Goal: Communication & Community: Answer question/provide support

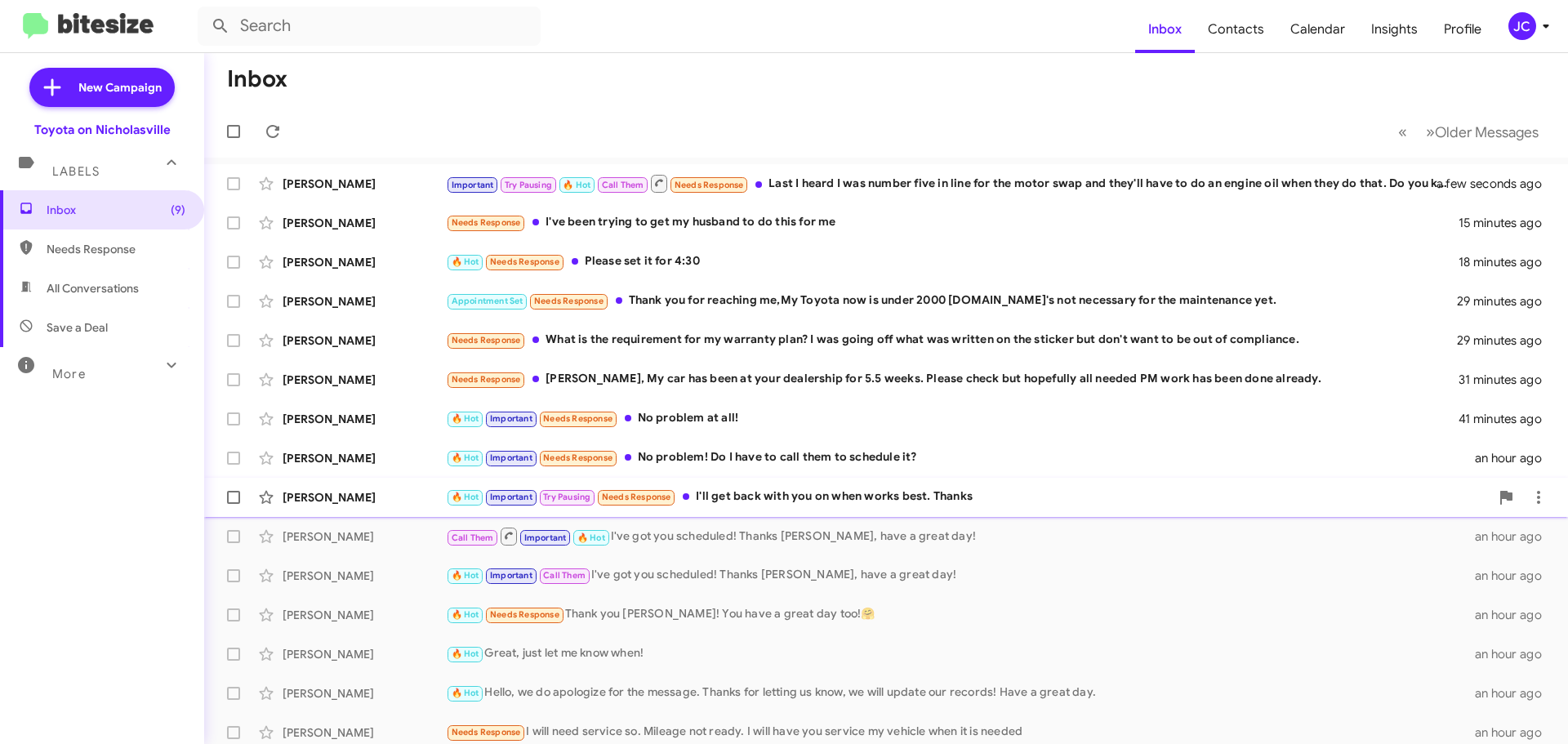
click at [326, 498] on div "[PERSON_NAME]" at bounding box center [364, 498] width 164 height 16
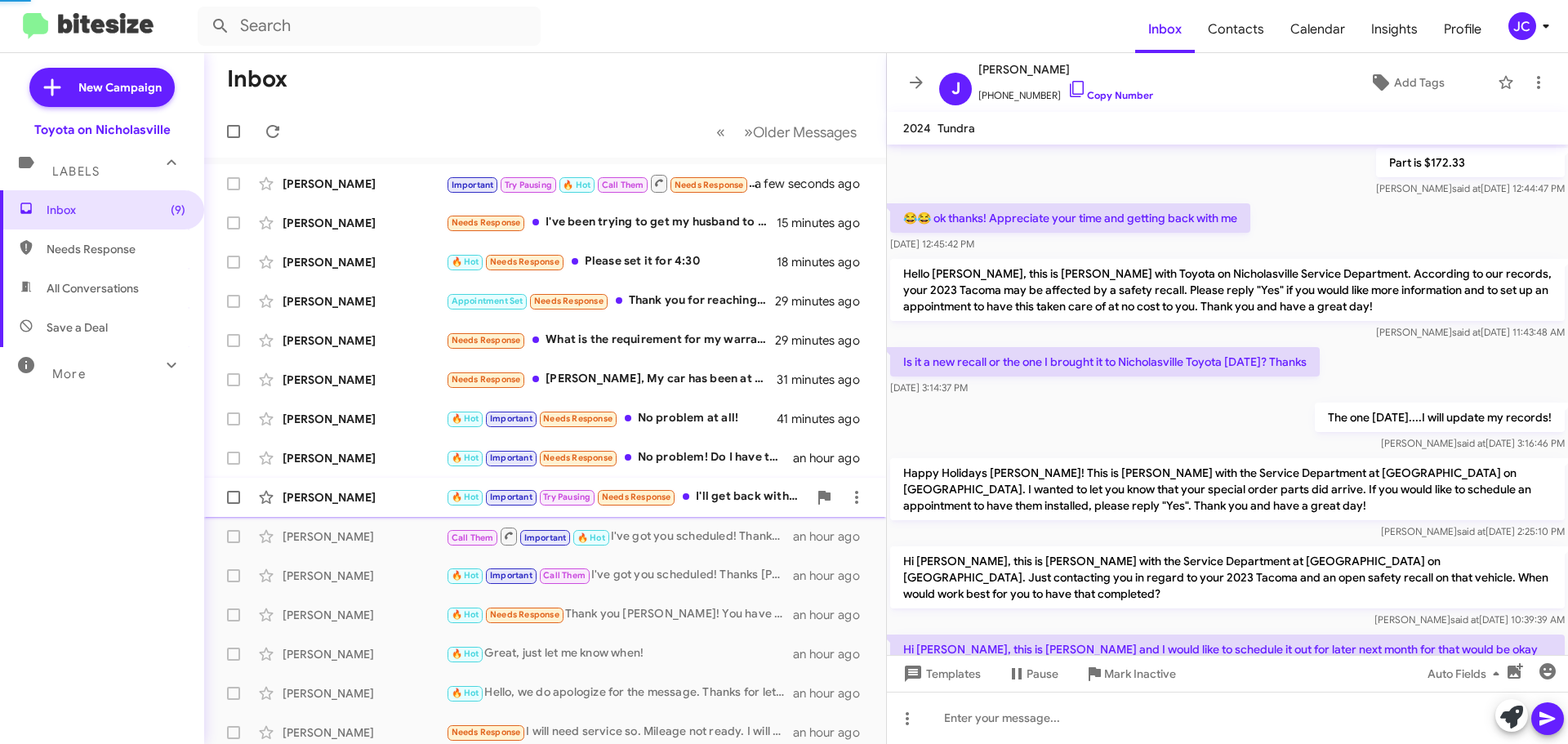
scroll to position [895, 0]
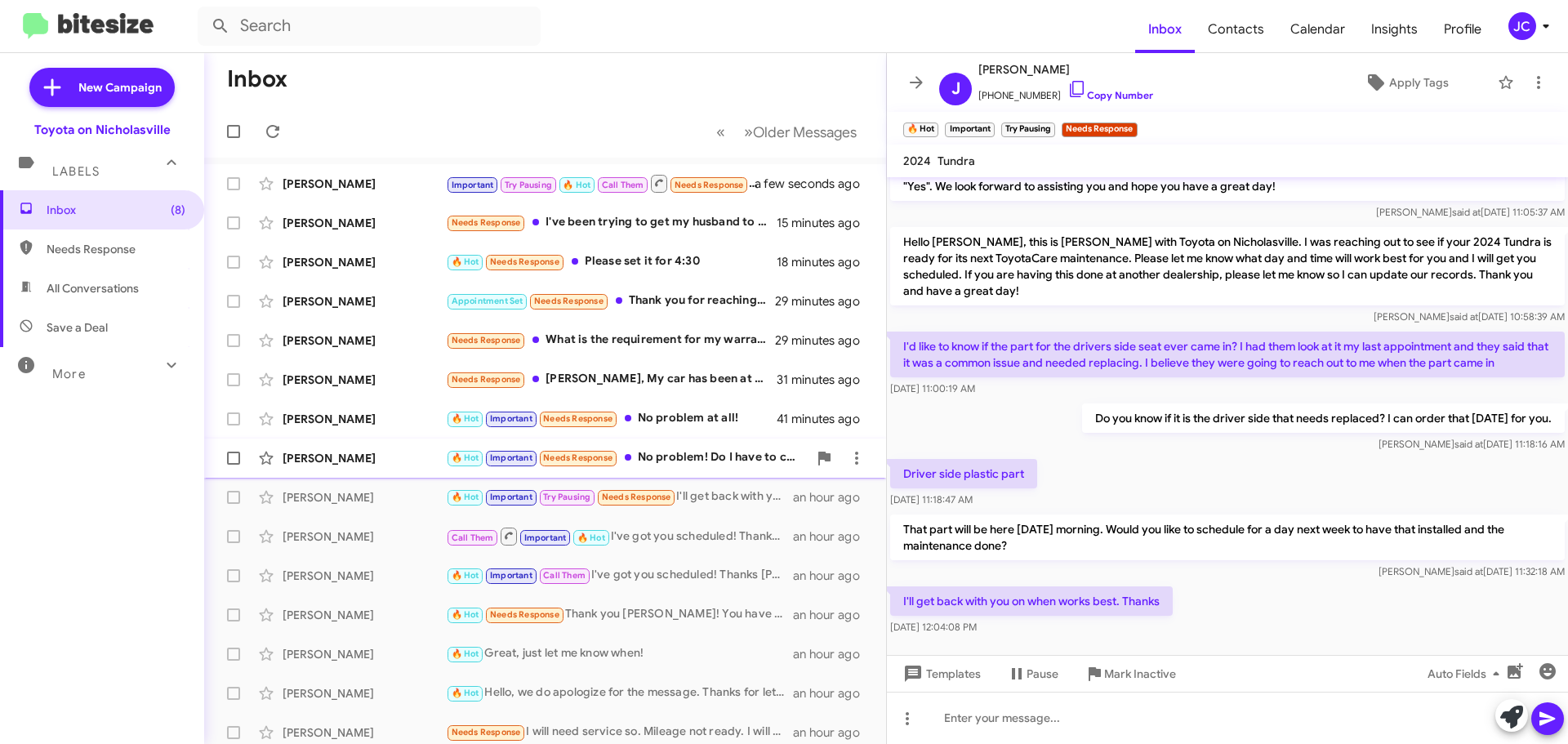
click at [385, 464] on div "[PERSON_NAME]" at bounding box center [364, 458] width 164 height 16
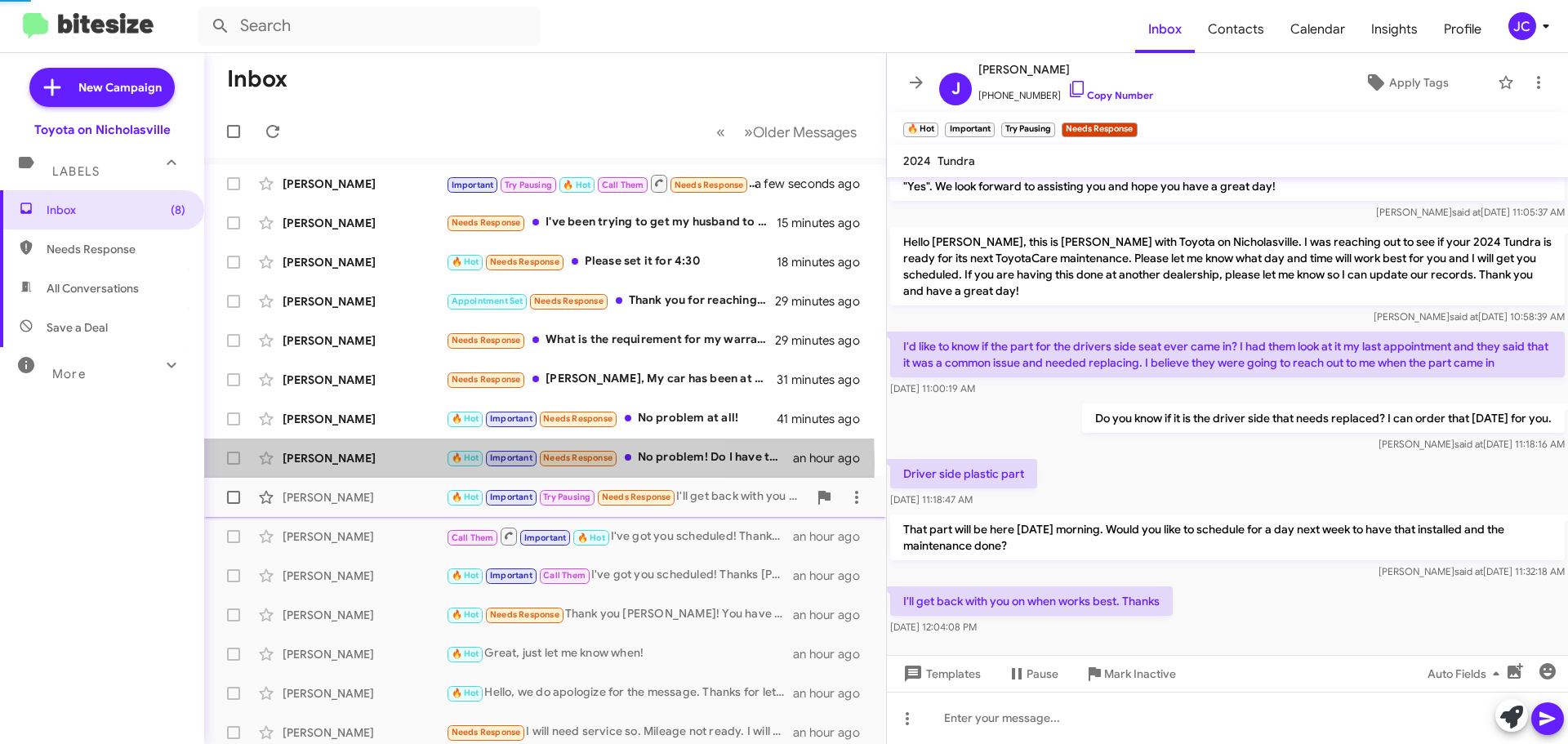
scroll to position [960, 0]
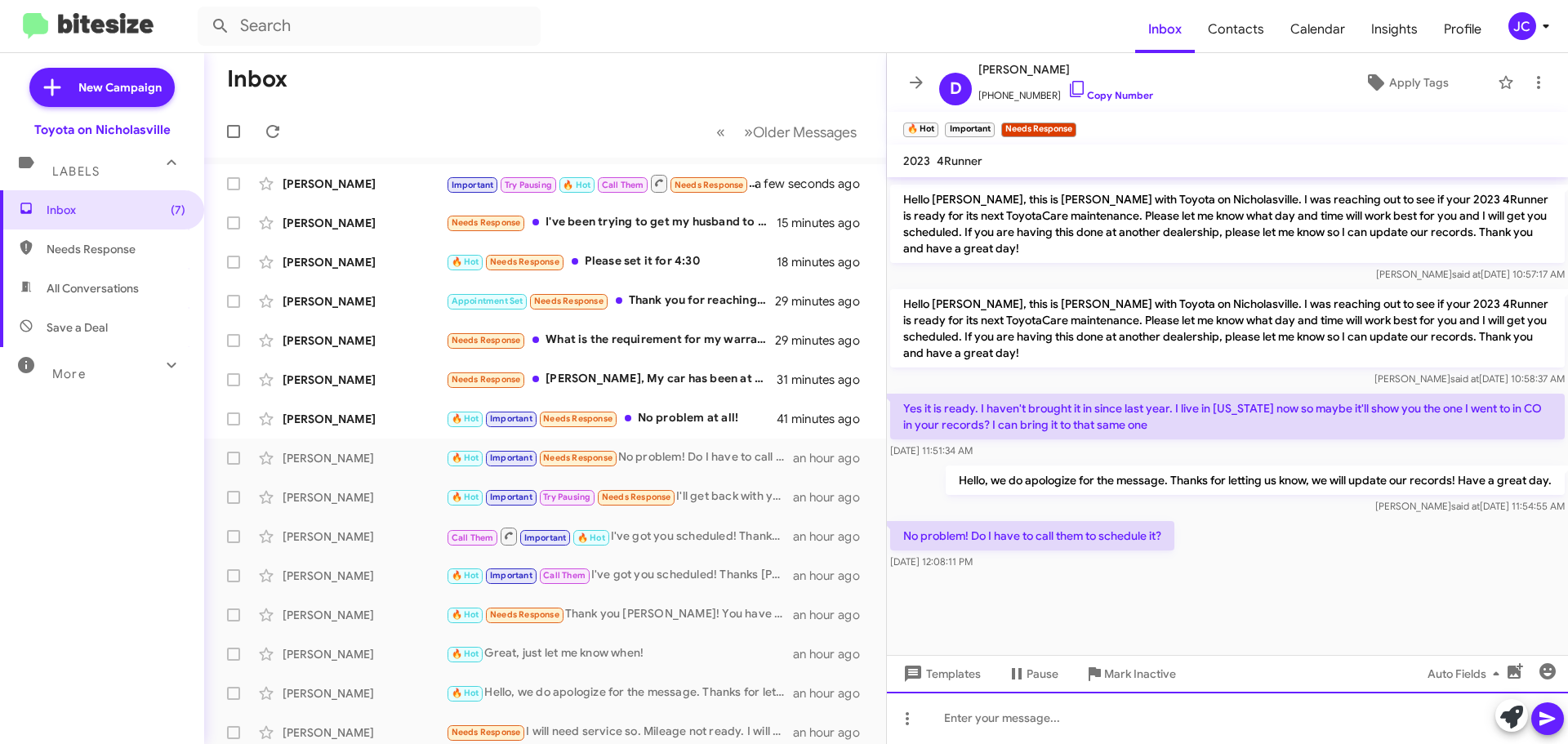
click at [1064, 709] on div at bounding box center [1227, 718] width 681 height 53
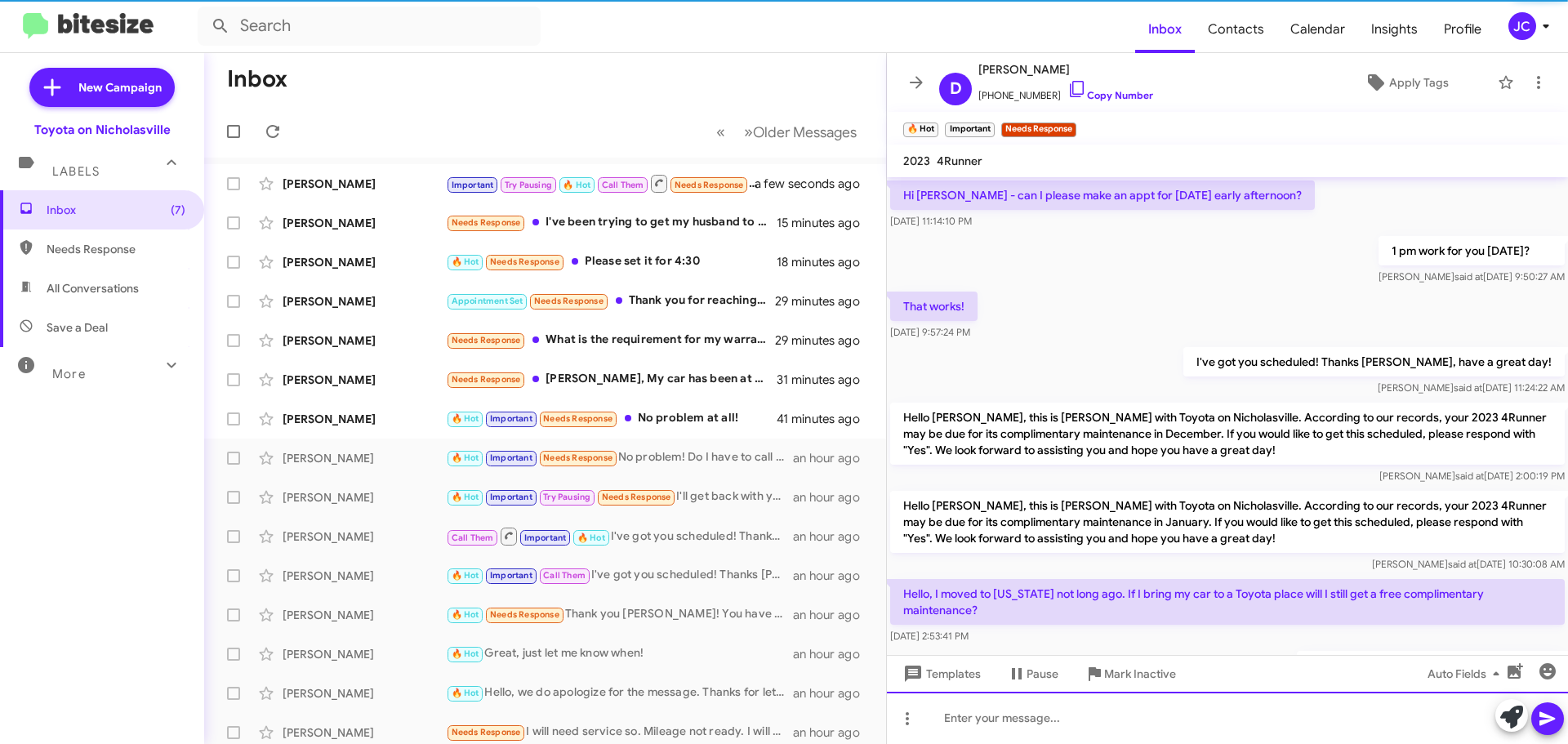
scroll to position [81, 0]
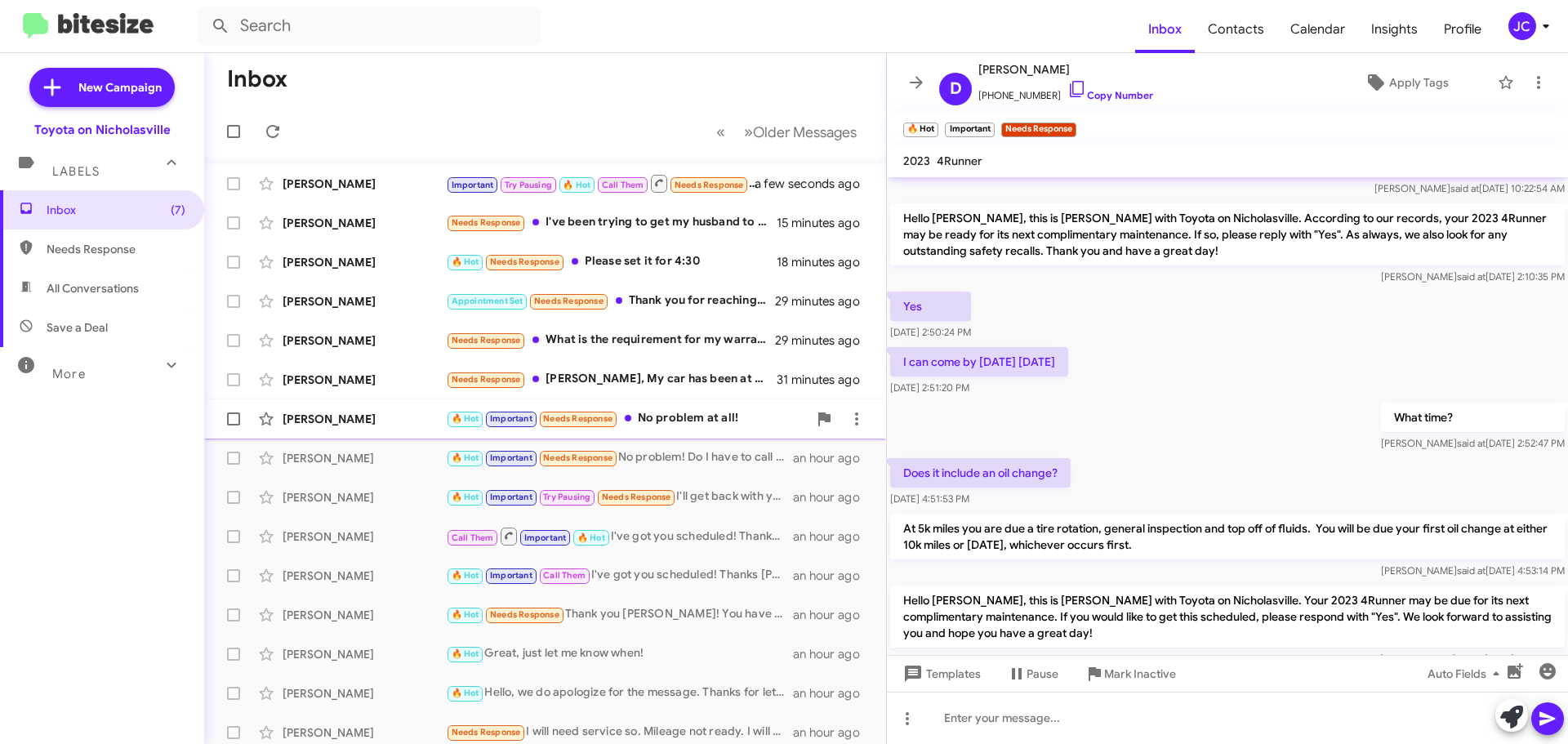
click at [360, 426] on div "[PERSON_NAME]" at bounding box center [364, 419] width 164 height 16
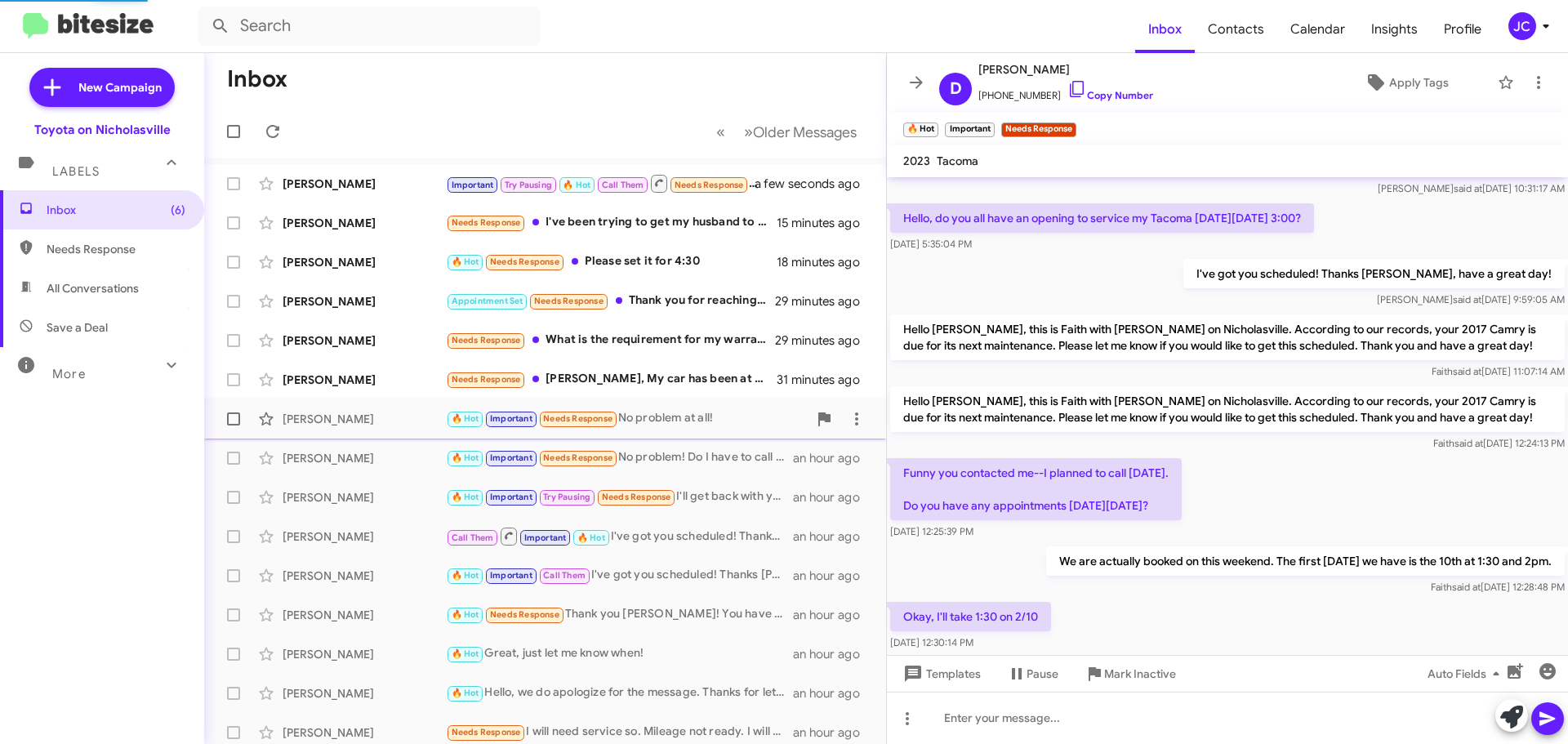
scroll to position [1375, 0]
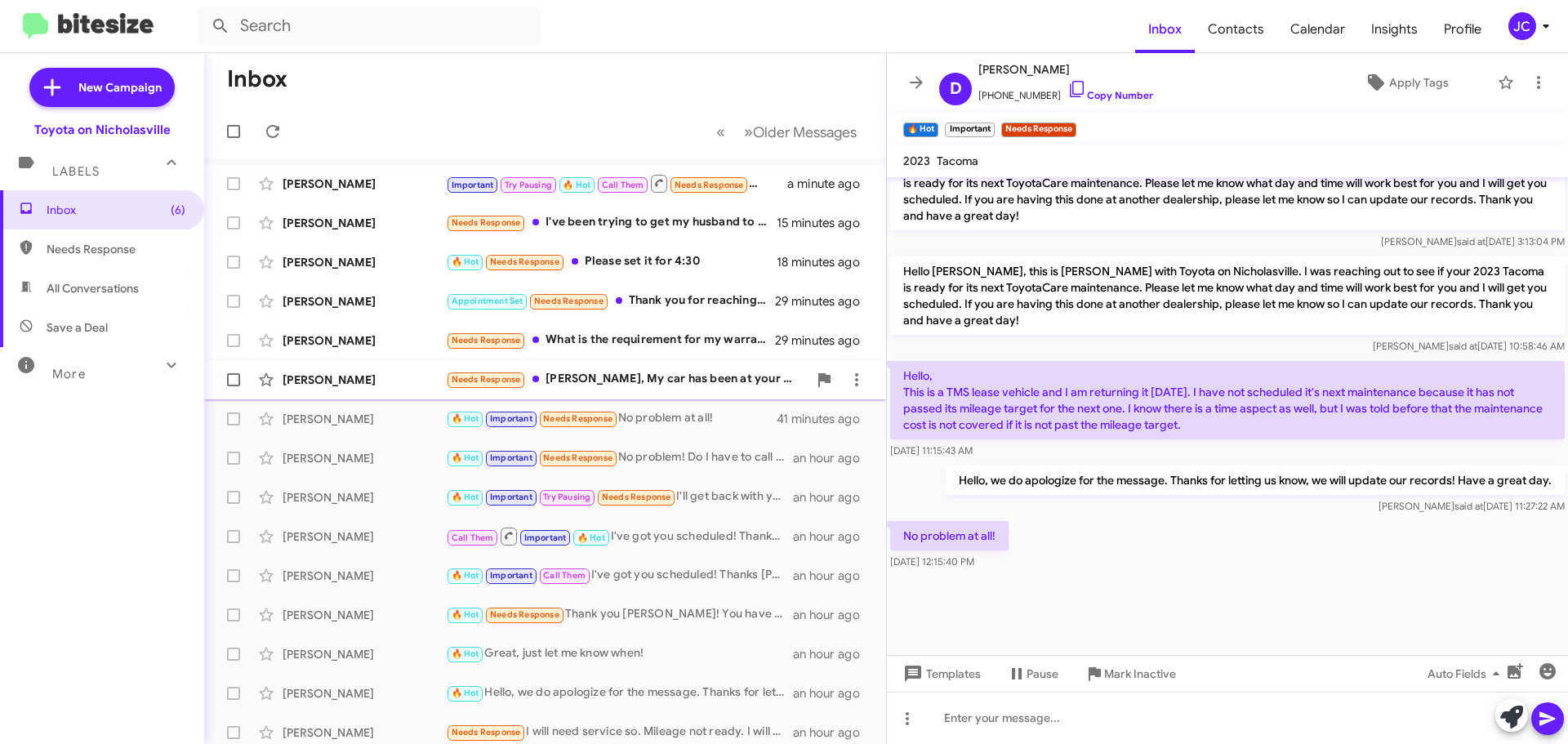
click at [356, 385] on div "[PERSON_NAME]" at bounding box center [364, 380] width 164 height 16
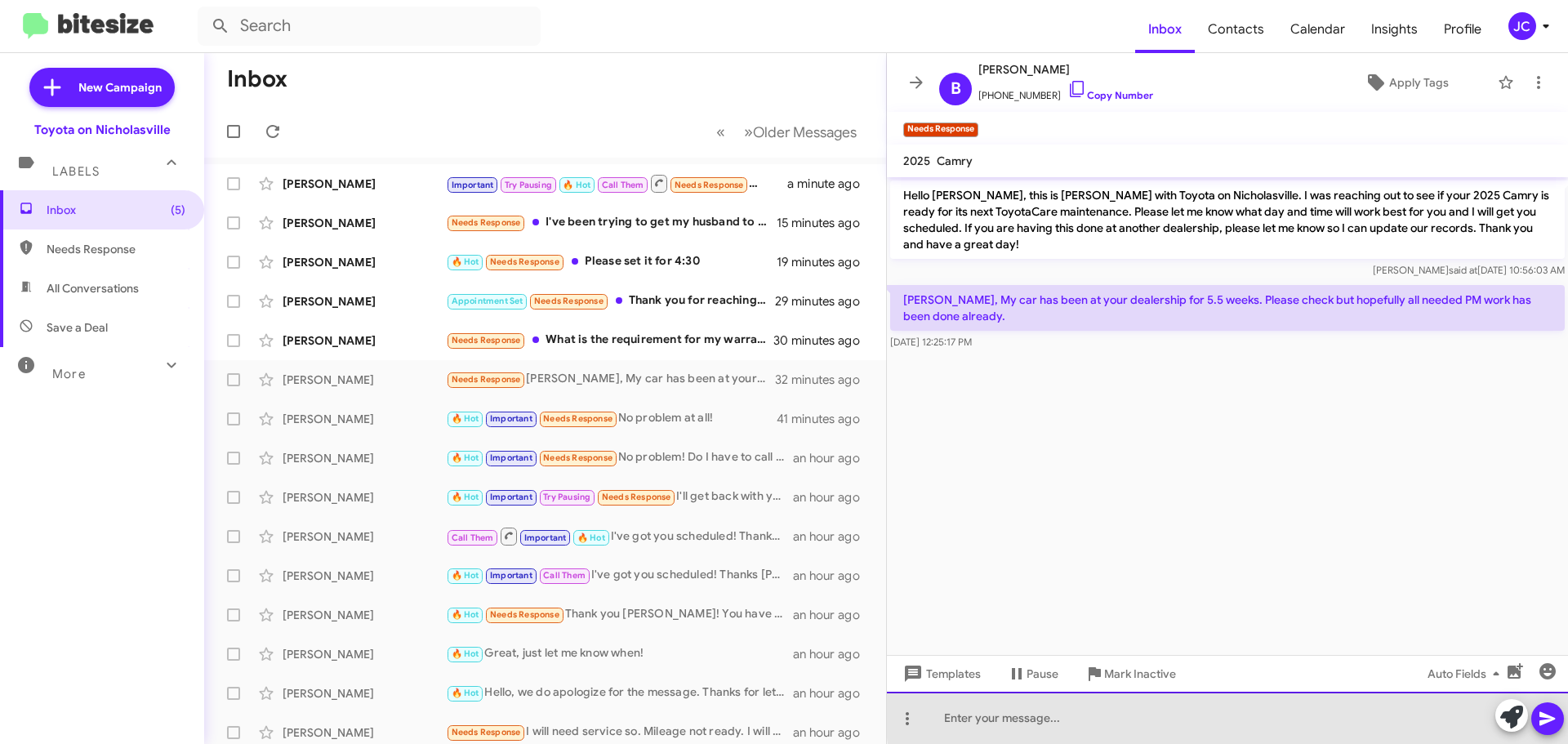
click at [1237, 715] on div at bounding box center [1227, 718] width 681 height 53
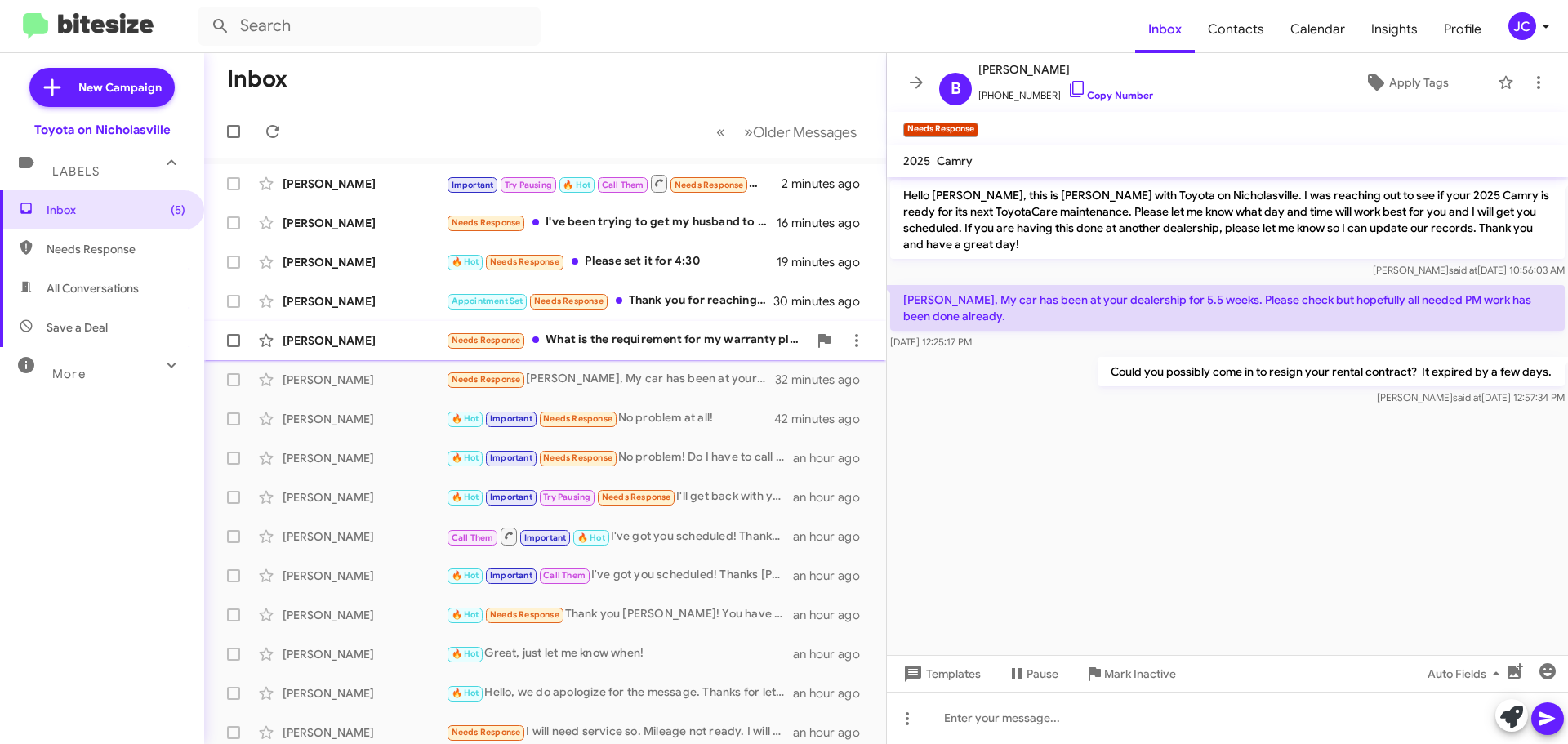
click at [389, 338] on div "Judith Moore" at bounding box center [364, 341] width 164 height 16
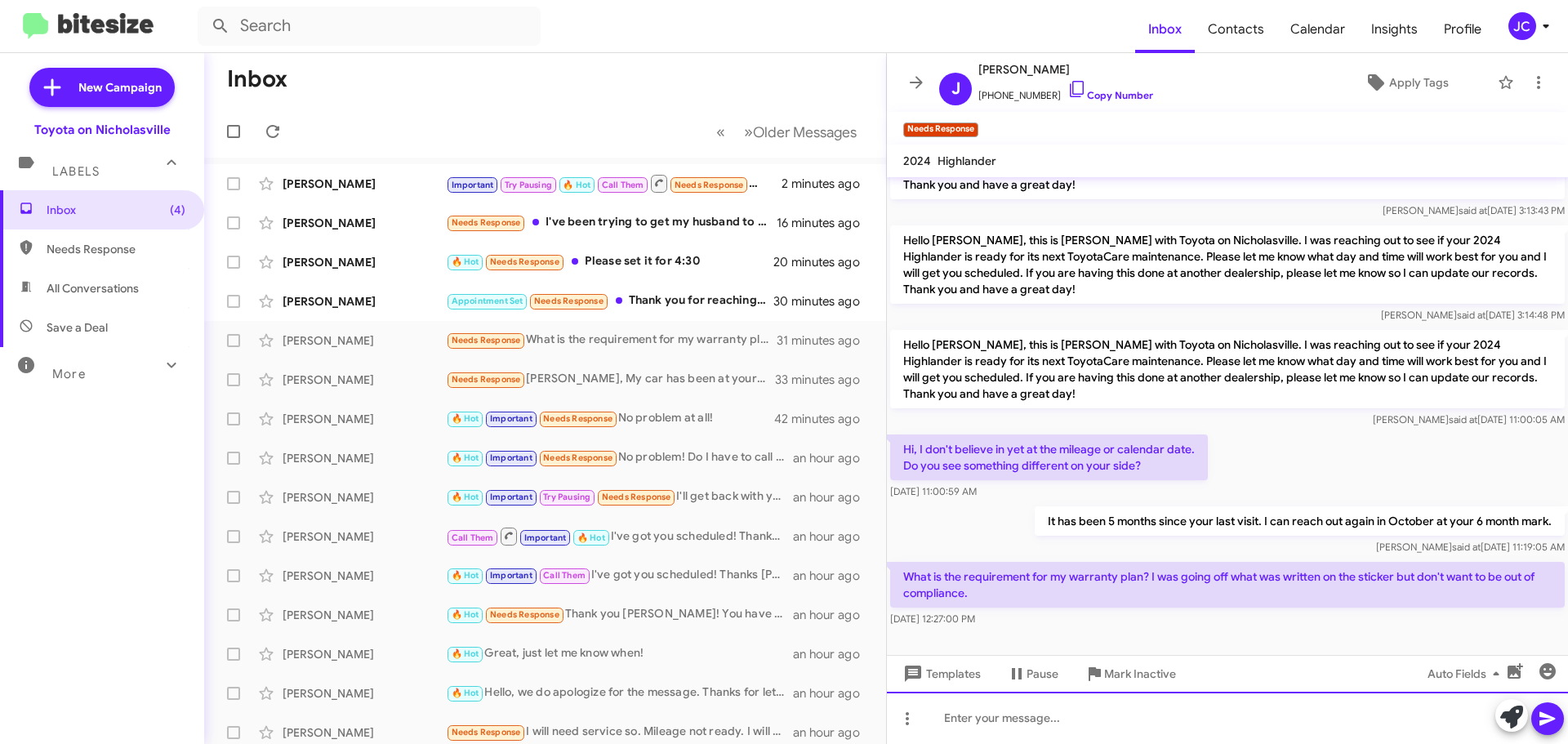
drag, startPoint x: 1028, startPoint y: 716, endPoint x: 1041, endPoint y: 714, distance: 13.2
click at [1028, 715] on div at bounding box center [1227, 718] width 681 height 53
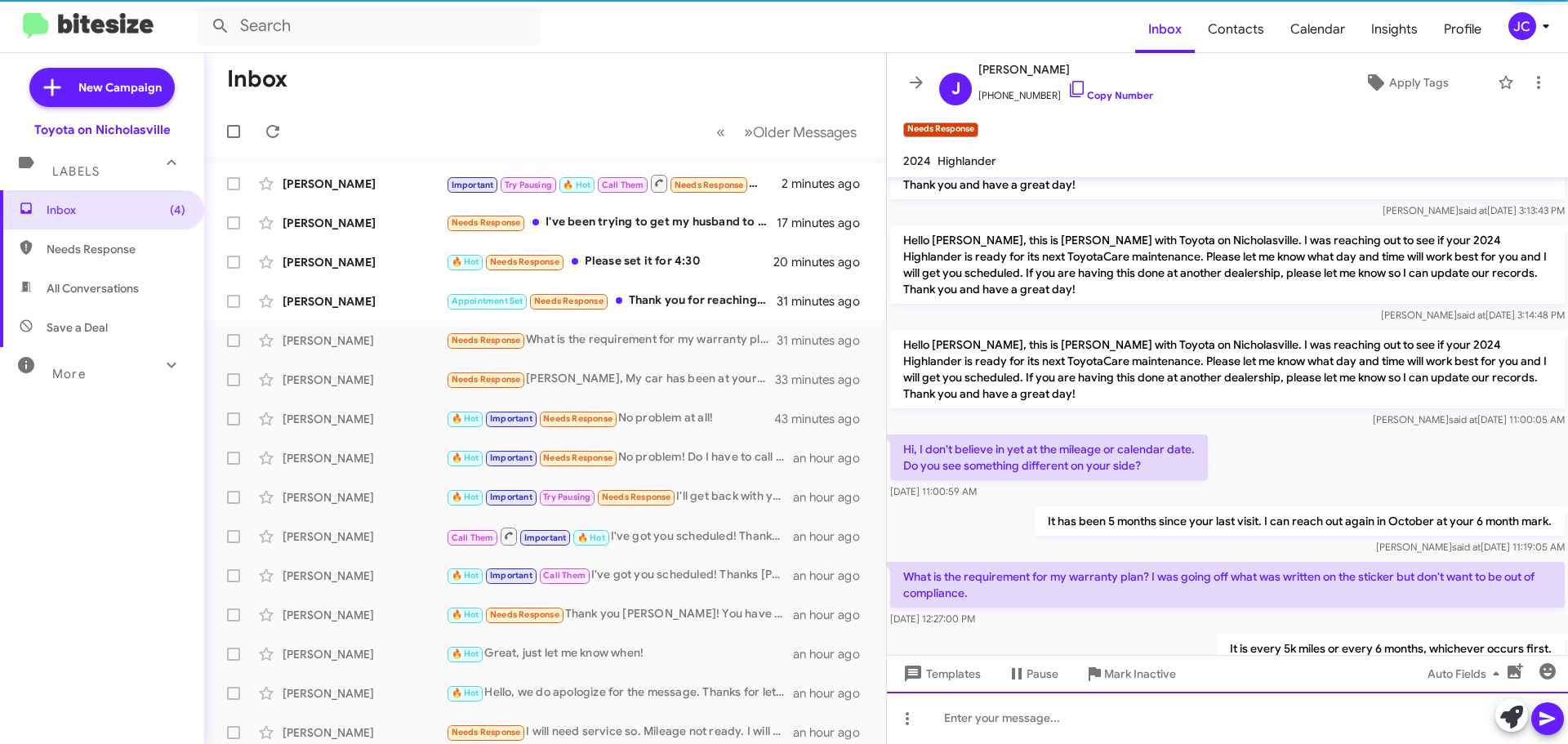
scroll to position [119, 0]
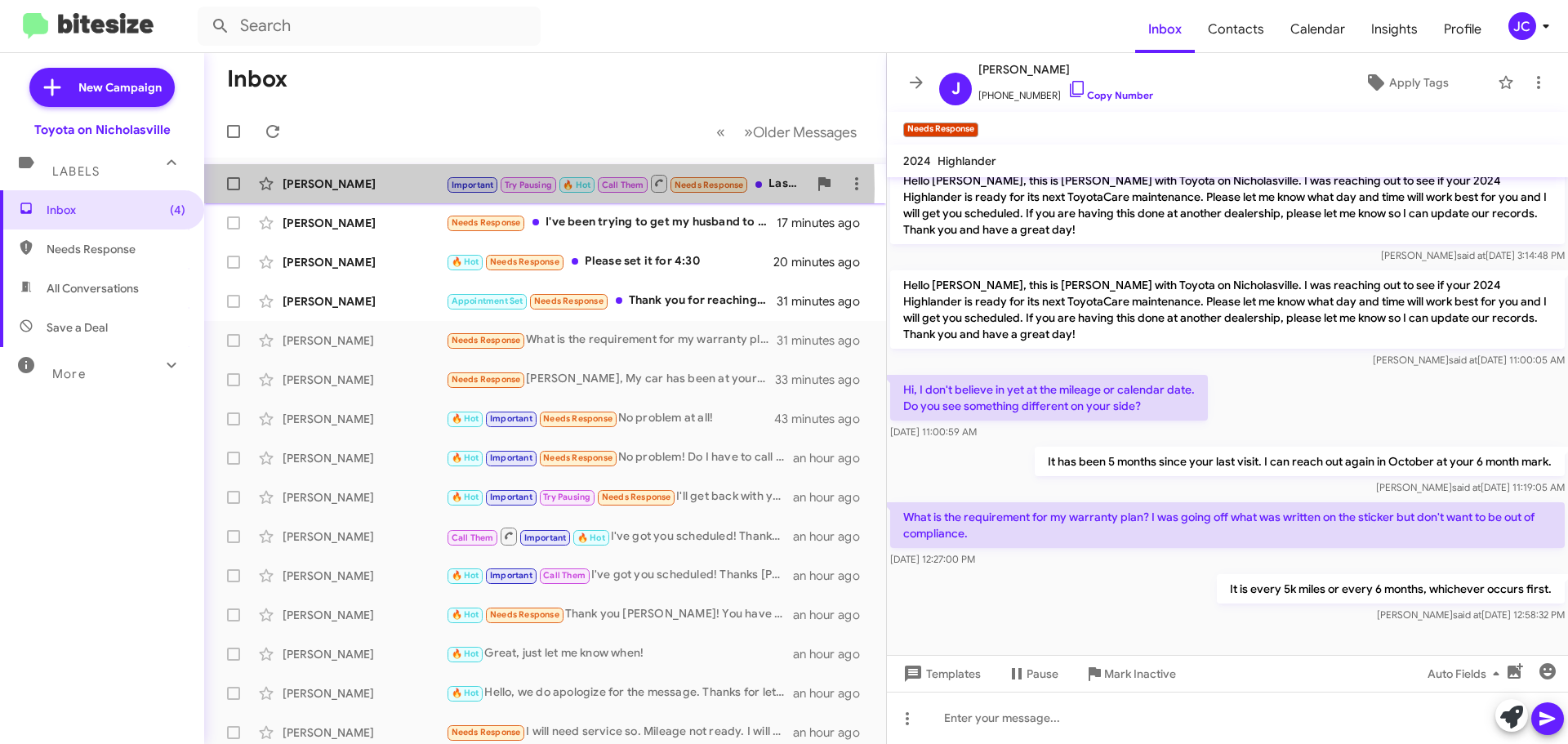
click at [338, 188] on div "Sam Pelfrey" at bounding box center [364, 184] width 164 height 16
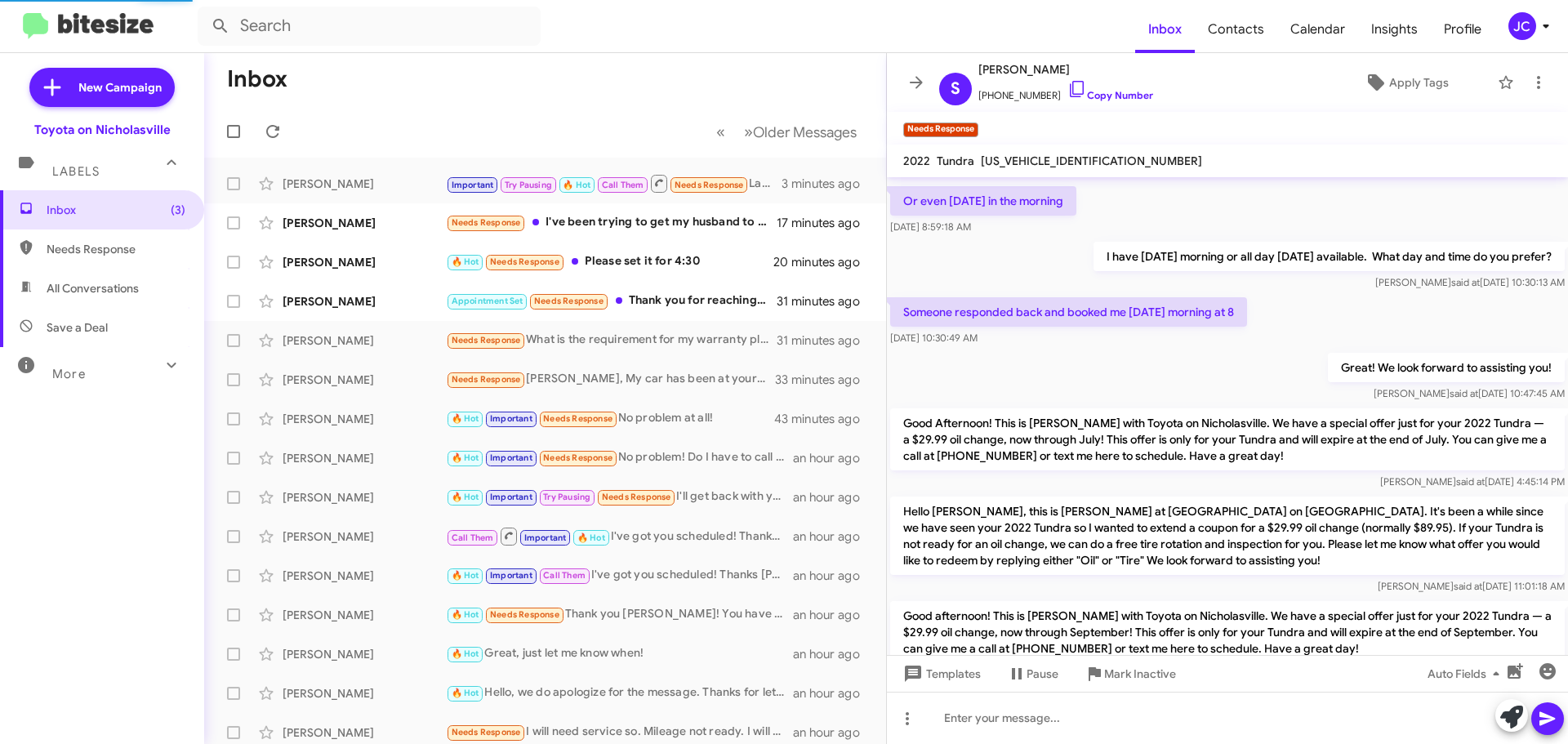
scroll to position [394, 0]
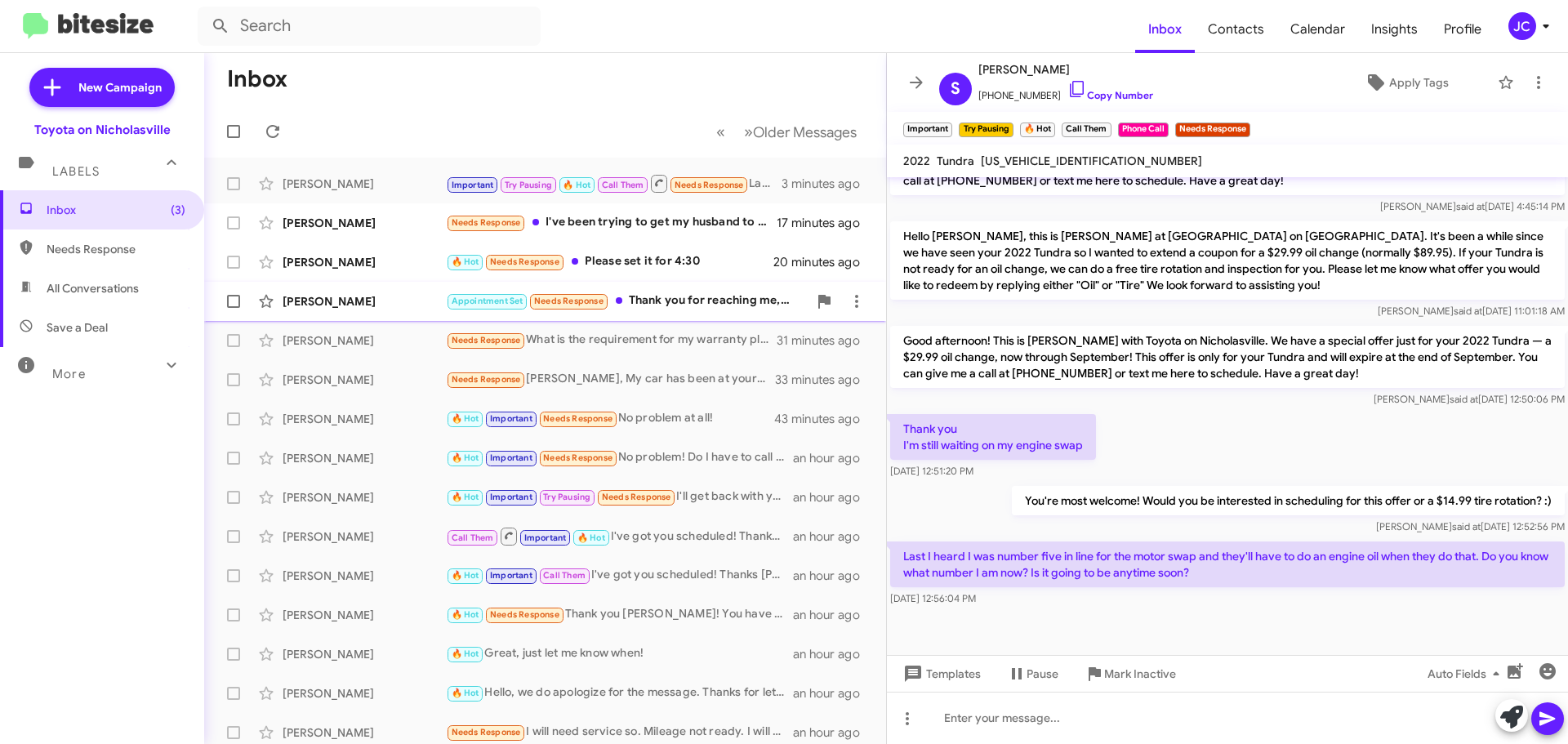
click at [312, 306] on div "Dan Zhu" at bounding box center [364, 301] width 164 height 16
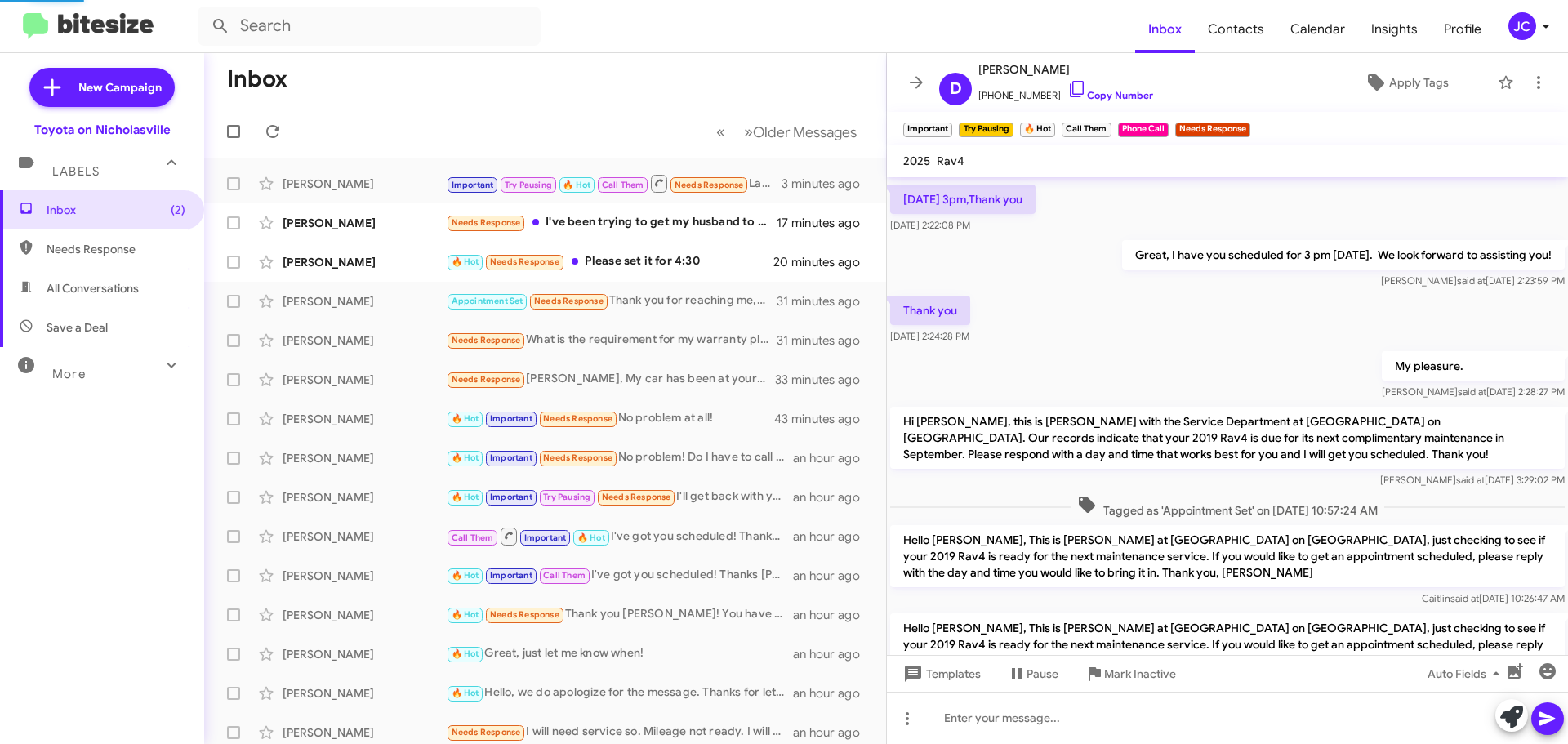
scroll to position [1744, 0]
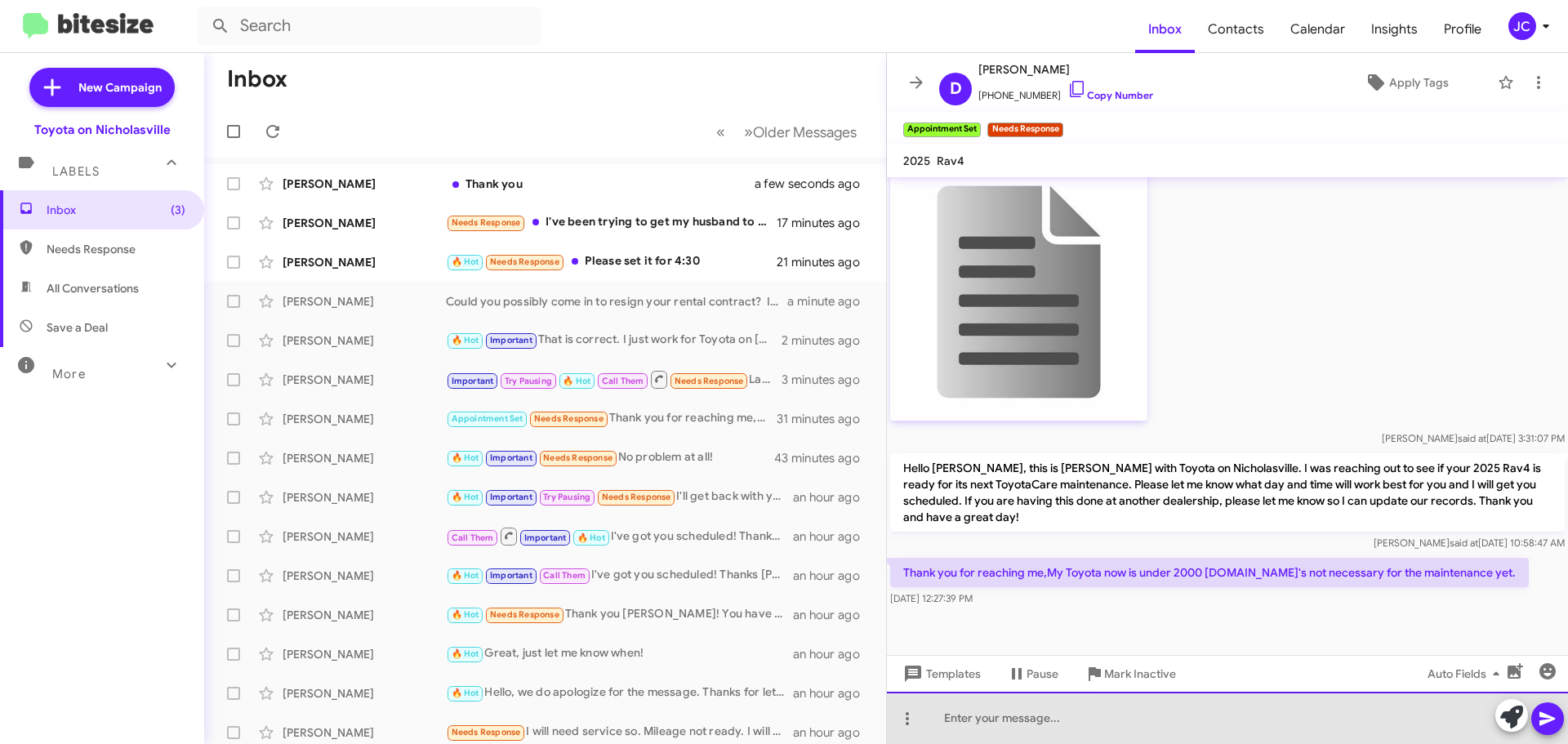
click at [1287, 709] on div at bounding box center [1227, 718] width 681 height 53
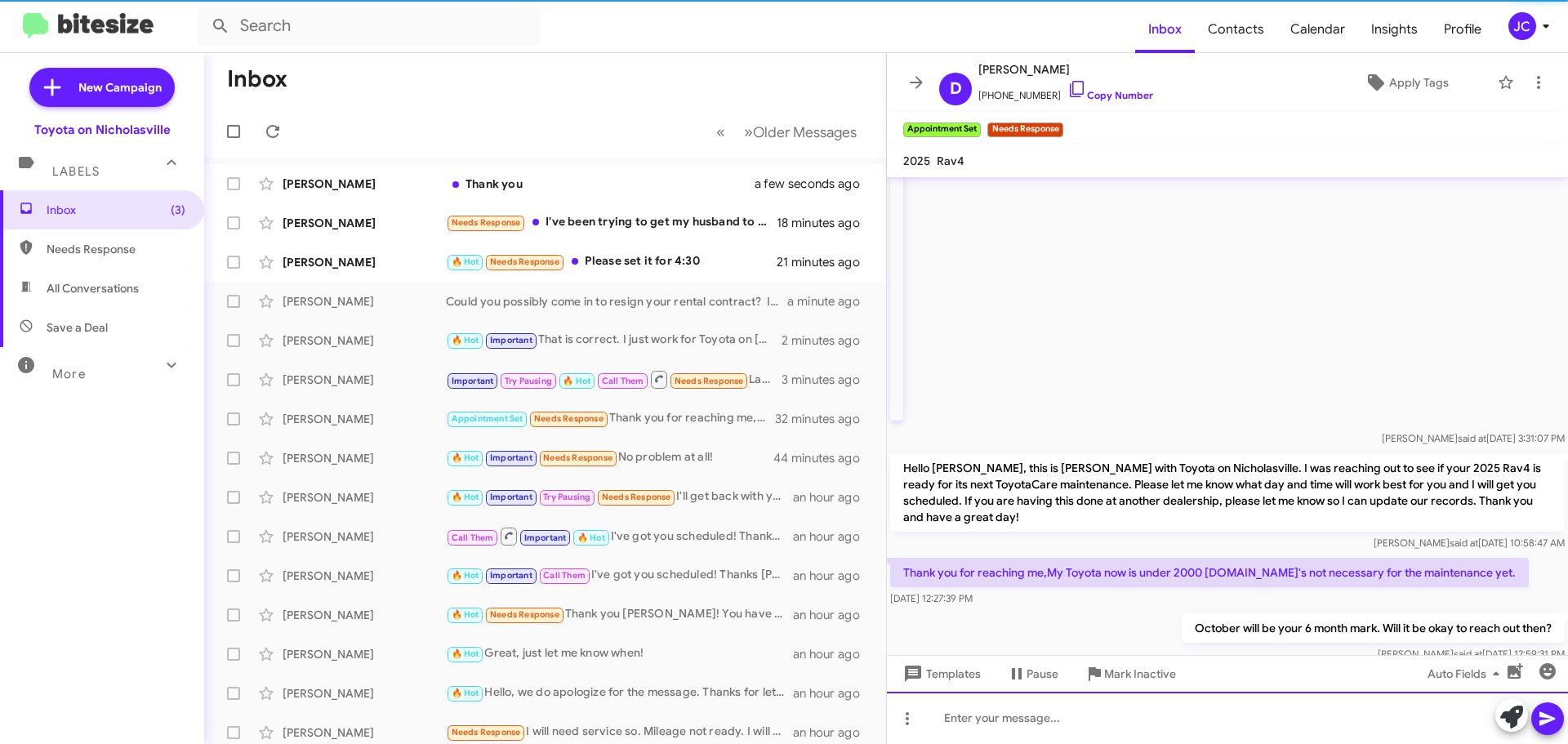
scroll to position [0, 0]
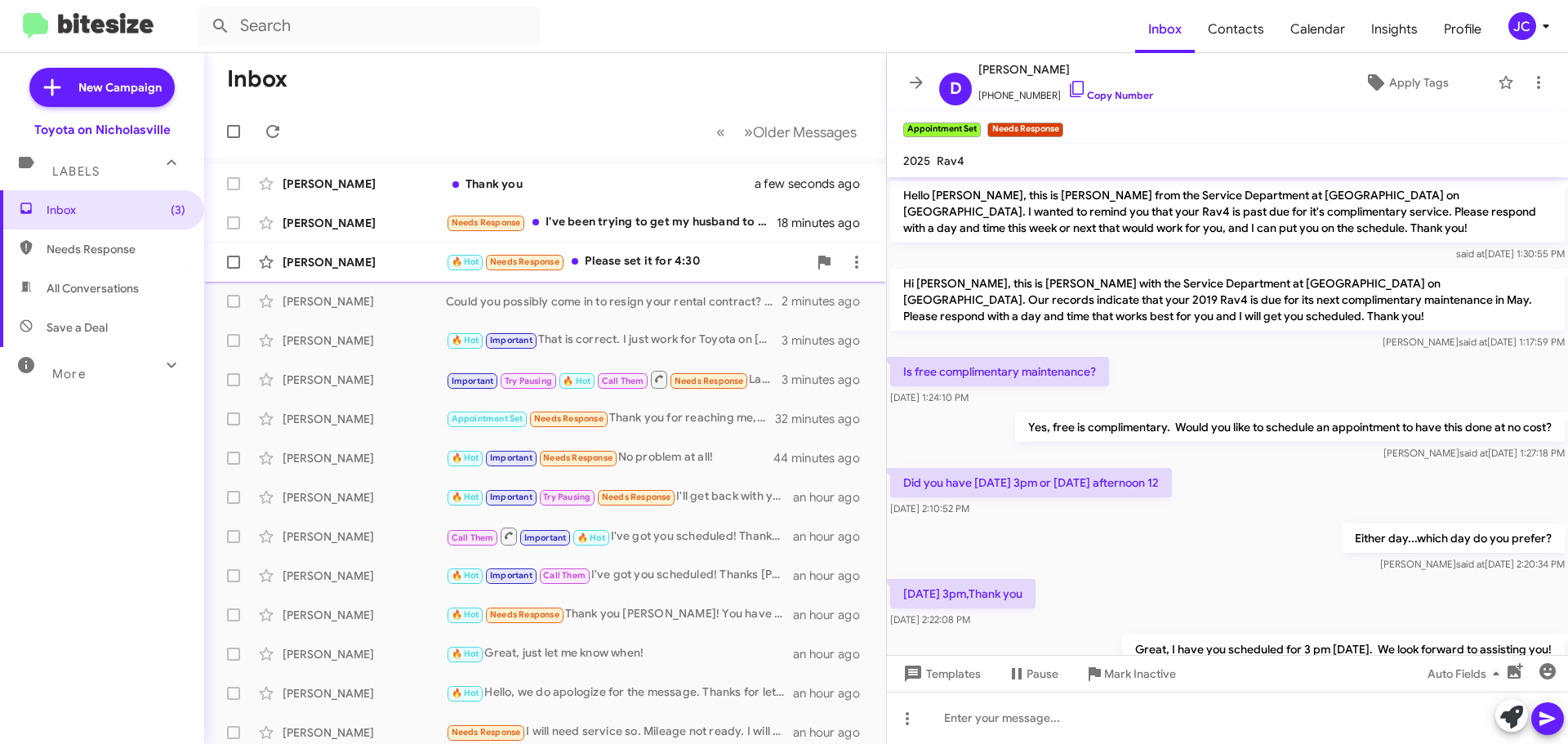
click at [331, 272] on div "Kellen Connolly 🔥 Hot Needs Response Please set it for 4:30 21 minutes ago" at bounding box center [545, 263] width 656 height 33
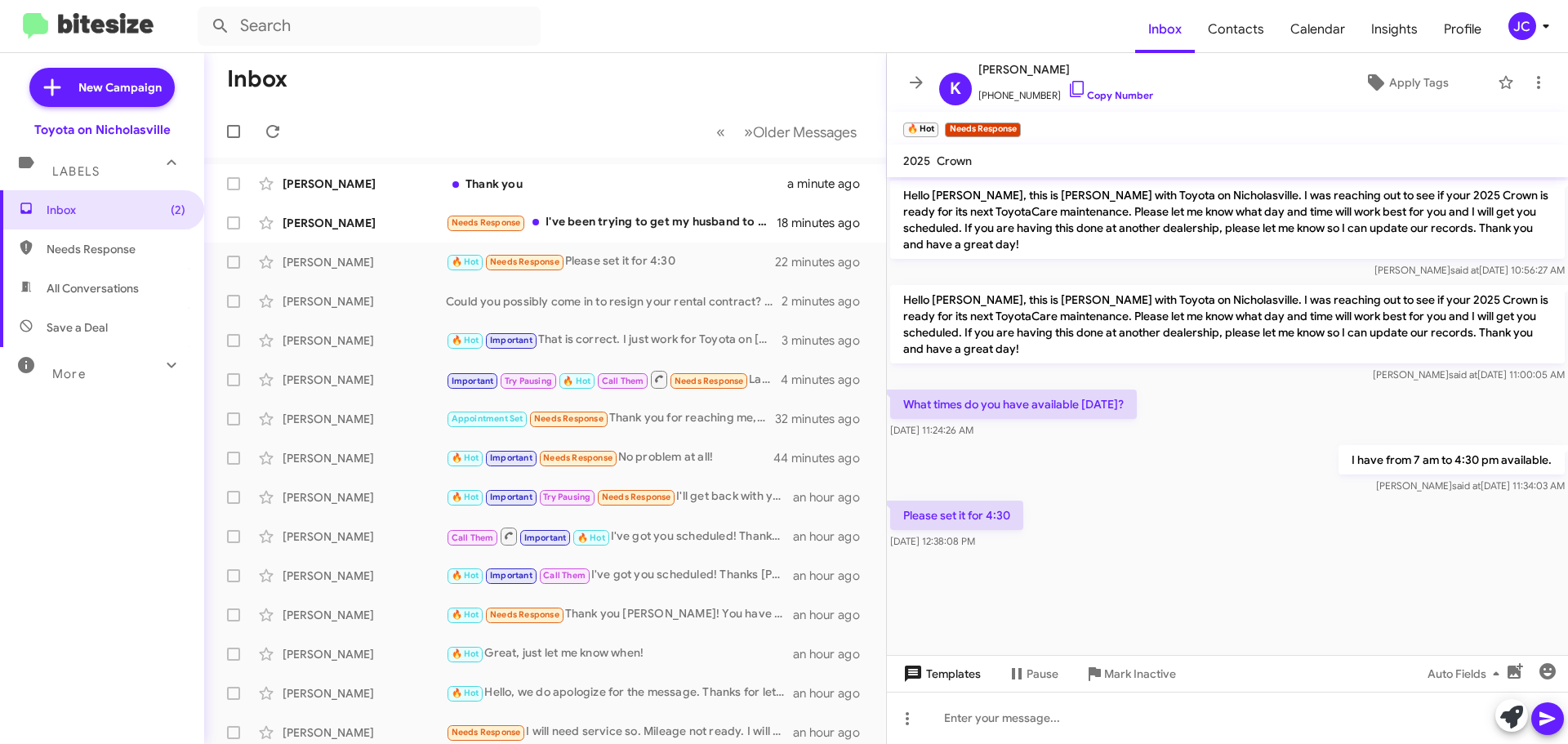
click at [946, 668] on span "Templates" at bounding box center [940, 674] width 81 height 30
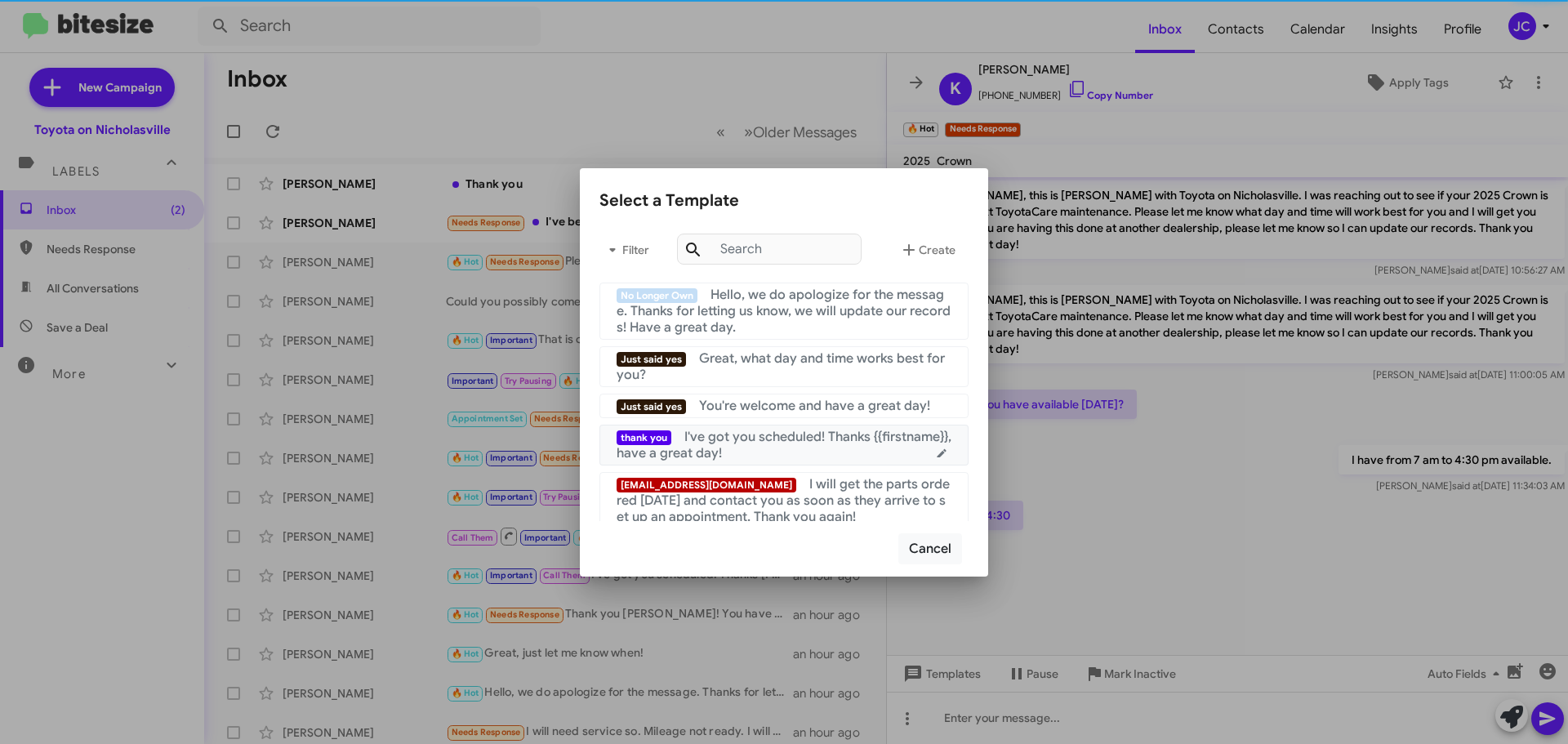
click at [783, 450] on div "thank you I've got you scheduled! Thanks {{firstname}}, have a great day!" at bounding box center [783, 445] width 335 height 33
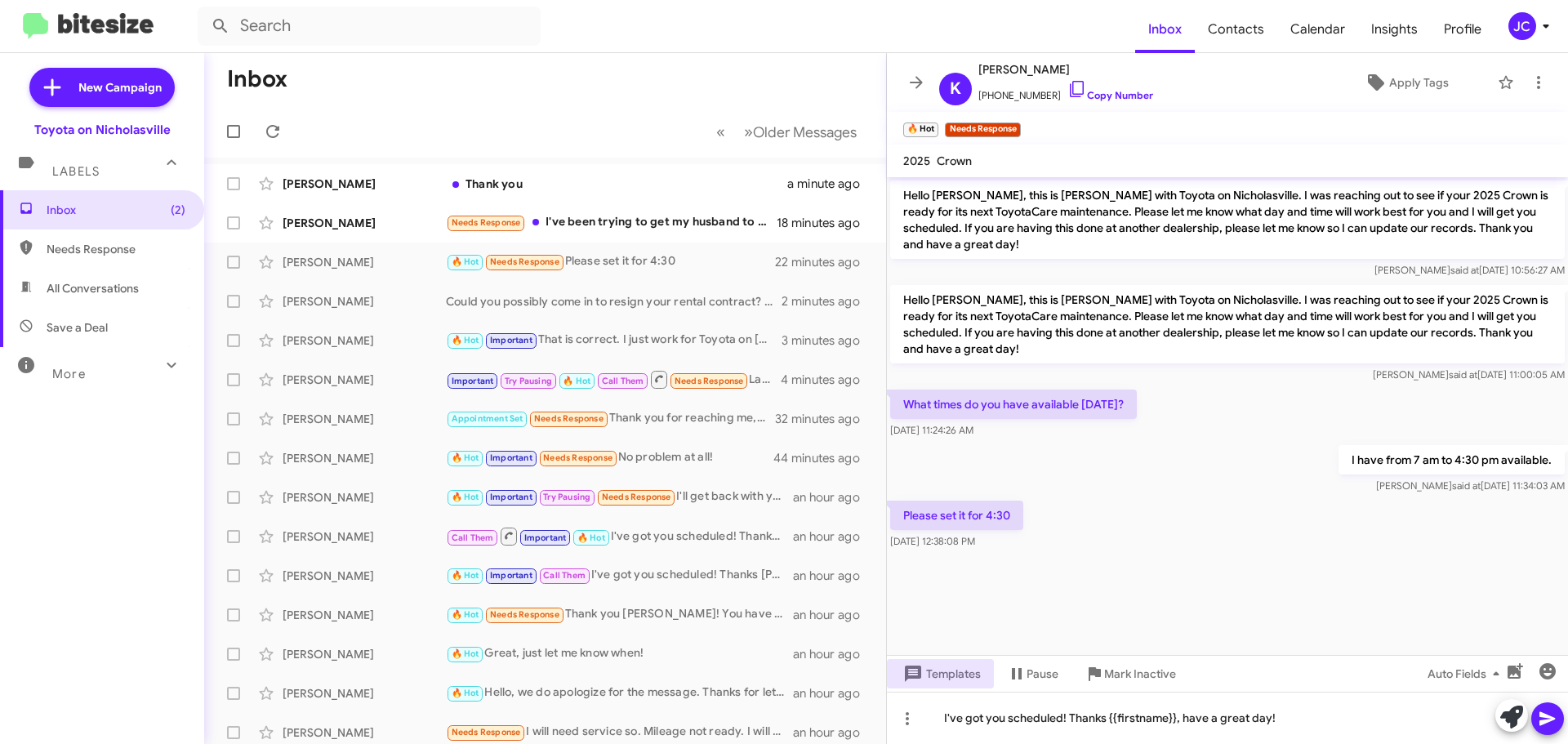
click at [1548, 715] on icon at bounding box center [1547, 719] width 20 height 20
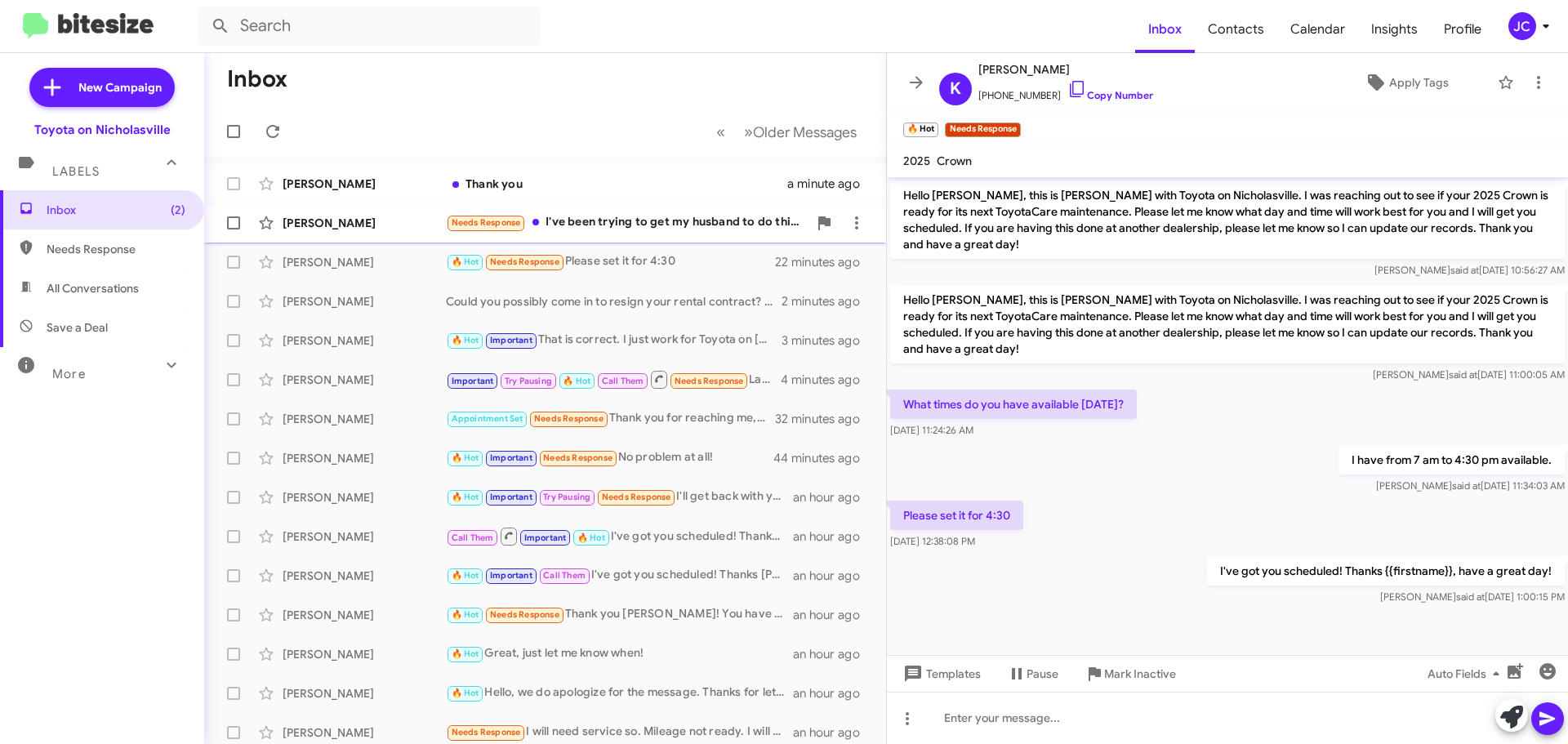
click at [378, 232] on div "Elisha Maxson Needs Response I've been trying to get my husband to do this for …" at bounding box center [545, 223] width 656 height 33
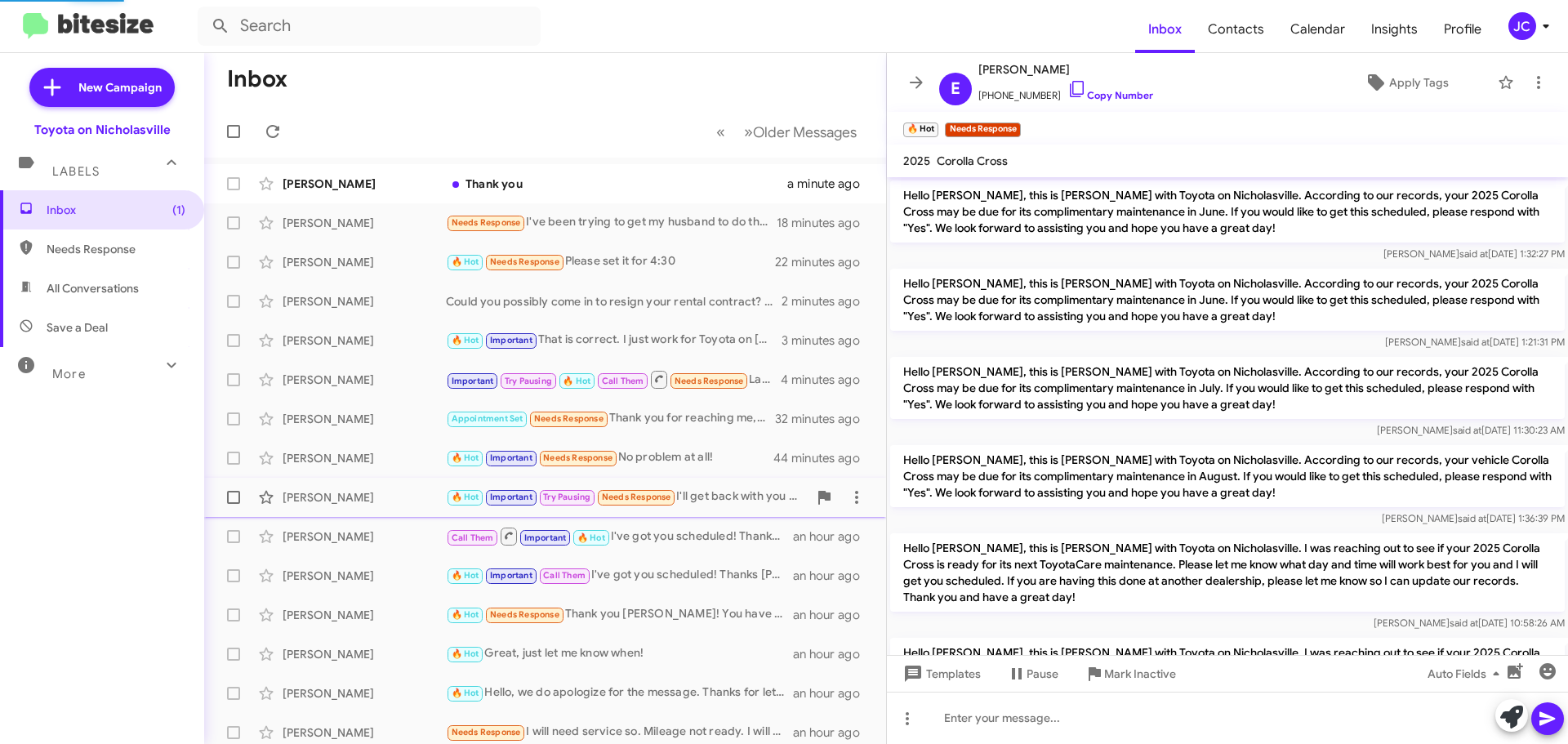
scroll to position [168, 0]
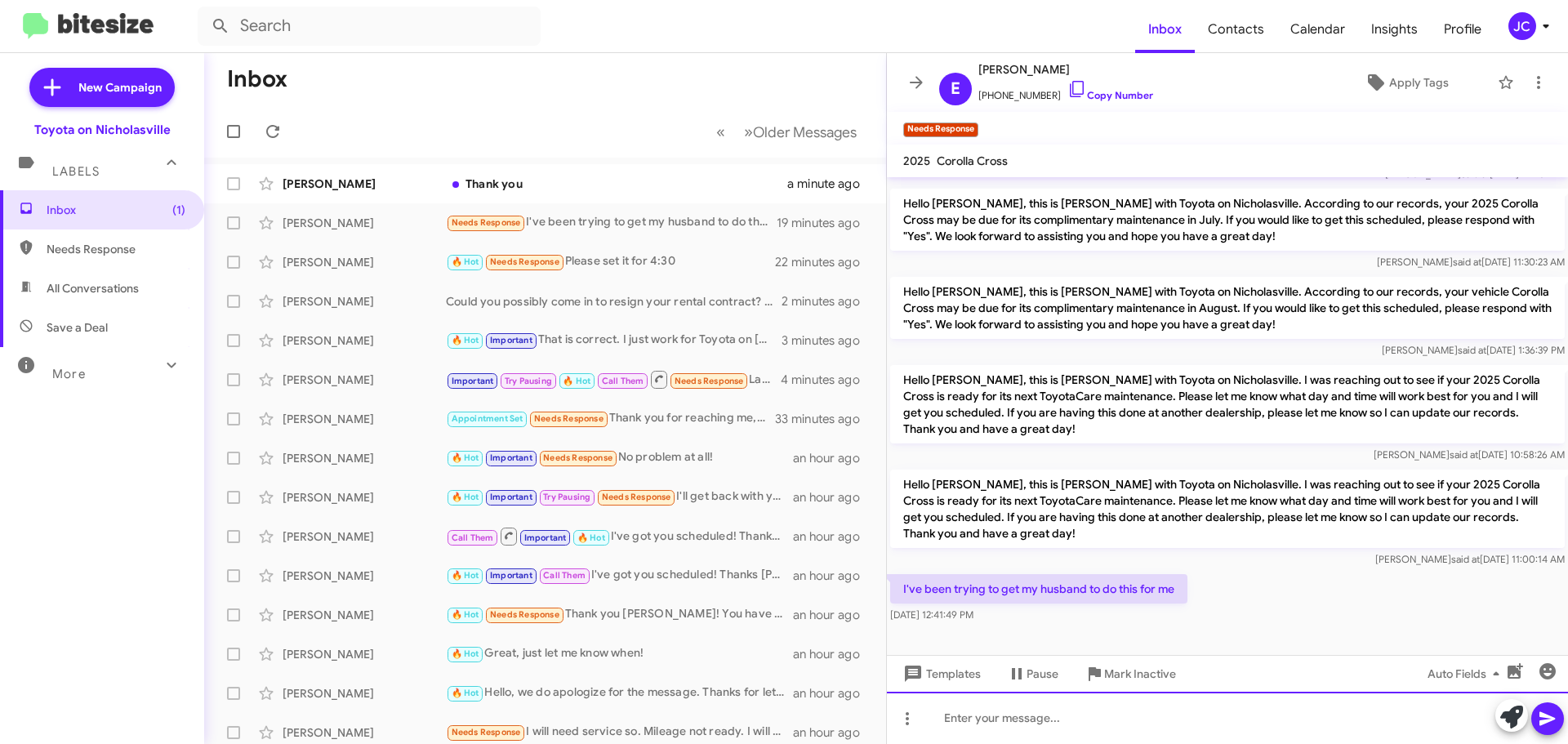
click at [1216, 720] on div at bounding box center [1227, 718] width 681 height 53
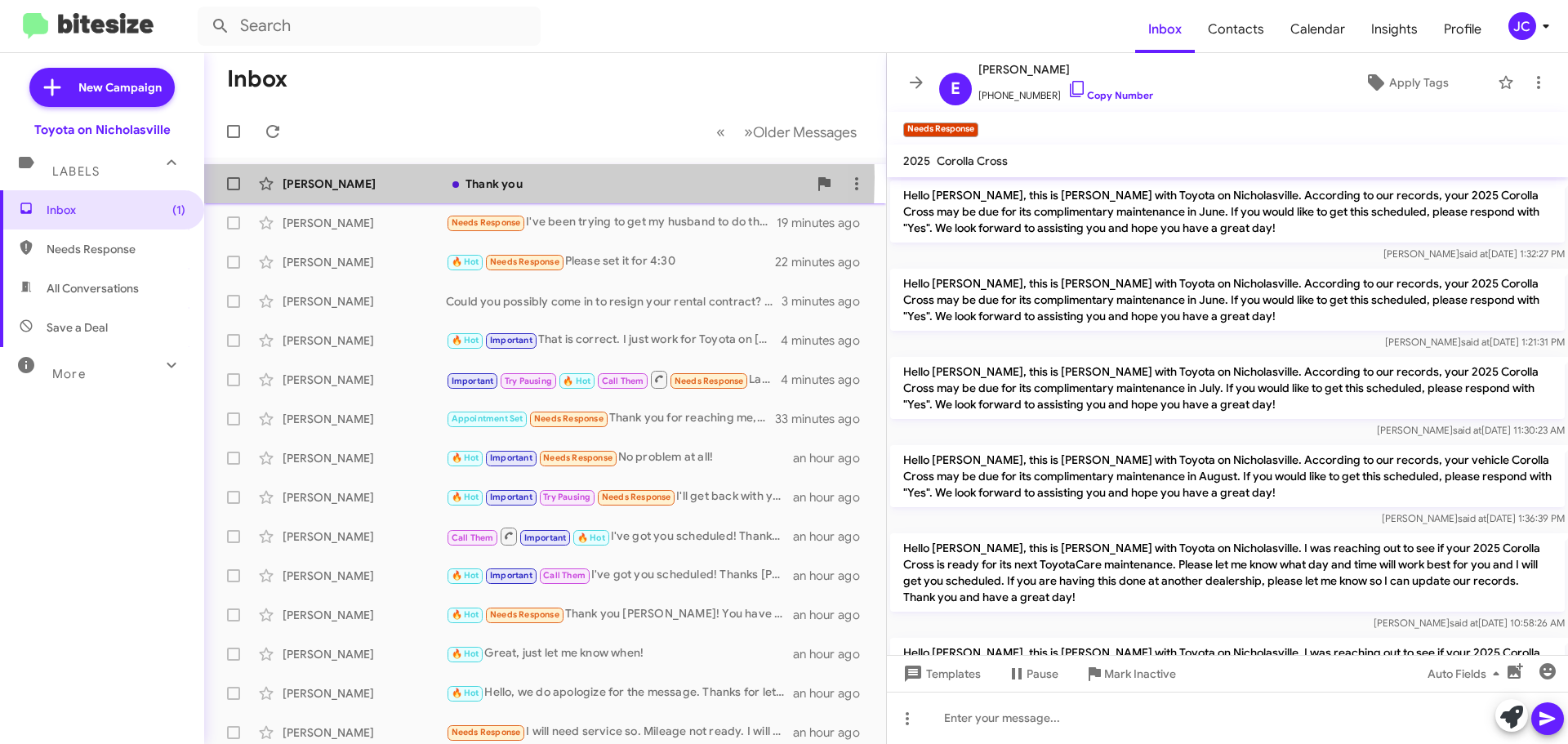
click at [342, 177] on div "Judith Moore" at bounding box center [364, 184] width 164 height 16
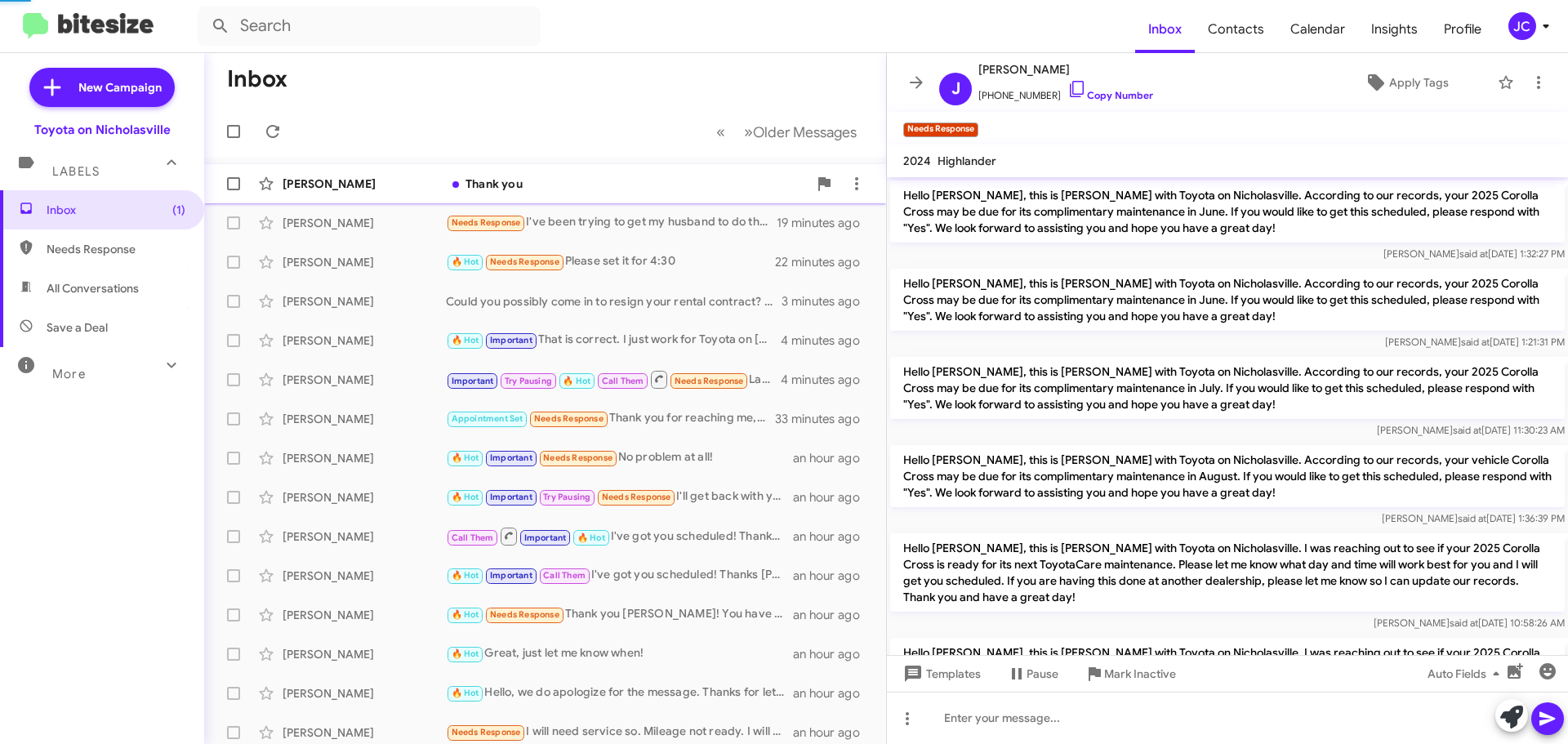
scroll to position [146, 0]
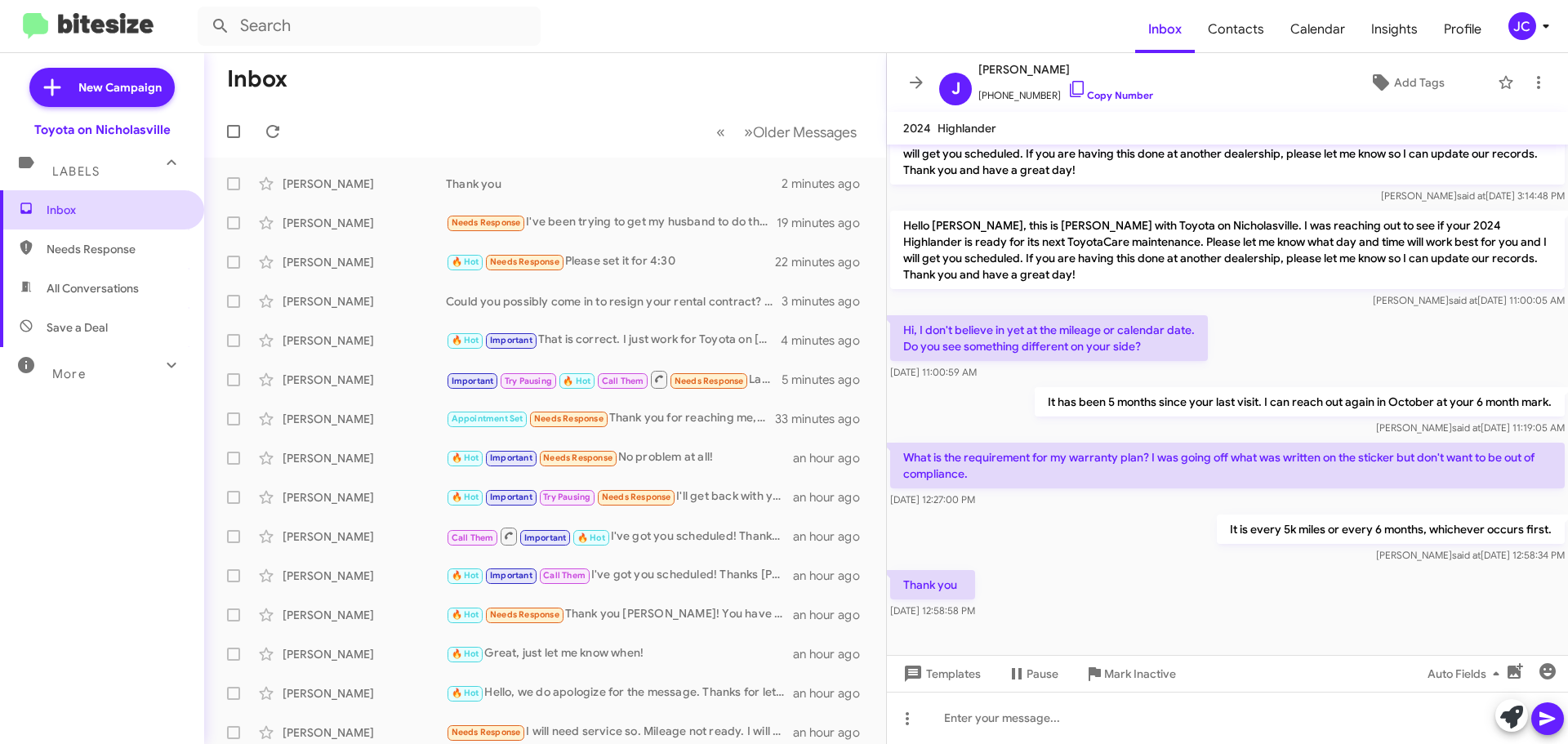
click at [165, 212] on span "Inbox" at bounding box center [116, 210] width 139 height 16
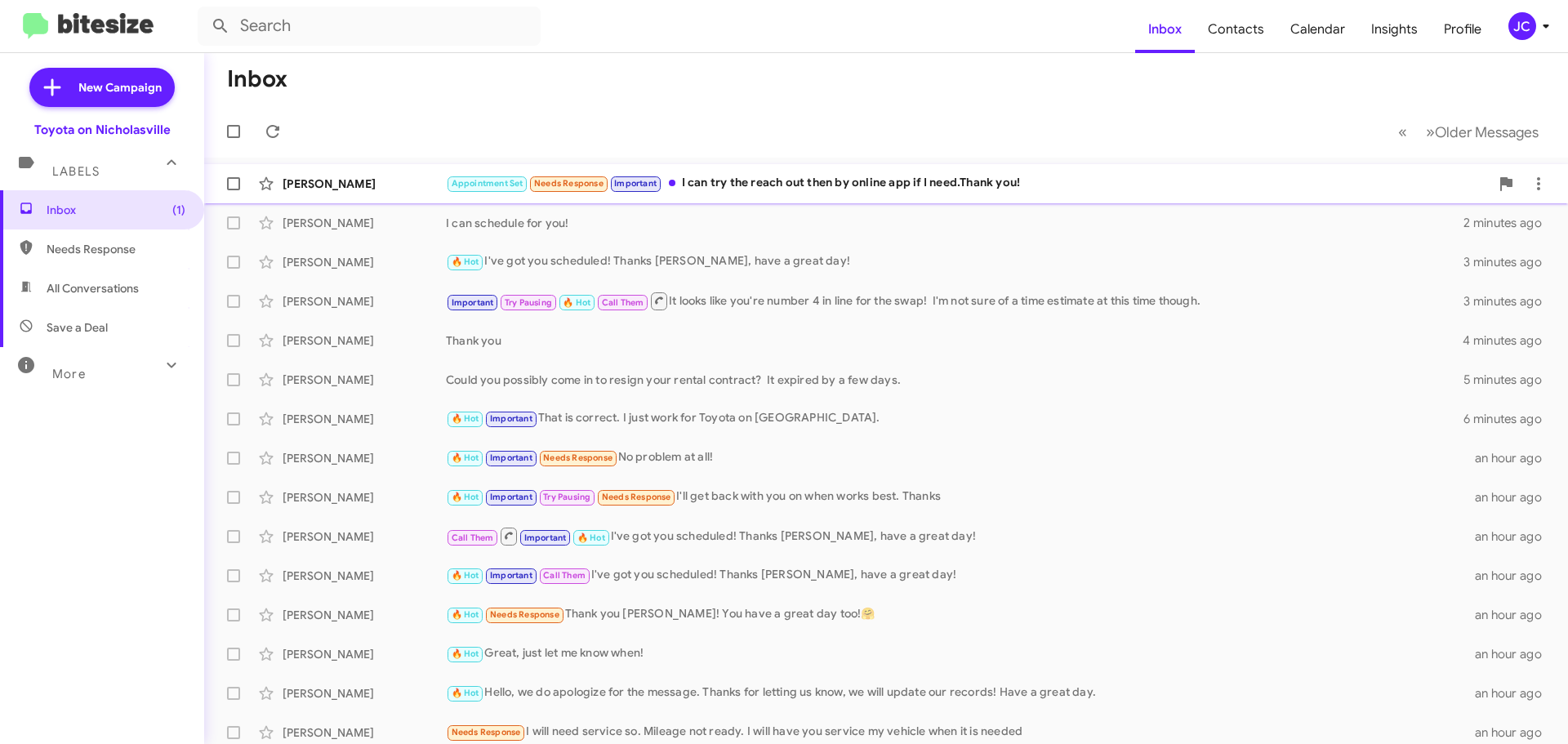
click at [390, 186] on div "Dan Zhu" at bounding box center [364, 184] width 164 height 16
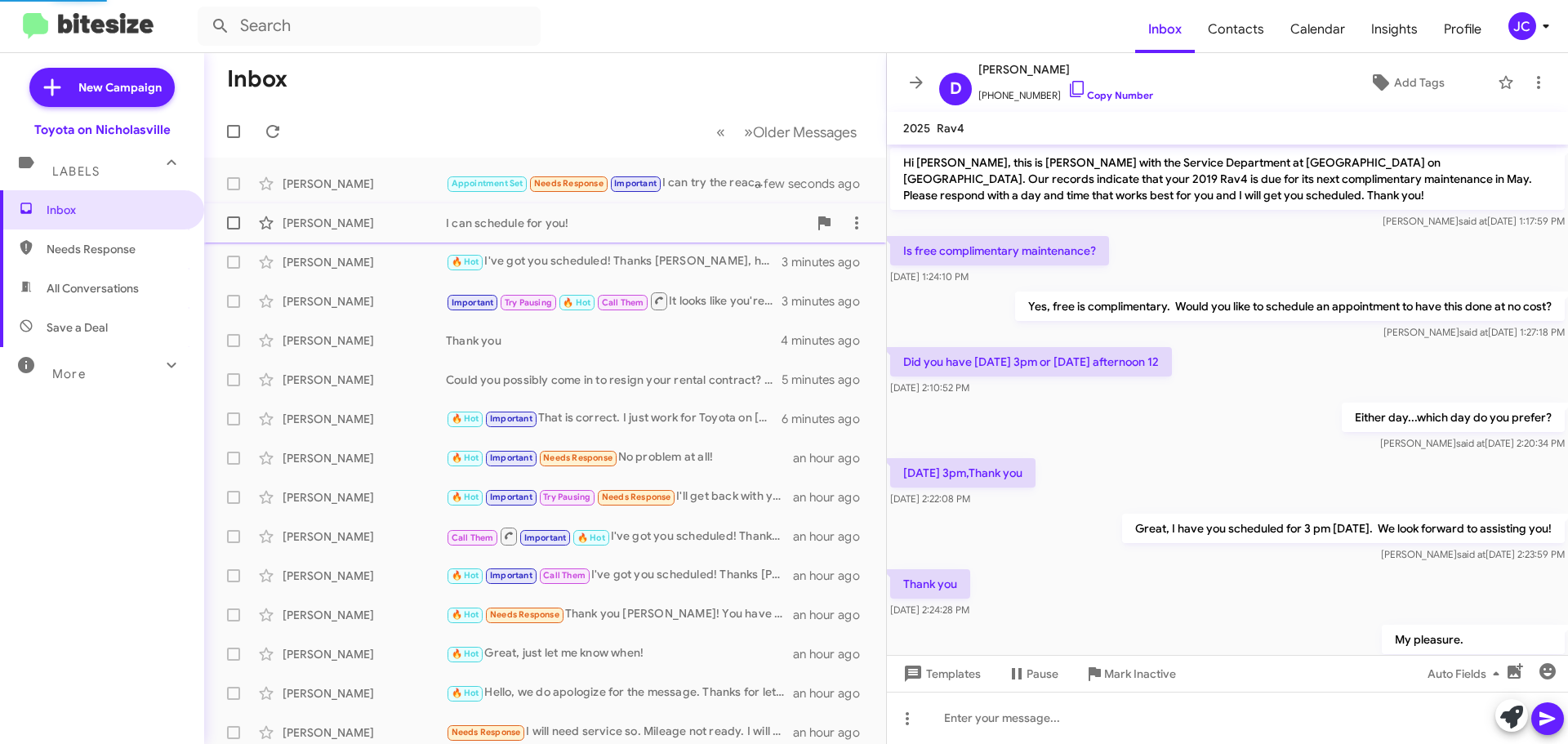
scroll to position [1738, 0]
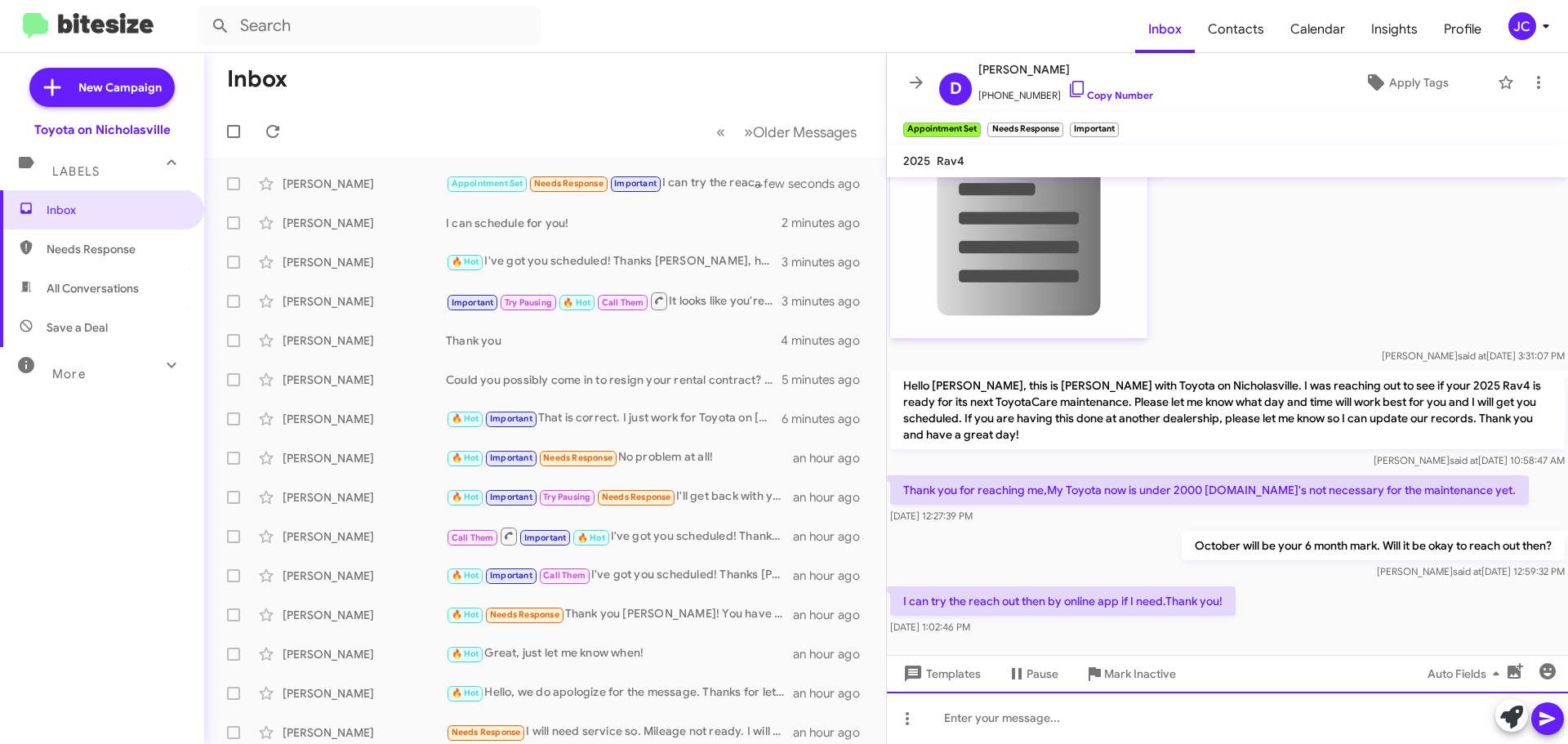
click at [1148, 715] on div at bounding box center [1227, 718] width 681 height 53
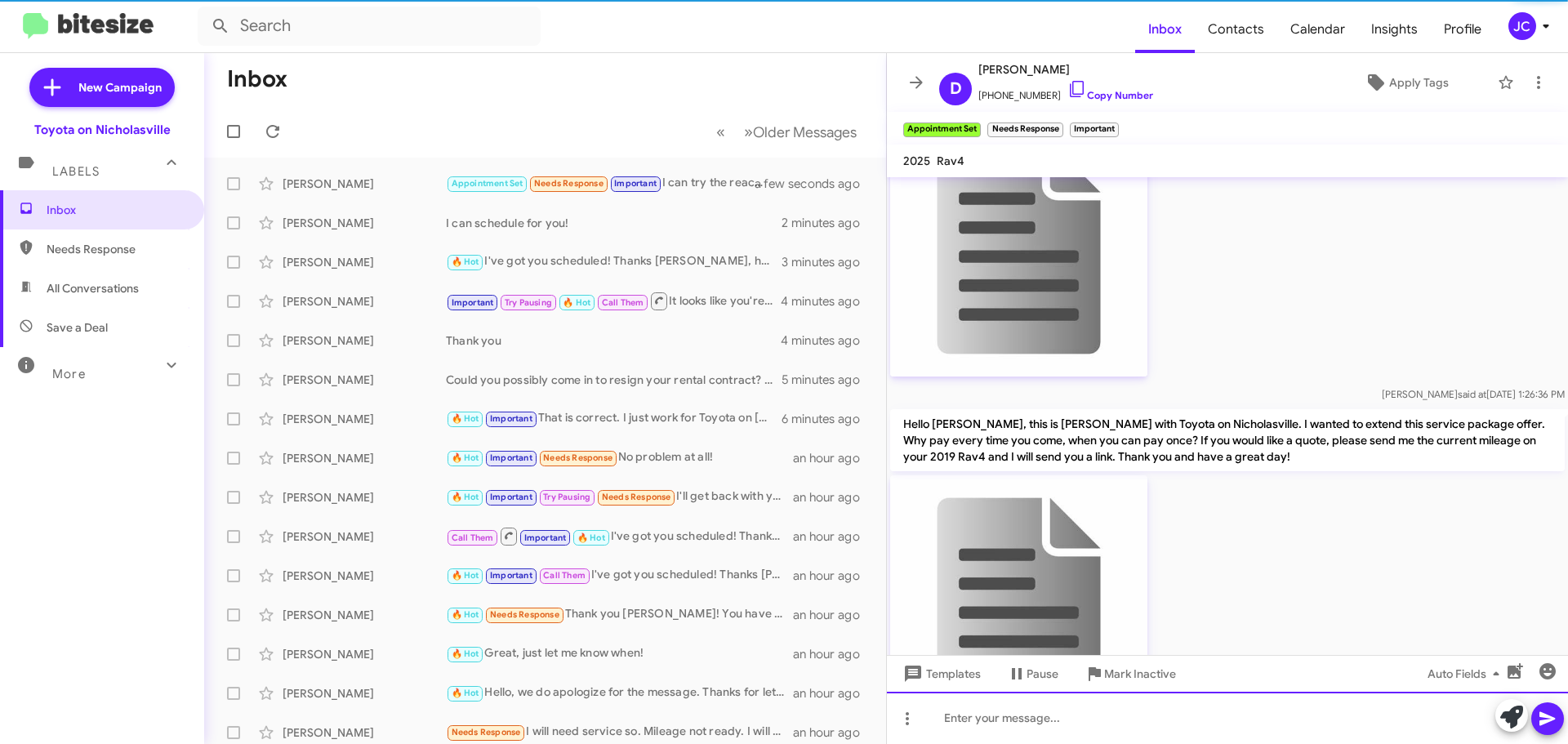
scroll to position [0, 0]
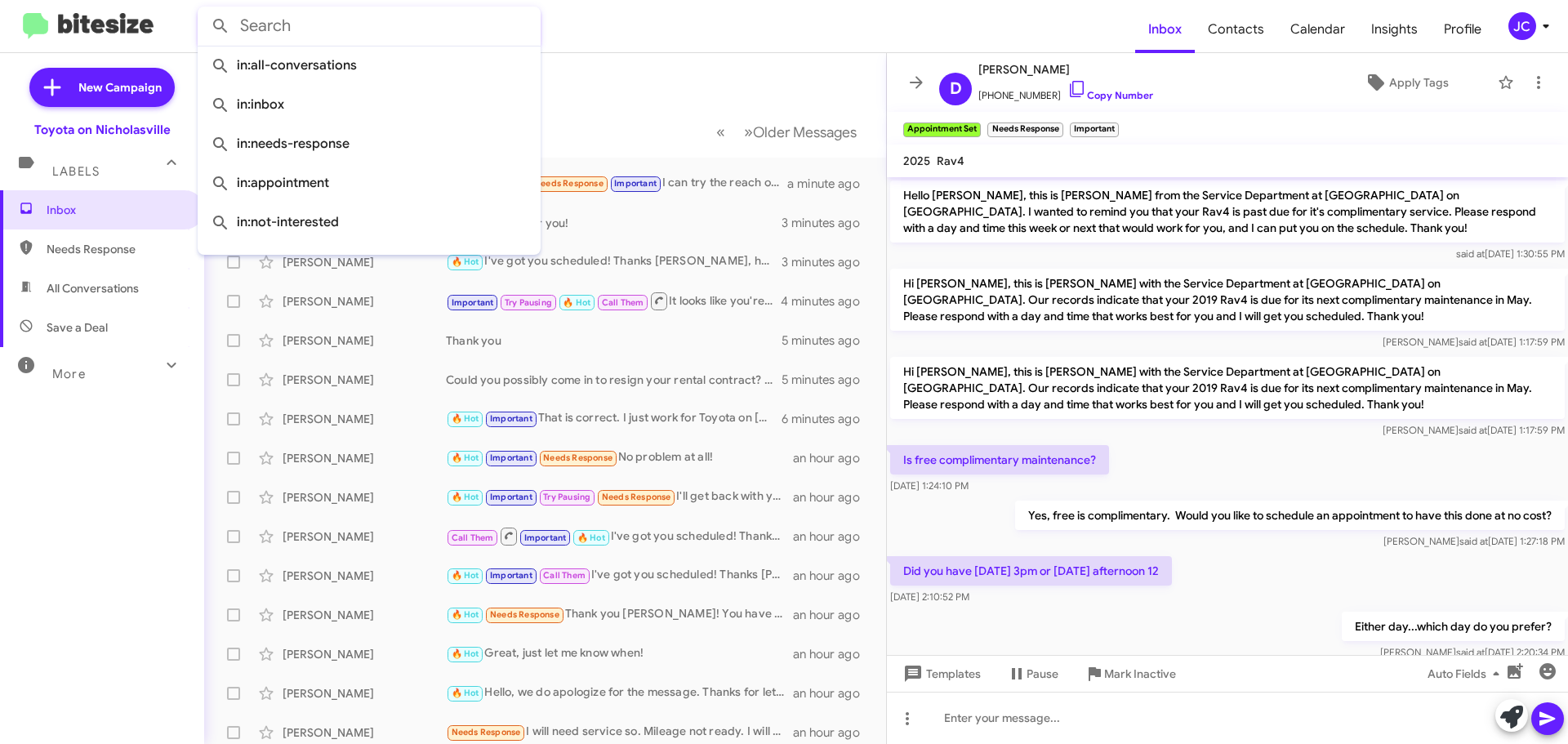
click at [340, 27] on input "text" at bounding box center [369, 26] width 343 height 40
paste input "8593513179"
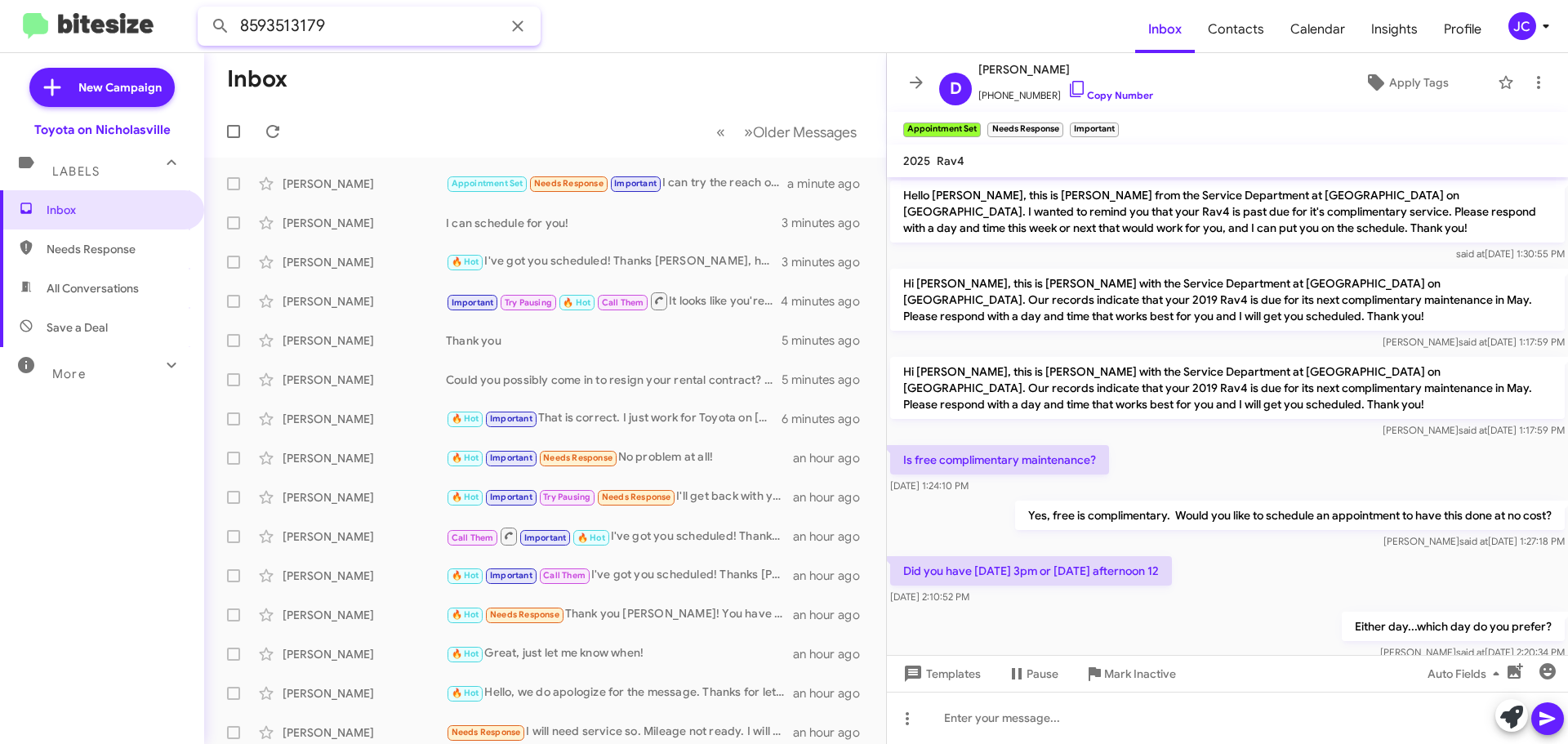
type input "8593513179"
click at [204, 10] on button at bounding box center [220, 26] width 33 height 33
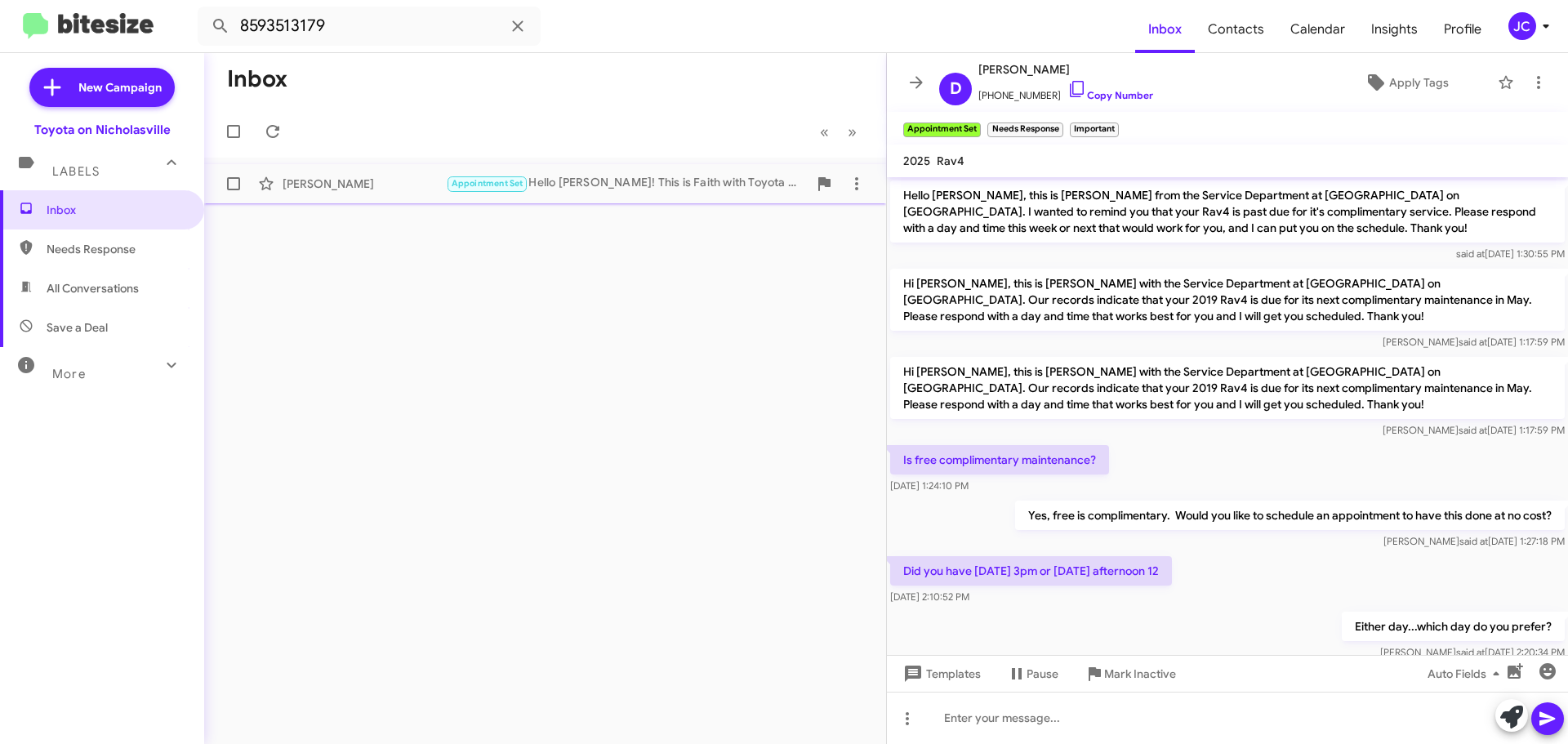
click at [715, 191] on div "Appointment Set Hello David! This is Faith with Toyota on Nicholasville. Looks …" at bounding box center [627, 183] width 362 height 19
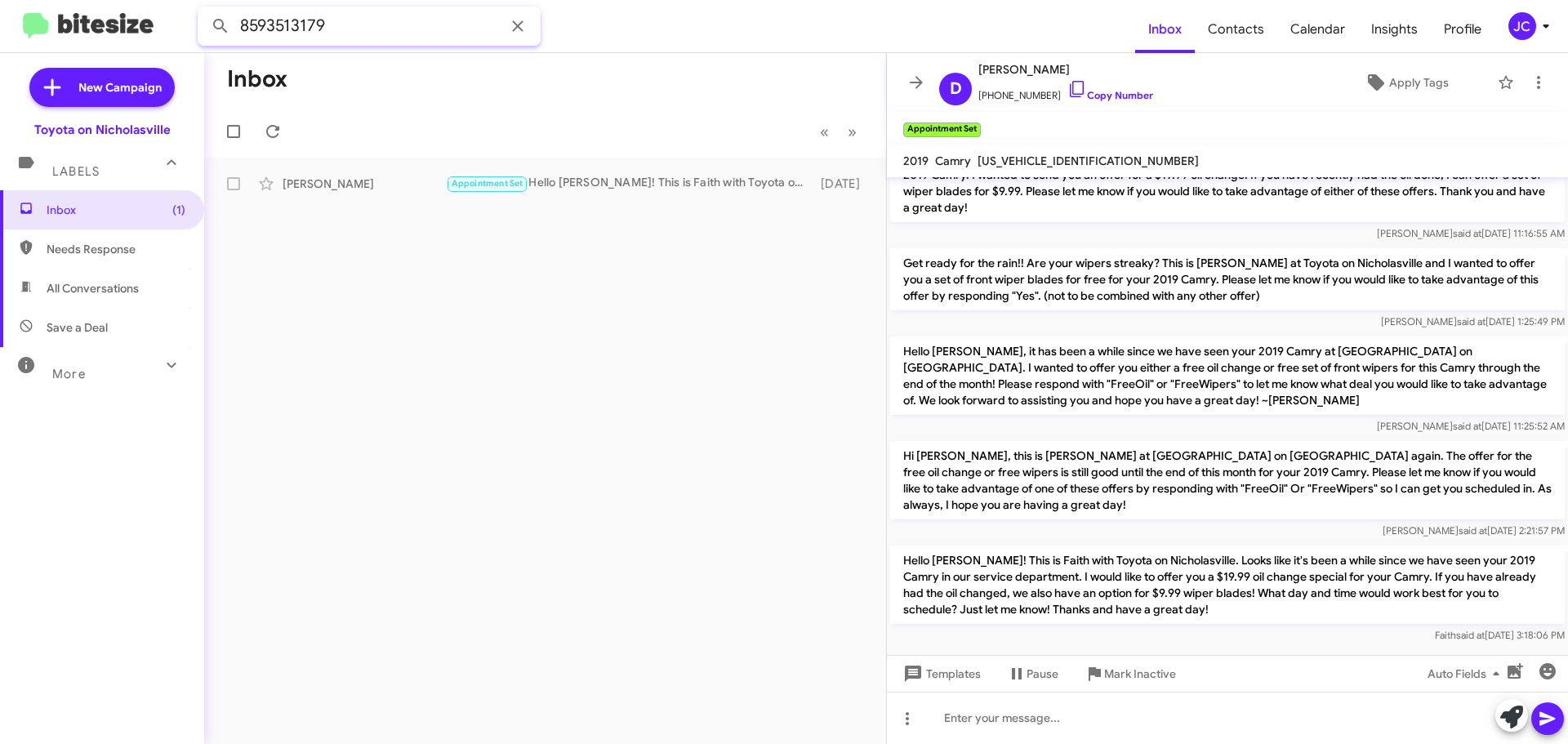
drag, startPoint x: 383, startPoint y: 33, endPoint x: -114, endPoint y: 23, distance: 497.1
click at [0, 23] on html "8593513179 Inbox Contacts Calendar Insights Profile JC New Campaign Toyota on N…" at bounding box center [784, 372] width 1568 height 744
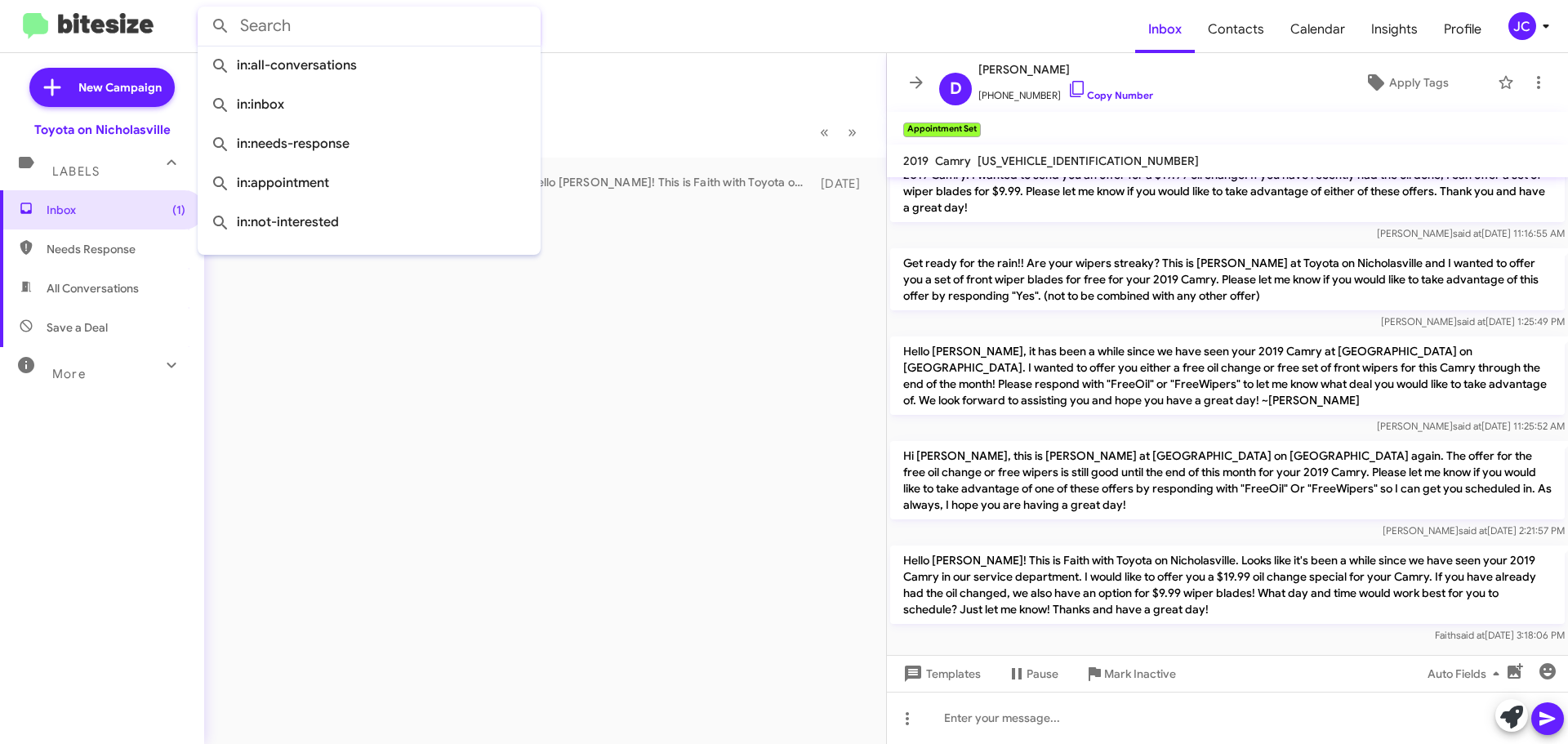
click at [204, 10] on button at bounding box center [220, 26] width 33 height 33
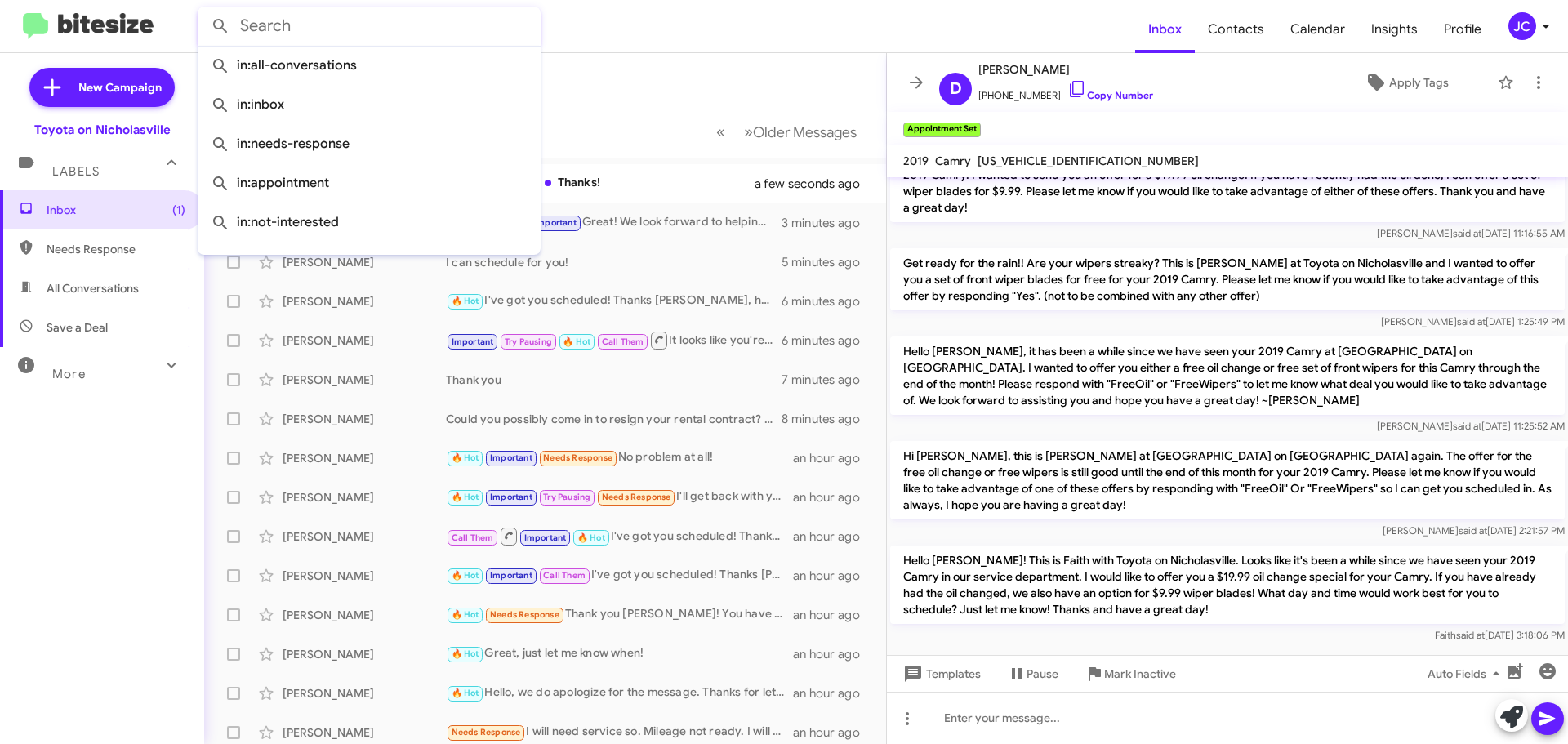
drag, startPoint x: 618, startPoint y: 121, endPoint x: 587, endPoint y: 154, distance: 45.3
click at [618, 122] on mat-toolbar-row "« Previous » Next Older Messages" at bounding box center [545, 132] width 682 height 53
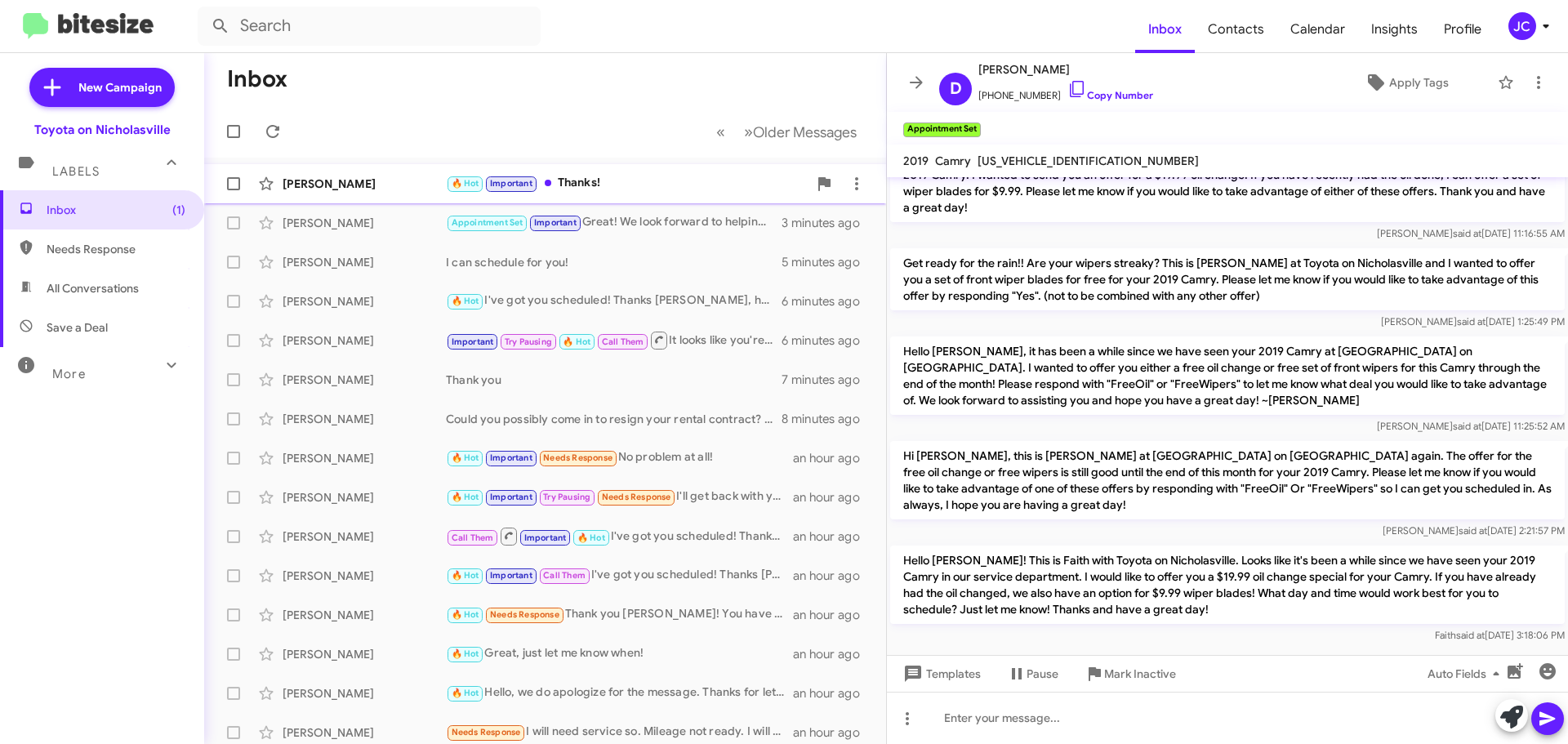
click at [411, 192] on div "Daniel Dawson 🔥 Hot Important Thanks! a few seconds ago" at bounding box center [545, 184] width 656 height 33
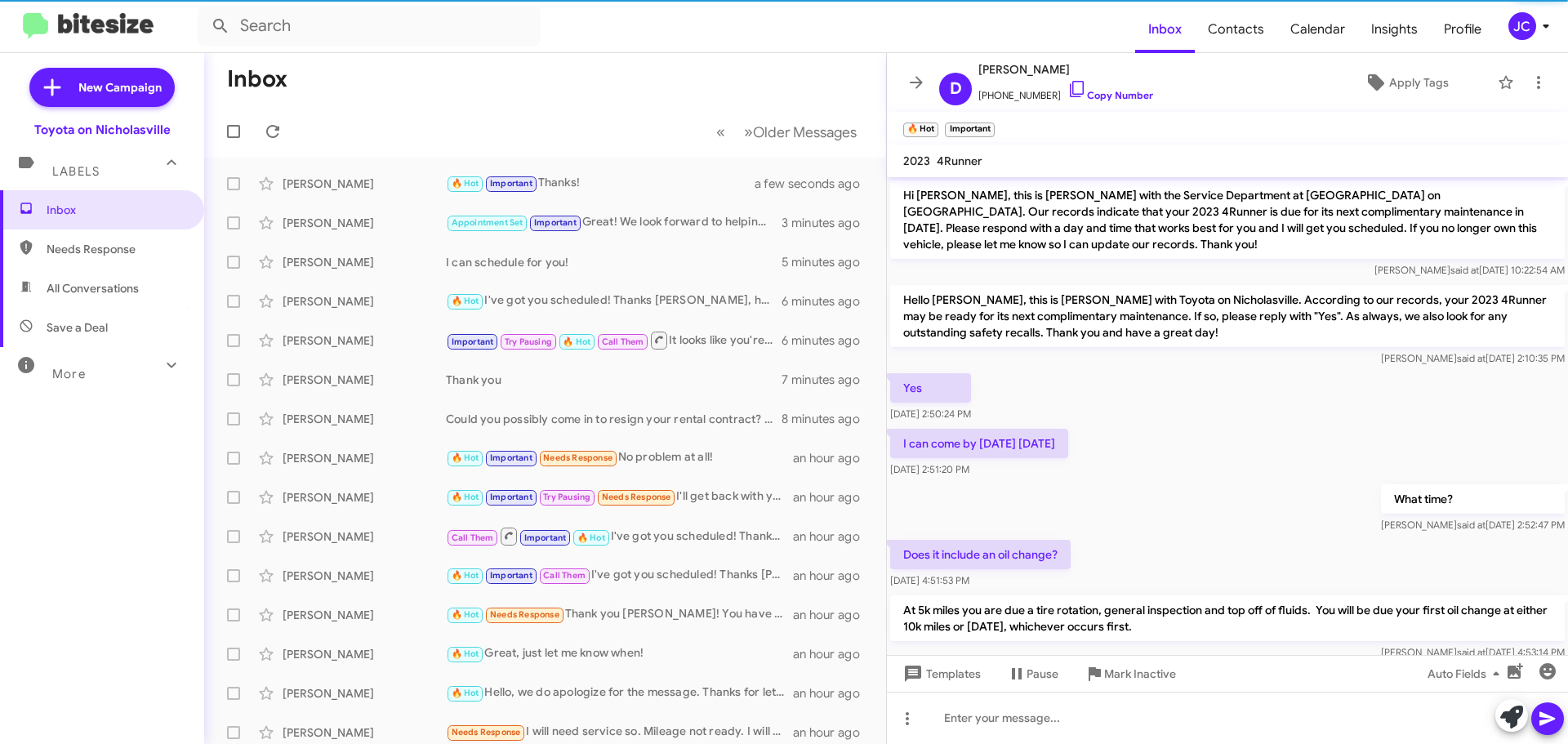
scroll to position [81, 0]
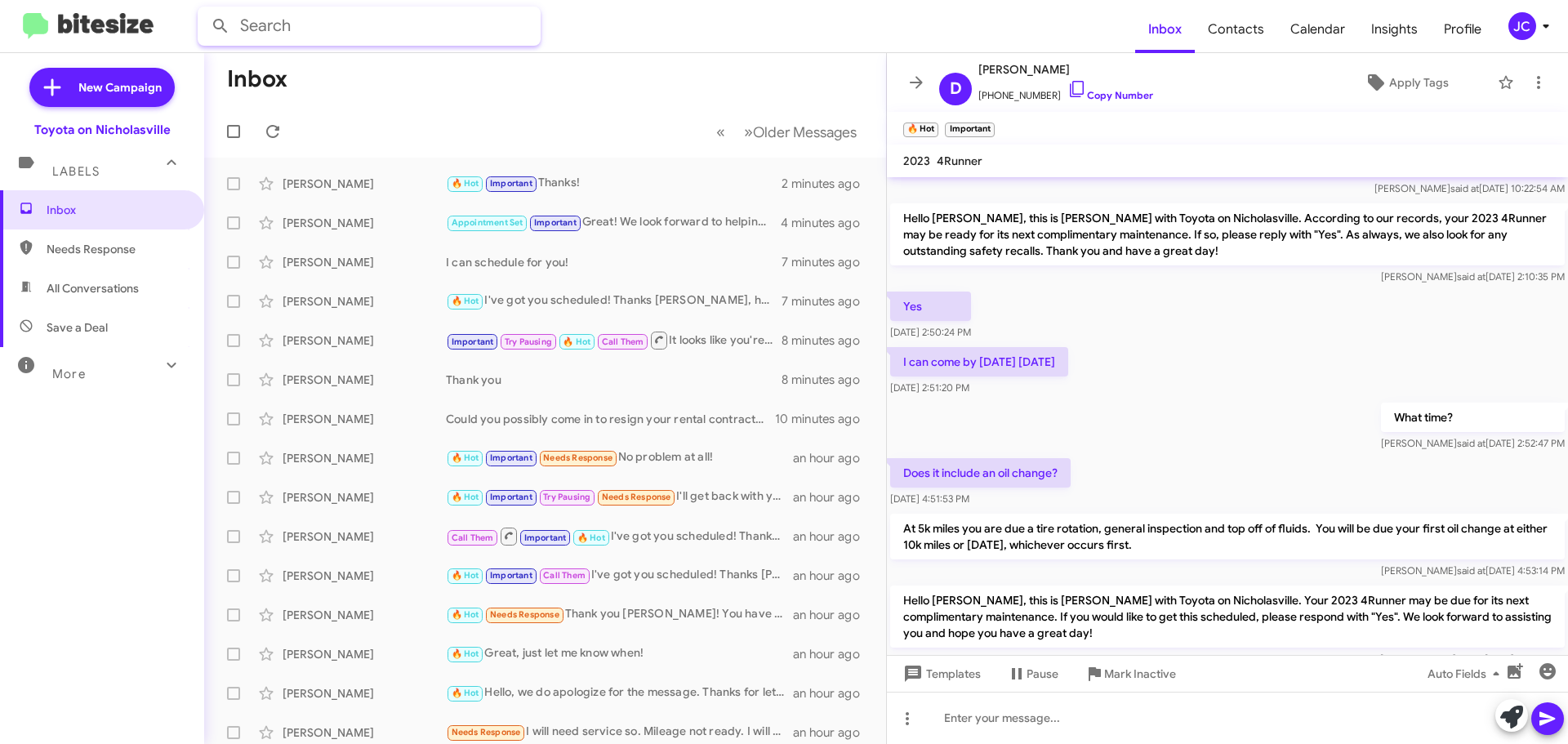
click at [286, 26] on input "text" at bounding box center [369, 26] width 343 height 40
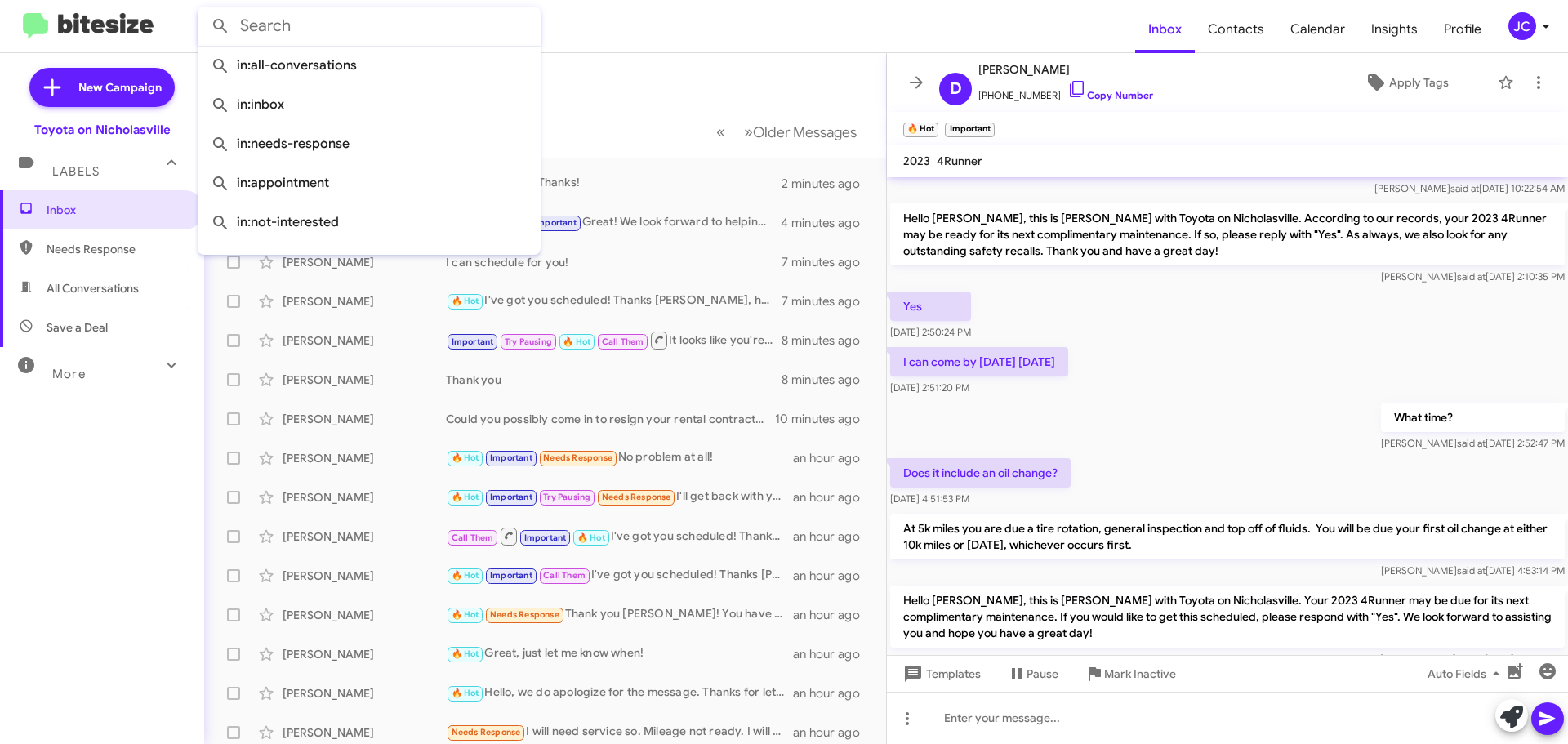
paste input "8596295807"
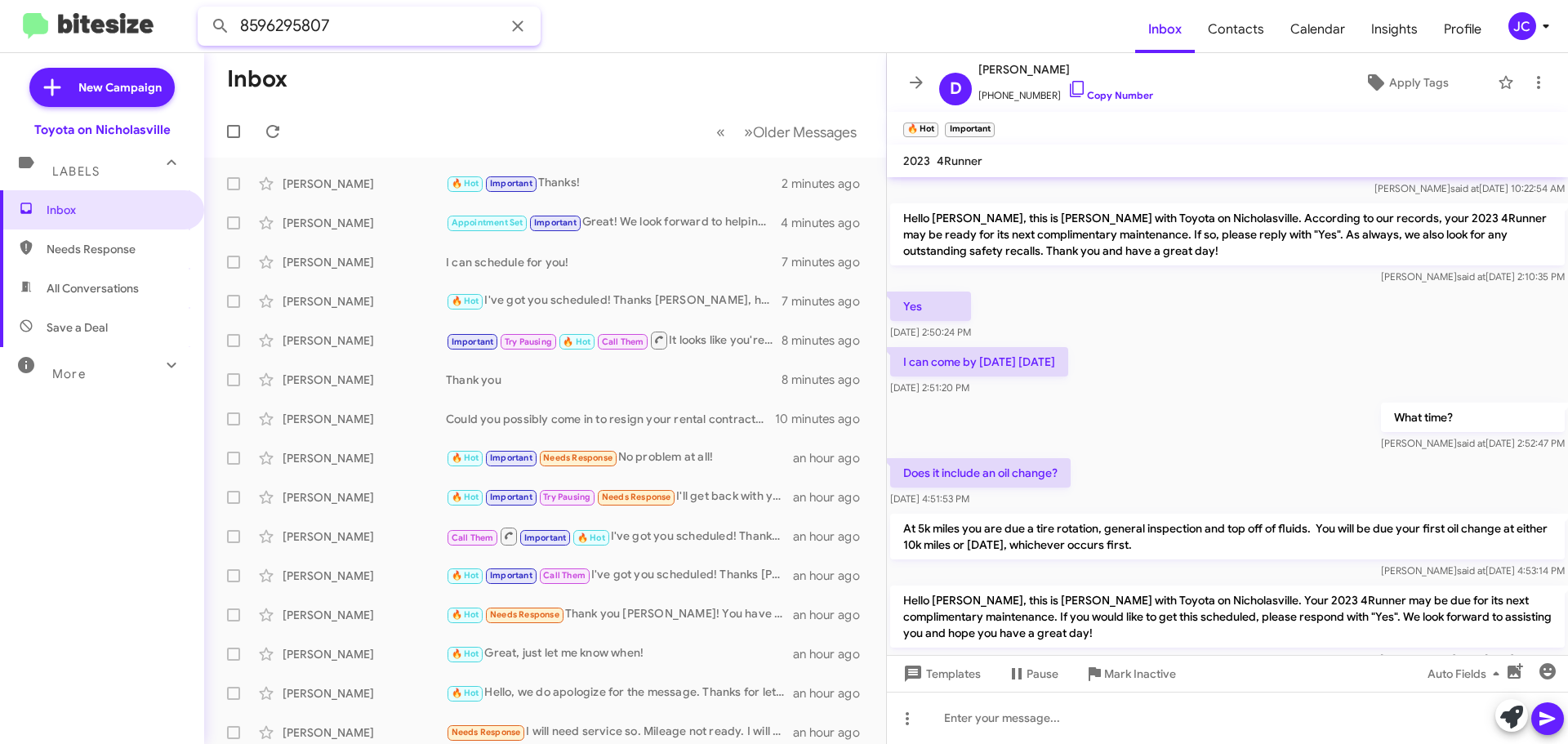
click at [204, 10] on button at bounding box center [220, 26] width 33 height 33
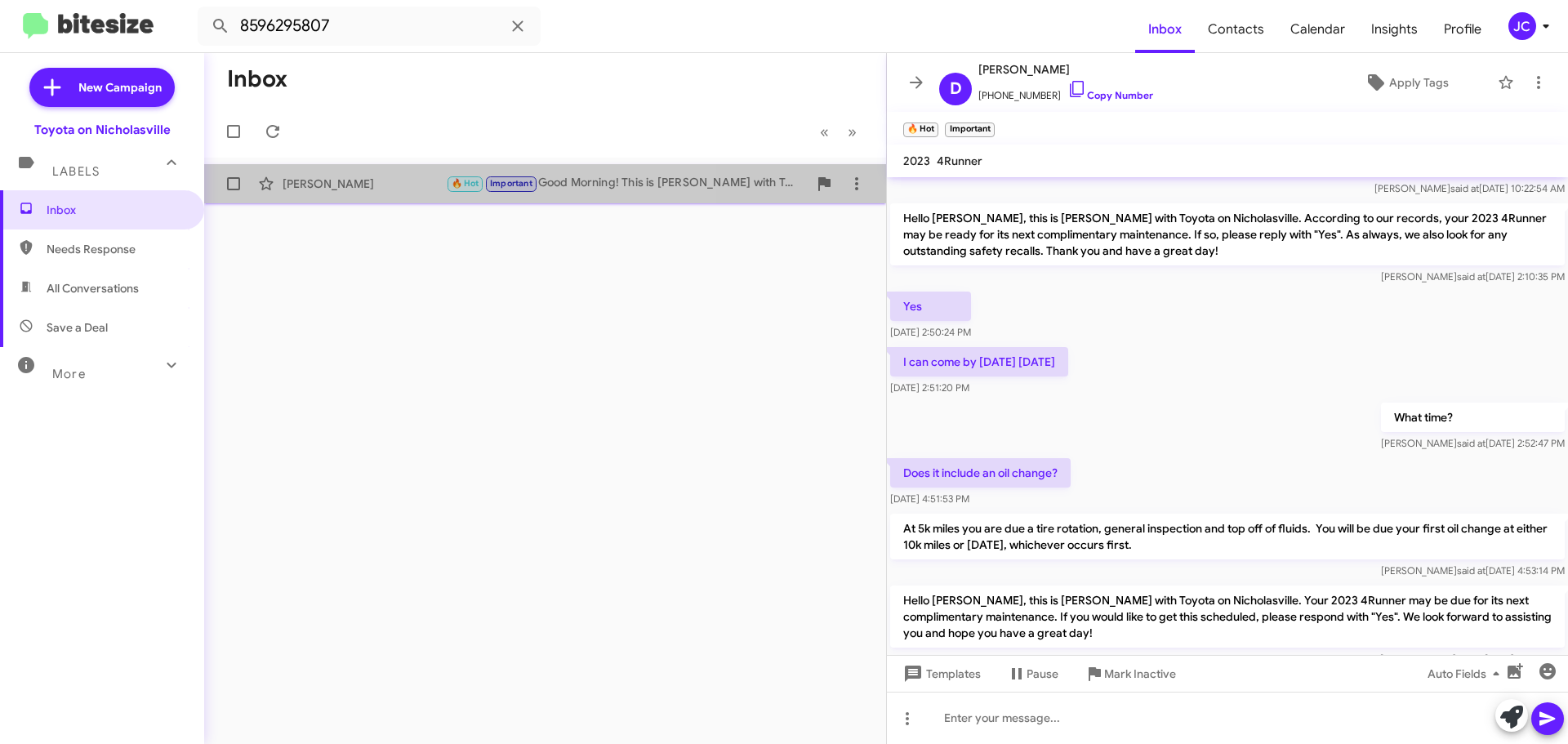
click at [386, 175] on div "Lou Ferguson 🔥 Hot Important Good Morning! This is Amanda with Toyota on Nichol…" at bounding box center [545, 184] width 656 height 33
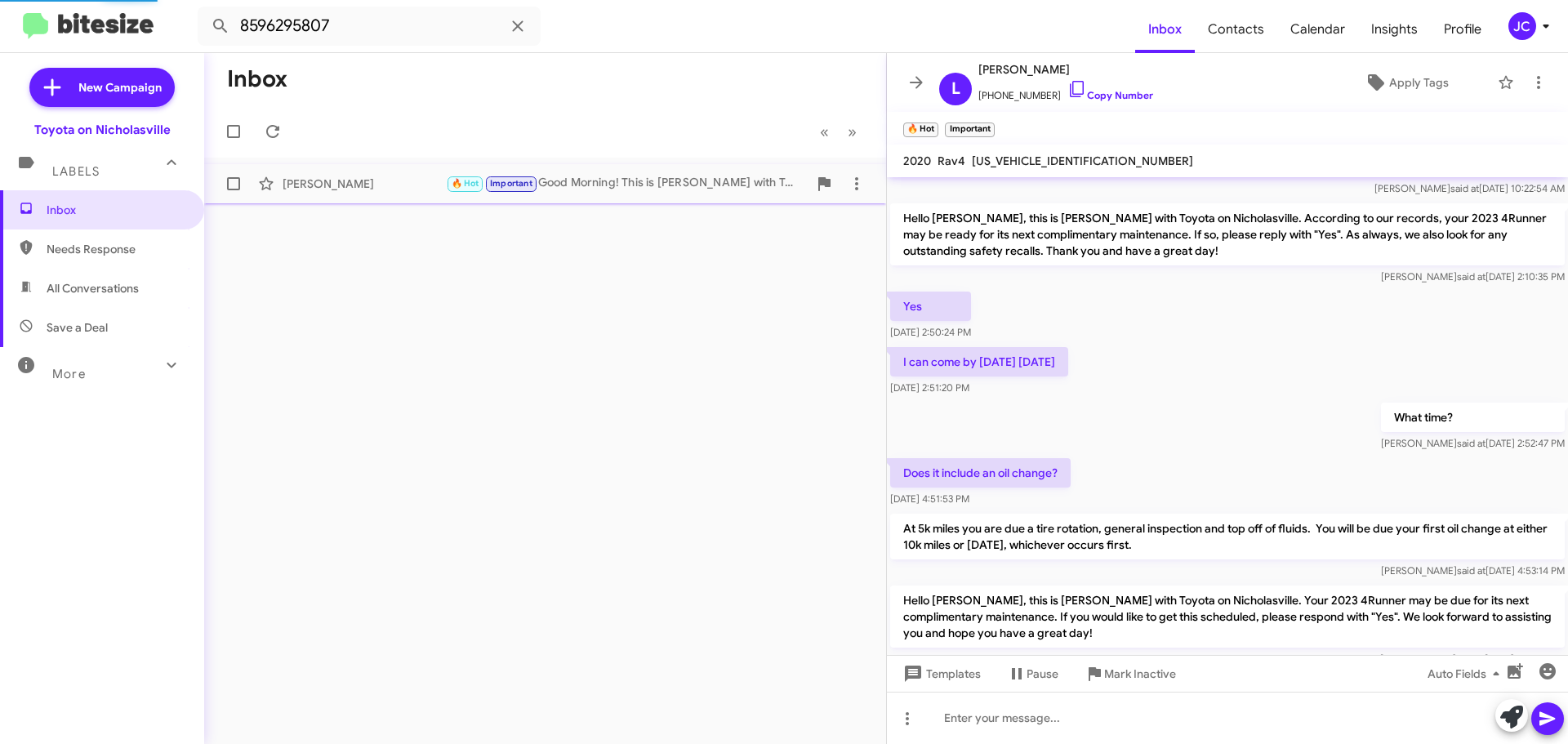
scroll to position [3714, 0]
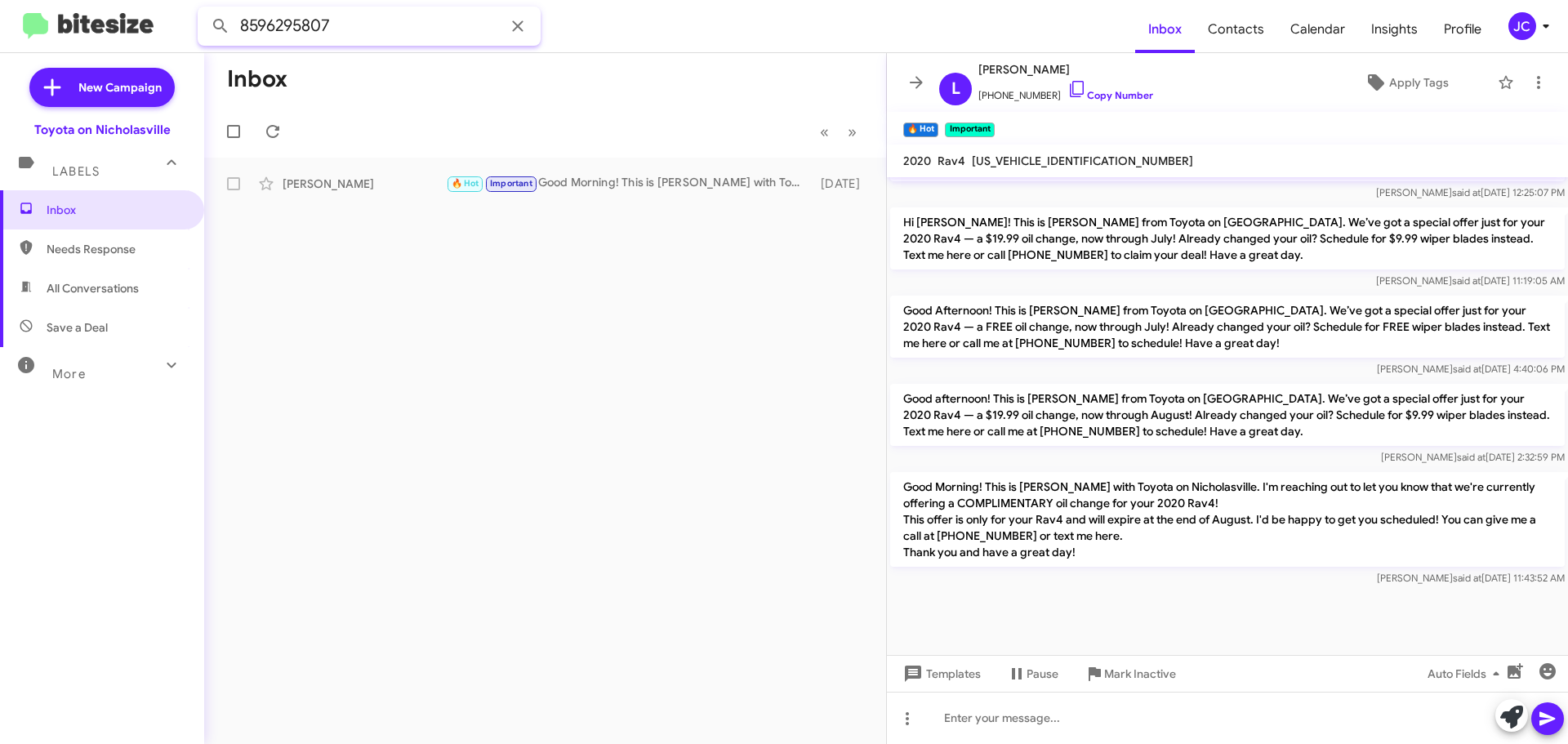
drag, startPoint x: 355, startPoint y: 25, endPoint x: 0, endPoint y: 25, distance: 355.0
click at [0, 25] on mat-toolbar "8596295807 Inbox Contacts Calendar Insights Profile JC" at bounding box center [784, 26] width 1568 height 53
paste input "5023707583"
click at [204, 10] on button at bounding box center [220, 26] width 33 height 33
click at [555, 184] on div "🔥 Hot Hello Brionna, this is Jessika at Toyota on Nicholasville. It's been a wh…" at bounding box center [627, 183] width 362 height 19
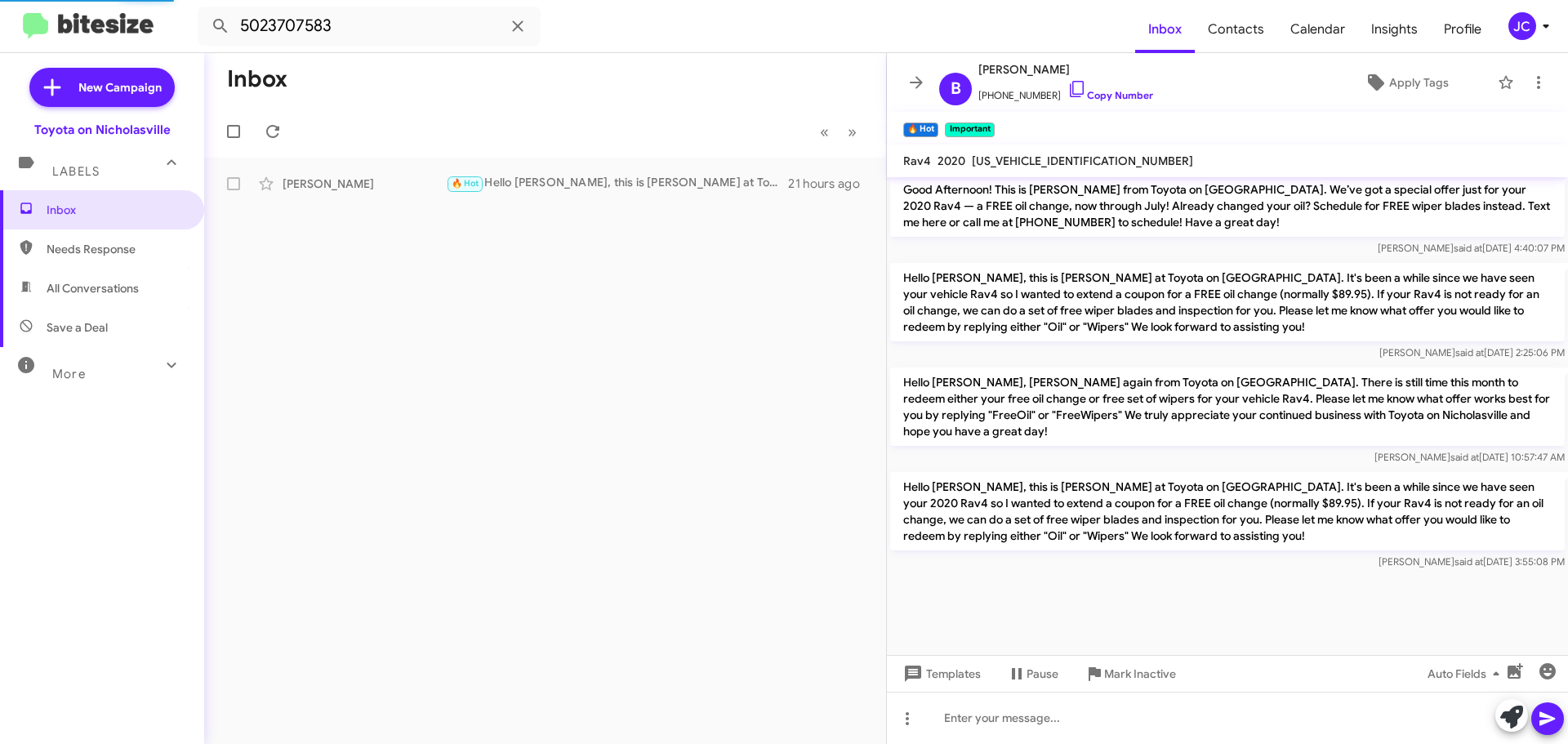
scroll to position [3495, 0]
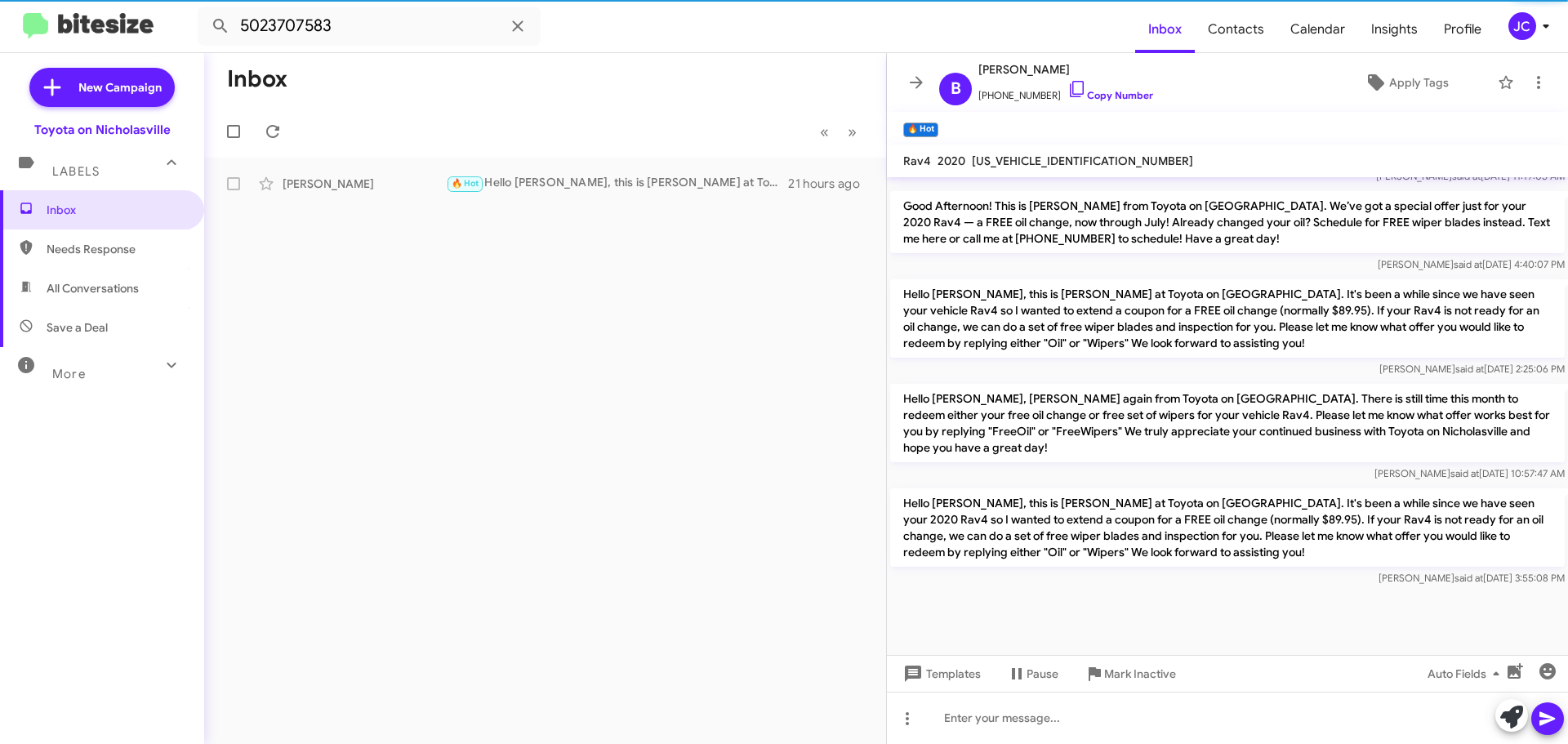
click at [966, 520] on p "Hello Brionna, this is Jessika at Toyota on Nicholasville. It's been a while si…" at bounding box center [1227, 528] width 675 height 78
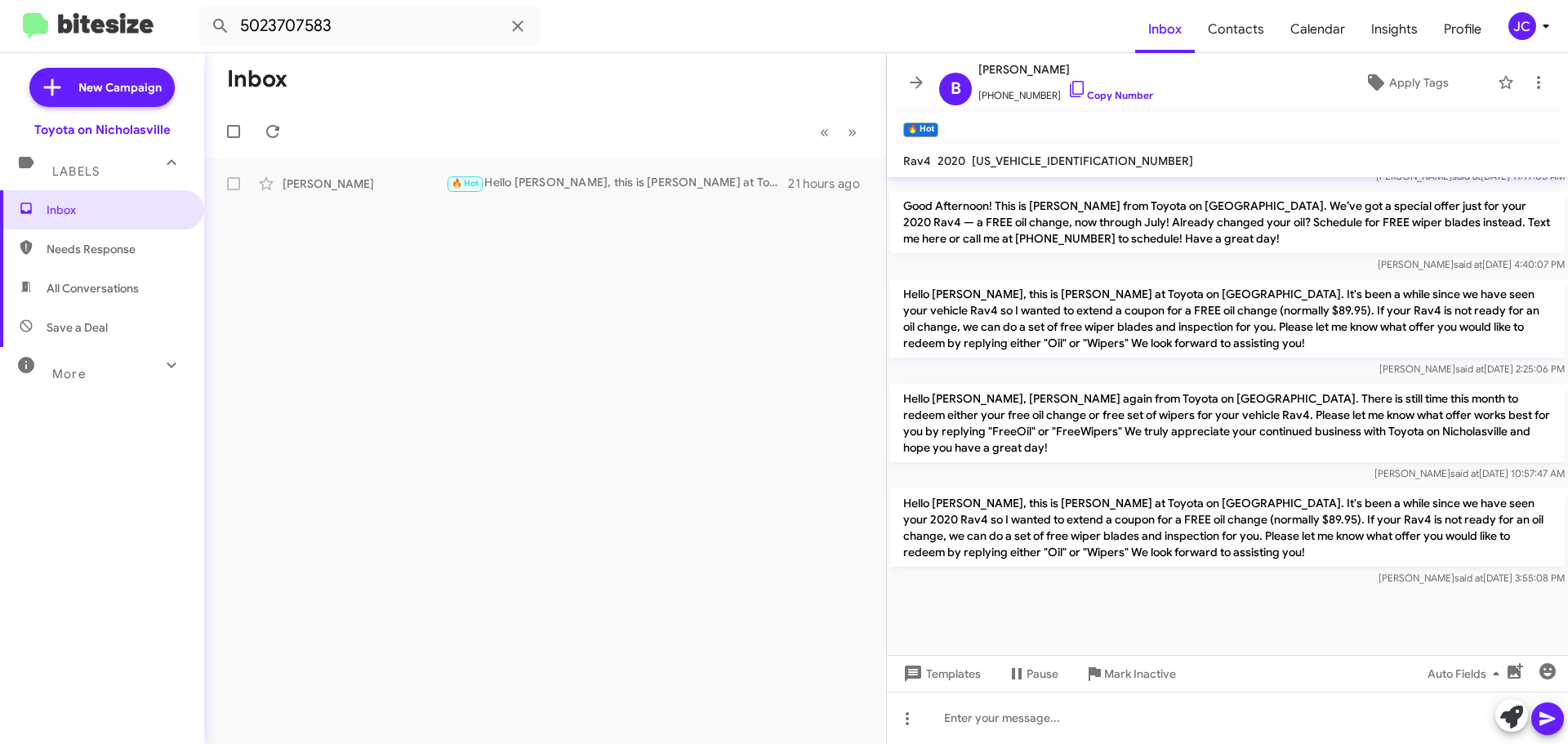
click at [966, 520] on p "Hello Brionna, this is Jessika at Toyota on Nicholasville. It's been a while si…" at bounding box center [1227, 528] width 675 height 78
copy p "Hello Brionna, this is Jessika at Toyota on Nicholasville. It's been a while si…"
drag, startPoint x: 319, startPoint y: 33, endPoint x: 0, endPoint y: 2, distance: 320.5
click at [0, 23] on mat-toolbar "5023707583 Inbox Contacts Calendar Insights Profile JC" at bounding box center [784, 26] width 1568 height 53
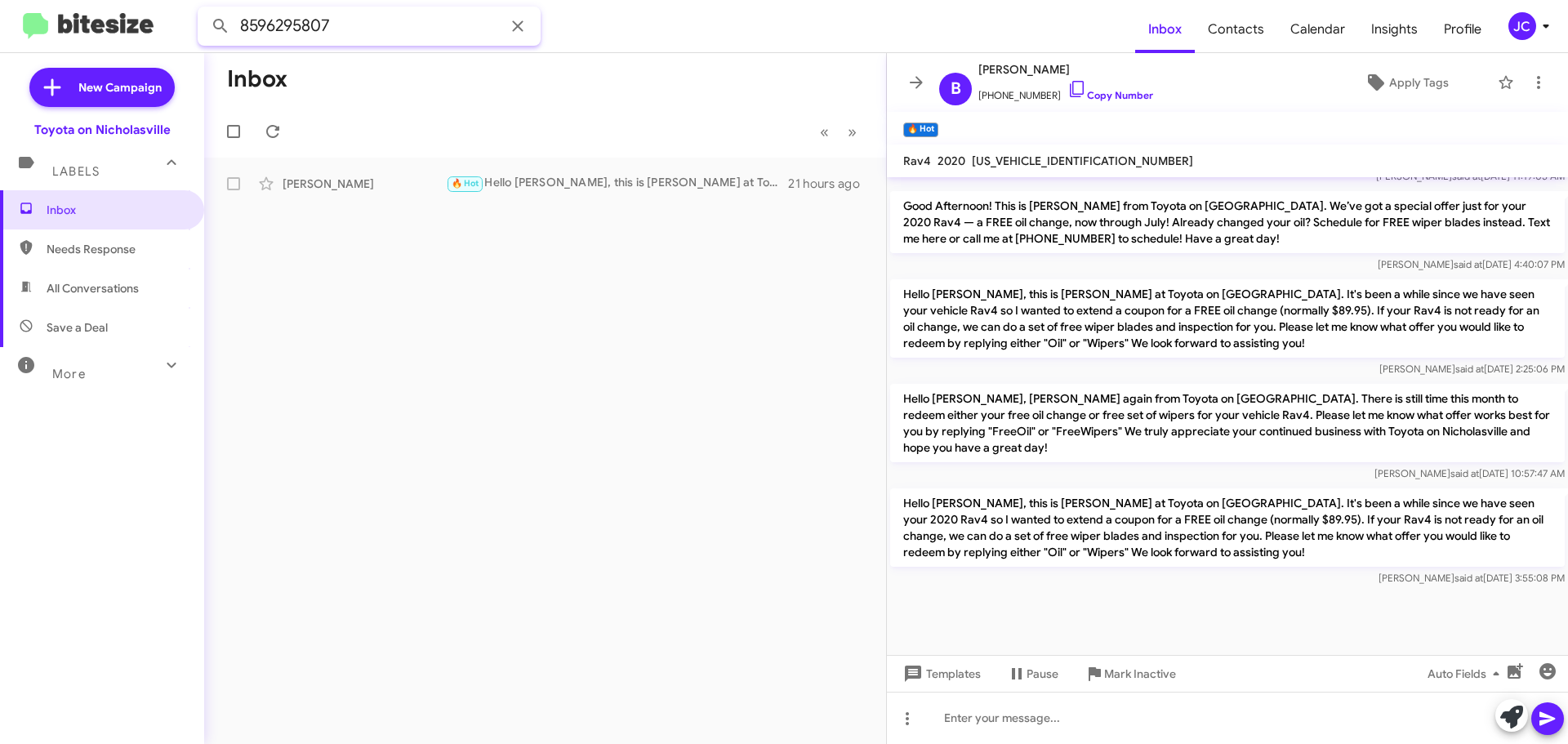
click at [204, 10] on button at bounding box center [220, 26] width 33 height 33
click at [342, 197] on div "Lou Ferguson 🔥 Hot Important Good Morning! This is Amanda with Toyota on Nichol…" at bounding box center [545, 184] width 656 height 33
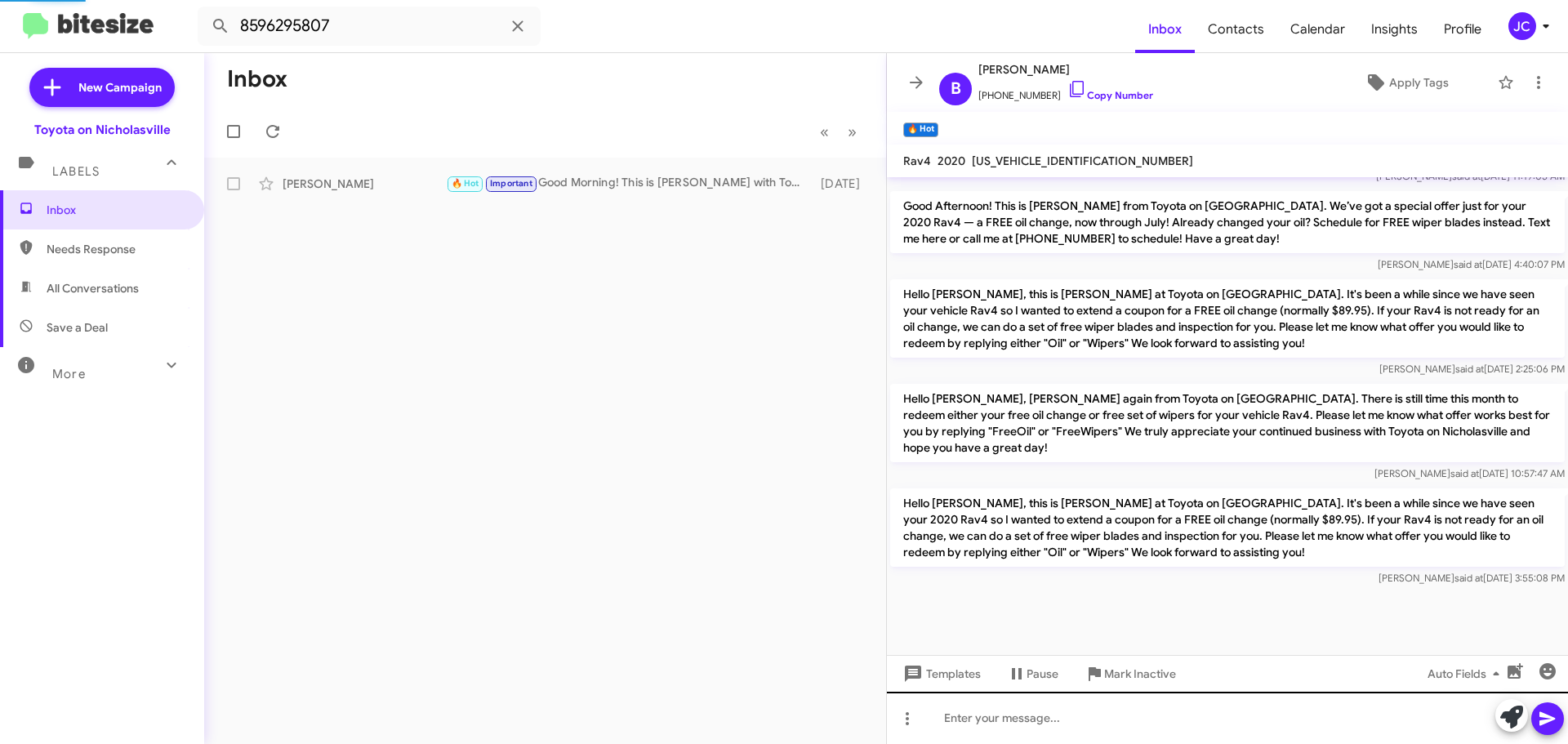
scroll to position [3714, 0]
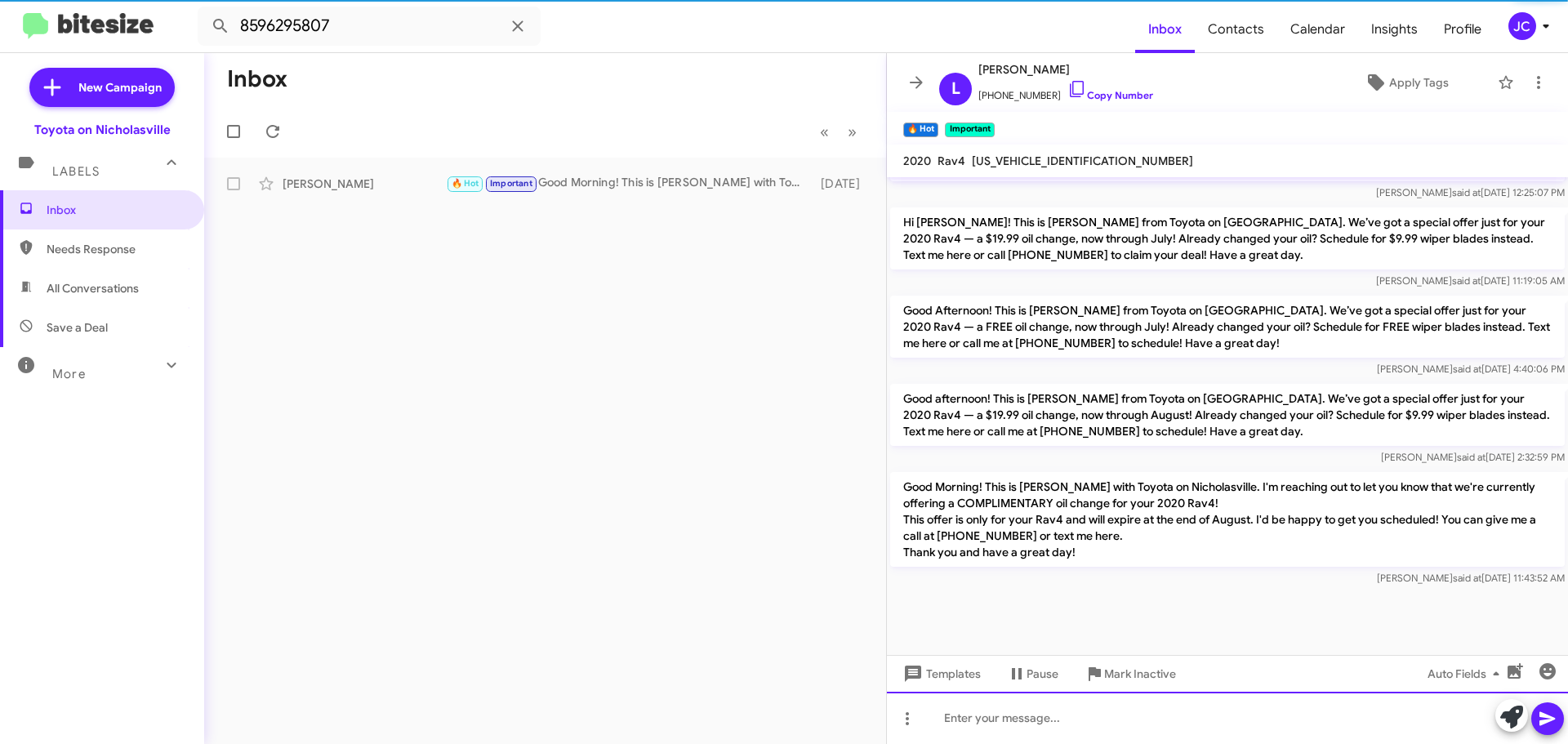
click at [994, 718] on div at bounding box center [1227, 718] width 681 height 53
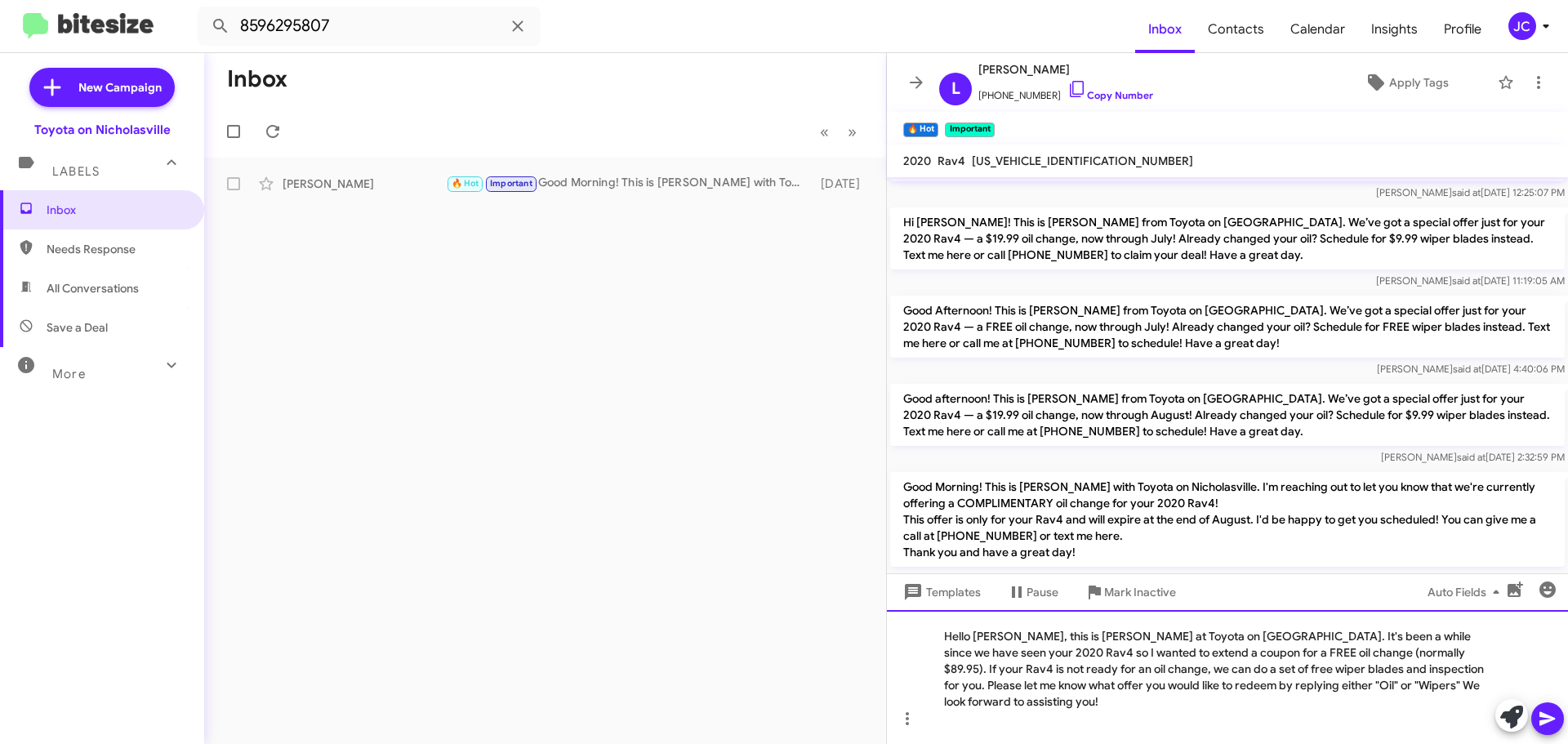
click at [1015, 655] on div "Hello Brionna, this is Jessika at Toyota on Nicholasville. It's been a while si…" at bounding box center [1227, 677] width 681 height 134
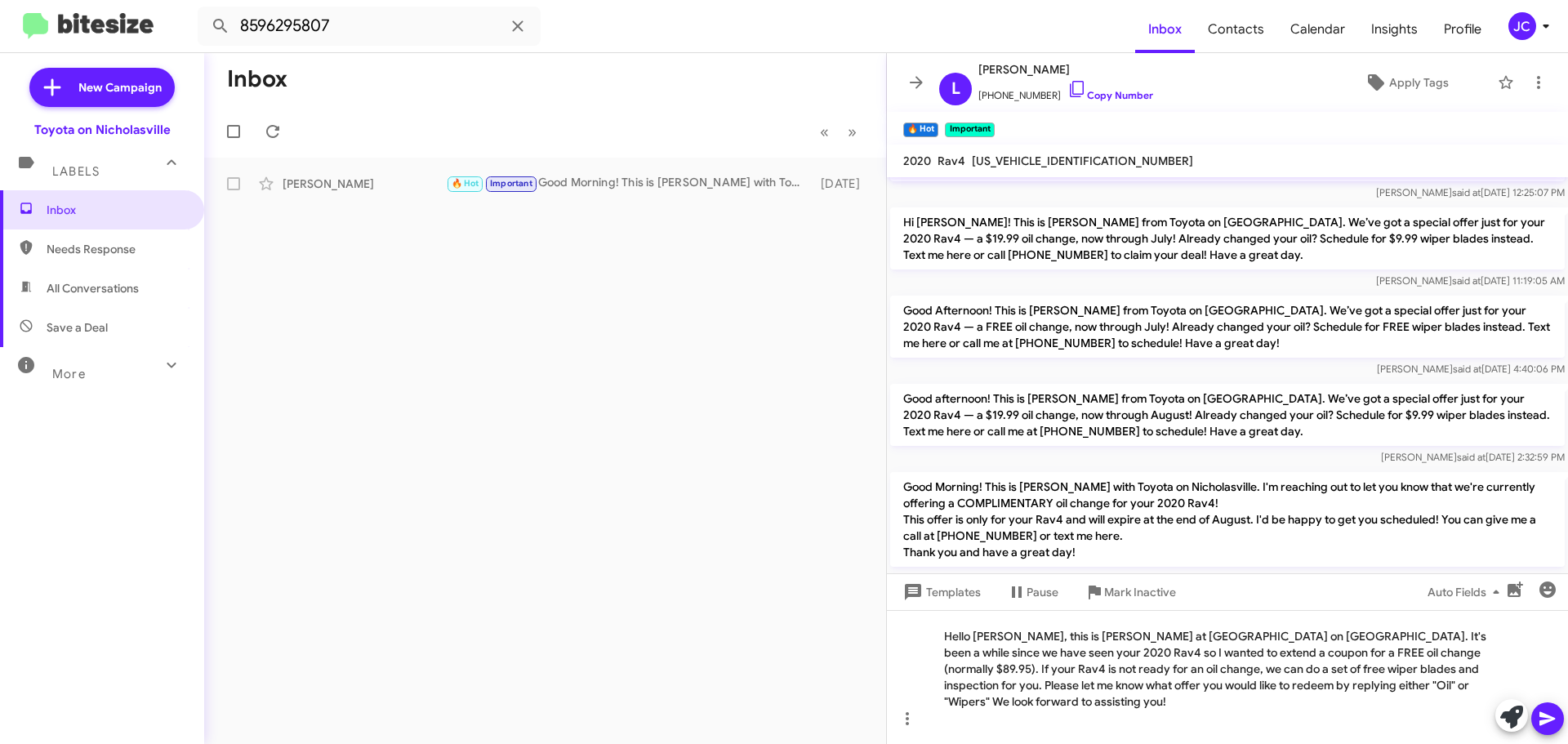
click at [1553, 723] on icon at bounding box center [1547, 719] width 20 height 20
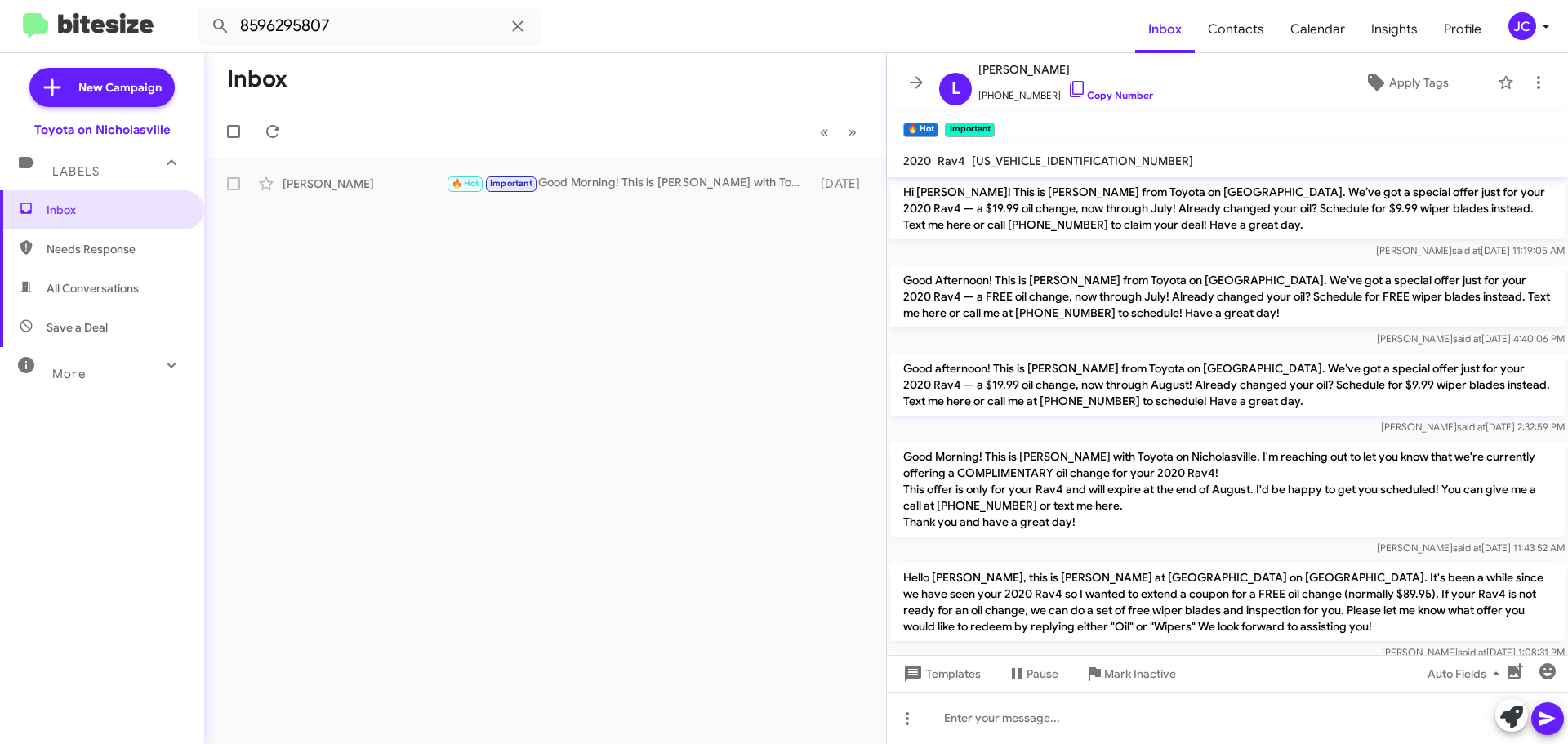
scroll to position [4111, 0]
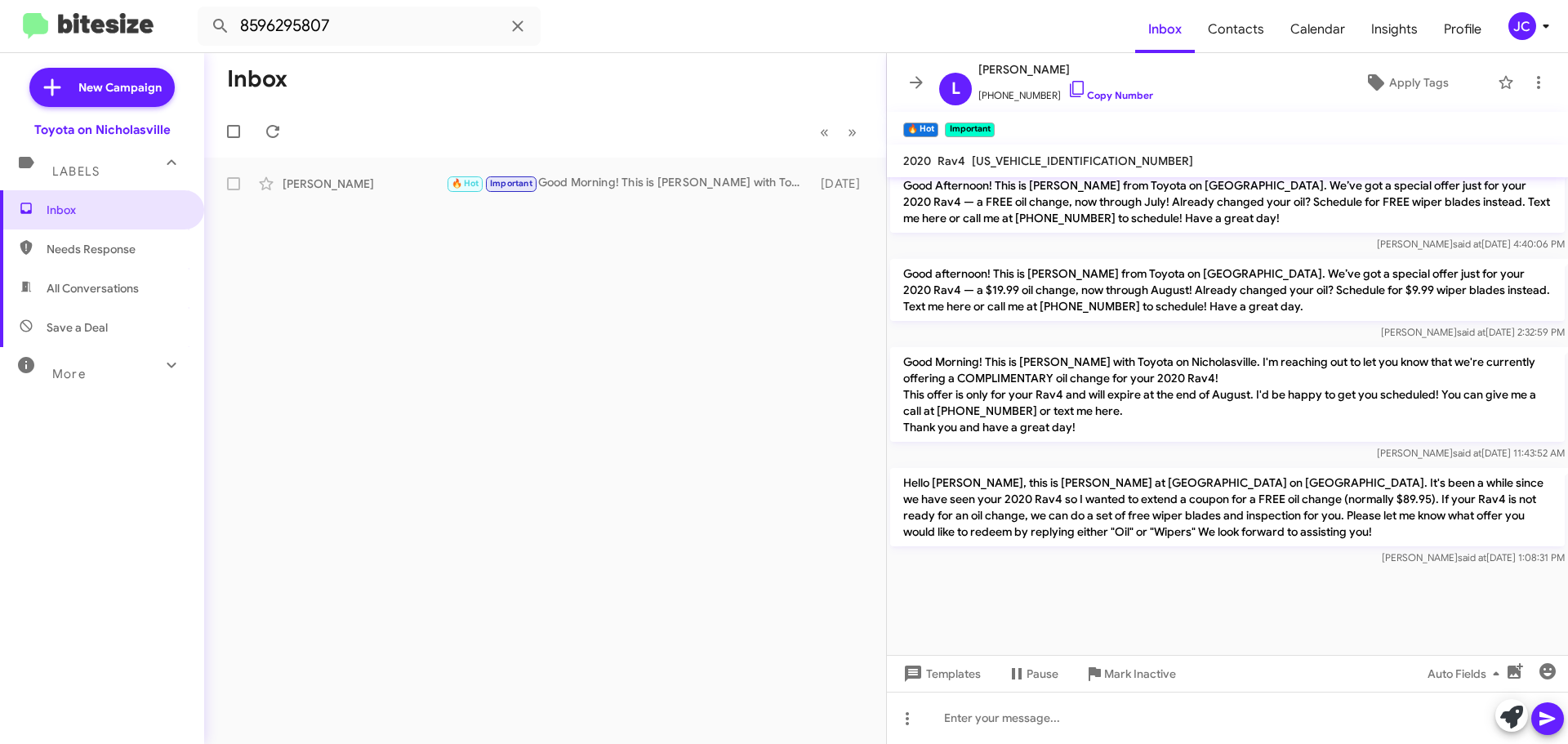
click at [1009, 501] on p "Hello Lou, this is Jessika at Toyota on Nicholasville. It's been a while since …" at bounding box center [1227, 507] width 675 height 78
copy p "Hello Lou, this is Jessika at Toyota on Nicholasville. It's been a while since …"
drag, startPoint x: 220, startPoint y: 26, endPoint x: 0, endPoint y: 1, distance: 221.4
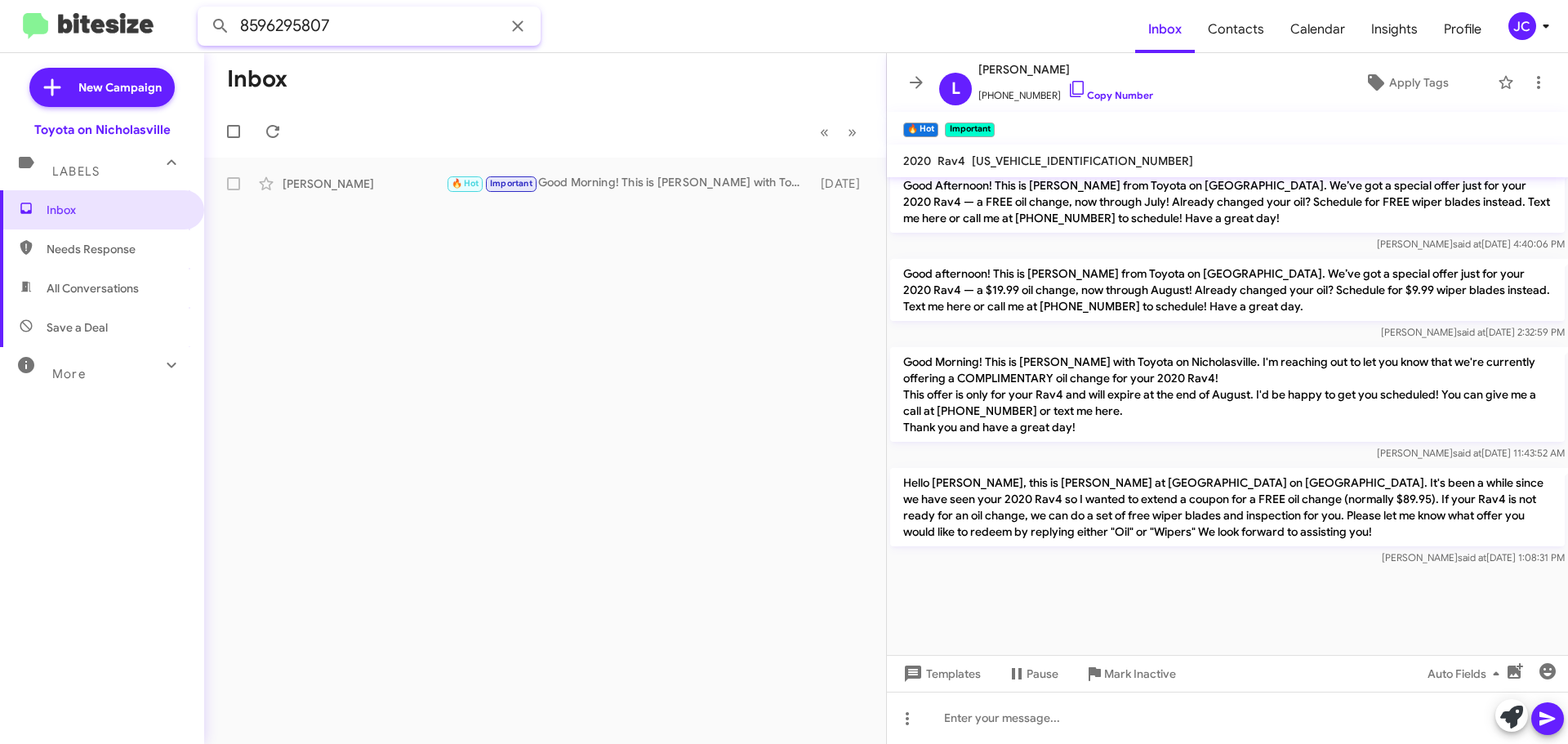
click at [0, 19] on mat-toolbar "8596295807 Inbox Contacts Calendar Insights Profile JC" at bounding box center [784, 26] width 1568 height 53
click at [204, 10] on button at bounding box center [220, 26] width 33 height 33
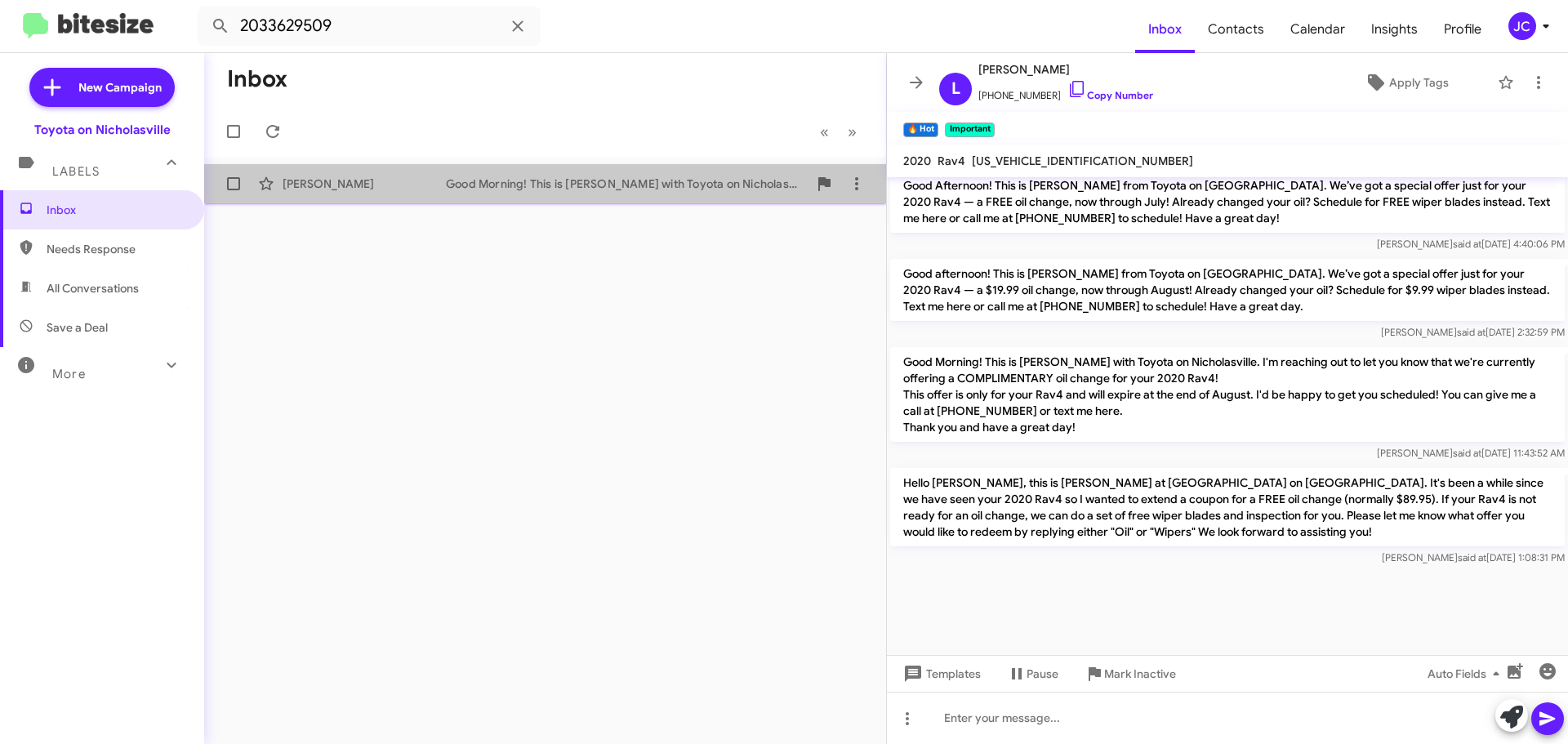
click at [369, 188] on div "Mona Chorera" at bounding box center [364, 184] width 164 height 16
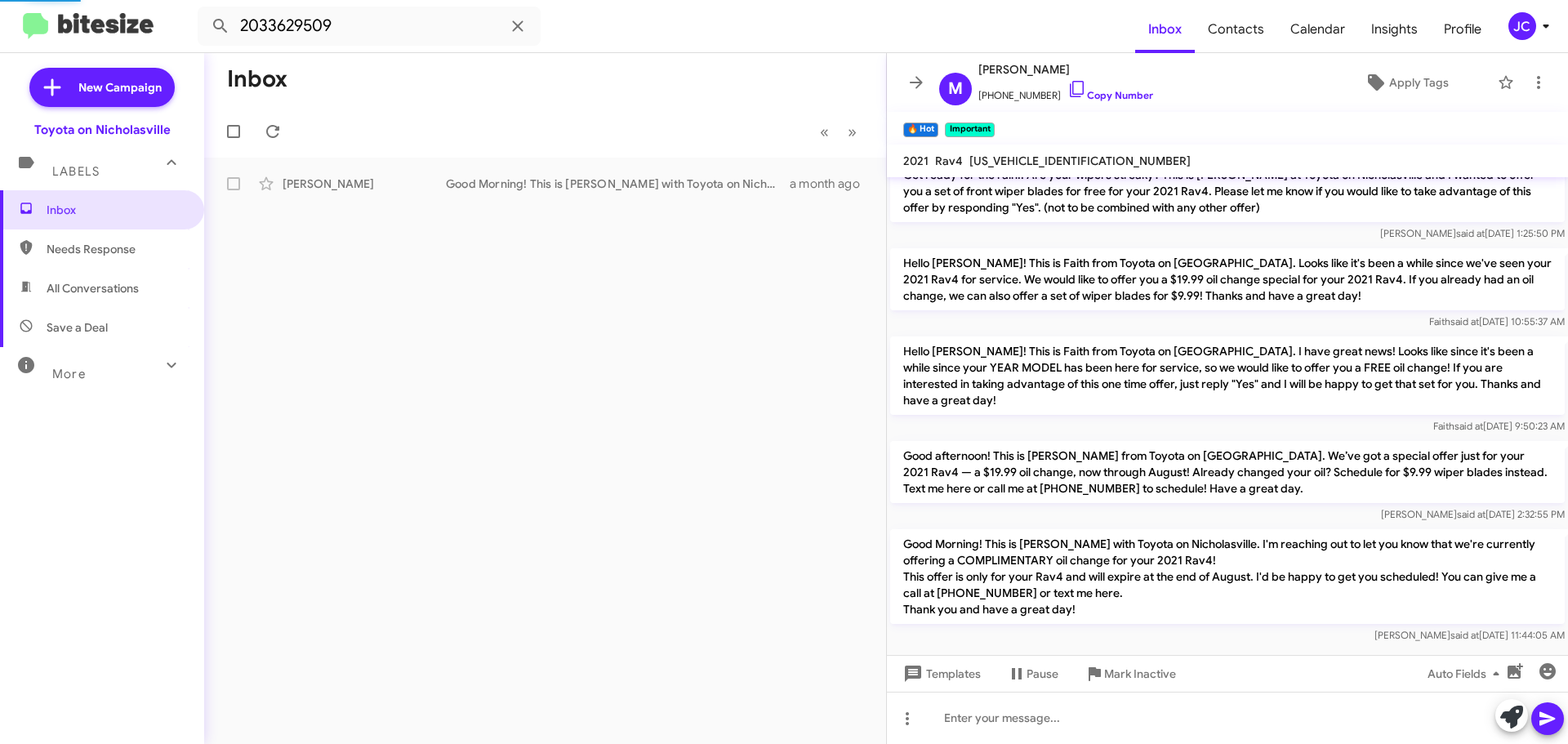
scroll to position [1014, 0]
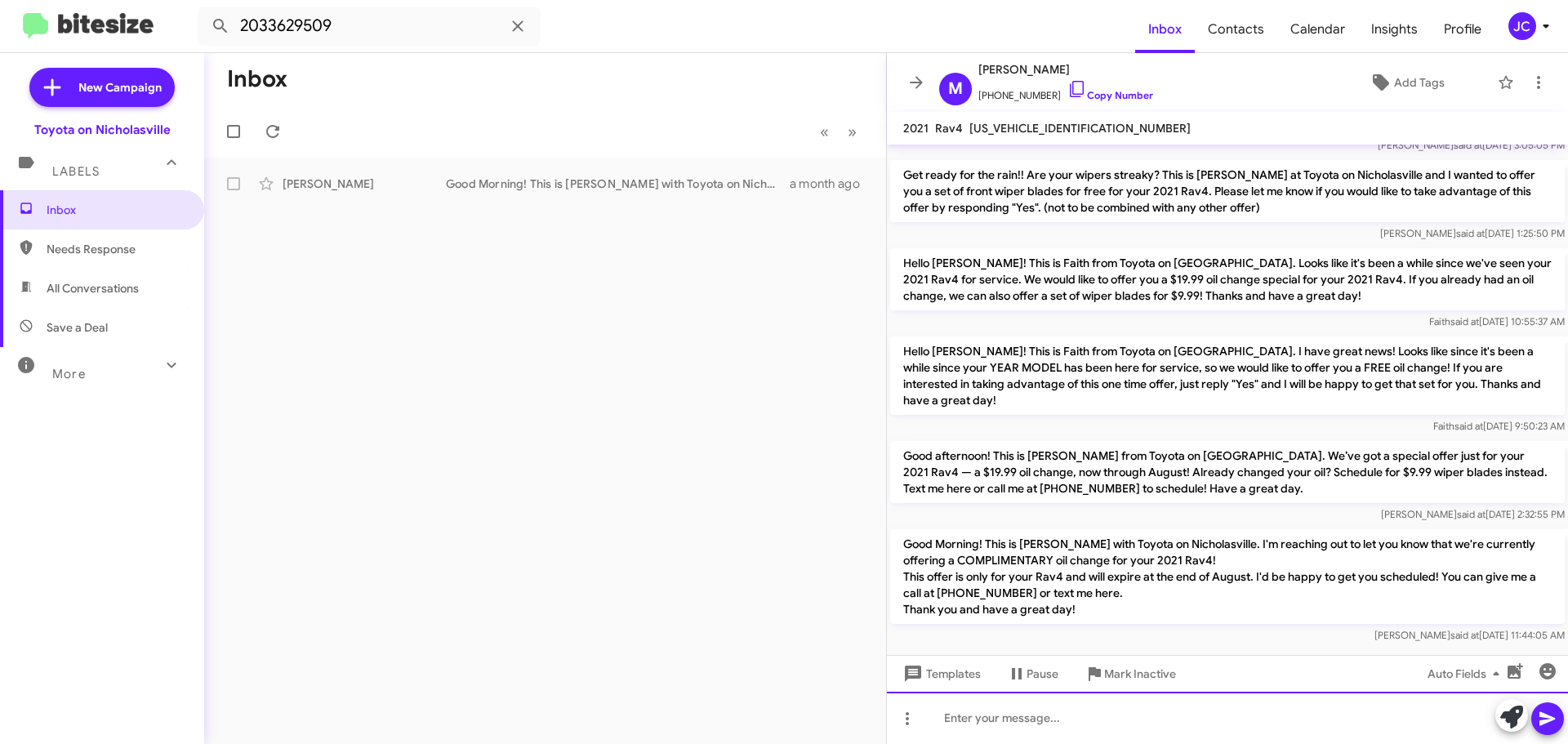
click at [945, 716] on div at bounding box center [1227, 718] width 681 height 53
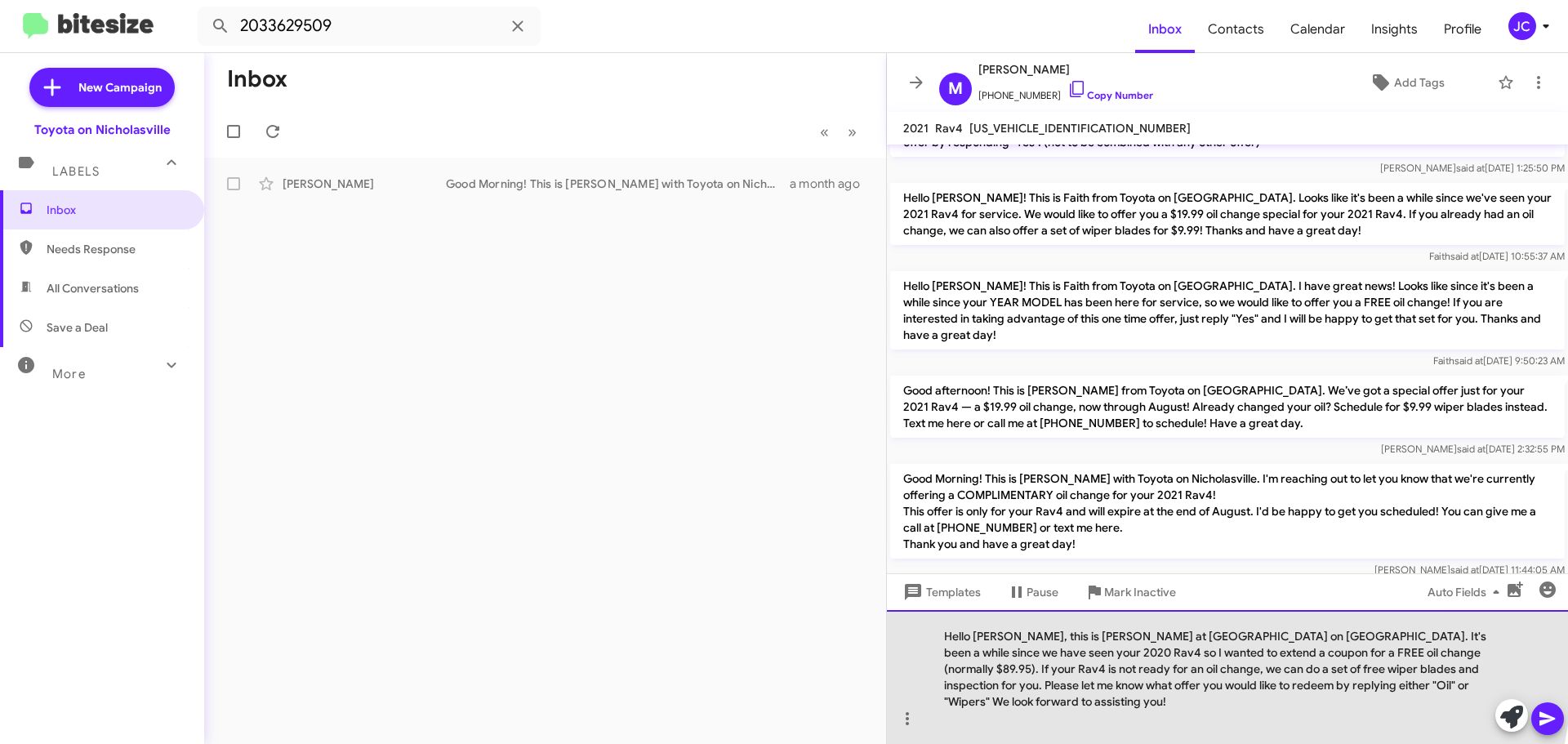
click at [988, 654] on div "Hello Lou, this is Jessika at Toyota on Nicholasville. It's been a while since …" at bounding box center [1227, 677] width 681 height 134
click at [1466, 655] on div "Hello Mona, this is Jessika at Toyota on Nicholasville. It's been a while since…" at bounding box center [1227, 677] width 681 height 134
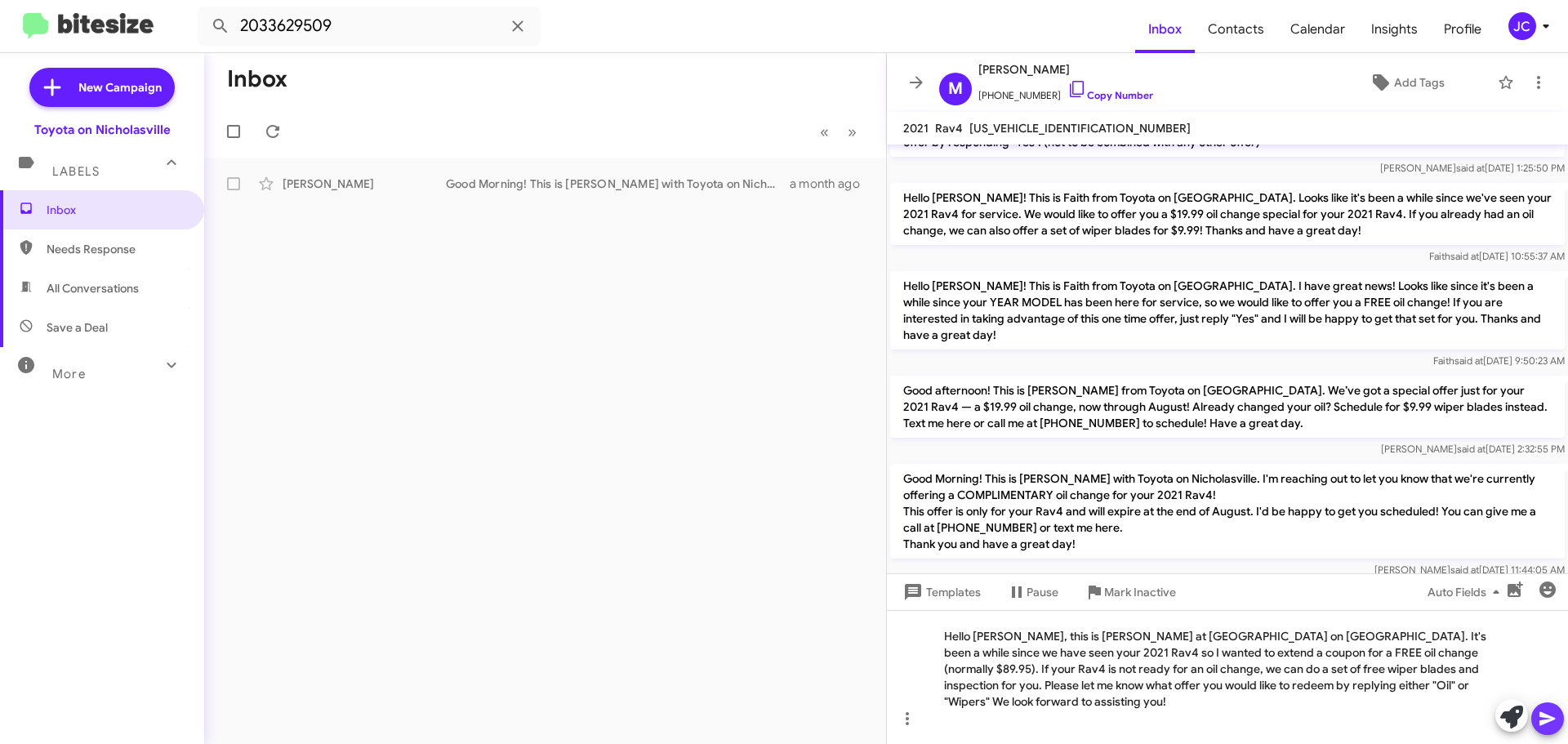
click at [1541, 723] on icon at bounding box center [1547, 719] width 16 height 14
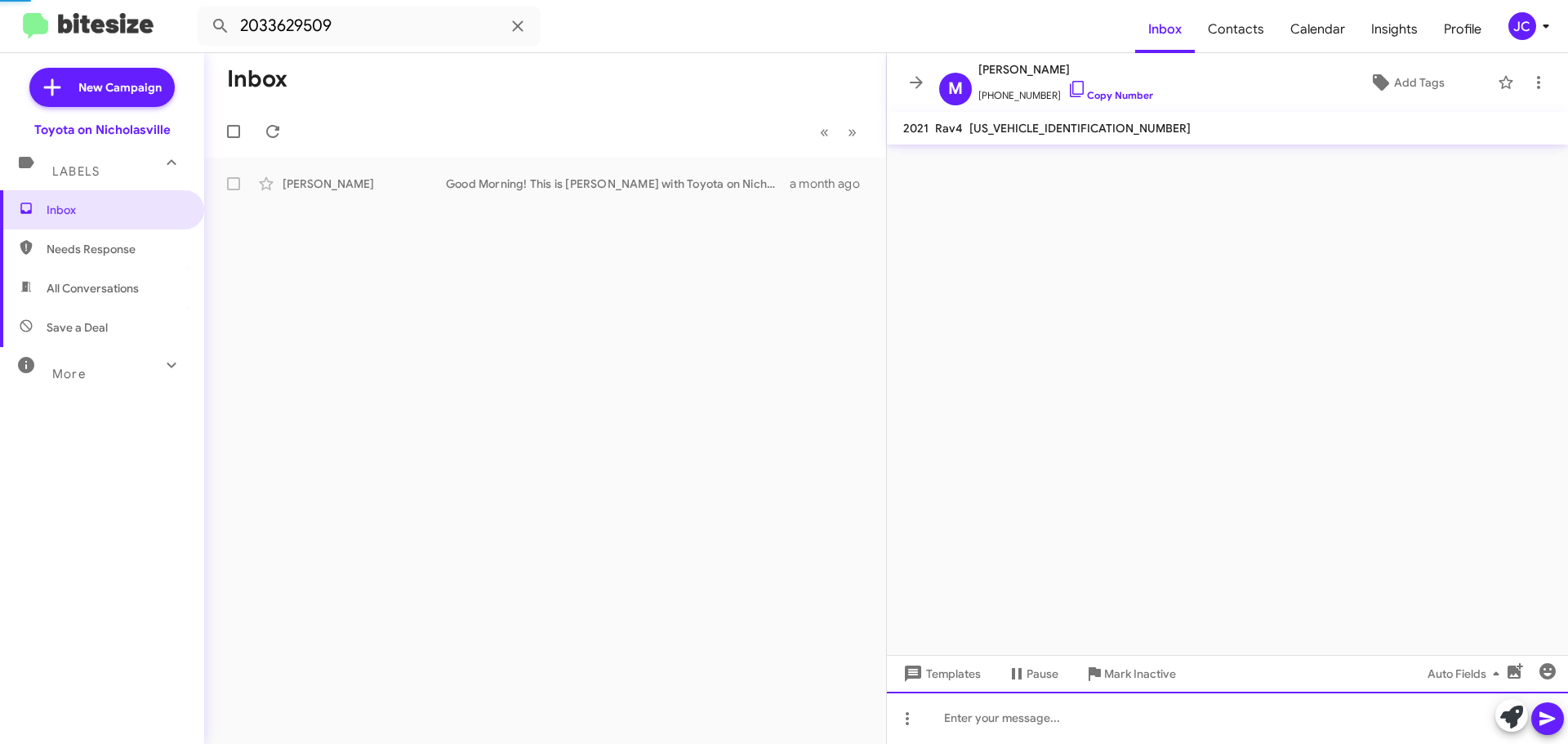
scroll to position [0, 0]
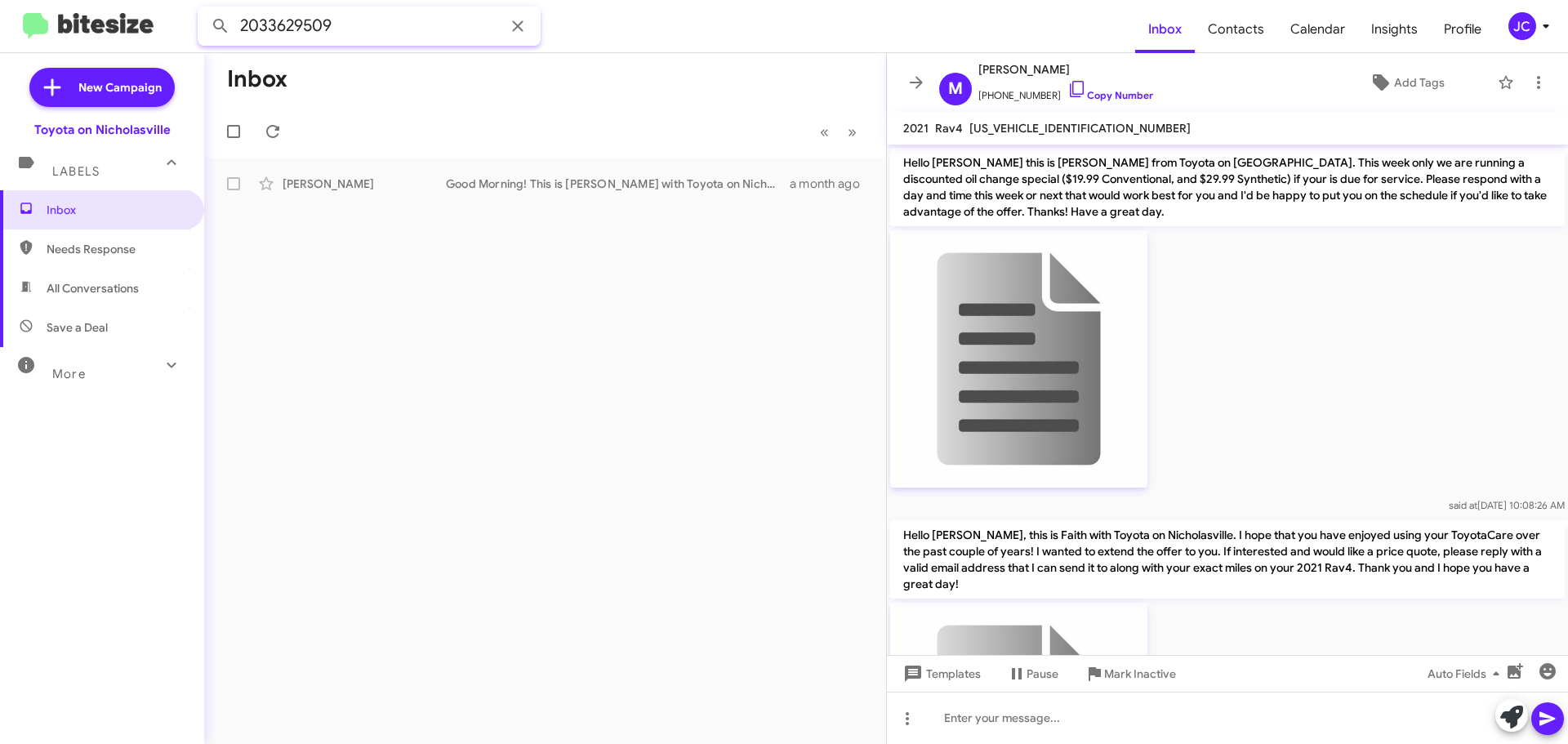
drag, startPoint x: 355, startPoint y: 30, endPoint x: 0, endPoint y: 0, distance: 356.3
click at [0, 27] on mat-toolbar "2033629509 Inbox Contacts Calendar Insights Profile JC" at bounding box center [784, 26] width 1568 height 53
click at [204, 10] on button at bounding box center [220, 26] width 33 height 33
click at [403, 168] on div "Carlton Gay Thanks for the update but I sold that car 4 years ago" at bounding box center [545, 184] width 656 height 33
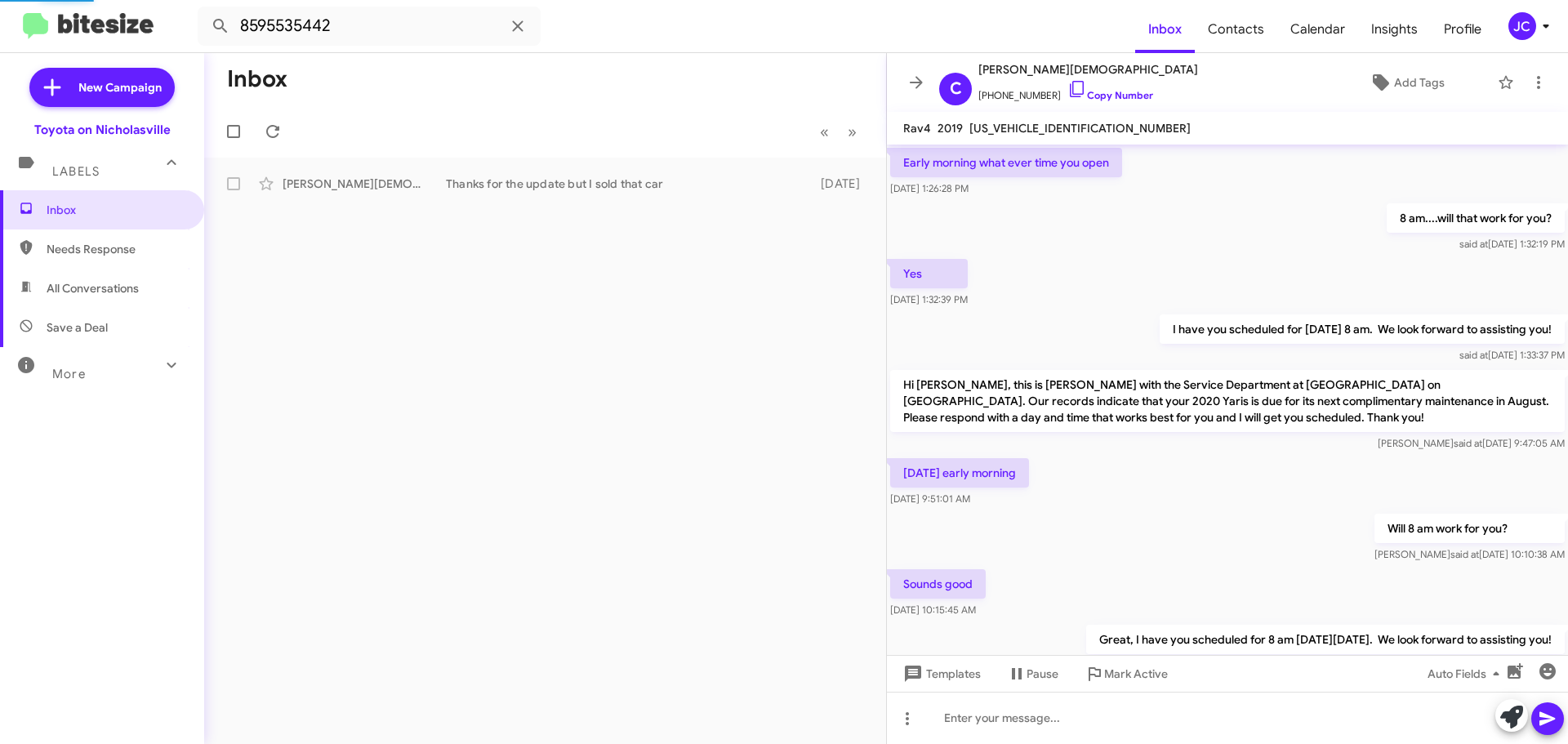
scroll to position [644, 0]
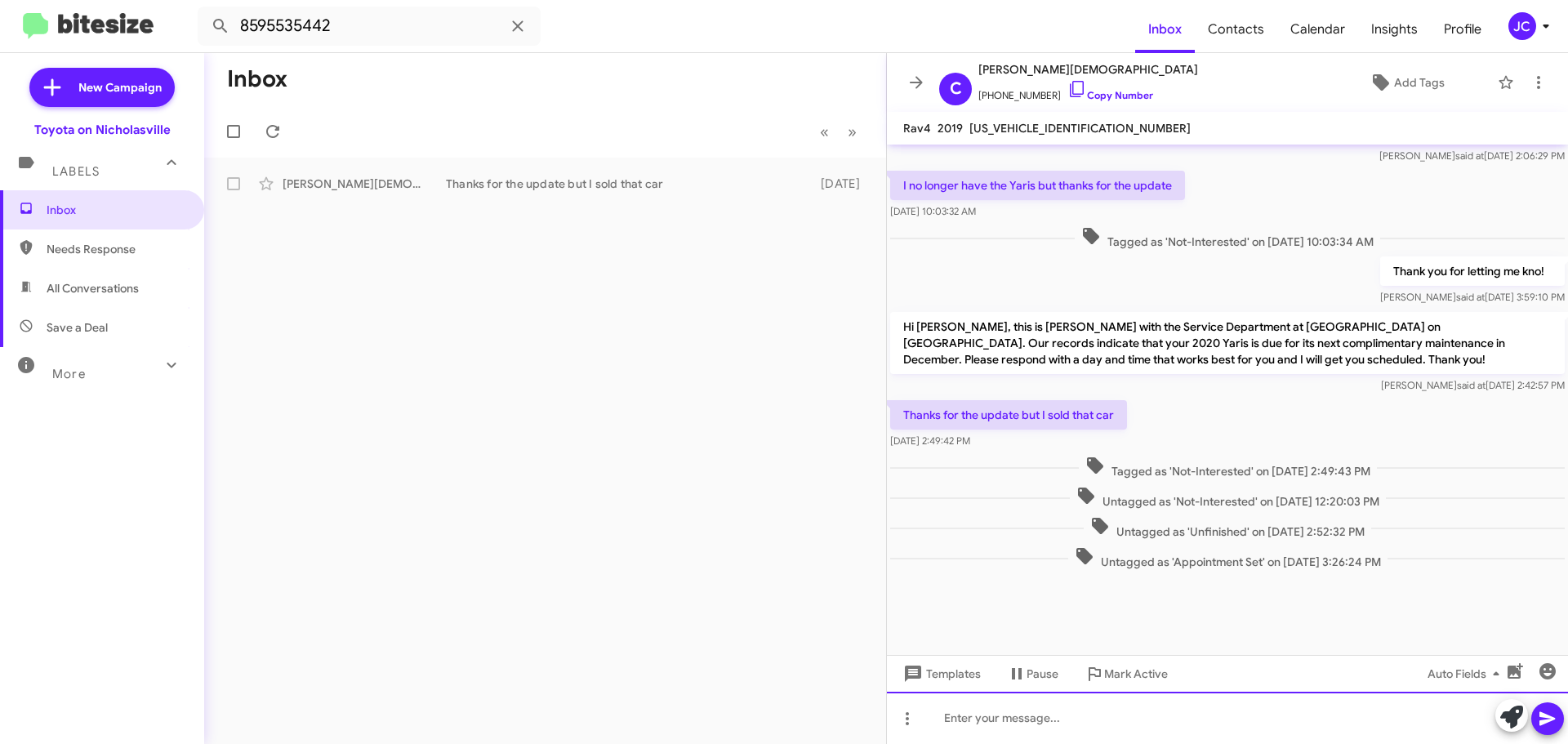
click at [1017, 714] on div at bounding box center [1227, 718] width 681 height 53
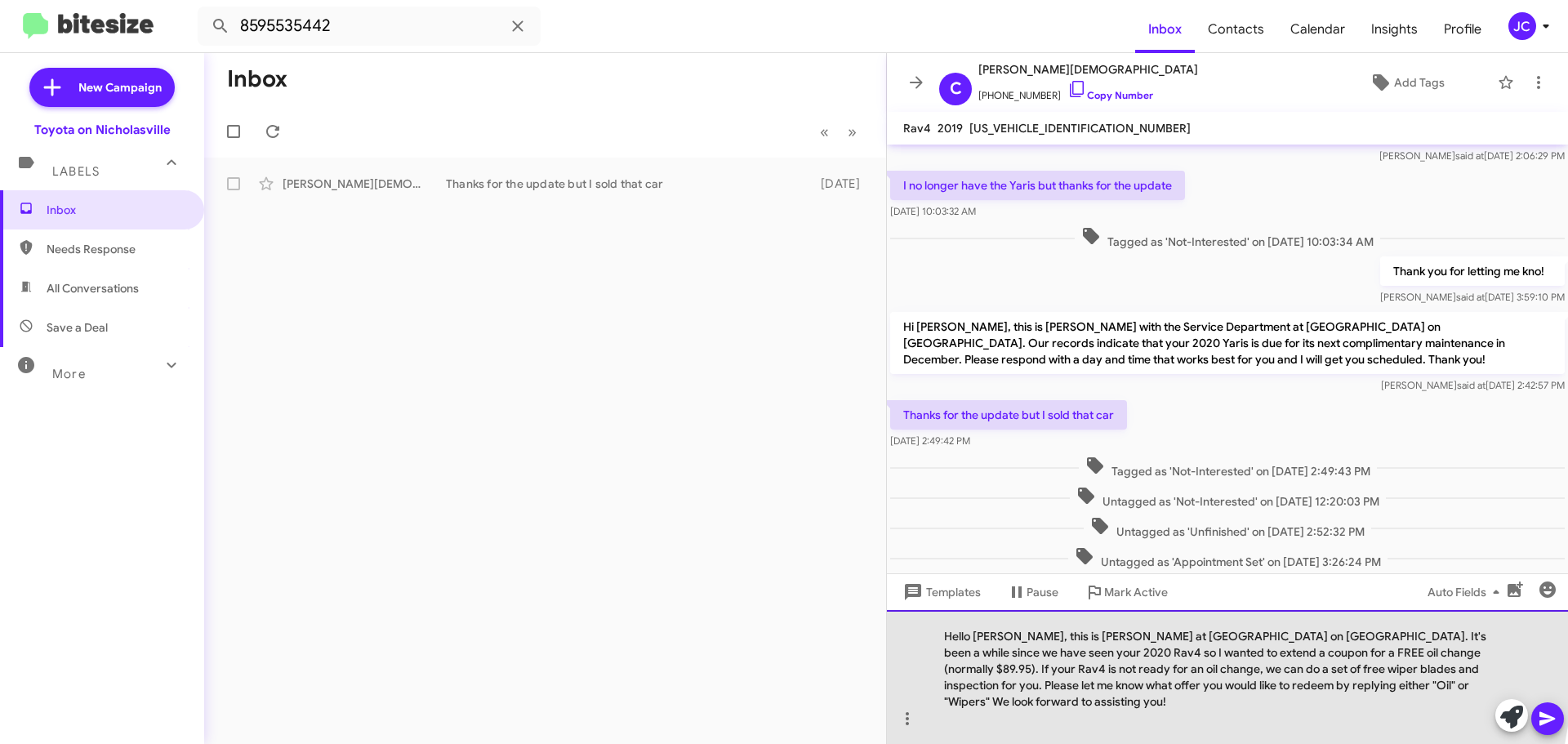
click at [994, 656] on div "Hello Lou, this is Jessika at Toyota on Nicholasville. It's been a while since …" at bounding box center [1227, 677] width 681 height 134
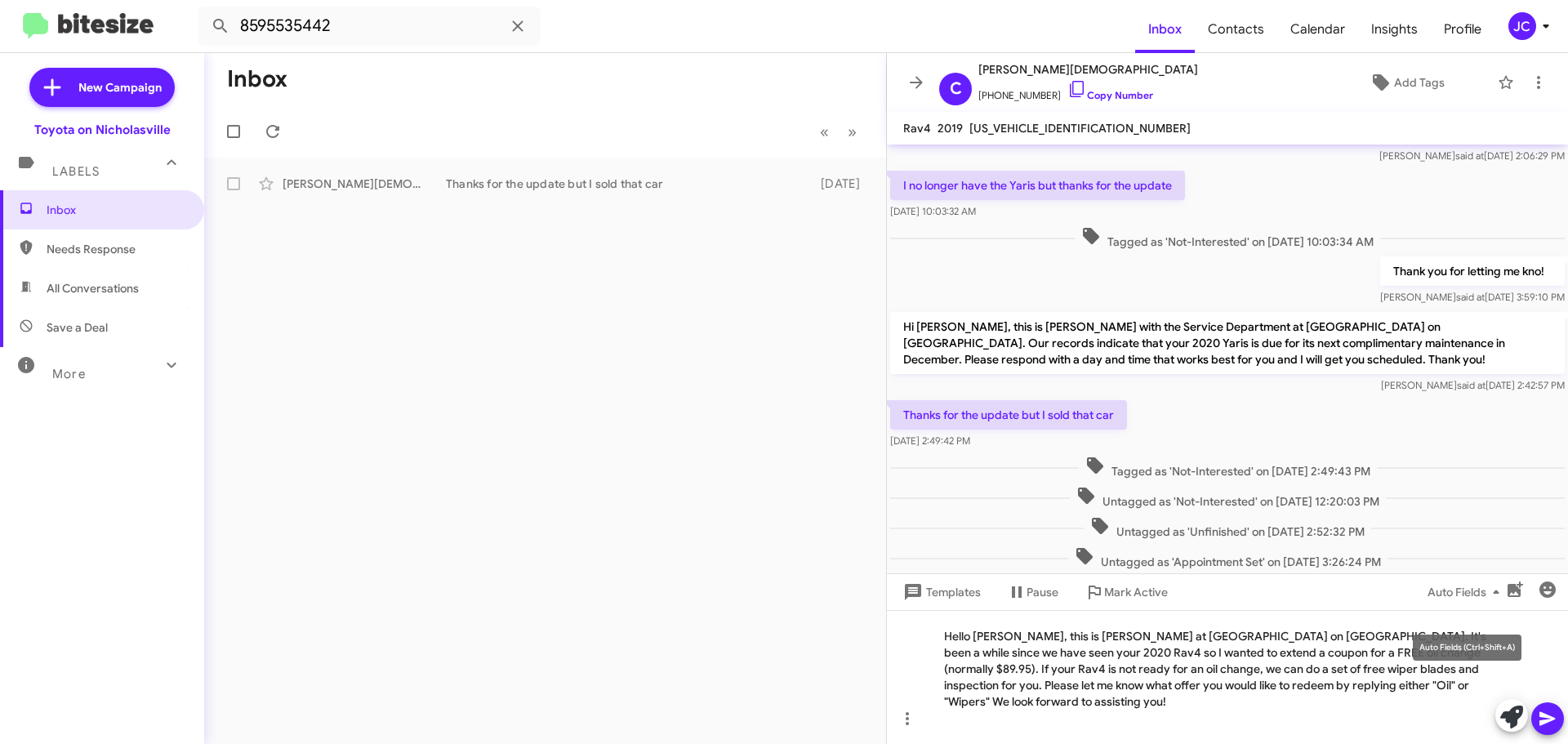
click at [1481, 651] on div "Auto Fields (Ctrl+Shift+A)" at bounding box center [1467, 648] width 109 height 26
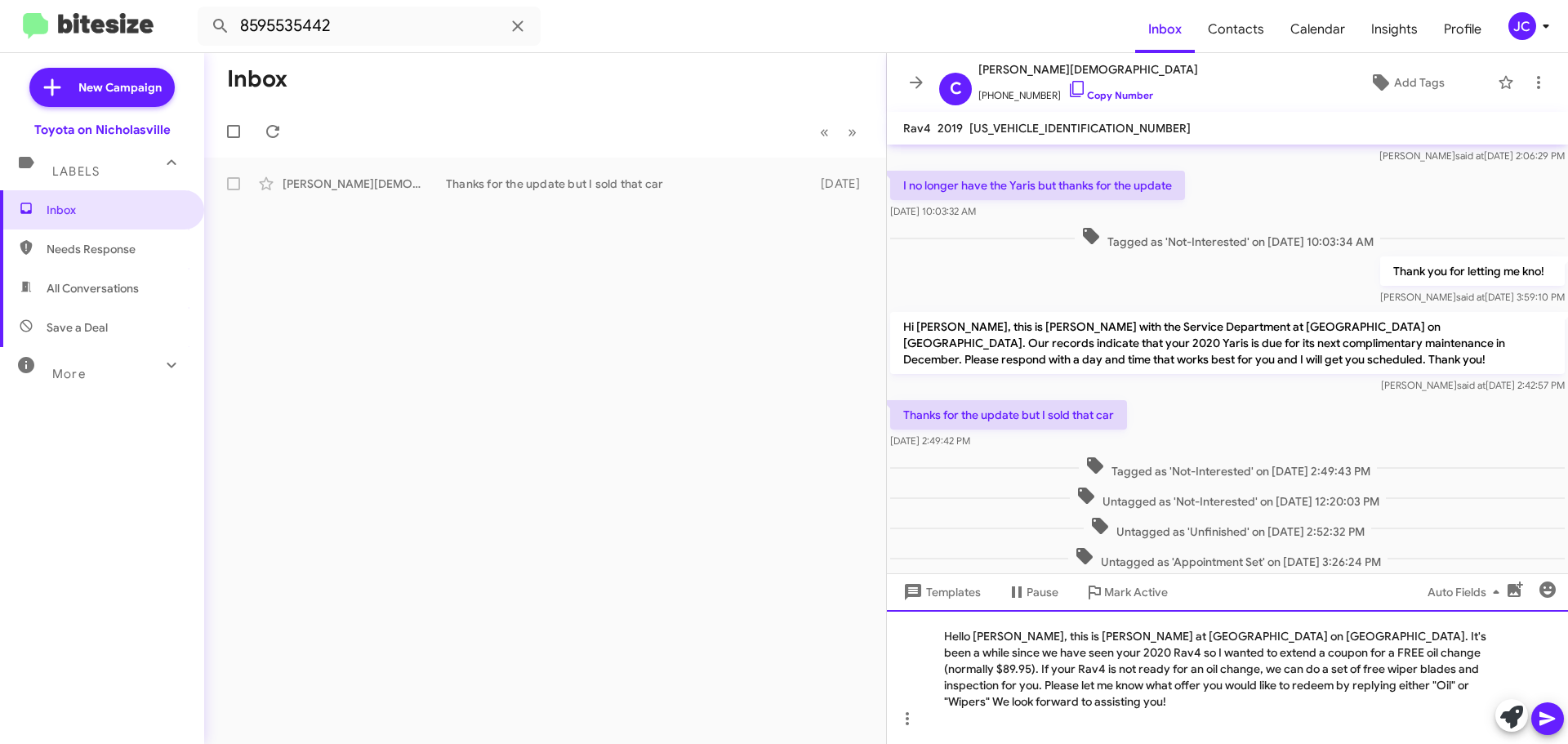
click at [1524, 657] on div "Hello Carlton, this is Jessika at Toyota on Nicholasville. It's been a while si…" at bounding box center [1227, 677] width 681 height 134
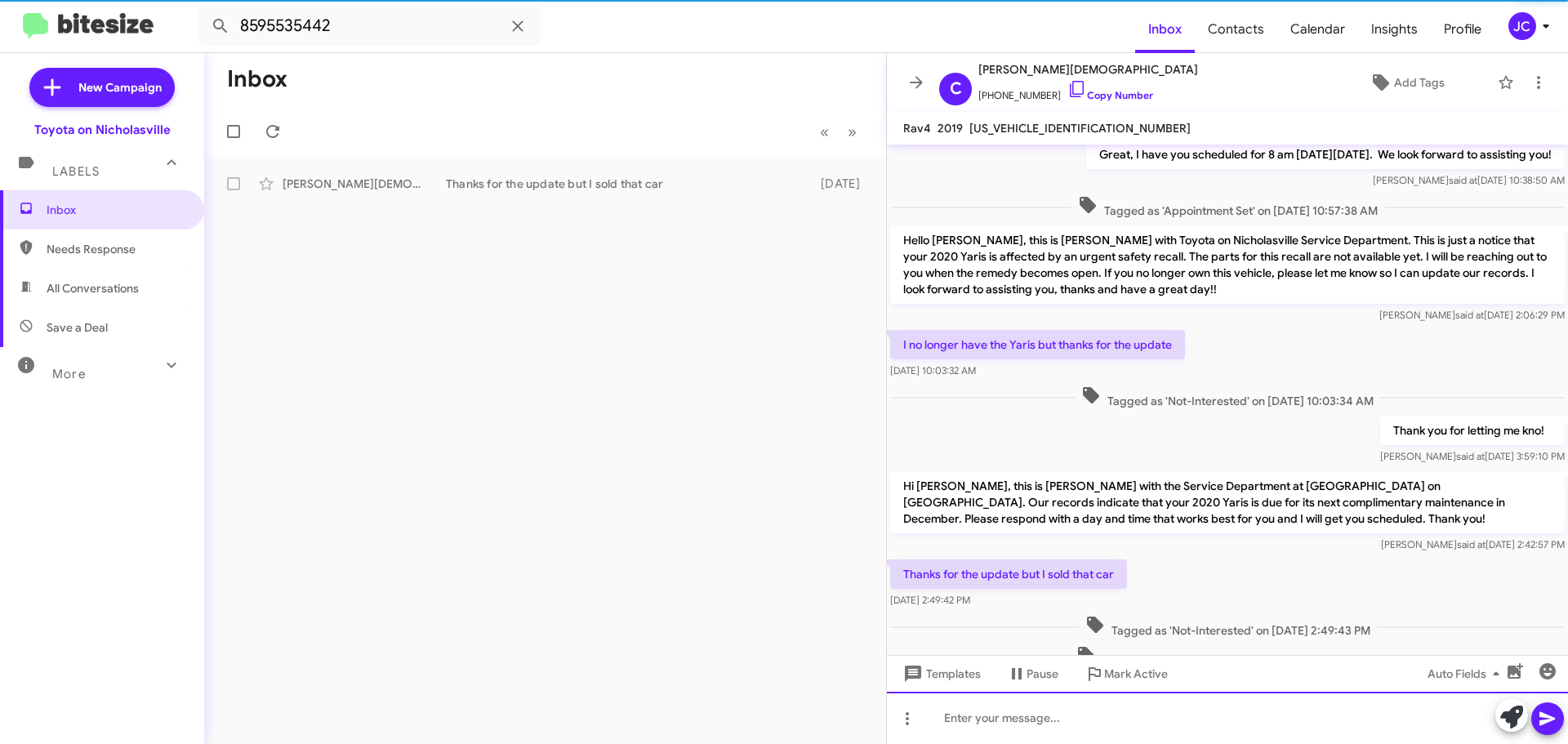
scroll to position [0, 0]
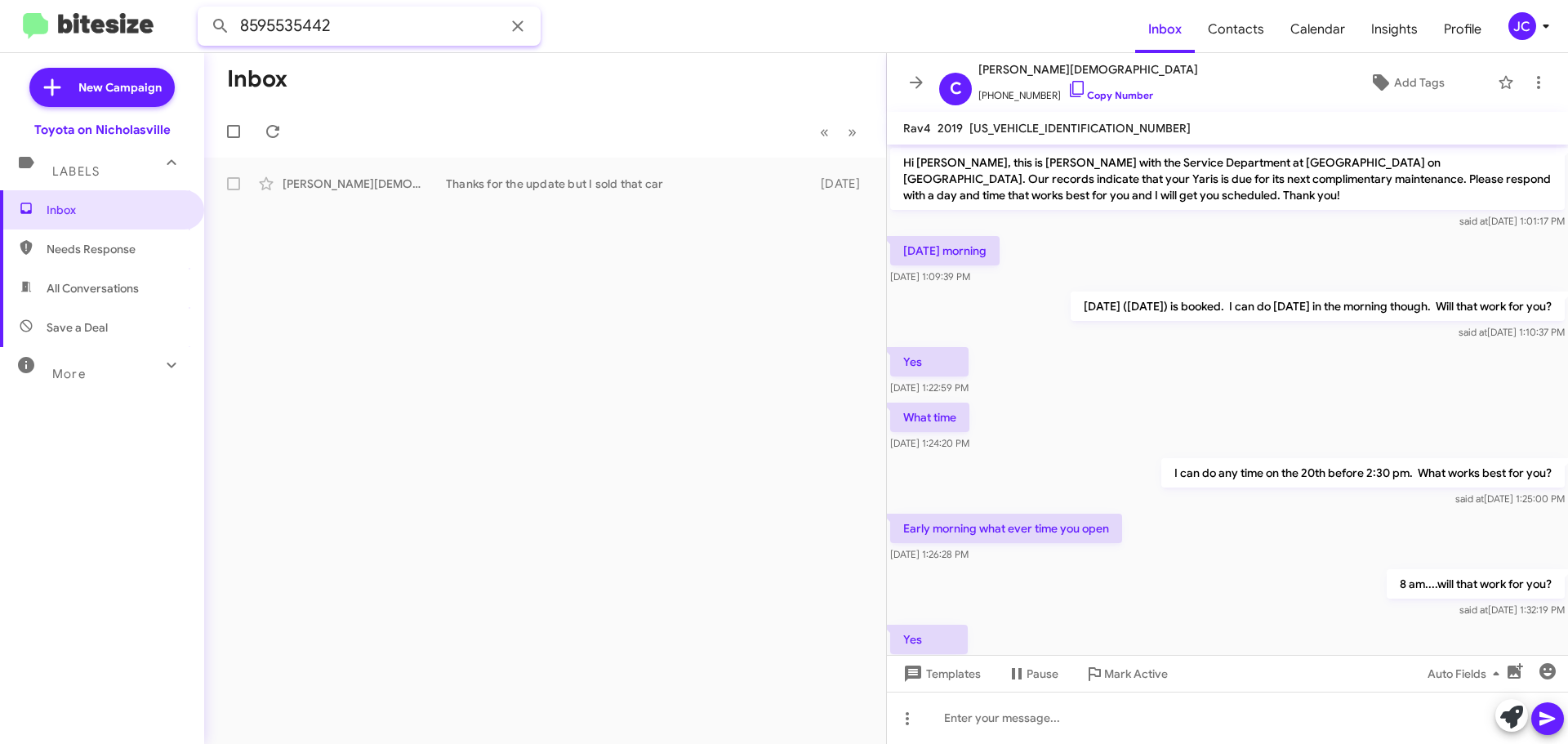
drag, startPoint x: 355, startPoint y: 35, endPoint x: 0, endPoint y: 21, distance: 355.3
click at [0, 21] on mat-toolbar "8595535442 Inbox Contacts Calendar Insights Profile JC" at bounding box center [784, 26] width 1568 height 53
click at [204, 10] on button at bounding box center [220, 26] width 33 height 33
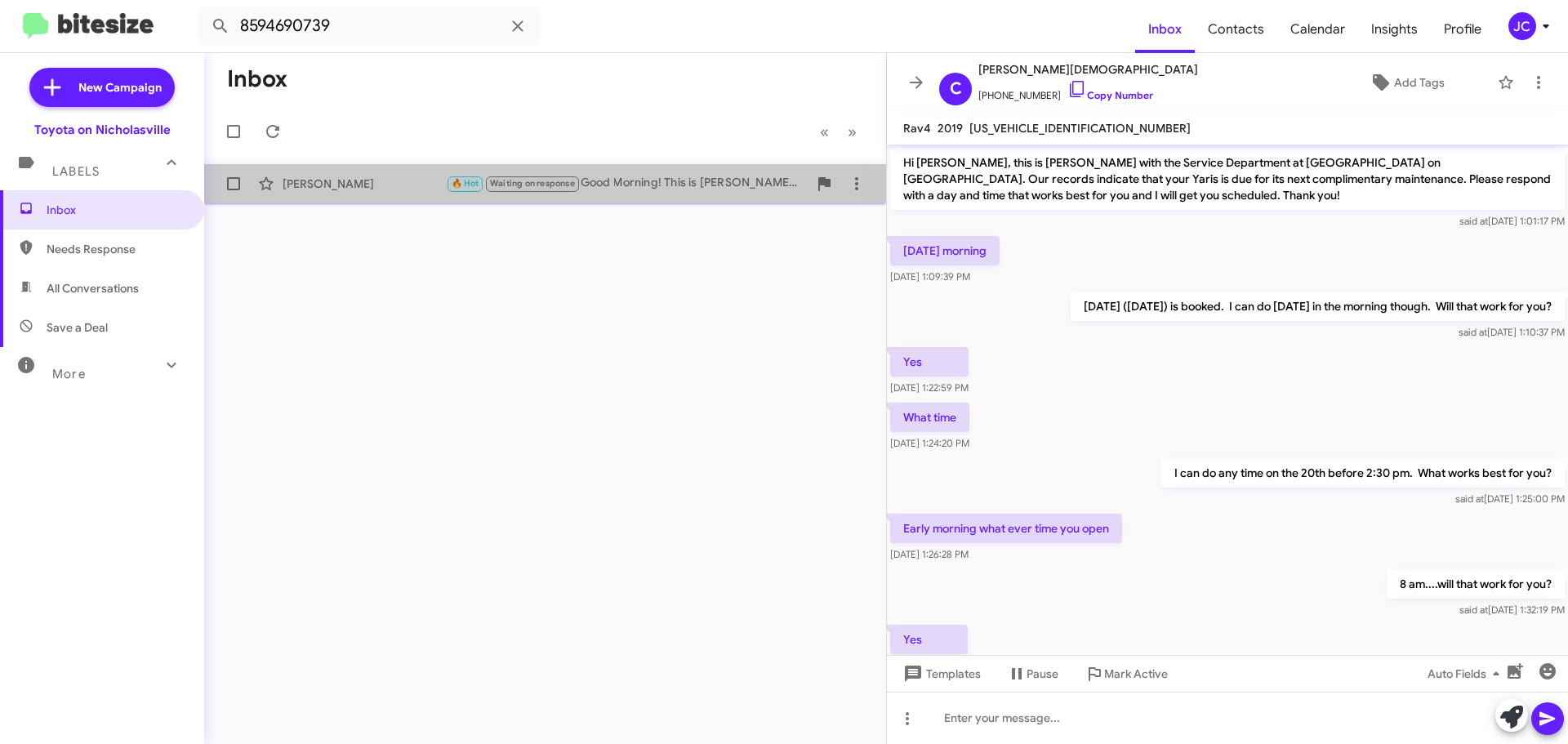
click at [357, 172] on div "Michael Wylie 🔥 Hot Waiting on response Good Morning! This is Amanda with Toyot…" at bounding box center [545, 184] width 656 height 33
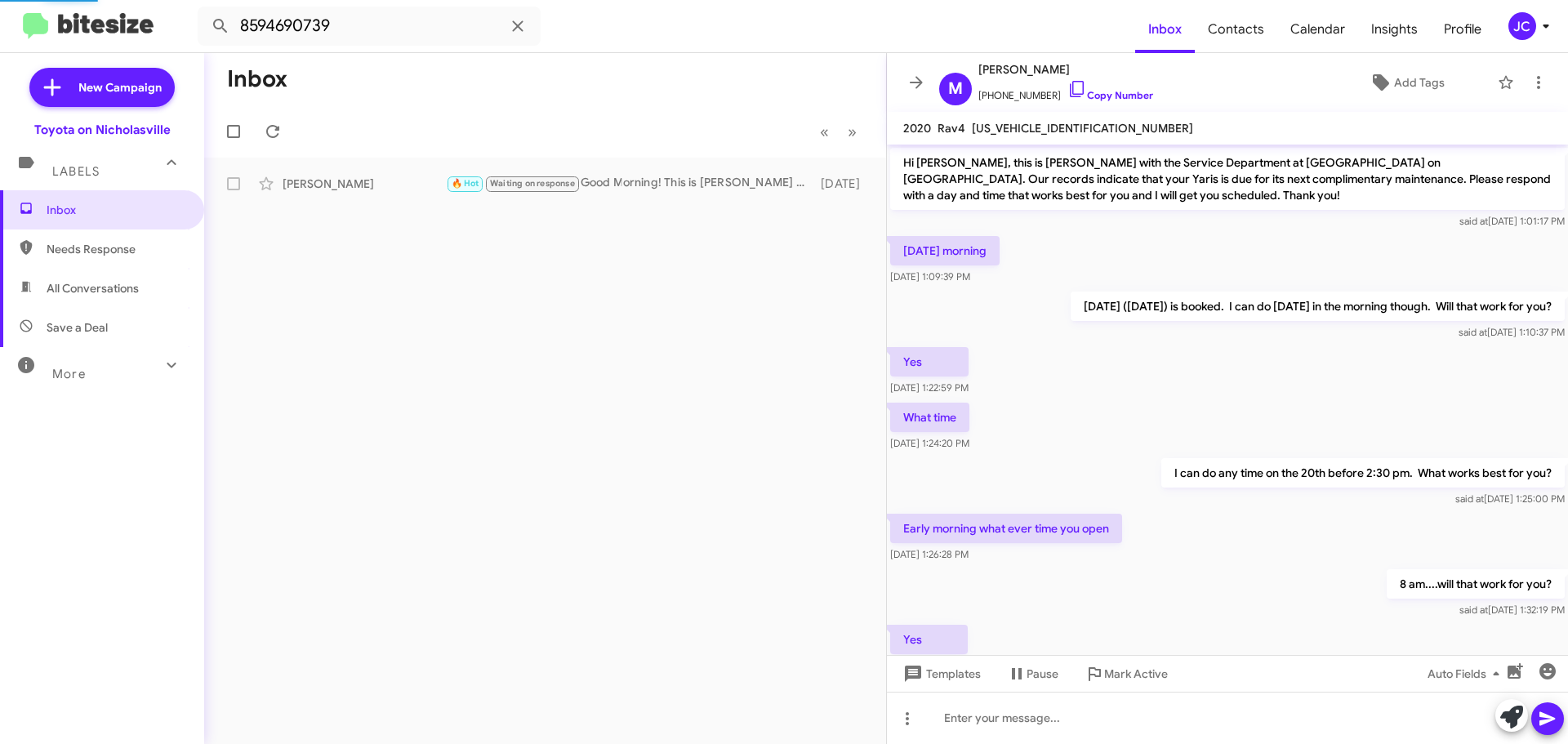
scroll to position [2996, 0]
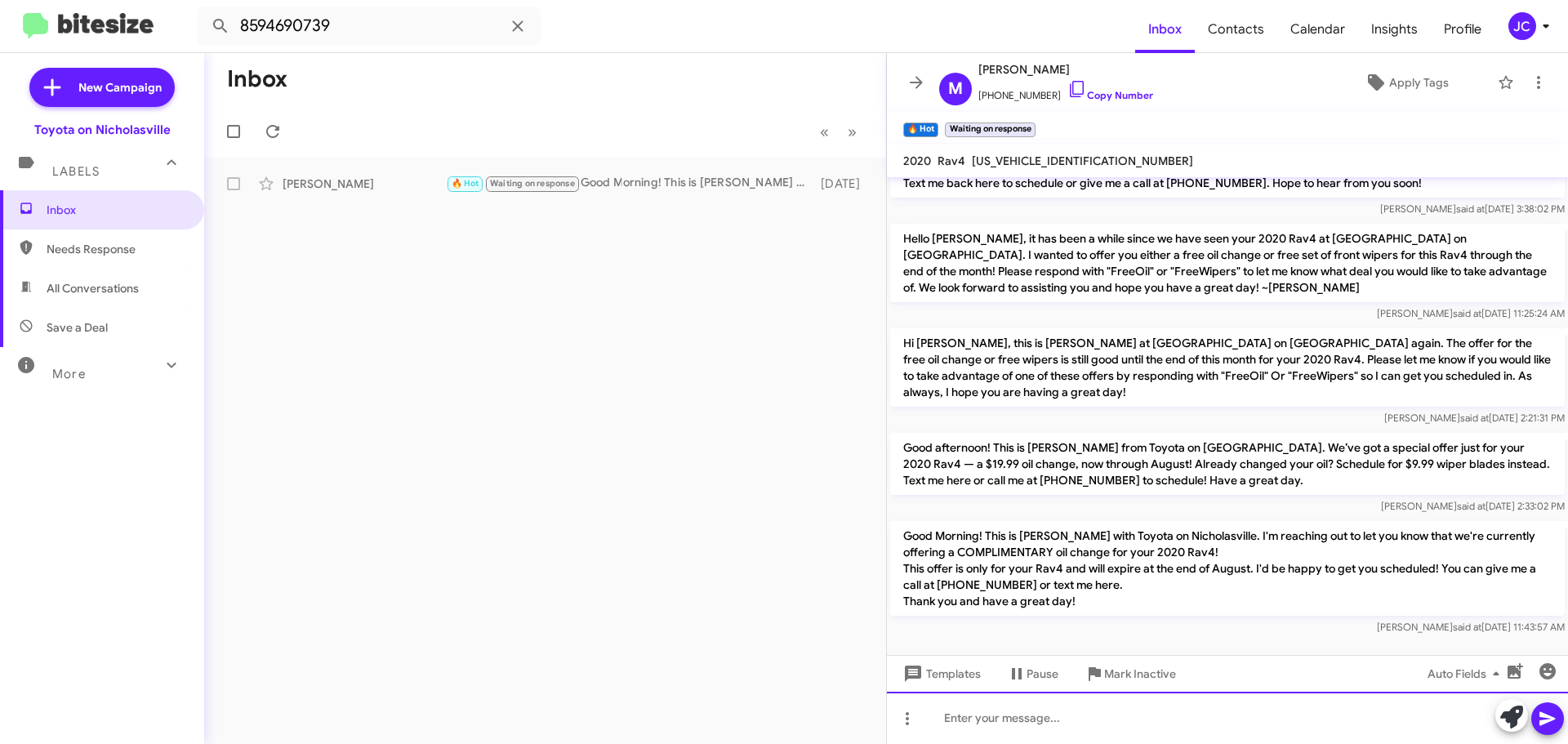
click at [996, 721] on div at bounding box center [1227, 718] width 681 height 53
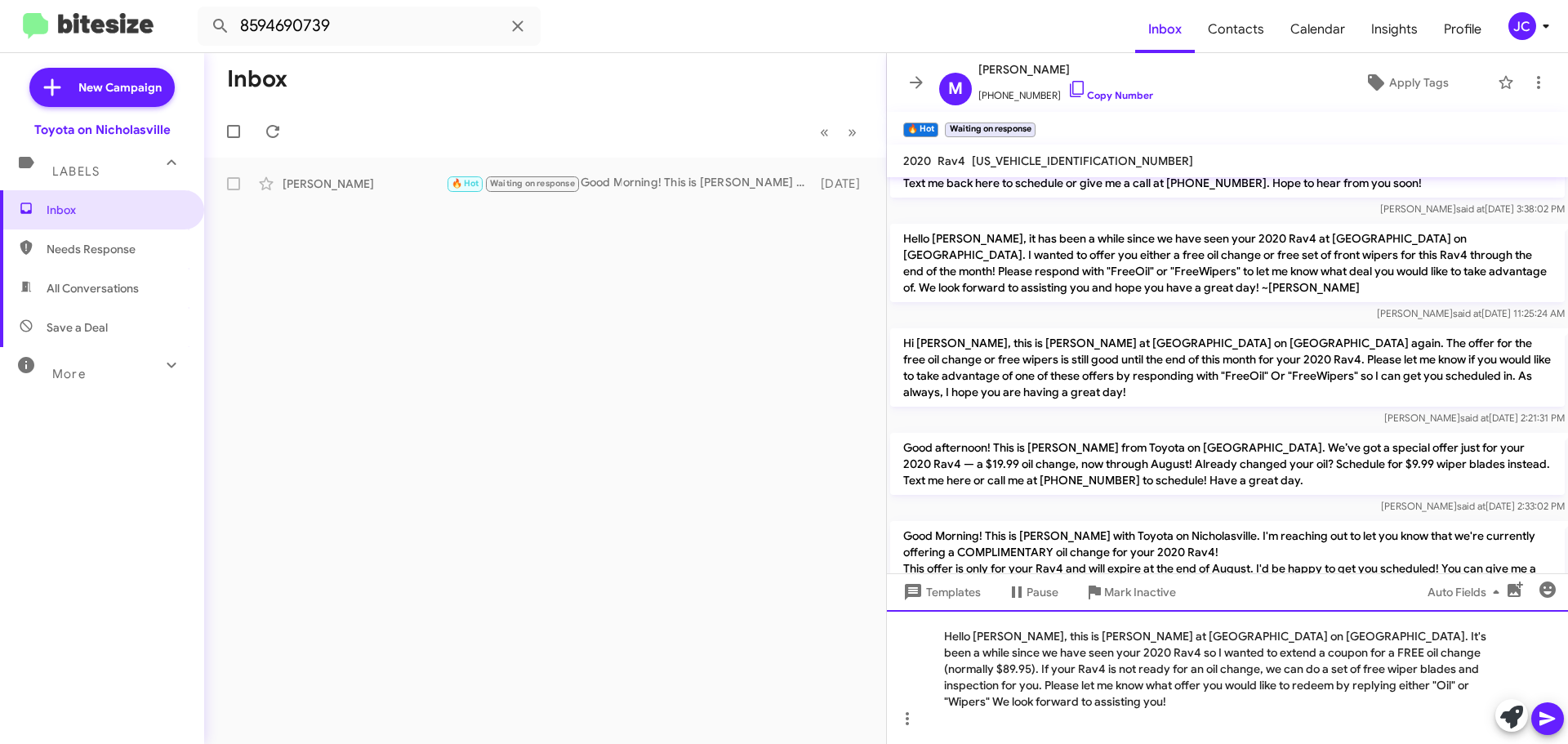
click at [990, 657] on div "Hello Lou, this is Jessika at Toyota on Nicholasville. It's been a while since …" at bounding box center [1227, 677] width 681 height 134
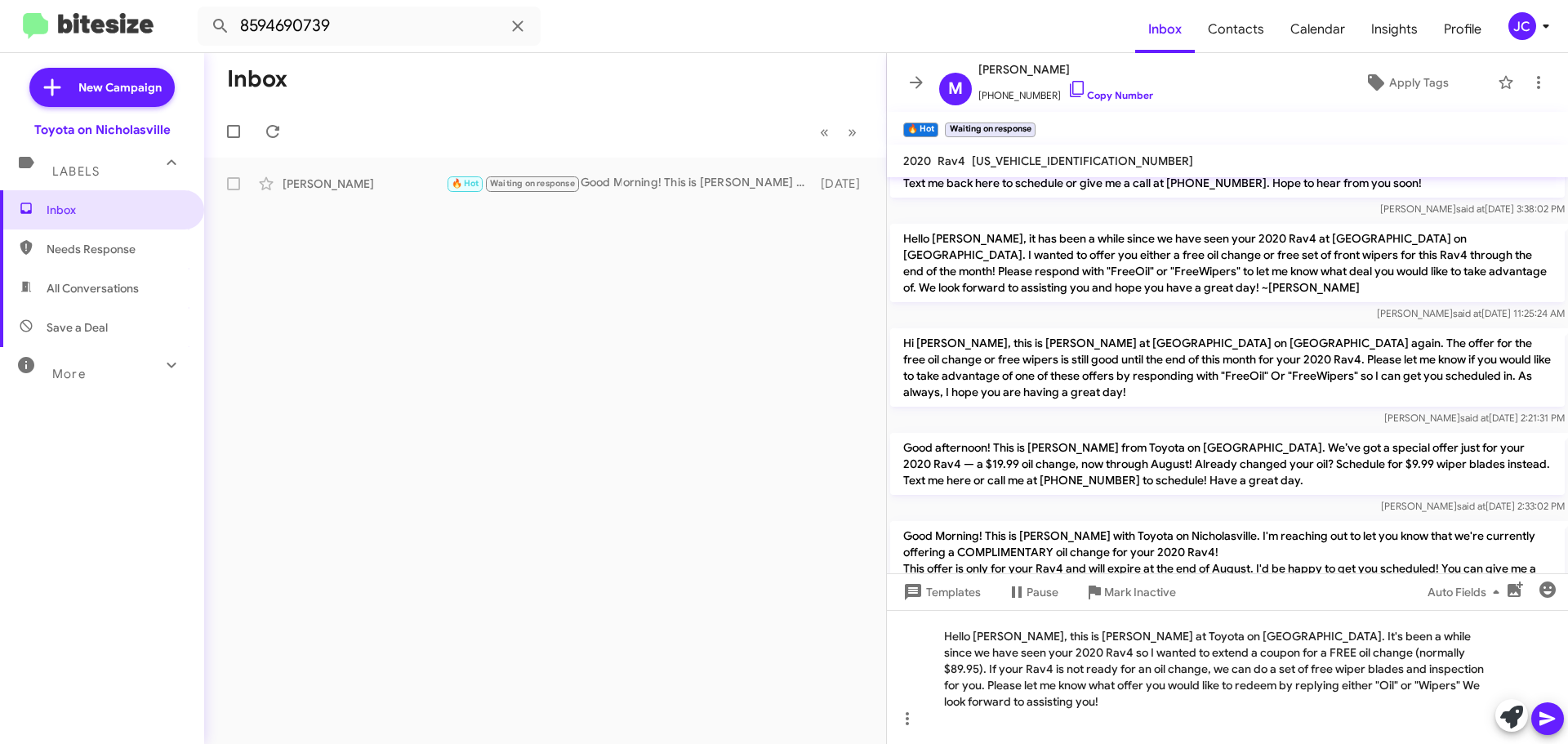
click at [1544, 715] on icon at bounding box center [1547, 719] width 16 height 14
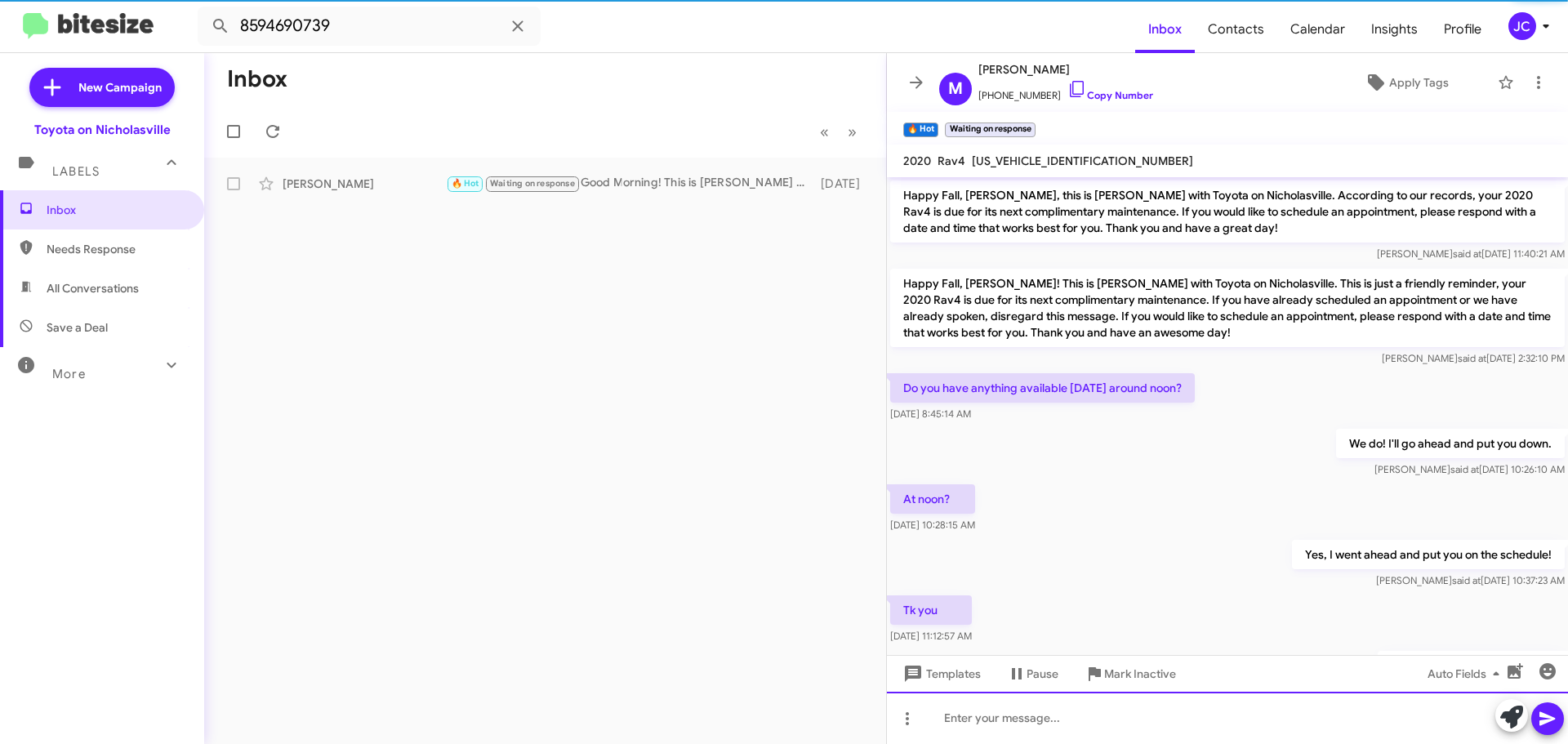
scroll to position [81, 0]
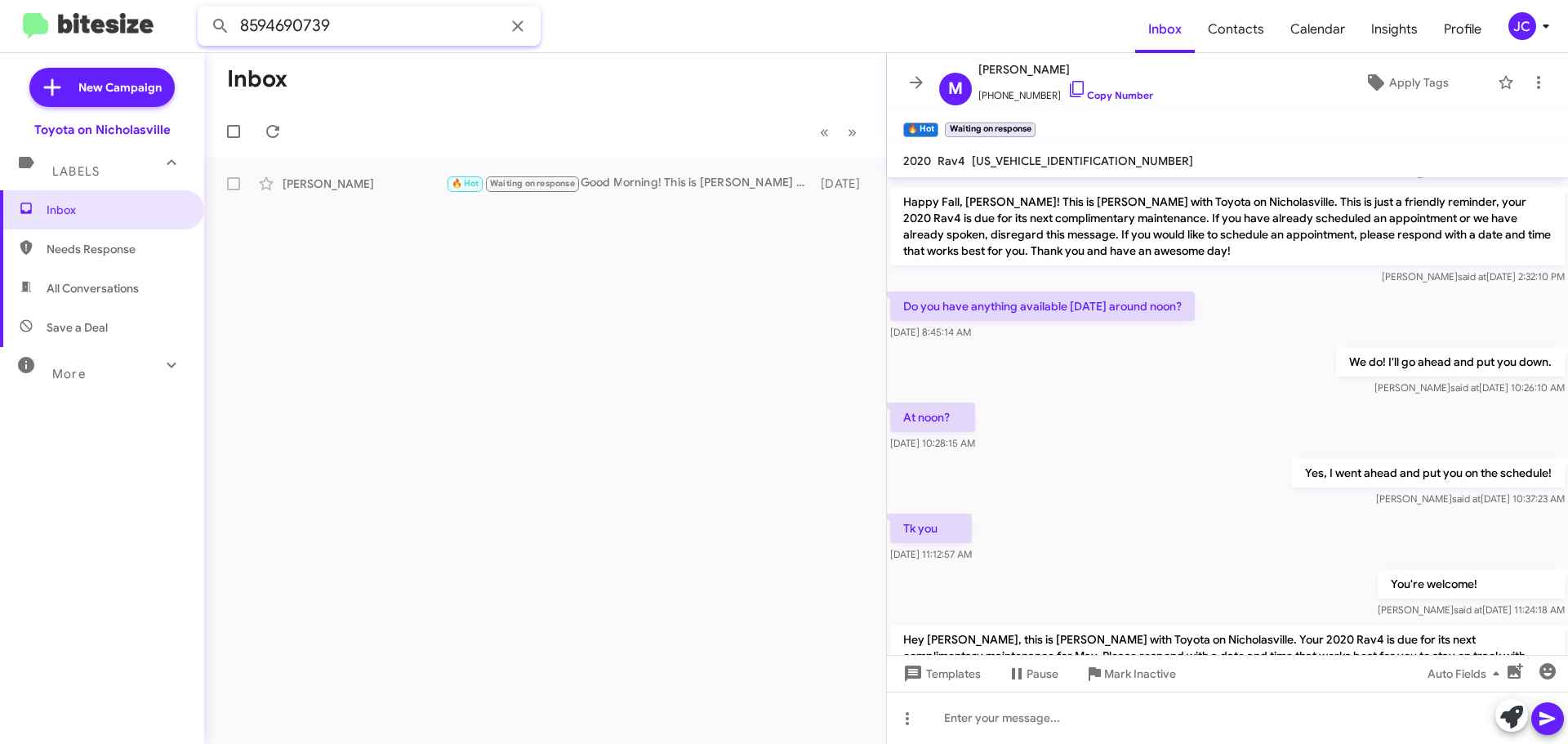
drag, startPoint x: 372, startPoint y: 25, endPoint x: 0, endPoint y: 0, distance: 372.8
click at [0, 11] on mat-toolbar "8594690739 Inbox Contacts Calendar Insights Profile JC" at bounding box center [784, 26] width 1568 height 53
click at [204, 10] on button at bounding box center [220, 26] width 33 height 33
click at [364, 165] on span "Andrew Smith Hello Andrew this is Jessika from Toyota on Nicholasville. This we…" at bounding box center [545, 184] width 682 height 40
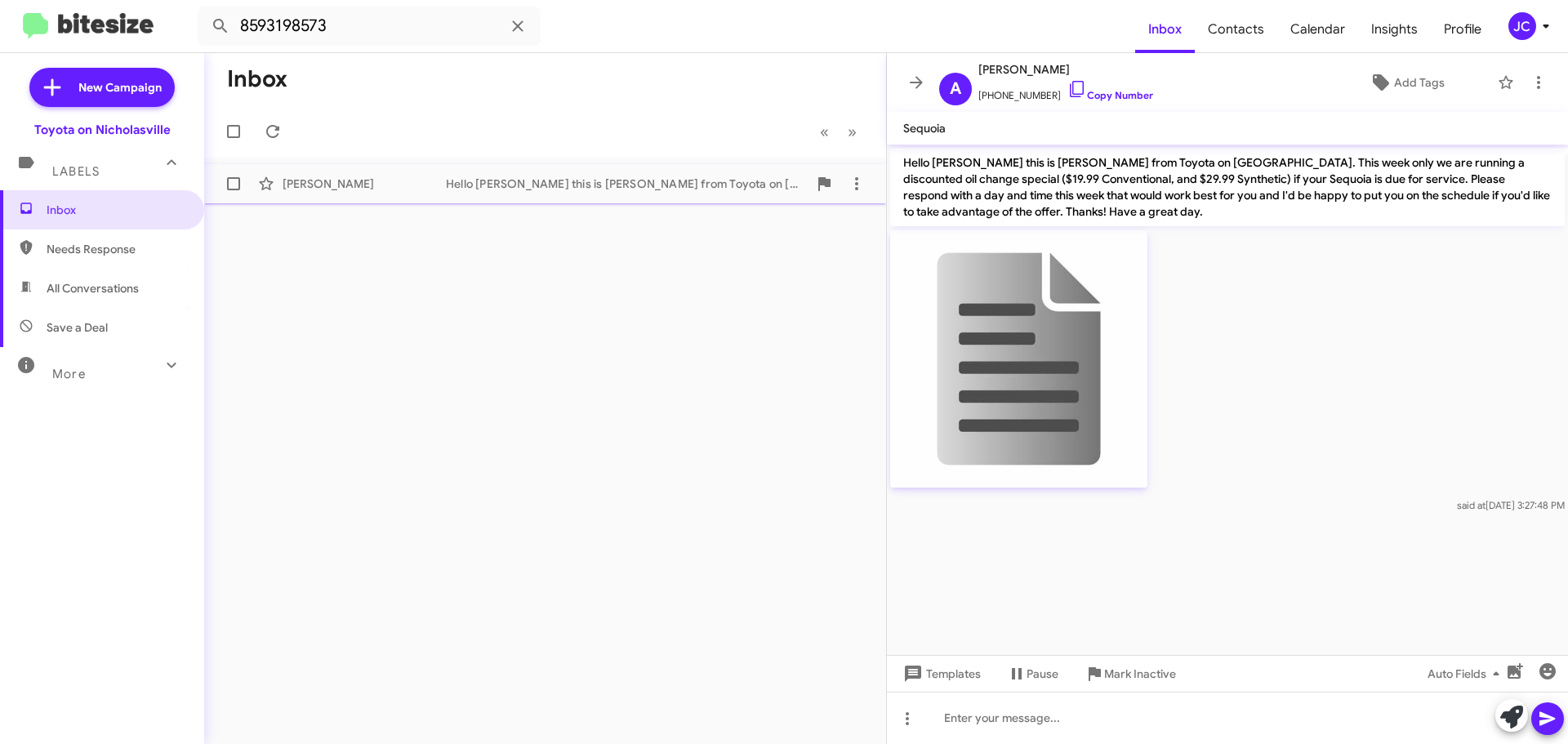
click at [373, 177] on div "Andrew Smith" at bounding box center [364, 184] width 164 height 16
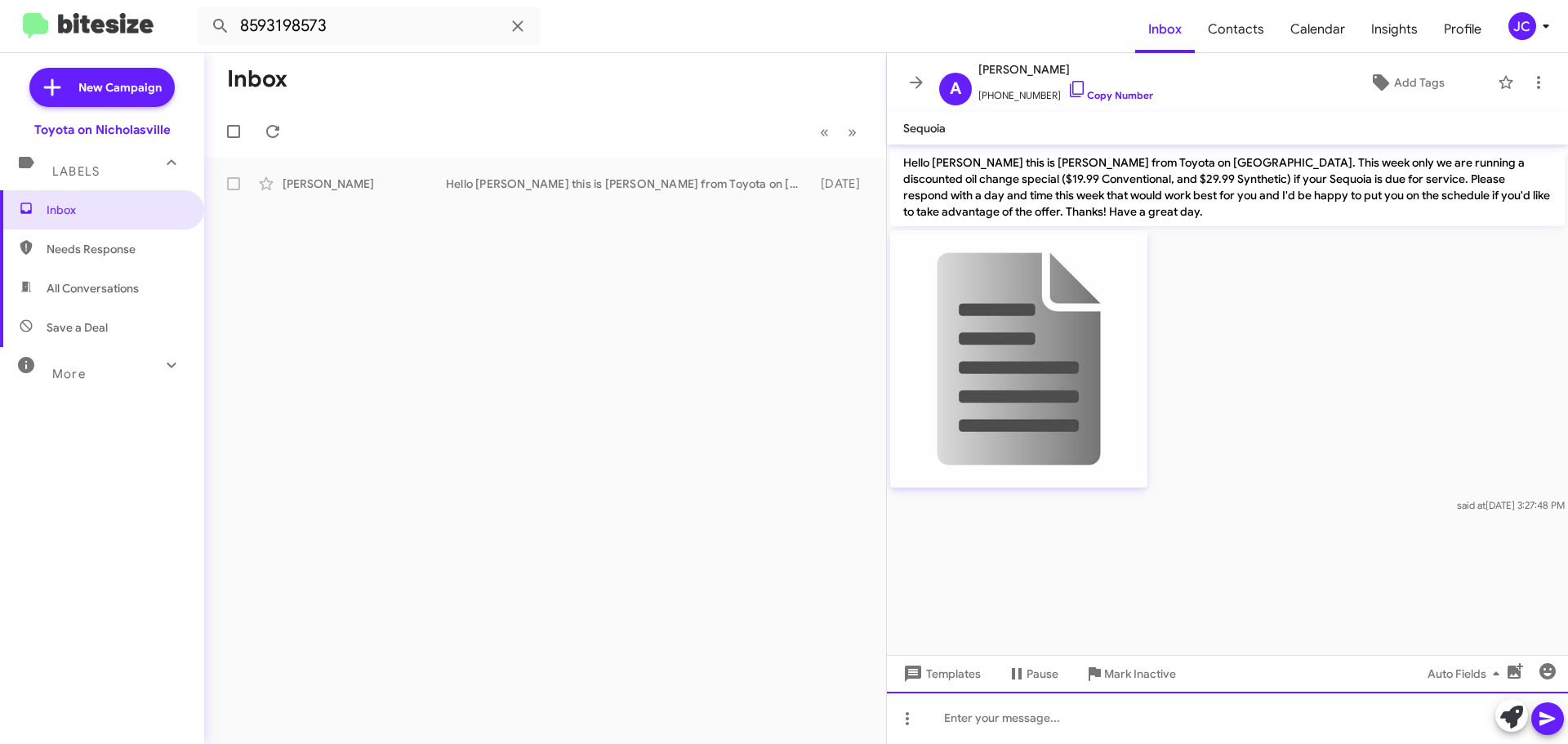
click at [961, 716] on div at bounding box center [1227, 718] width 681 height 53
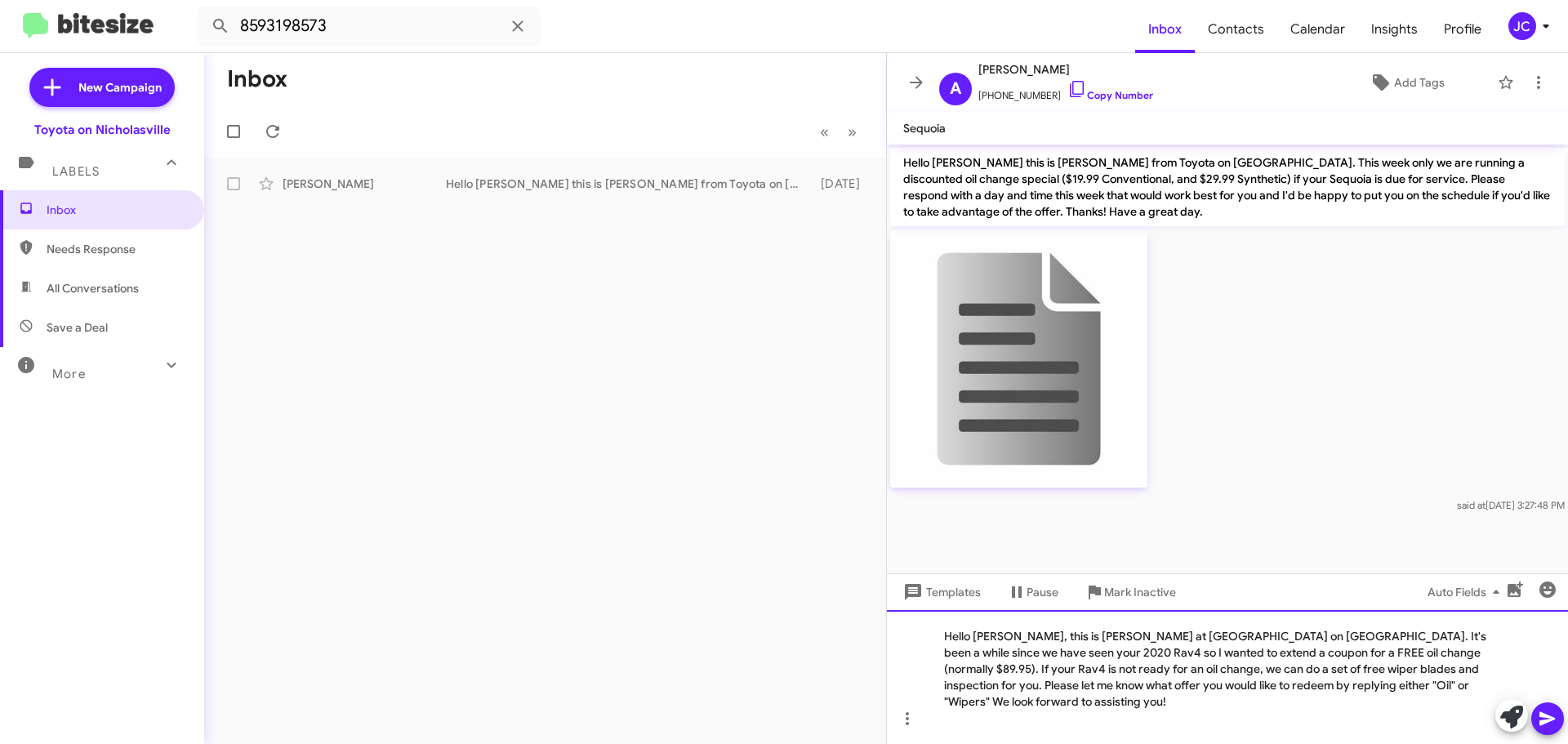
click at [992, 659] on div "Hello Lou, this is Jessika at Toyota on Nicholasville. It's been a while since …" at bounding box center [1227, 677] width 681 height 134
click at [1462, 649] on div "Hello Andy, this is Jessika at Toyota on Nicholasville. It's been a while since…" at bounding box center [1227, 677] width 681 height 134
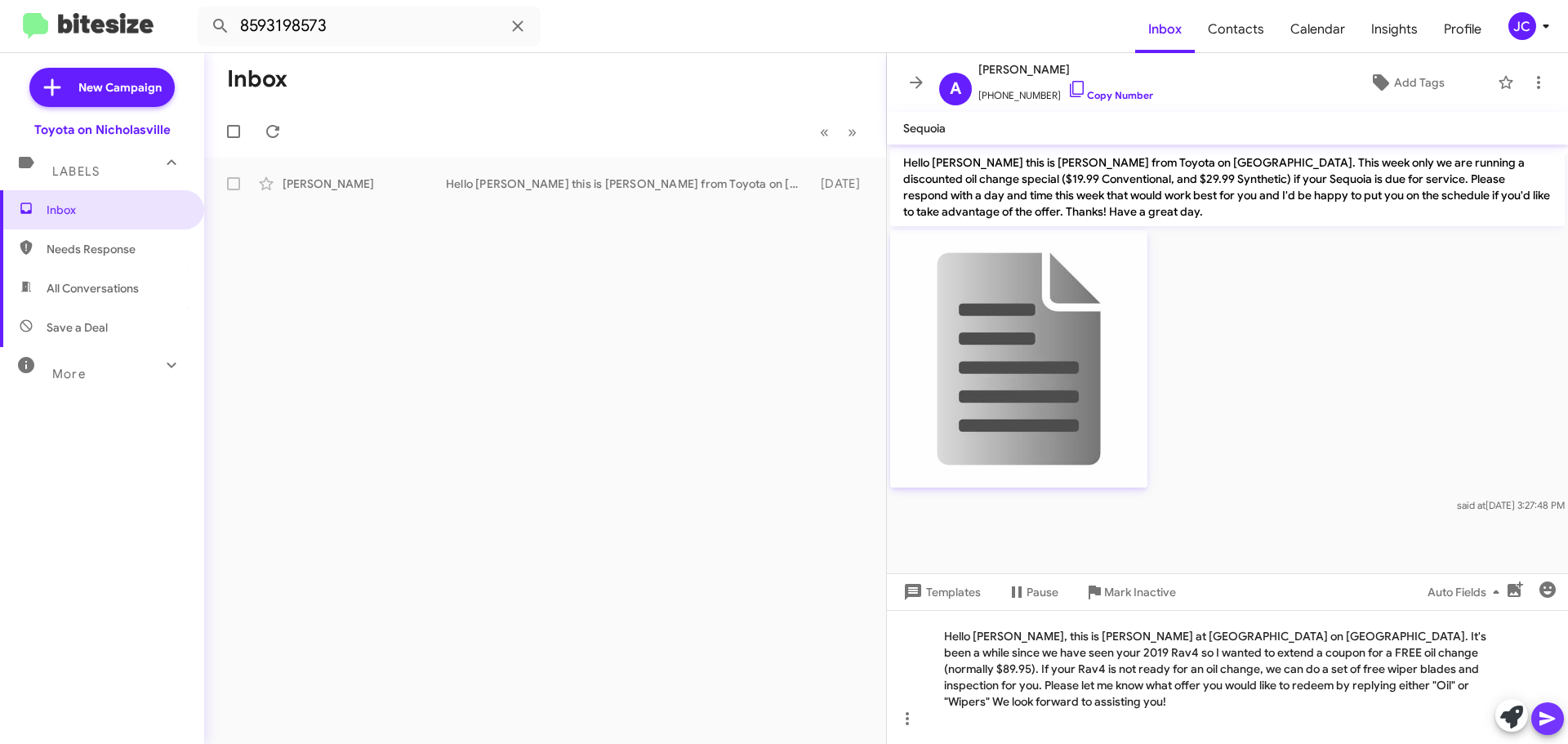
click at [1553, 722] on icon at bounding box center [1547, 719] width 20 height 20
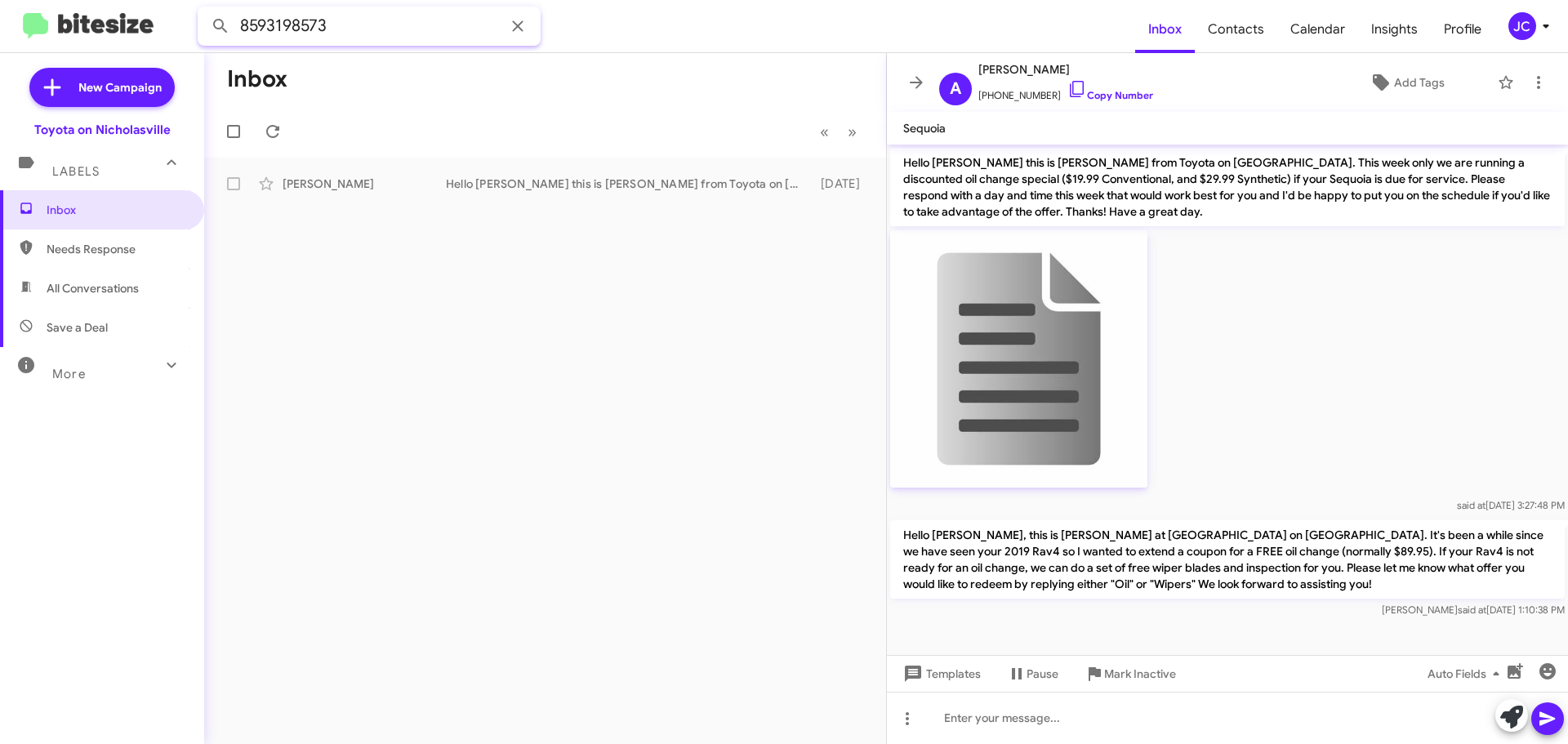
drag, startPoint x: 391, startPoint y: 30, endPoint x: 0, endPoint y: 38, distance: 391.1
click at [0, 9] on mat-toolbar "8593198573 Inbox Contacts Calendar Insights Profile JC" at bounding box center [784, 26] width 1568 height 53
click at [204, 10] on button at bounding box center [220, 26] width 33 height 33
drag, startPoint x: 402, startPoint y: 40, endPoint x: 397, endPoint y: 27, distance: 13.9
click at [402, 40] on input "8598584685" at bounding box center [369, 26] width 343 height 40
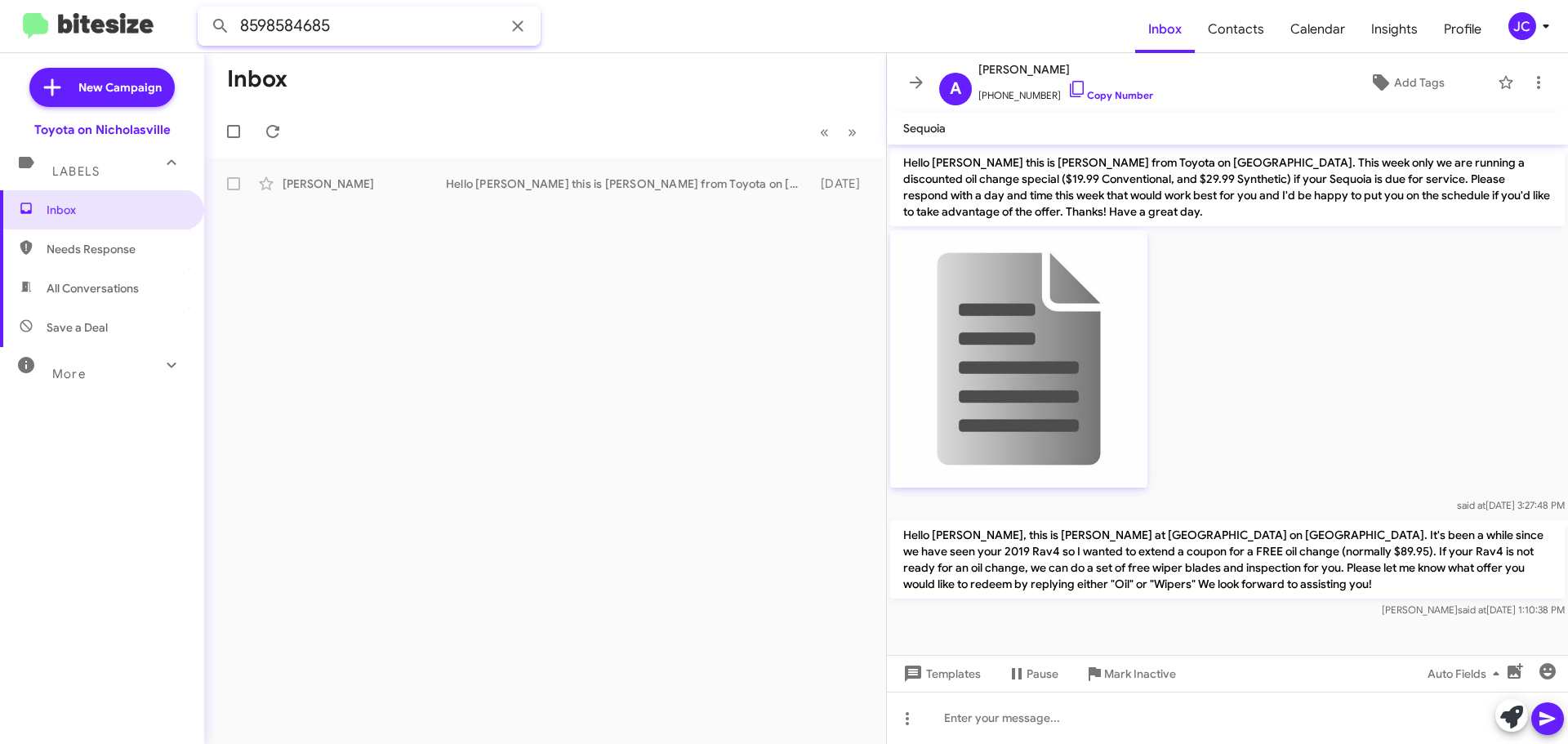
click at [204, 10] on button at bounding box center [220, 26] width 33 height 33
type input "8"
click at [204, 10] on button at bounding box center [220, 26] width 33 height 33
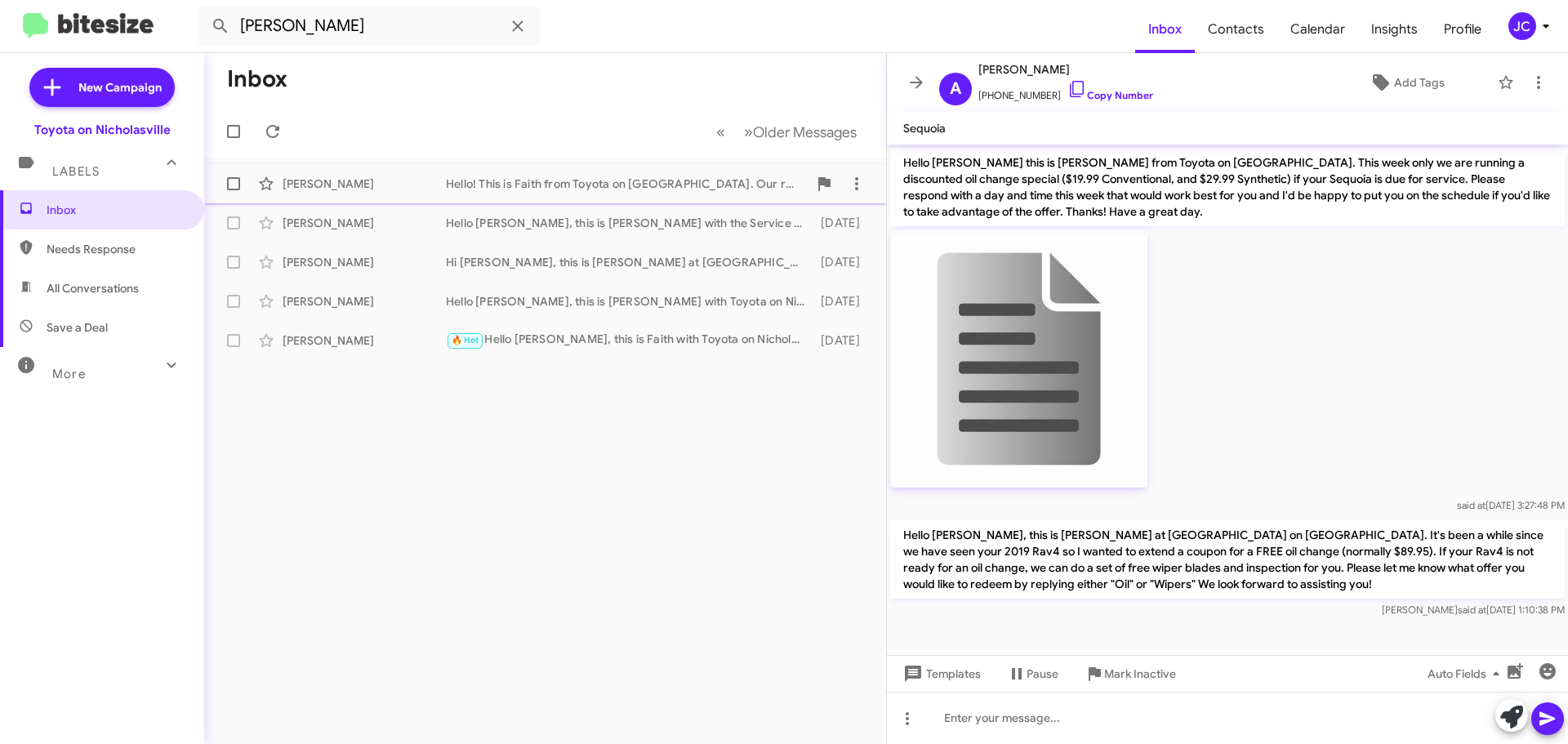
click at [489, 174] on div "Brenda Lynch Hello! This is Faith from Toyota on Nicholasville. Our records sho…" at bounding box center [545, 184] width 656 height 33
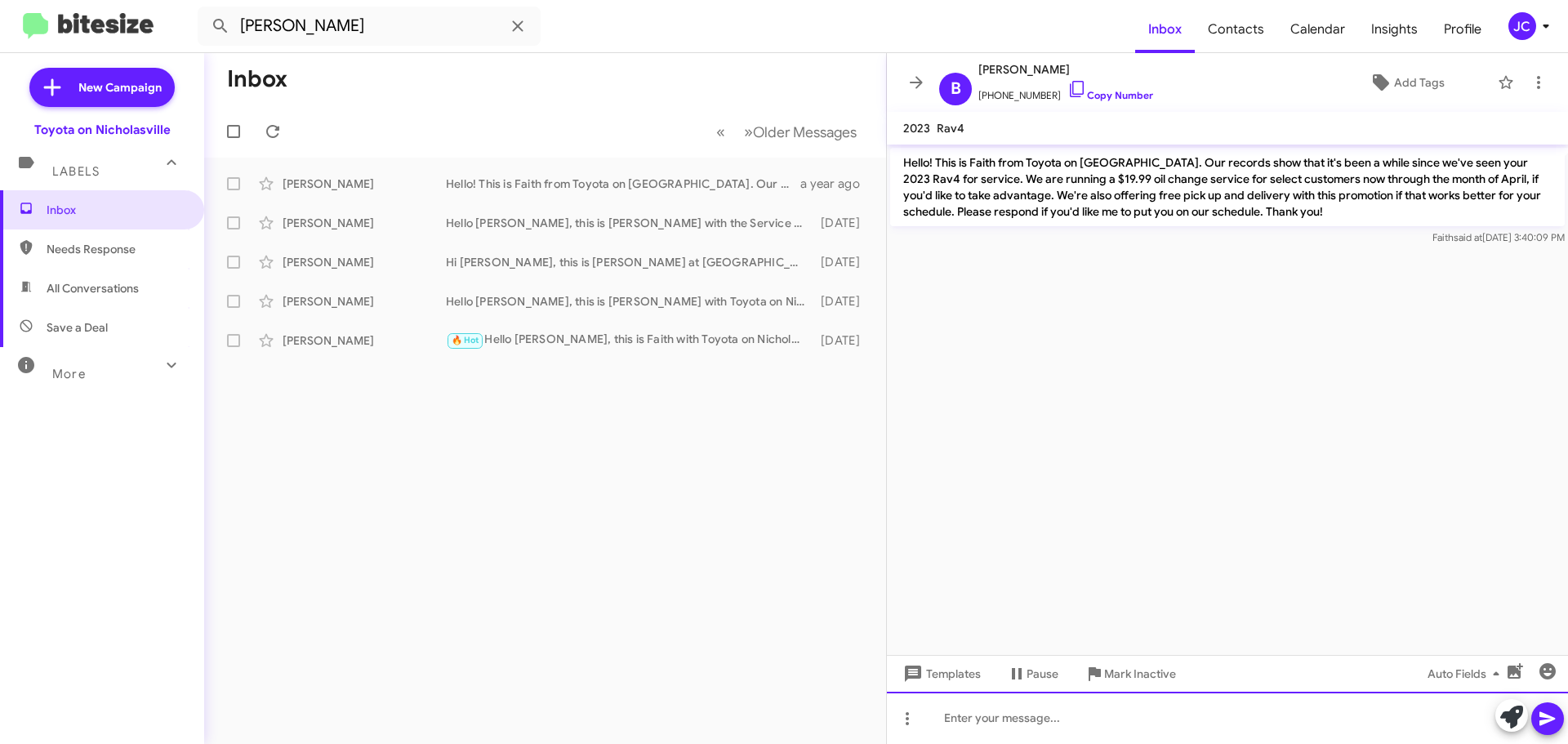
click at [942, 721] on div at bounding box center [1227, 718] width 681 height 53
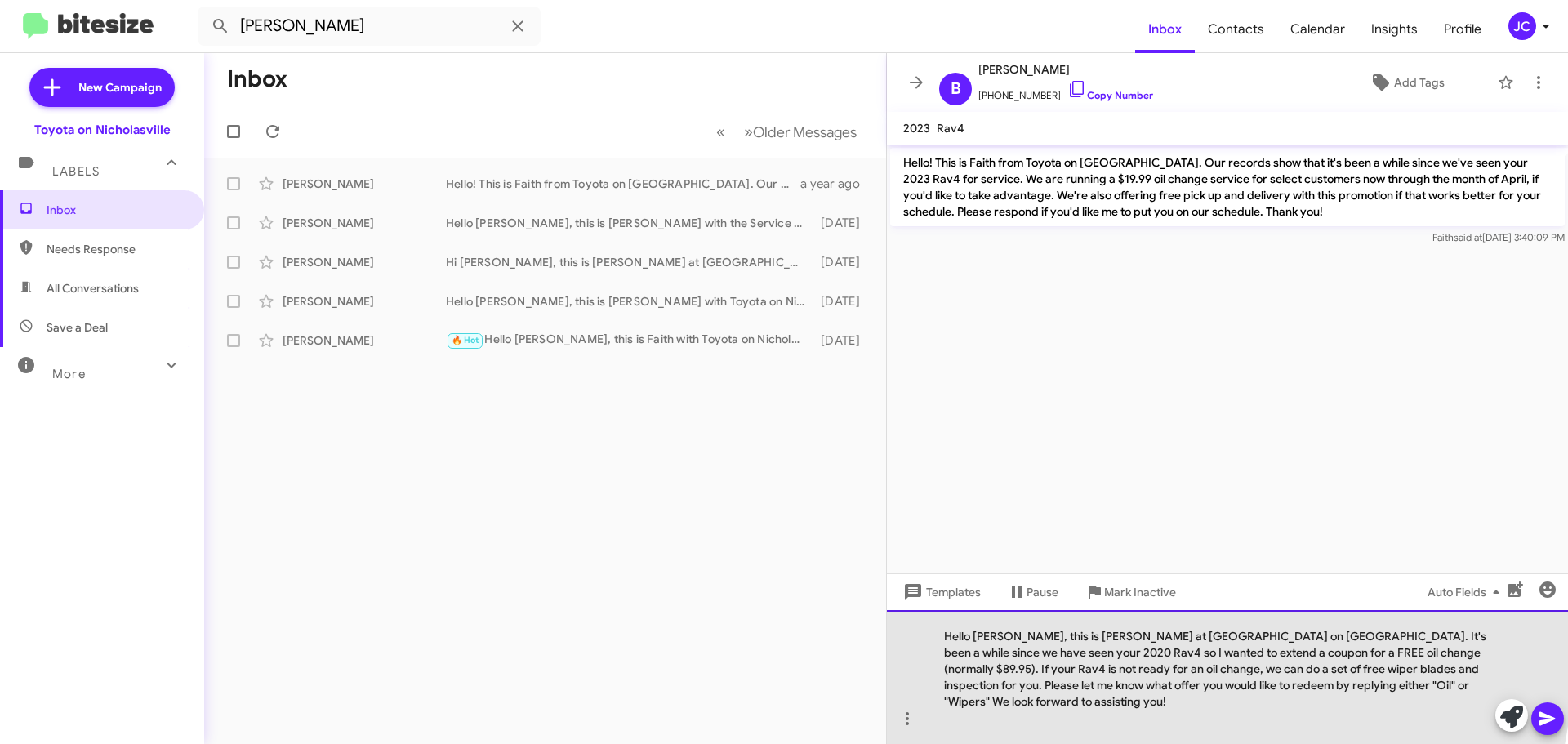
click at [990, 656] on div "Hello Lou, this is Jessika at Toyota on Nicholasville. It's been a while since …" at bounding box center [1227, 677] width 681 height 134
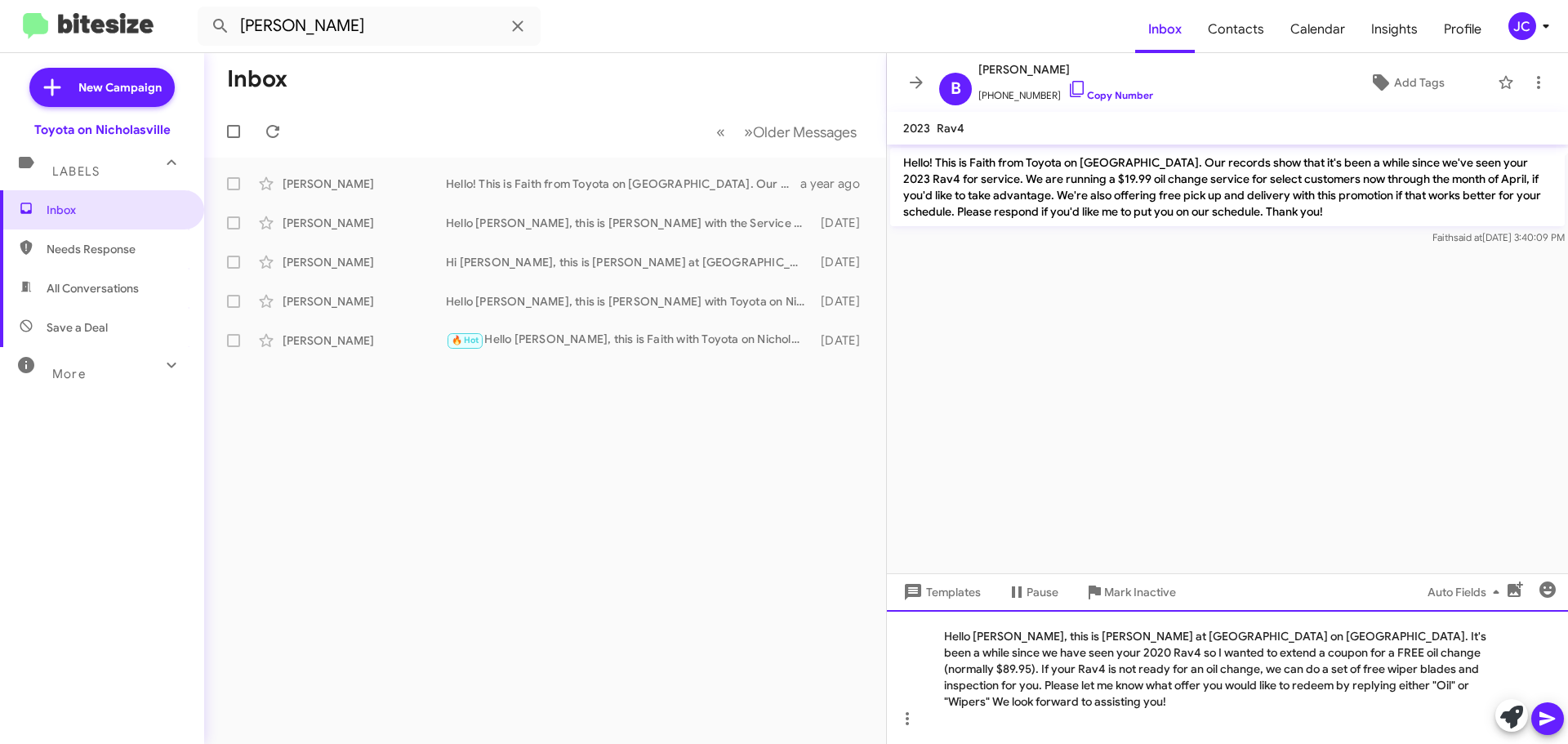
click at [1472, 650] on div "Hello Brenda, this is Jessika at Toyota on Nicholasville. It's been a while sin…" at bounding box center [1227, 677] width 681 height 134
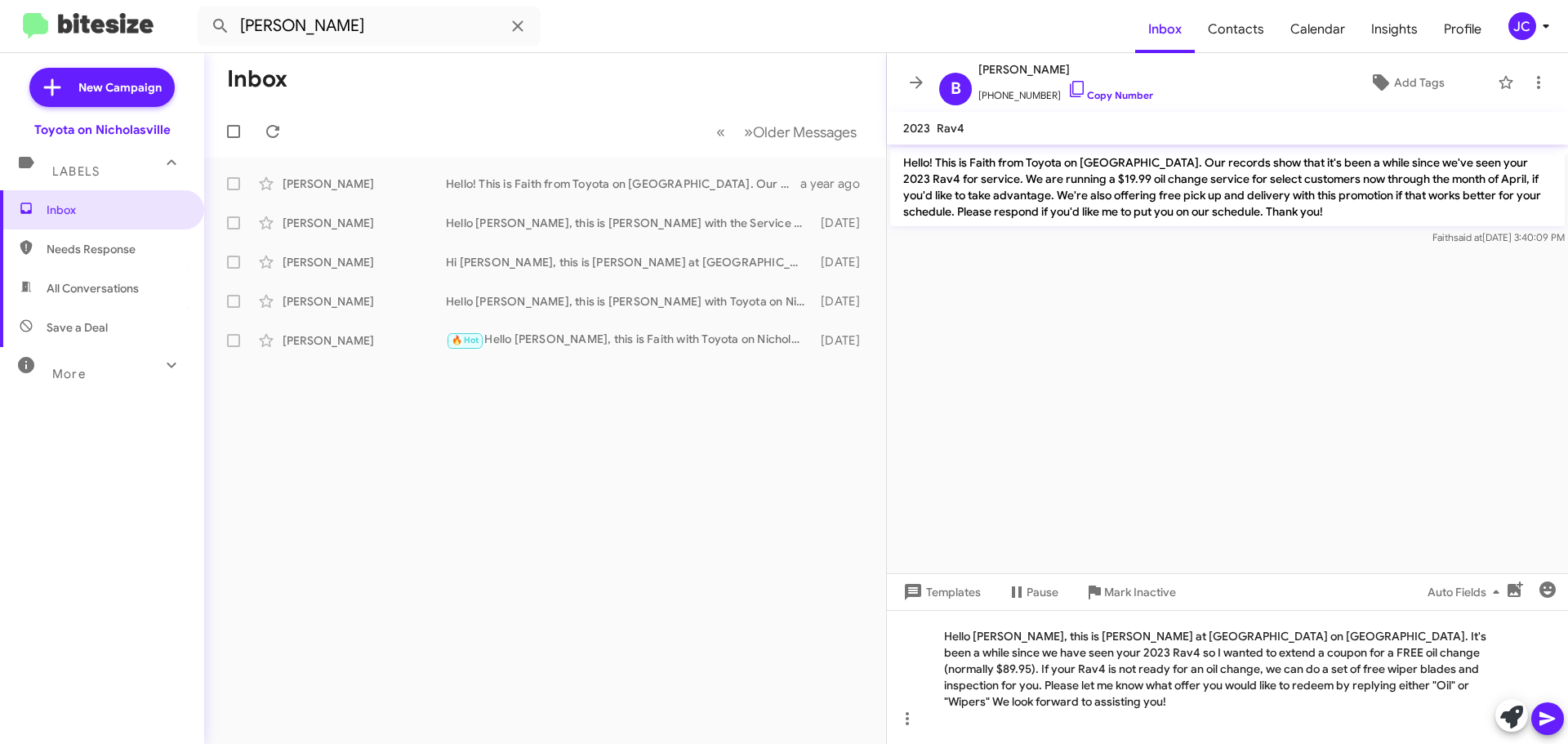
click at [1544, 723] on icon at bounding box center [1547, 719] width 16 height 14
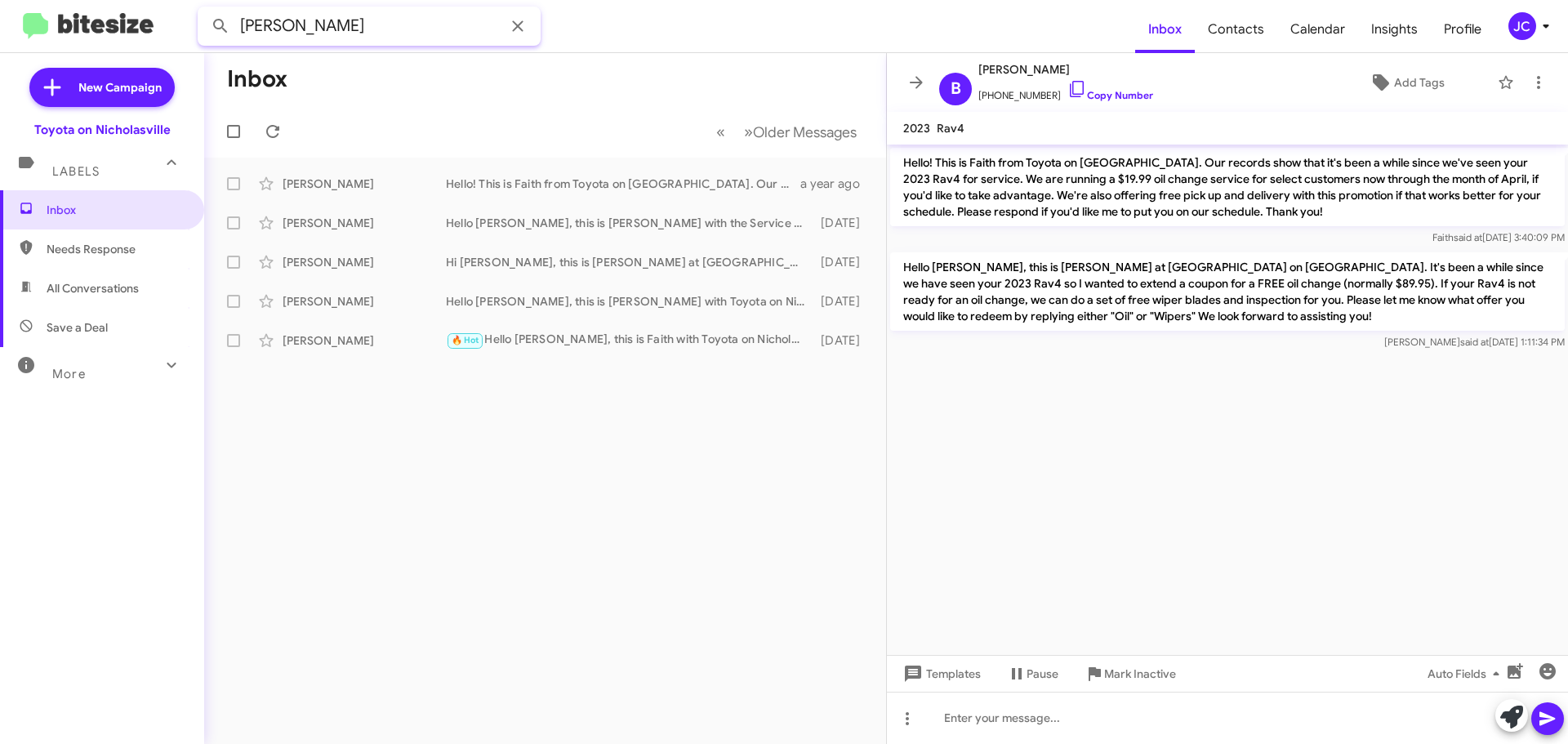
click at [323, 21] on input "lynch" at bounding box center [369, 26] width 343 height 40
click at [204, 10] on button at bounding box center [220, 26] width 33 height 33
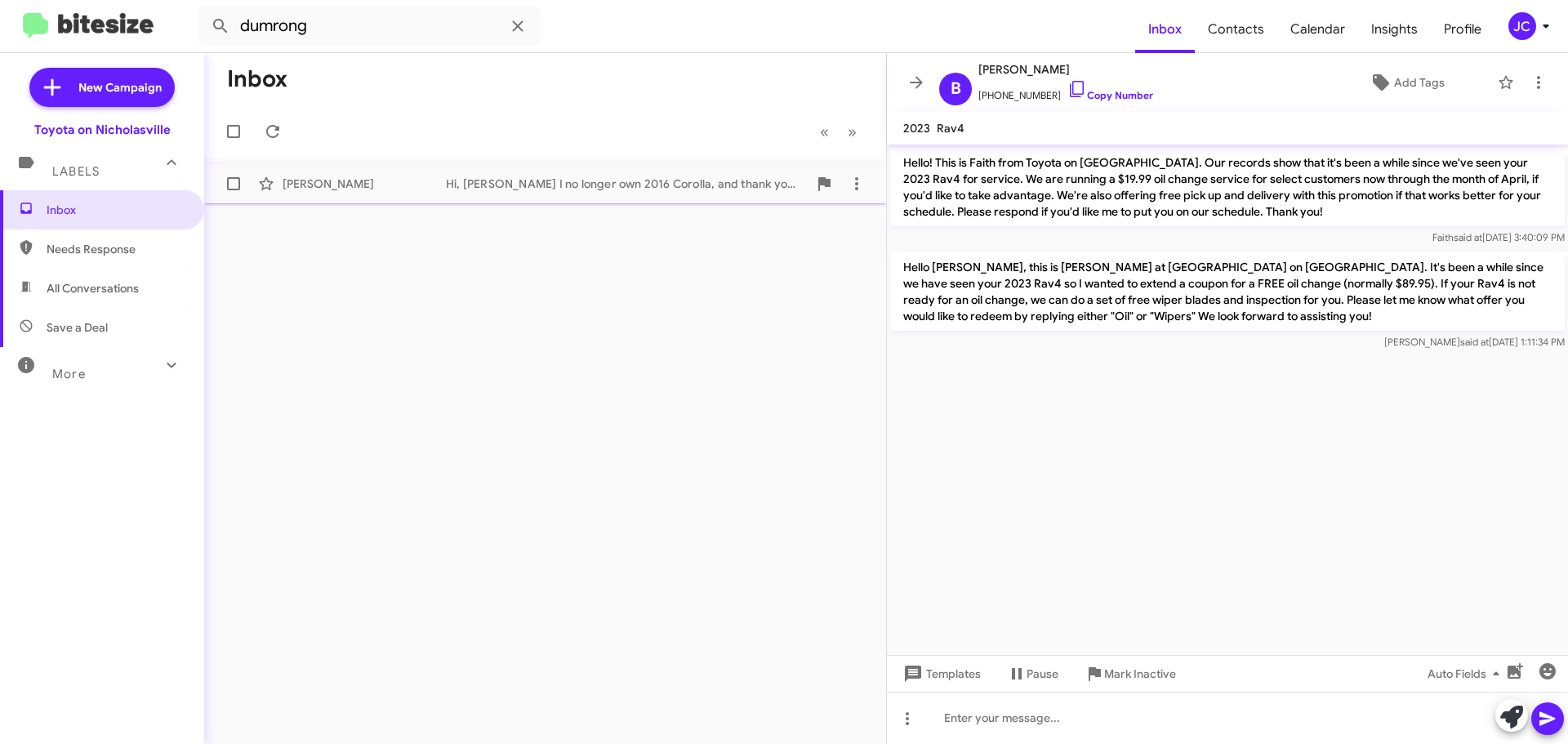
click at [390, 192] on div "Dumrong Punsuchart Hi, Caitlin I no longer own 2016 Corolla, and thank you for …" at bounding box center [545, 184] width 656 height 33
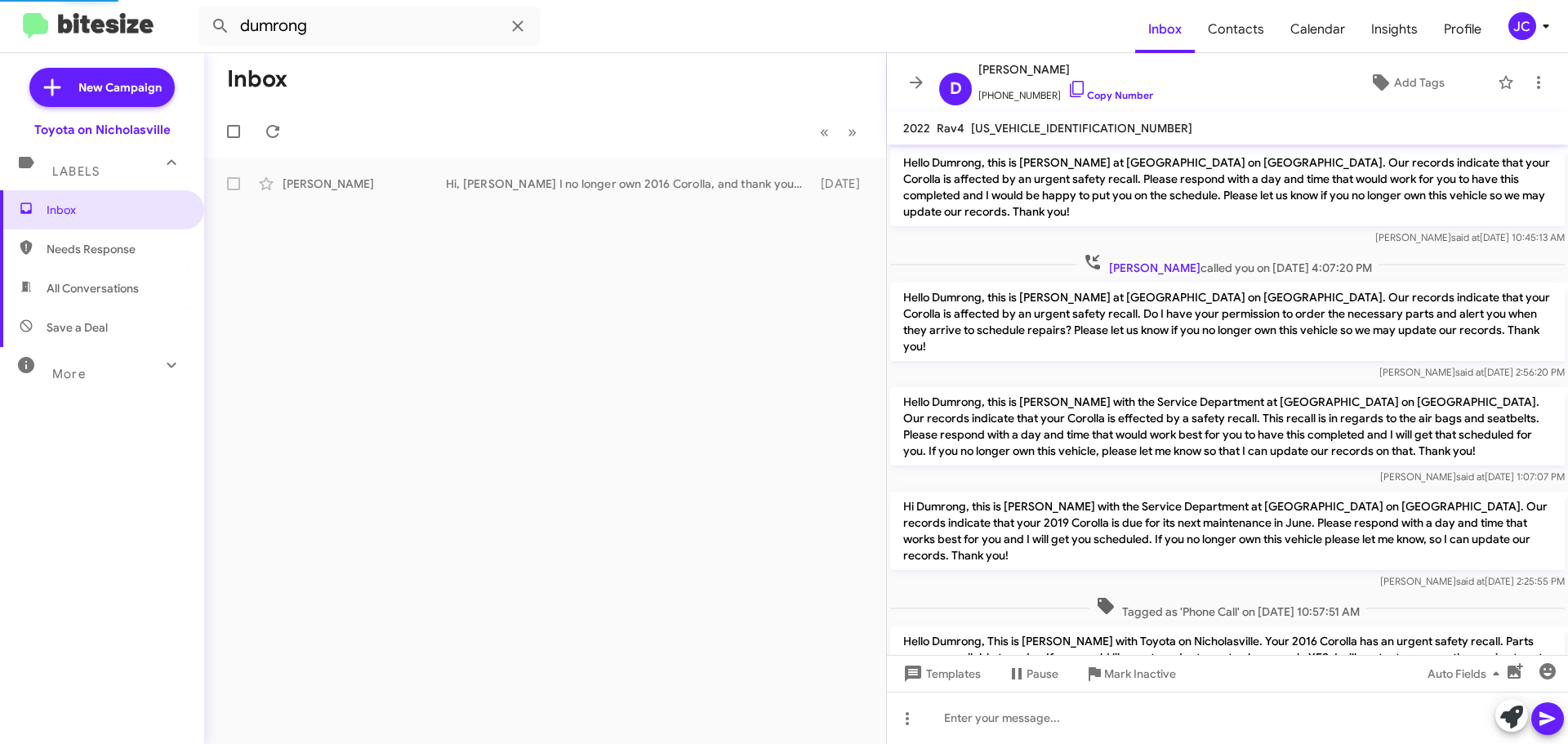
scroll to position [358, 0]
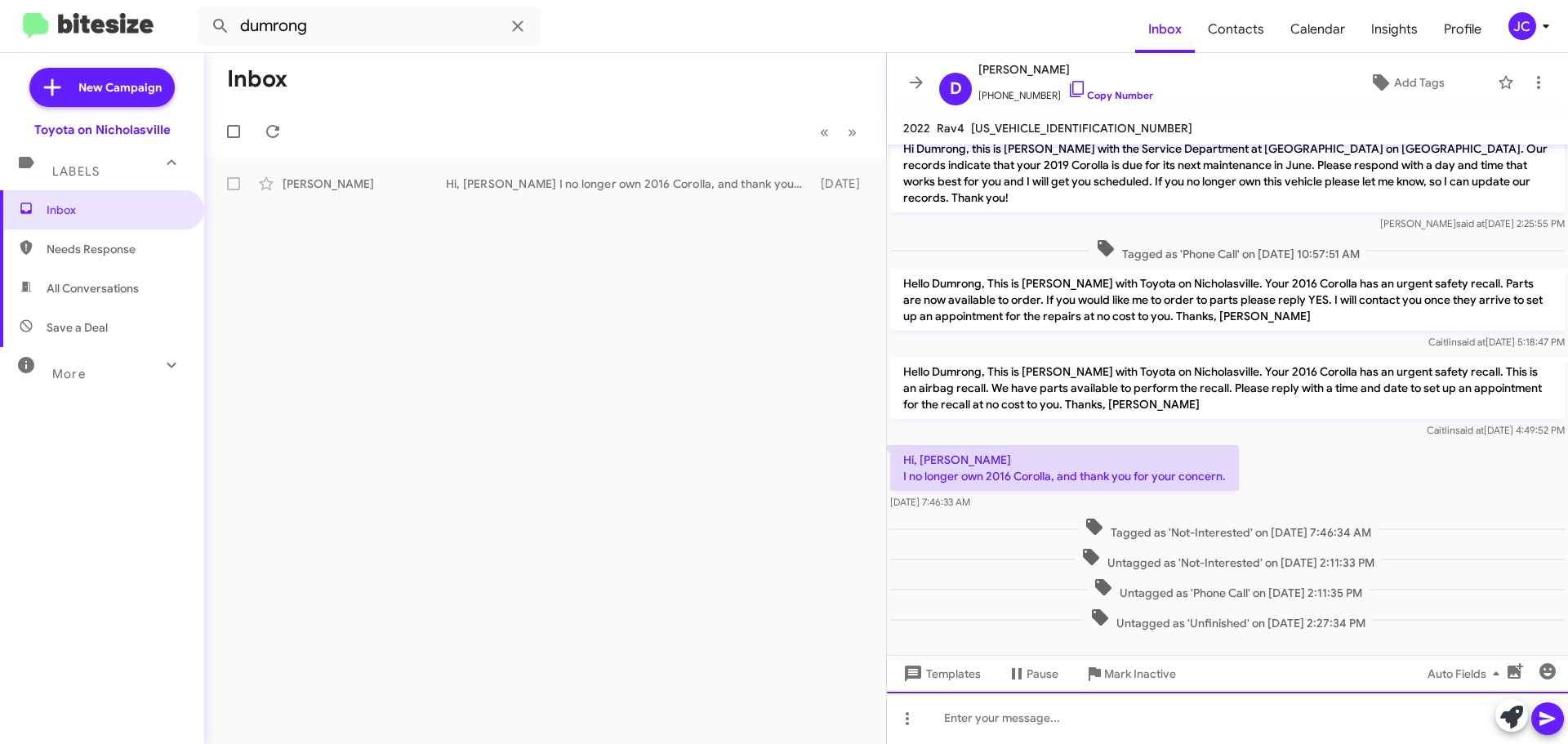
click at [974, 710] on div at bounding box center [1227, 718] width 681 height 53
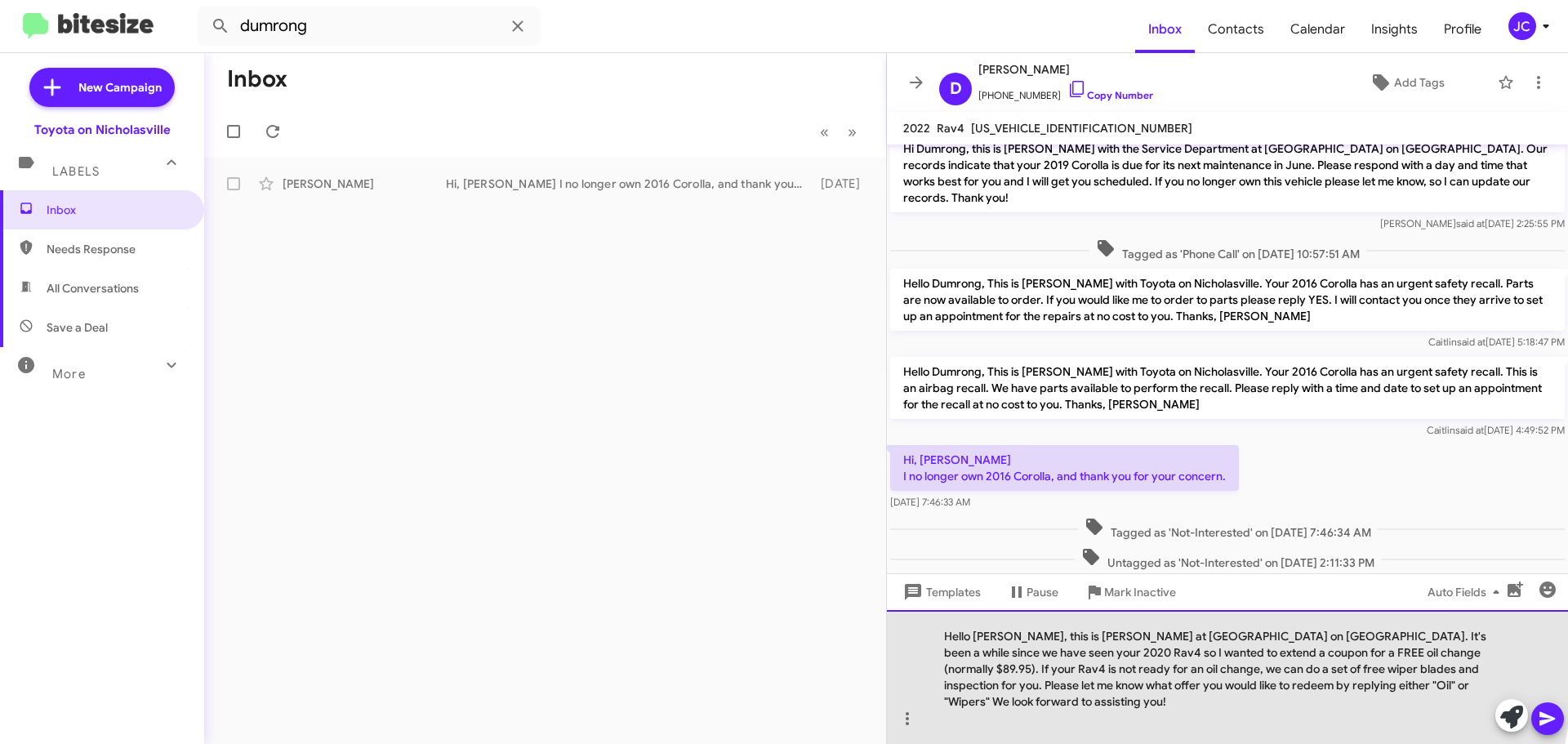
click at [993, 652] on div "Hello Lou, this is Jessika at Toyota on Nicholasville. It's been a while since …" at bounding box center [1227, 677] width 681 height 134
click at [1490, 654] on div "Hello Dumrong, this is Jessika at Toyota on Nicholasville. It's been a while si…" at bounding box center [1227, 677] width 681 height 134
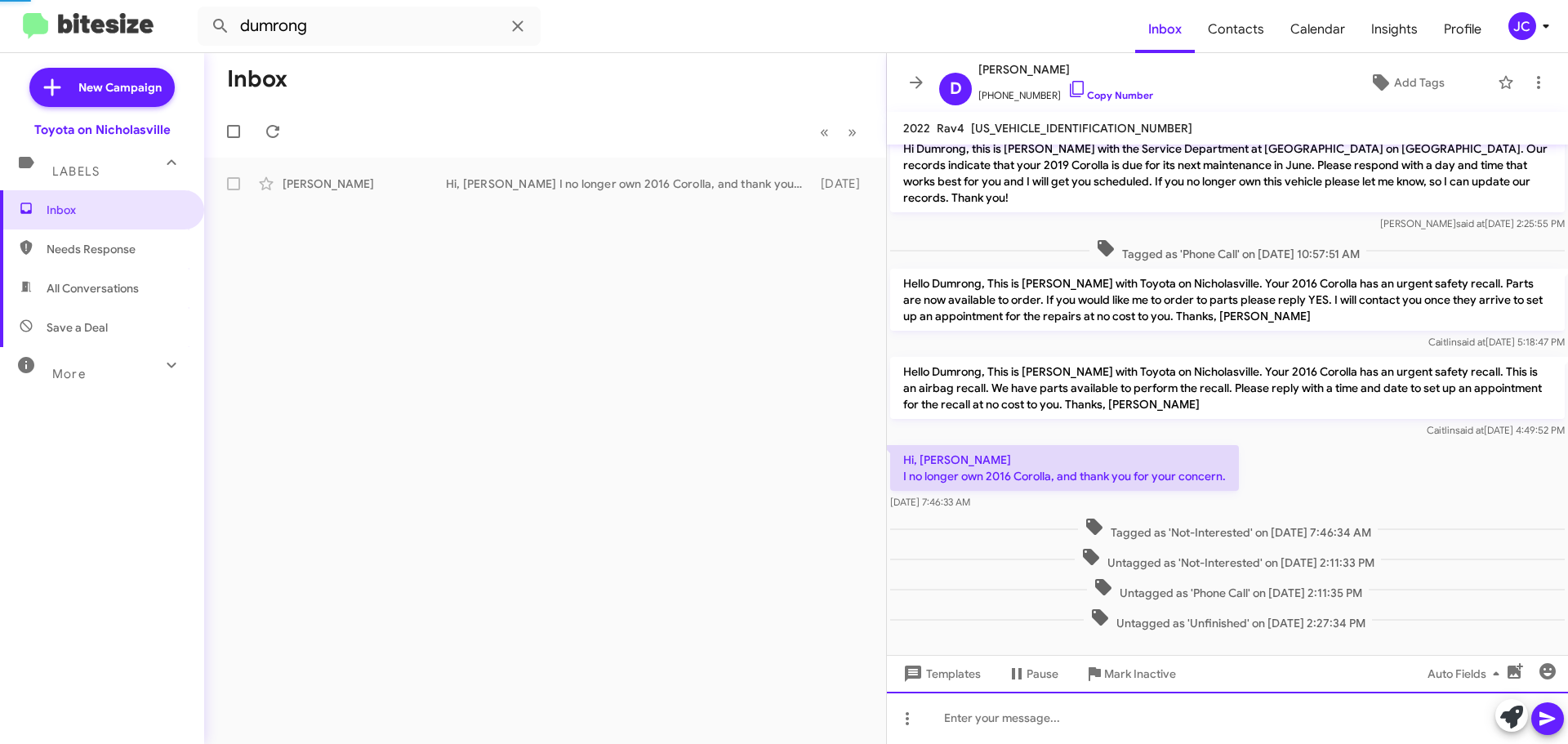
scroll to position [0, 0]
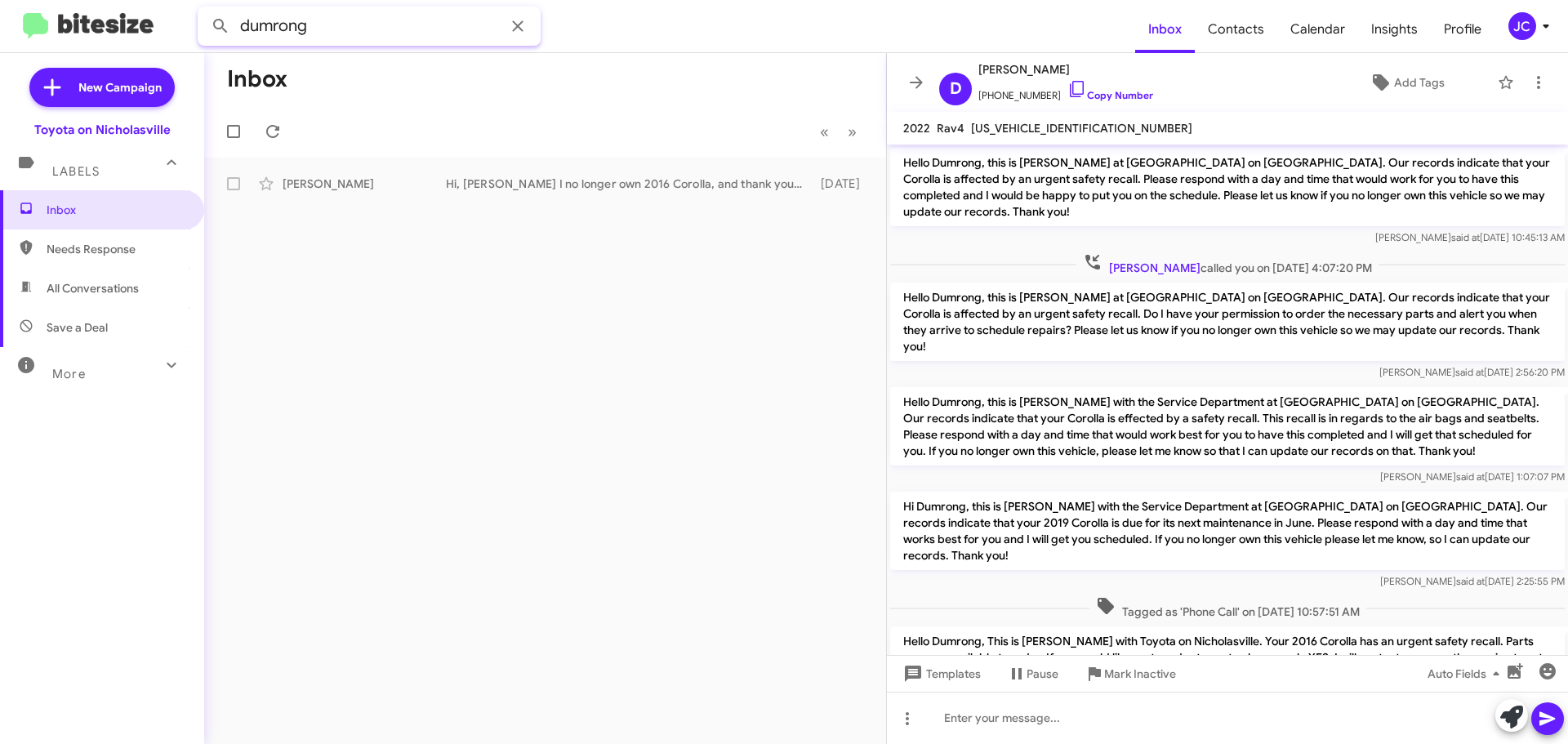
drag, startPoint x: 350, startPoint y: 29, endPoint x: 0, endPoint y: 77, distance: 353.3
click at [0, 77] on div "dumrong Inbox Contacts Calendar Insights Profile JC New Campaign Toyota on Nich…" at bounding box center [784, 372] width 1568 height 744
click at [204, 10] on button at bounding box center [220, 26] width 33 height 33
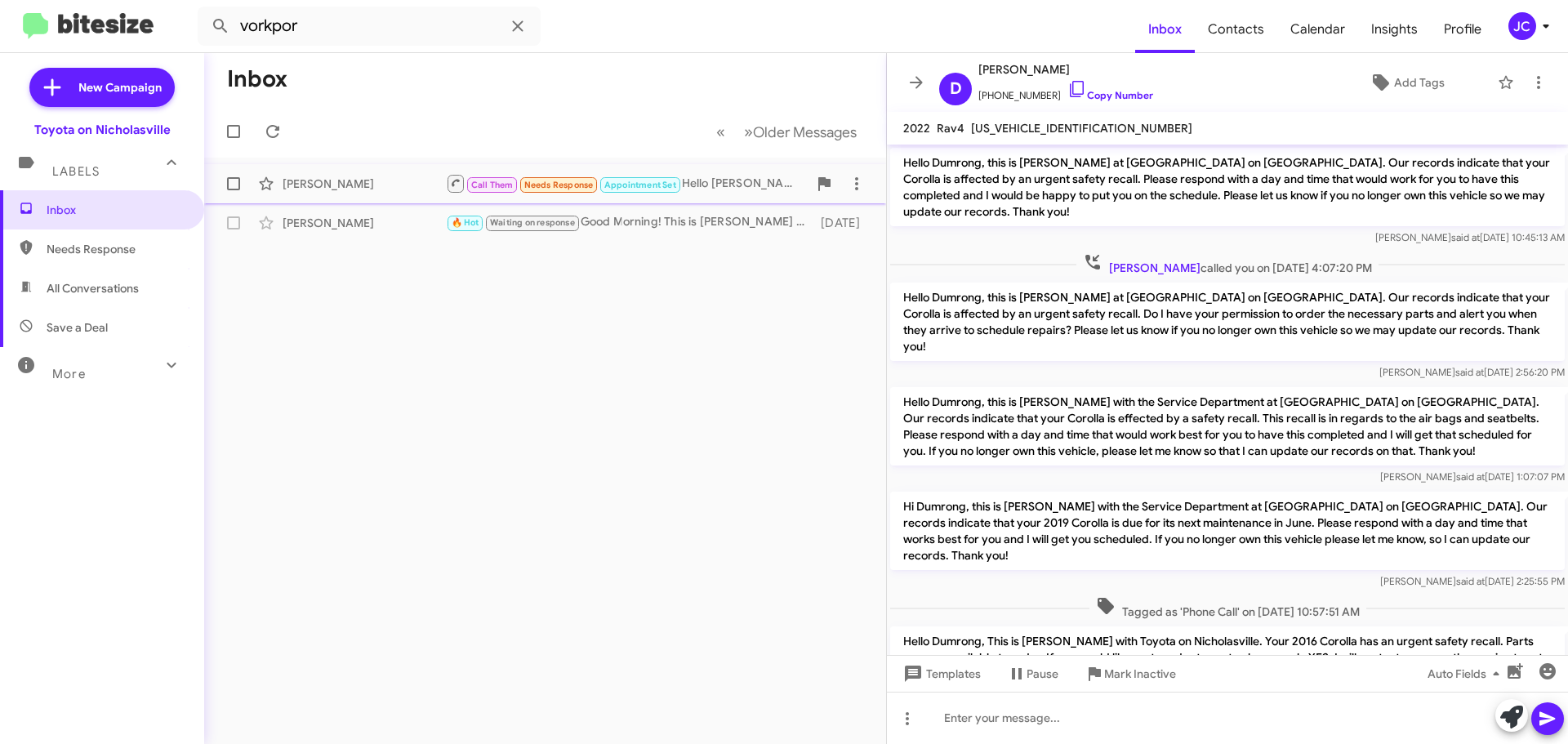
click at [302, 188] on div "Narwunu Vorkpor" at bounding box center [364, 184] width 164 height 16
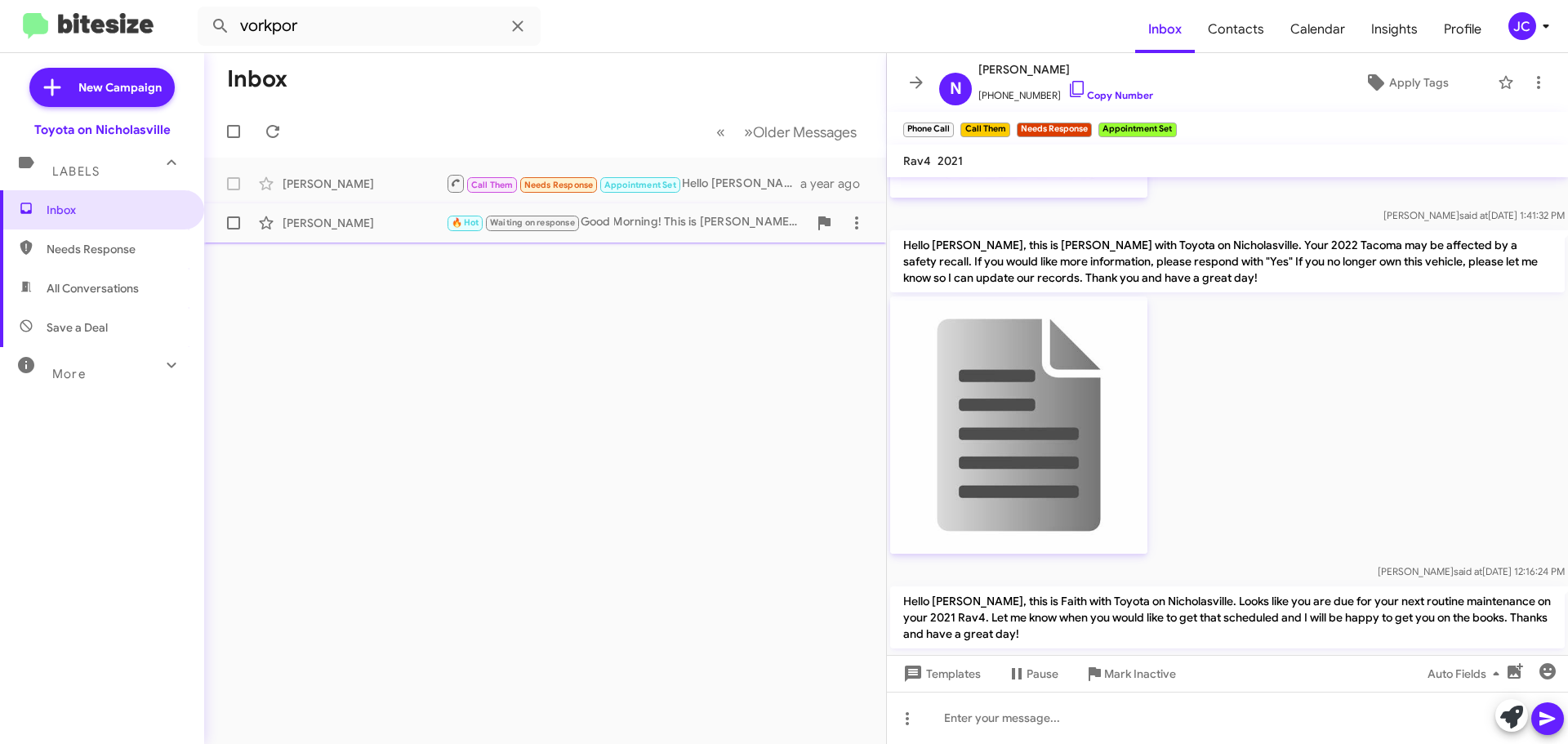
click at [379, 223] on div "Narwunu Vorkpor" at bounding box center [364, 223] width 164 height 16
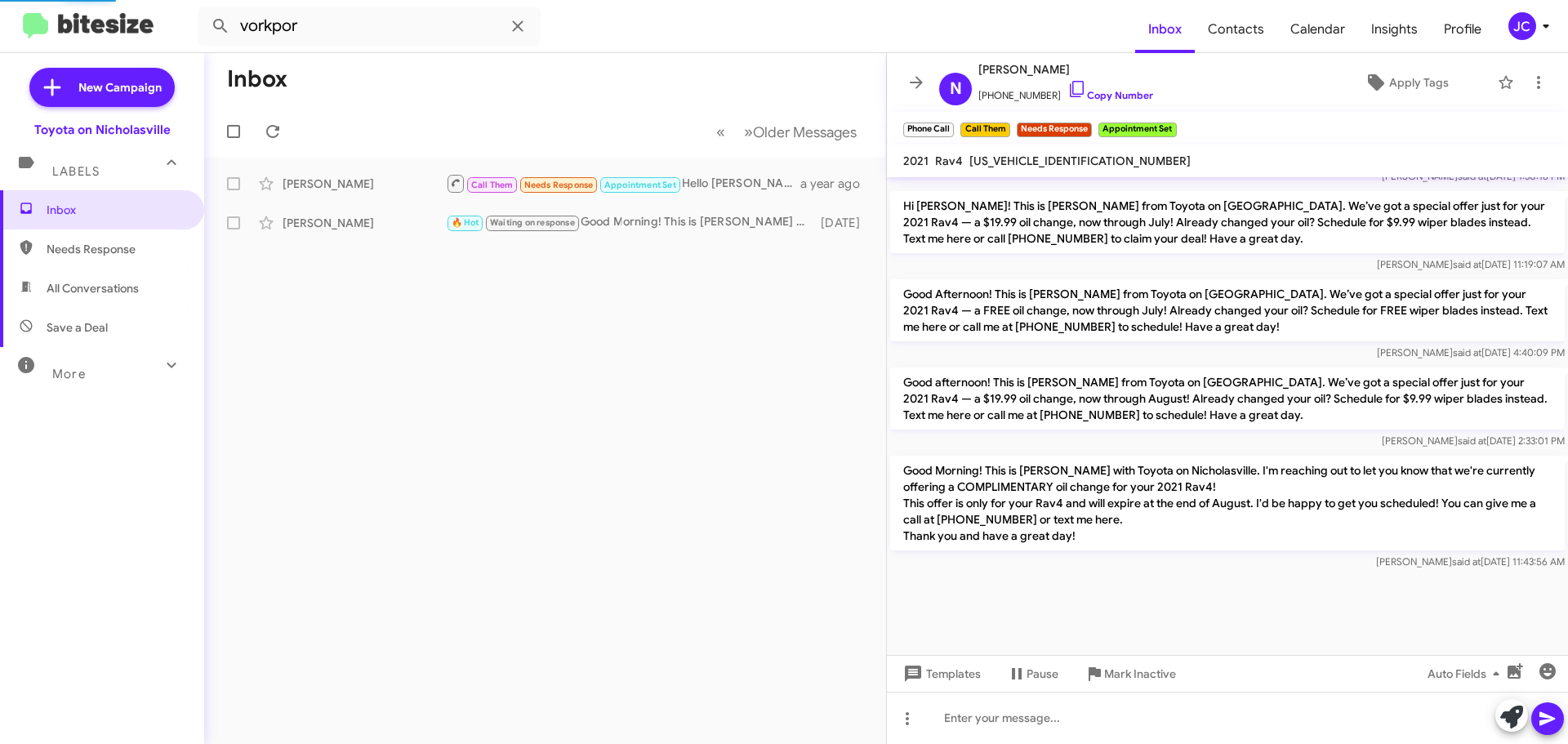
scroll to position [2527, 0]
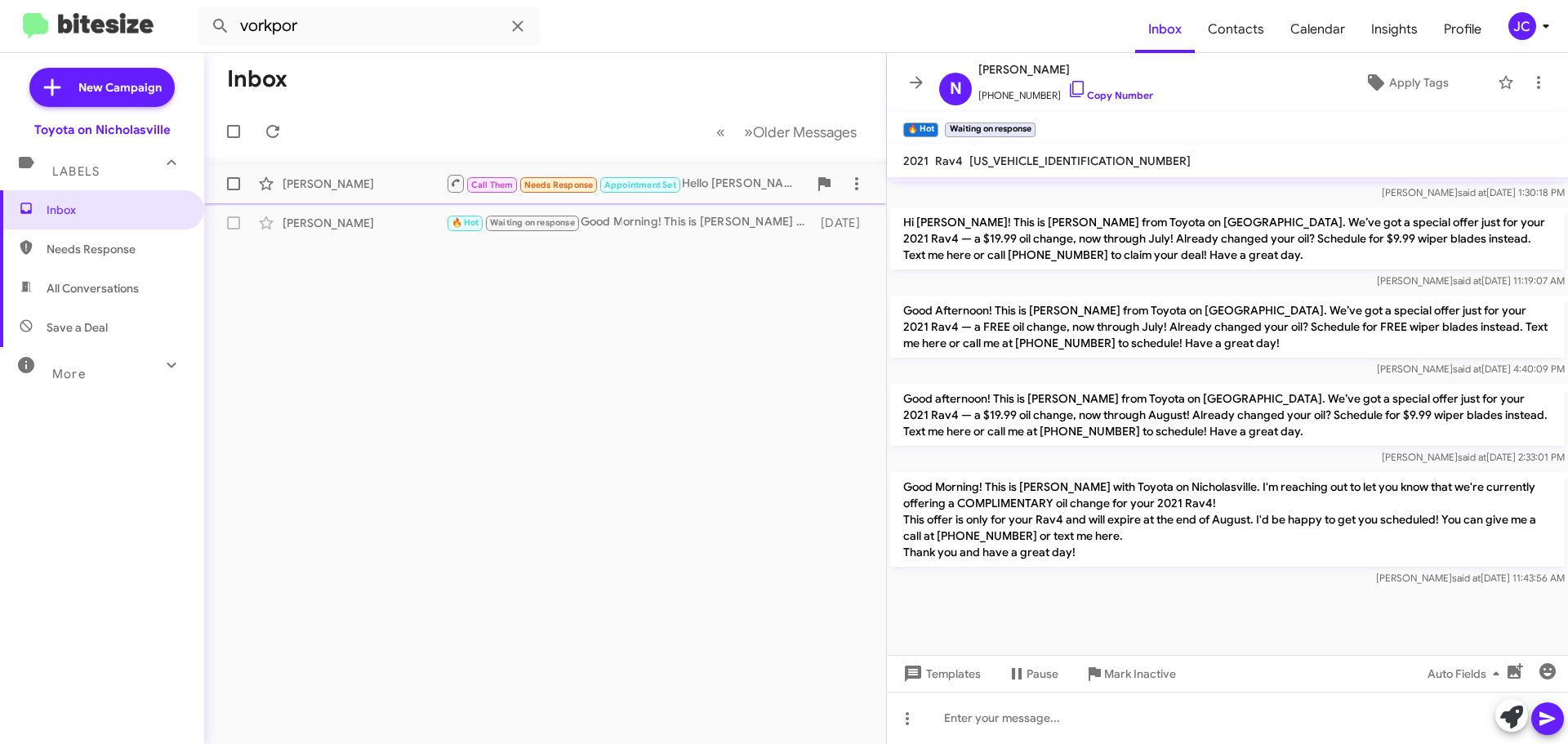
click at [410, 191] on div "Narwunu Vorkpor" at bounding box center [364, 184] width 164 height 16
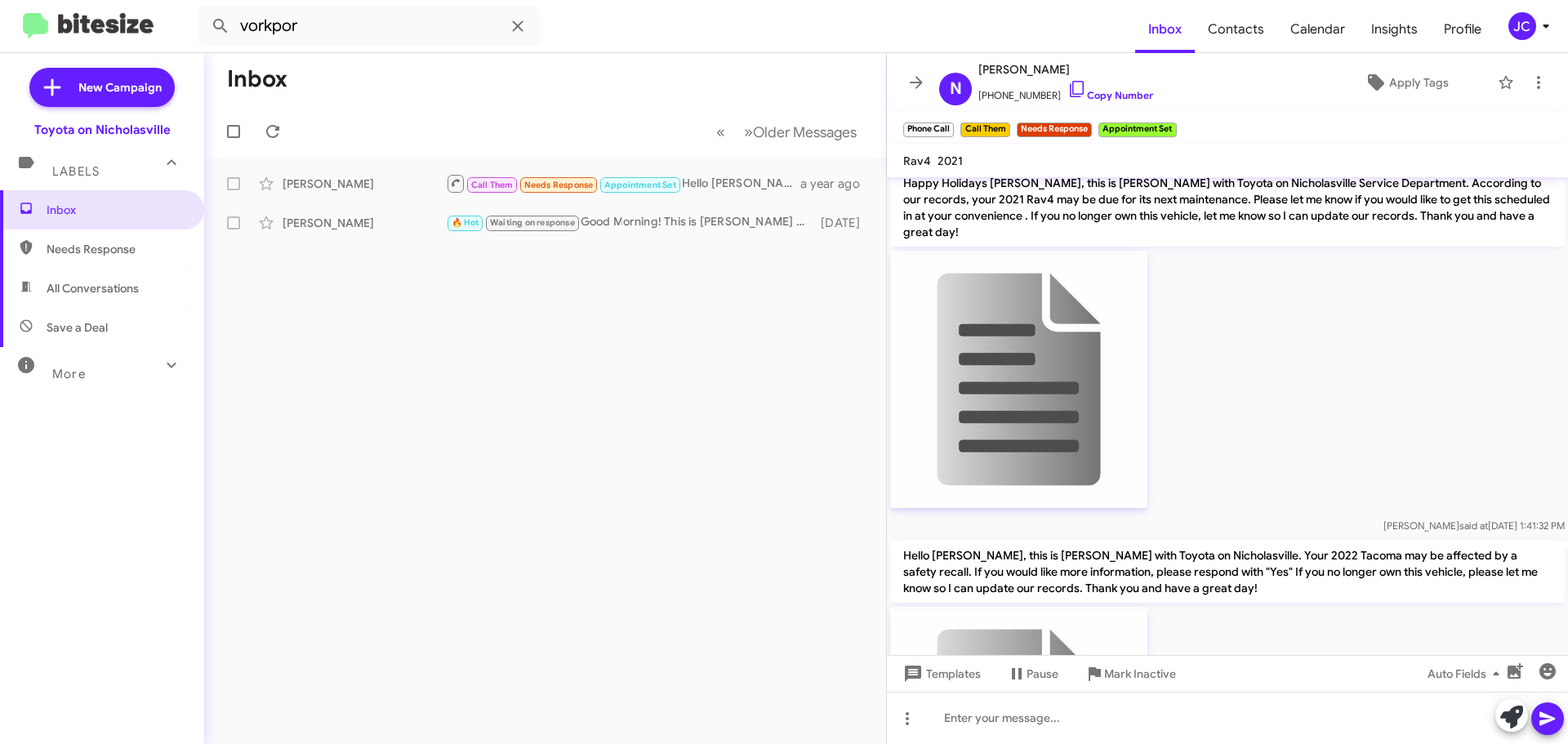
scroll to position [3494, 0]
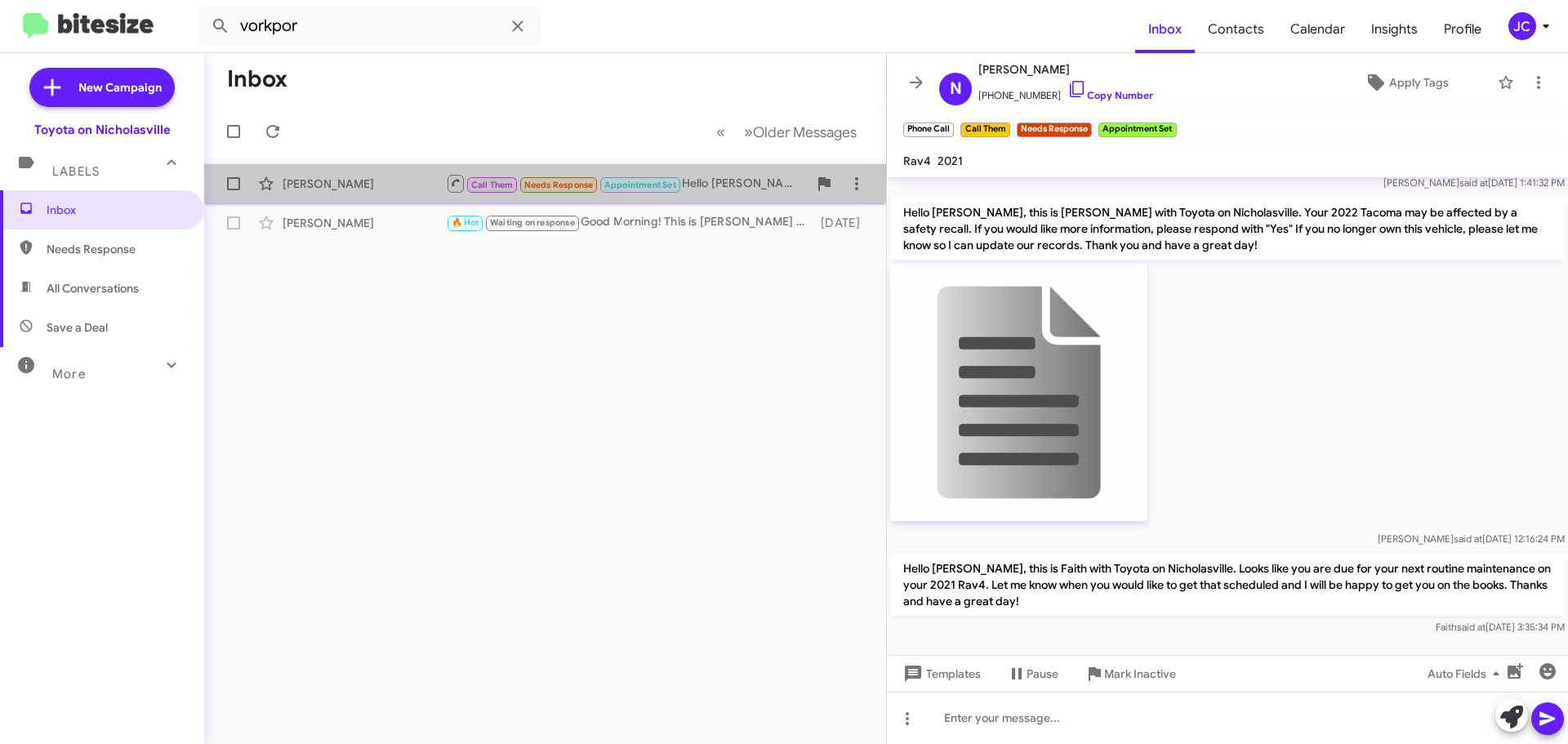
click at [355, 180] on div "Narwunu Vorkpor" at bounding box center [364, 184] width 164 height 16
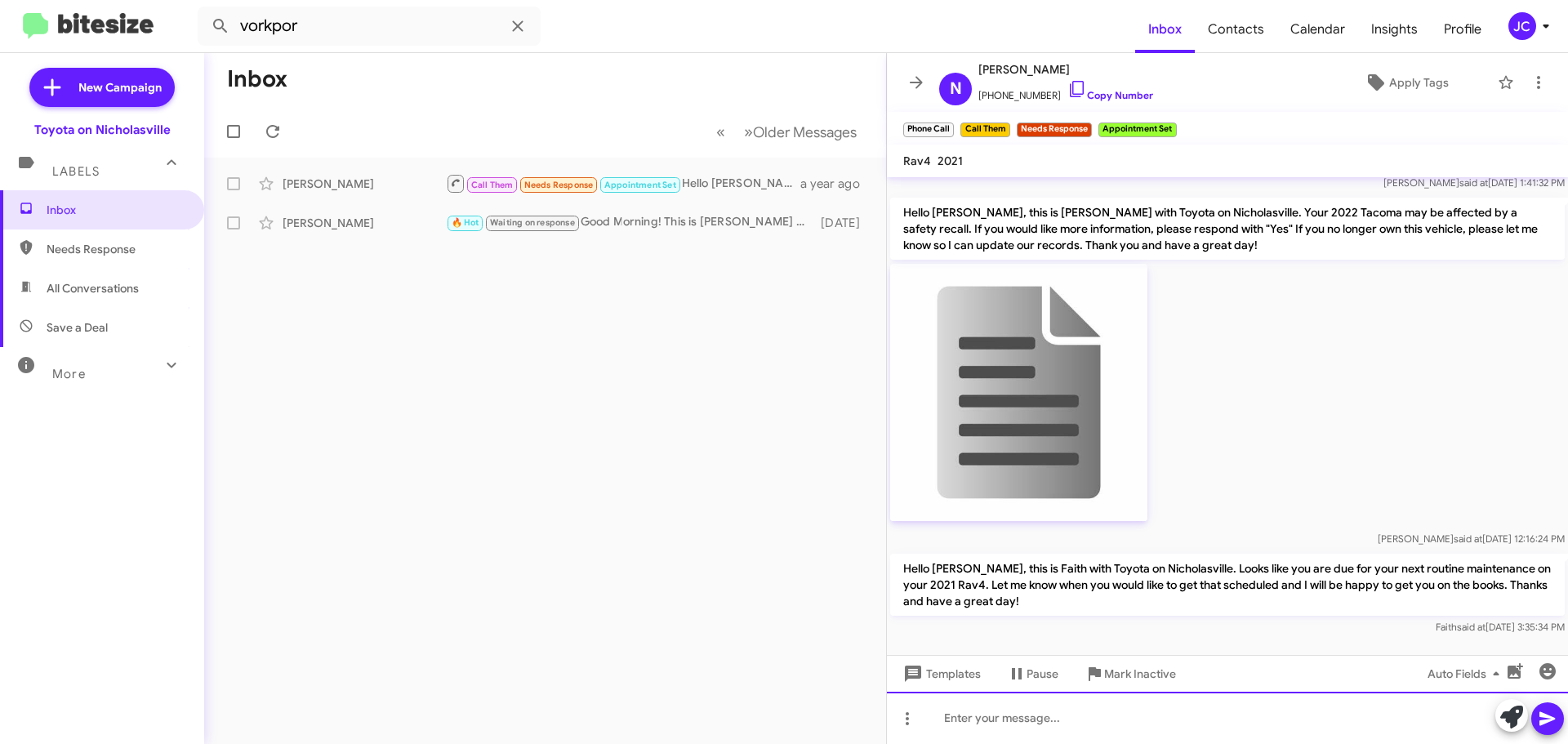
click at [1027, 723] on div at bounding box center [1227, 718] width 681 height 53
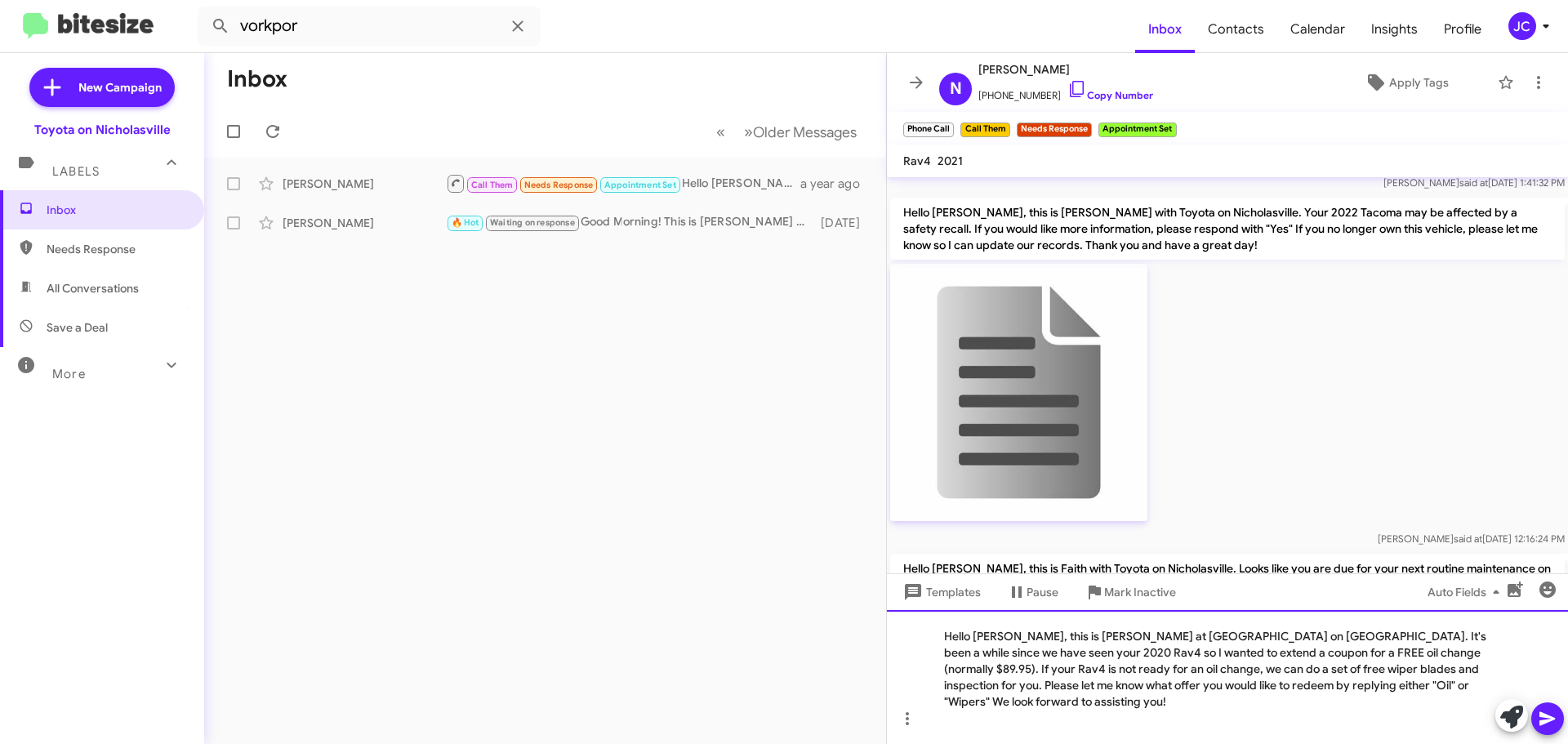
click at [991, 656] on div "Hello Lou, this is Jessika at Toyota on Nicholasville. It's been a while since …" at bounding box center [1227, 677] width 681 height 134
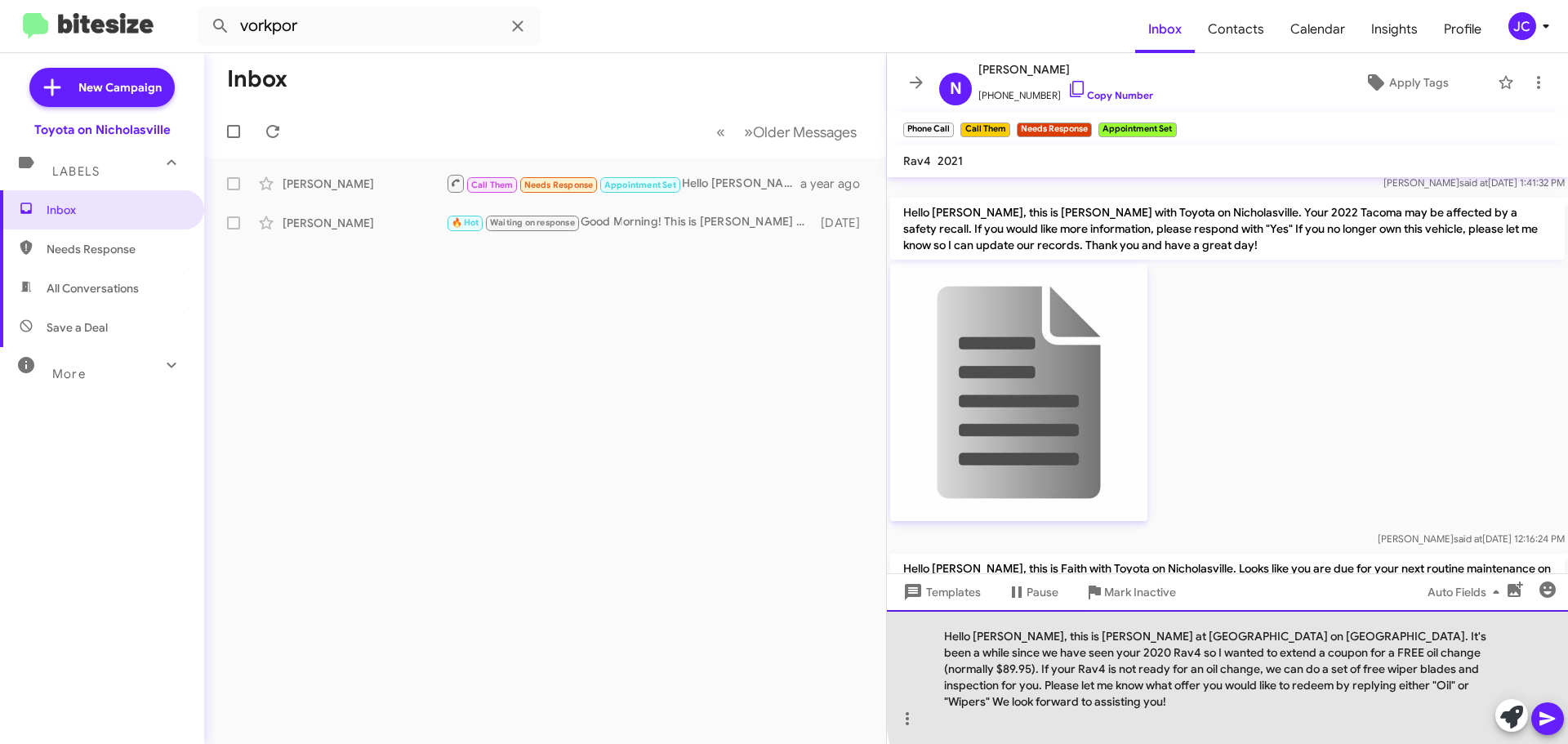
click at [1483, 652] on div "Hello Narwunu, this is Jessika at Toyota on Nicholasville. It's been a while si…" at bounding box center [1227, 677] width 681 height 134
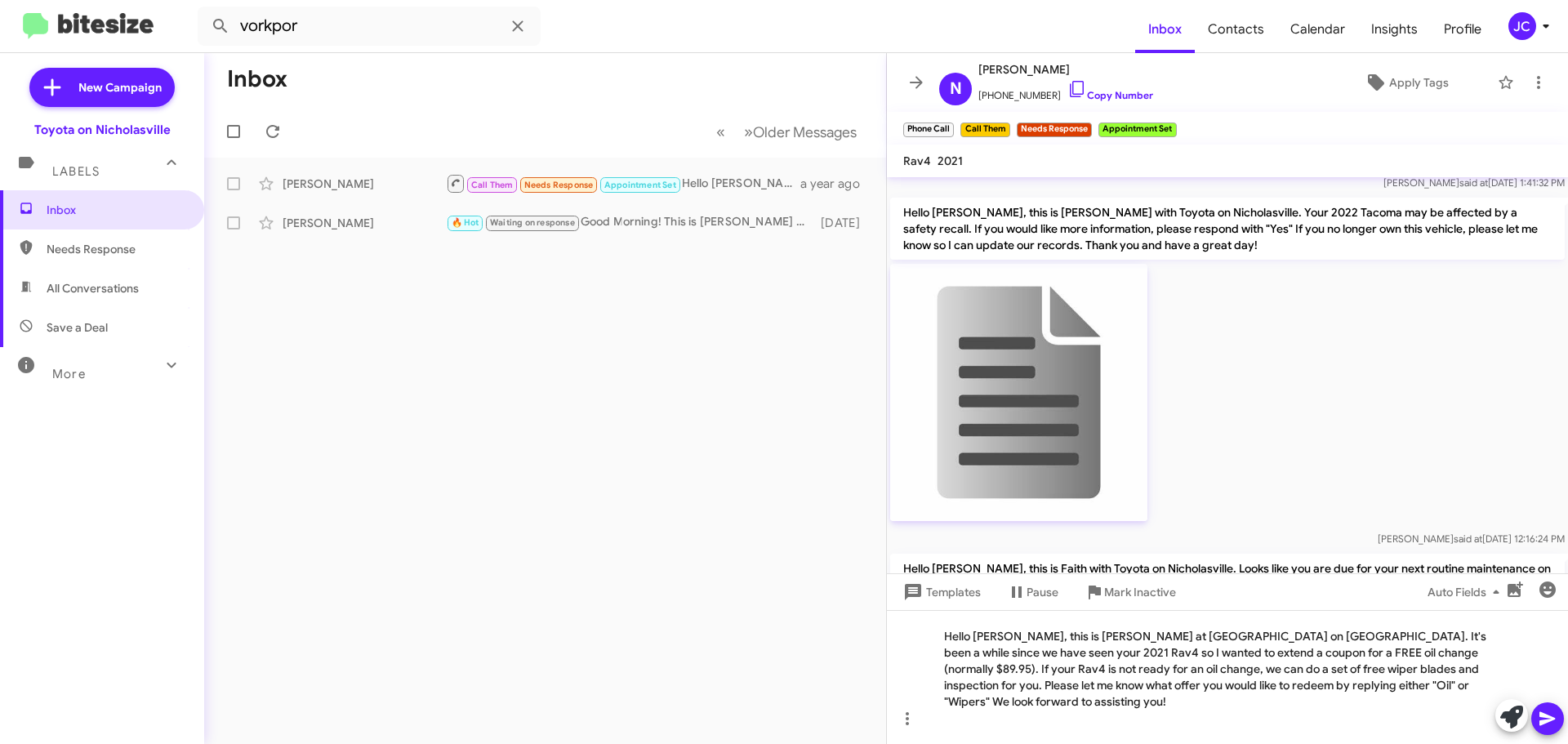
click at [1542, 714] on icon at bounding box center [1547, 719] width 16 height 14
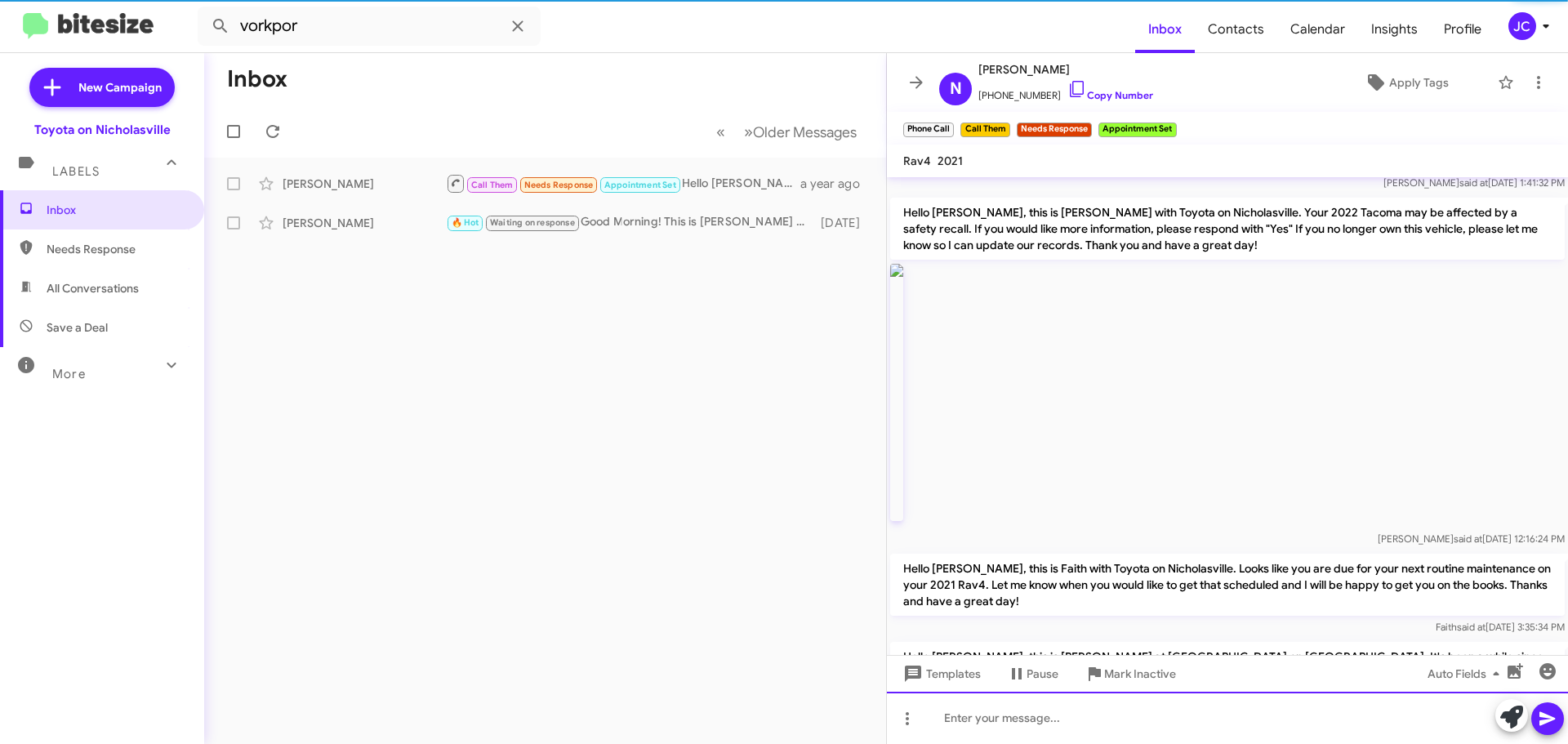
scroll to position [0, 0]
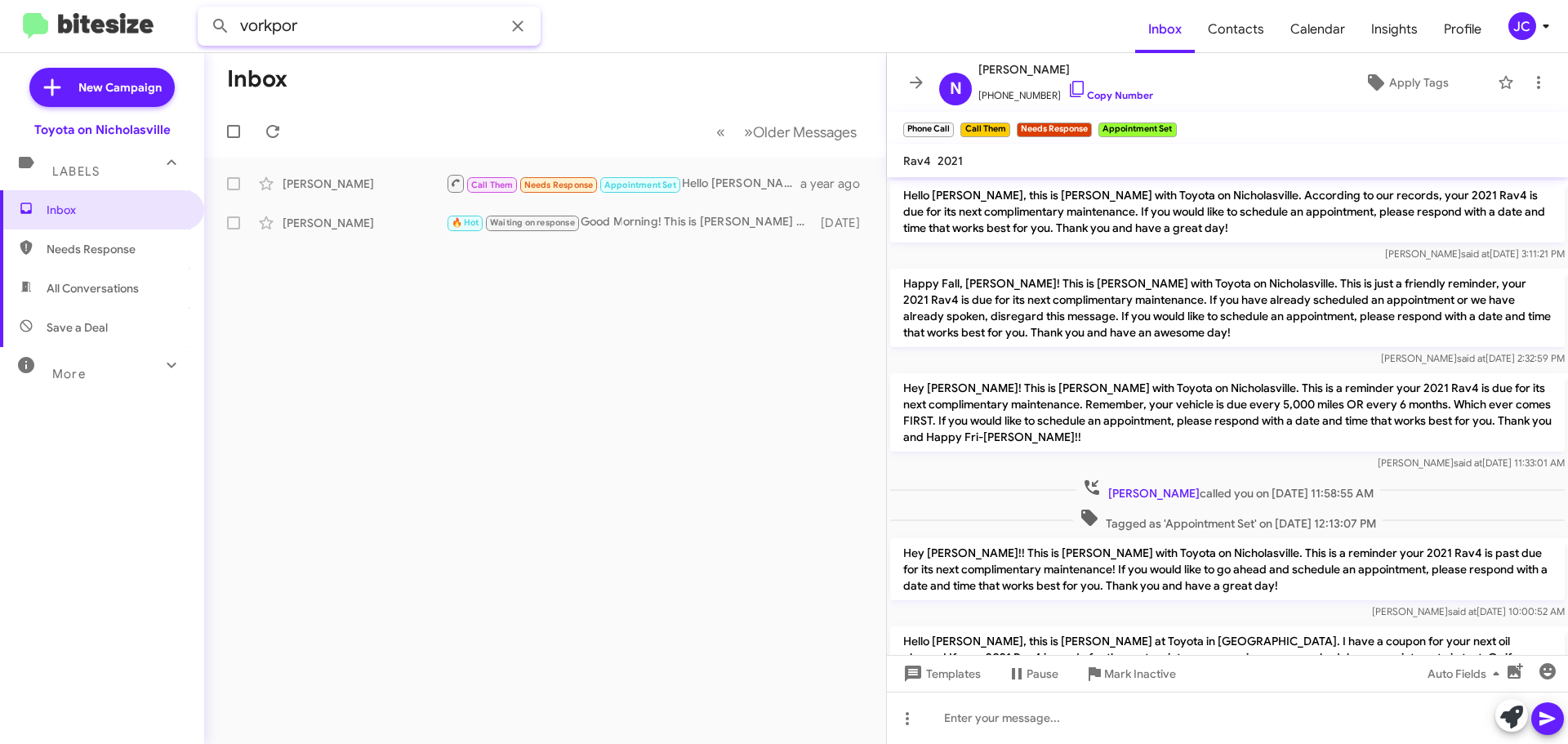
drag, startPoint x: 348, startPoint y: 28, endPoint x: 0, endPoint y: 3, distance: 348.9
click at [0, 35] on mat-toolbar "vorkpor Inbox Contacts Calendar Insights Profile JC" at bounding box center [784, 26] width 1568 height 53
click at [204, 10] on button at bounding box center [220, 26] width 33 height 33
drag, startPoint x: 378, startPoint y: 21, endPoint x: 0, endPoint y: 33, distance: 378.2
click at [0, 32] on mat-toolbar "8597508400 Inbox Contacts Calendar Insights Profile JC" at bounding box center [784, 26] width 1568 height 53
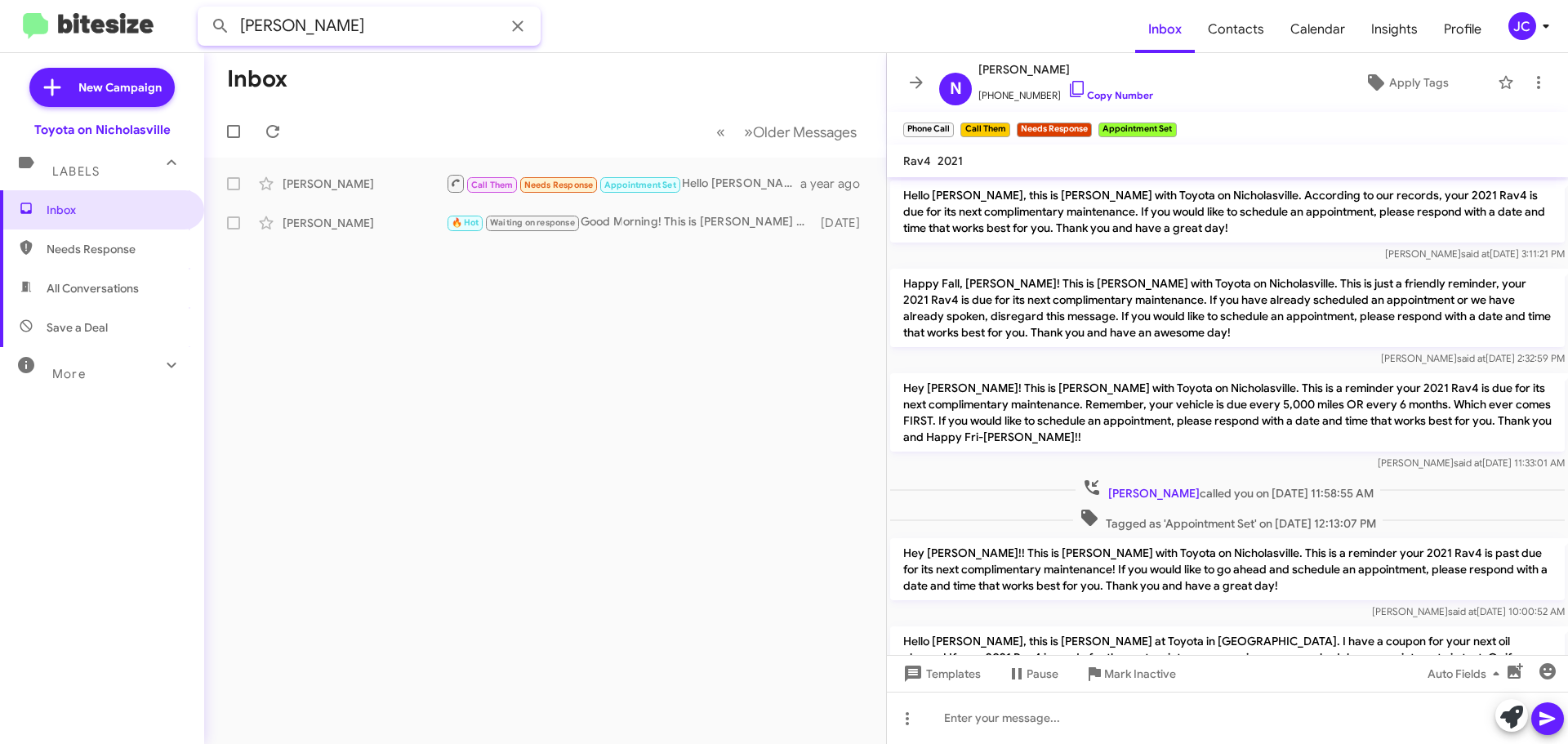
click at [204, 10] on button at bounding box center [220, 26] width 33 height 33
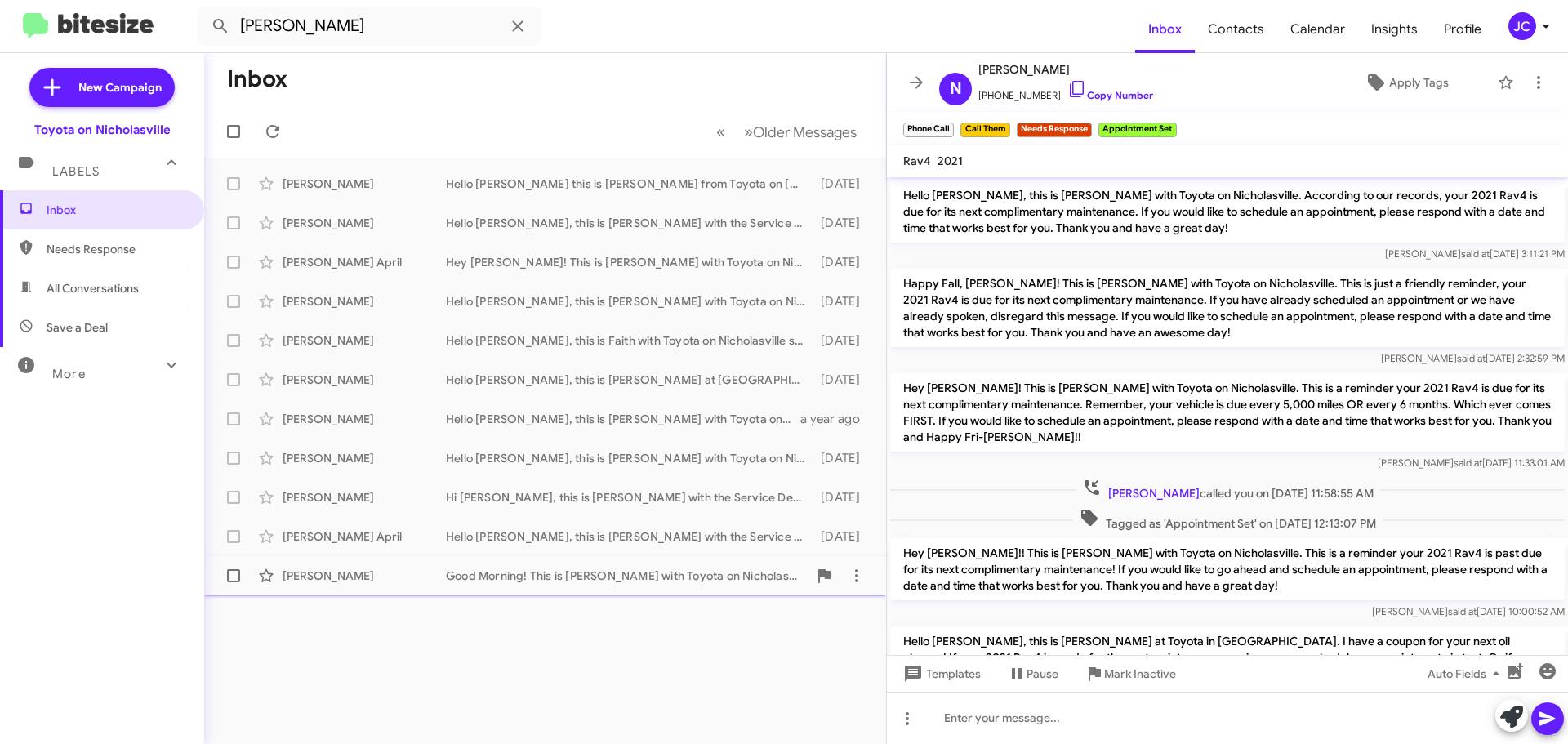
click at [392, 575] on div "Jean Atkins" at bounding box center [364, 576] width 164 height 16
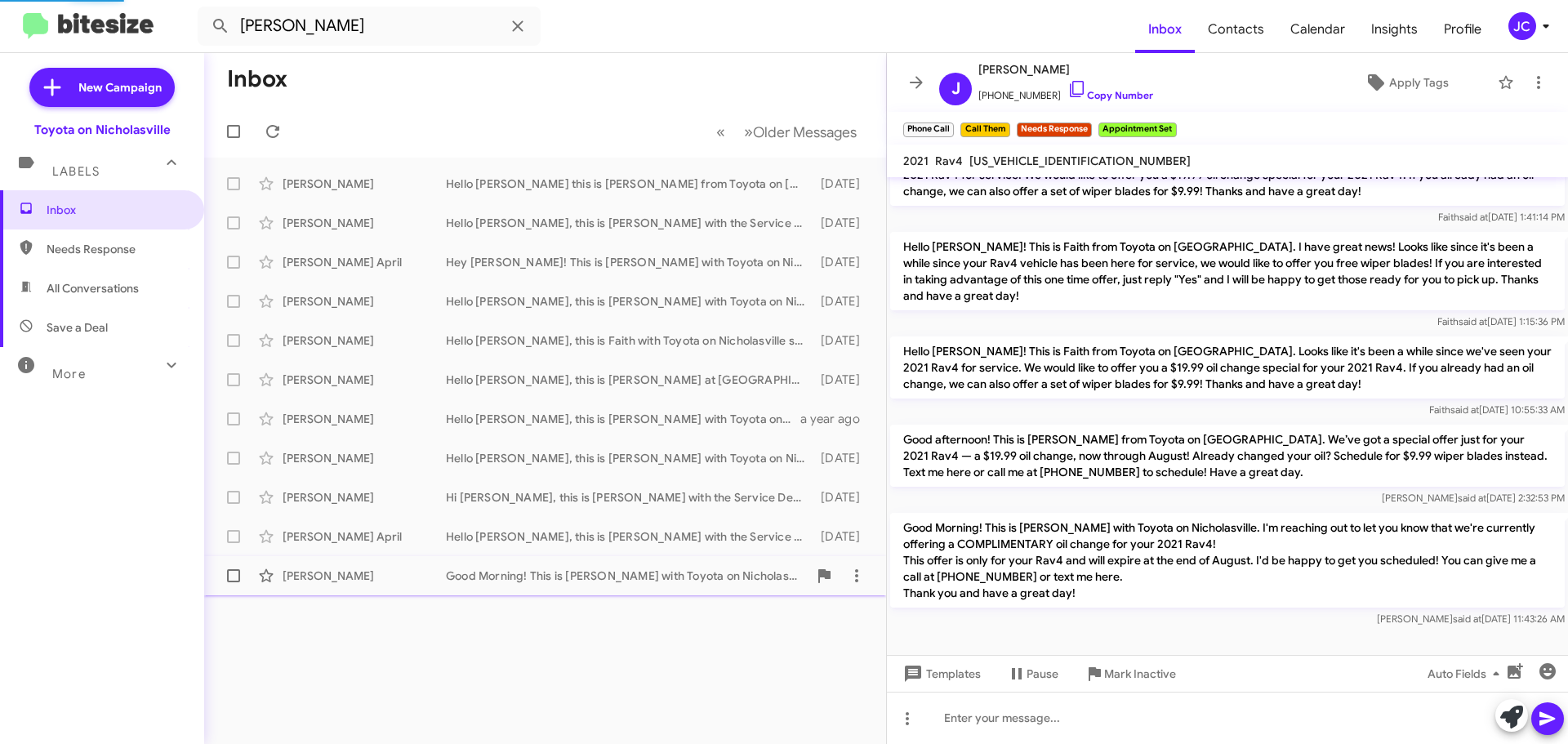
scroll to position [360, 0]
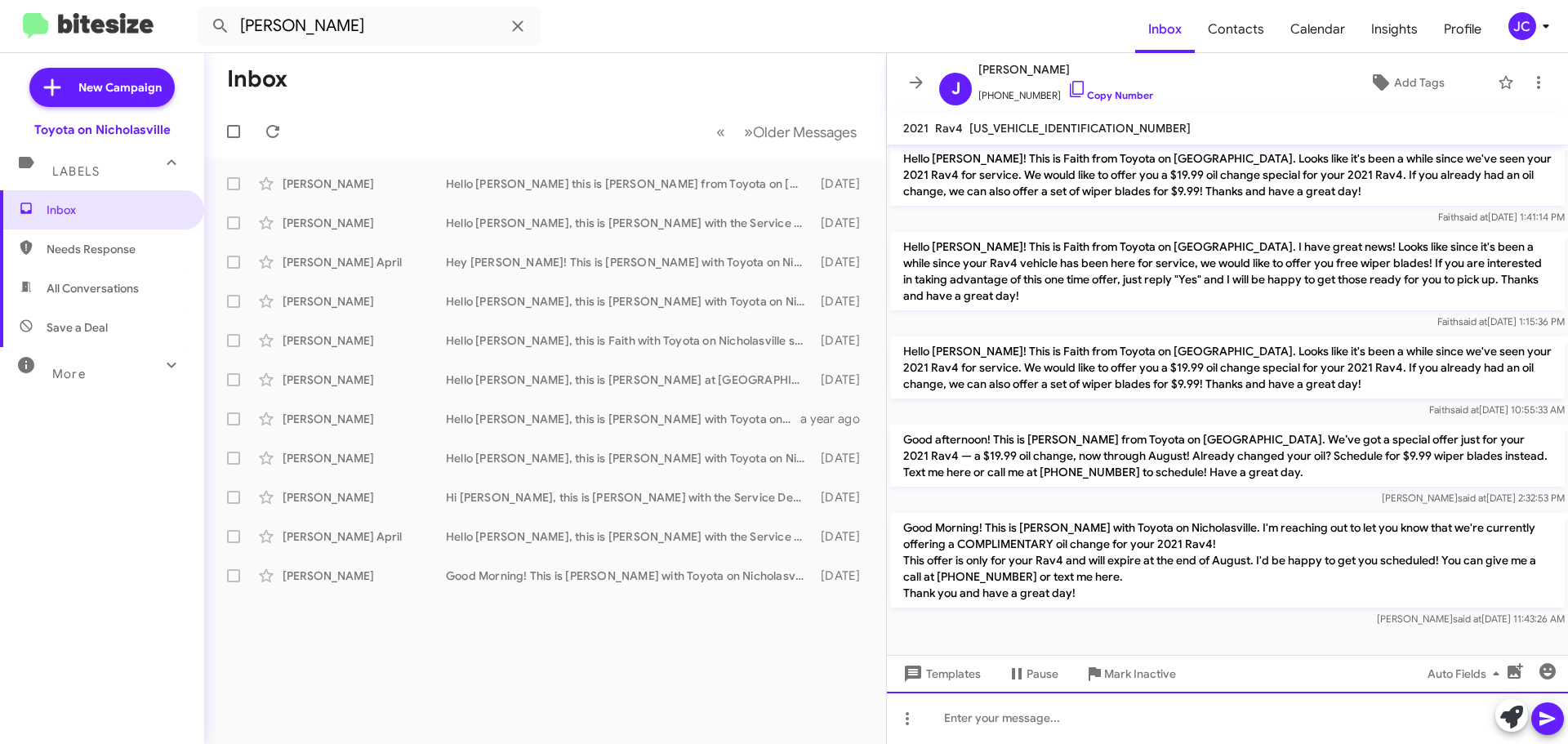
click at [953, 728] on div at bounding box center [1227, 718] width 681 height 53
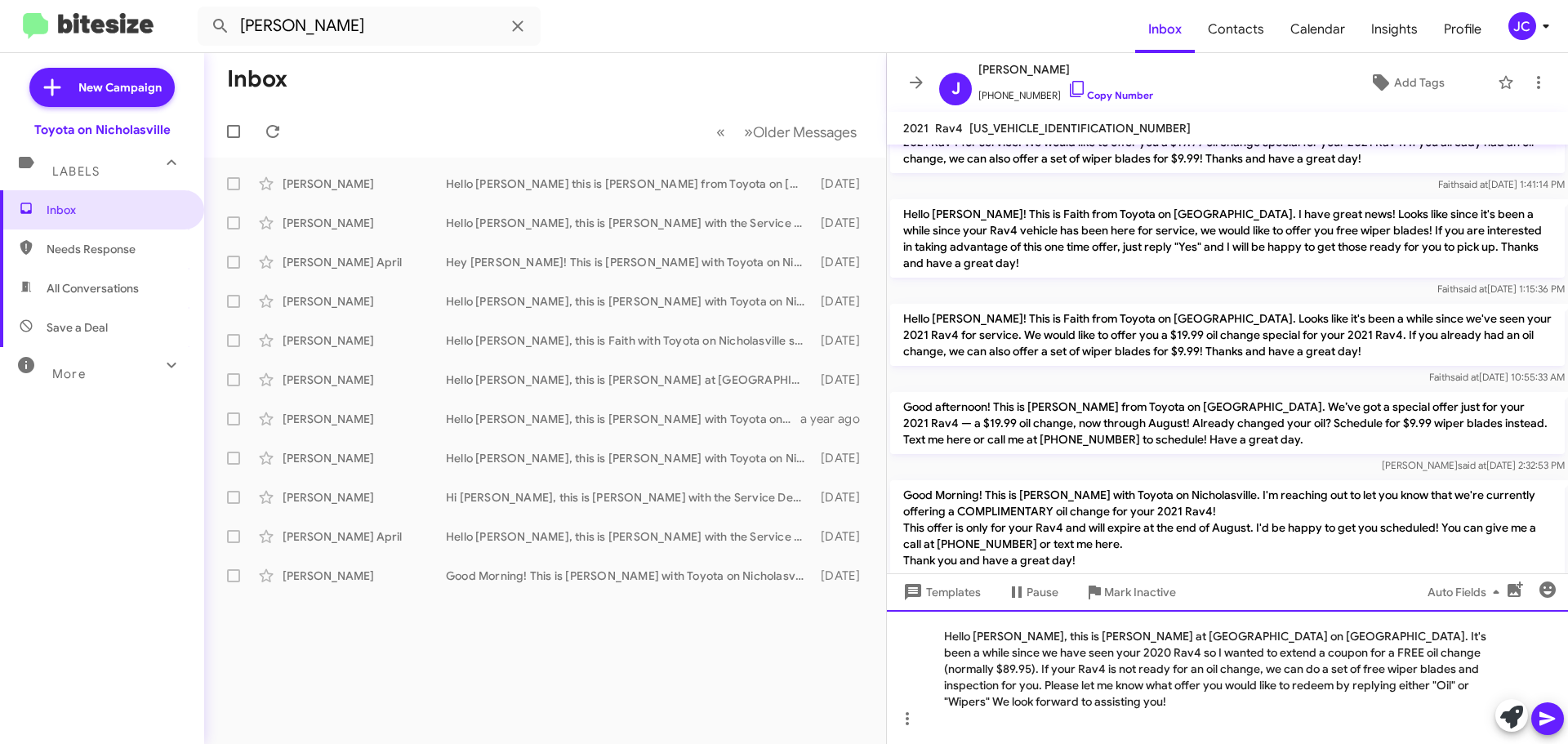
click at [990, 650] on div "Hello Lou, this is Jessika at Toyota on Nicholasville. It's been a while since …" at bounding box center [1227, 677] width 681 height 134
click at [1460, 651] on div "Hello Jean, this is Jessika at Toyota on Nicholasville. It's been a while since…" at bounding box center [1227, 677] width 681 height 134
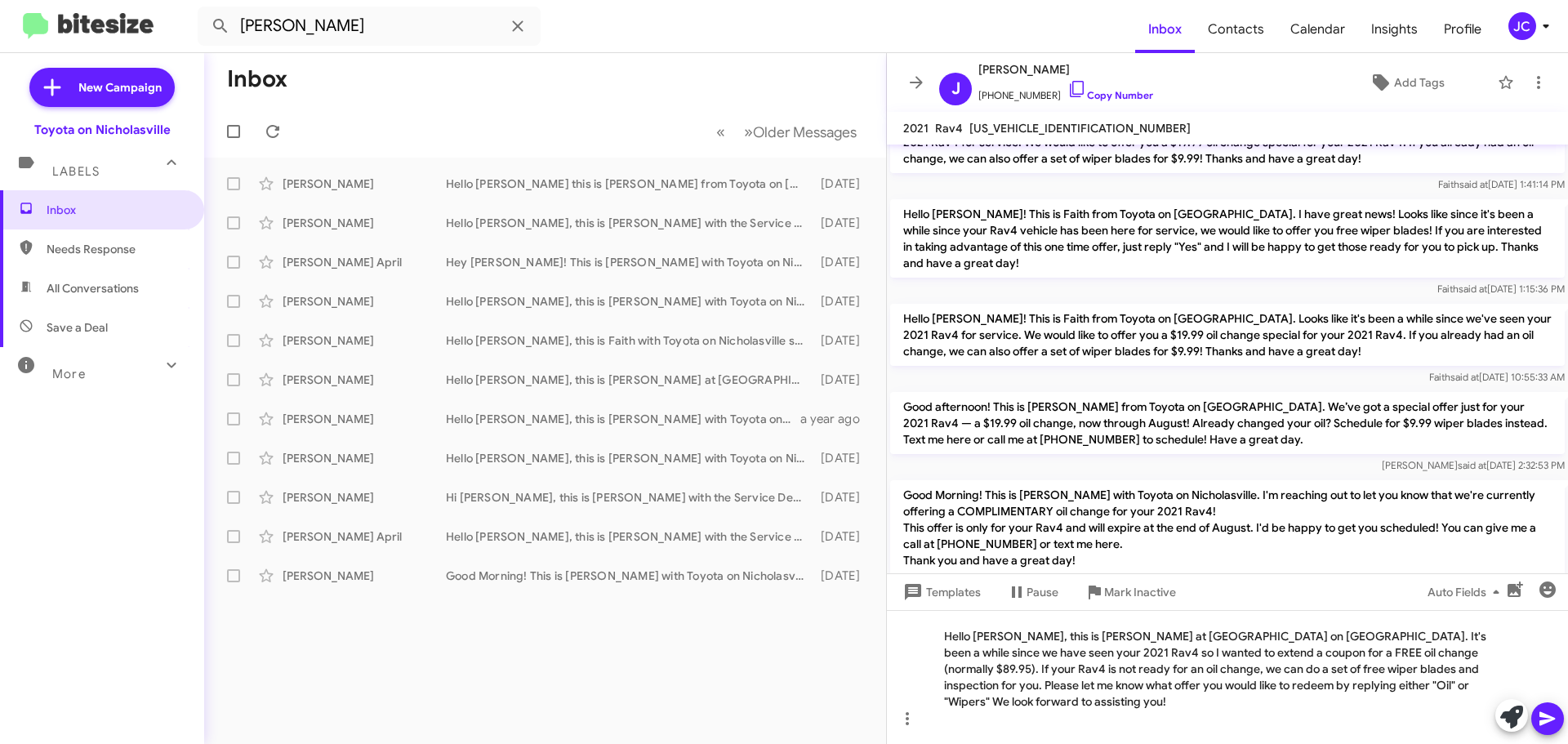
click at [1540, 717] on icon at bounding box center [1547, 719] width 16 height 14
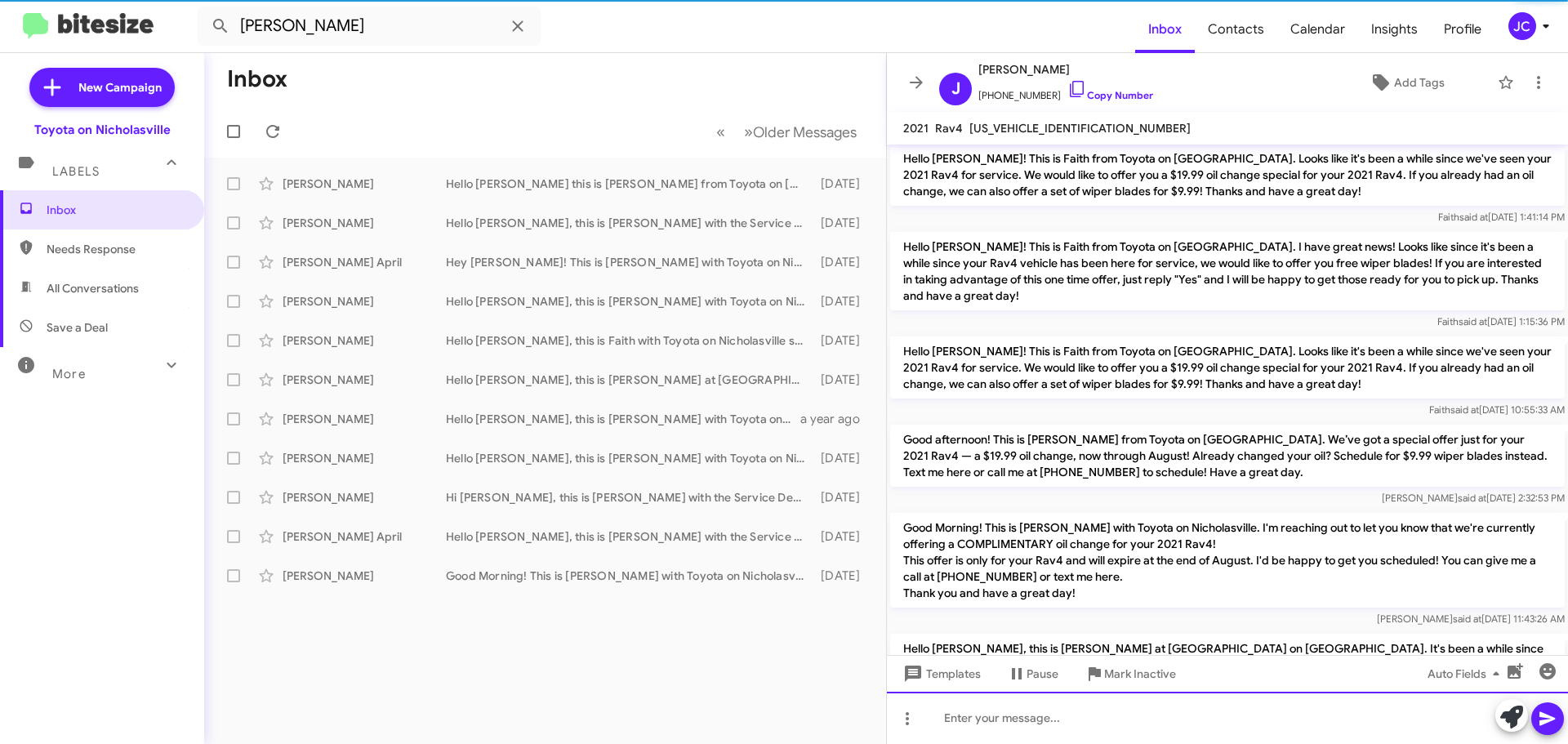
scroll to position [0, 0]
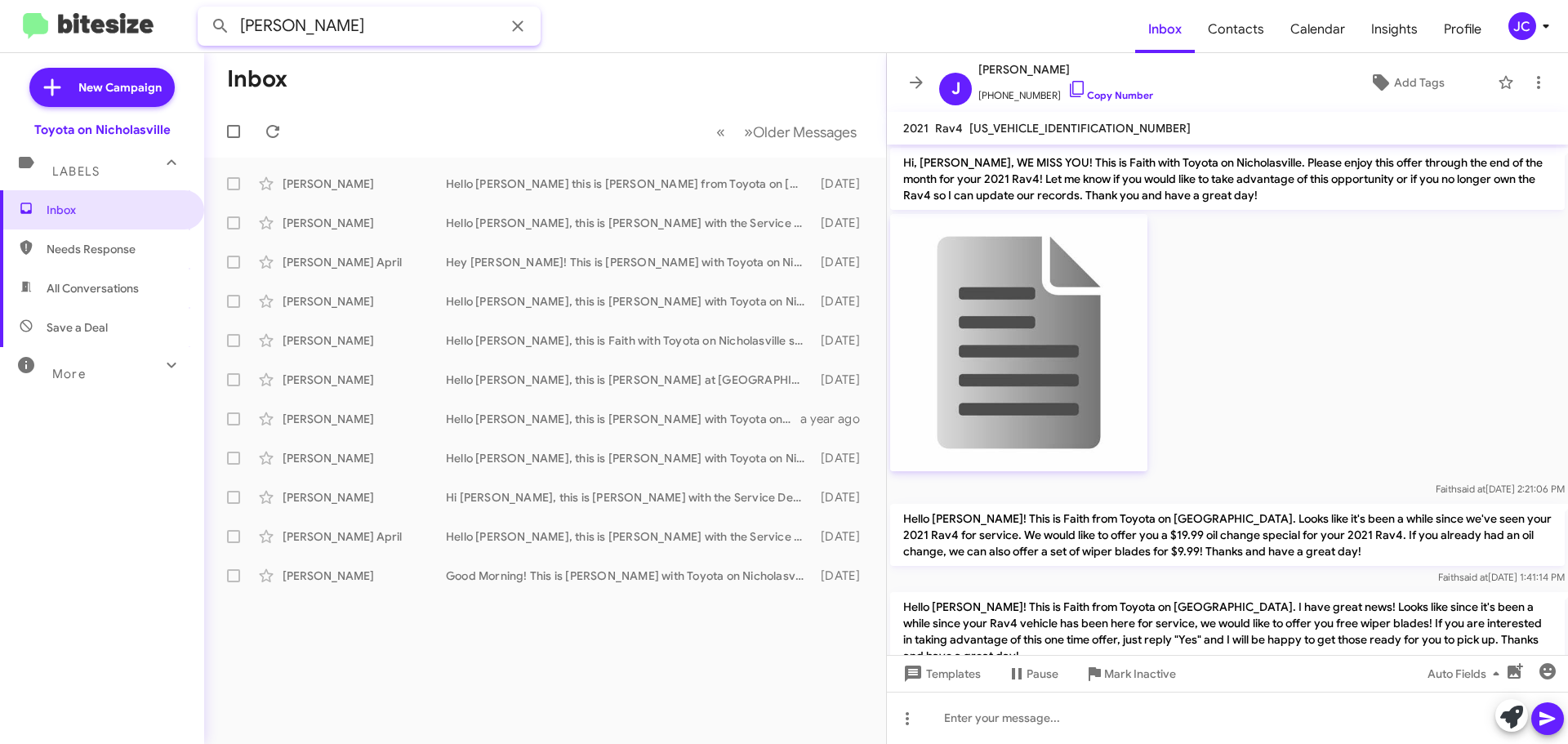
drag, startPoint x: 364, startPoint y: 33, endPoint x: 0, endPoint y: 30, distance: 364.0
click at [0, 30] on mat-toolbar "jean atkins Inbox Contacts Calendar Insights Profile JC" at bounding box center [784, 26] width 1568 height 53
click at [204, 10] on button at bounding box center [220, 26] width 33 height 33
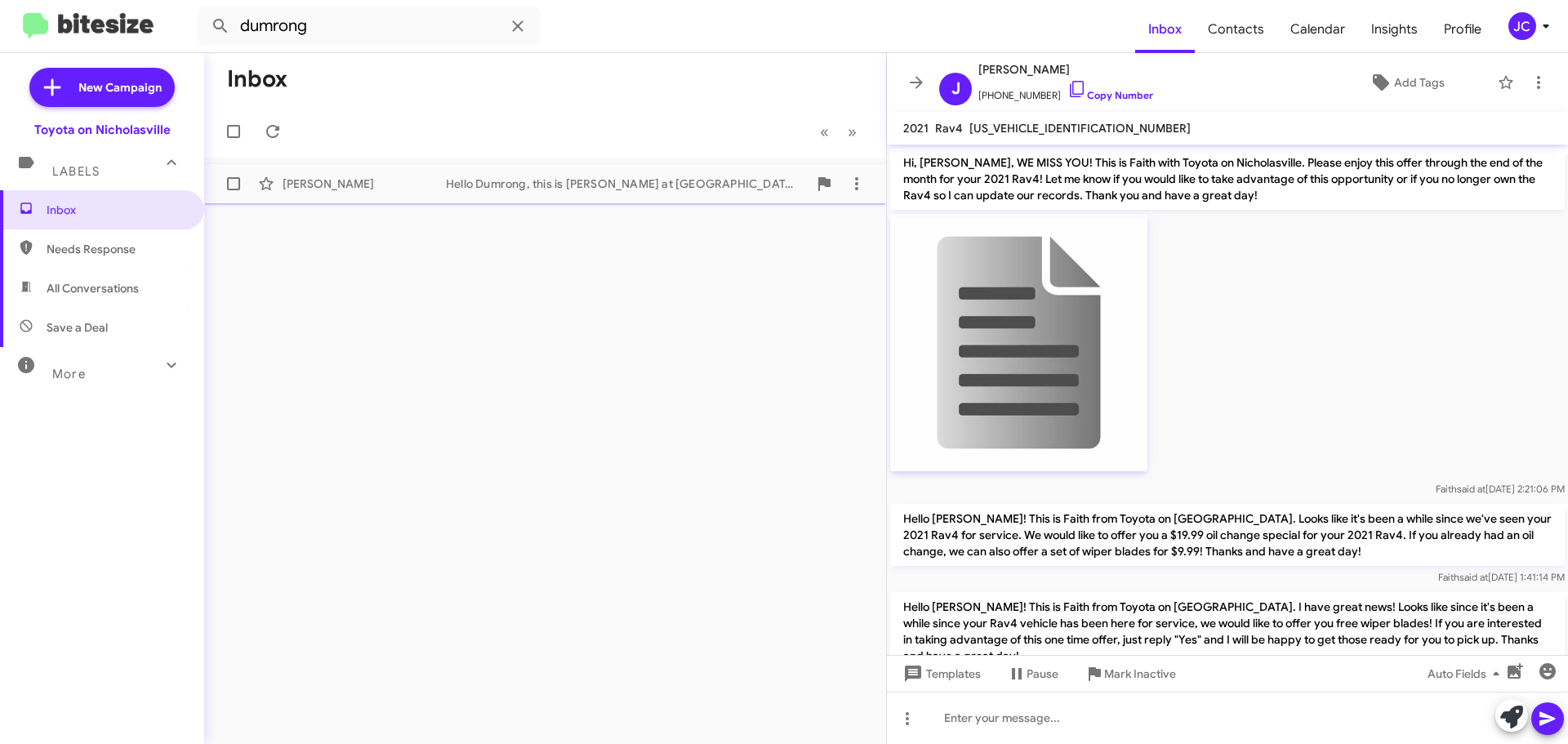
click at [392, 168] on div "Dumrong Punsuchart Hello Dumrong, this is Jessika at Toyota on Nicholasville. I…" at bounding box center [545, 184] width 656 height 33
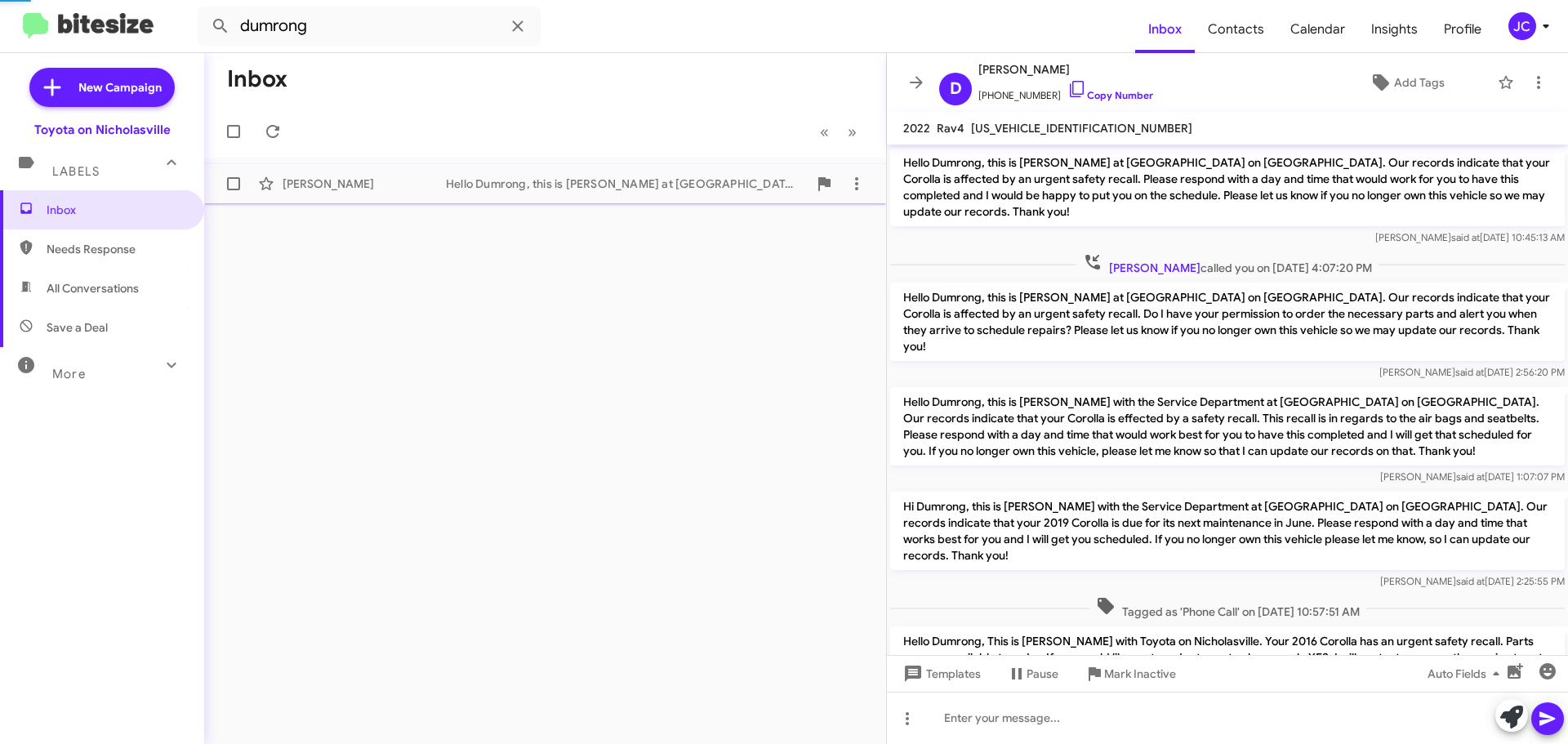
scroll to position [358, 0]
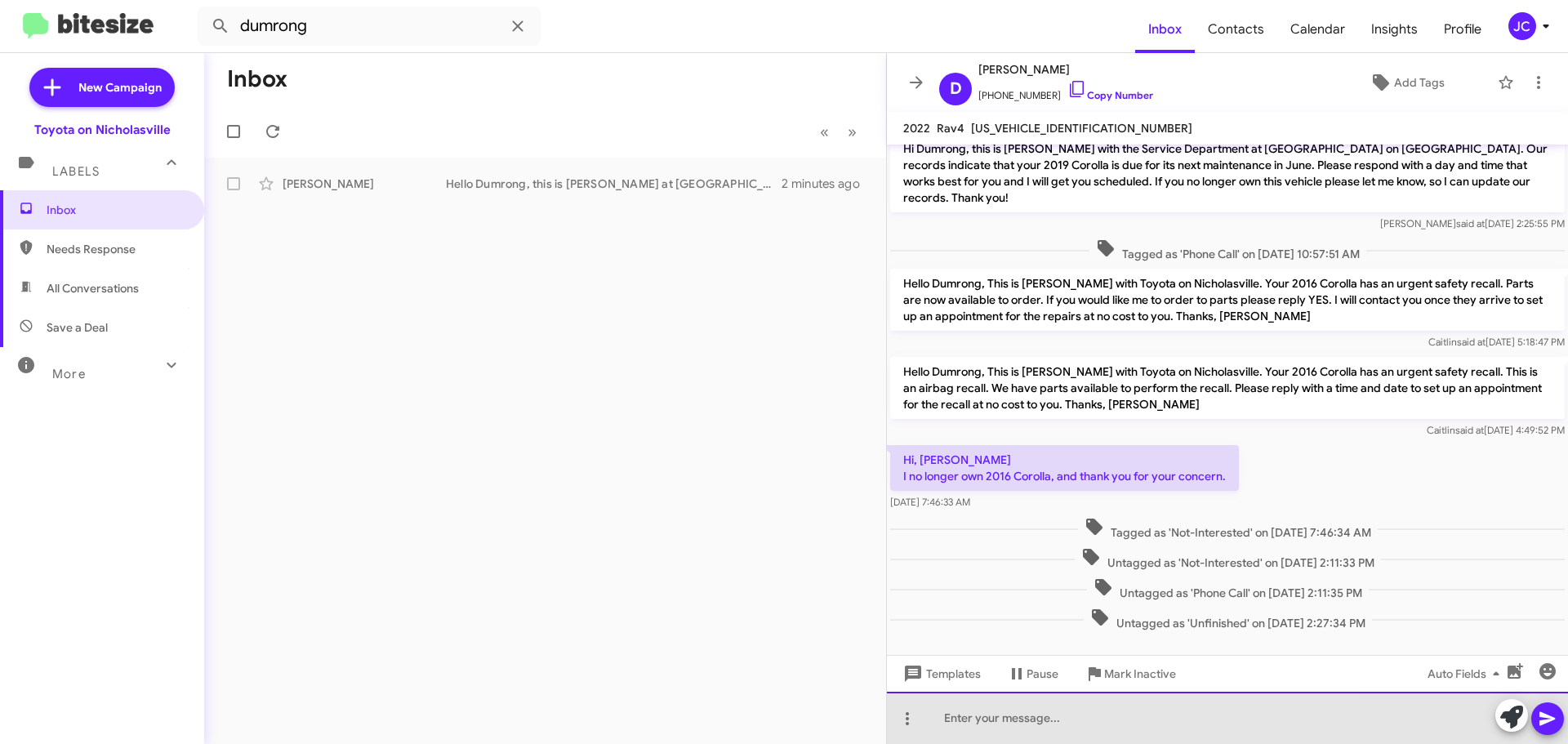
click at [944, 709] on div at bounding box center [1227, 718] width 681 height 53
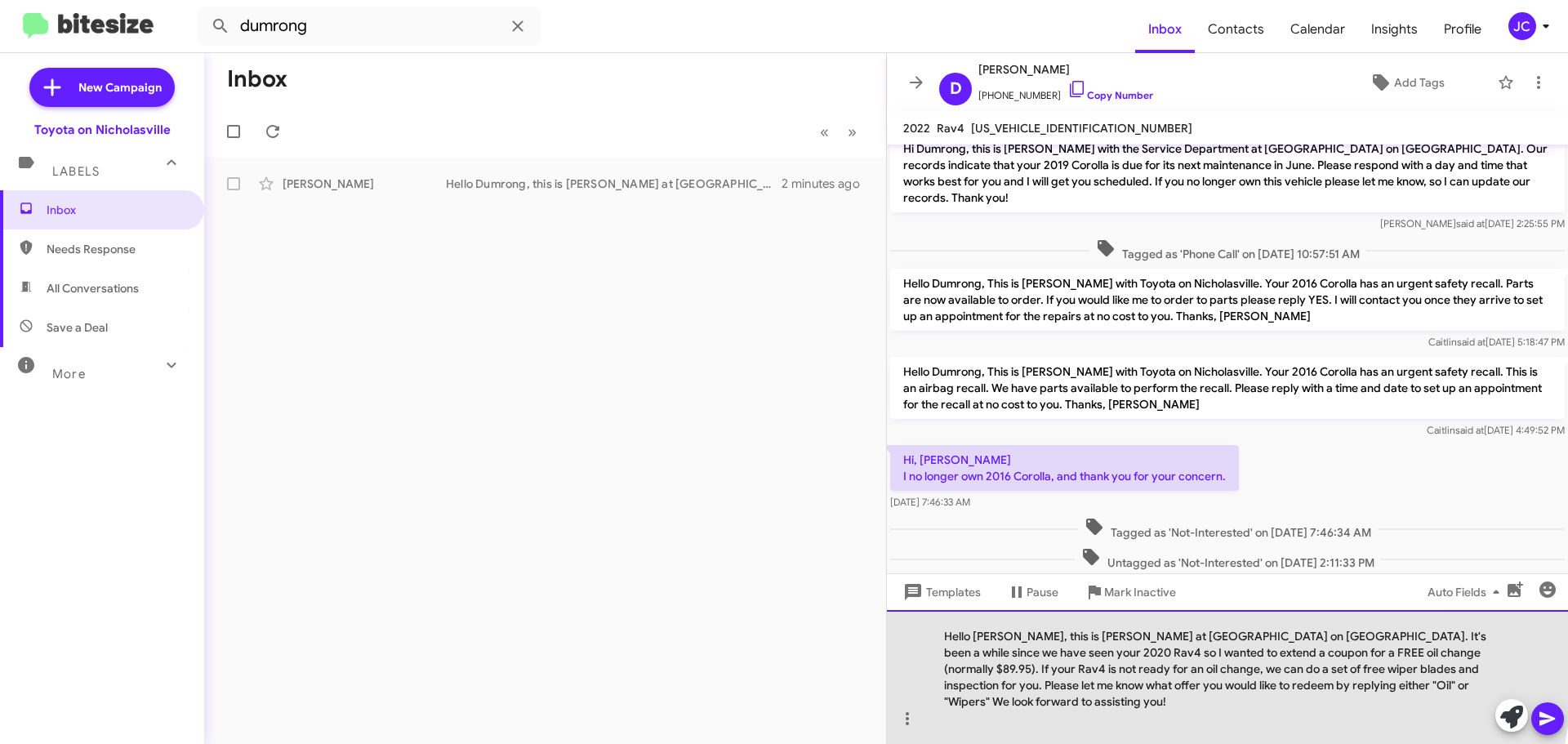
click at [991, 652] on div "Hello Lou, this is Jessika at Toyota on Nicholasville. It's been a while since …" at bounding box center [1227, 677] width 681 height 134
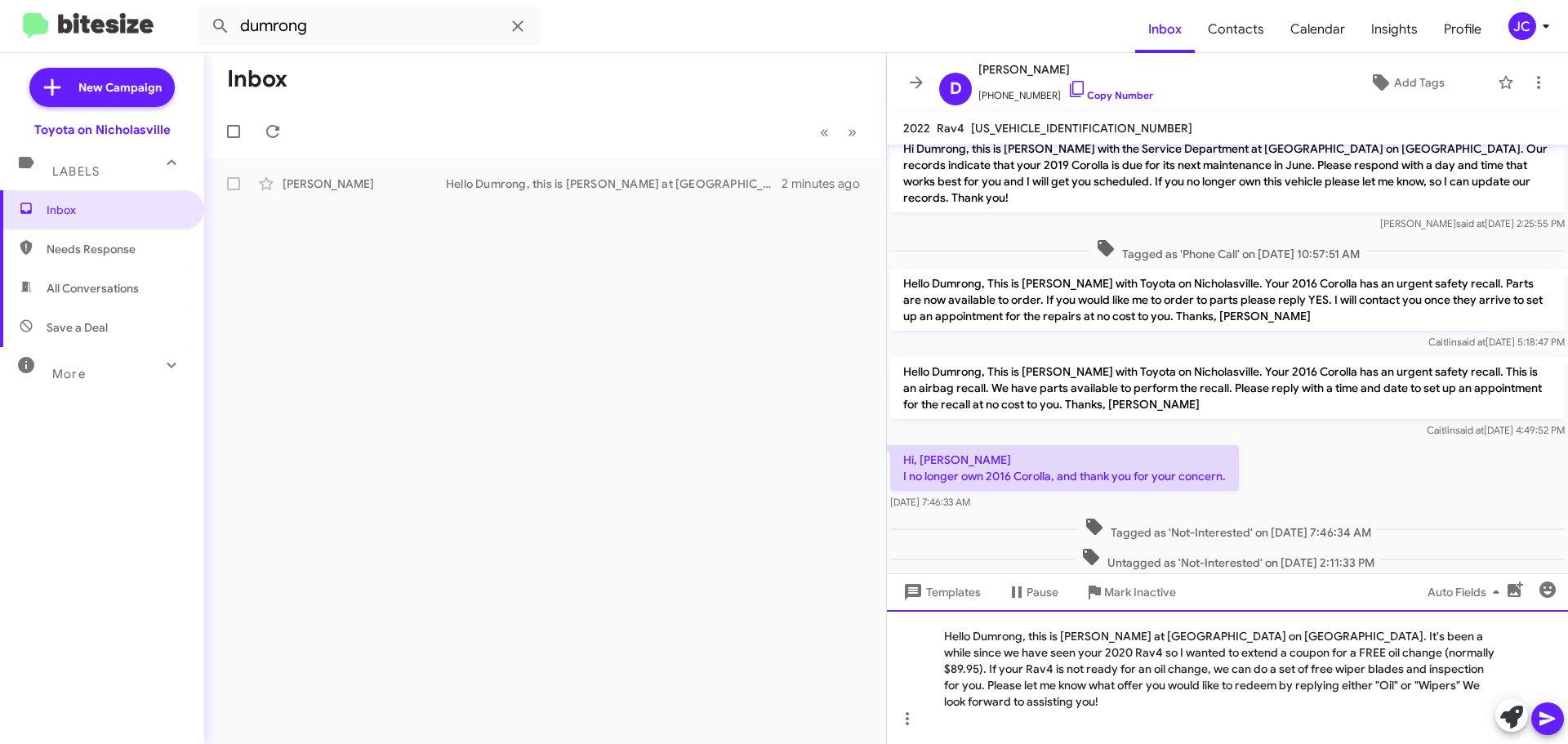
click at [971, 671] on div "Hello Dumrong, this is Jessika at Toyota on Nicholasville. It's been a while si…" at bounding box center [1227, 677] width 681 height 134
click at [1426, 671] on div "Hello Dumrong, this is Jessika at Toyota on Nicholasville. It's been a while si…" at bounding box center [1227, 677] width 681 height 134
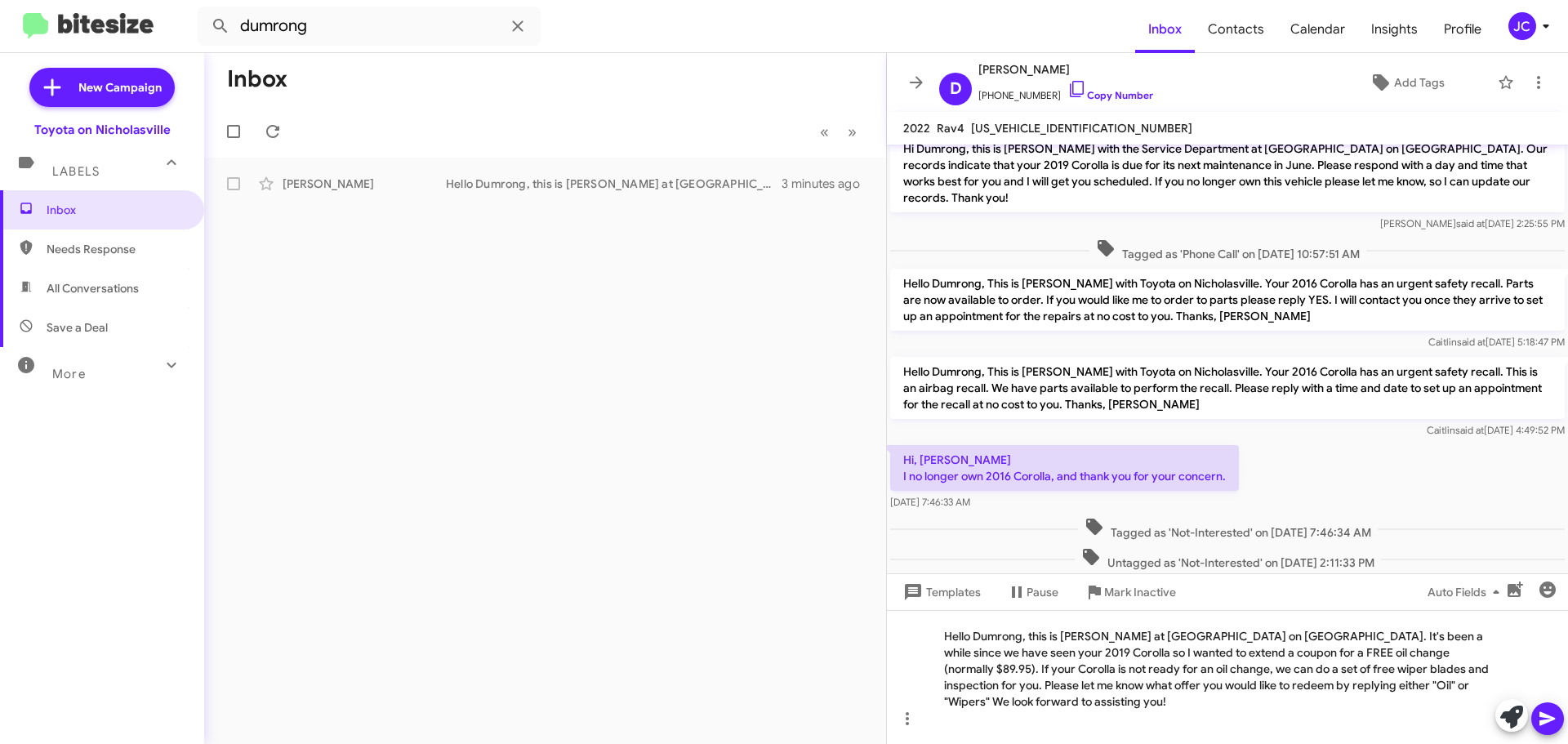
click at [1546, 719] on icon at bounding box center [1547, 719] width 16 height 14
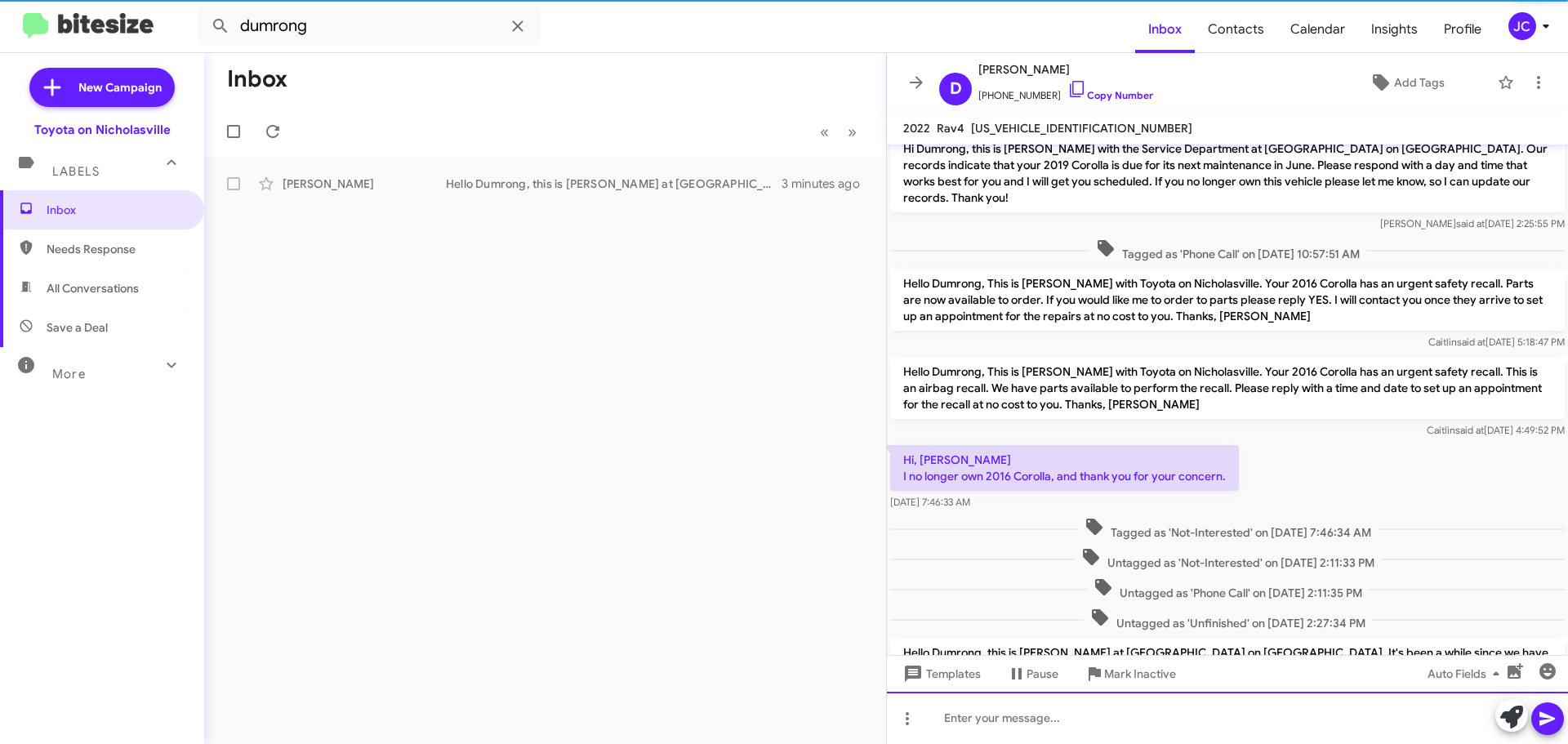
scroll to position [0, 0]
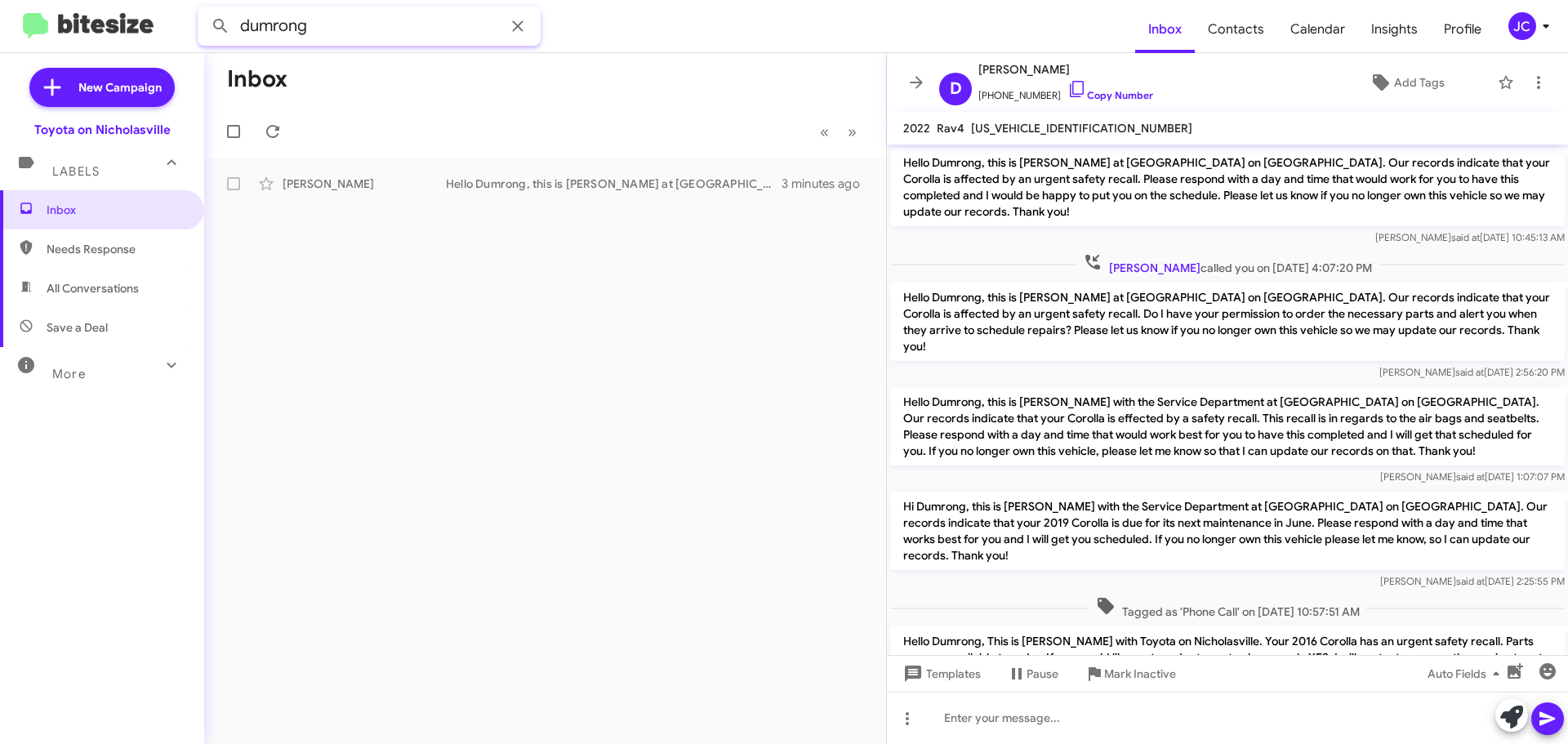
click at [349, 37] on input "dumrong" at bounding box center [369, 26] width 343 height 40
click at [204, 10] on button at bounding box center [220, 26] width 33 height 33
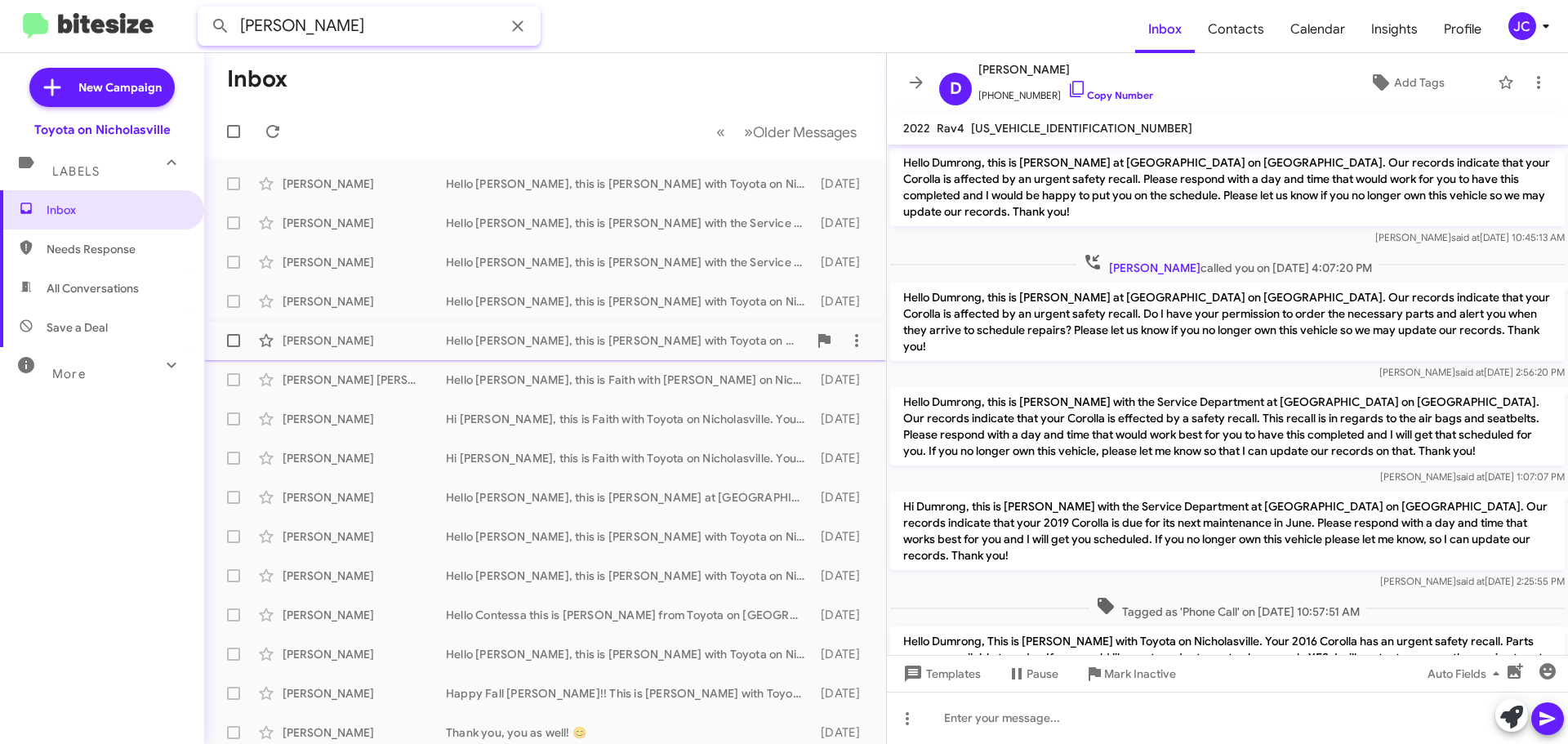
scroll to position [8, 0]
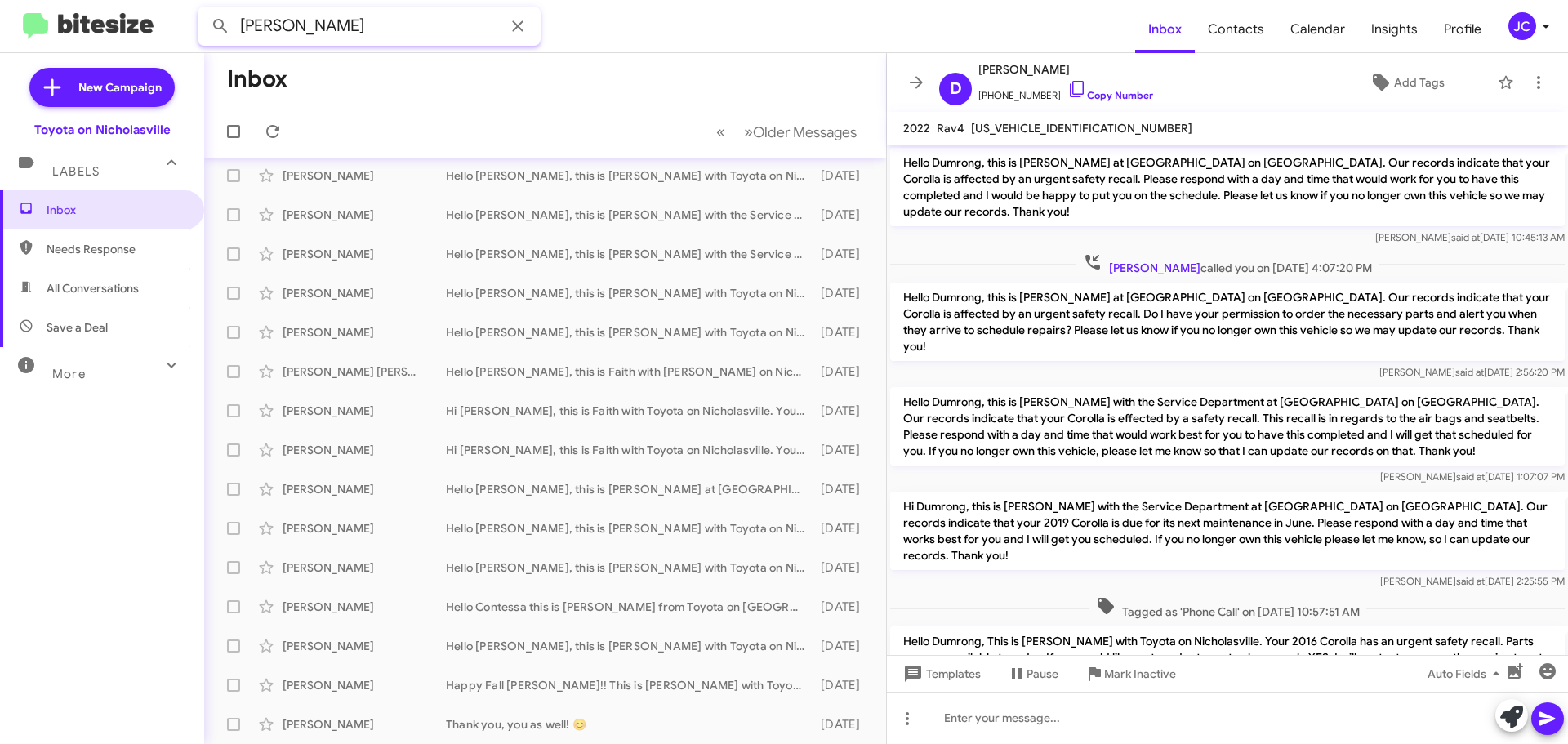
drag, startPoint x: 166, startPoint y: 30, endPoint x: 0, endPoint y: 5, distance: 167.9
click at [0, 12] on mat-toolbar "maggie jackson Inbox Contacts Calendar Insights Profile JC" at bounding box center [784, 26] width 1568 height 53
type input "8593516736"
click at [204, 10] on button at bounding box center [220, 26] width 33 height 33
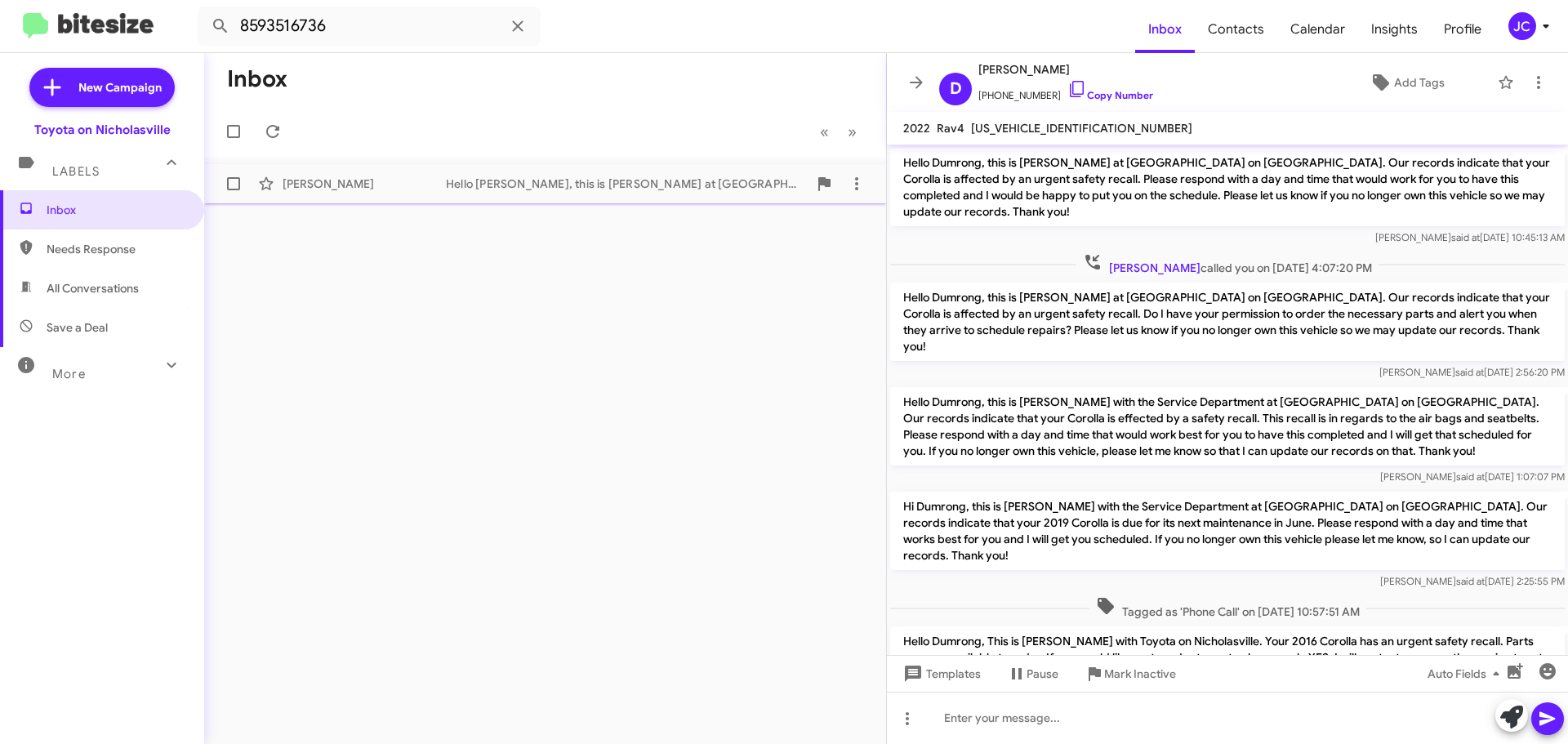
click at [466, 192] on div "Maggie Jackson Hello Maggie, this is Jessika at Toyota on Nicholasville. It's b…" at bounding box center [545, 184] width 656 height 33
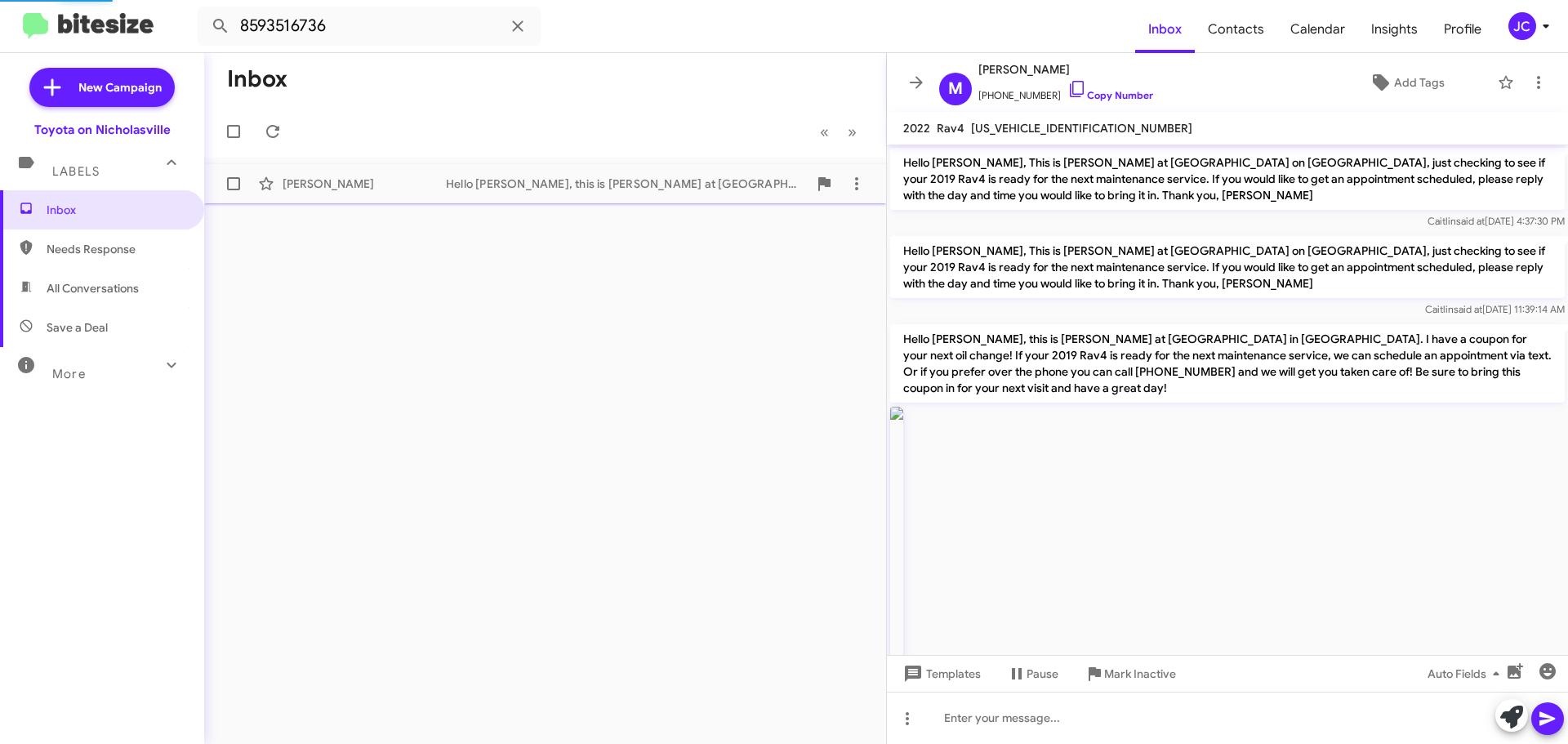
scroll to position [1960, 0]
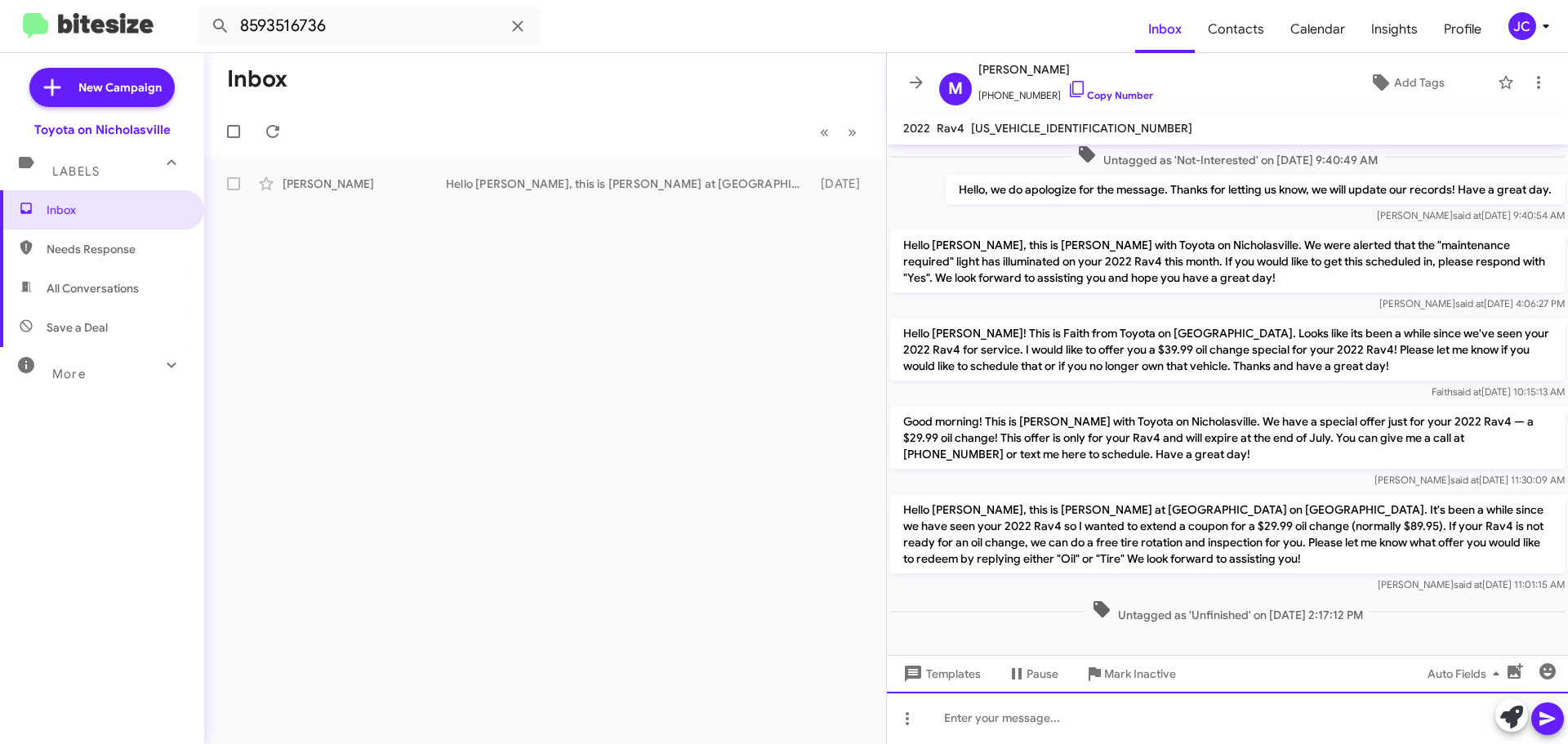
click at [942, 715] on div at bounding box center [1227, 718] width 681 height 53
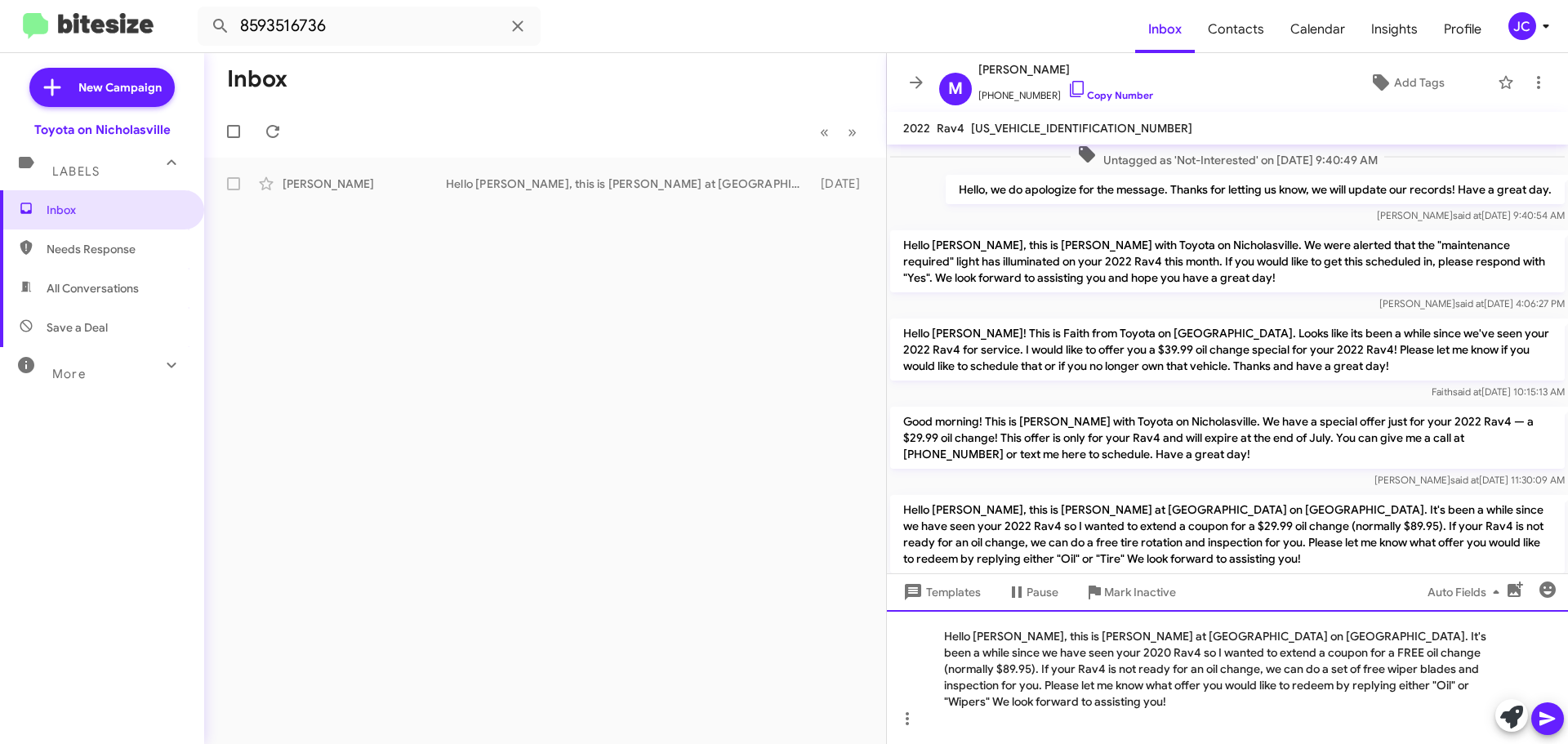
click at [992, 656] on div "Hello Lou, this is Jessika at Toyota on Nicholasville. It's been a while since …" at bounding box center [1227, 677] width 681 height 134
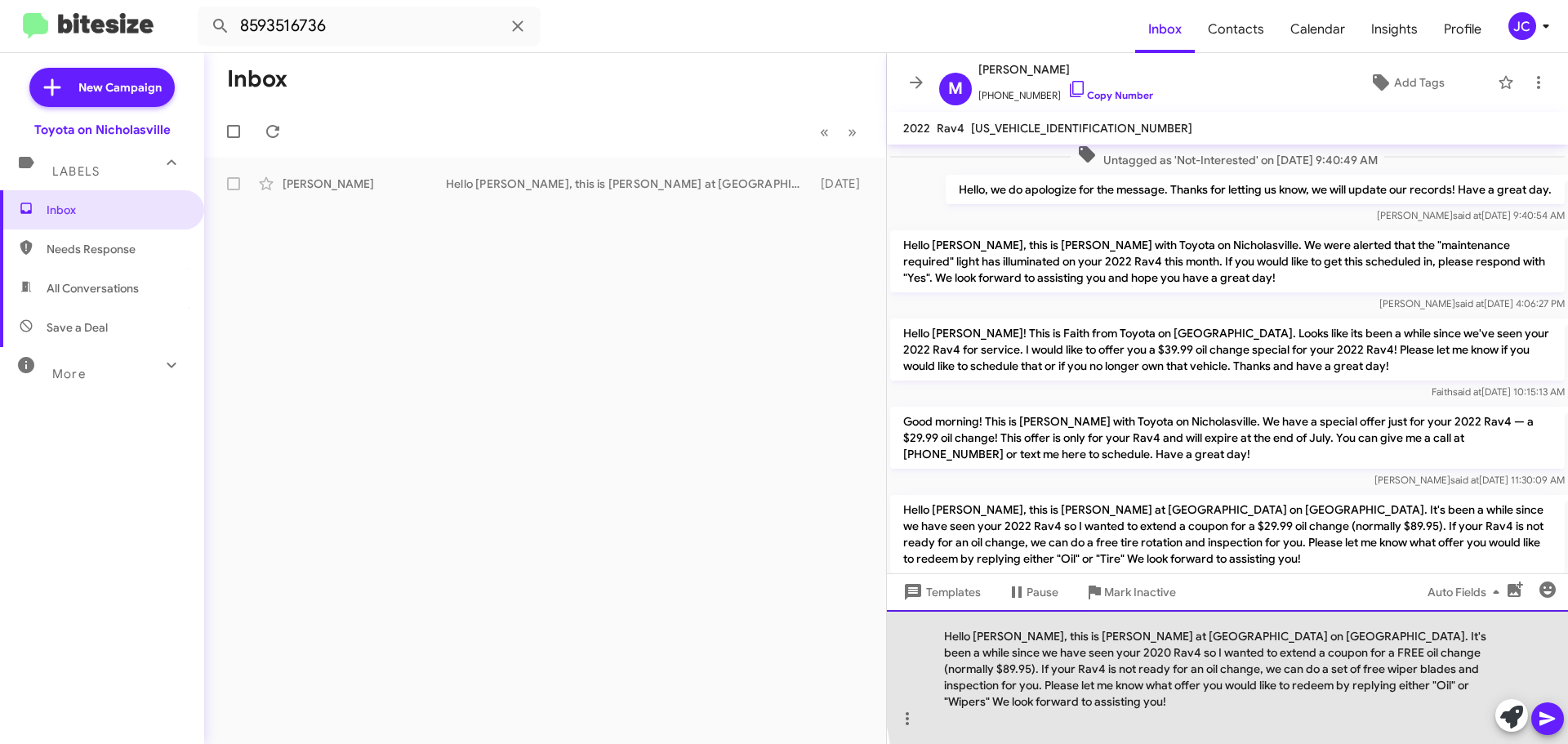
click at [1475, 650] on div "Hello Maggie, this is Jessika at Toyota on Nicholasville. It's been a while sin…" at bounding box center [1227, 677] width 681 height 134
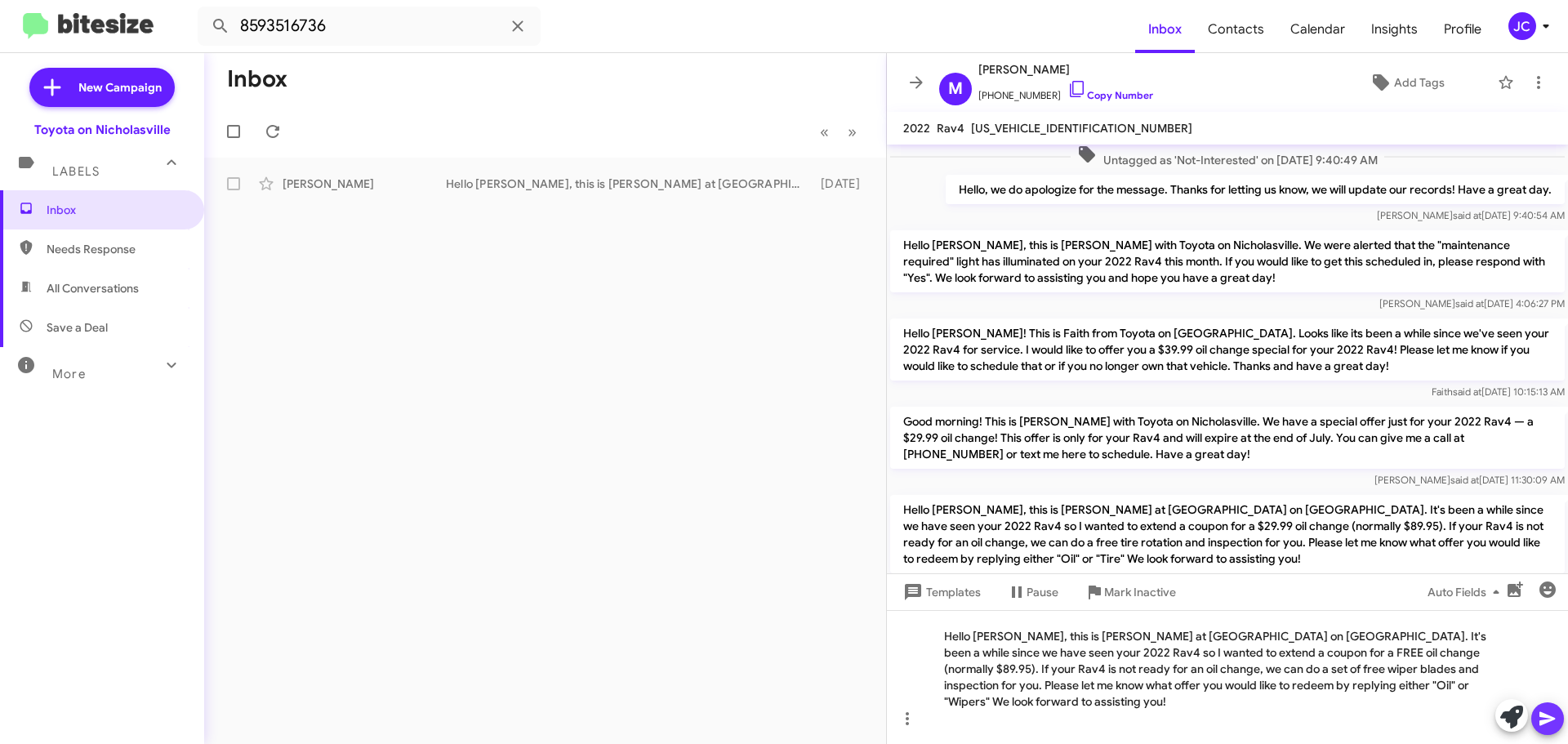
click at [1545, 715] on icon at bounding box center [1547, 719] width 16 height 14
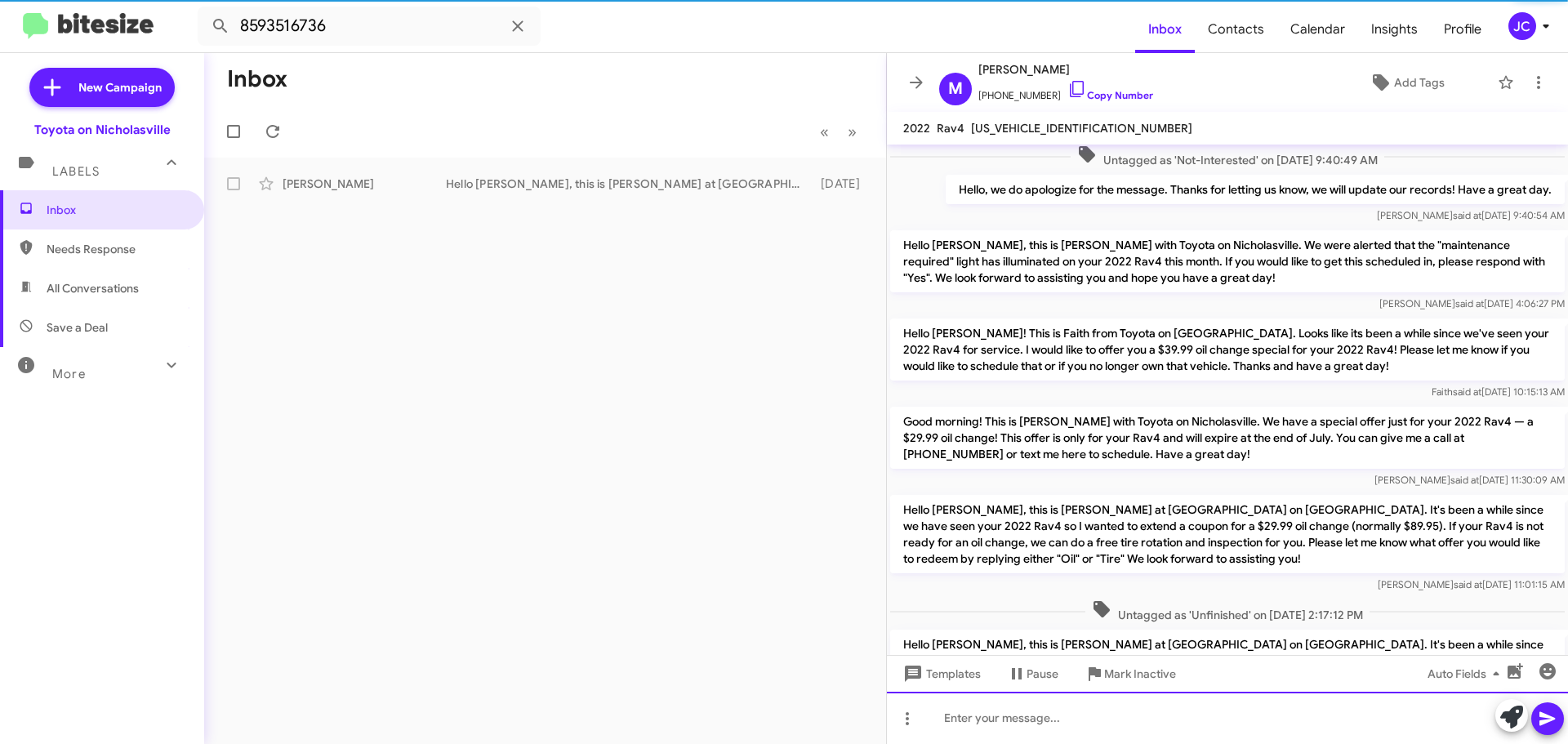
scroll to position [0, 0]
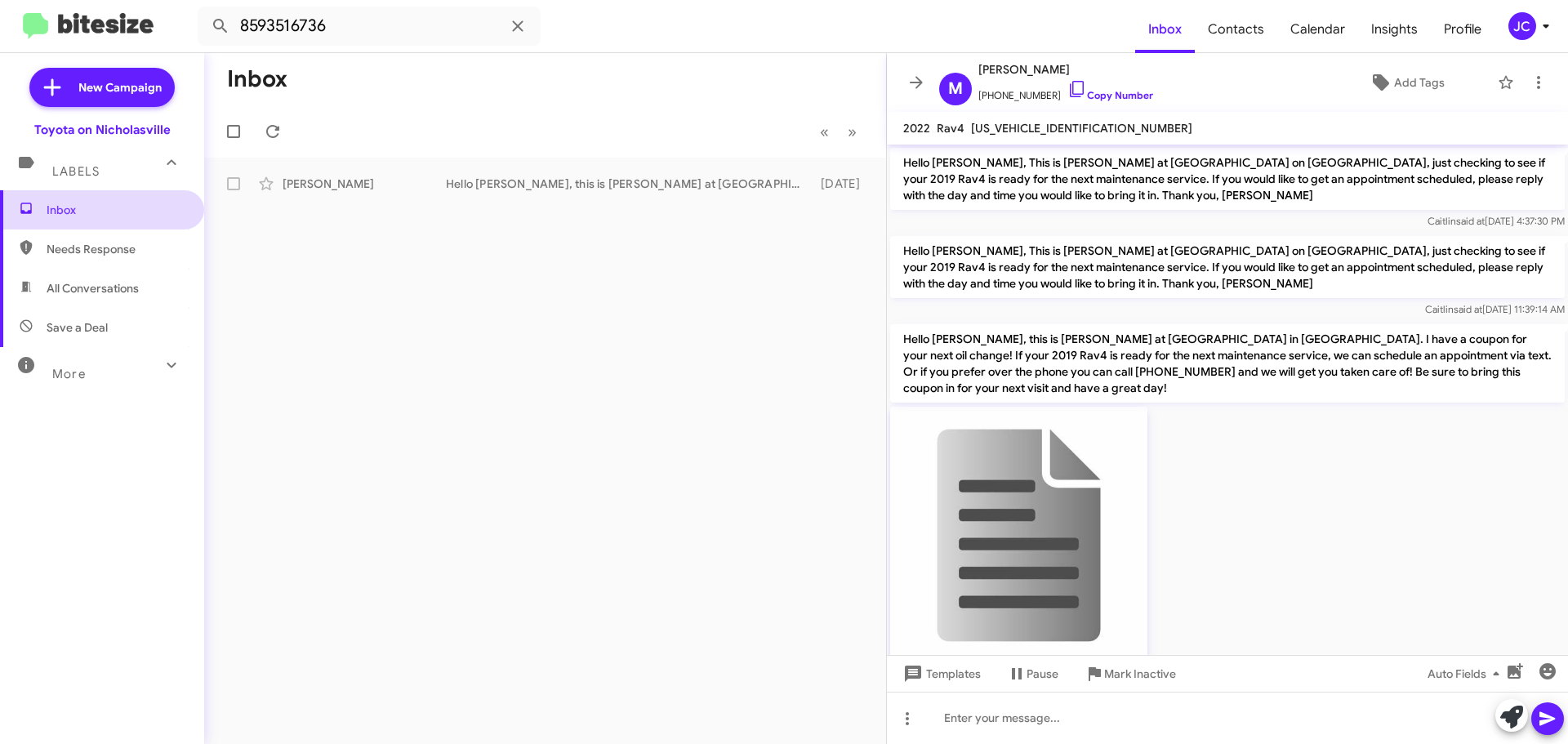
click at [89, 206] on span "Inbox" at bounding box center [116, 210] width 139 height 16
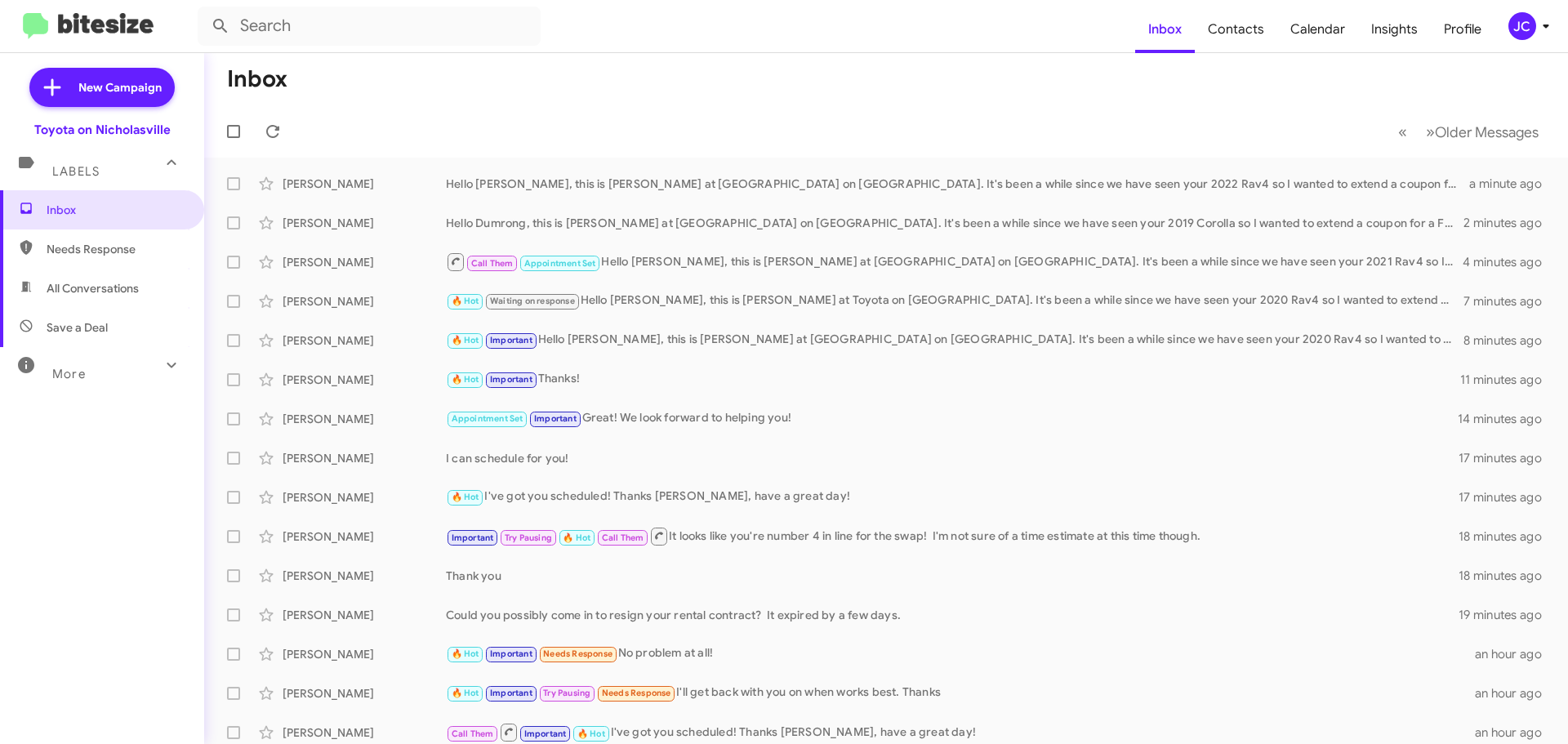
click at [93, 371] on div "More" at bounding box center [86, 367] width 146 height 30
click at [78, 583] on span "Sent" at bounding box center [102, 576] width 204 height 40
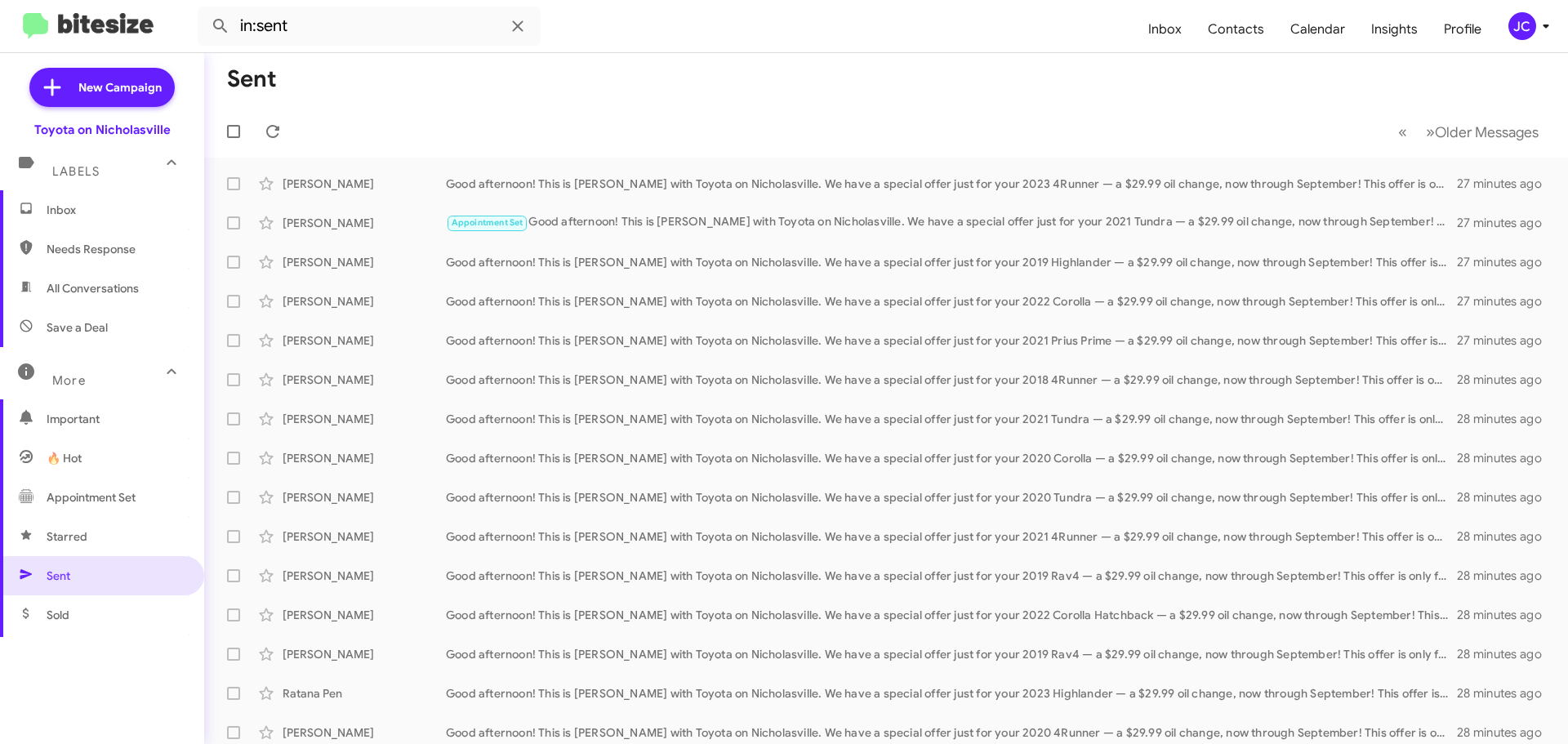
click at [117, 283] on span "All Conversations" at bounding box center [93, 288] width 92 height 16
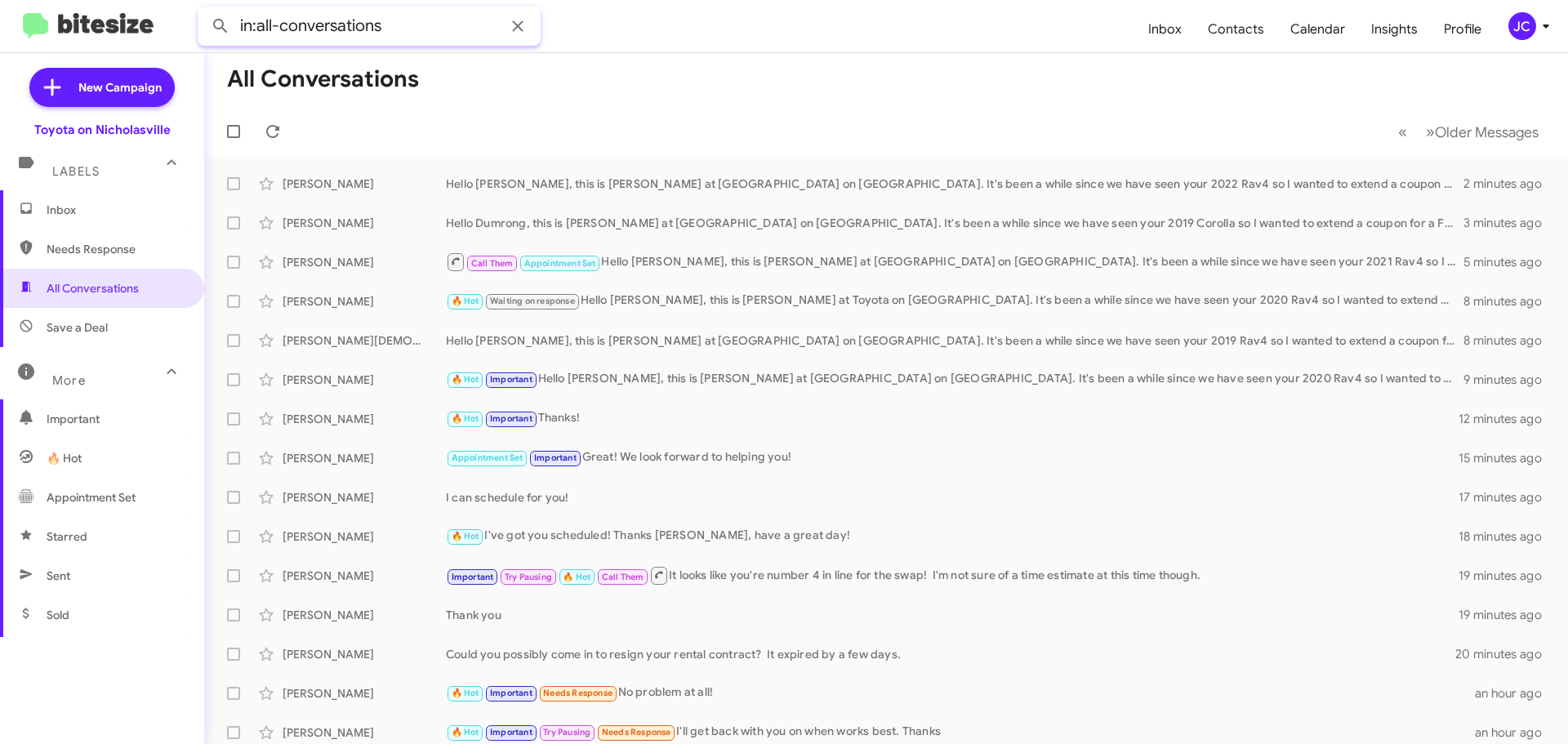
click at [424, 36] on input "in:all-conversations" at bounding box center [369, 26] width 343 height 40
click at [204, 10] on button at bounding box center [220, 26] width 33 height 33
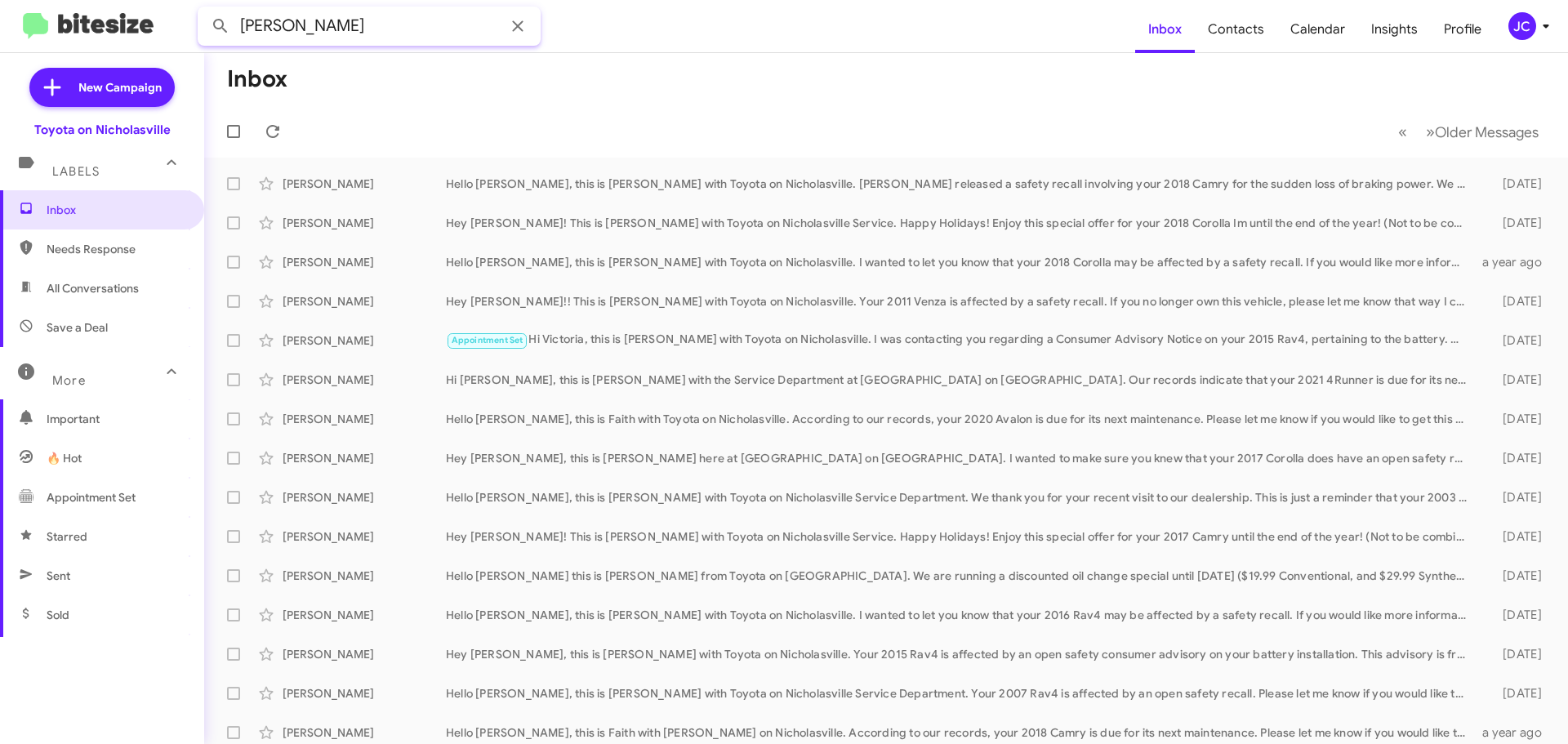
click at [204, 10] on button at bounding box center [220, 26] width 33 height 33
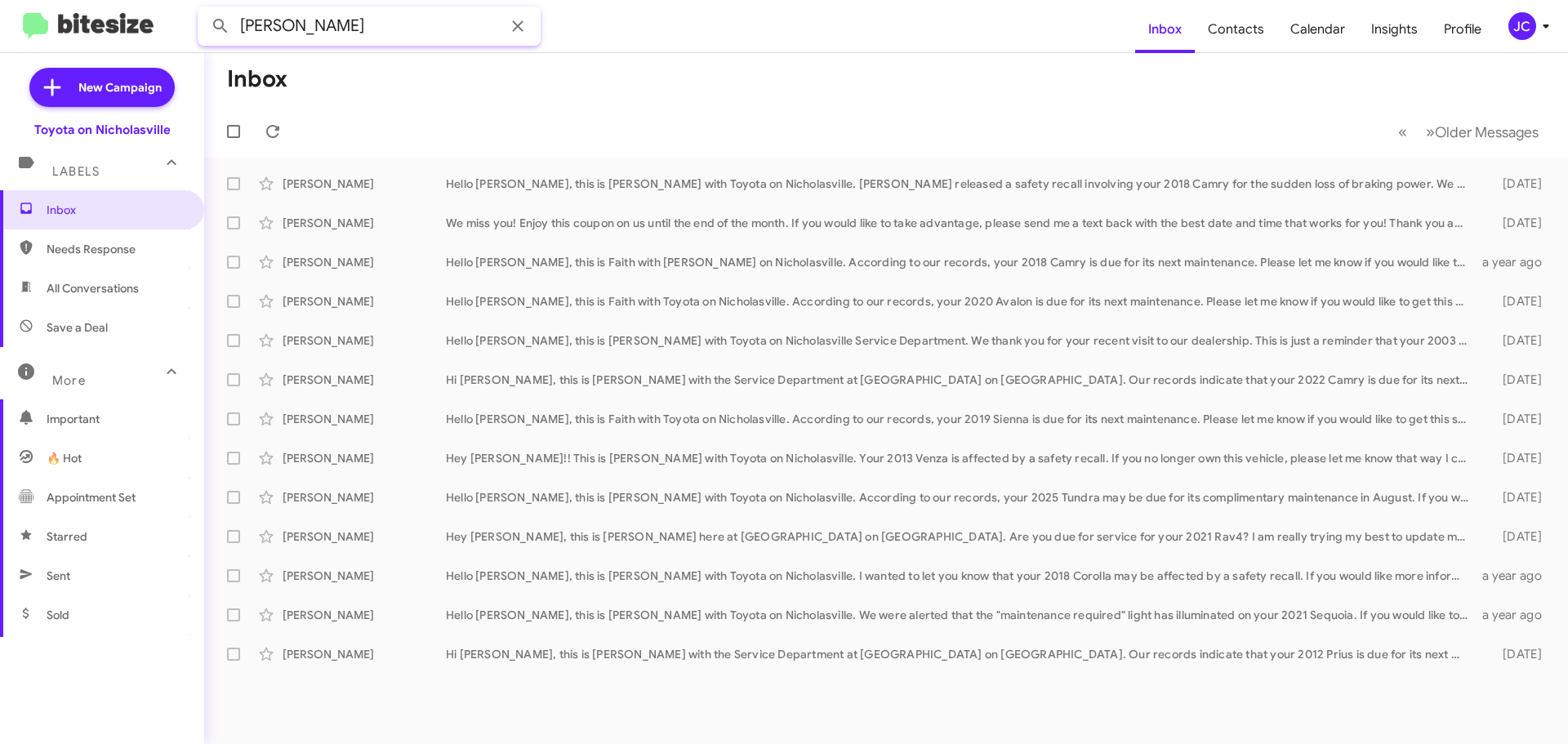
click at [394, 39] on input "andrew smith" at bounding box center [369, 26] width 343 height 40
click at [204, 10] on button at bounding box center [220, 26] width 33 height 33
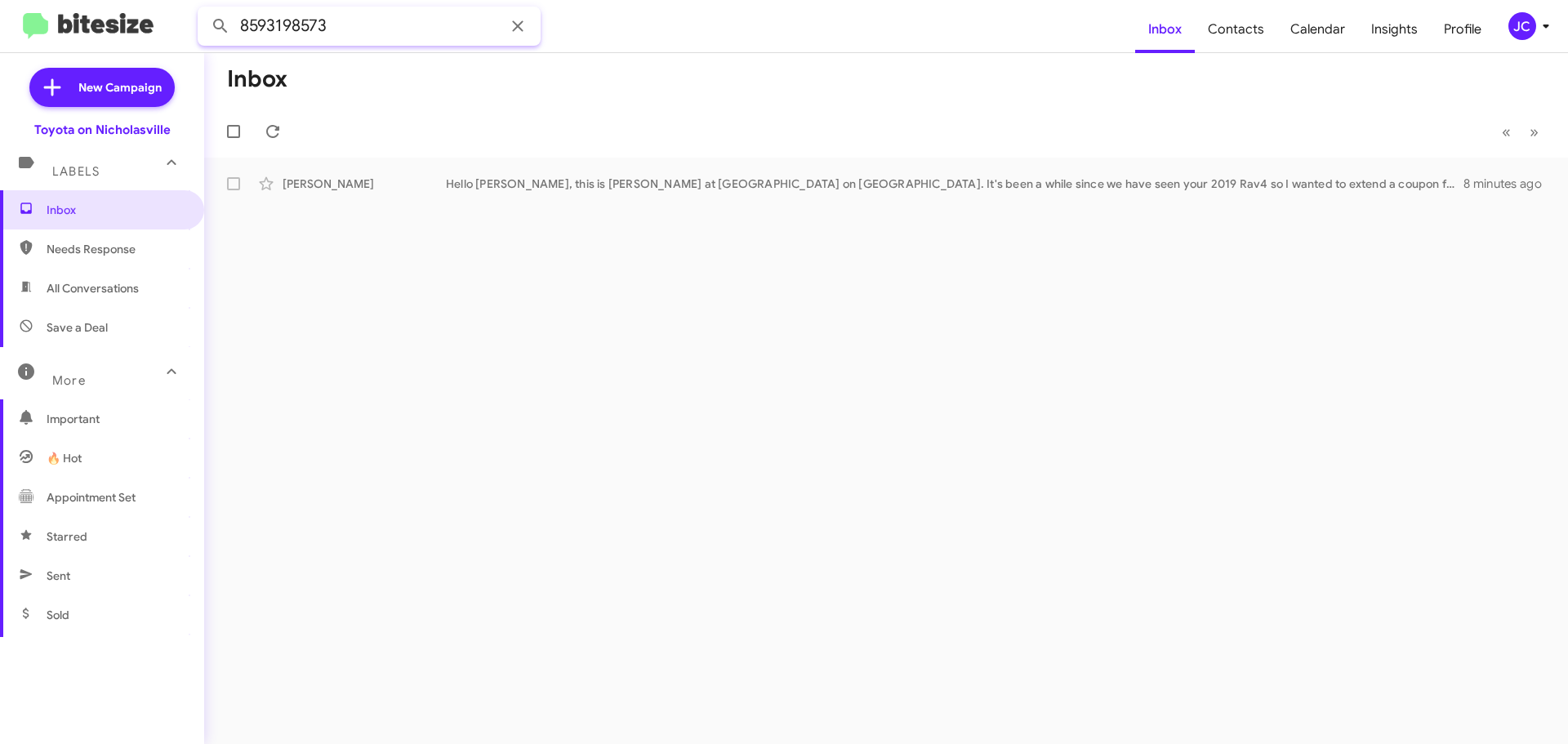
drag, startPoint x: 426, startPoint y: 15, endPoint x: 0, endPoint y: 13, distance: 426.0
click at [0, 17] on mat-toolbar "8593198573 Inbox Contacts Calendar Insights Profile JC" at bounding box center [784, 26] width 1568 height 53
type input "5022296686"
click at [204, 10] on button at bounding box center [220, 26] width 33 height 33
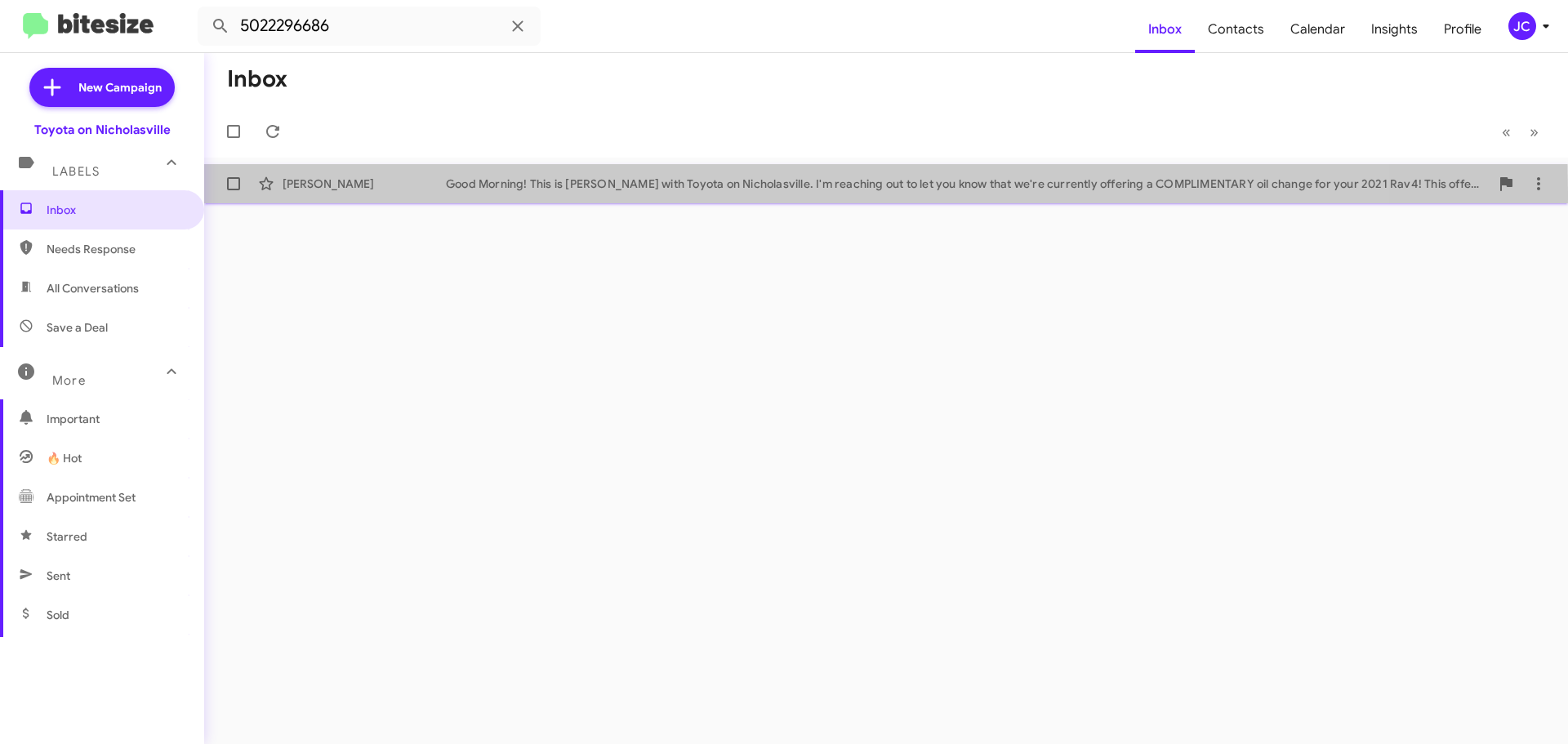
click at [337, 193] on div "Joy Moll Good Morning! This is Amanda with Toyota on Nicholasville. I'm reachin…" at bounding box center [886, 184] width 1338 height 33
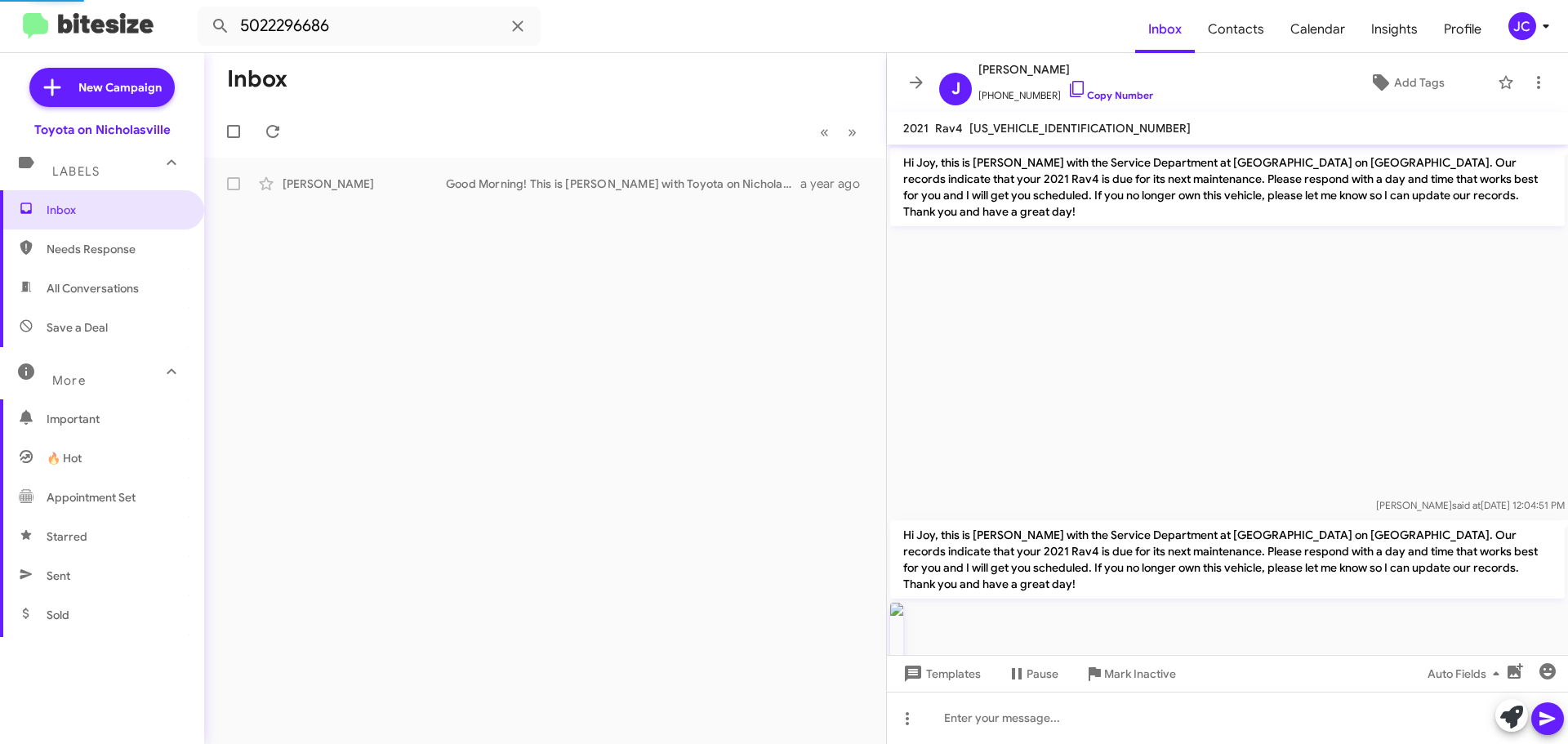
scroll to position [3973, 0]
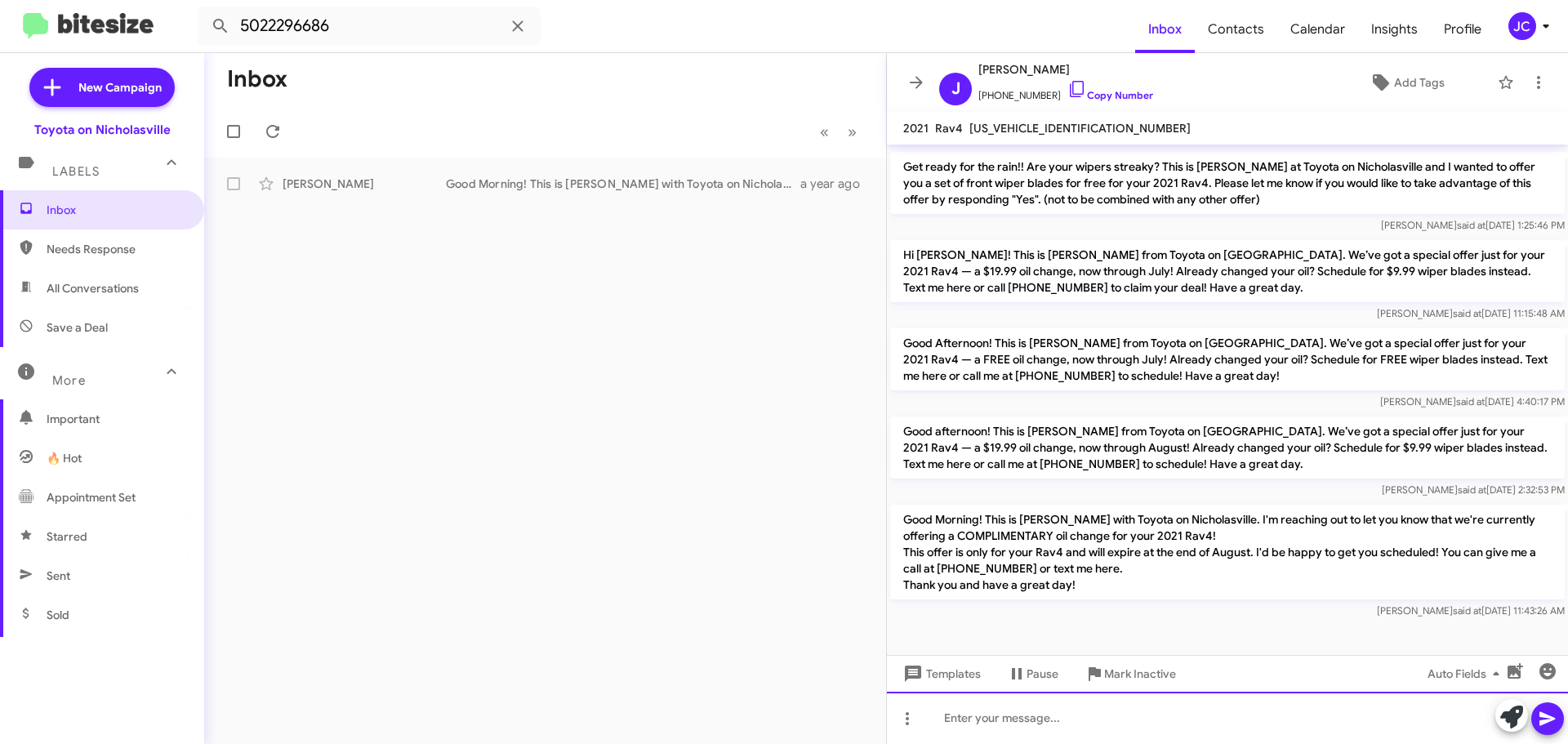
click at [1053, 709] on div at bounding box center [1227, 718] width 681 height 53
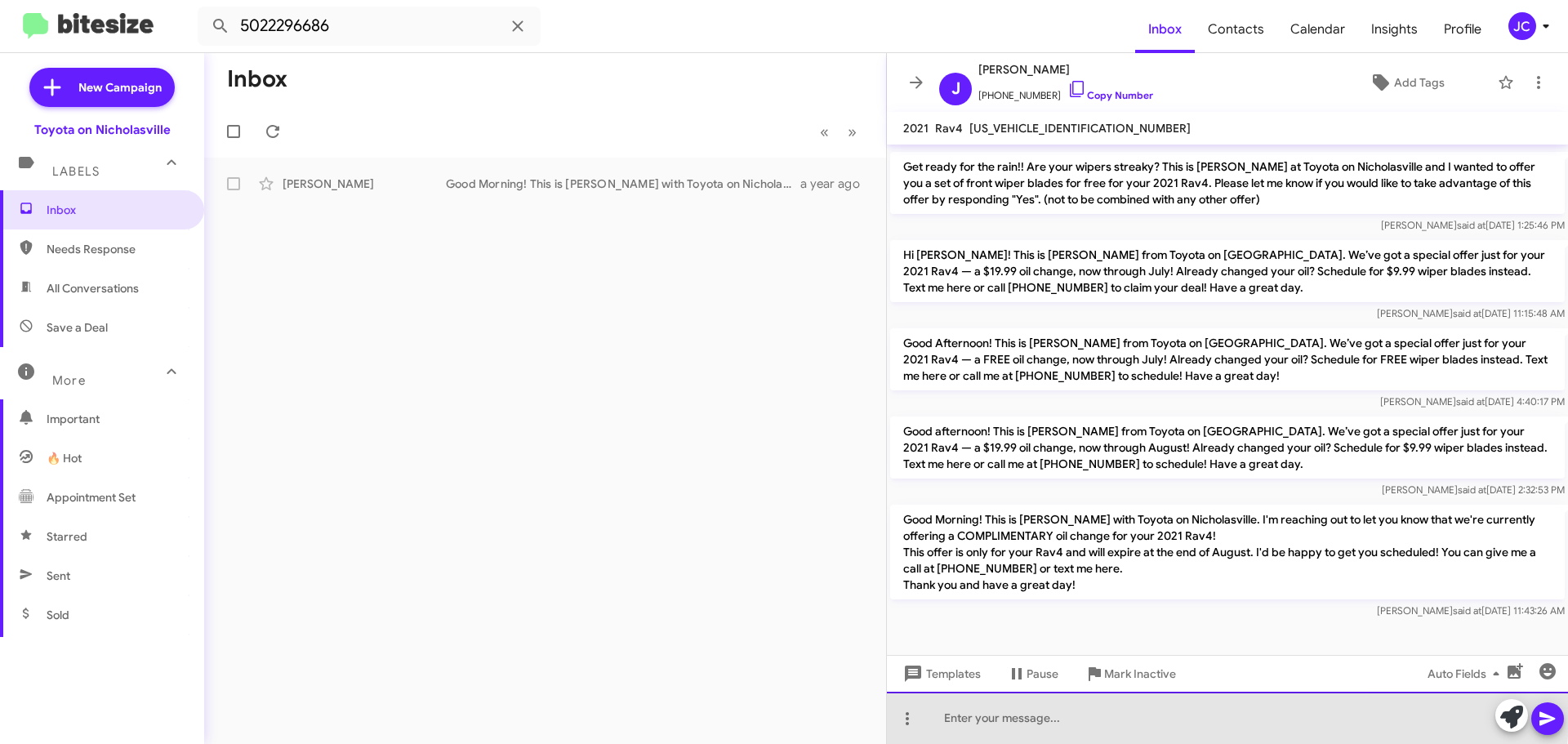
paste div
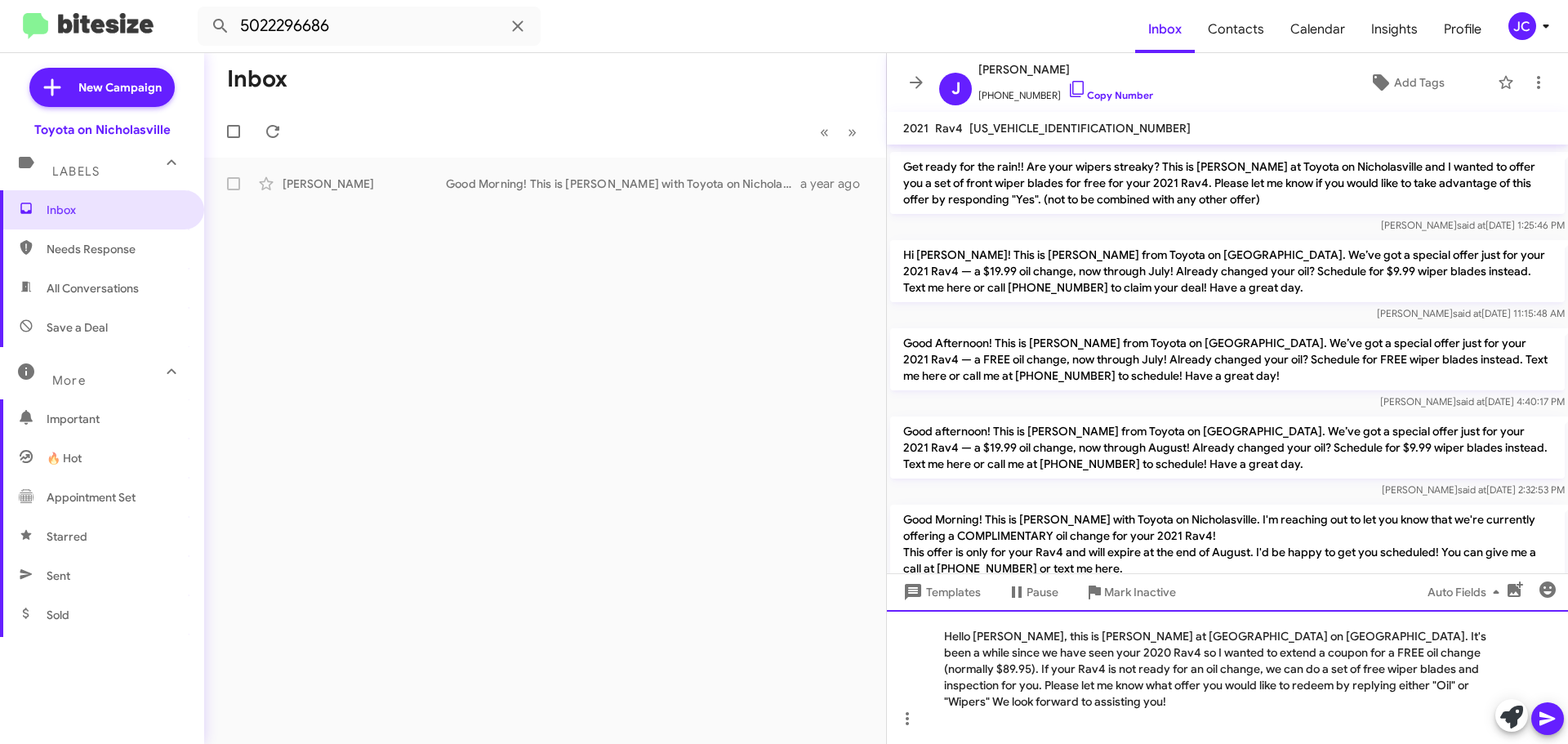
click at [995, 658] on div "Hello Lou, this is Jessika at Toyota on Nicholasville. It's been a while since …" at bounding box center [1227, 677] width 681 height 134
click at [1452, 653] on div "Hello Joy, this is Jessika at Toyota on Nicholasville. It's been a while since …" at bounding box center [1227, 677] width 681 height 134
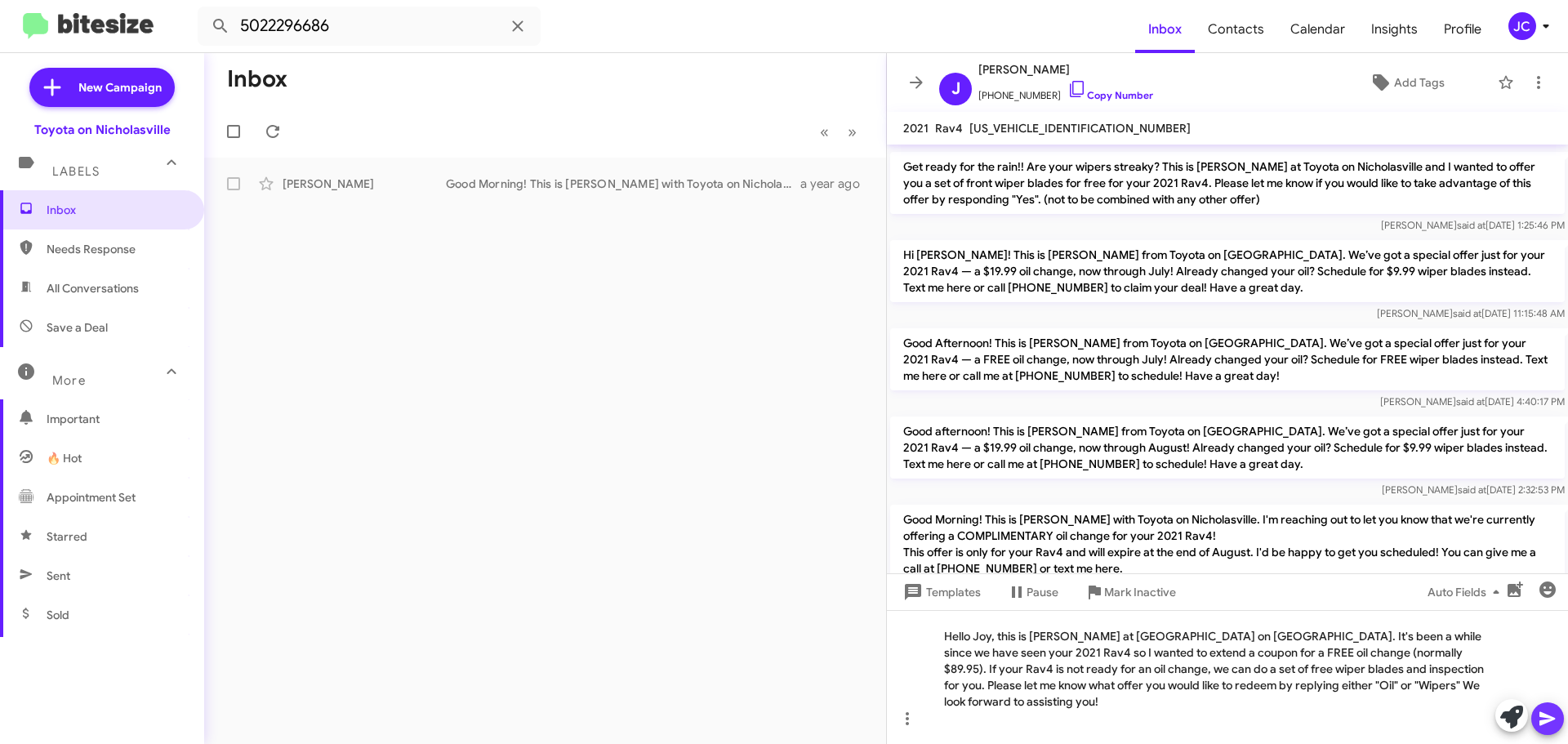
click at [1545, 723] on icon at bounding box center [1547, 719] width 20 height 20
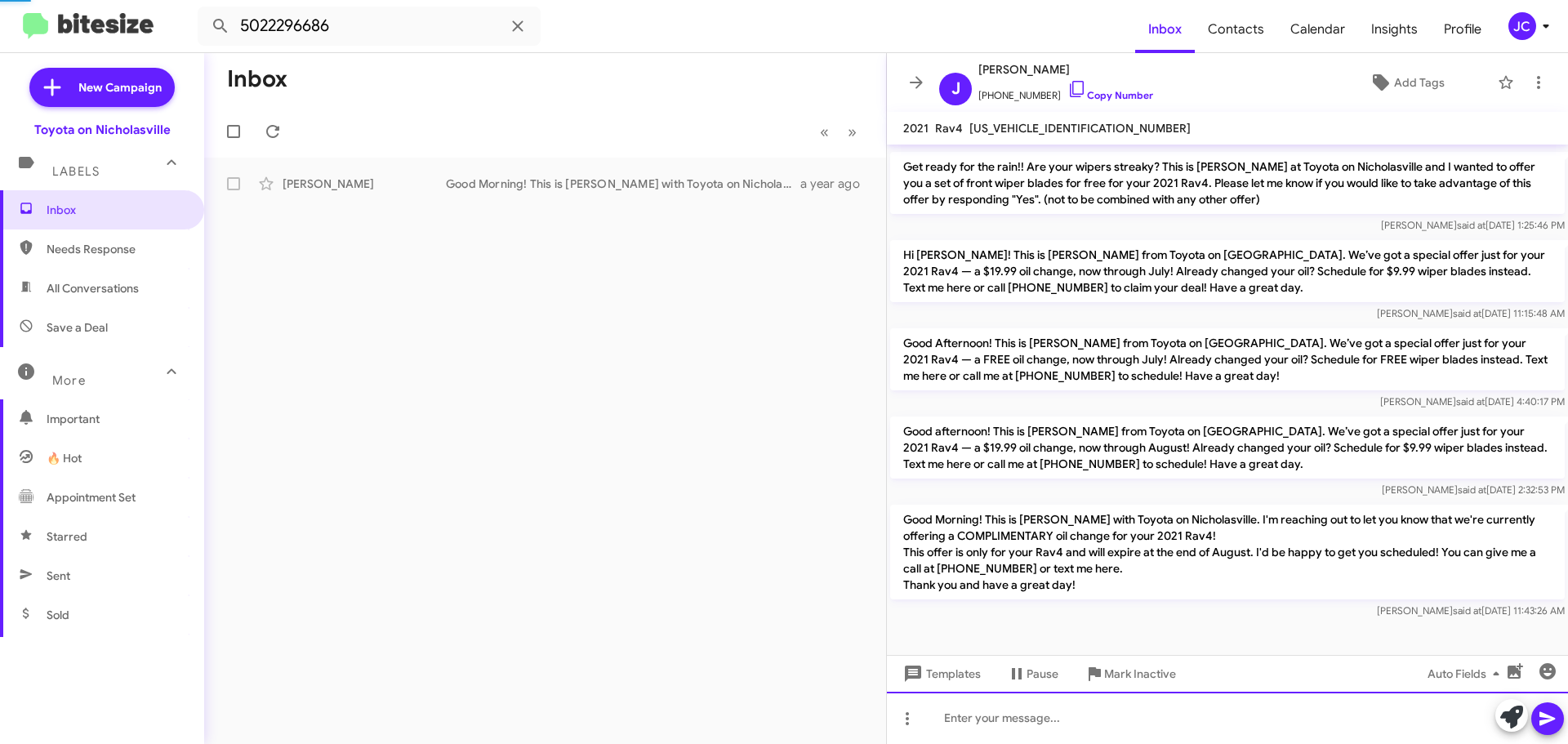
scroll to position [0, 0]
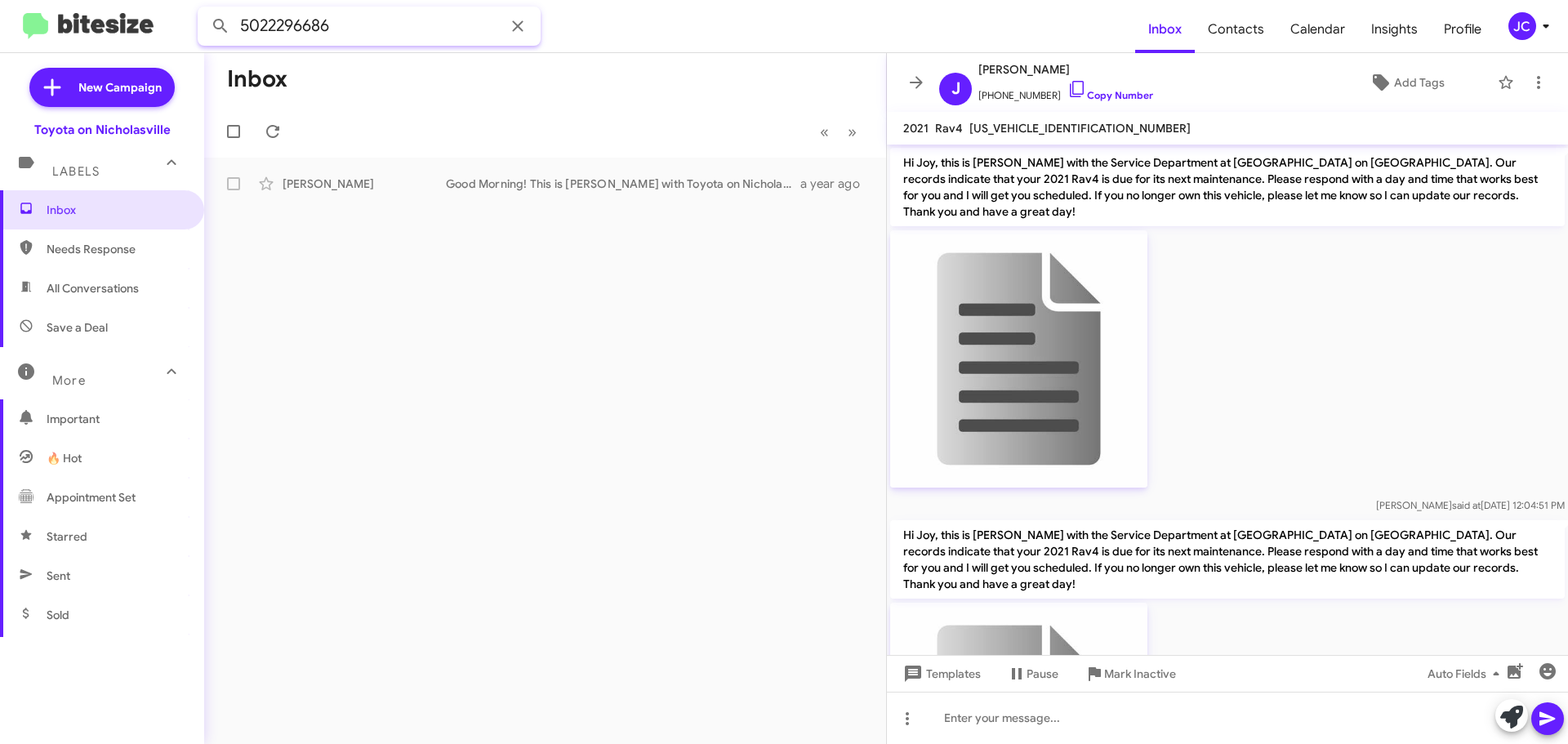
drag, startPoint x: 392, startPoint y: 34, endPoint x: 0, endPoint y: 25, distance: 392.1
click at [0, 39] on mat-toolbar "5022296686 Inbox Contacts Calendar Insights Profile JC" at bounding box center [784, 26] width 1568 height 53
click at [204, 10] on button at bounding box center [220, 26] width 33 height 33
click at [301, 170] on div "Edward Aper 🔥 Hot Appointment Set Call Them Good Morning! This is Amanda with T…" at bounding box center [545, 184] width 656 height 33
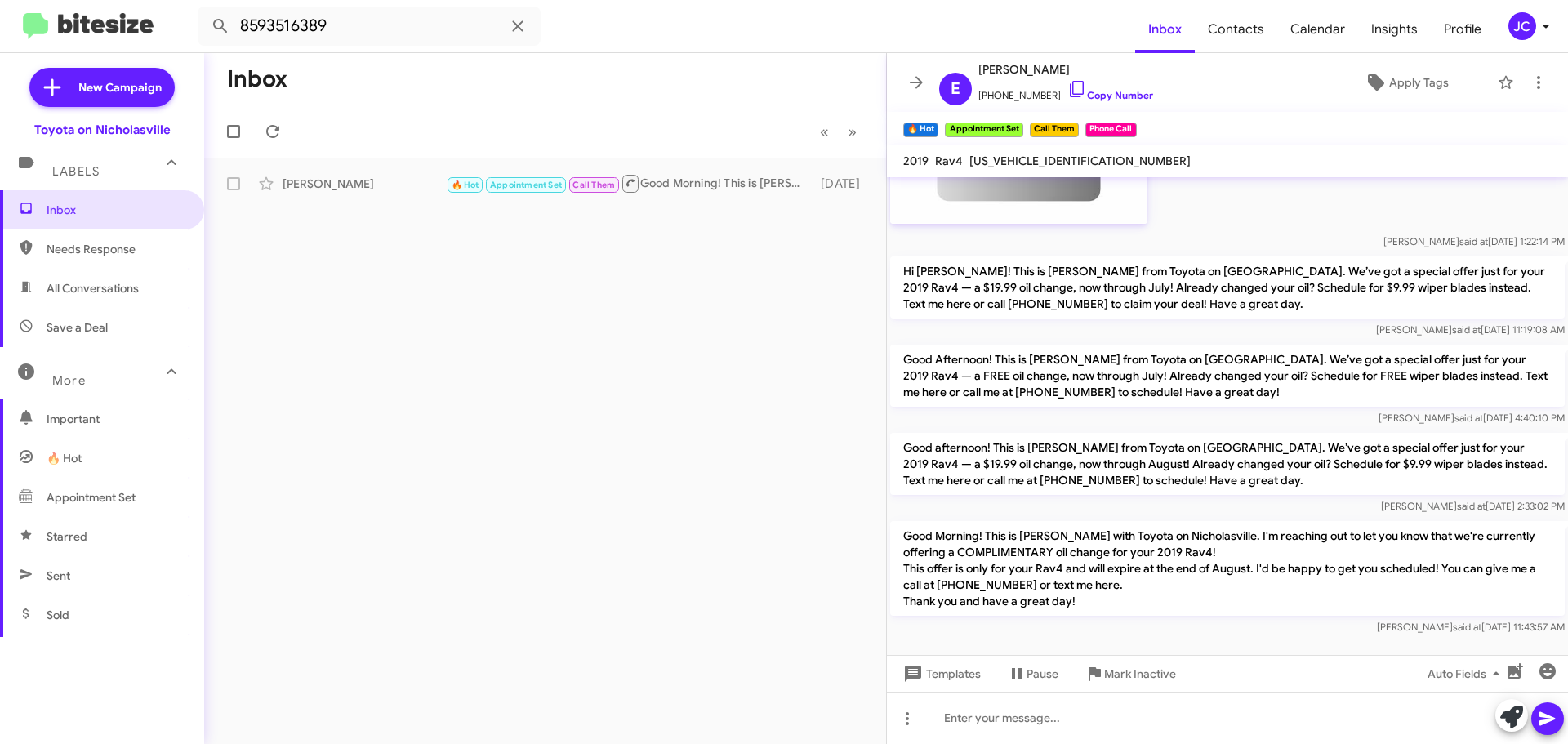
scroll to position [1625, 0]
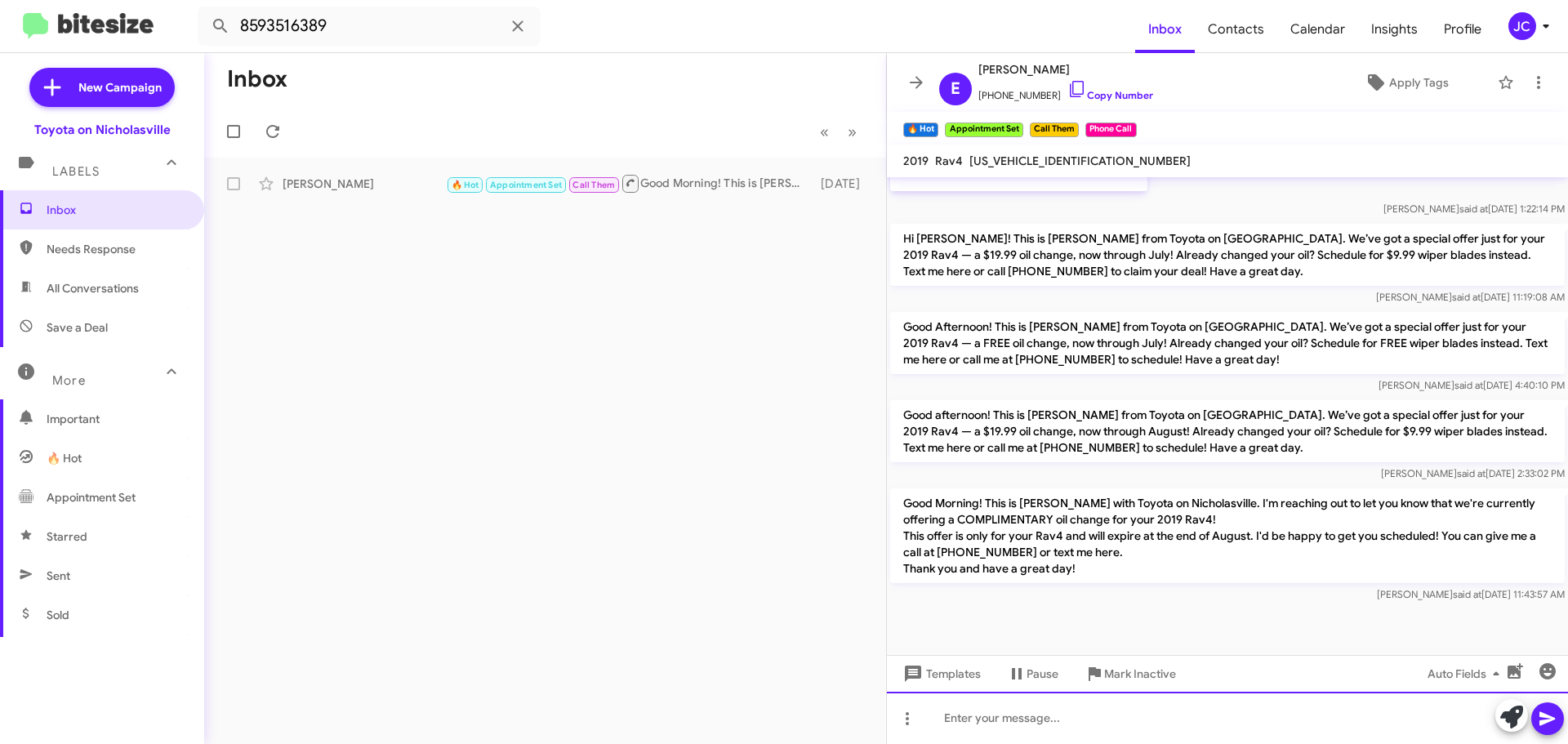
click at [1013, 710] on div at bounding box center [1227, 718] width 681 height 53
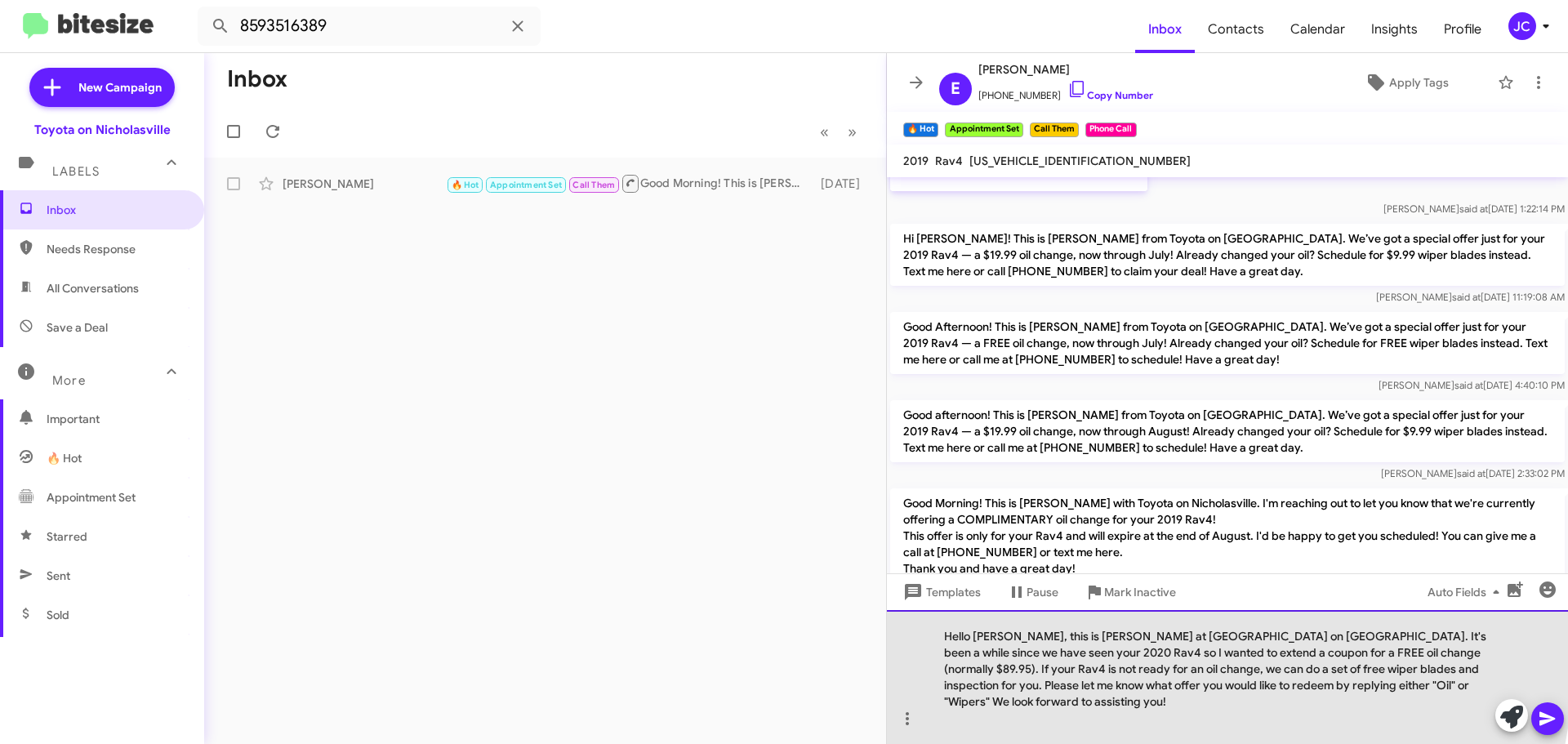
click at [990, 653] on div "Hello Lou, this is Jessika at Toyota on Nicholasville. It's been a while since …" at bounding box center [1227, 677] width 681 height 134
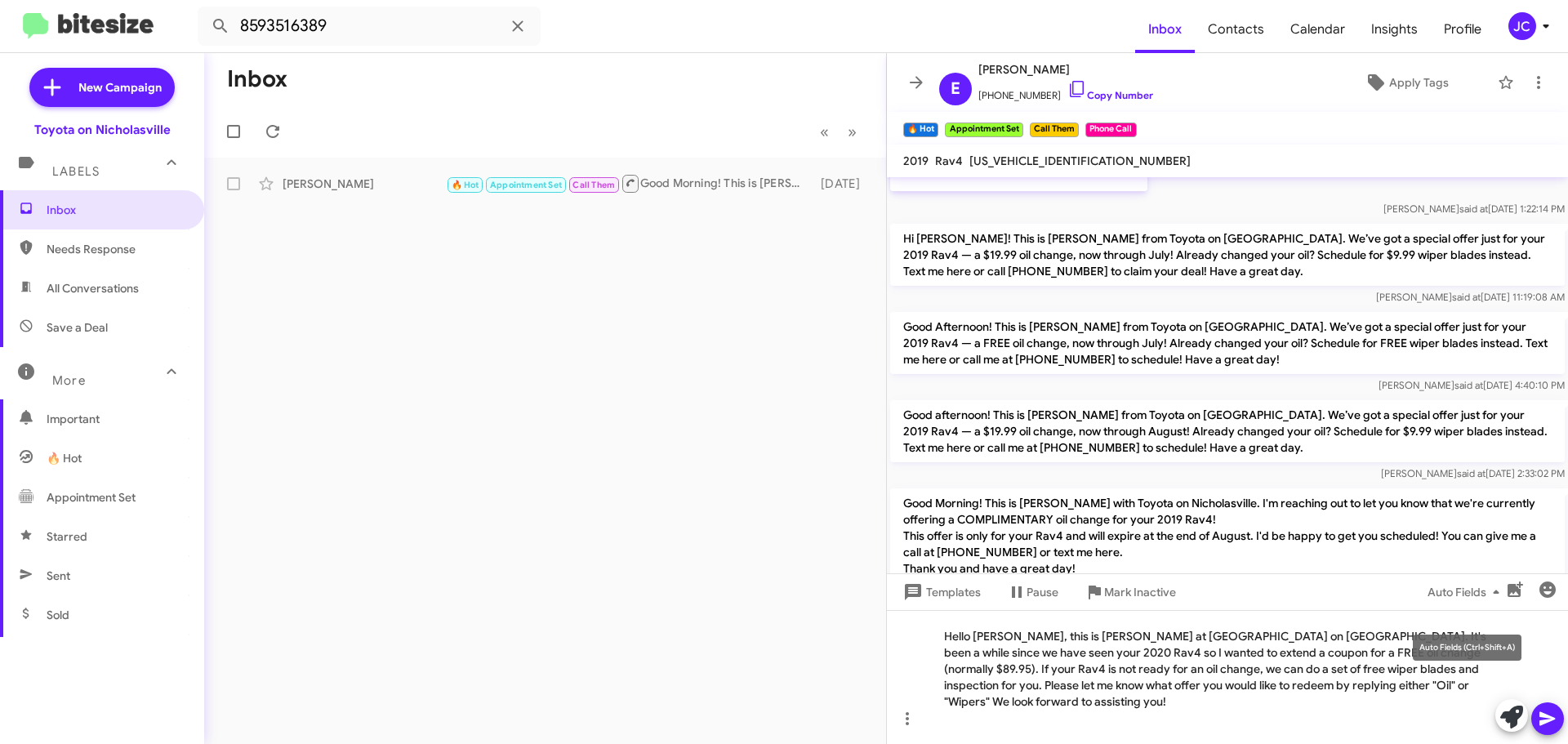
click at [1480, 655] on div "Auto Fields (Ctrl+Shift+A)" at bounding box center [1467, 648] width 109 height 26
click at [1515, 658] on div "Auto Fields (Ctrl+Shift+A)" at bounding box center [1467, 648] width 109 height 26
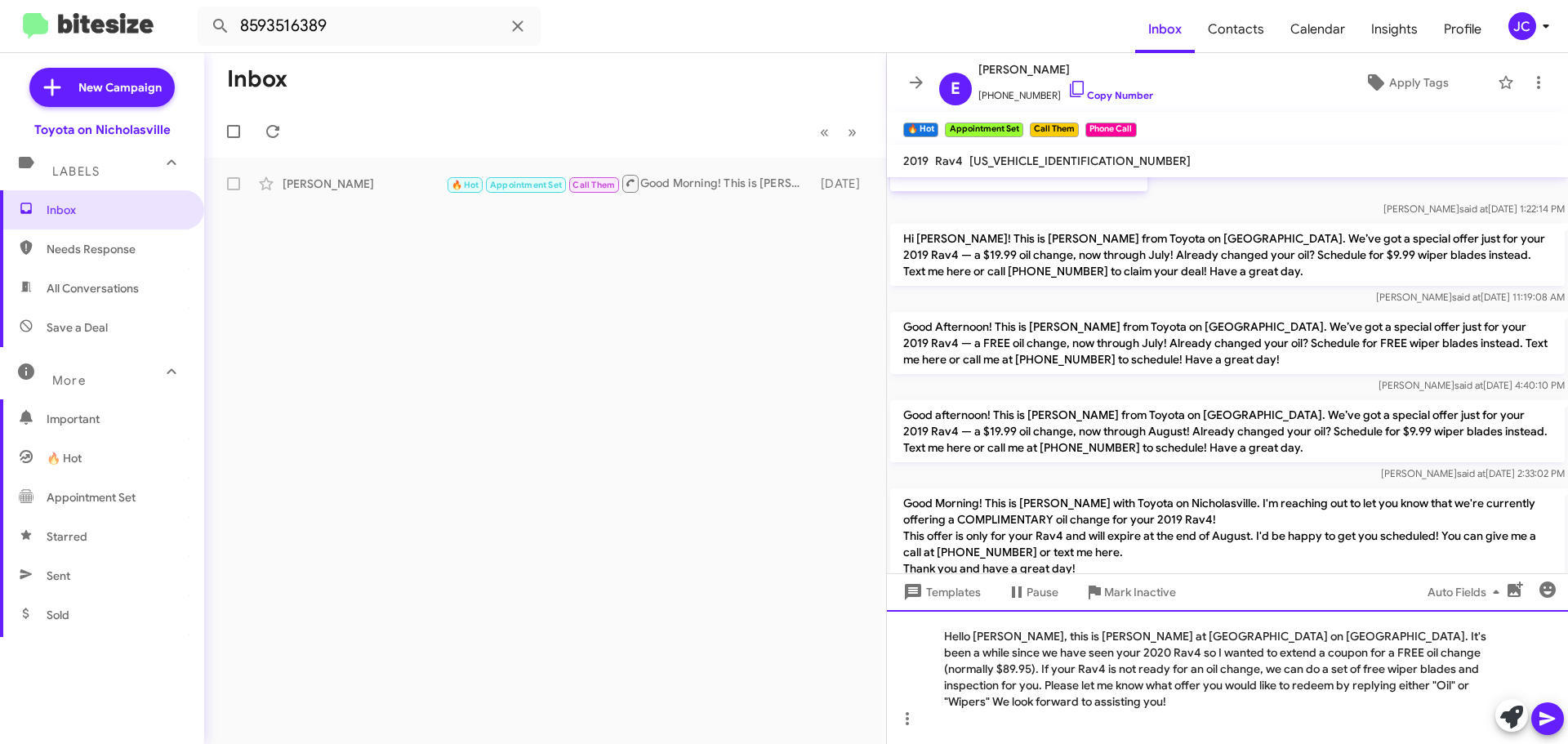
click at [1491, 685] on div "Hello Edward, this is Jessika at Toyota on Nicholasville. It's been a while sin…" at bounding box center [1227, 677] width 681 height 134
click at [1480, 657] on div "Hello Edward, this is Jessika at Toyota on Nicholasville. It's been a while sin…" at bounding box center [1227, 677] width 681 height 134
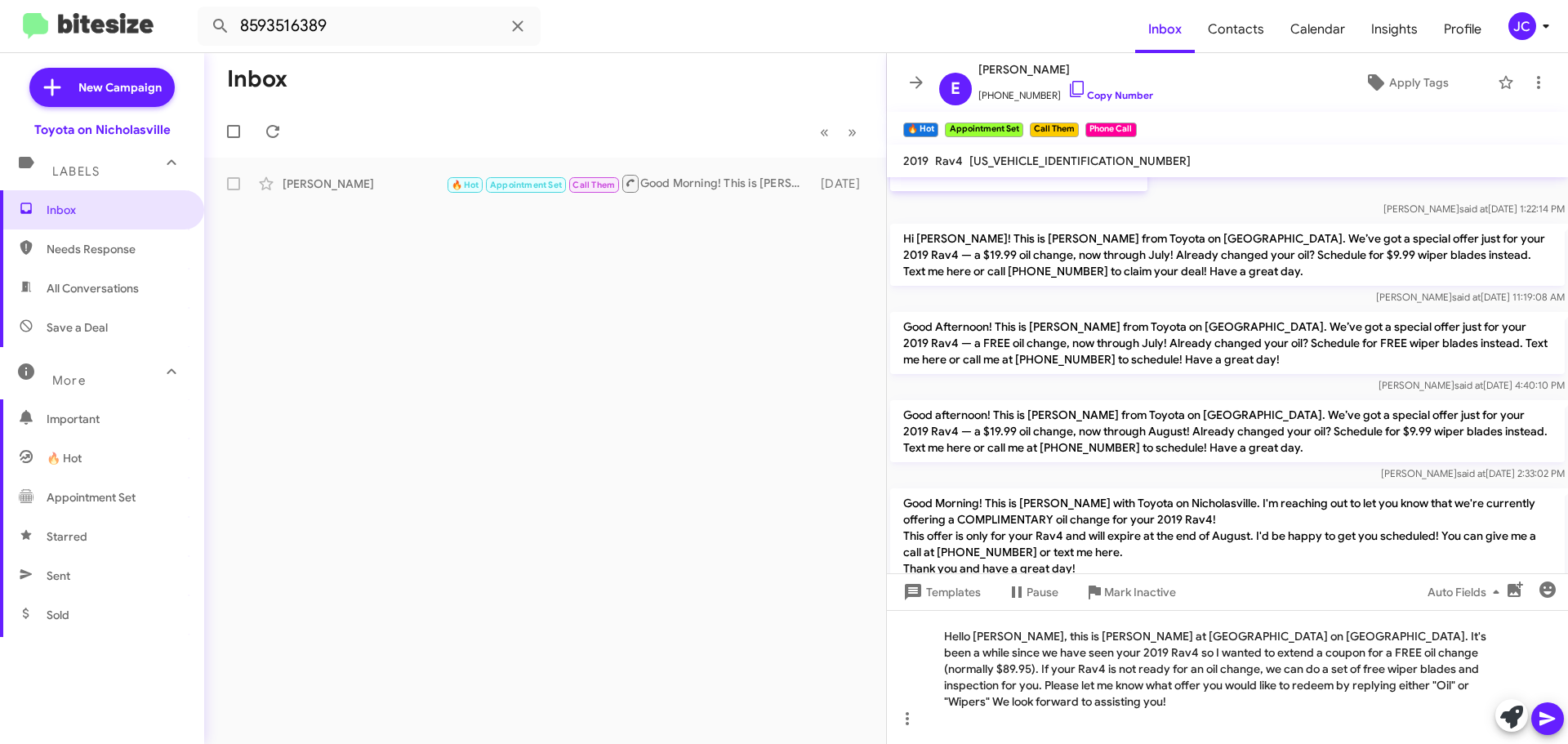
click at [1542, 709] on span at bounding box center [1547, 719] width 20 height 33
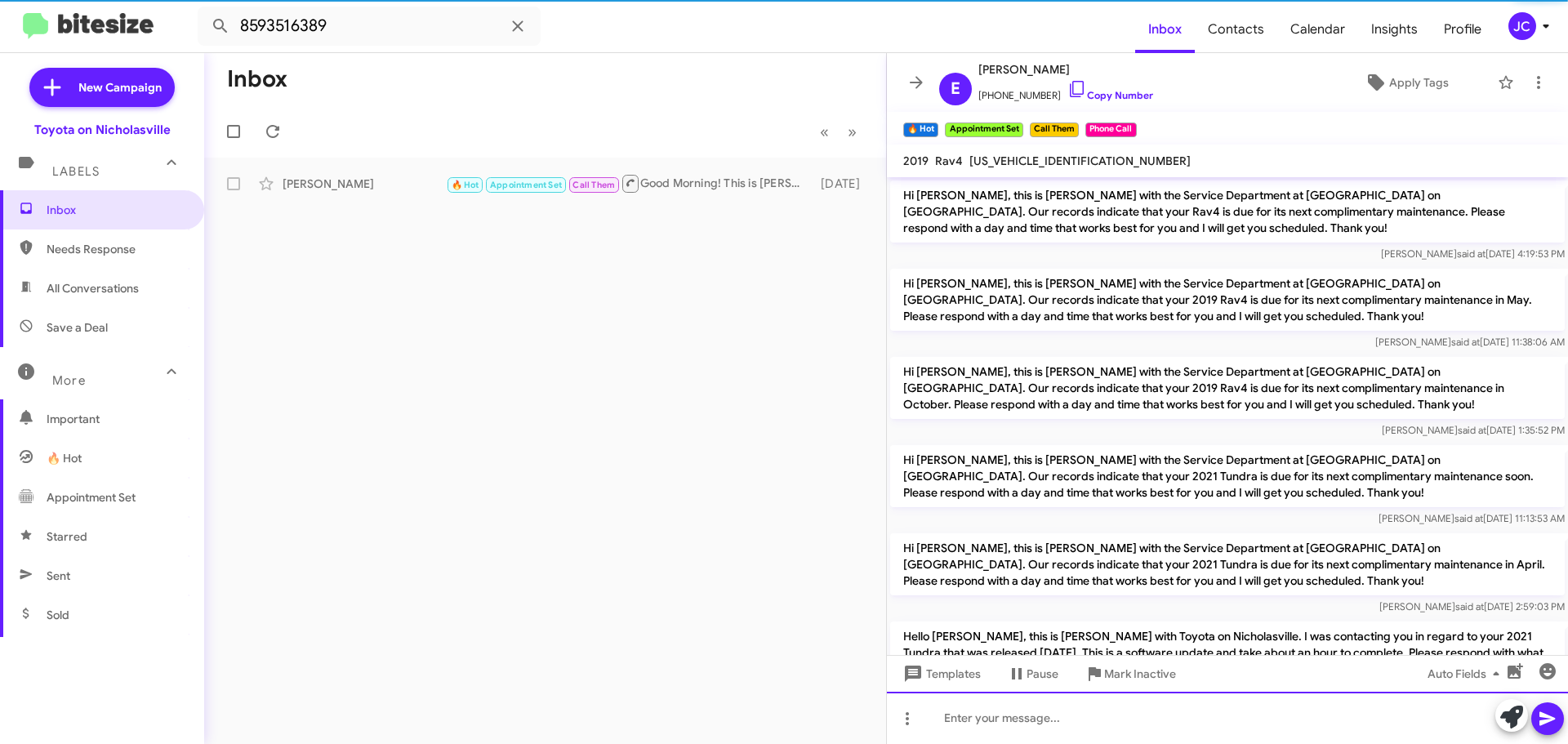
scroll to position [81, 0]
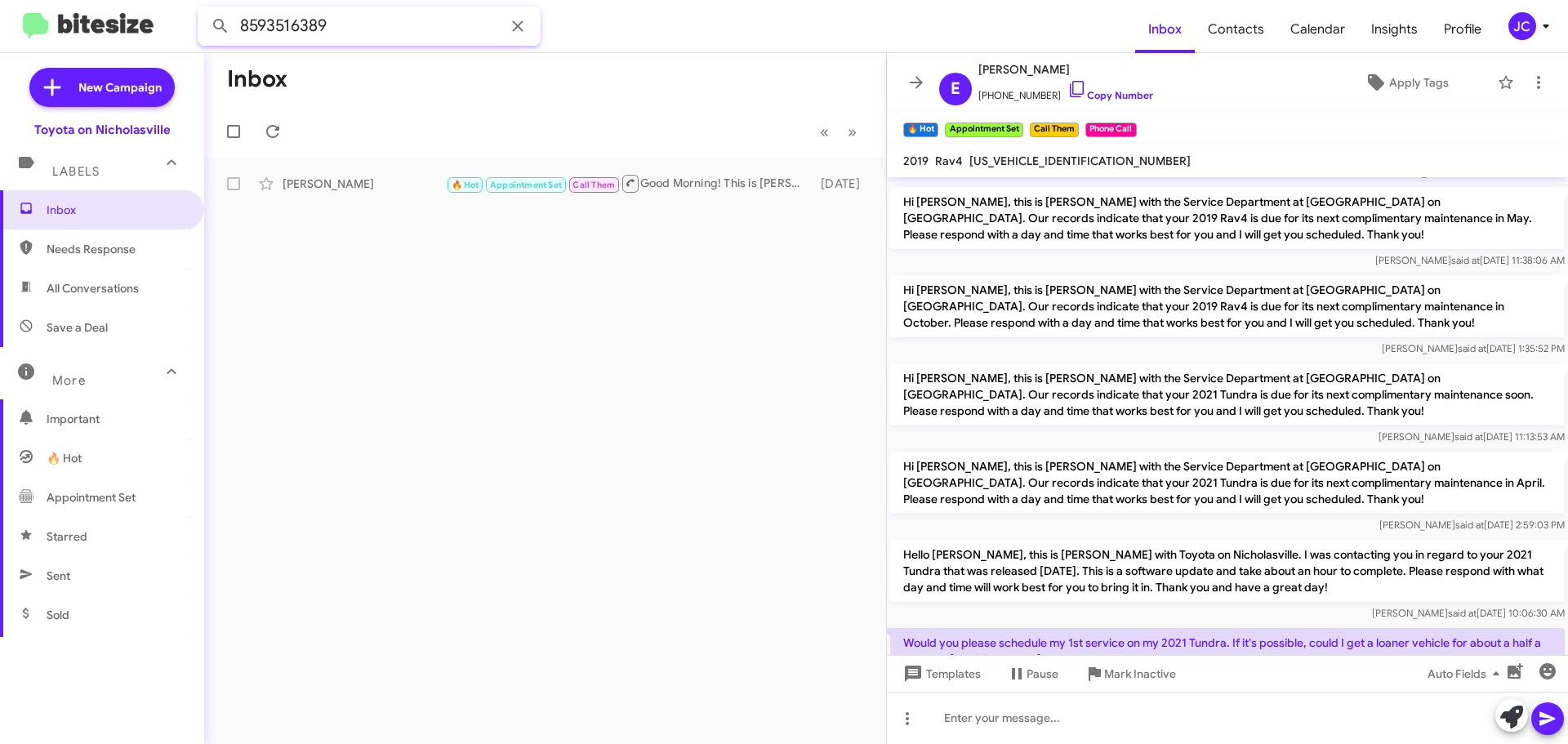
drag, startPoint x: 363, startPoint y: 31, endPoint x: 0, endPoint y: 31, distance: 363.0
click at [0, 31] on mat-toolbar "8593516389 Inbox Contacts Calendar Insights Profile JC" at bounding box center [784, 26] width 1568 height 53
click at [204, 10] on button at bounding box center [220, 26] width 33 height 33
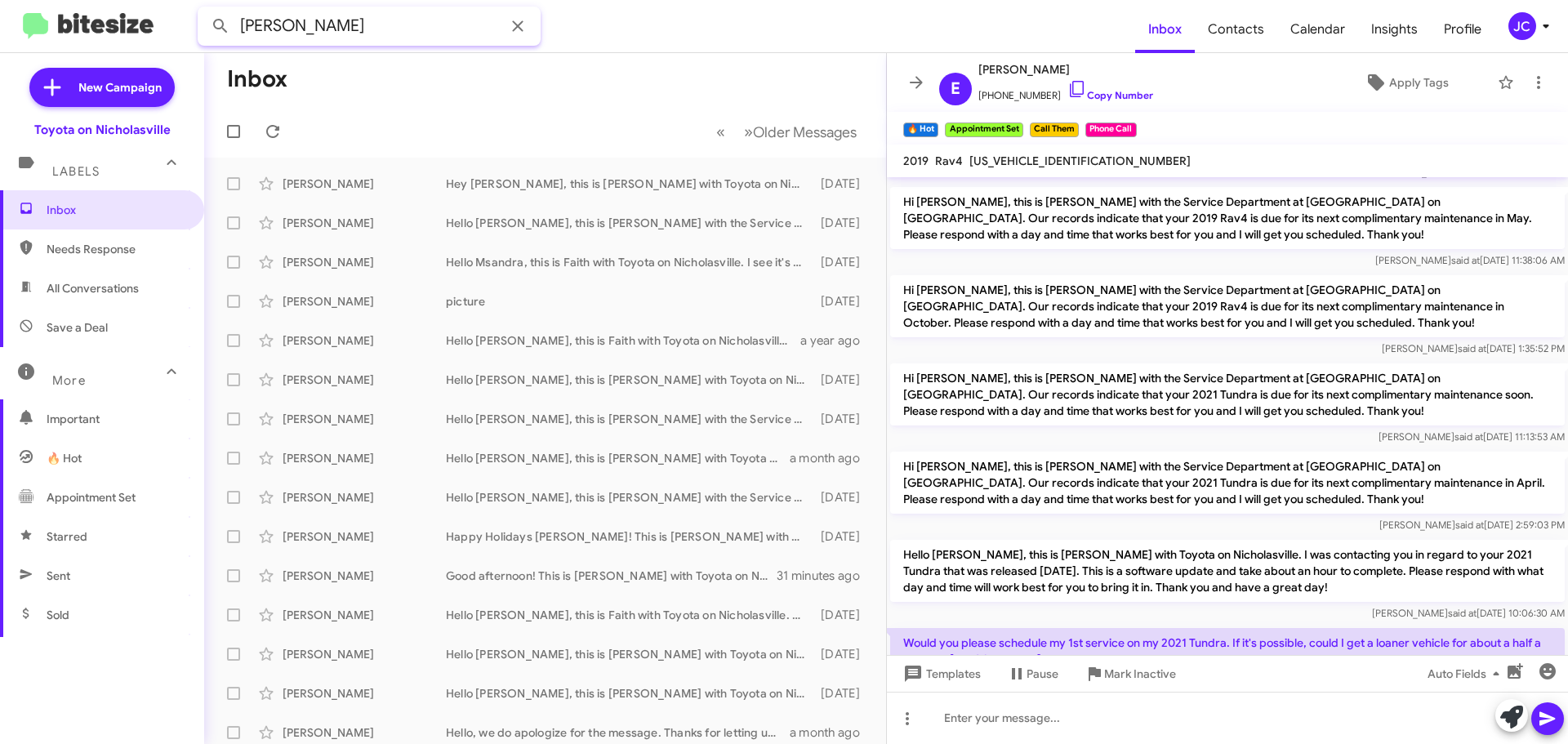
drag, startPoint x: 43, startPoint y: 37, endPoint x: 0, endPoint y: 37, distance: 43.0
click at [0, 37] on mat-toolbar "sandra hartner Inbox Contacts Calendar Insights Profile JC" at bounding box center [784, 26] width 1568 height 53
click at [204, 10] on button at bounding box center [220, 26] width 33 height 33
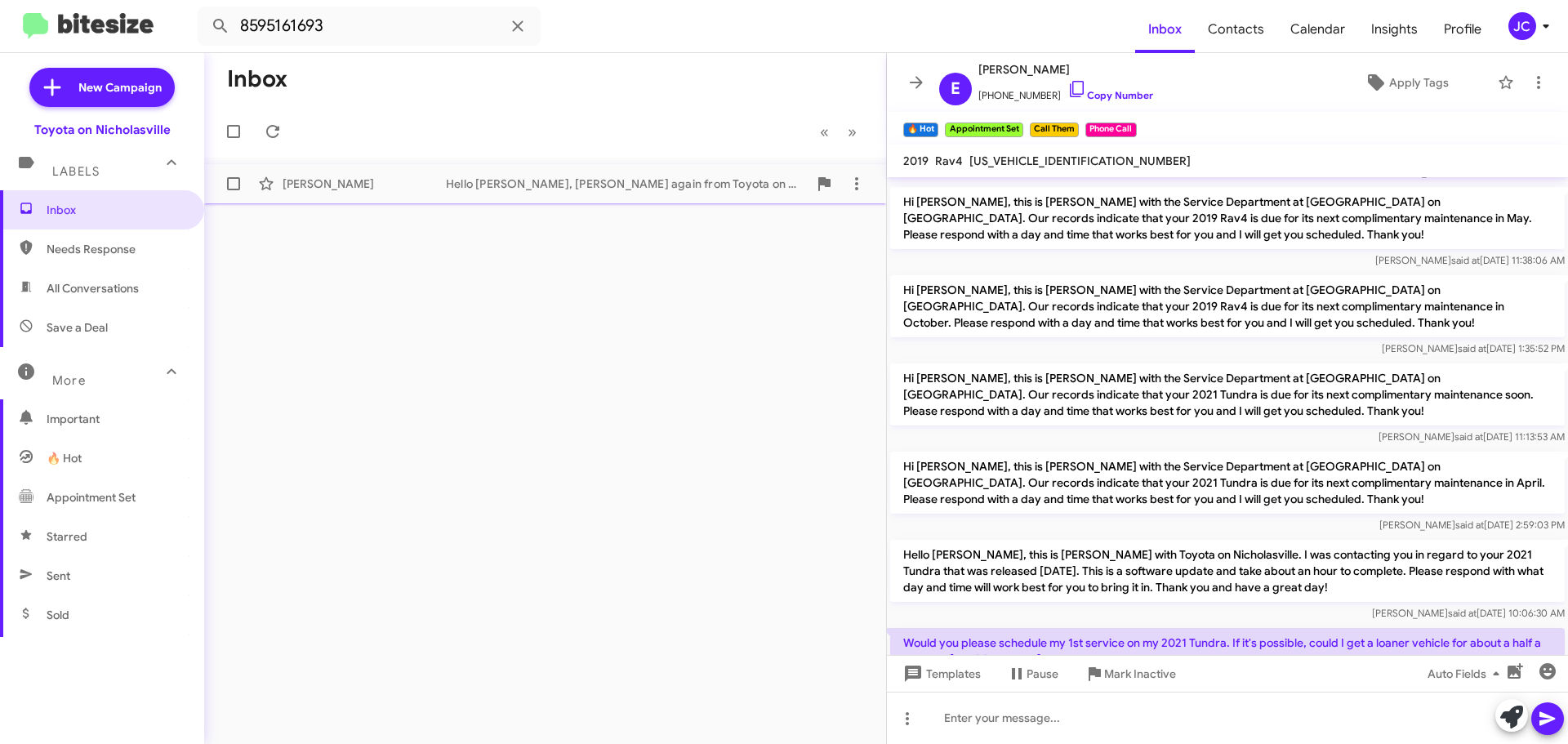
click at [378, 188] on div "Sandra Hartner" at bounding box center [364, 184] width 164 height 16
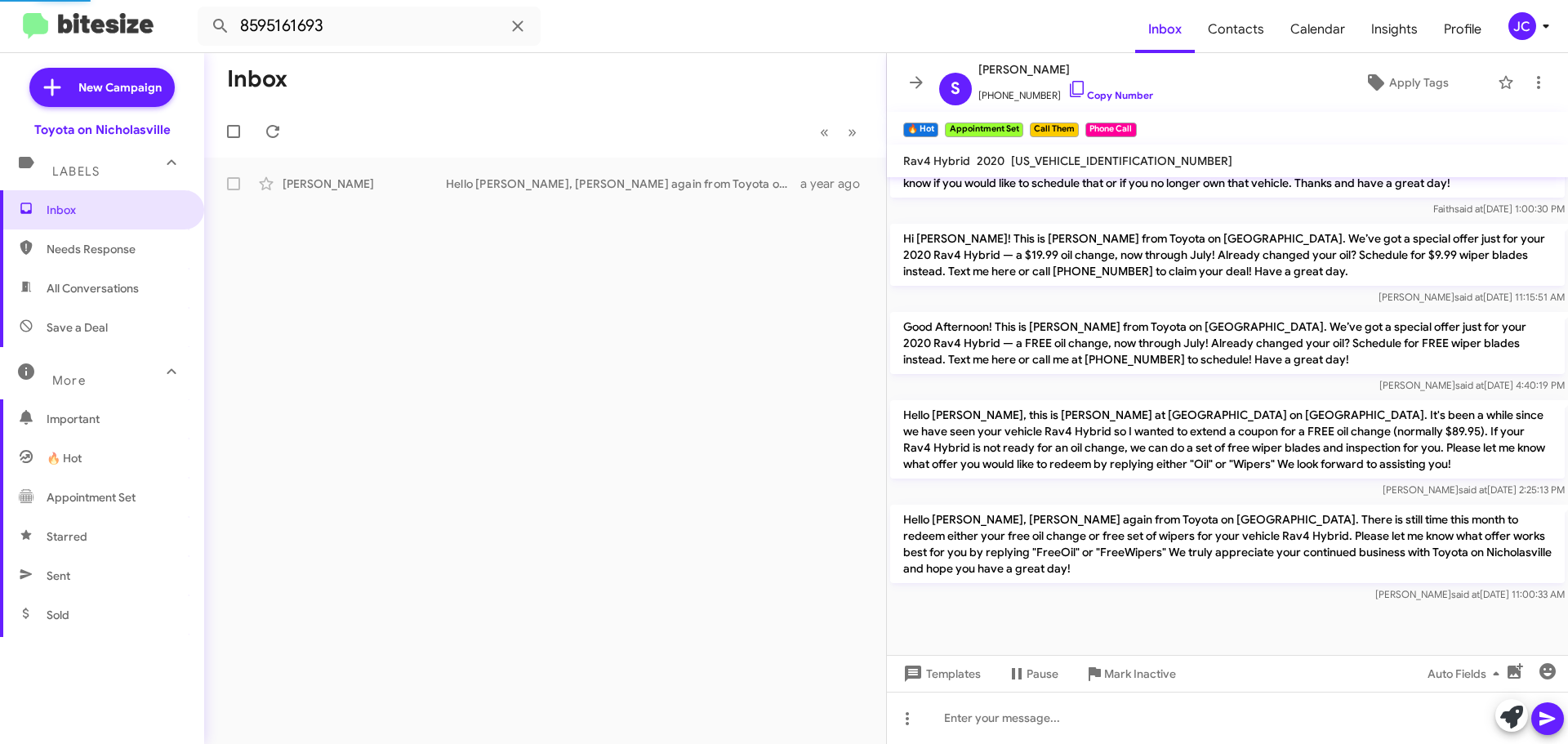
scroll to position [3041, 0]
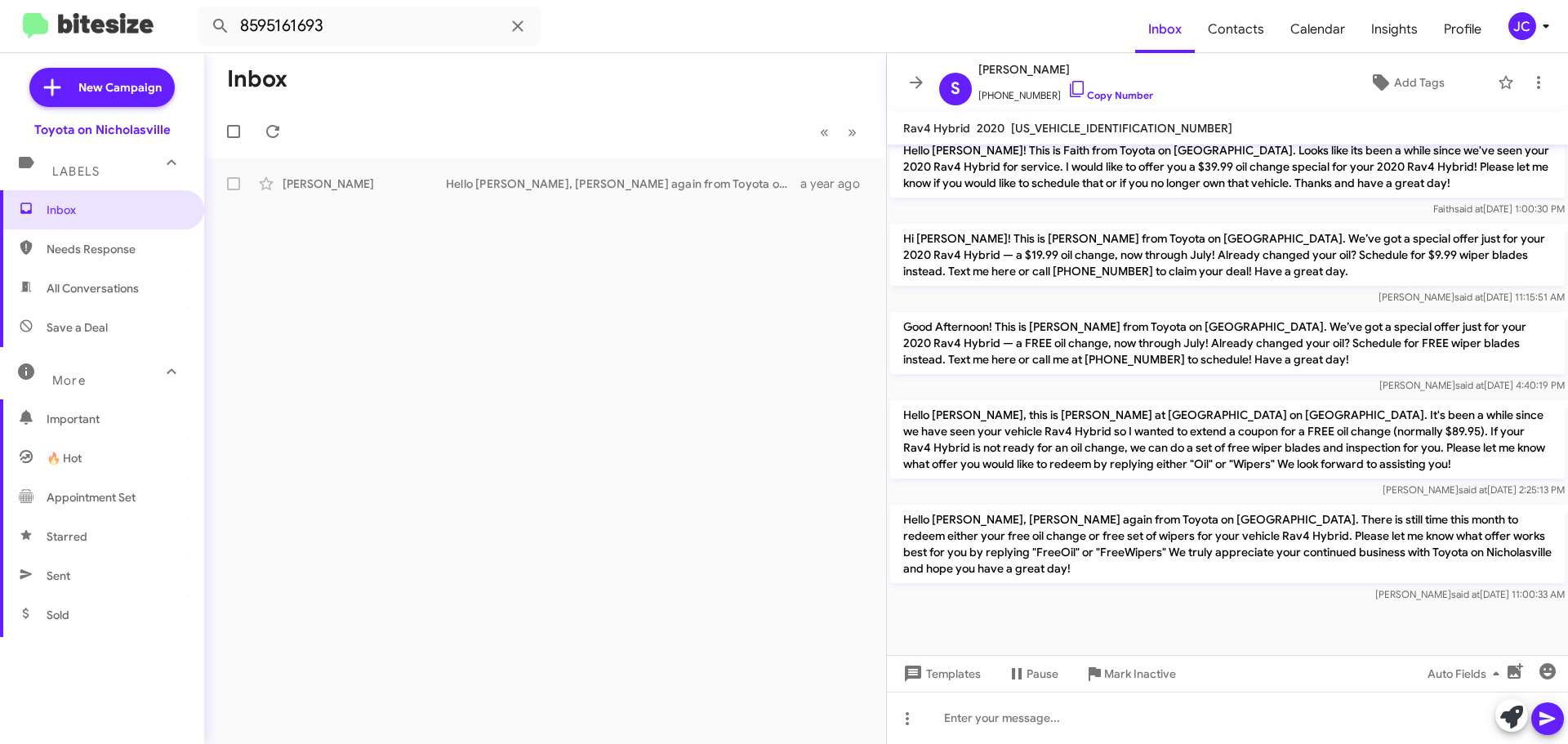
click at [1024, 430] on p "Hello Sandra, this is Jessika at Toyota on Nicholasville. It's been a while sin…" at bounding box center [1227, 439] width 675 height 78
copy p "Hello Sandra, this is Jessika at Toyota on Nicholasville. It's been a while sin…"
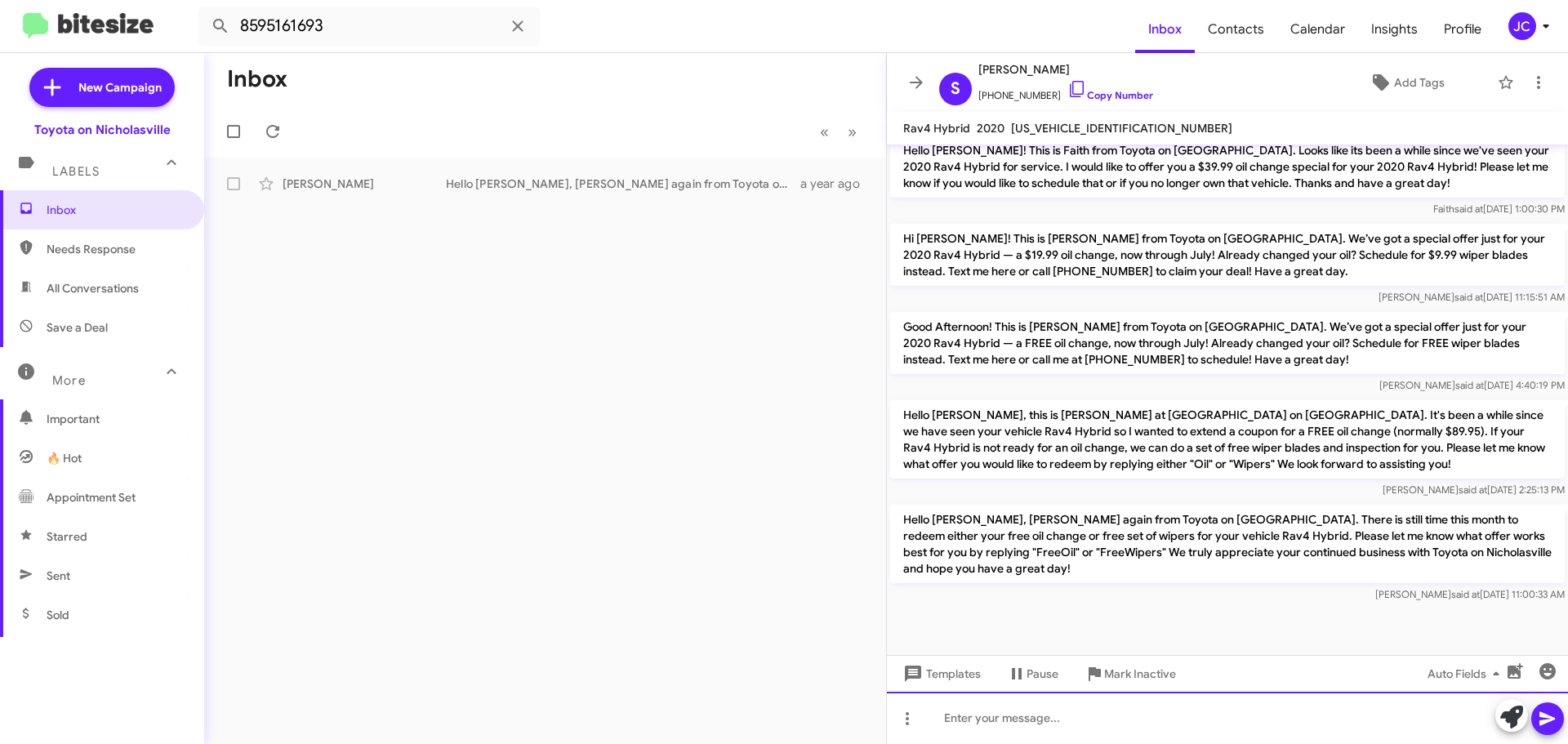
click at [937, 722] on div at bounding box center [1227, 718] width 681 height 53
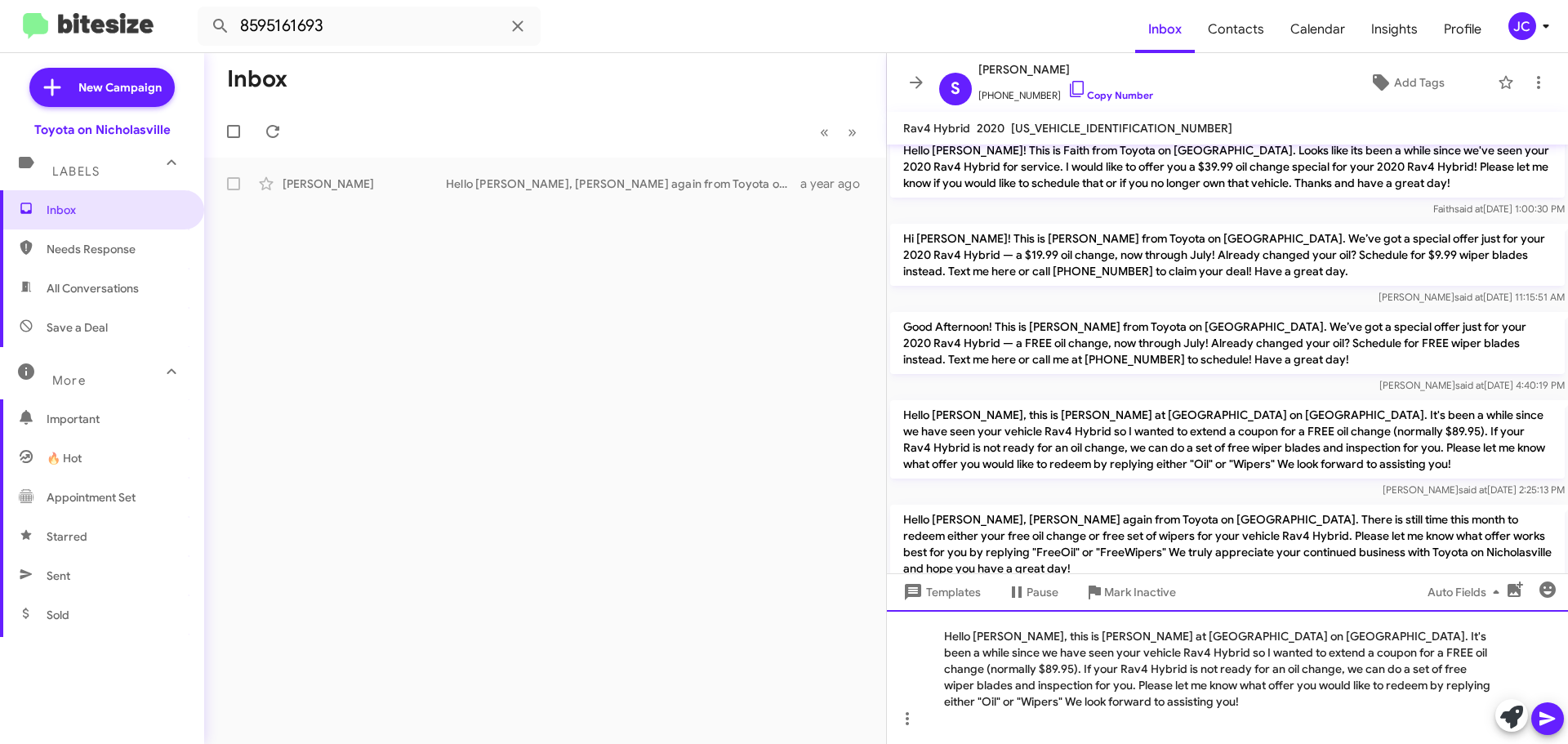
scroll to position [3074, 0]
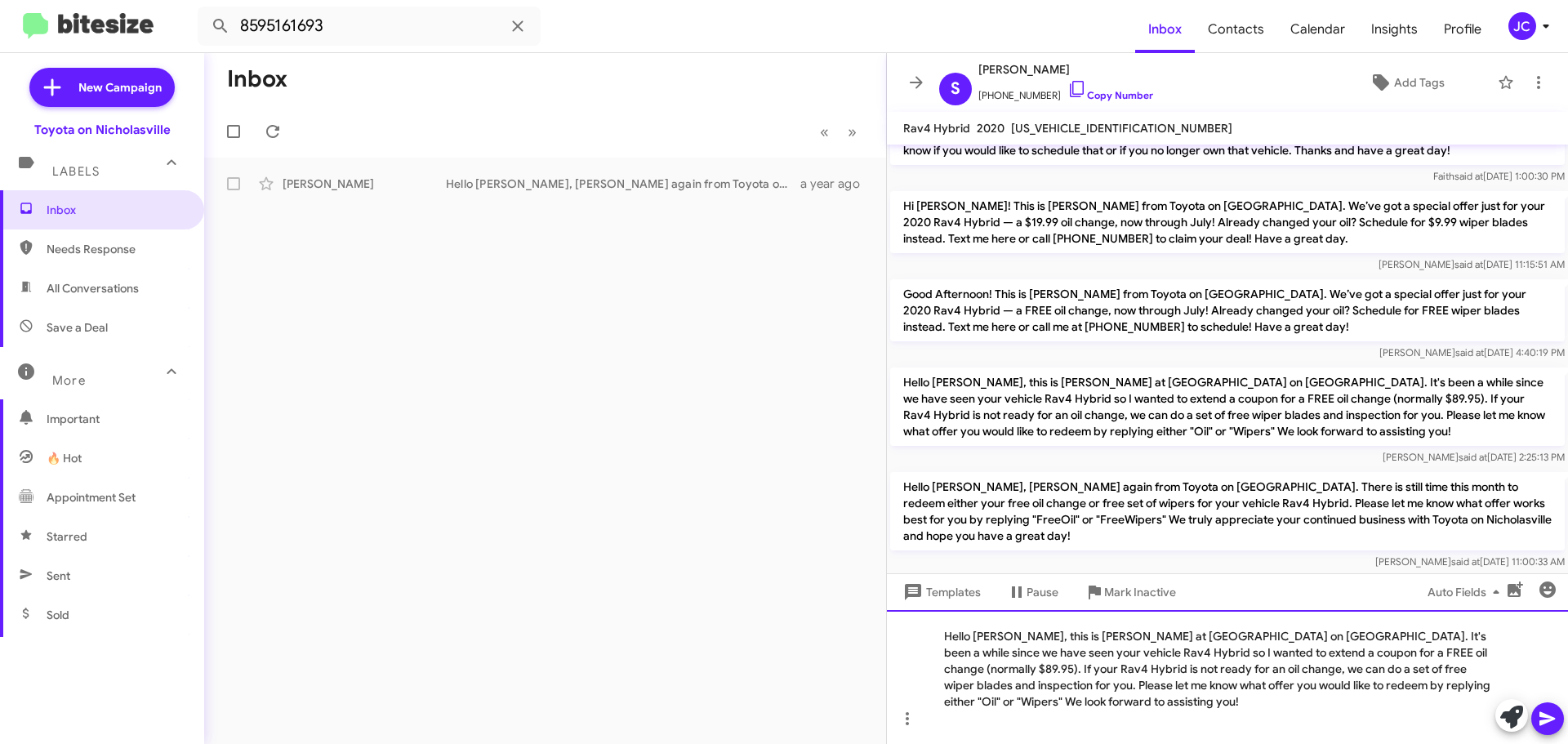
click at [1483, 636] on div "Hello Sandra, this is Jessika at Toyota on Nicholasville. It's been a while sin…" at bounding box center [1227, 677] width 681 height 134
click at [1269, 656] on div "Hello Sandra, this is Jessika at Toyota on Nicholasville. It's been a while sin…" at bounding box center [1227, 677] width 681 height 134
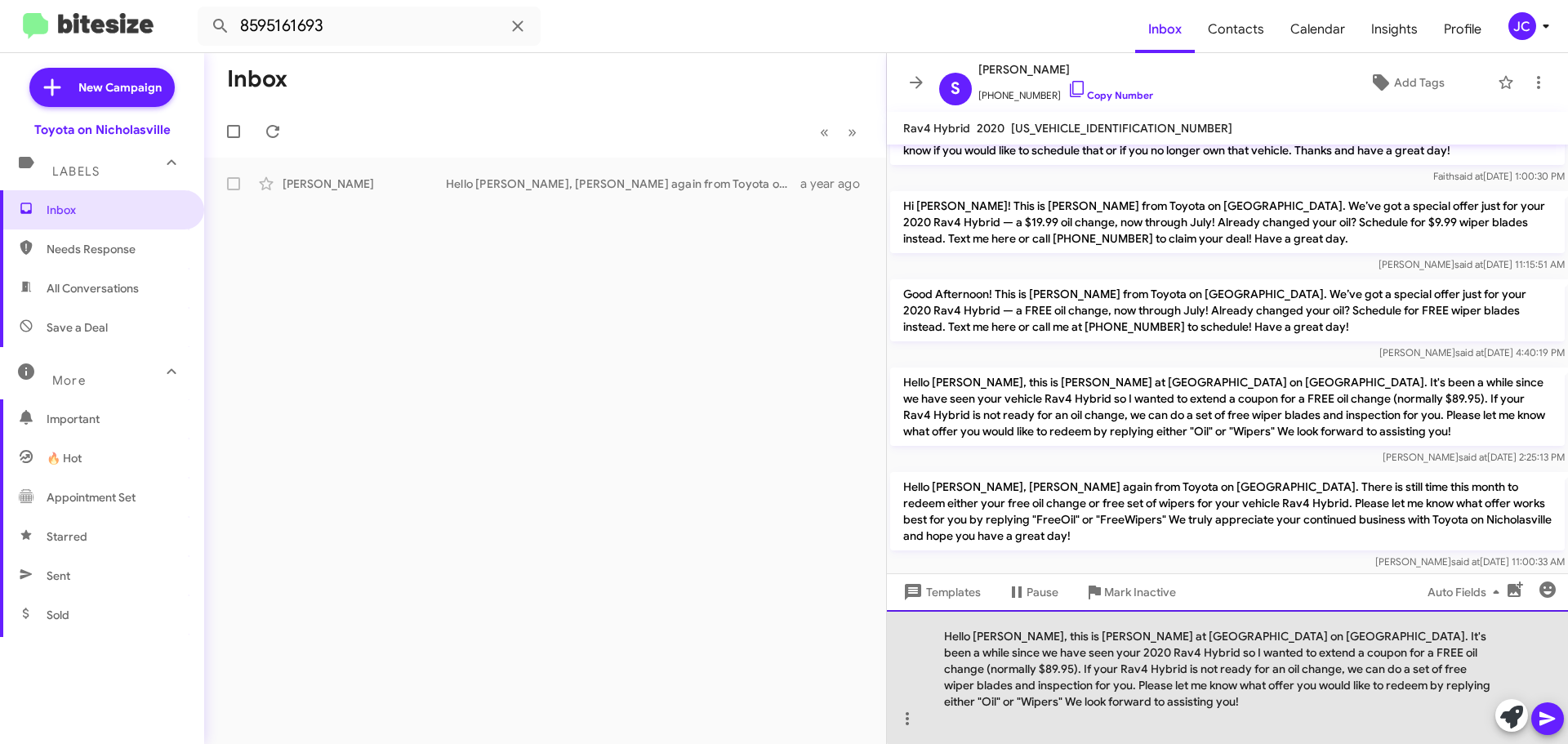
click at [1269, 656] on div "Hello Sandra, this is Jessika at Toyota on Nicholasville. It's been a while sin…" at bounding box center [1227, 677] width 681 height 134
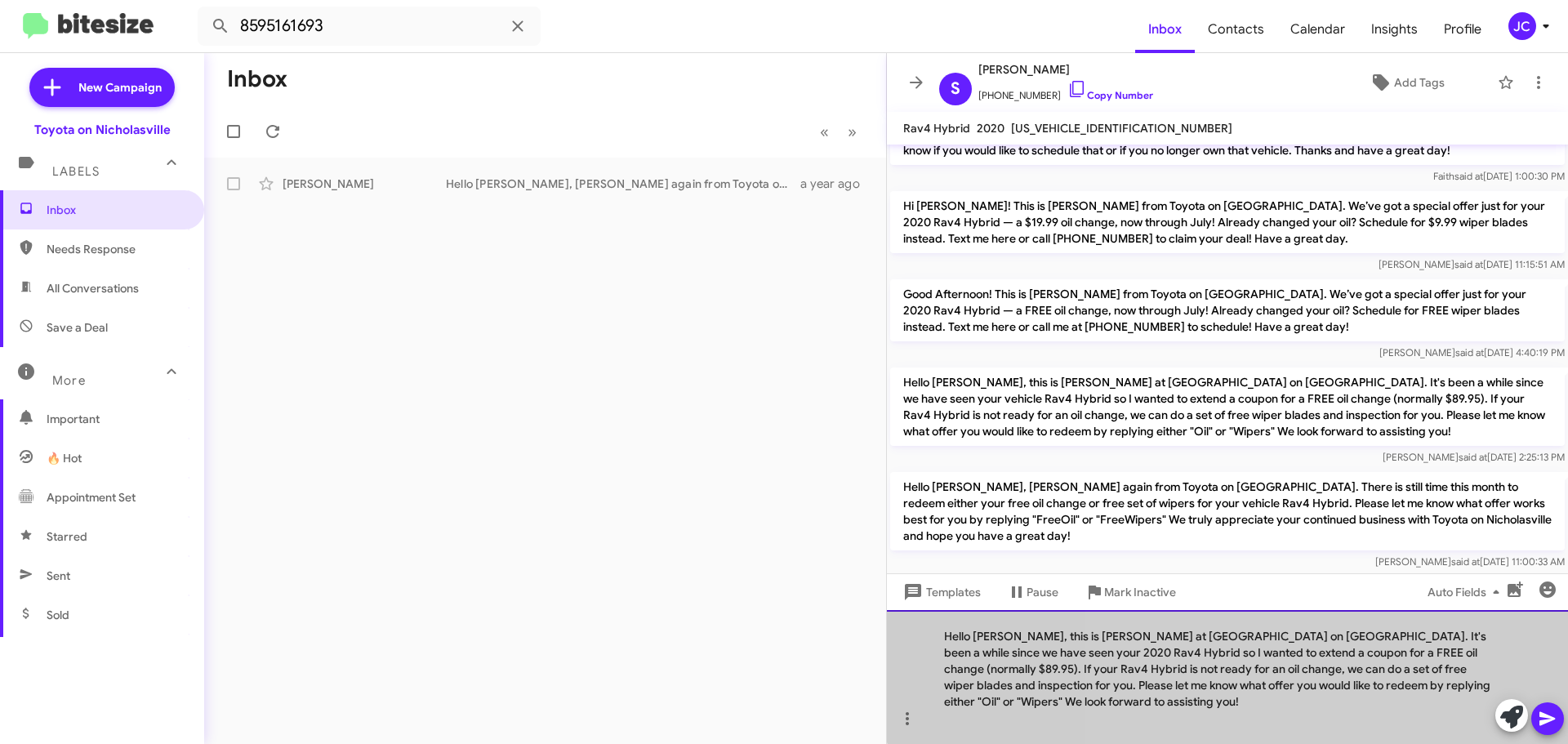
click at [1269, 656] on div "Hello Sandra, this is Jessika at Toyota on Nicholasville. It's been a while sin…" at bounding box center [1227, 677] width 681 height 134
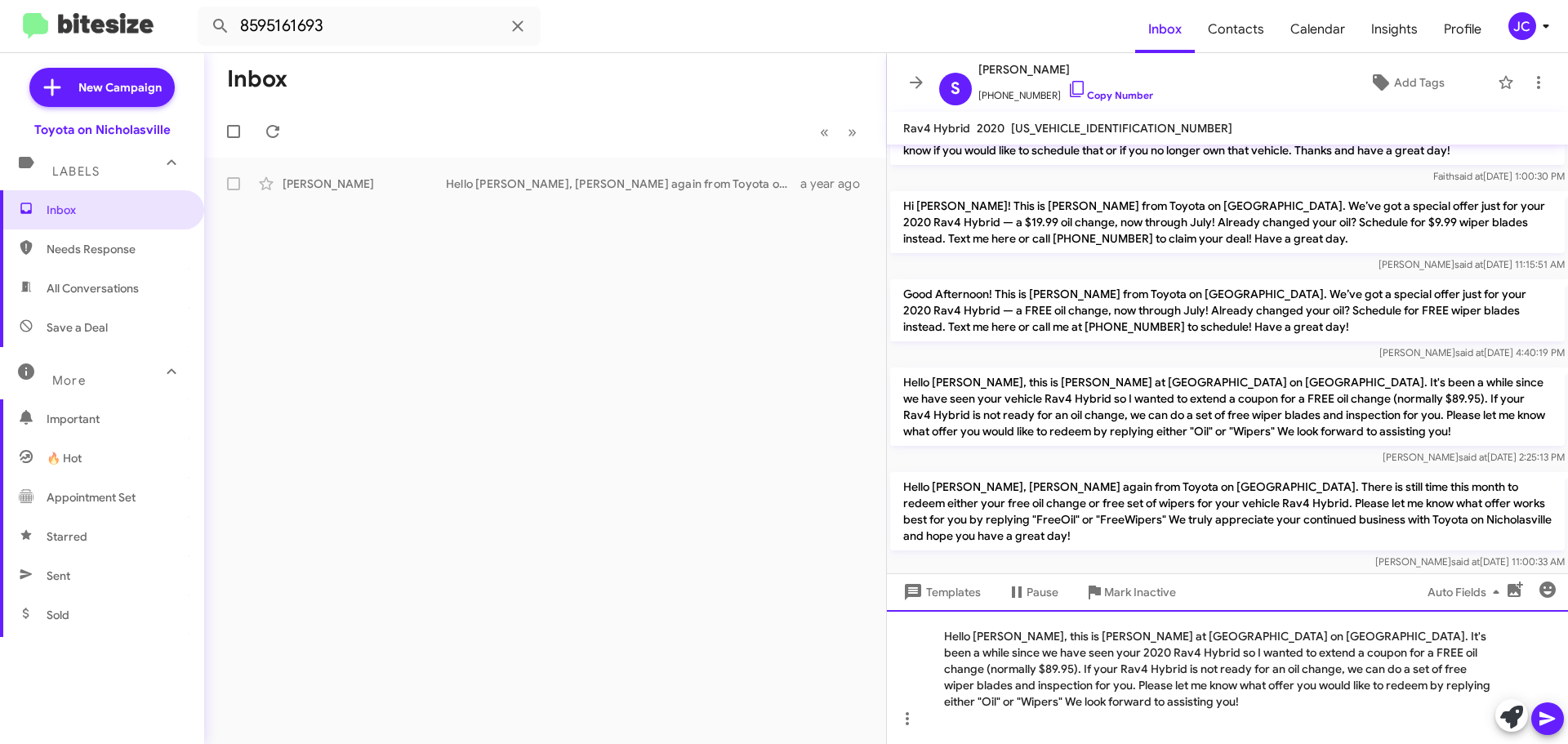
copy div "Hello Sandra, this is Jessika at Toyota on Nicholasville. It's been a while sin…"
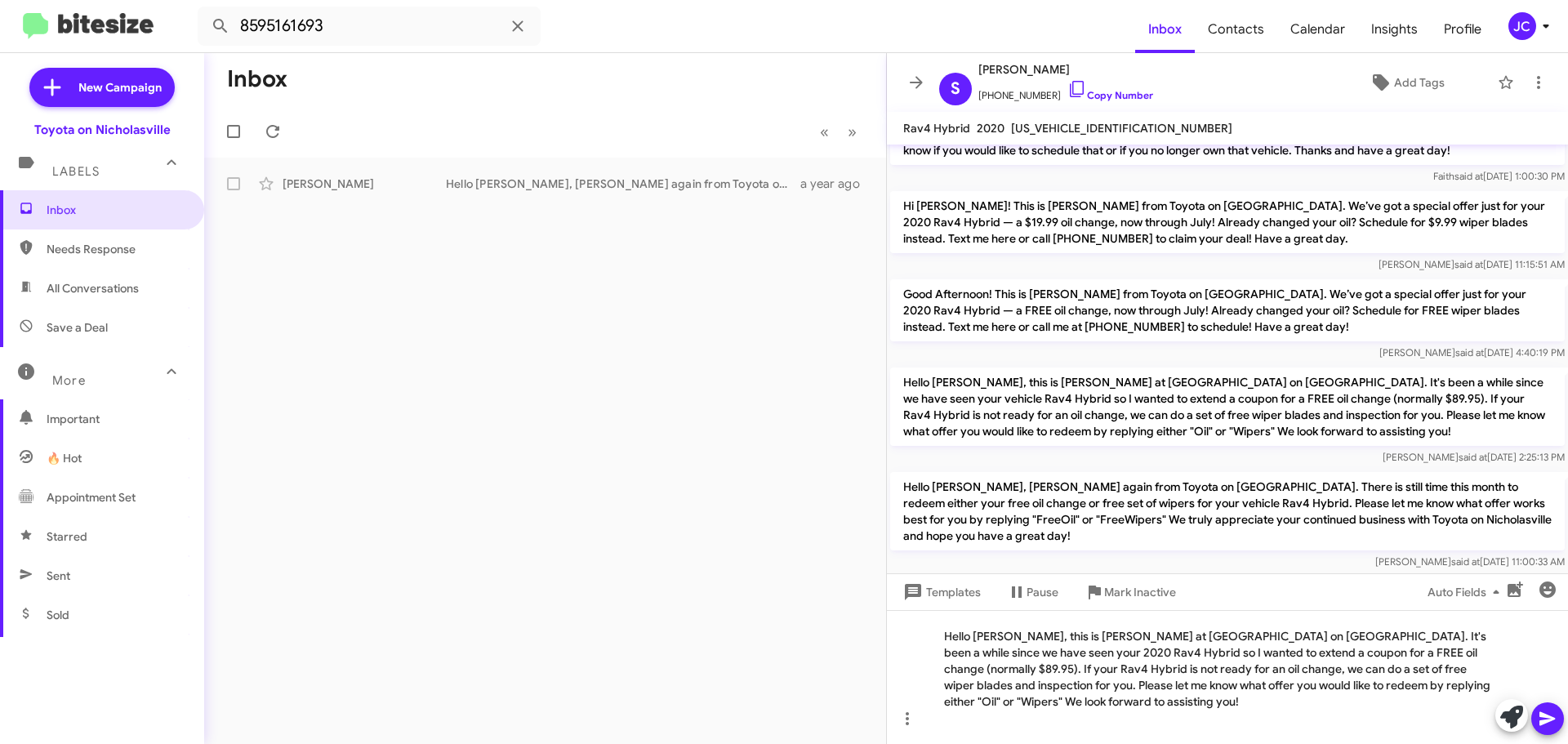
click at [1547, 728] on span at bounding box center [1547, 719] width 20 height 33
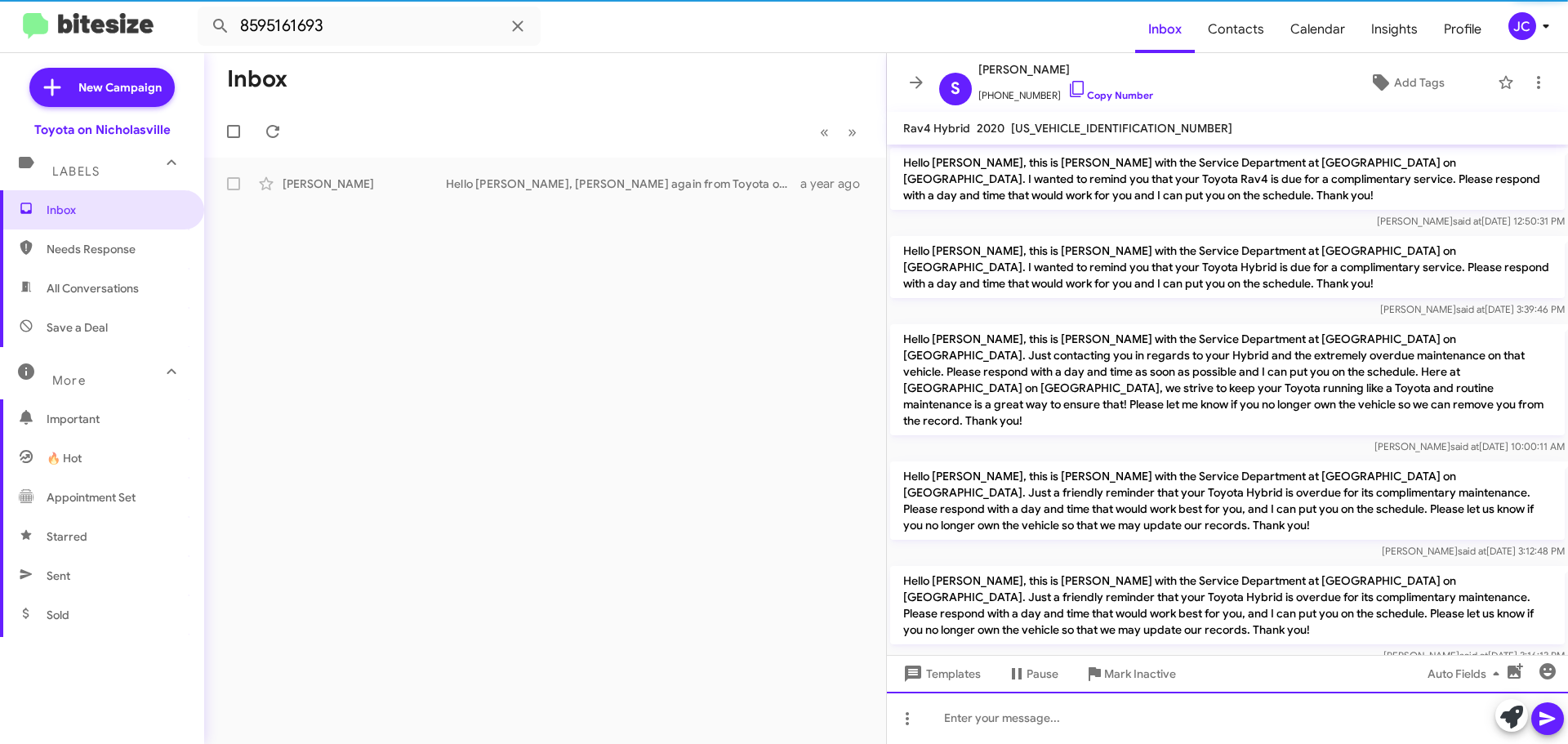
scroll to position [81, 0]
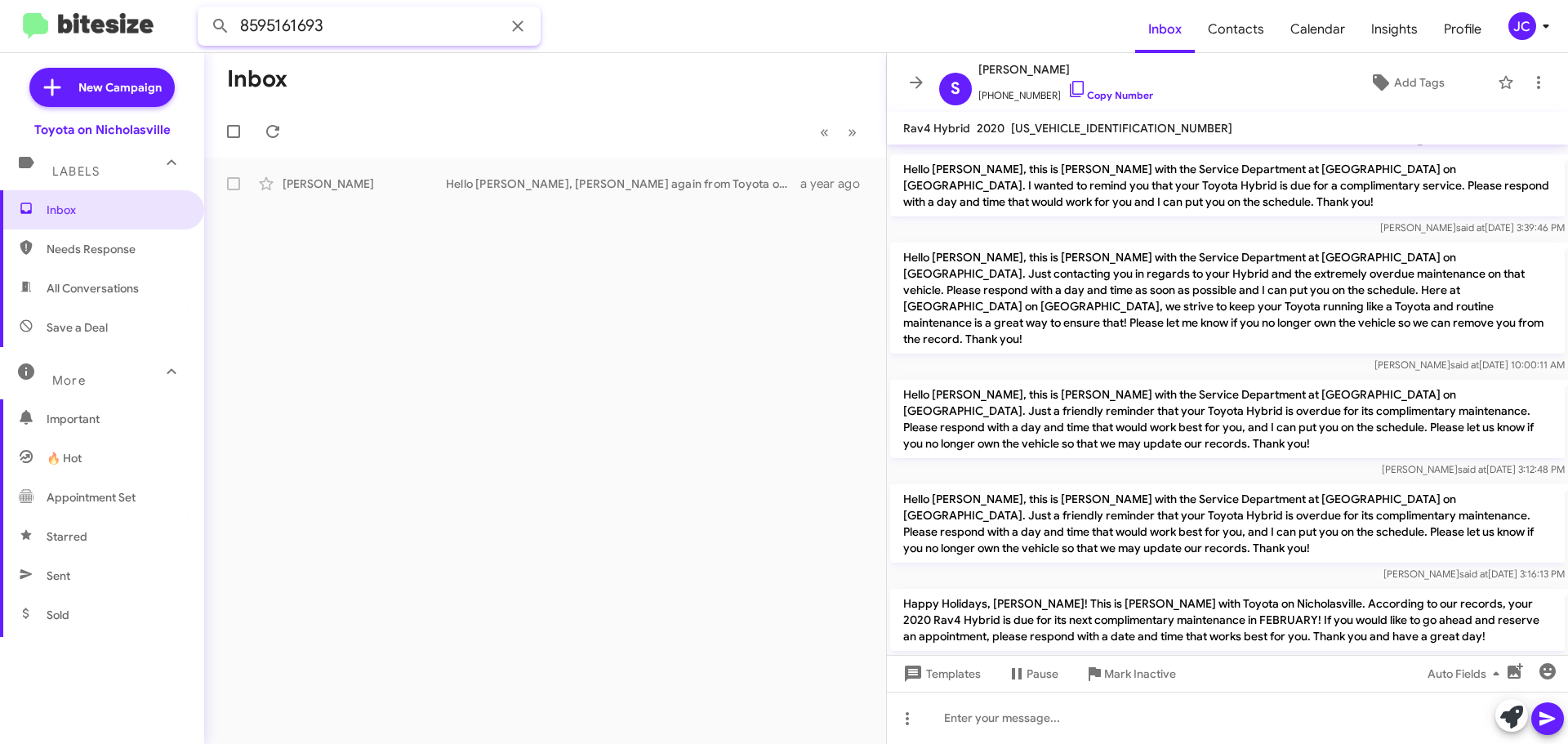
drag, startPoint x: 385, startPoint y: 28, endPoint x: 0, endPoint y: 8, distance: 385.5
click at [0, 27] on mat-toolbar "8595161693 Inbox Contacts Calendar Insights Profile JC" at bounding box center [784, 26] width 1568 height 53
click at [204, 10] on button at bounding box center [220, 26] width 33 height 33
click at [375, 168] on div "Kazuhiro Hayashi Hello Kazuhiro, this is Jessika with Toyota on Nicholasville. …" at bounding box center [545, 184] width 656 height 33
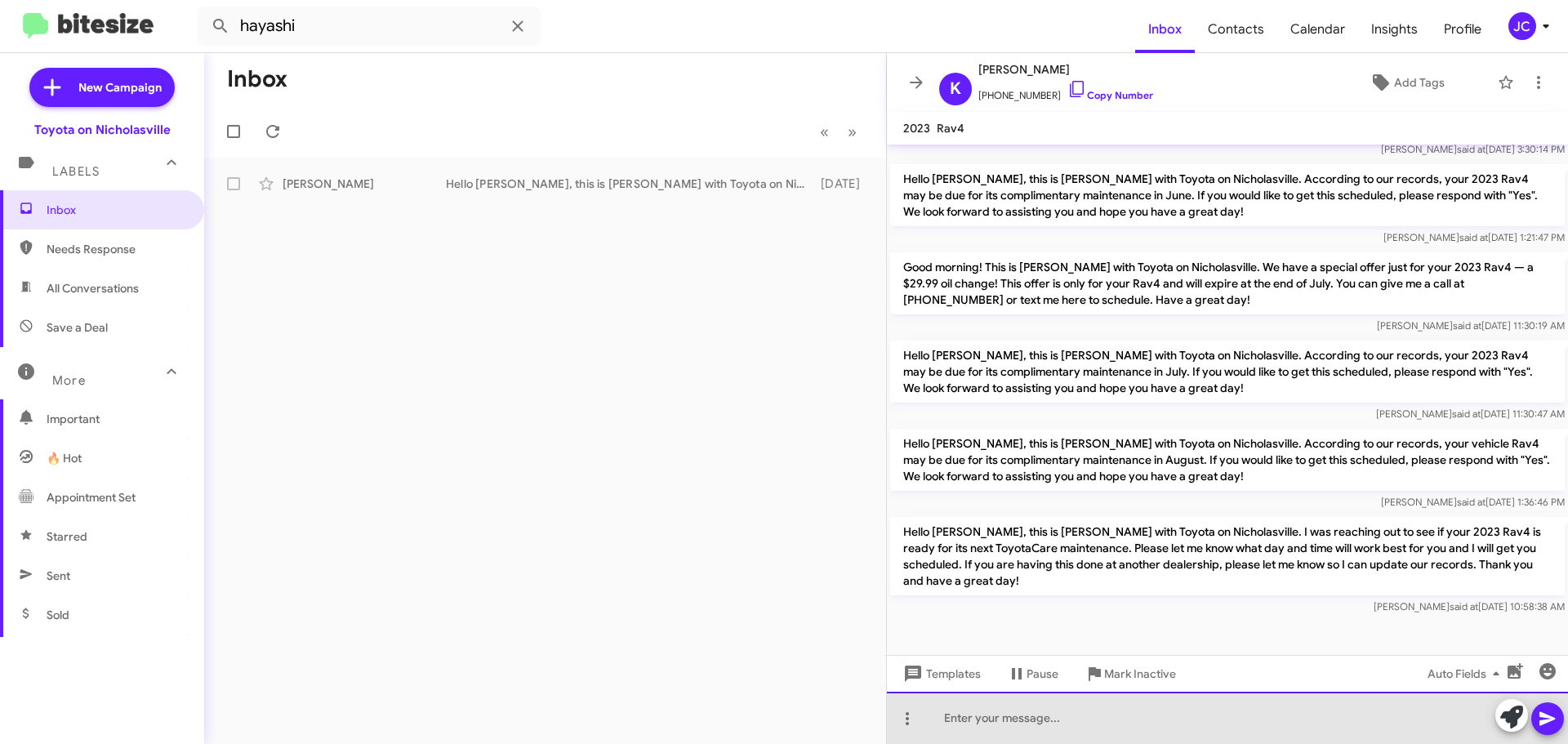
click at [950, 716] on div at bounding box center [1227, 718] width 681 height 53
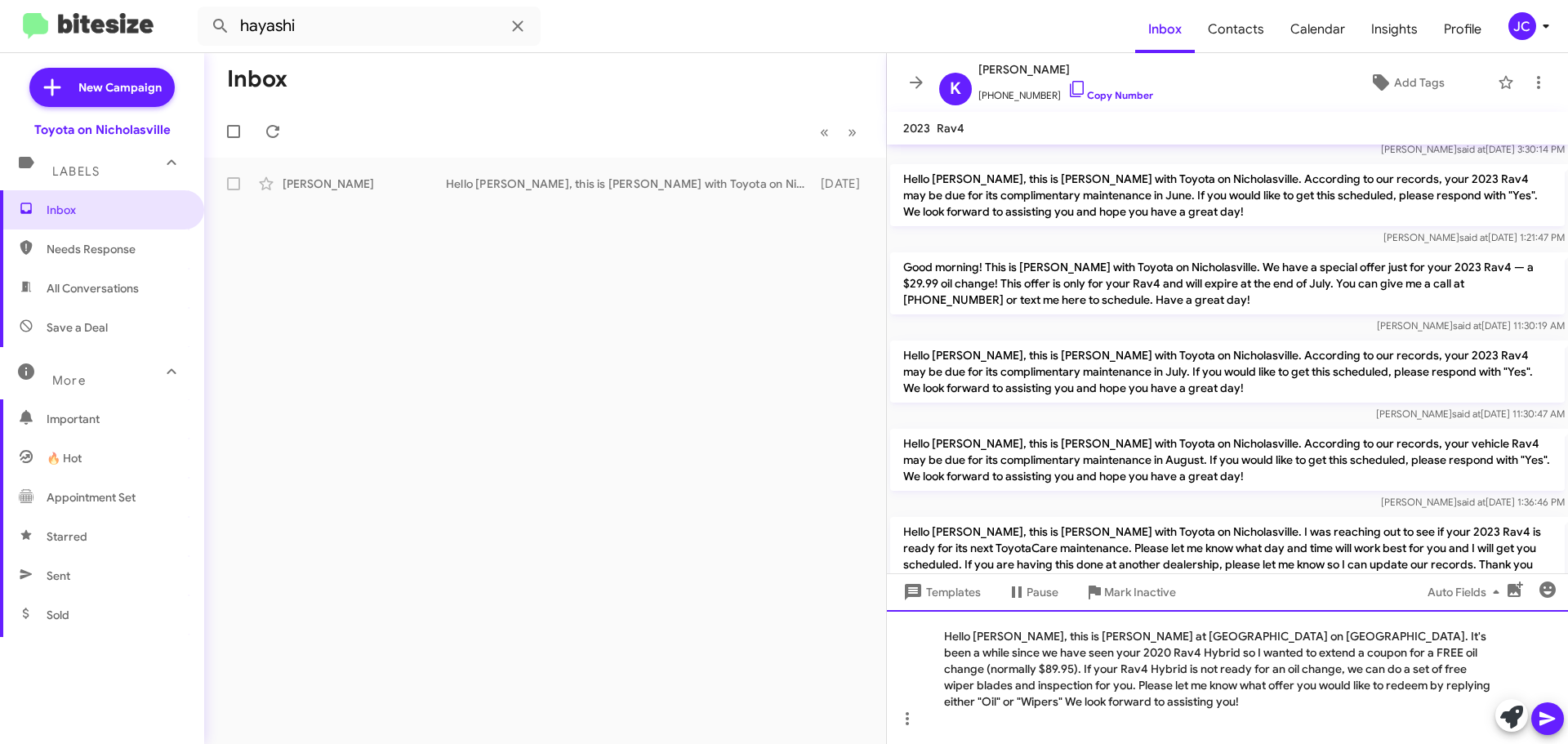
click at [1008, 637] on div "Hello Sandra, this is Jessika at Toyota on Nicholasville. It's been a while sin…" at bounding box center [1227, 677] width 681 height 134
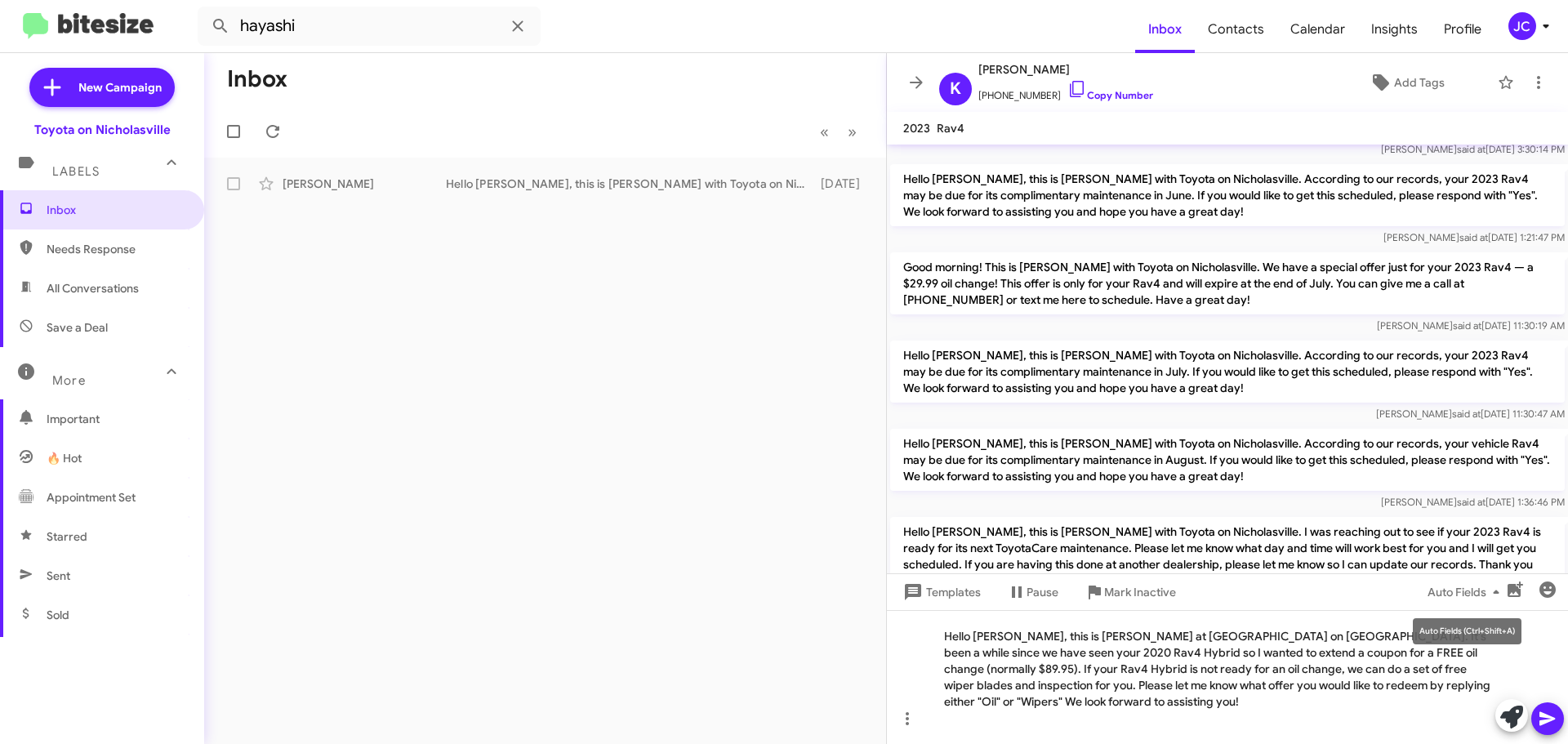
click at [1487, 638] on div "Auto Fields (Ctrl+Shift+A)" at bounding box center [1467, 631] width 109 height 26
click at [1529, 639] on mat-tooltip-component "Auto Fields (Ctrl+Shift+A)" at bounding box center [1467, 631] width 132 height 49
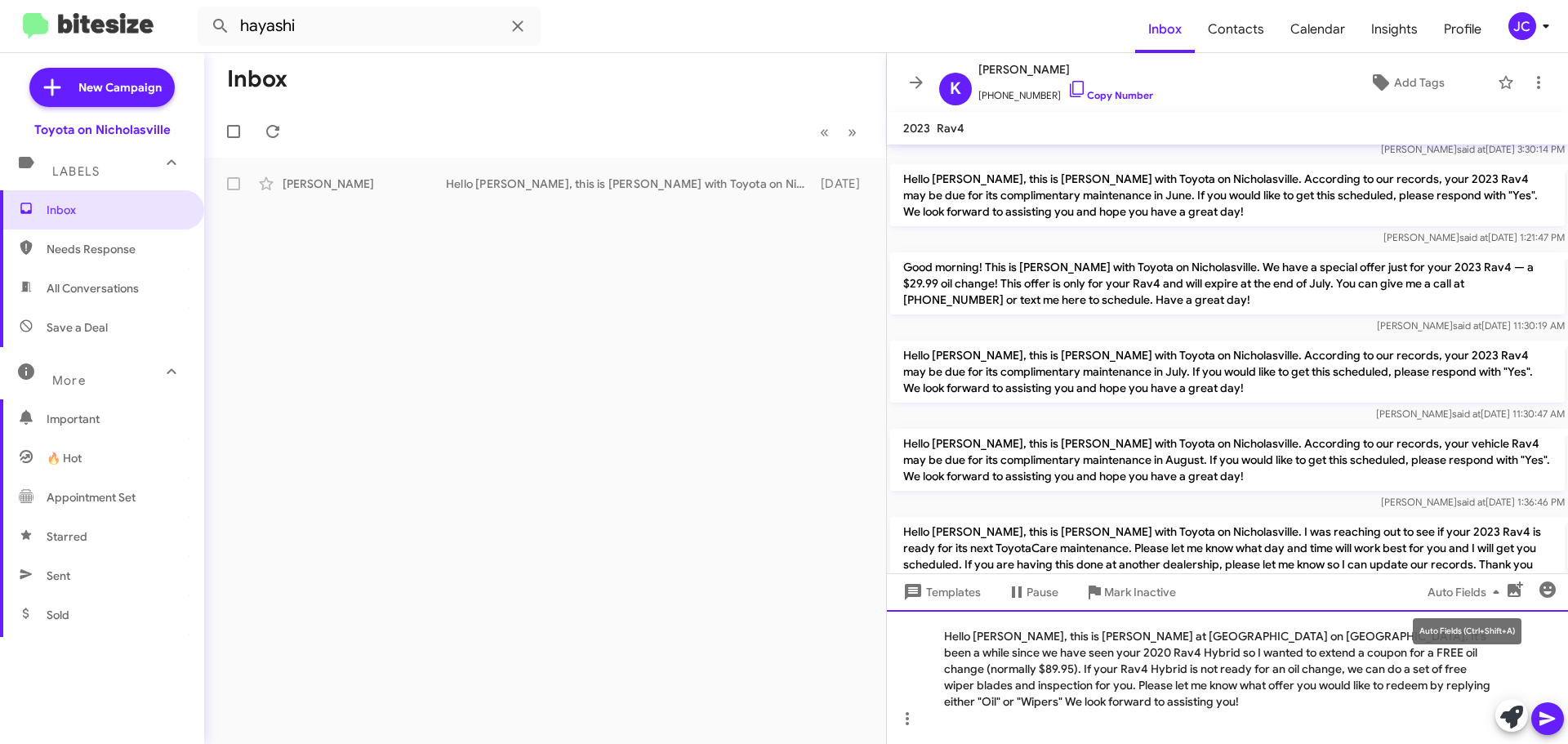
click at [1522, 672] on div "Hello Kazuhiro, this is Jessika at Toyota on Nicholasville. It's been a while s…" at bounding box center [1227, 677] width 681 height 134
click at [1487, 641] on div "Hello Kazuhiro, this is Jessika at Toyota on Nicholasville. It's been a while s…" at bounding box center [1227, 677] width 681 height 134
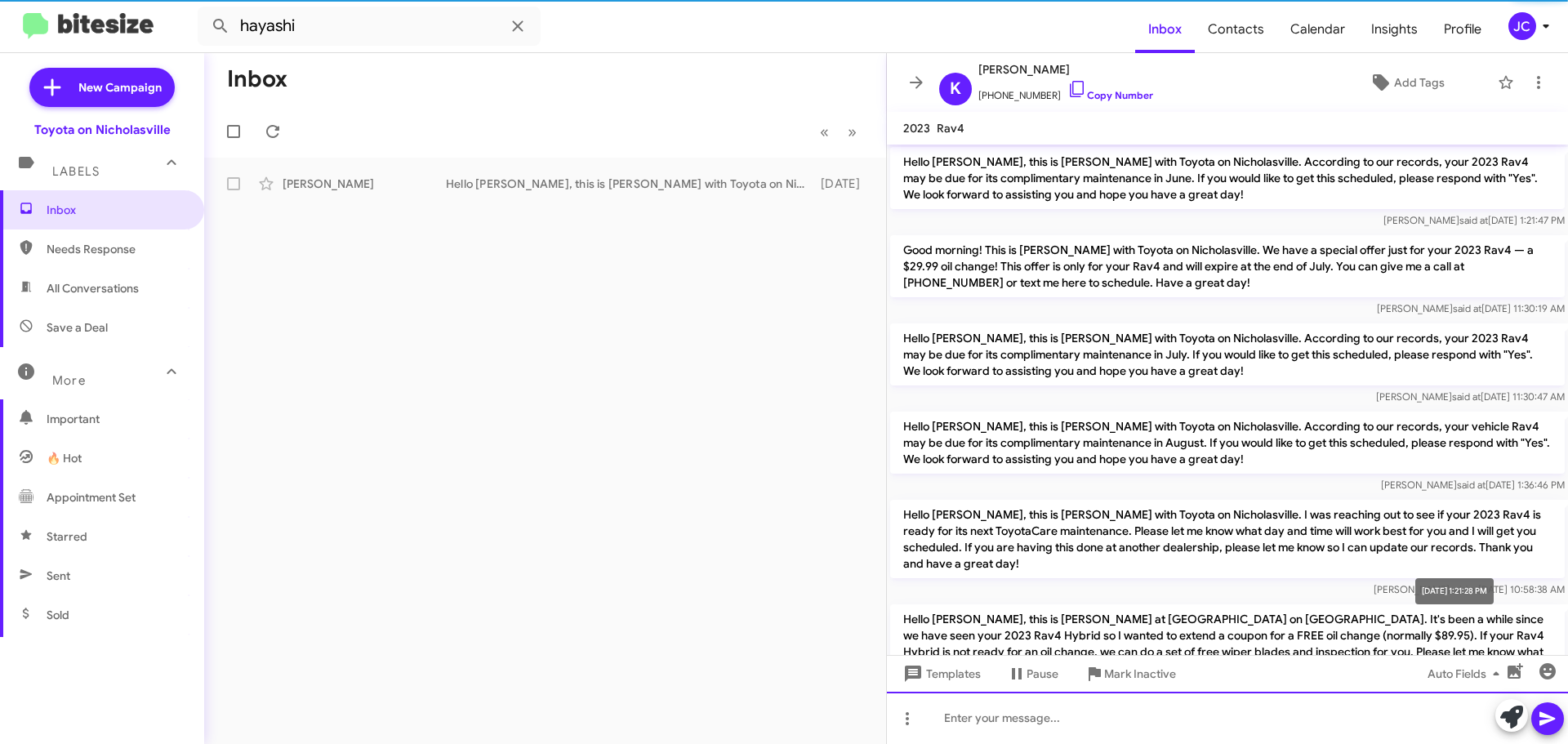
scroll to position [445, 0]
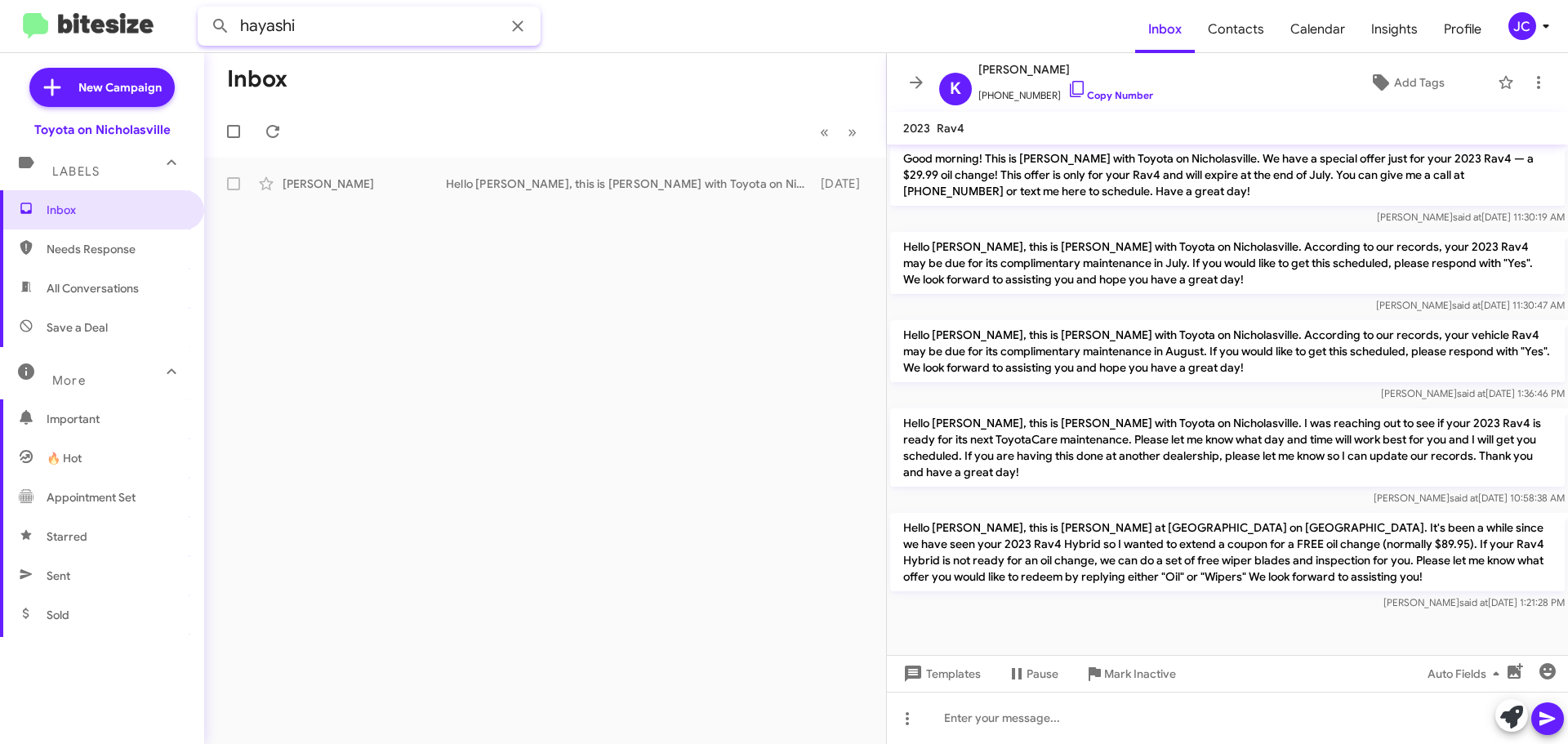
drag, startPoint x: 342, startPoint y: 21, endPoint x: 0, endPoint y: -27, distance: 345.4
click at [0, 0] on html "hayashi Inbox Contacts Calendar Insights Profile JC New Campaign Toyota on Nich…" at bounding box center [784, 372] width 1568 height 744
click at [204, 10] on button at bounding box center [220, 26] width 33 height 33
click at [697, 184] on div "🔥 Hot Good morning Brooke! I'm just following up to see if you'd like to schedu…" at bounding box center [627, 183] width 362 height 19
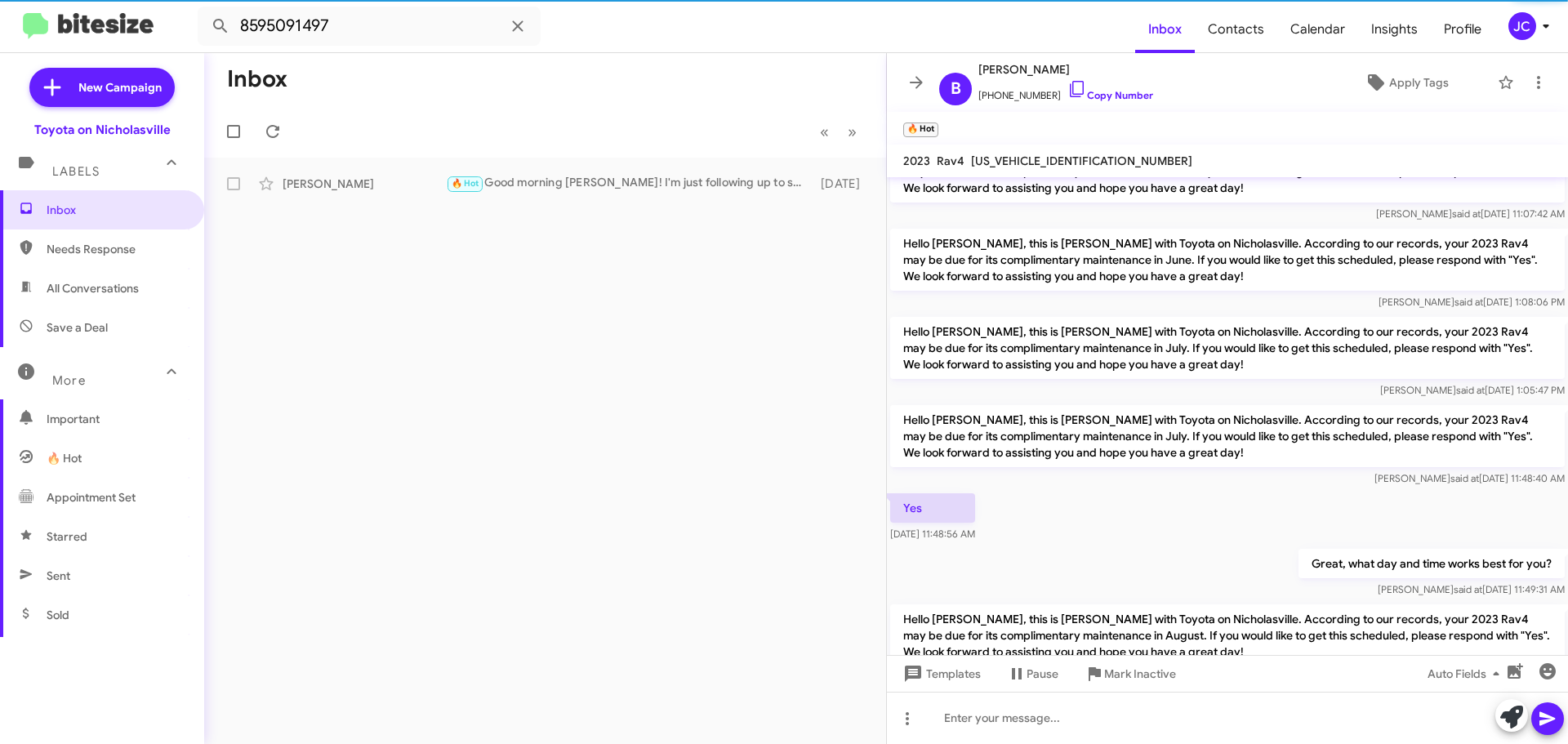
scroll to position [327, 0]
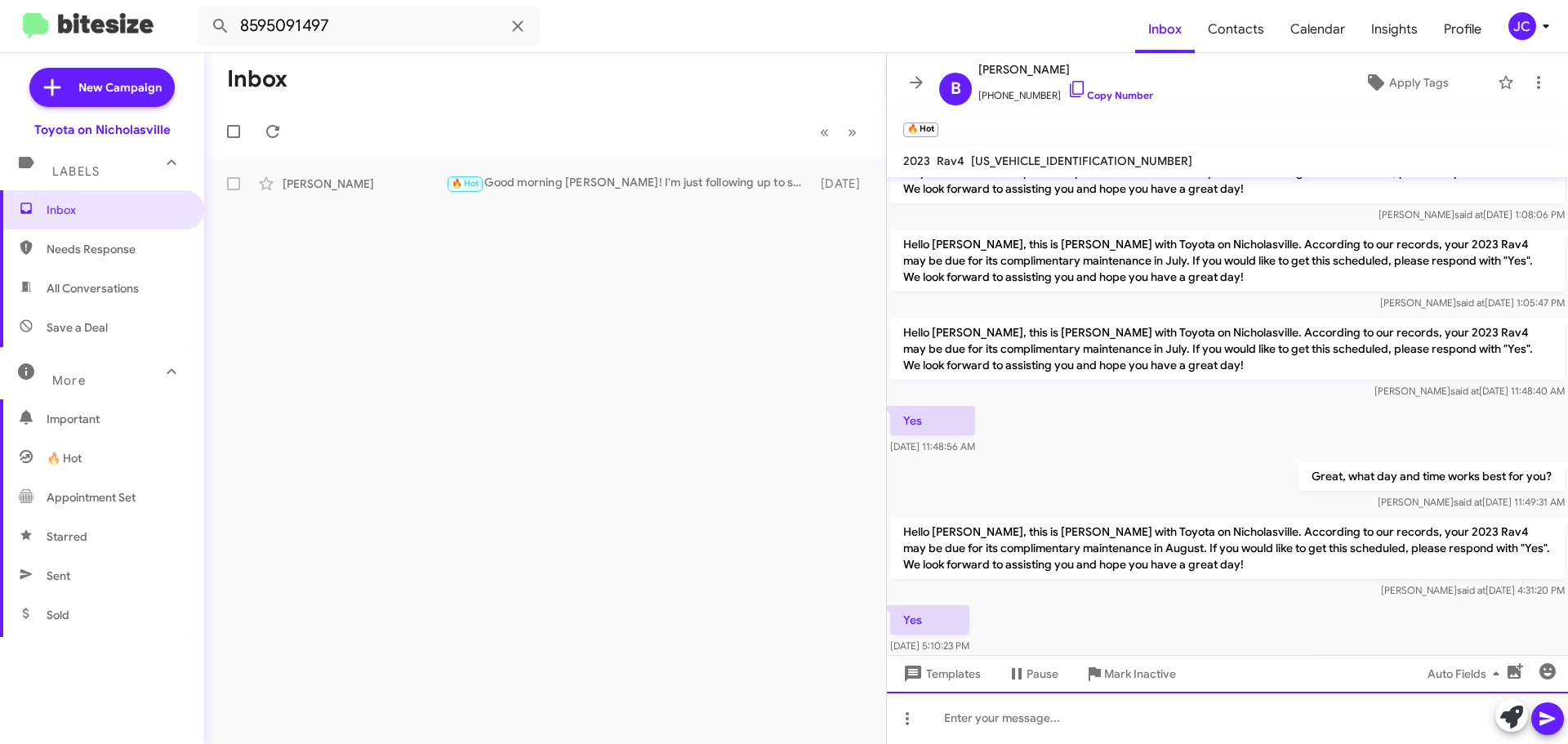
click at [958, 723] on div at bounding box center [1227, 718] width 681 height 53
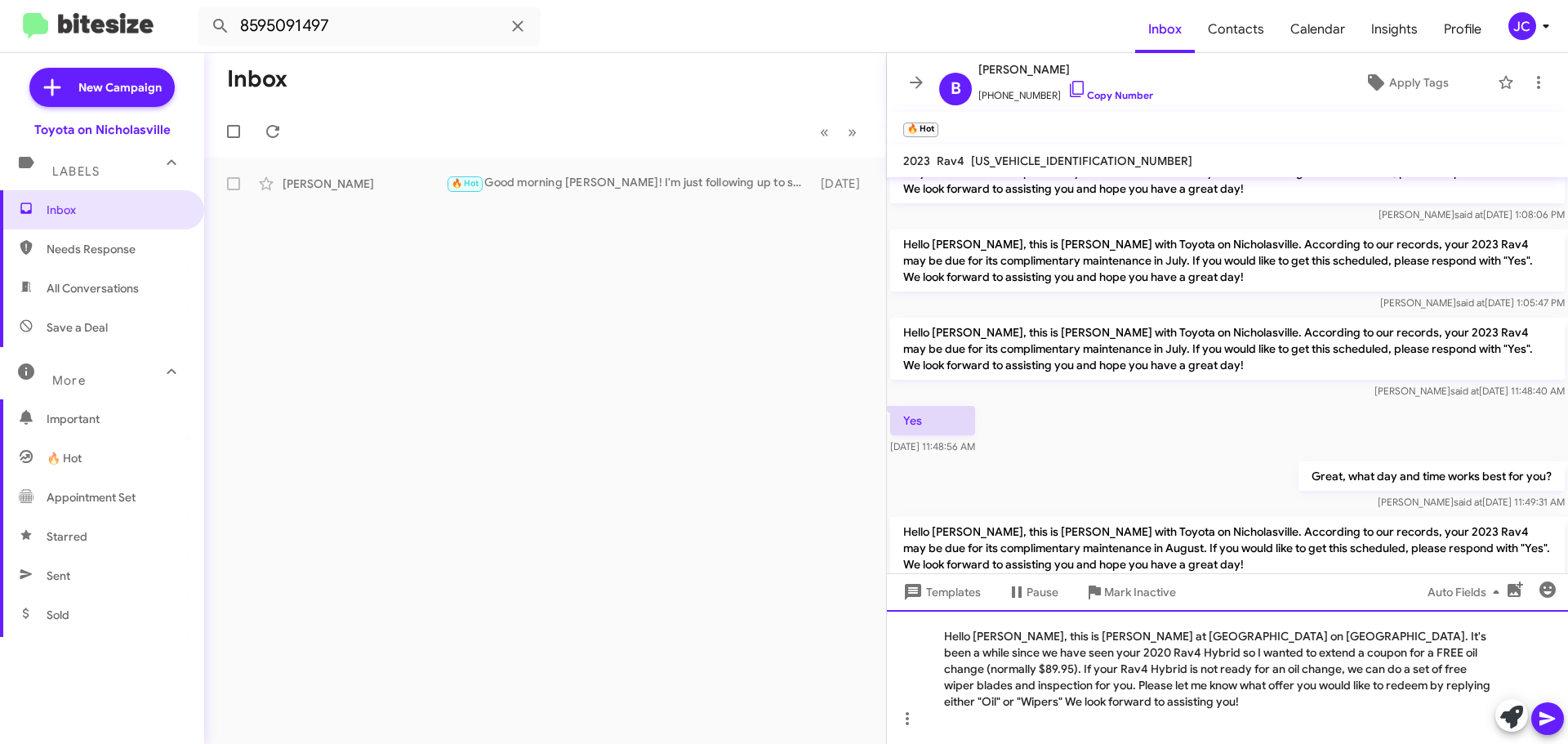
click at [1009, 640] on div "Hello Sandra, this is Jessika at Toyota on Nicholasville. It's been a while sin…" at bounding box center [1227, 677] width 681 height 134
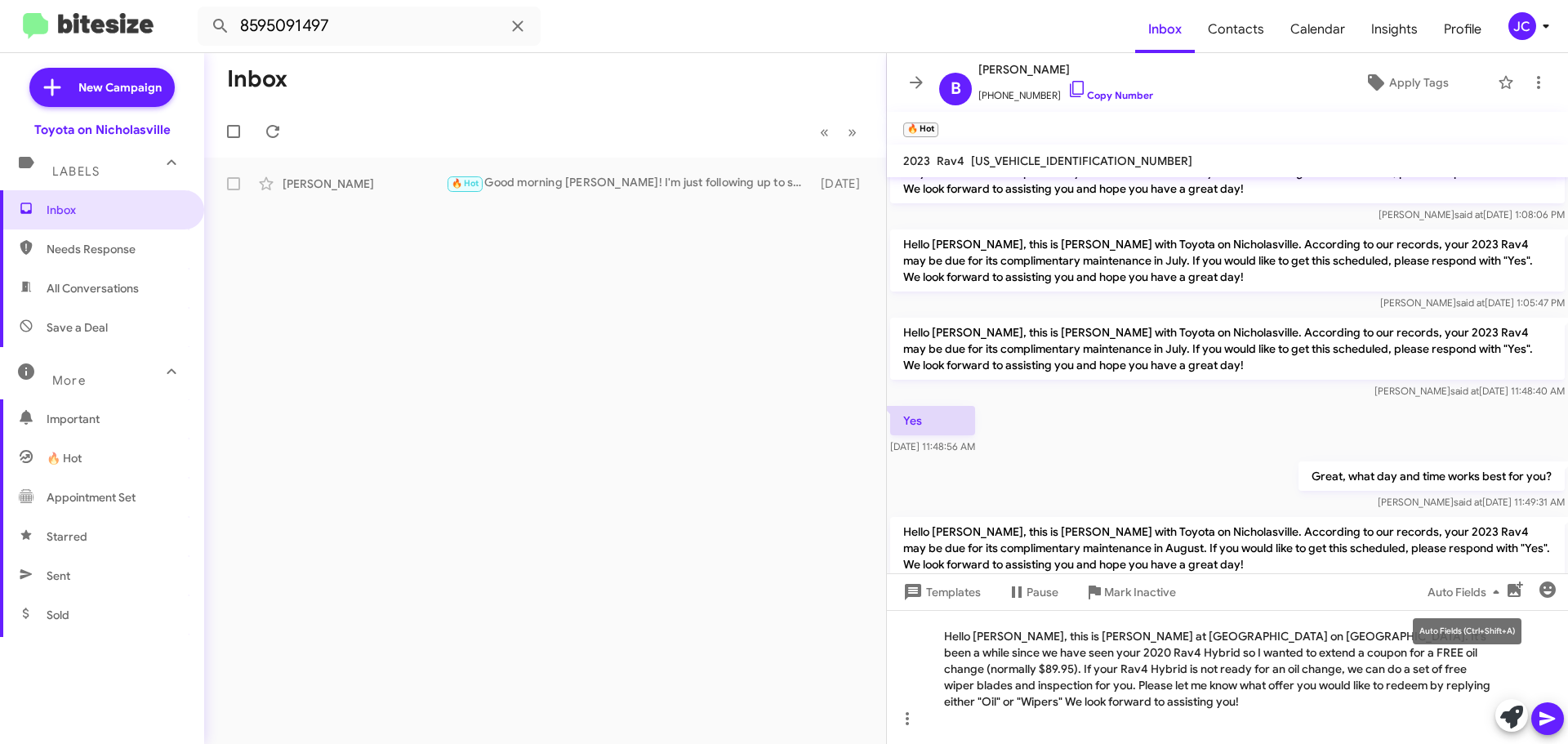
click at [1485, 637] on div "Auto Fields (Ctrl+Shift+A)" at bounding box center [1467, 631] width 109 height 26
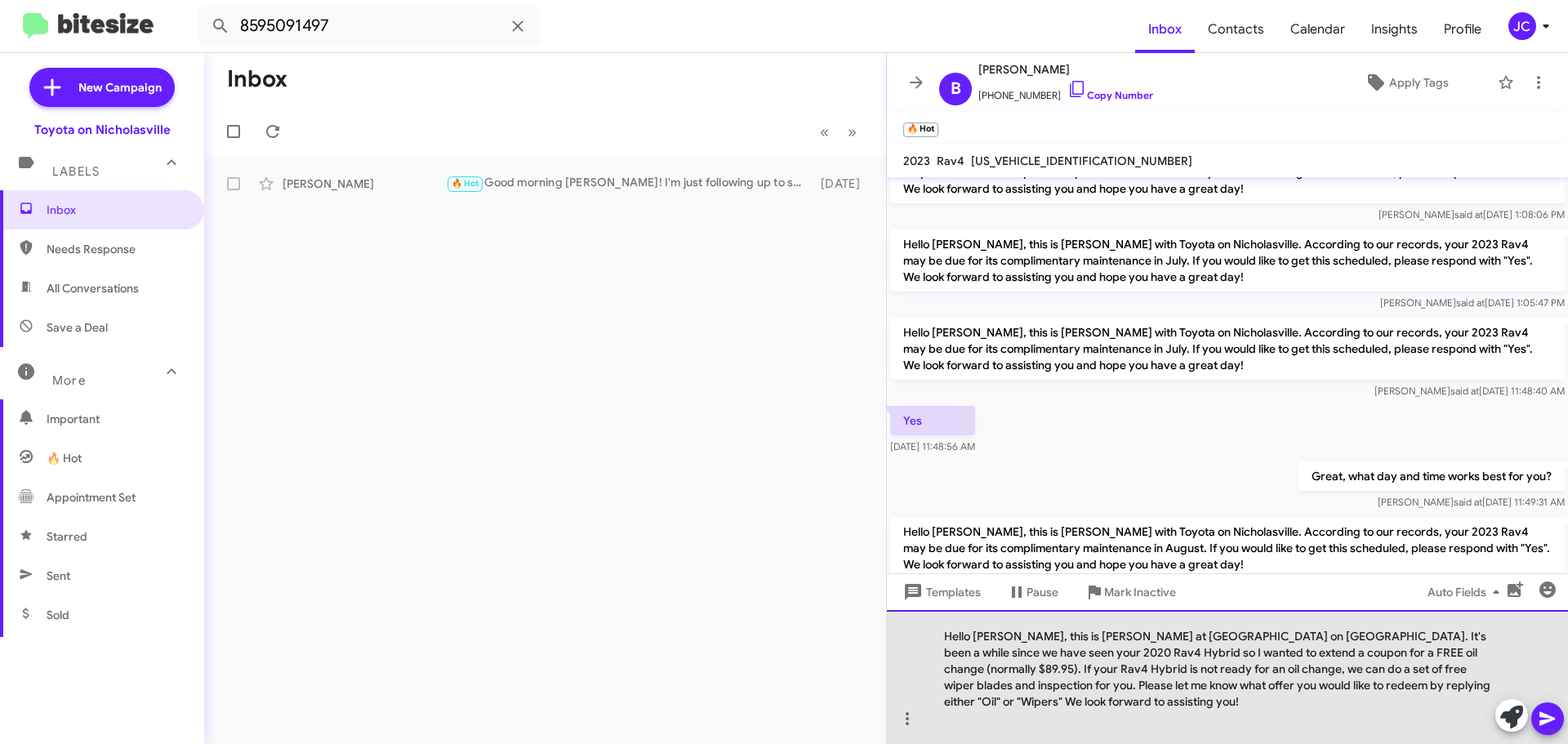
drag, startPoint x: 1478, startPoint y: 664, endPoint x: 1484, endPoint y: 645, distance: 19.9
click at [1476, 664] on div "Hello Brooke, this is Jessika at Toyota on Nicholasville. It's been a while sin…" at bounding box center [1227, 677] width 681 height 134
drag, startPoint x: 1476, startPoint y: 635, endPoint x: 1458, endPoint y: 642, distance: 19.3
click at [1475, 636] on div "Hello Brooke, this is Jessika at Toyota on Nicholasville. It's been a while sin…" at bounding box center [1227, 677] width 681 height 134
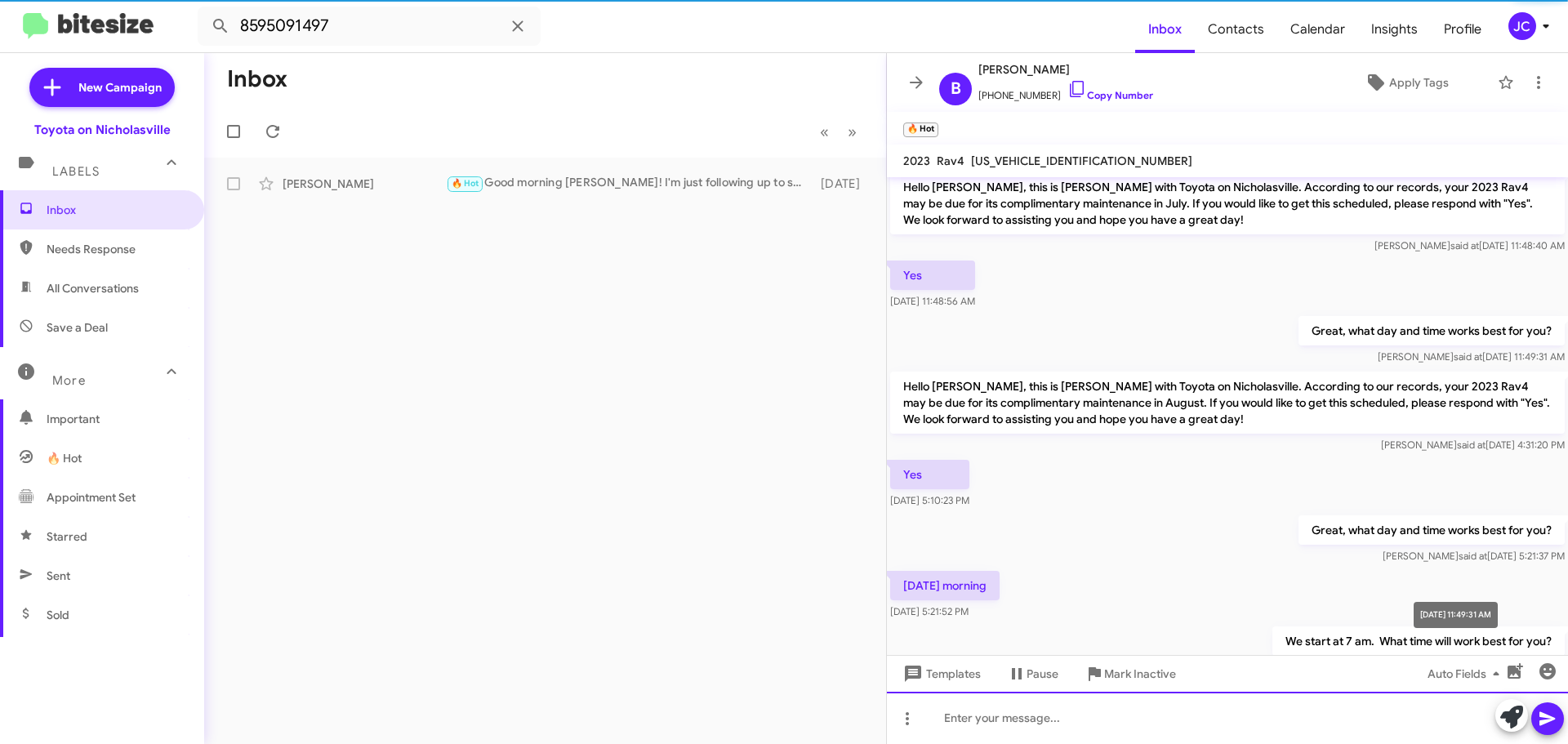
scroll to position [0, 0]
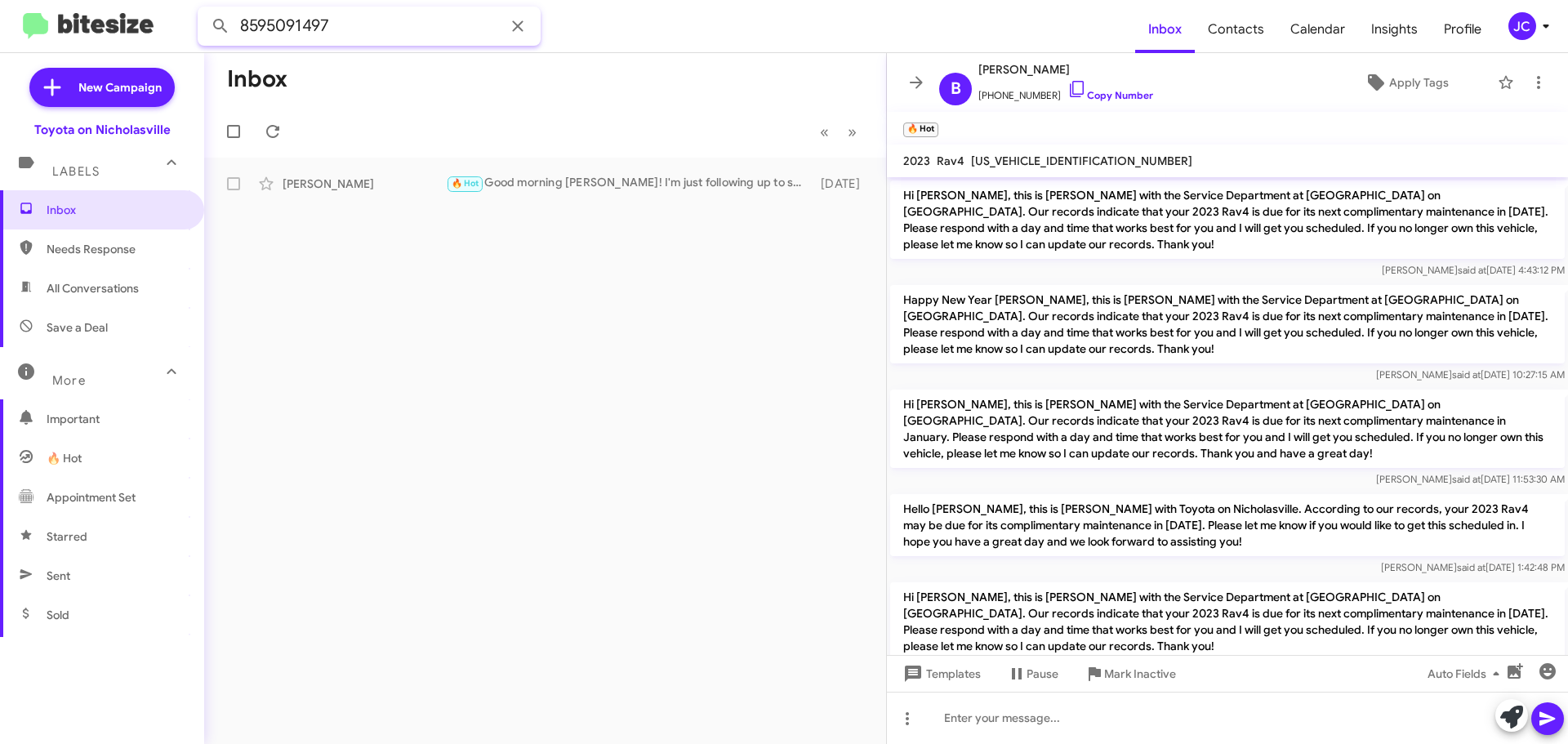
drag, startPoint x: 370, startPoint y: 21, endPoint x: 0, endPoint y: 11, distance: 370.1
click at [0, 18] on mat-toolbar "8595091497 Inbox Contacts Calendar Insights Profile JC" at bounding box center [784, 26] width 1568 height 53
click at [204, 10] on button at bounding box center [220, 26] width 33 height 33
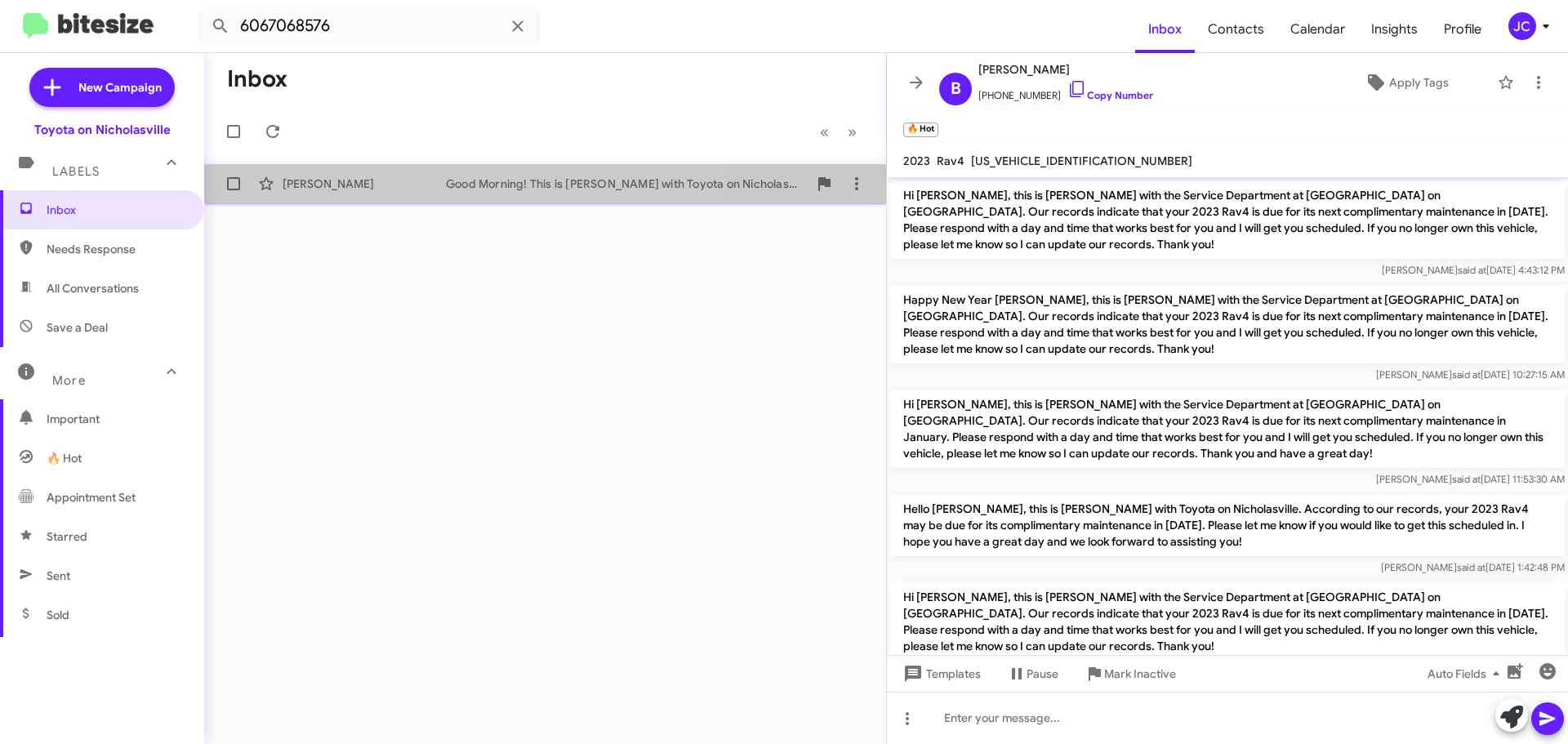
drag, startPoint x: 391, startPoint y: 196, endPoint x: 399, endPoint y: 198, distance: 8.2
click at [391, 196] on div "Mary Jones Good Morning! This is Amanda with Toyota on Nicholasville. I'm reach…" at bounding box center [545, 184] width 656 height 33
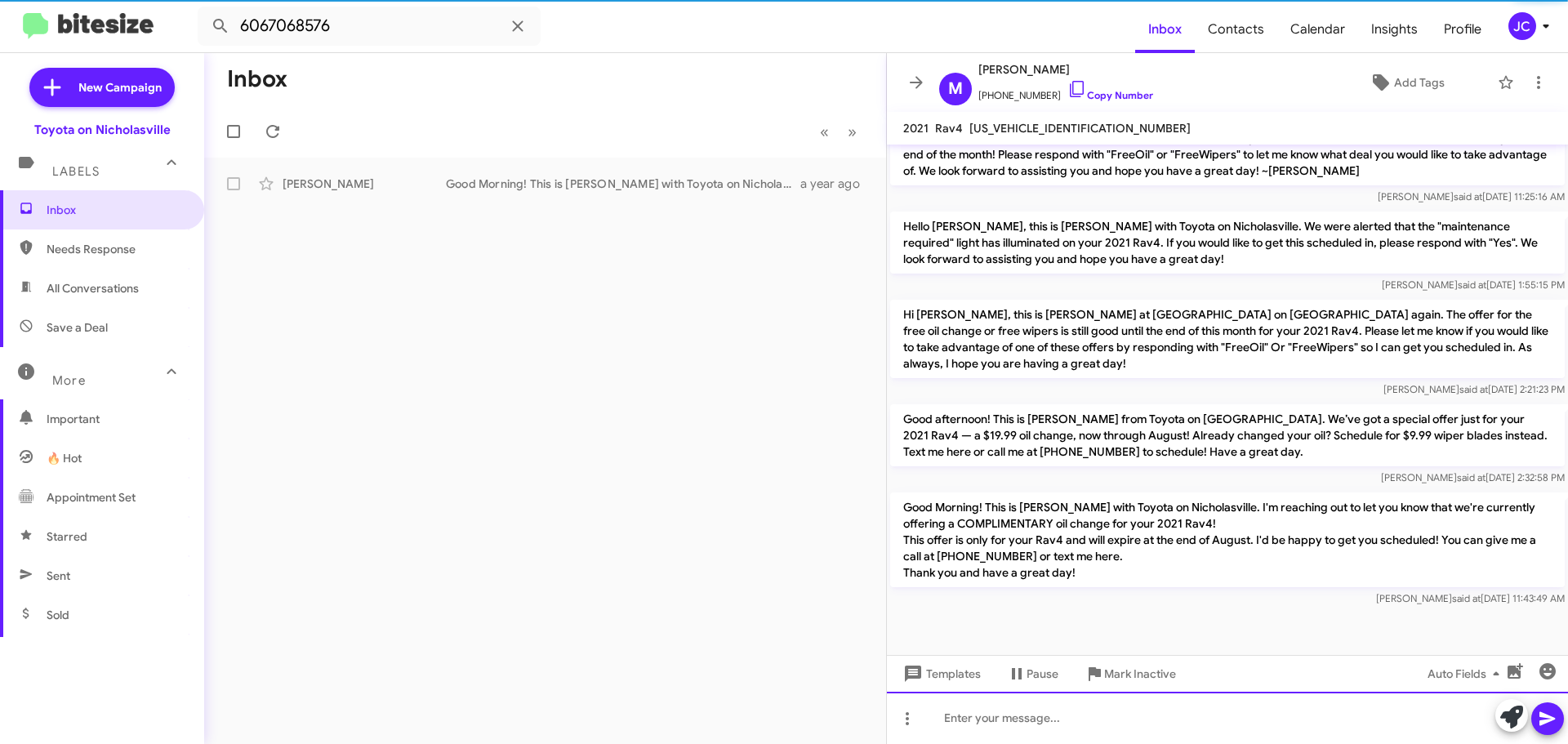
click at [972, 726] on div at bounding box center [1227, 718] width 681 height 53
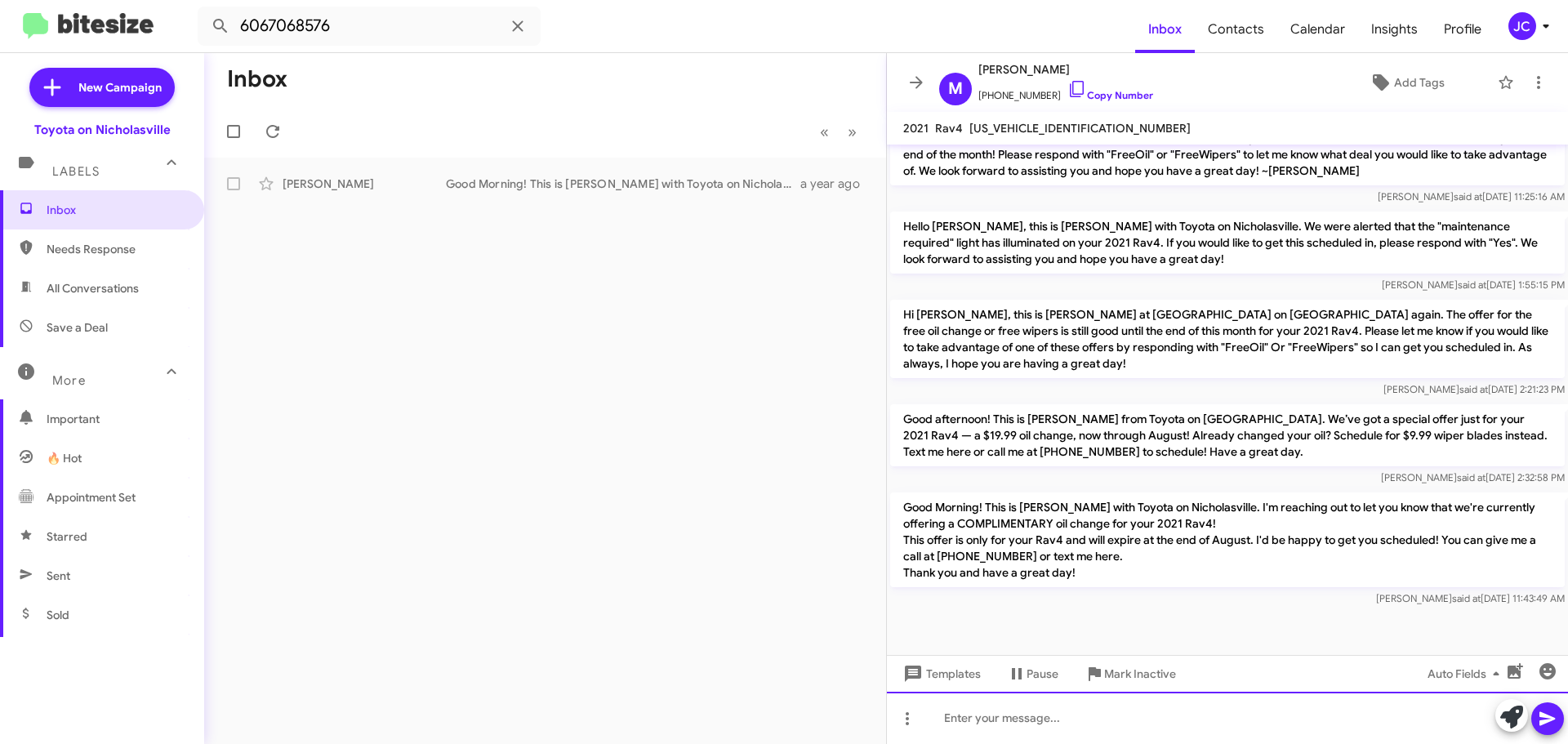
scroll to position [2616, 0]
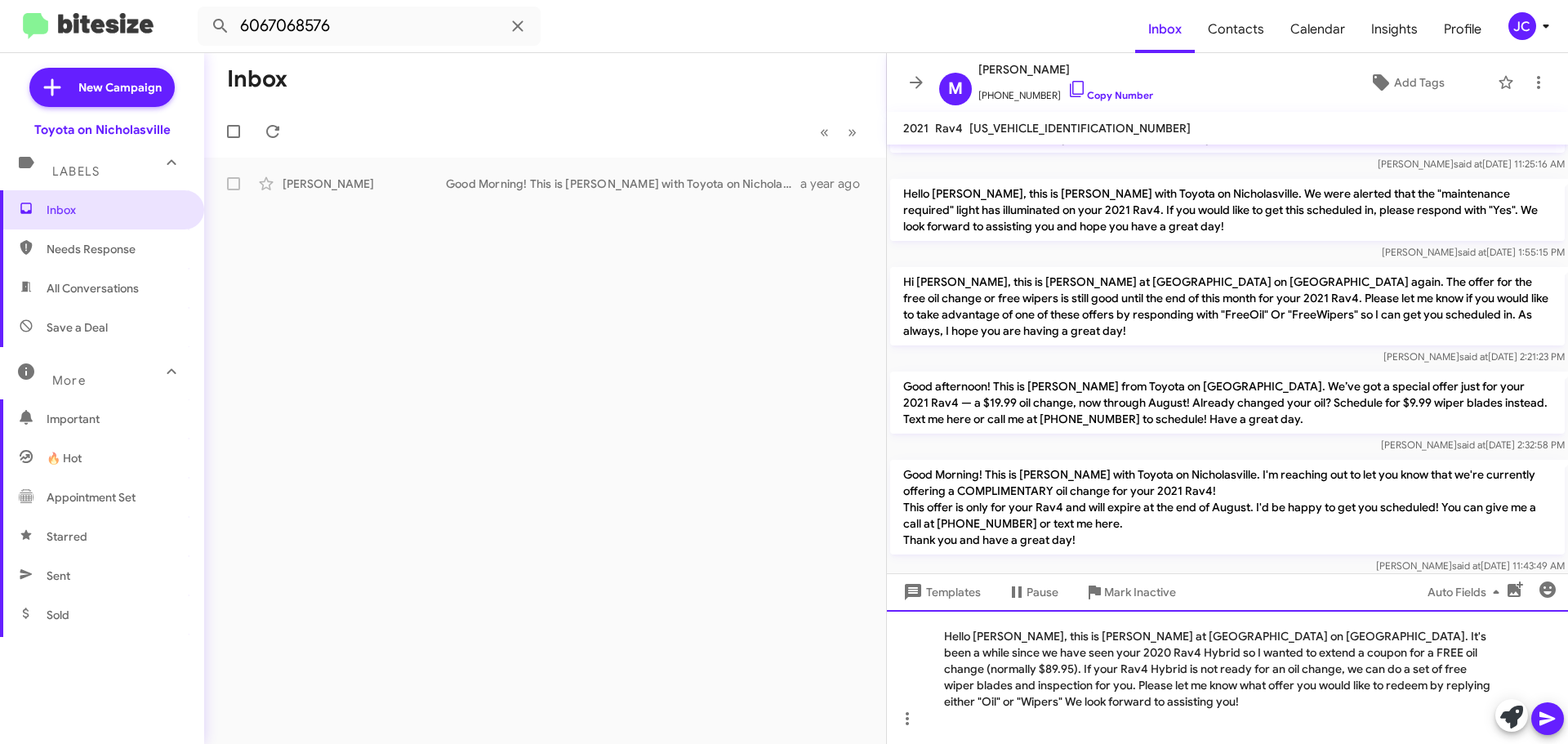
click at [1009, 639] on div "Hello Sandra, this is Jessika at Toyota on Nicholasville. It's been a while sin…" at bounding box center [1227, 677] width 681 height 134
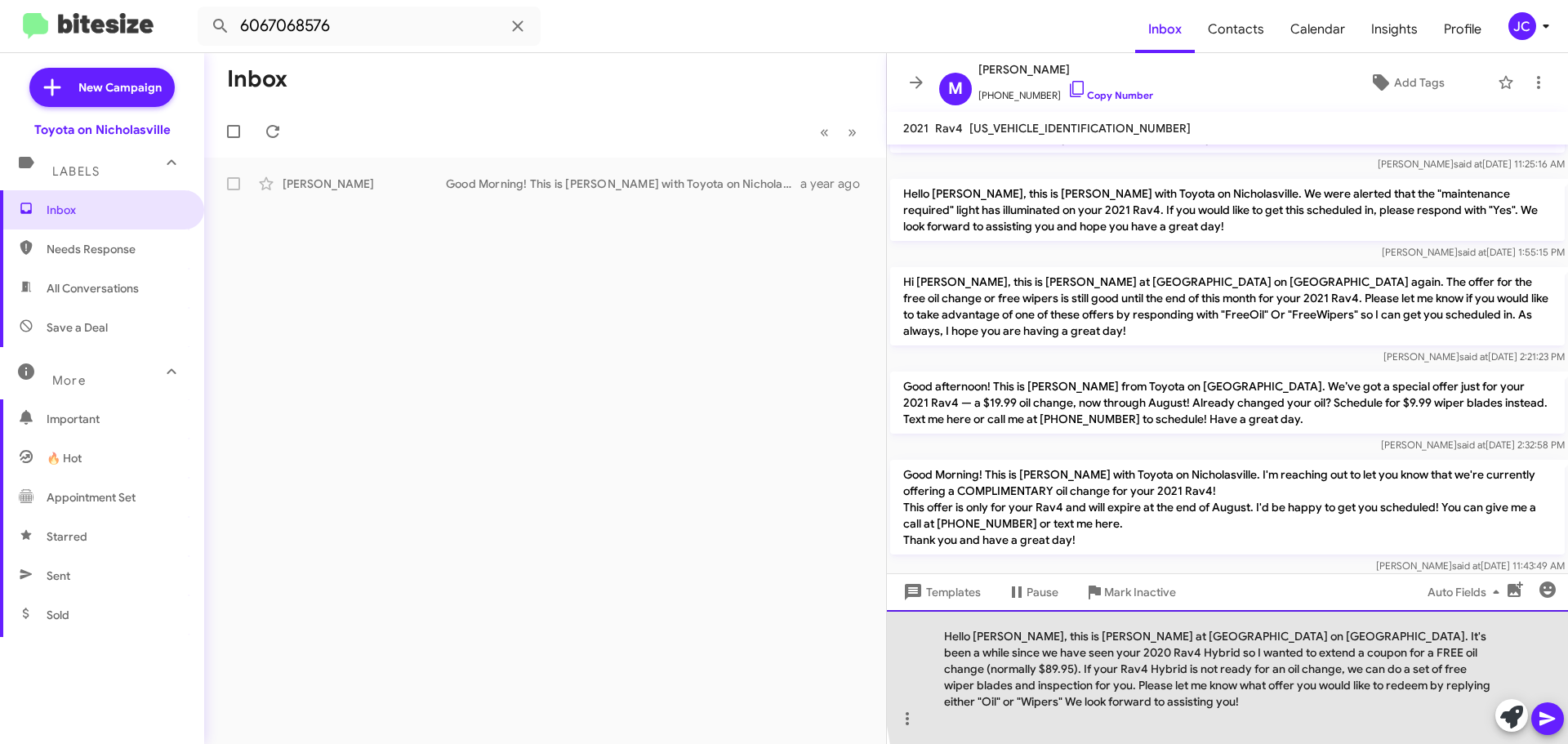
click at [1462, 656] on div "Hello Mary, this is Jessika at Toyota on Nicholasville. It's been a while since…" at bounding box center [1227, 677] width 681 height 134
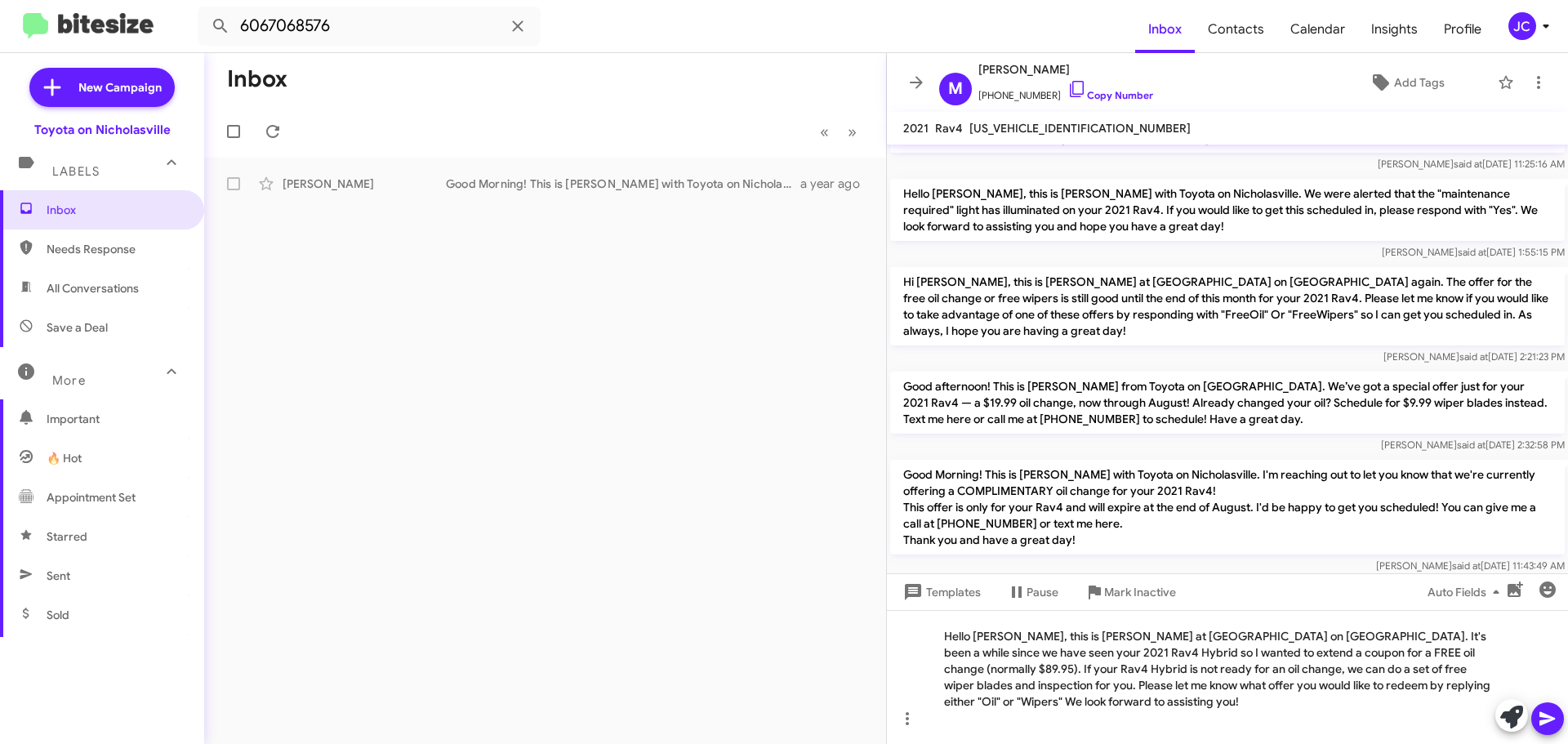
click at [1538, 716] on icon at bounding box center [1547, 719] width 20 height 20
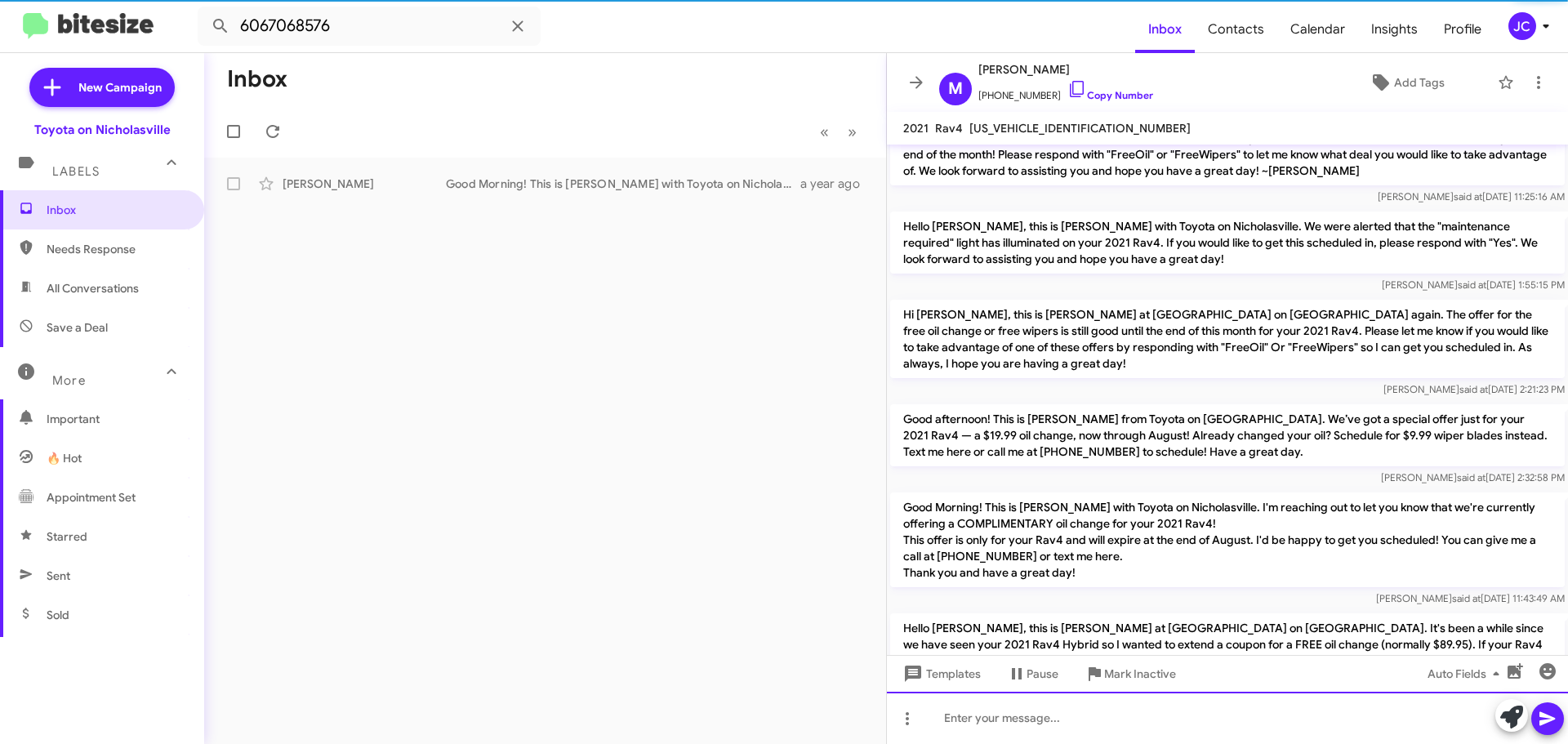
scroll to position [0, 0]
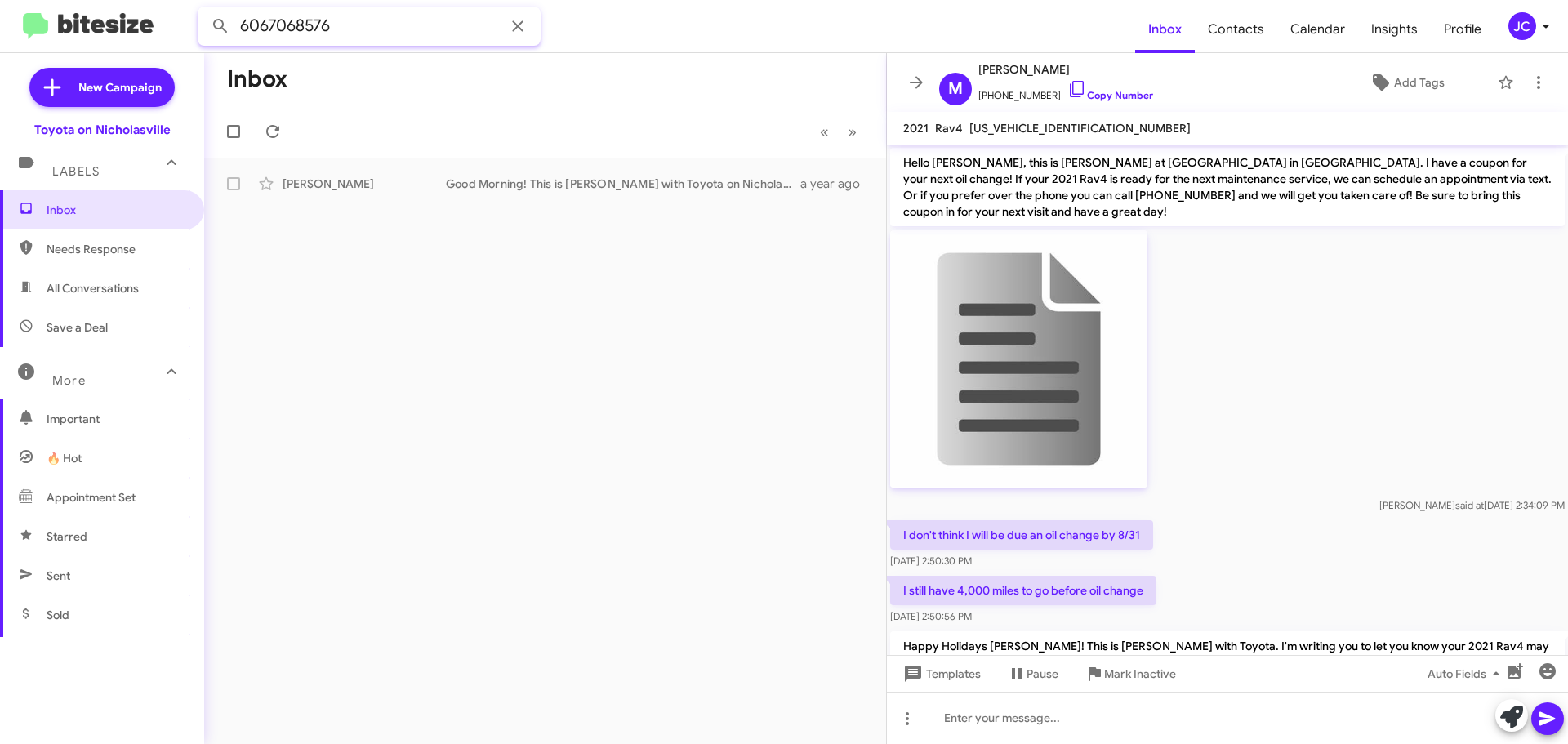
drag, startPoint x: 308, startPoint y: 26, endPoint x: 0, endPoint y: 30, distance: 308.0
click at [0, 29] on mat-toolbar "6067068576 Inbox Contacts Calendar Insights Profile JC" at bounding box center [784, 26] width 1568 height 53
click at [204, 10] on button at bounding box center [220, 26] width 33 height 33
click at [402, 193] on div "Anne Callebs Get ready for the rain!! Are your wipers streaky? This is Jessika …" at bounding box center [545, 184] width 656 height 33
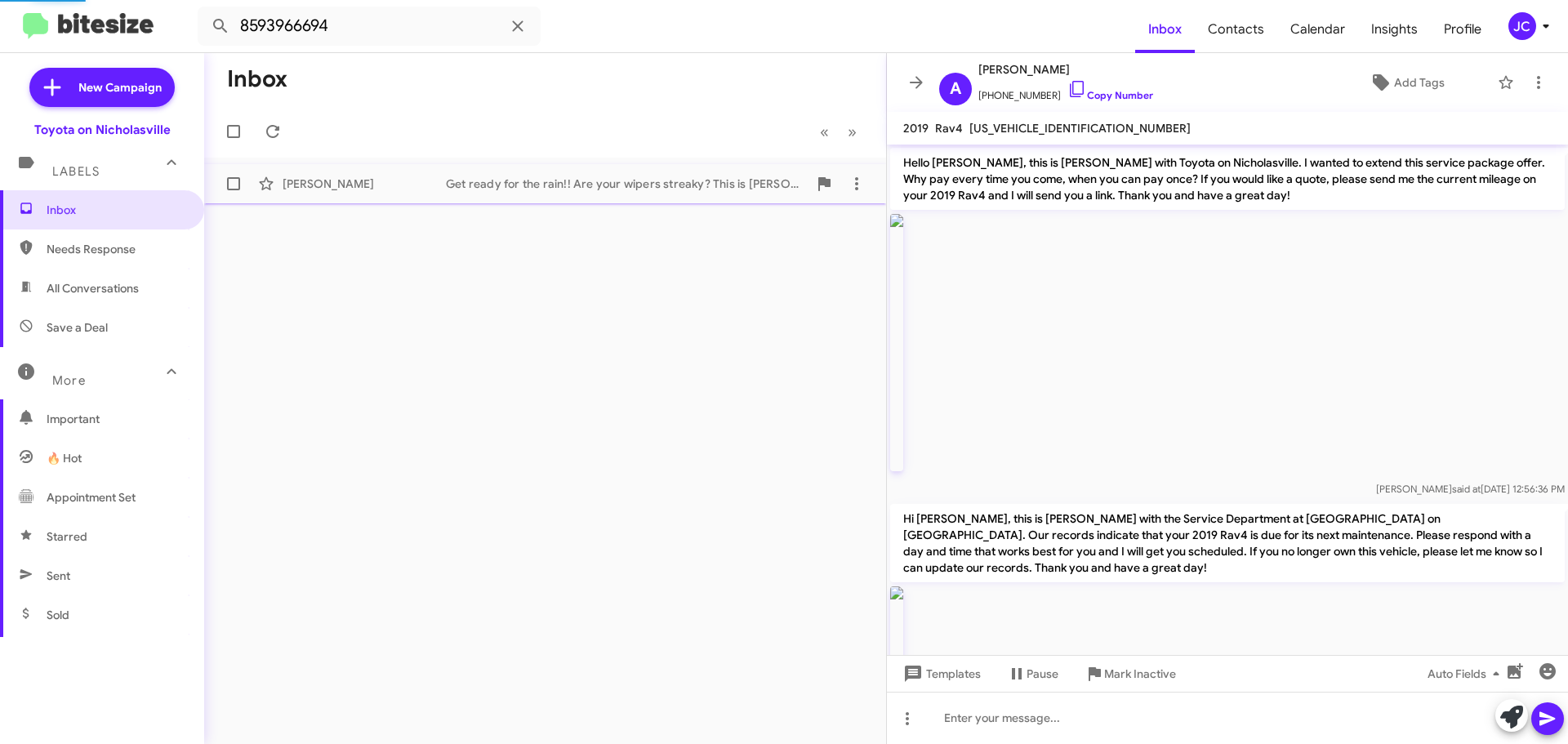
scroll to position [1769, 0]
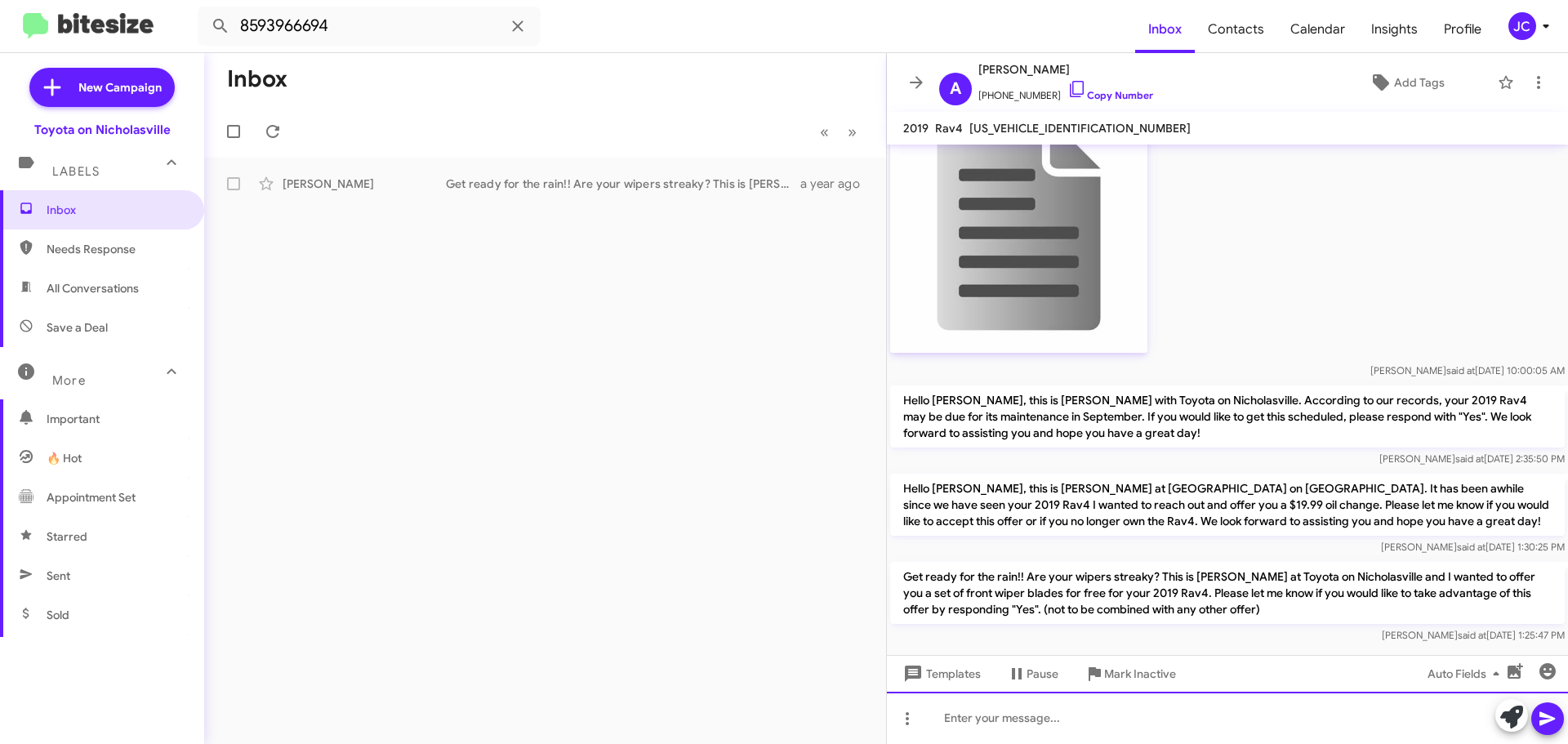
click at [1048, 704] on div at bounding box center [1227, 718] width 681 height 53
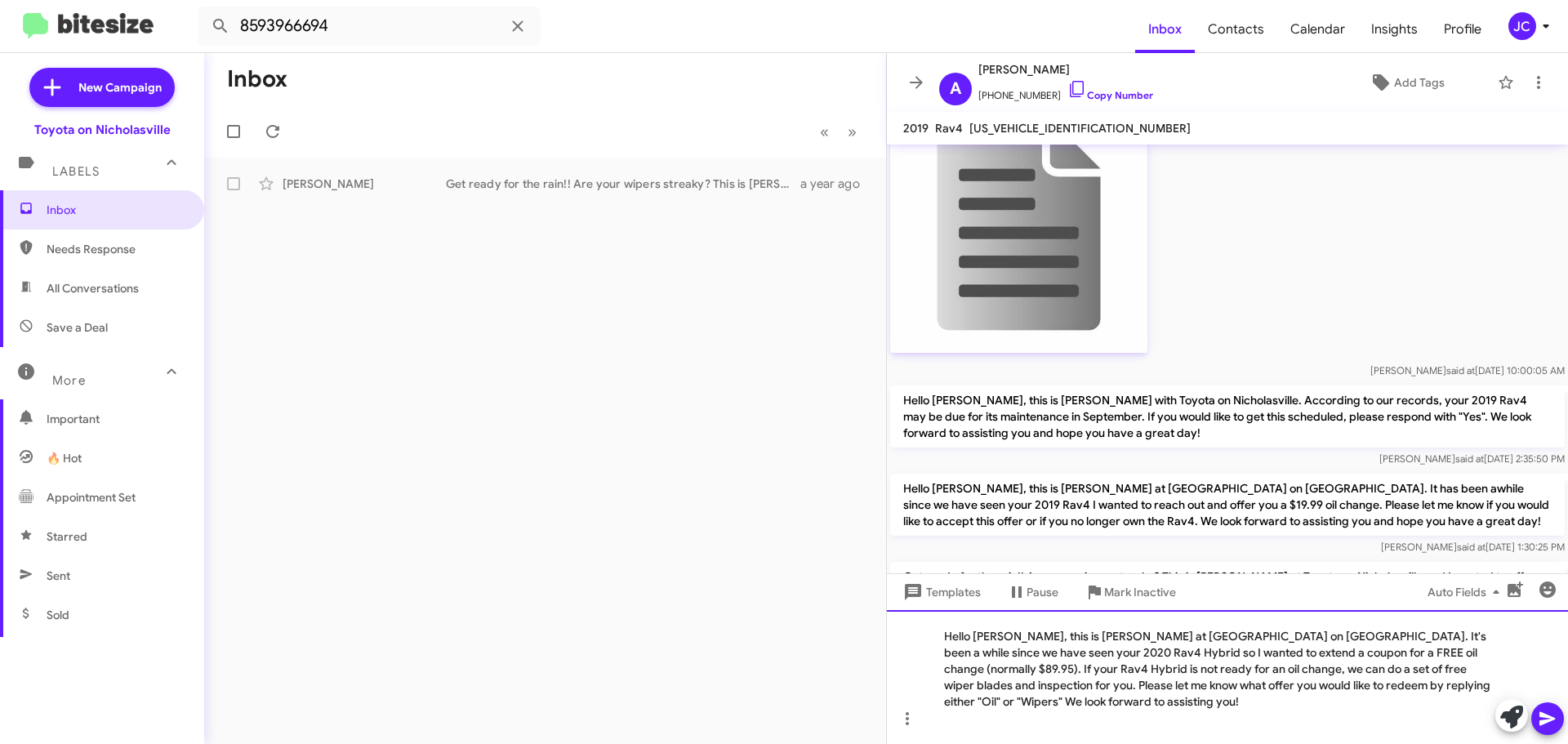
click at [1009, 637] on div "Hello Sandra, this is Jessika at Toyota on Nicholasville. It's been a while sin…" at bounding box center [1227, 677] width 681 height 134
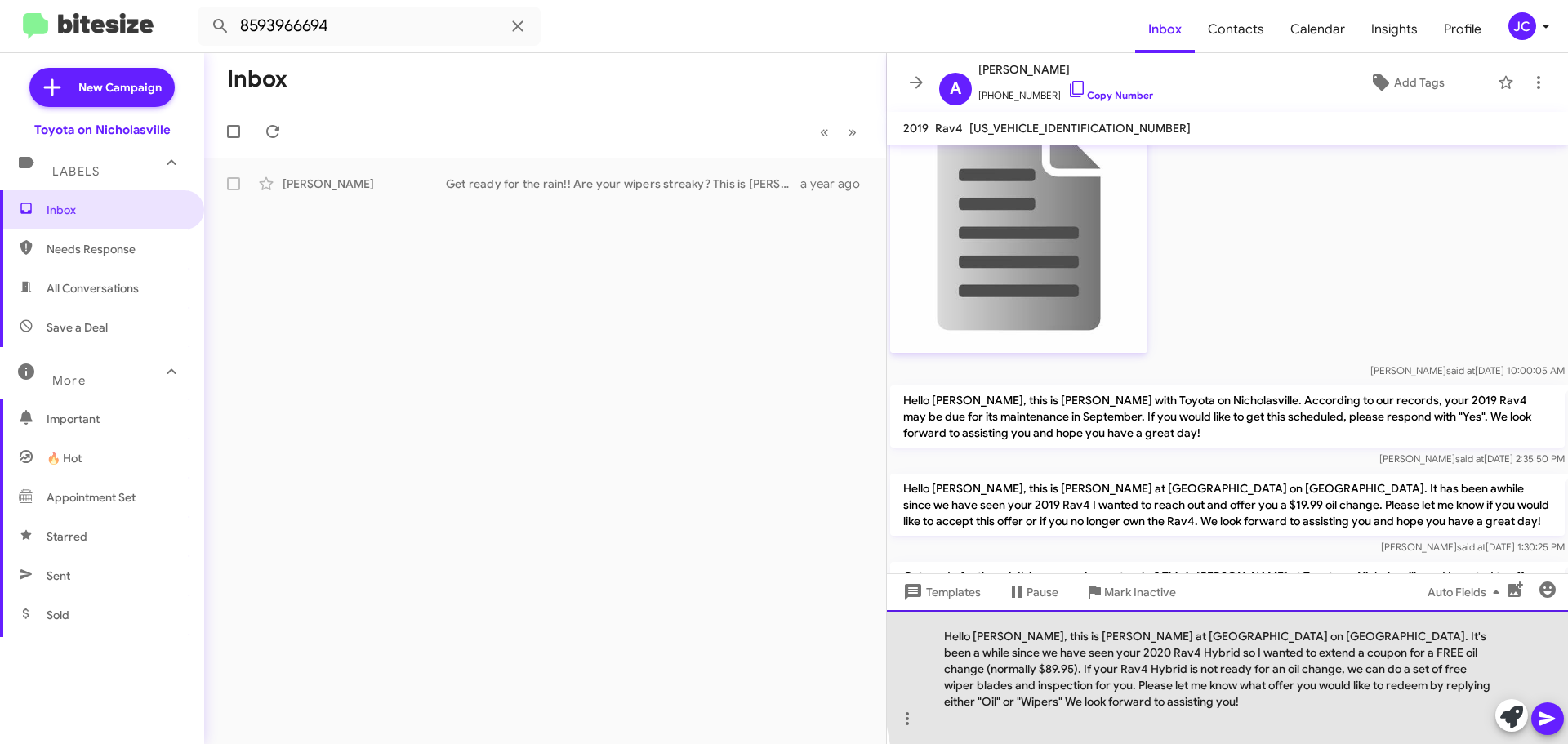
drag, startPoint x: 1465, startPoint y: 656, endPoint x: 1518, endPoint y: 641, distance: 55.1
click at [1466, 655] on div "Hello Anne, this is Jessika at Toyota on Nicholasville. It's been a while since…" at bounding box center [1227, 677] width 681 height 134
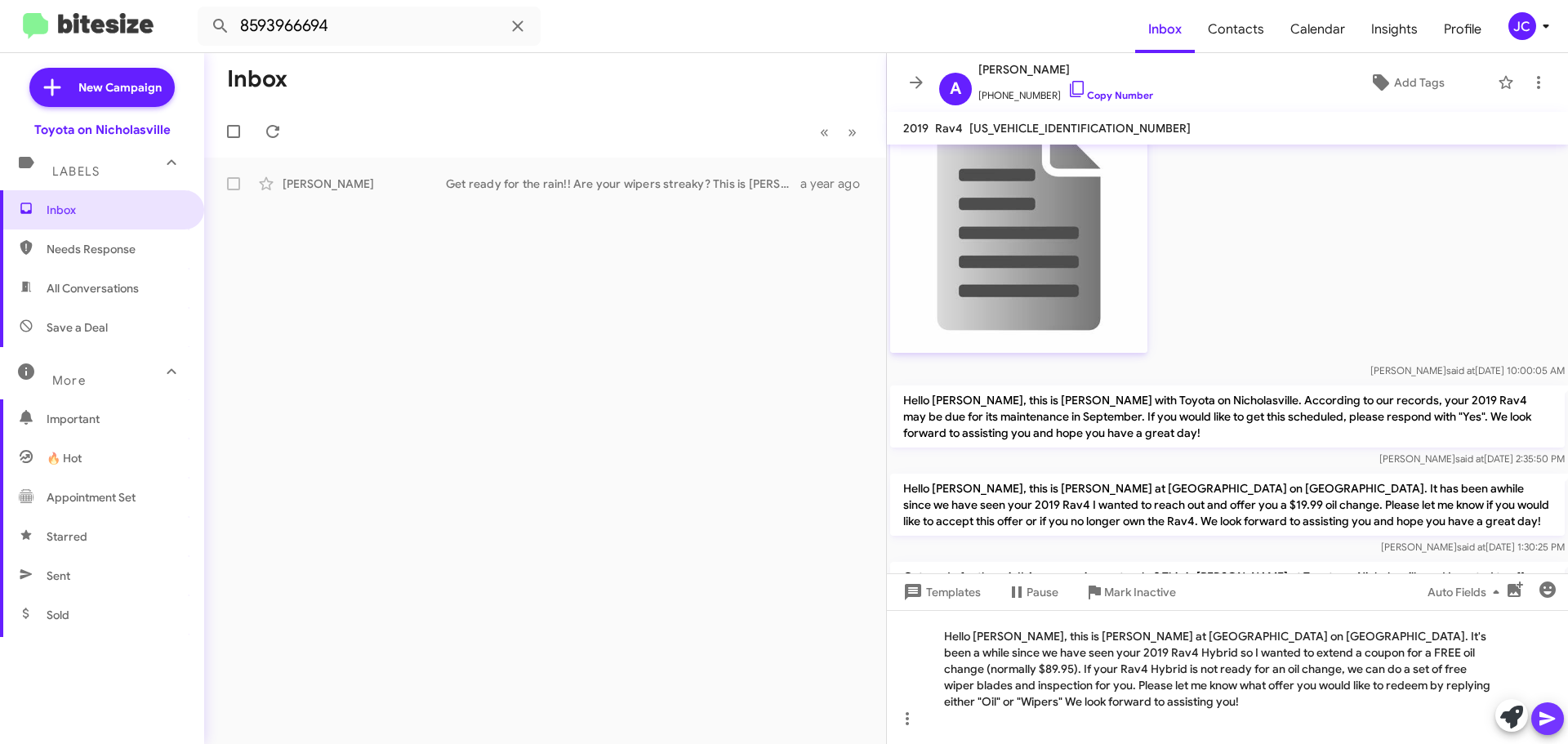
click at [1557, 718] on button at bounding box center [1547, 719] width 33 height 33
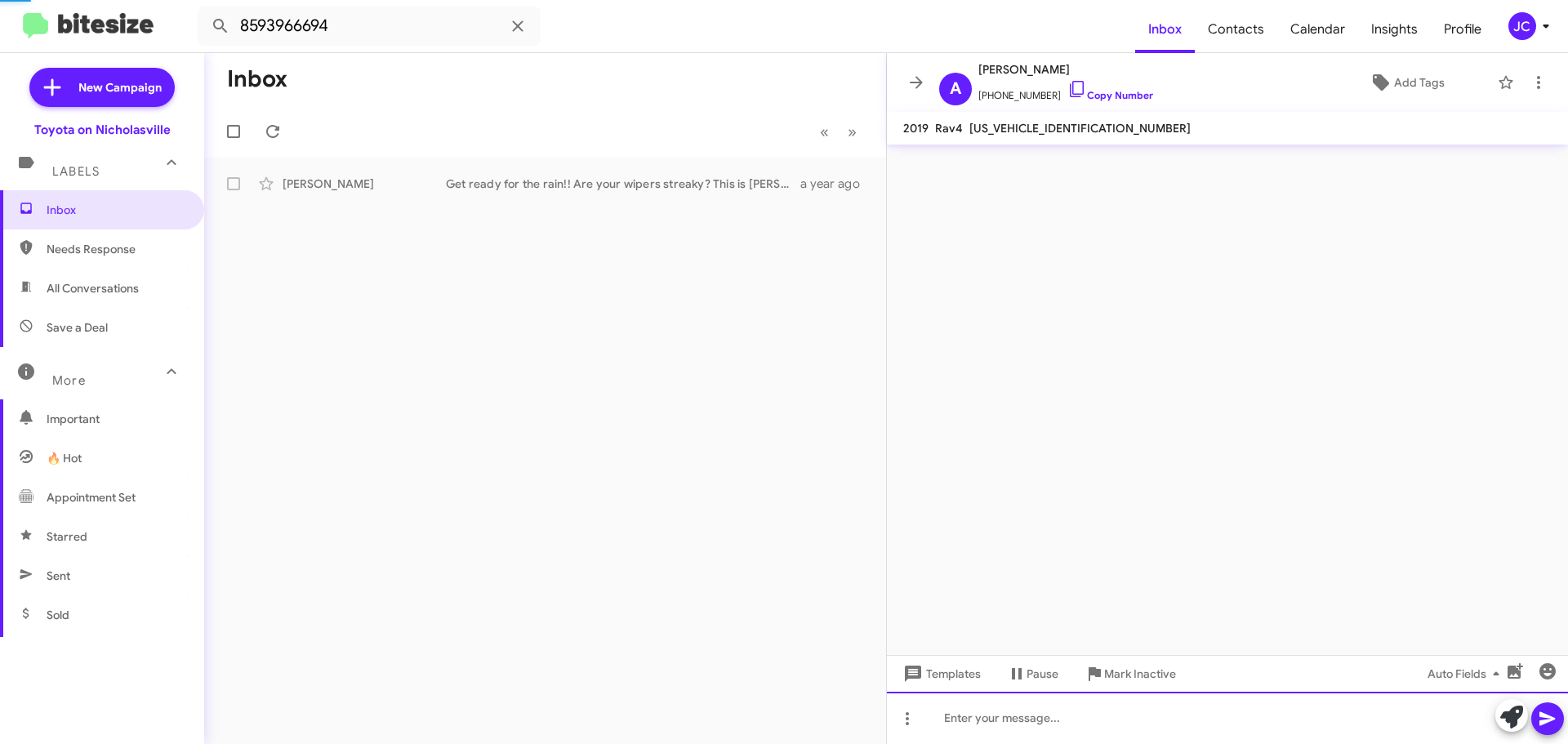
scroll to position [0, 0]
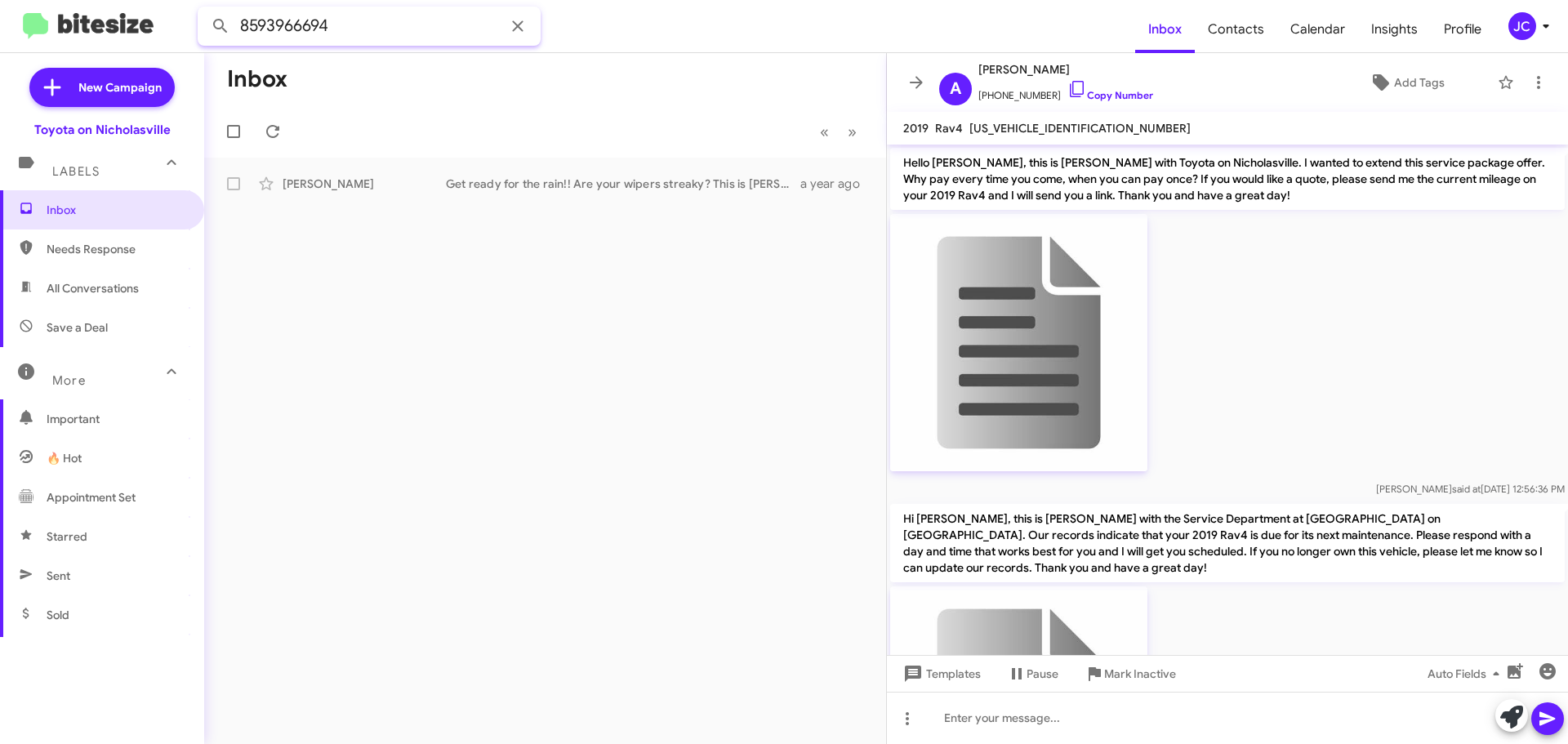
drag, startPoint x: 257, startPoint y: 30, endPoint x: 0, endPoint y: 2, distance: 258.5
click at [0, 29] on mat-toolbar "8593966694 Inbox Contacts Calendar Insights Profile JC" at bounding box center [784, 26] width 1568 height 53
type input "8593387605"
click at [204, 10] on button at bounding box center [220, 26] width 33 height 33
click at [372, 188] on div "Price Sewell" at bounding box center [364, 184] width 164 height 16
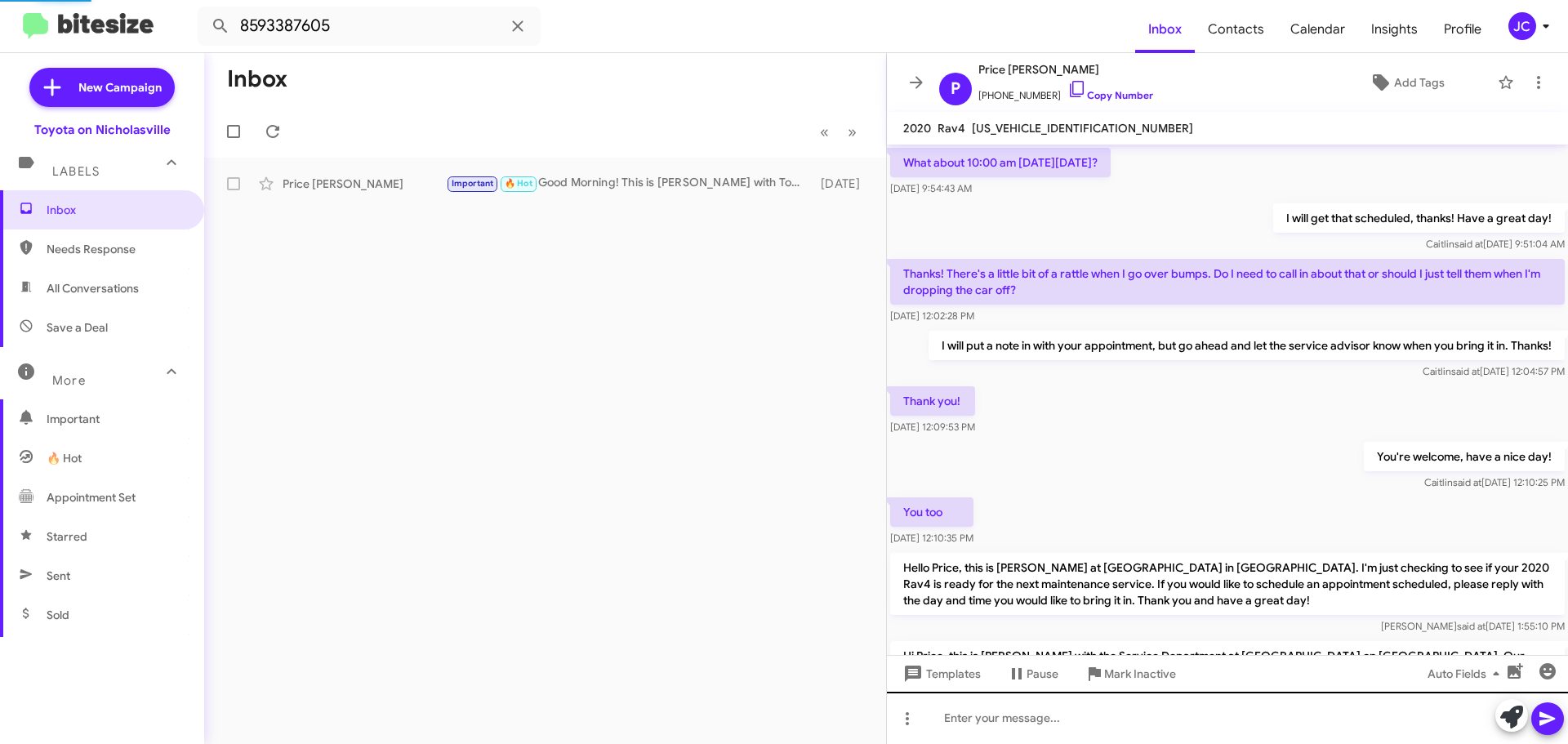
scroll to position [1943, 0]
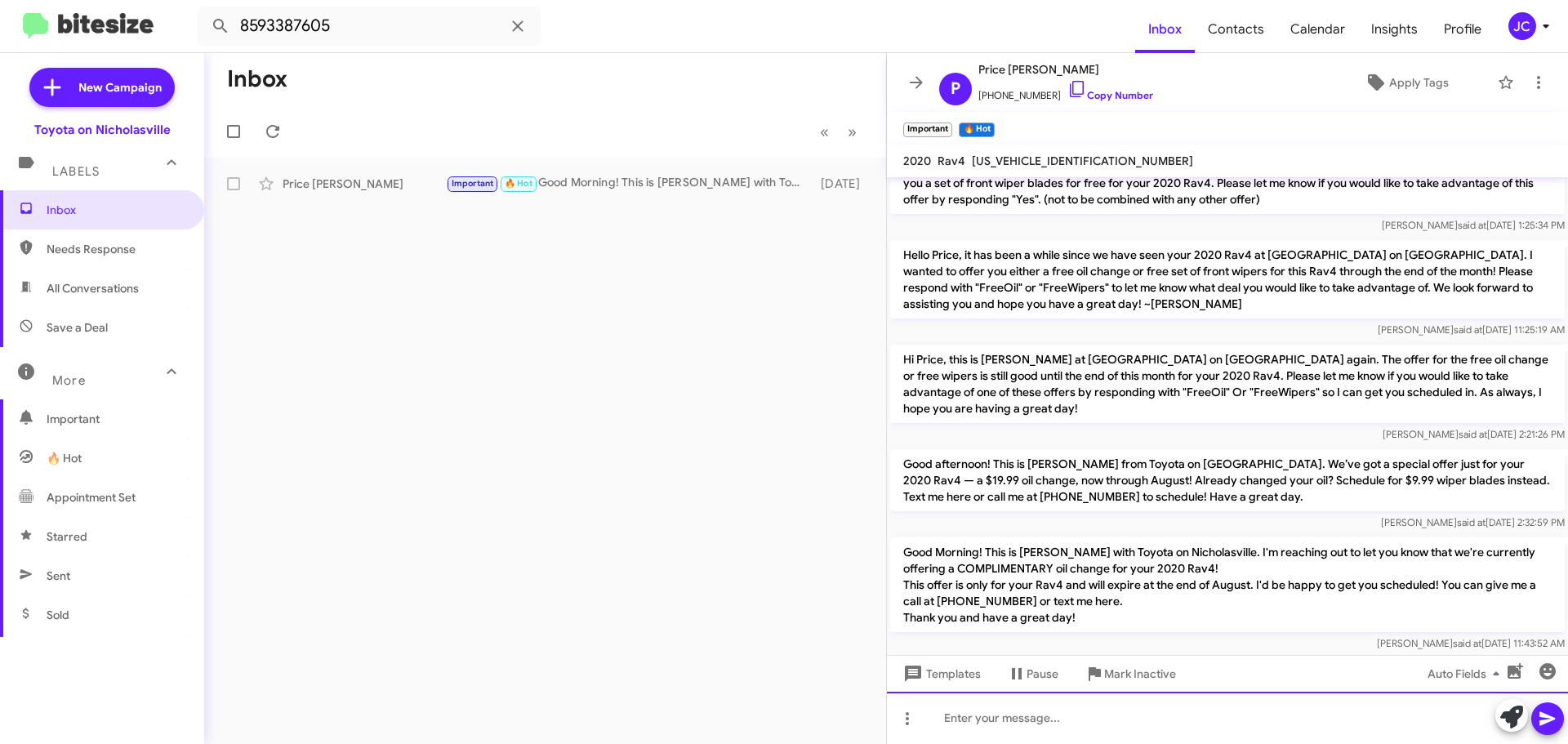
click at [969, 718] on div at bounding box center [1227, 718] width 681 height 53
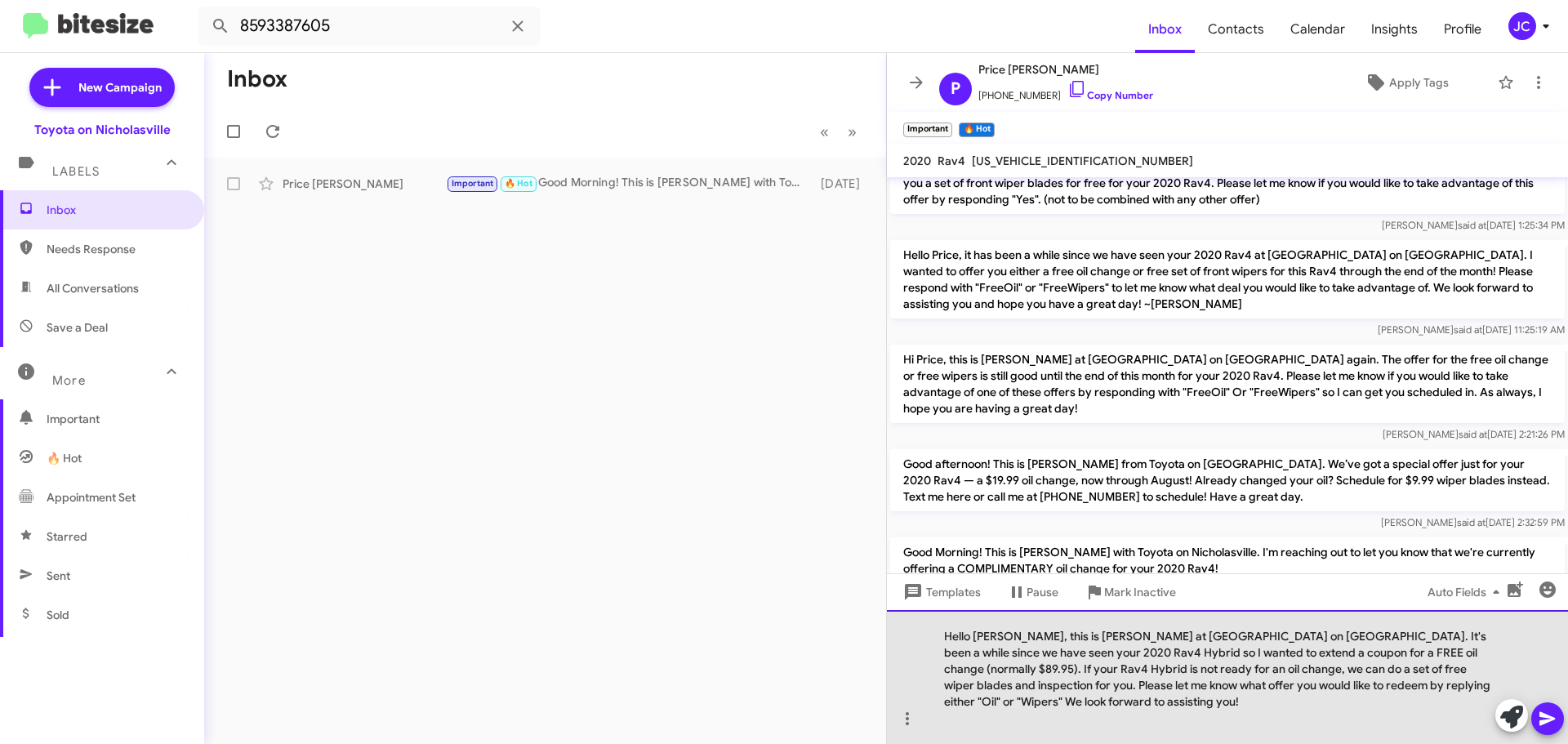
click at [1012, 639] on div "Hello Sandra, this is Jessika at Toyota on Nicholasville. It's been a while sin…" at bounding box center [1227, 677] width 681 height 134
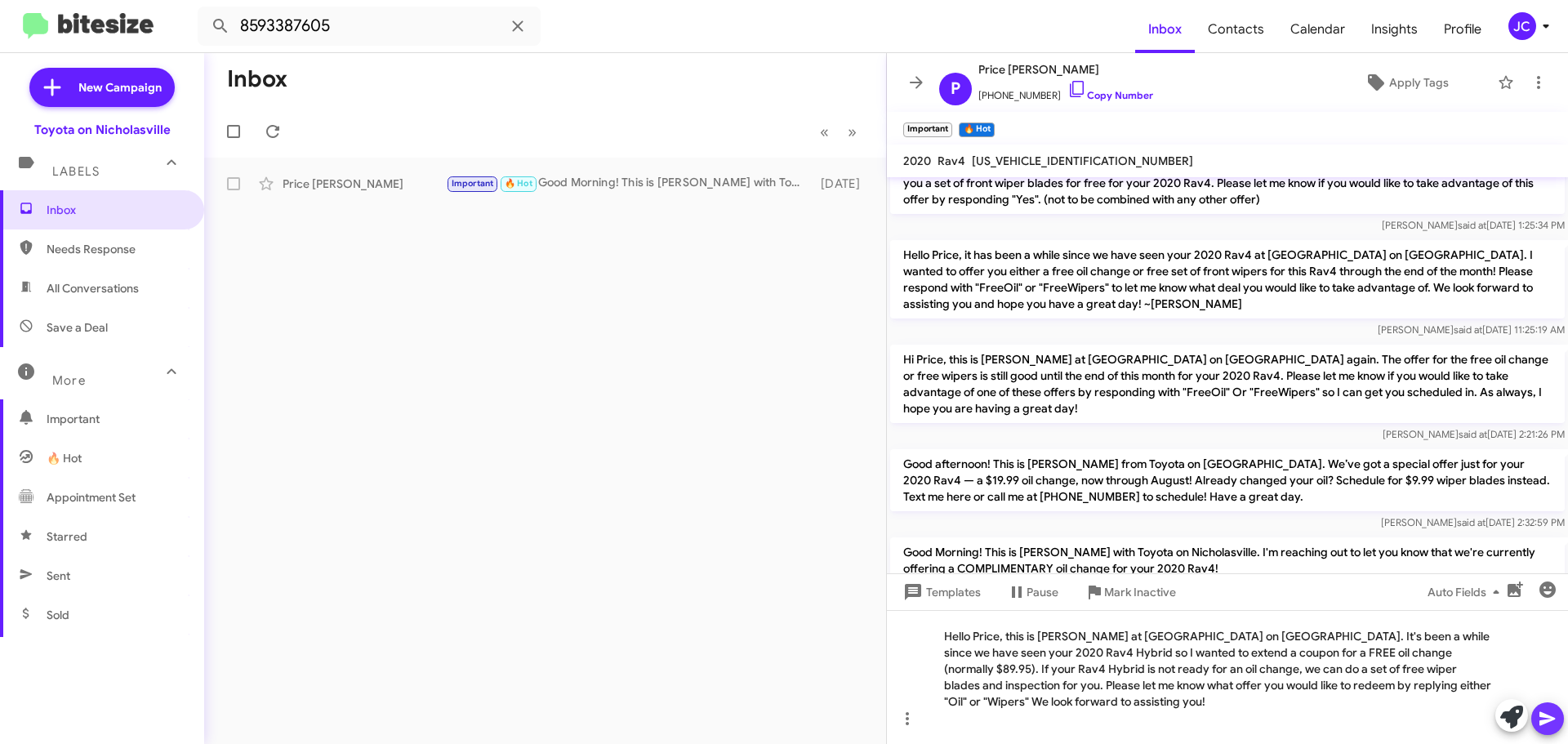
click at [1538, 723] on icon at bounding box center [1547, 719] width 20 height 20
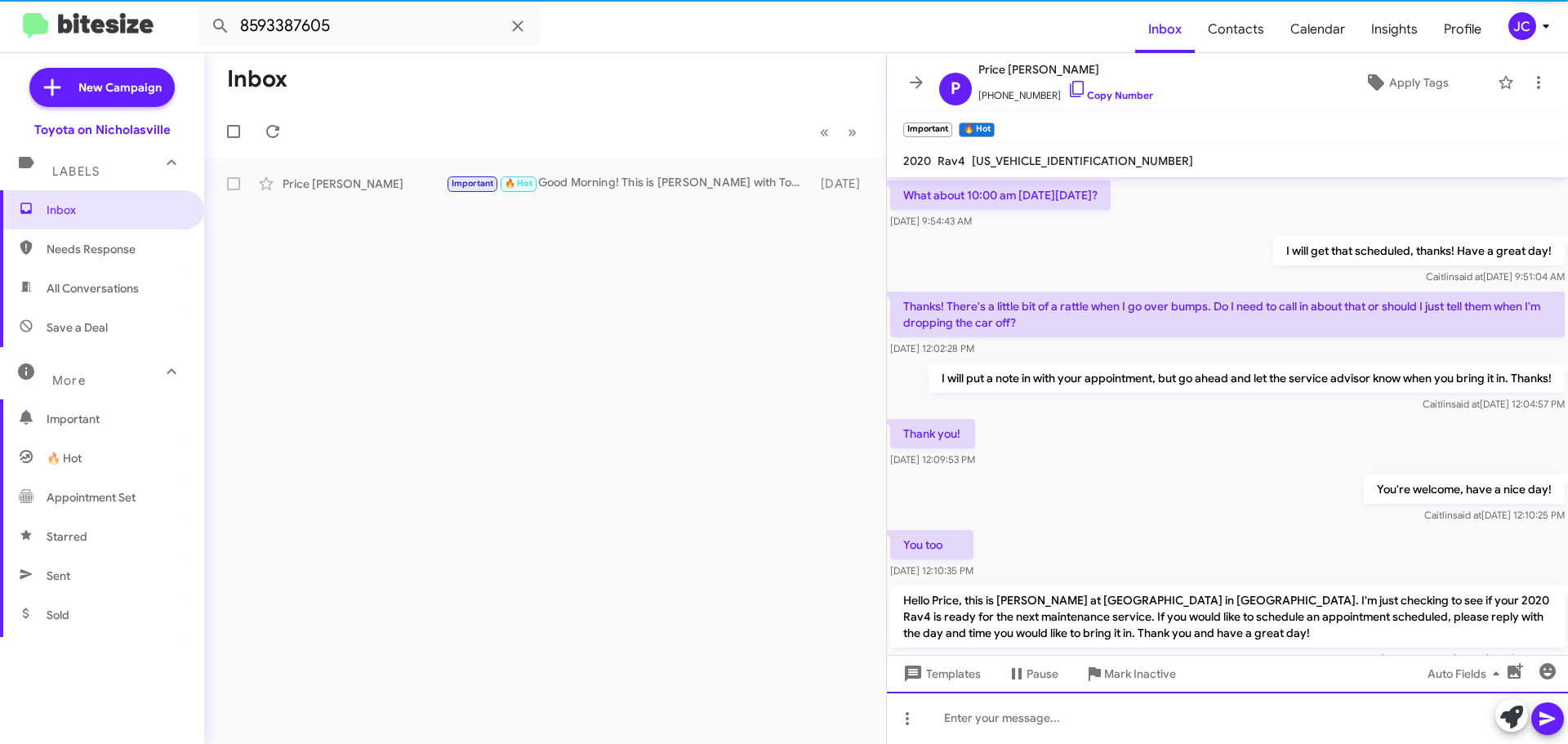
scroll to position [81, 0]
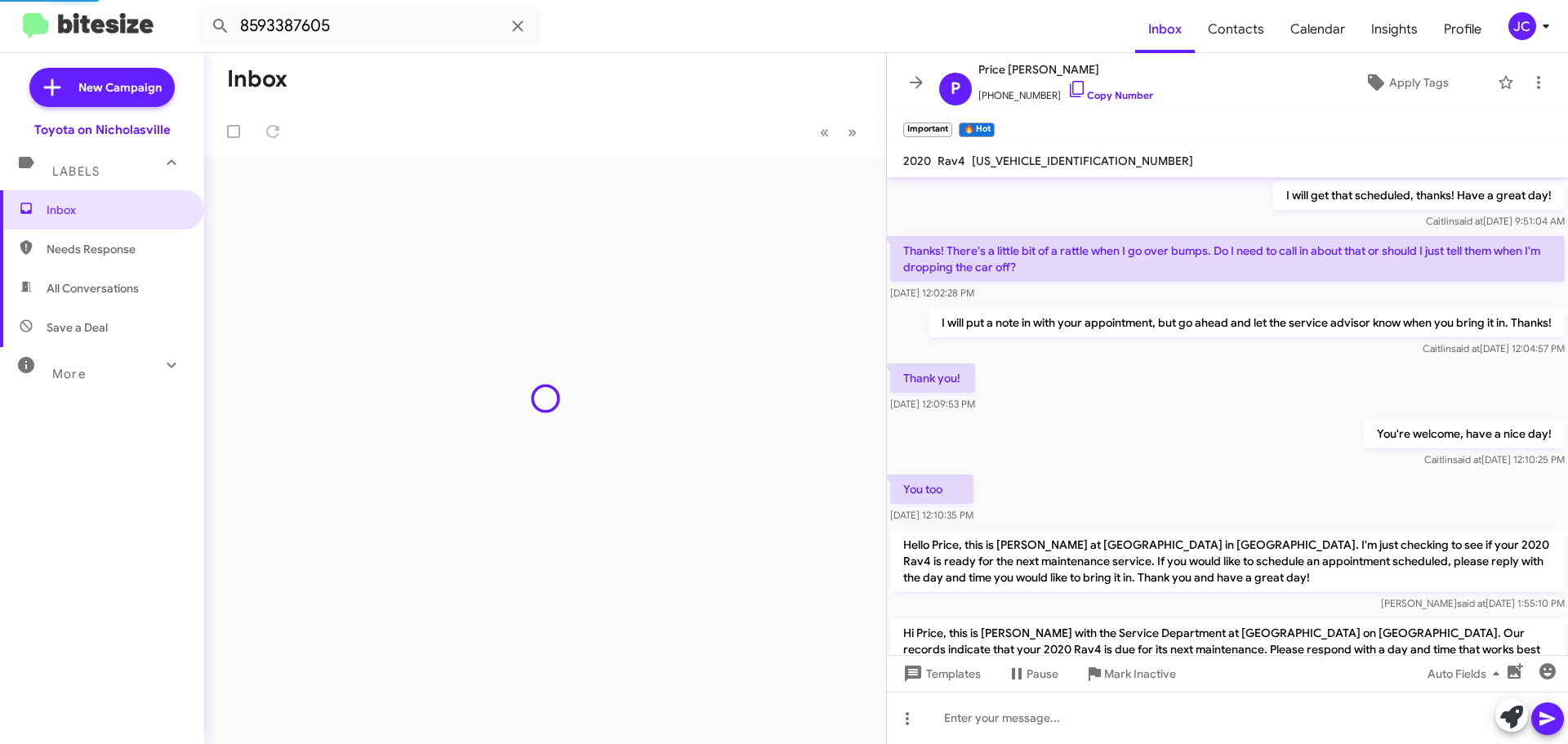
scroll to position [1993, 0]
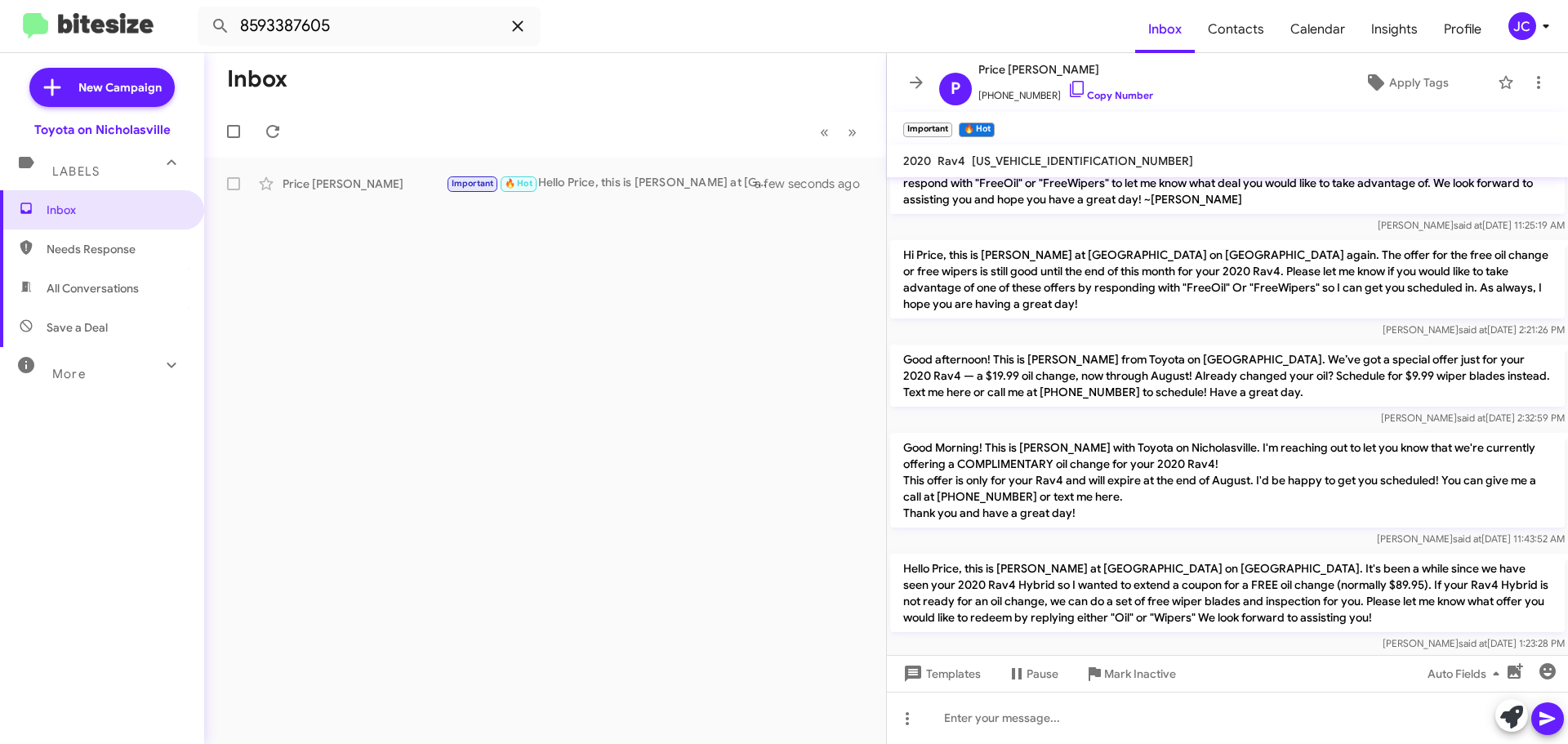
drag, startPoint x: 516, startPoint y: 30, endPoint x: 516, endPoint y: 40, distance: 10.0
click at [516, 30] on icon at bounding box center [517, 26] width 20 height 20
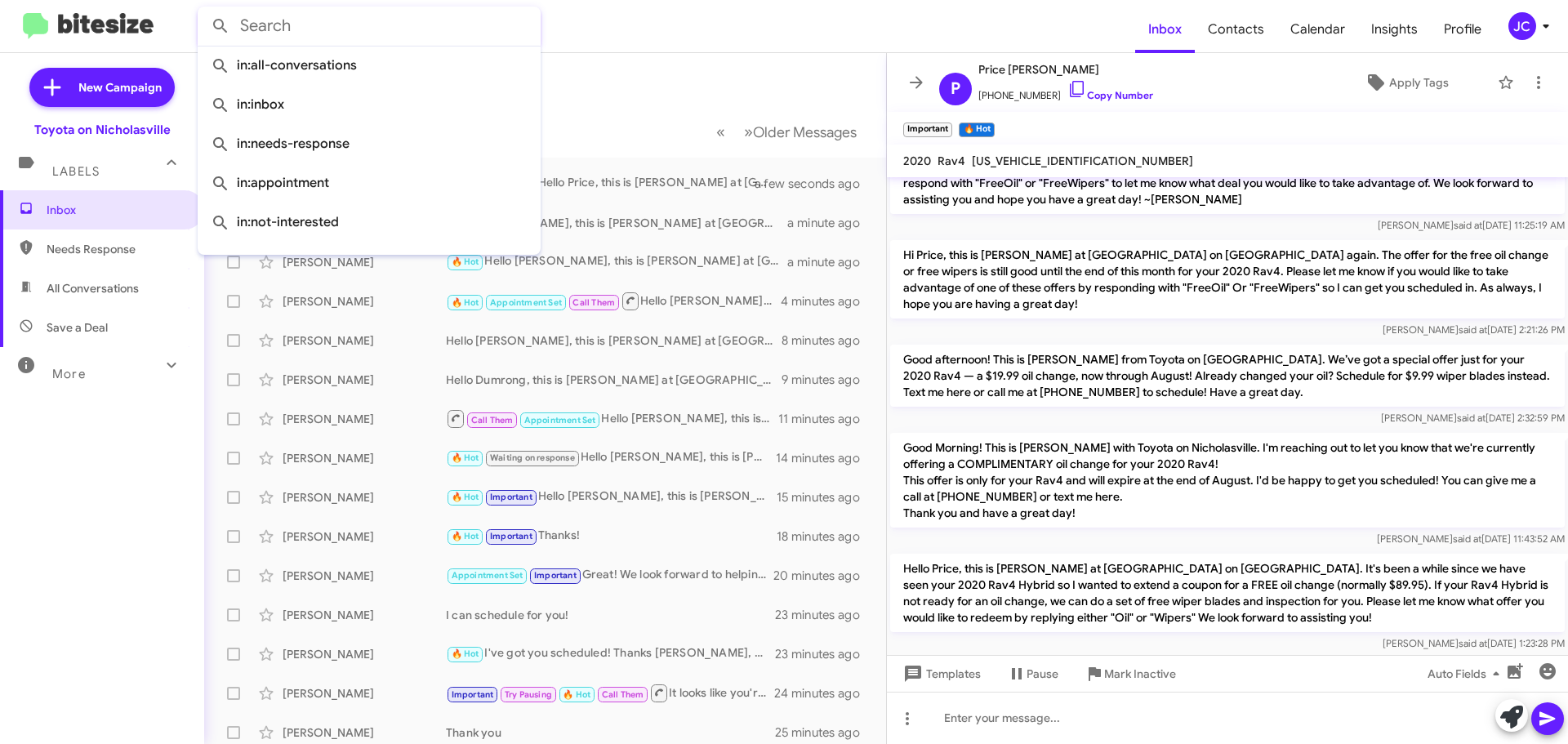
click at [646, 106] on mat-toolbar-row "« Previous » Next Older Messages" at bounding box center [545, 132] width 682 height 53
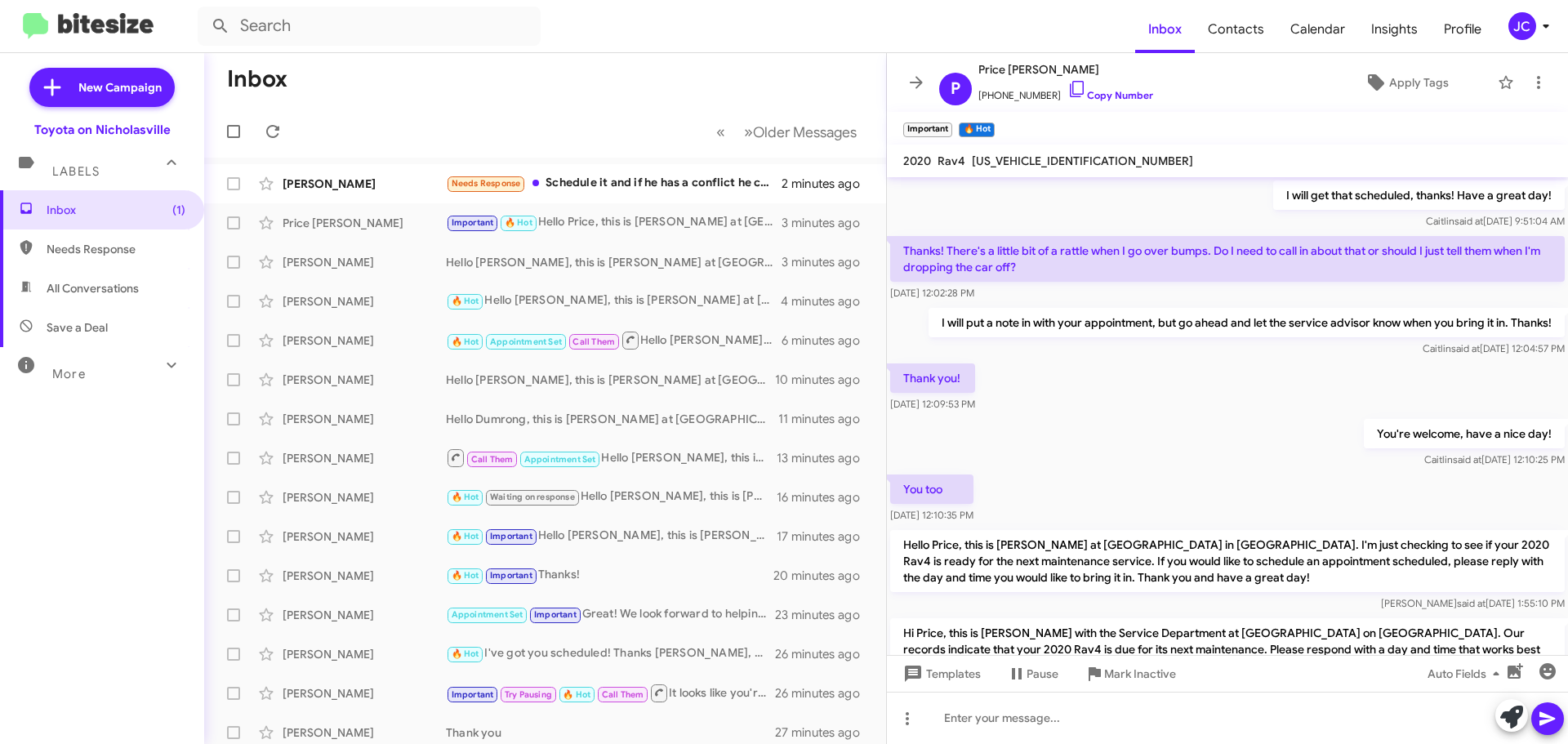
scroll to position [2025, 0]
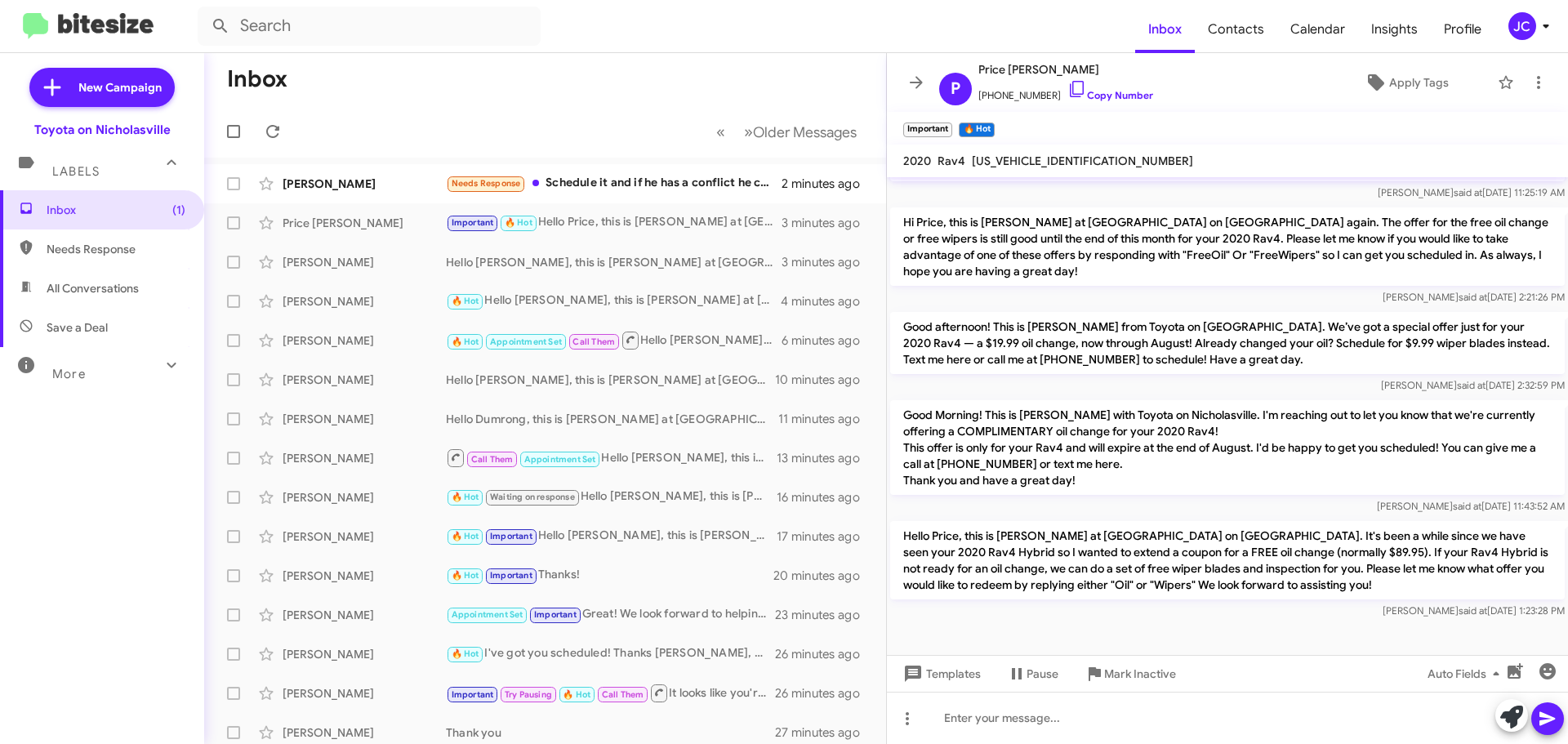
click at [363, 162] on mat-action-list "Elisha Maxson Needs Response Schedule it and if he has a conflict he can resche…" at bounding box center [545, 553] width 682 height 791
click at [357, 165] on span "Elisha Maxson Needs Response Schedule it and if he has a conflict he can resche…" at bounding box center [545, 184] width 682 height 40
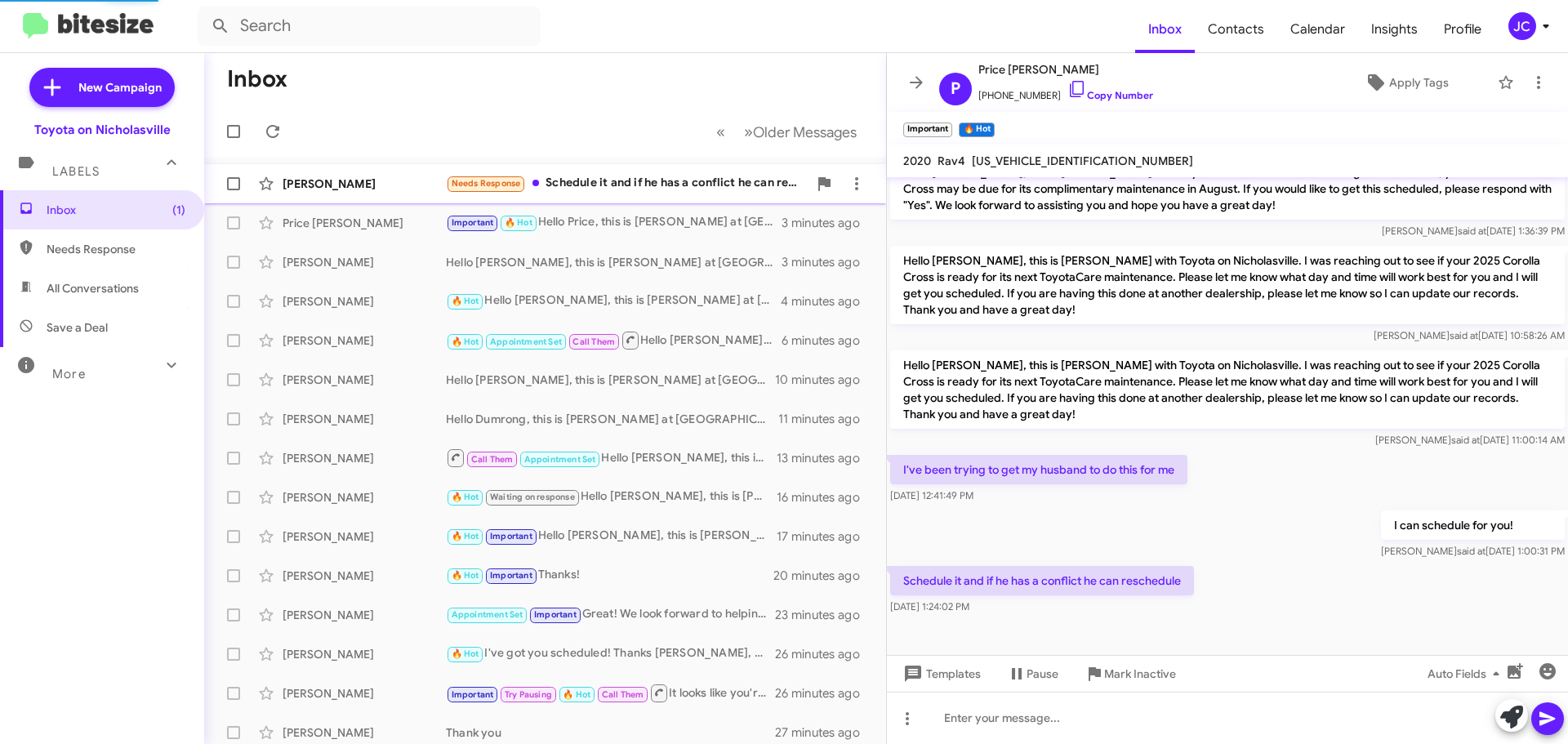
scroll to position [287, 0]
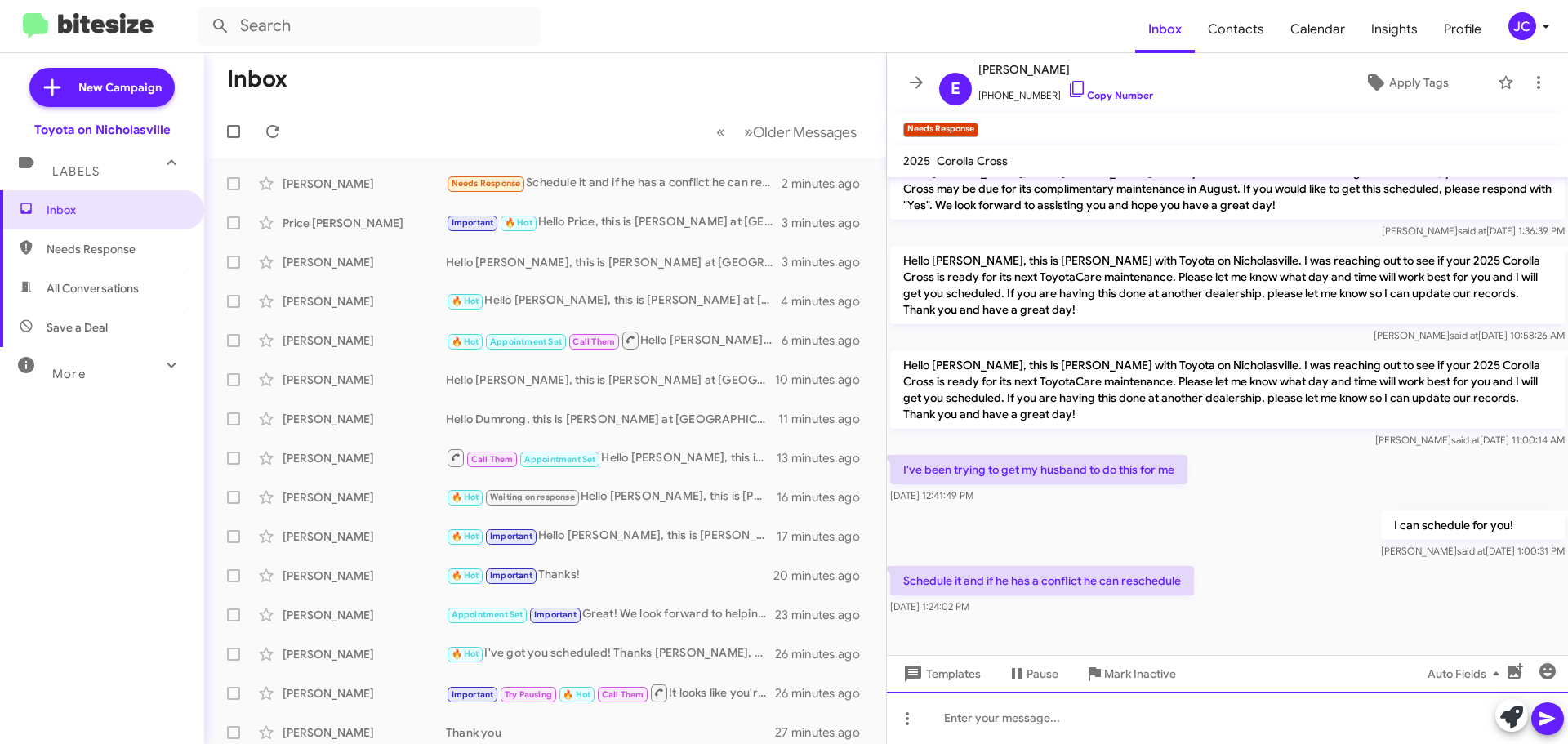
click at [1126, 734] on div at bounding box center [1227, 718] width 681 height 53
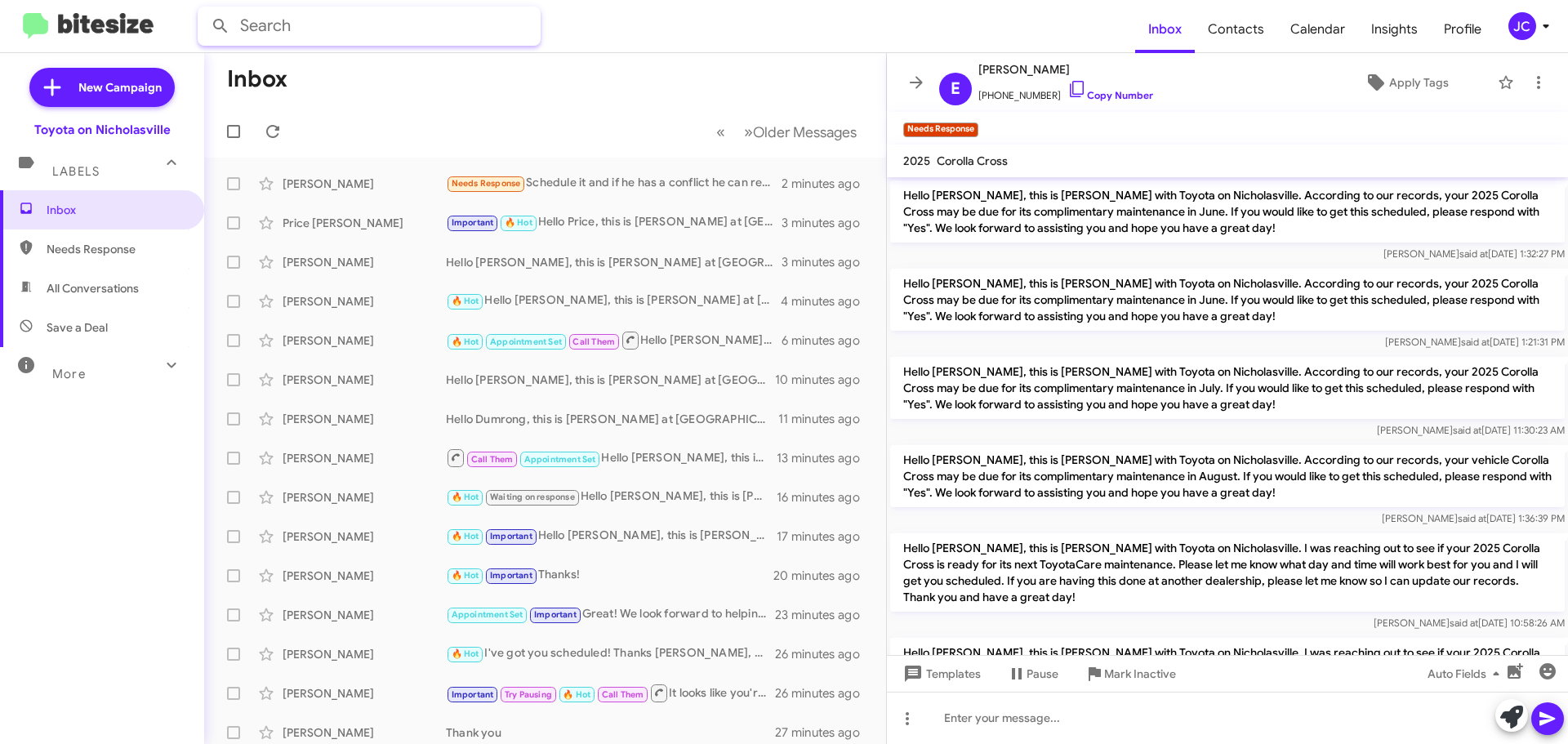
click at [364, 38] on input "text" at bounding box center [369, 26] width 343 height 40
click at [204, 10] on button at bounding box center [220, 26] width 33 height 33
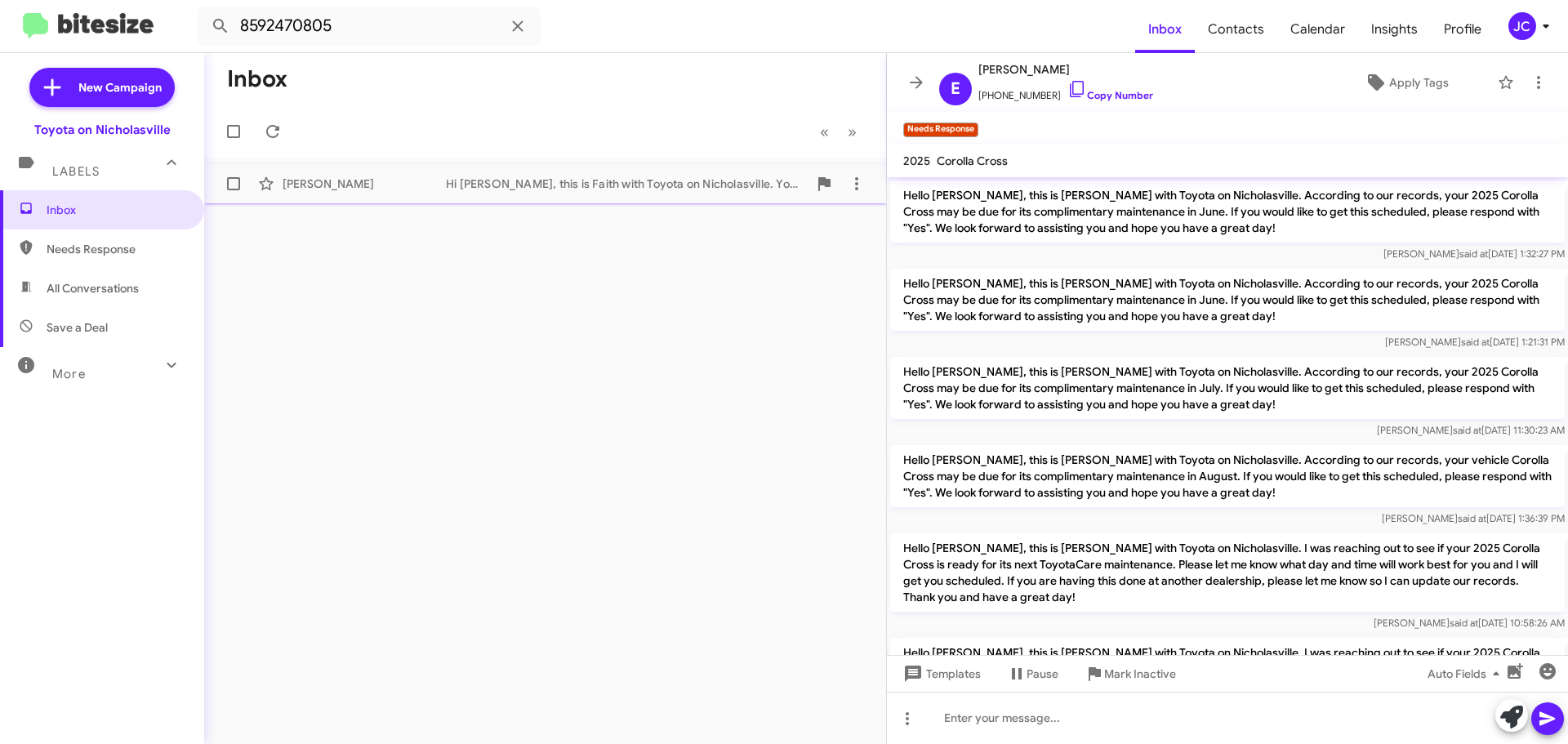
click at [398, 174] on div "Justin Gaudinier Hi Justin, this is Faith with Toyota on Nicholasville. Your 20…" at bounding box center [545, 184] width 656 height 33
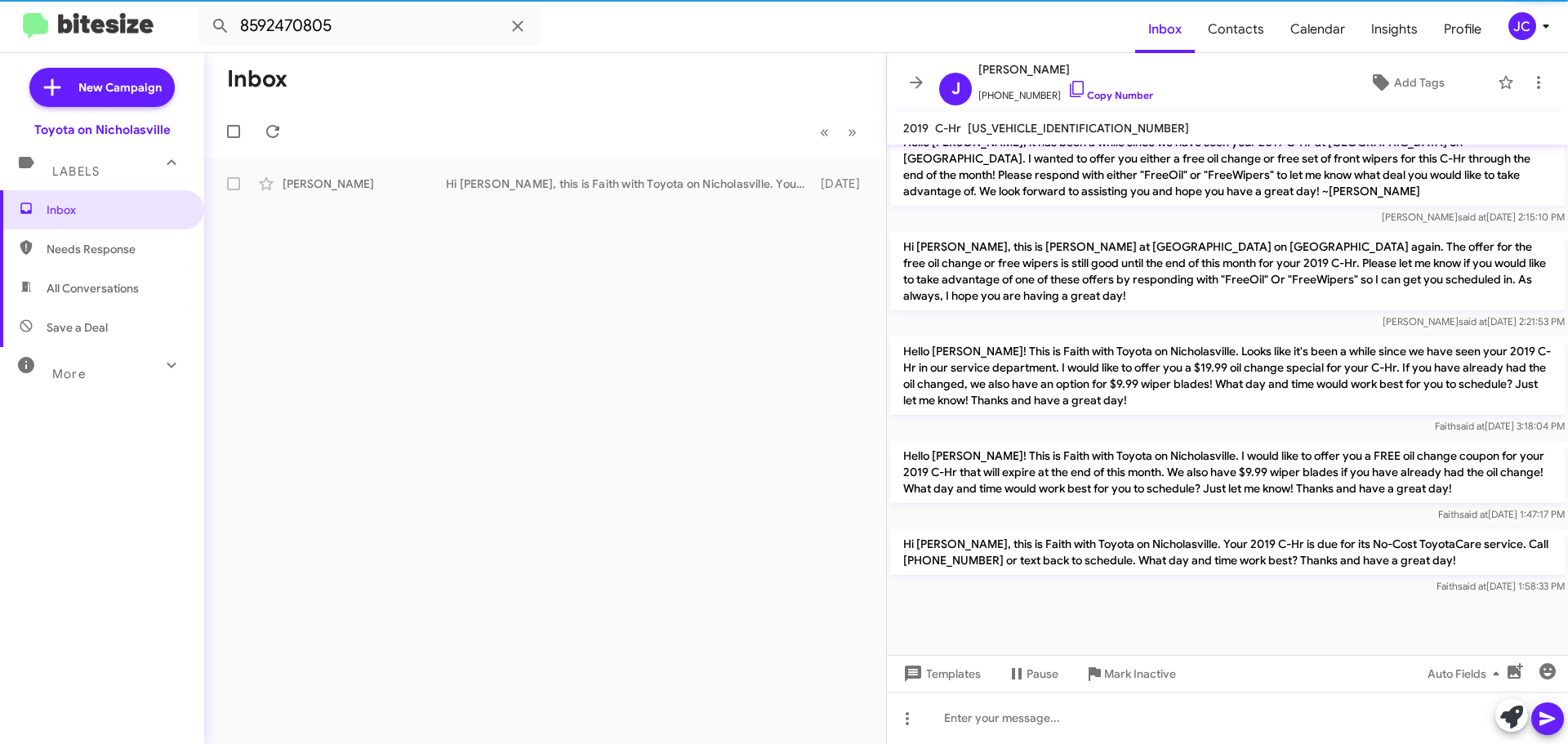
scroll to position [2125, 0]
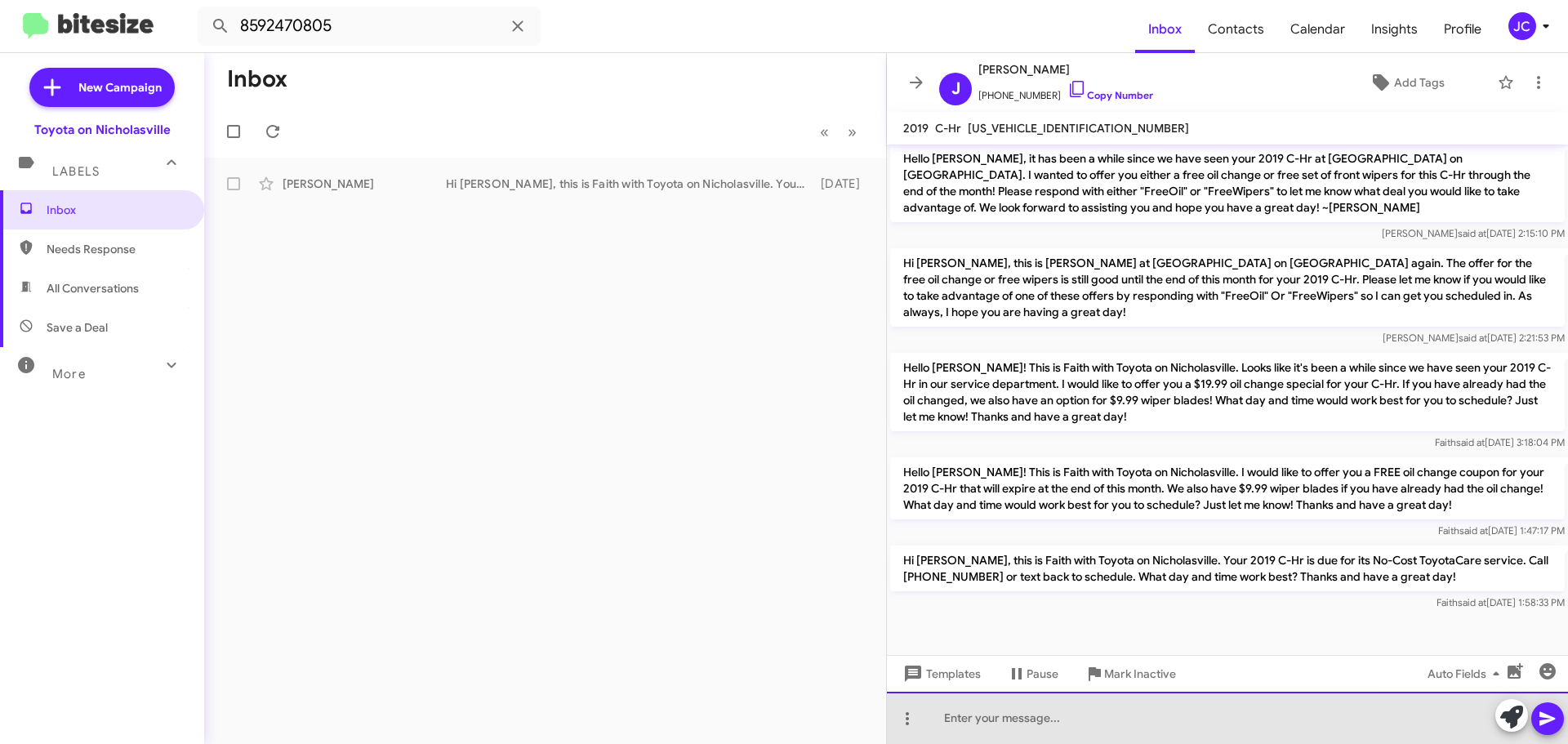
click at [954, 711] on div at bounding box center [1227, 718] width 681 height 53
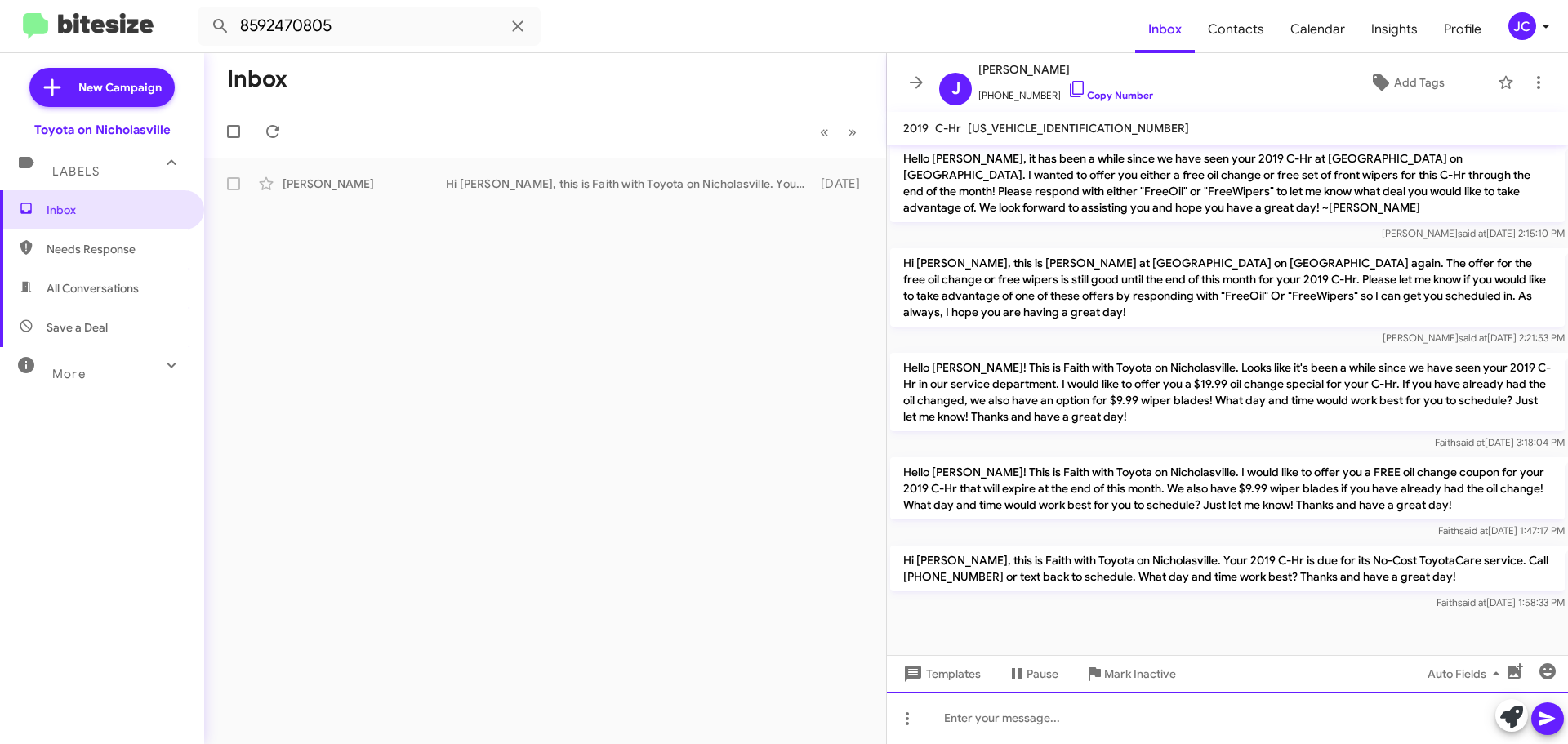
scroll to position [2157, 0]
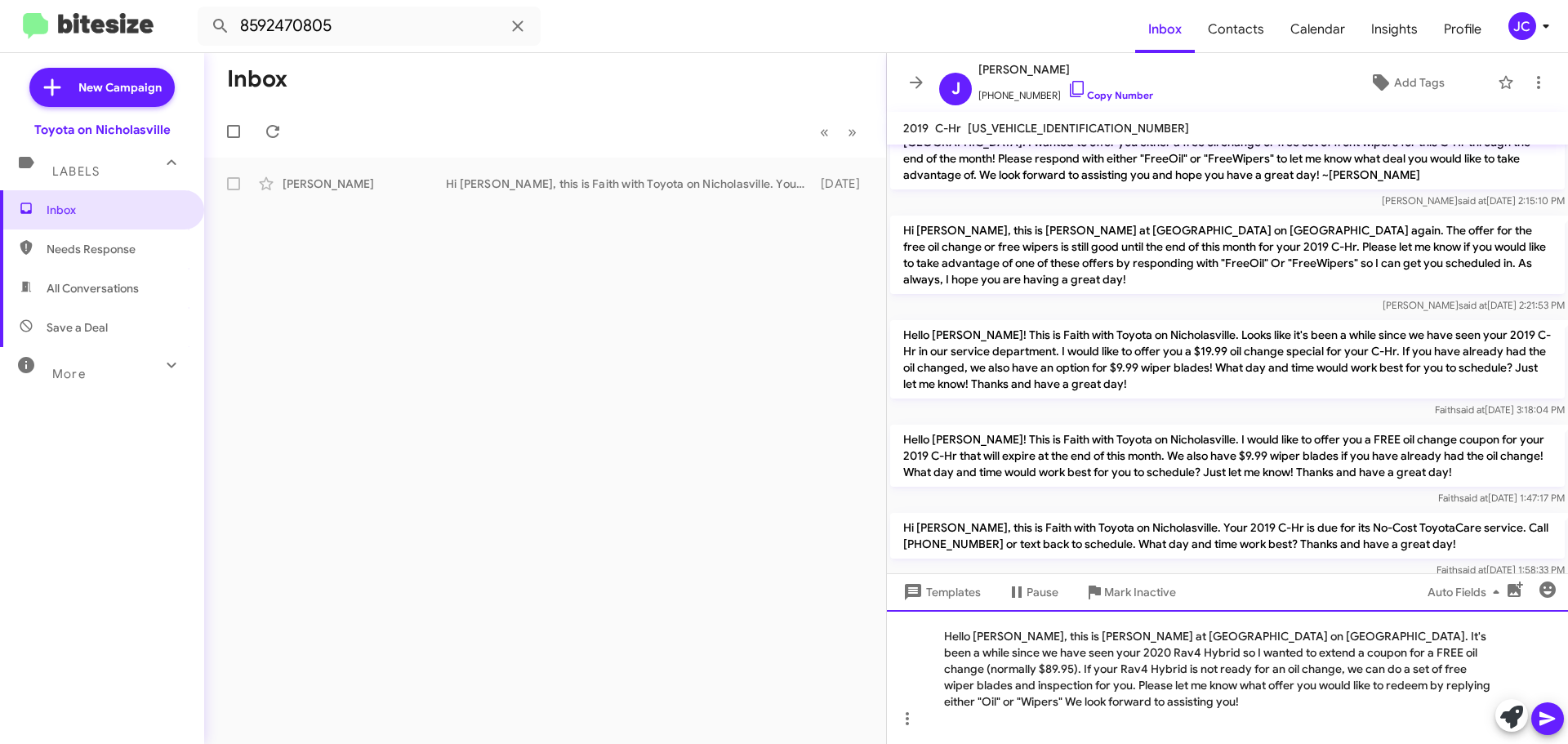
click at [1010, 635] on div "Hello [PERSON_NAME], this is [PERSON_NAME] at [GEOGRAPHIC_DATA] on [GEOGRAPHIC_…" at bounding box center [1227, 677] width 681 height 134
click at [1007, 653] on div "Hello Justin, this is Jessika at Toyota on Nicholasville. It's been a while sin…" at bounding box center [1227, 677] width 681 height 134
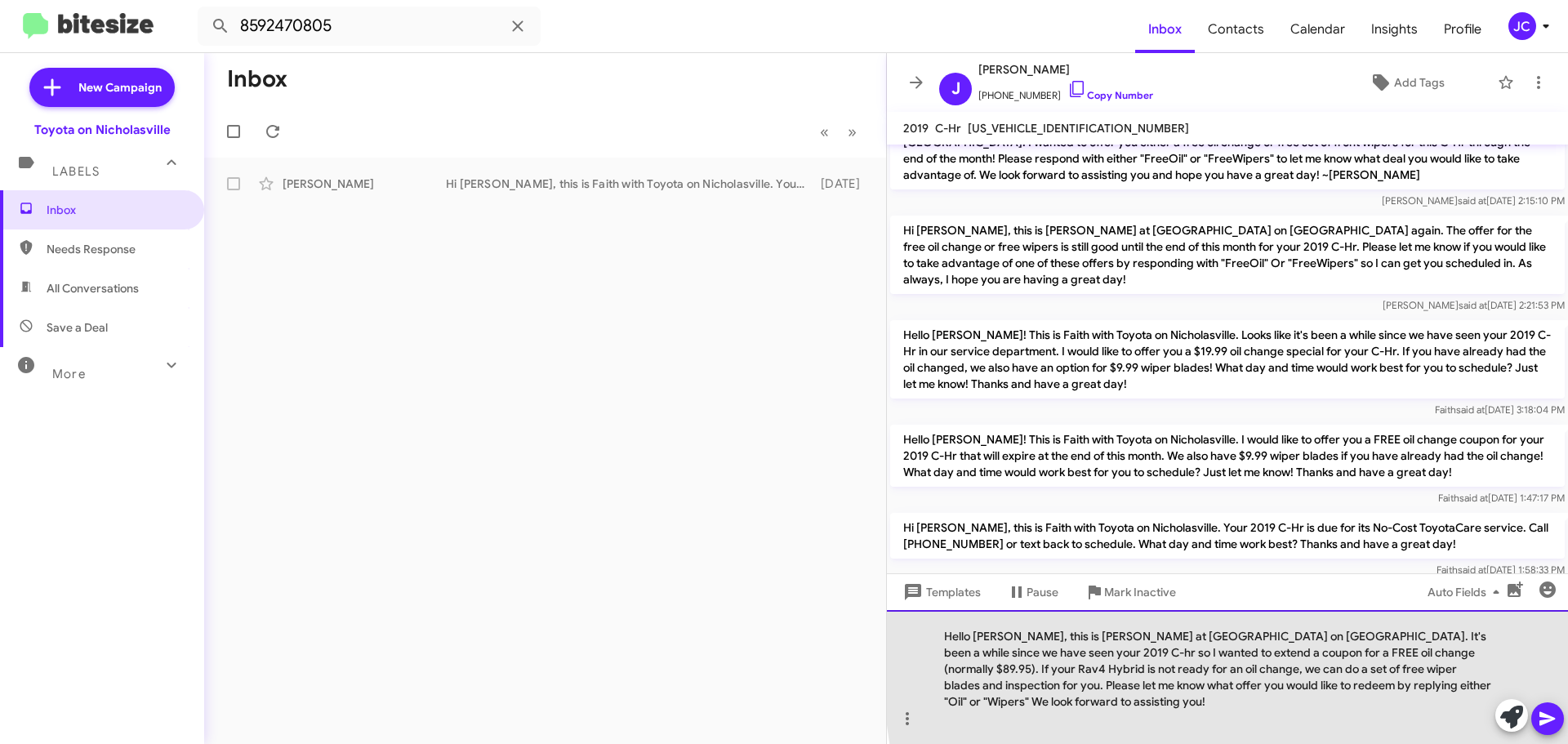
click at [1437, 675] on div "Hello Justin, this is Jessika at Toyota on Nicholasville. It's been a while sin…" at bounding box center [1227, 677] width 681 height 134
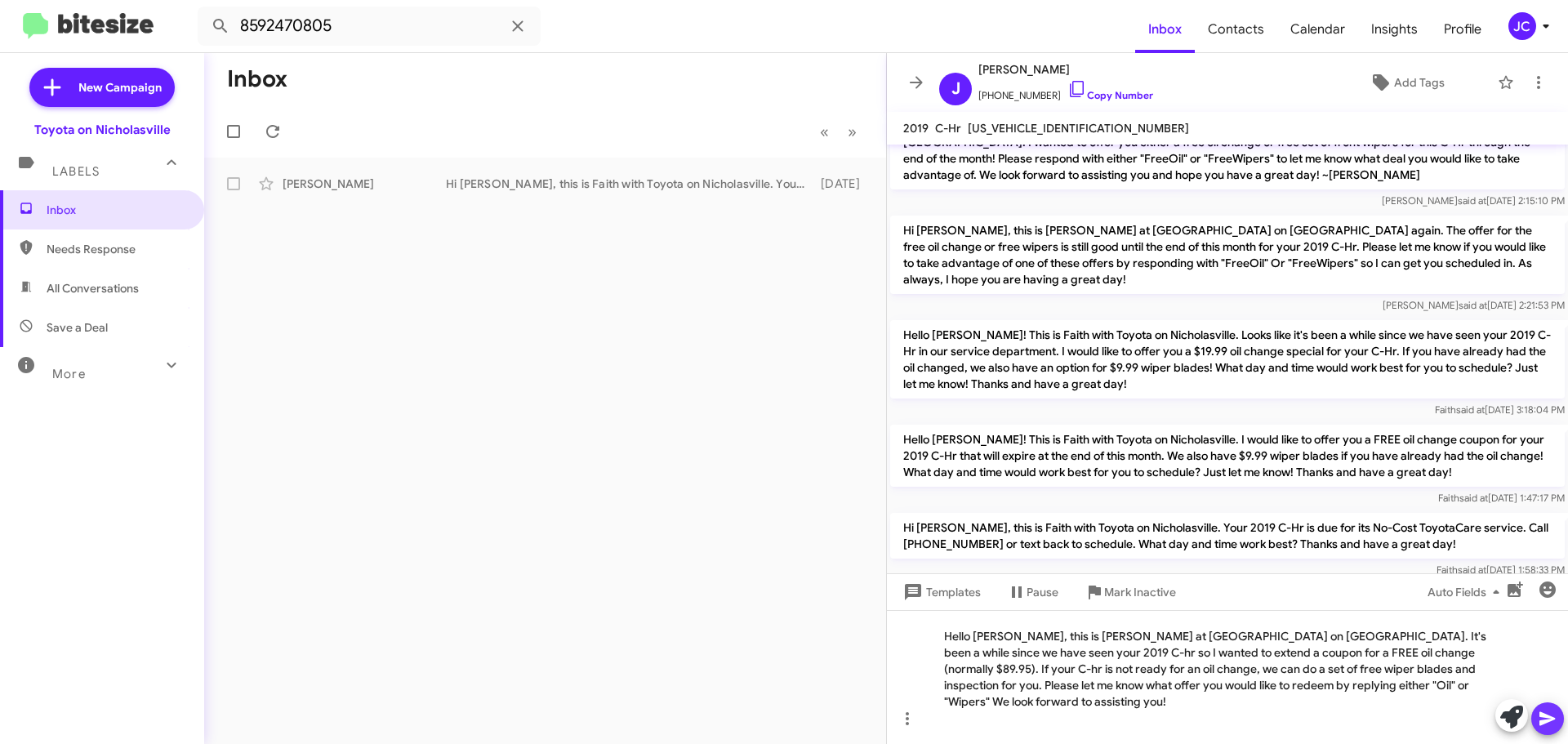
click at [1557, 717] on button at bounding box center [1547, 719] width 33 height 33
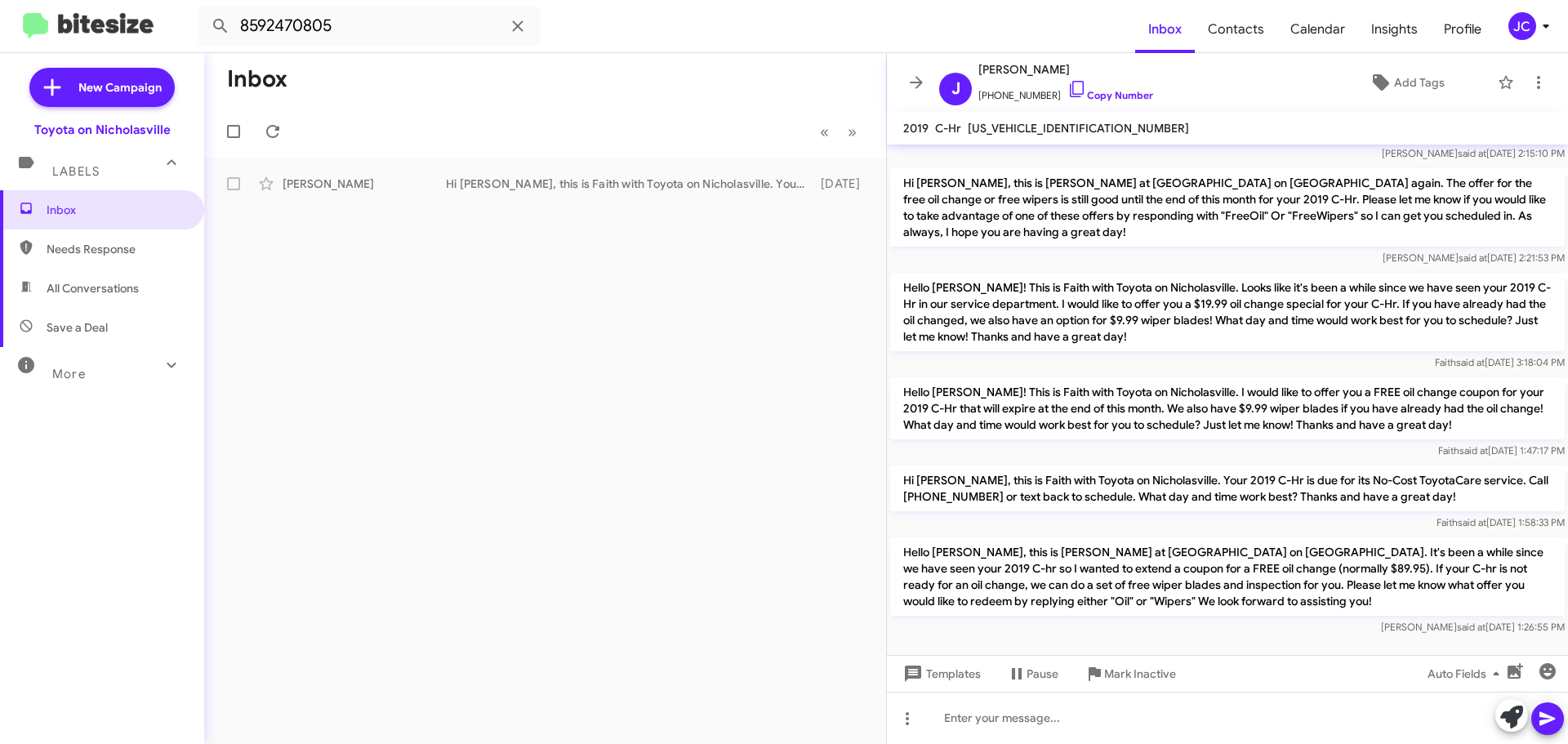
scroll to position [2234, 0]
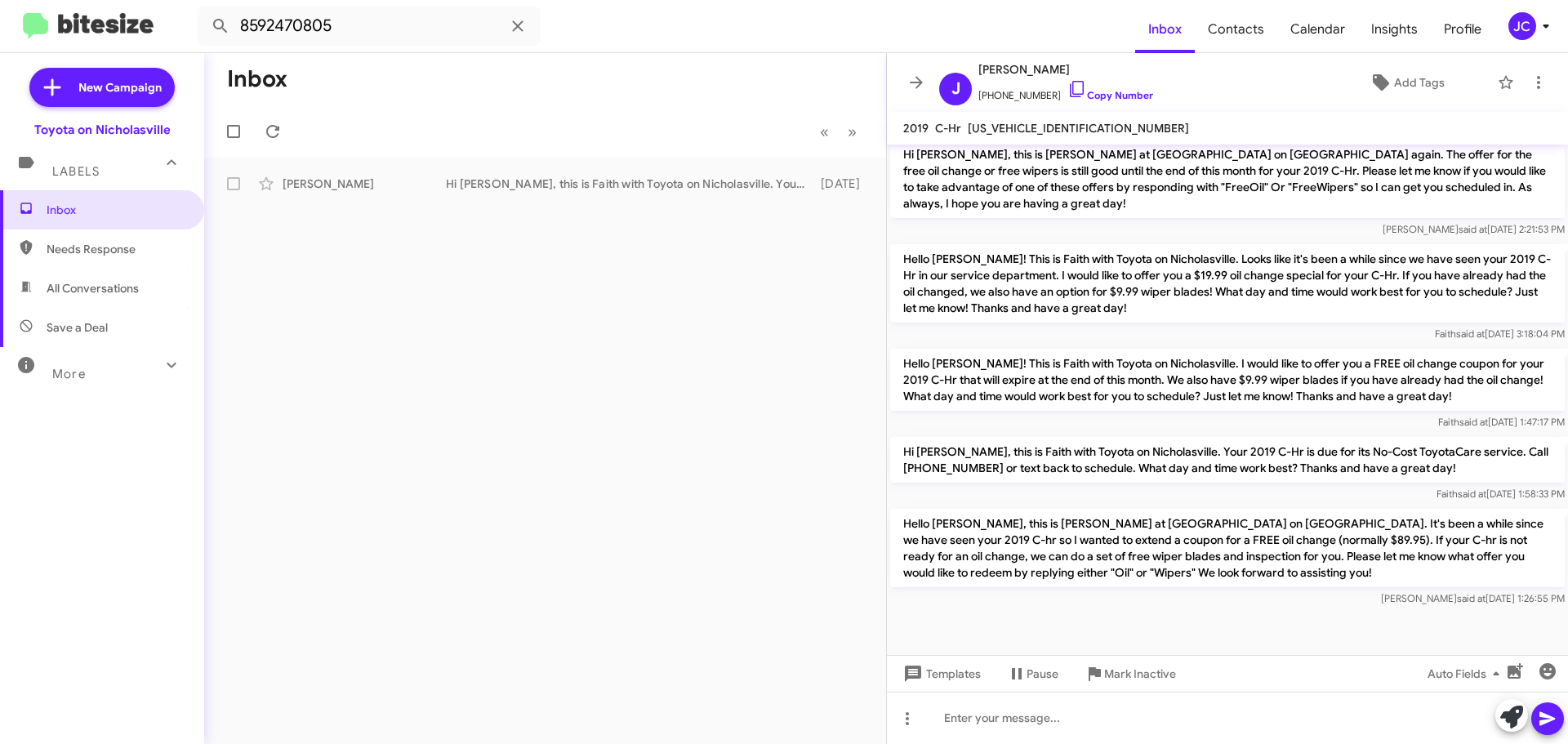
click at [1109, 532] on p "Hello Justin, this is Jessika at Toyota on Nicholasville. It's been a while sin…" at bounding box center [1227, 547] width 675 height 78
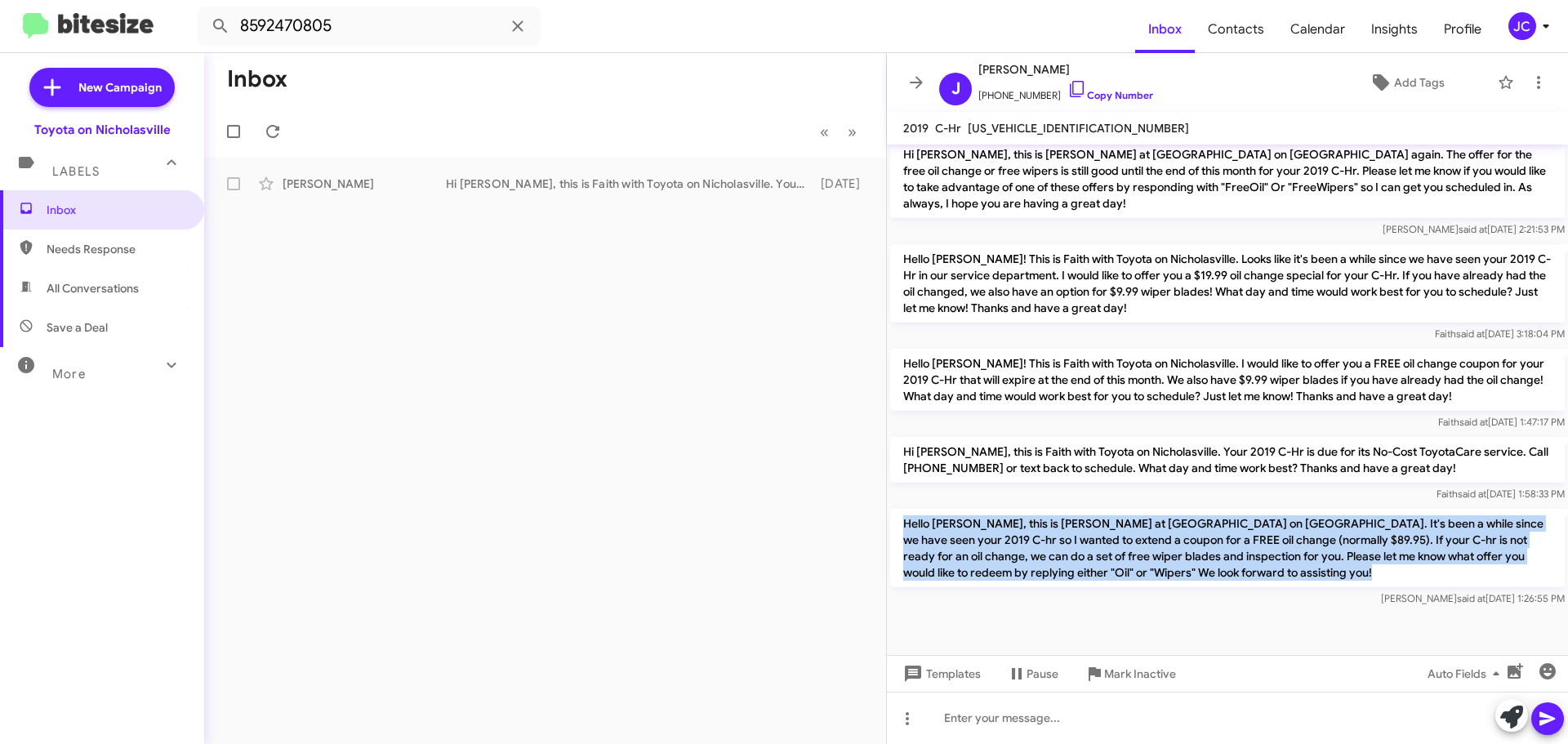
click at [1109, 532] on p "Hello Justin, this is Jessika at Toyota on Nicholasville. It's been a while sin…" at bounding box center [1227, 547] width 675 height 78
copy p "Hello Justin, this is Jessika at Toyota on Nicholasville. It's been a while sin…"
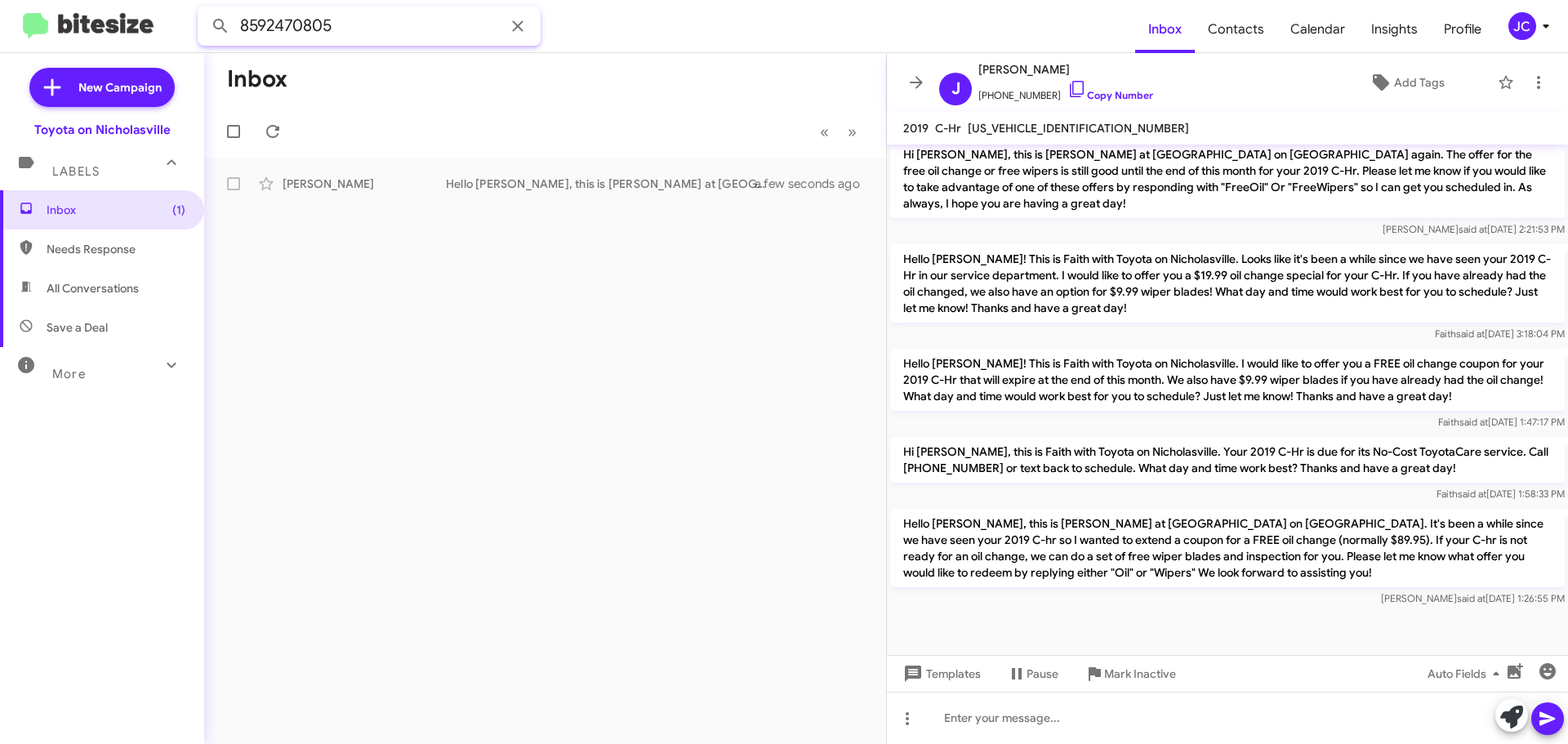
click at [357, 16] on input "8592470805" at bounding box center [369, 26] width 343 height 40
click at [204, 10] on button at bounding box center [220, 26] width 33 height 33
click at [602, 174] on div "Adrian Willey Good afternoon! This is Amanda with Toyota on Nicholasville. I'm …" at bounding box center [545, 184] width 656 height 33
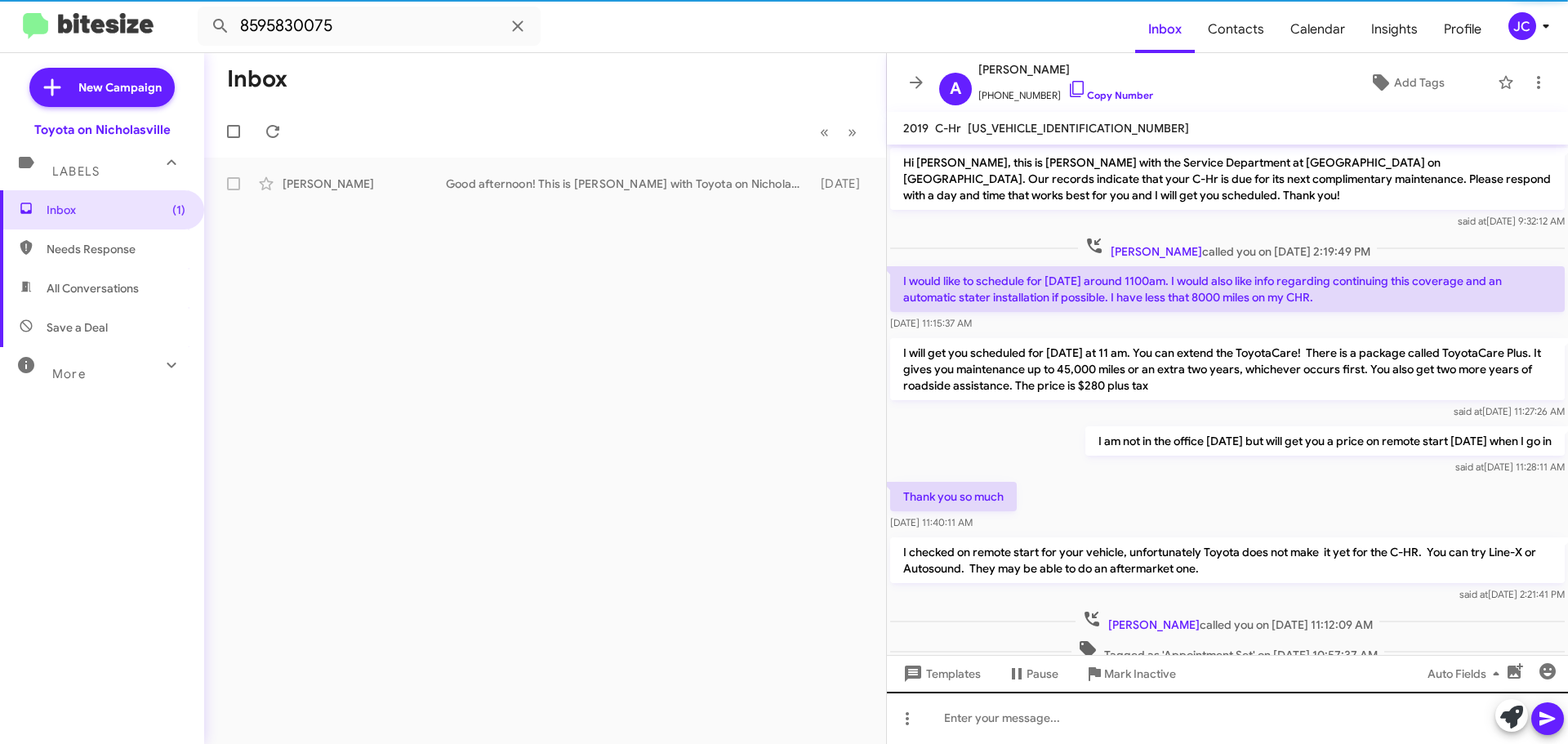
scroll to position [81, 0]
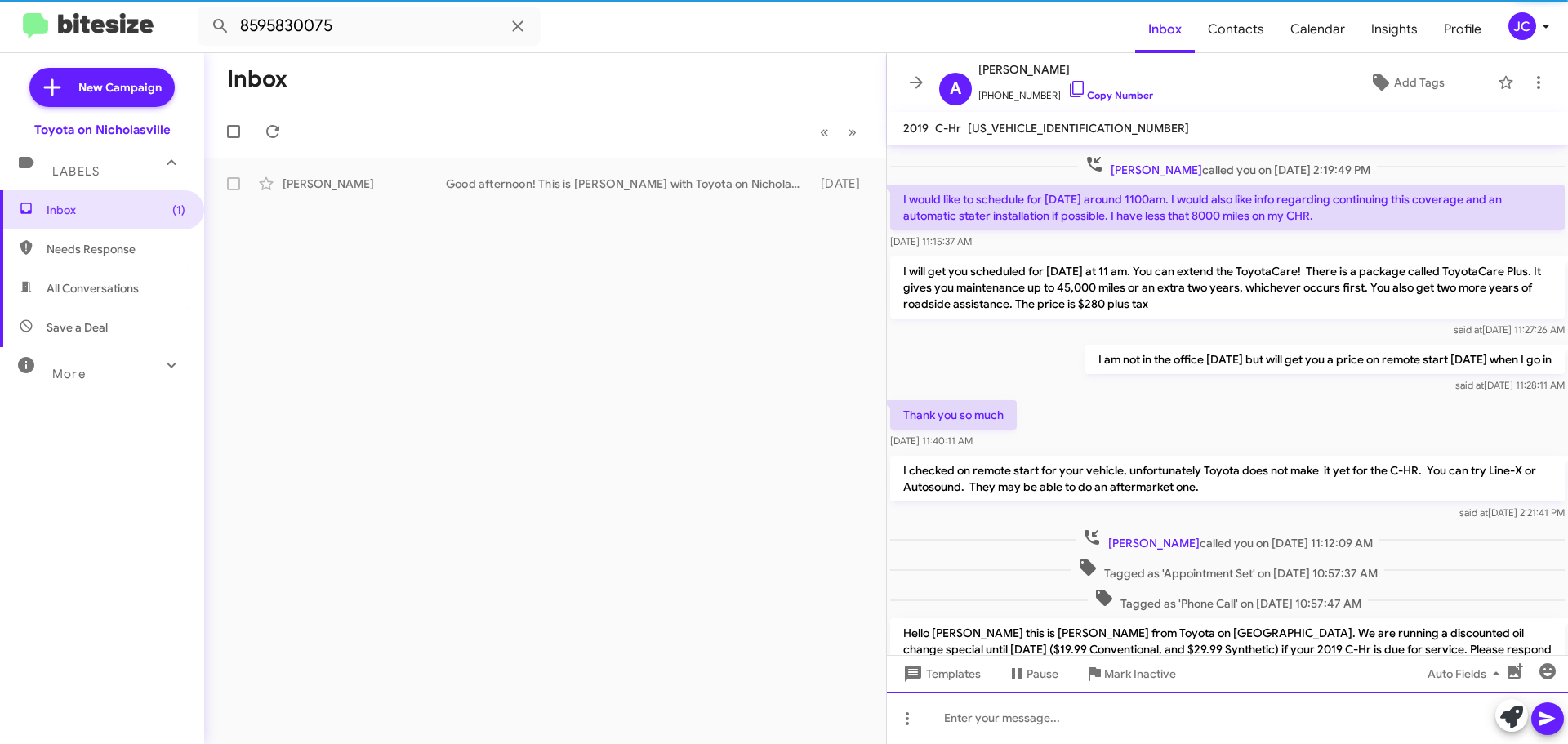
click at [1114, 722] on div at bounding box center [1227, 718] width 681 height 53
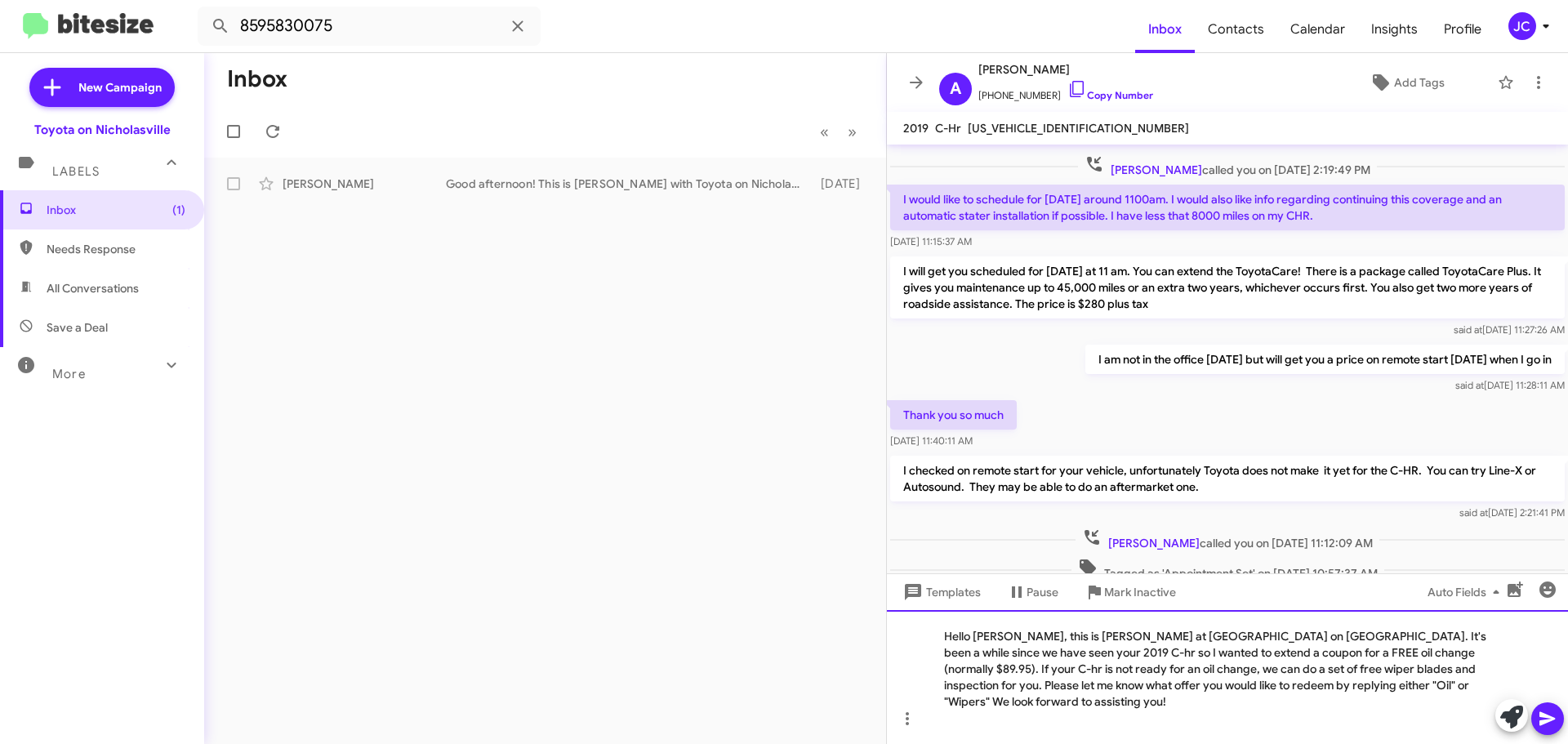
click at [1004, 654] on div "Hello Justin, this is Jessika at Toyota on Nicholasville. It's been a while sin…" at bounding box center [1227, 677] width 681 height 134
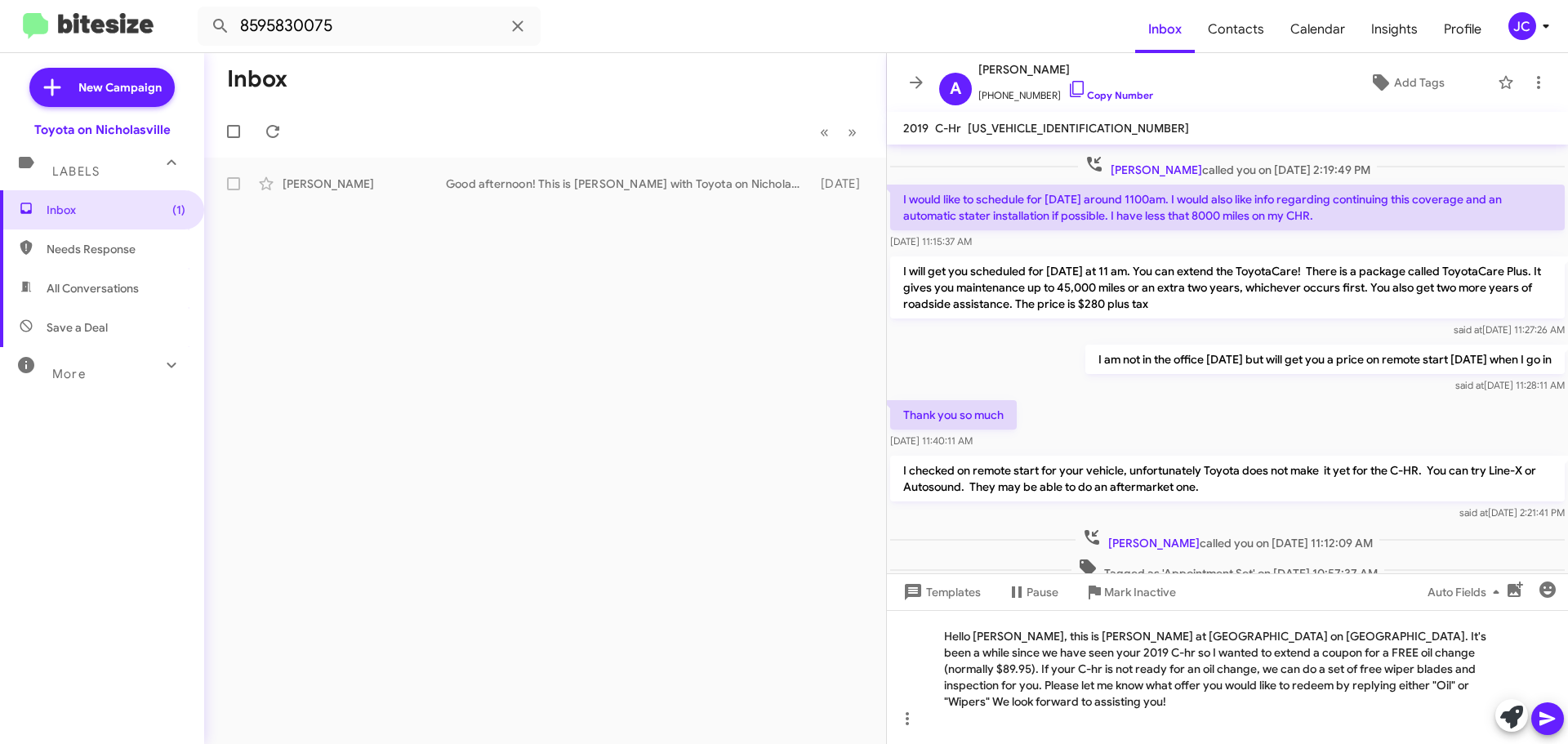
click at [1547, 720] on icon at bounding box center [1547, 719] width 16 height 14
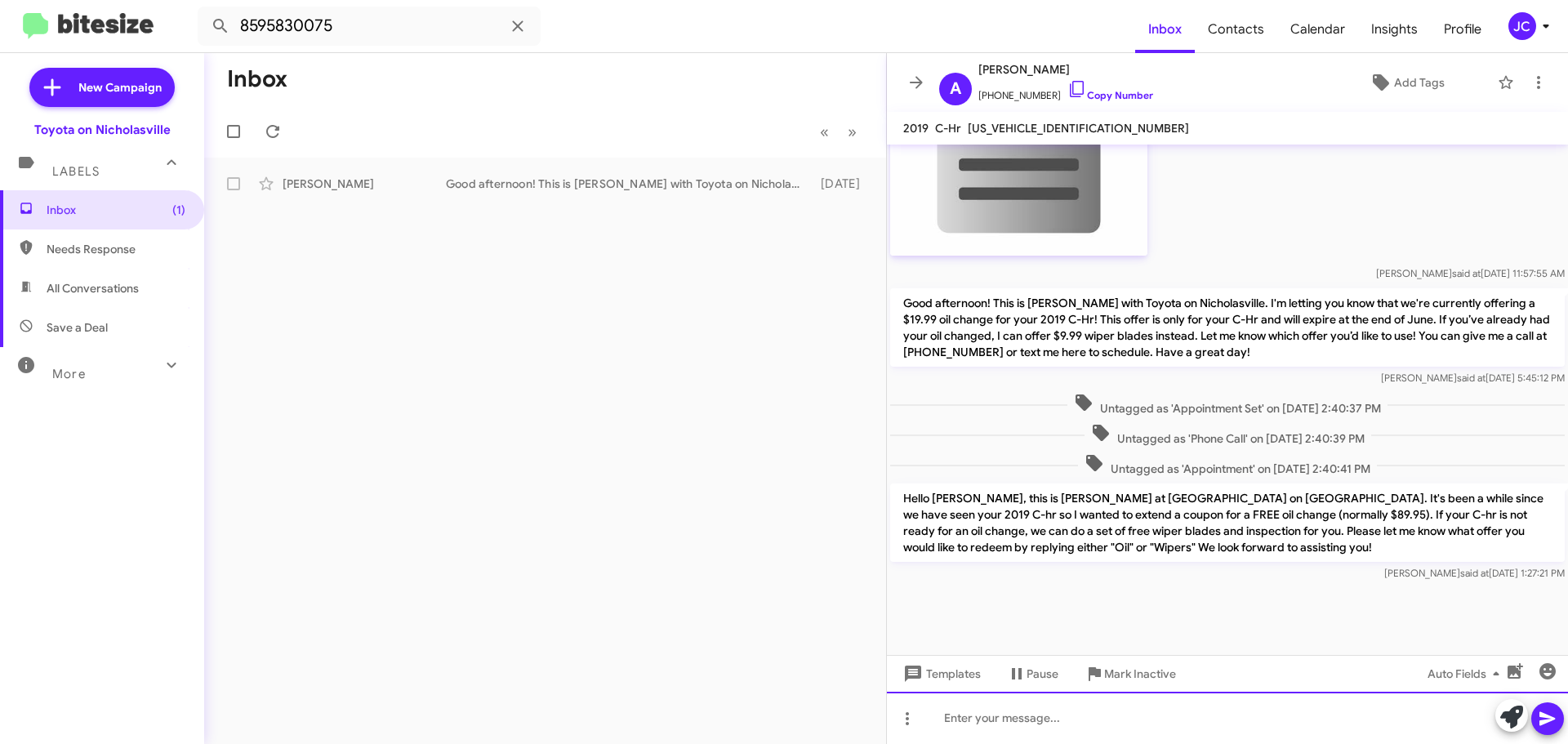
scroll to position [2180, 0]
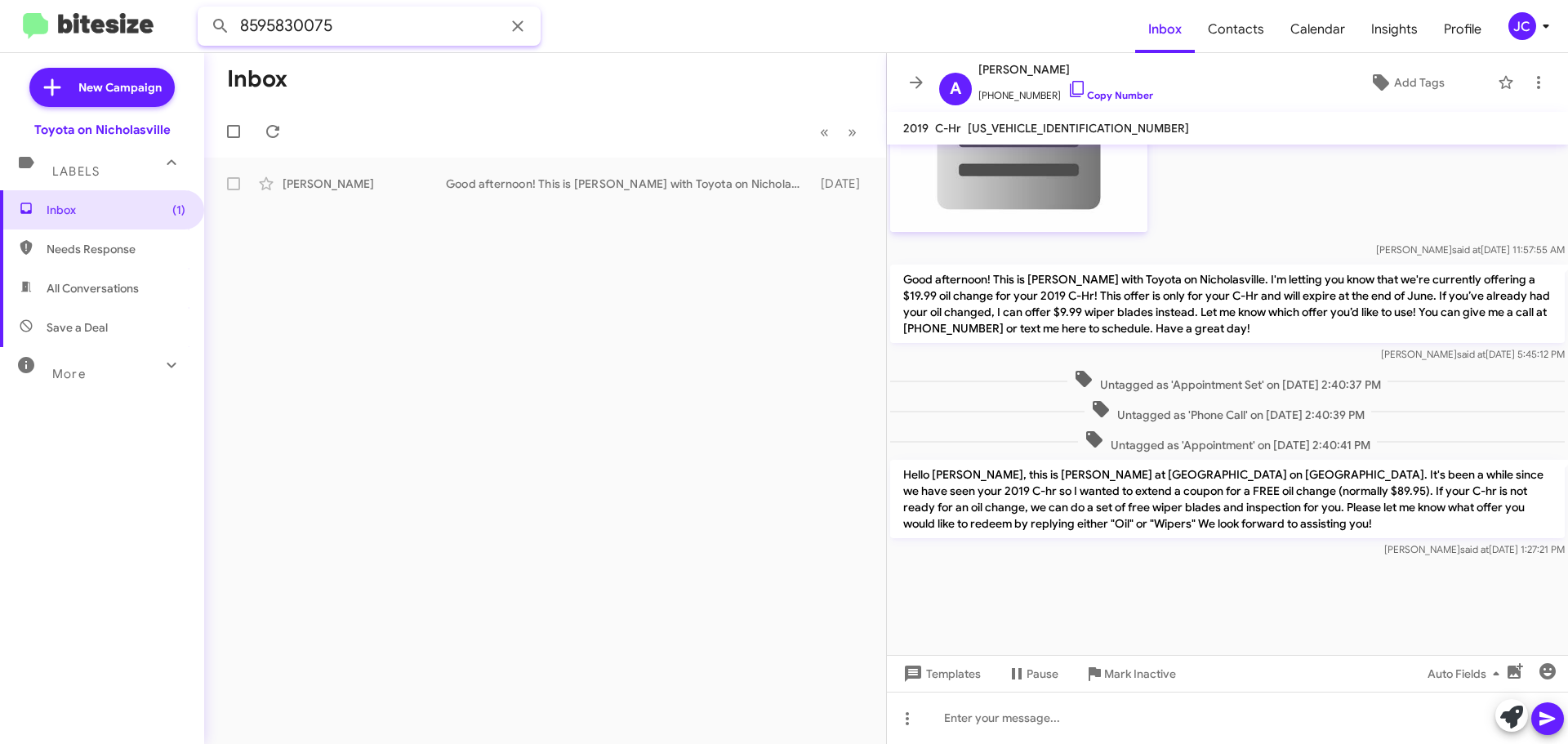
click at [0, 0] on html "8595830075 Inbox Contacts Calendar Insights Profile JC New Campaign Toyota on N…" at bounding box center [784, 372] width 1568 height 744
click at [204, 10] on button at bounding box center [220, 26] width 33 height 33
click at [434, 188] on div "Ronald Farris" at bounding box center [364, 184] width 164 height 16
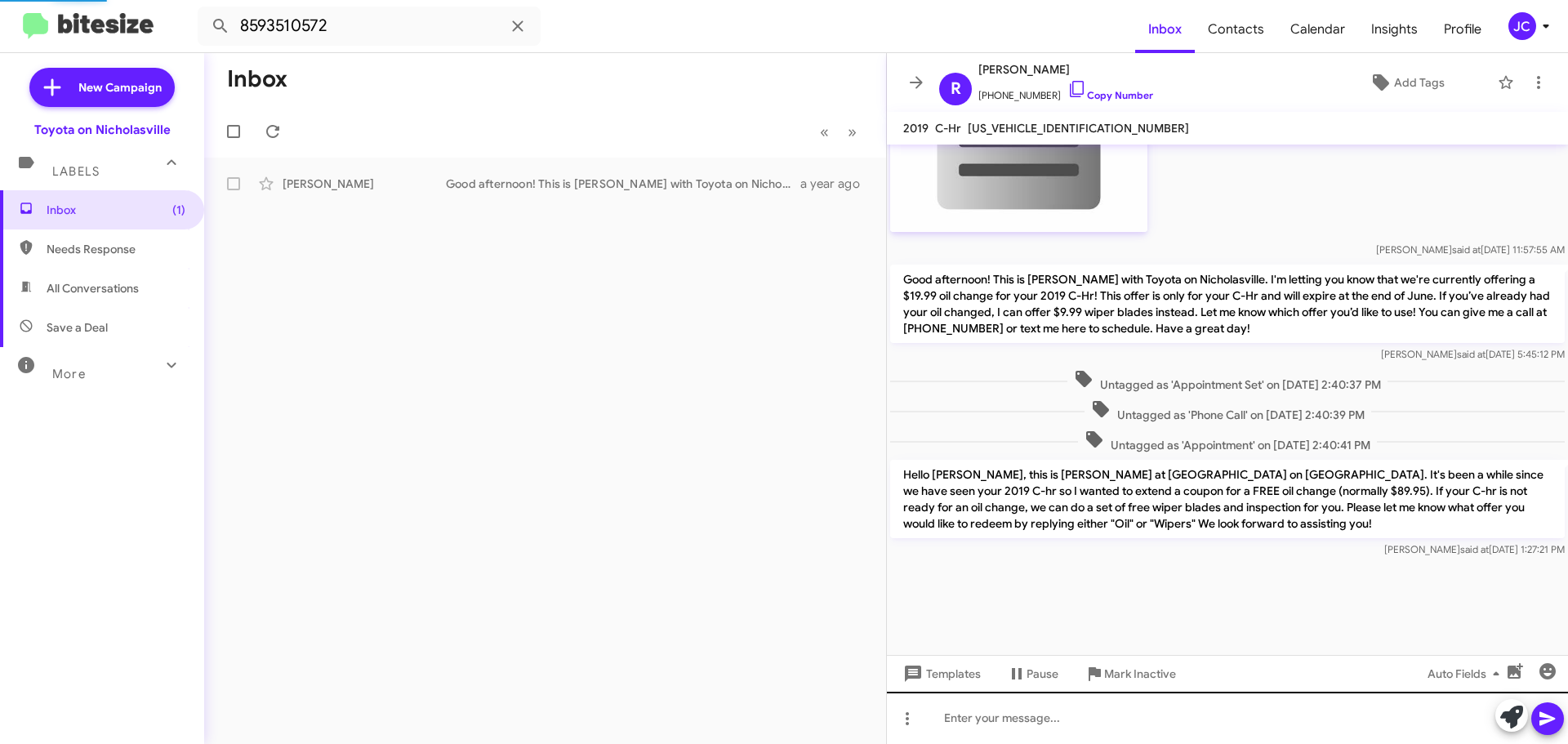
scroll to position [3206, 0]
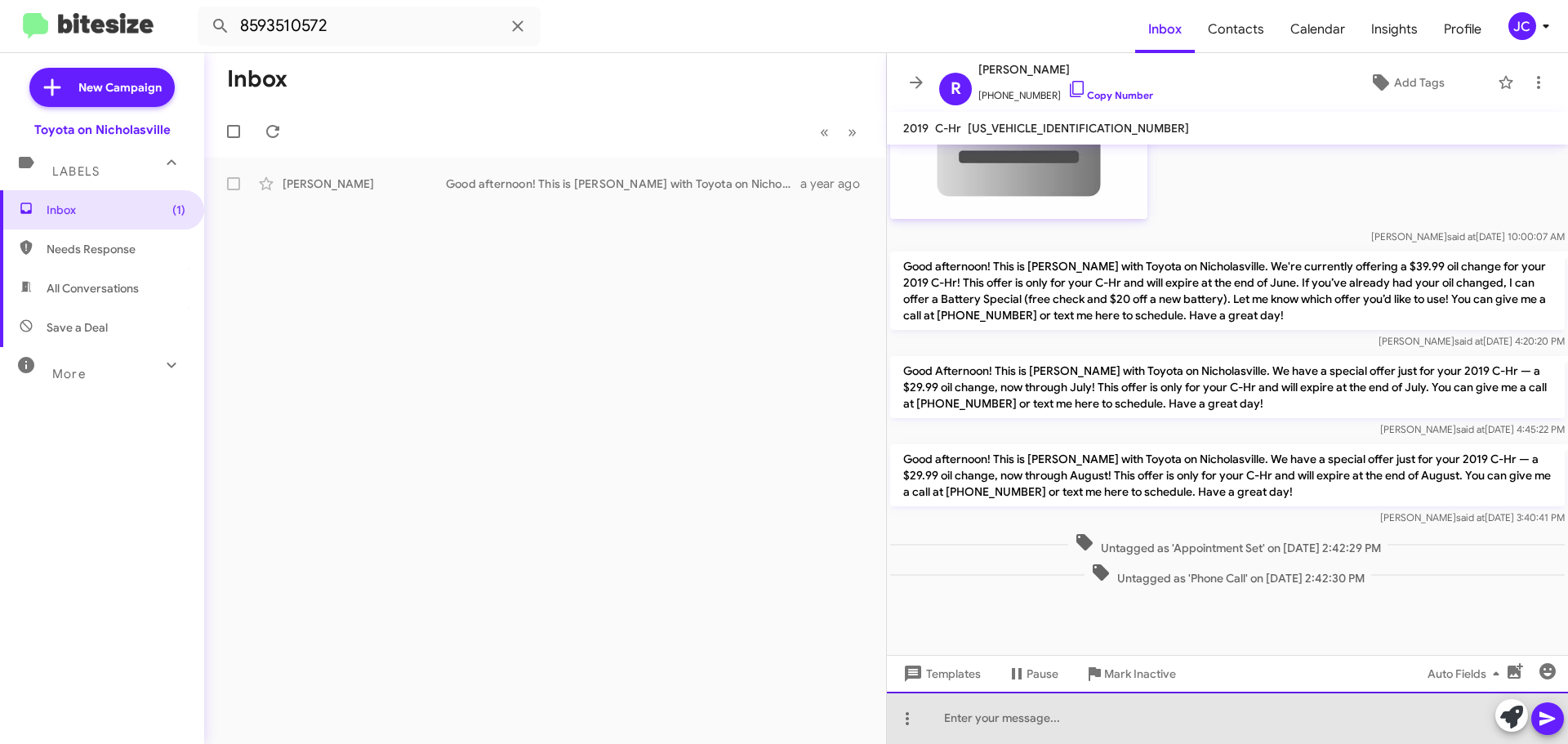
click at [944, 716] on div at bounding box center [1227, 718] width 681 height 53
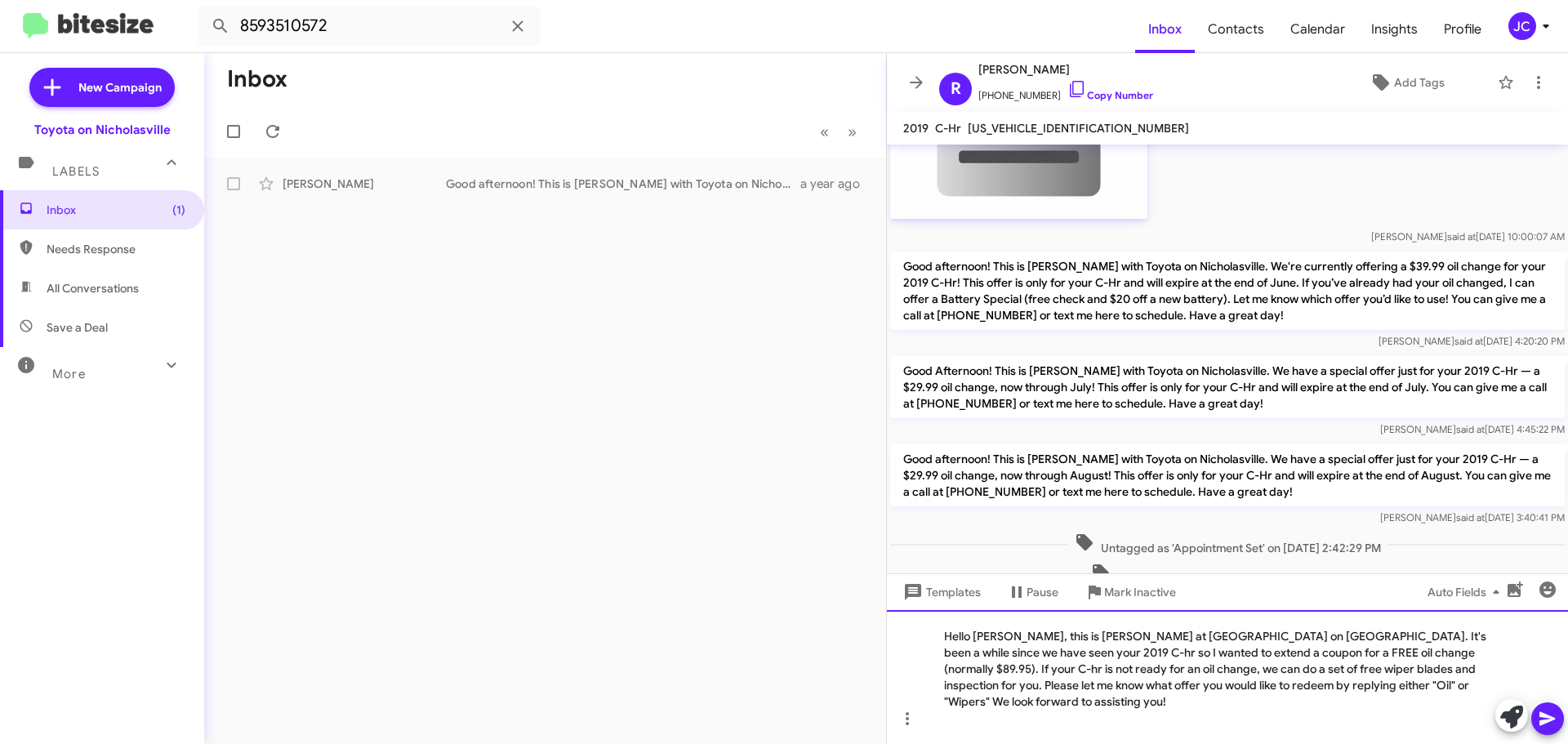
click at [1004, 658] on div "Hello Justin, this is Jessika at Toyota on Nicholasville. It's been a while sin…" at bounding box center [1227, 677] width 681 height 134
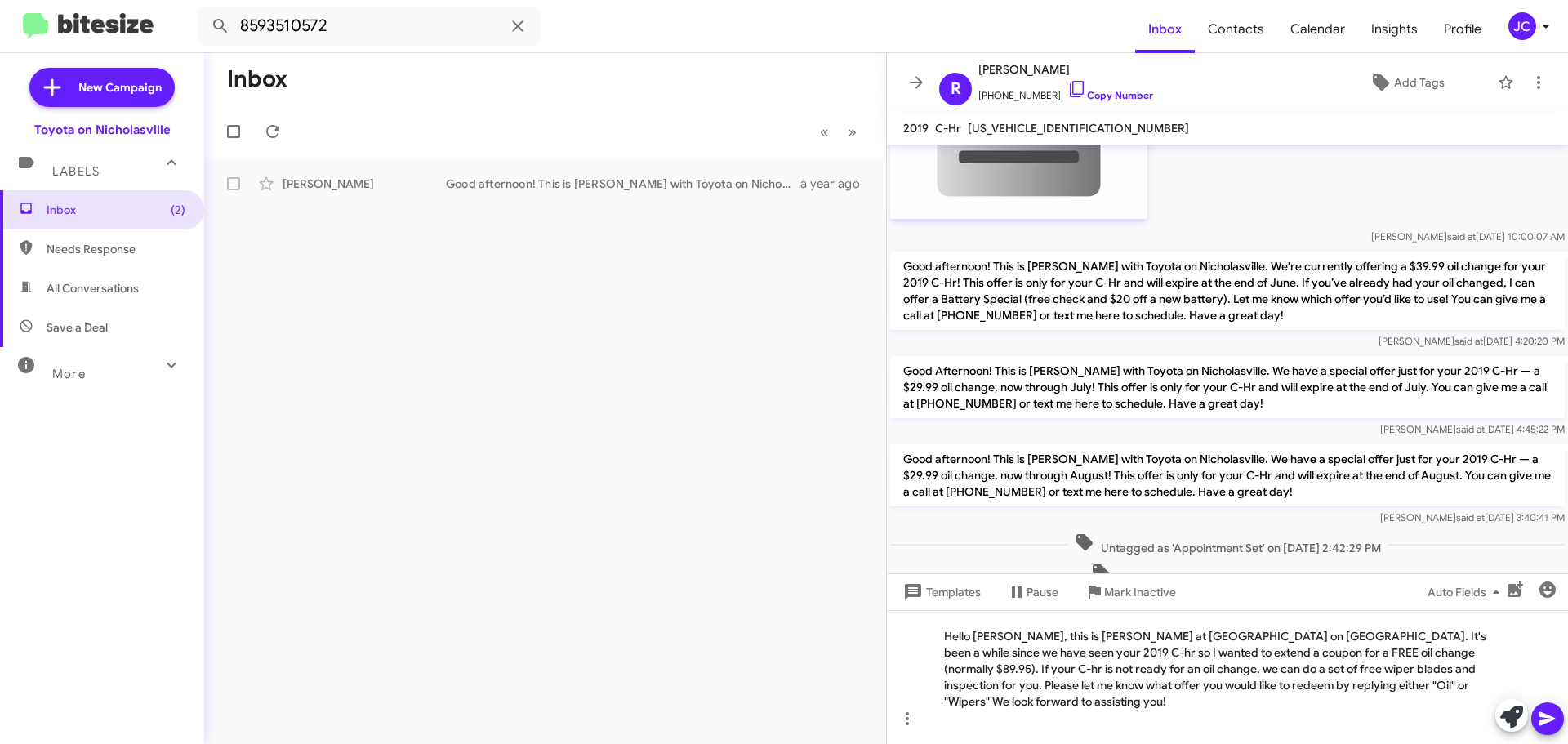
click at [1544, 722] on icon at bounding box center [1547, 719] width 16 height 14
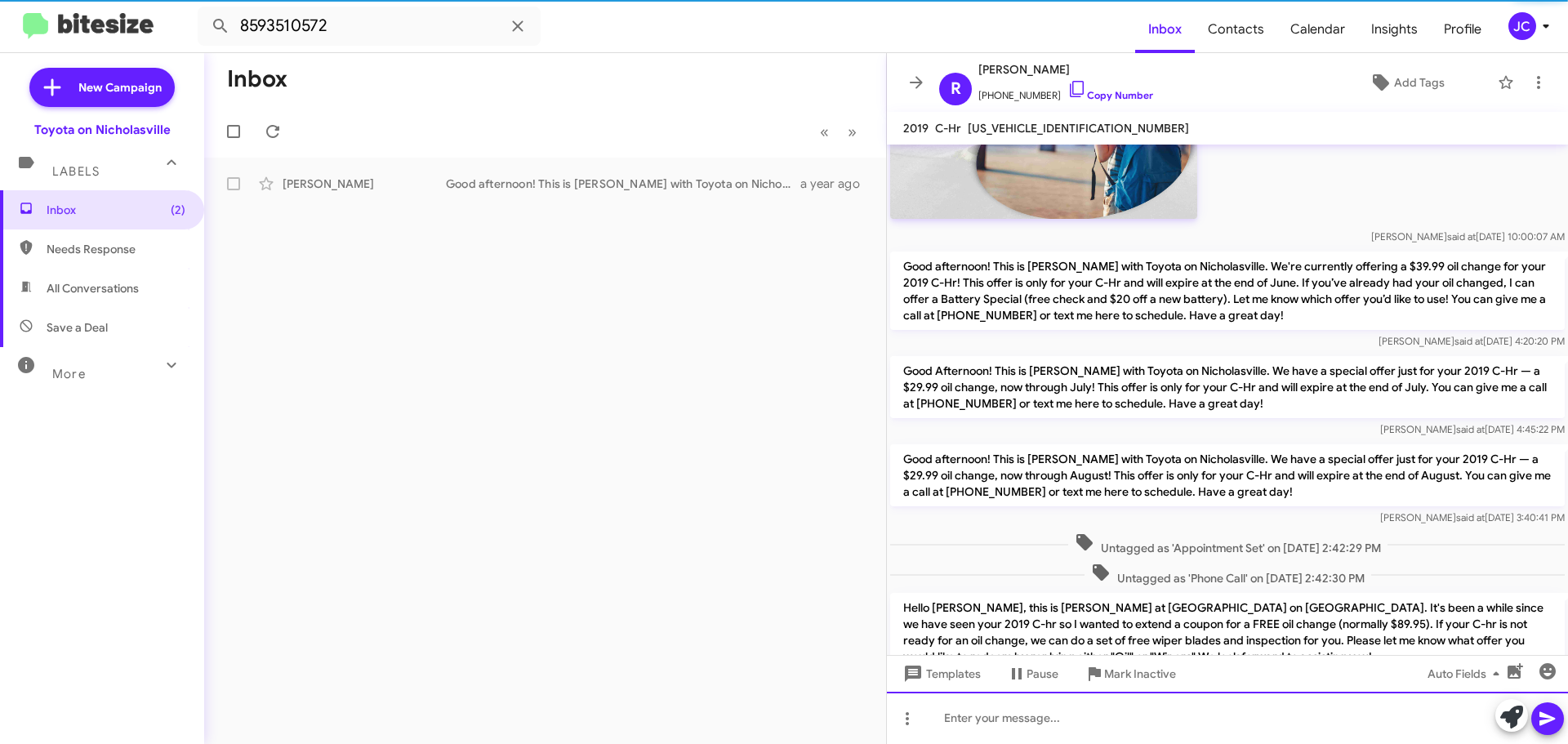
scroll to position [0, 0]
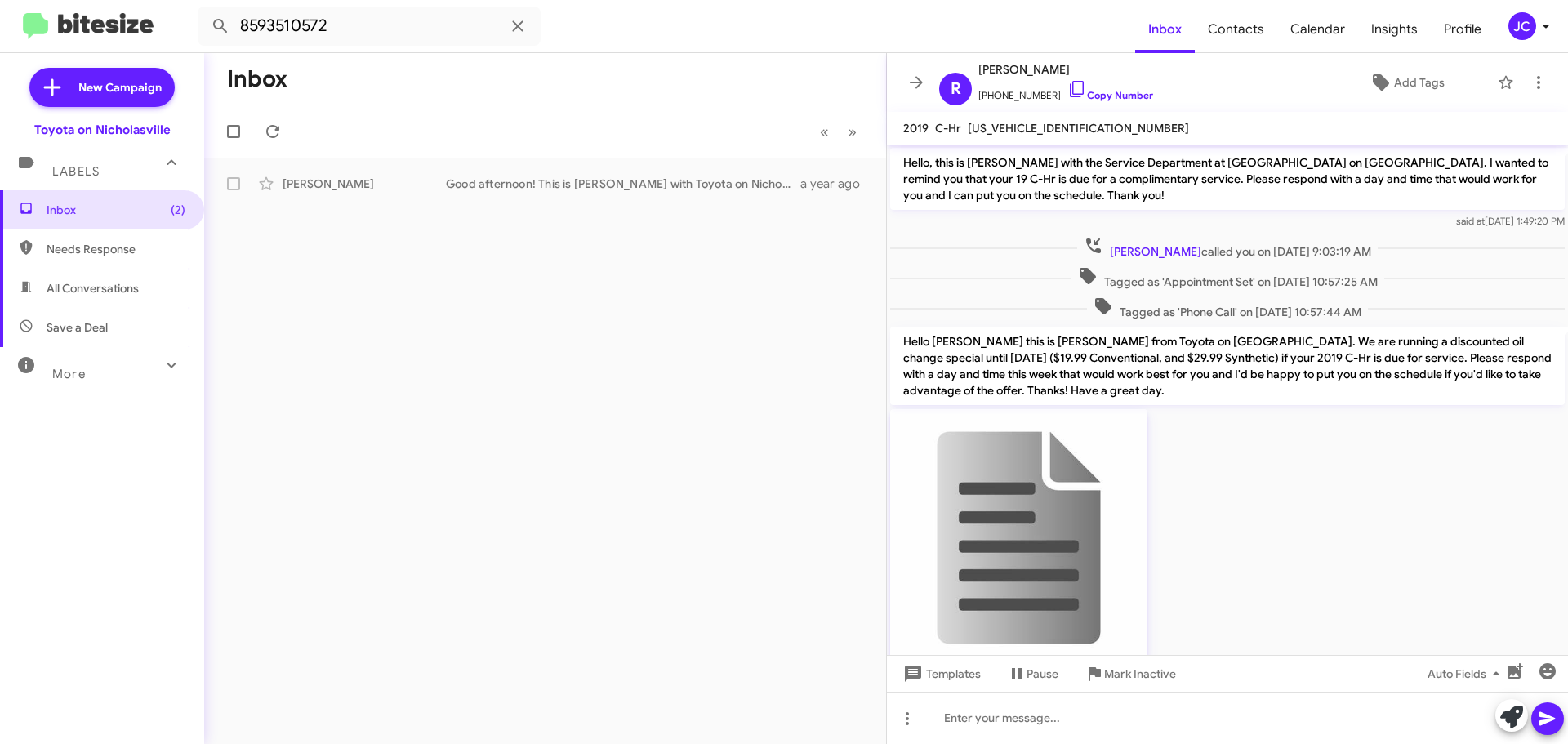
click at [1299, 414] on div at bounding box center [1227, 539] width 675 height 268
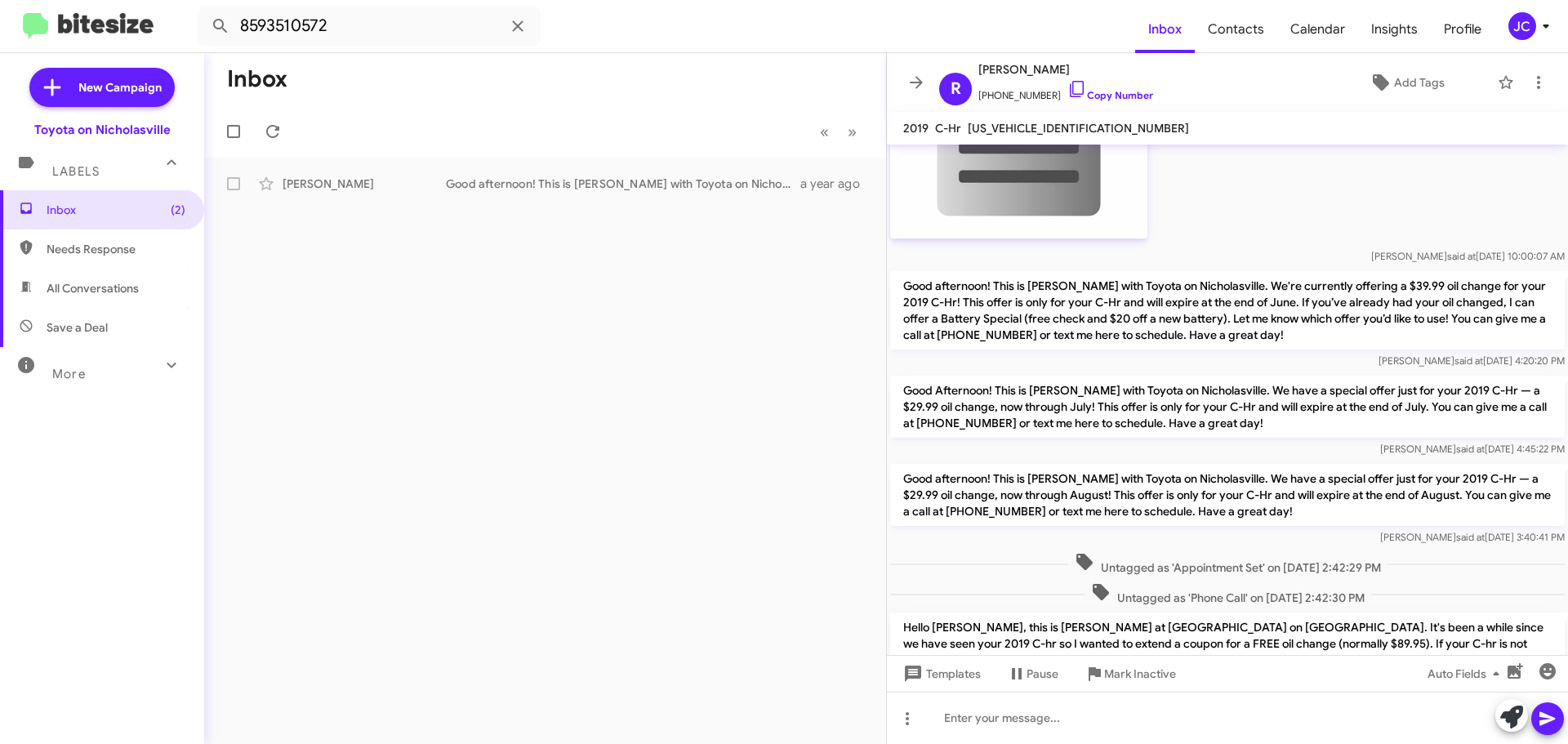
scroll to position [3314, 0]
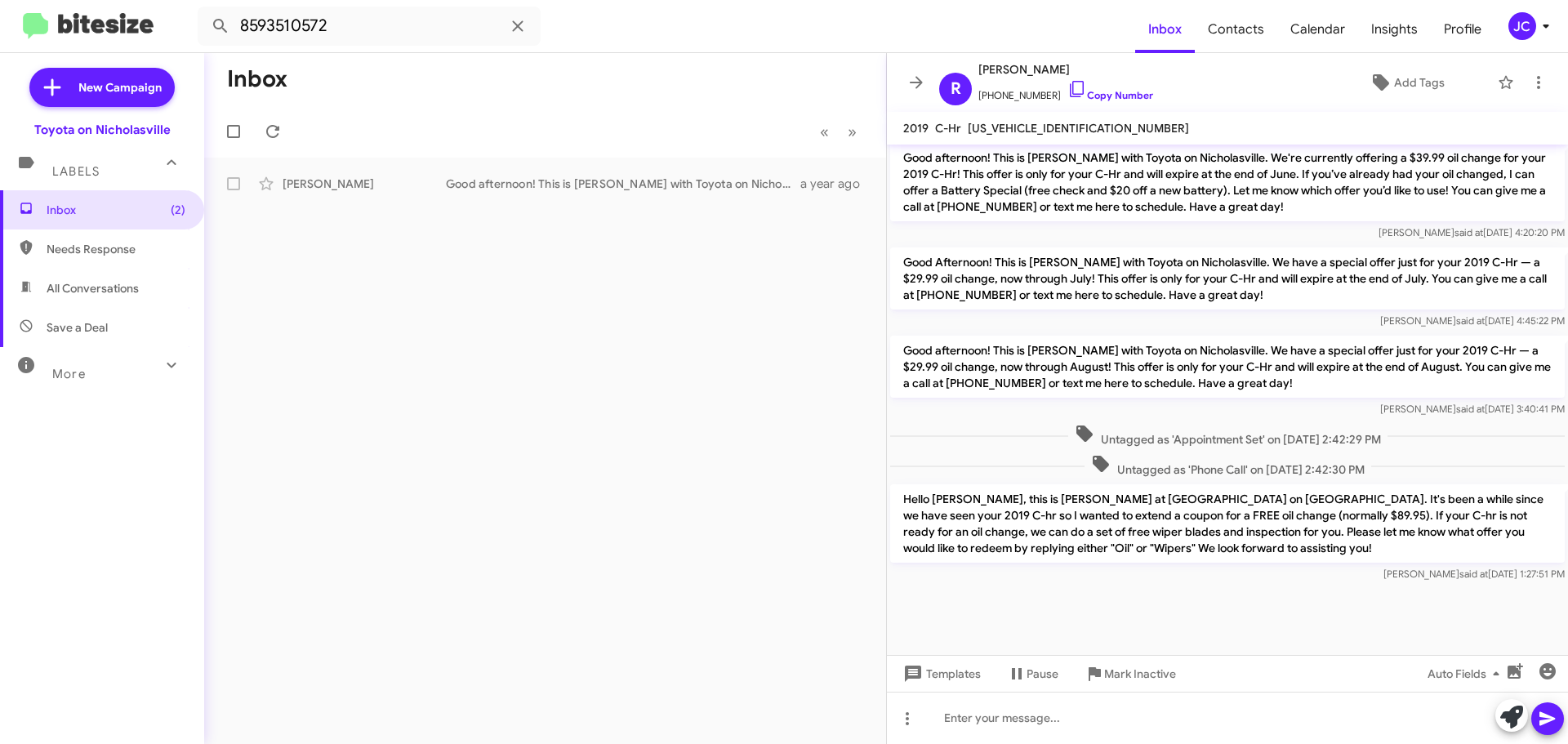
click at [1192, 502] on p "Hello Ronald, this is Jessika at Toyota on Nicholasville. It's been a while sin…" at bounding box center [1227, 523] width 675 height 78
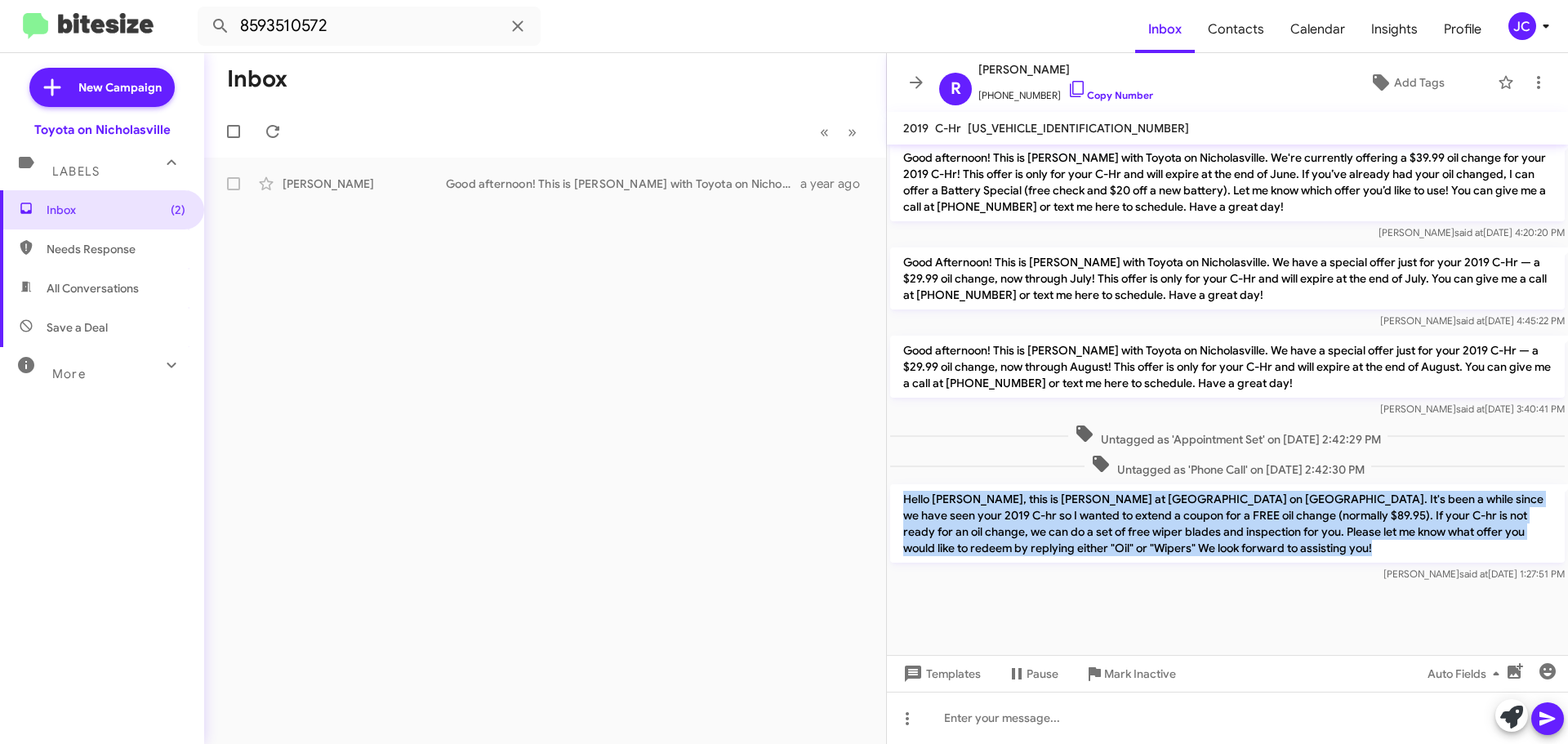
click at [1192, 502] on p "Hello Ronald, this is Jessika at Toyota on Nicholasville. It's been a while sin…" at bounding box center [1227, 523] width 675 height 78
copy p "Hello Ronald, this is Jessika at Toyota on Nicholasville. It's been a while sin…"
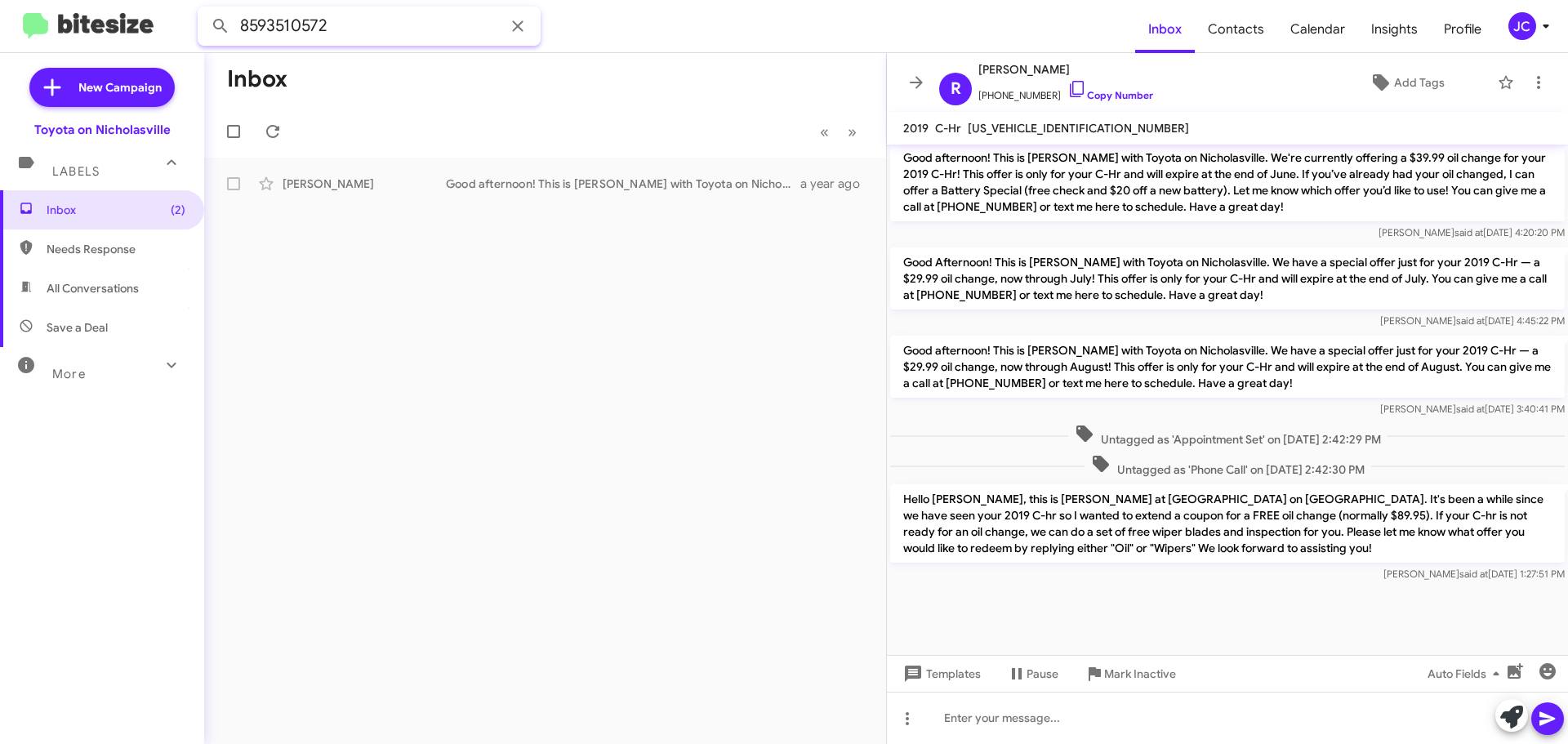
drag, startPoint x: 389, startPoint y: 32, endPoint x: 0, endPoint y: -12, distance: 391.5
click at [0, 0] on html "8593510572 Inbox Contacts Calendar Insights Profile JC New Campaign Toyota on N…" at bounding box center [784, 372] width 1568 height 744
click at [204, 10] on button at bounding box center [220, 26] width 33 height 33
click at [587, 179] on div "Good afternoon, I no longer own the vehicle" at bounding box center [627, 184] width 362 height 16
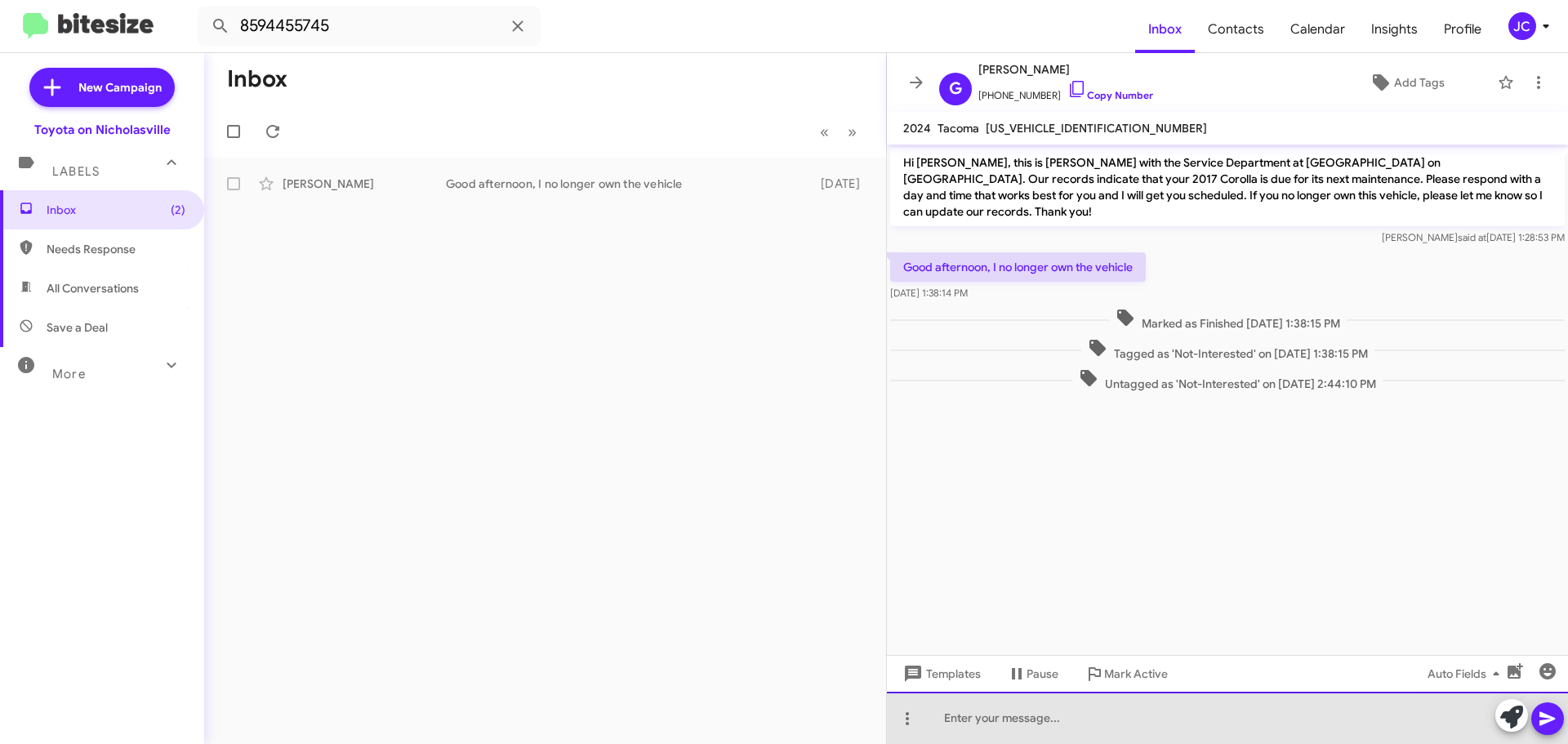
click at [972, 719] on div at bounding box center [1227, 718] width 681 height 53
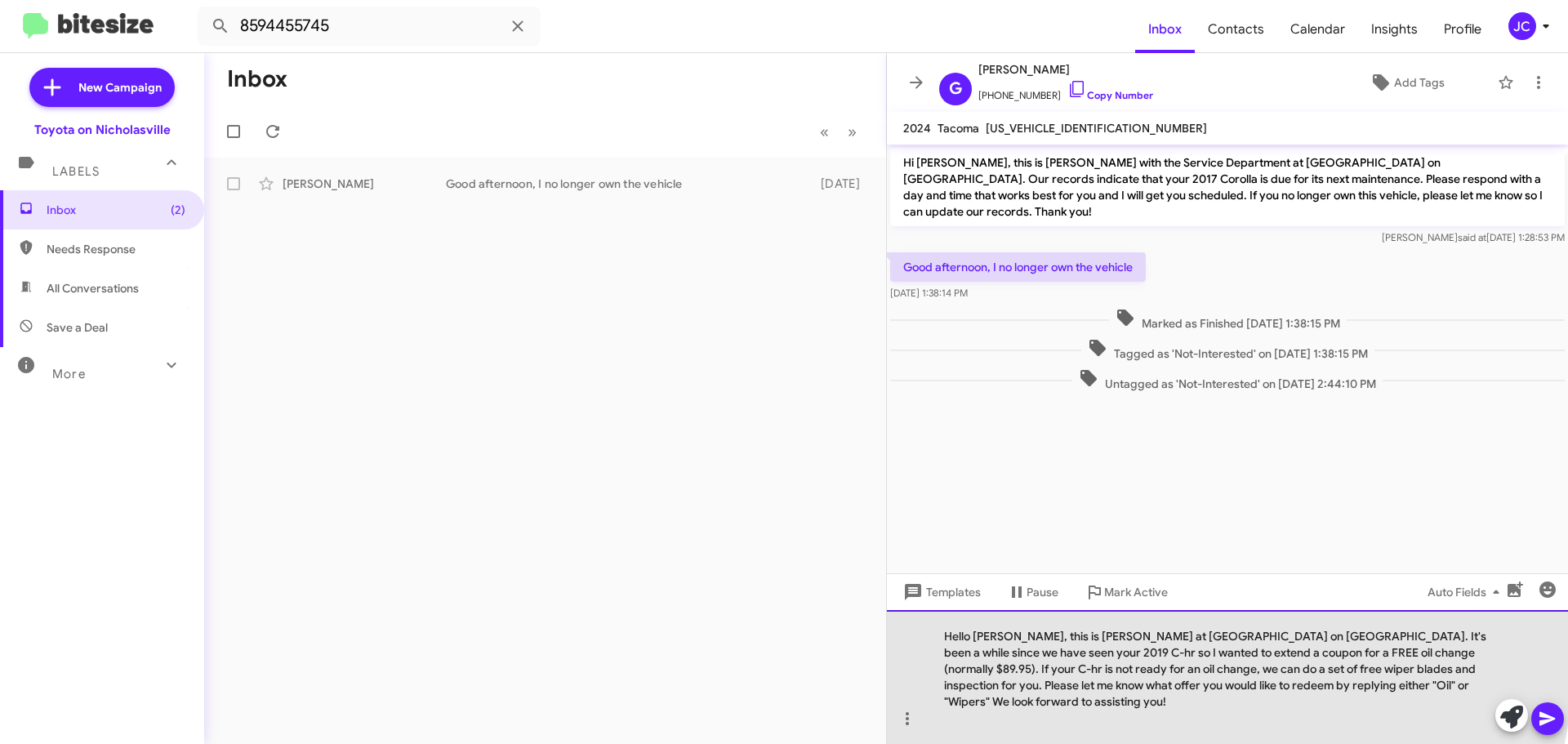
click at [1008, 656] on div "Hello Ronald, this is Jessika at Toyota on Nicholasville. It's been a while sin…" at bounding box center [1227, 677] width 681 height 134
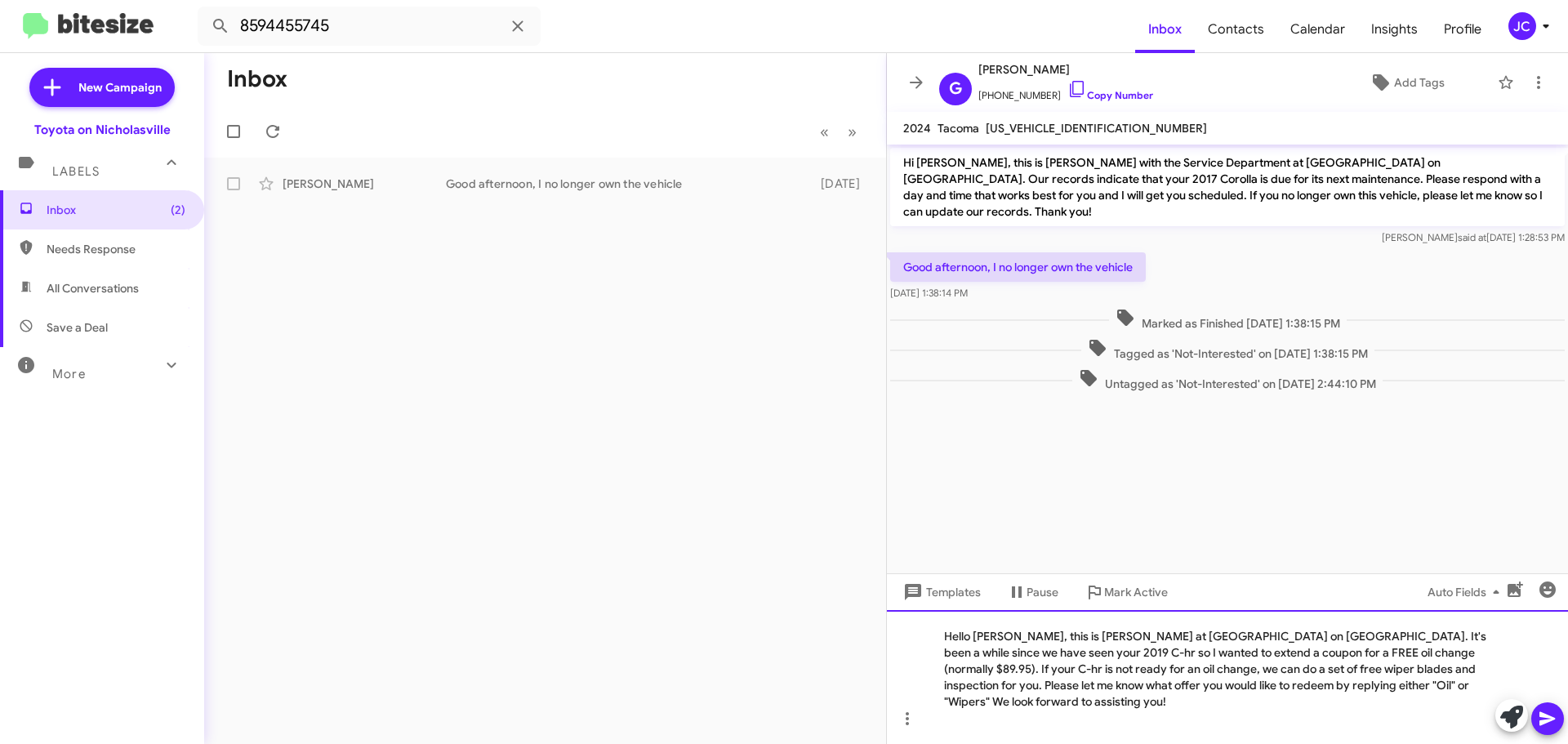
click at [1408, 671] on div "Hello Gregory, this is Jessika at Toyota on Nicholasville. It's been a while si…" at bounding box center [1227, 677] width 681 height 134
click at [968, 672] on div "Hello Gregory, this is Jessika at Toyota on Nicholasville. It's been a while si…" at bounding box center [1227, 677] width 681 height 134
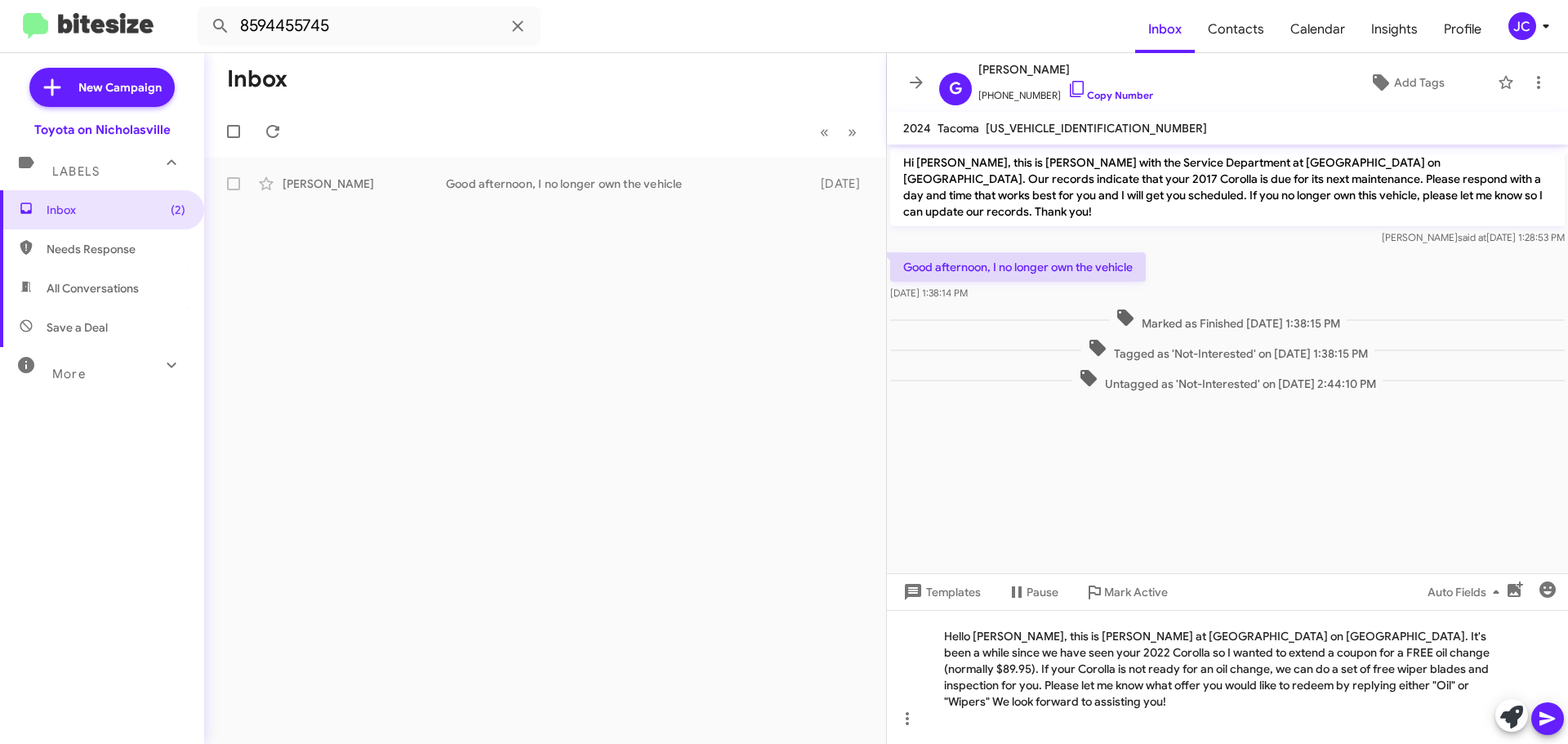
click at [1540, 721] on icon at bounding box center [1547, 719] width 16 height 14
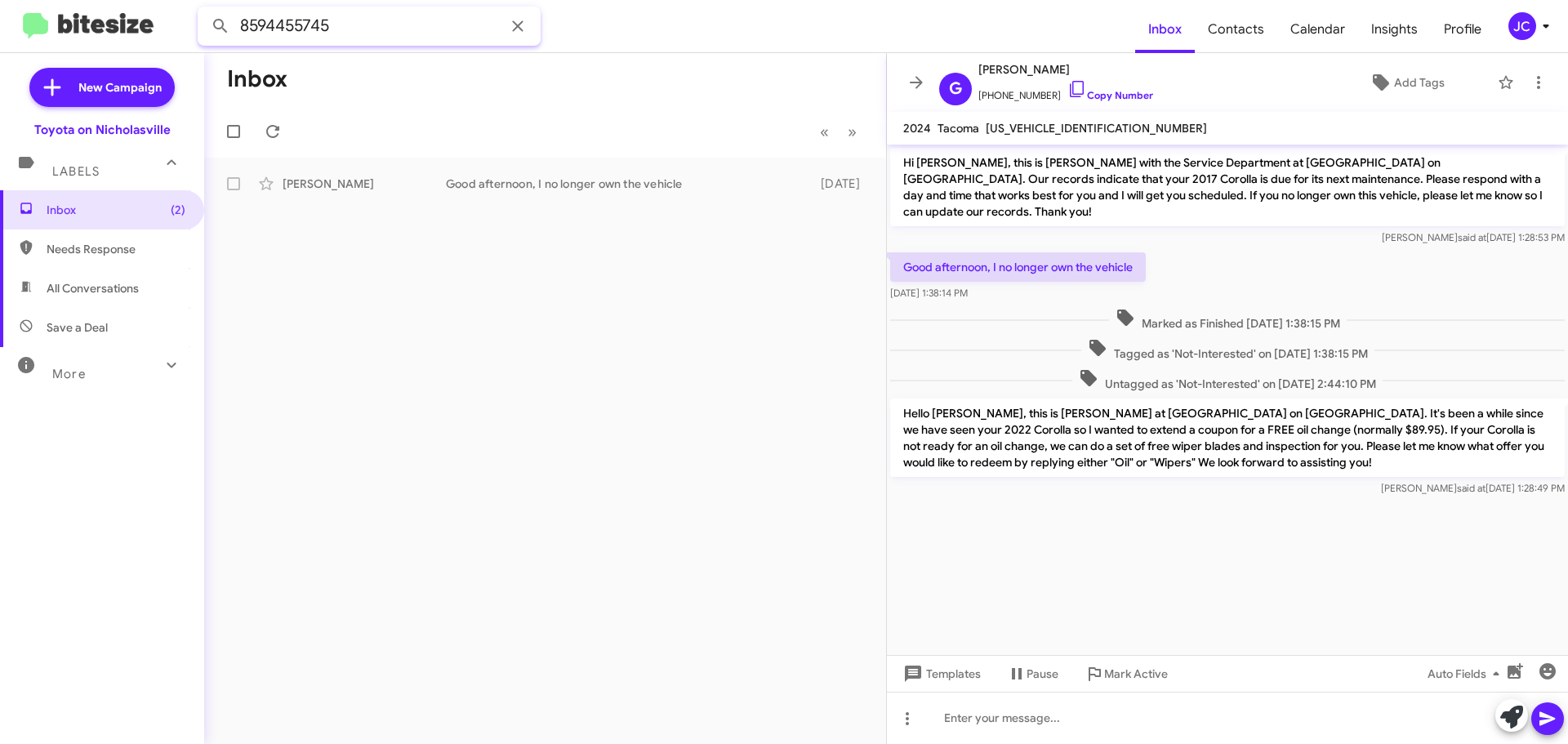
drag, startPoint x: 356, startPoint y: 31, endPoint x: 0, endPoint y: 0, distance: 357.3
click at [0, 30] on mat-toolbar "8594455745 Inbox Contacts Calendar Insights Profile JC" at bounding box center [784, 26] width 1568 height 53
click at [204, 10] on button at bounding box center [220, 26] width 33 height 33
click at [1035, 447] on p "Hello Gregory, this is Jessika at Toyota on Nicholasville. It's been a while si…" at bounding box center [1227, 437] width 675 height 78
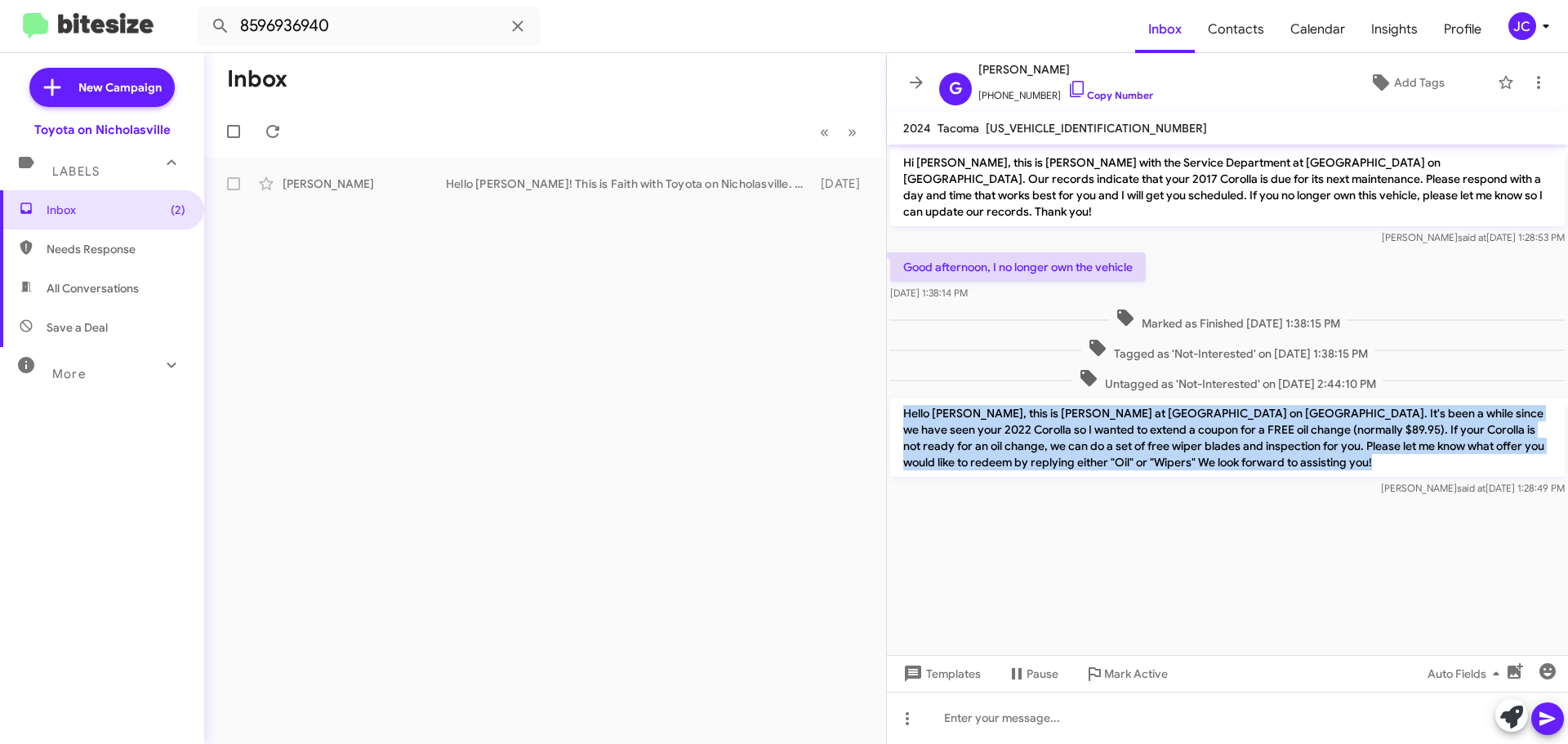
click at [1035, 447] on p "Hello Gregory, this is Jessika at Toyota on Nicholasville. It's been a while si…" at bounding box center [1227, 437] width 675 height 78
copy p "Hello Gregory, this is Jessika at Toyota on Nicholasville. It's been a while si…"
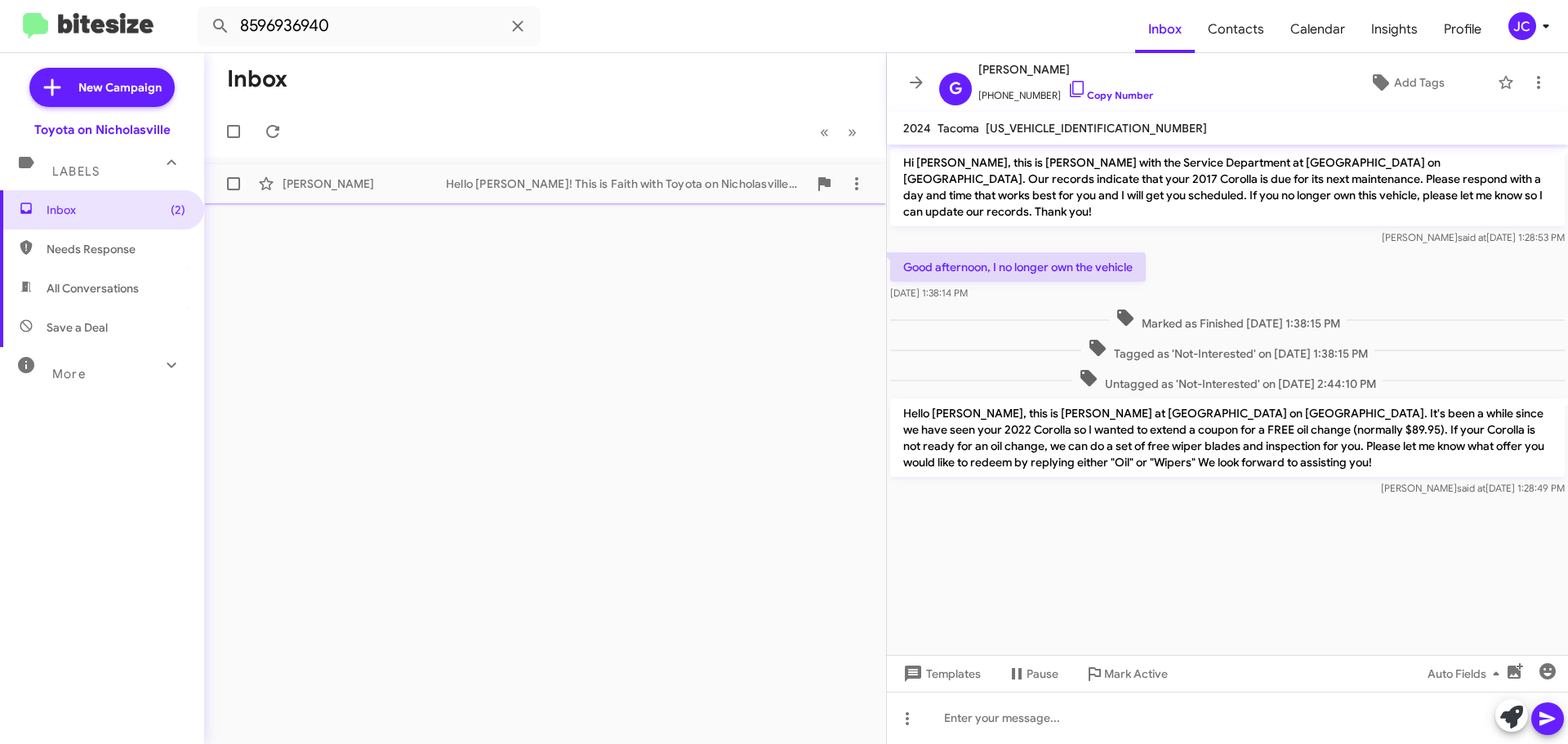
click at [310, 189] on div "Kory Flatter" at bounding box center [364, 184] width 164 height 16
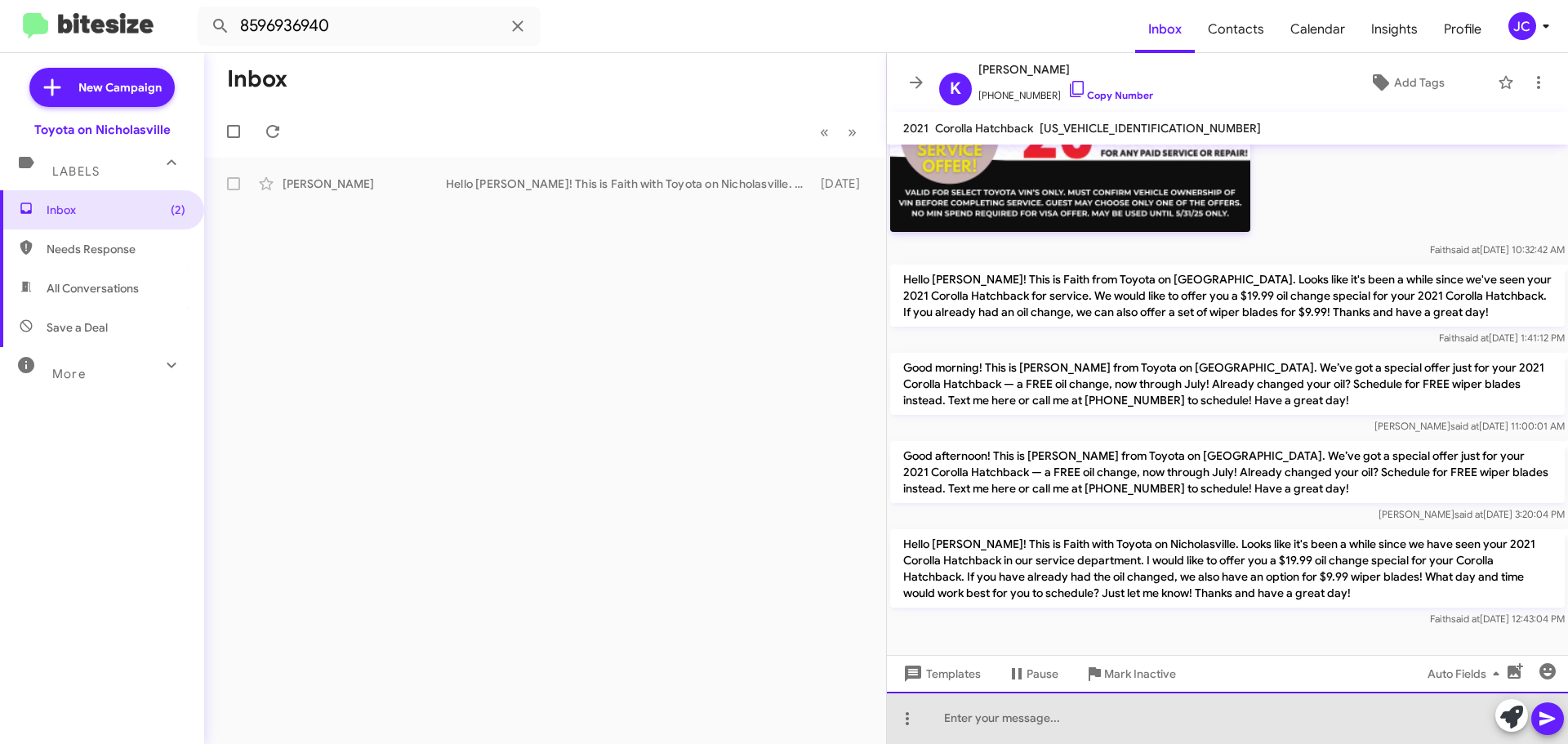
click at [988, 715] on div at bounding box center [1227, 718] width 681 height 53
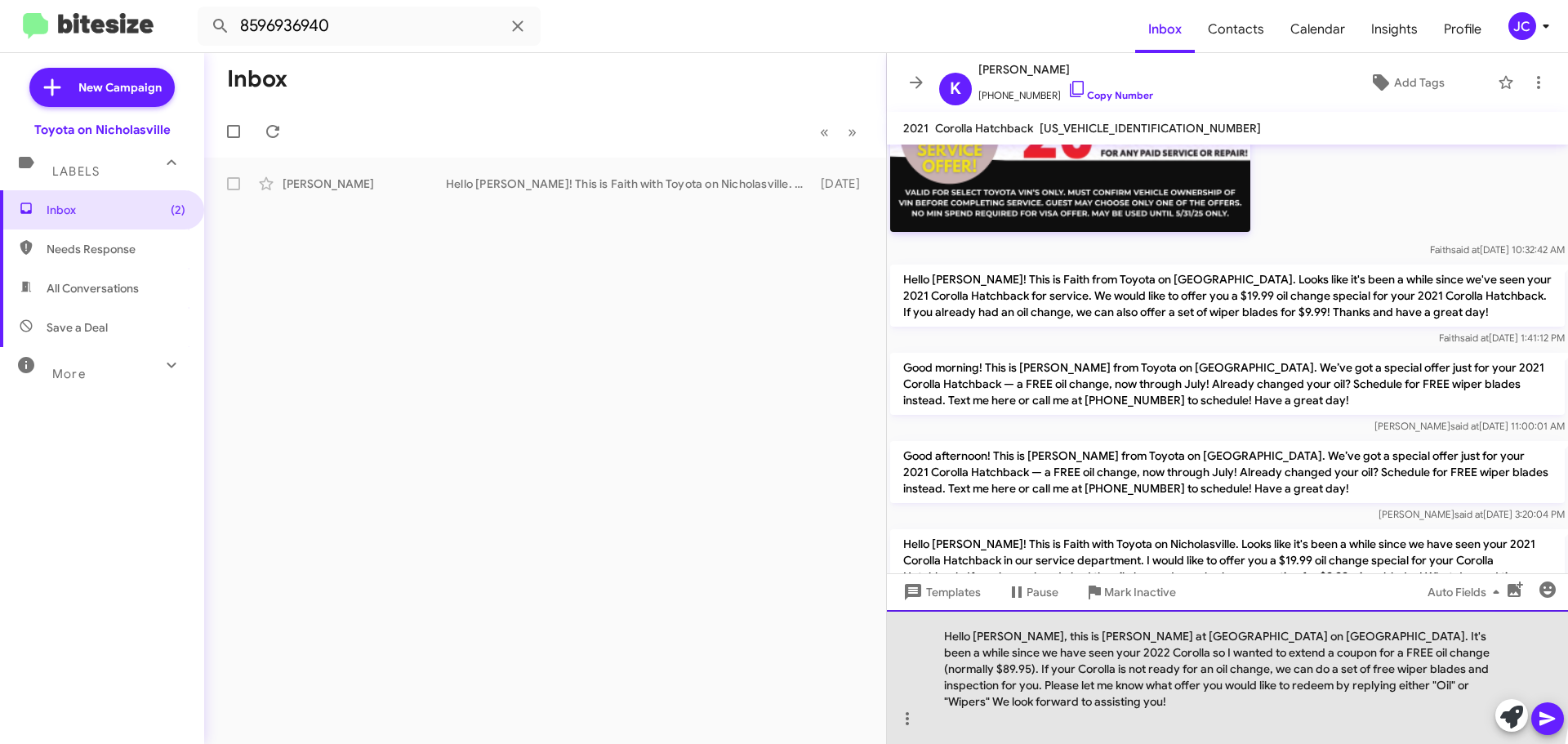
click at [1016, 654] on div "Hello Gregory, this is Jessika at Toyota on Nicholasville. It's been a while si…" at bounding box center [1227, 677] width 681 height 134
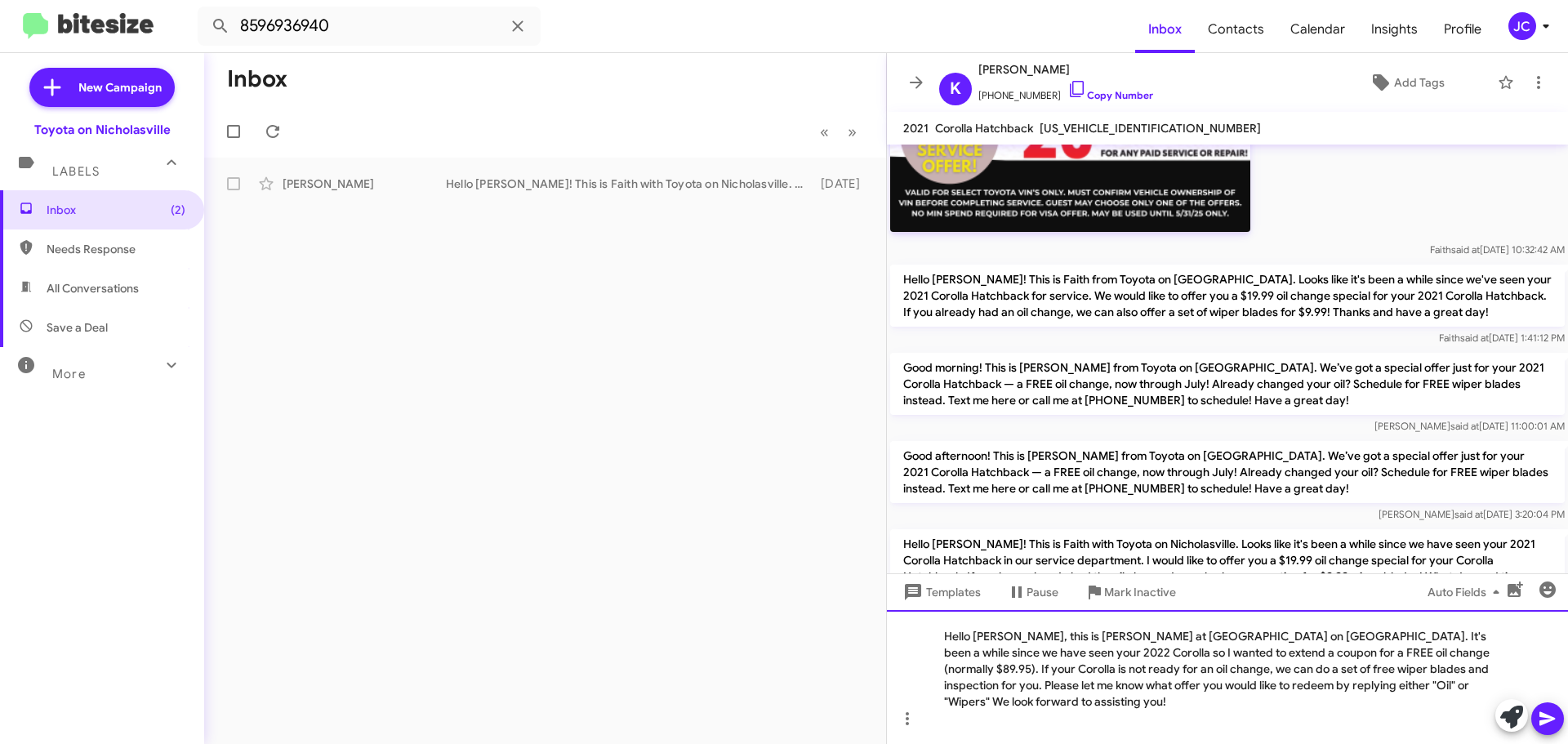
click at [1458, 655] on div "Hello Kory, this is Jessika at Toyota on Nicholasville. It's been a while since…" at bounding box center [1227, 677] width 681 height 134
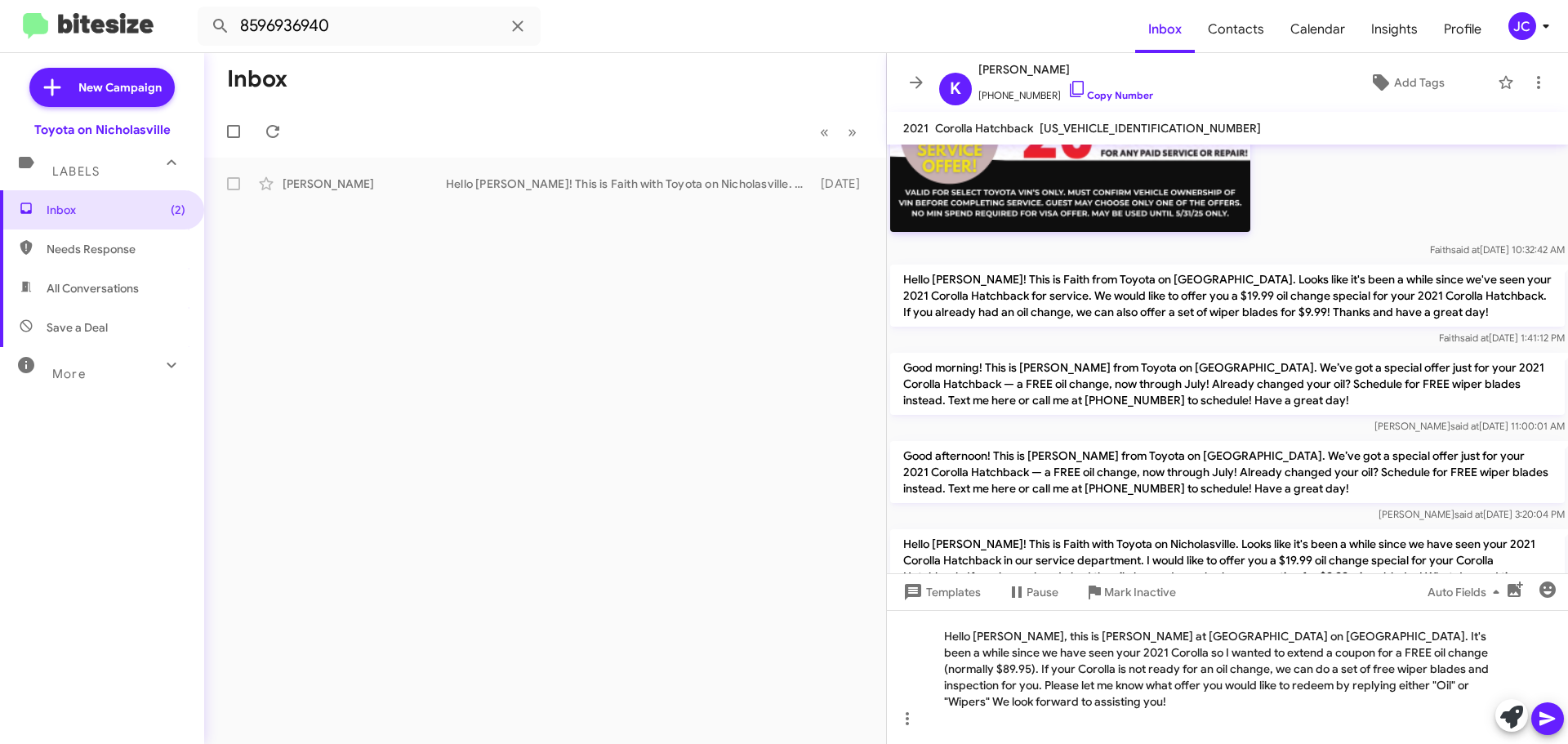
click at [1537, 727] on button at bounding box center [1547, 719] width 33 height 33
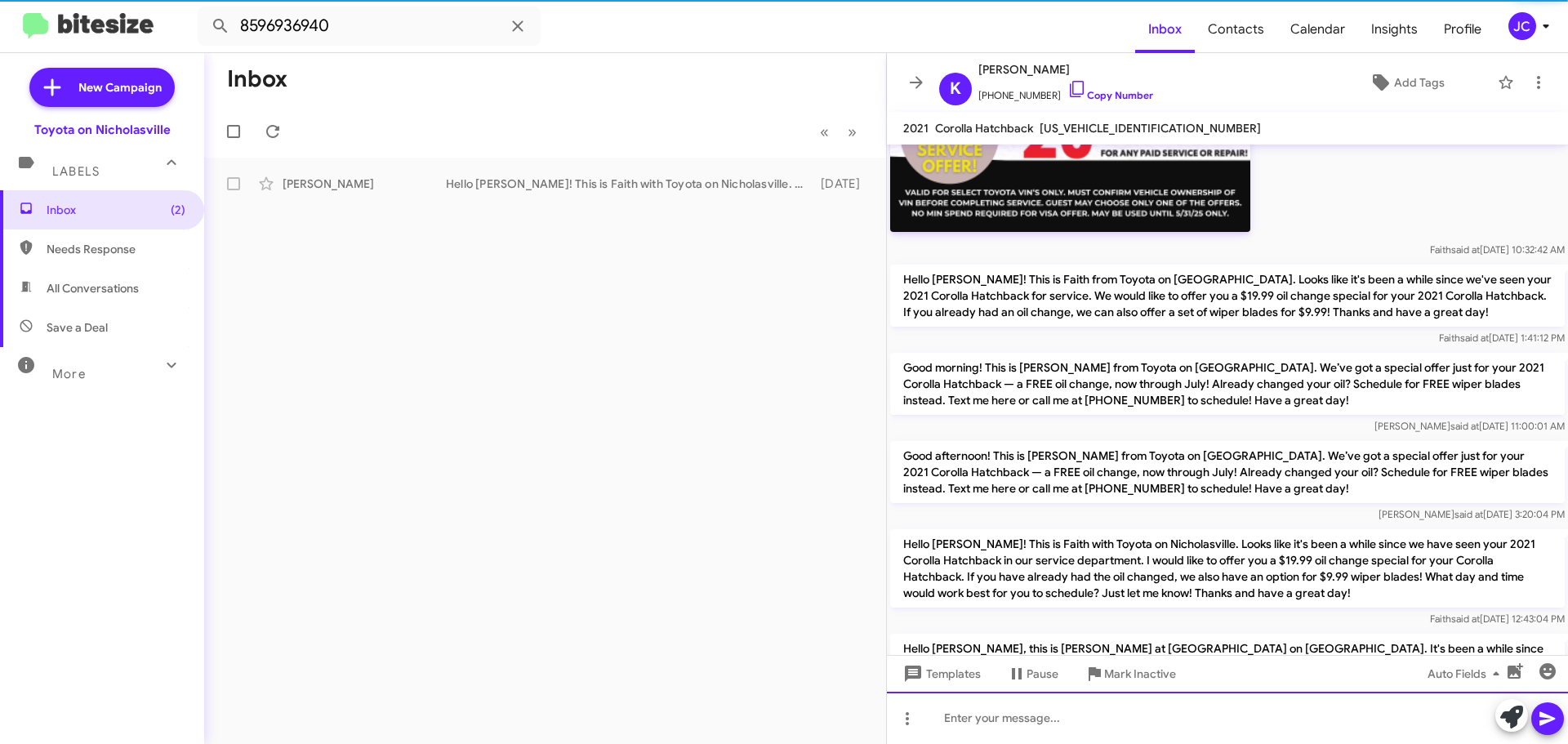
scroll to position [0, 0]
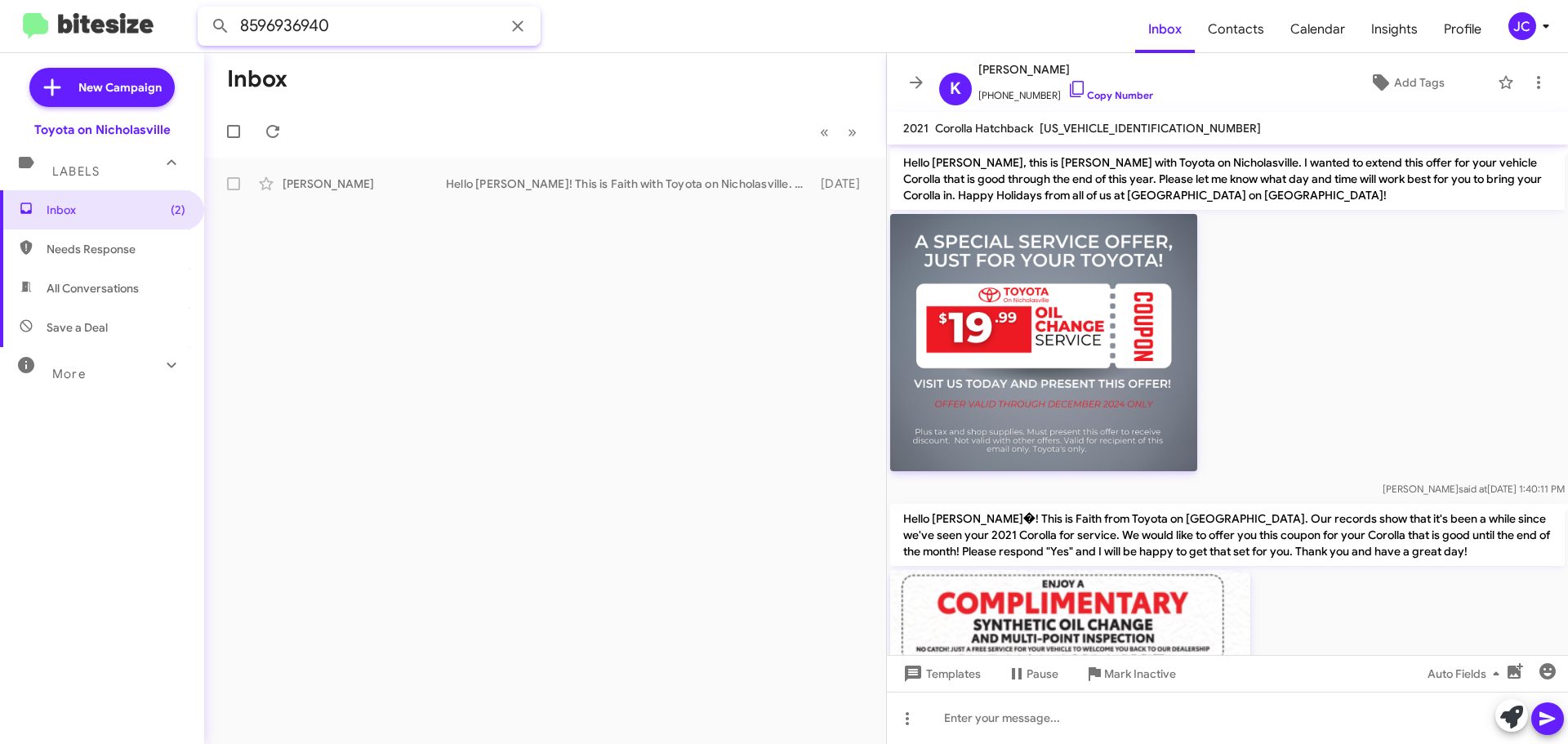
drag, startPoint x: 312, startPoint y: 28, endPoint x: 0, endPoint y: 28, distance: 312.0
click at [0, 28] on mat-toolbar "8596936940 Inbox Contacts Calendar Insights Profile JC" at bounding box center [784, 26] width 1568 height 53
click at [204, 10] on button at bounding box center [220, 26] width 33 height 33
click at [447, 193] on div "Bonnie Scott Hi Bonnie, this is Faith with Toyota on Nicholasville. Your 2018 R…" at bounding box center [545, 184] width 656 height 33
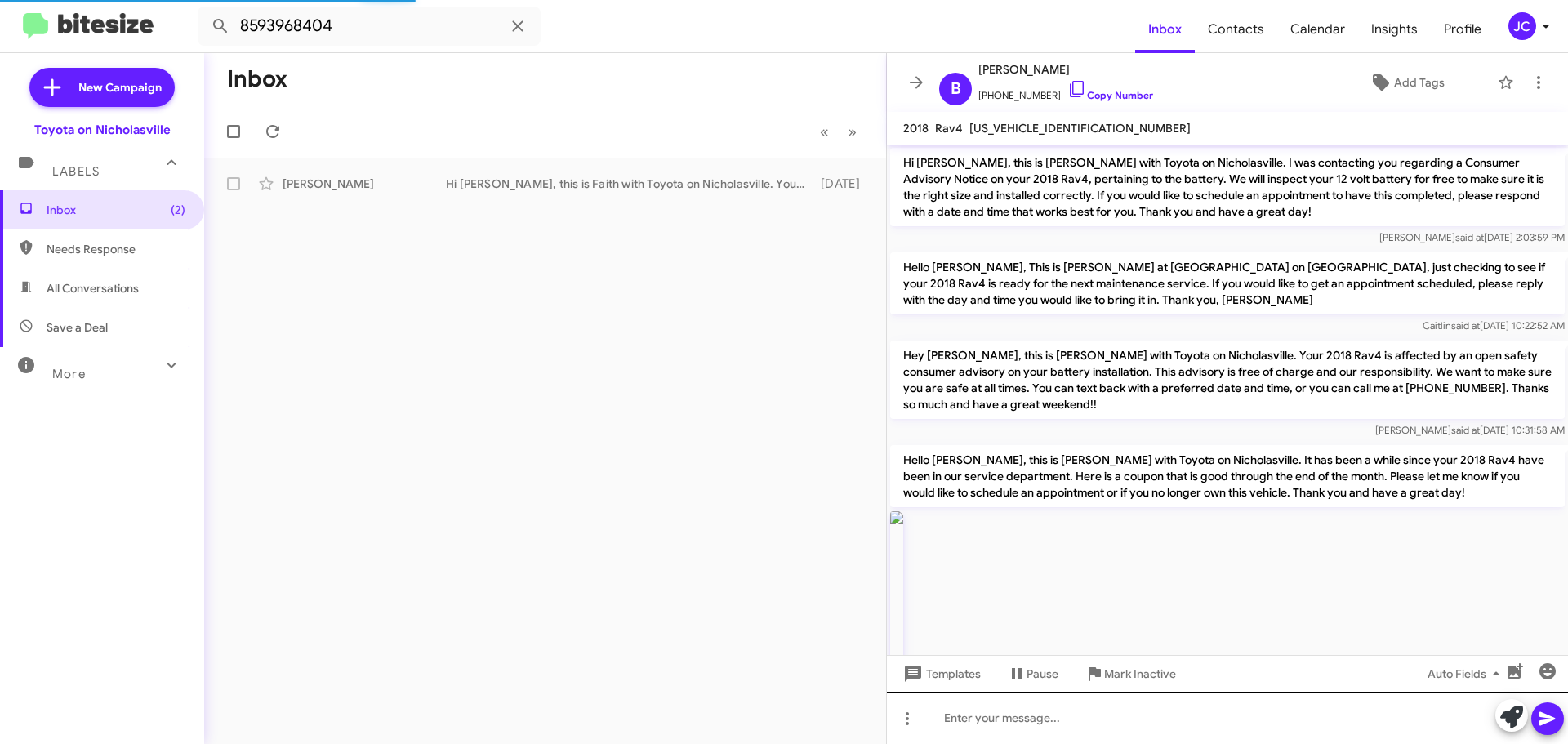
scroll to position [3973, 0]
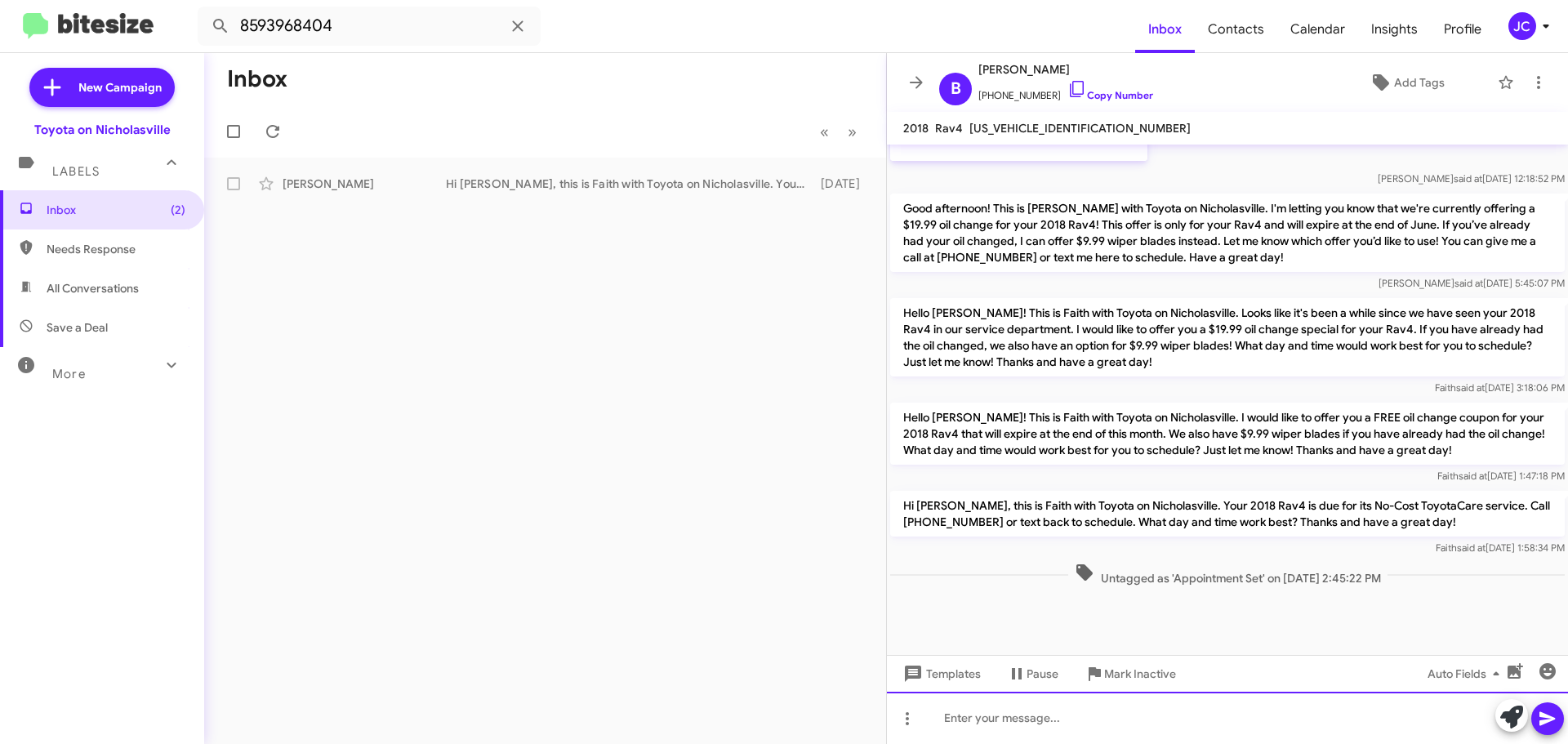
click at [961, 706] on div at bounding box center [1227, 718] width 681 height 53
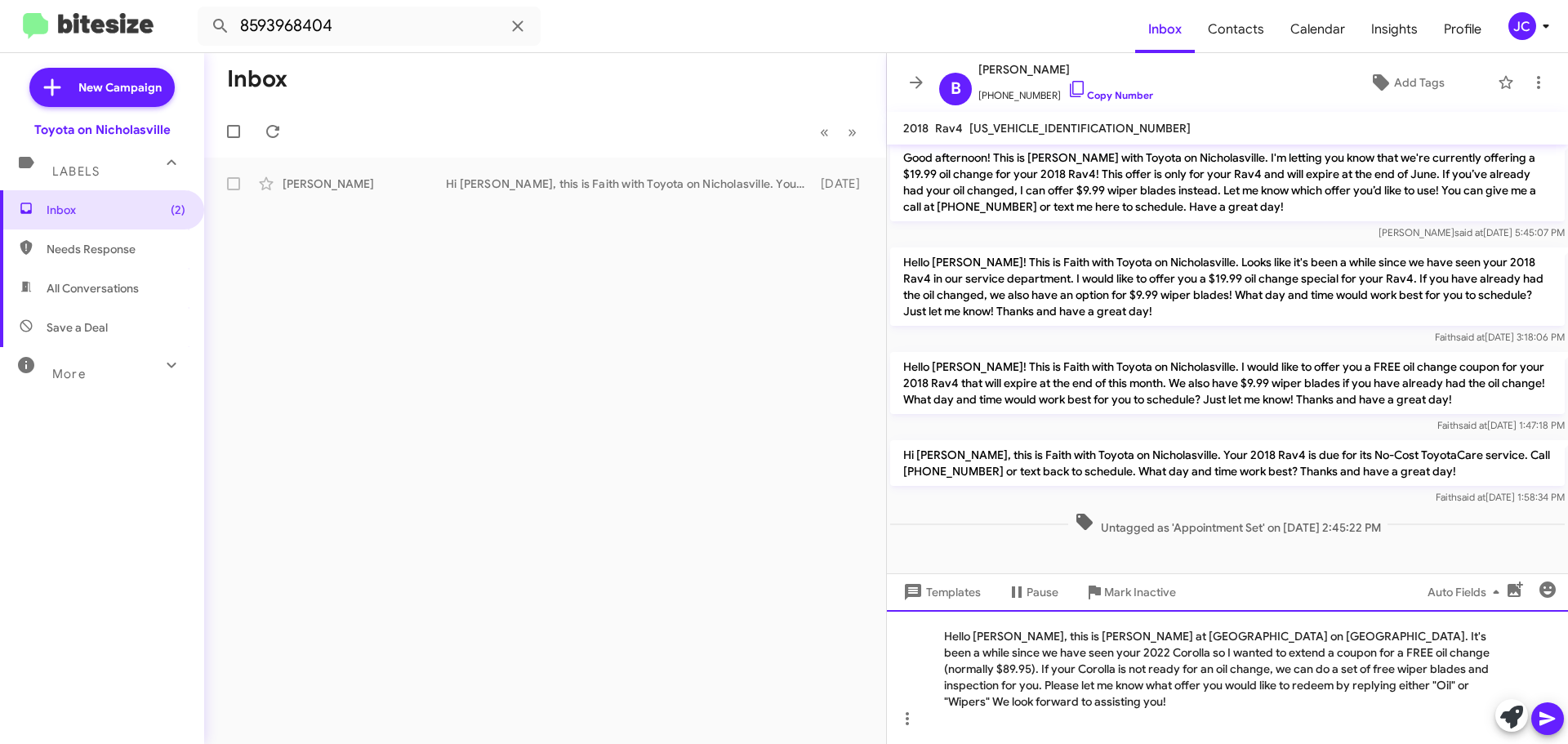
scroll to position [4039, 0]
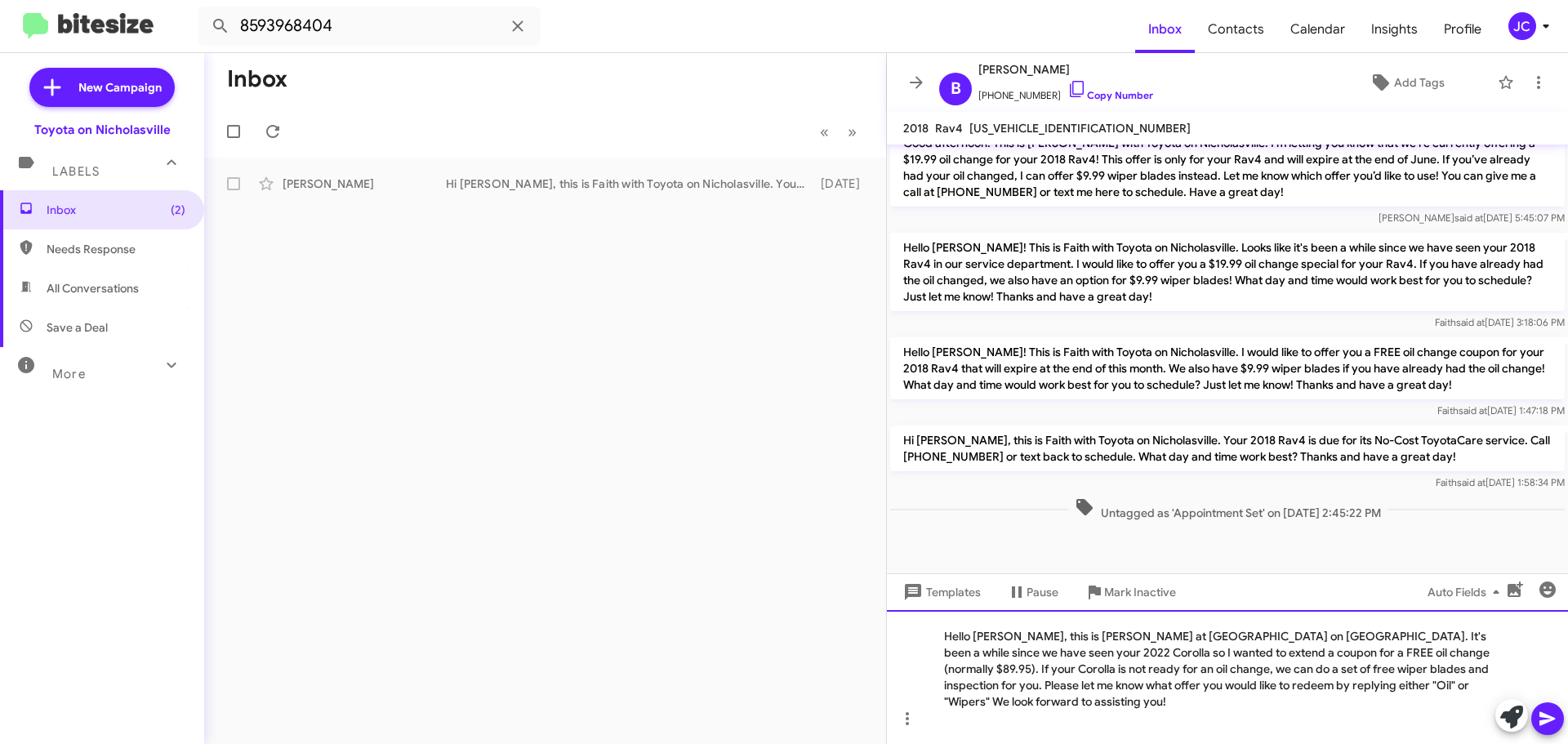
click at [1069, 711] on div at bounding box center [1218, 718] width 550 height 16
click at [1017, 658] on div "Hello Gregory, this is Jessika at Toyota on Nicholasville. It's been a while si…" at bounding box center [1227, 677] width 681 height 134
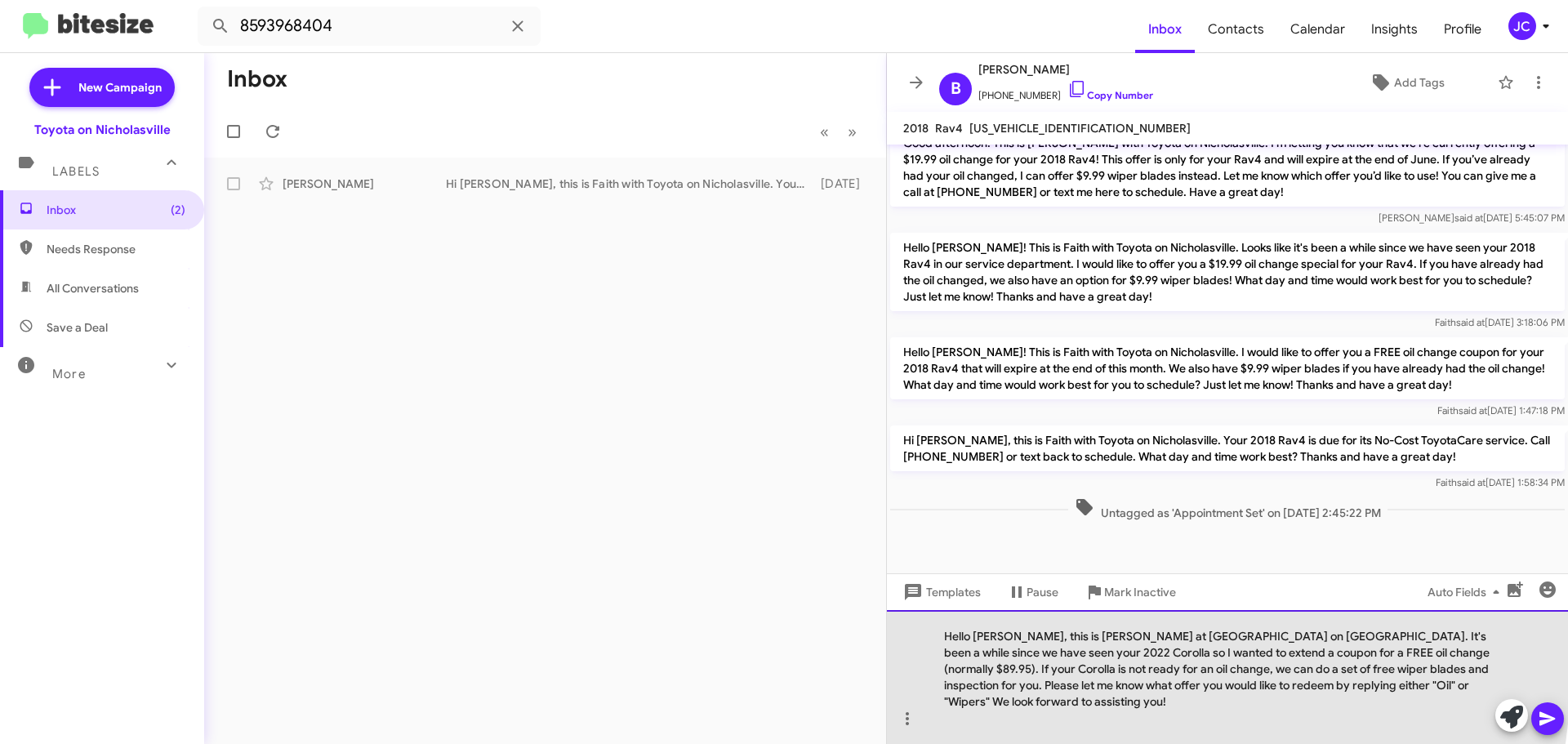
click at [983, 672] on div "Hello Bonnie, this is Jessika at Toyota on Nicholasville. It's been a while sin…" at bounding box center [1227, 677] width 681 height 134
click at [1423, 667] on div "Hello Bonnie, this is Jessika at Toyota on Nicholasville. It's been a while sin…" at bounding box center [1227, 677] width 681 height 134
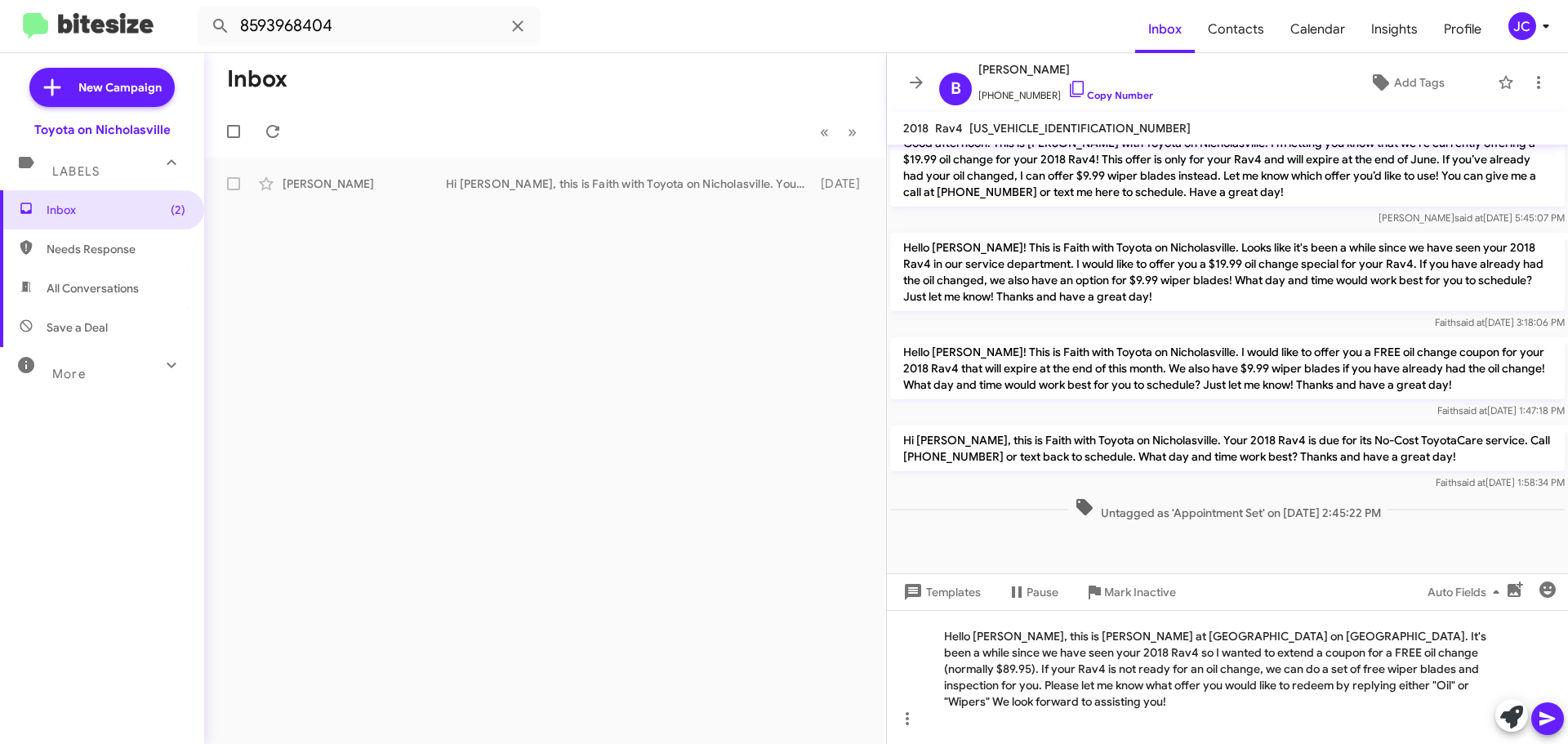
click at [1552, 718] on icon at bounding box center [1547, 719] width 16 height 14
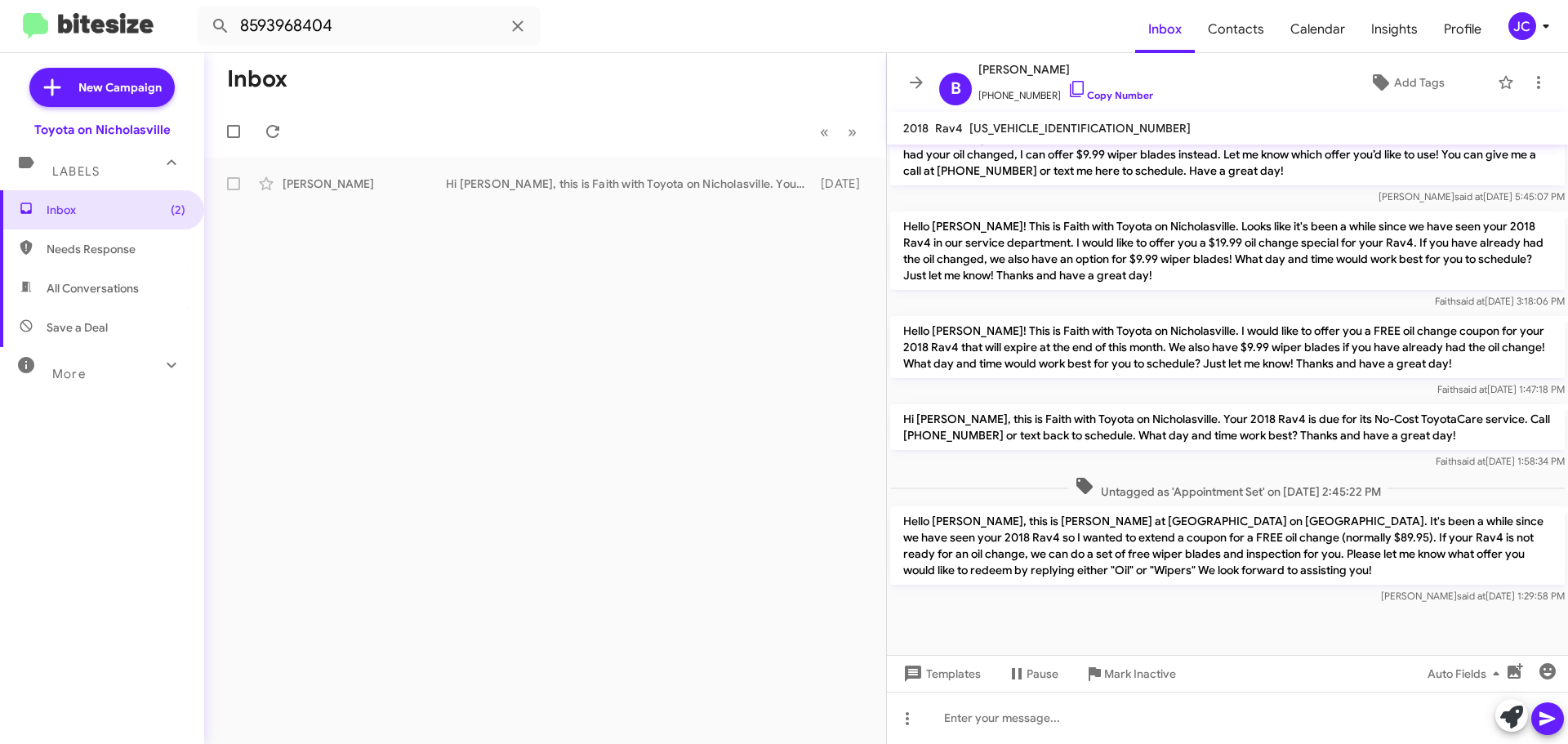
scroll to position [5071, 0]
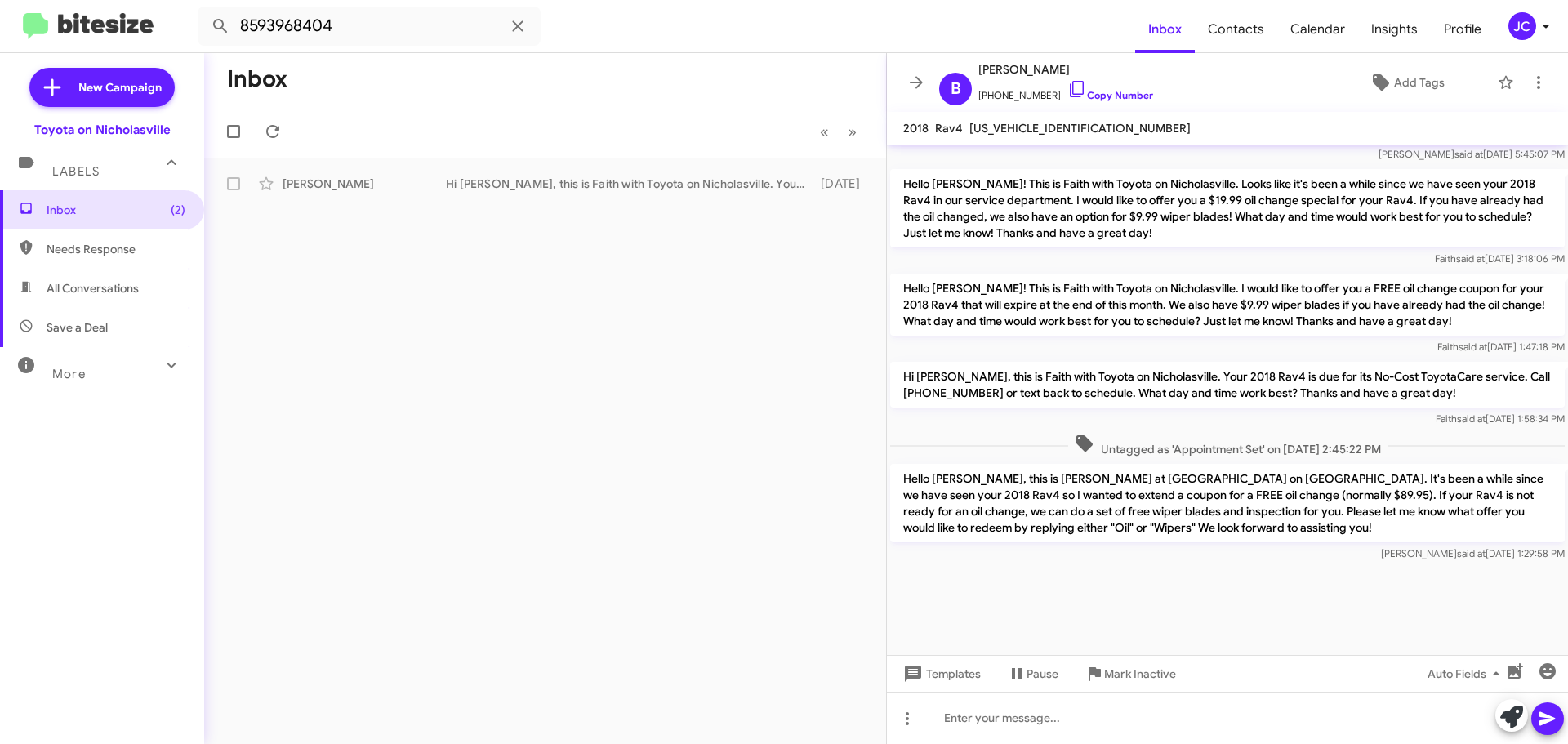
click at [1148, 498] on p "Hello Bonnie, this is Jessika at Toyota on Nicholasville. It's been a while sin…" at bounding box center [1227, 503] width 675 height 78
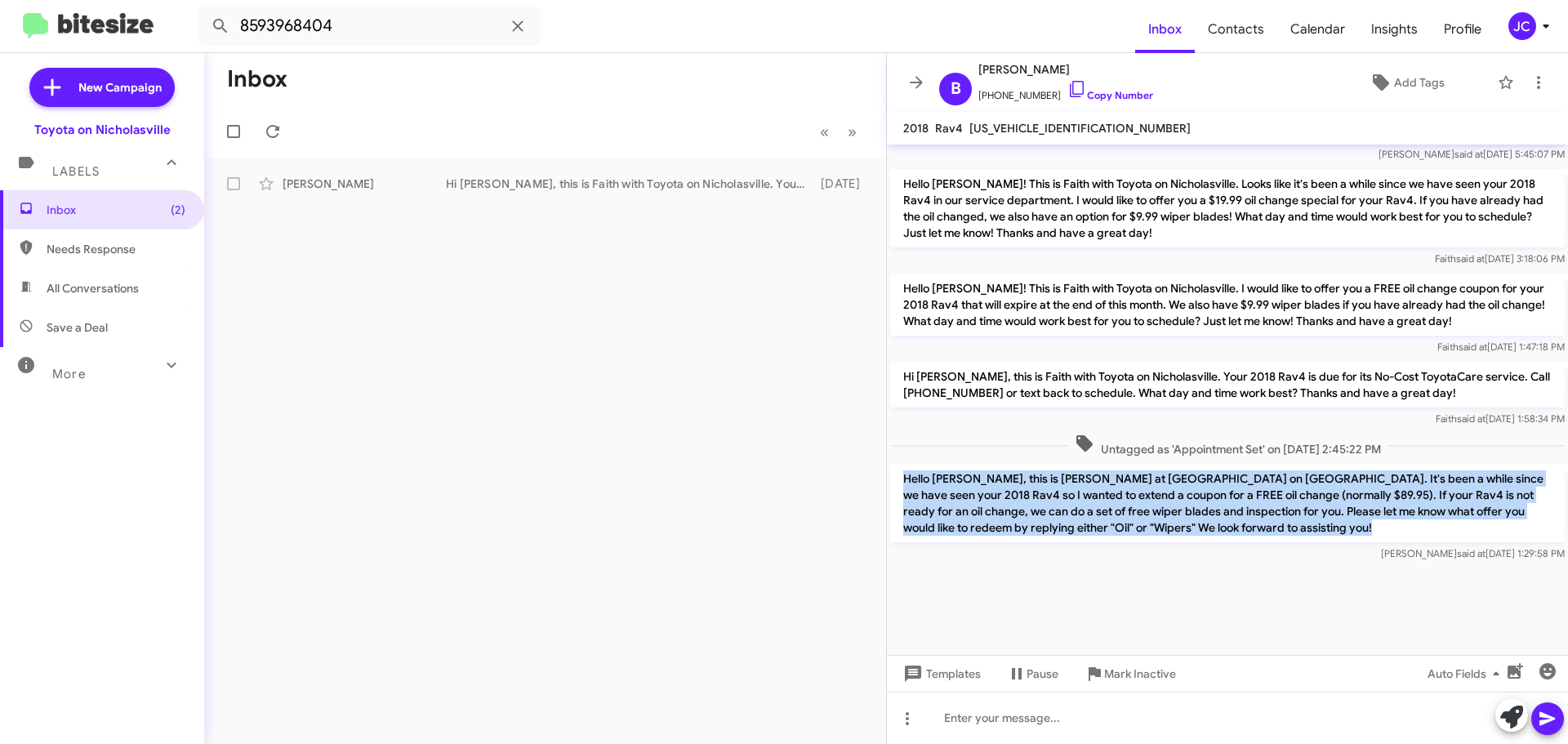
click at [1148, 498] on p "Hello Bonnie, this is Jessika at Toyota on Nicholasville. It's been a while sin…" at bounding box center [1227, 503] width 675 height 78
copy p "Hello Bonnie, this is Jessika at Toyota on Nicholasville. It's been a while sin…"
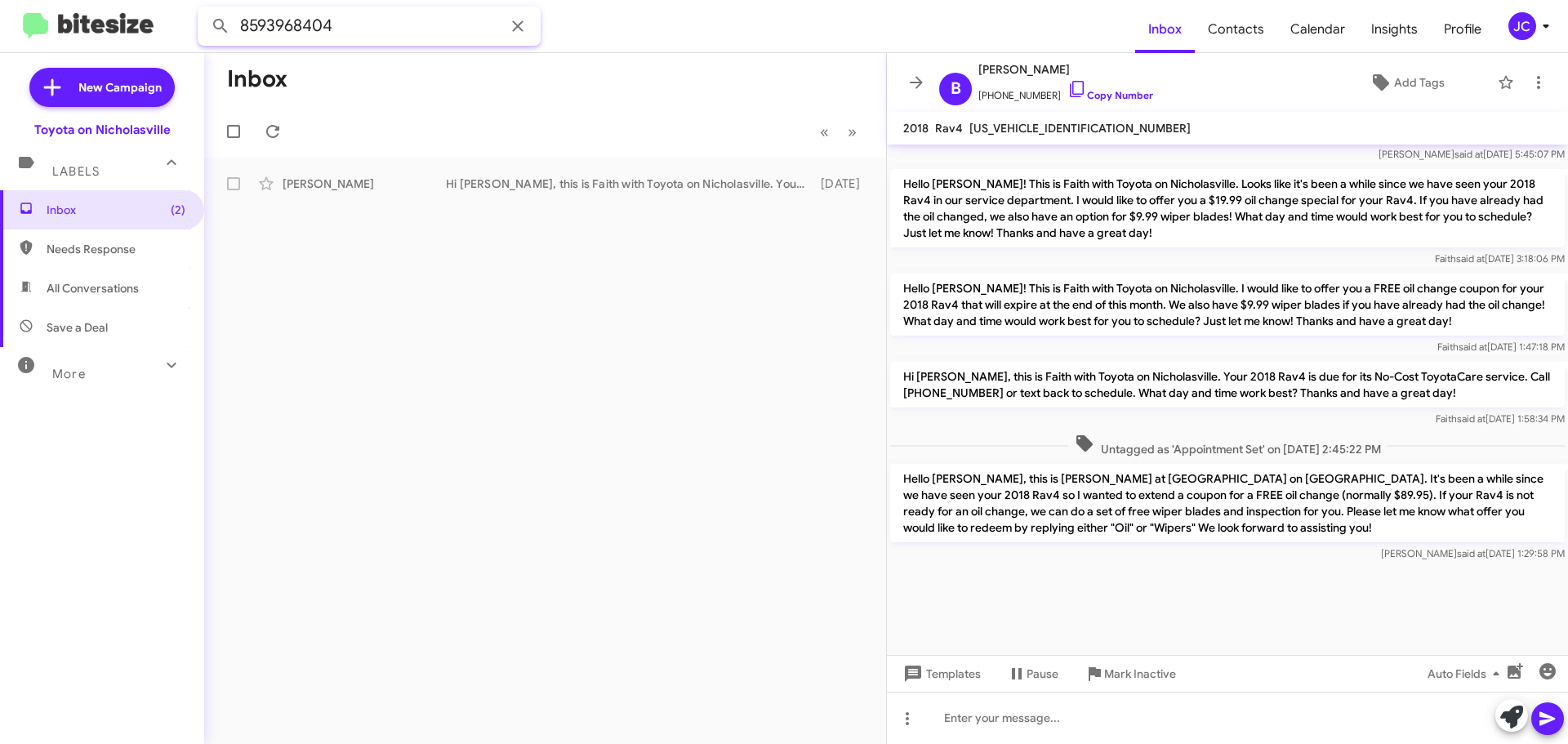
drag, startPoint x: 373, startPoint y: 22, endPoint x: 0, endPoint y: -42, distance: 378.5
click at [0, 0] on html "8593968404 Inbox Contacts Calendar Insights Profile JC New Campaign Toyota on N…" at bounding box center [784, 372] width 1568 height 744
type input "8595831211"
click at [204, 10] on button at bounding box center [220, 26] width 33 height 33
click at [633, 170] on div "Janiece Bishop Unfinished Hello, we do apologize for the message. Thanks for le…" at bounding box center [545, 184] width 656 height 33
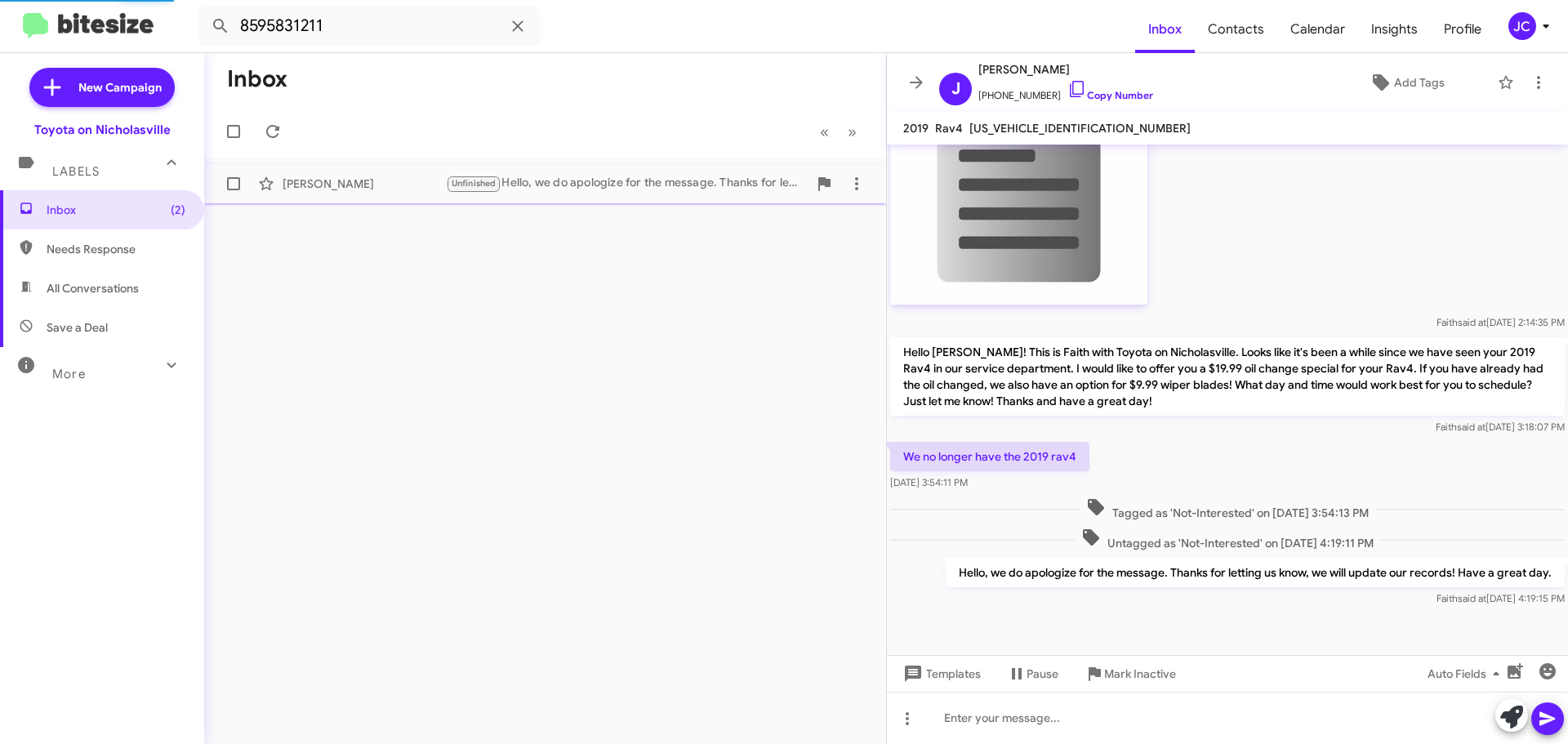
scroll to position [1728, 0]
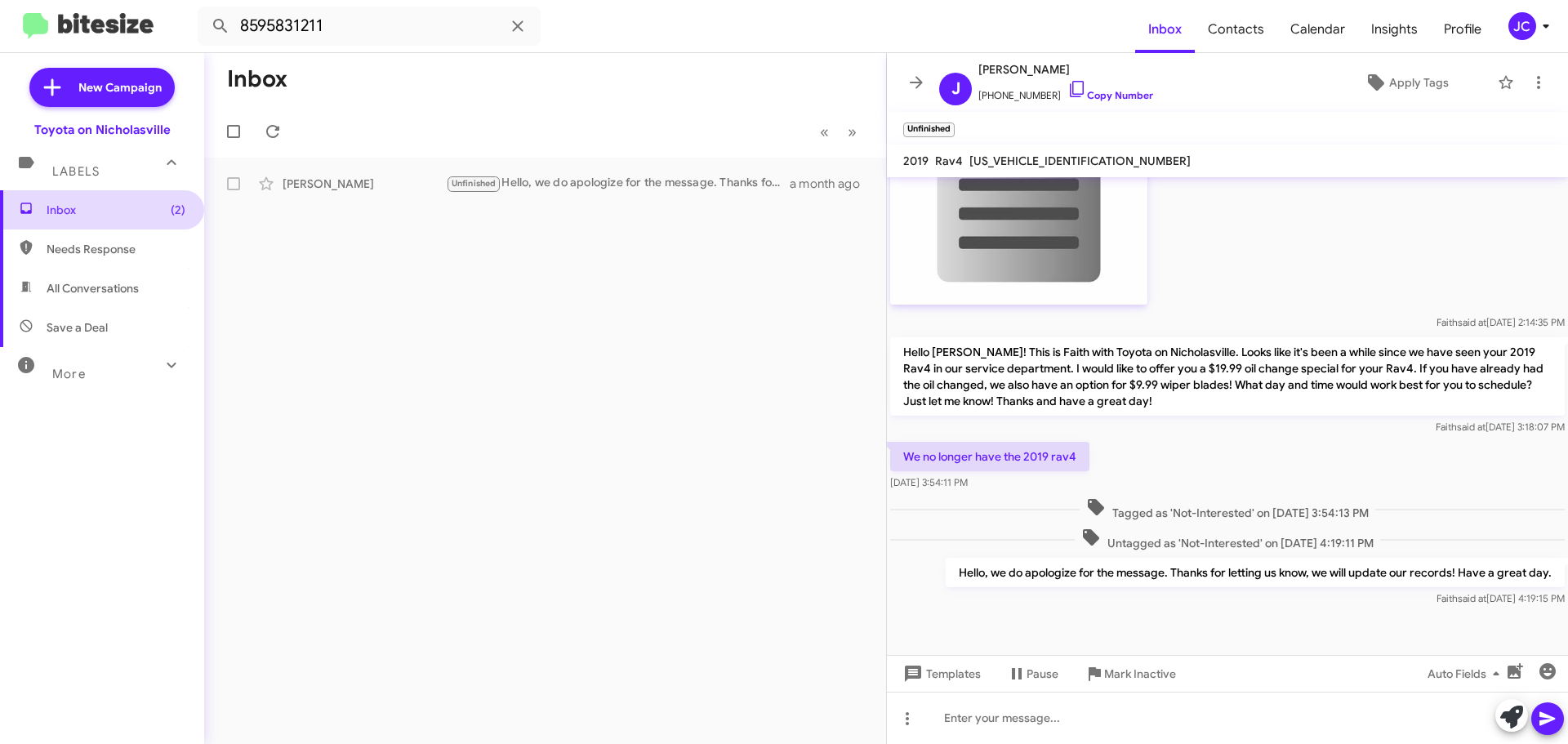
drag, startPoint x: 140, startPoint y: 224, endPoint x: 285, endPoint y: 261, distance: 149.6
click at [140, 225] on span "Inbox (2)" at bounding box center [102, 210] width 204 height 40
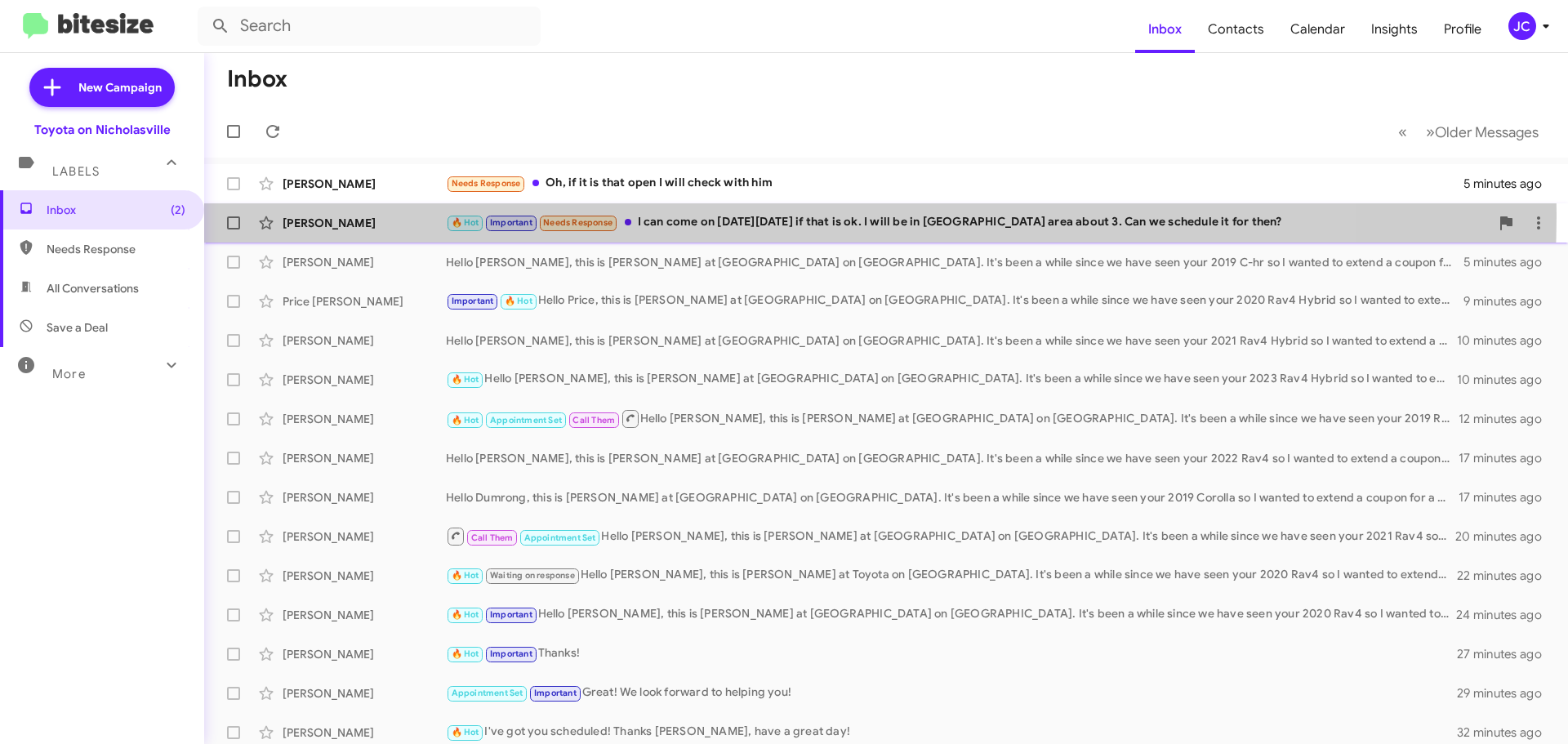
click at [730, 215] on div "🔥 Hot Important Needs Response I can come on this Saturday September 13th if th…" at bounding box center [967, 222] width 1044 height 19
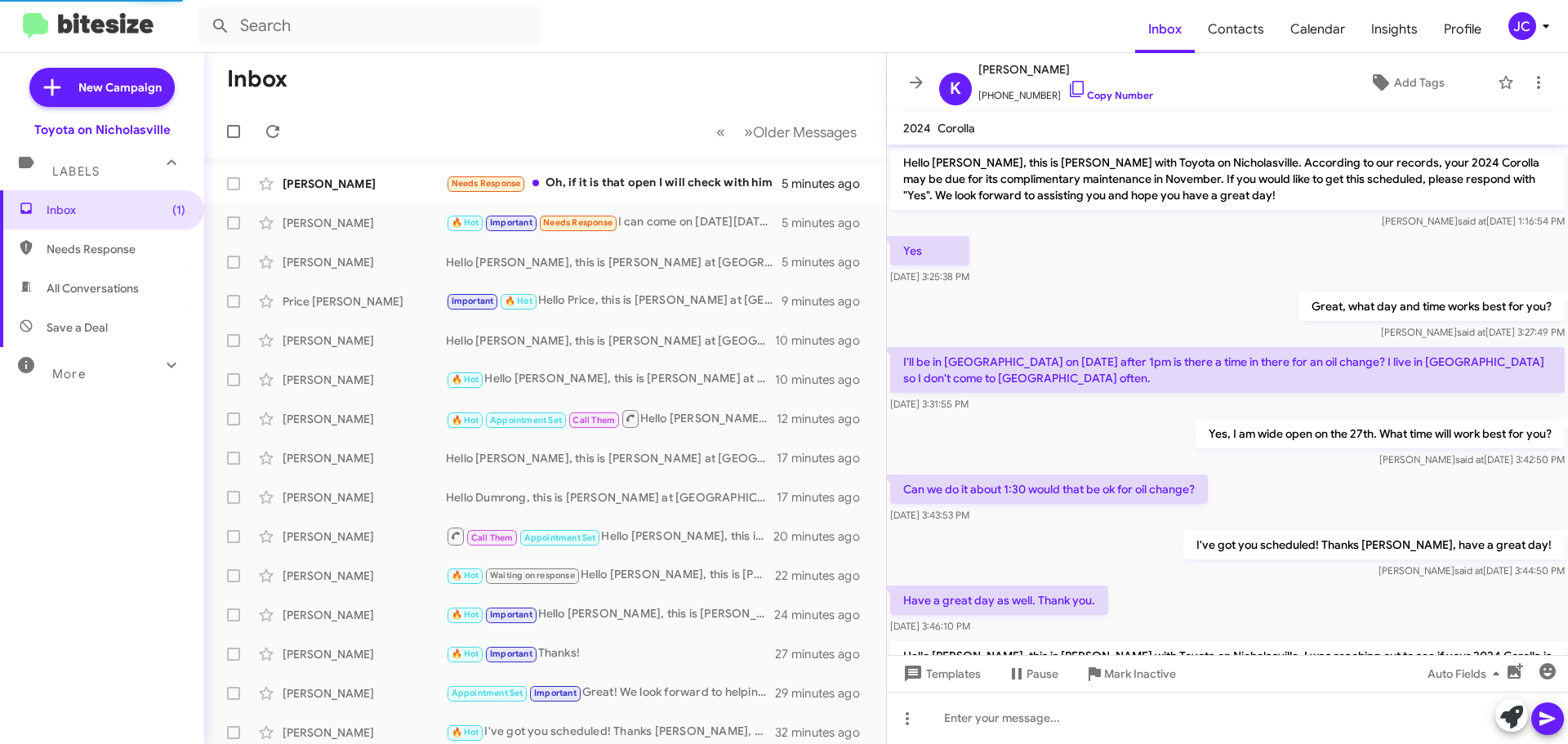
scroll to position [292, 0]
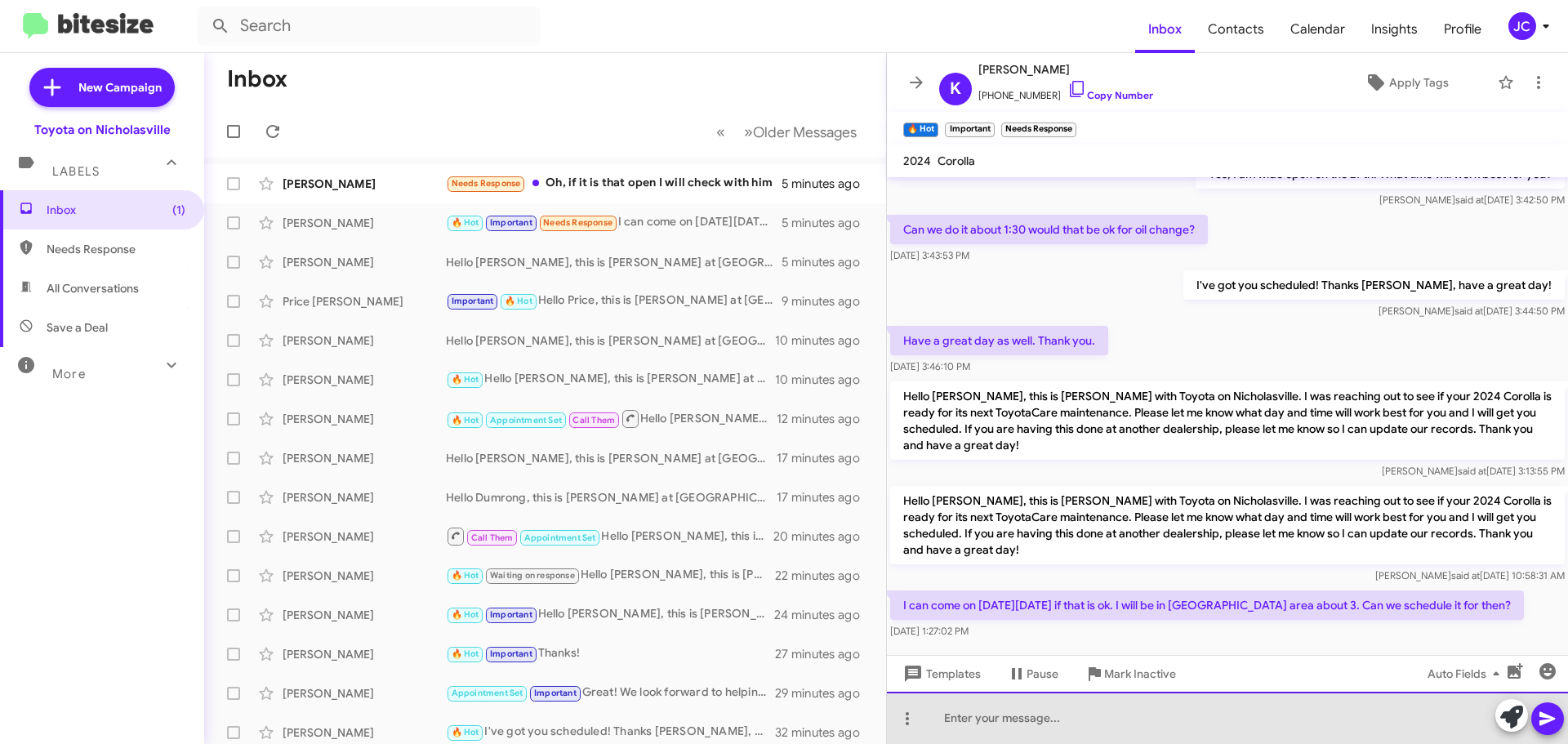
click at [1071, 728] on div at bounding box center [1227, 718] width 681 height 53
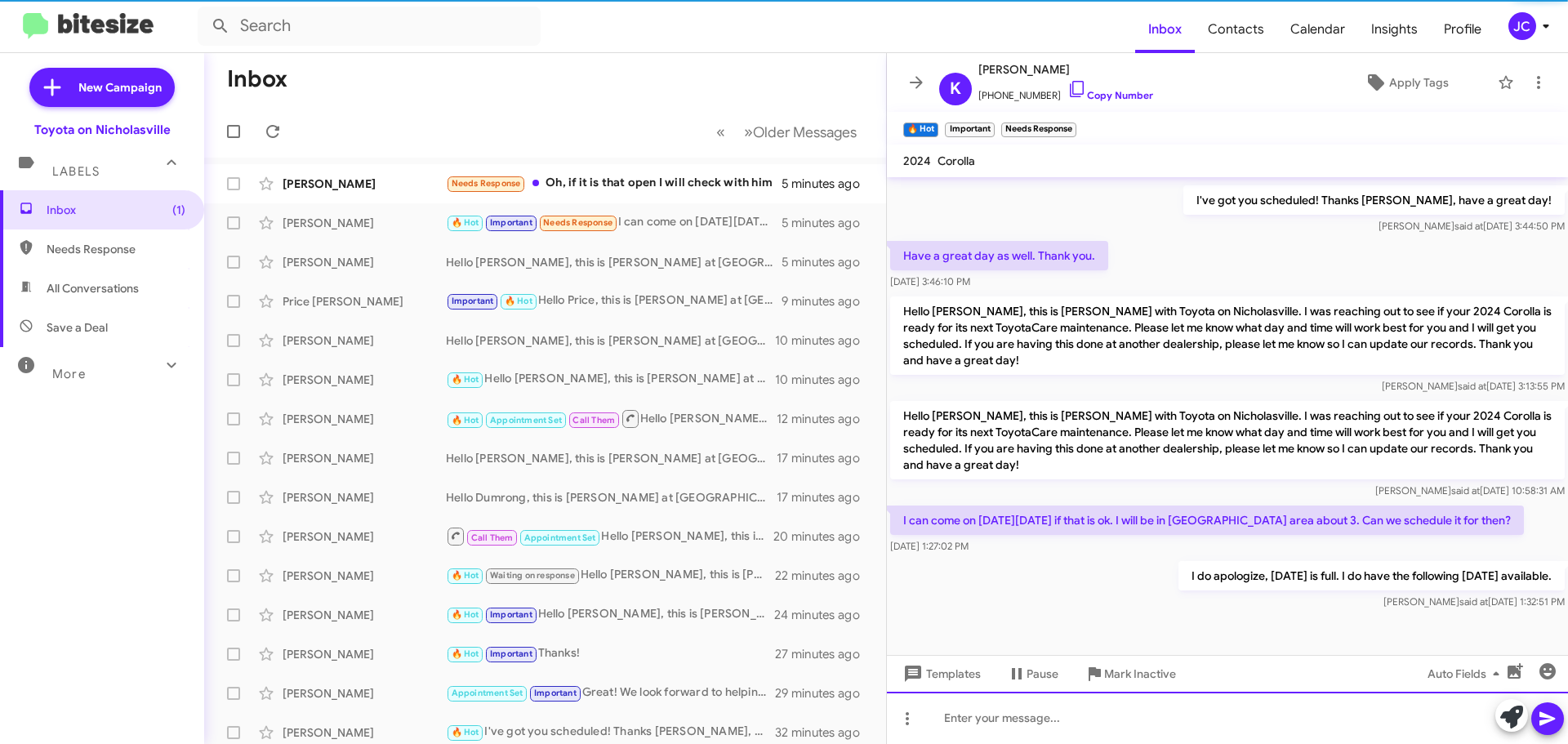
scroll to position [385, 0]
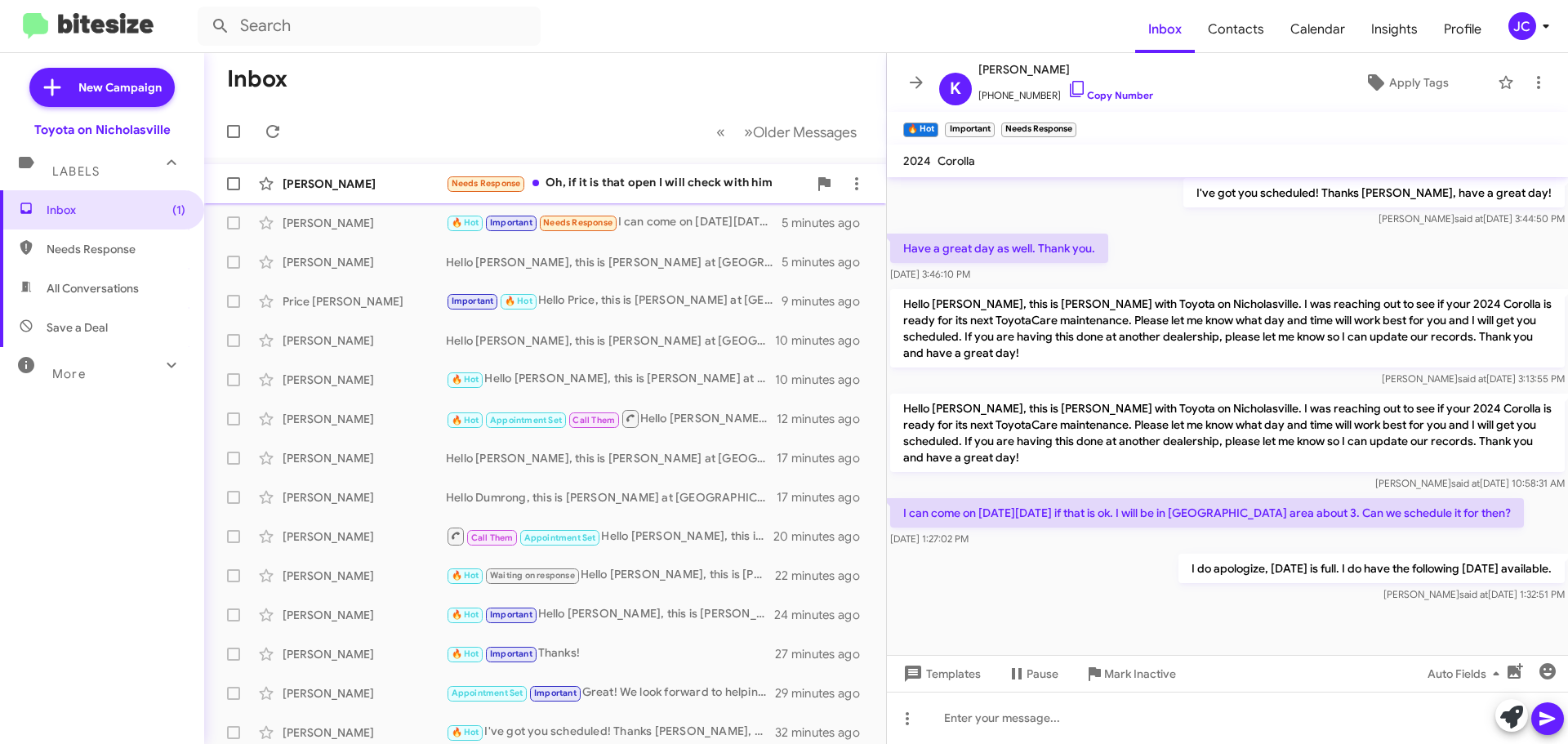
click at [358, 188] on div "[PERSON_NAME]" at bounding box center [364, 184] width 164 height 16
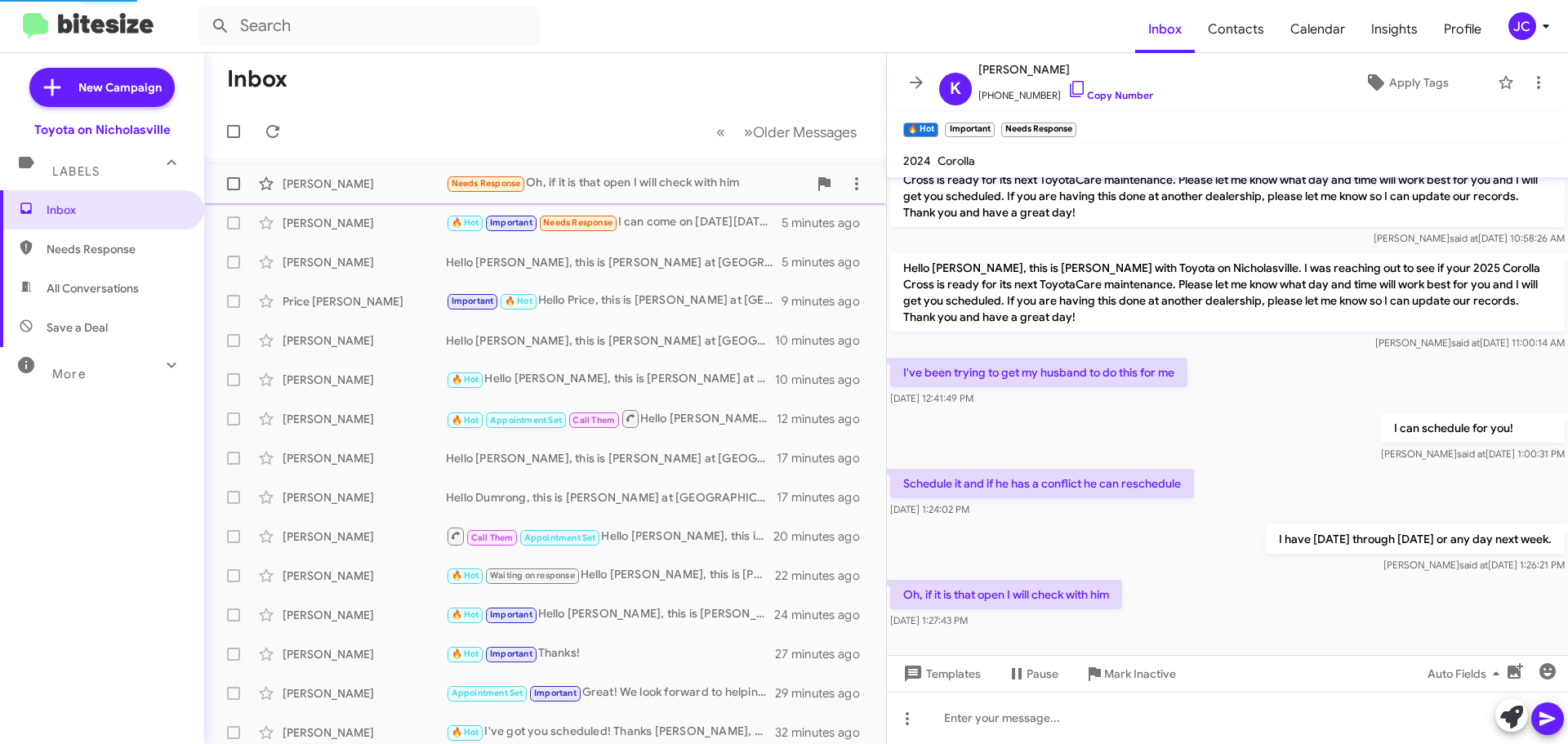
scroll to position [407, 0]
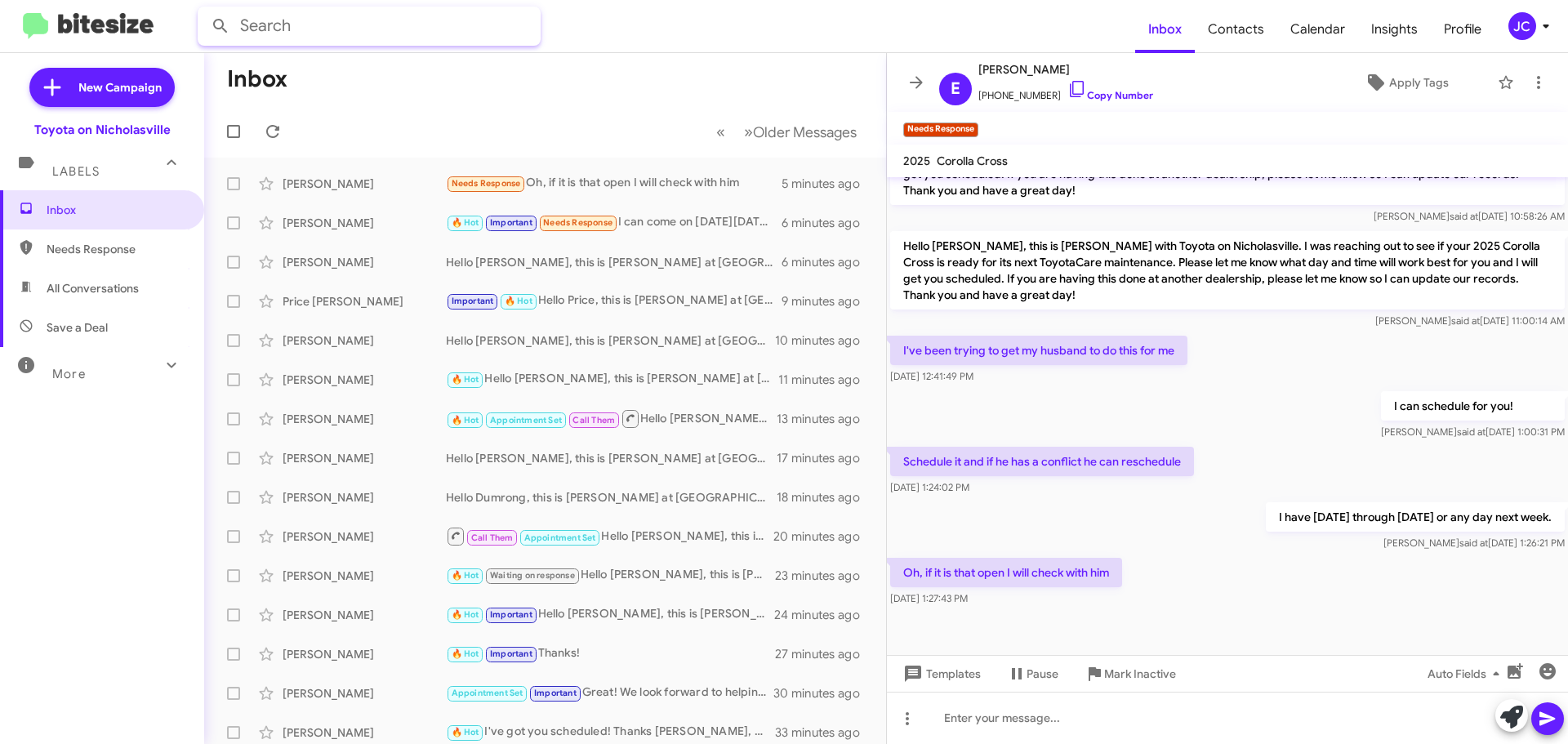
click at [322, 21] on input "text" at bounding box center [369, 26] width 343 height 40
click at [204, 10] on button at bounding box center [220, 26] width 33 height 33
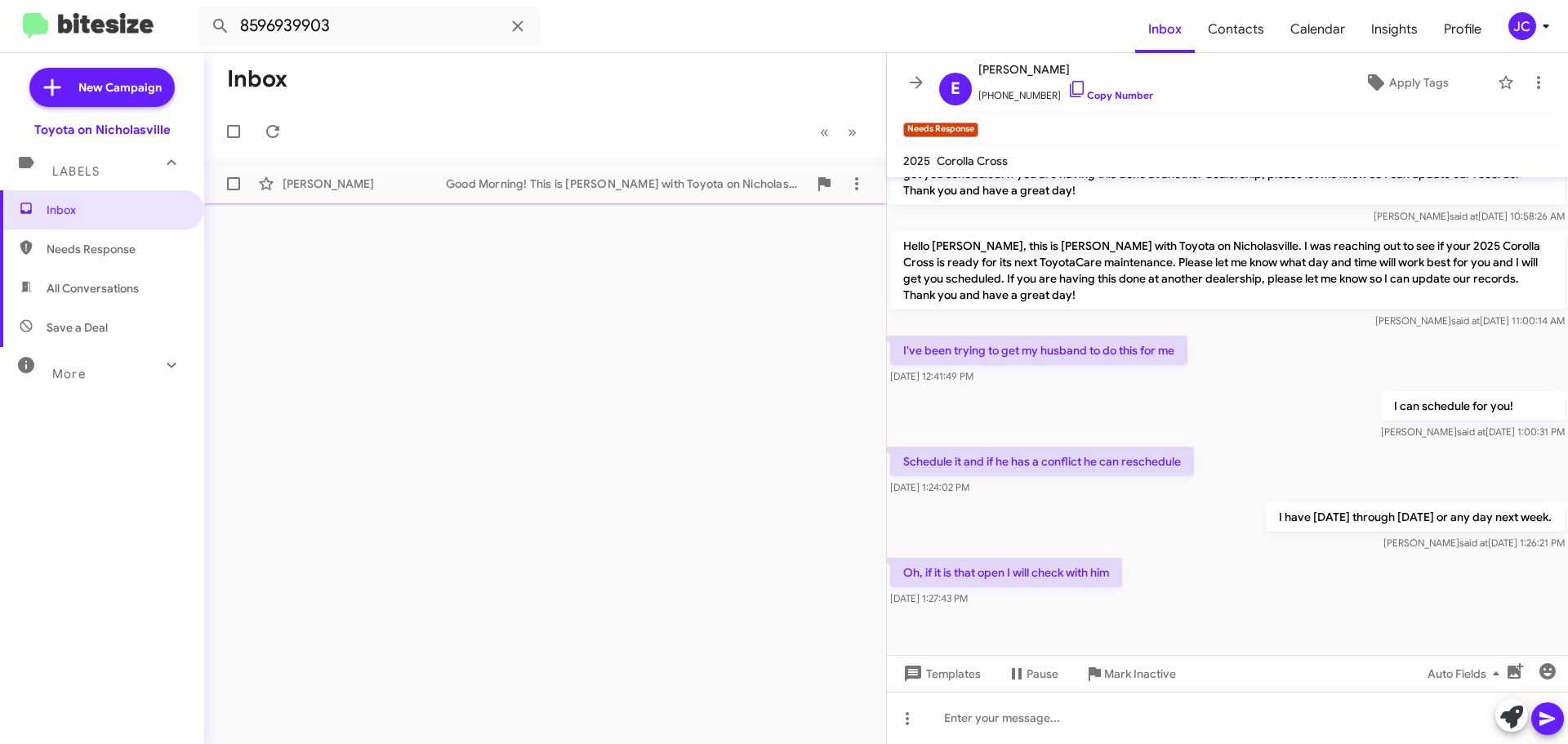
drag, startPoint x: 430, startPoint y: 201, endPoint x: 442, endPoint y: 201, distance: 12.0
click at [431, 201] on span "Dan Longhofer Good Morning! This is Amanda with Toyota on Nicholasville. I'm re…" at bounding box center [545, 184] width 682 height 40
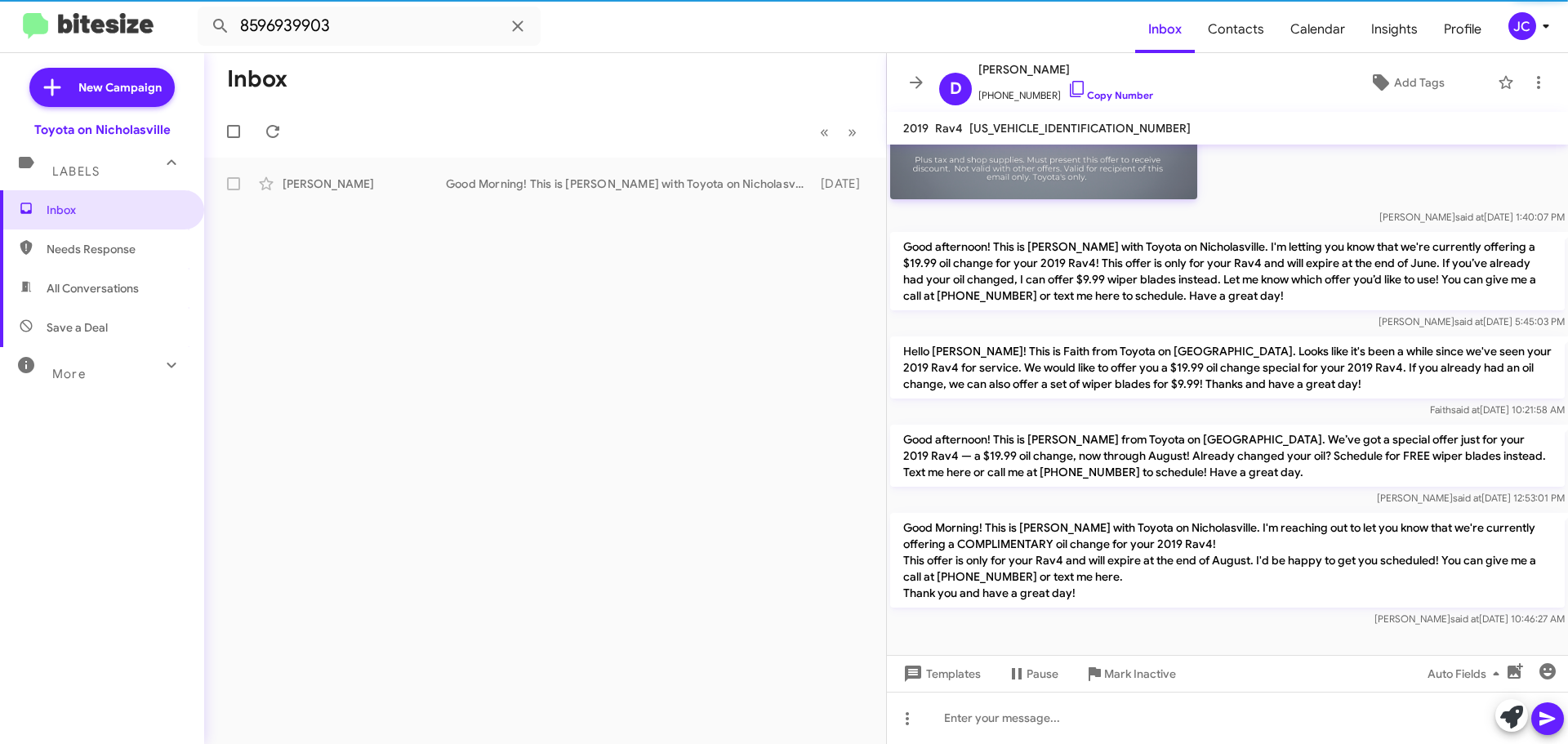
scroll to position [644, 0]
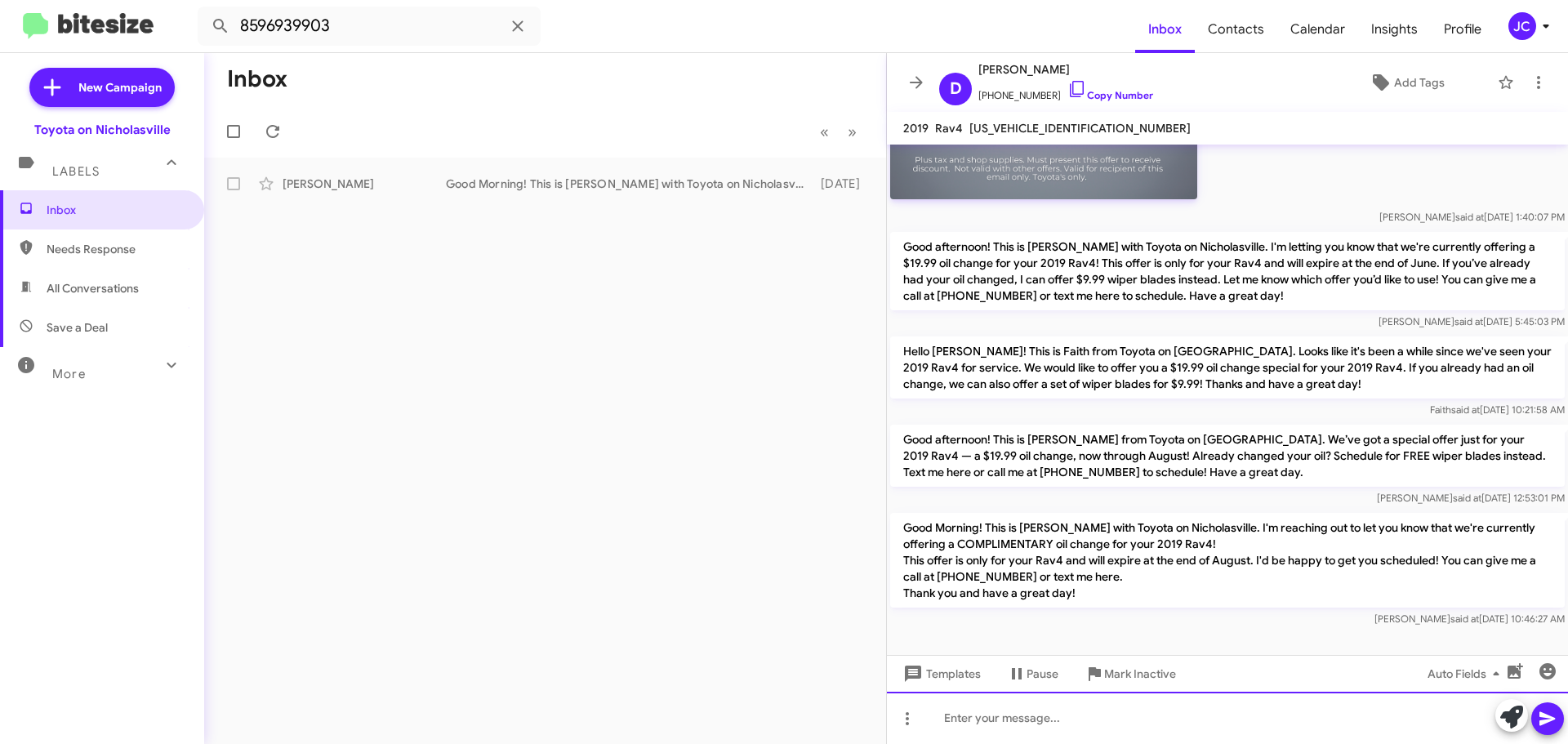
click at [983, 721] on div at bounding box center [1227, 718] width 681 height 53
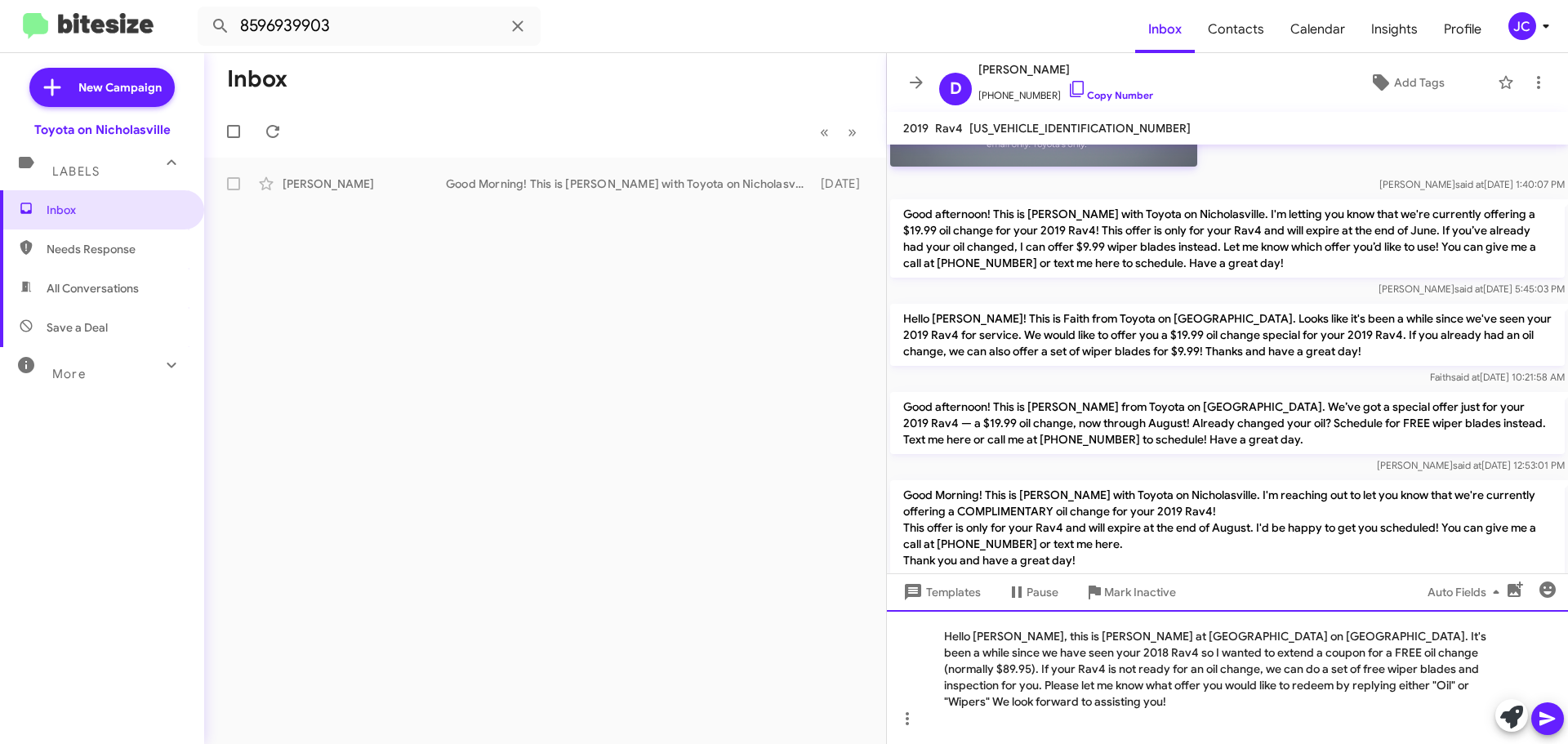
click at [1007, 656] on div "Hello Bonnie, this is Jessika at Toyota on Nicholasville. It's been a while sin…" at bounding box center [1227, 677] width 681 height 134
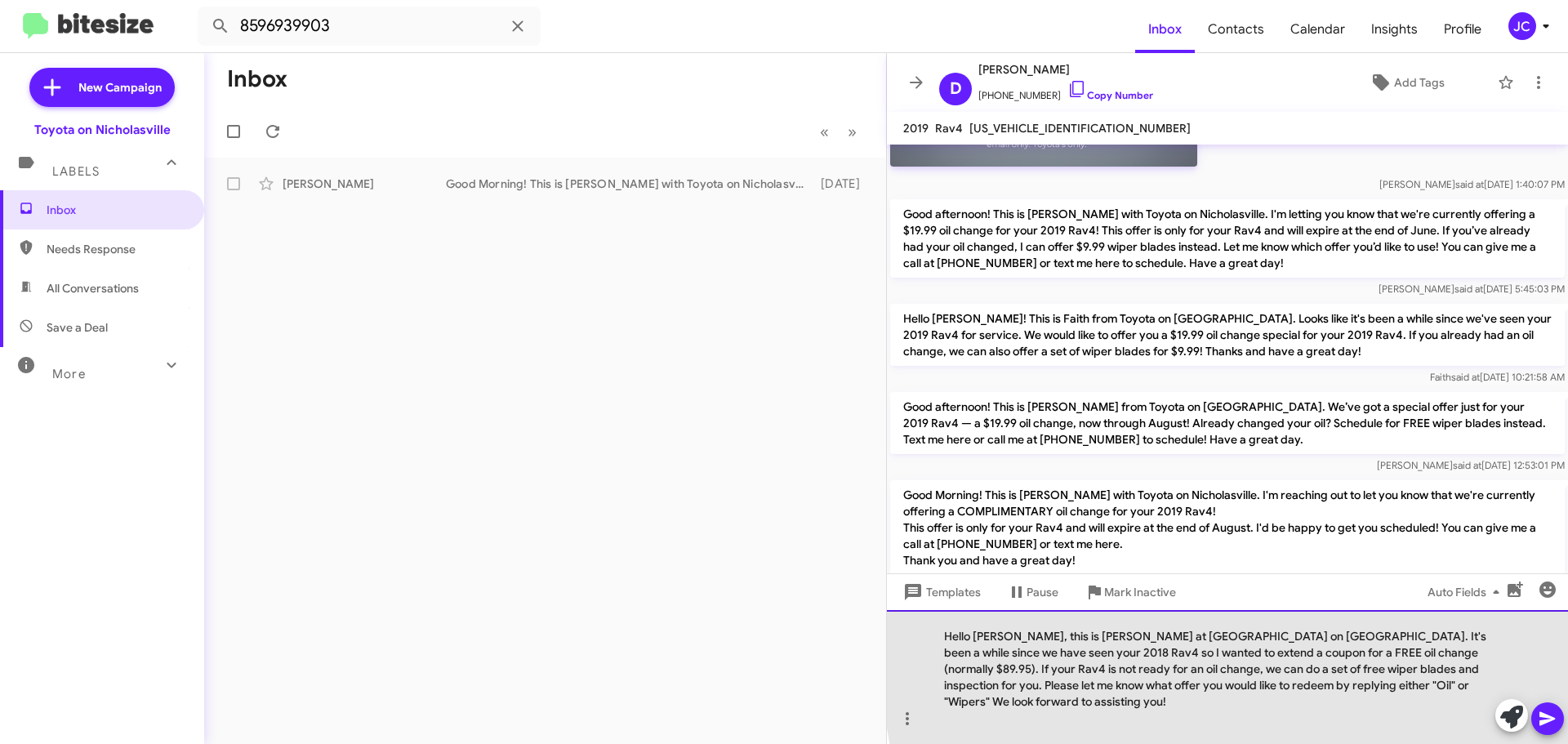
click at [1456, 653] on div "Hello Dan, this is Jessika at Toyota on Nicholasville. It's been a while since …" at bounding box center [1227, 677] width 681 height 134
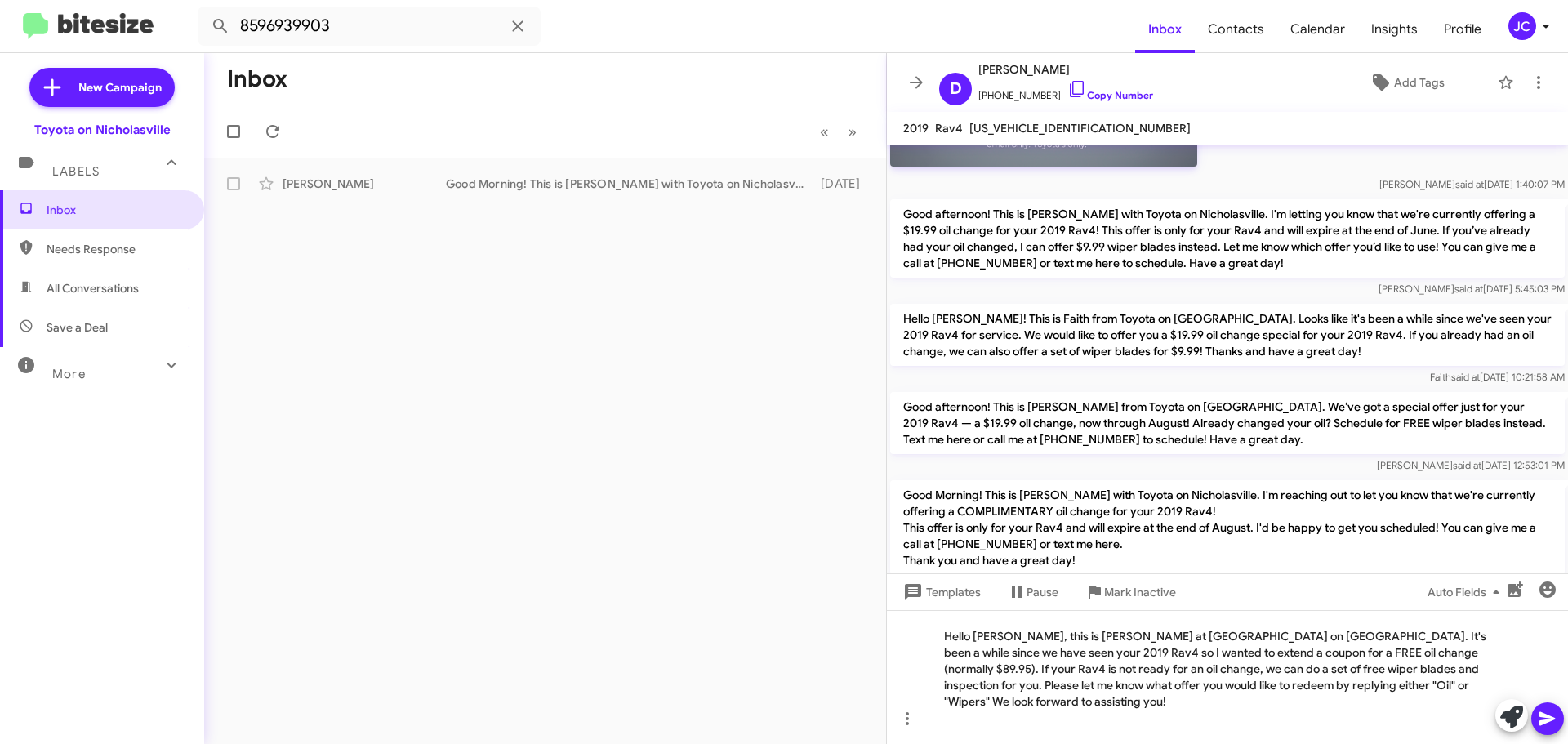
click at [1544, 718] on icon at bounding box center [1547, 719] width 20 height 20
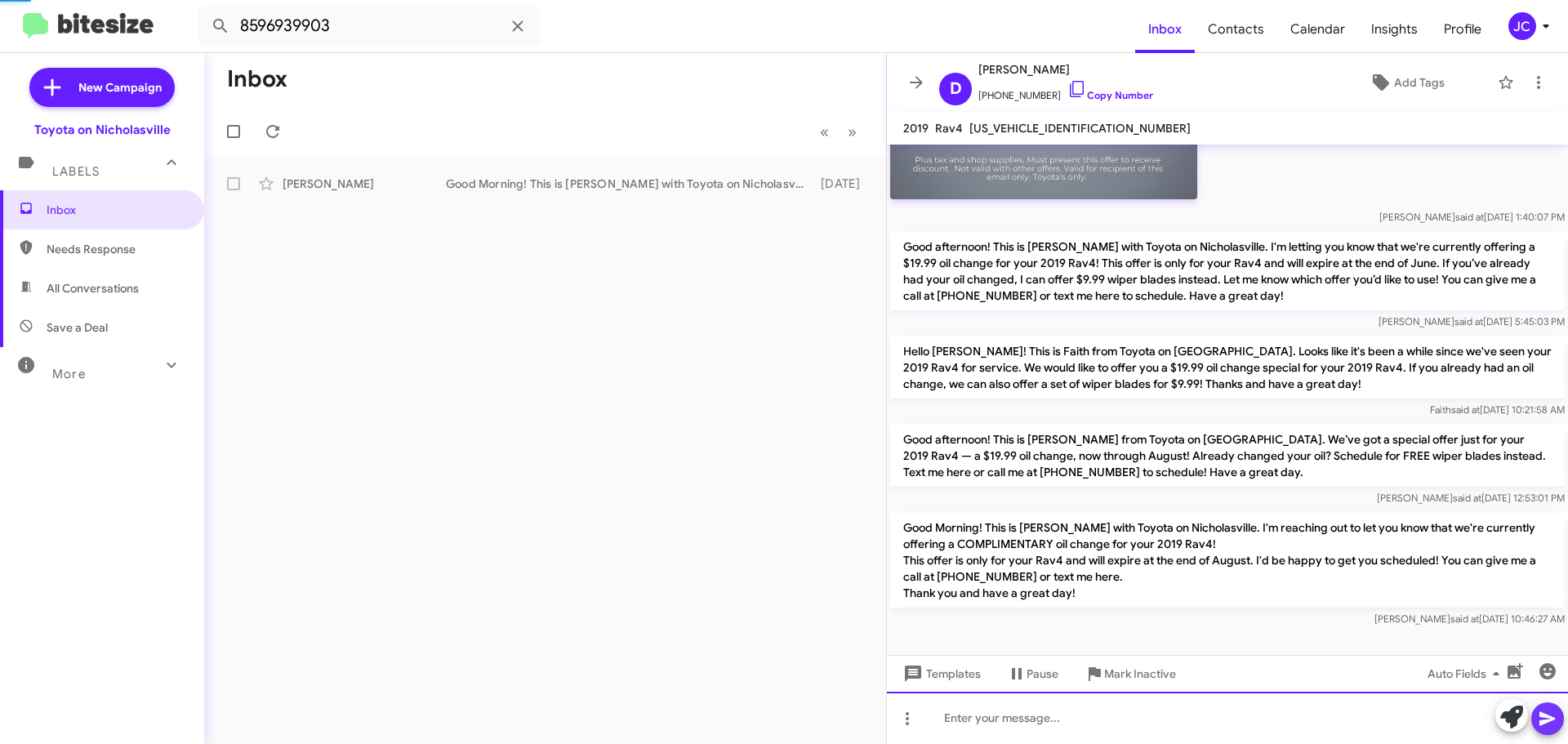
scroll to position [0, 0]
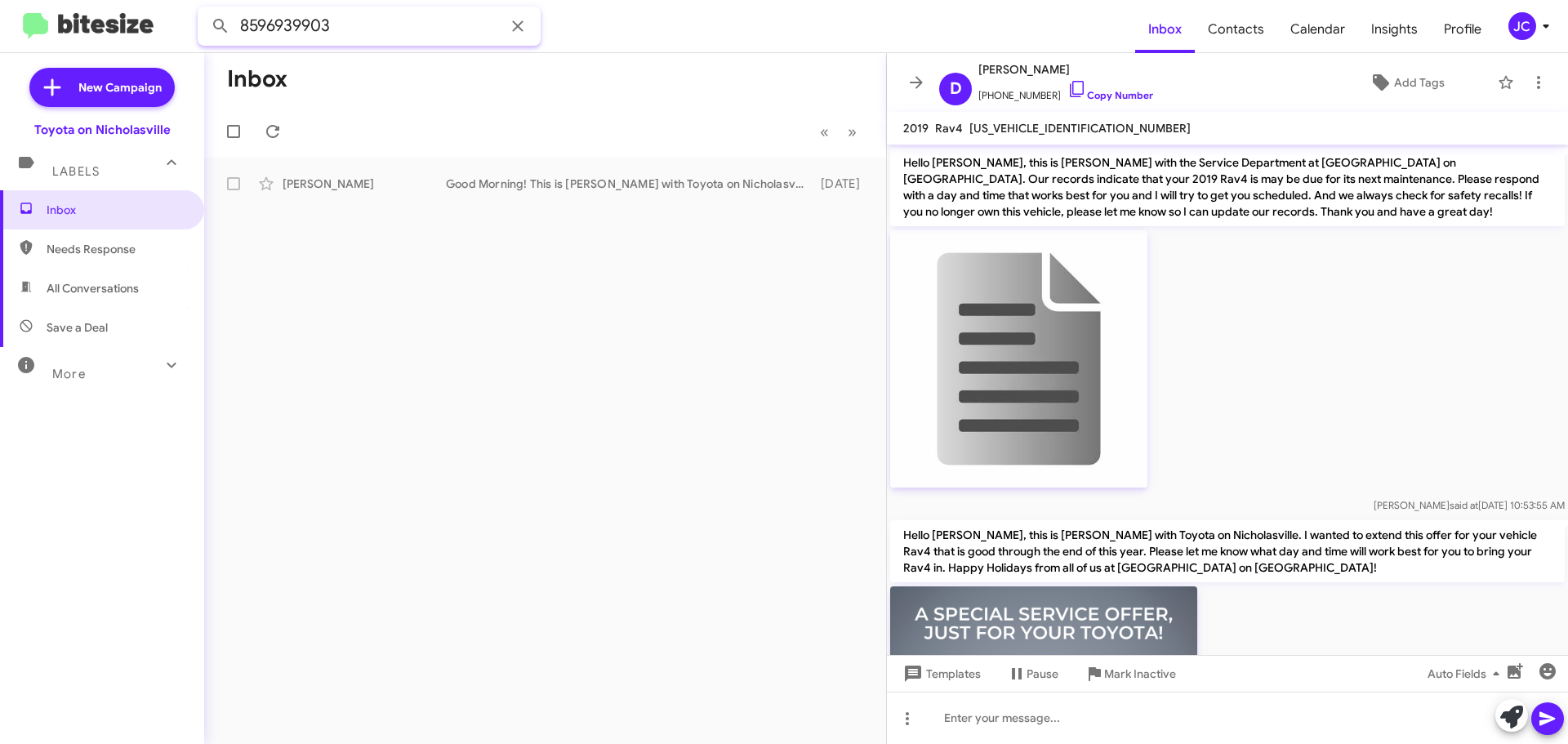
click at [0, 30] on mat-toolbar "8596939903 Inbox Contacts Calendar Insights Profile JC" at bounding box center [784, 26] width 1568 height 53
type input "8597972646"
click at [204, 10] on button at bounding box center [220, 26] width 33 height 33
click at [361, 181] on div "Chelsey Schrock" at bounding box center [364, 184] width 164 height 16
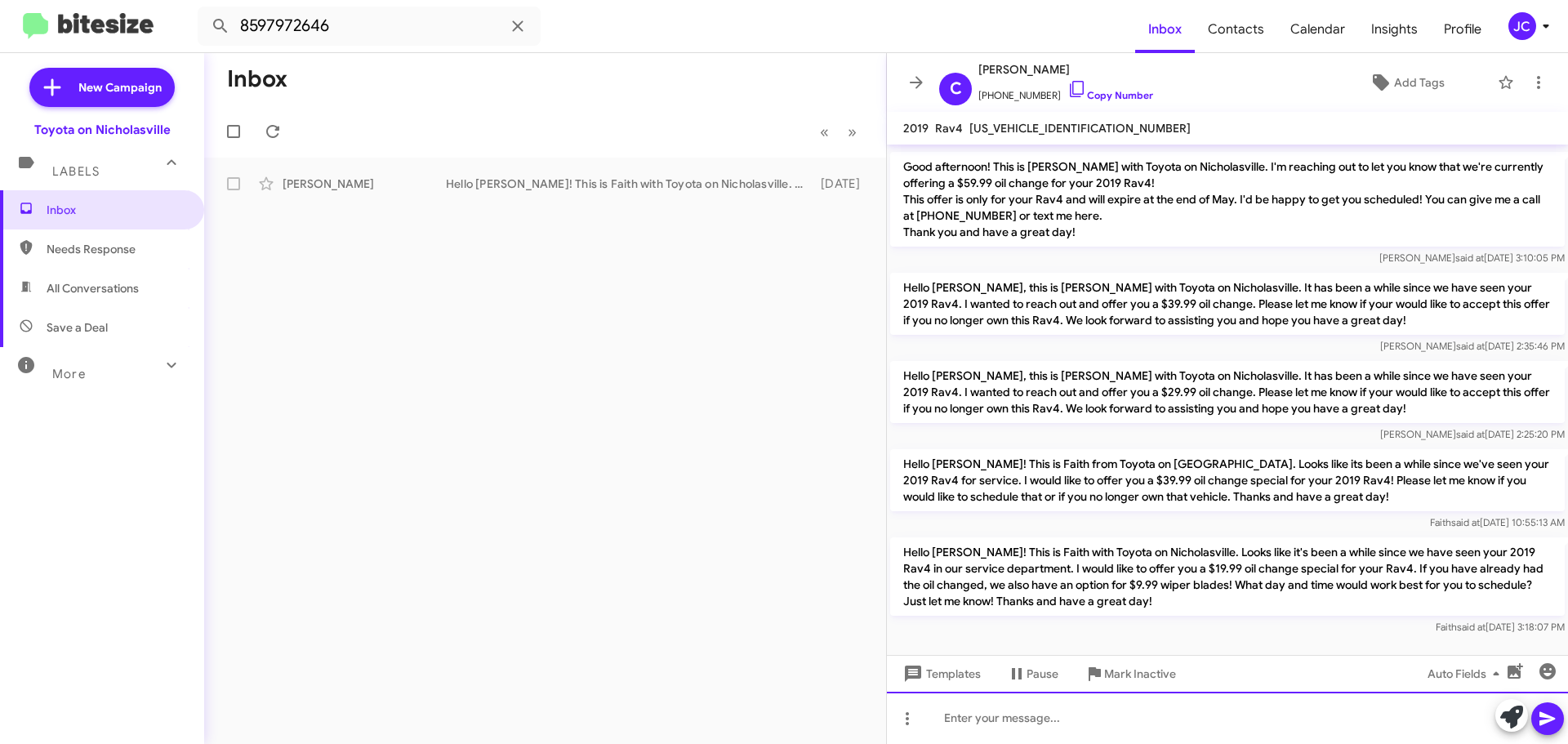
click at [970, 727] on div at bounding box center [1227, 718] width 681 height 53
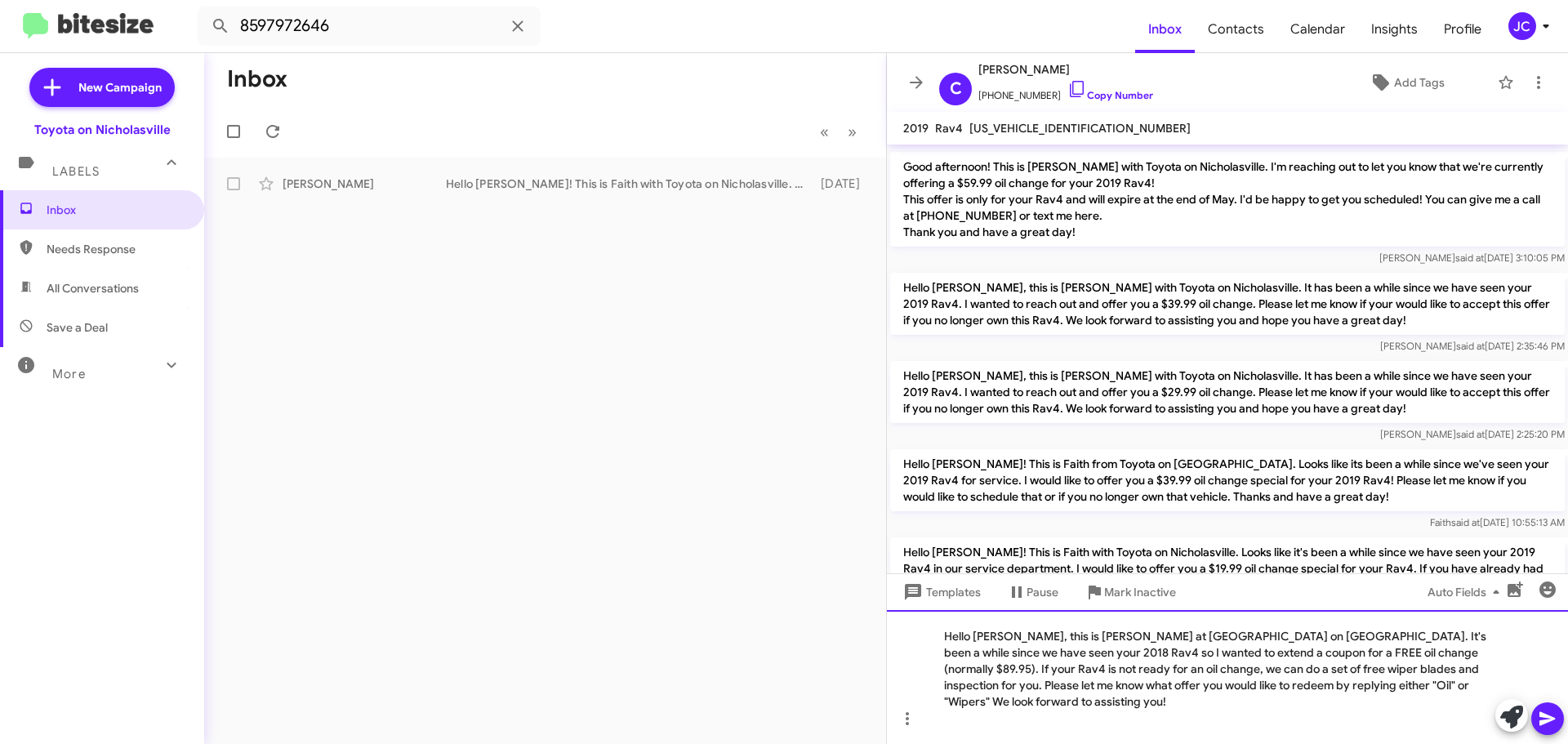
click at [1009, 655] on div "Hello Bonnie, this is Jessika at Toyota on Nicholasville. It's been a while sin…" at bounding box center [1227, 677] width 681 height 134
click at [1482, 653] on div "Hello Chelsey, this is Jessika at Toyota on Nicholasville. It's been a while si…" at bounding box center [1227, 677] width 681 height 134
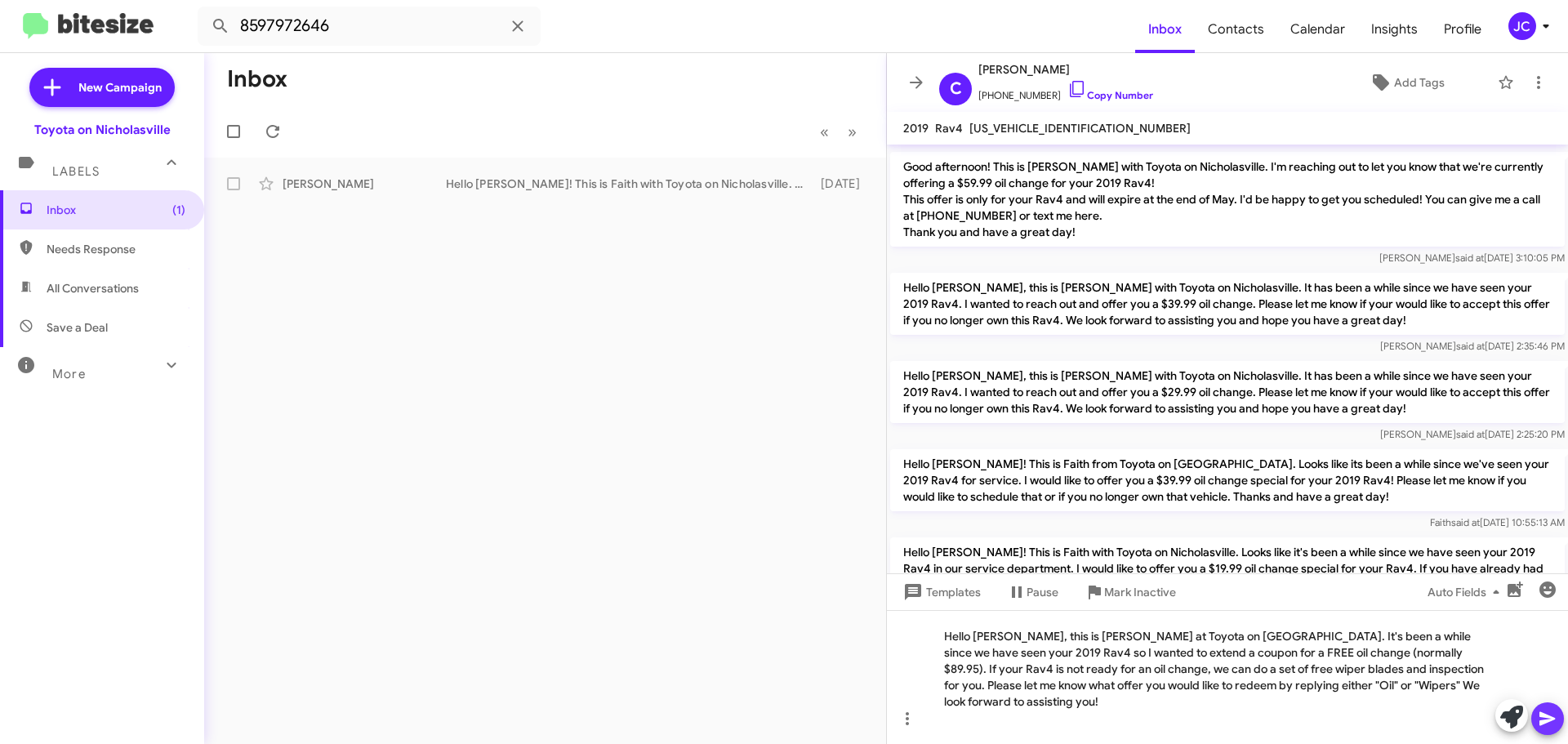
click at [1542, 718] on icon at bounding box center [1547, 719] width 20 height 20
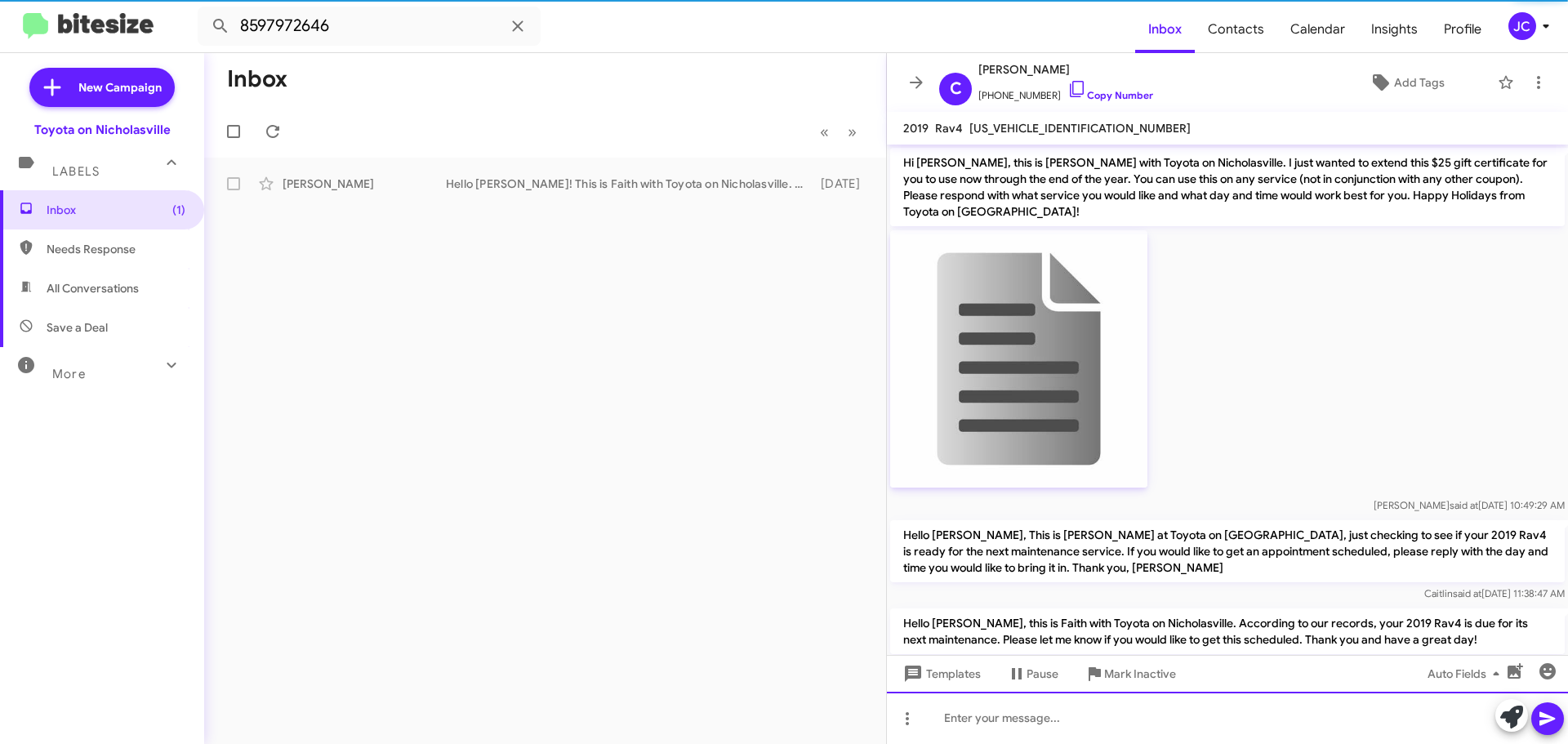
scroll to position [81, 0]
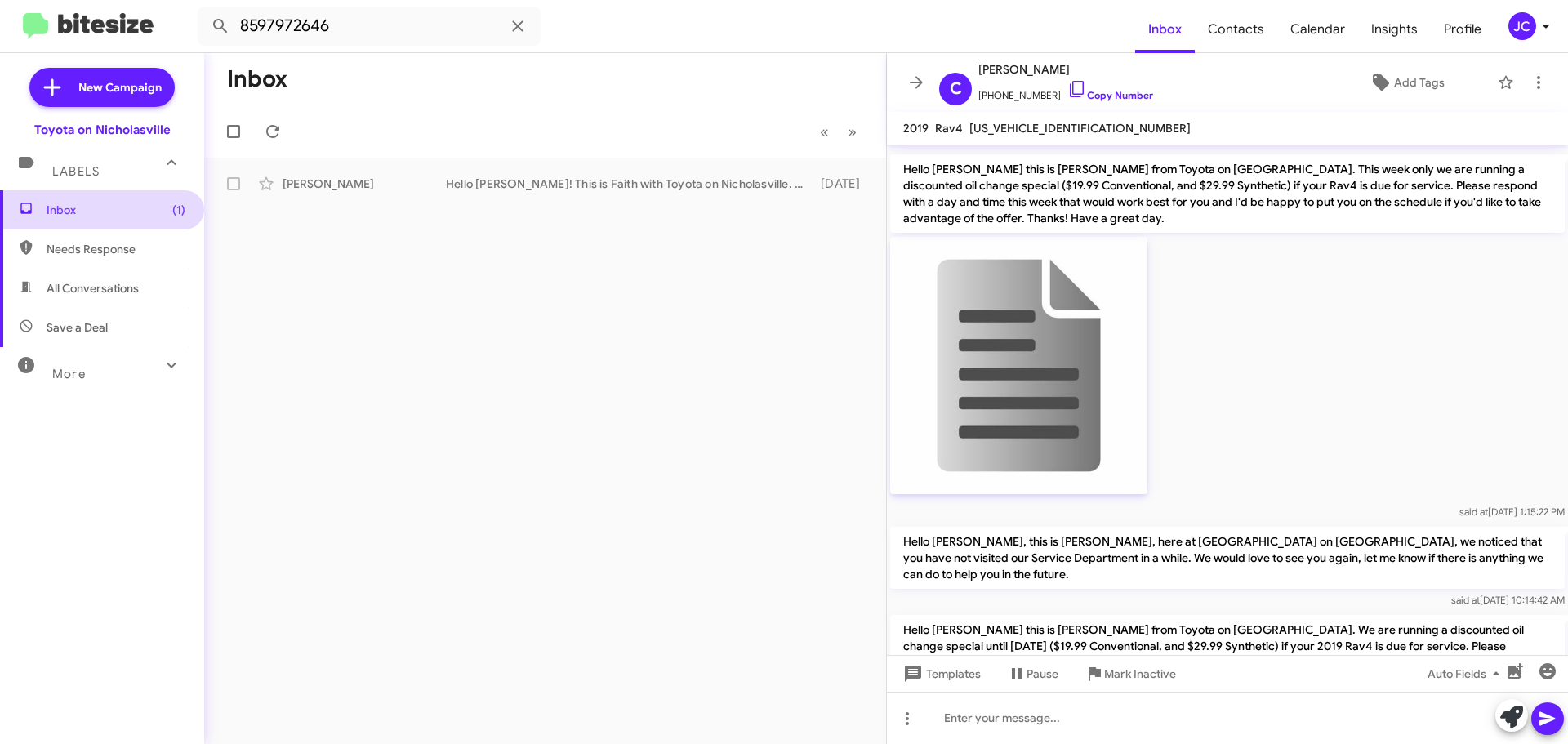
click at [139, 199] on span "Inbox (1)" at bounding box center [102, 210] width 204 height 40
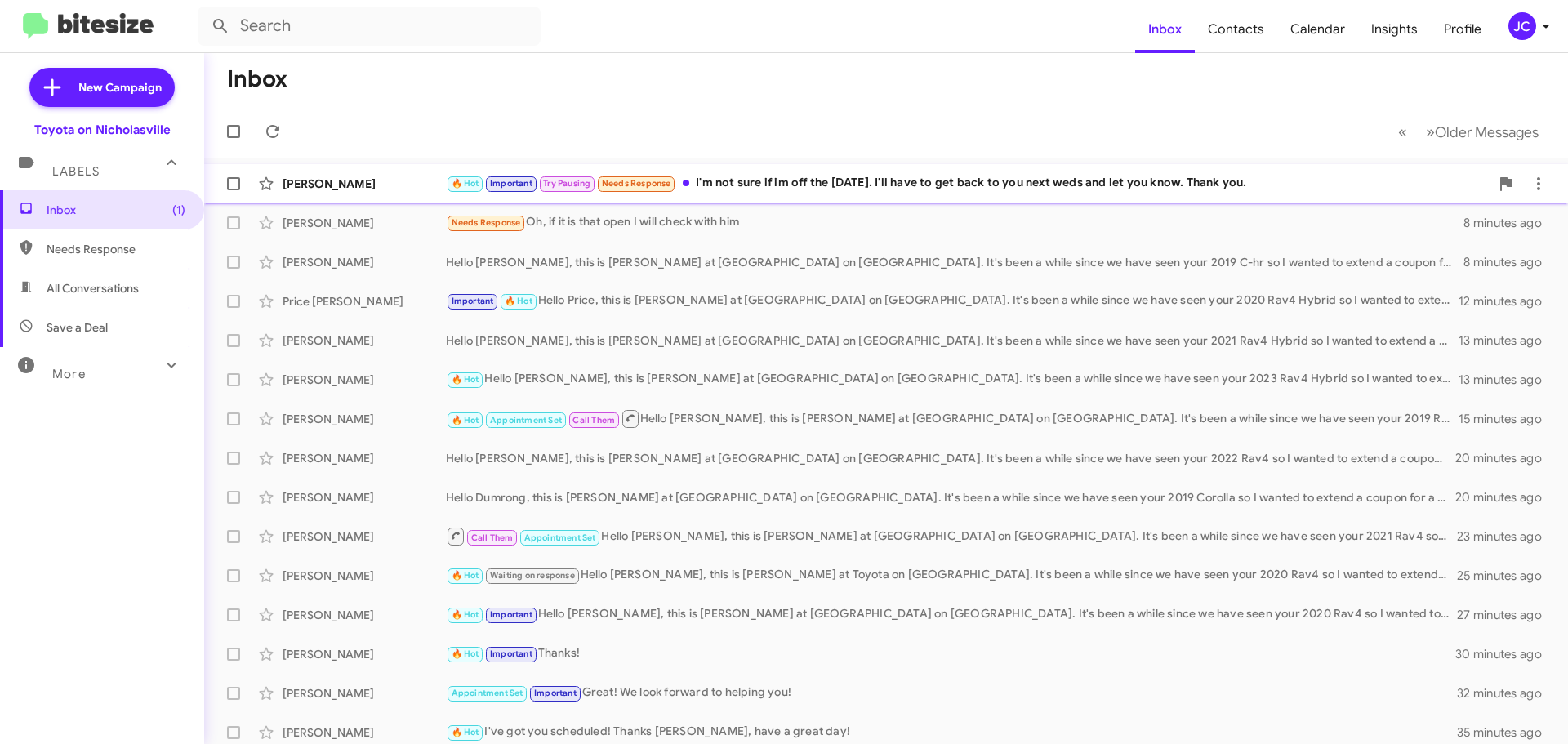
click at [789, 183] on div "🔥 Hot Important Try Pausing Needs Response I'm not sure if im off the next Satu…" at bounding box center [967, 183] width 1044 height 19
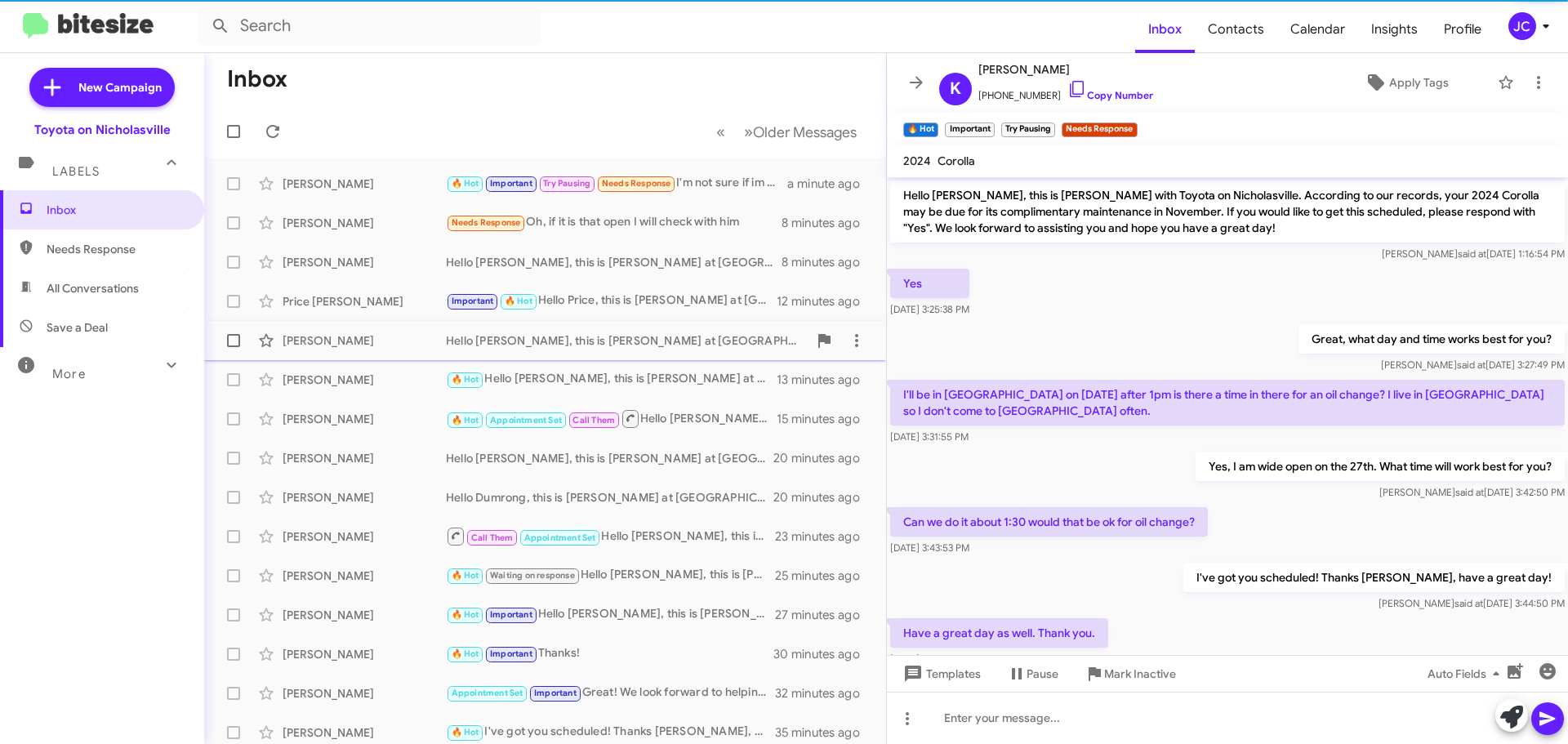
scroll to position [444, 0]
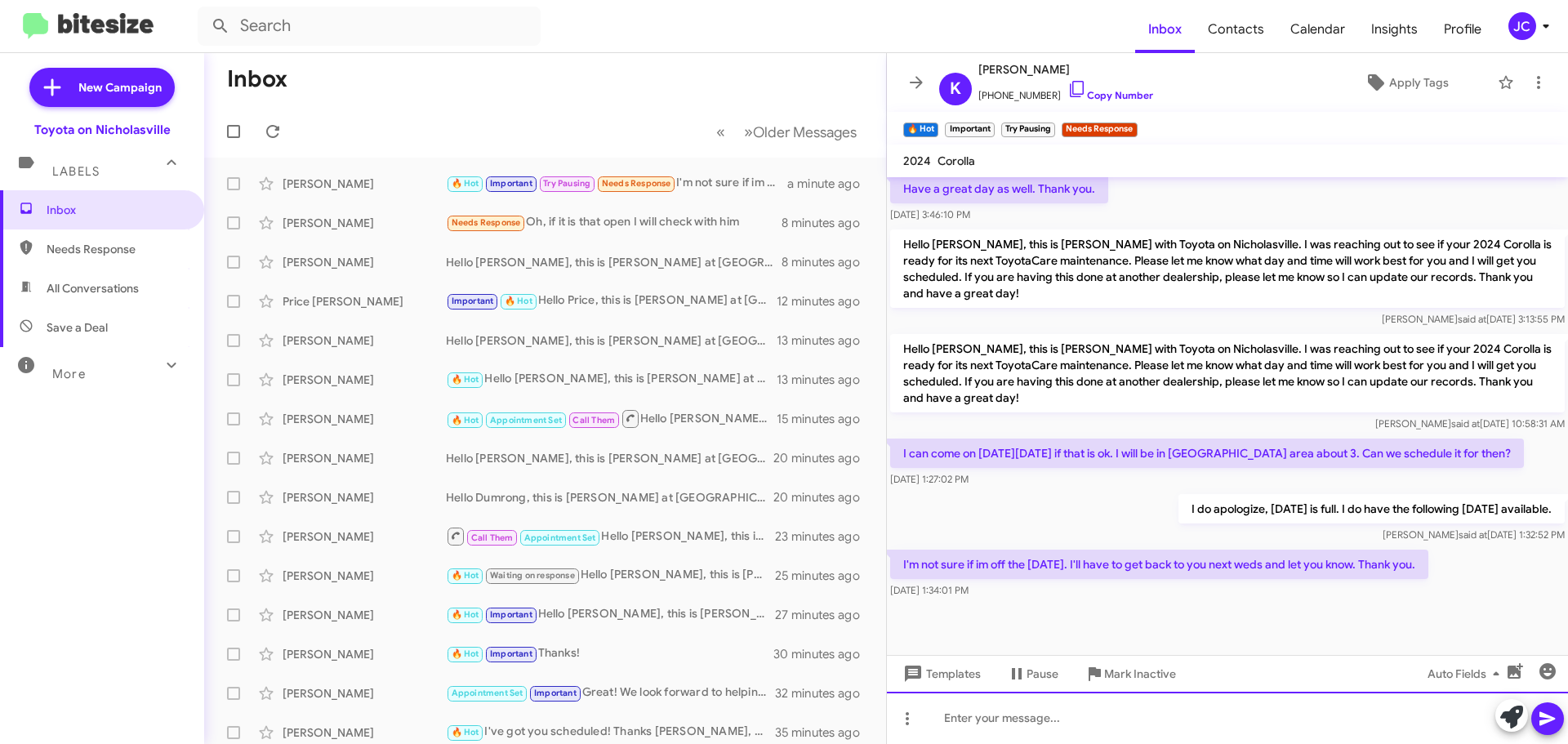
click at [975, 723] on div at bounding box center [1227, 718] width 681 height 53
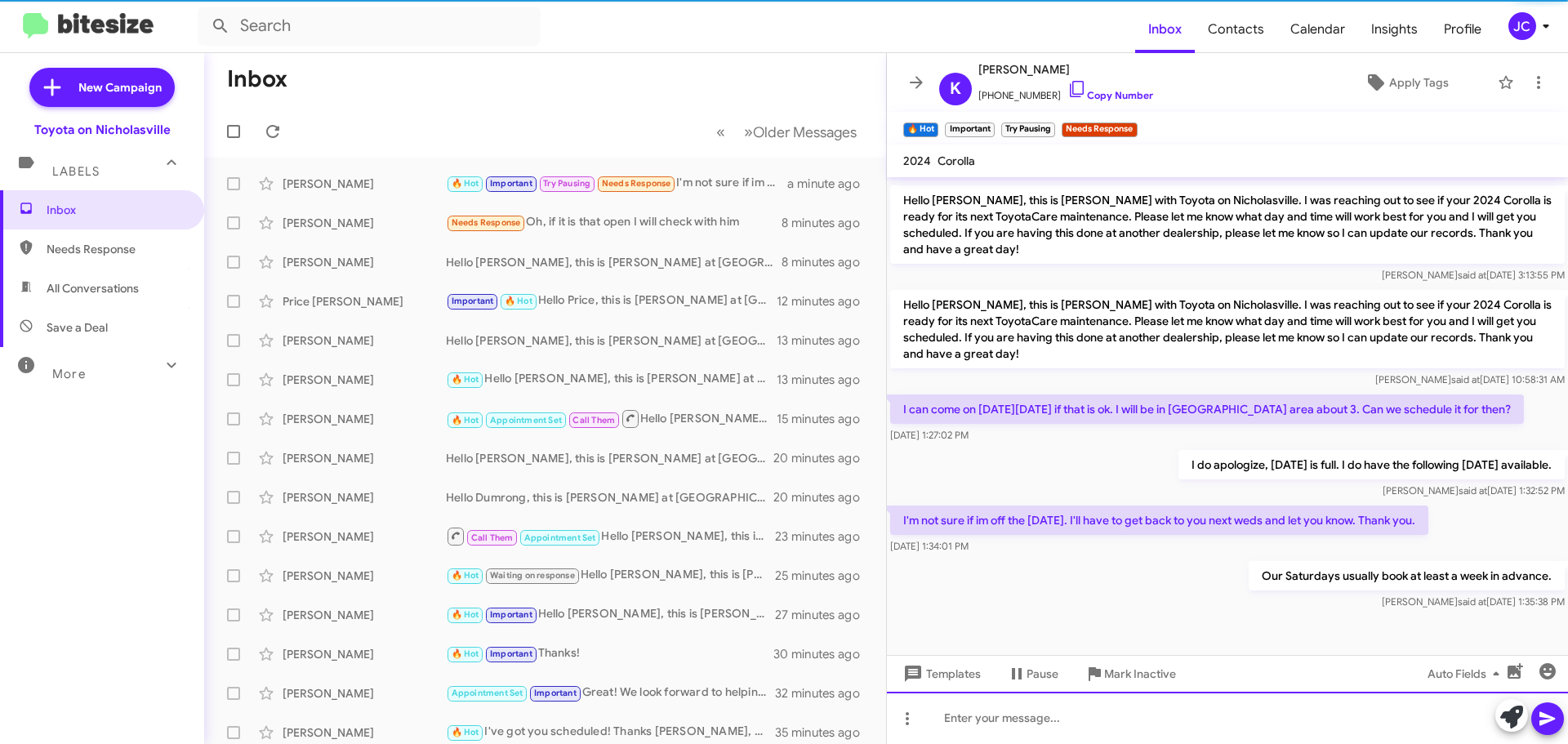
scroll to position [504, 0]
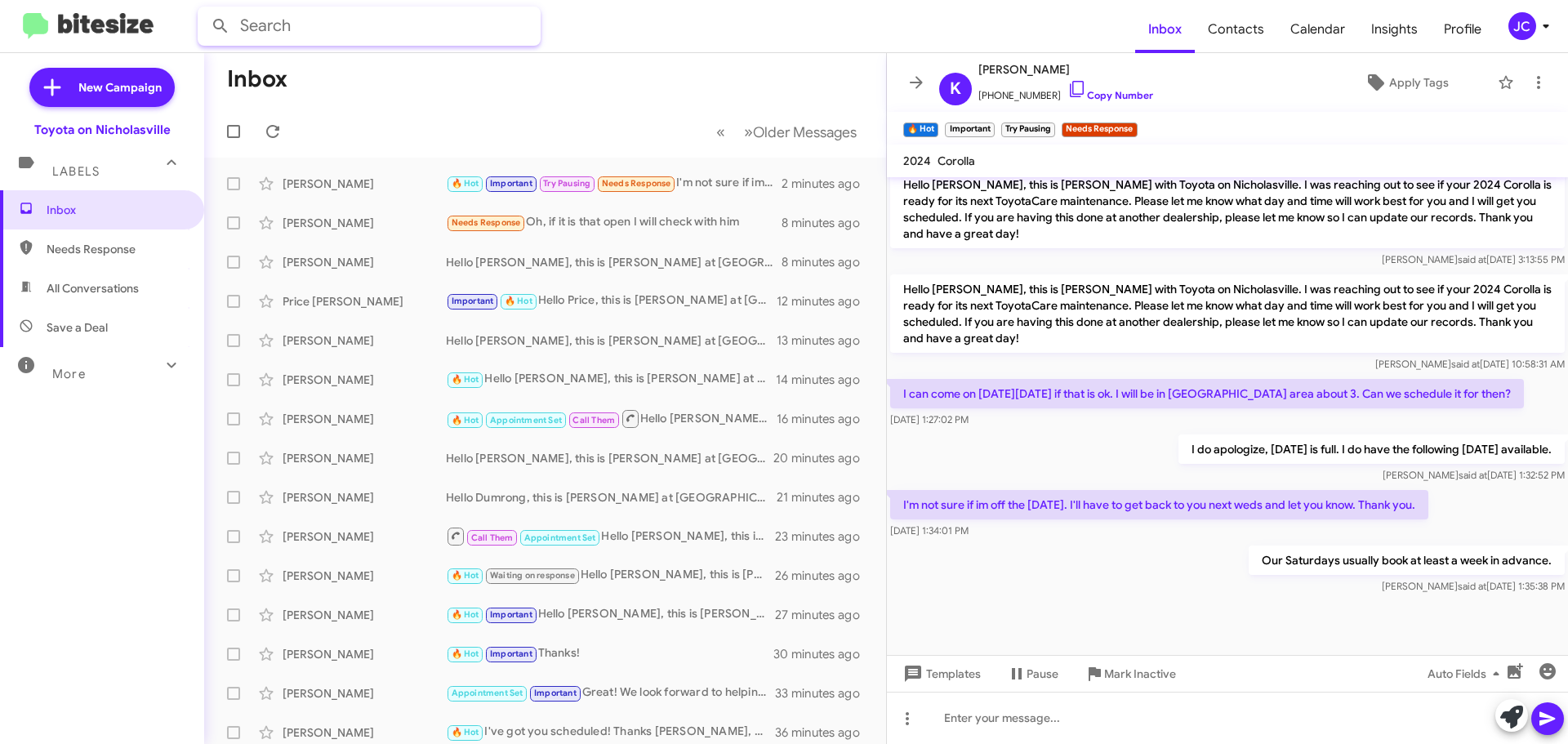
click at [381, 40] on input "text" at bounding box center [369, 26] width 343 height 40
type input "8596999727"
click at [204, 10] on button at bounding box center [220, 26] width 33 height 33
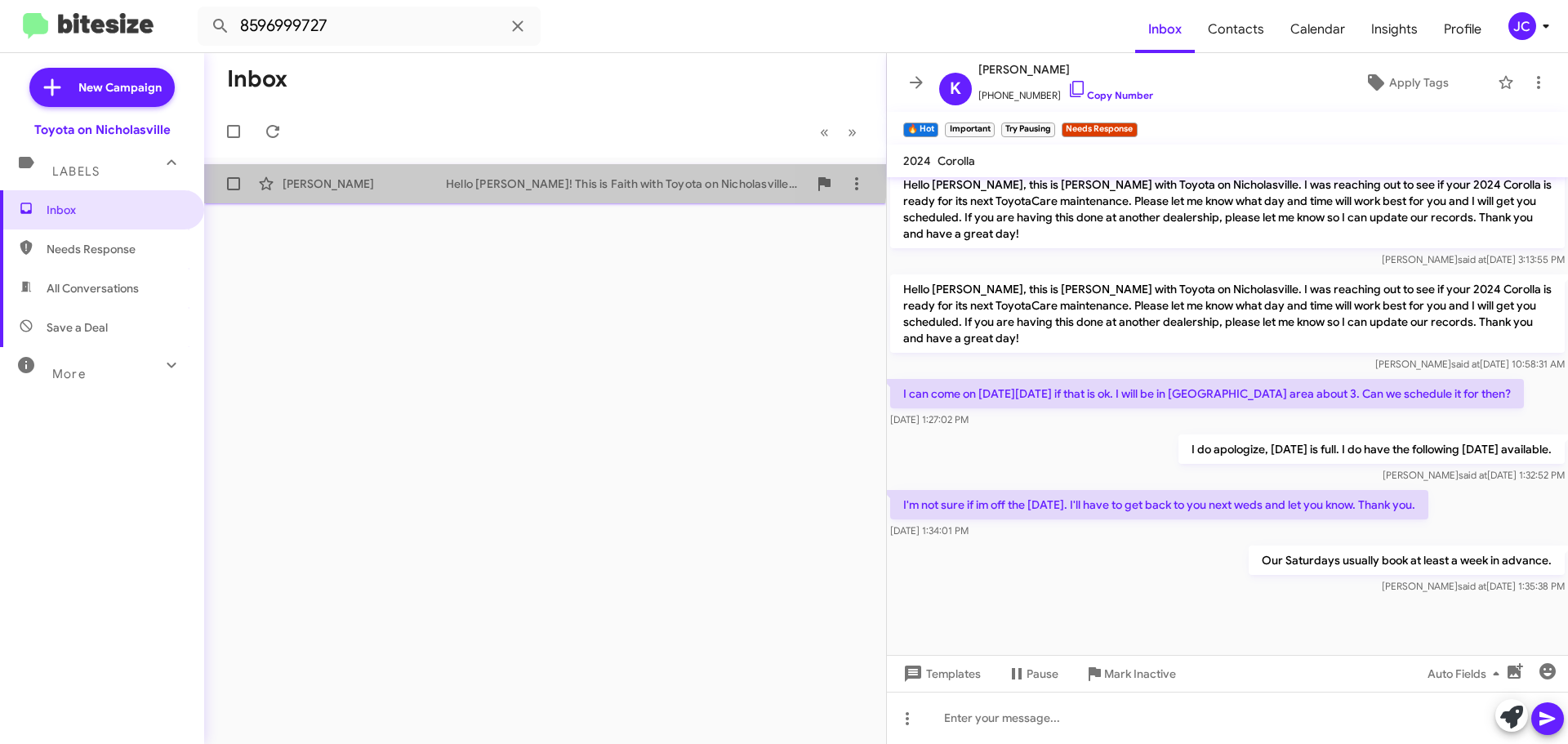
click at [529, 174] on div "Alec Tenfelde Hello Alec! This is Faith with Toyota on Nicholasville. Looks lik…" at bounding box center [545, 184] width 656 height 33
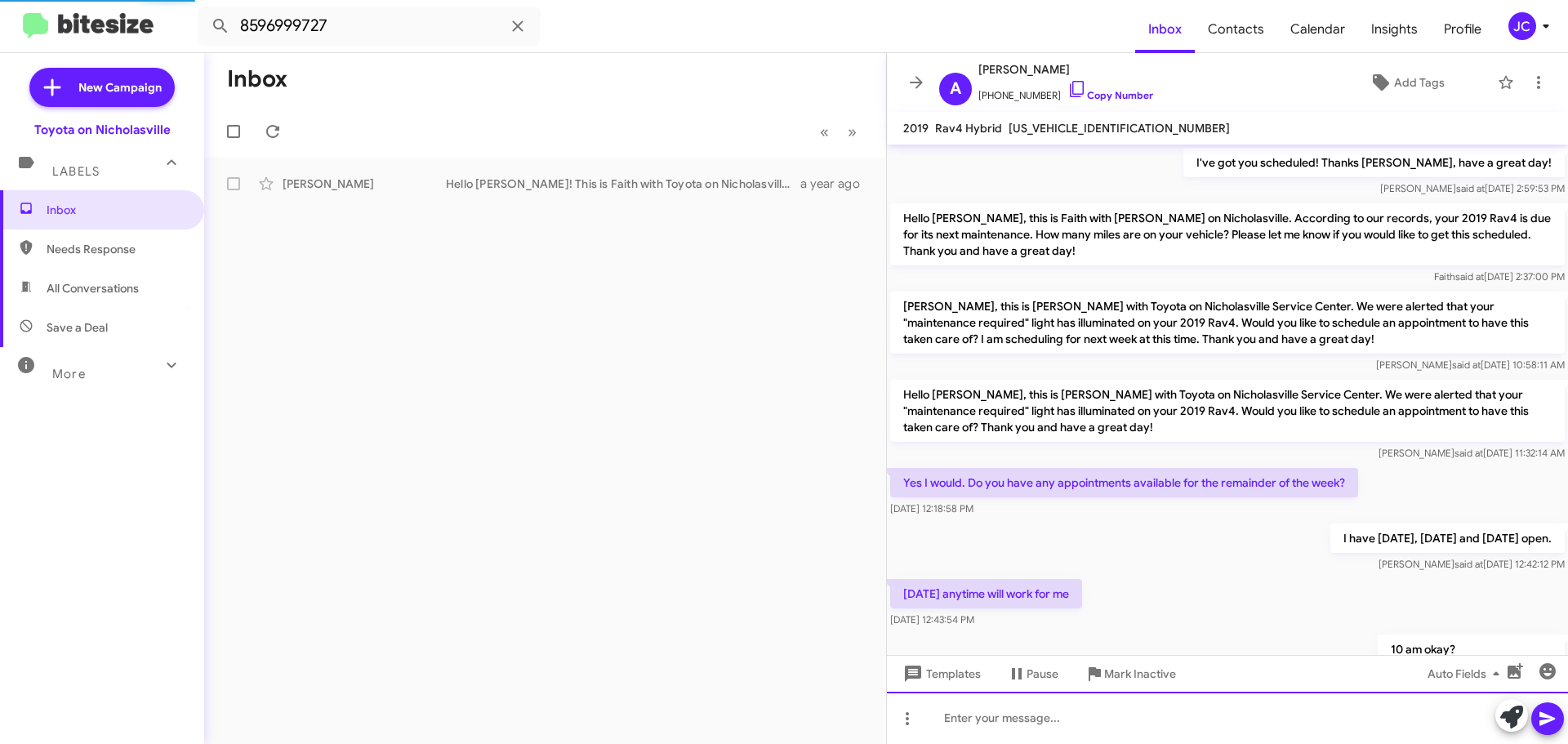
scroll to position [81, 0]
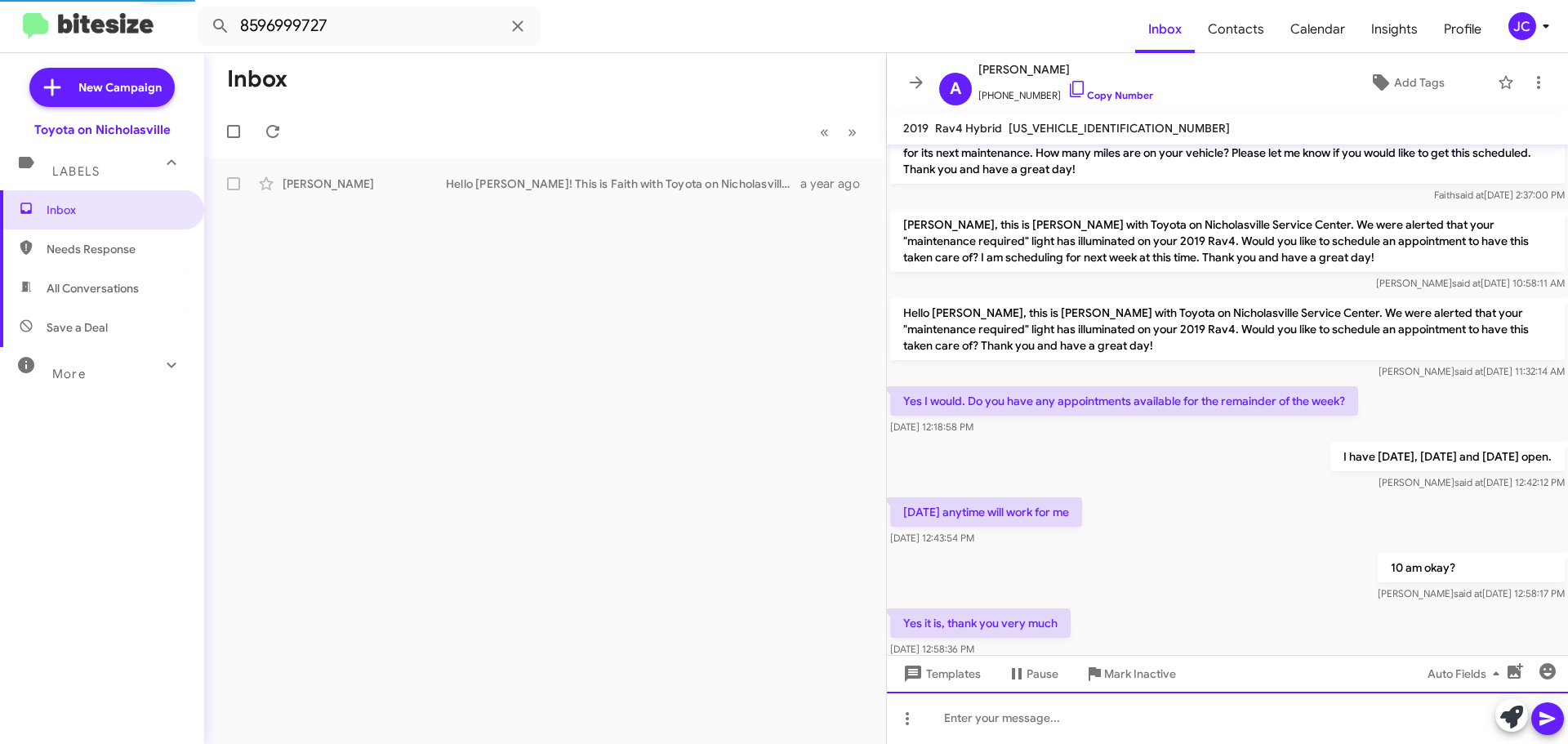
click at [972, 715] on div at bounding box center [1227, 718] width 681 height 53
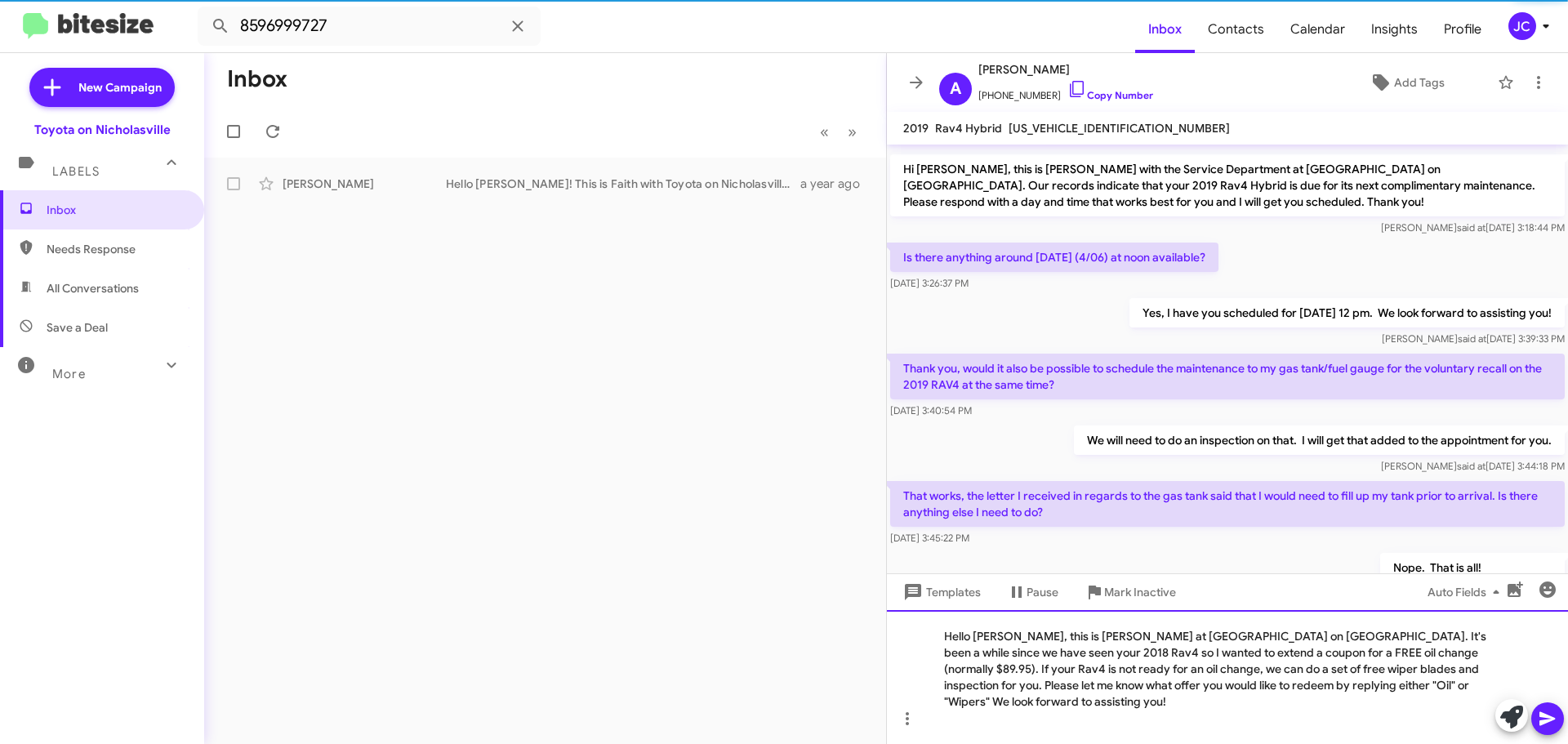
click at [1009, 649] on div "Hello Bonnie, this is Jessika at Toyota on Nicholasville. It's been a while sin…" at bounding box center [1227, 677] width 681 height 134
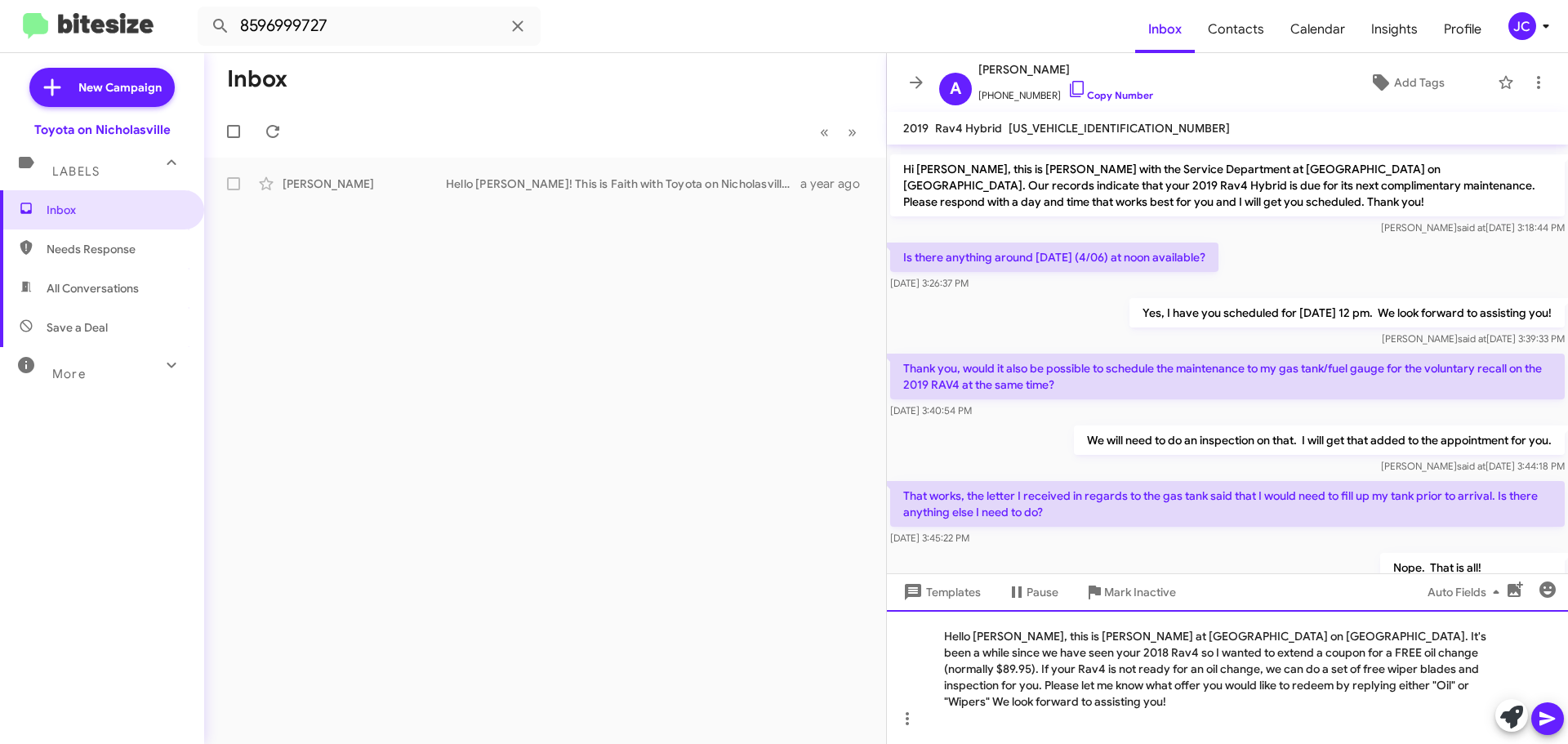
click at [1522, 672] on div "Hello Alec, this is Jessika at Toyota on Nicholasville. It's been a while since…" at bounding box center [1227, 677] width 681 height 134
click at [1460, 656] on div "Hello Alec, this is Jessika at Toyota on Nicholasville. It's been a while since…" at bounding box center [1227, 677] width 681 height 134
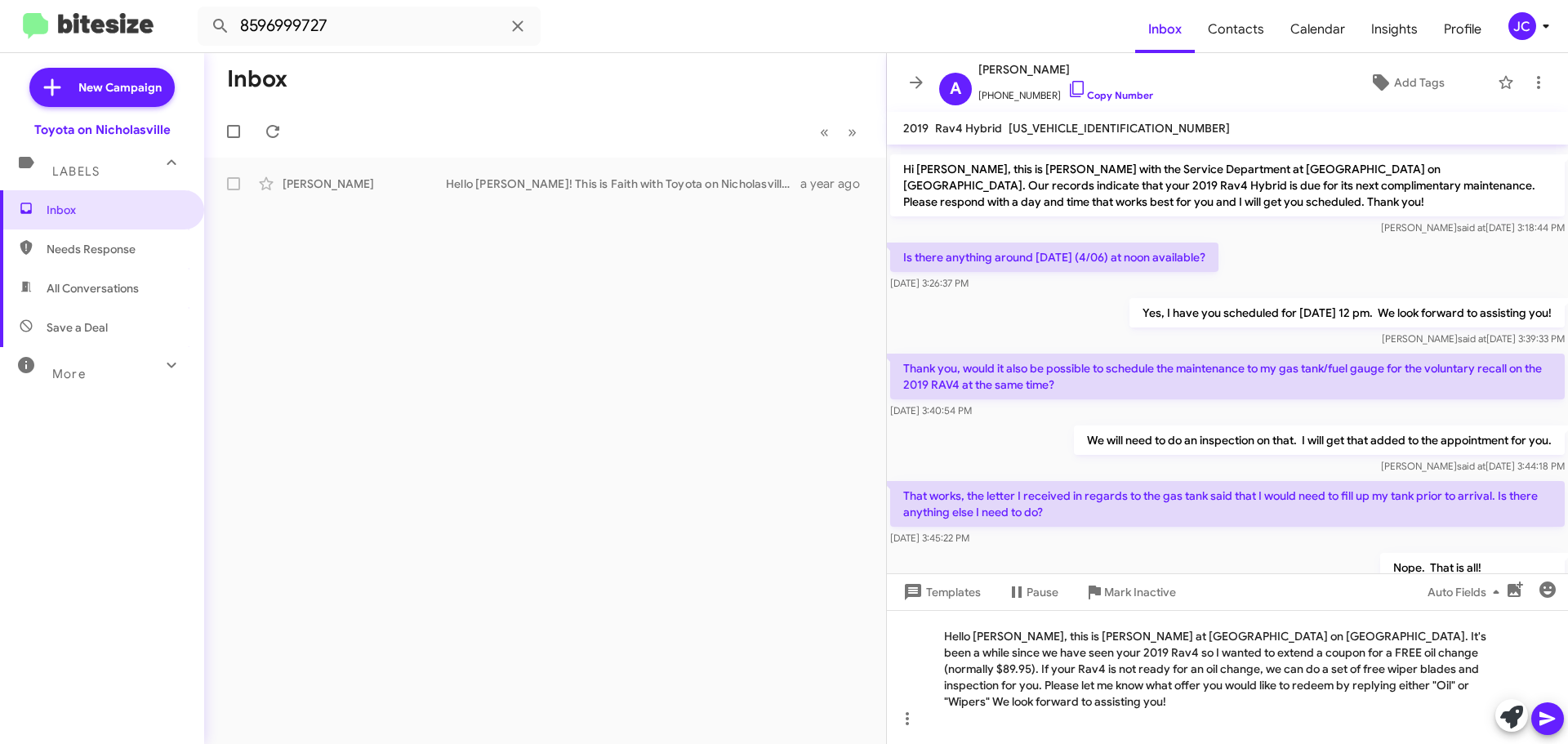
click at [1558, 720] on button at bounding box center [1547, 719] width 33 height 33
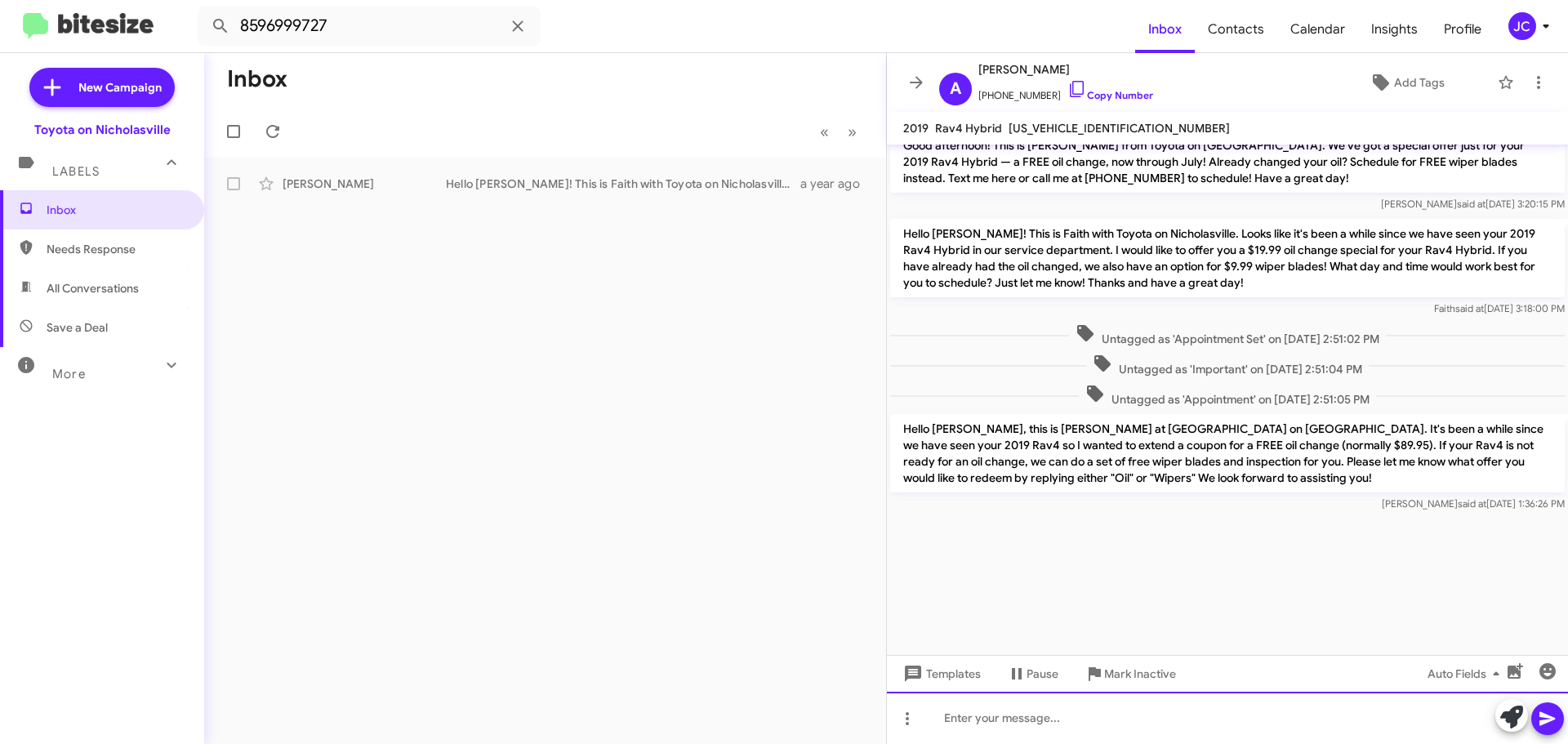
scroll to position [2477, 0]
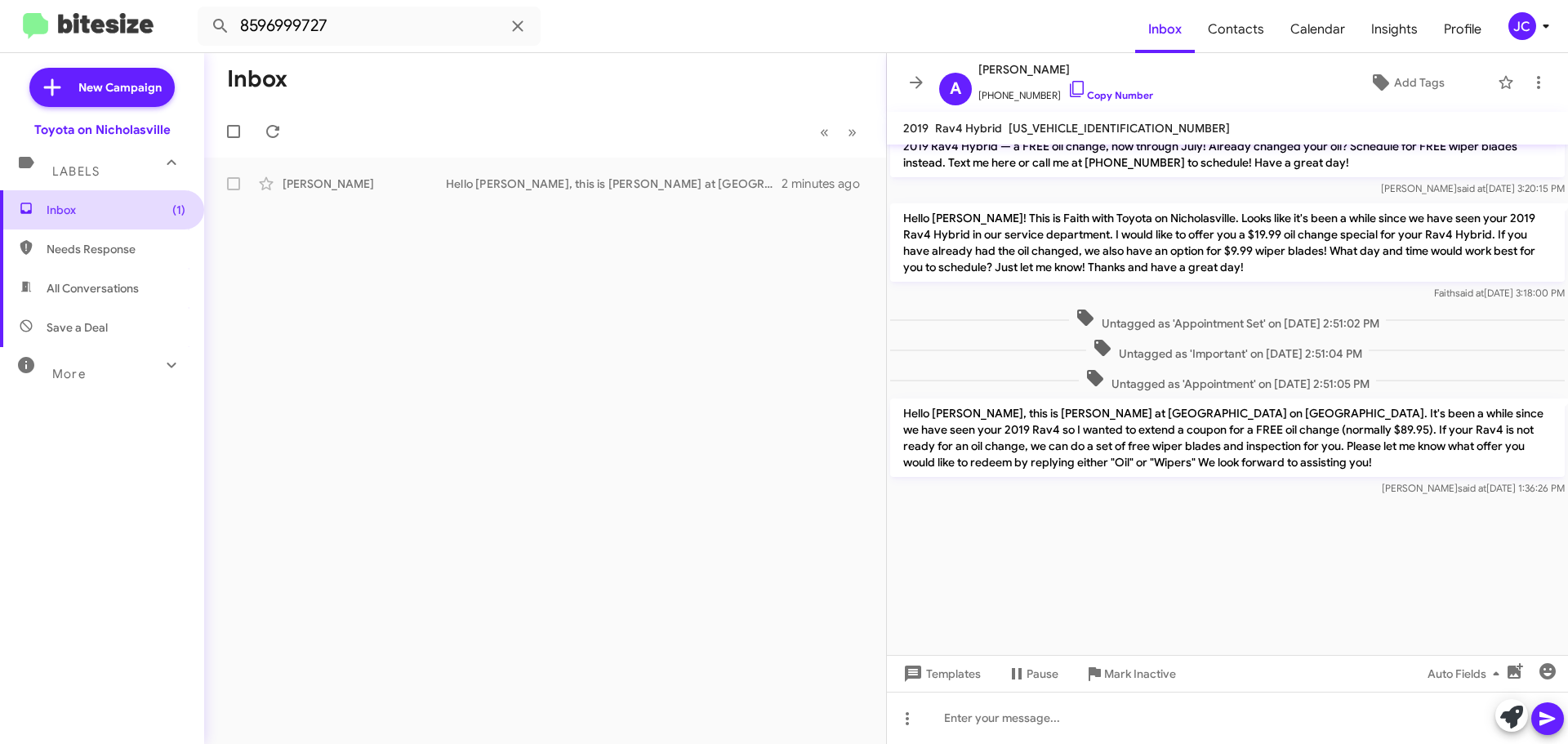
click at [104, 219] on span "Inbox (1)" at bounding box center [102, 210] width 204 height 40
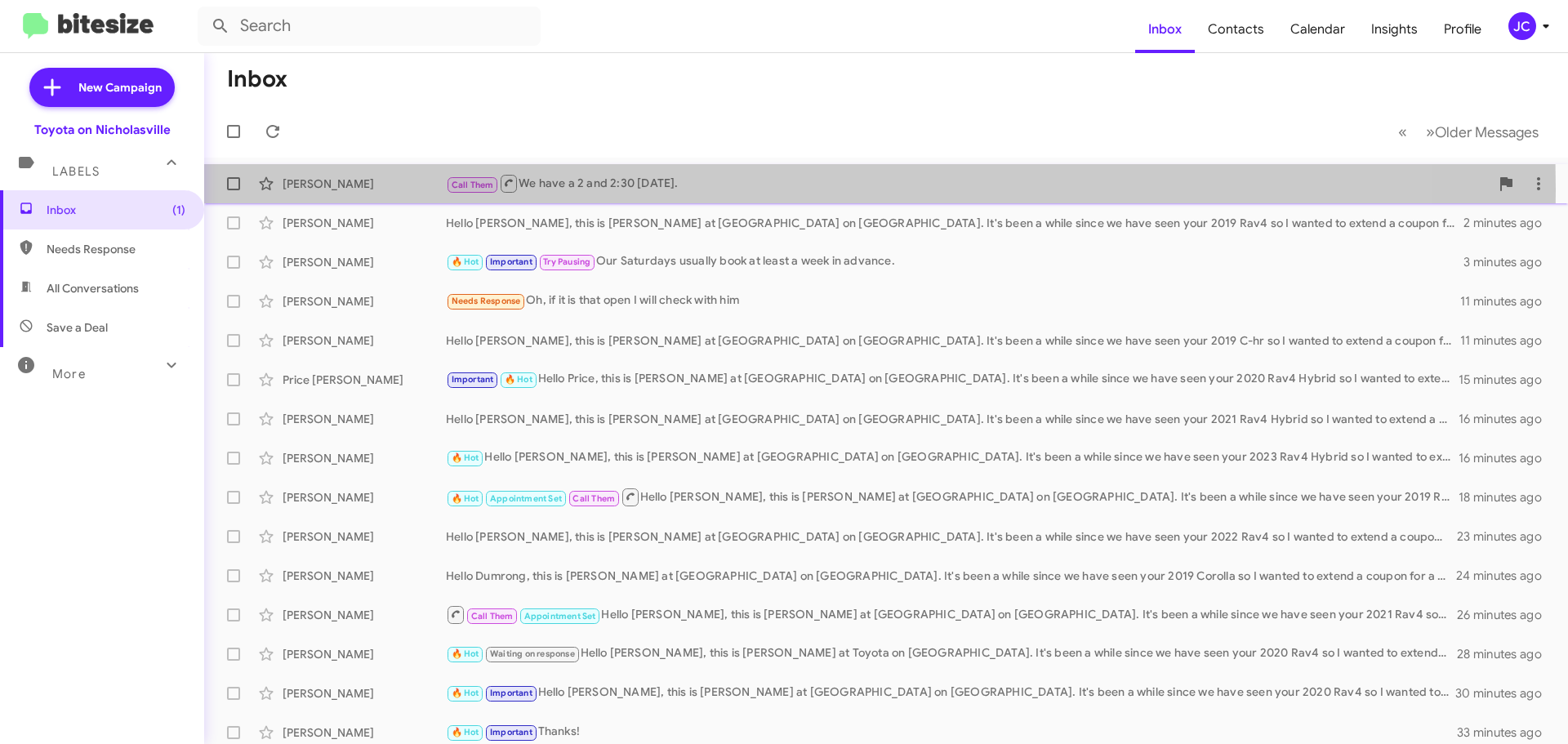
click at [353, 189] on div "Susan Phillips" at bounding box center [364, 184] width 164 height 16
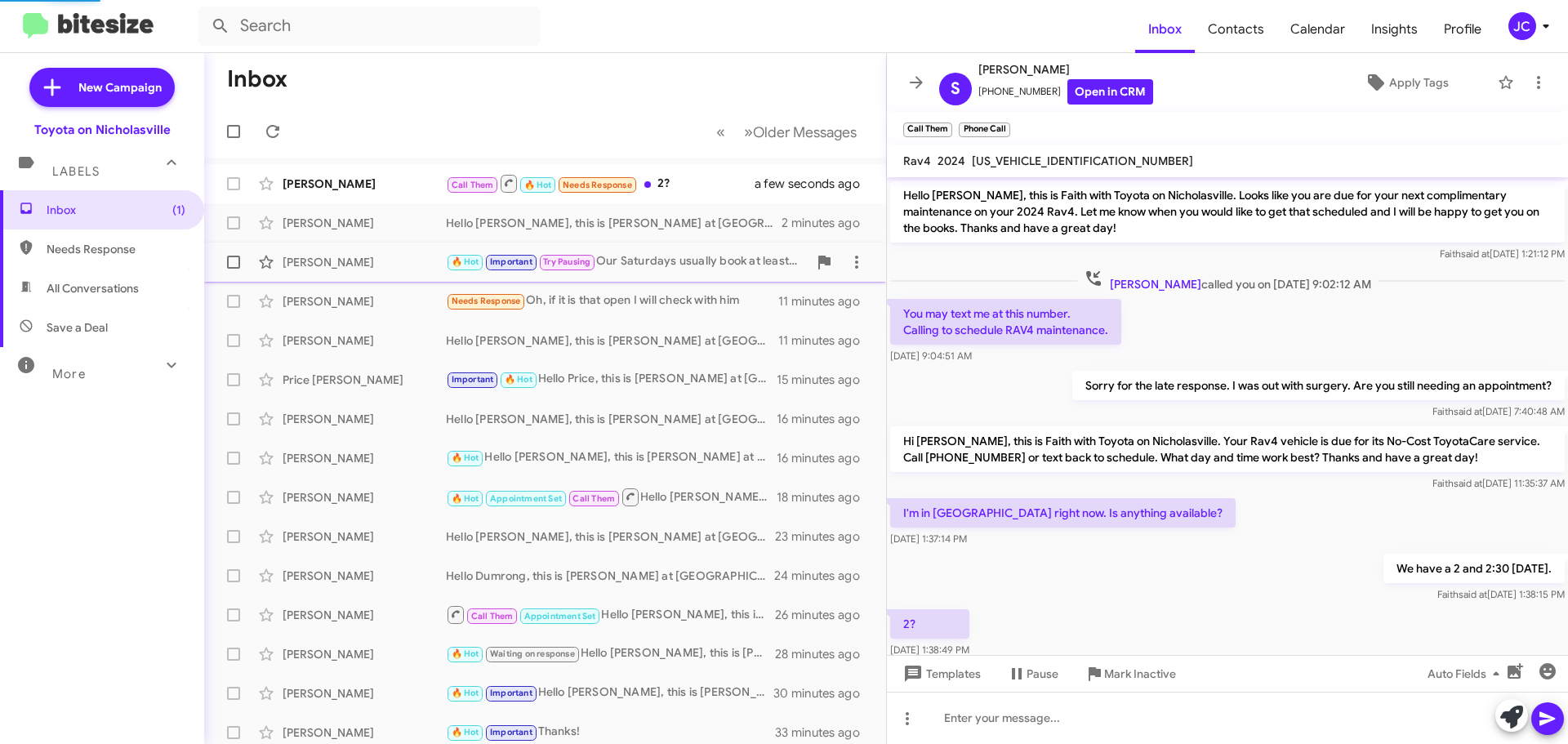
scroll to position [40, 0]
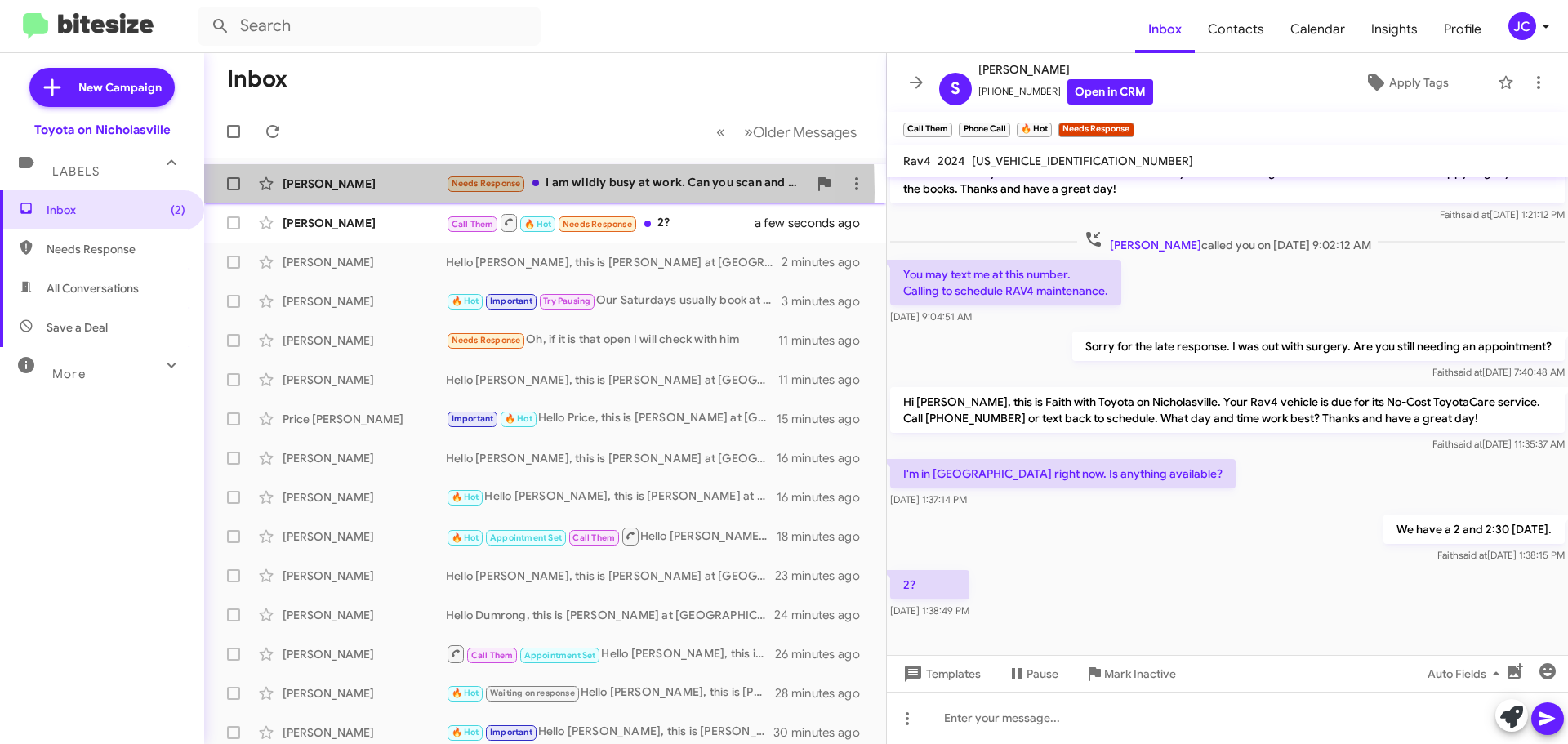
click at [336, 192] on div "Barry Hassall Needs Response I am wildly busy at work. Can you scan and email i…" at bounding box center [545, 184] width 656 height 33
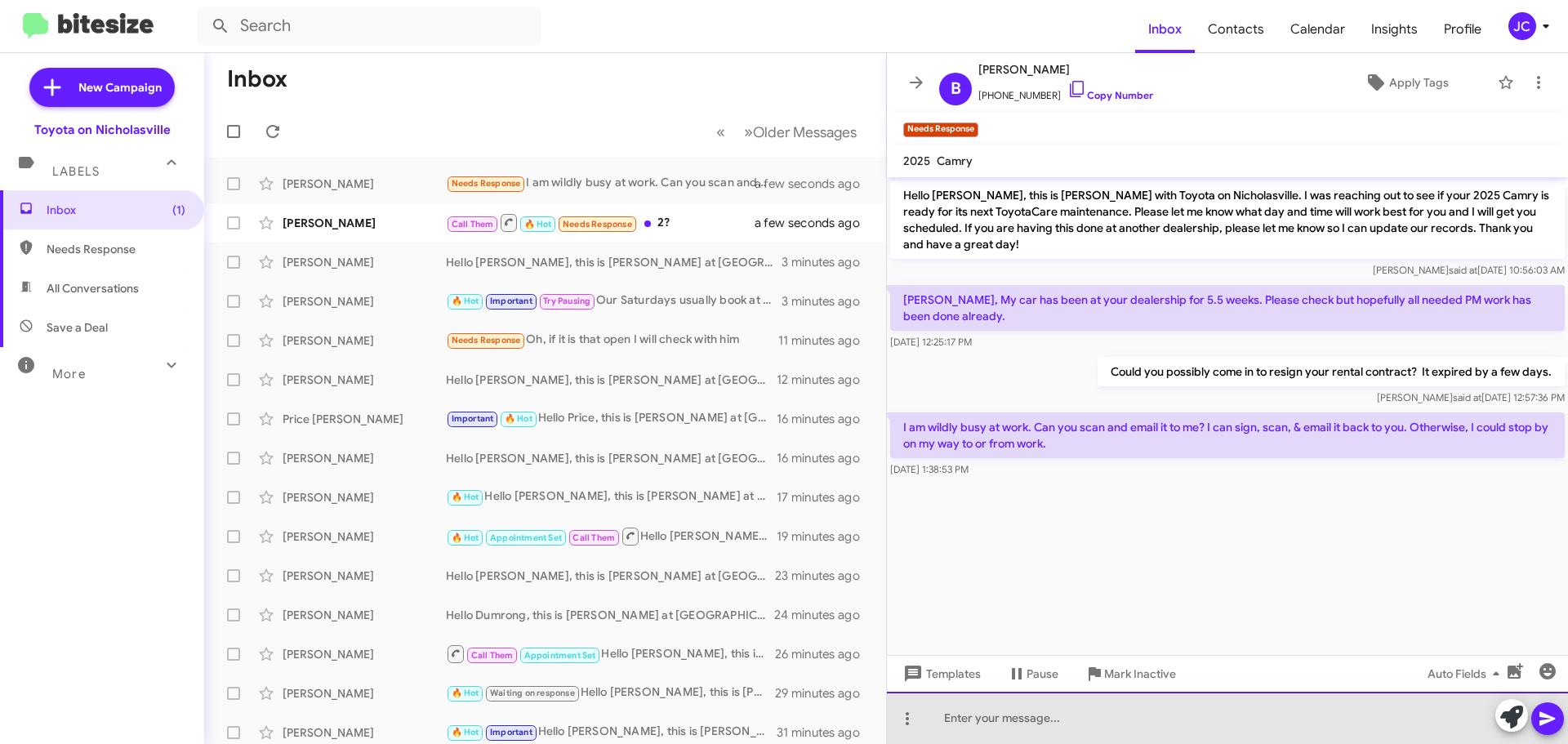
click at [1007, 722] on div at bounding box center [1227, 718] width 681 height 53
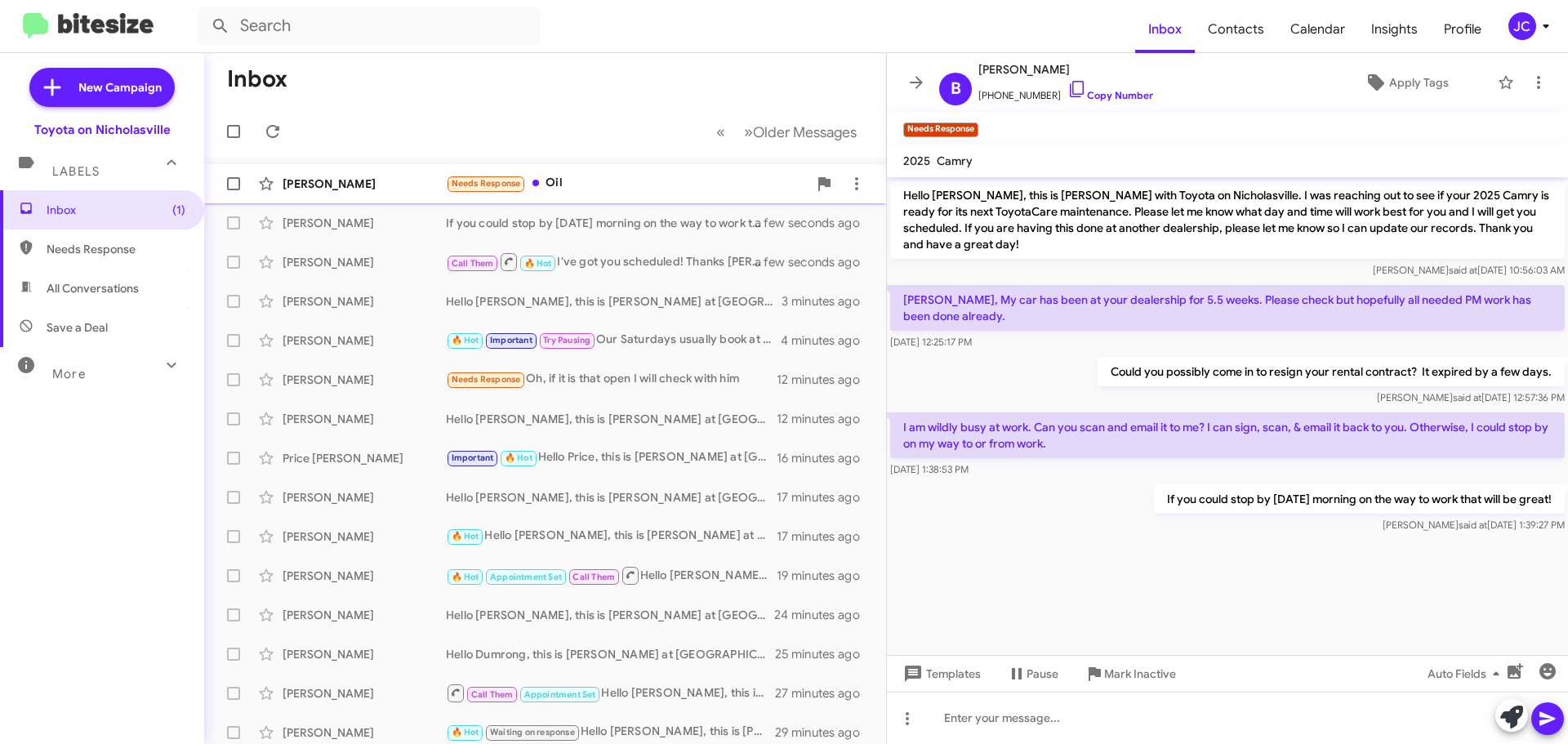
click at [335, 189] on div "Sandra Hartner" at bounding box center [364, 184] width 164 height 16
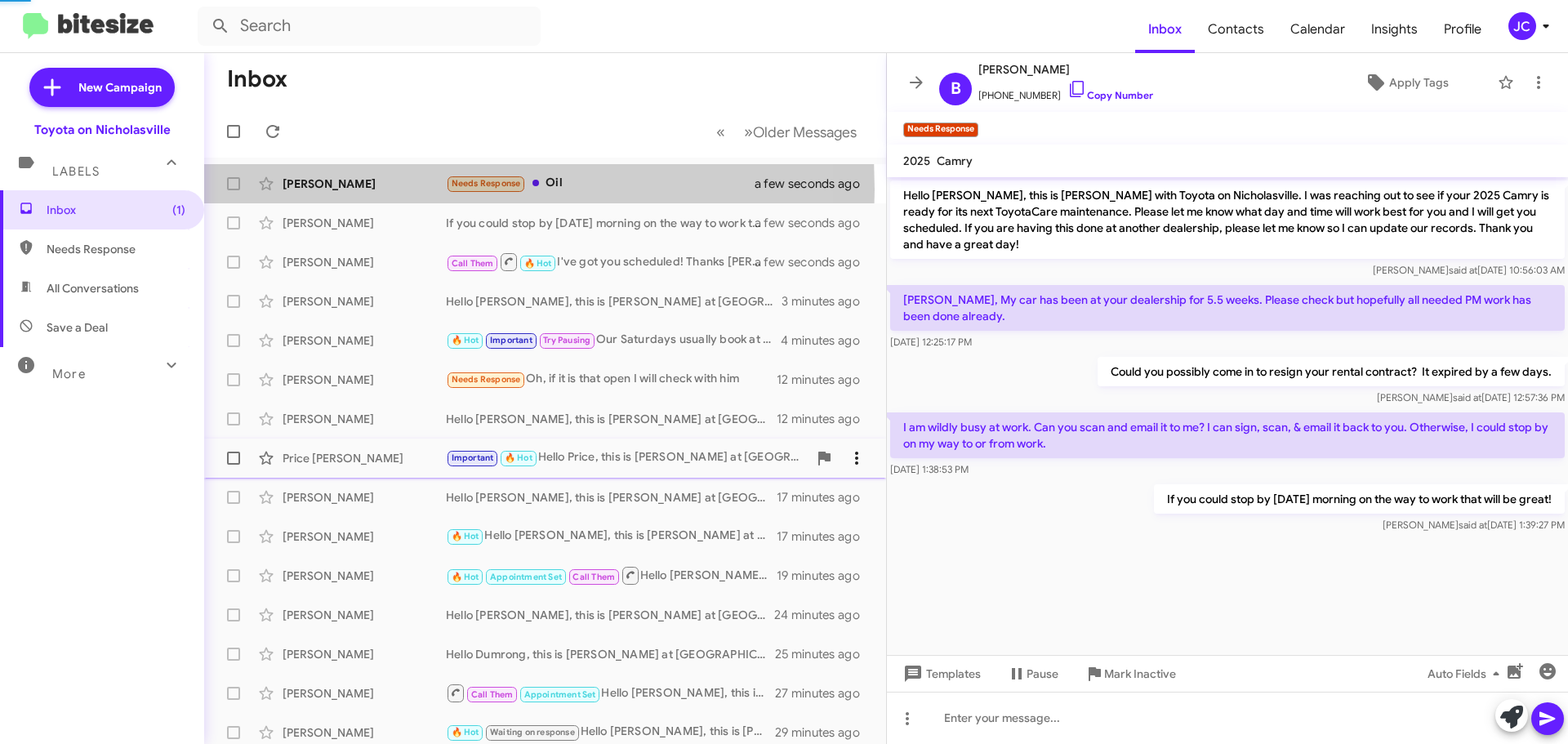
scroll to position [3057, 0]
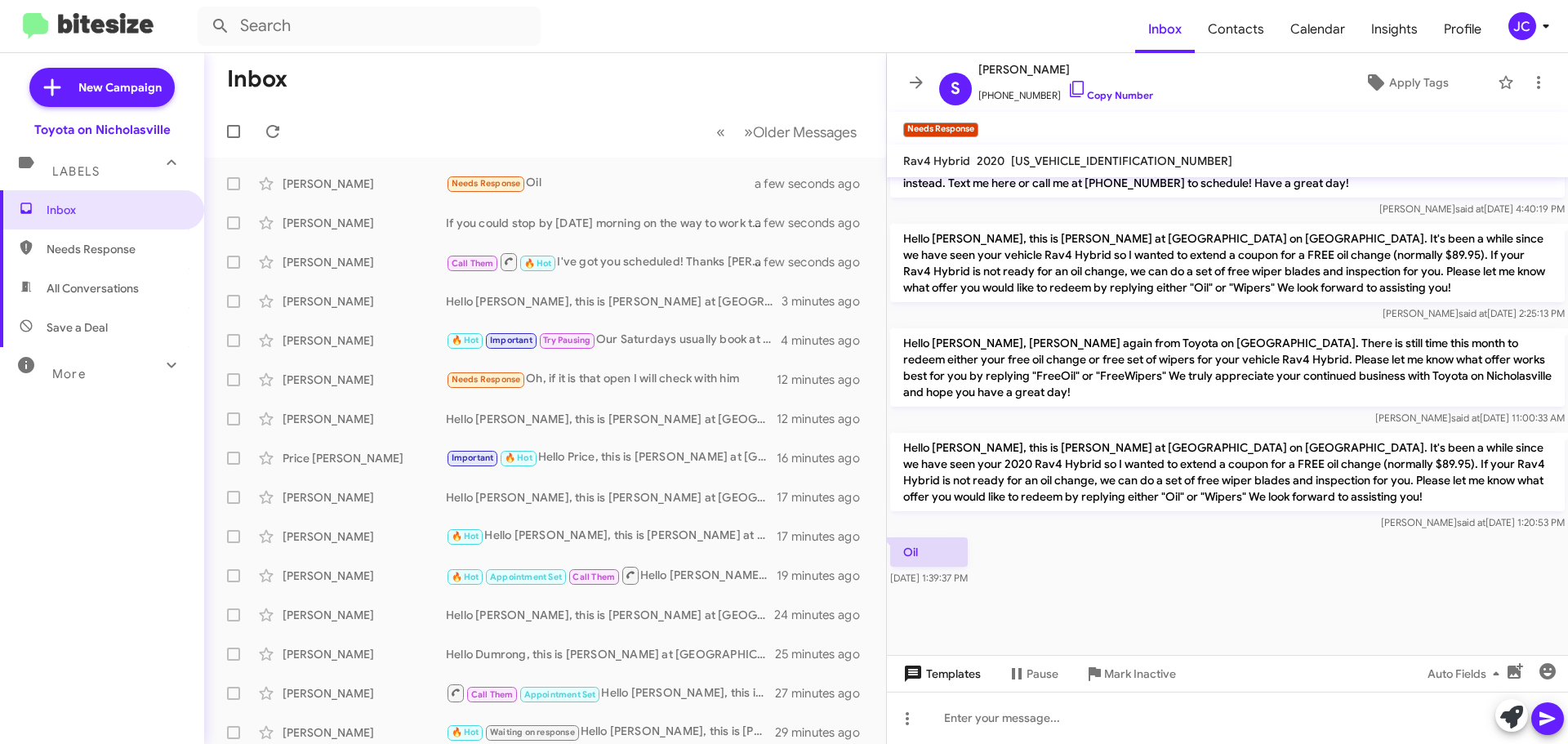
click at [969, 678] on span "Templates" at bounding box center [940, 674] width 81 height 30
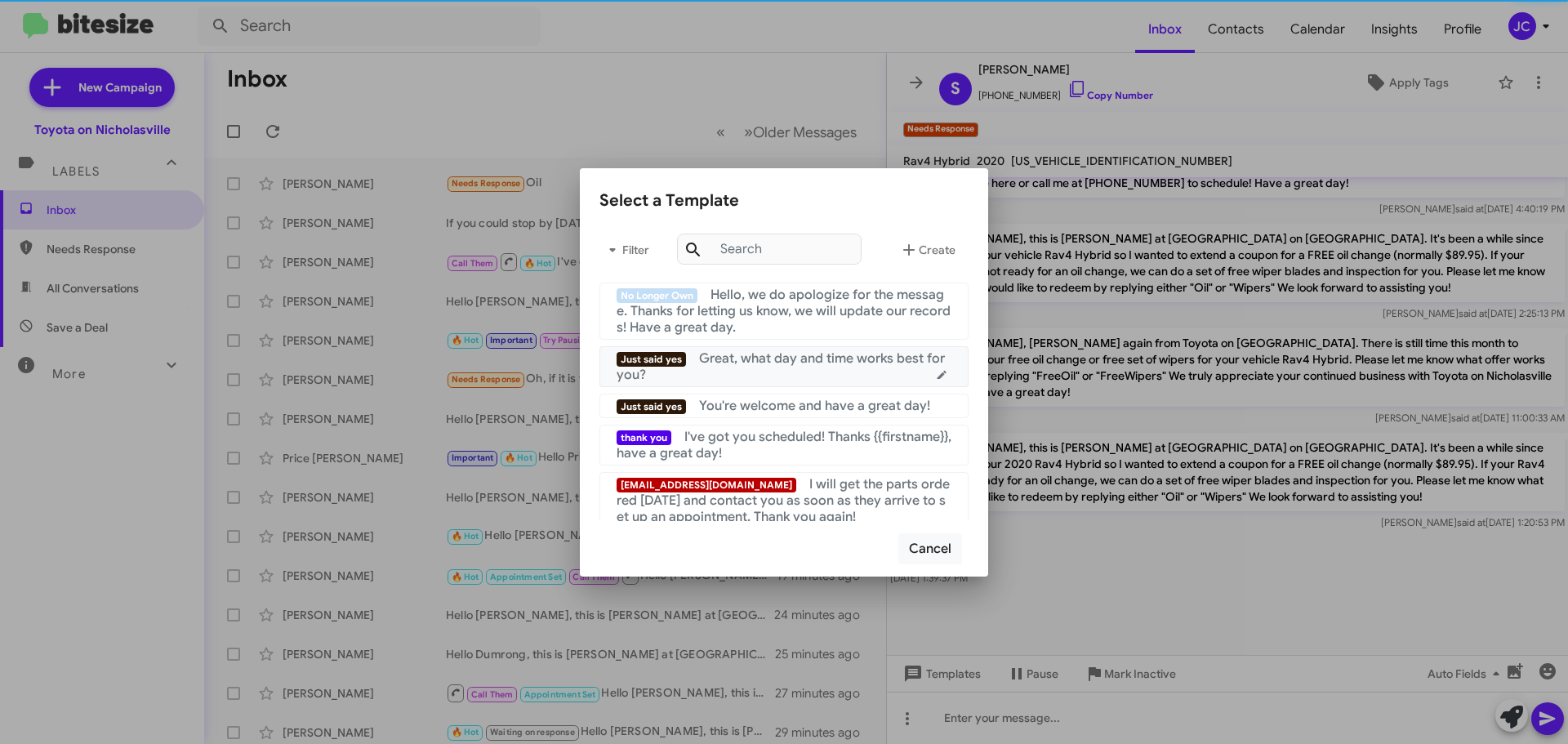
drag, startPoint x: 791, startPoint y: 377, endPoint x: 800, endPoint y: 376, distance: 9.1
click at [790, 376] on div "Just said yes Great, what day and time works best for you?" at bounding box center [783, 367] width 335 height 33
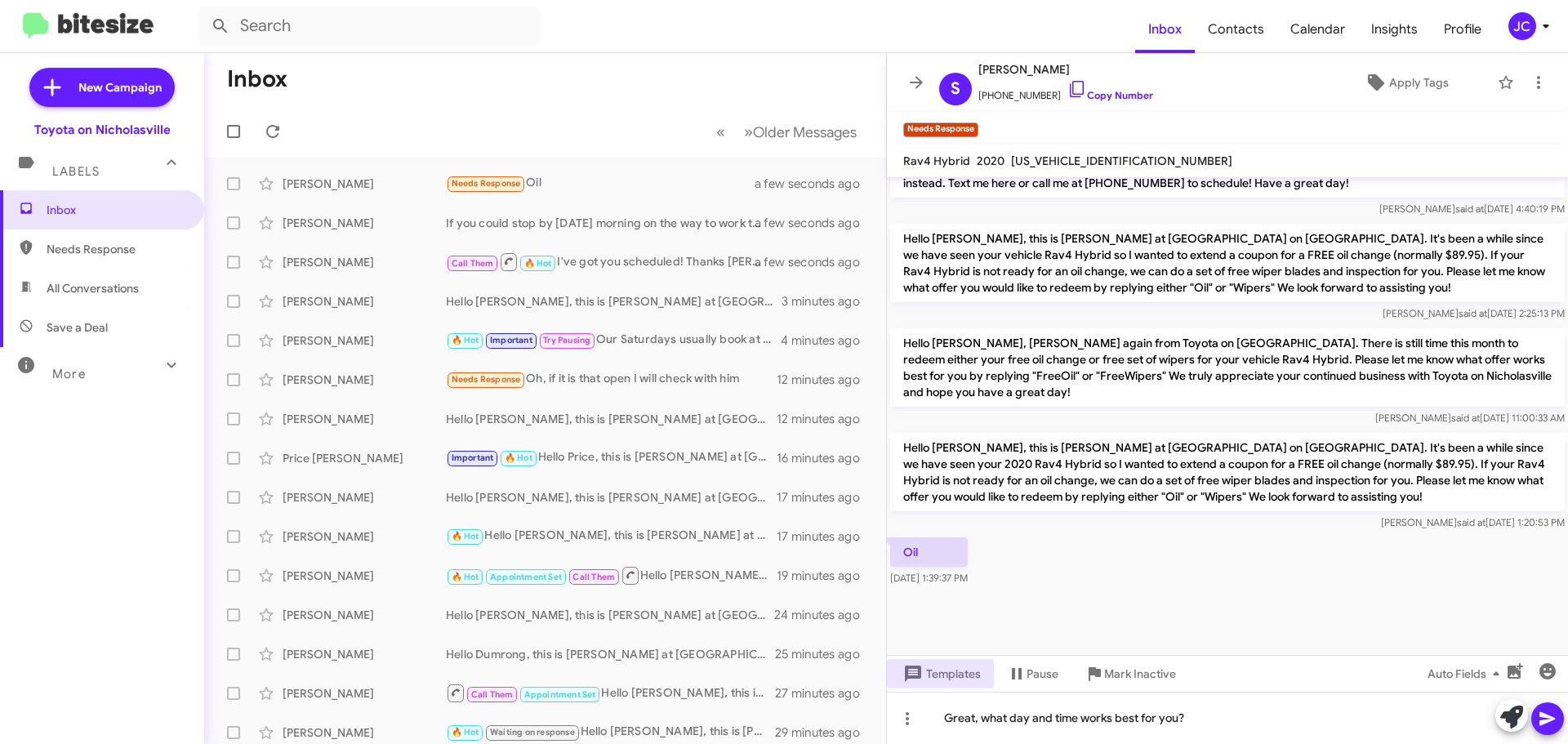
click at [1545, 714] on icon at bounding box center [1547, 719] width 20 height 20
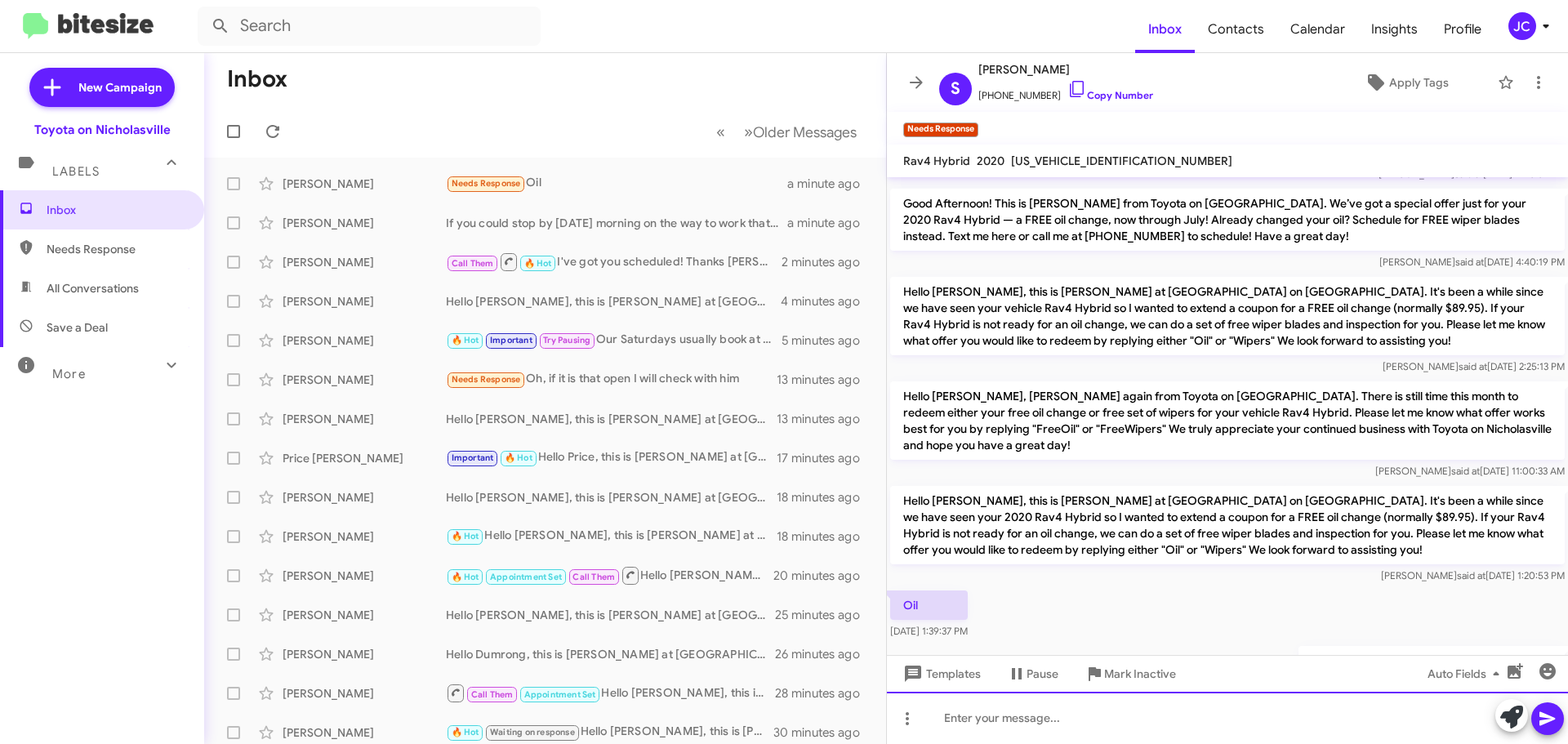
scroll to position [4106, 0]
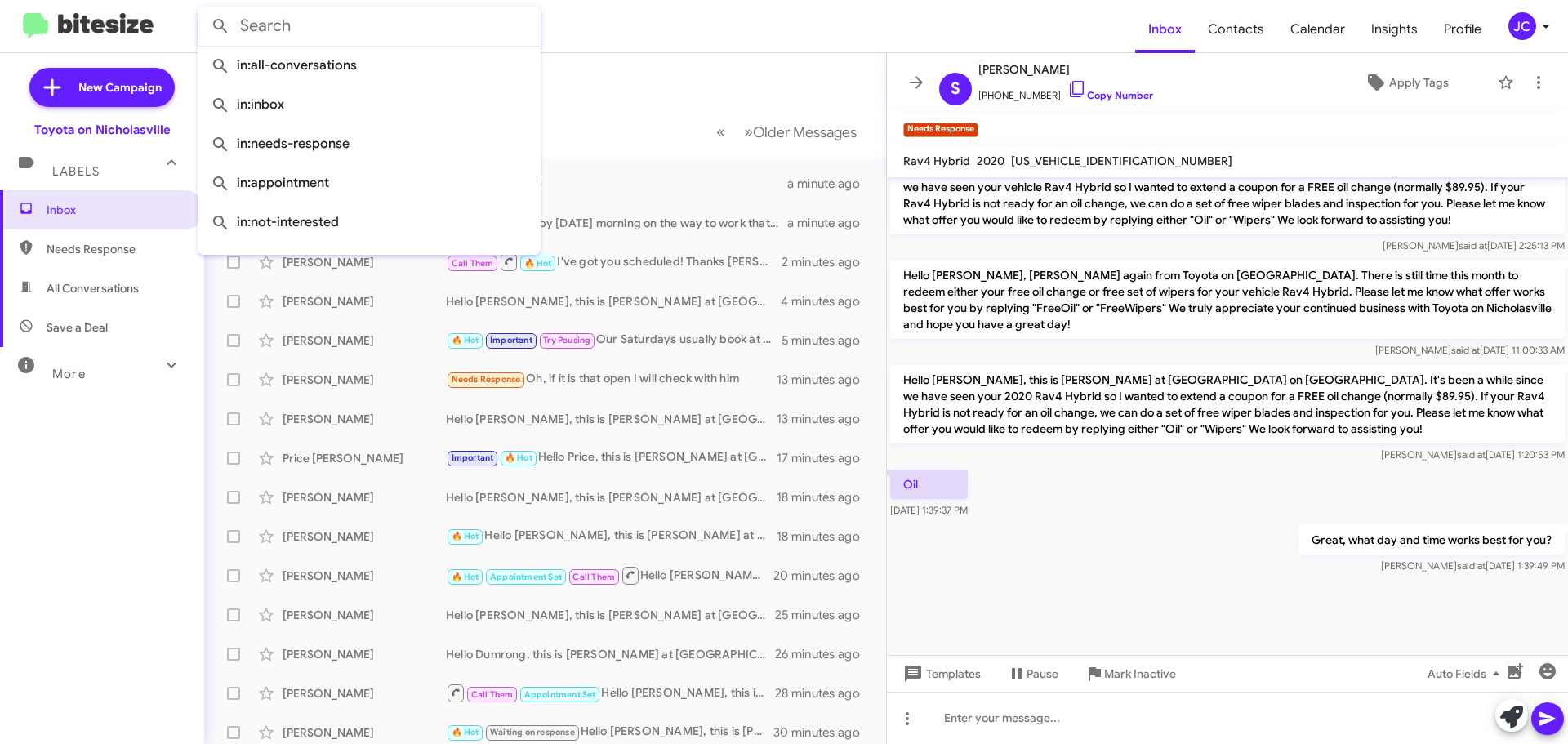
click at [319, 27] on input "text" at bounding box center [369, 26] width 343 height 40
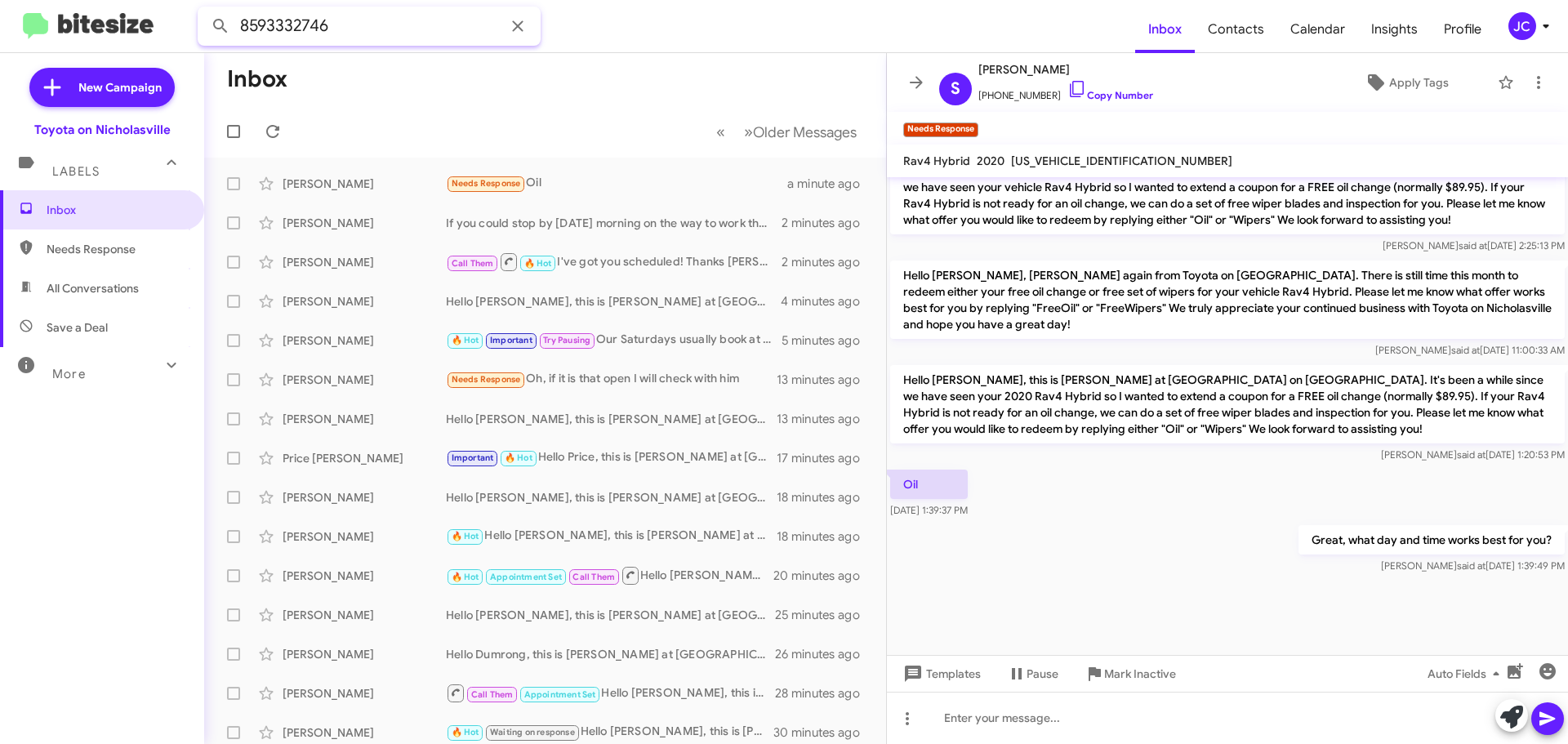
click at [204, 10] on button at bounding box center [220, 26] width 33 height 33
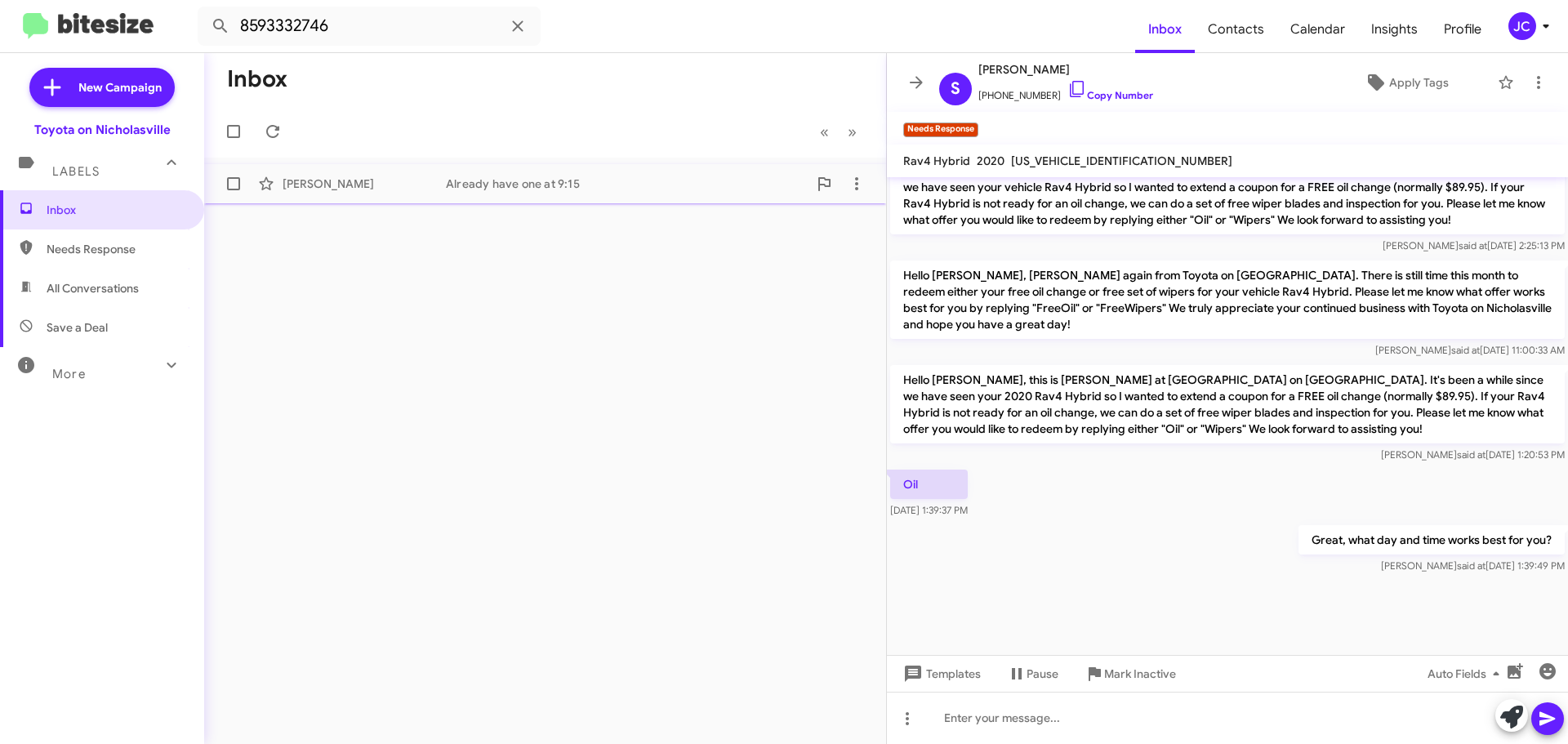
click at [415, 176] on div "Albert Prather" at bounding box center [364, 184] width 164 height 16
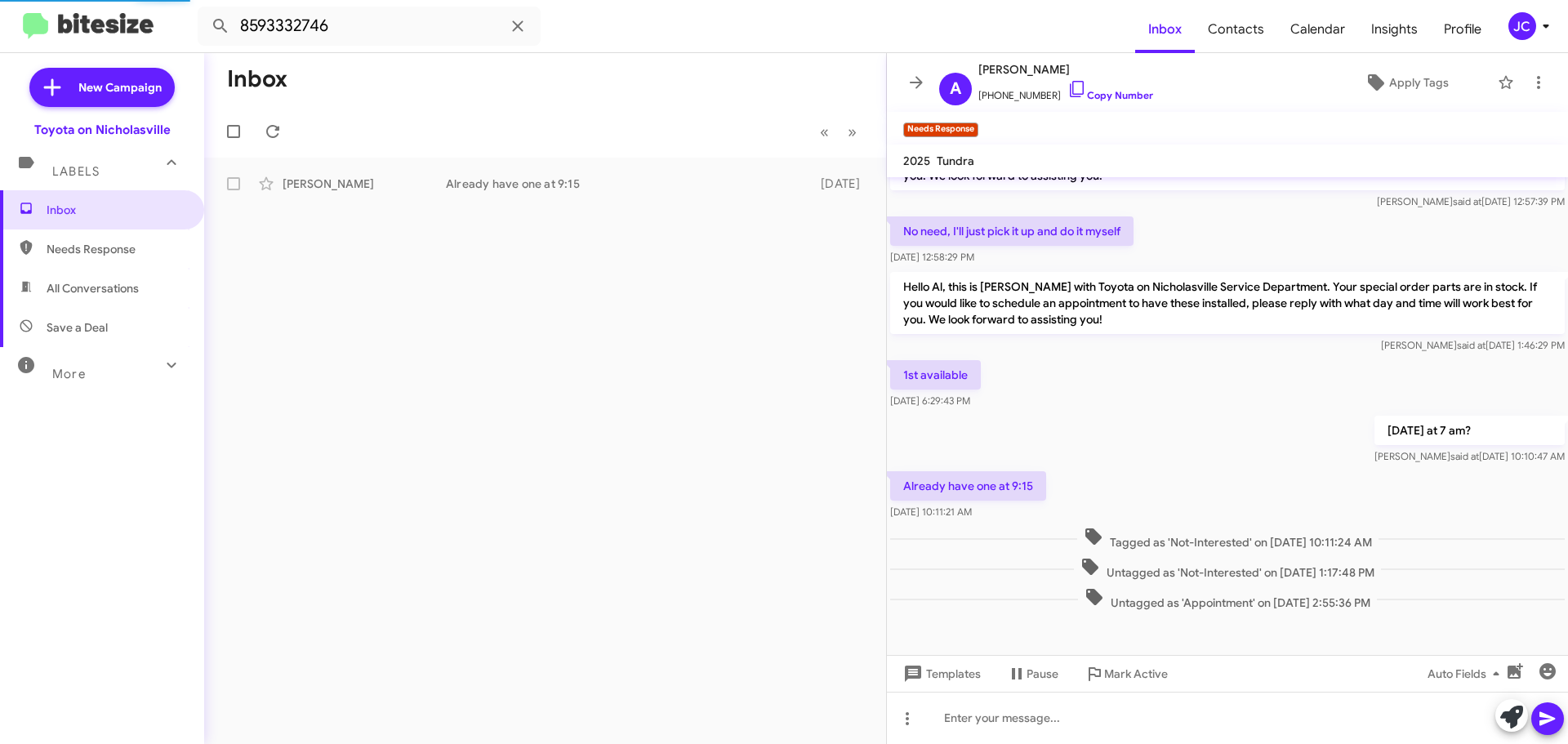
scroll to position [108, 0]
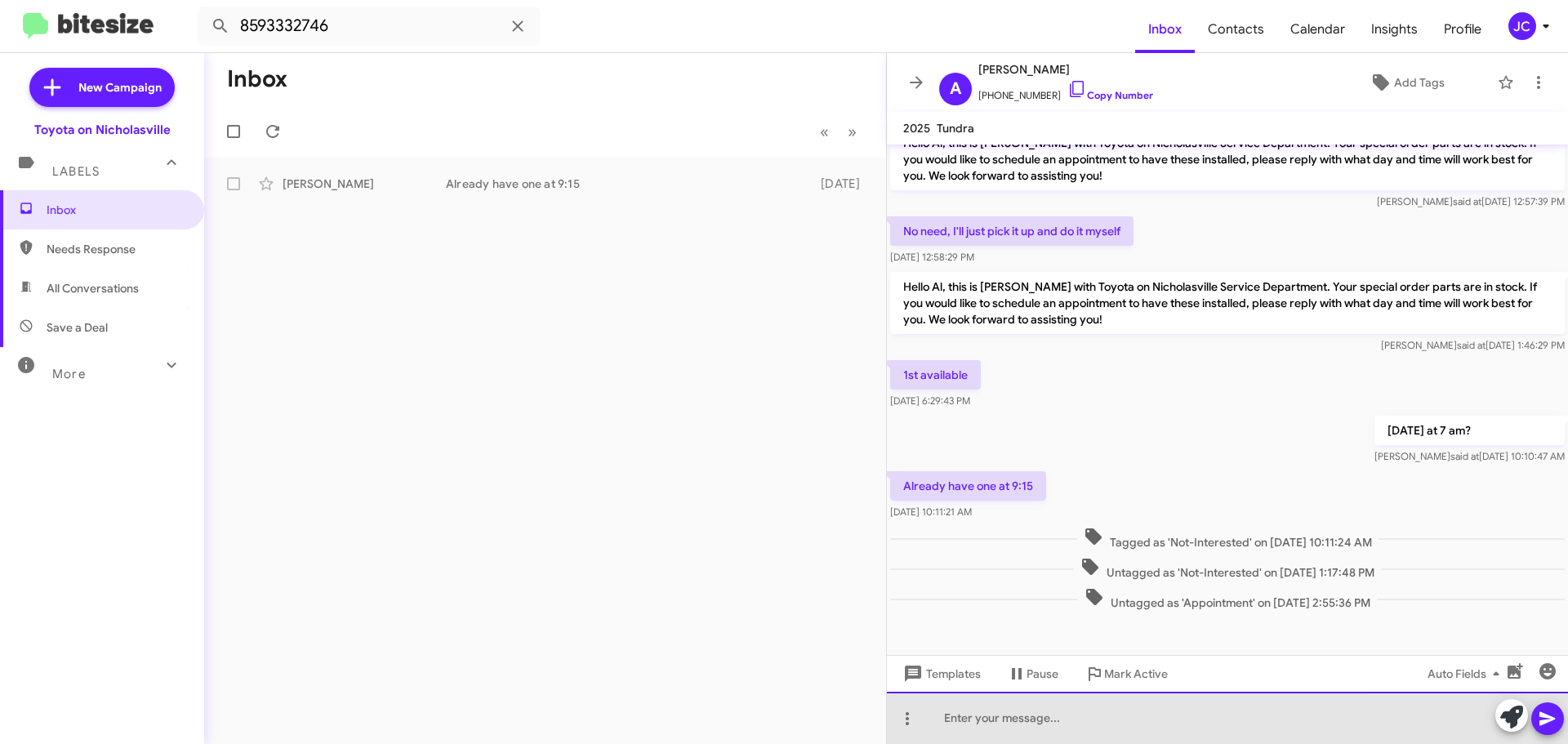
click at [949, 712] on div at bounding box center [1227, 718] width 681 height 53
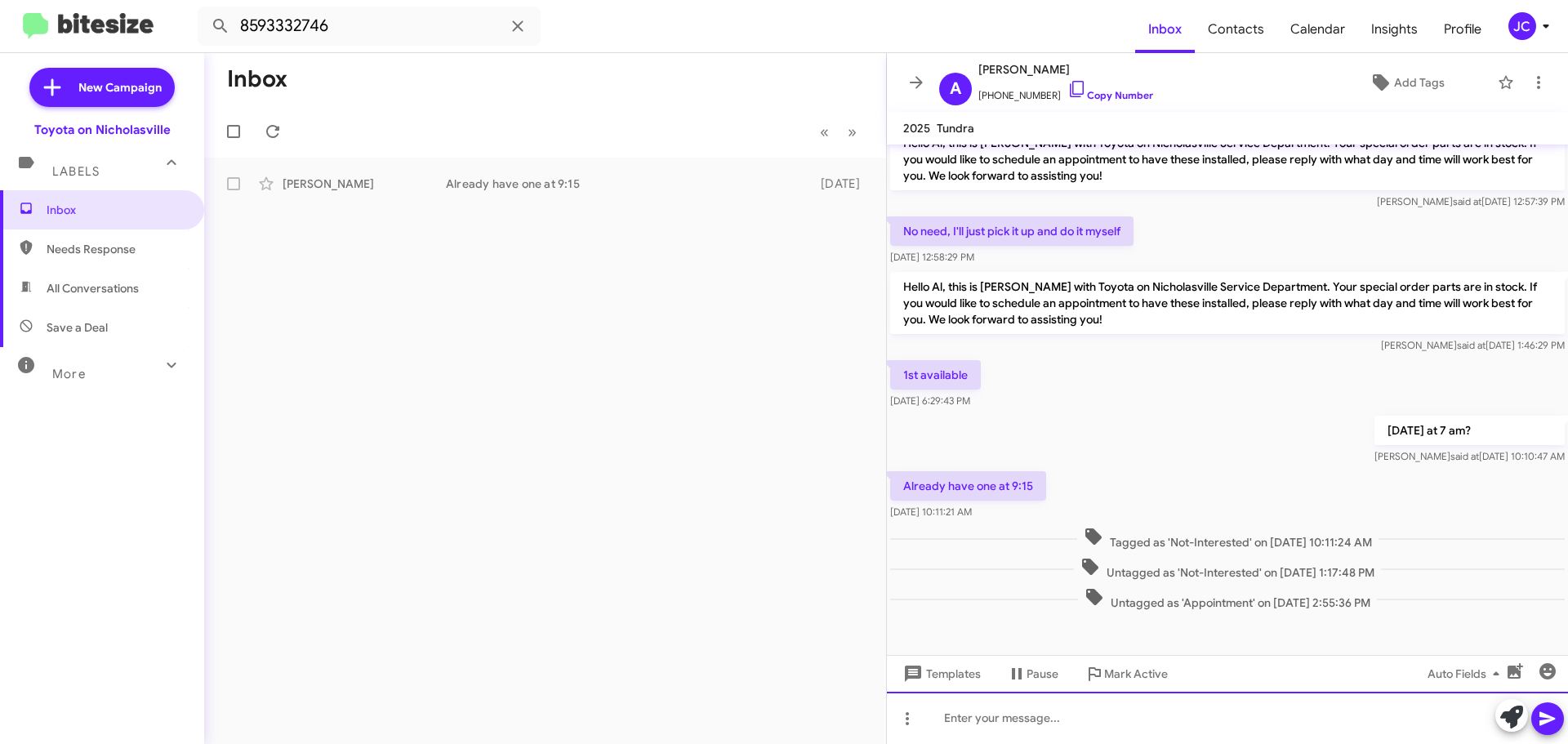
scroll to position [173, 0]
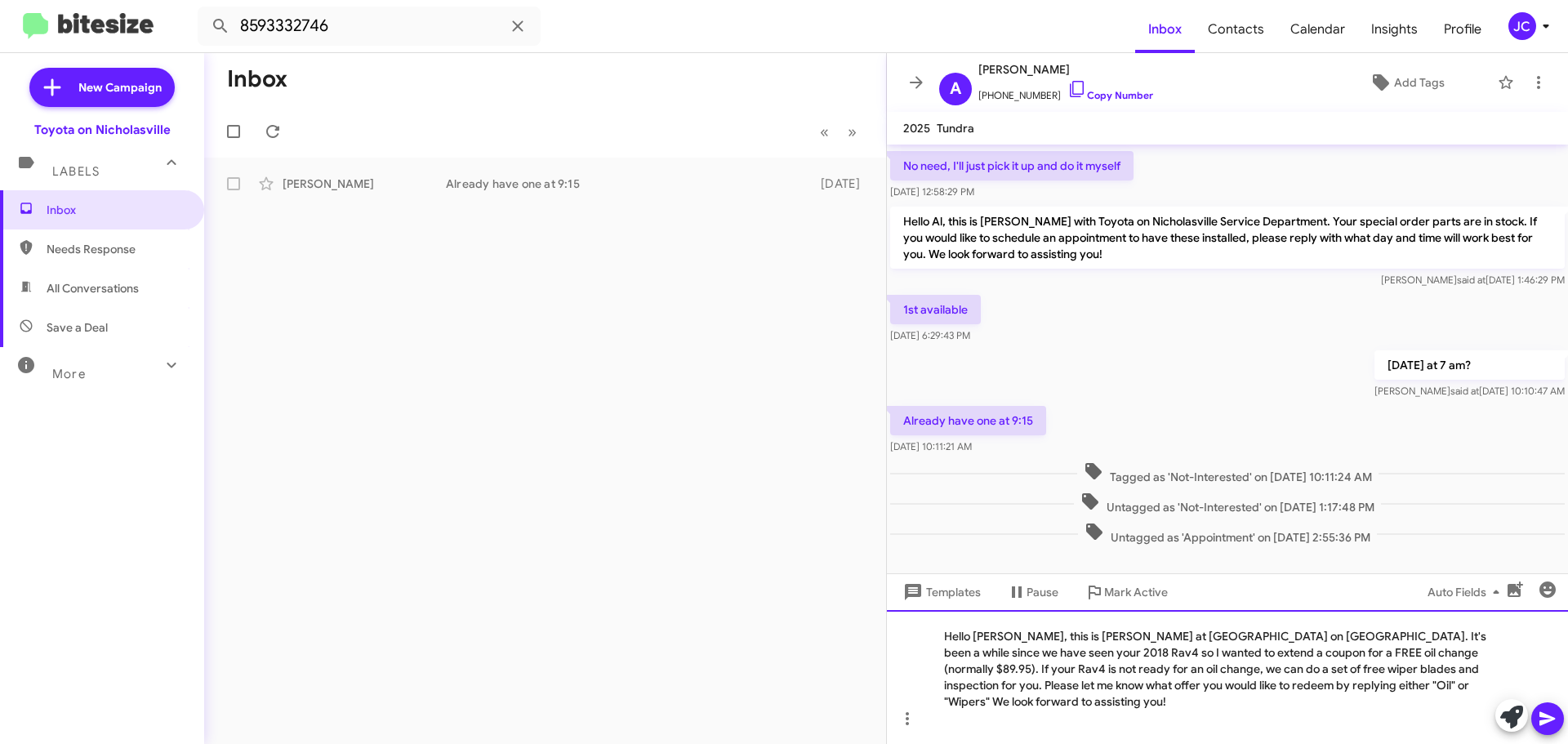
click at [1008, 657] on div "Hello Bonnie, this is Jessika at Toyota on Nicholasville. It's been a while sin…" at bounding box center [1227, 677] width 681 height 134
click at [1443, 654] on div "Hello Al, this is Jessika at Toyota on Nicholasville. It's been a while since w…" at bounding box center [1227, 677] width 681 height 134
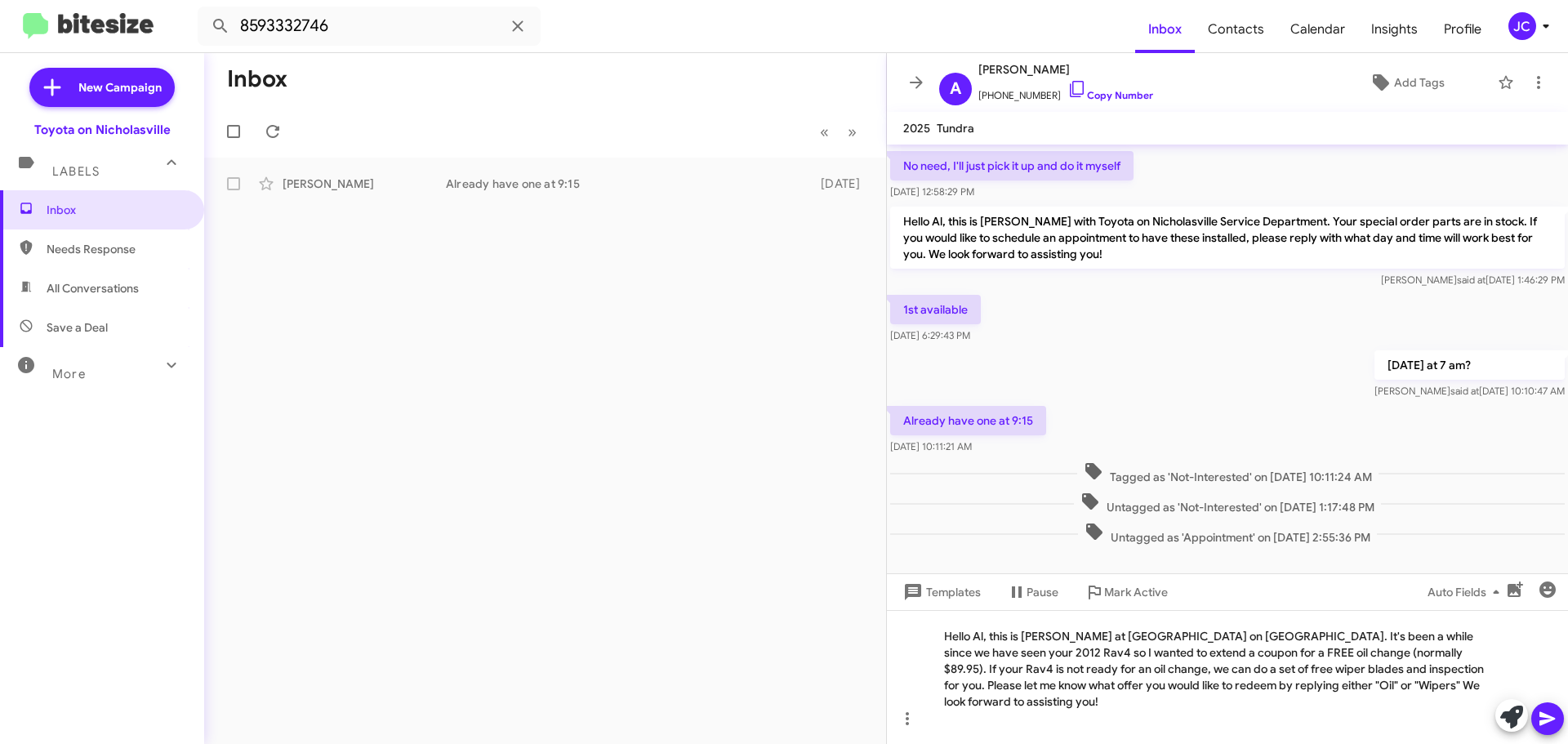
click at [1540, 722] on icon at bounding box center [1547, 719] width 16 height 14
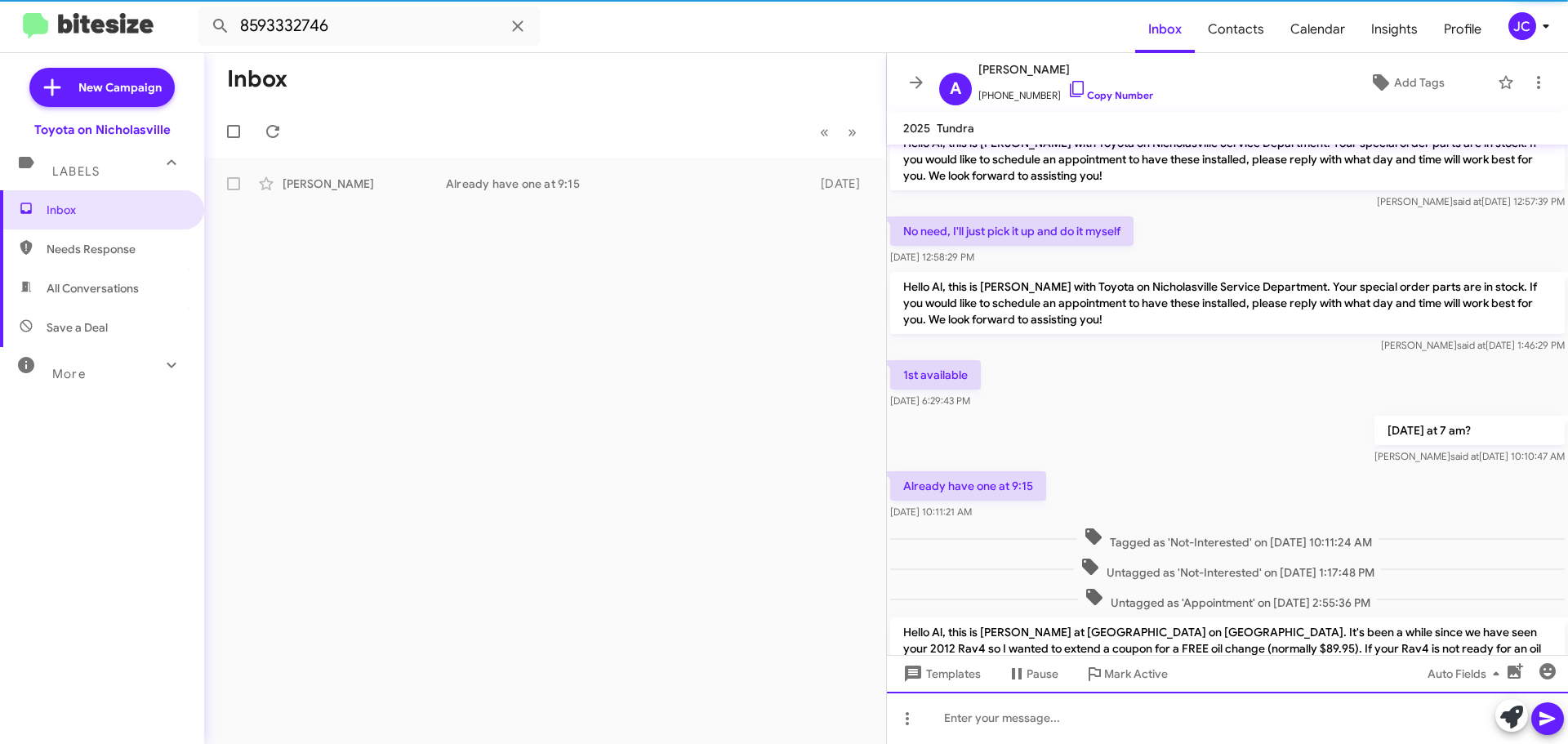
scroll to position [0, 0]
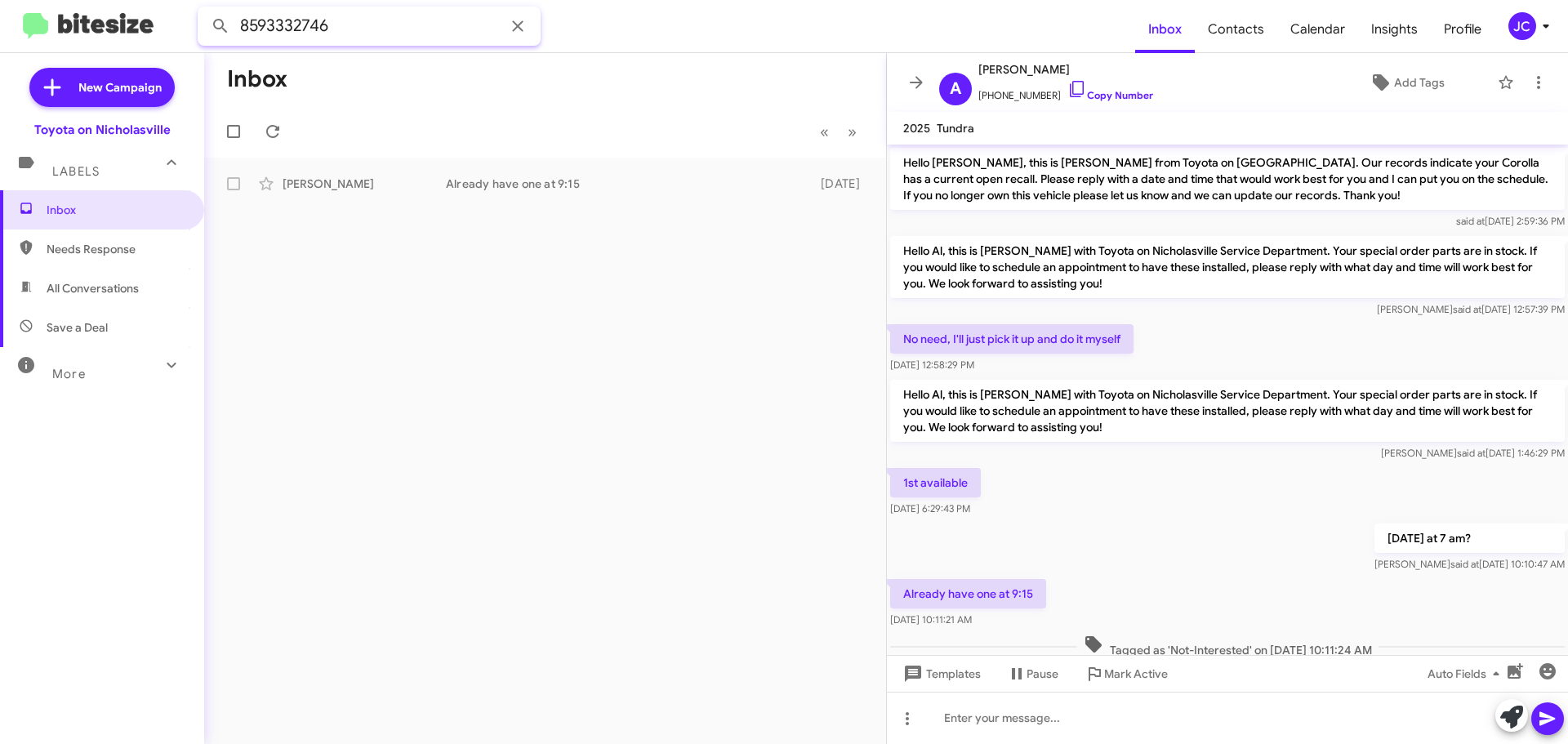
click at [411, 25] on input "8593332746" at bounding box center [369, 26] width 343 height 40
click at [204, 10] on button at bounding box center [220, 26] width 33 height 33
click at [586, 164] on mat-action-list "Tina Schaffer Good Morning! This is Amanda with Toyota on Nicholasville. I'm re…" at bounding box center [545, 181] width 682 height 46
click at [591, 178] on div "Good Morning! This is Amanda with Toyota on Nicholasville. I'm reaching out to …" at bounding box center [627, 184] width 362 height 16
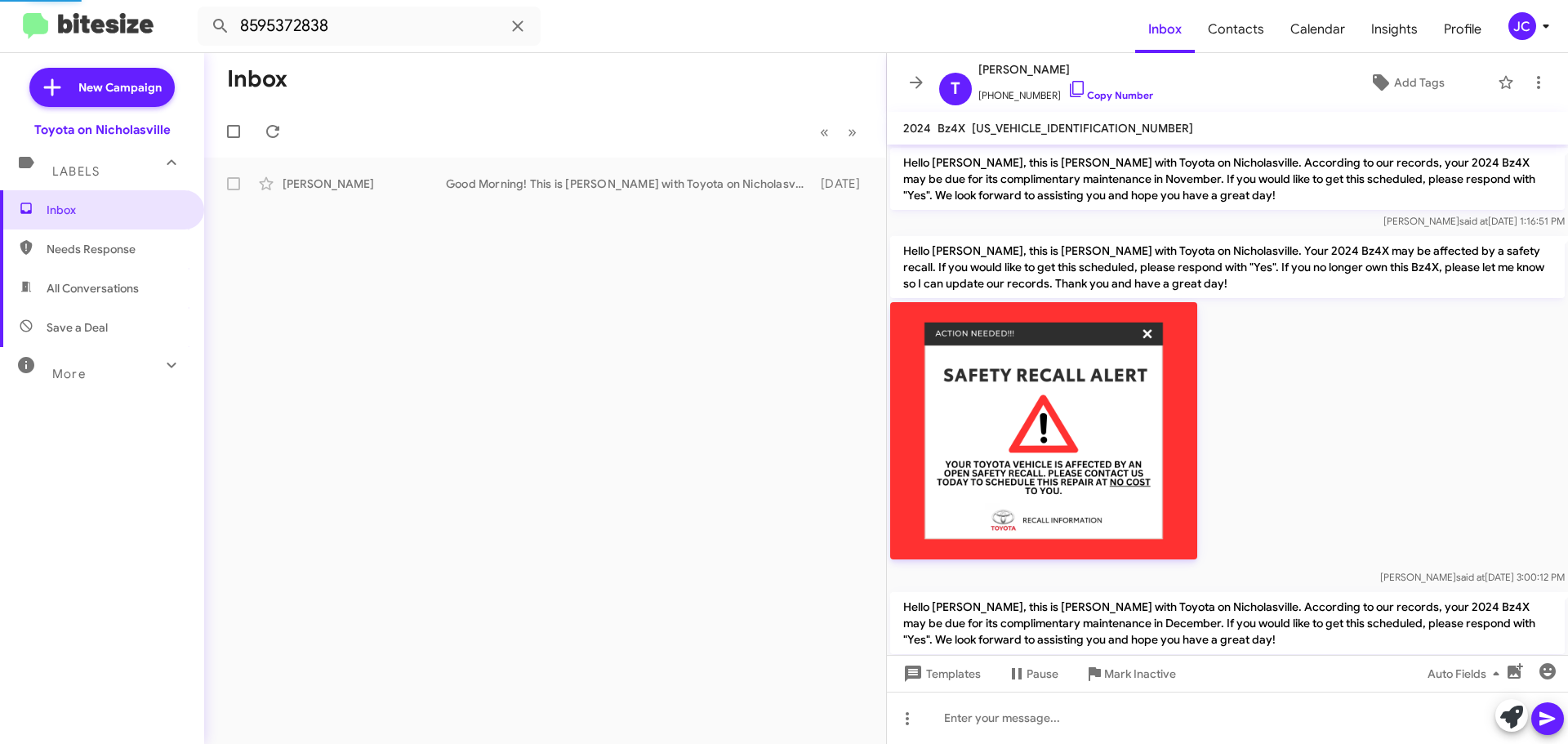
scroll to position [430, 0]
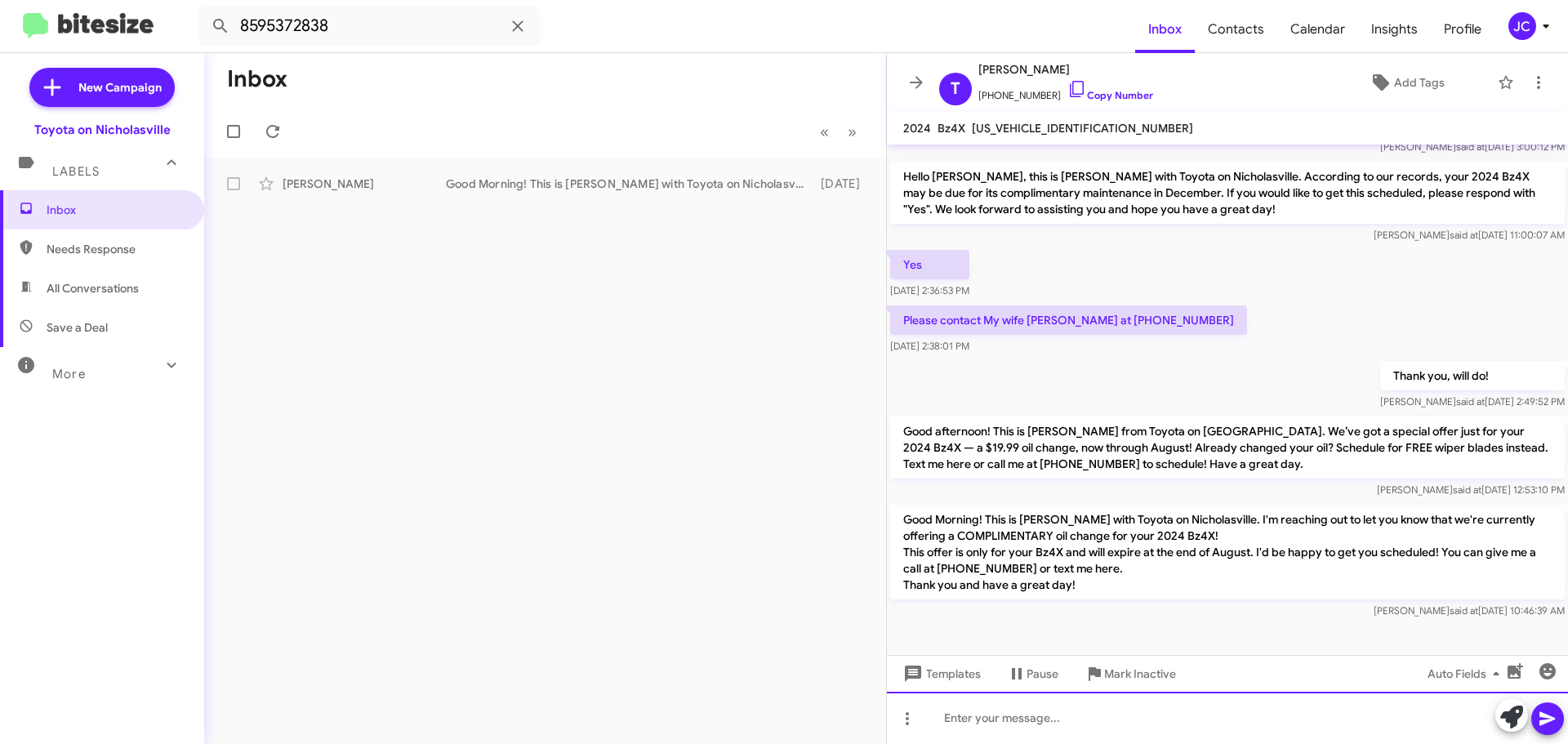
click at [955, 723] on div at bounding box center [1227, 718] width 681 height 53
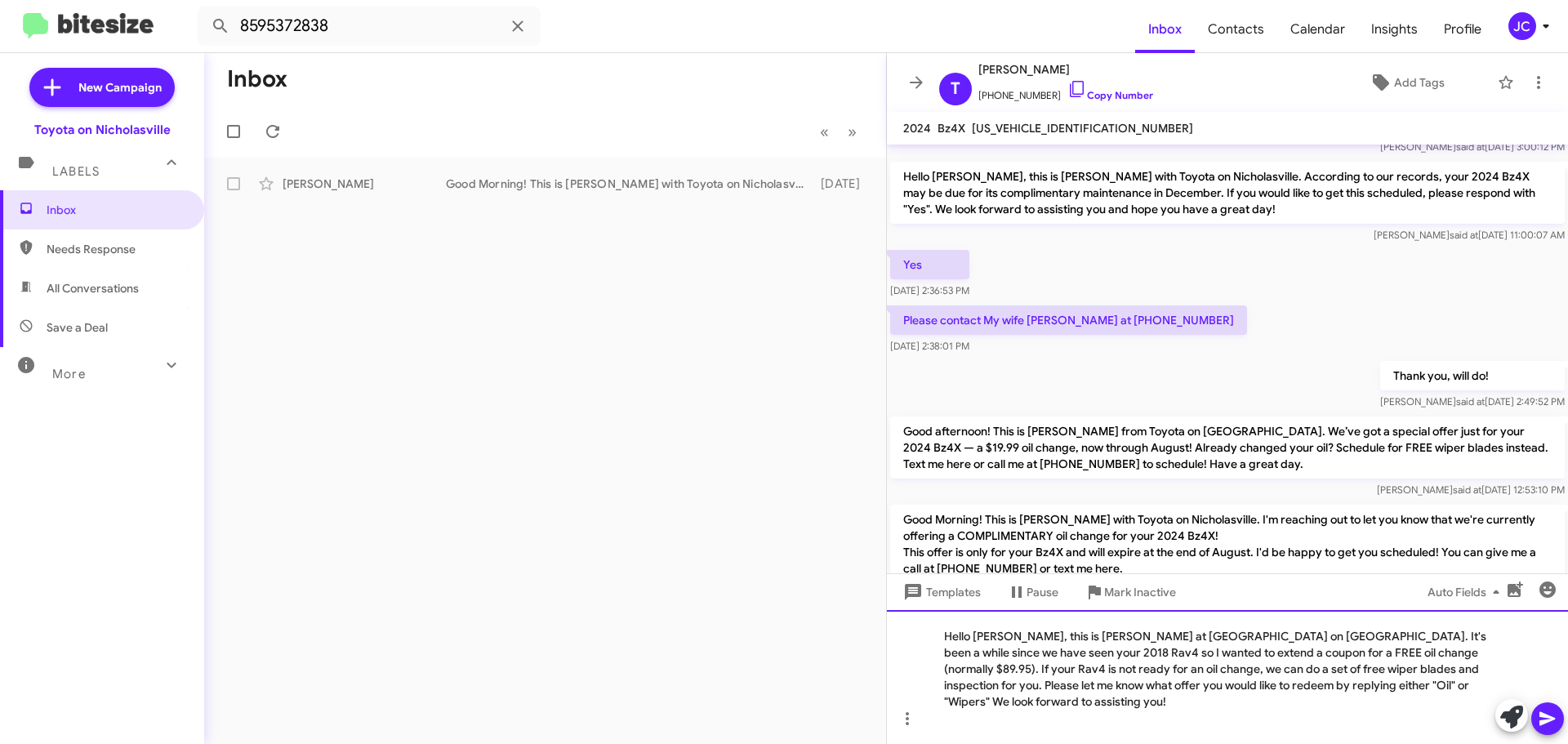
click at [1010, 656] on div "Hello Bonnie, this is Jessika at Toyota on Nicholasville. It's been a while sin…" at bounding box center [1227, 677] width 681 height 134
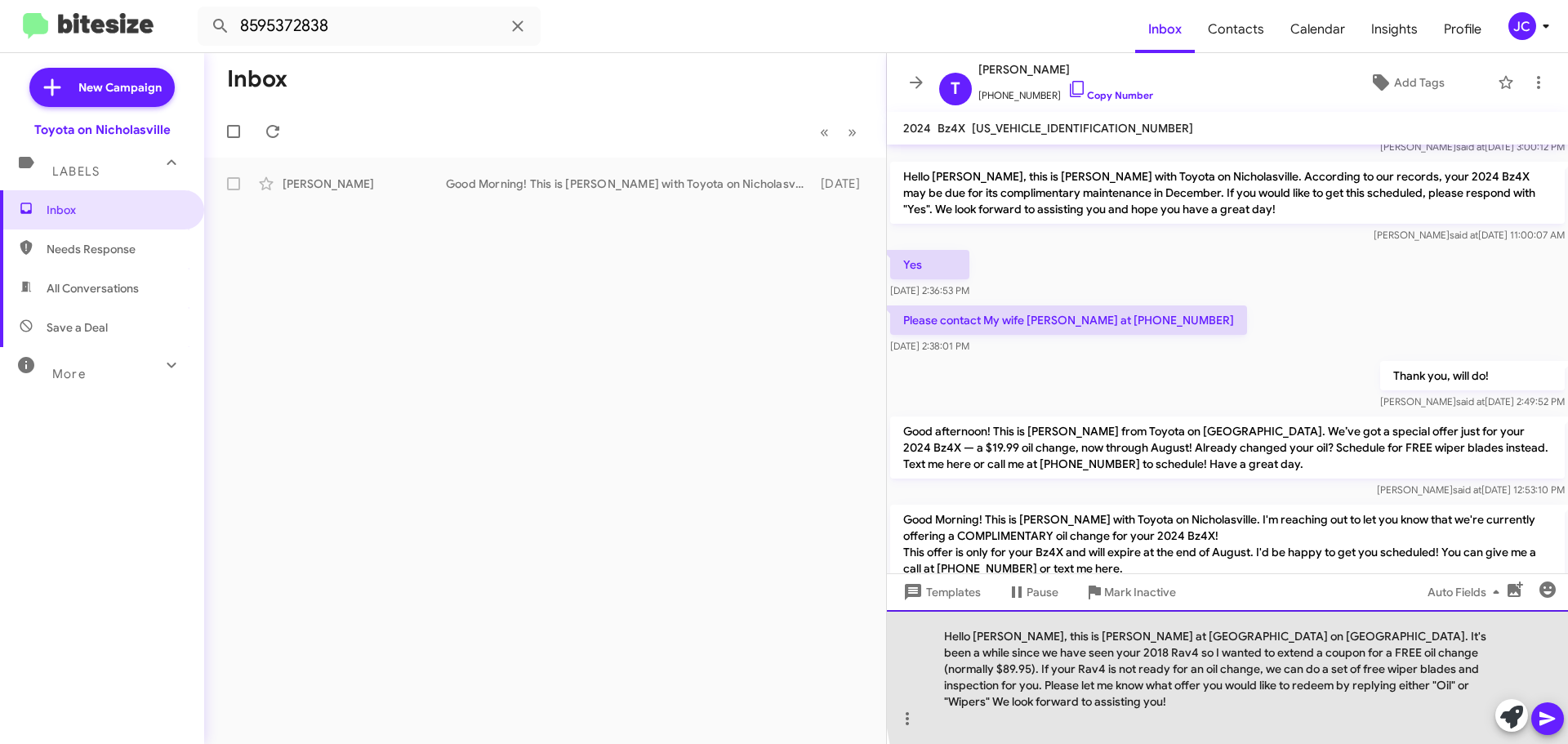
click at [1385, 669] on div "Hello Tina, this is Jessika at Toyota on Nicholasville. It's been a while since…" at bounding box center [1227, 677] width 681 height 134
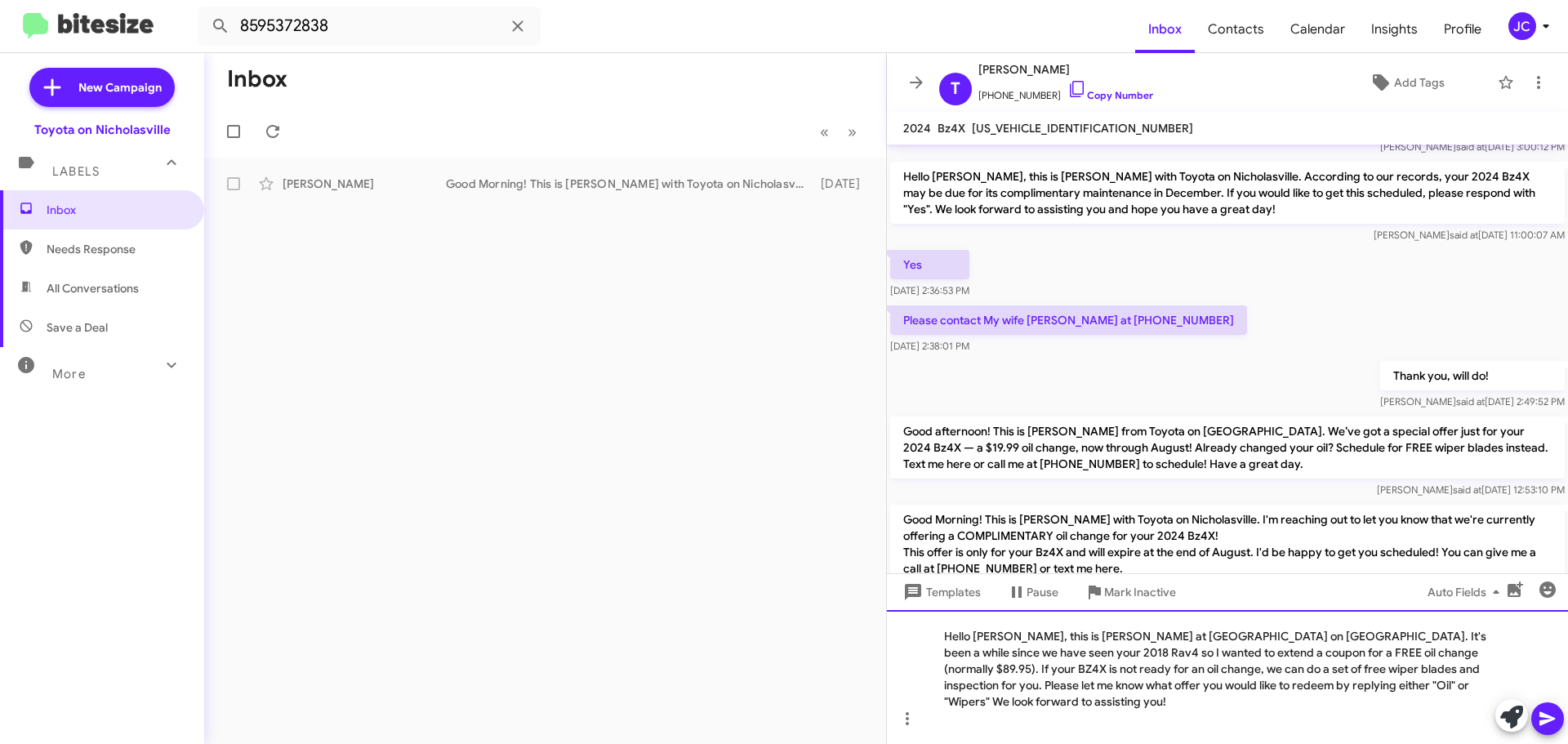
click at [1488, 652] on div "Hello Tina, this is Jessika at Toyota on Nicholasville. It's been a while since…" at bounding box center [1227, 677] width 681 height 134
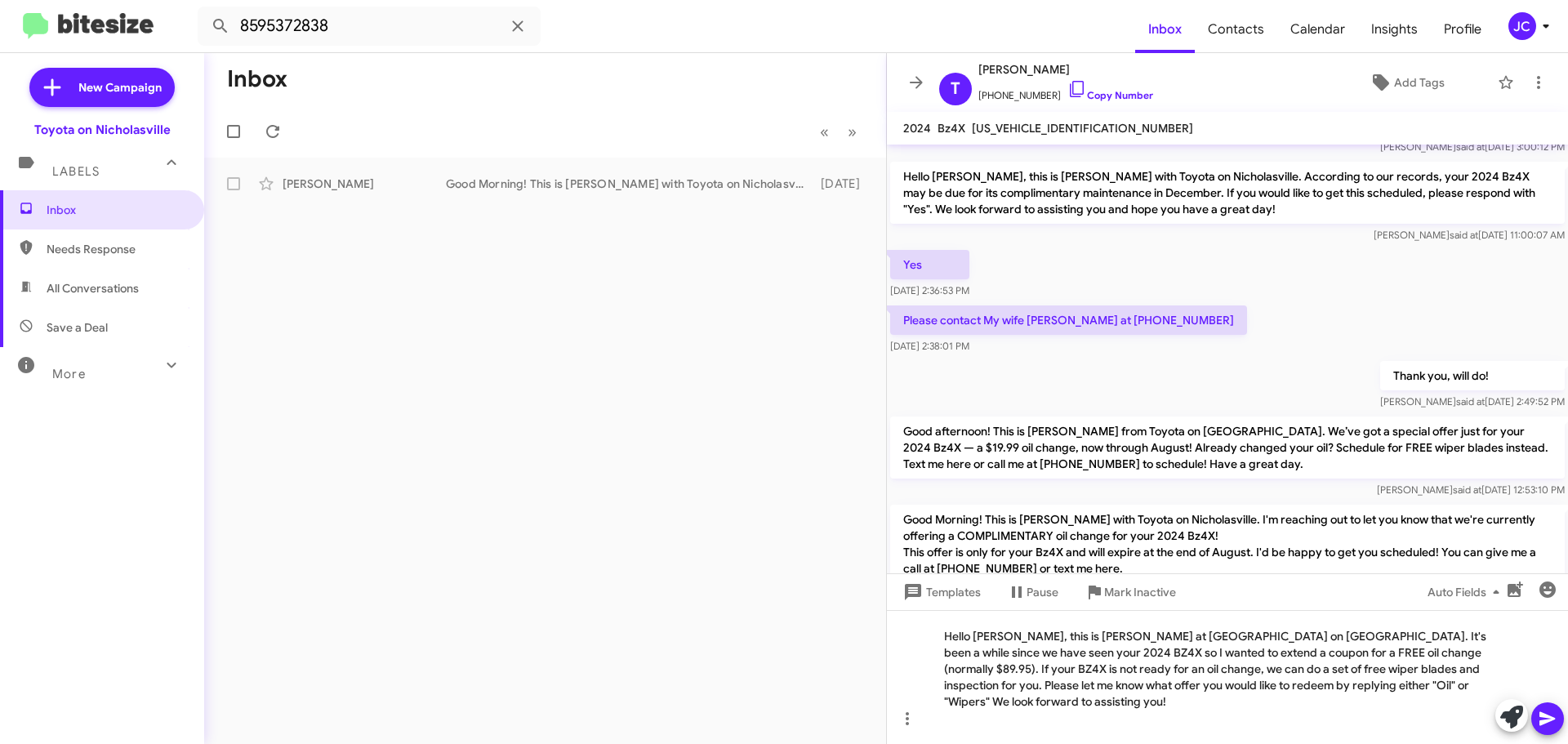
click at [1556, 718] on icon at bounding box center [1547, 719] width 20 height 20
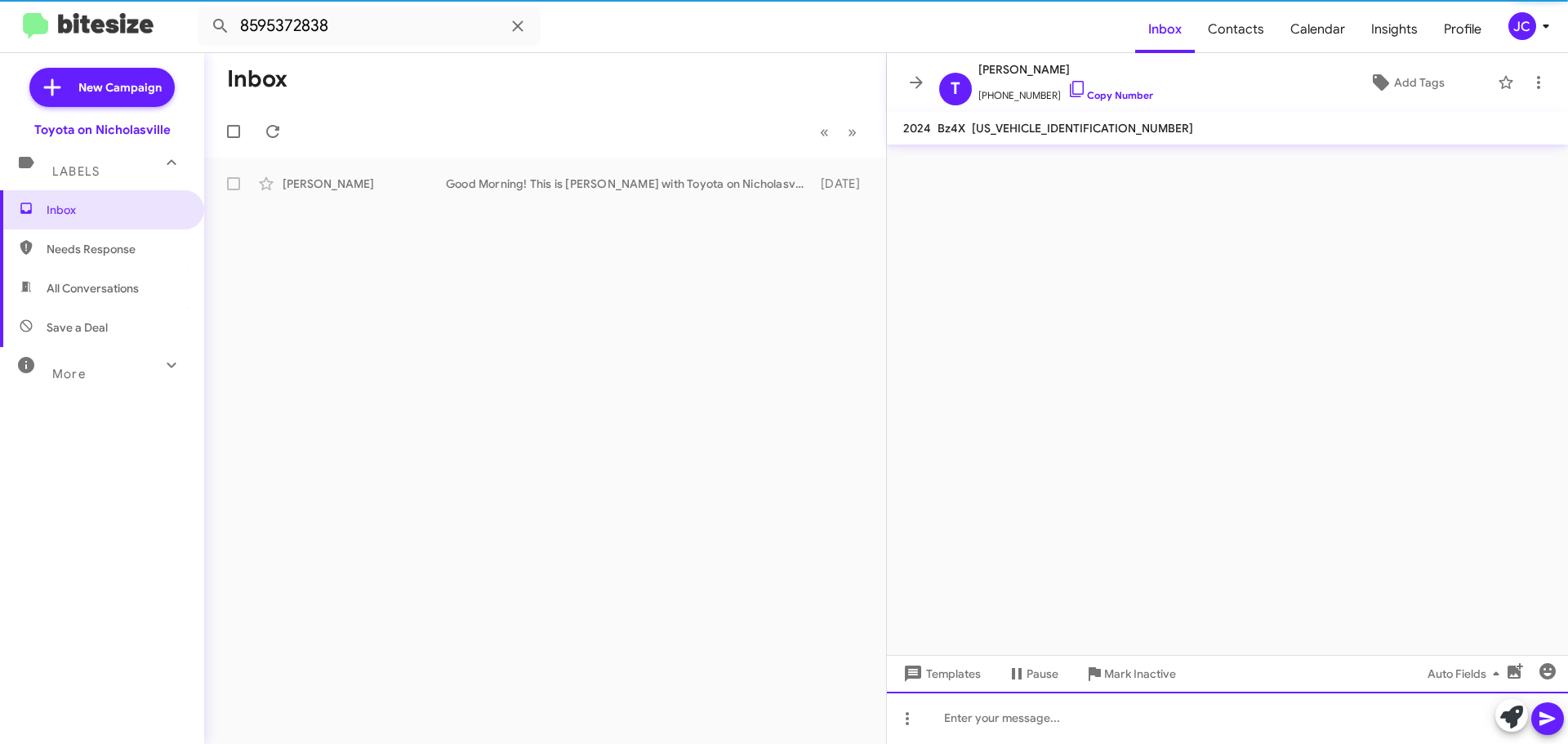
scroll to position [0, 0]
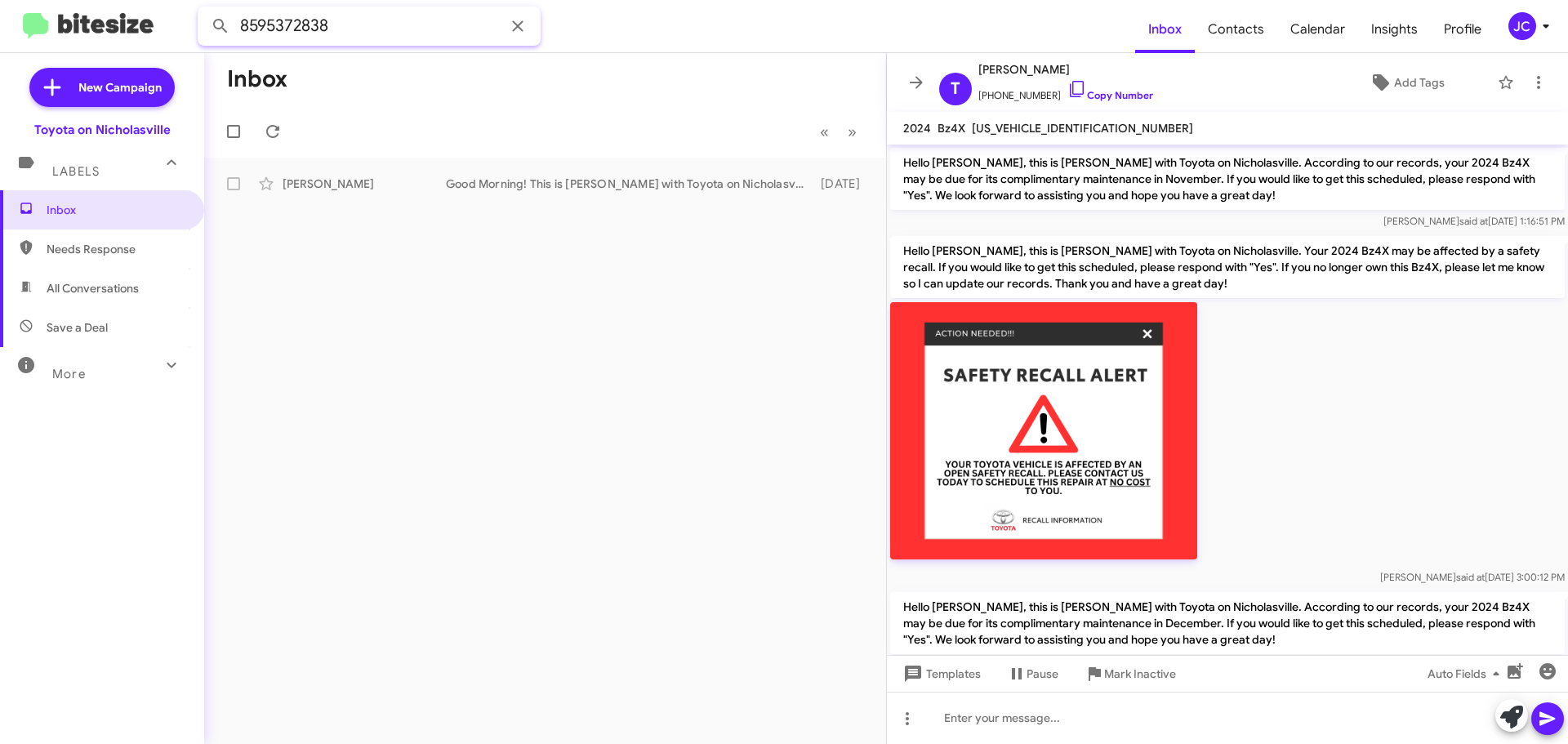
drag, startPoint x: 241, startPoint y: 21, endPoint x: 0, endPoint y: 20, distance: 241.0
click at [0, 21] on mat-toolbar "8595372838 Inbox Contacts Calendar Insights Profile JC" at bounding box center [784, 26] width 1568 height 53
click at [204, 10] on button at bounding box center [220, 26] width 33 height 33
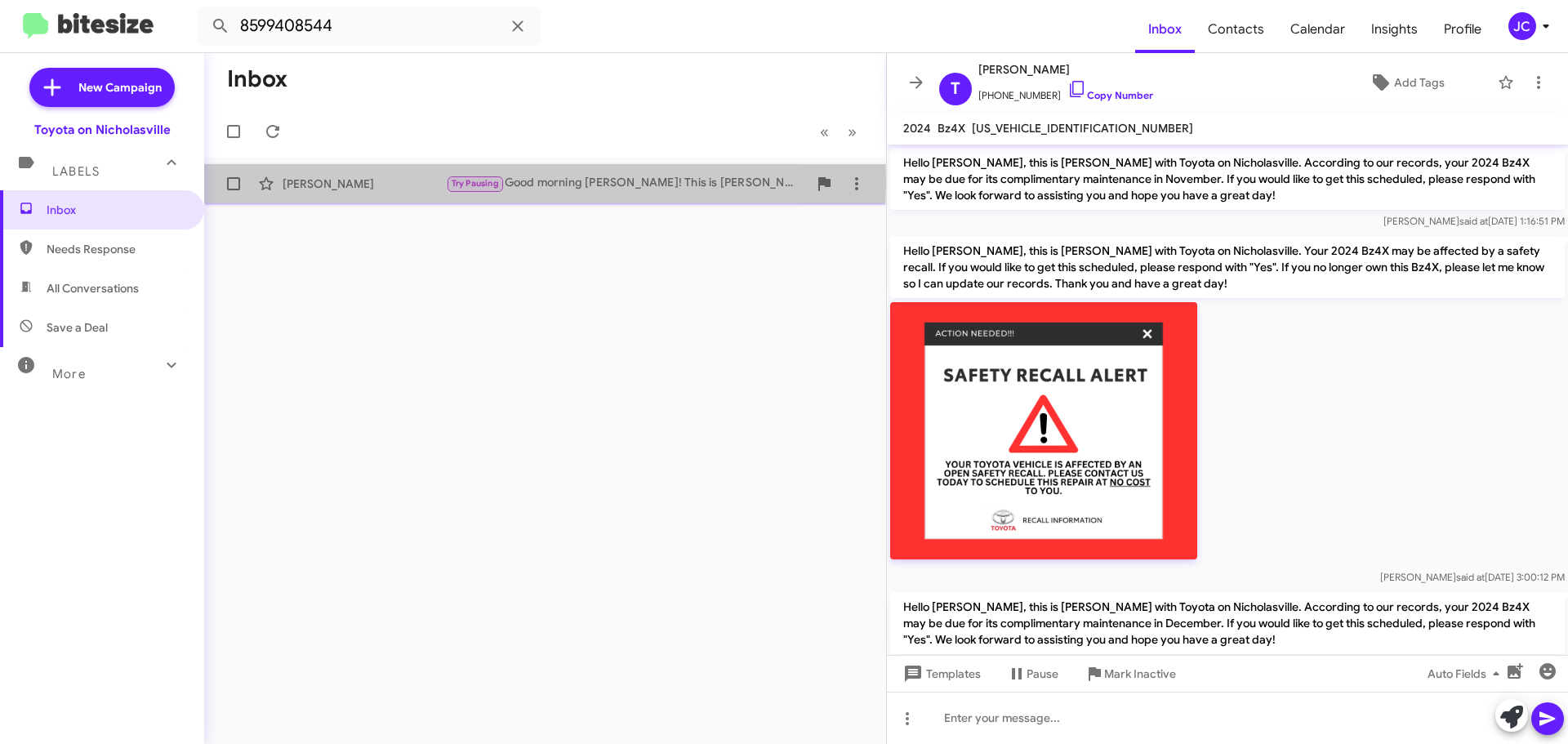
click at [323, 182] on div "Steven Cox" at bounding box center [364, 184] width 164 height 16
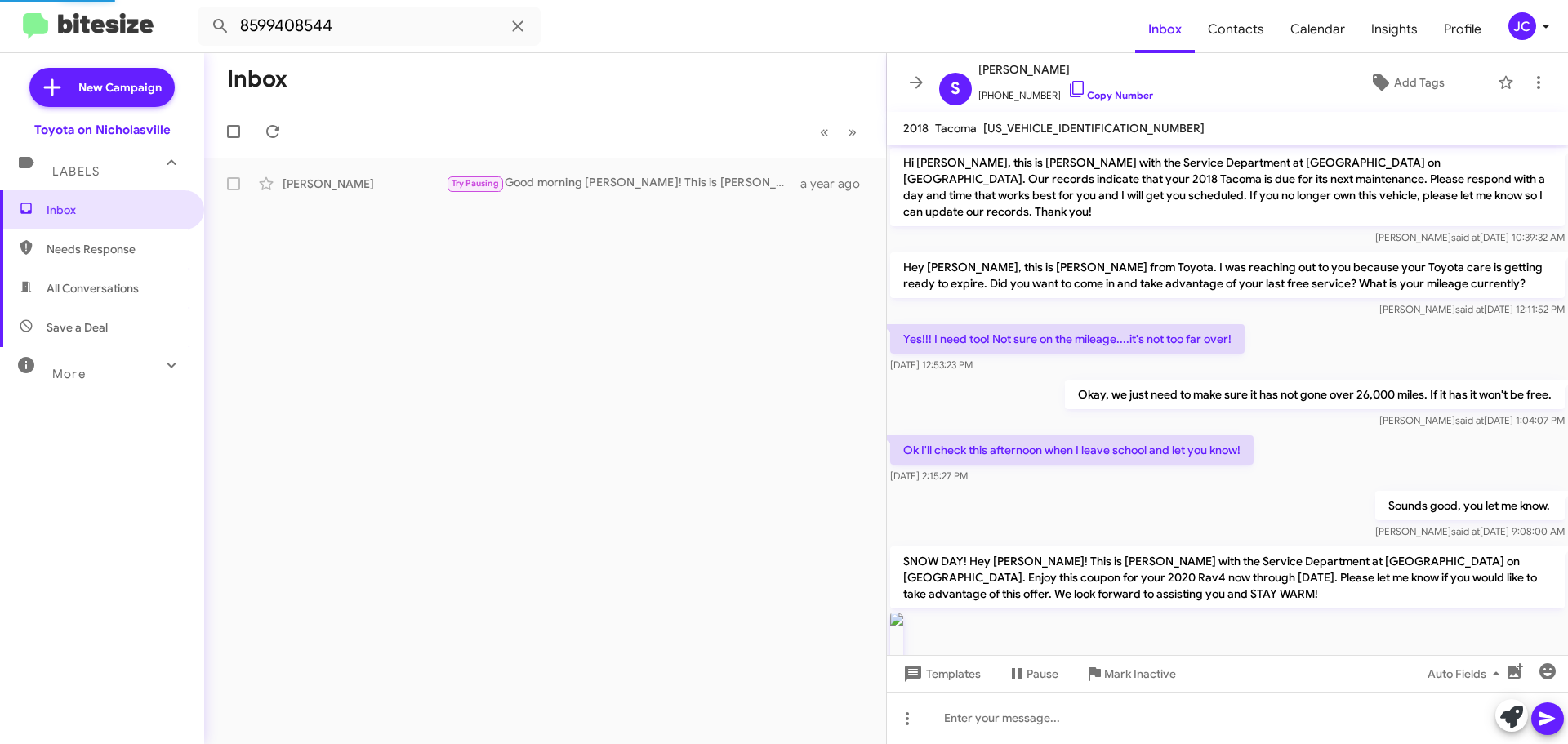
scroll to position [1391, 0]
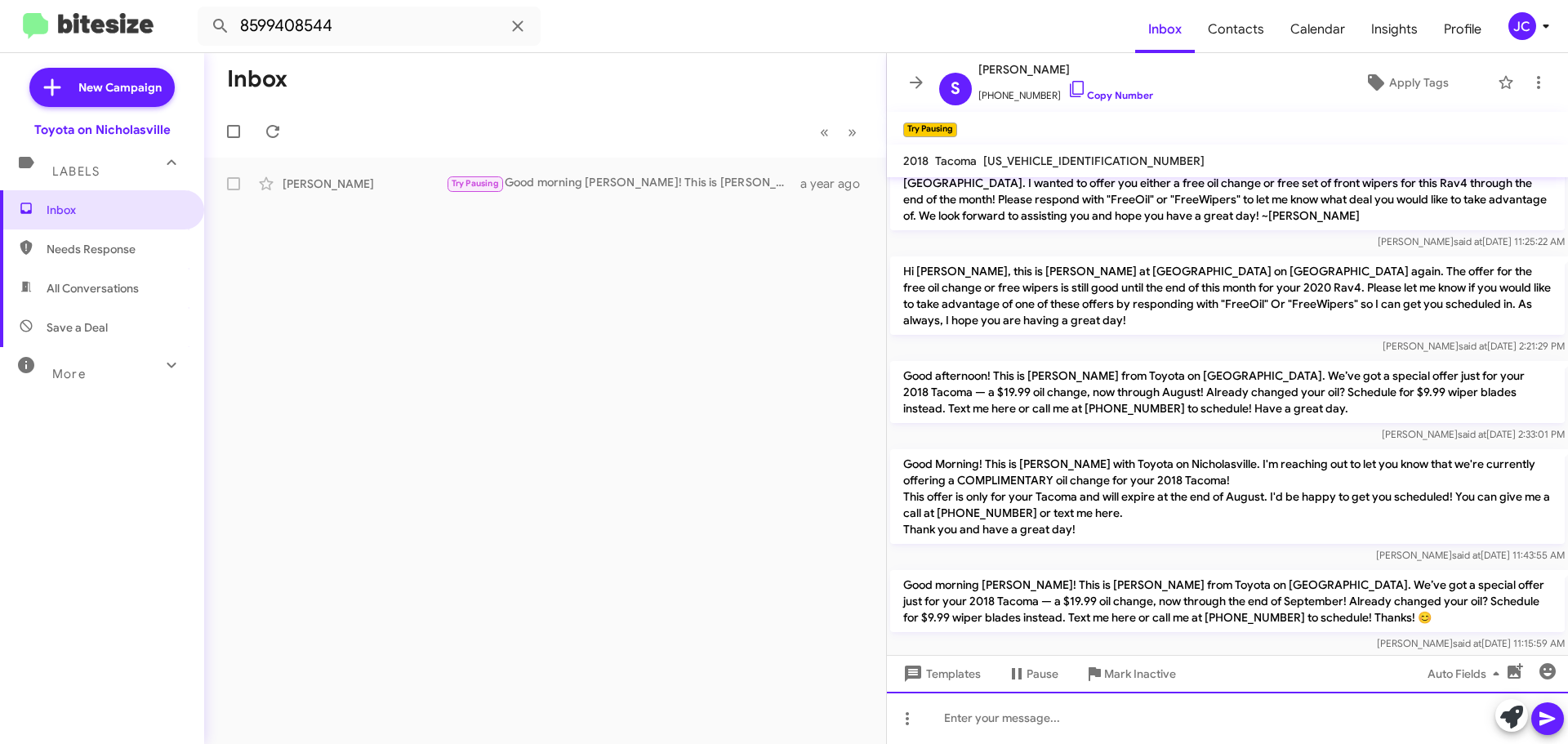
click at [954, 728] on div at bounding box center [1227, 718] width 681 height 53
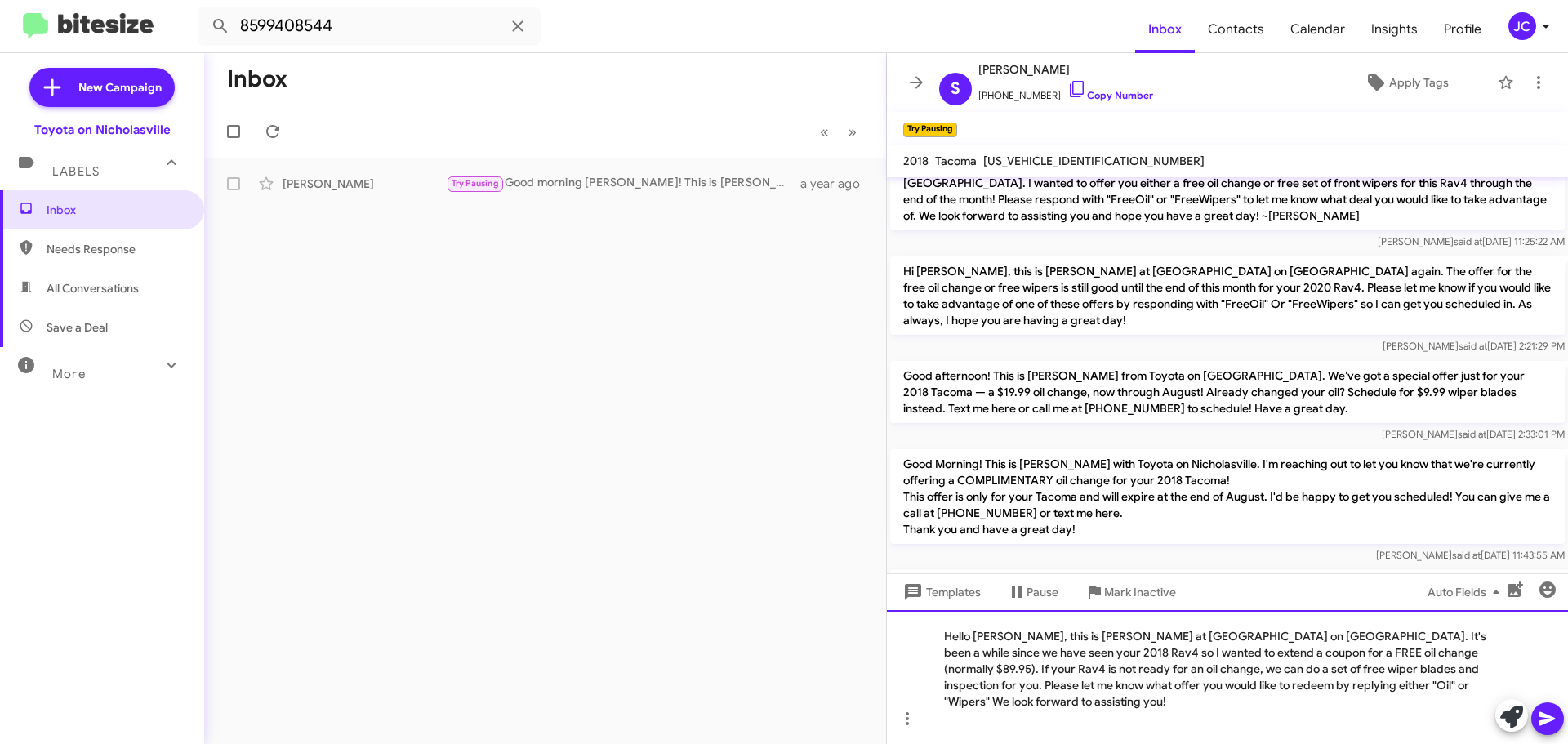
click at [1009, 655] on div "Hello Bonnie, this is Jessika at Toyota on Nicholasville. It's been a while sin…" at bounding box center [1227, 677] width 681 height 134
click at [1471, 656] on div "Hello Vickie, this is Jessika at Toyota on Nicholasville. It's been a while sin…" at bounding box center [1227, 677] width 681 height 134
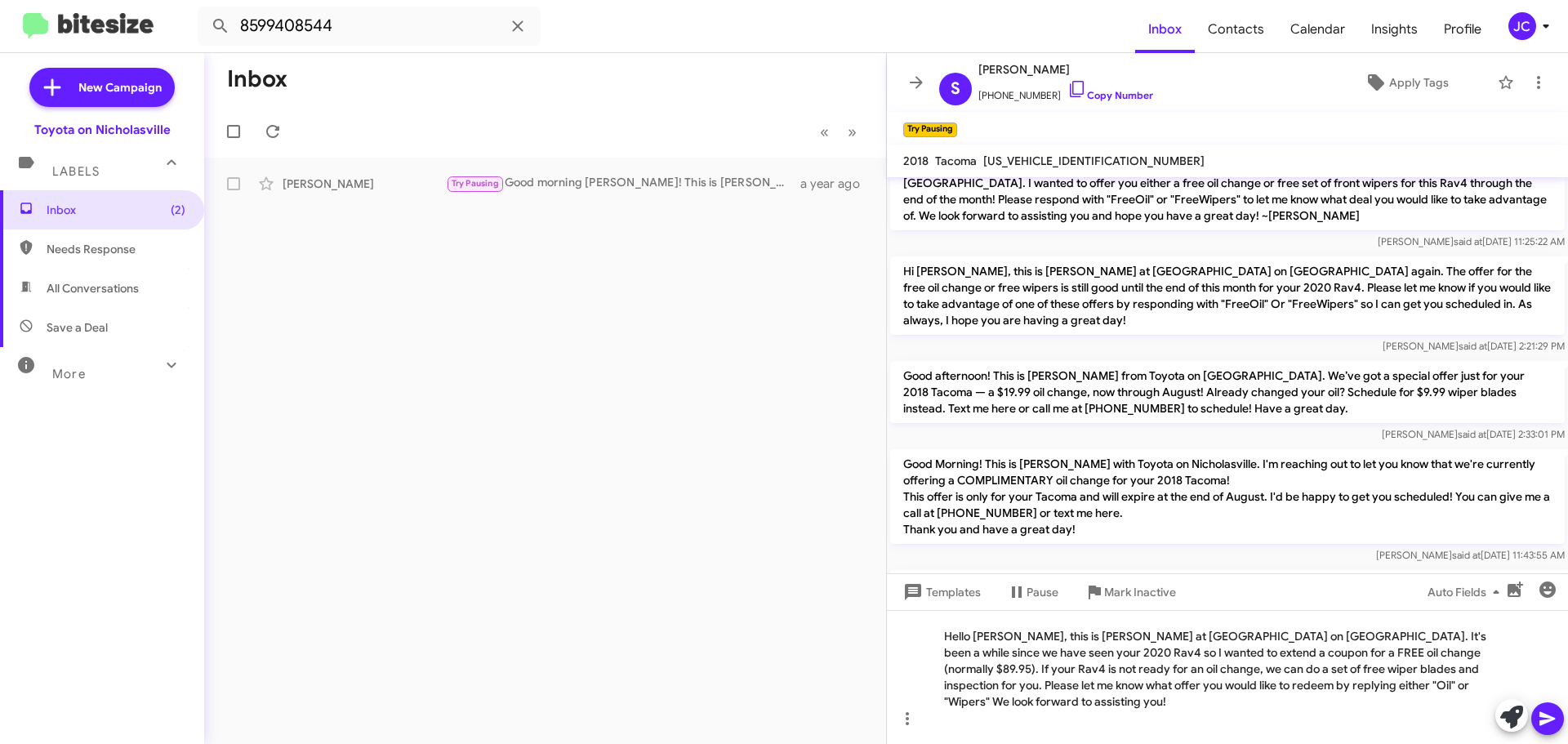
click at [1547, 714] on icon at bounding box center [1547, 719] width 20 height 20
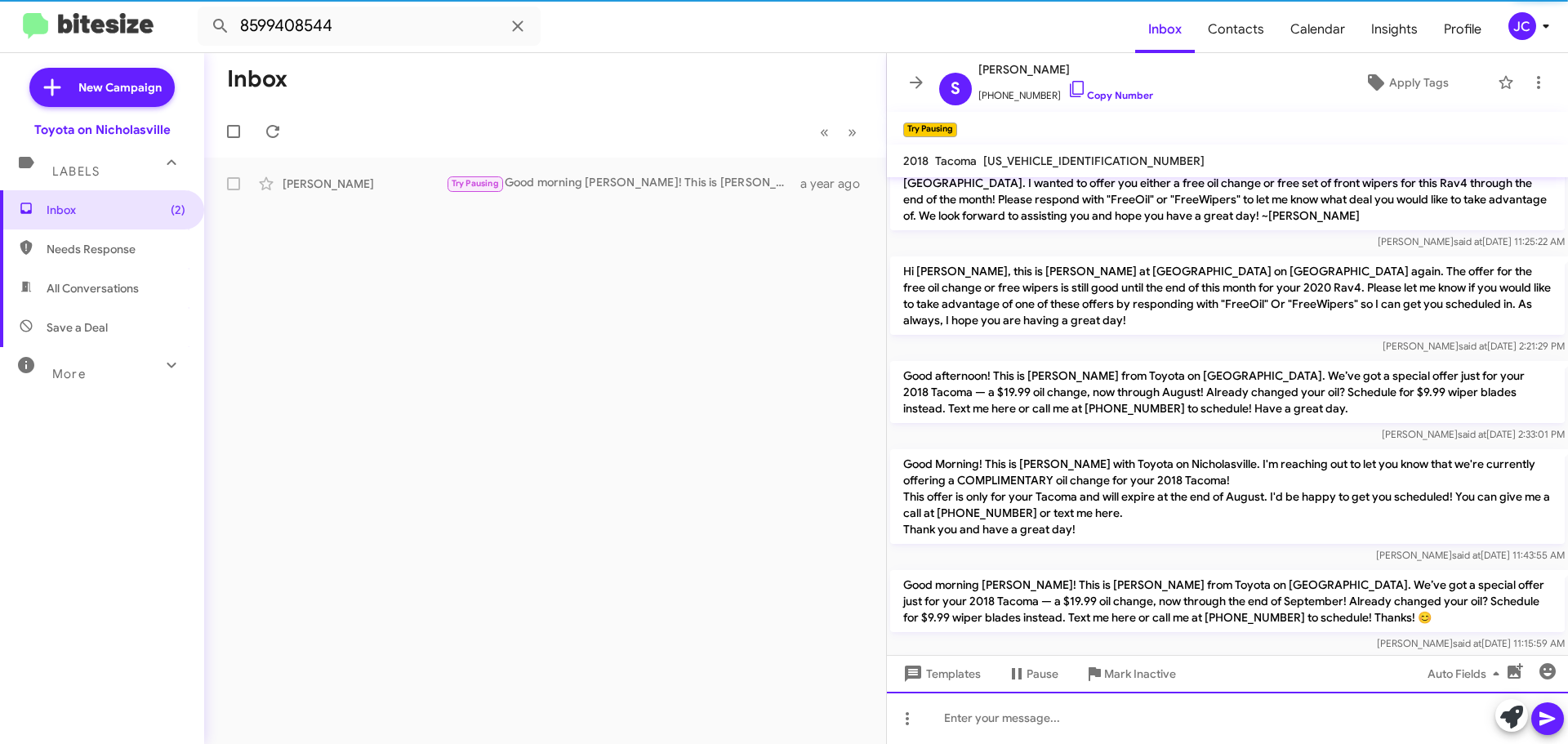
scroll to position [0, 0]
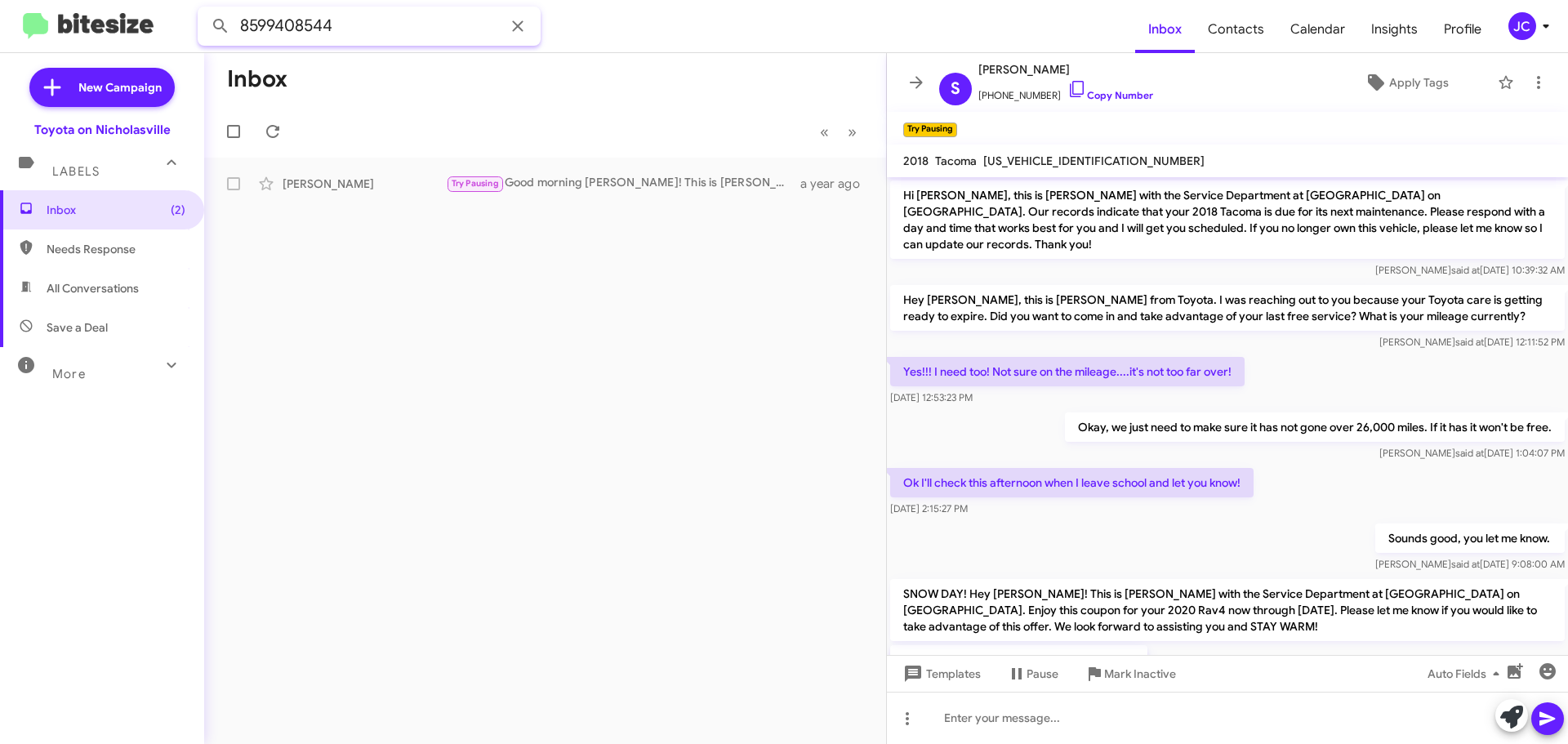
click at [470, 35] on input "8599408544" at bounding box center [369, 26] width 343 height 40
click at [204, 10] on button at bounding box center [220, 26] width 33 height 33
click at [532, 184] on div "🔥 Hot Hello Stokes! This is Faith from Toyota on Nicholasville. I have great ne…" at bounding box center [627, 183] width 362 height 19
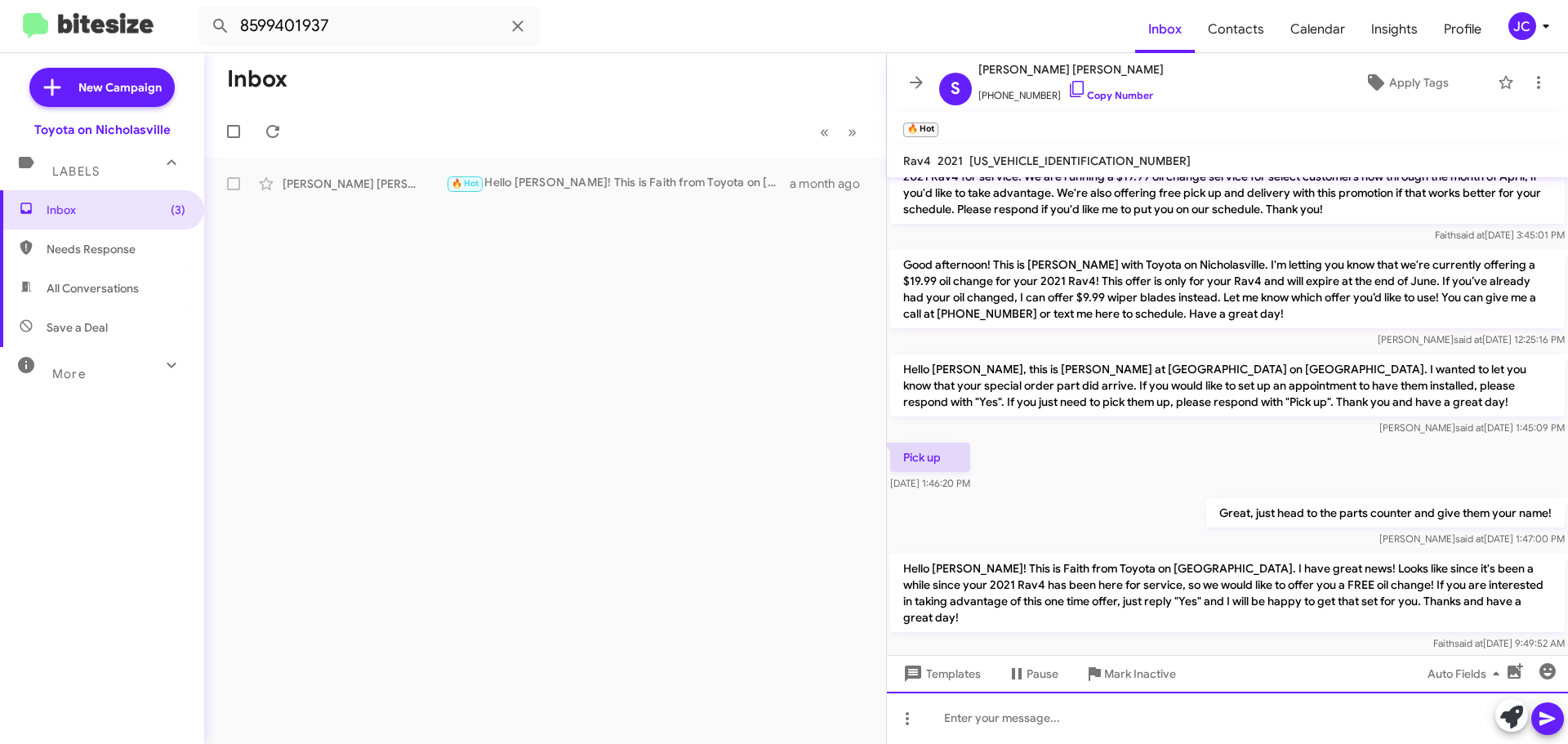
click at [957, 715] on div at bounding box center [1227, 718] width 681 height 53
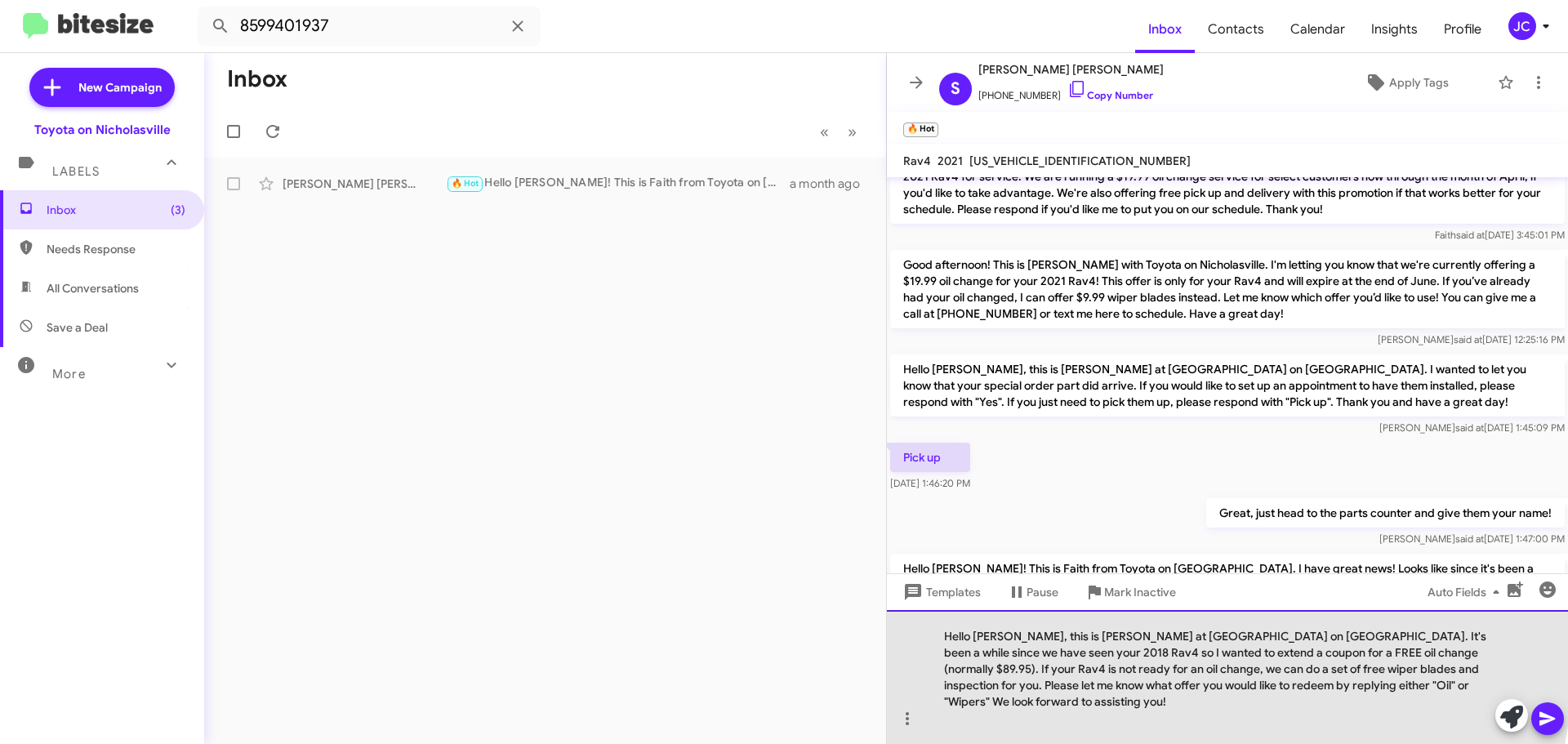
click at [1008, 653] on div "Hello Bonnie, this is Jessika at Toyota on Nicholasville. It's been a while sin…" at bounding box center [1227, 677] width 681 height 134
click at [1473, 652] on div "Hello Stokes, this is Jessika at Toyota on Nicholasville. It's been a while sin…" at bounding box center [1227, 677] width 681 height 134
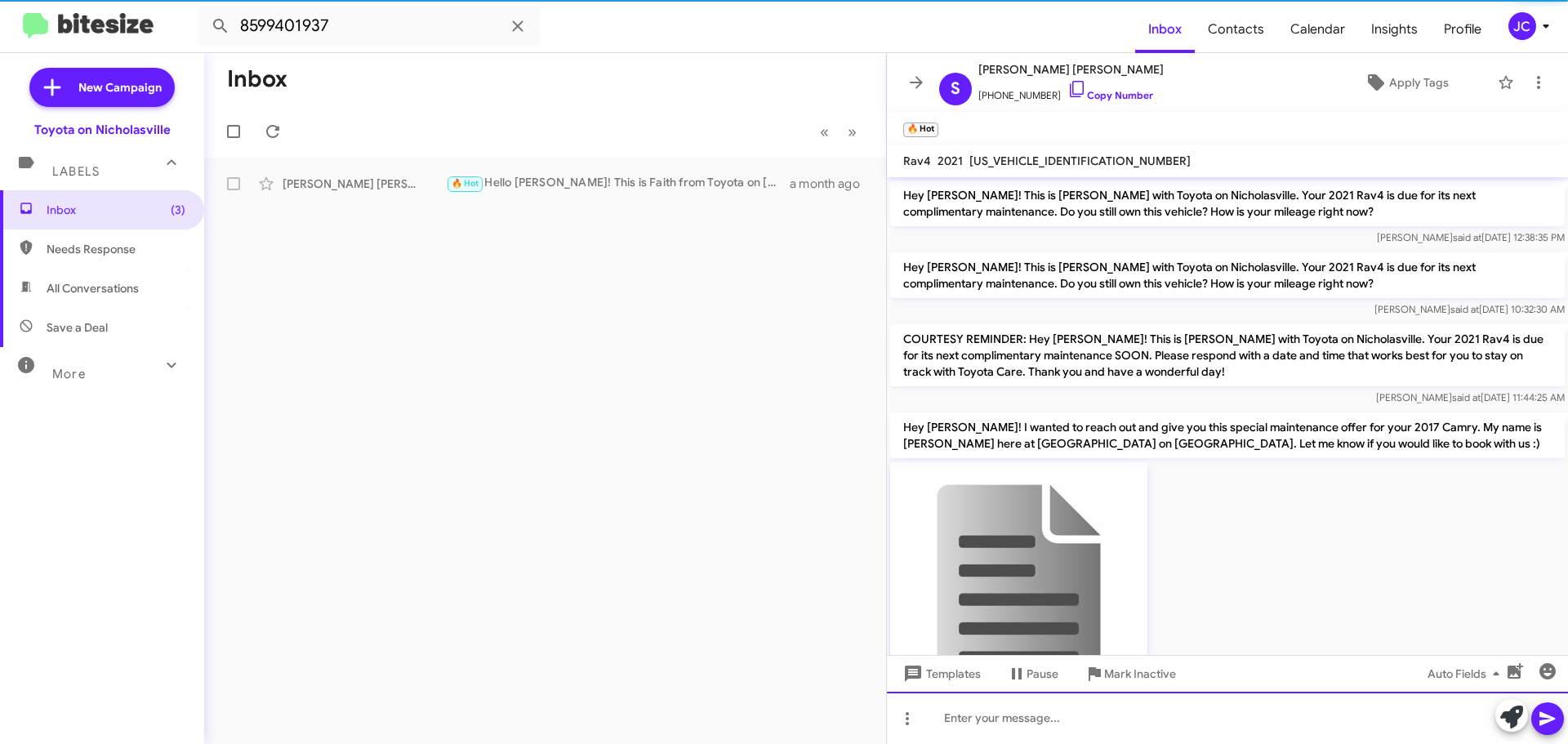
scroll to position [81, 0]
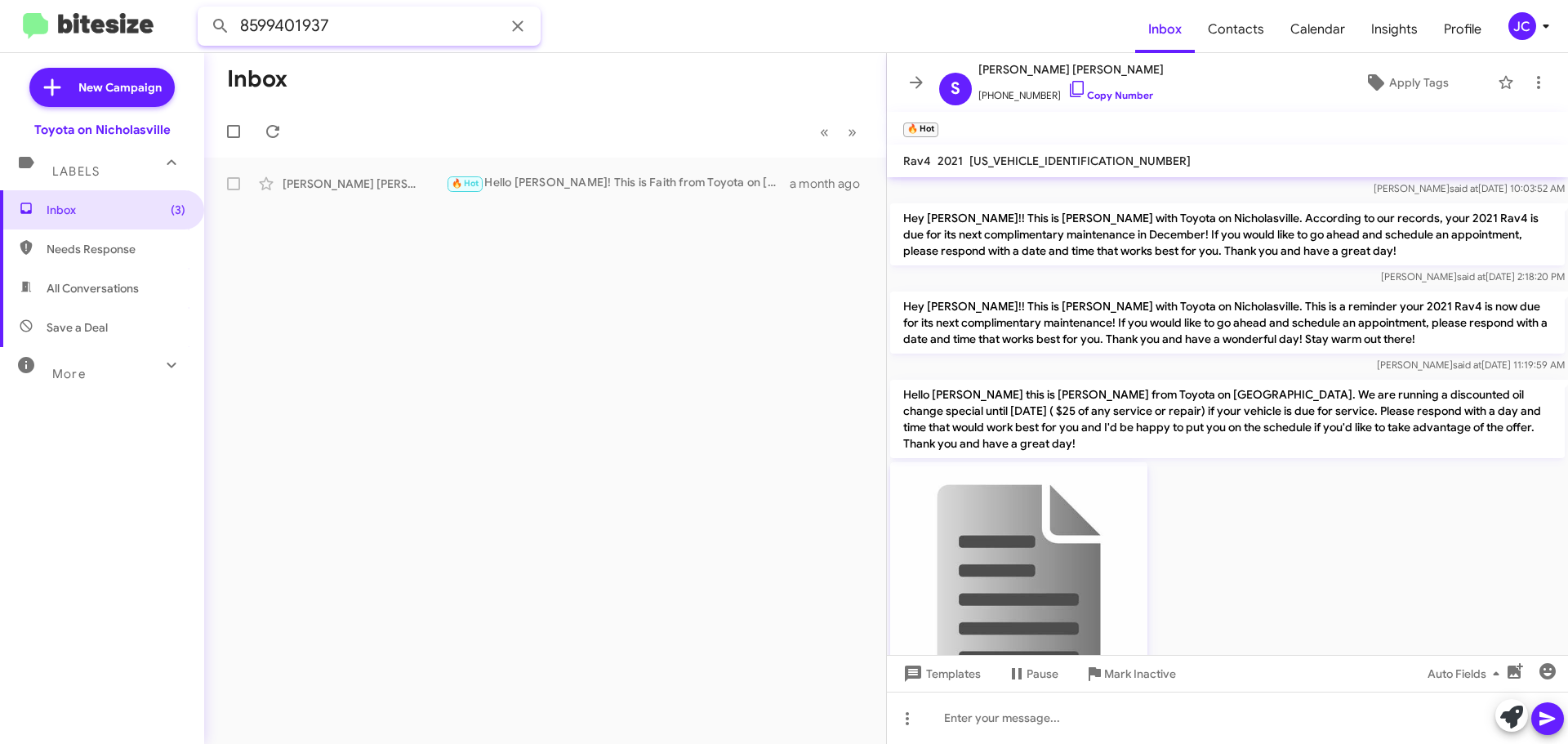
click at [368, 22] on input "8599401937" at bounding box center [369, 26] width 343 height 40
click at [204, 10] on button at bounding box center [220, 26] width 33 height 33
click at [441, 177] on div "Bill Walton" at bounding box center [364, 184] width 164 height 16
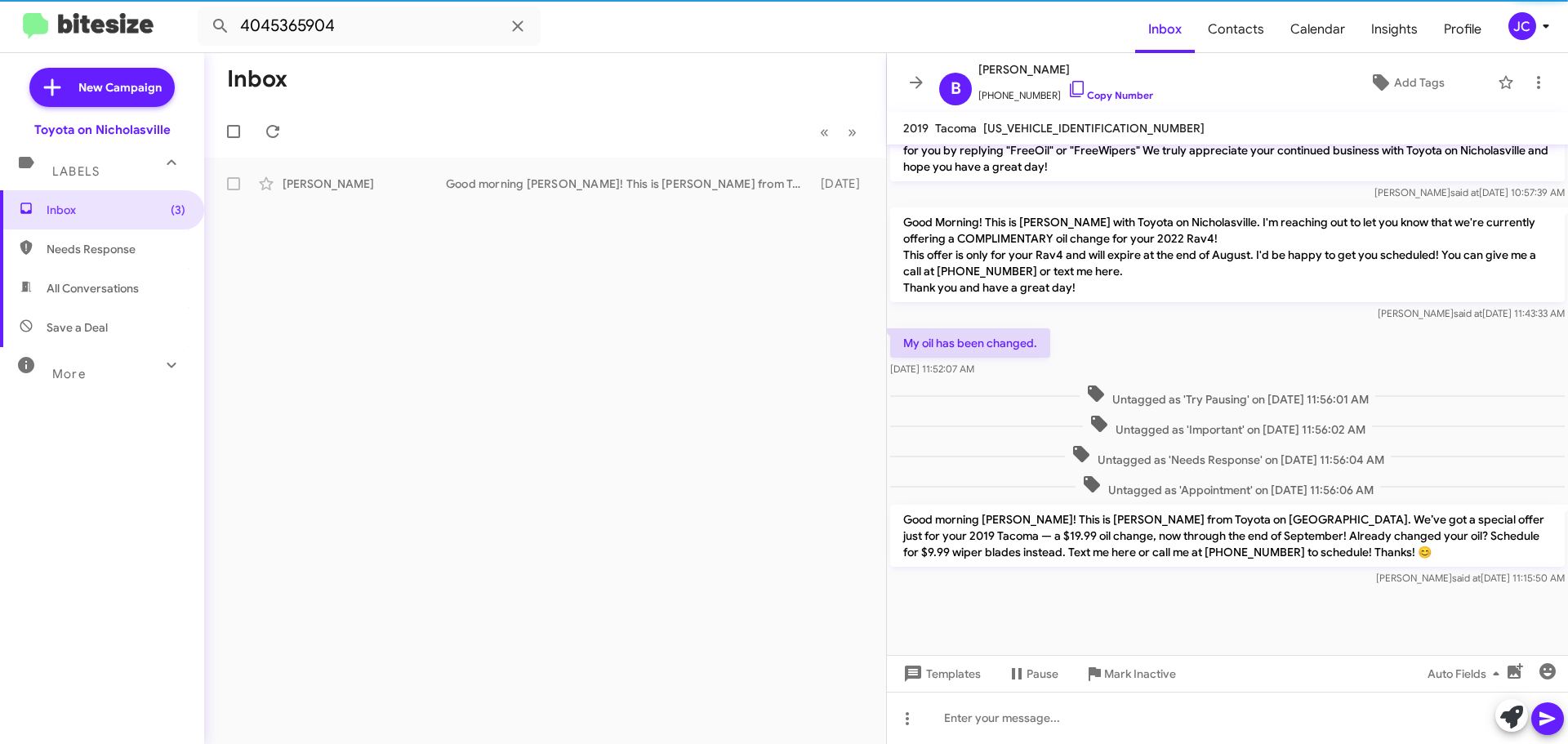
scroll to position [1492, 0]
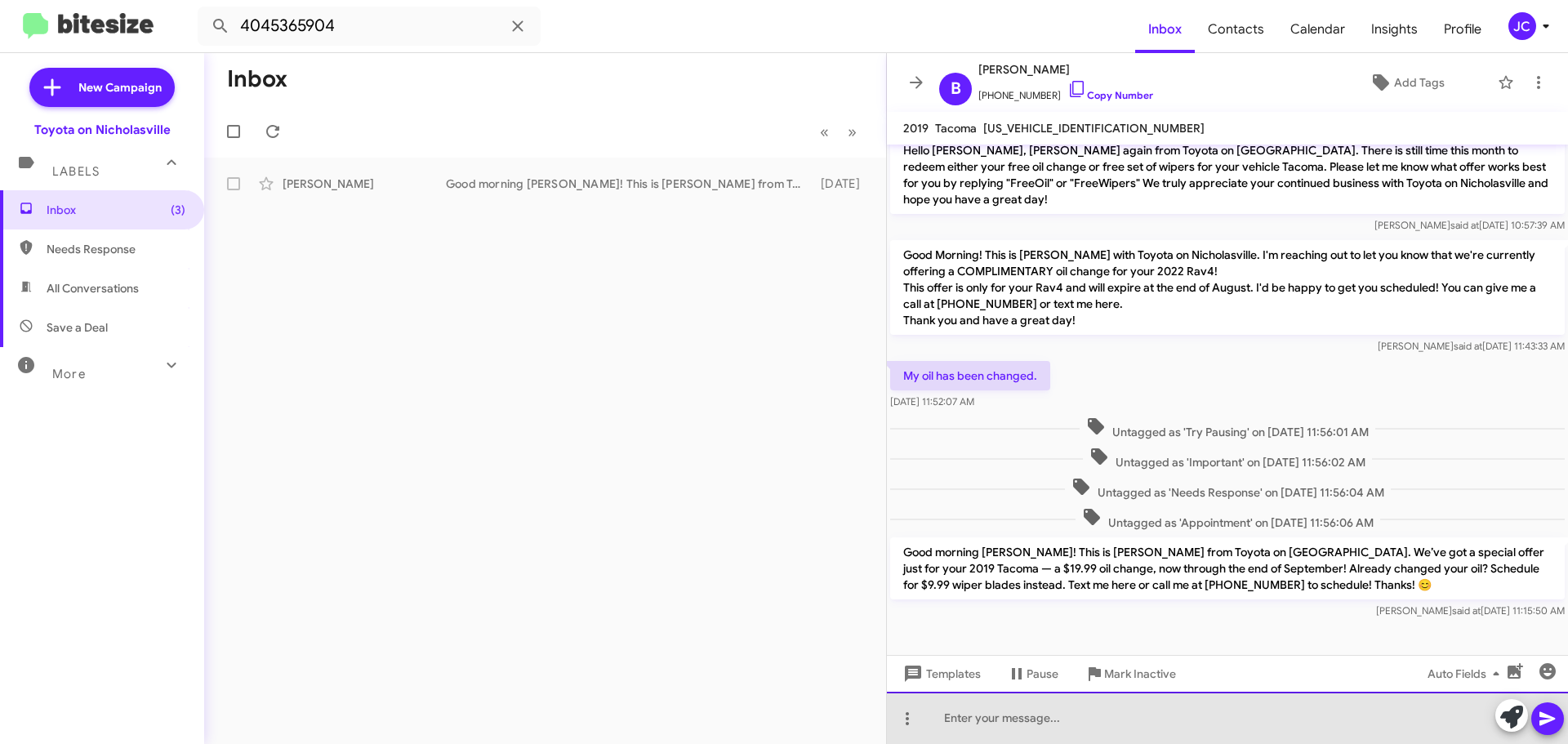
drag, startPoint x: 949, startPoint y: 723, endPoint x: 974, endPoint y: 714, distance: 26.6
click at [949, 723] on div at bounding box center [1227, 718] width 681 height 53
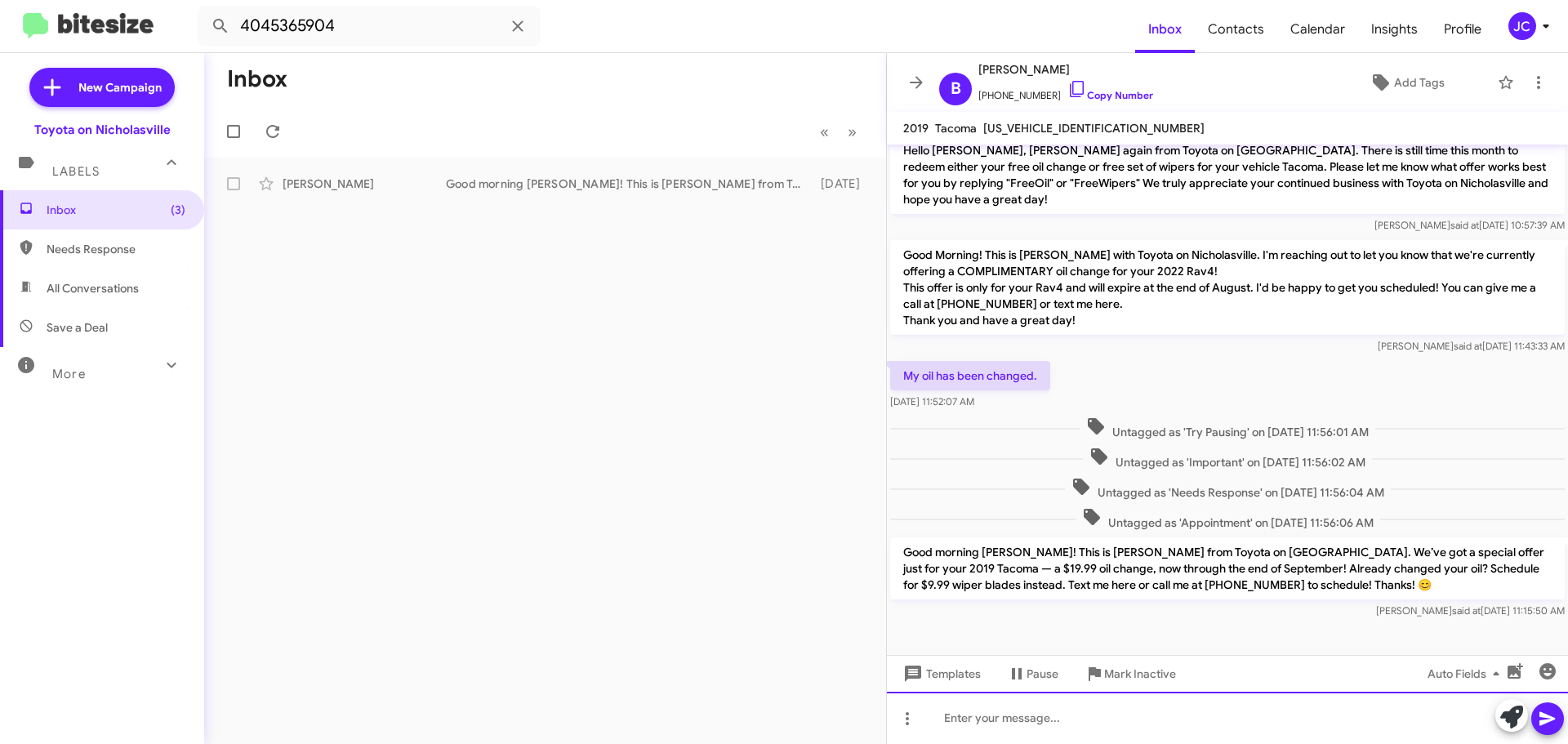
scroll to position [1525, 0]
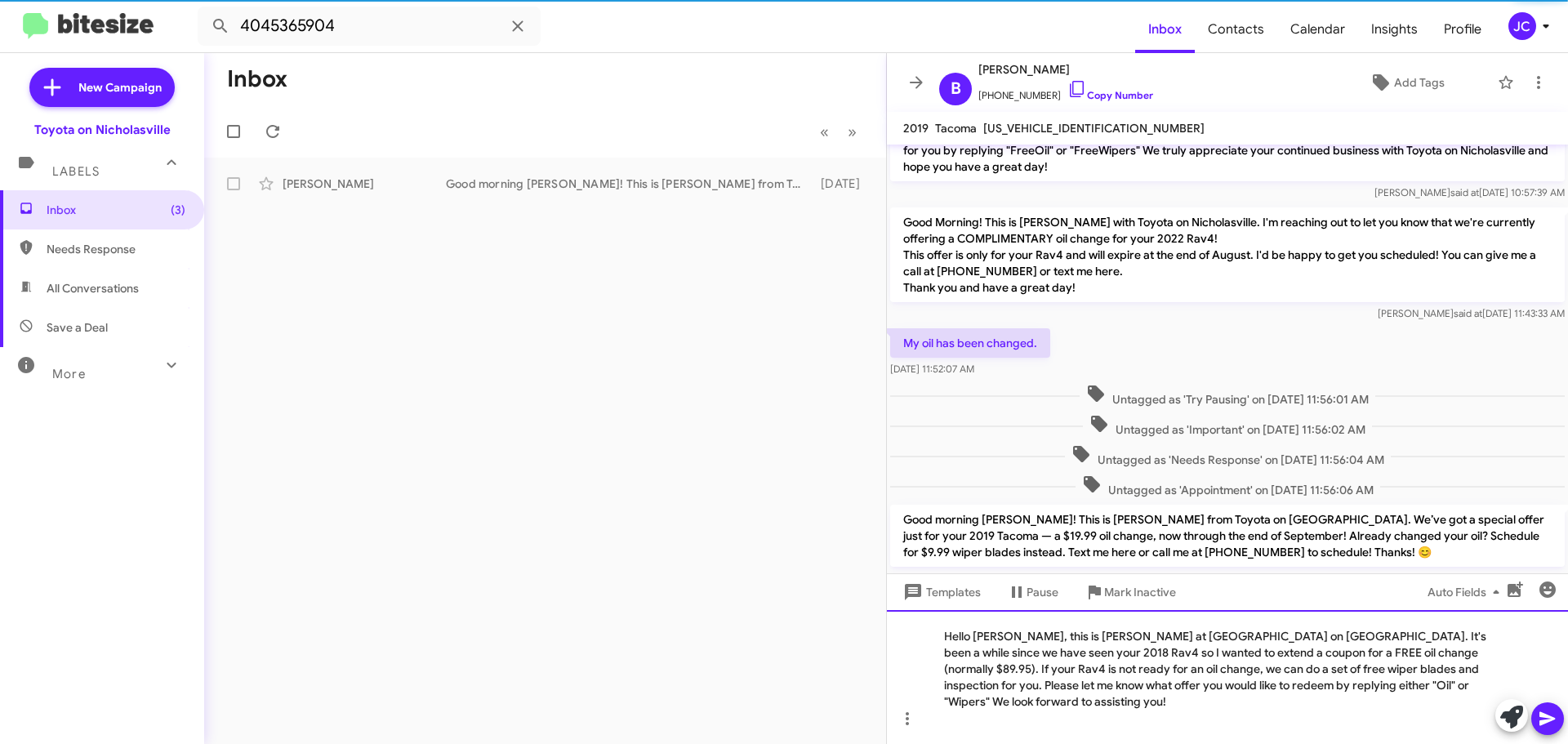
click at [1009, 654] on div "Hello Bonnie, this is Jessika at Toyota on Nicholasville. It's been a while sin…" at bounding box center [1227, 677] width 681 height 134
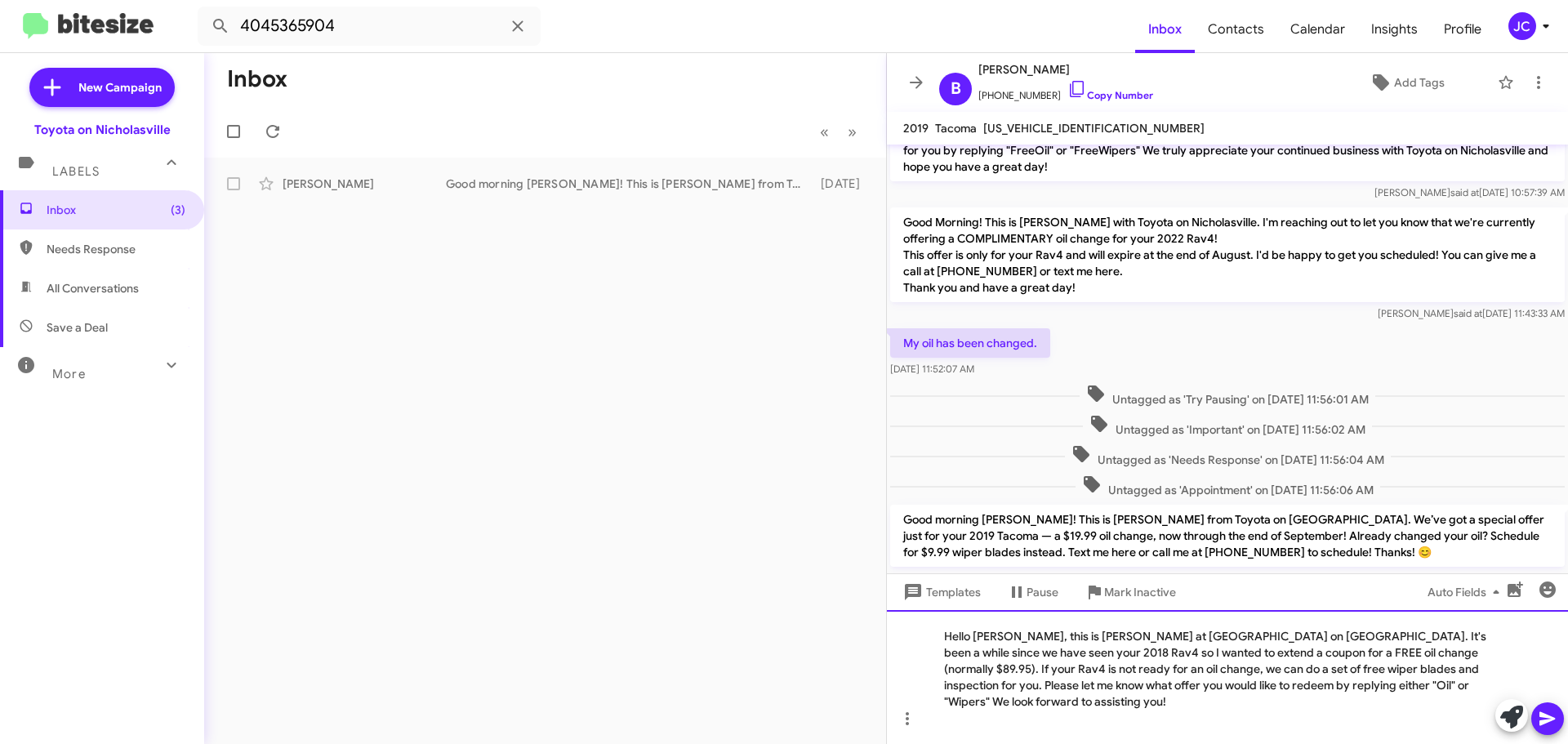
click at [1440, 712] on div at bounding box center [1218, 718] width 550 height 16
click at [1450, 657] on div "Hello Bill, this is Jessika at Toyota on Nicholasville. It's been a while since…" at bounding box center [1227, 677] width 681 height 134
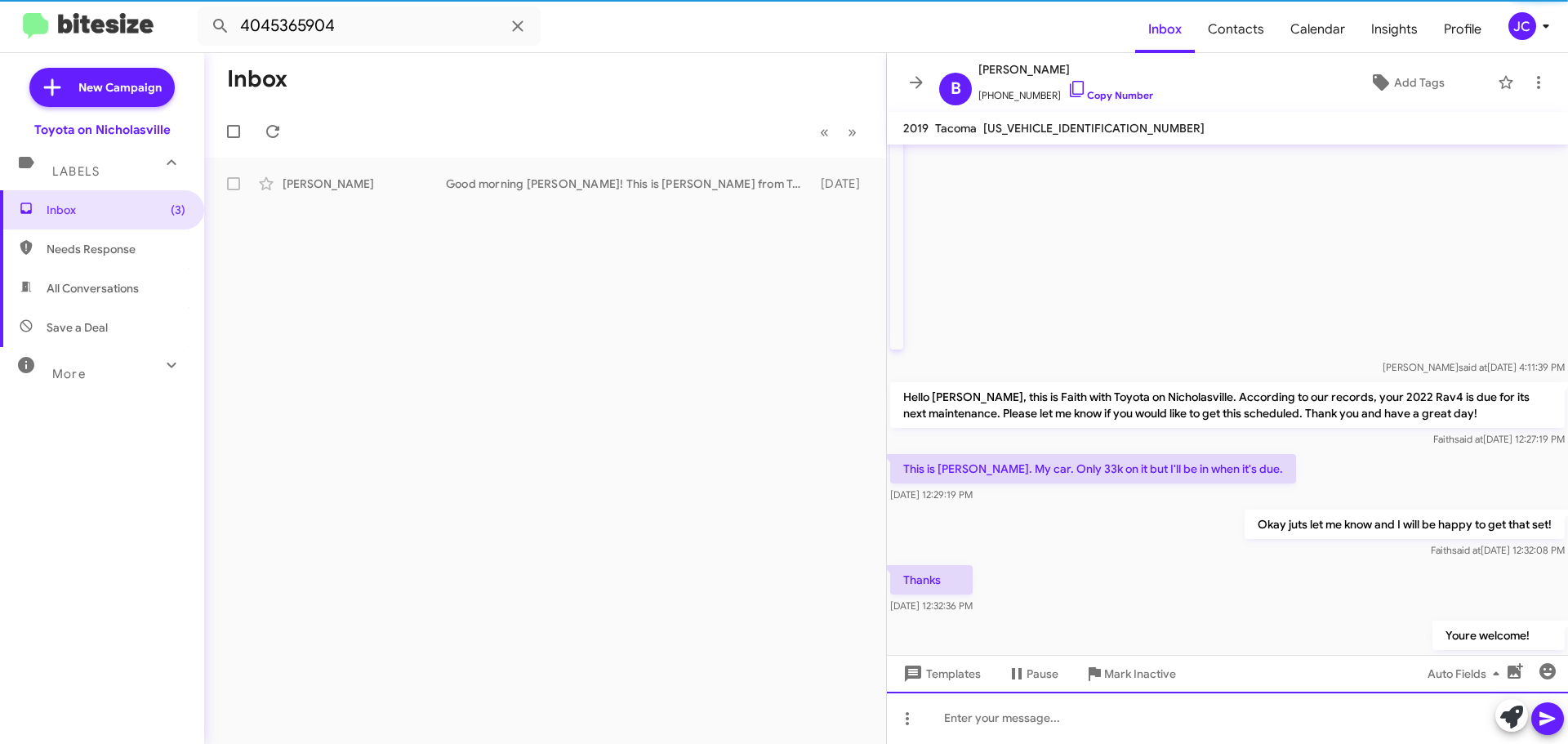
scroll to position [0, 0]
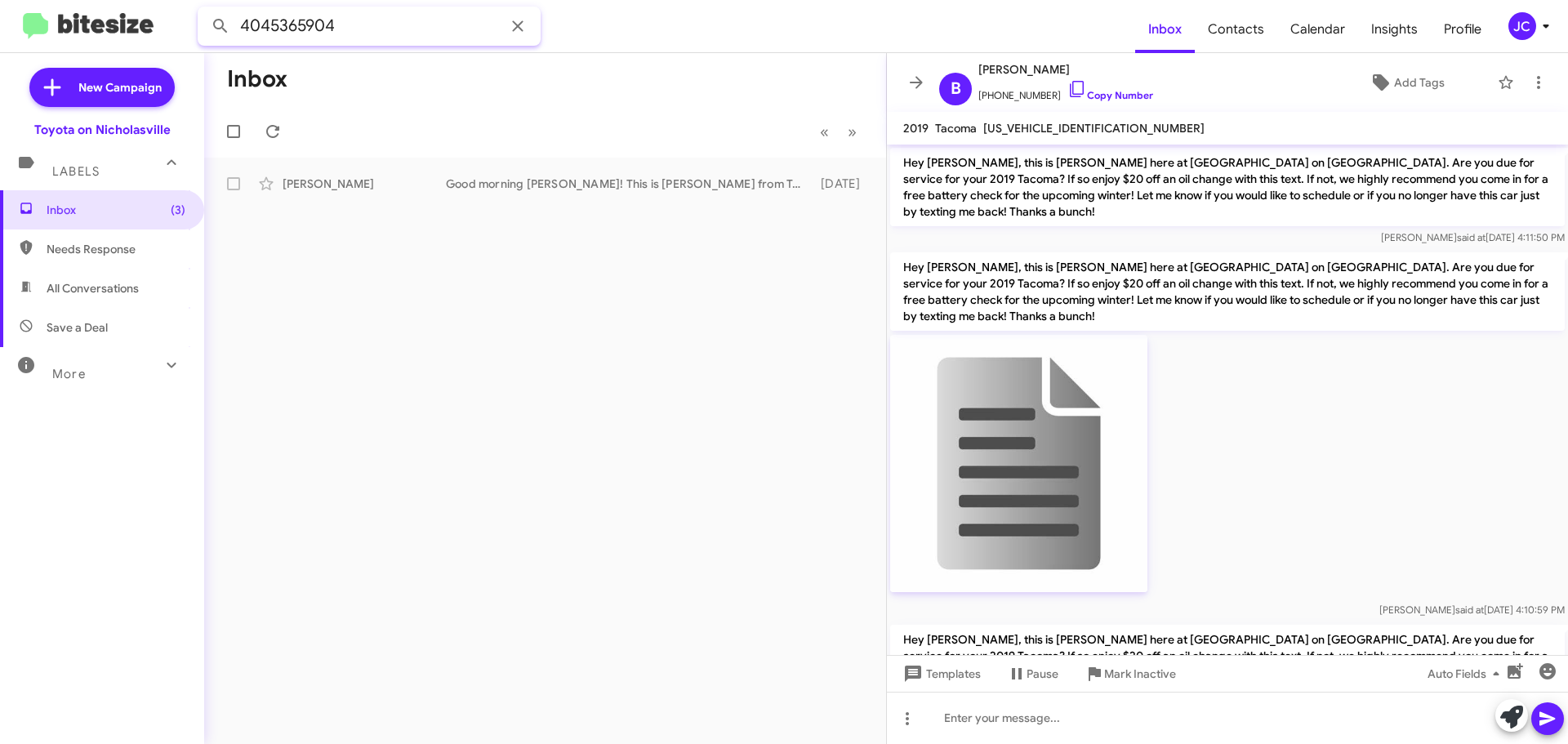
drag, startPoint x: 388, startPoint y: 31, endPoint x: 0, endPoint y: 18, distance: 388.2
click at [0, 19] on mat-toolbar "4045365904 Inbox Contacts Calendar Insights Profile JC" at bounding box center [784, 26] width 1568 height 53
click at [204, 10] on button at bounding box center [220, 26] width 33 height 33
drag, startPoint x: 384, startPoint y: 193, endPoint x: 362, endPoint y: 188, distance: 22.6
click at [384, 193] on div "Hugh Edmiston 🔥 Hot Important Hello Hugh, this is Faith with Toyota on Nicholas…" at bounding box center [545, 184] width 656 height 33
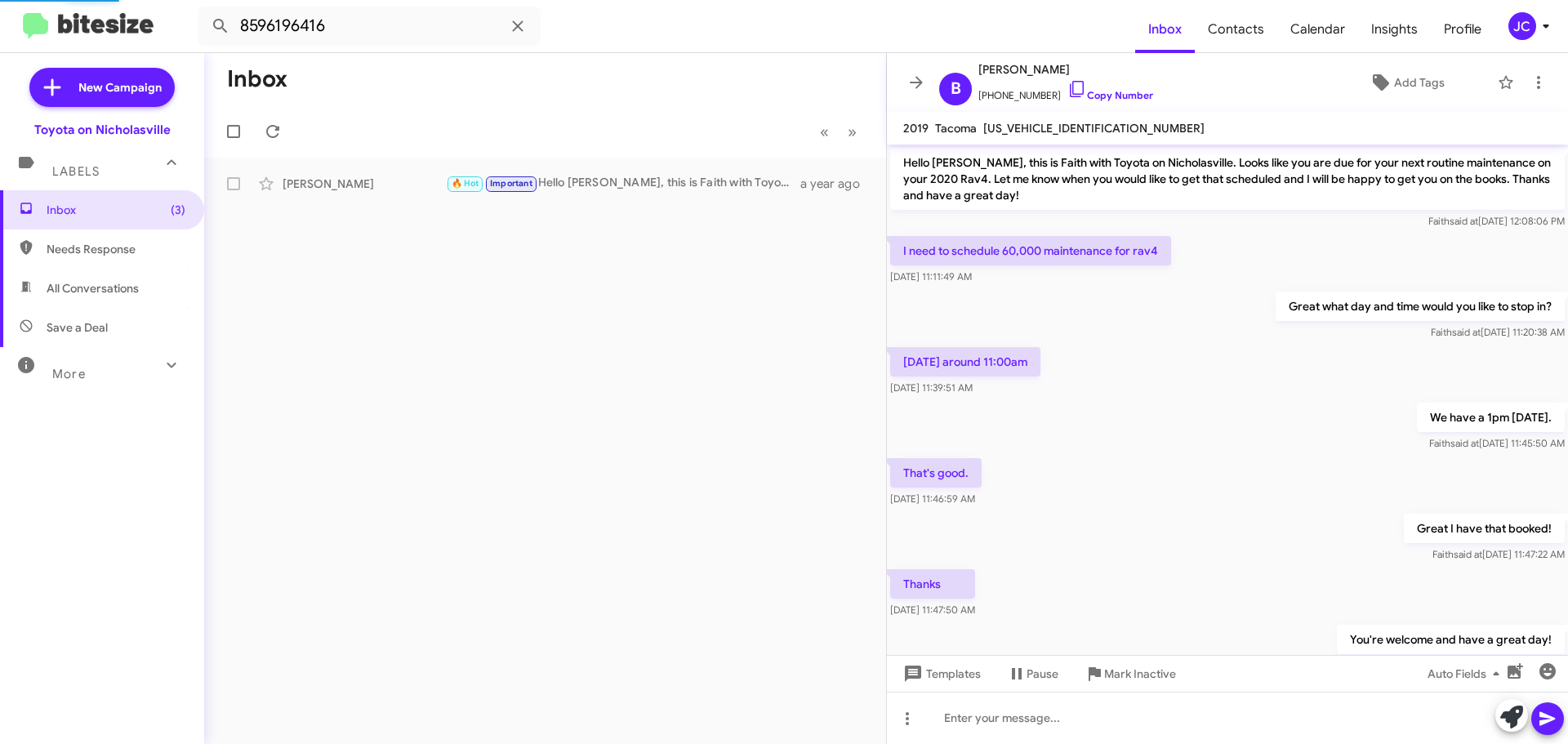
scroll to position [537, 0]
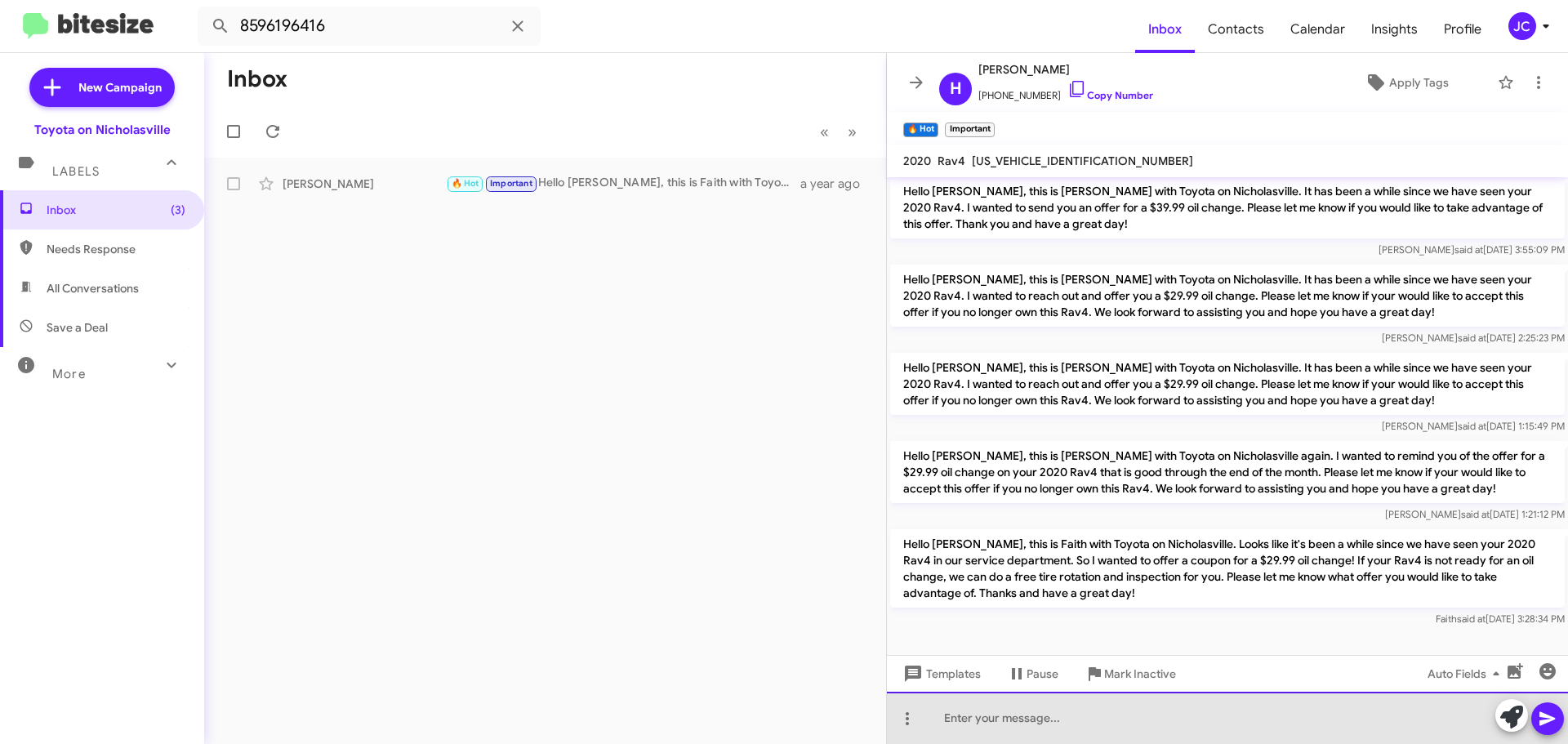
click at [972, 726] on div at bounding box center [1227, 718] width 681 height 53
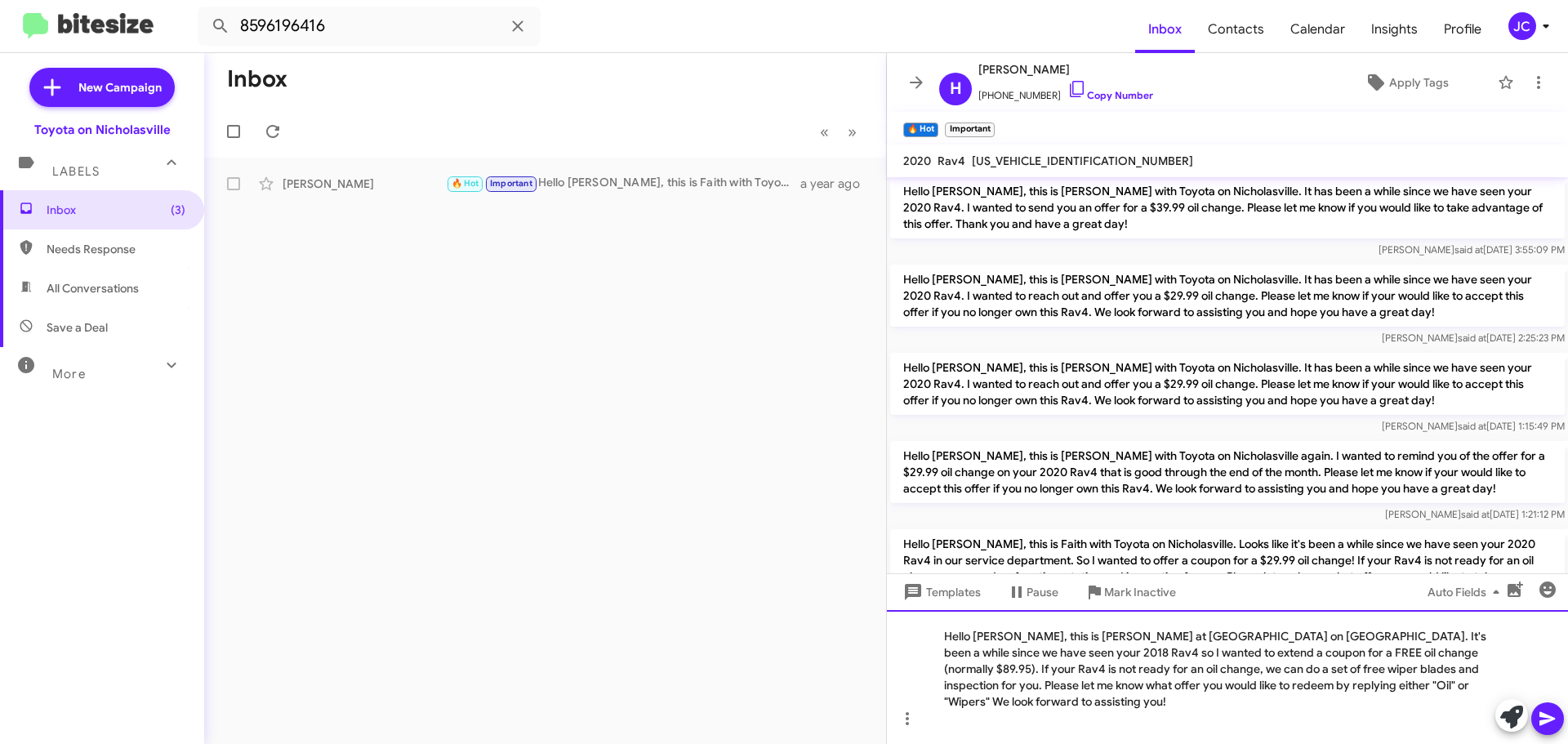
click at [1009, 653] on div "Hello Bonnie, this is Jessika at Toyota on Nicholasville. It's been a while sin…" at bounding box center [1227, 677] width 681 height 134
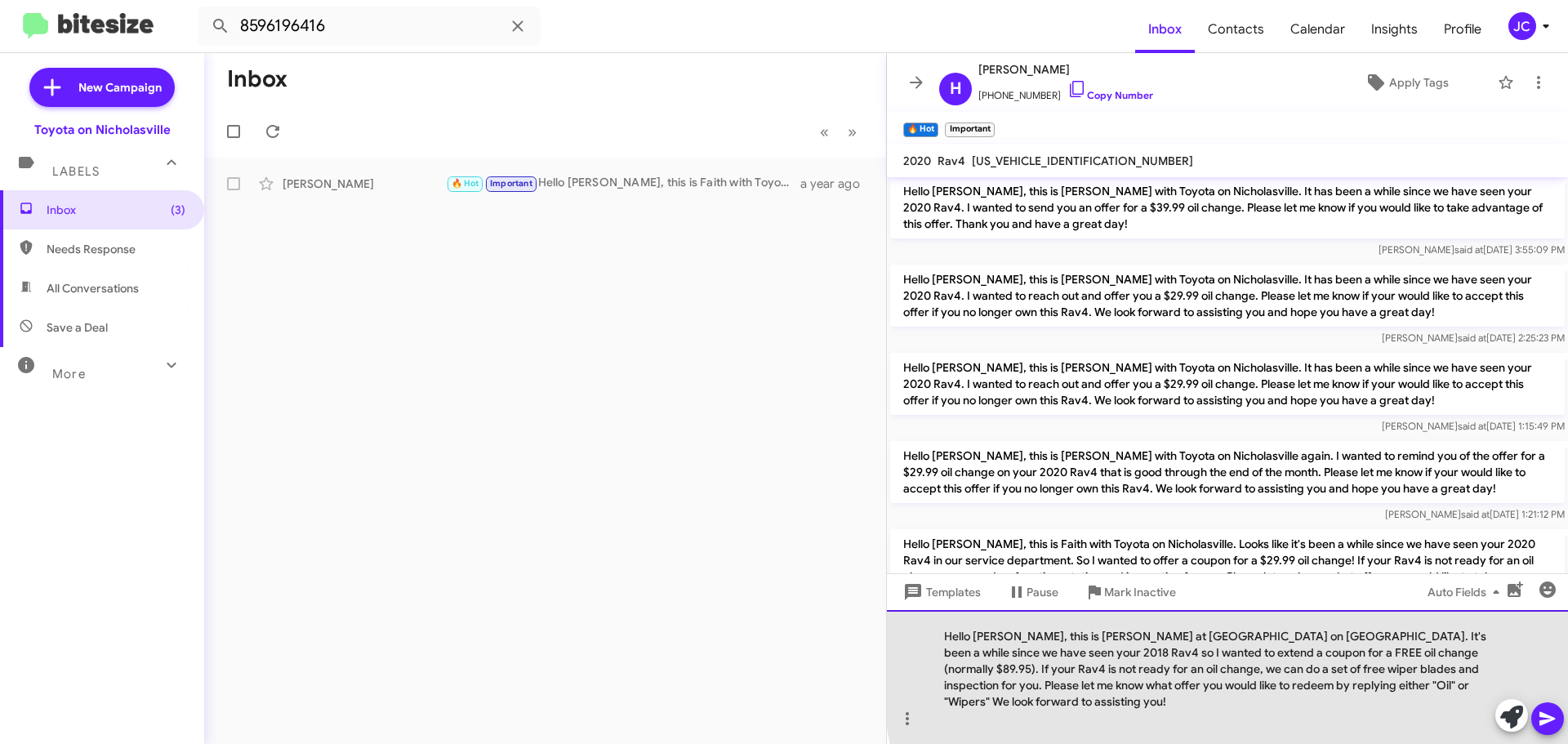
click at [1464, 653] on div "Hello Hugh, this is Jessika at Toyota on Nicholasville. It's been a while since…" at bounding box center [1227, 677] width 681 height 134
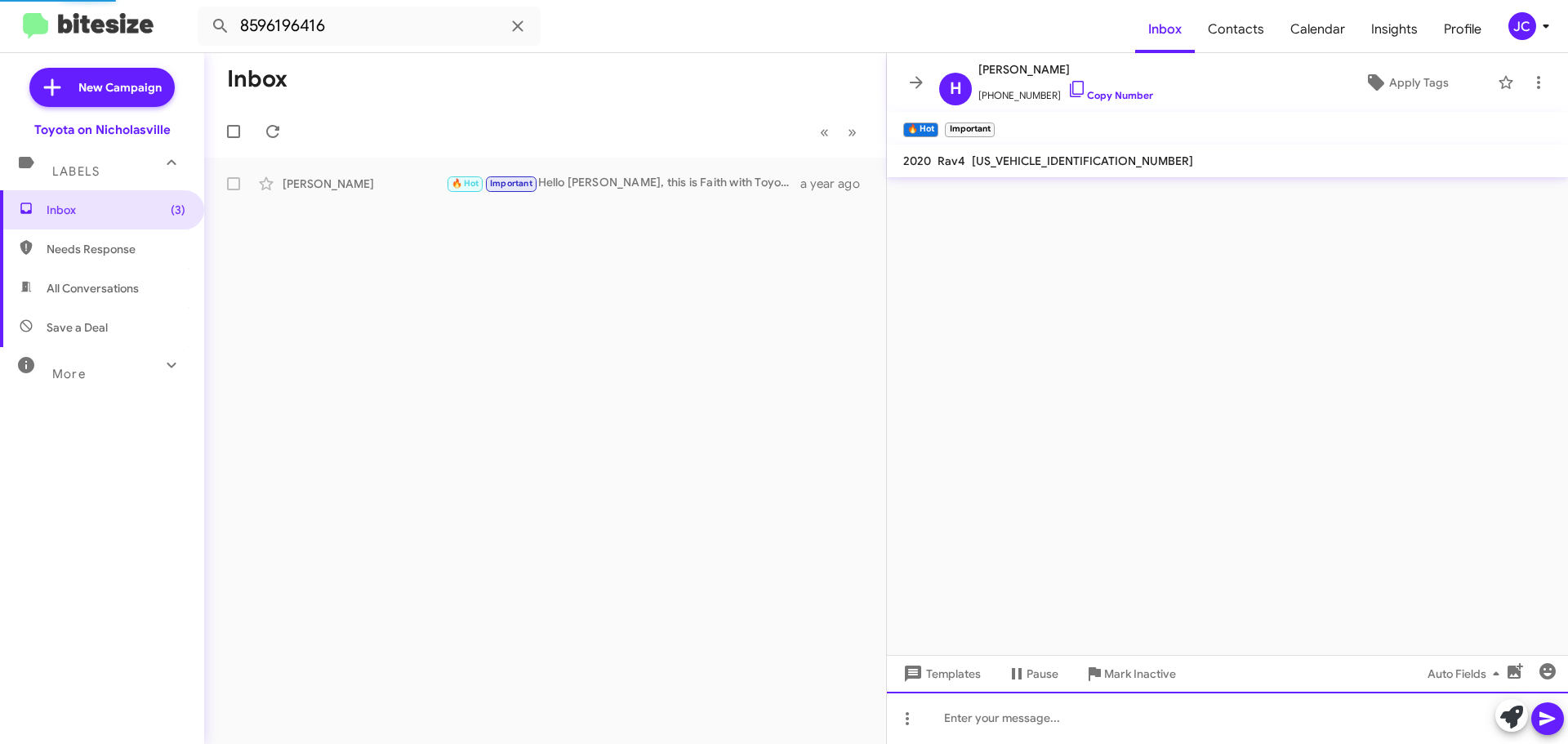
scroll to position [0, 0]
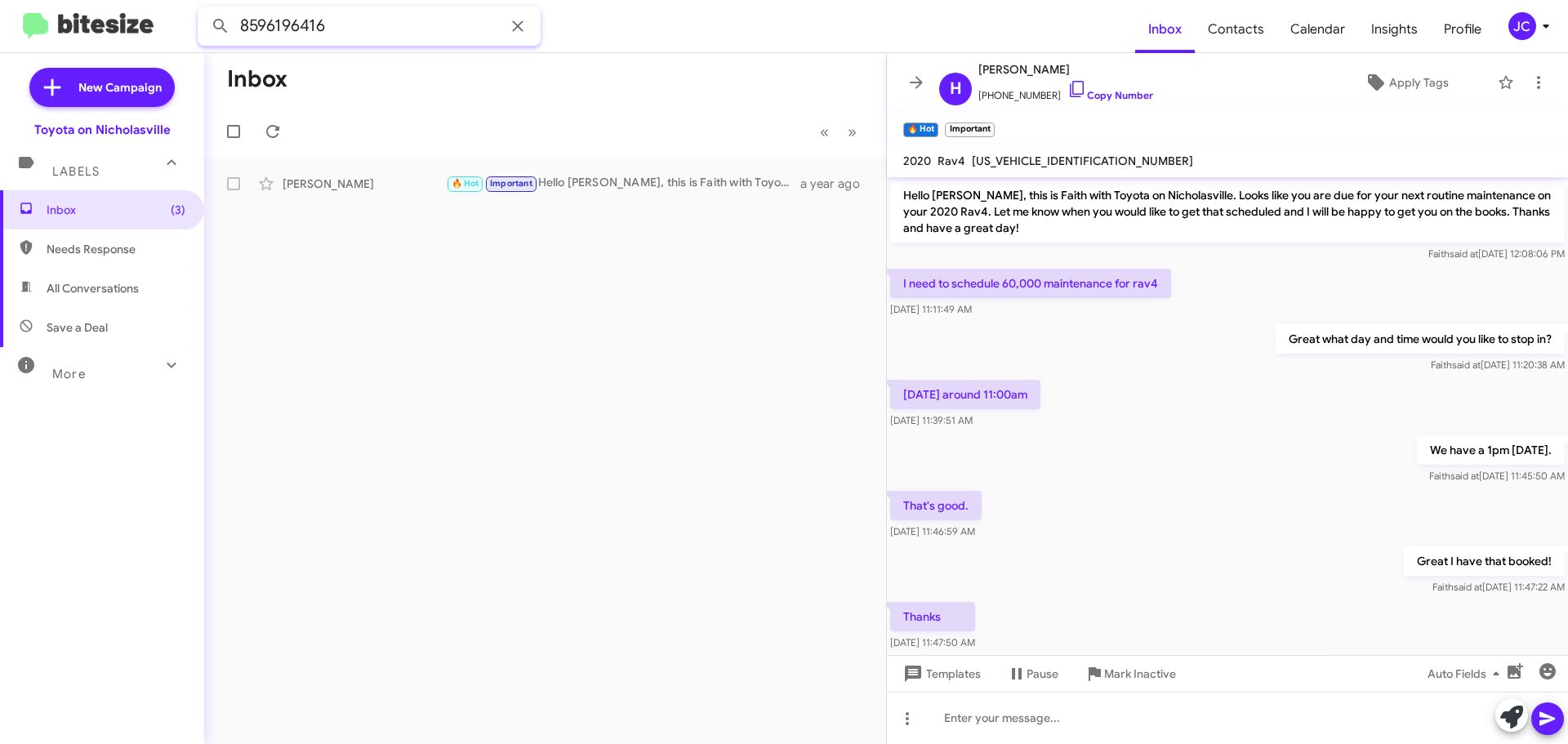
drag, startPoint x: 347, startPoint y: 24, endPoint x: 0, endPoint y: 1, distance: 347.8
click at [0, 3] on mat-toolbar "8596196416 Inbox Contacts Calendar Insights Profile JC" at bounding box center [784, 26] width 1568 height 53
click at [204, 10] on button at bounding box center [220, 26] width 33 height 33
click at [402, 192] on div "Harold Ferguson Appointment Set Good Morning! This is Amanda with Toyota on Nic…" at bounding box center [545, 184] width 656 height 33
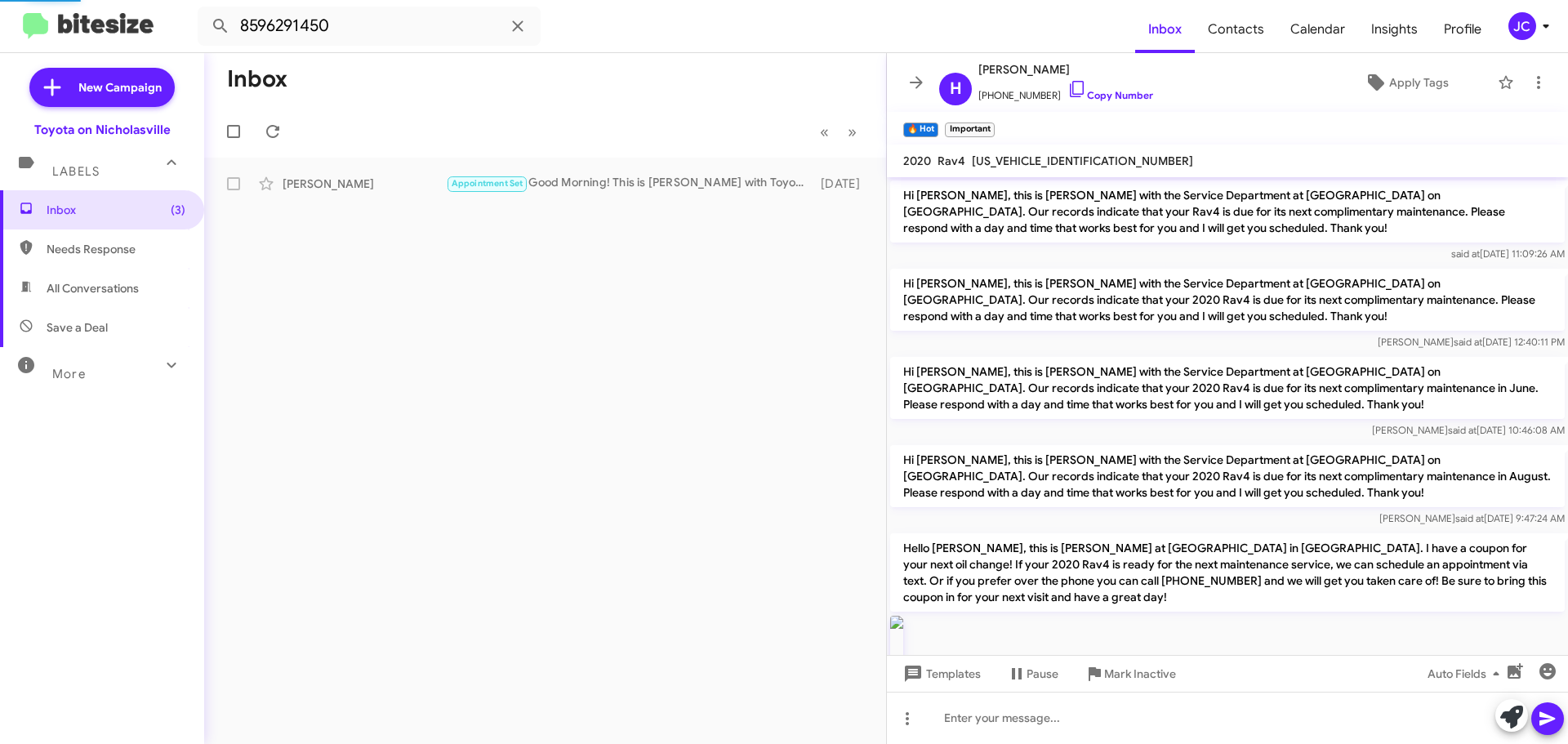
scroll to position [829, 0]
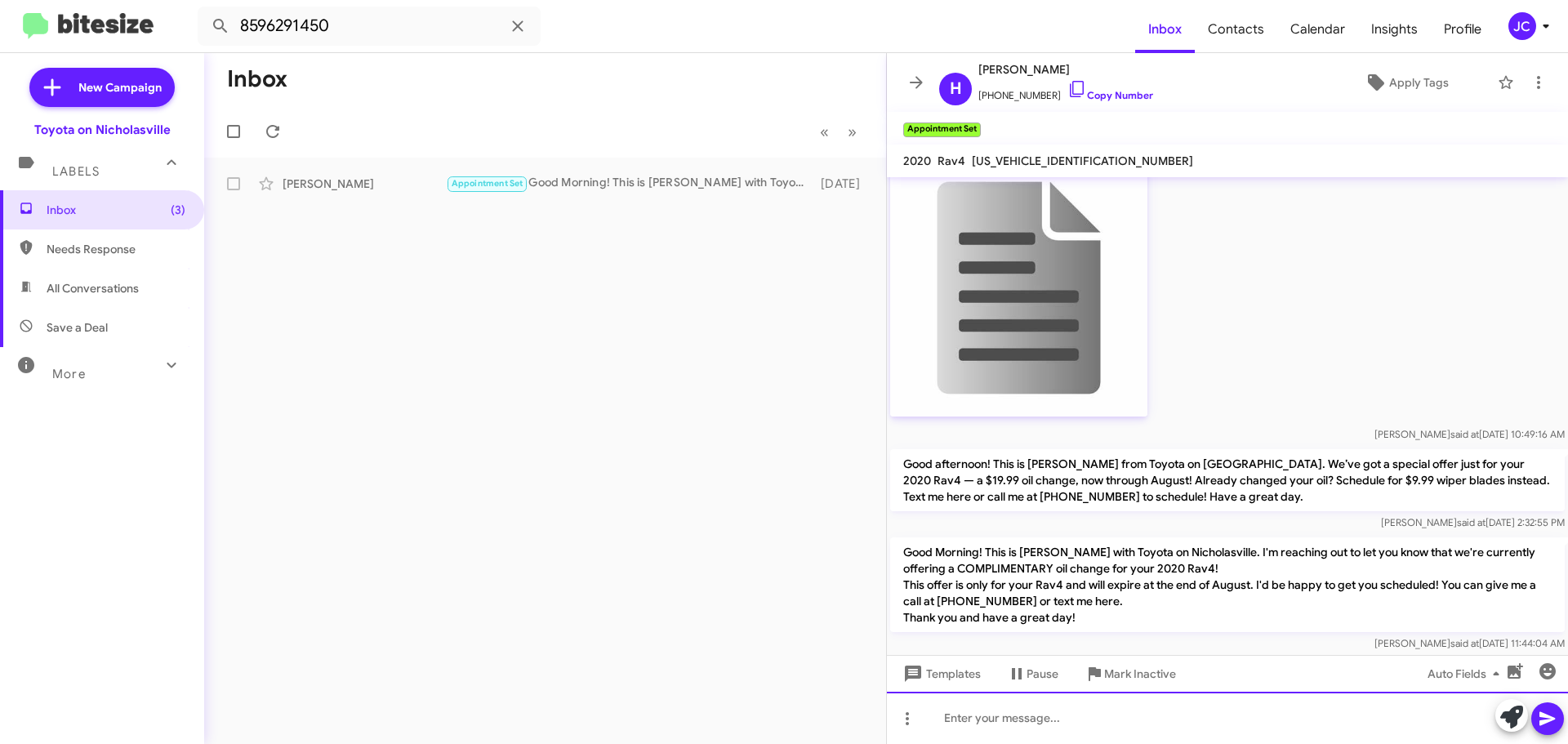
click at [1028, 728] on div at bounding box center [1227, 718] width 681 height 53
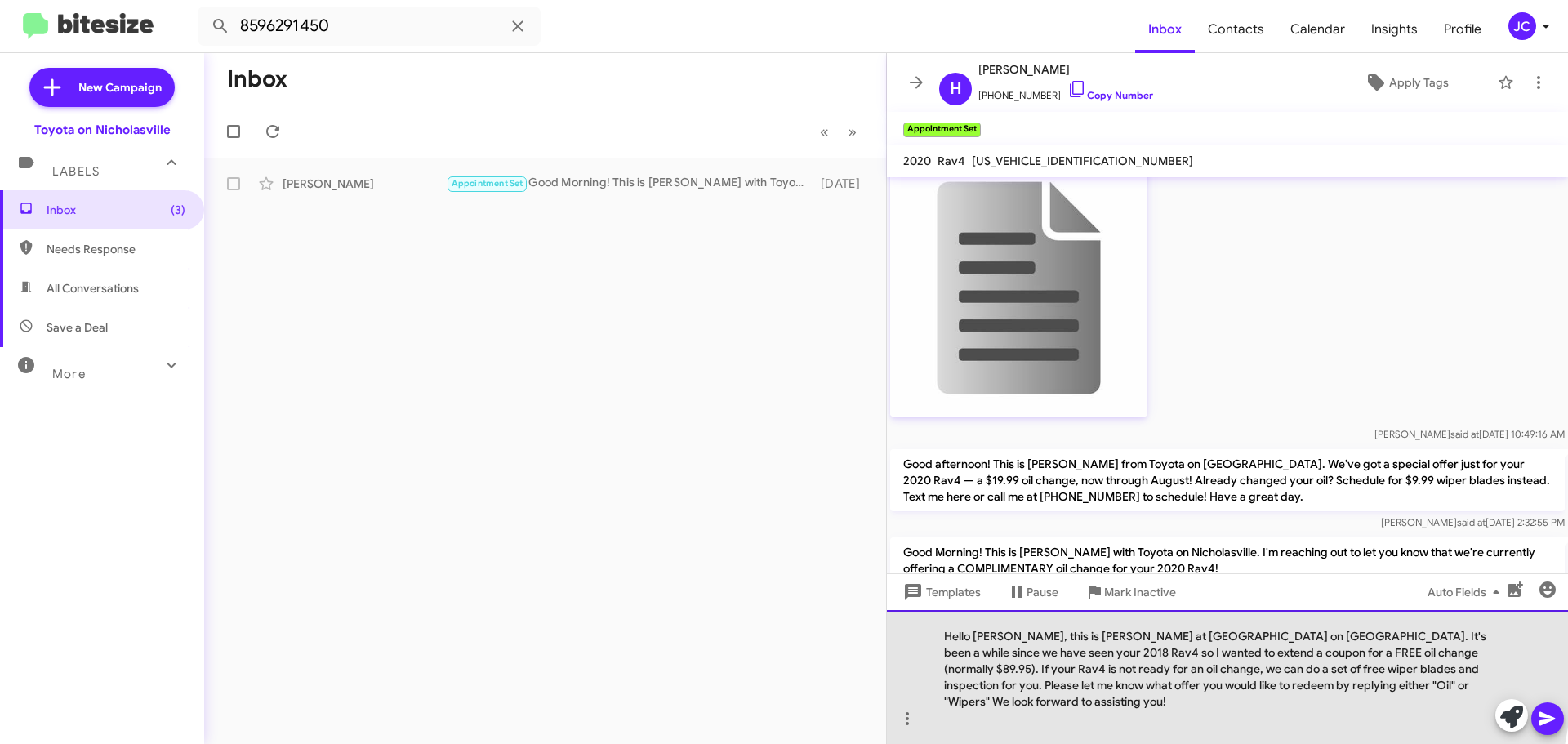
click at [1008, 658] on div "Hello Bonnie, this is Jessika at Toyota on Nicholasville. It's been a while sin…" at bounding box center [1227, 677] width 681 height 134
click at [1473, 650] on div "Hello Harold, this is Jessika at Toyota on Nicholasville. It's been a while sin…" at bounding box center [1227, 677] width 681 height 134
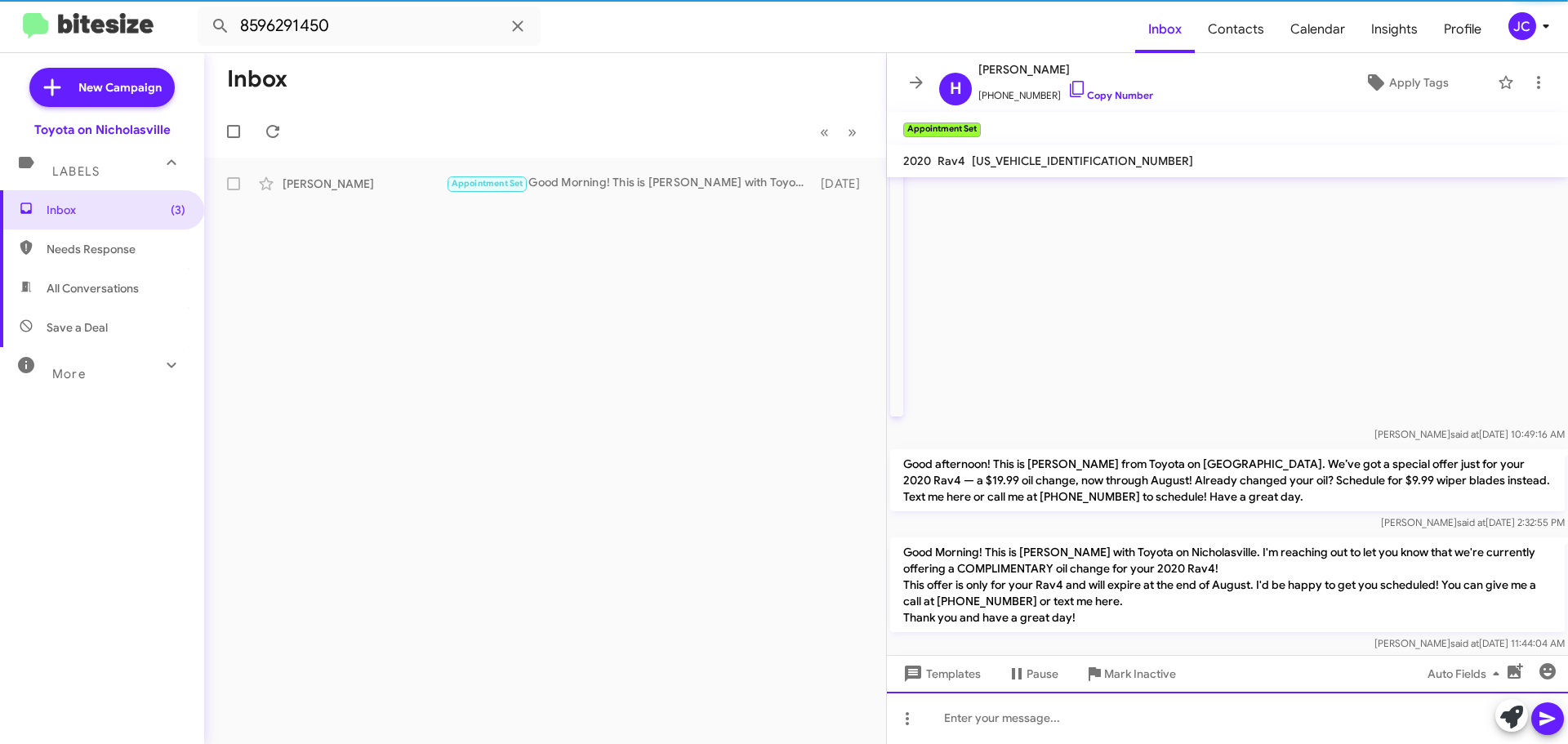
scroll to position [0, 0]
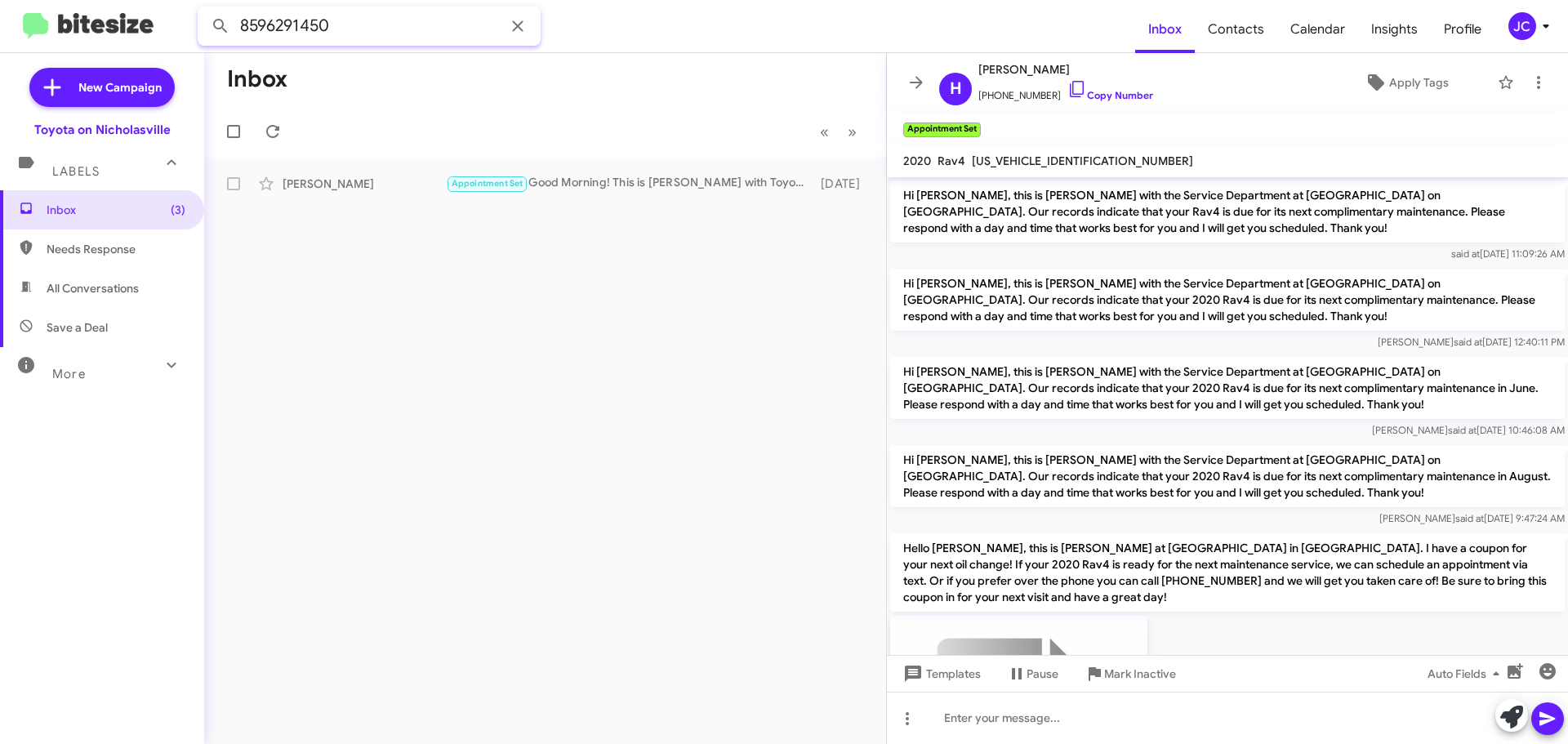
drag, startPoint x: 361, startPoint y: 27, endPoint x: 0, endPoint y: 2, distance: 361.9
click at [0, 4] on mat-toolbar "8596291450 Inbox Contacts Calendar Insights Profile JC" at bounding box center [784, 26] width 1568 height 53
click at [204, 10] on button at bounding box center [220, 26] width 33 height 33
click at [347, 186] on div "Jessica Parker" at bounding box center [364, 184] width 164 height 16
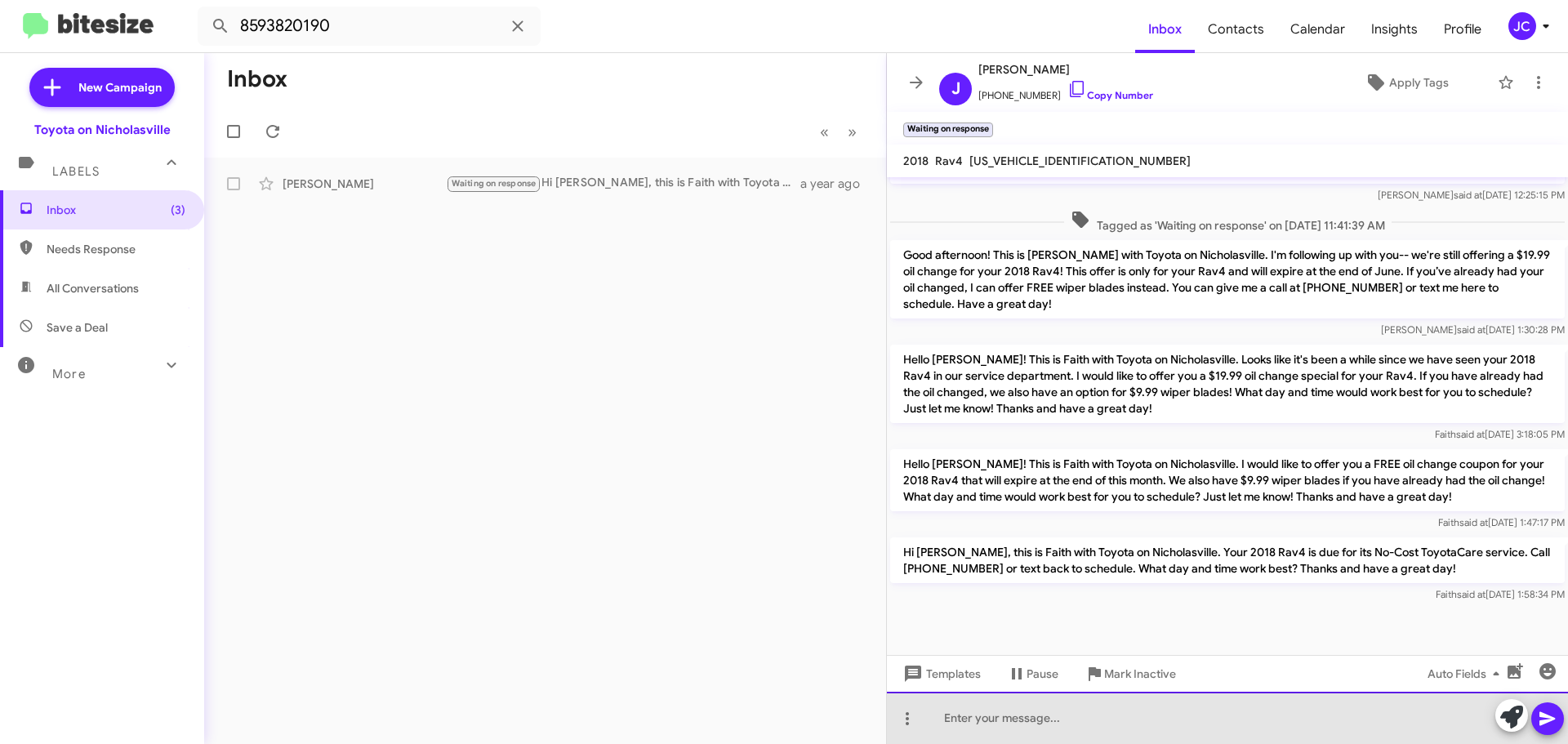
drag, startPoint x: 1000, startPoint y: 715, endPoint x: 999, endPoint y: 689, distance: 26.0
click at [1000, 715] on div at bounding box center [1227, 718] width 681 height 53
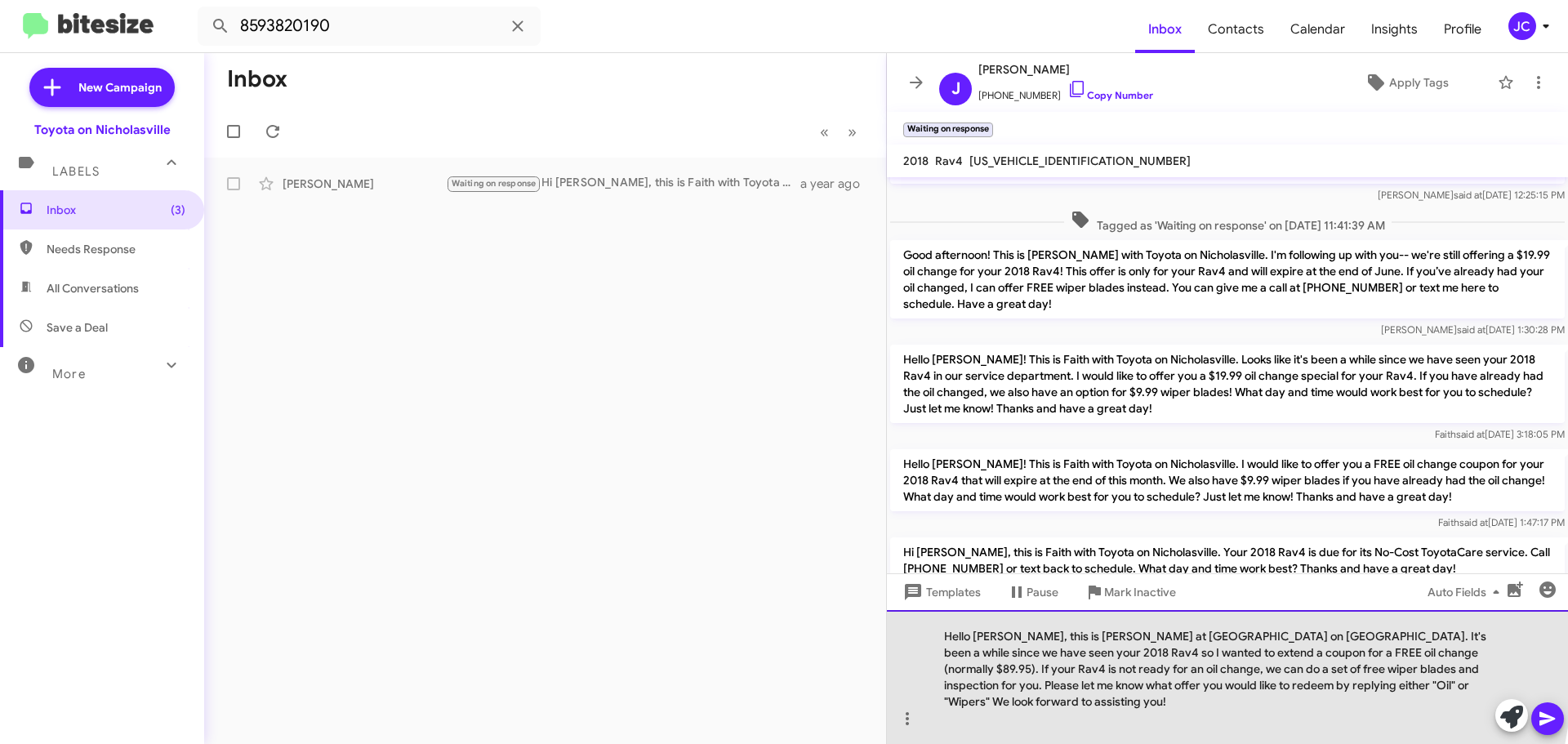
click at [1009, 653] on div "Hello Bonnie, this is Jessika at Toyota on Nicholasville. It's been a while sin…" at bounding box center [1227, 677] width 681 height 134
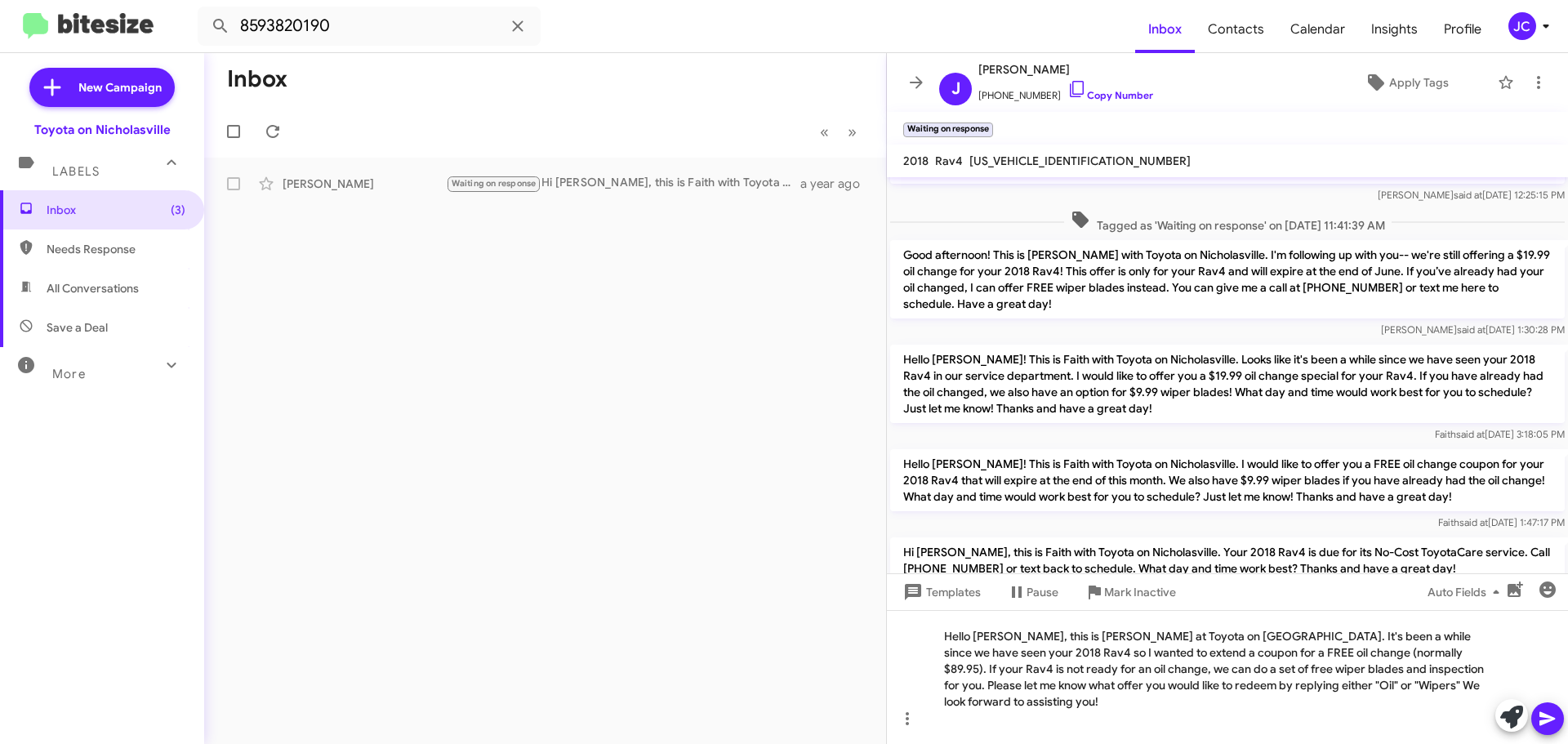
click at [1560, 723] on button at bounding box center [1547, 719] width 33 height 33
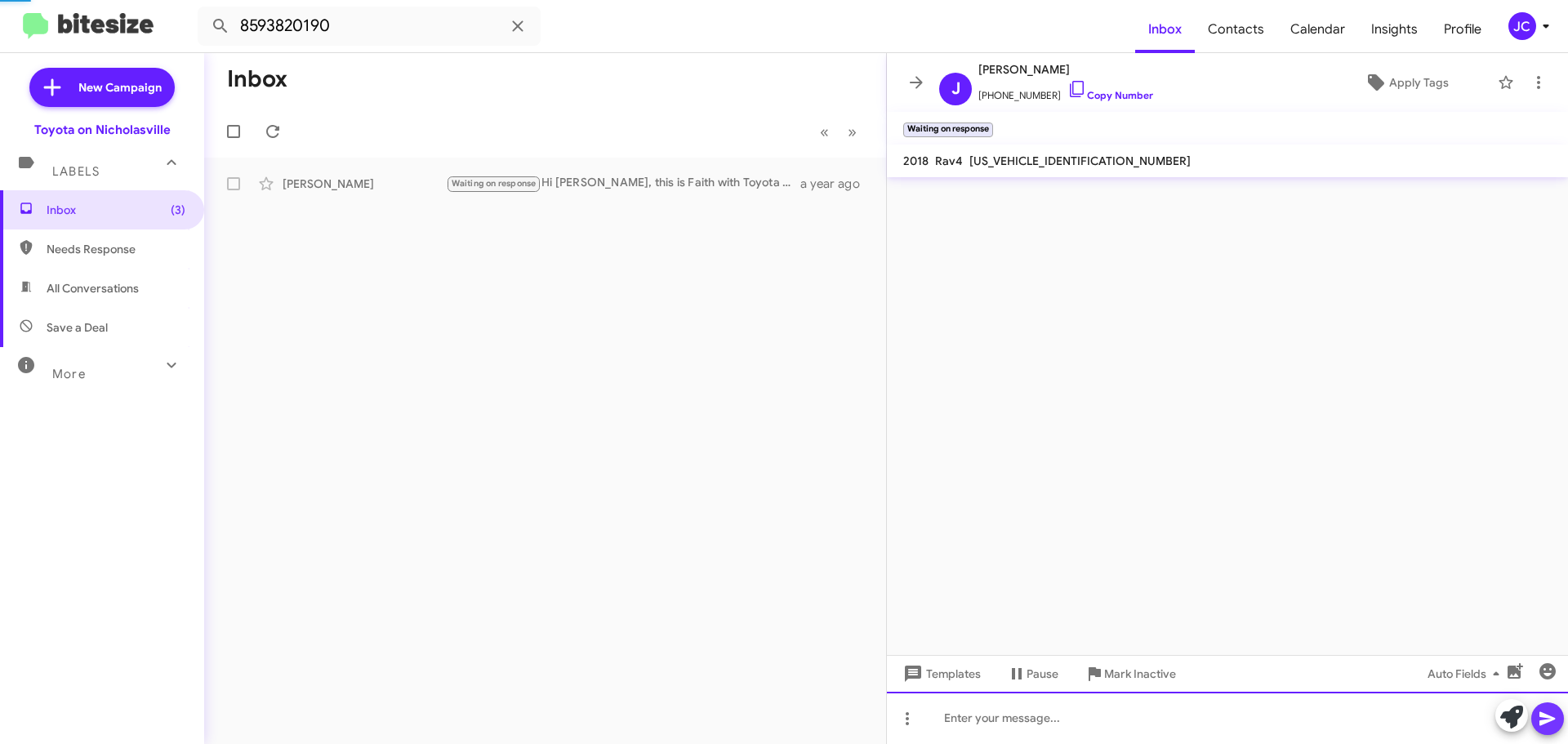
scroll to position [0, 0]
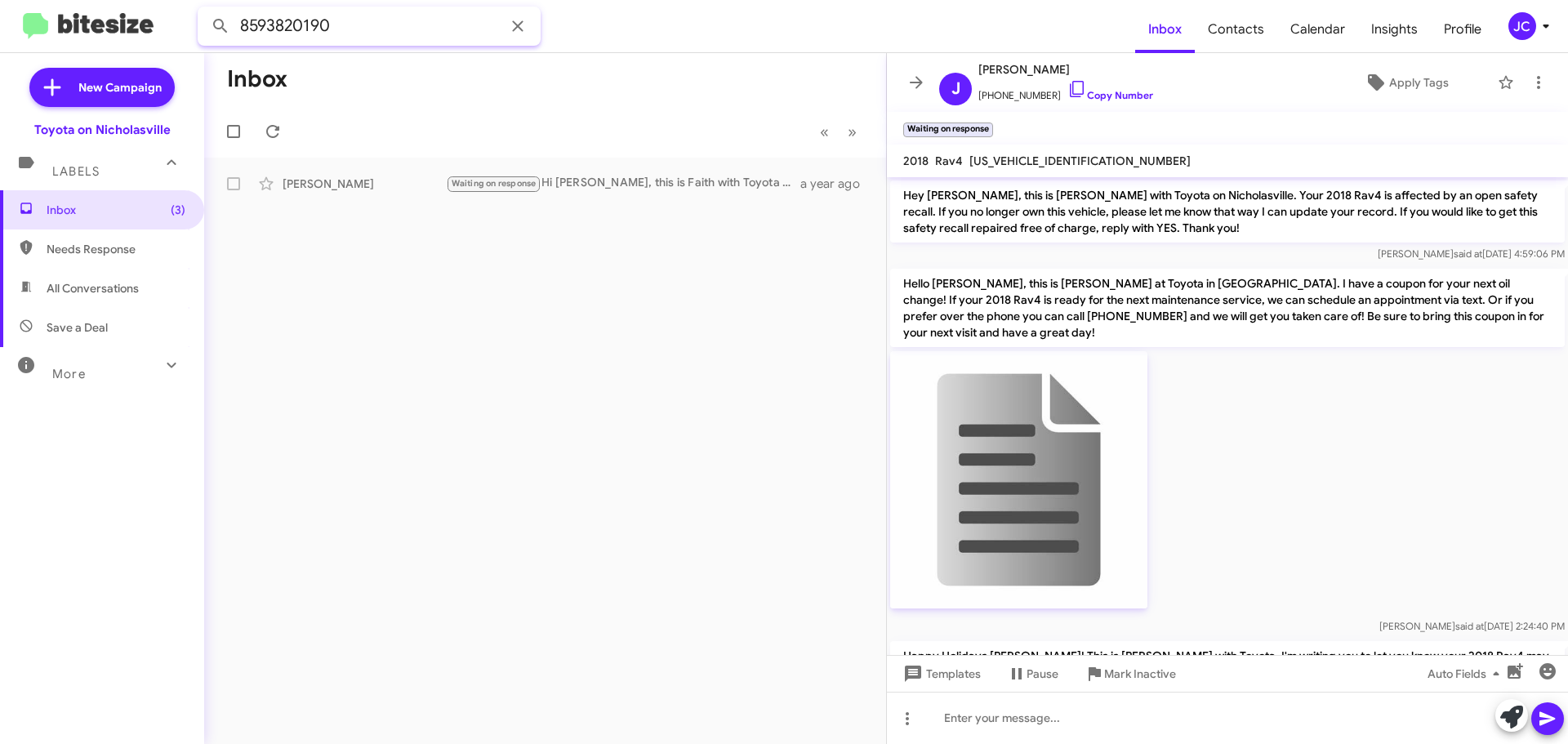
drag, startPoint x: 182, startPoint y: 35, endPoint x: 0, endPoint y: 55, distance: 183.1
click at [0, 49] on mat-toolbar "8593820190 Inbox Contacts Calendar Insights Profile JC" at bounding box center [784, 26] width 1568 height 53
type input "8592294698"
click at [204, 10] on button at bounding box center [220, 26] width 33 height 33
click at [364, 182] on div "[PERSON_NAME]" at bounding box center [364, 184] width 164 height 16
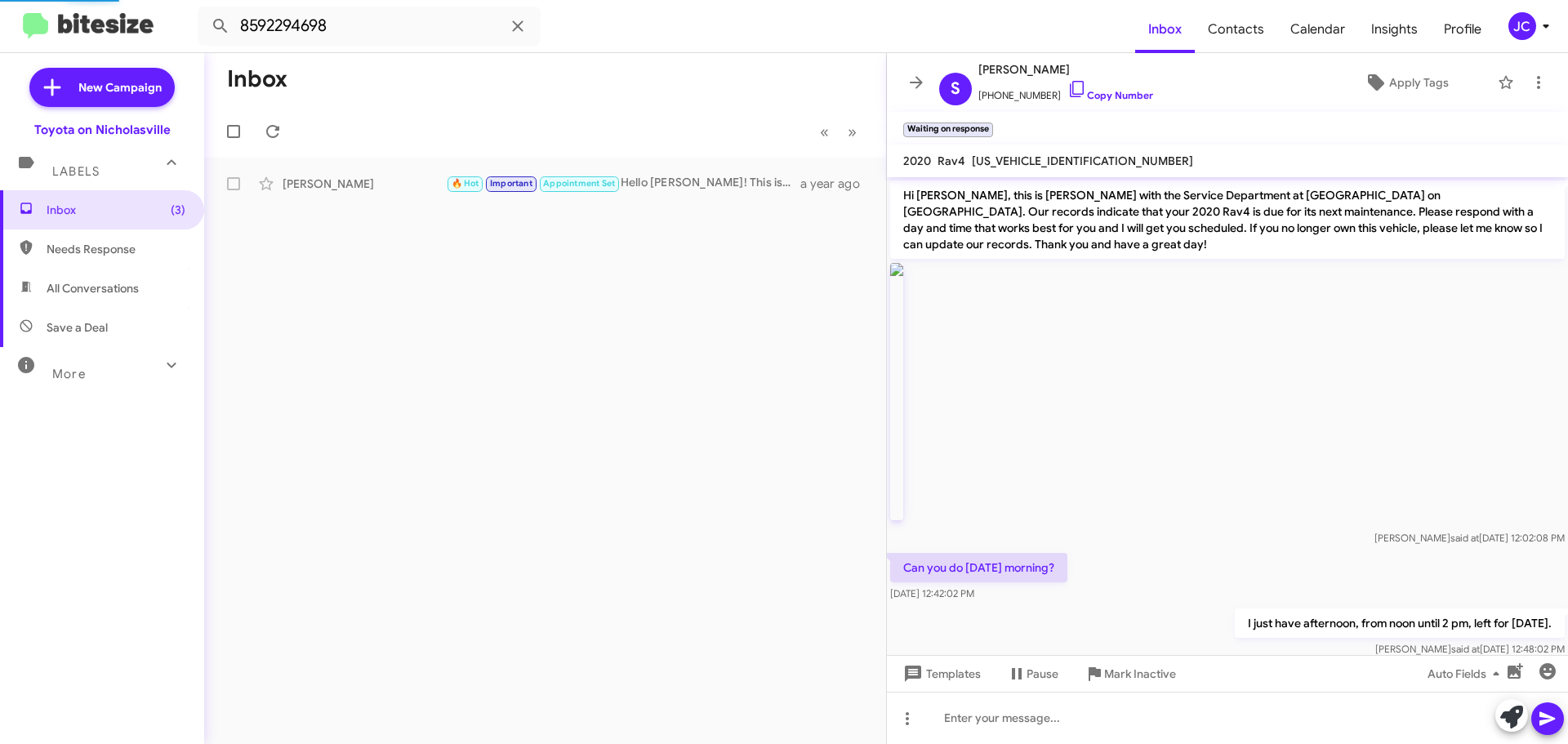
scroll to position [2463, 0]
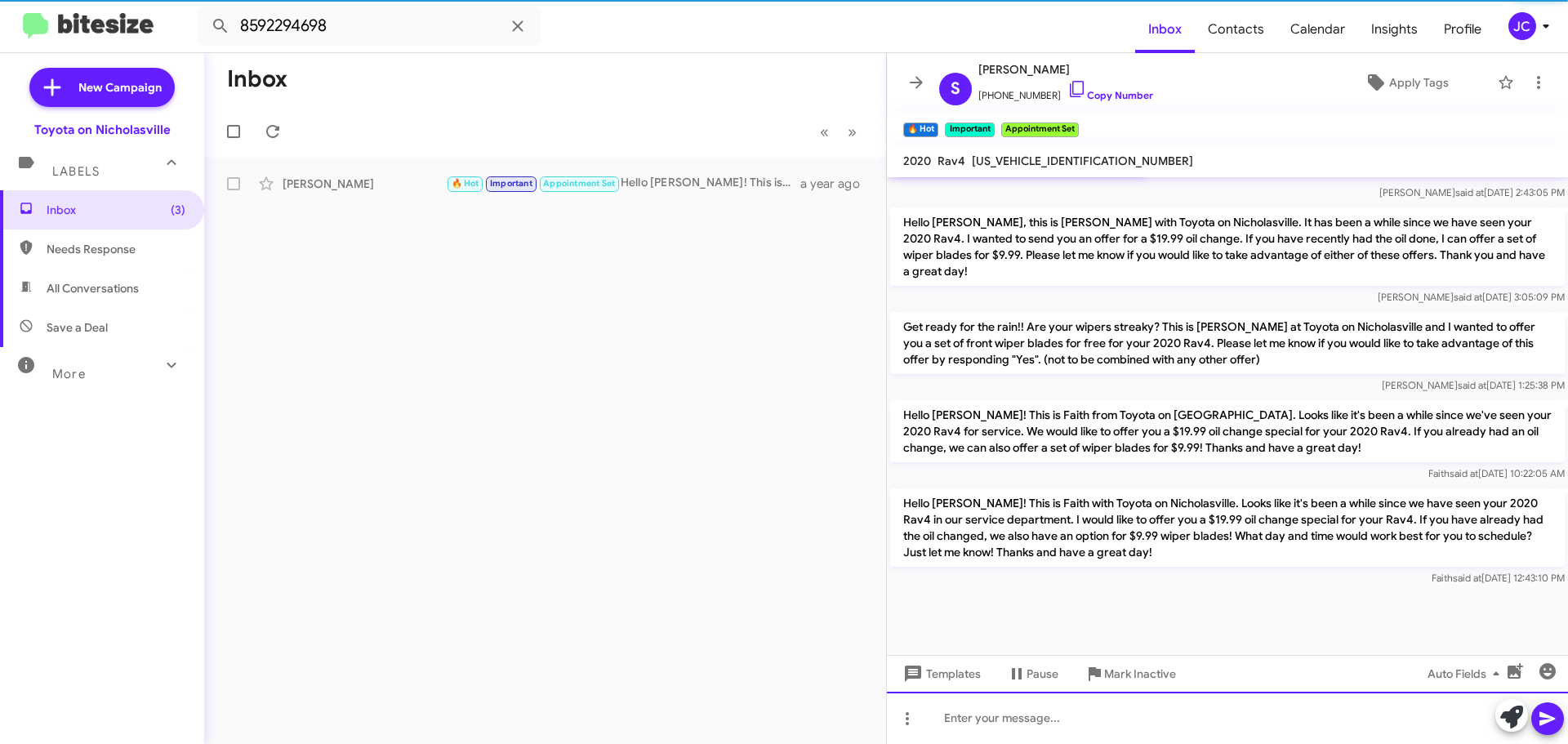
click at [958, 721] on div at bounding box center [1227, 718] width 681 height 53
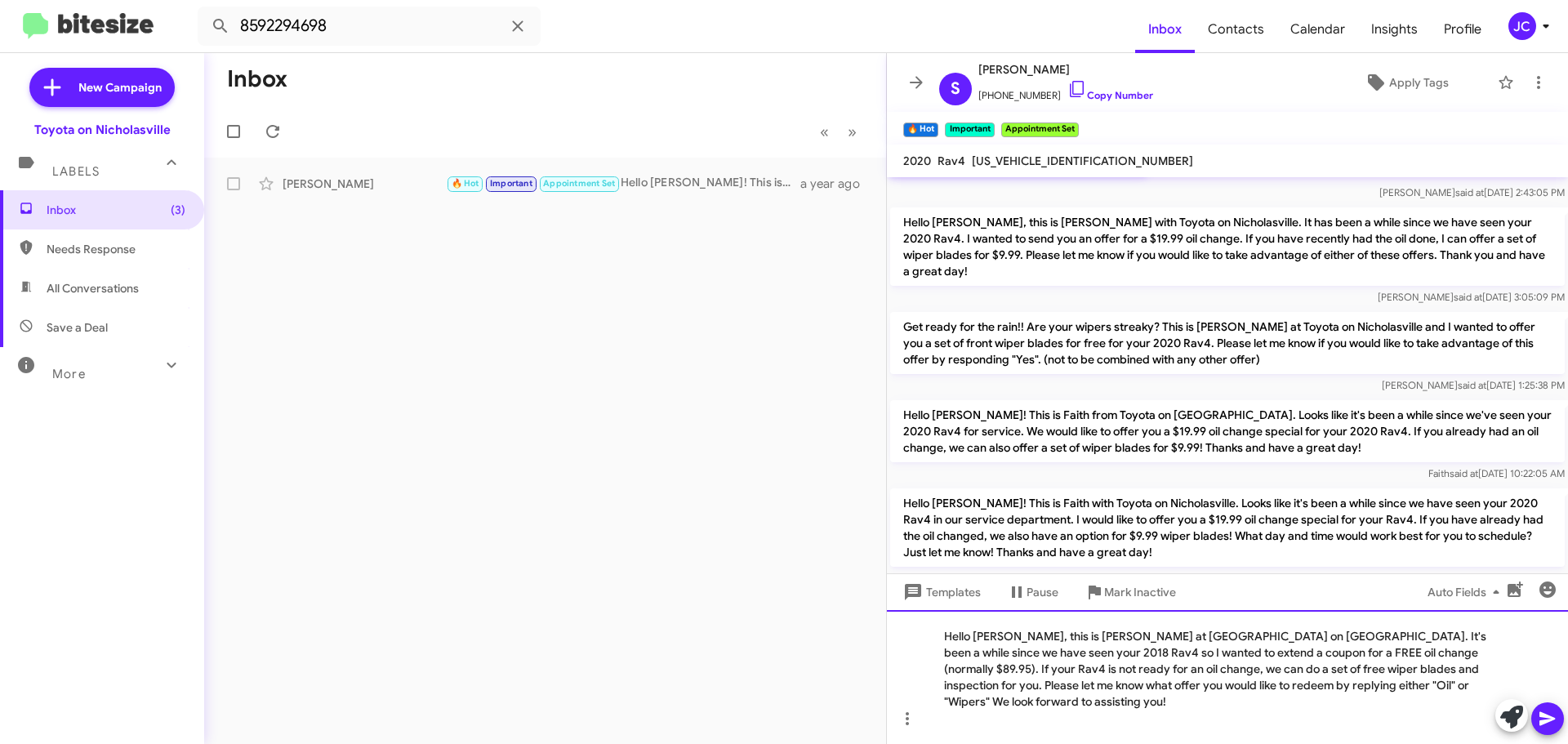
click at [1009, 658] on div "Hello Bonnie, this is Jessika at Toyota on Nicholasville. It's been a while sin…" at bounding box center [1227, 677] width 681 height 134
click at [1471, 653] on div "Hello Shelley, this is Jessika at Toyota on Nicholasville. It's been a while si…" at bounding box center [1227, 677] width 681 height 134
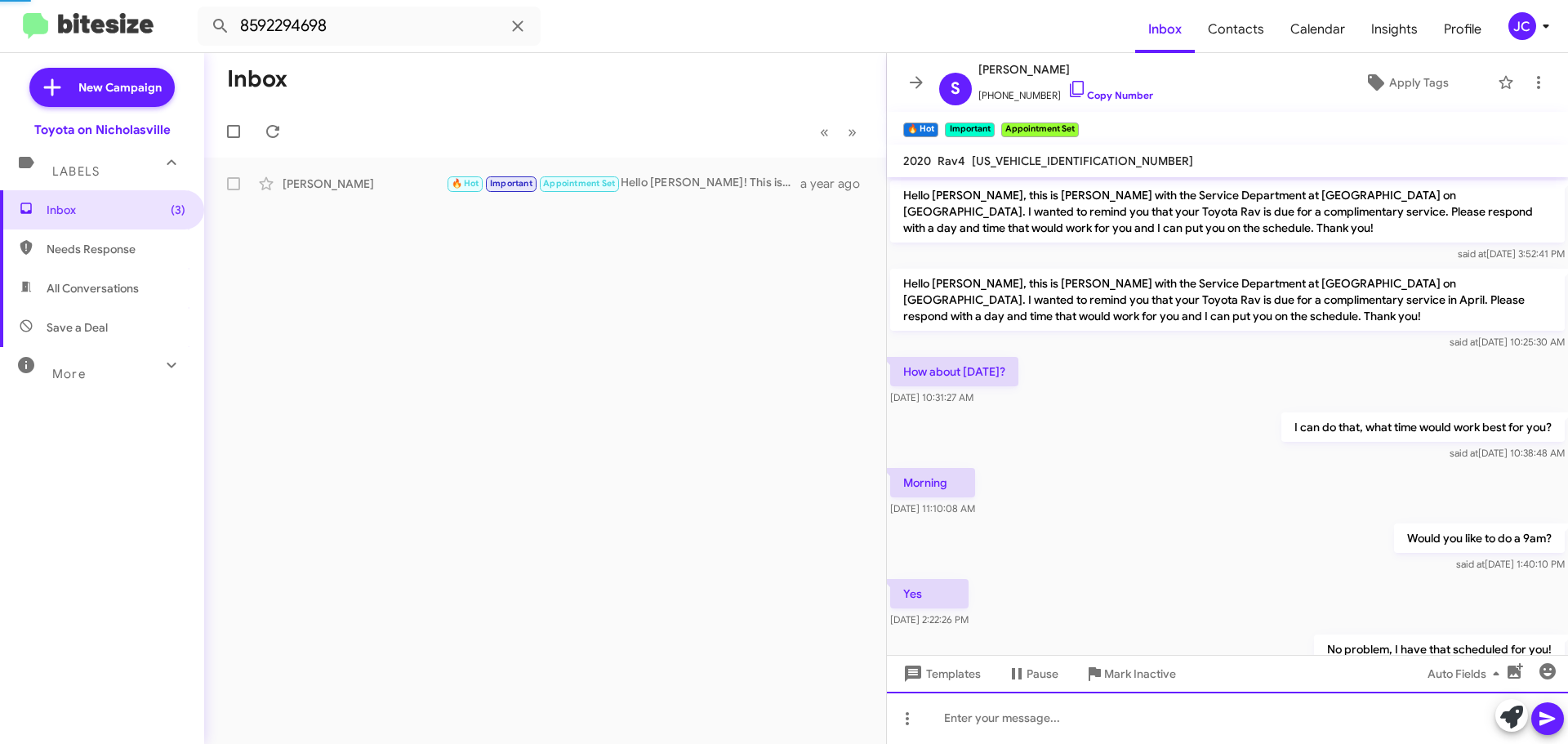
scroll to position [81, 0]
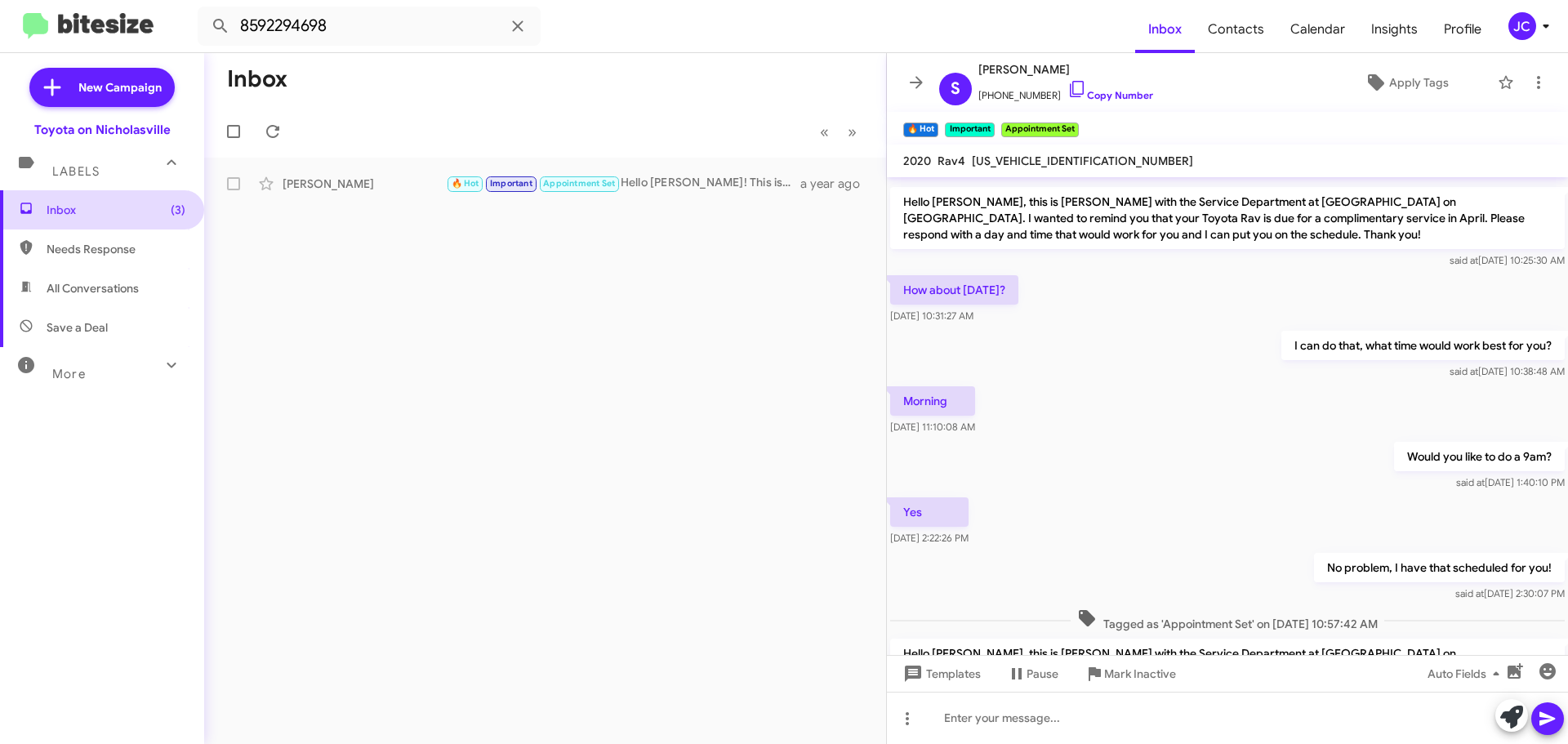
click at [149, 207] on span "Inbox (3)" at bounding box center [116, 210] width 139 height 16
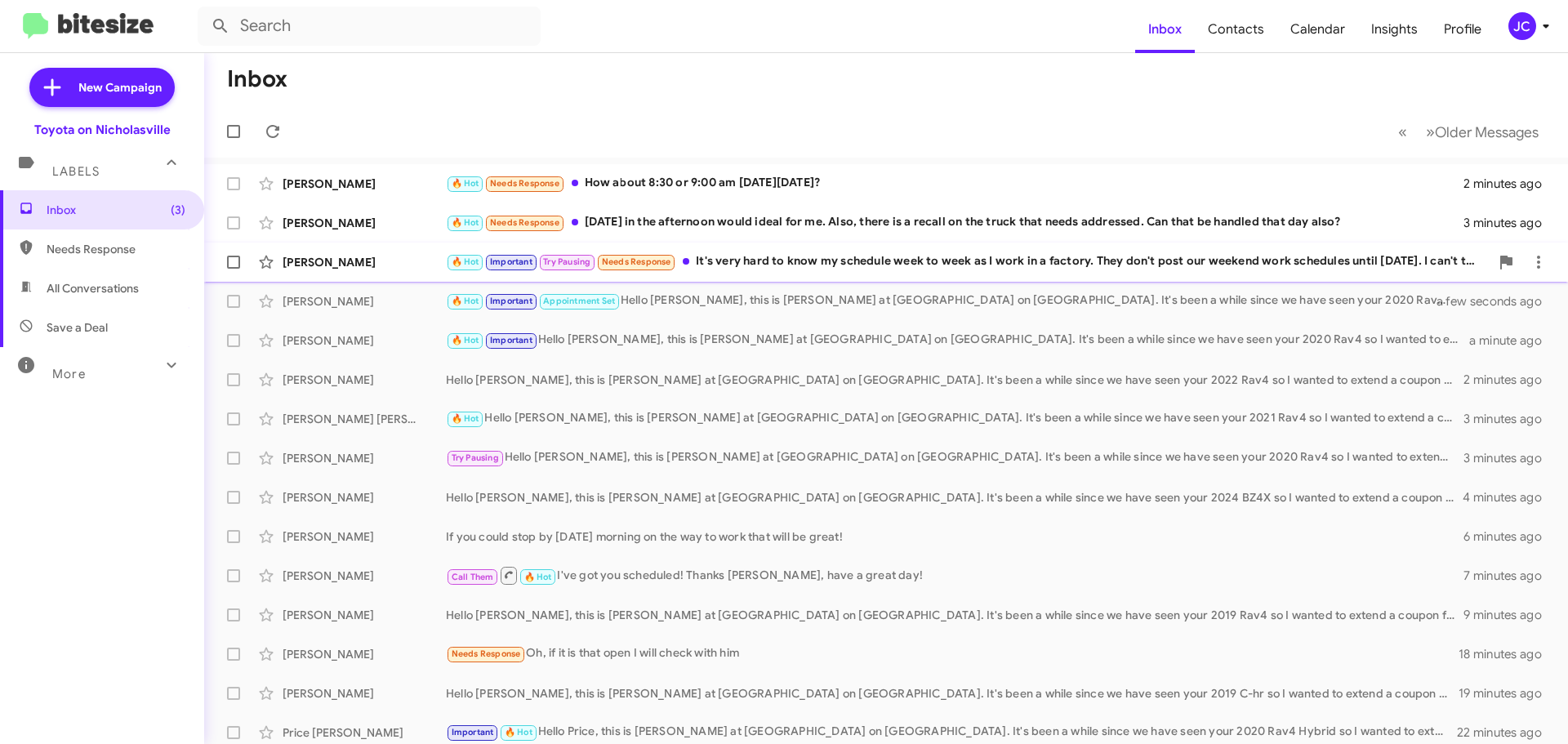
click at [380, 275] on div "Kimberly Purvis 🔥 Hot Important Try Pausing Needs Response It's very hard to kn…" at bounding box center [886, 263] width 1338 height 33
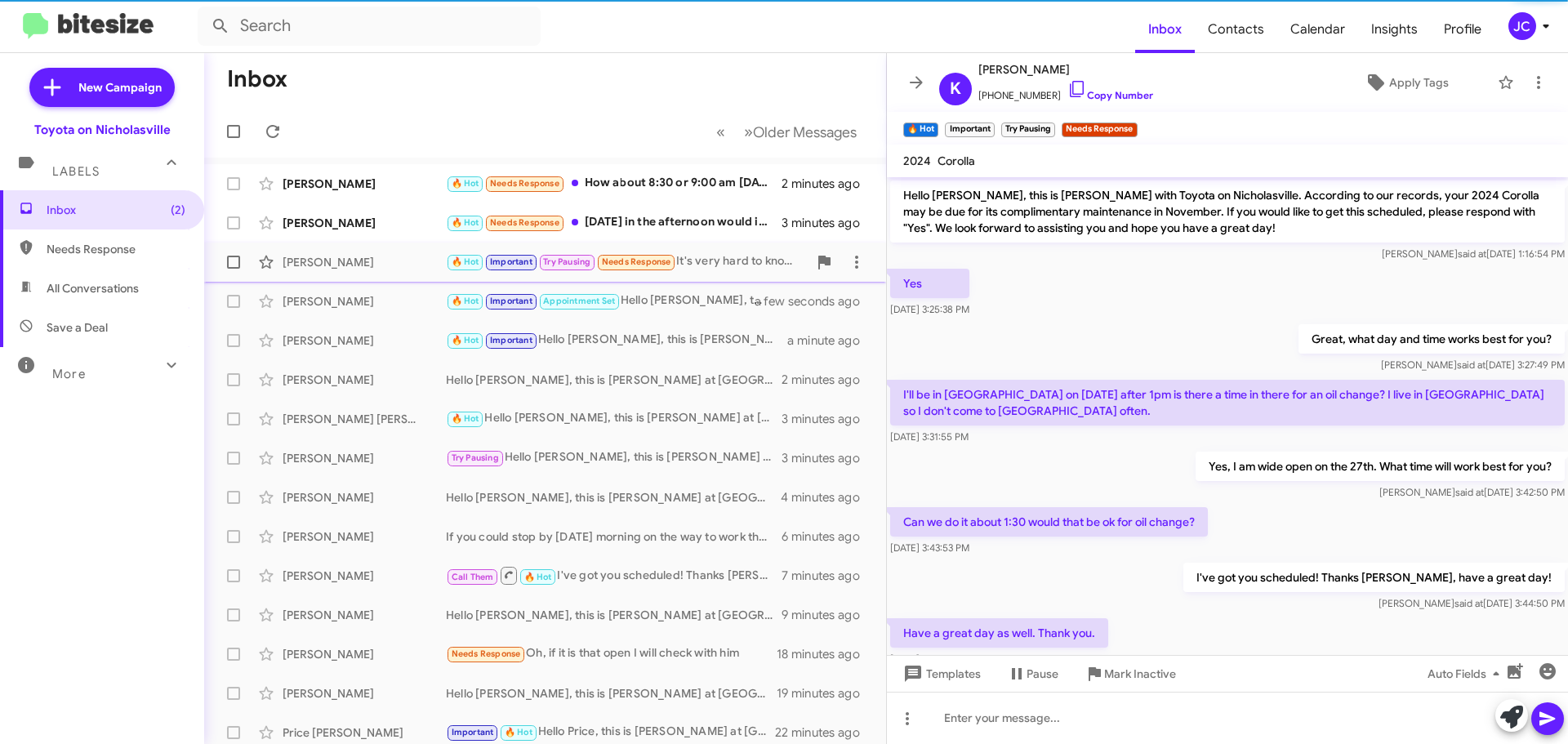
scroll to position [597, 0]
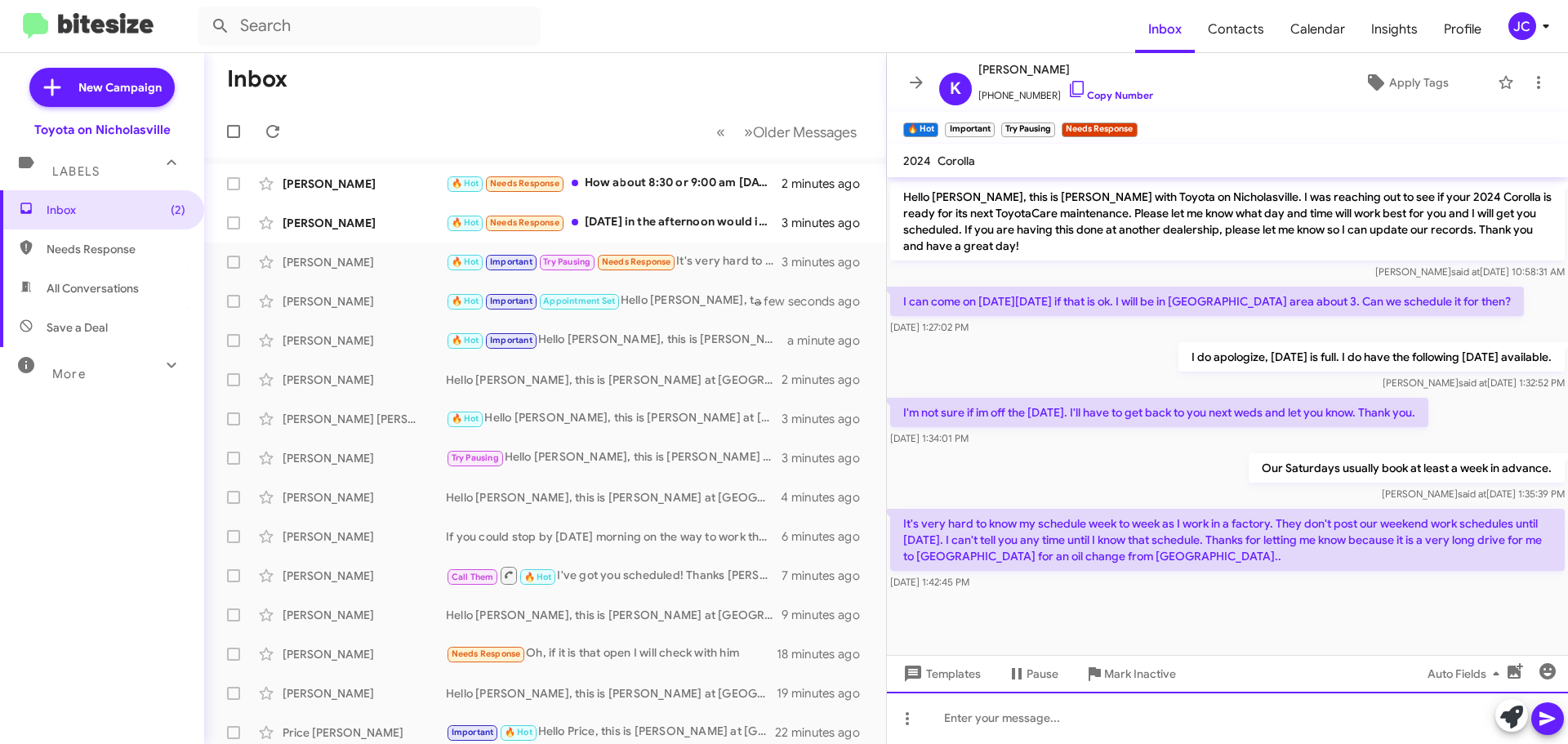
click at [937, 731] on div at bounding box center [1227, 718] width 681 height 53
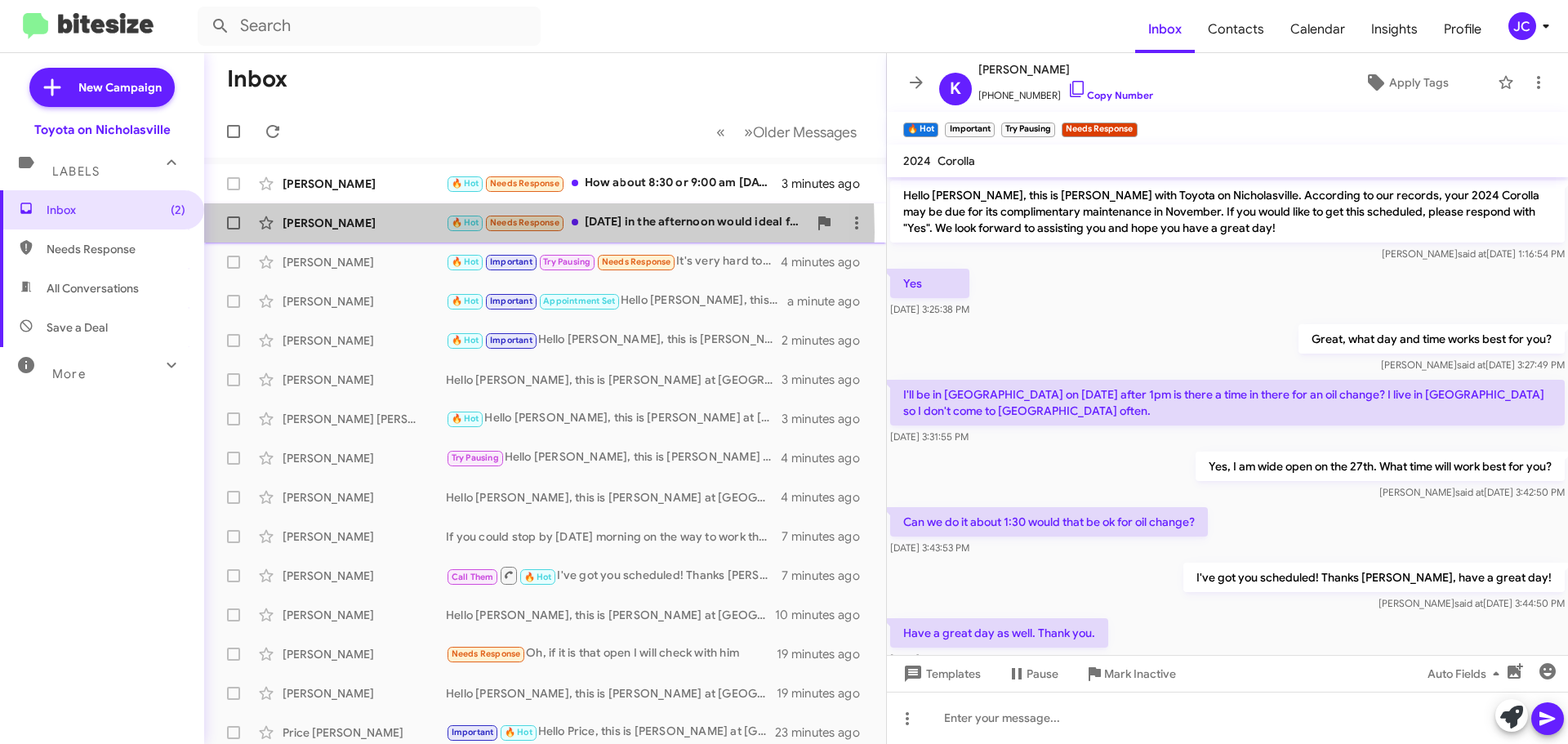
click at [343, 232] on div "Angela Pope 🔥 Hot Needs Response Monday the 15th in the afternoon would ideal f…" at bounding box center [545, 223] width 656 height 33
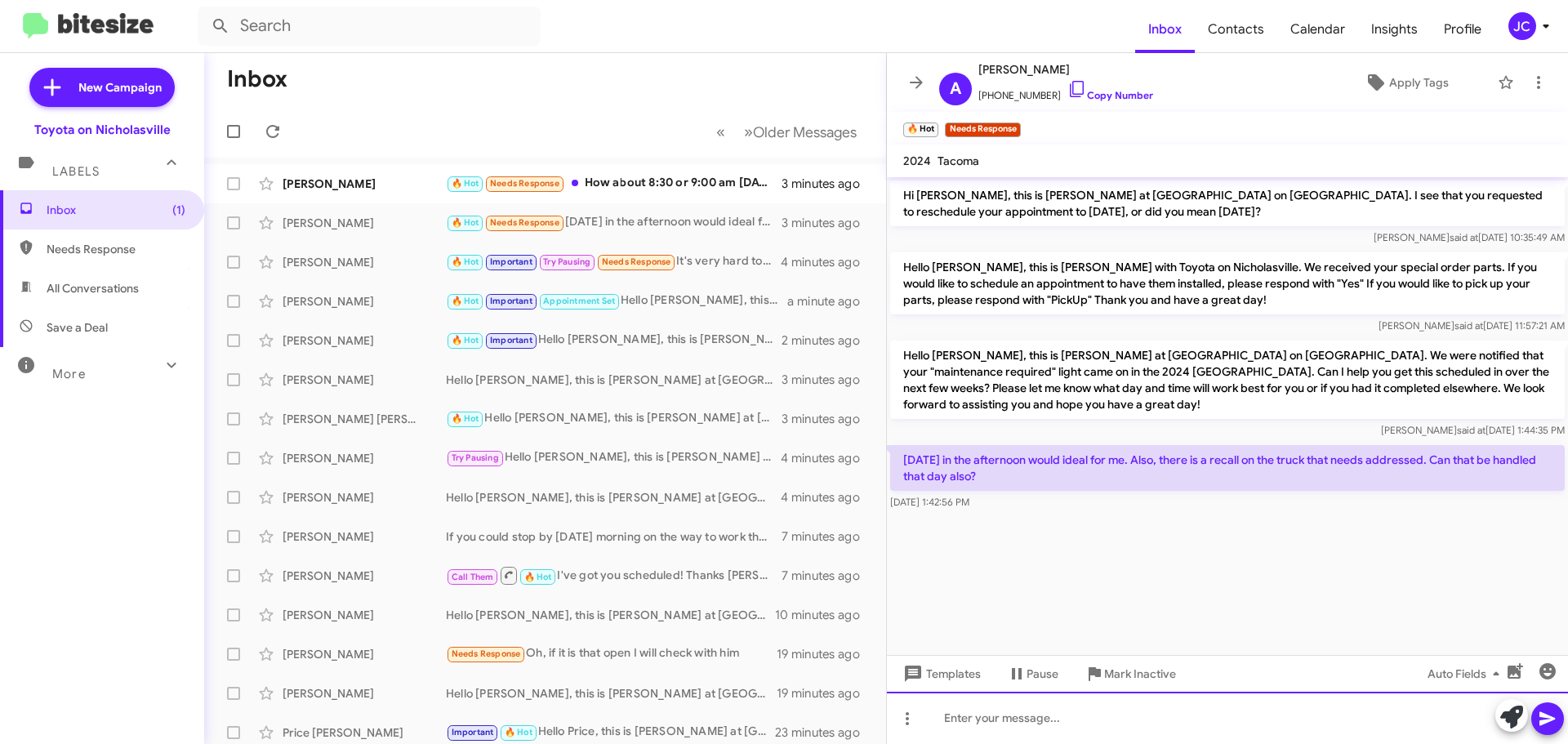
click at [974, 713] on div at bounding box center [1227, 718] width 681 height 53
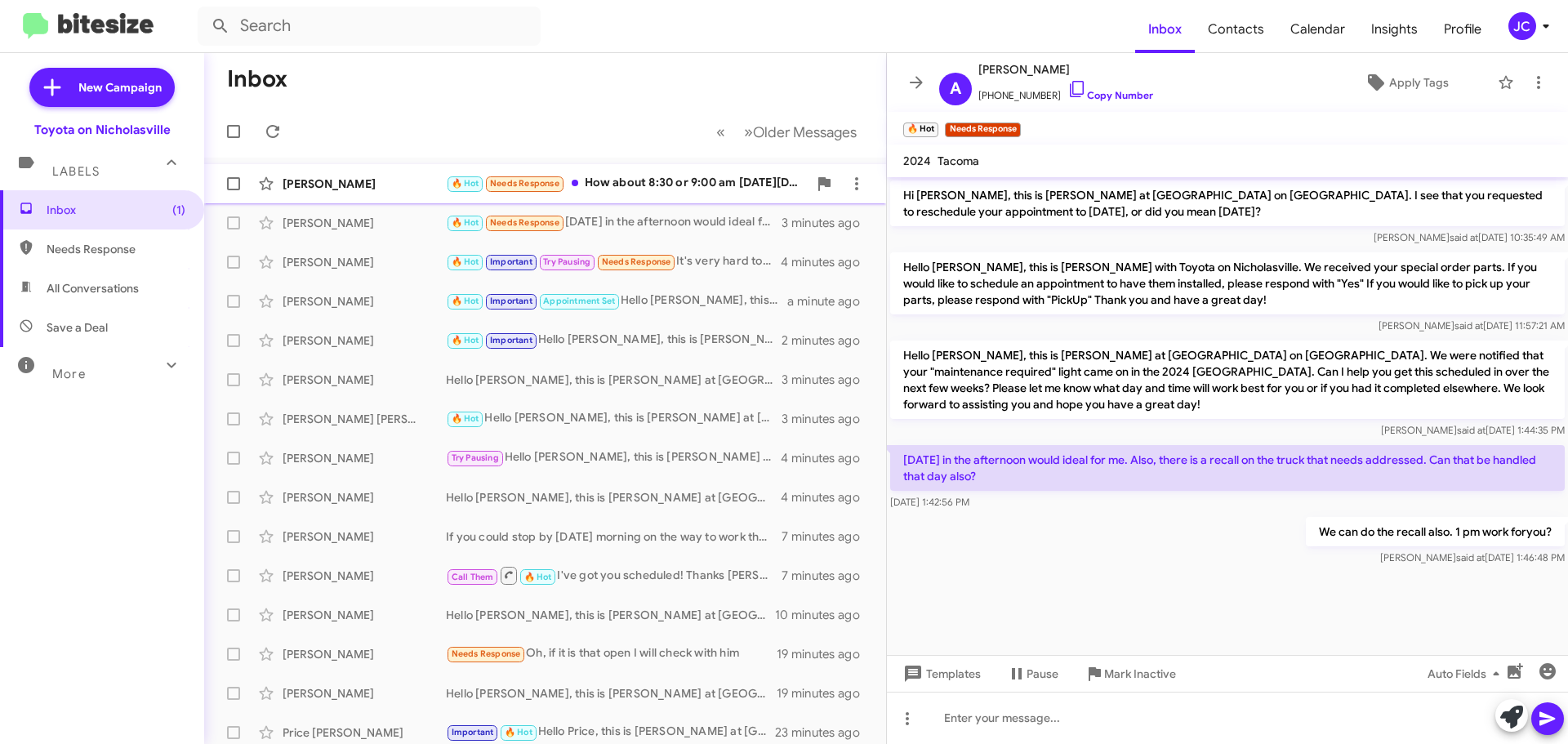
click at [346, 173] on div "Sandra Hartner 🔥 Hot Needs Response How about 8:30 or 9:00 am next Mon Sept 15?…" at bounding box center [545, 184] width 656 height 33
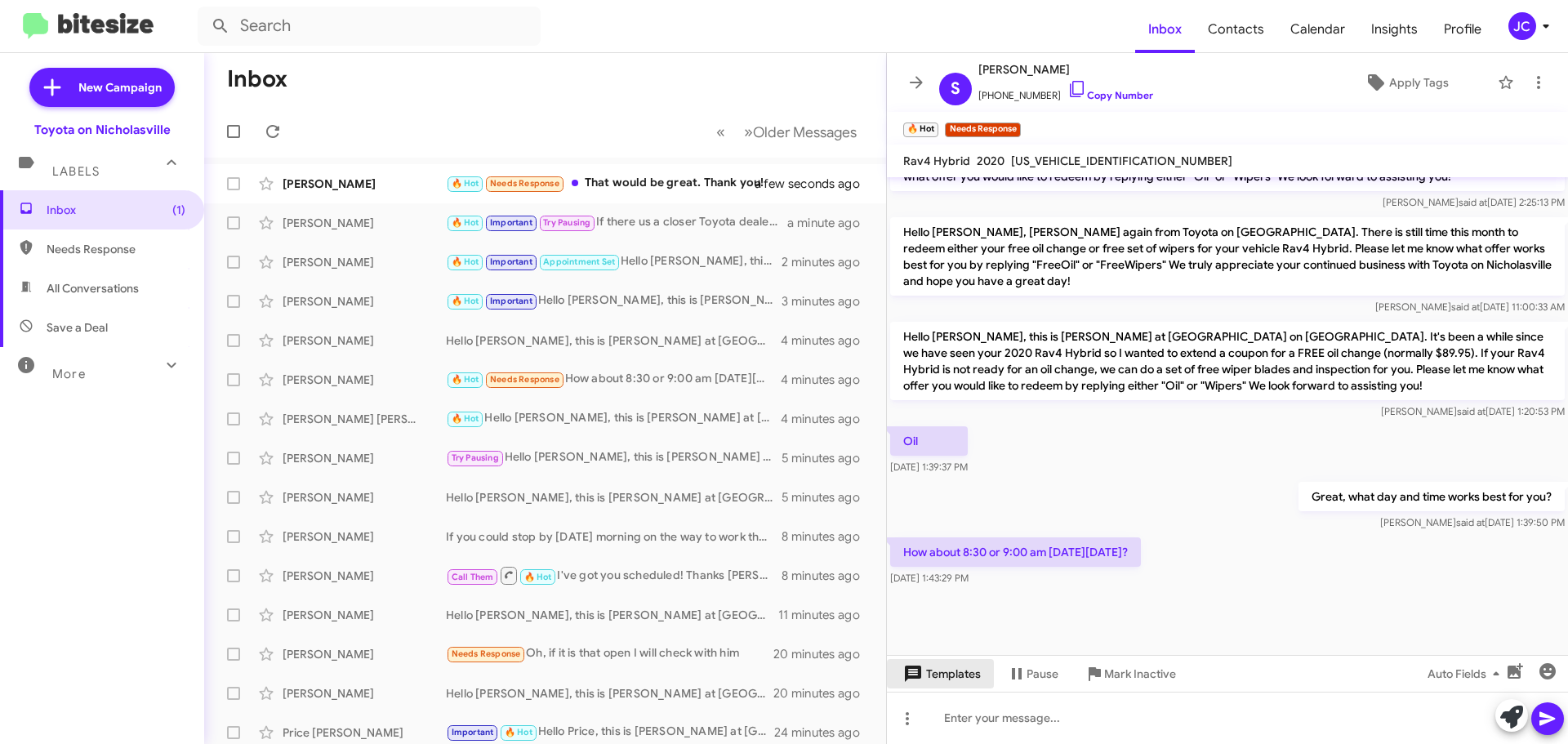
click at [953, 670] on span "Templates" at bounding box center [940, 674] width 81 height 30
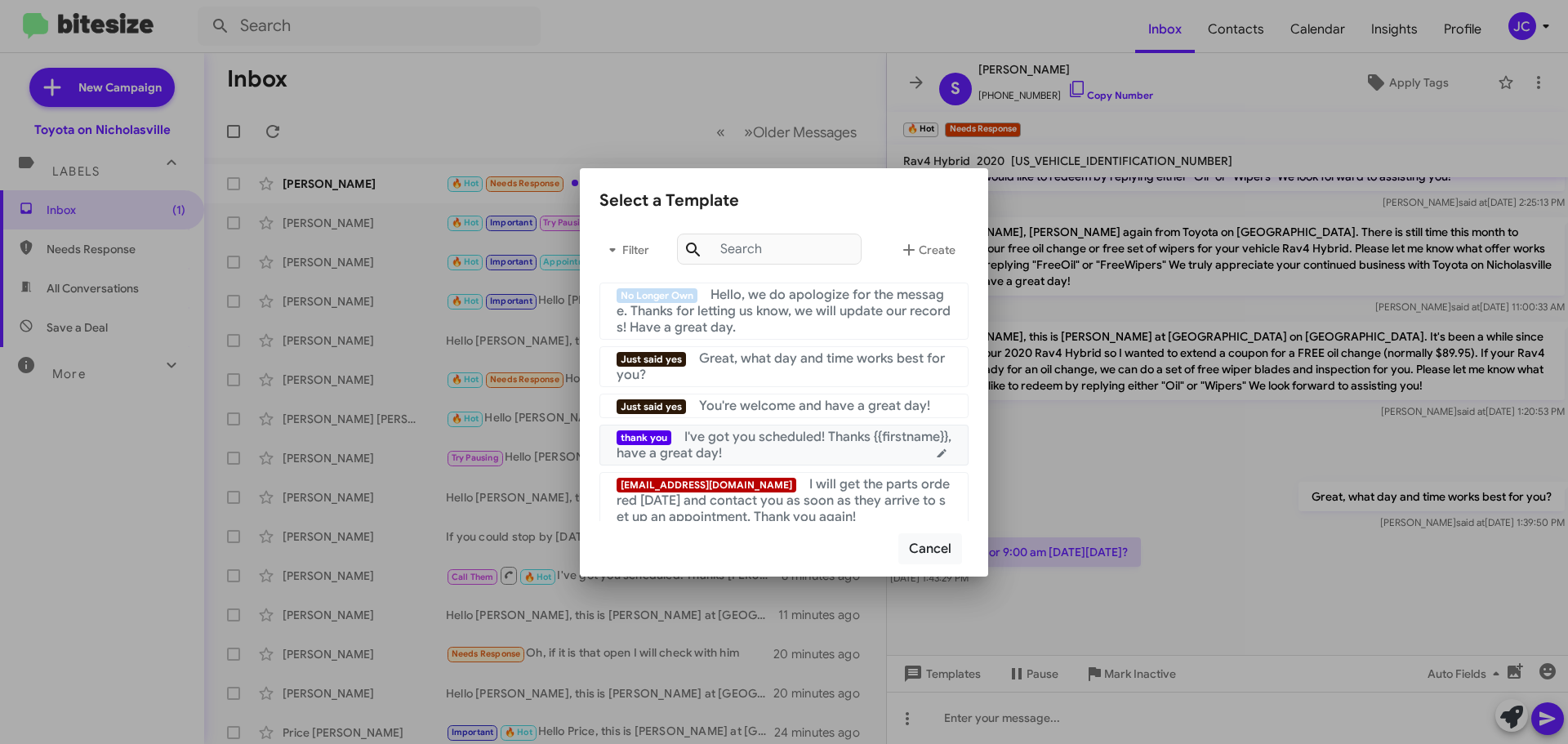
click at [762, 458] on div "thank you I've got you scheduled! Thanks {{firstname}}, have a great day!" at bounding box center [783, 445] width 335 height 33
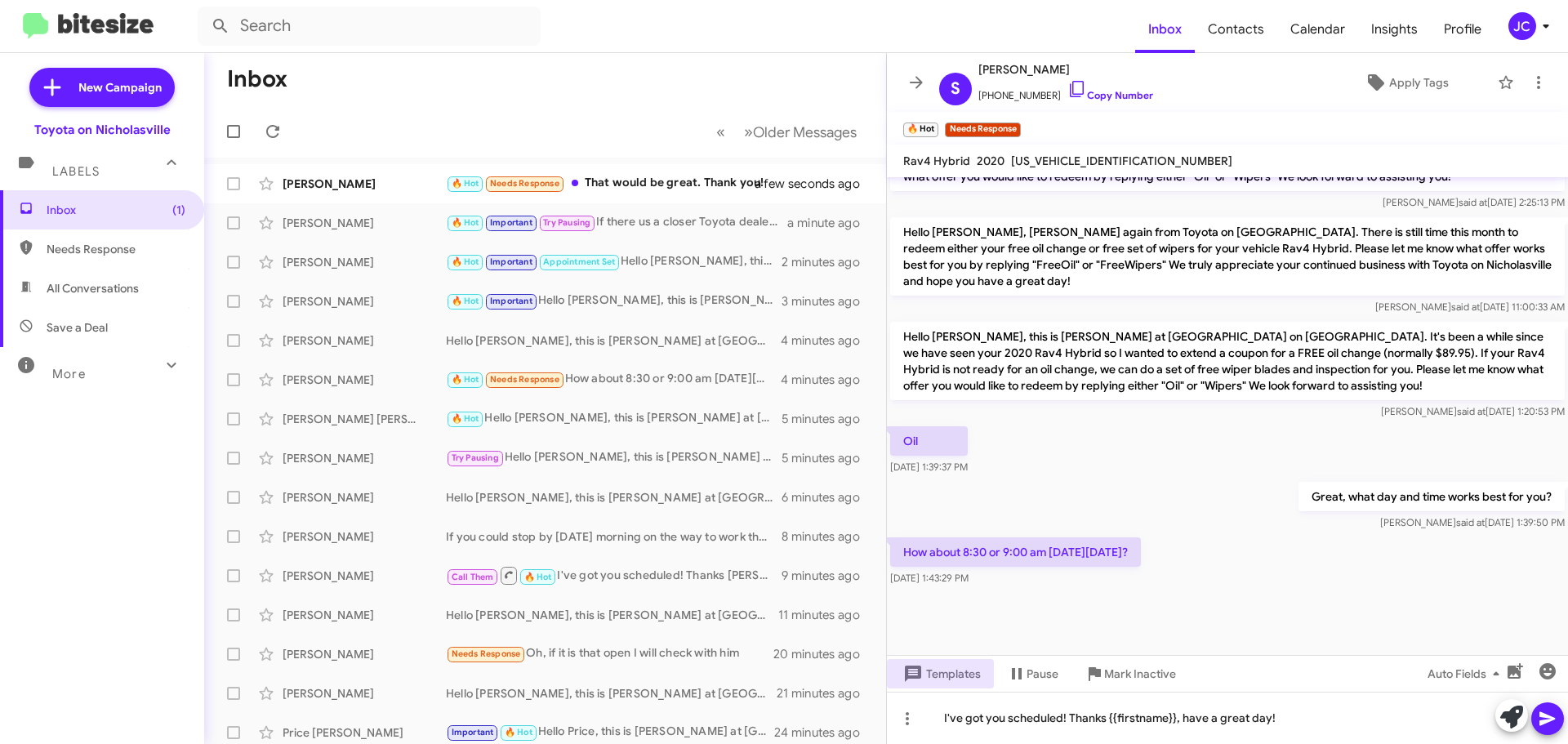
click at [1549, 711] on icon at bounding box center [1547, 719] width 20 height 20
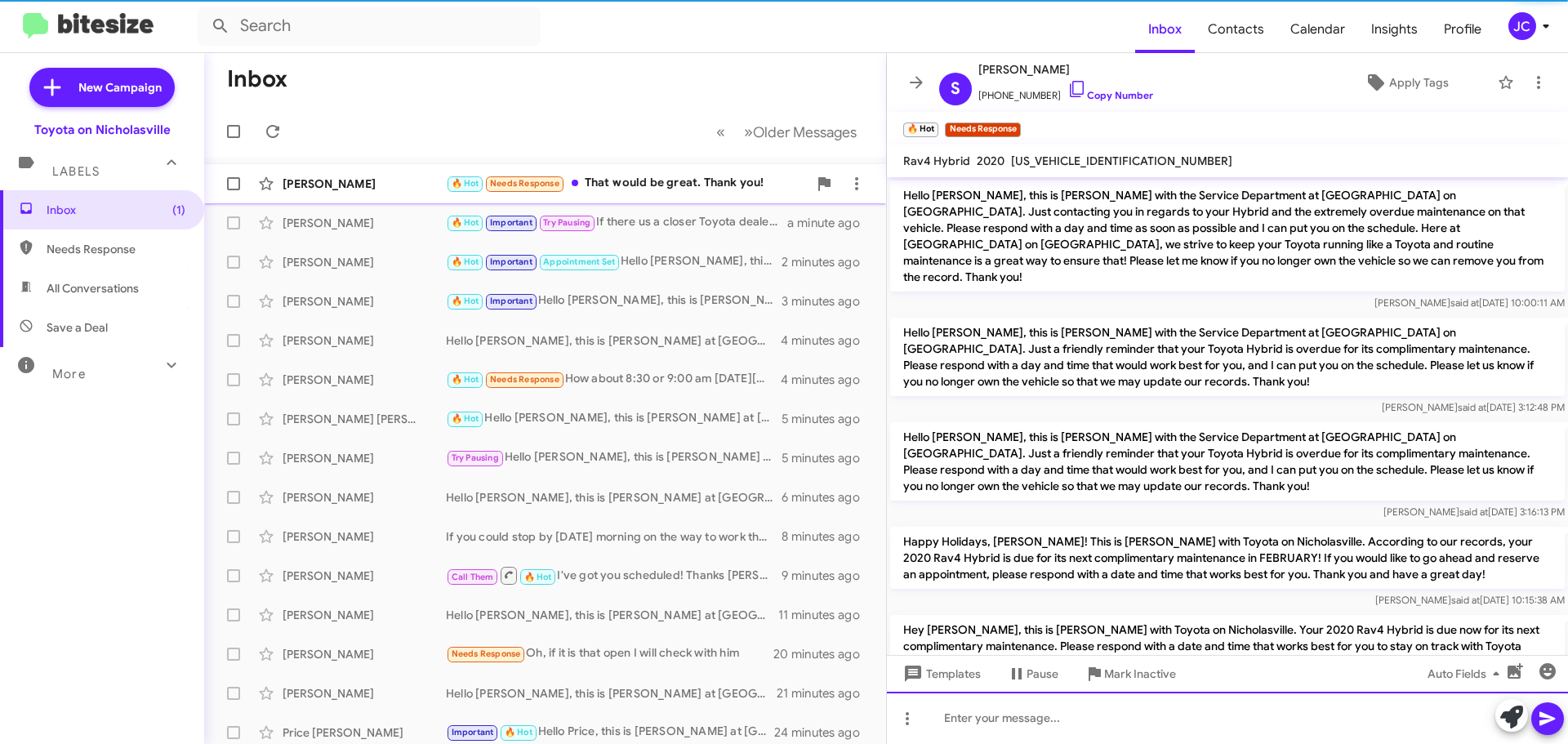
scroll to position [0, 0]
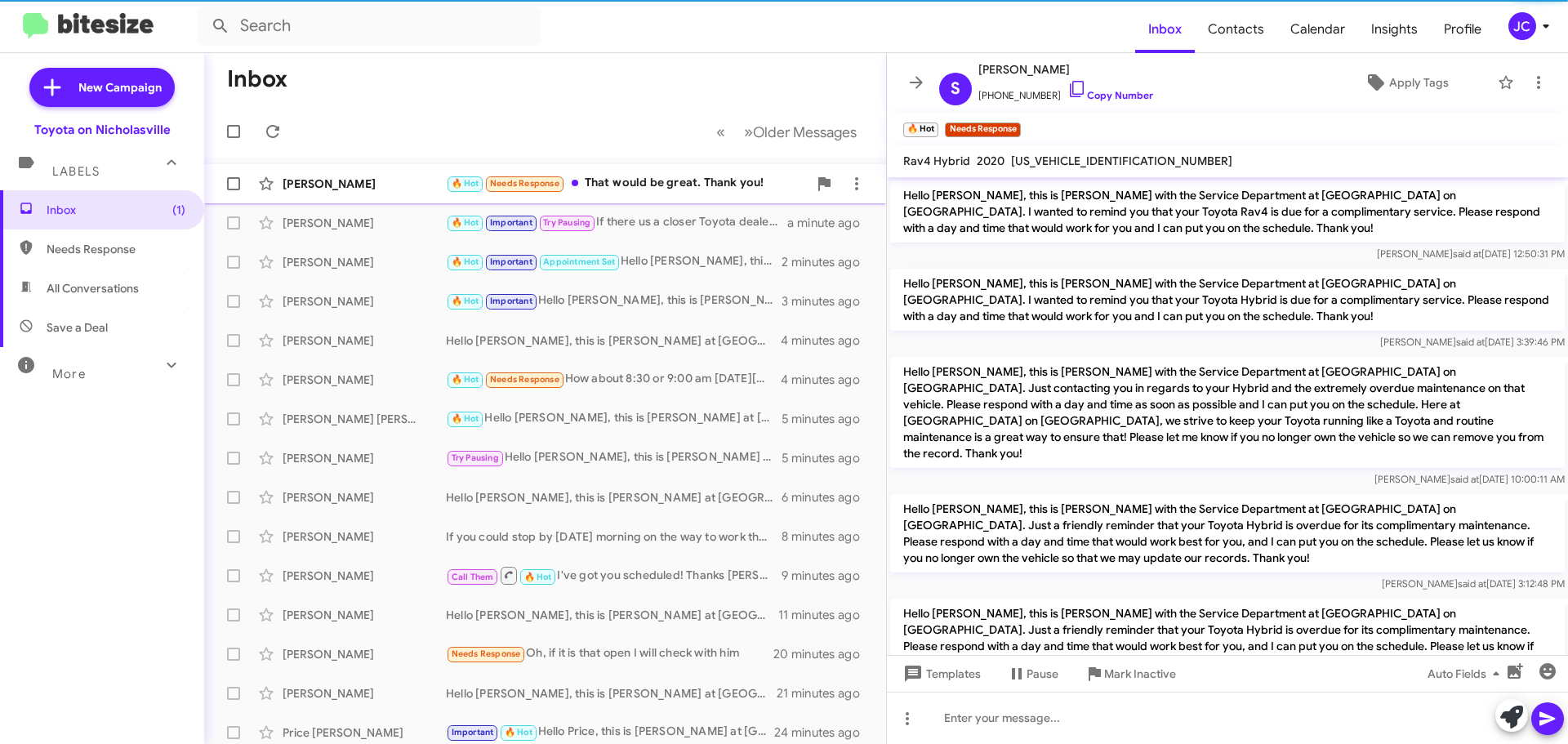
click at [295, 179] on div "Angela Pope" at bounding box center [364, 184] width 164 height 16
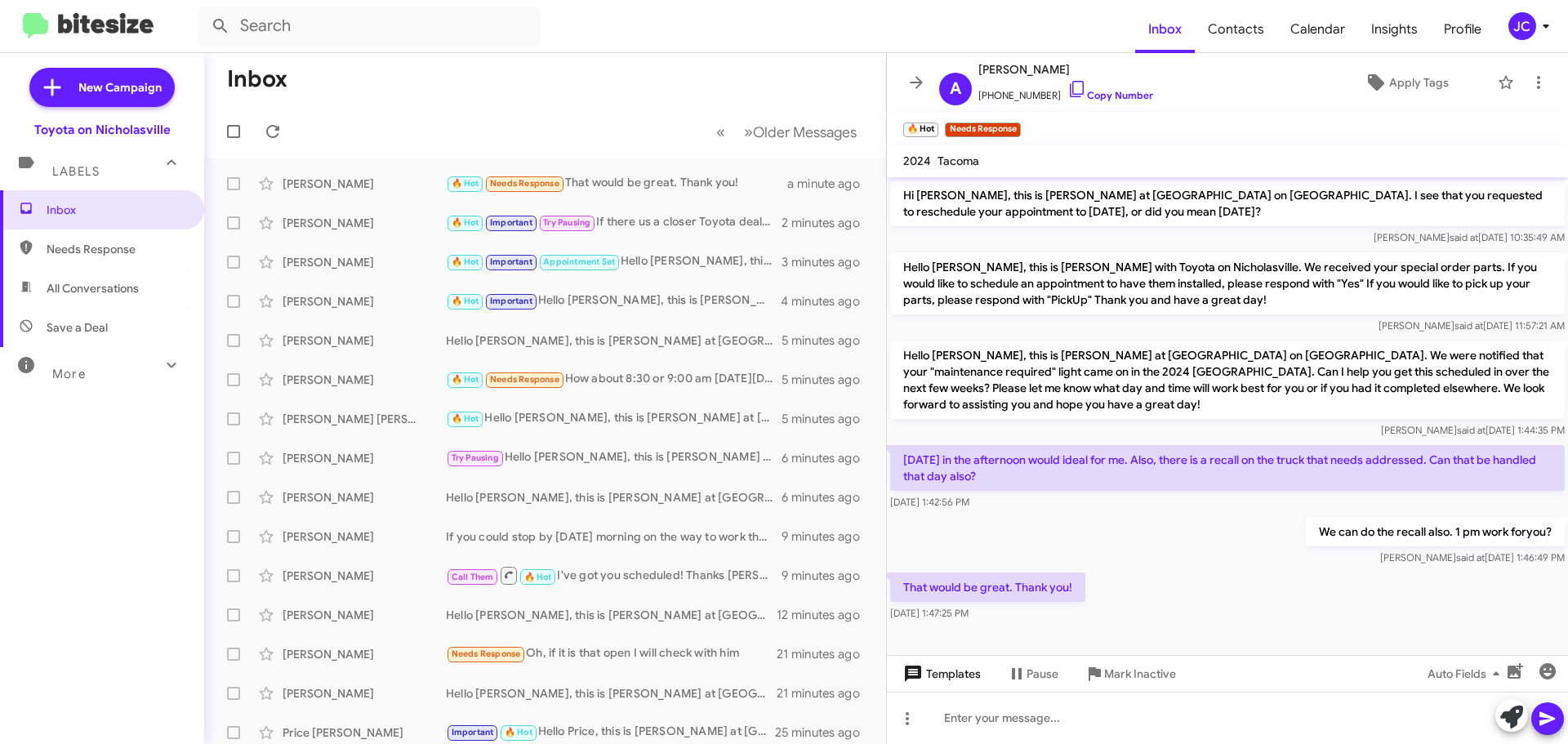
click at [968, 673] on span "Templates" at bounding box center [940, 674] width 81 height 30
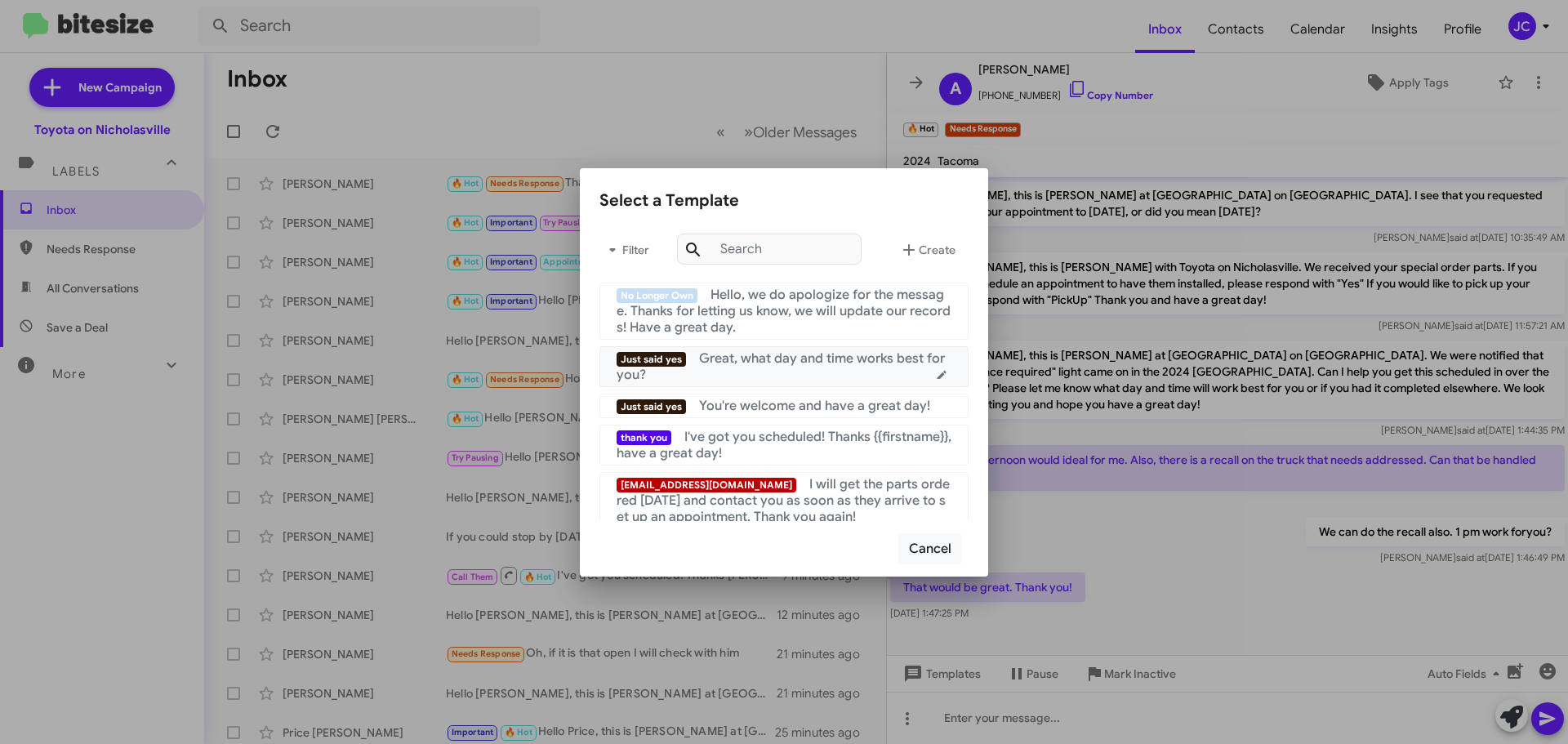
click at [753, 361] on span "Great, what day and time works best for you?" at bounding box center [780, 367] width 328 height 33
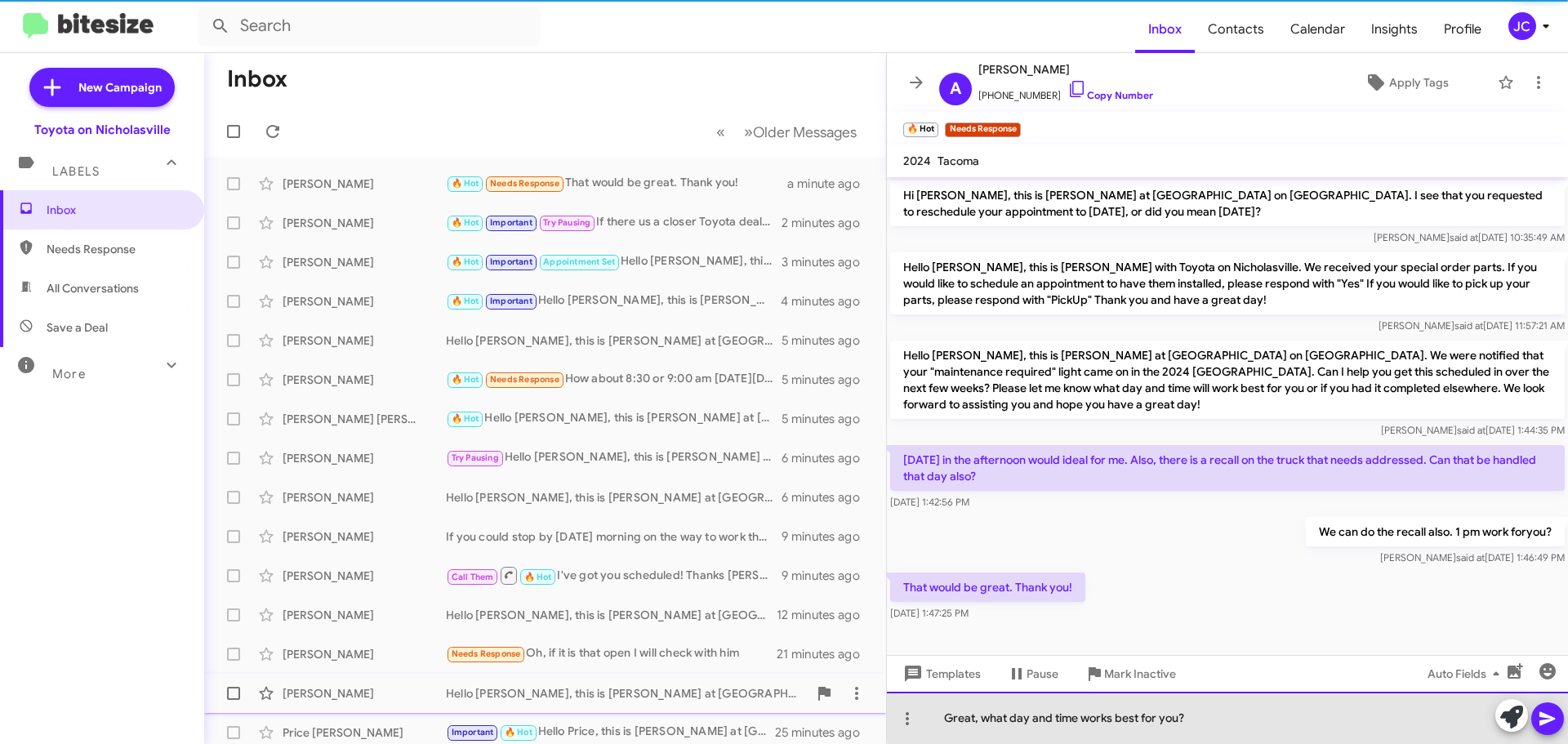
drag, startPoint x: 1199, startPoint y: 723, endPoint x: 398, endPoint y: 683, distance: 802.0
click at [425, 685] on div "Inbox « Previous » Next Older Messages Angela Pope 🔥 Hot Needs Response That wo…" at bounding box center [886, 399] width 1364 height 691
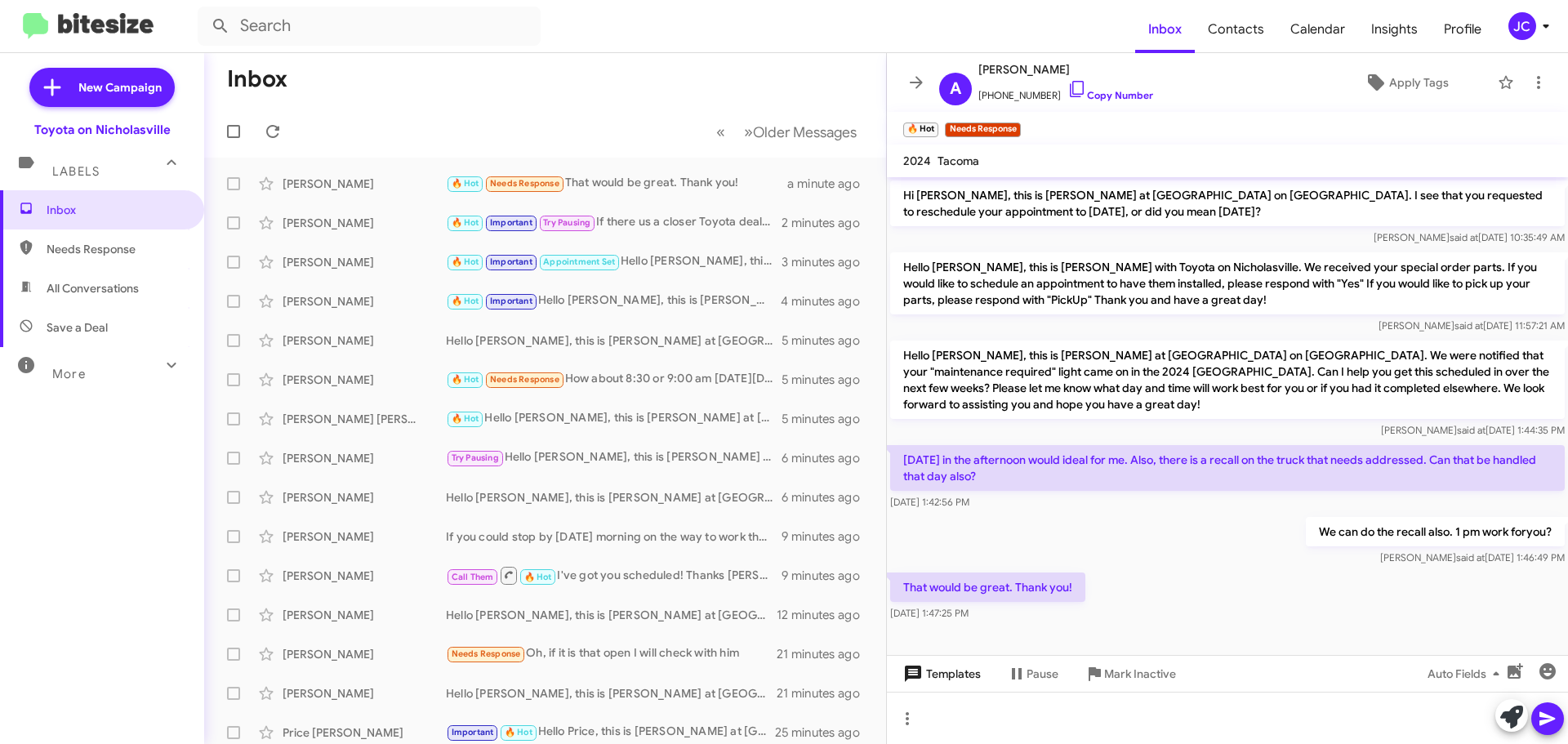
click at [981, 687] on button "Templates" at bounding box center [940, 674] width 107 height 30
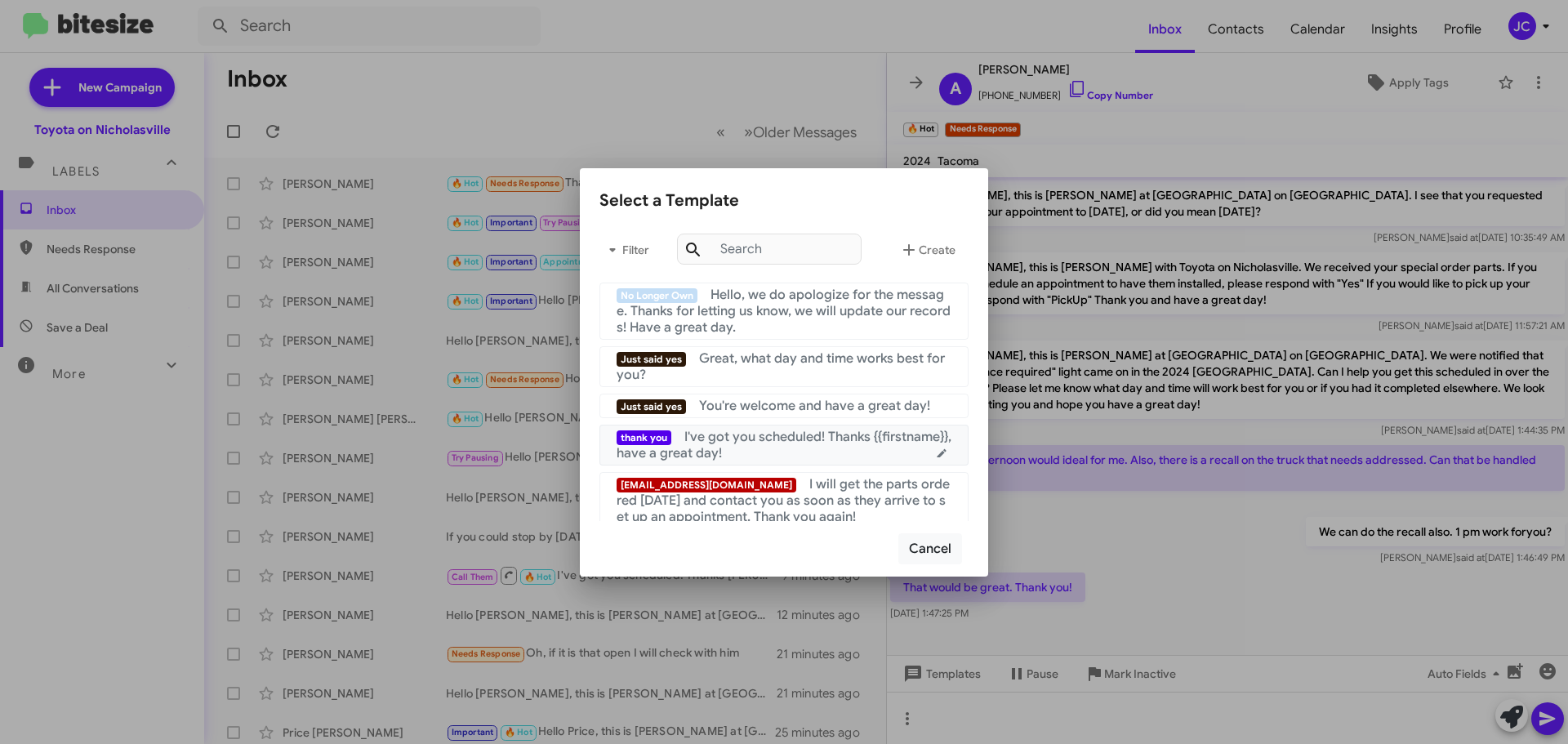
click at [762, 444] on span "I've got you scheduled! Thanks {{firstname}}, have a great day!" at bounding box center [783, 445] width 335 height 33
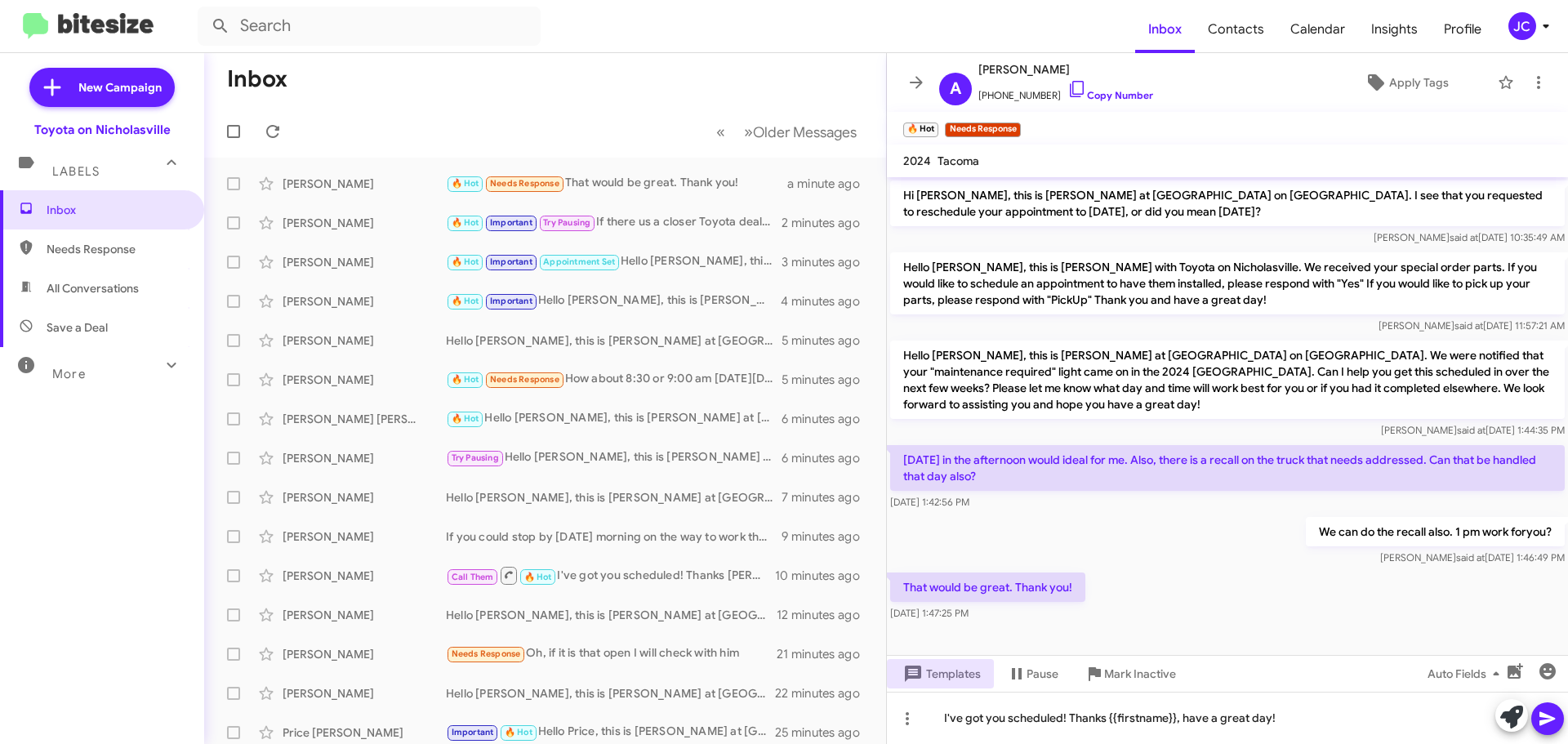
click at [1551, 719] on icon at bounding box center [1547, 719] width 16 height 14
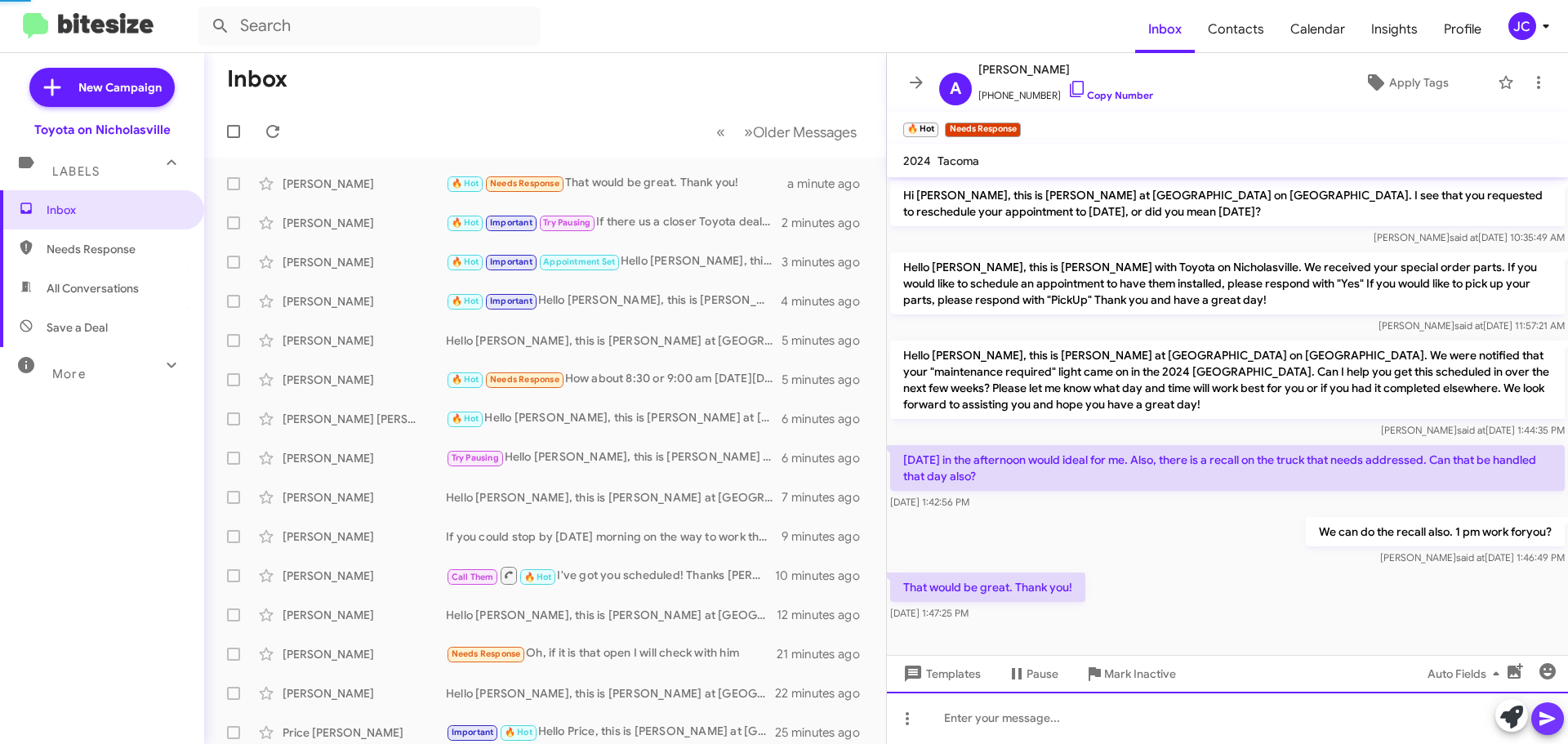
scroll to position [54, 0]
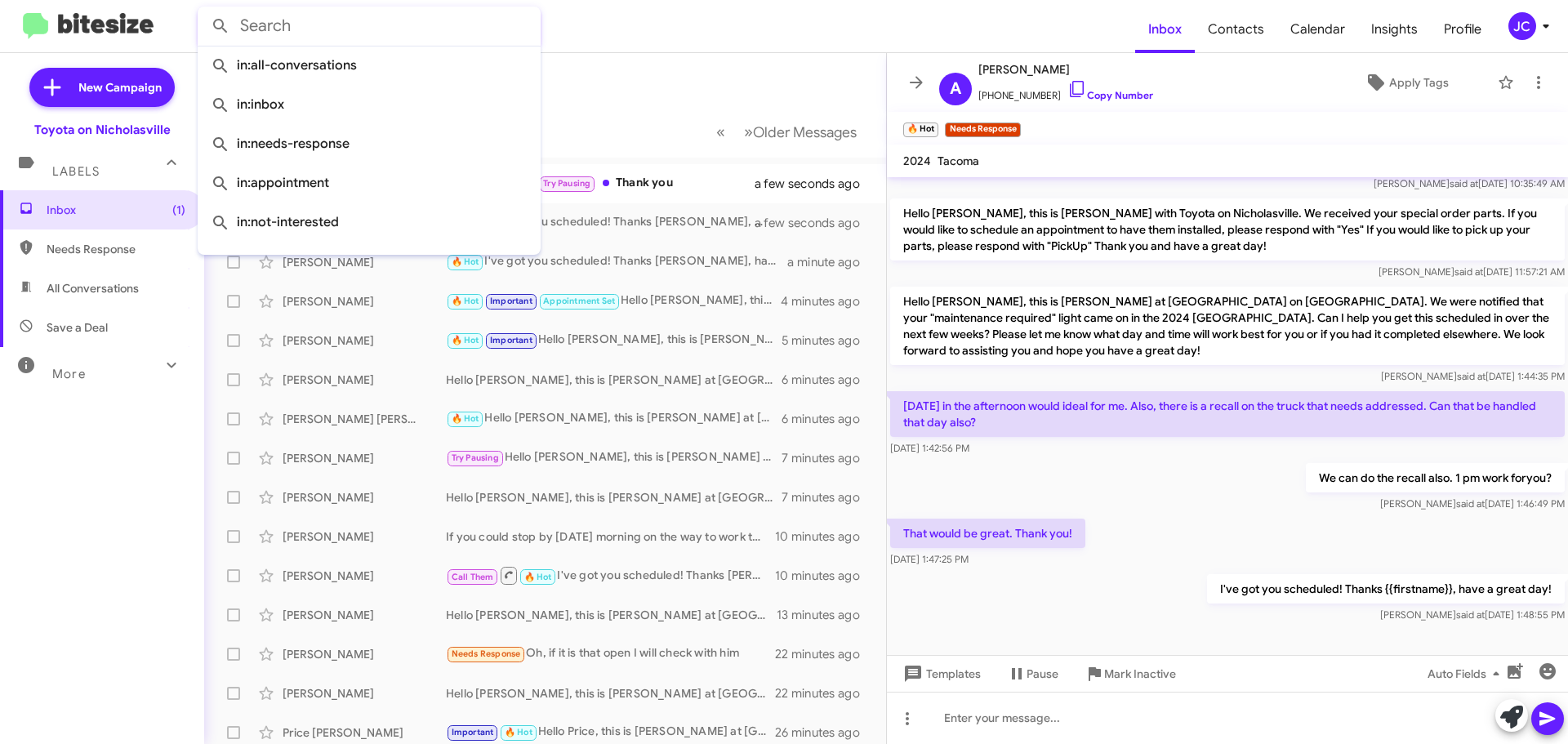
click at [243, 20] on input "text" at bounding box center [369, 26] width 343 height 40
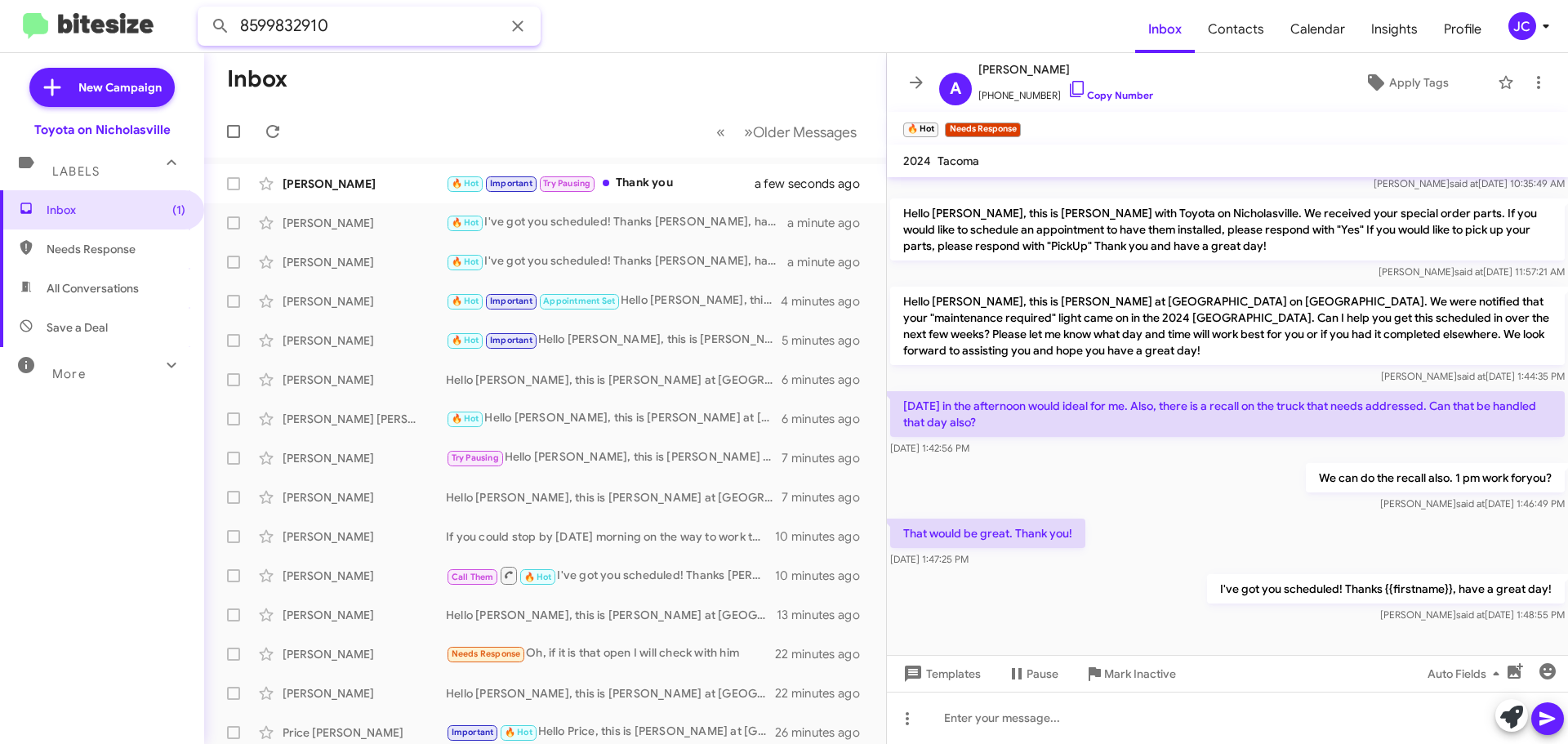
type input "8599832910"
click at [204, 10] on button at bounding box center [220, 26] width 33 height 33
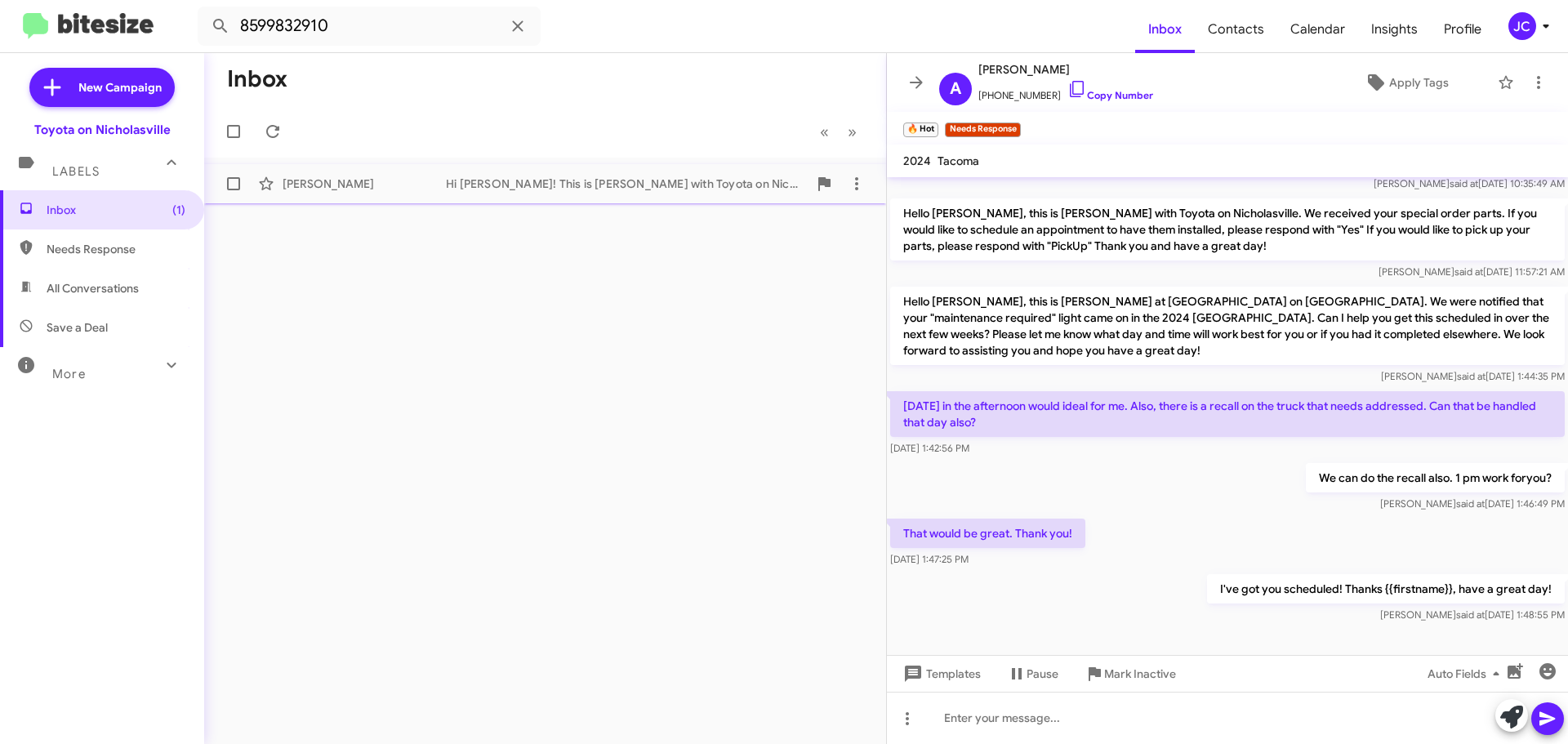
click at [514, 178] on div "Hi Nancy! This is Amanda with Toyota on Nicholasville. It's been a while since …" at bounding box center [627, 184] width 362 height 16
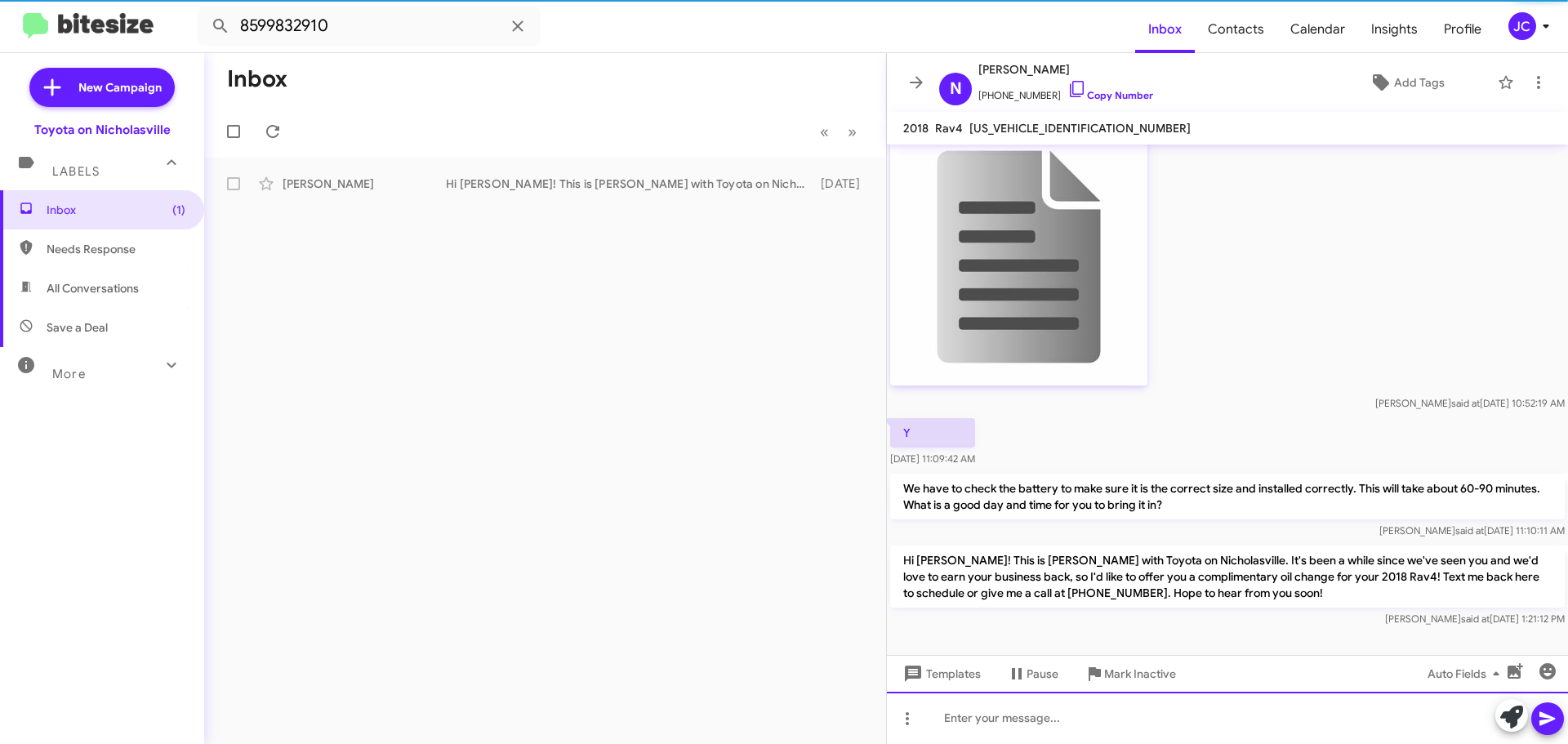
click at [967, 720] on div at bounding box center [1227, 718] width 681 height 53
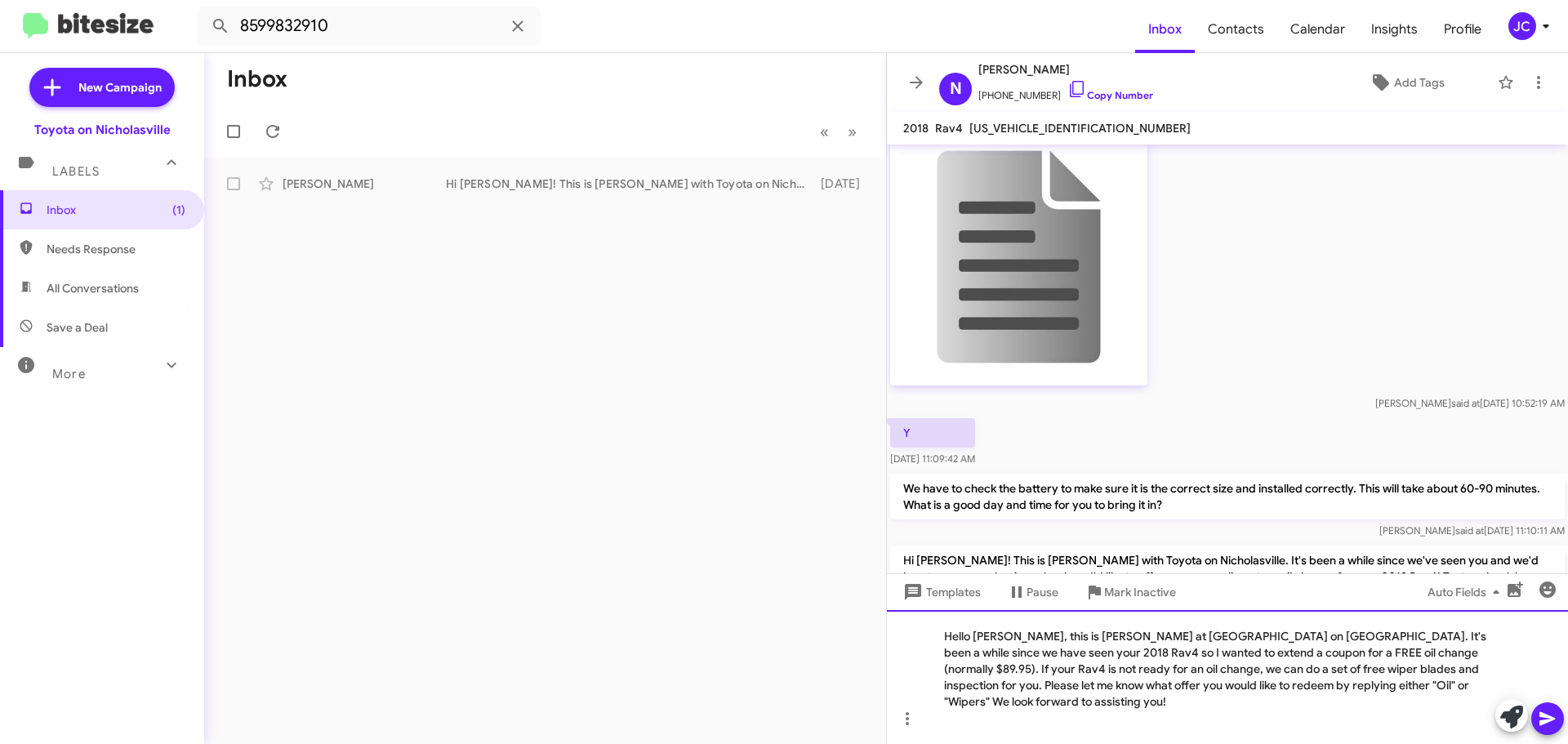
scroll to position [830, 0]
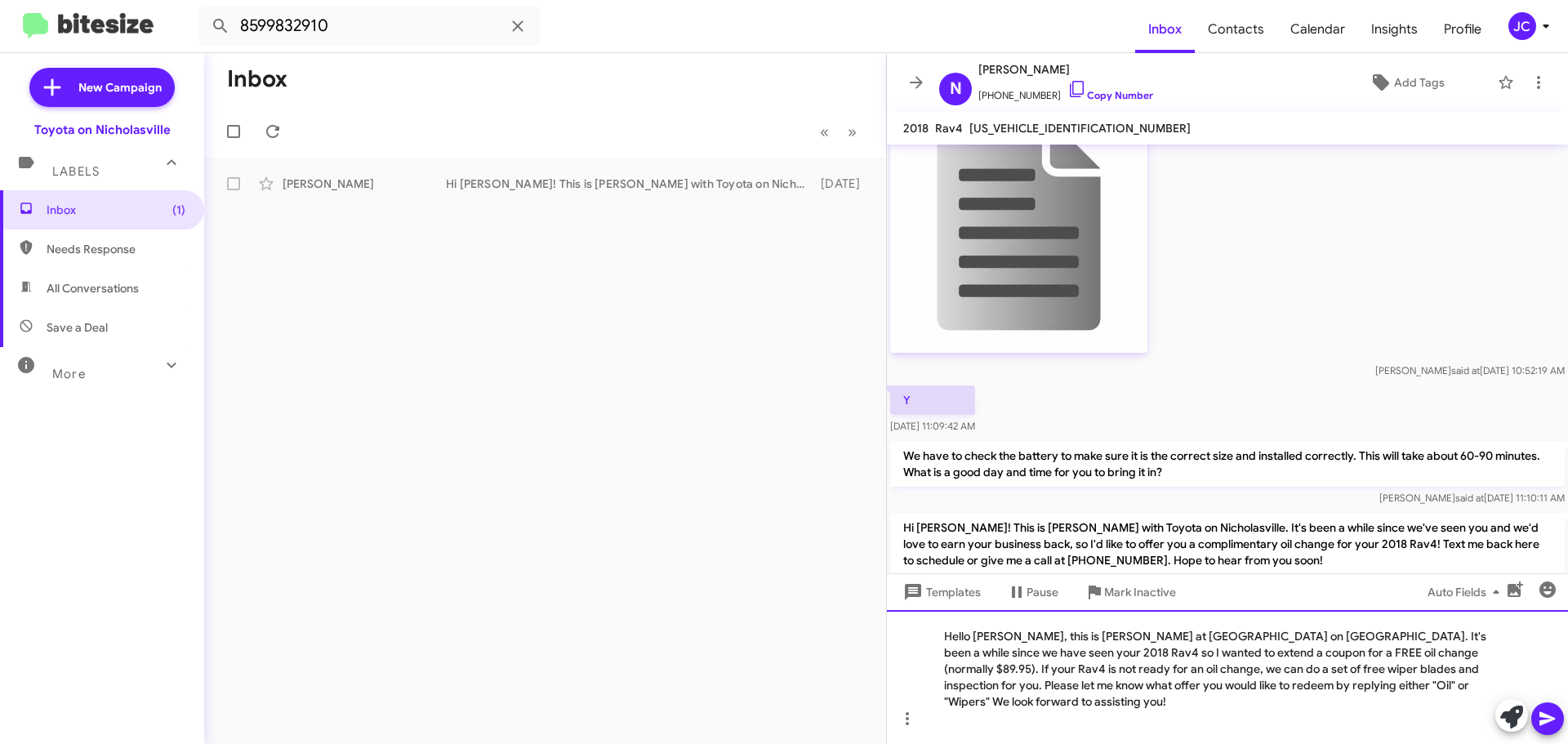
click at [1008, 654] on div "Hello Bonnie, this is Jessika at Toyota on Nicholasville. It's been a while sin…" at bounding box center [1227, 677] width 681 height 134
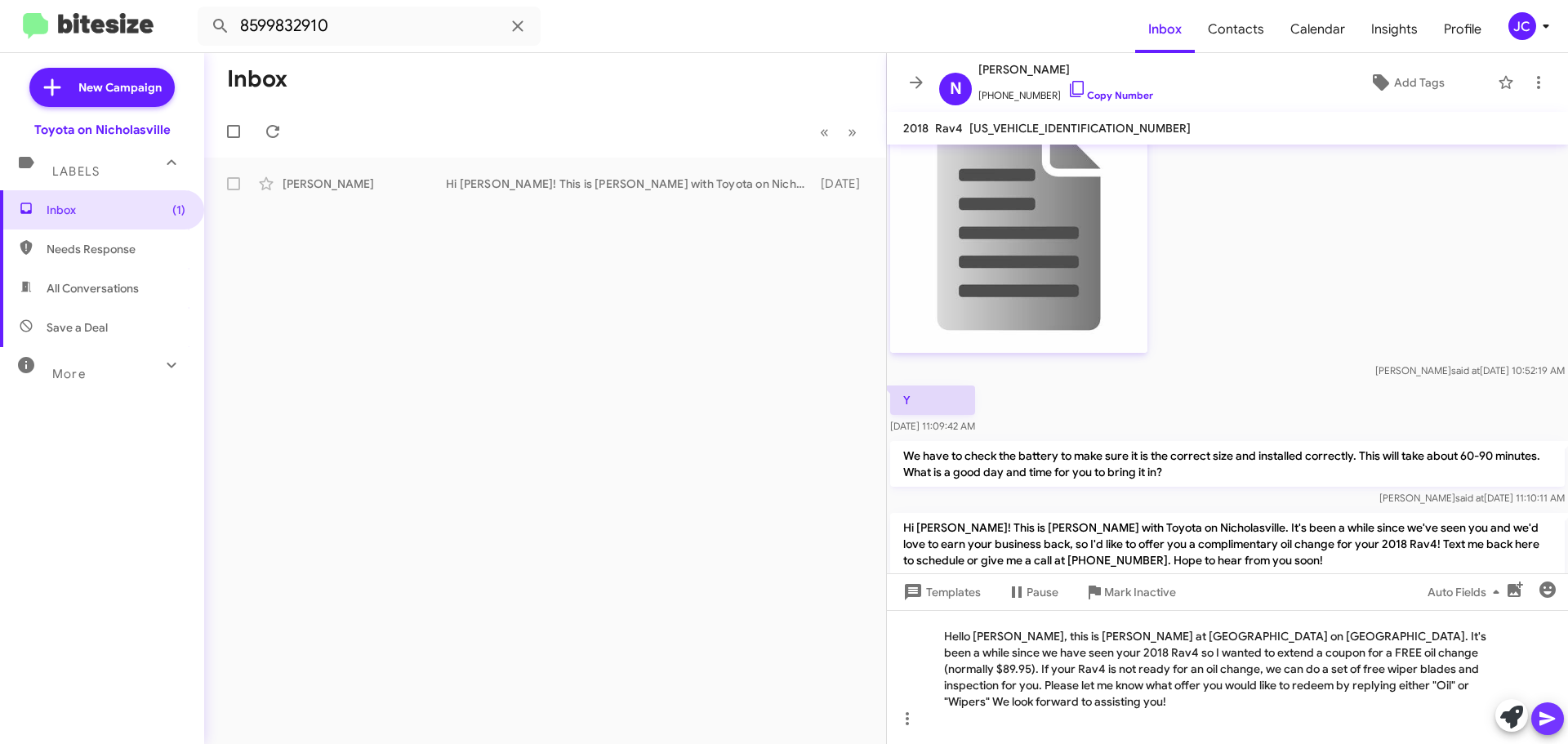
click at [1536, 714] on button at bounding box center [1547, 719] width 33 height 33
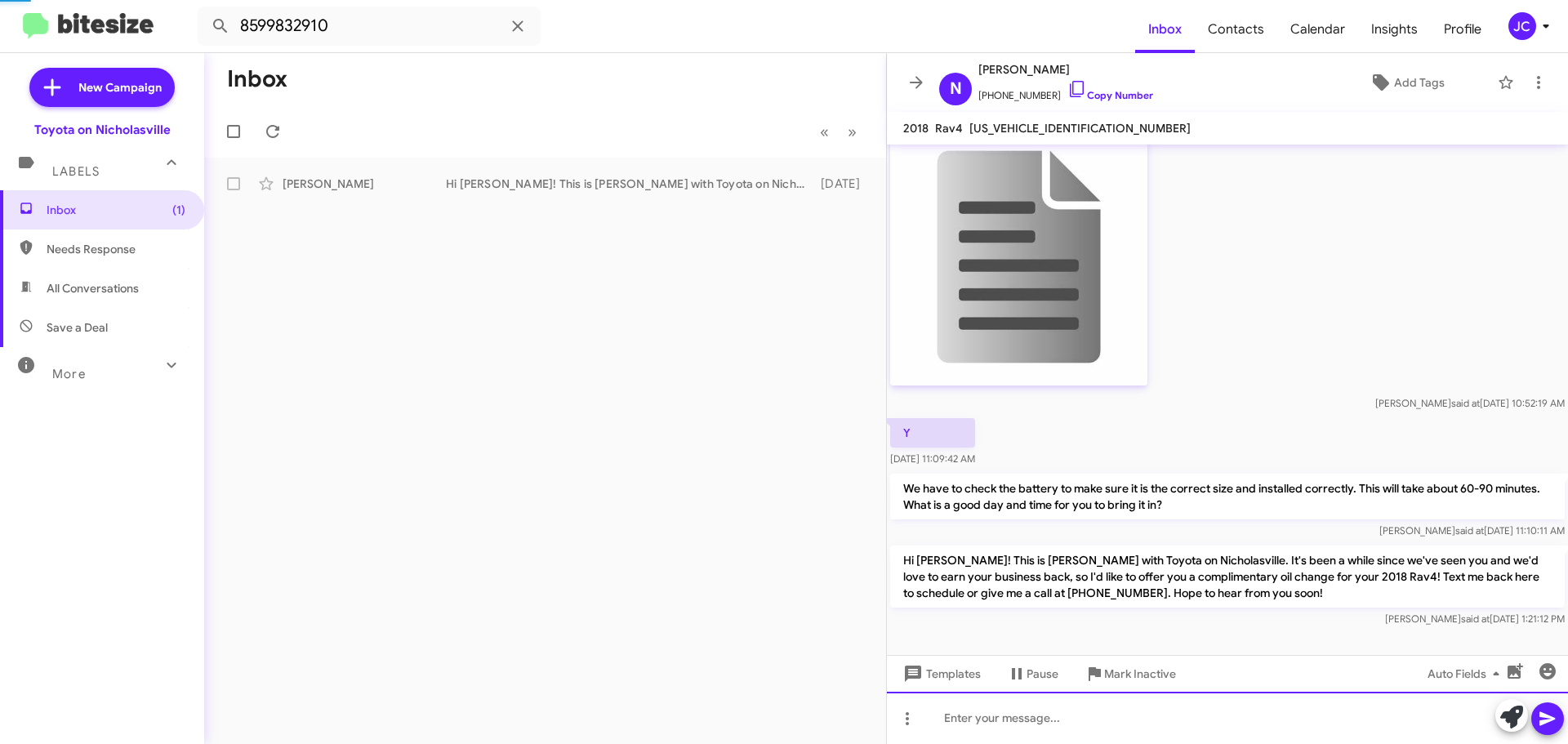
scroll to position [0, 0]
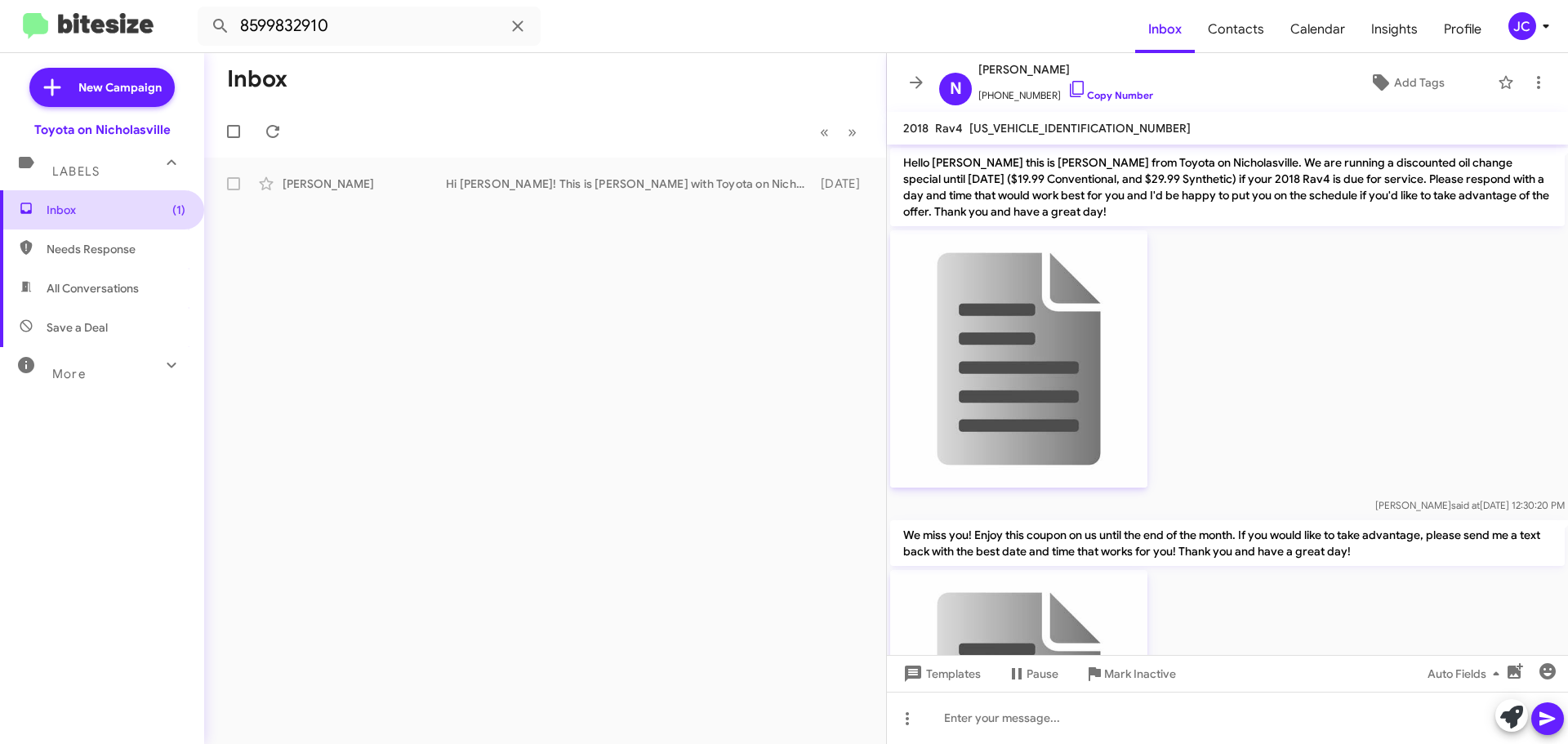
click at [115, 212] on span "Inbox (1)" at bounding box center [116, 210] width 139 height 16
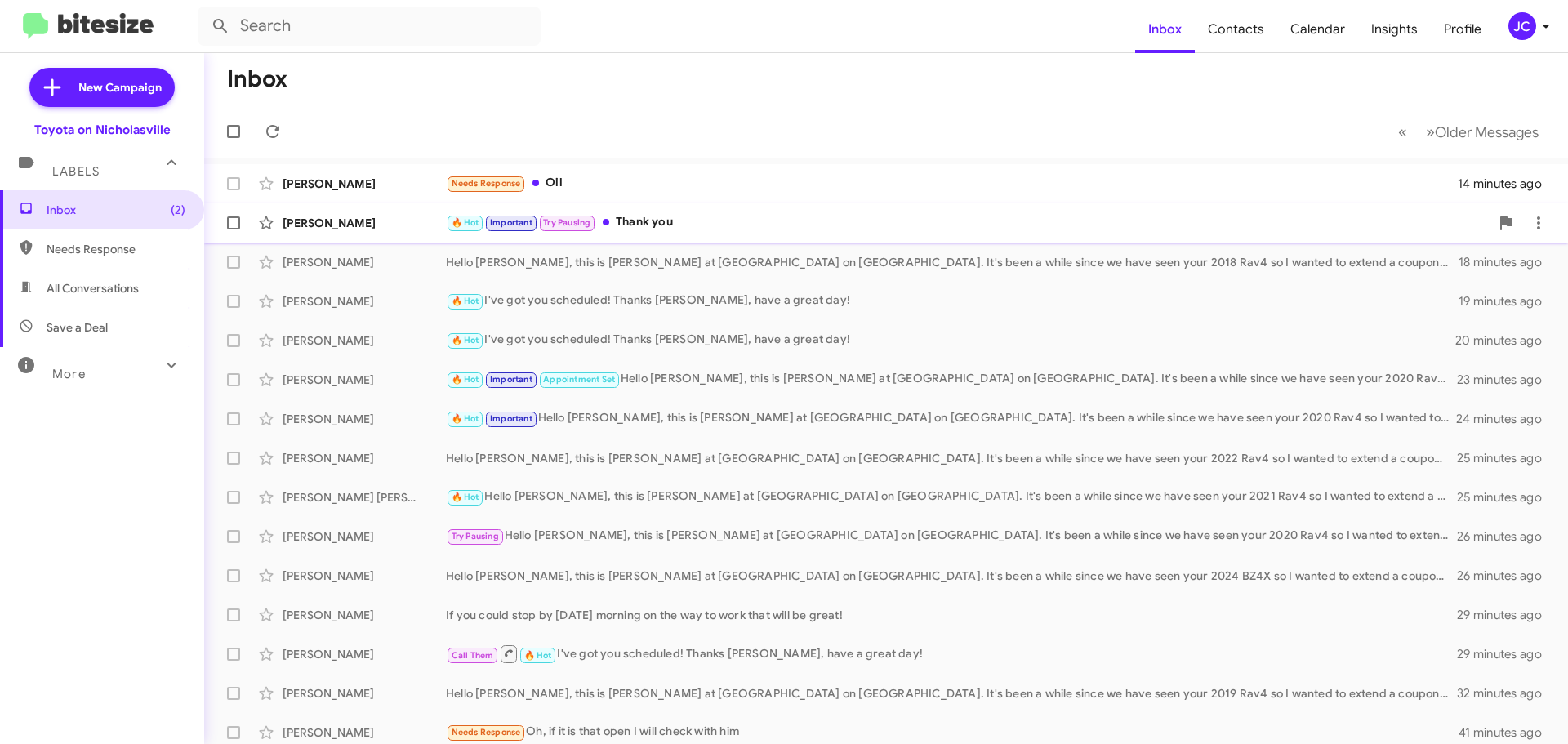
click at [374, 239] on div "Kimberly Purvis 🔥 Hot Important Try Pausing Thank you 19 minutes ago" at bounding box center [886, 223] width 1338 height 33
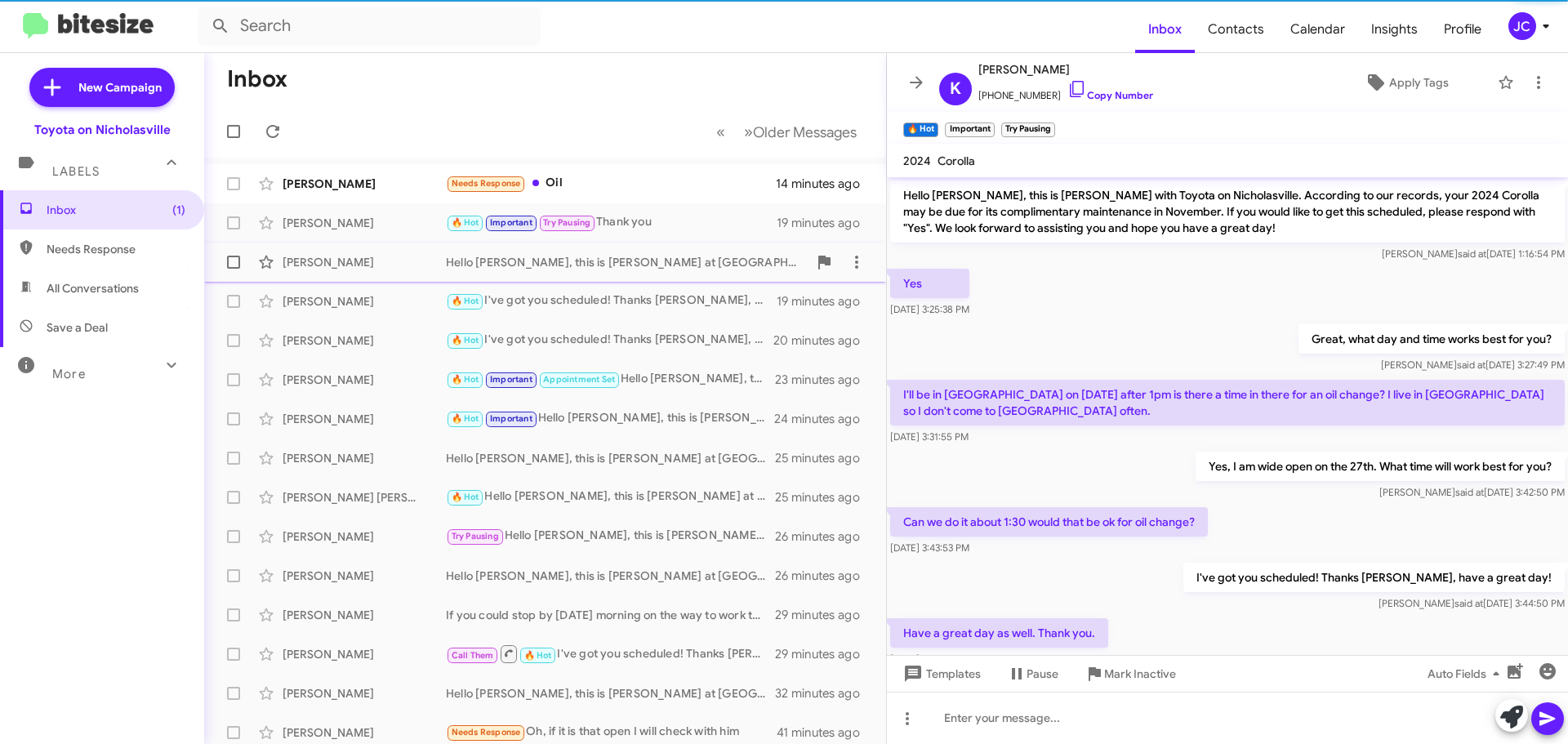
scroll to position [683, 0]
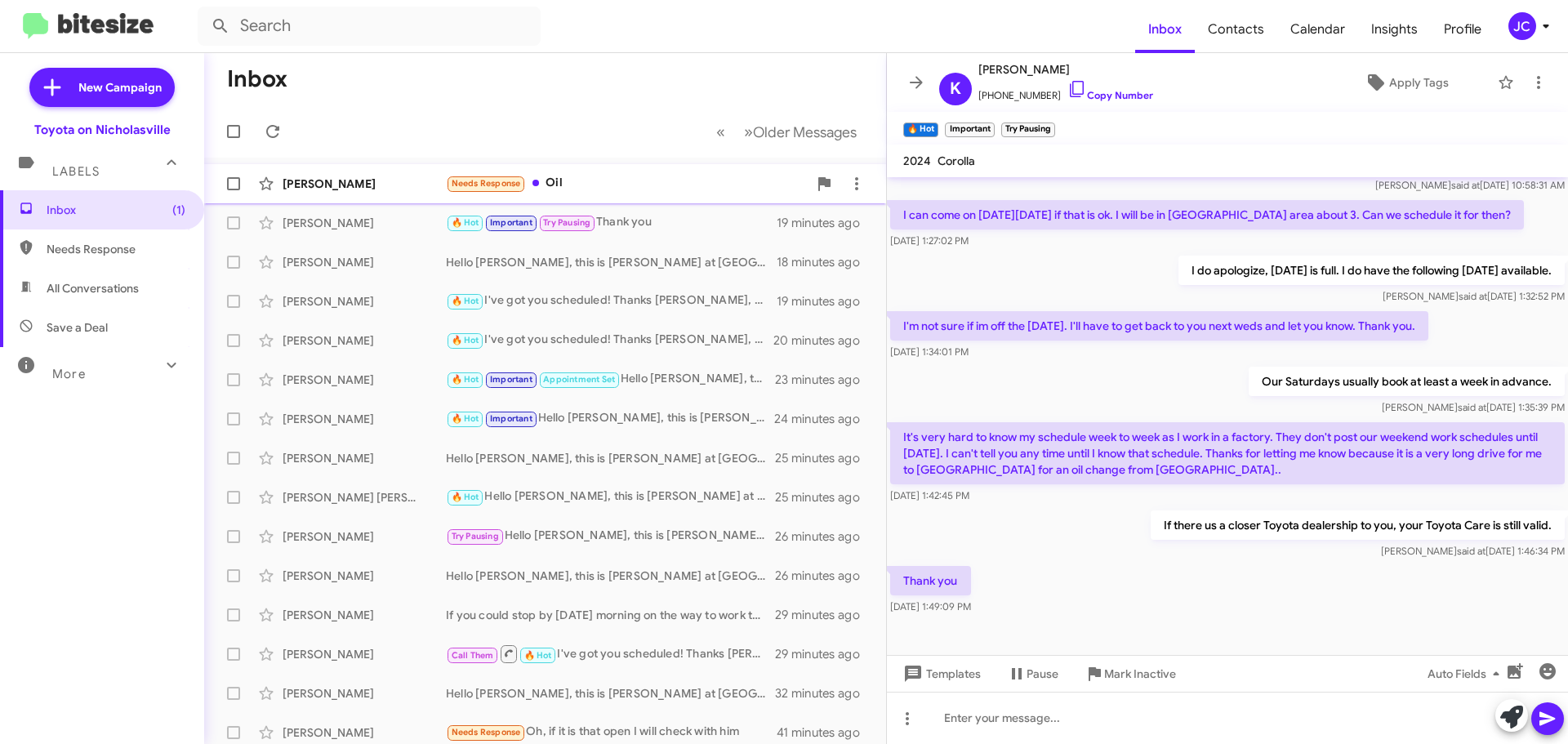
click at [333, 168] on div "Anne Callebs Needs Response Oil 14 minutes ago" at bounding box center [545, 184] width 656 height 33
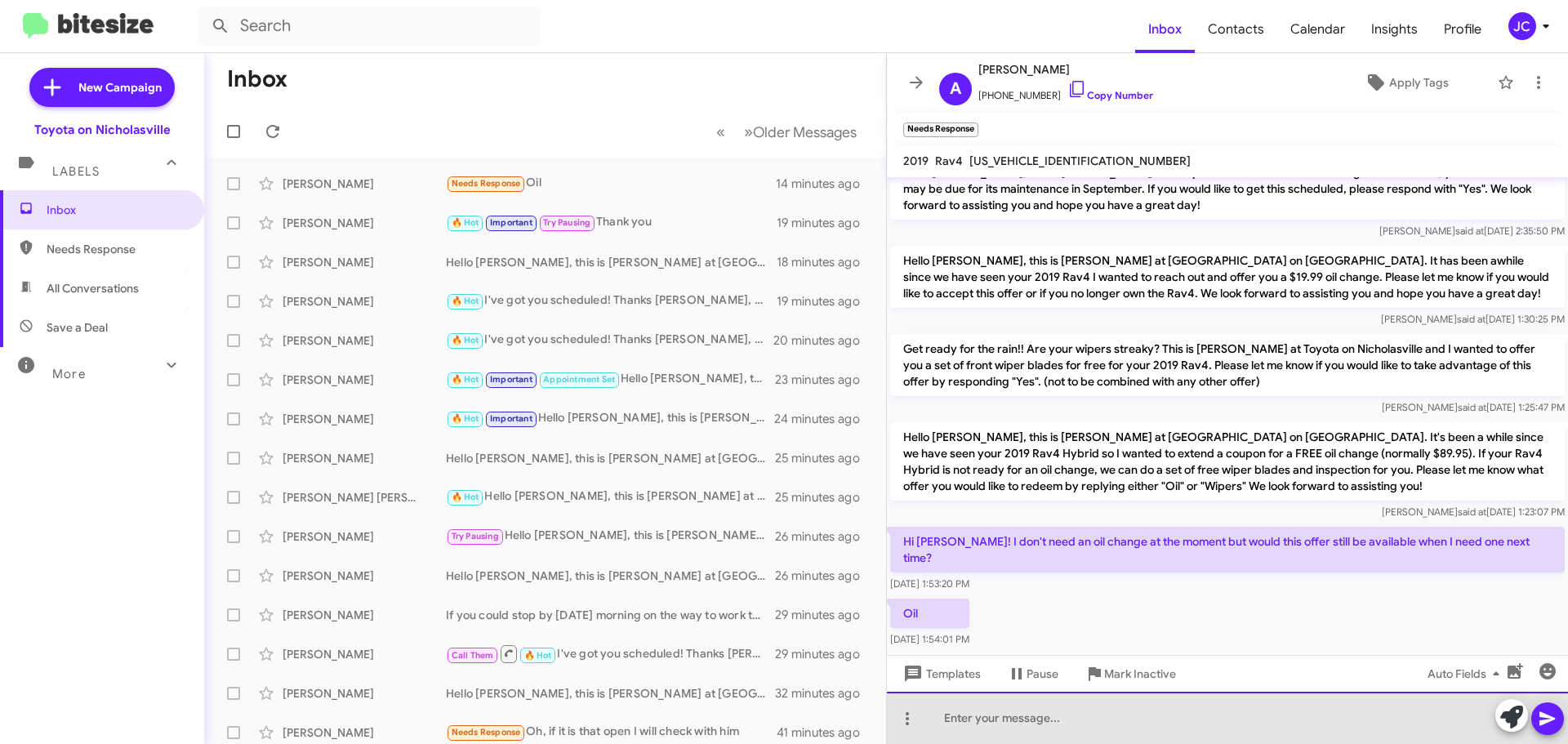
click at [1004, 720] on div at bounding box center [1227, 718] width 681 height 53
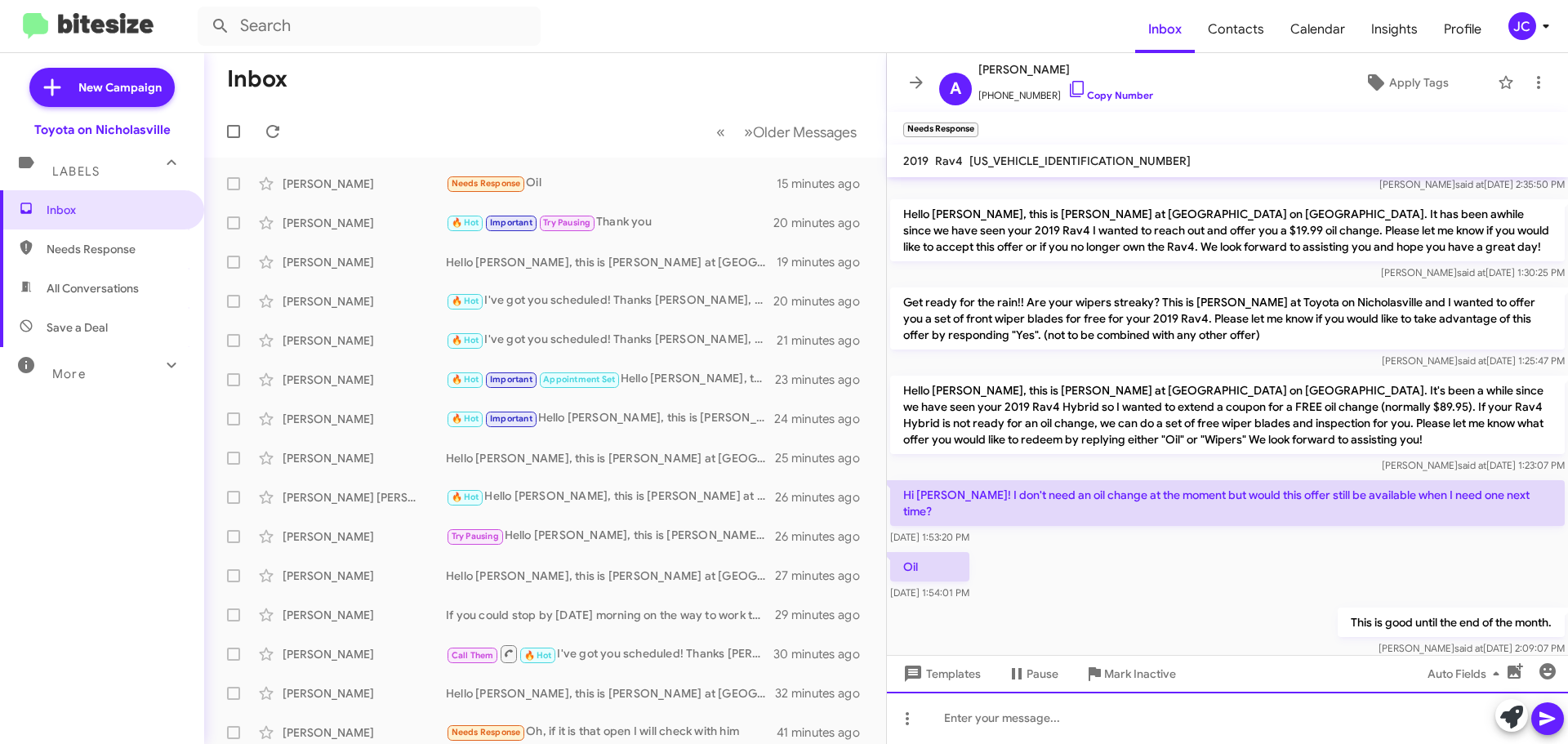
scroll to position [2089, 0]
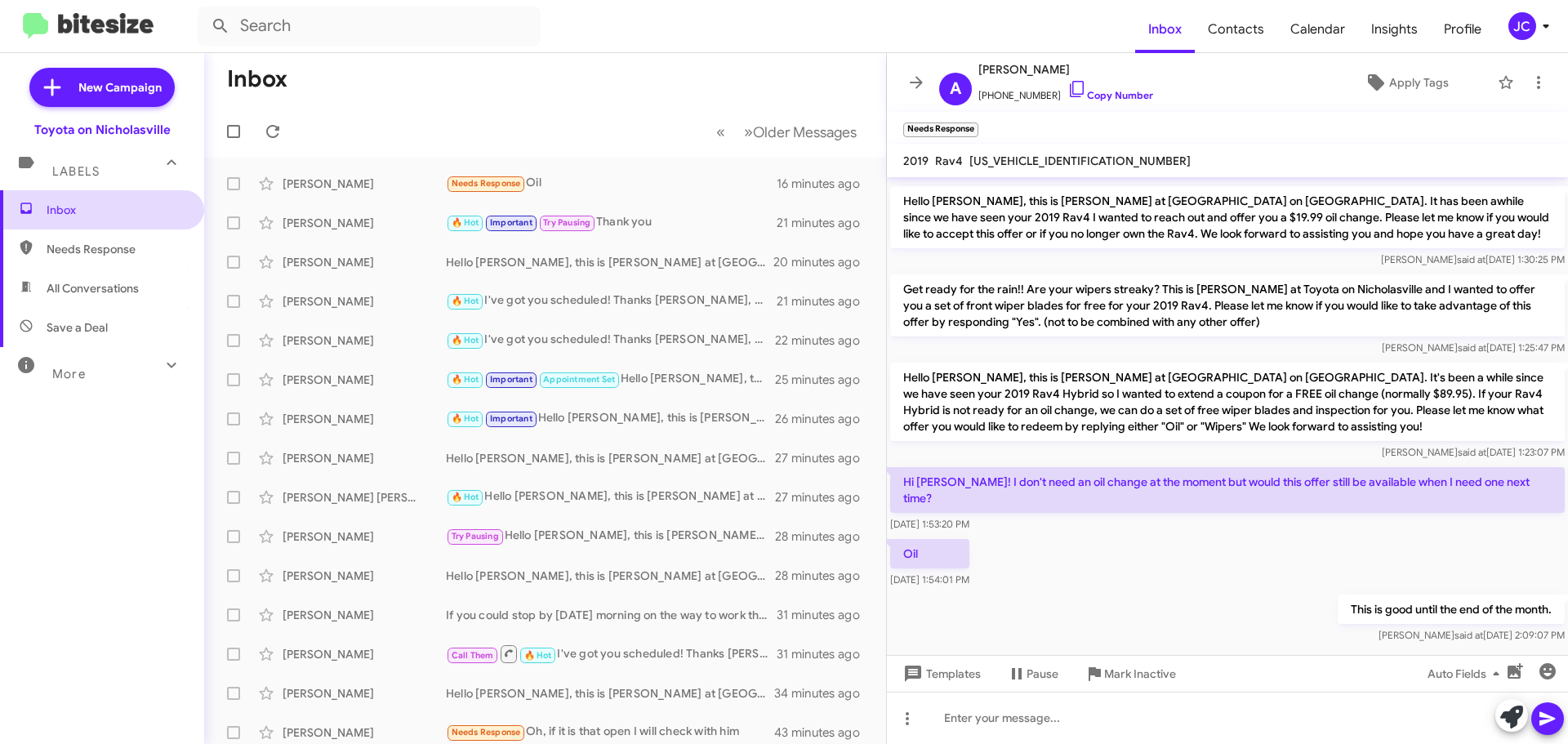
click at [134, 207] on span "Inbox" at bounding box center [116, 210] width 139 height 16
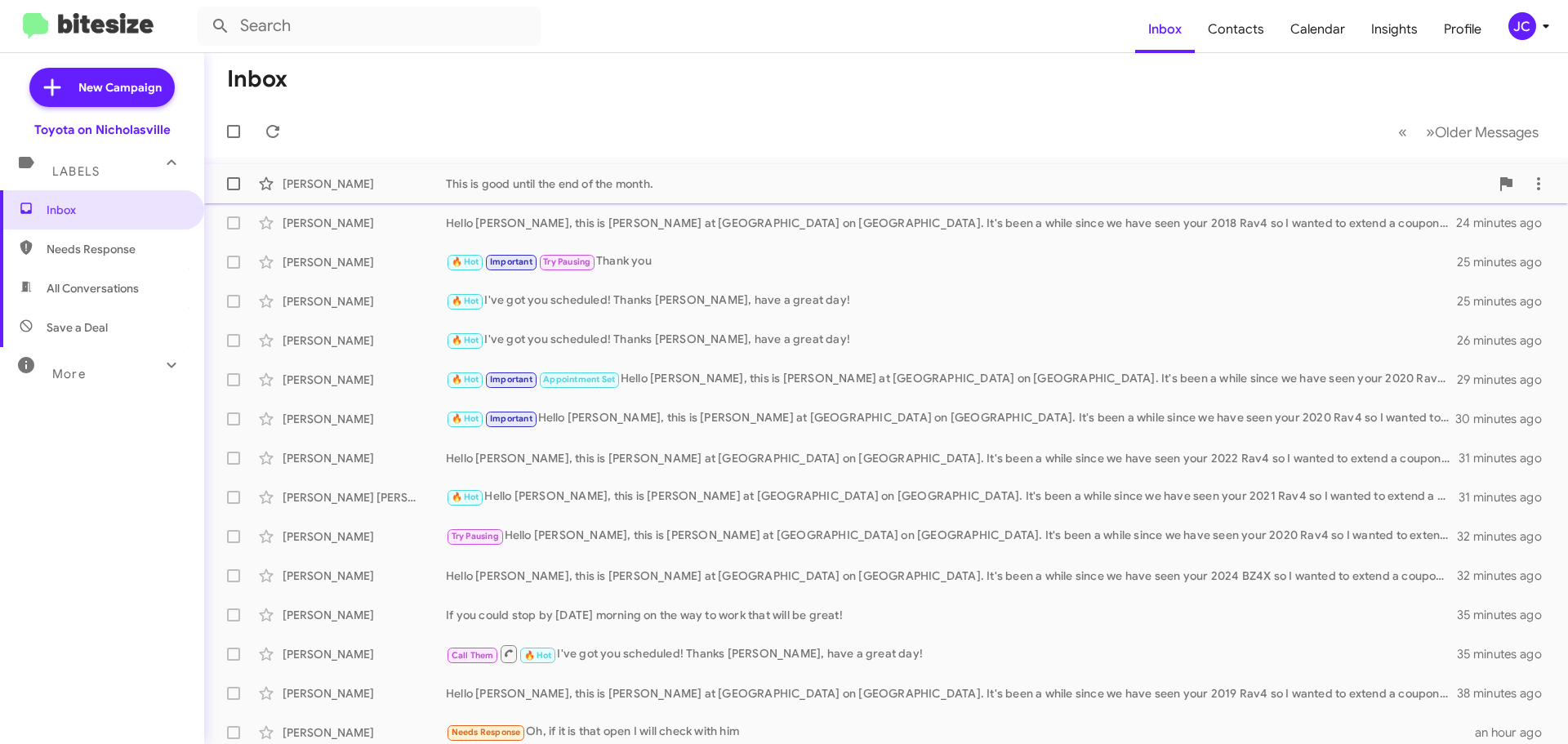
click at [369, 180] on div "Anne Callebs" at bounding box center [364, 184] width 164 height 16
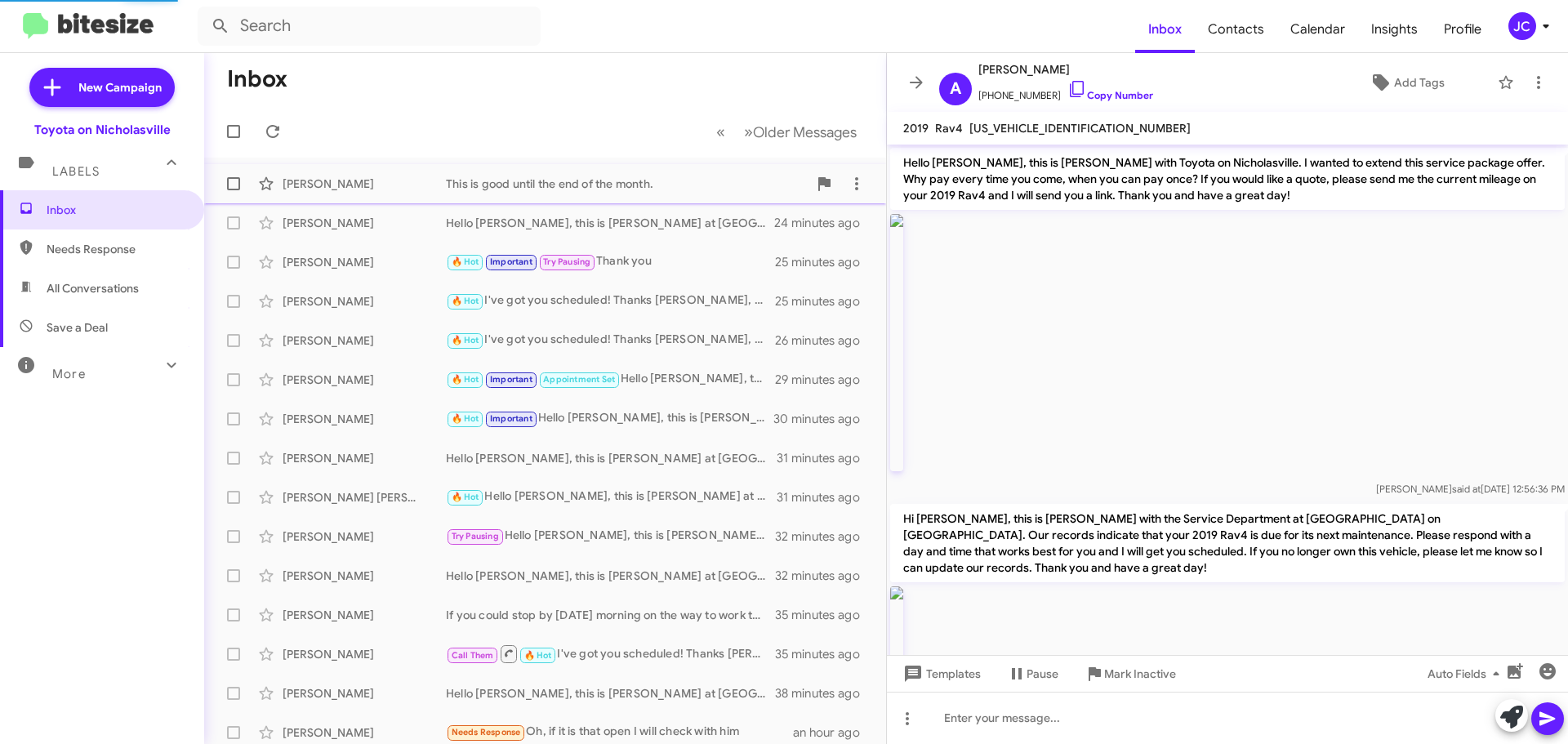
scroll to position [2024, 0]
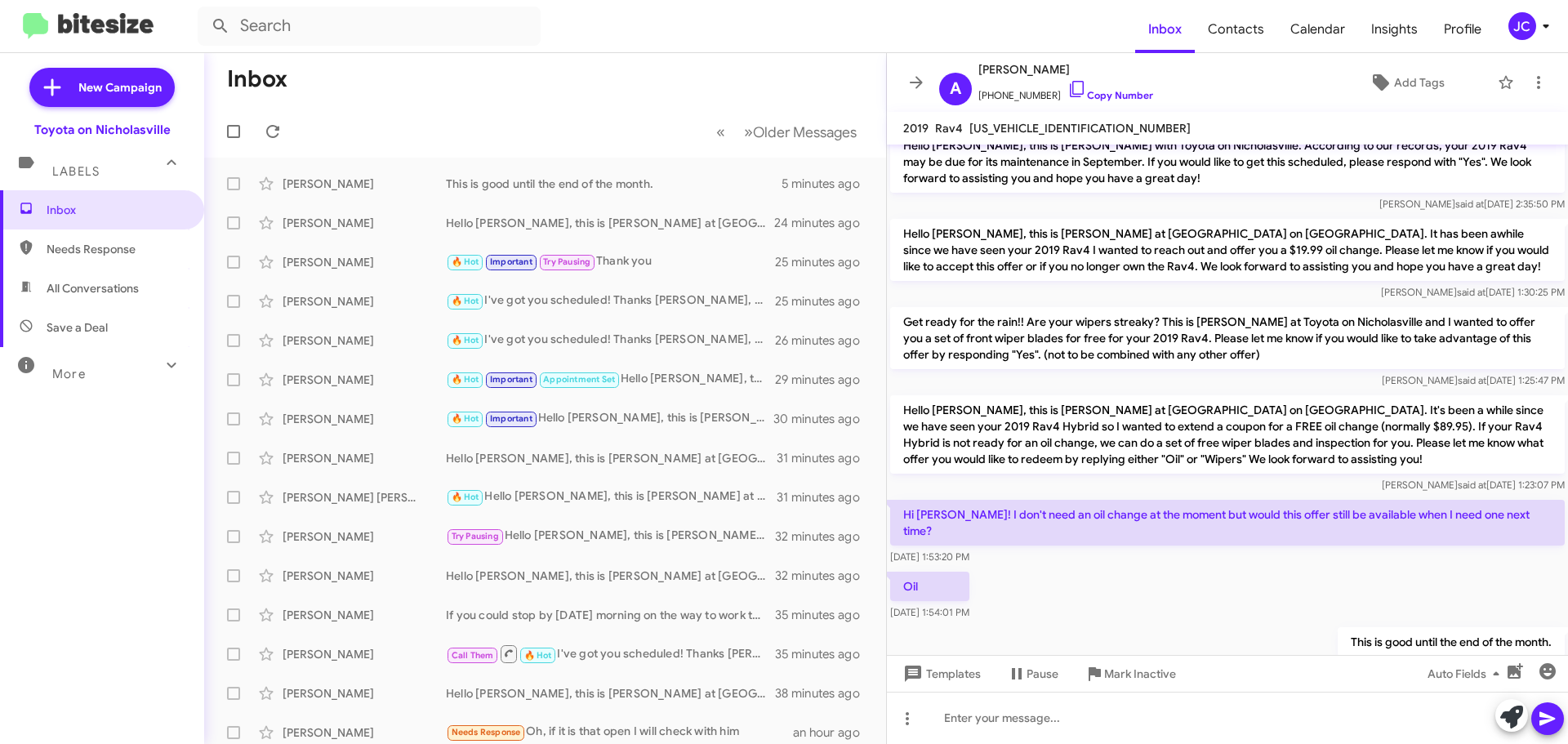
click at [928, 395] on p "Hello Anne, this is Jessika at Toyota on Nicholasville. It's been a while since…" at bounding box center [1227, 434] width 675 height 78
copy p "Hello Anne, this is Jessika at Toyota on Nicholasville. It's been a while since…"
click at [276, 17] on input "text" at bounding box center [369, 26] width 343 height 40
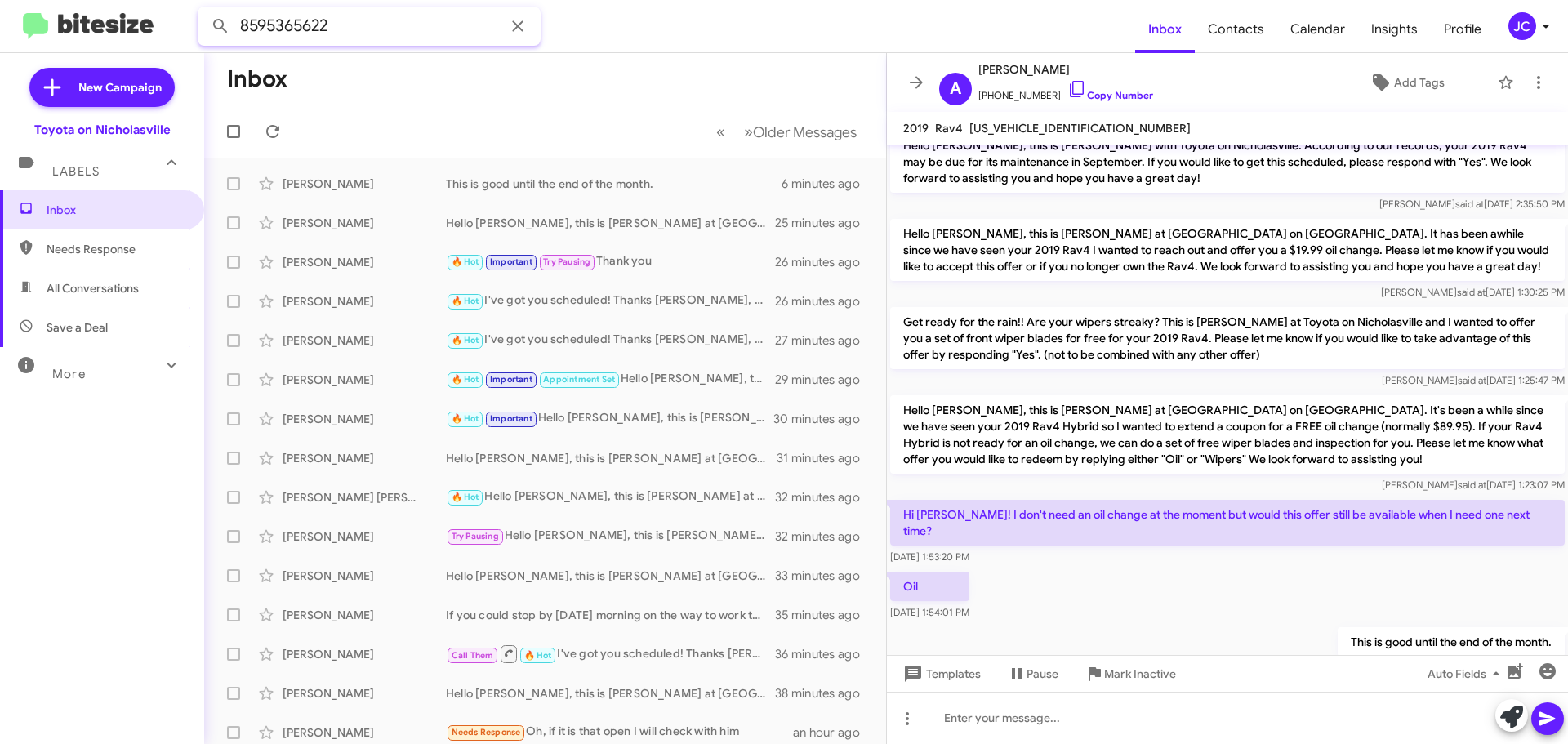
type input "8595365622"
click at [204, 10] on button at bounding box center [220, 26] width 33 height 33
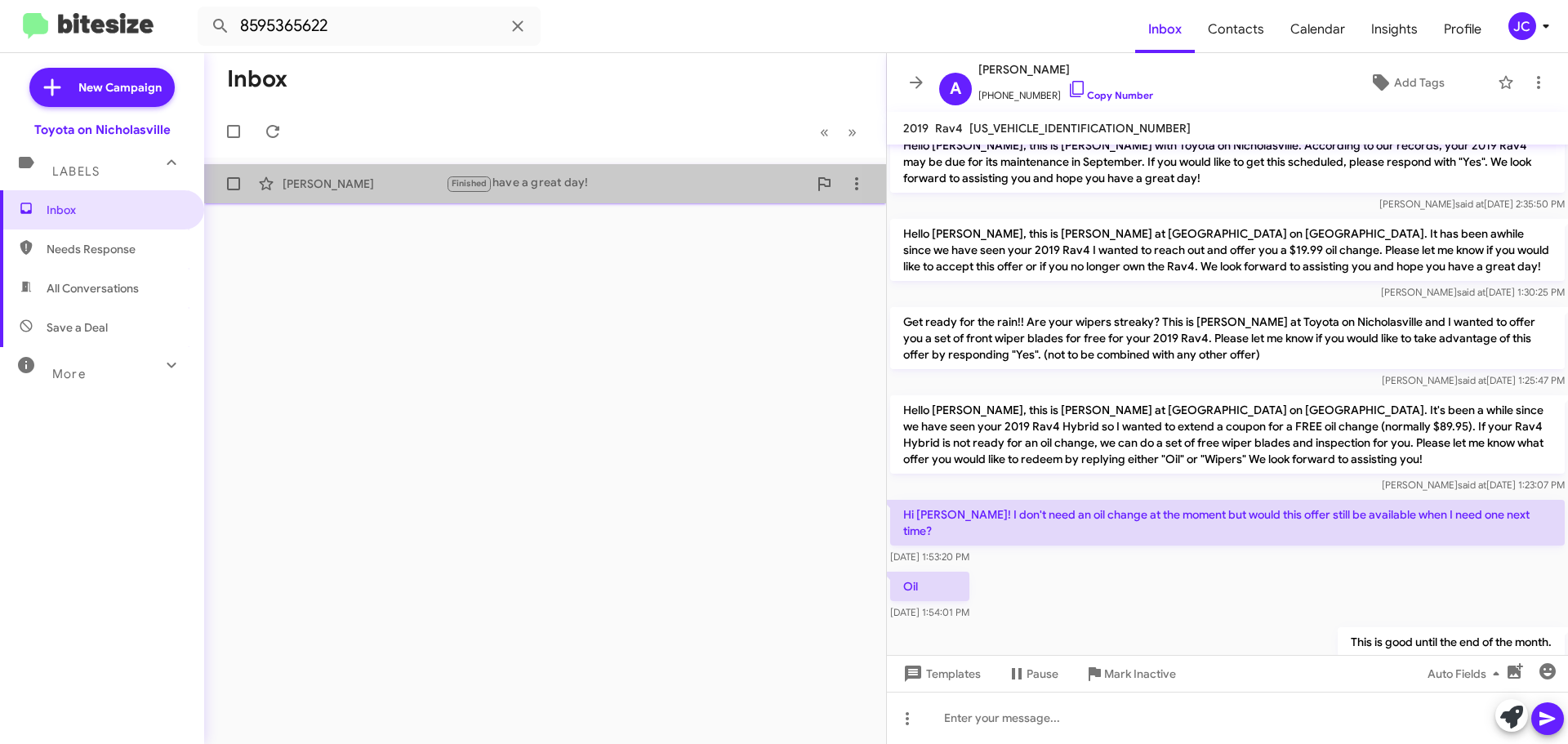
click at [355, 178] on div "Gary Davis" at bounding box center [364, 184] width 164 height 16
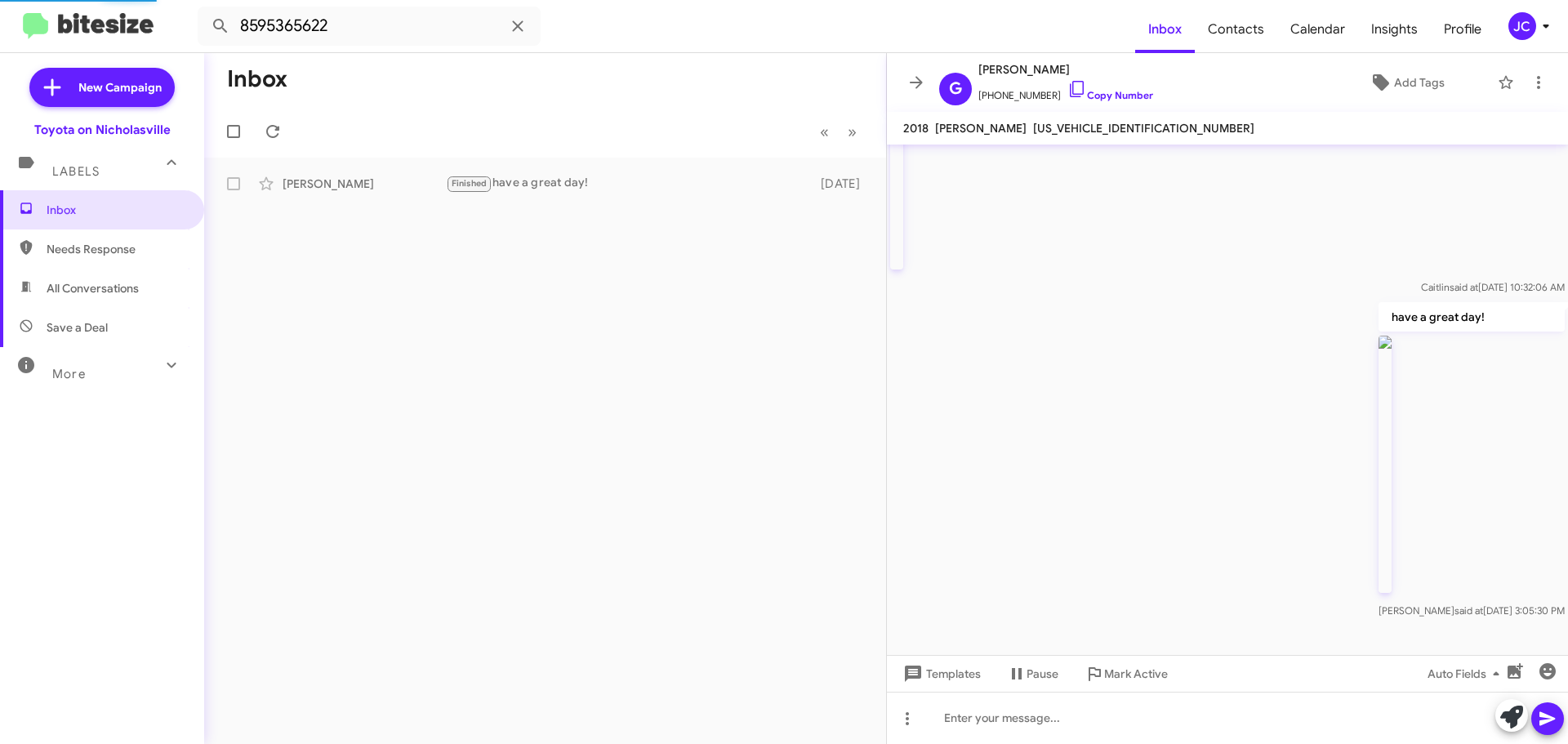
scroll to position [1242, 0]
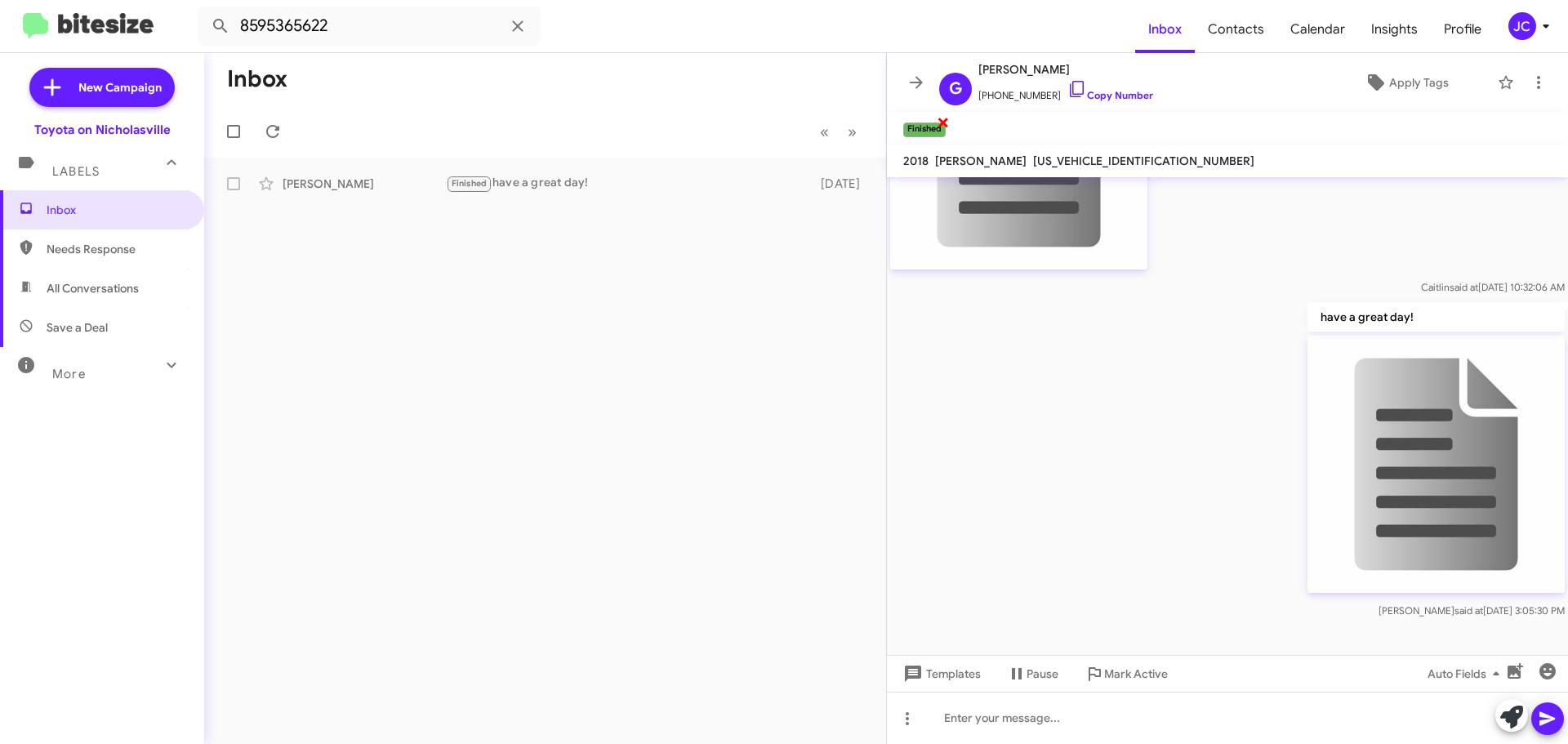
click at [943, 124] on span "×" at bounding box center [943, 122] width 13 height 20
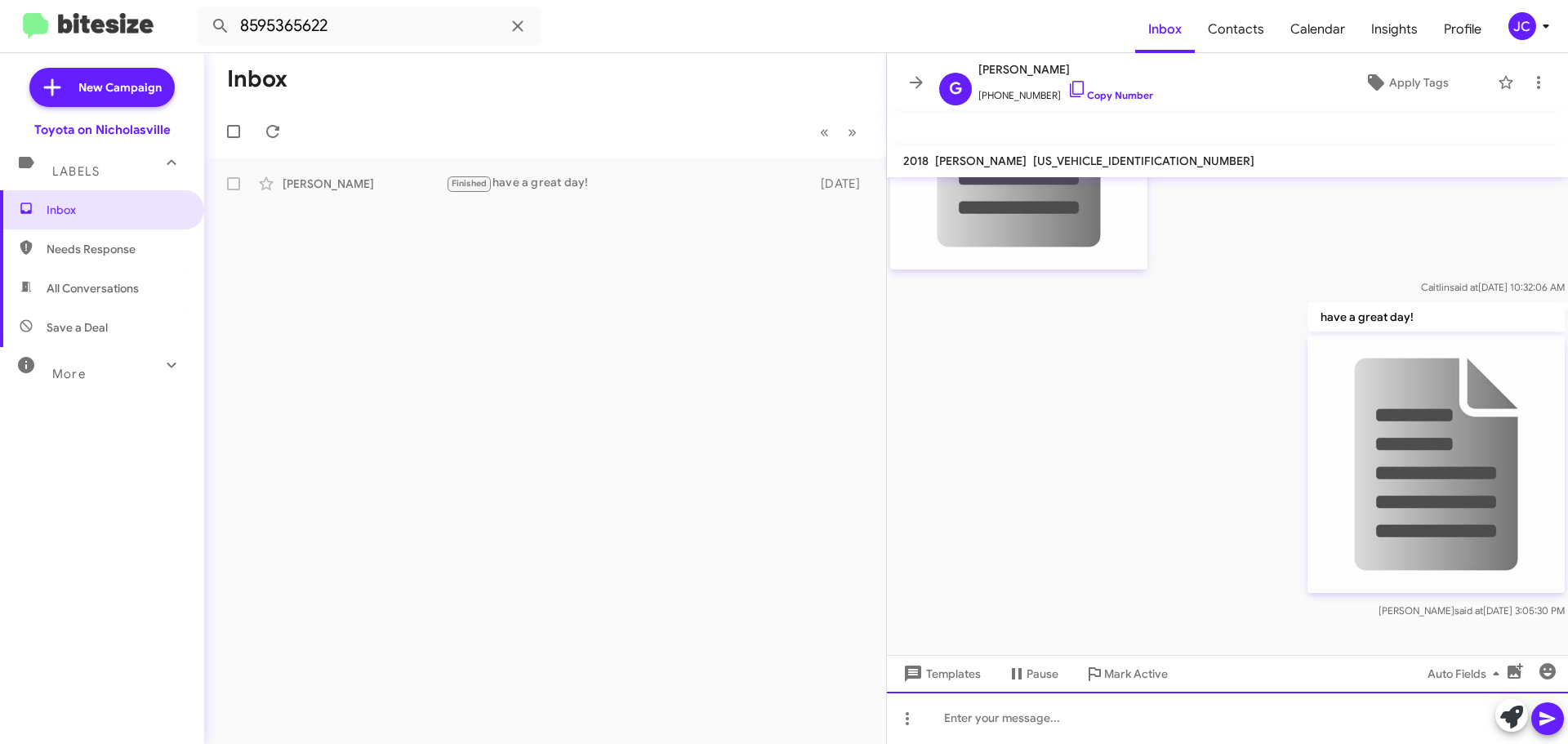
click at [937, 718] on div at bounding box center [1227, 718] width 681 height 53
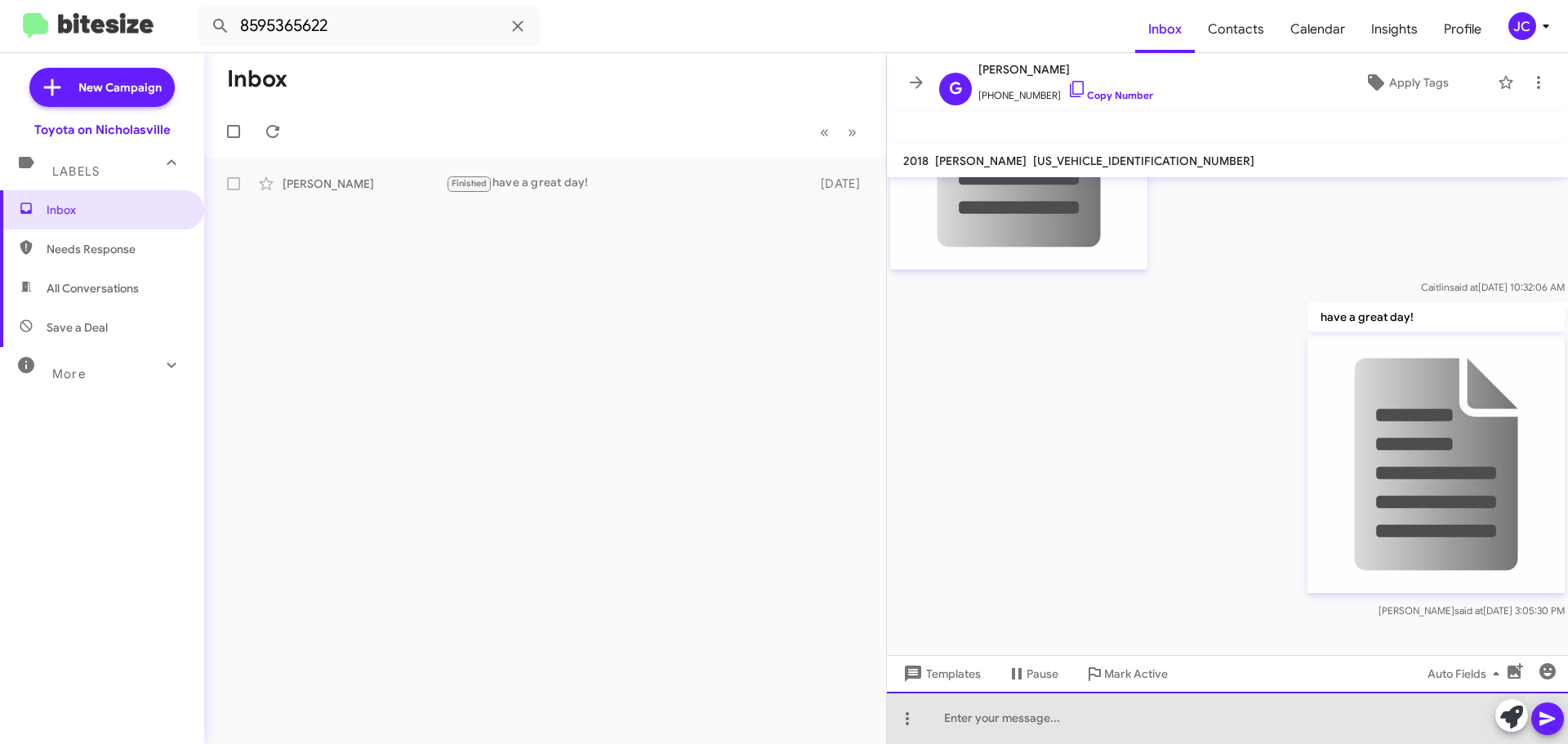
paste div
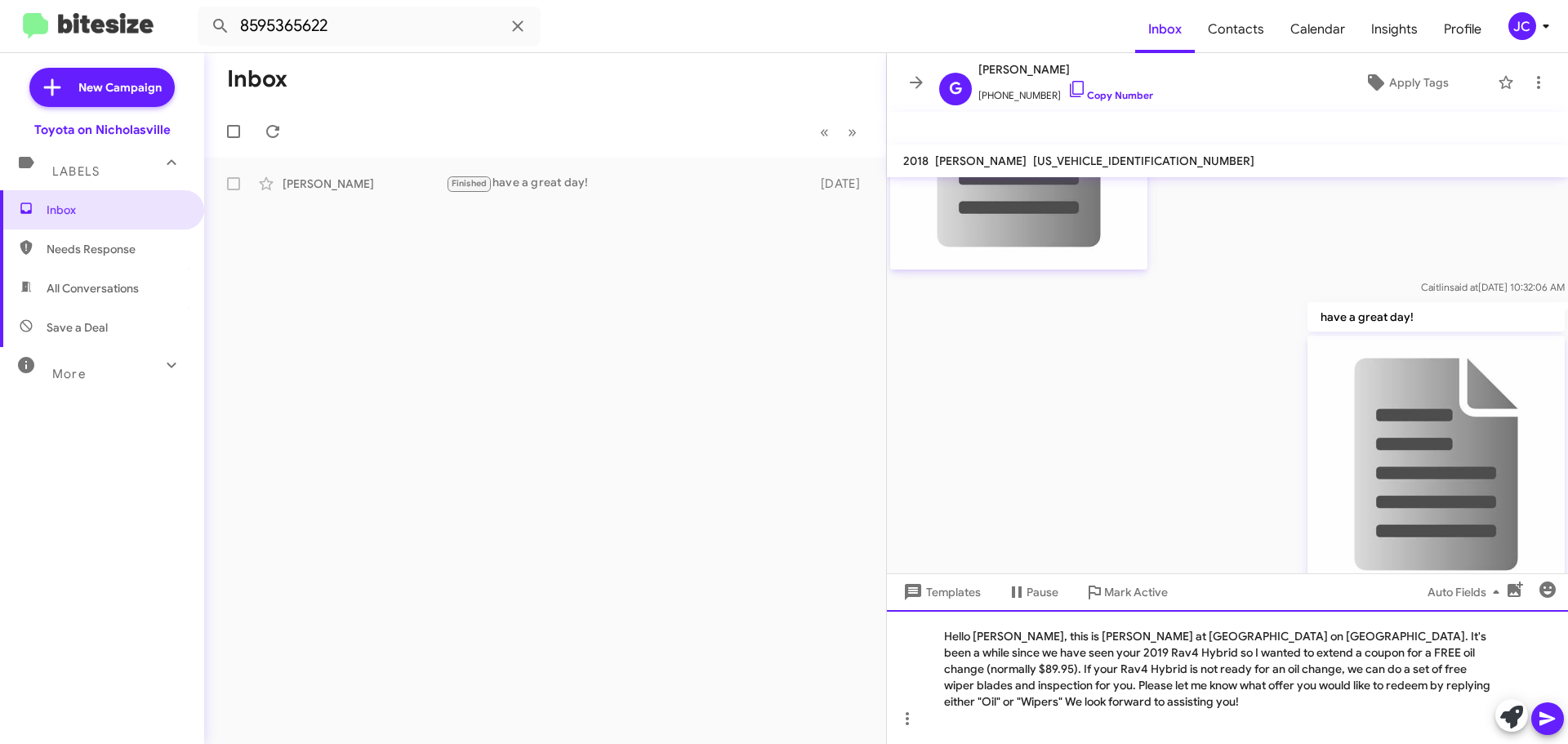
scroll to position [1307, 0]
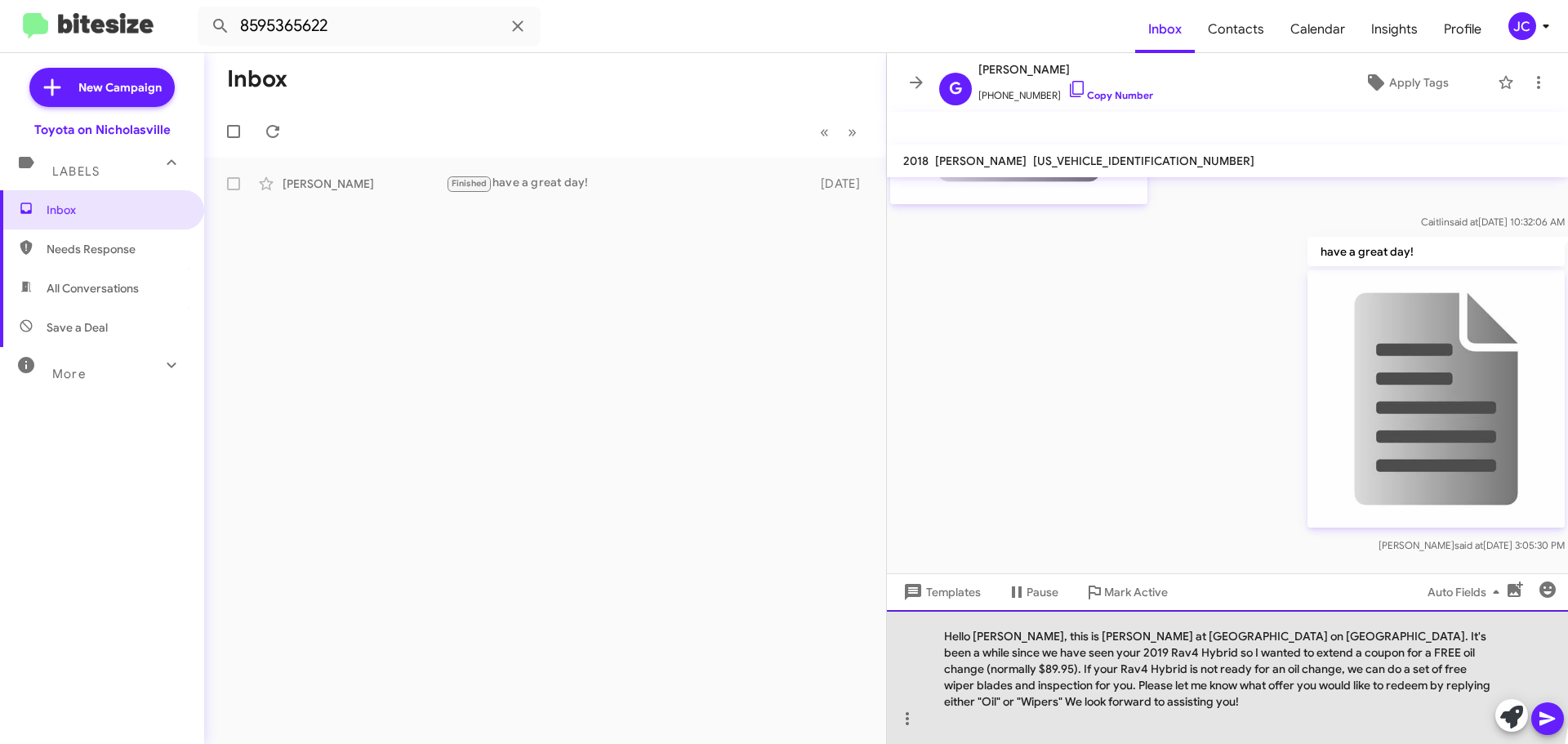
click at [1001, 652] on div "Hello Anne, this is Jessika at Toyota on Nicholasville. It's been a while since…" at bounding box center [1227, 677] width 681 height 134
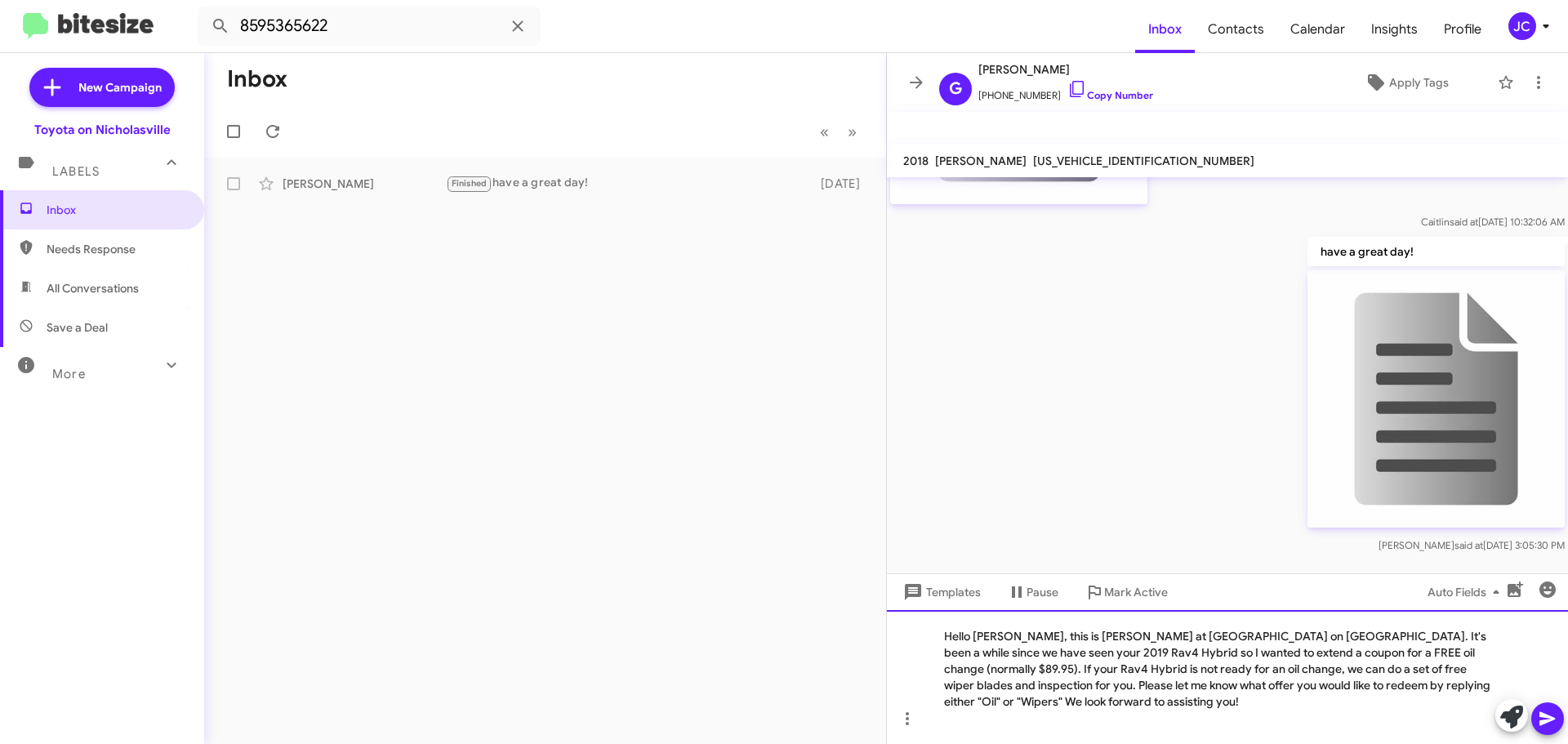
click at [1460, 670] on div "Hello Gary, this is Jessika at Toyota on Nicholasville. It's been a while since…" at bounding box center [1227, 677] width 681 height 134
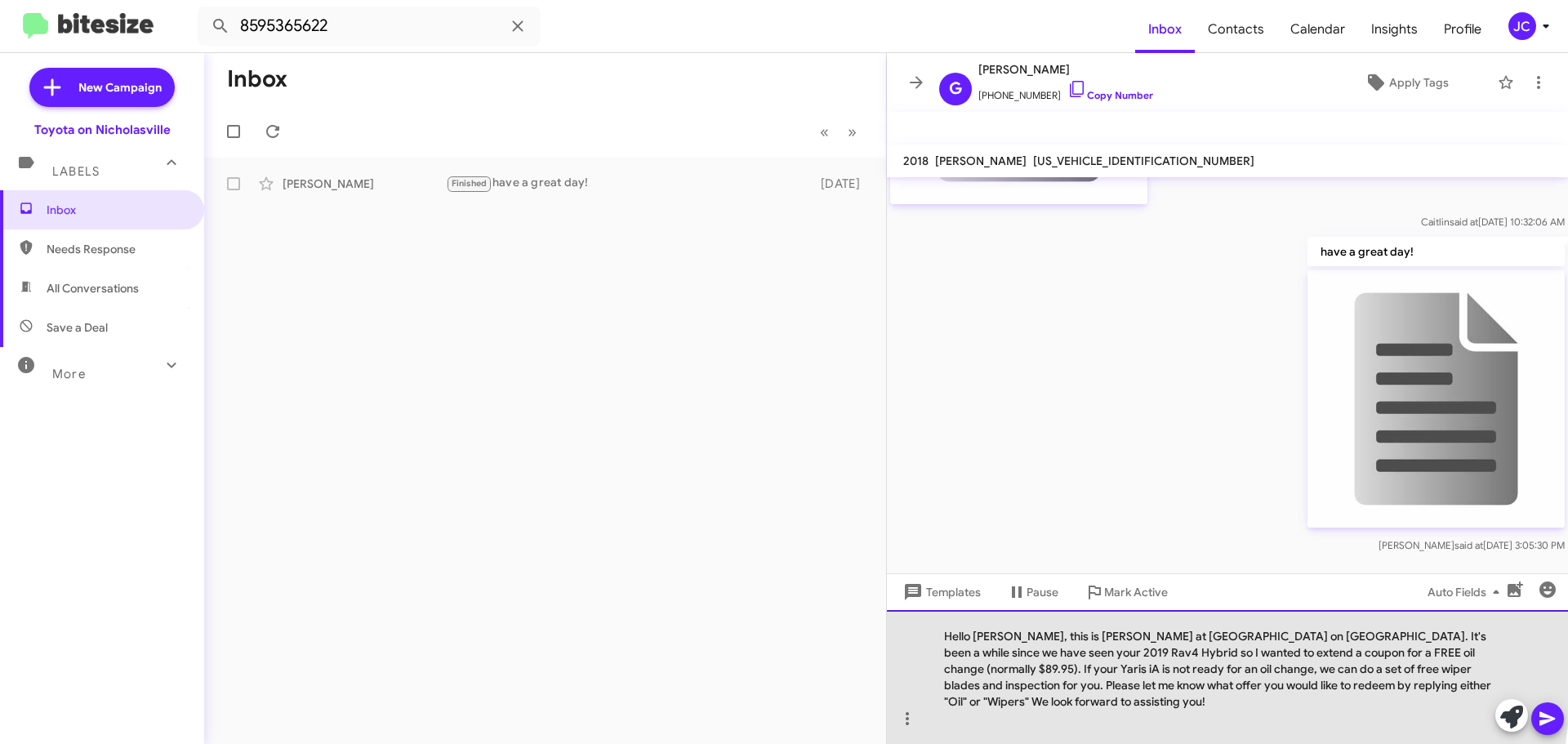
click at [977, 673] on div "Hello Gary, this is Jessika at Toyota on Nicholasville. It's been a while since…" at bounding box center [1227, 677] width 681 height 134
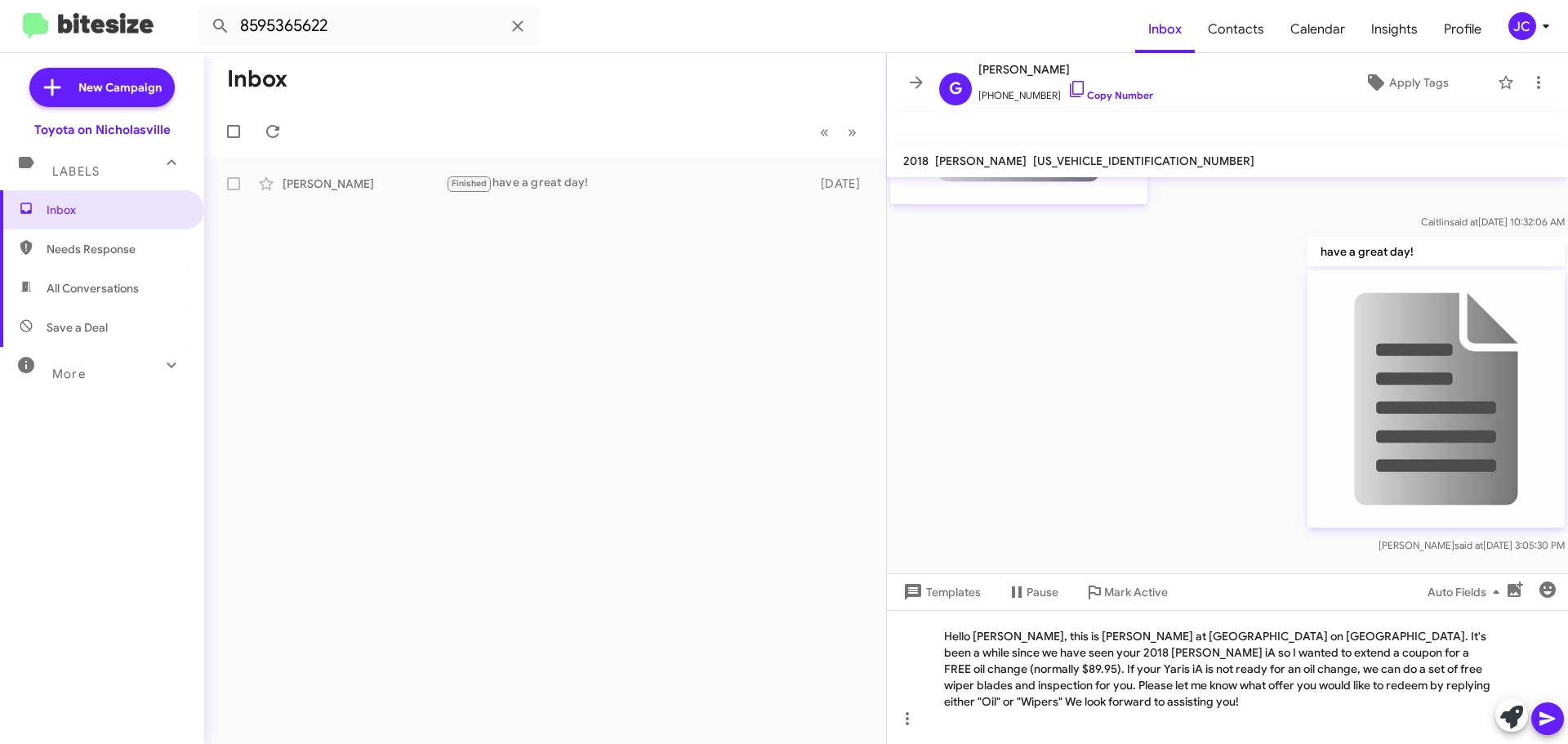
click at [1544, 716] on icon at bounding box center [1547, 719] width 16 height 14
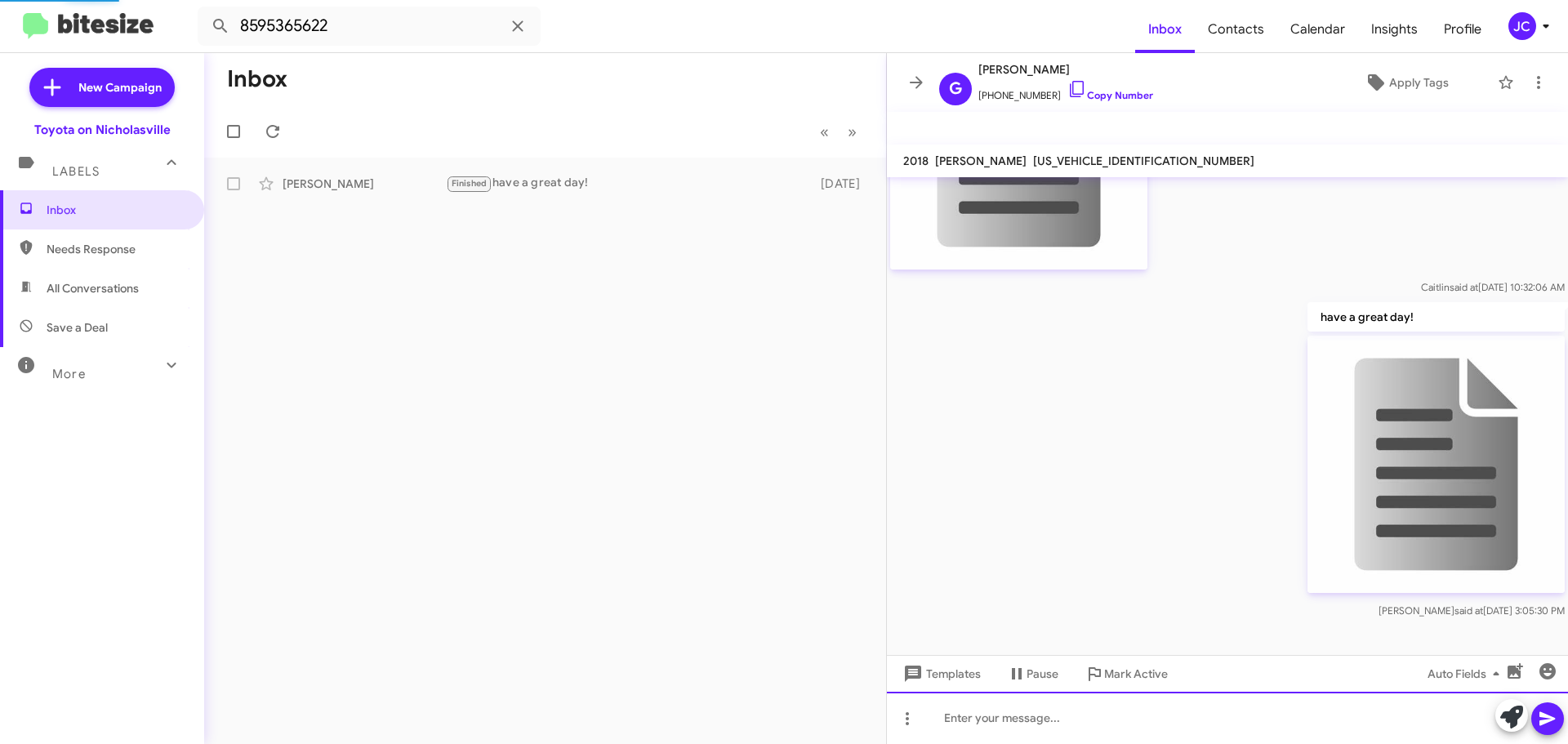
scroll to position [0, 0]
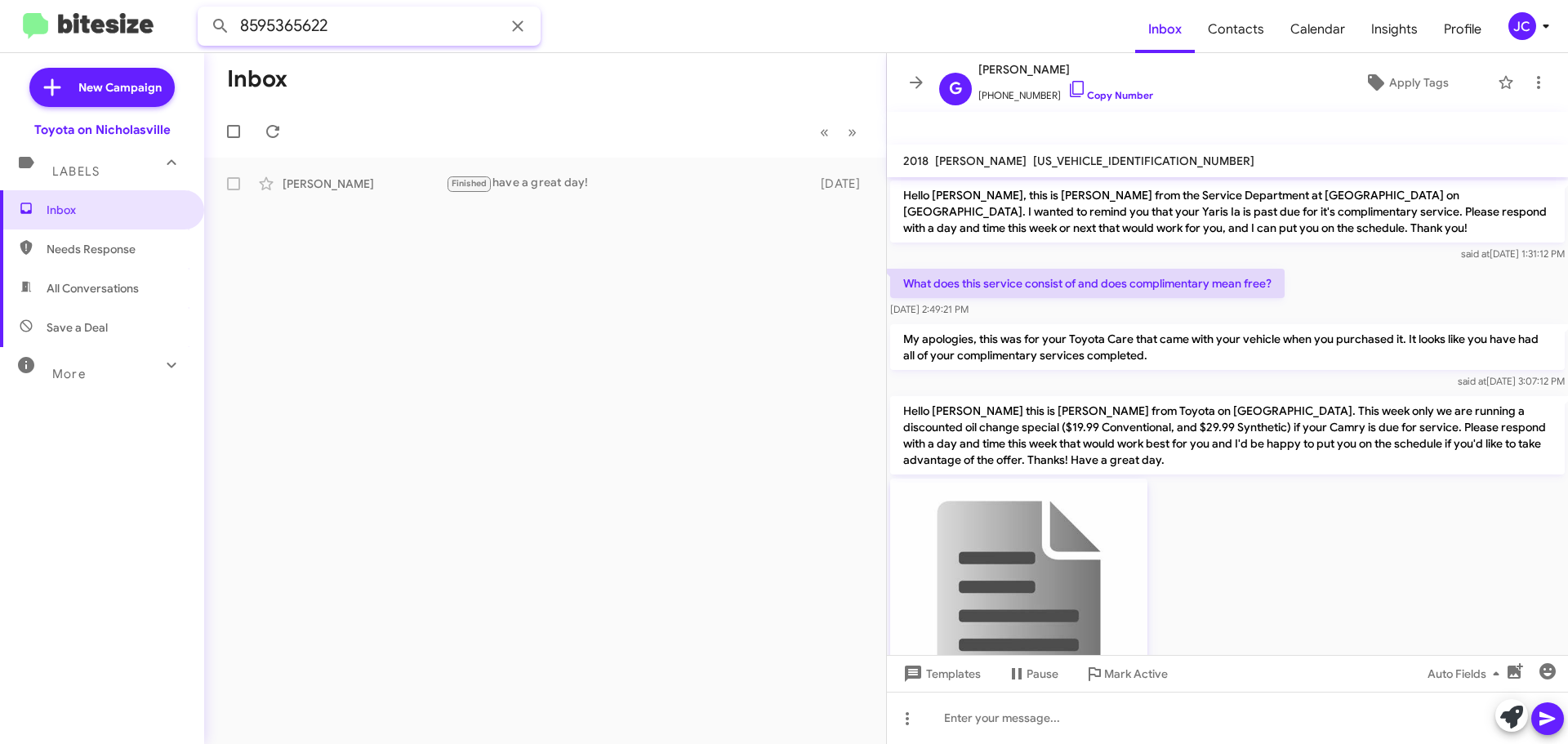
click at [401, 30] on input "8595365622" at bounding box center [369, 26] width 343 height 40
click at [204, 10] on button at bounding box center [220, 26] width 33 height 33
click at [336, 192] on div "Kelly Holt Not-Interested I picked up Saturday thx a year ago" at bounding box center [545, 184] width 656 height 33
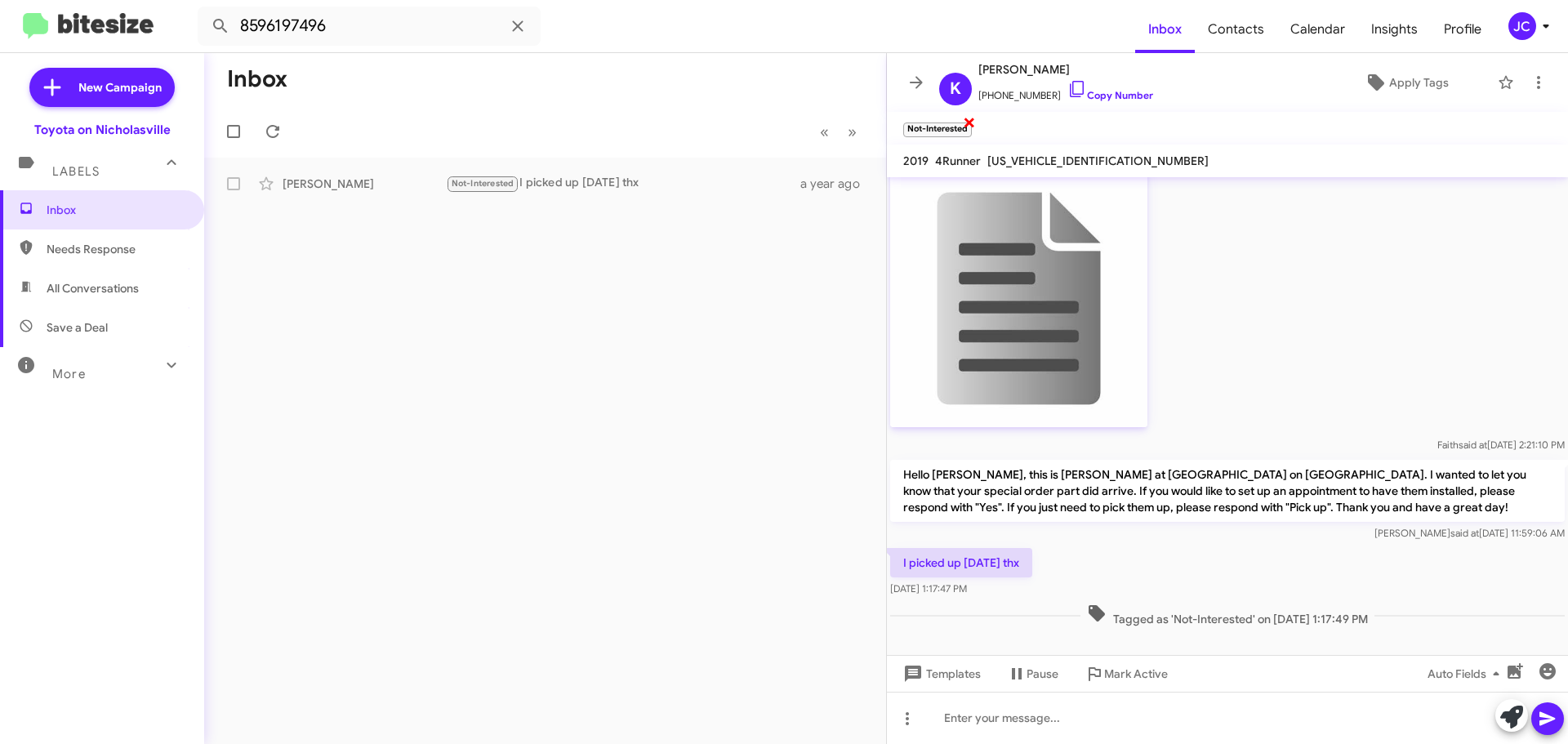
click at [964, 125] on span "×" at bounding box center [969, 122] width 13 height 20
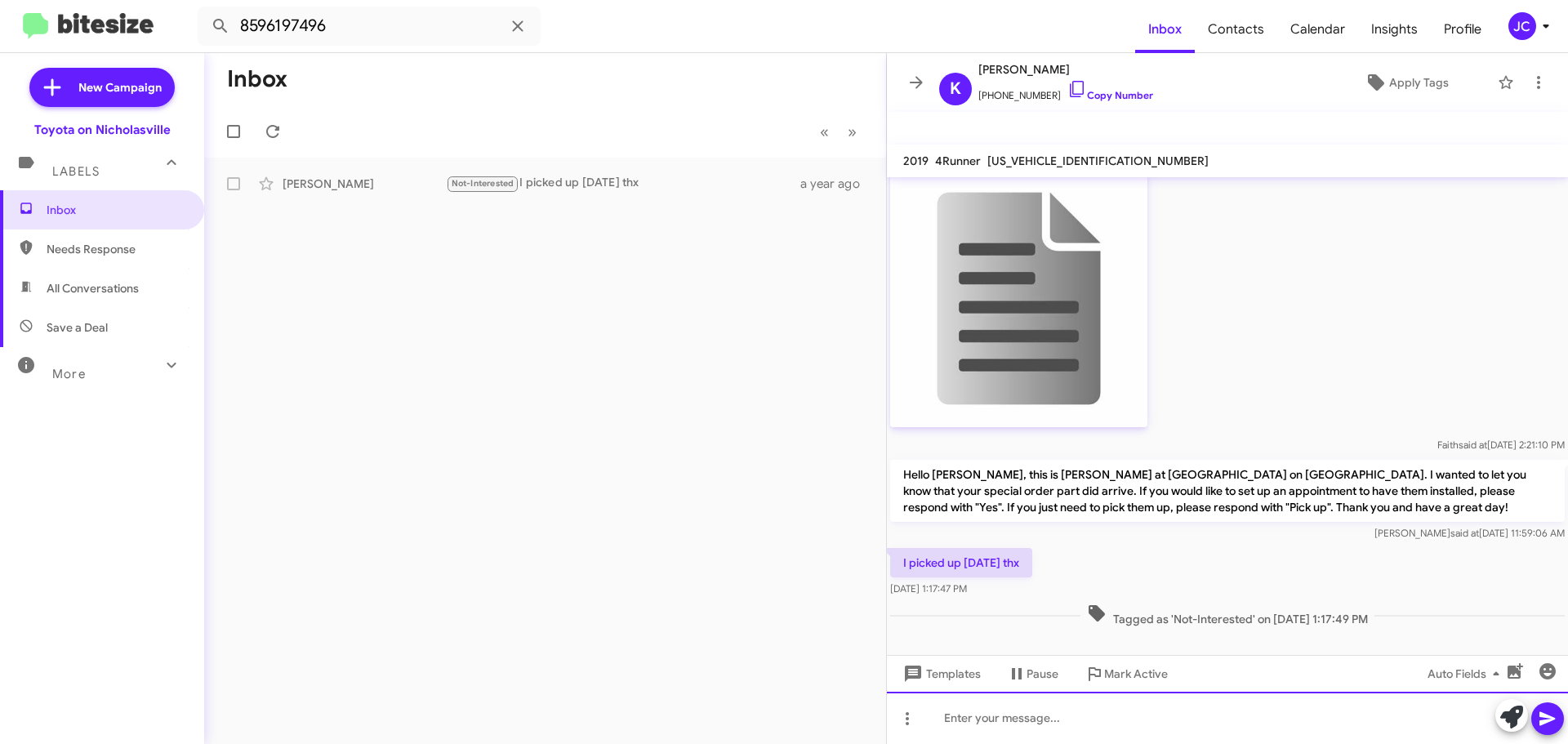
click at [1007, 714] on div at bounding box center [1227, 718] width 681 height 53
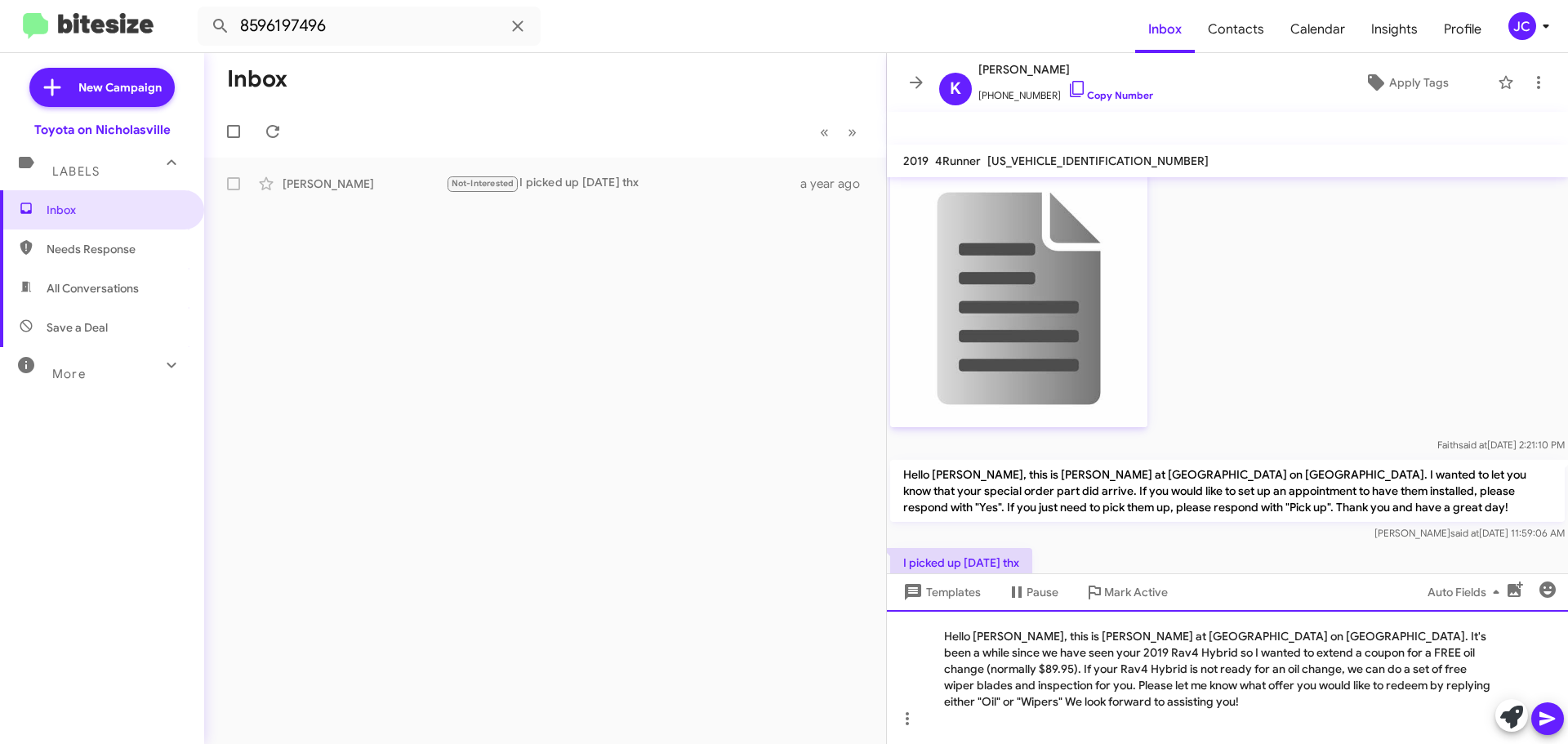
click at [1001, 657] on div "Hello Anne, this is Jessika at Toyota on Nicholasville. It's been a while since…" at bounding box center [1227, 677] width 681 height 134
click at [1491, 653] on div "Hello Marcia, this is Jessika at Toyota on Nicholasville. It's been a while sin…" at bounding box center [1227, 677] width 681 height 134
drag, startPoint x: 1009, startPoint y: 646, endPoint x: 1447, endPoint y: 635, distance: 438.1
click at [1447, 635] on div "Hello Marcia, this is Jessika at Toyota on Nicholasville. It's been a while sin…" at bounding box center [1227, 677] width 681 height 134
click at [1146, 696] on div "Hello Marcia, this is Jessika at Toyota on Nicholasville. It's been a while sin…" at bounding box center [1227, 677] width 681 height 134
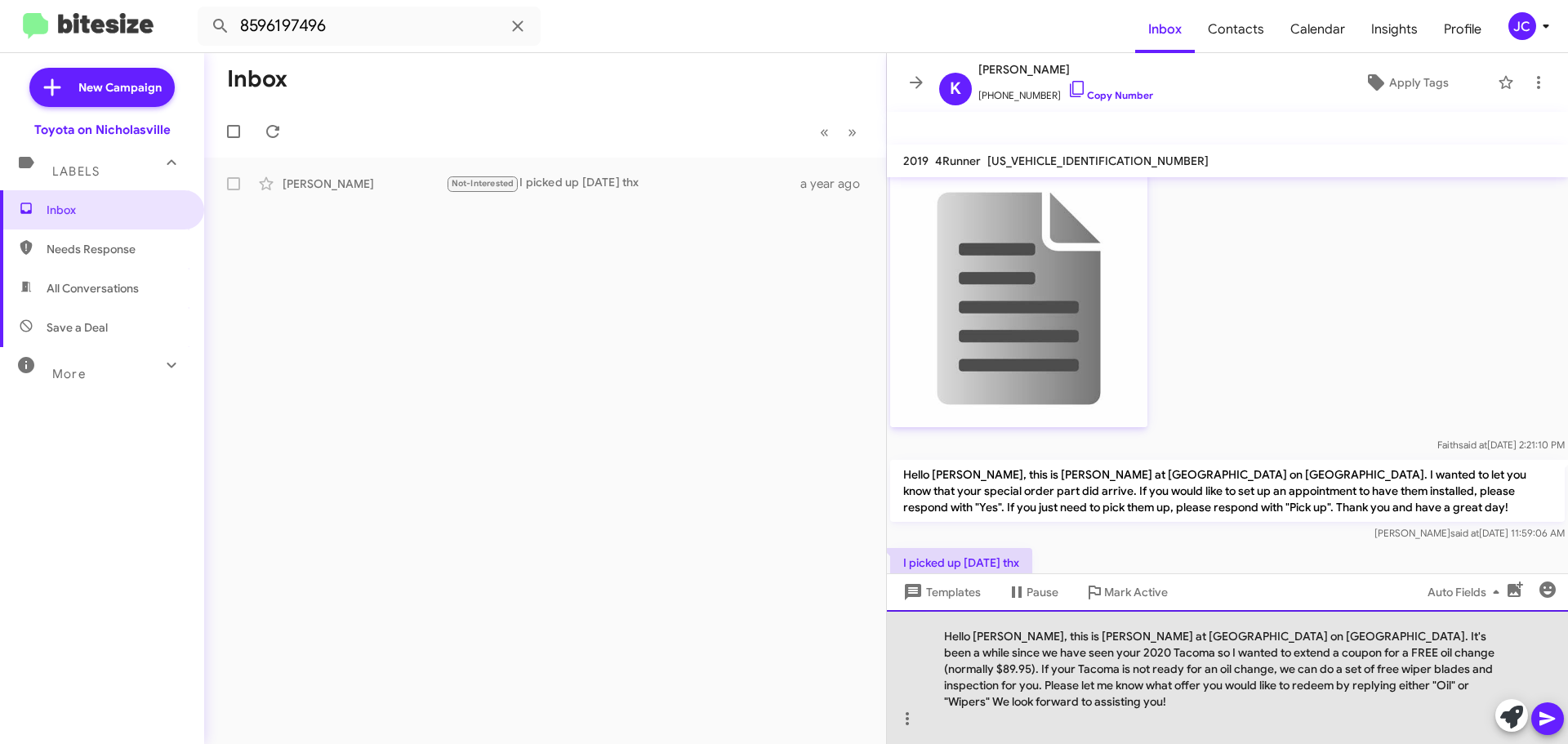
click at [1146, 696] on div "Hello Marcia, this is Jessika at Toyota on Nicholasville. It's been a while sin…" at bounding box center [1227, 677] width 681 height 134
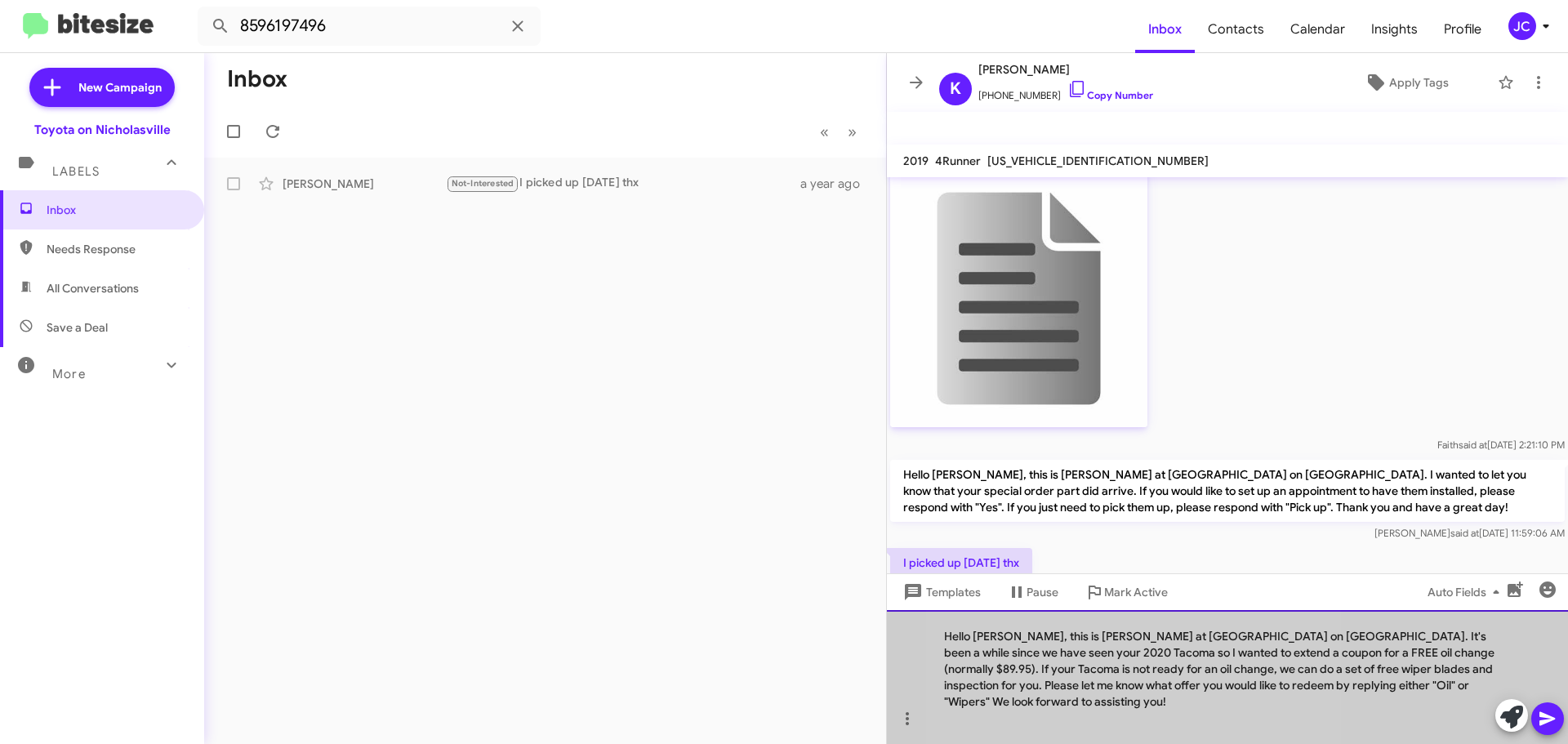
click at [1146, 696] on div "Hello Marcia, this is Jessika at Toyota on Nicholasville. It's been a while sin…" at bounding box center [1227, 677] width 681 height 134
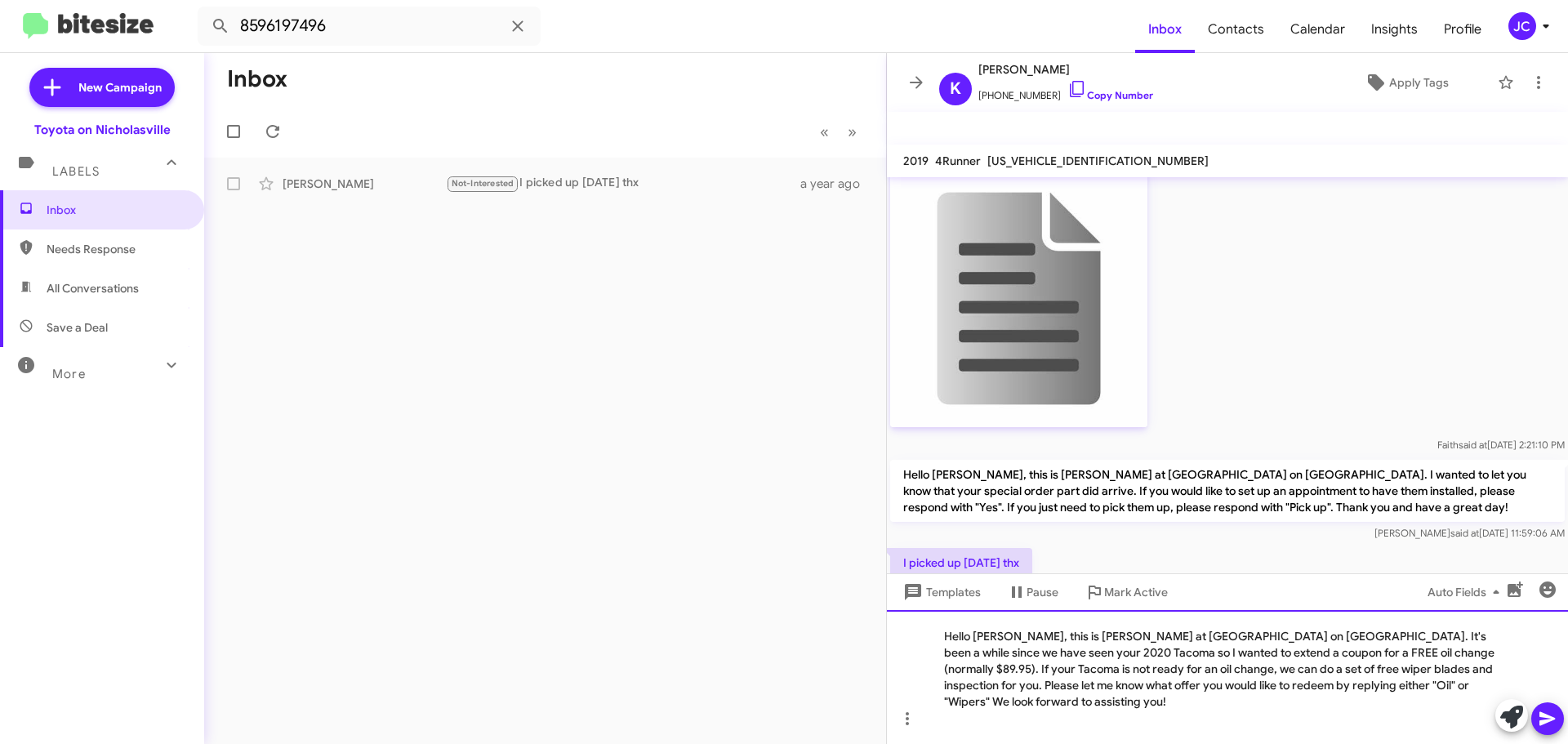
copy div "Hello Marcia, this is Jessika at Toyota on Nicholasville. It's been a while sin…"
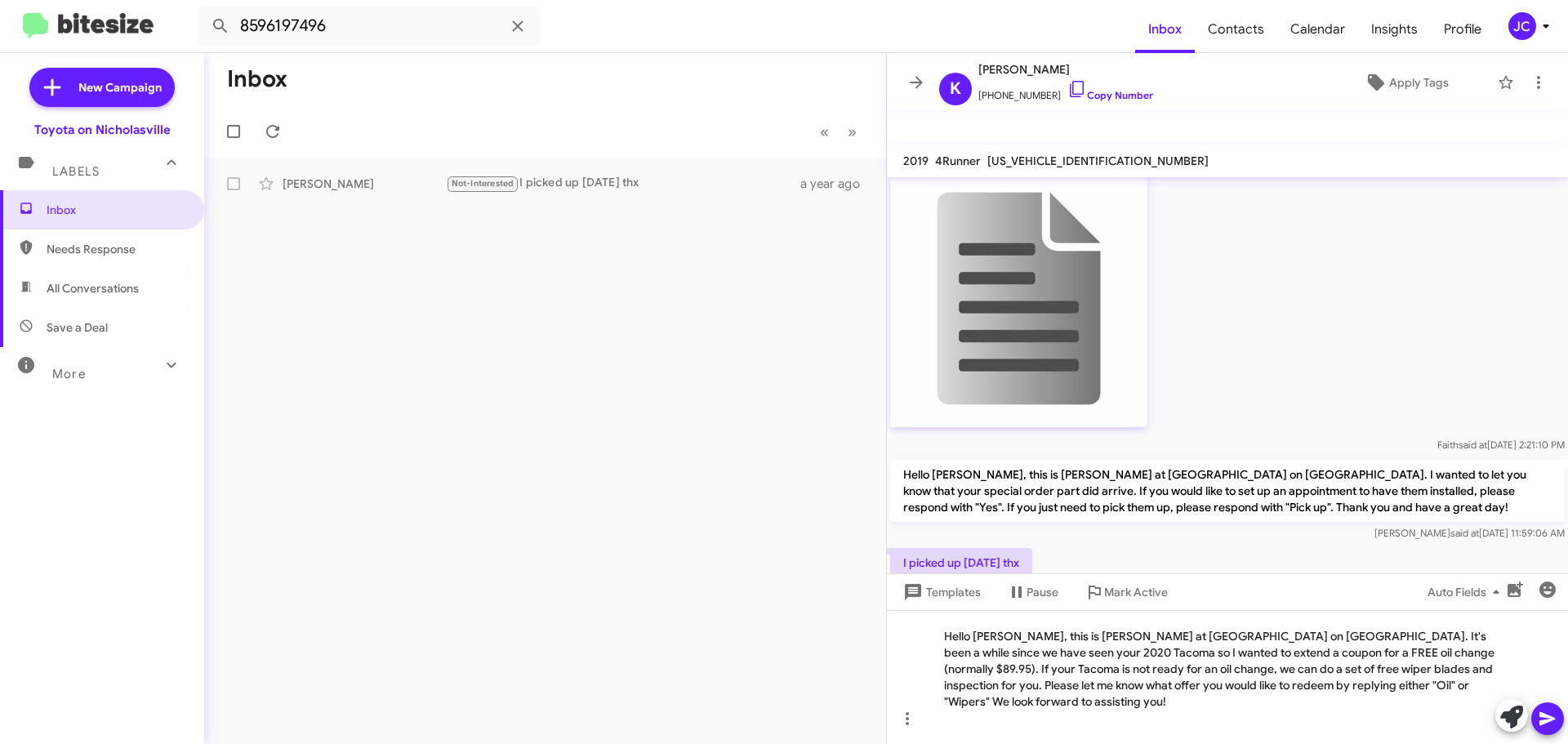
click at [1540, 725] on icon at bounding box center [1547, 719] width 16 height 14
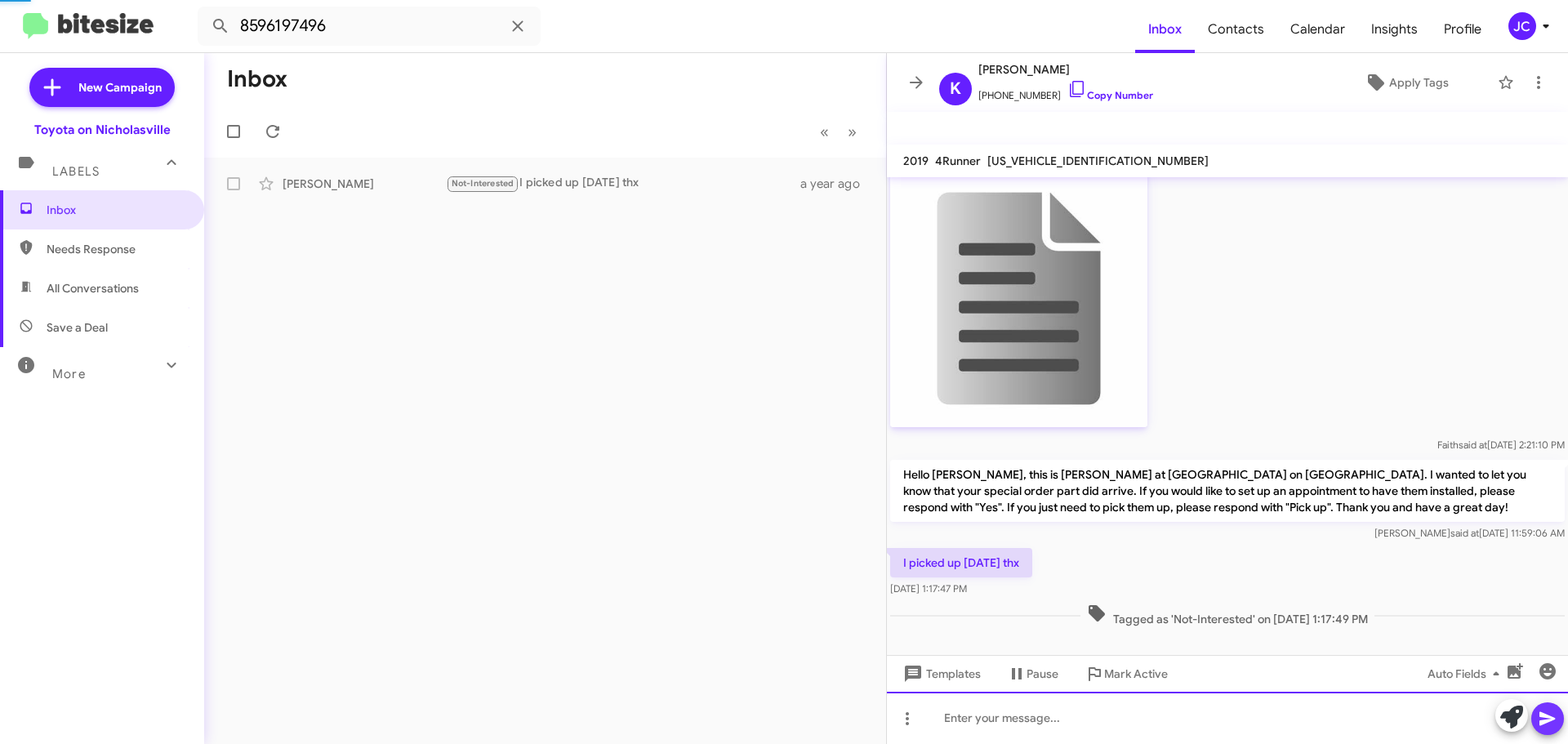
scroll to position [0, 0]
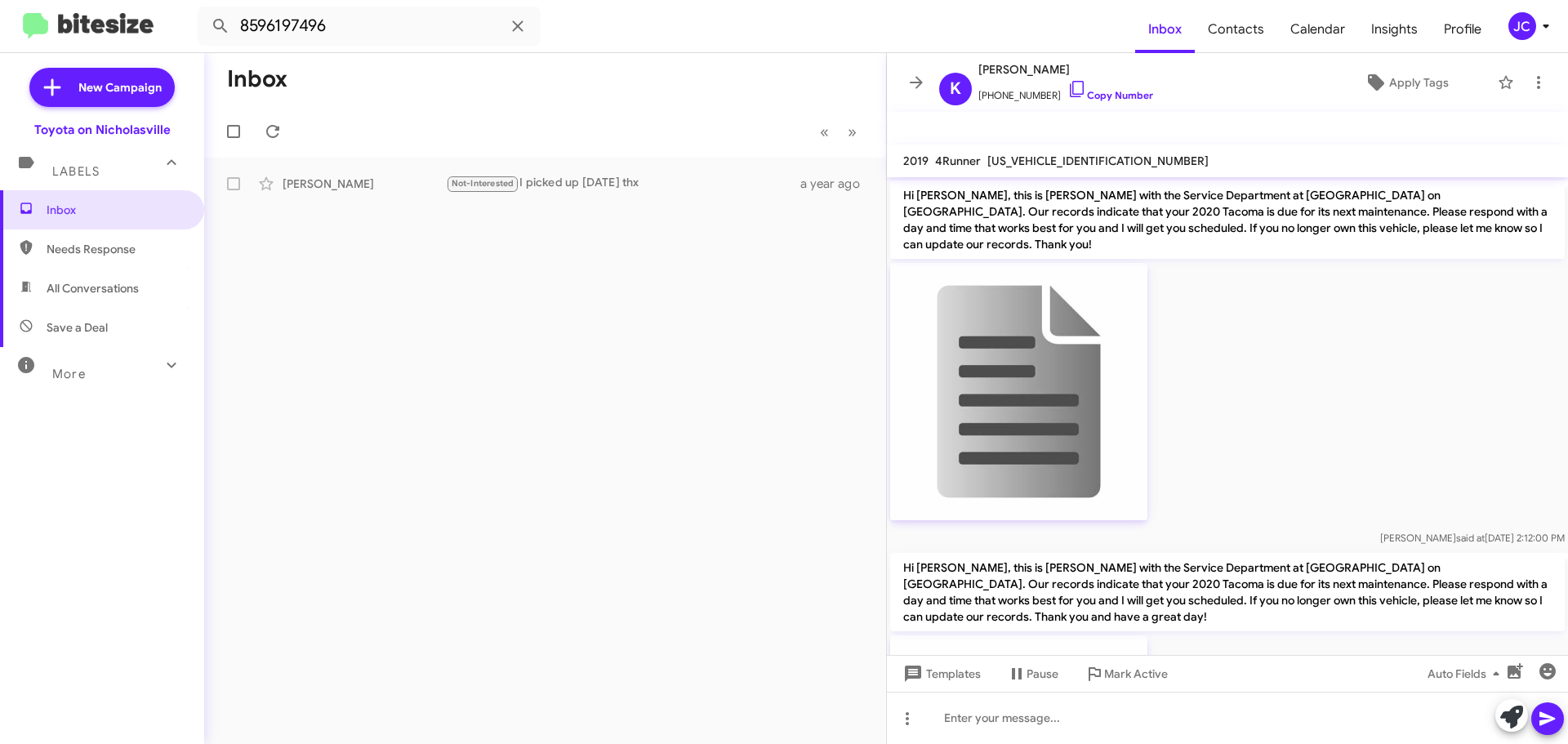
click at [1389, 423] on div at bounding box center [1227, 393] width 675 height 268
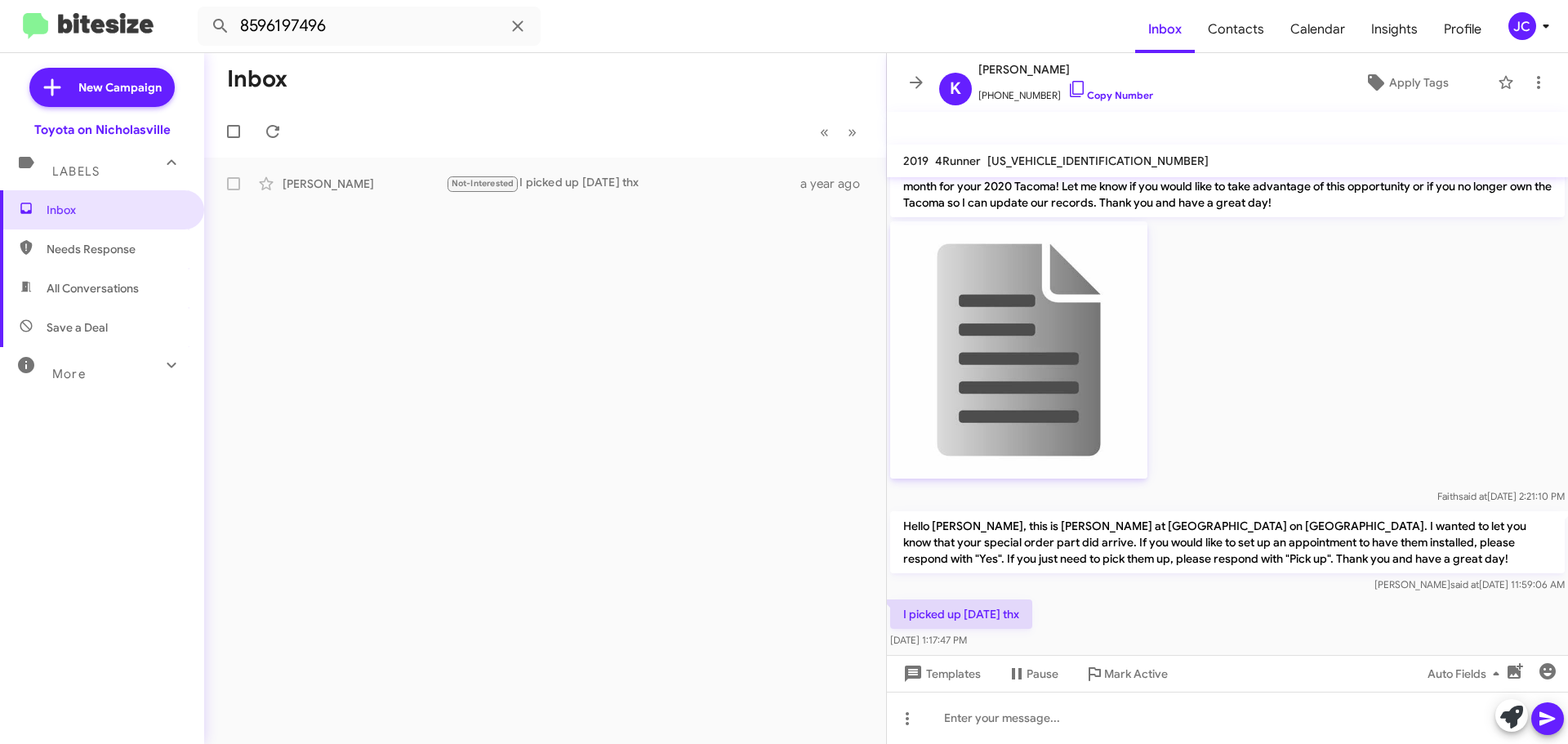
scroll to position [2104, 0]
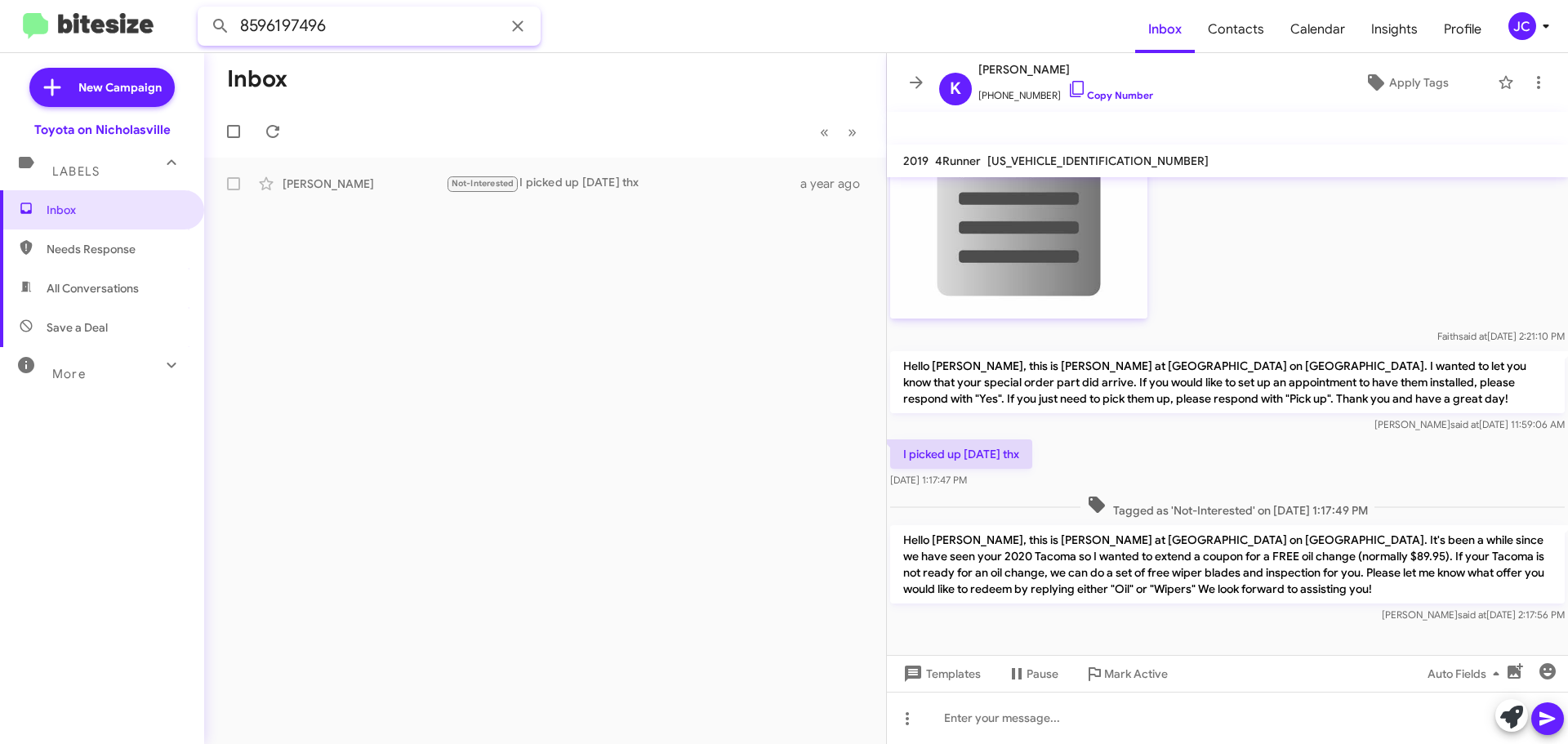
drag, startPoint x: 321, startPoint y: 41, endPoint x: 0, endPoint y: 37, distance: 321.0
click at [0, 42] on mat-toolbar "8596197496 Inbox Contacts Calendar Insights Profile JC" at bounding box center [784, 26] width 1568 height 53
click at [204, 10] on button at bounding box center [220, 26] width 33 height 33
click at [478, 188] on span "Try Pausing" at bounding box center [476, 183] width 48 height 11
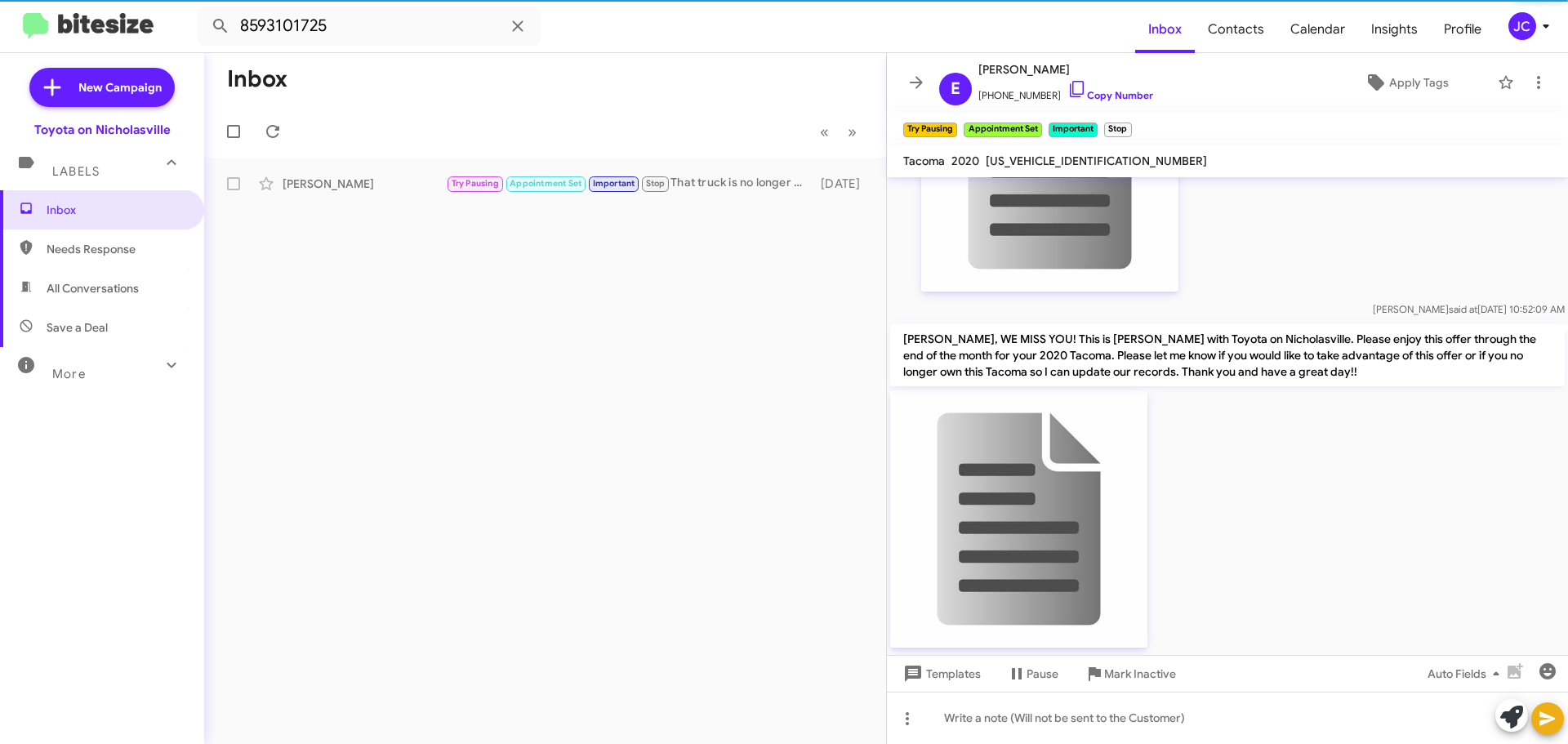
scroll to position [4559, 0]
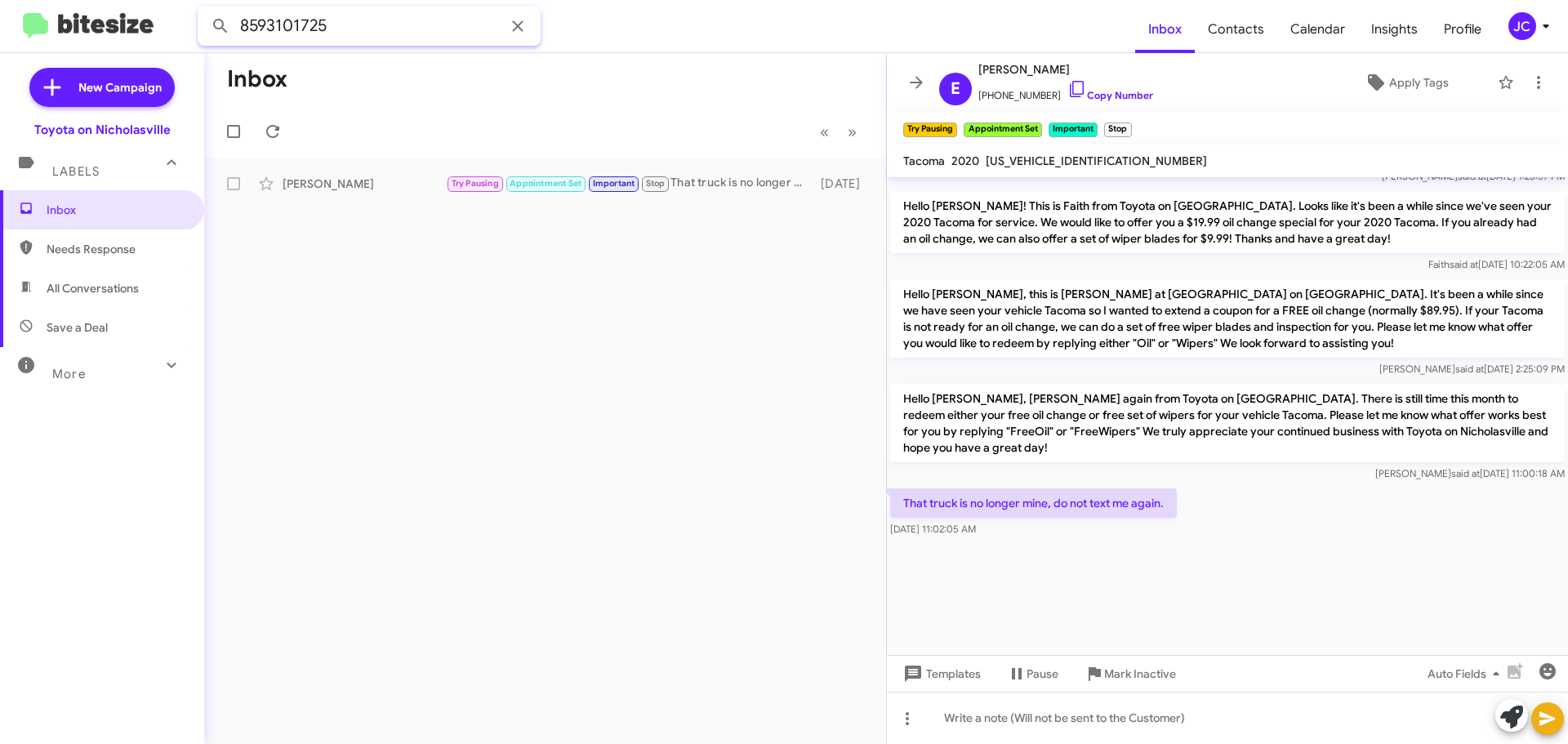
drag, startPoint x: 406, startPoint y: 32, endPoint x: 0, endPoint y: 25, distance: 406.1
click at [0, 25] on mat-toolbar "8593101725 Inbox Contacts Calendar Insights Profile JC" at bounding box center [784, 26] width 1568 height 53
click at [204, 10] on button at bounding box center [220, 26] width 33 height 33
click at [363, 193] on div "Tony Oakes 🔥 Hot Waiting on response Good Morning! This is Amanda with Toyota o…" at bounding box center [545, 184] width 656 height 33
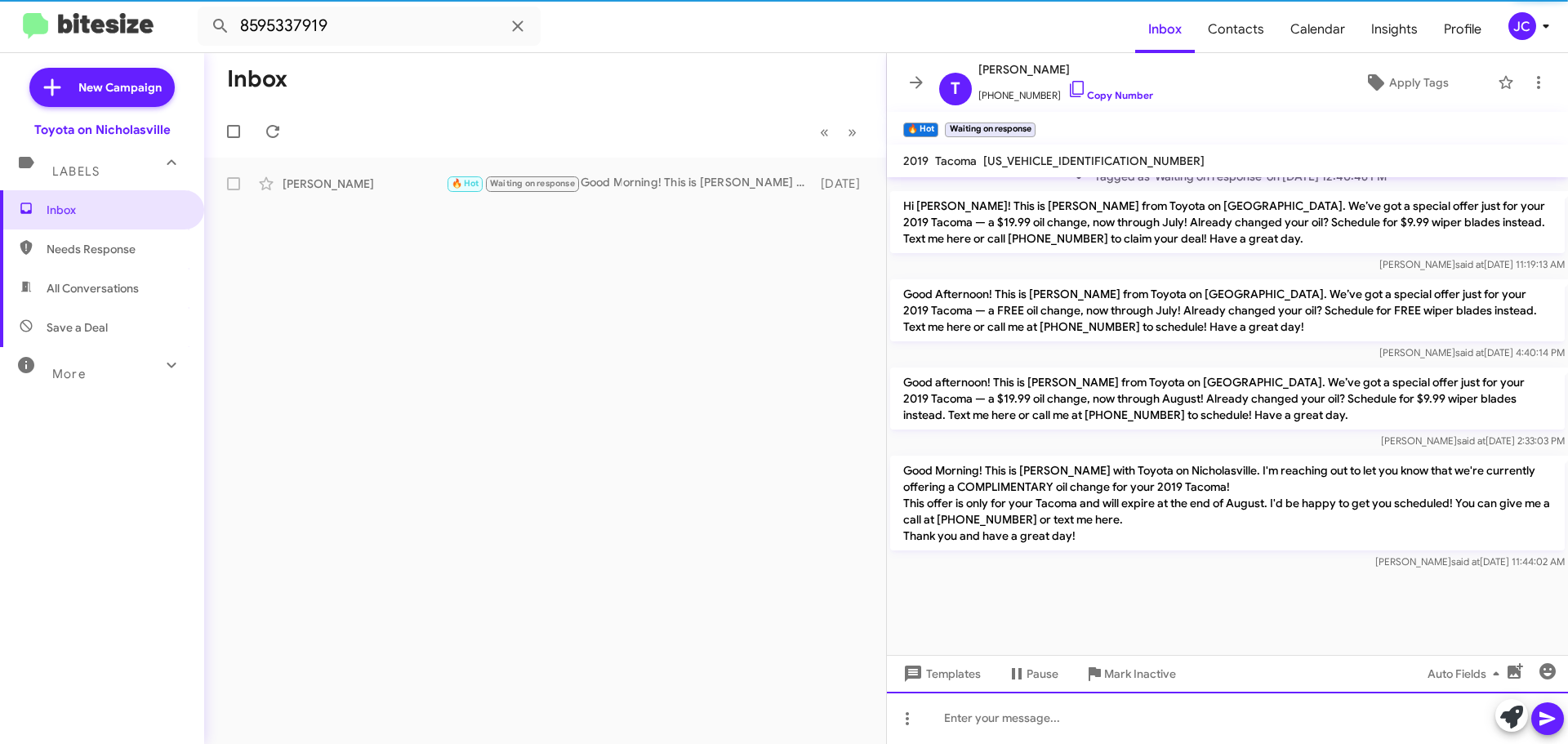
click at [1034, 730] on div at bounding box center [1227, 718] width 681 height 53
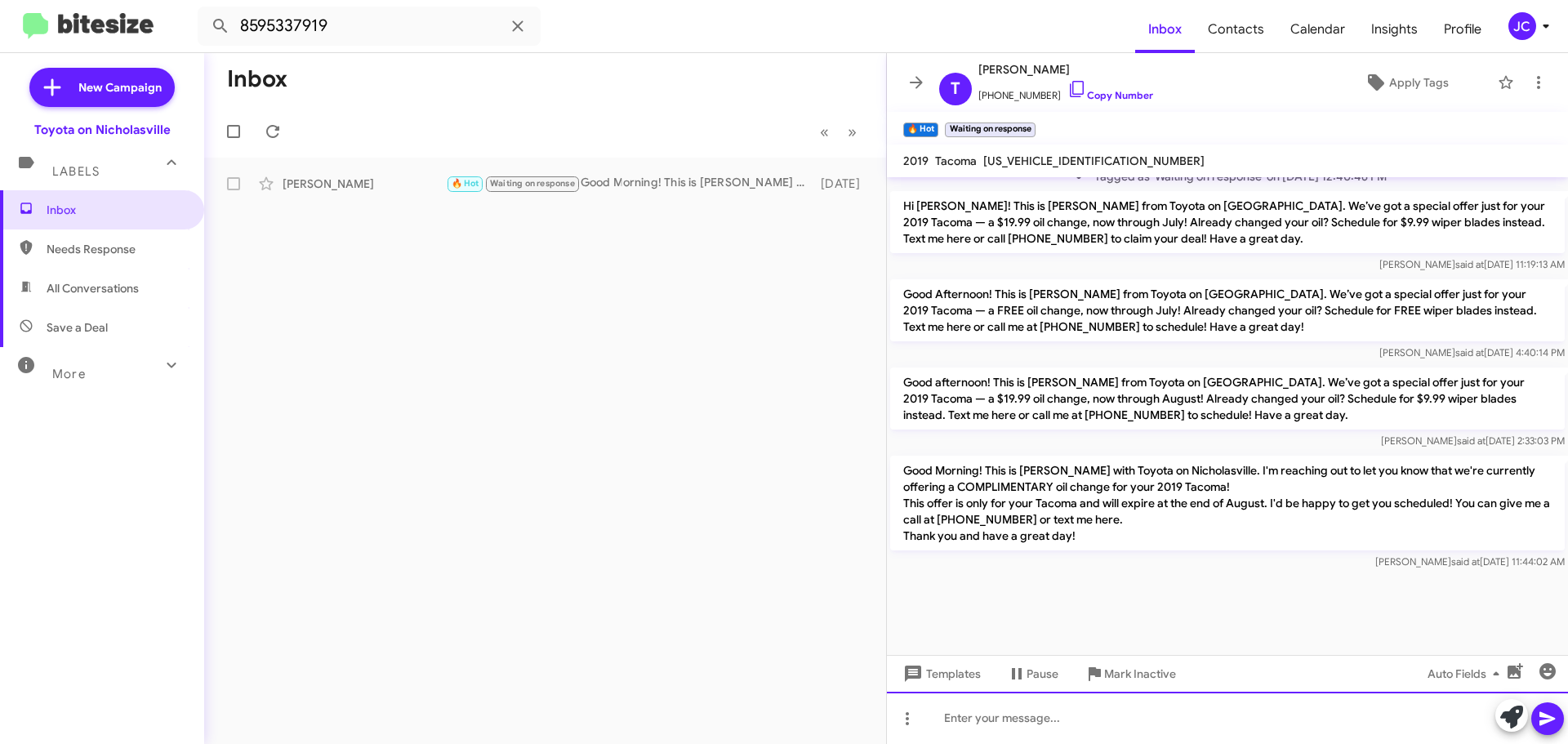
scroll to position [2611, 0]
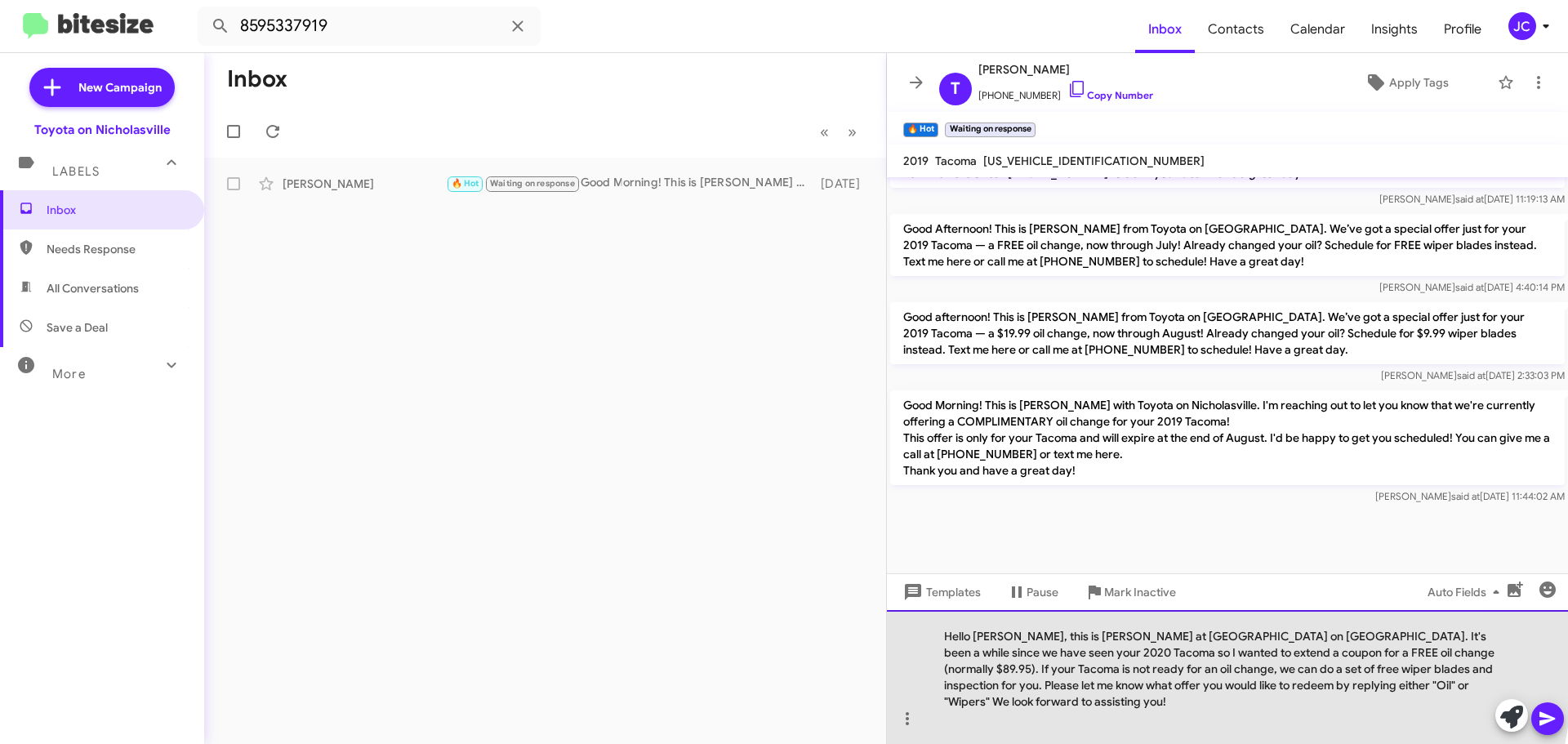
click at [1009, 653] on div "Hello Marcia, this is Jessika at Toyota on Nicholasville. It's been a while sin…" at bounding box center [1227, 677] width 681 height 134
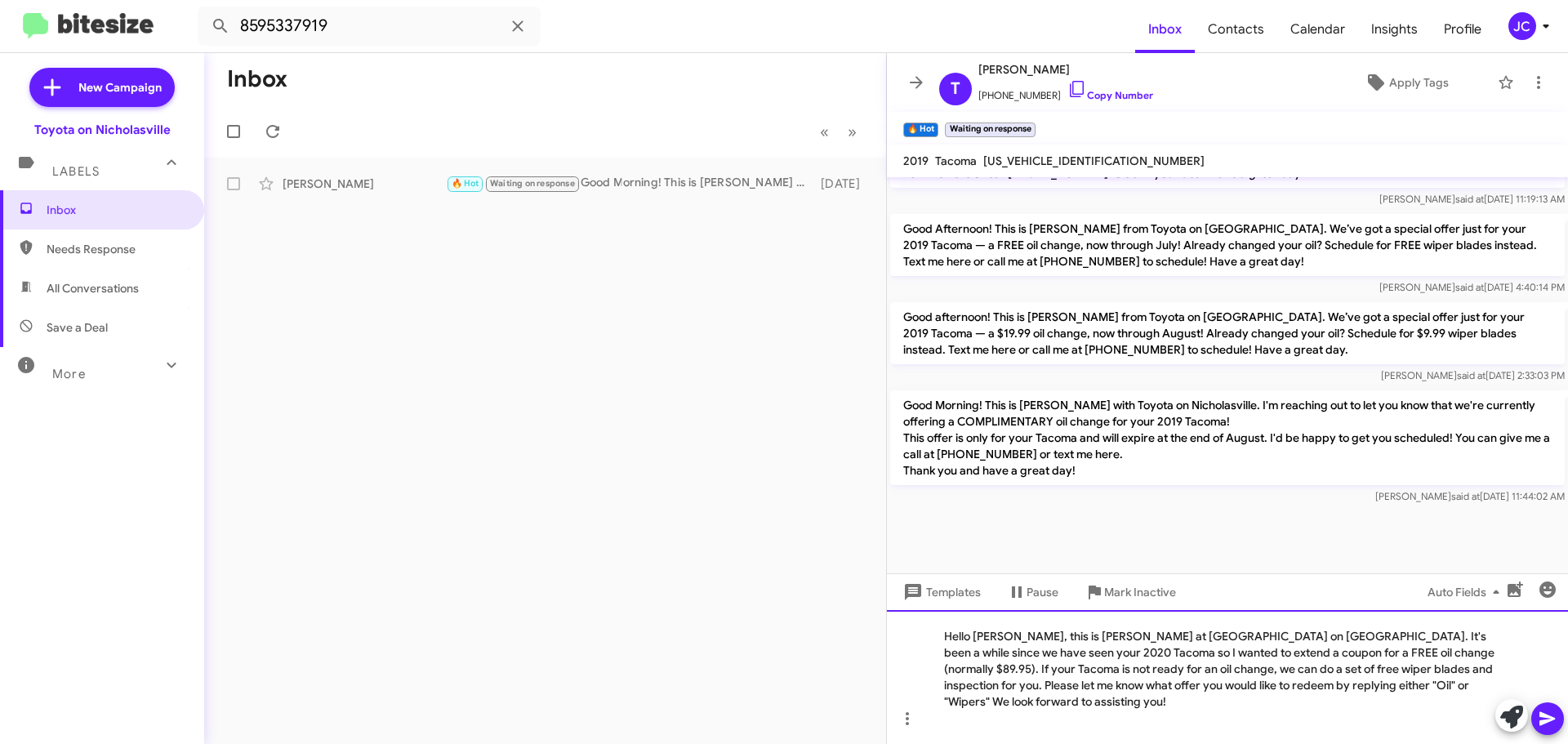
click at [1462, 656] on div "Hello Tony, this is Jessika at Toyota on Nicholasville. It's been a while since…" at bounding box center [1227, 677] width 681 height 134
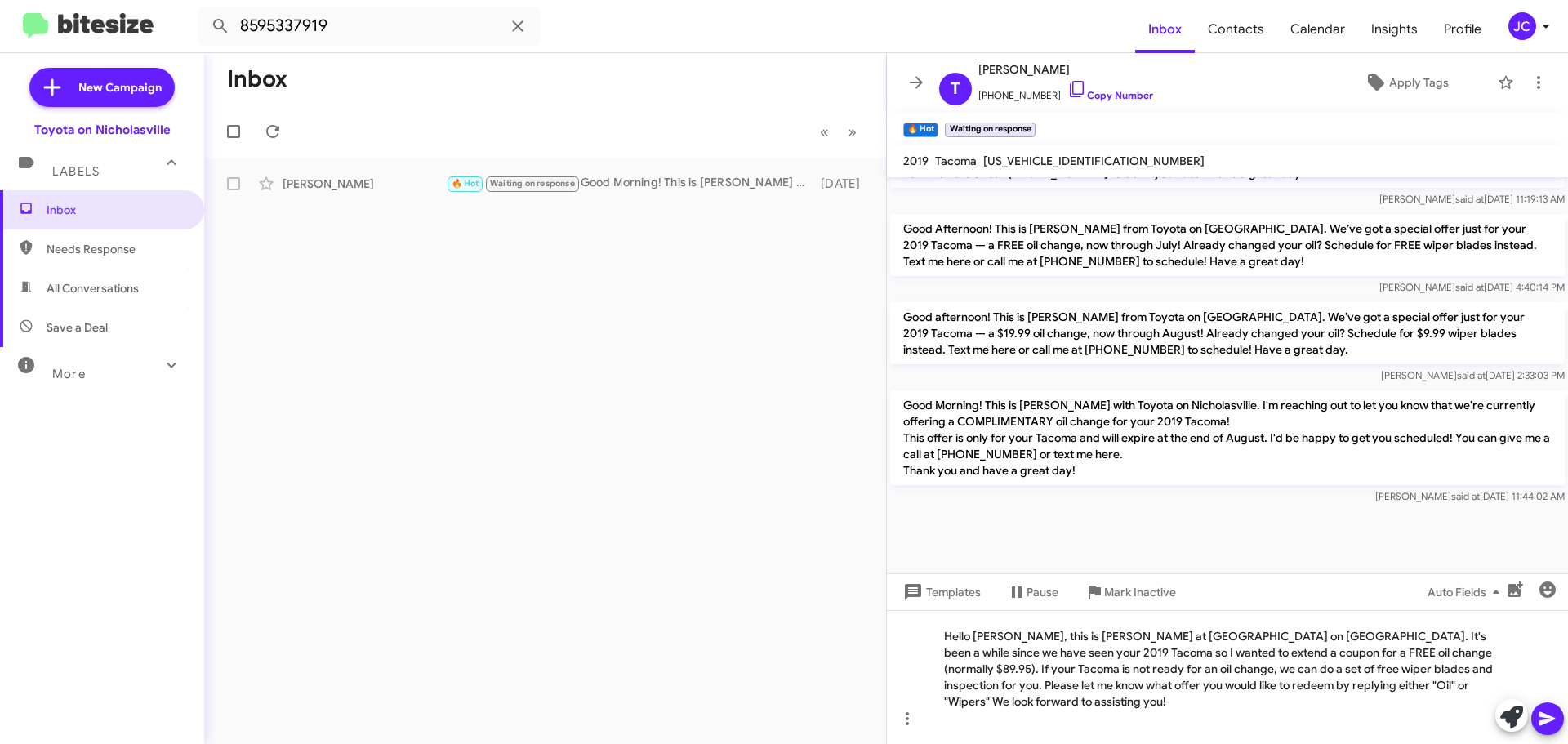
click at [1552, 721] on icon at bounding box center [1547, 719] width 20 height 20
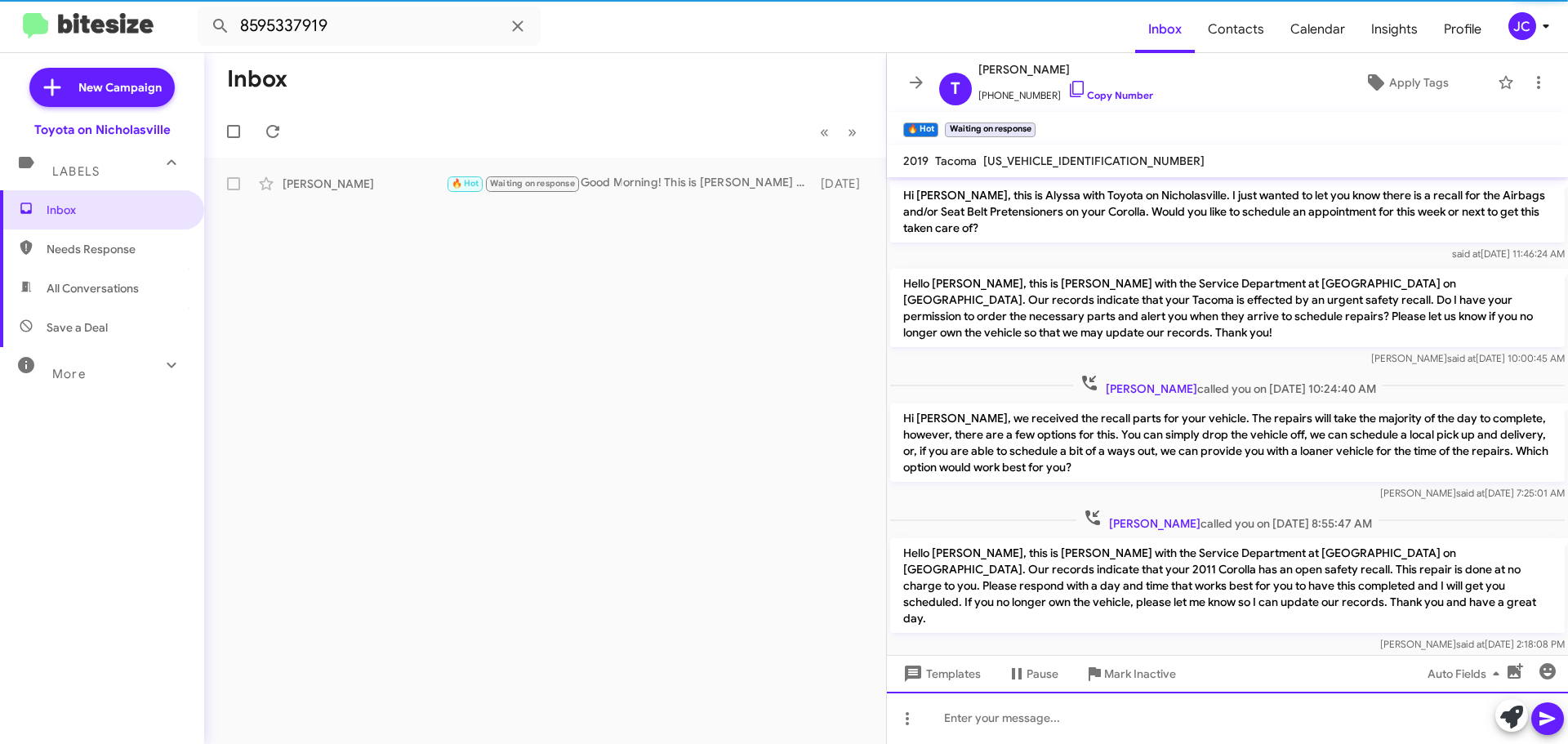
scroll to position [81, 0]
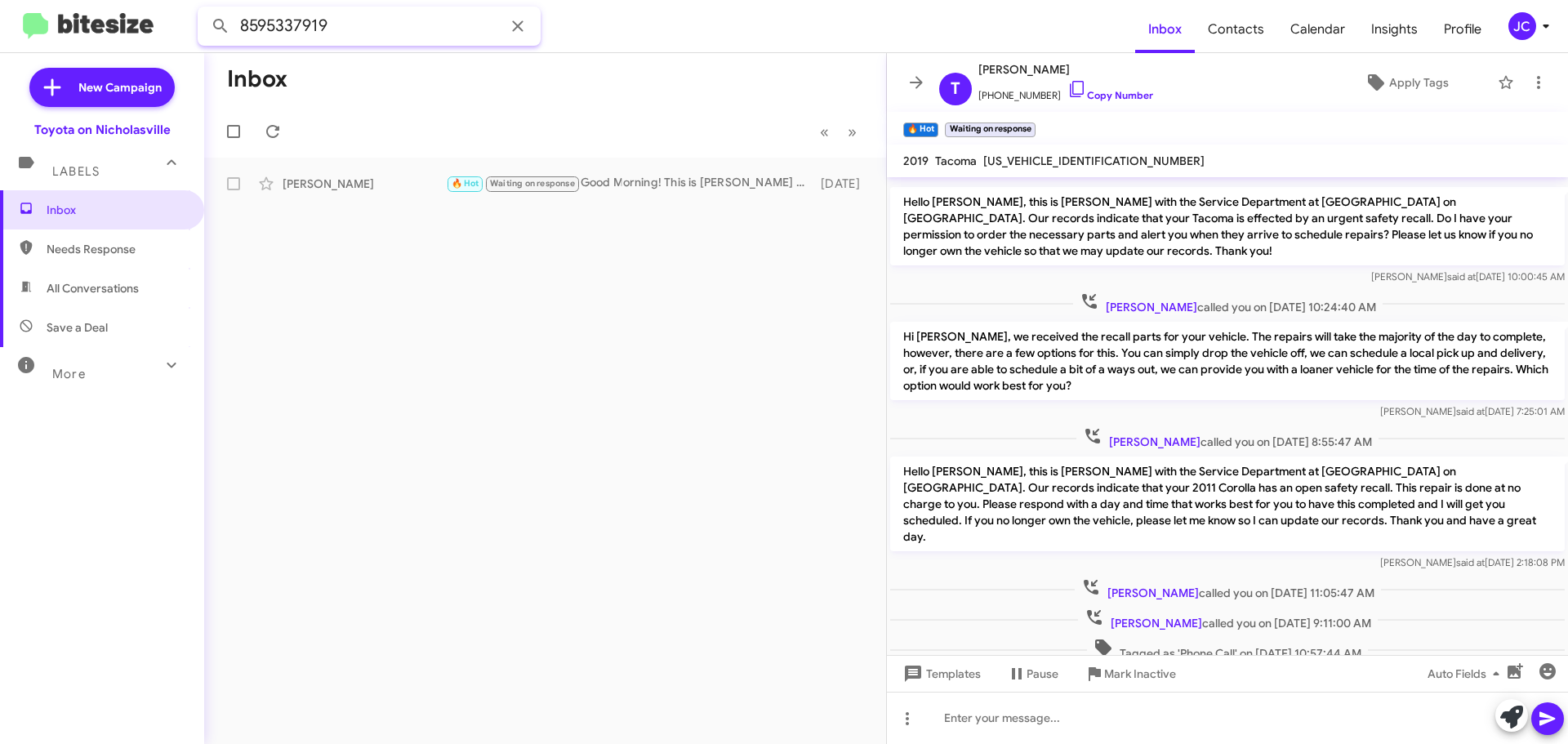
drag, startPoint x: 425, startPoint y: 14, endPoint x: 0, endPoint y: -10, distance: 425.7
click at [0, 0] on html "8595337919 Inbox Contacts Calendar Insights Profile JC New Campaign Toyota on N…" at bounding box center [784, 372] width 1568 height 744
click at [204, 10] on button at bounding box center [220, 26] width 33 height 33
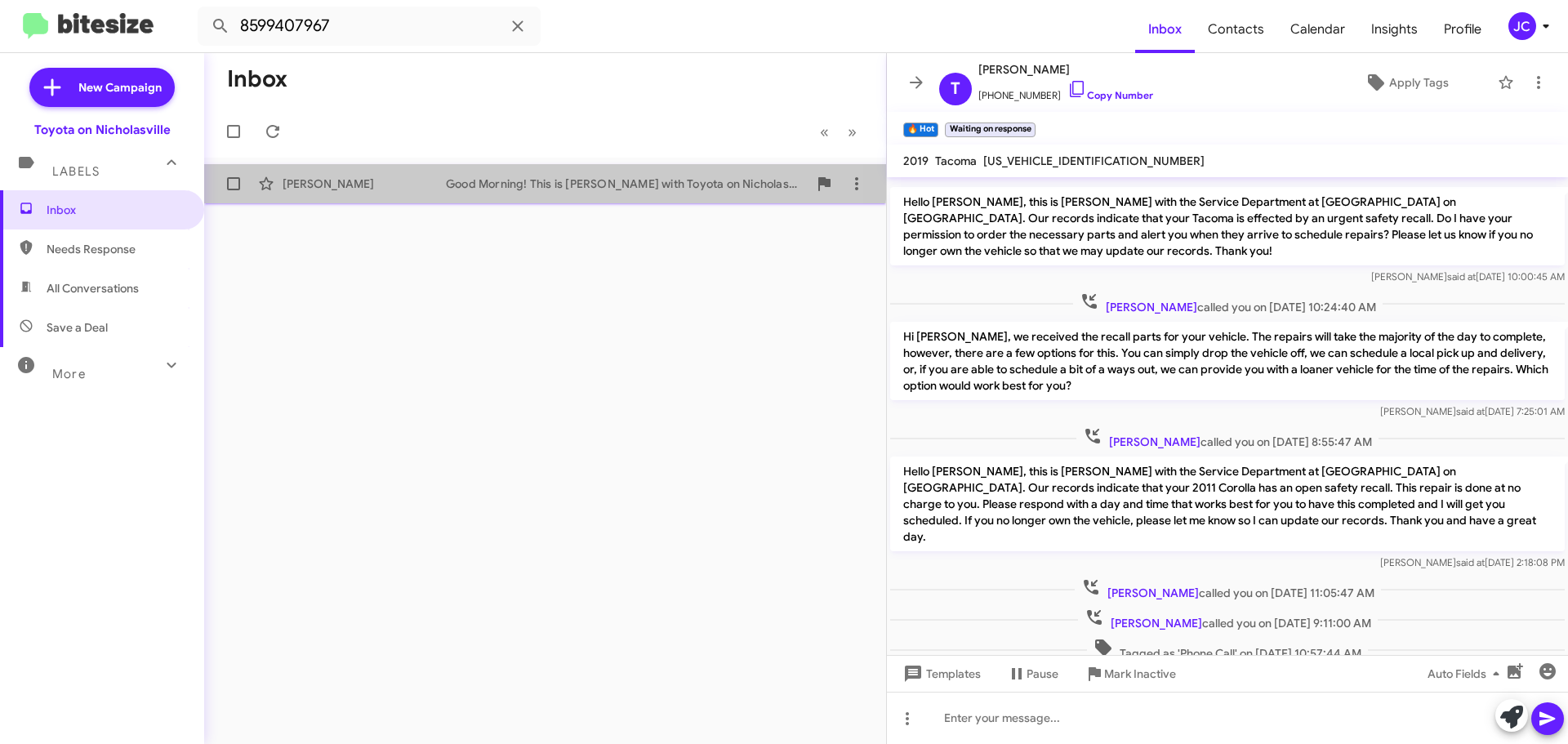
click at [356, 170] on div "Cory Fredrick Good Morning! This is Amanda with Toyota on Nicholasville. I'm re…" at bounding box center [545, 184] width 656 height 33
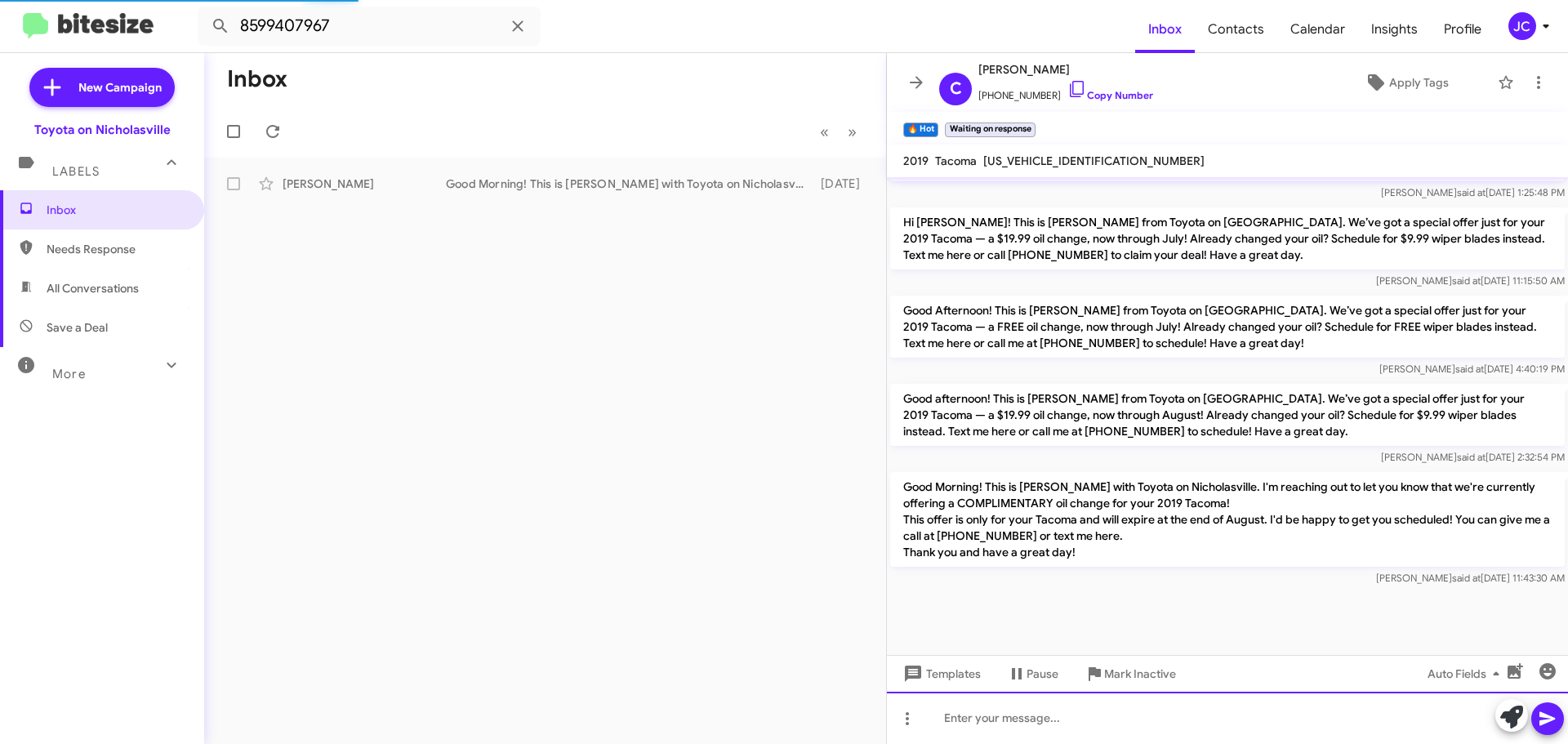
click at [967, 715] on div at bounding box center [1227, 718] width 681 height 53
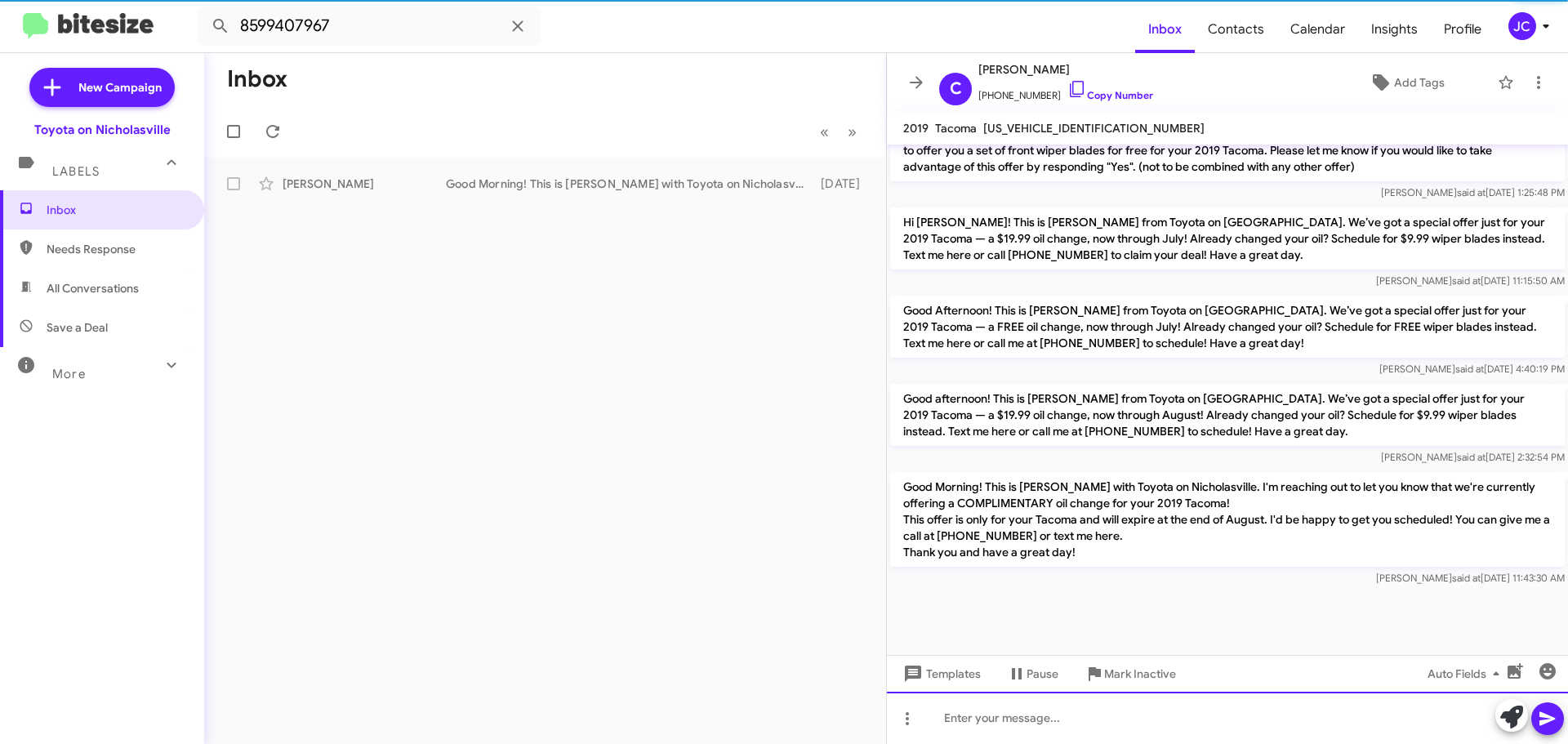
scroll to position [2692, 0]
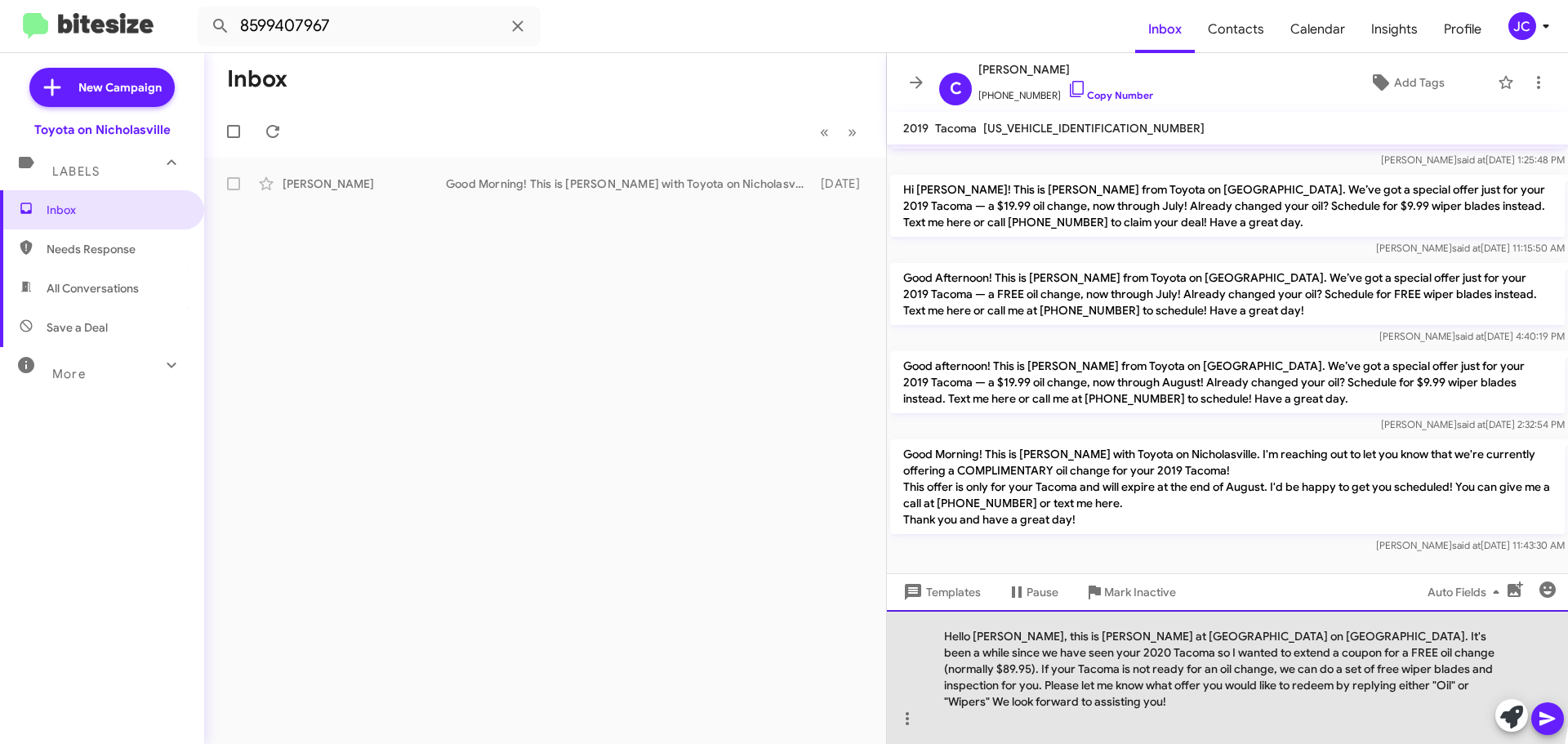
click at [1008, 652] on div "Hello Marcia, this is Jessika at Toyota on Nicholasville. It's been a while sin…" at bounding box center [1227, 677] width 681 height 134
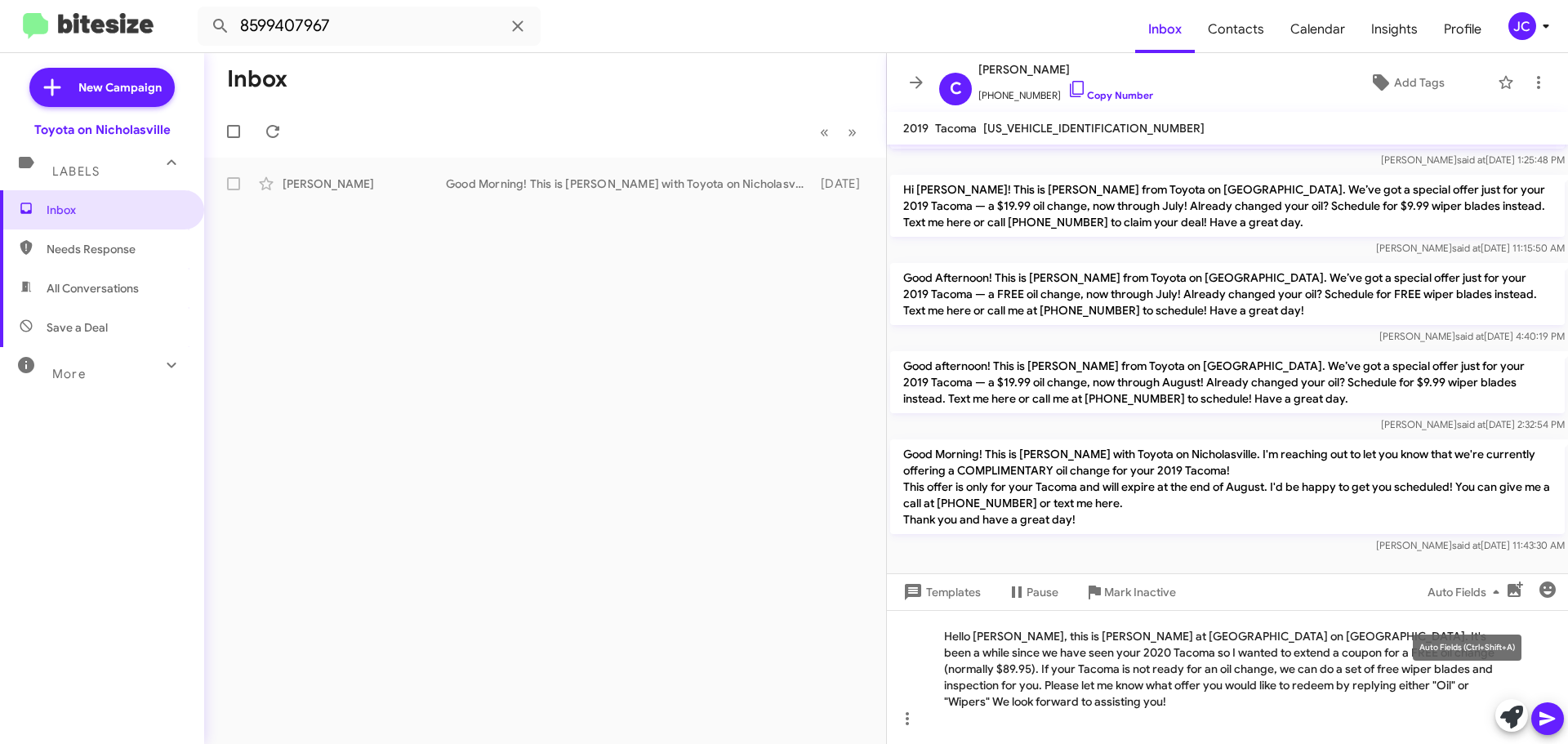
click at [1468, 653] on div "Auto Fields (Ctrl+Shift+A)" at bounding box center [1467, 648] width 109 height 26
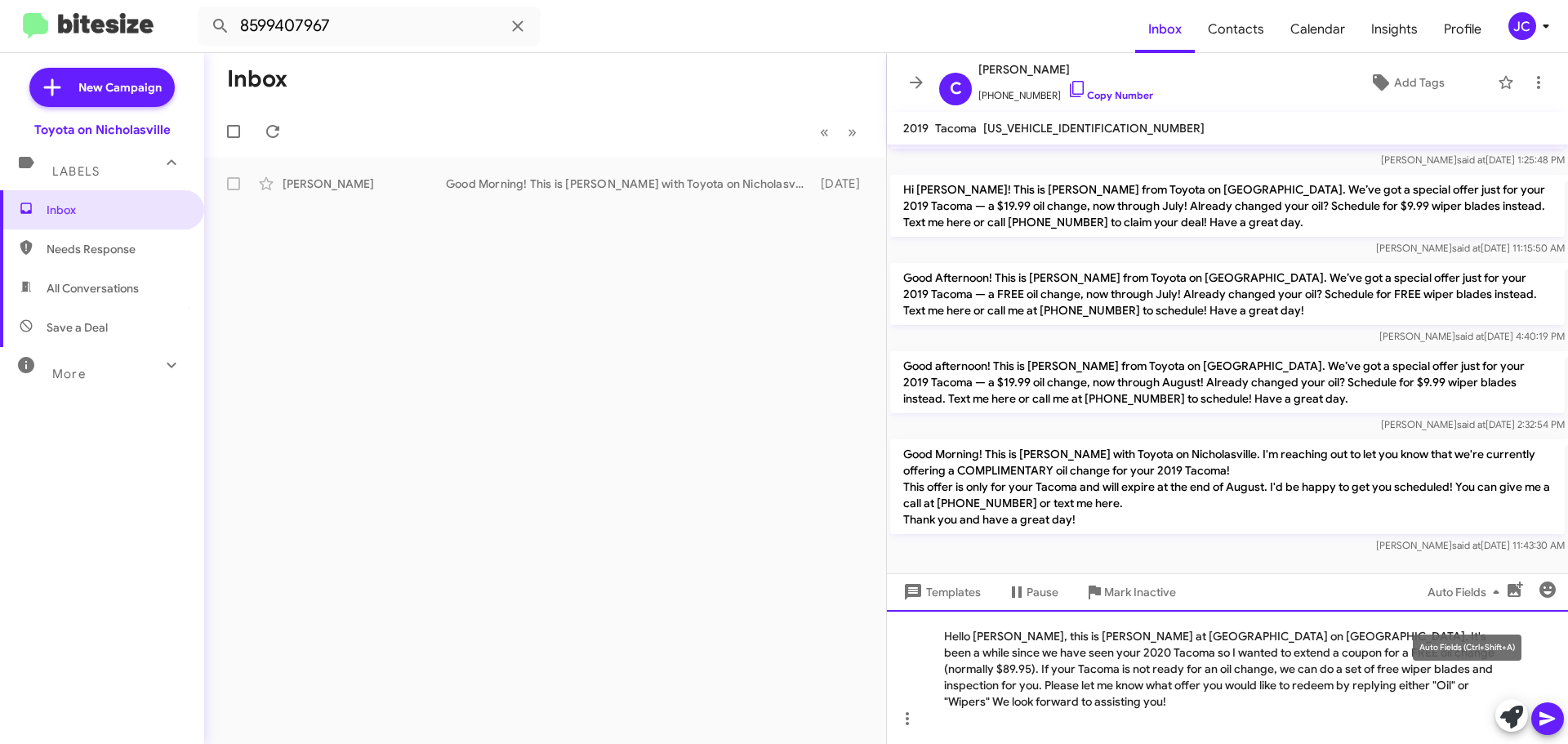
click at [1468, 679] on div "Hello Cory, this is Jessika at Toyota on Nicholasville. It's been a while since…" at bounding box center [1227, 677] width 681 height 134
click at [1470, 649] on div "Hello Cory, this is Jessika at Toyota on Nicholasville. It's been a while since…" at bounding box center [1227, 677] width 681 height 134
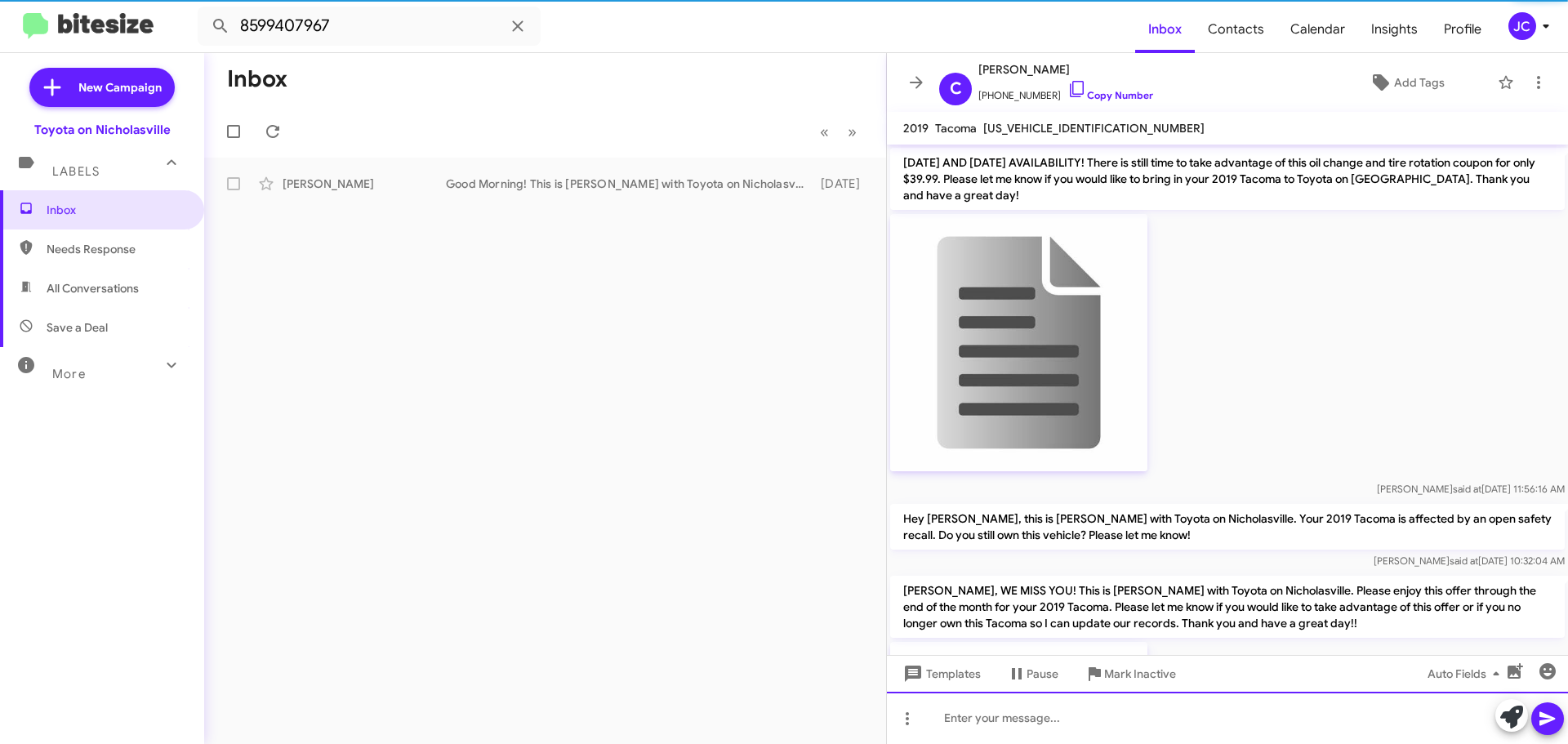
scroll to position [81, 0]
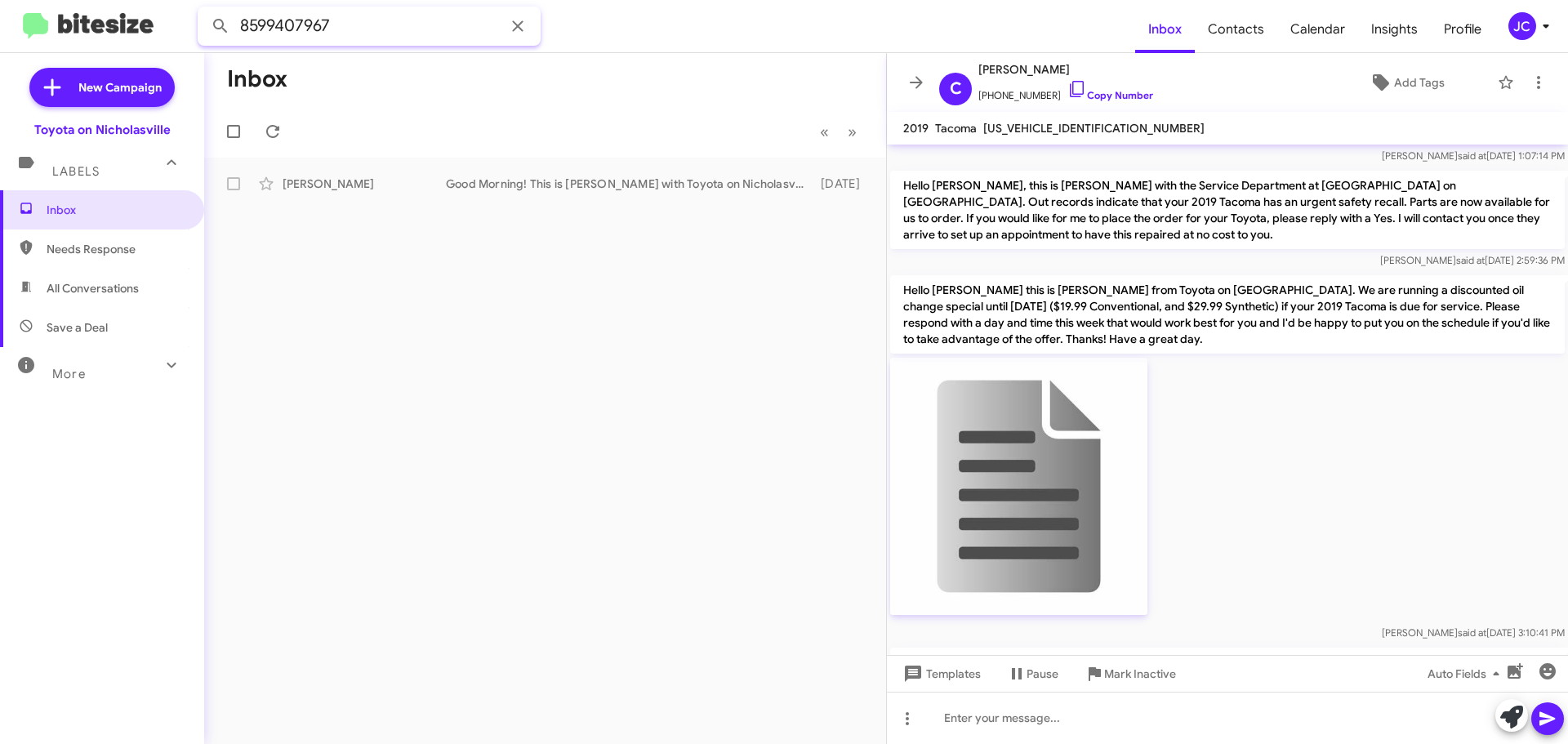
click at [406, 35] on input "8599407967" at bounding box center [369, 26] width 343 height 40
click at [204, 10] on button at bounding box center [220, 26] width 33 height 33
click at [367, 190] on div "[PERSON_NAME]" at bounding box center [364, 184] width 164 height 16
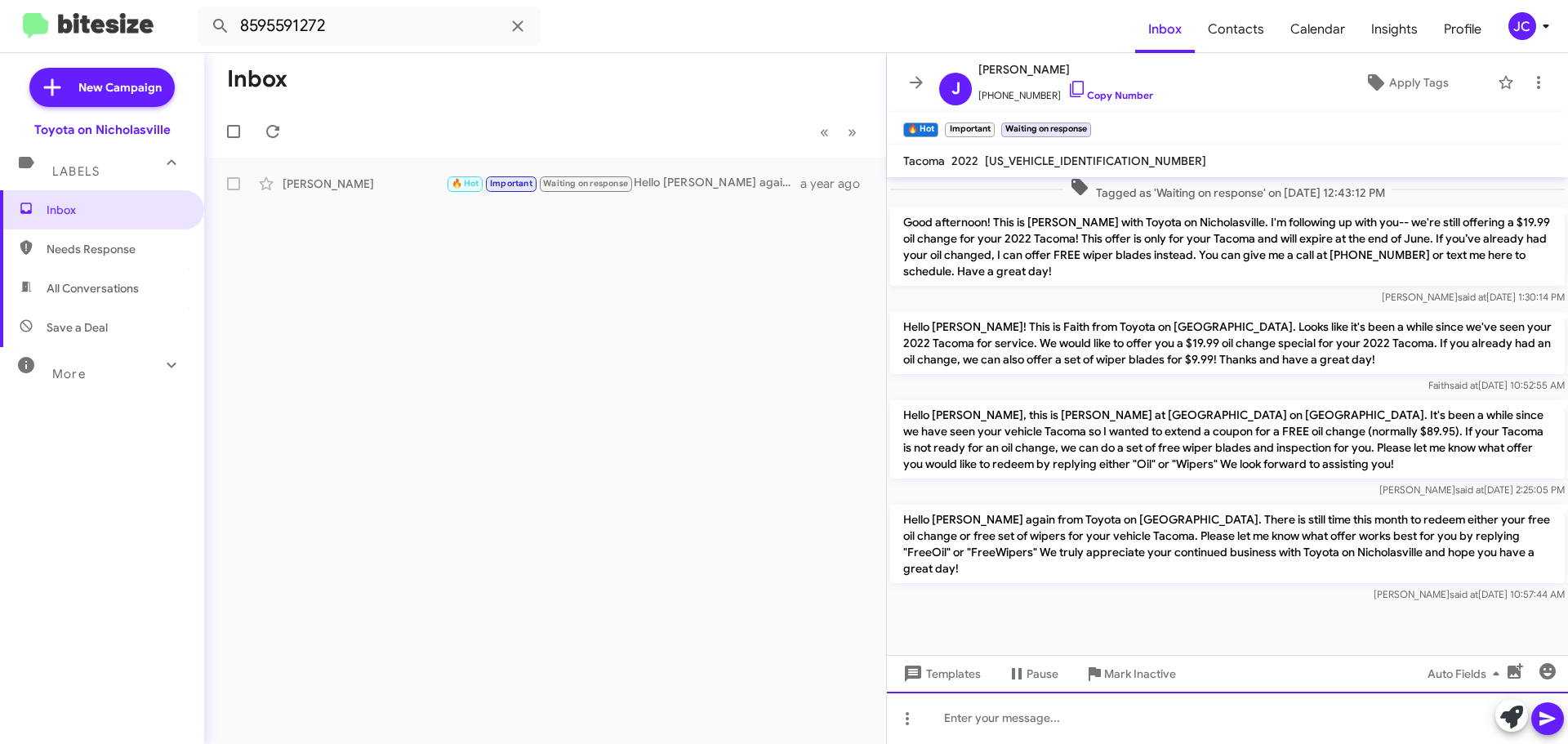
click at [972, 716] on div at bounding box center [1227, 718] width 681 height 53
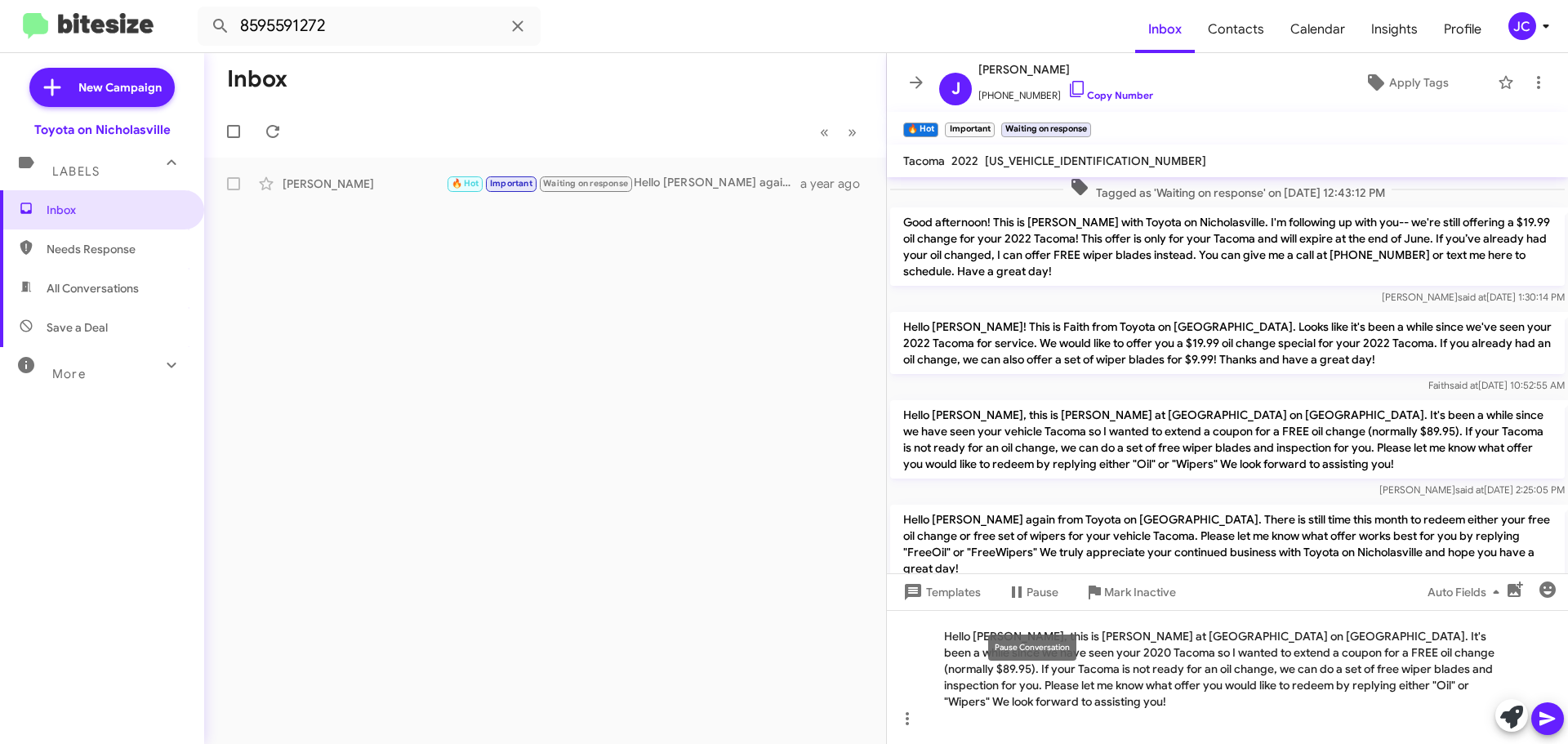
click at [1010, 657] on div "Pause Conversation" at bounding box center [1032, 648] width 88 height 26
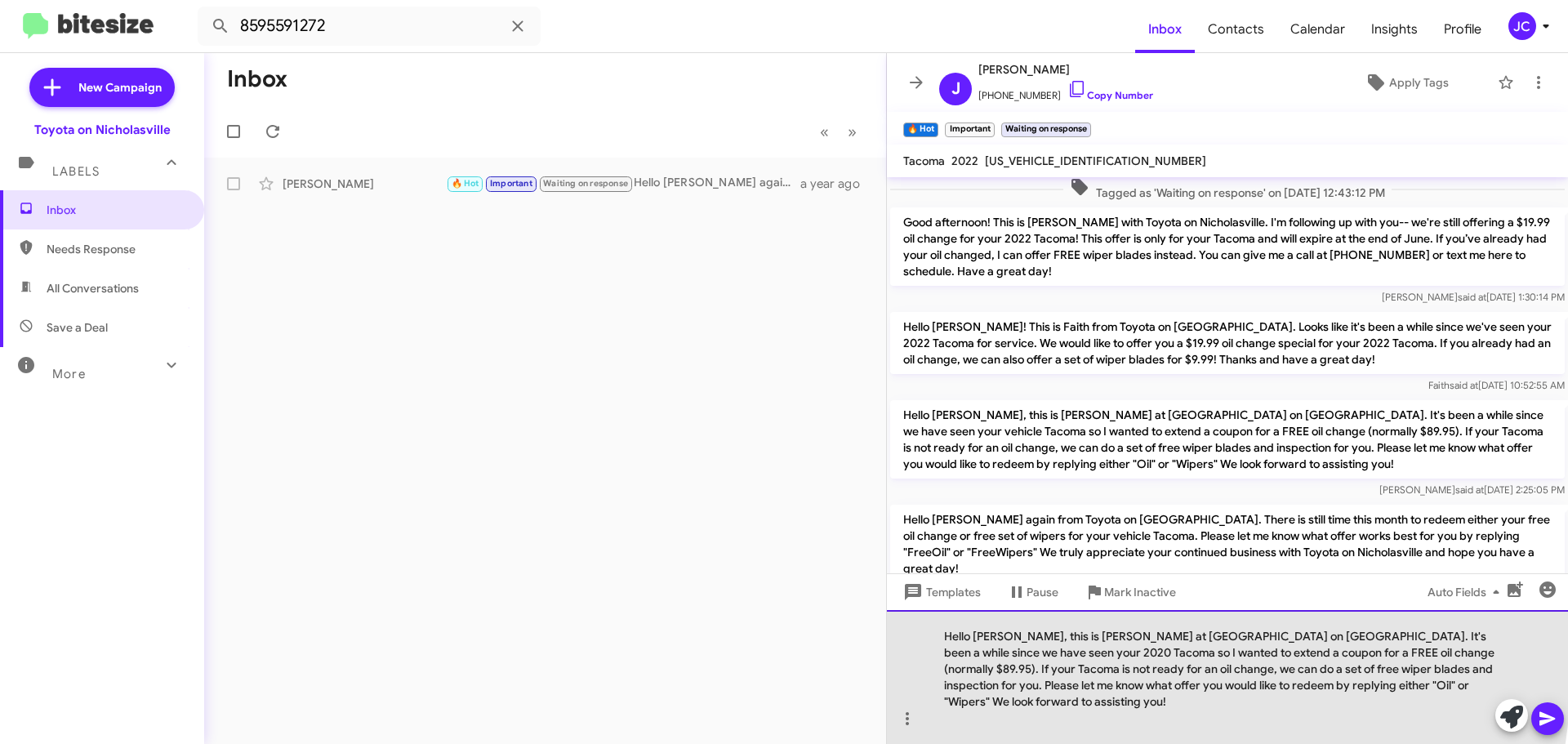
click at [1010, 674] on div "Hello Marcia, this is Jessika at Toyota on Nicholasville. It's been a while sin…" at bounding box center [1227, 677] width 681 height 134
click at [1010, 654] on div "Hello Marcia, this is Jessika at Toyota on Nicholasville. It's been a while sin…" at bounding box center [1227, 677] width 681 height 134
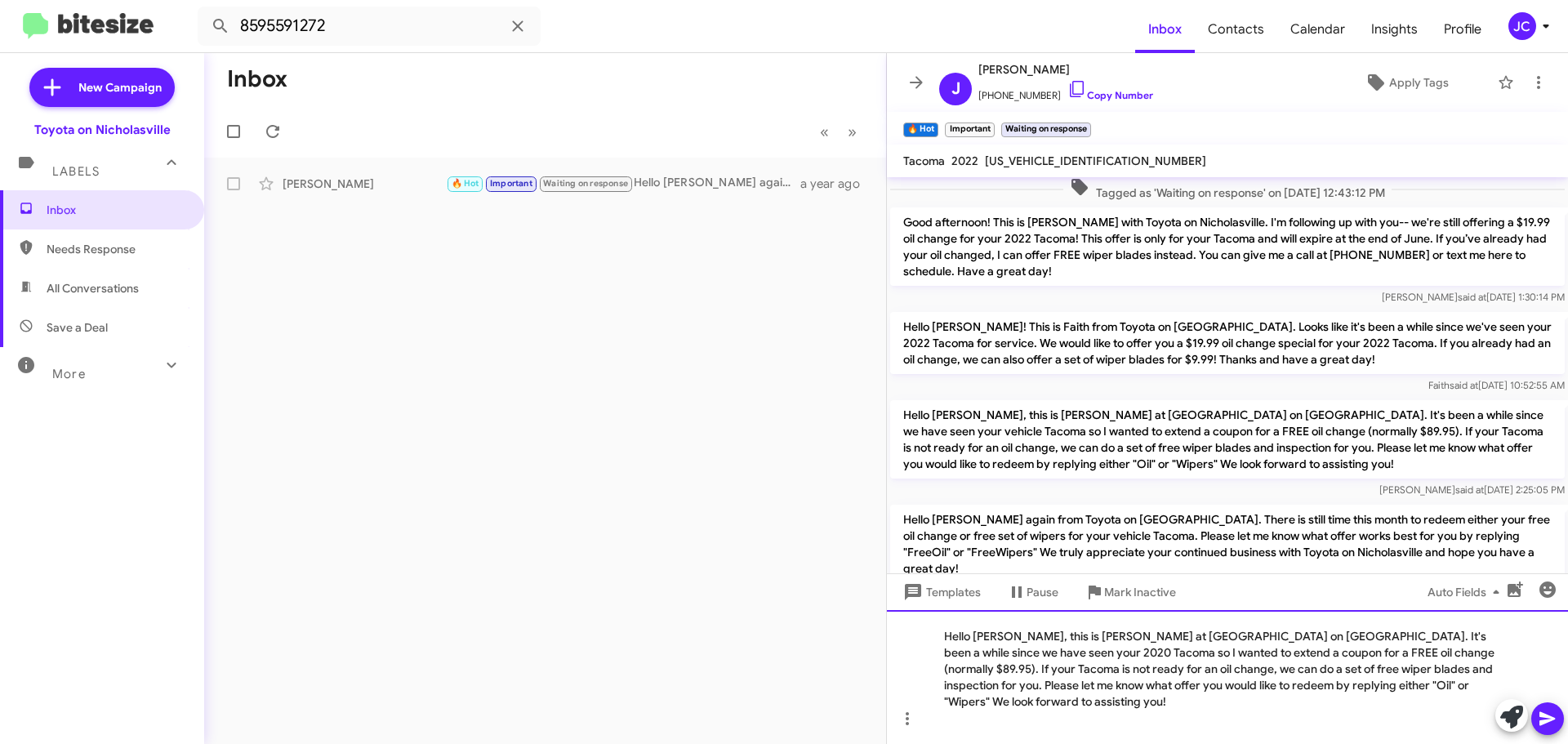
click at [1471, 656] on div "Hello James, this is Jessika at Toyota on Nicholasville. It's been a while sinc…" at bounding box center [1227, 677] width 681 height 134
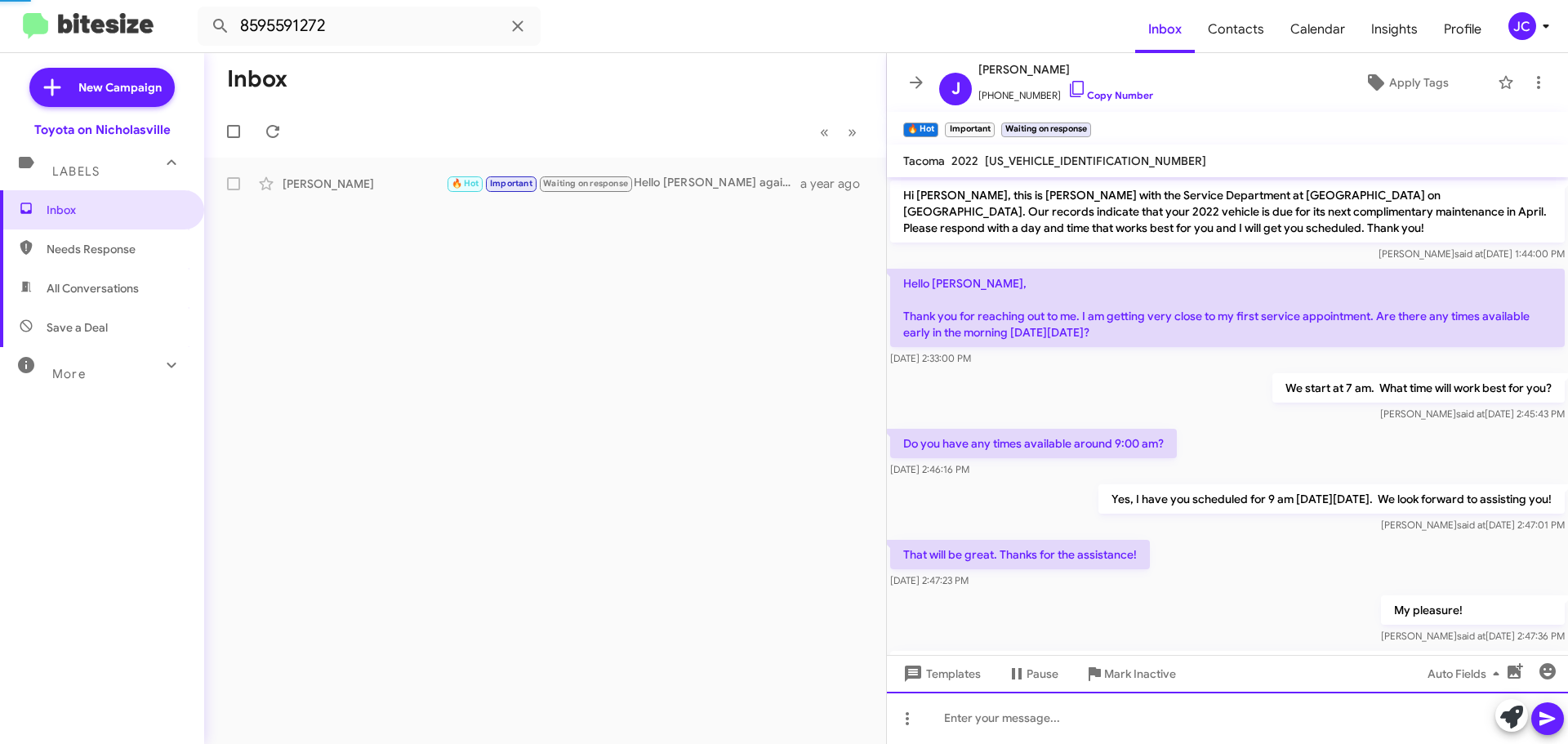
scroll to position [81, 0]
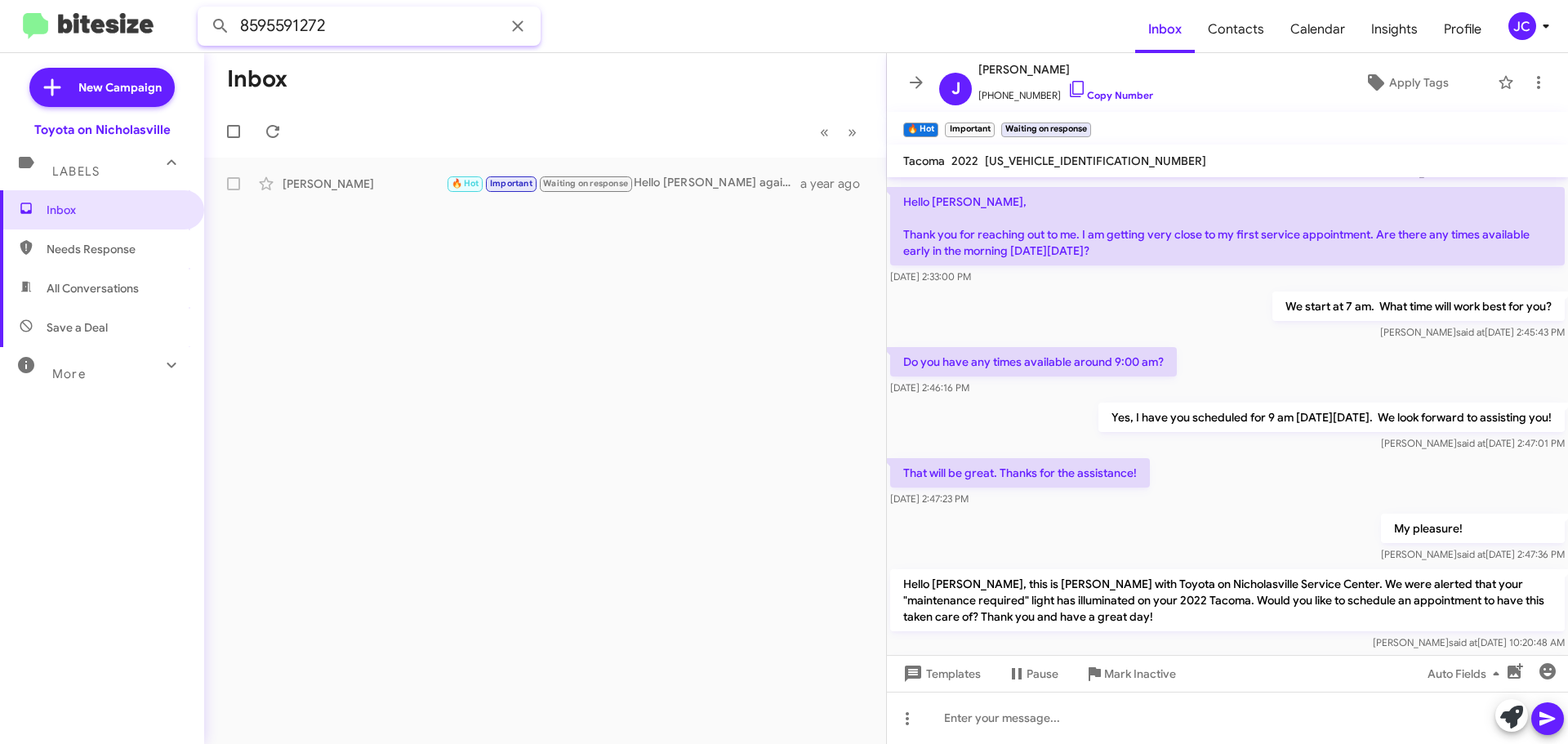
drag, startPoint x: 352, startPoint y: 32, endPoint x: 0, endPoint y: 1, distance: 353.4
click at [0, 2] on mat-toolbar "8595591272 Inbox Contacts Calendar Insights Profile JC" at bounding box center [784, 26] width 1568 height 53
click at [204, 10] on button at bounding box center [220, 26] width 33 height 33
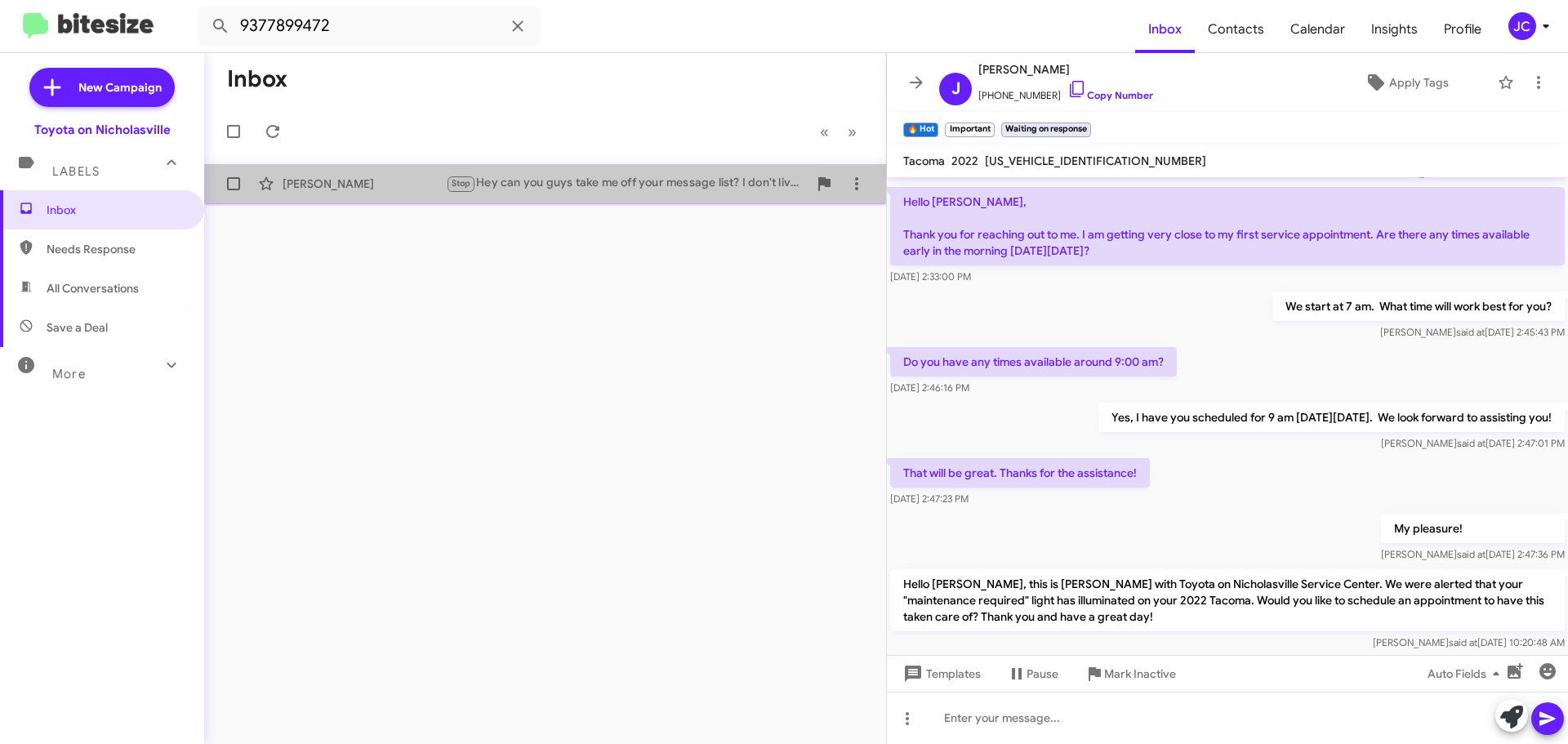
click at [334, 188] on div "John Denney" at bounding box center [364, 184] width 164 height 16
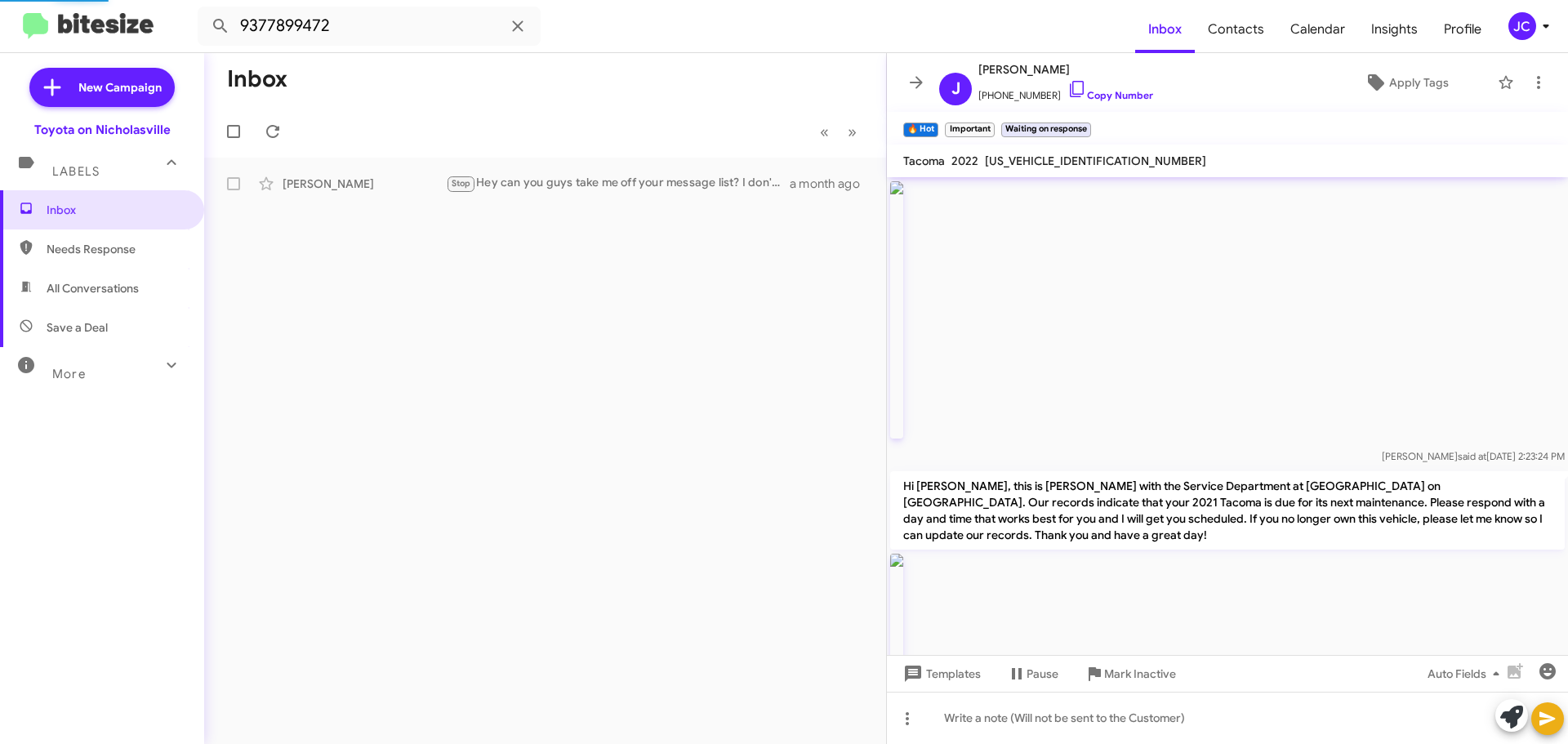
scroll to position [1913, 0]
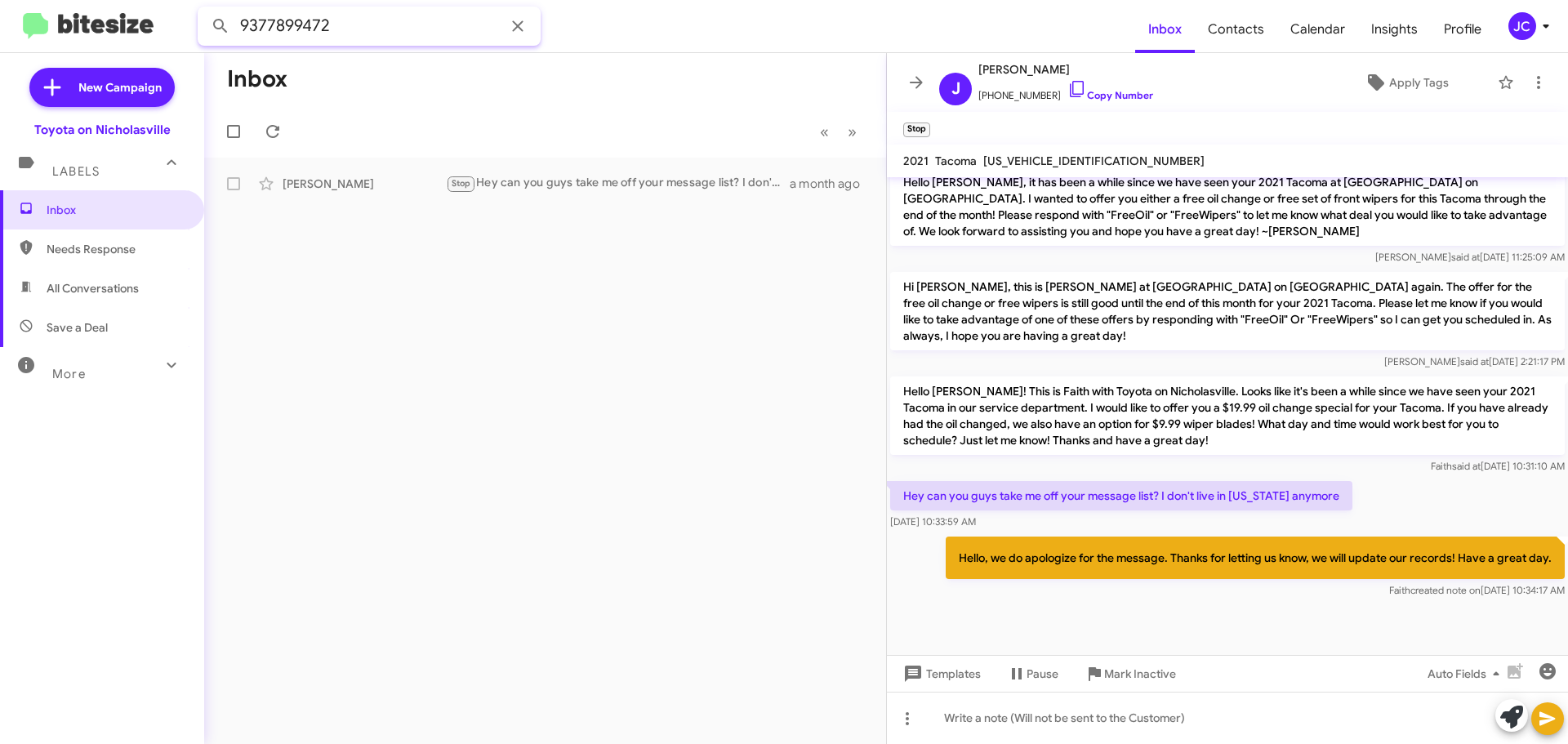
drag, startPoint x: 240, startPoint y: 19, endPoint x: 0, endPoint y: -13, distance: 242.1
click at [0, 0] on html "9377899472 Inbox Contacts Calendar Insights Profile JC New Campaign Toyota on N…" at bounding box center [784, 372] width 1568 height 744
type input "8"
click at [204, 10] on button at bounding box center [220, 26] width 33 height 33
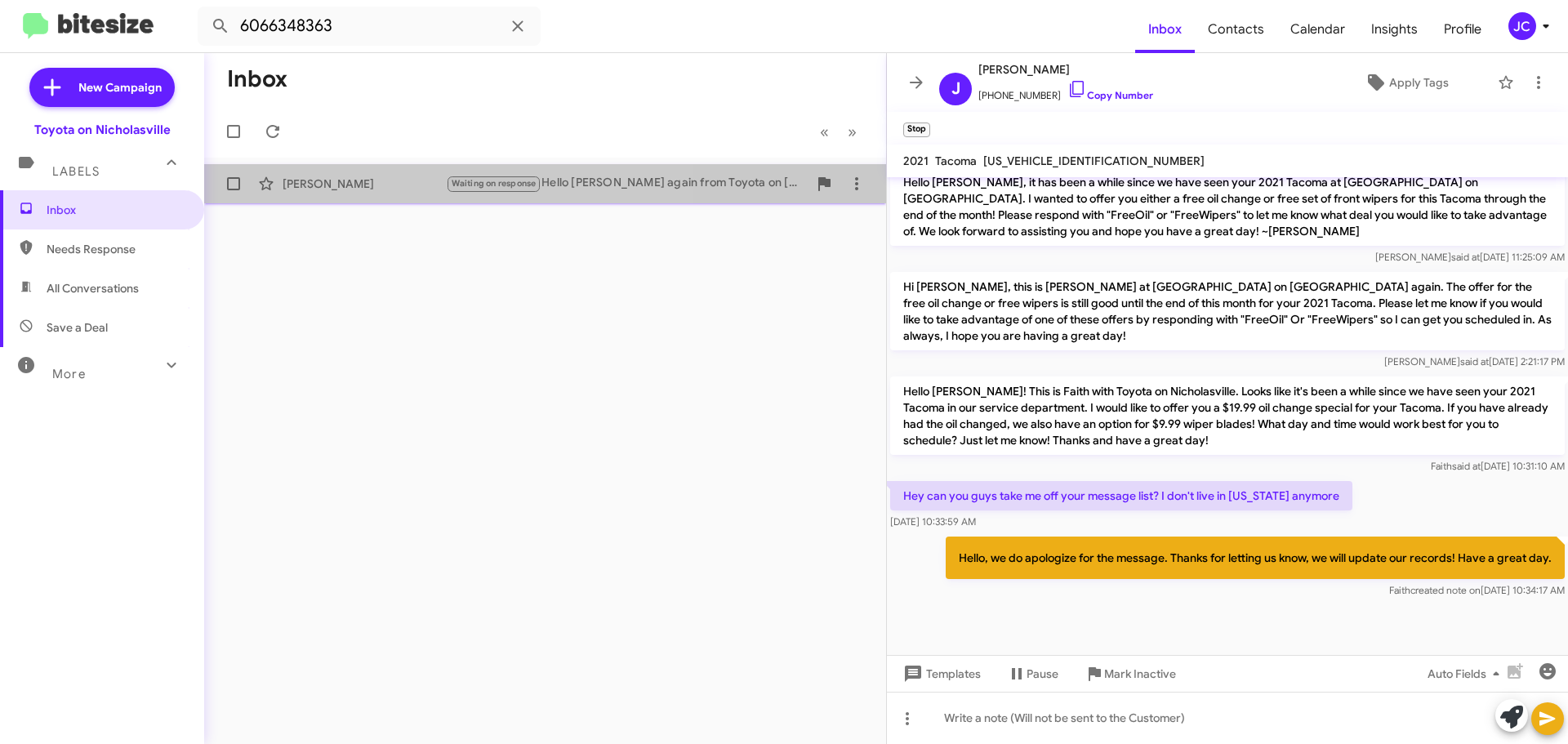
click at [375, 181] on div "[PERSON_NAME]" at bounding box center [364, 184] width 164 height 16
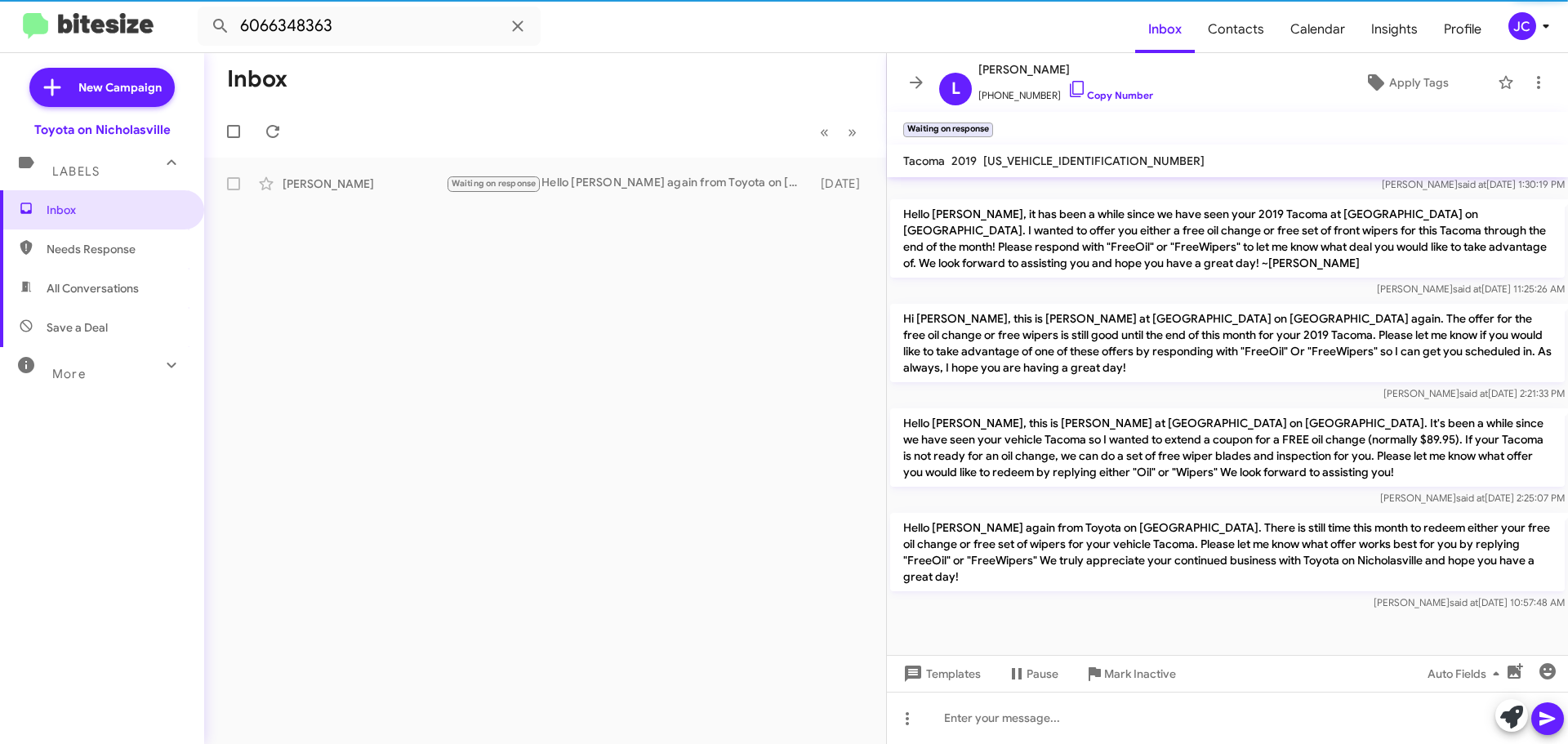
scroll to position [2414, 0]
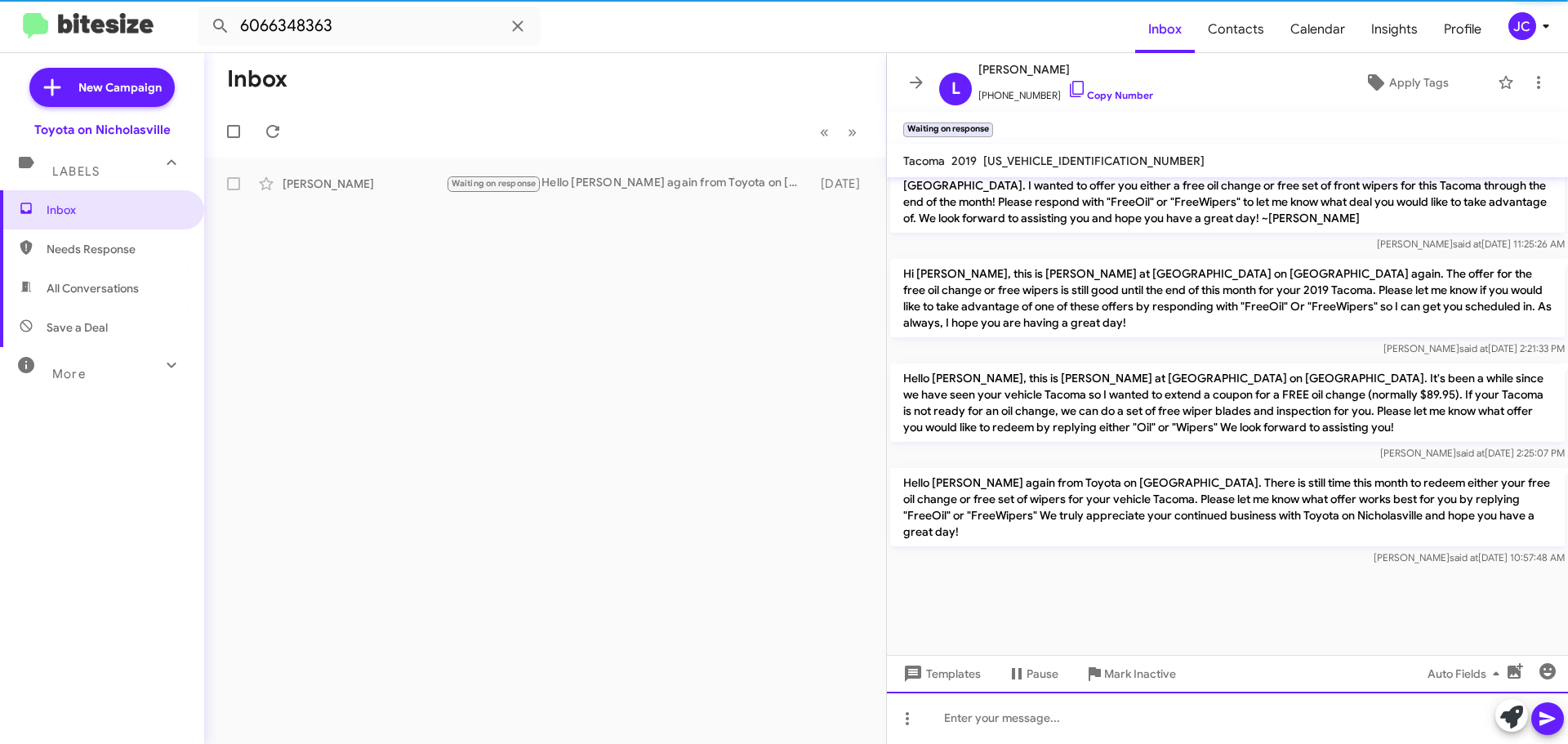
click at [945, 719] on div at bounding box center [1227, 718] width 681 height 53
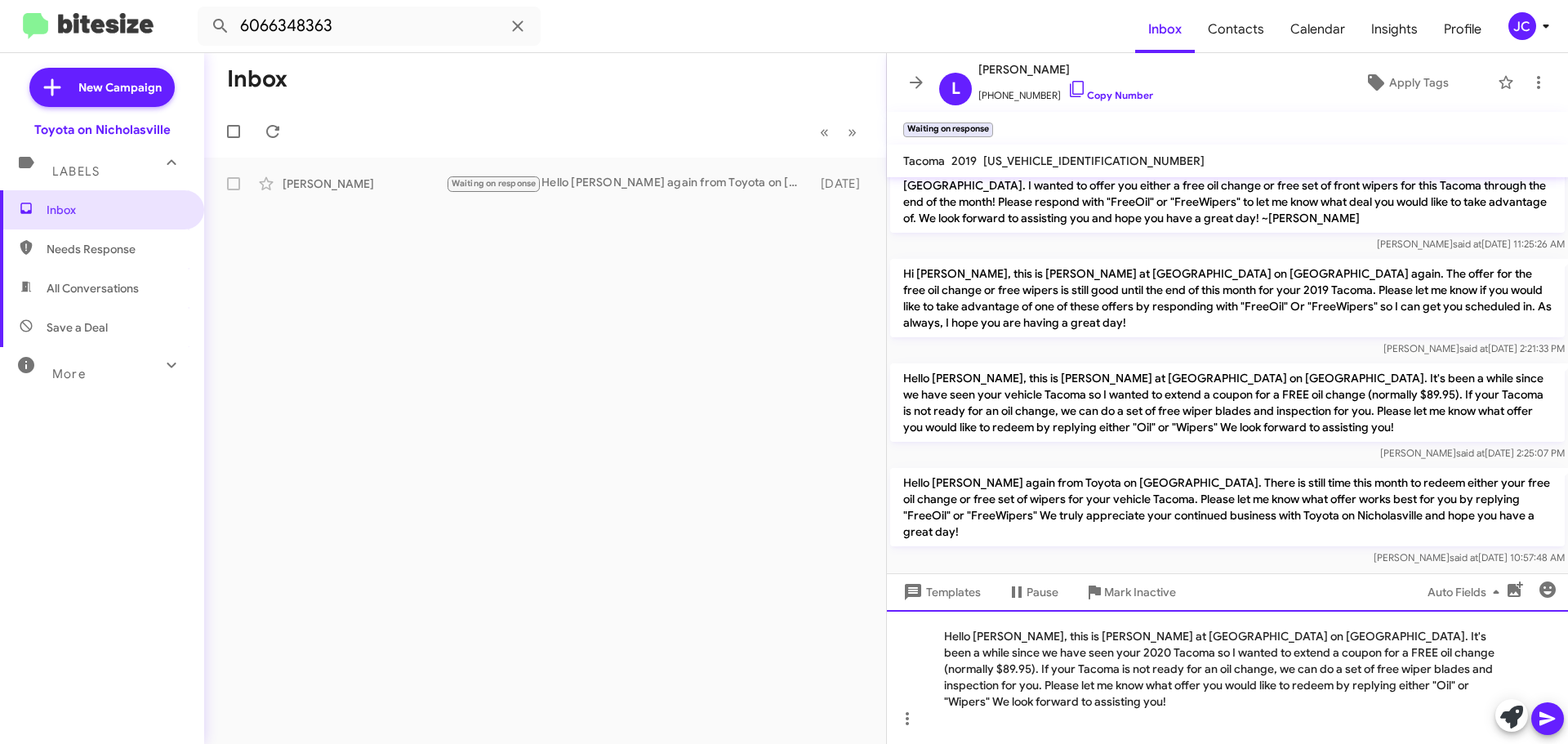
click at [1007, 649] on div "Hello Marcia, this is Jessika at Toyota on Nicholasville. It's been a while sin…" at bounding box center [1227, 677] width 681 height 134
click at [1470, 653] on div "Hello Lyndon, this is Jessika at Toyota on Nicholasville. It's been a while sin…" at bounding box center [1227, 677] width 681 height 134
click at [1478, 655] on div "Hello Lyndon, this is Jessika at Toyota on Nicholasville. It's been a while sin…" at bounding box center [1227, 677] width 681 height 134
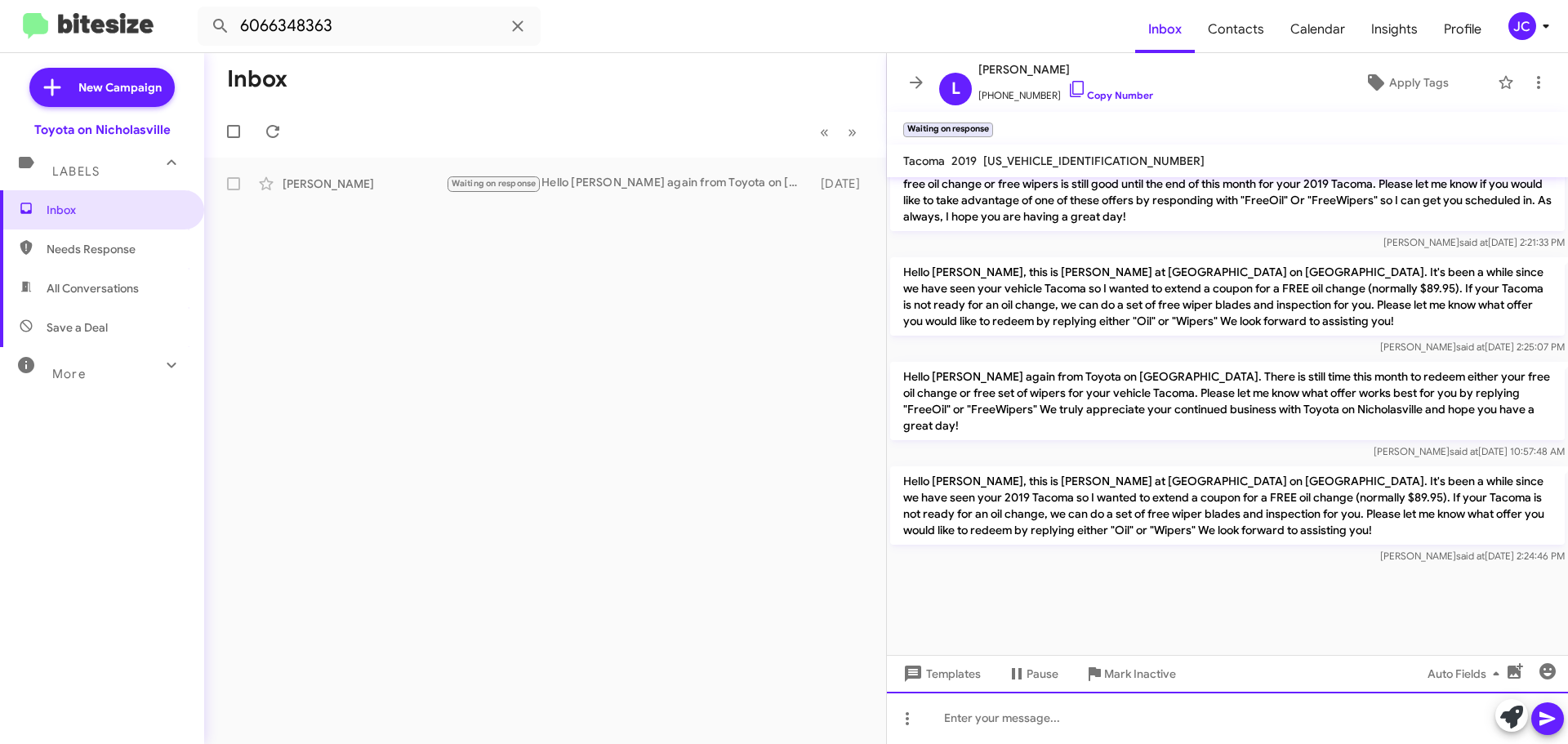
scroll to position [2523, 0]
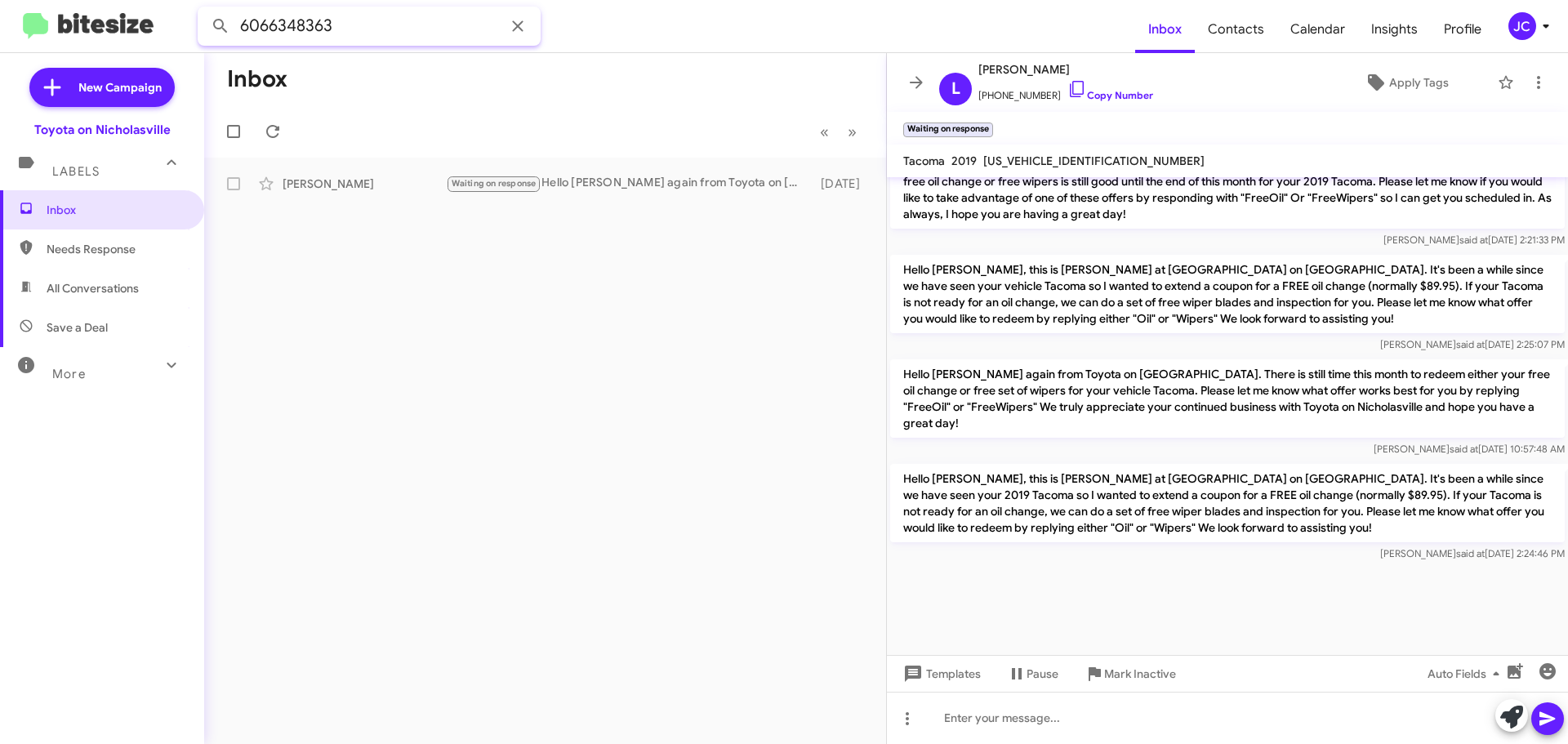
click at [355, 31] on input "6066348363" at bounding box center [369, 26] width 343 height 40
click at [204, 10] on button at bounding box center [220, 26] width 33 height 33
click at [397, 179] on div "Bryan Hughes" at bounding box center [364, 184] width 164 height 16
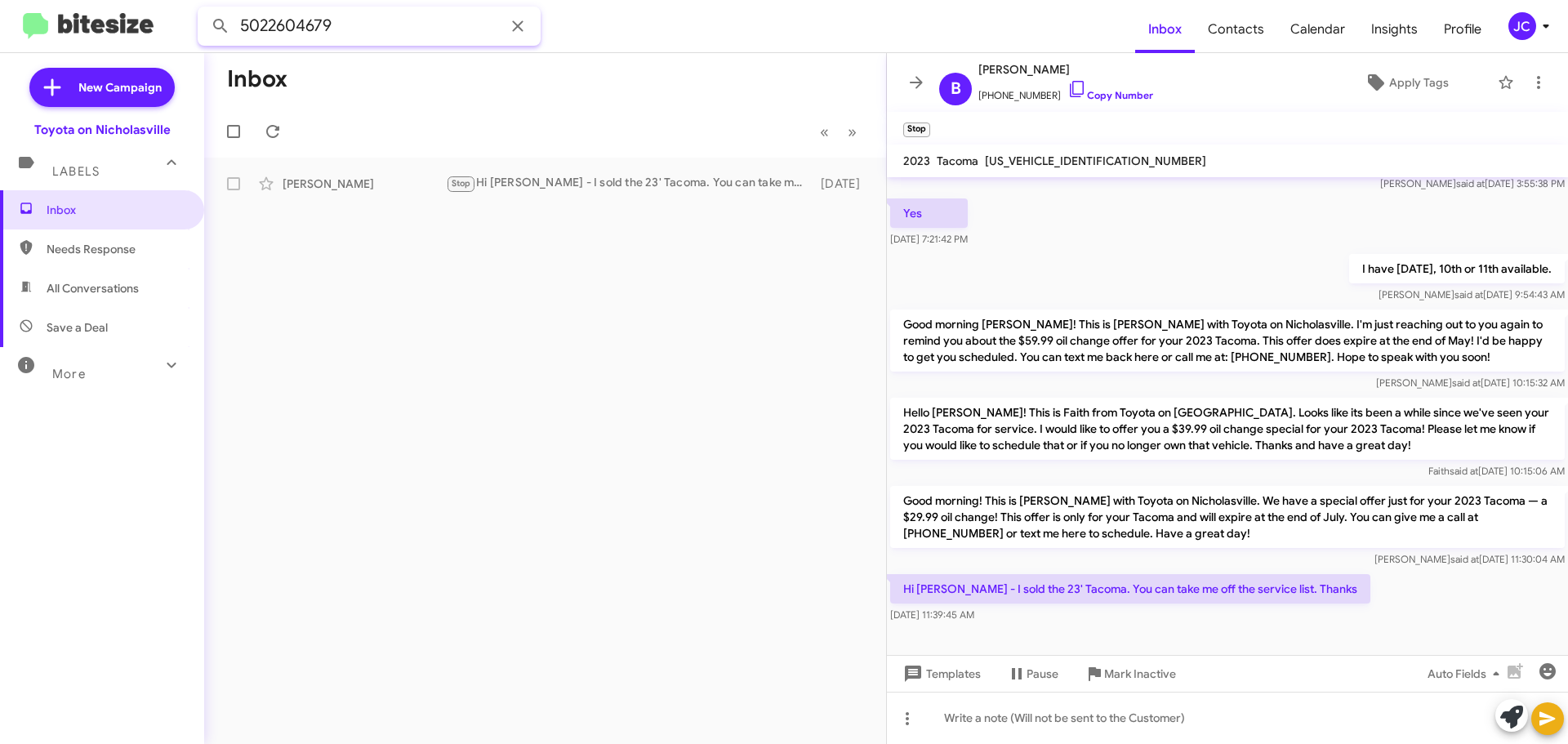
click at [409, 23] on input "5022604679" at bounding box center [369, 26] width 343 height 40
type input "4789194682"
click at [204, 10] on button at bounding box center [220, 26] width 33 height 33
click at [607, 173] on div "Matthew Strader Hello Matthew, Jessika again from Toyota on Nicholasville. Ther…" at bounding box center [545, 184] width 656 height 33
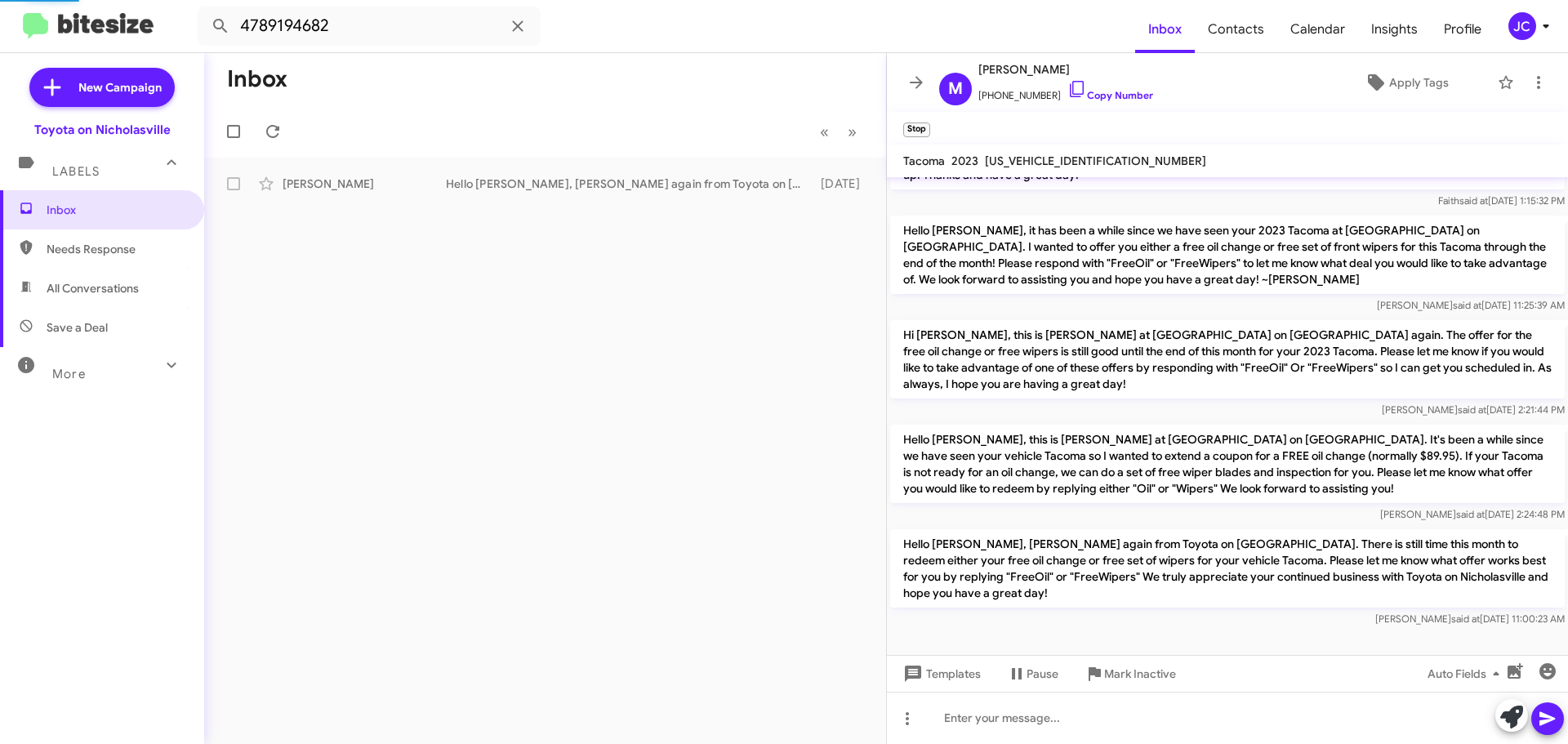
scroll to position [125, 0]
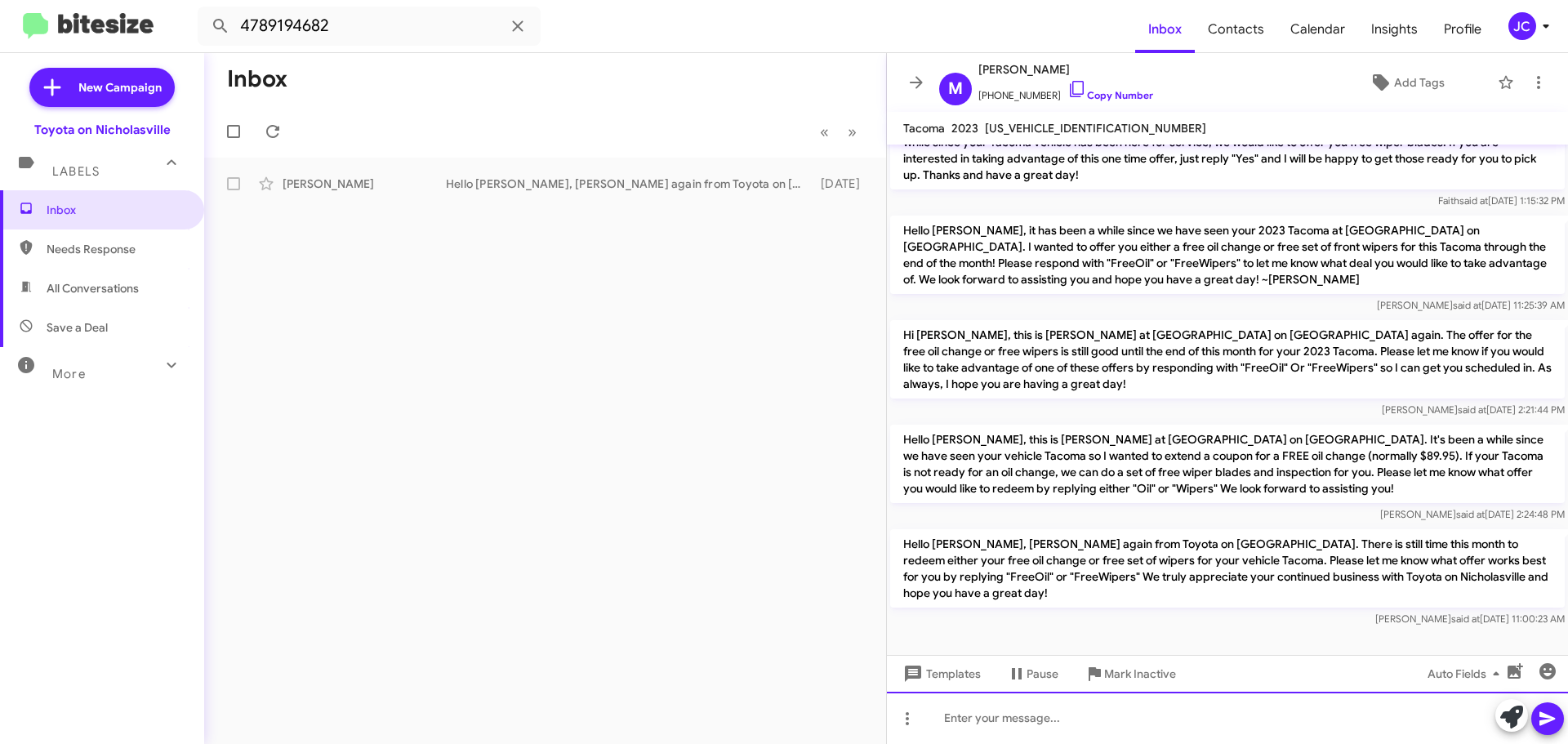
click at [1023, 723] on div at bounding box center [1227, 718] width 681 height 53
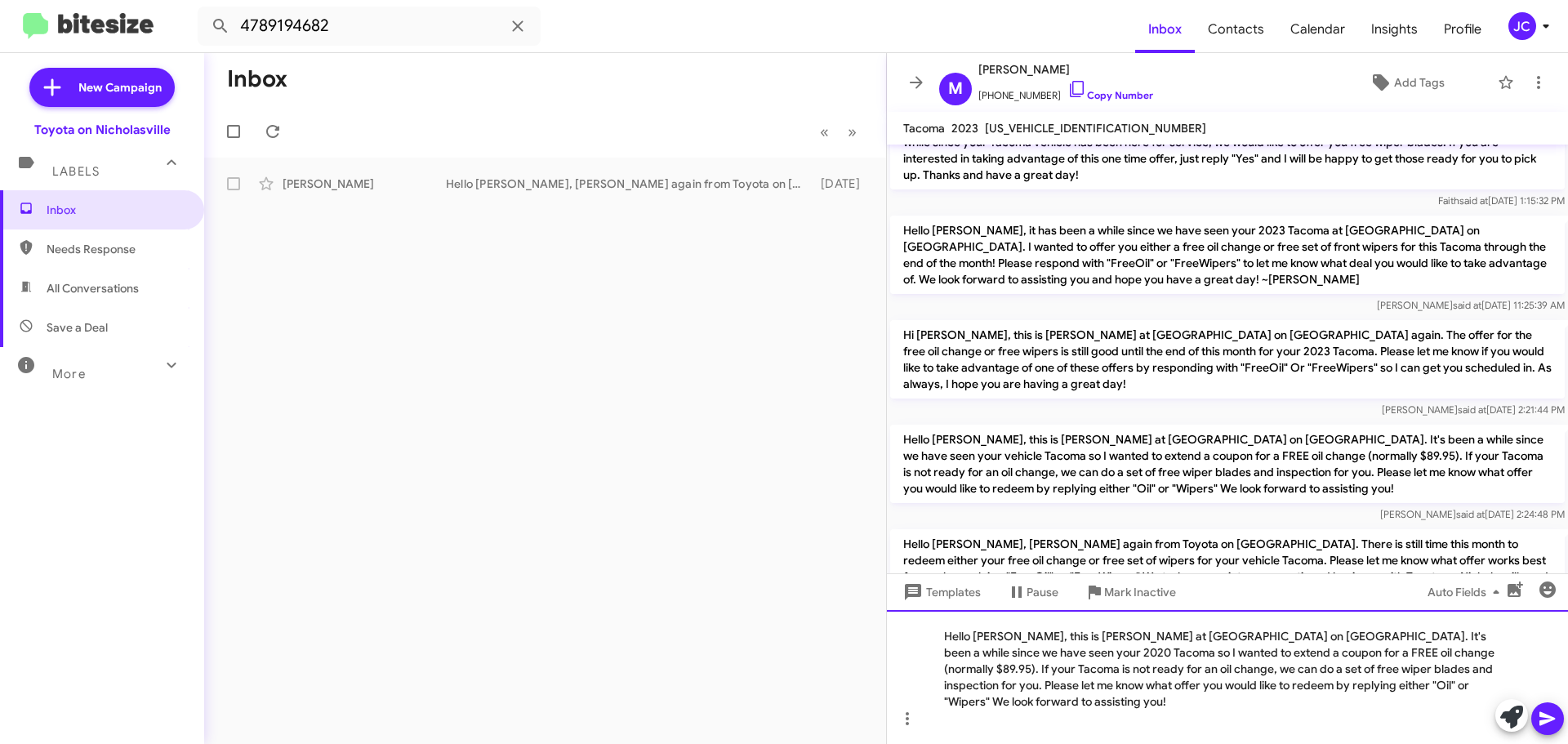
scroll to position [190, 0]
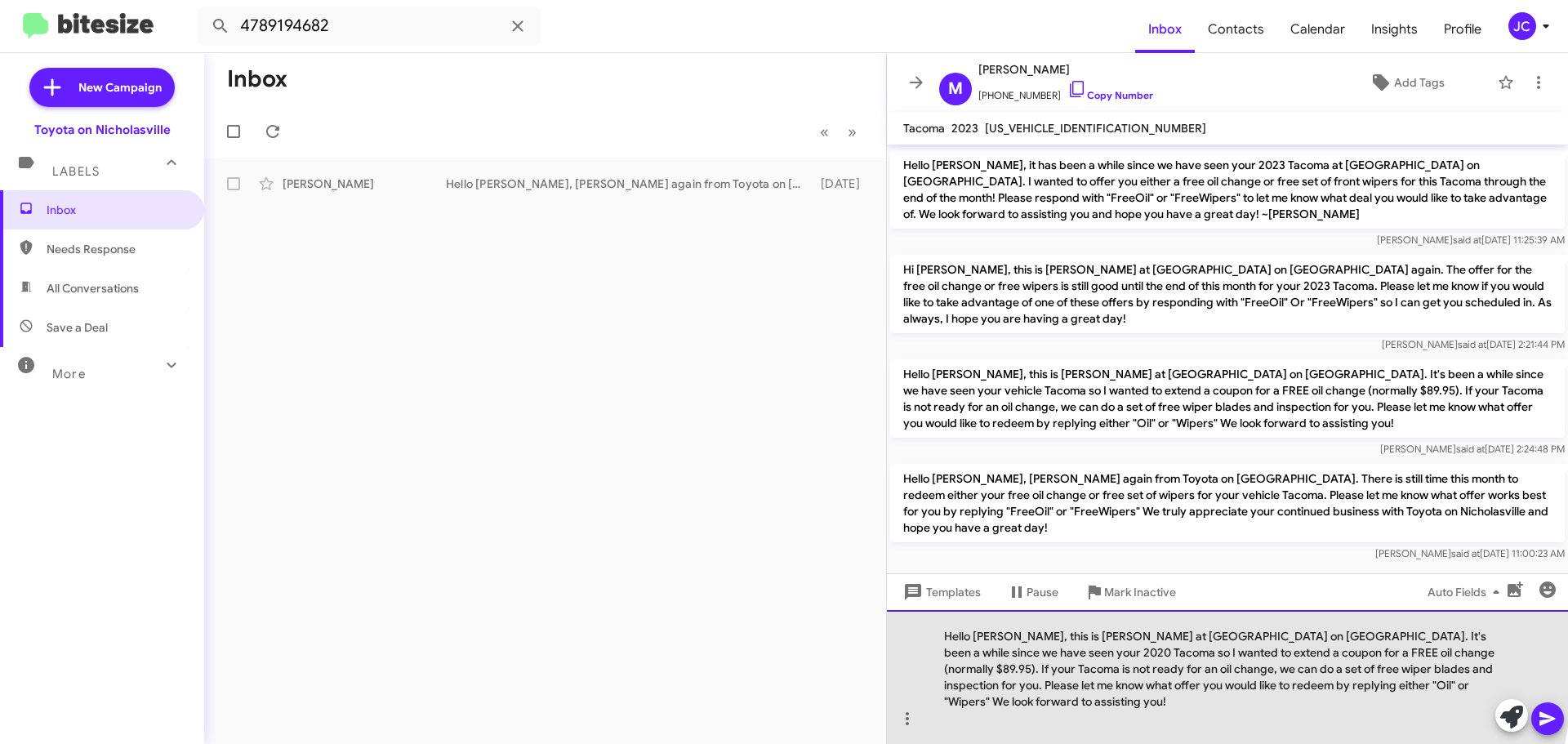
click at [1010, 658] on div "Hello Marcia, this is Jessika at Toyota on Nicholasville. It's been a while sin…" at bounding box center [1227, 677] width 681 height 134
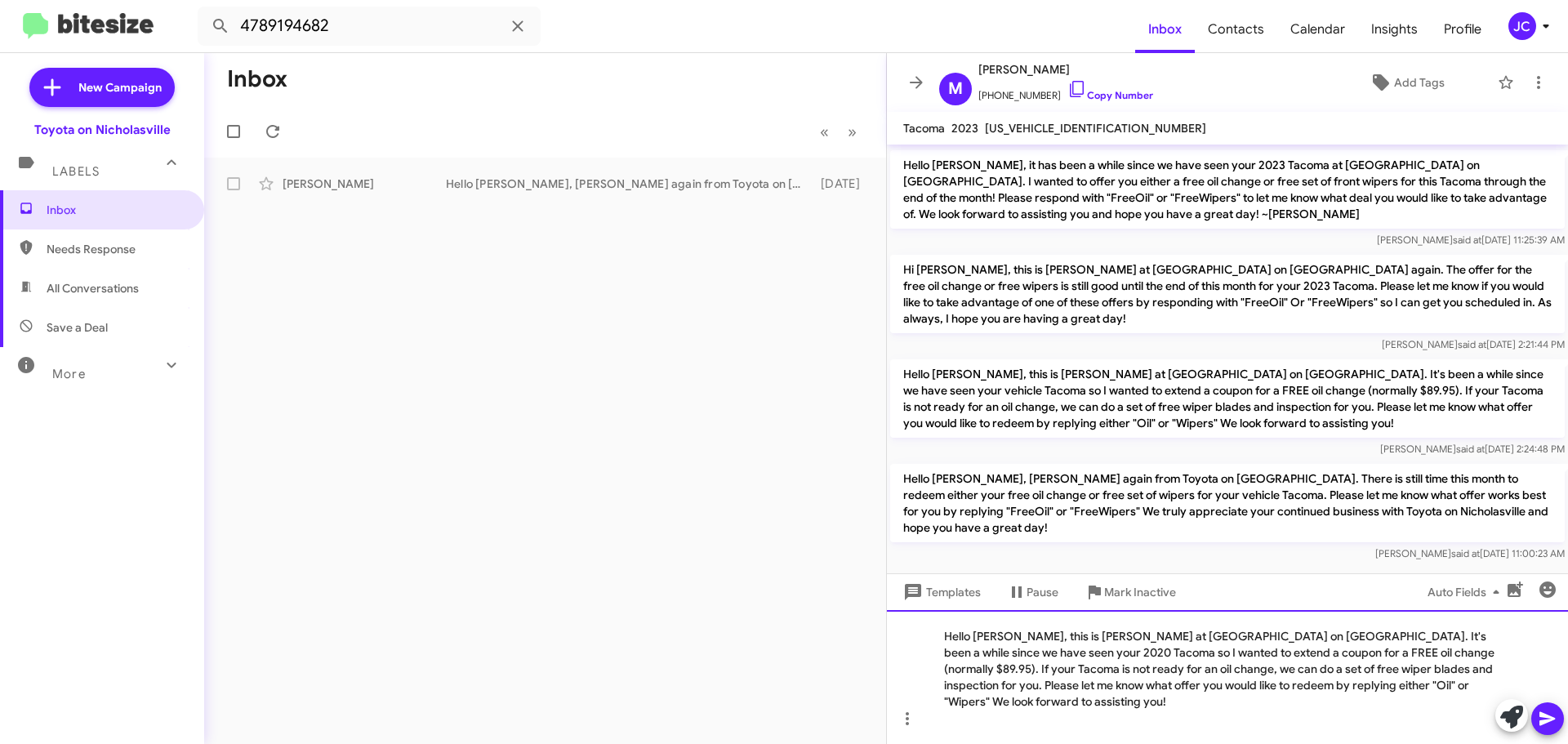
click at [1487, 657] on div "Hello Matthew, this is Jessika at Toyota on Nicholasville. It's been a while si…" at bounding box center [1227, 677] width 681 height 134
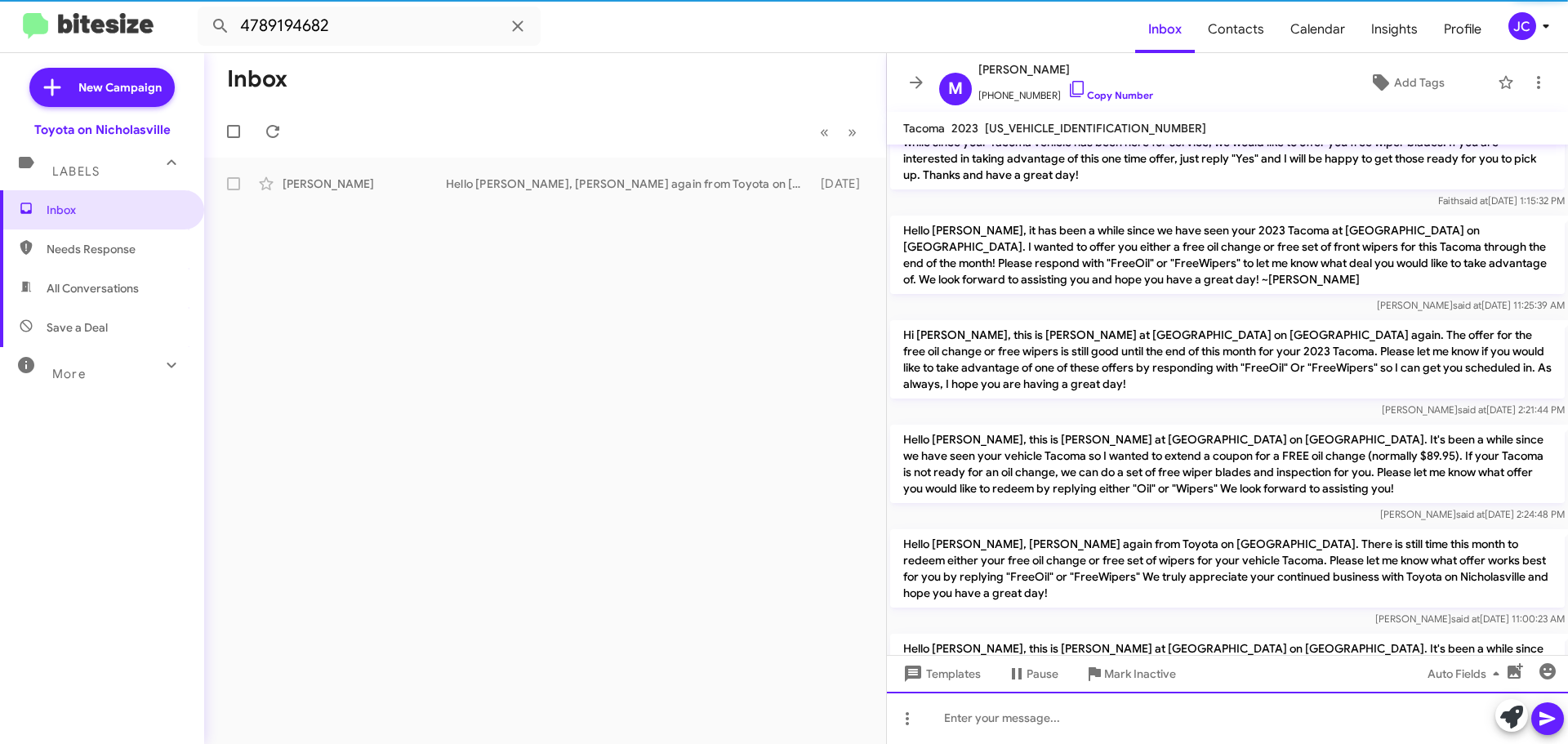
scroll to position [0, 0]
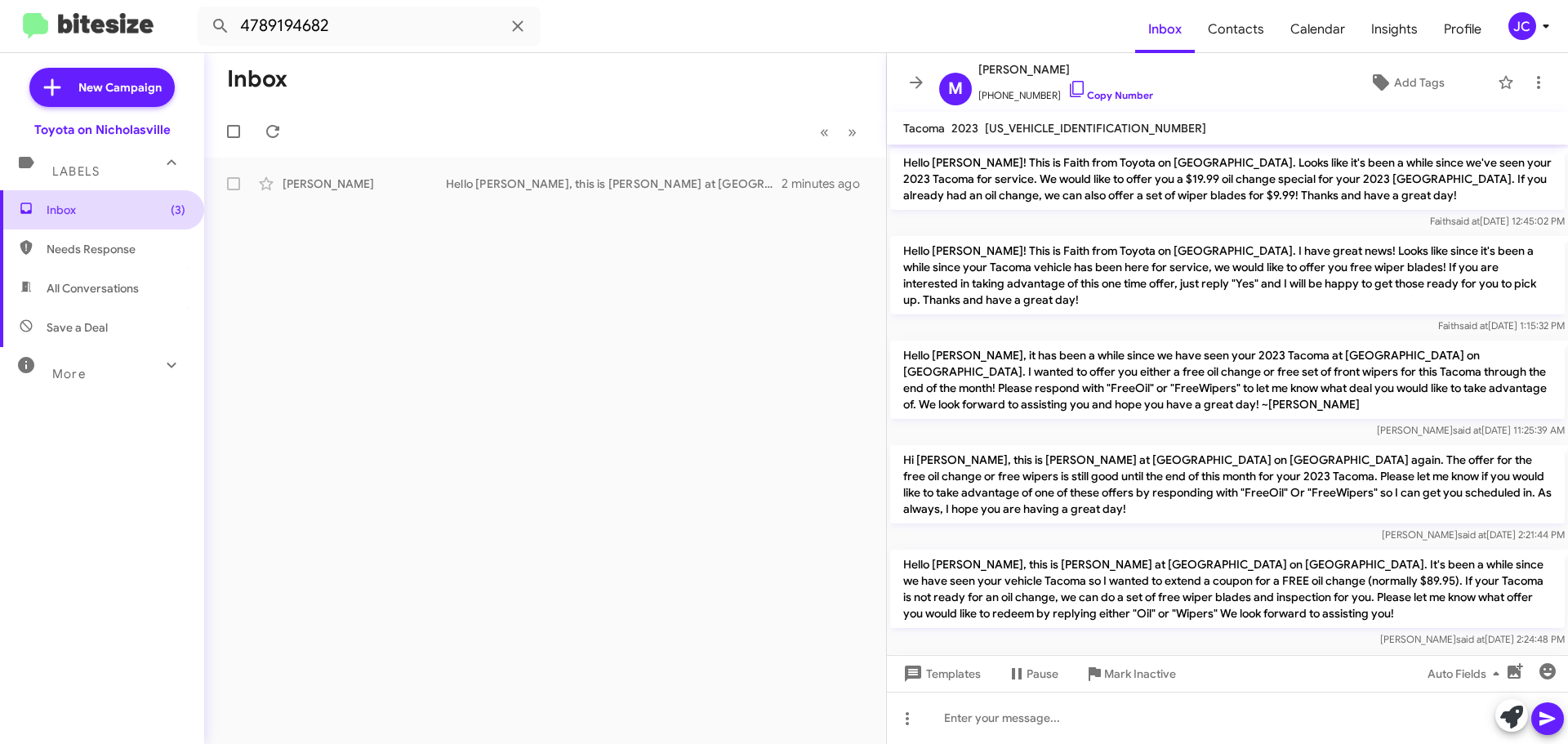
click at [132, 200] on span "Inbox (3)" at bounding box center [102, 210] width 204 height 40
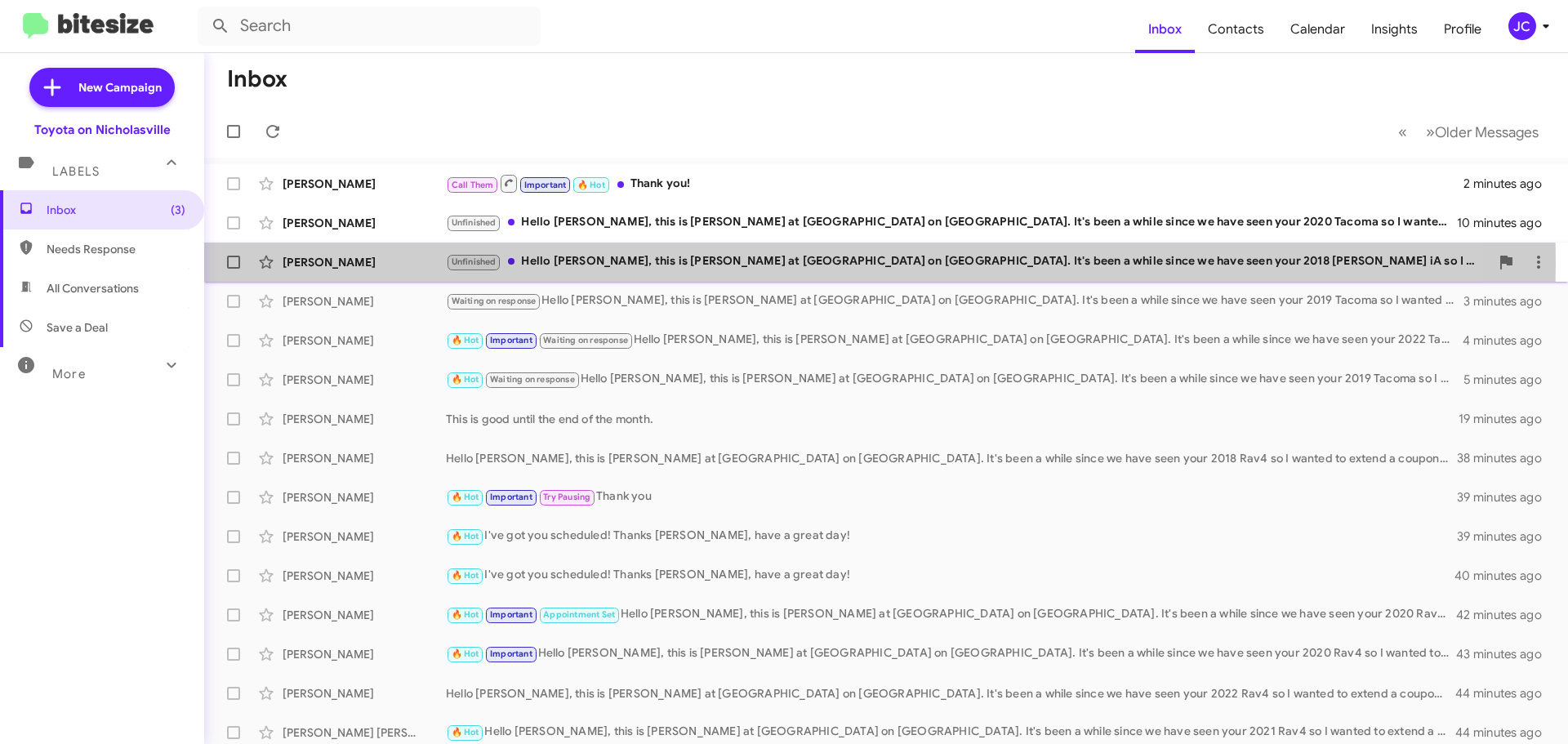
click at [378, 263] on div "Gary Davis" at bounding box center [364, 263] width 164 height 16
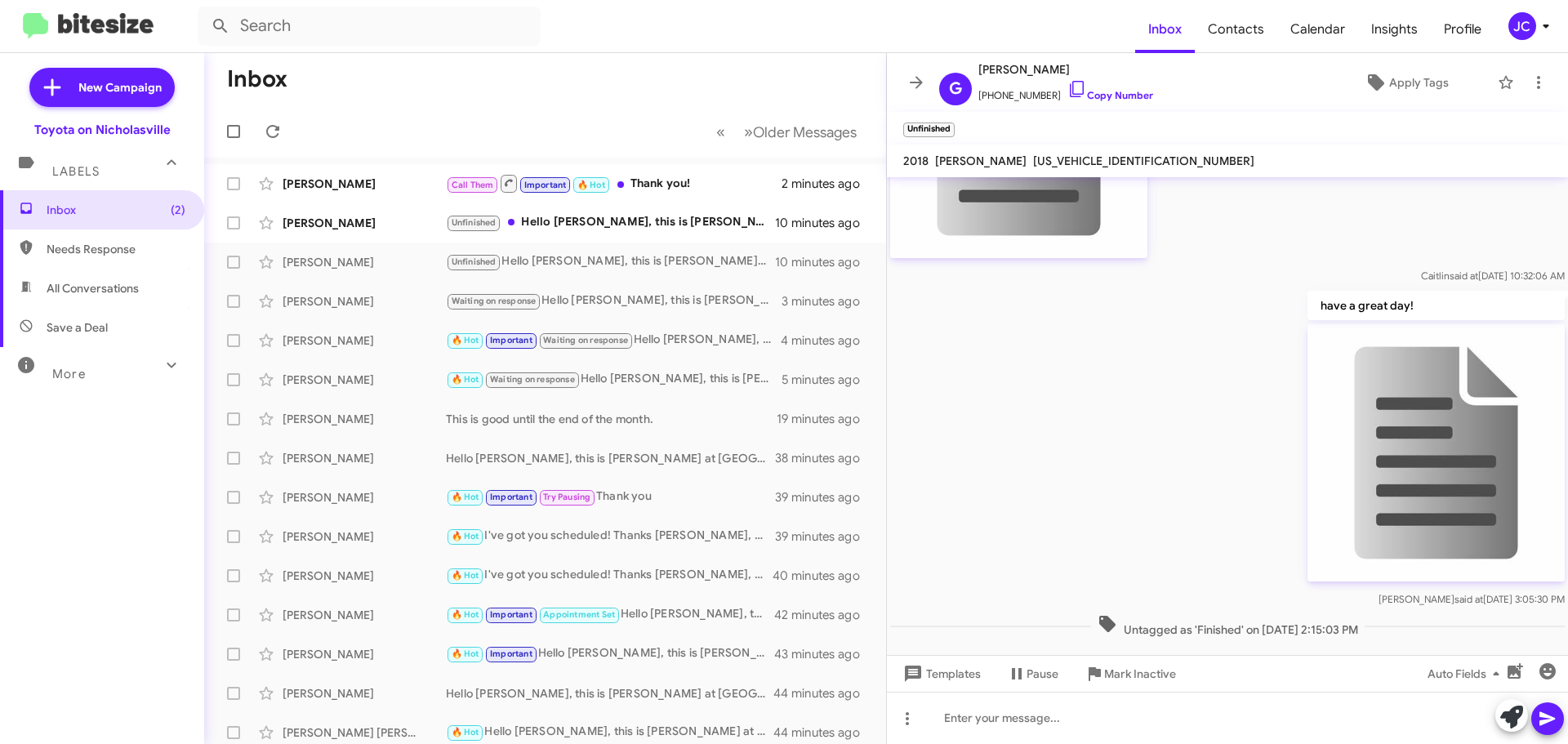
scroll to position [1276, 0]
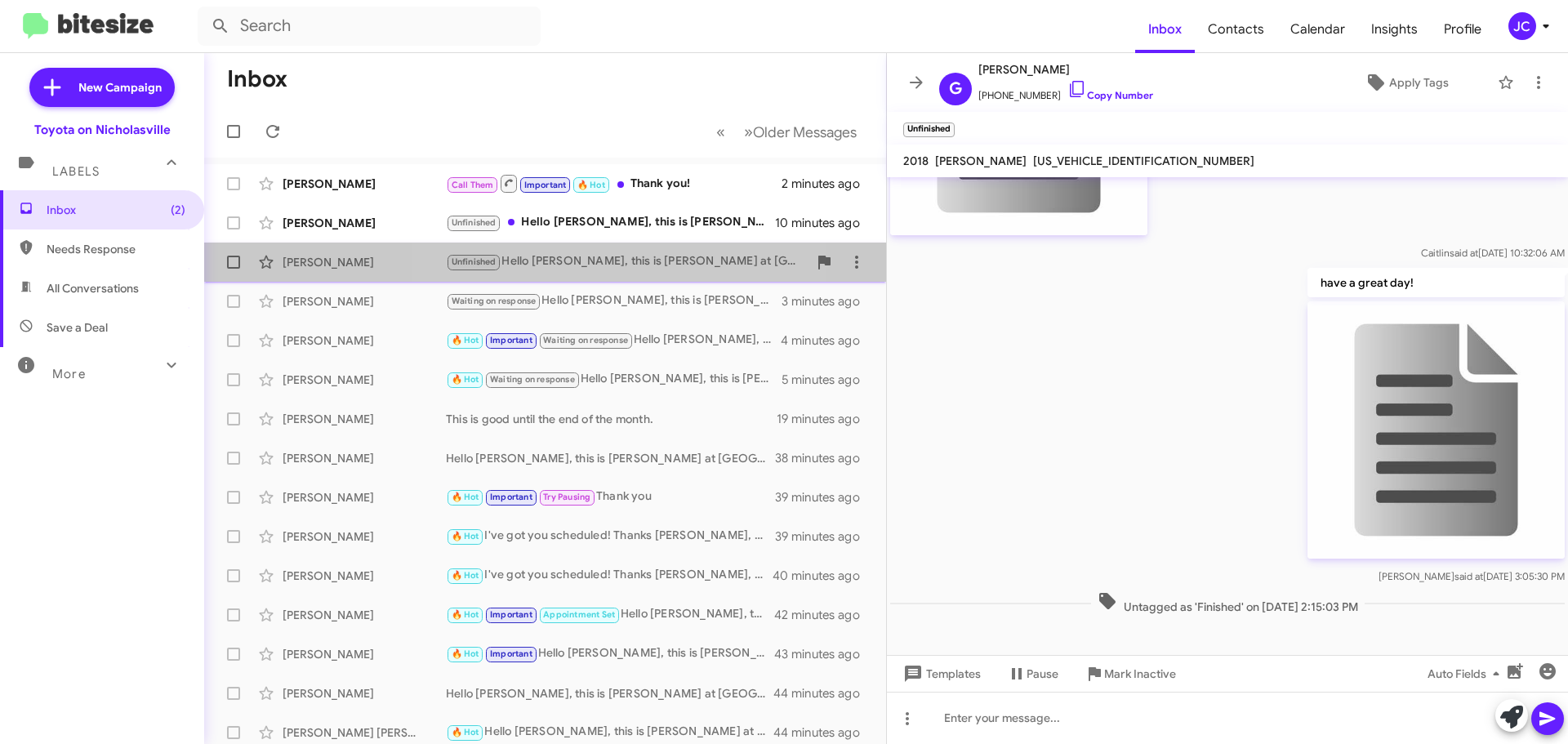
click at [634, 262] on div "Unfinished Hello Gary, this is Jessika at Toyota on Nicholasville. It's been a …" at bounding box center [627, 262] width 362 height 19
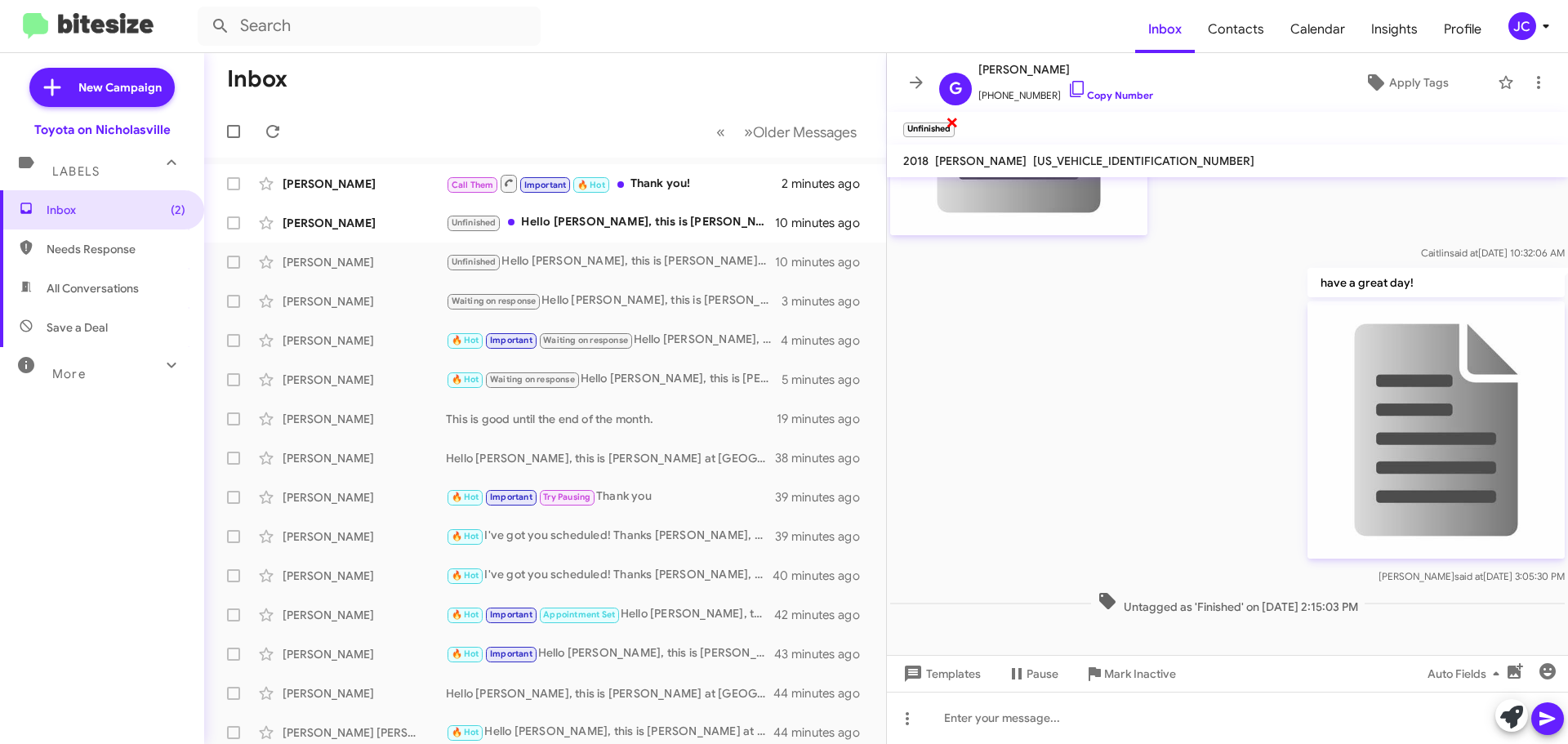
click at [952, 128] on span "×" at bounding box center [952, 122] width 13 height 20
click at [318, 230] on div "[PERSON_NAME]" at bounding box center [364, 223] width 164 height 16
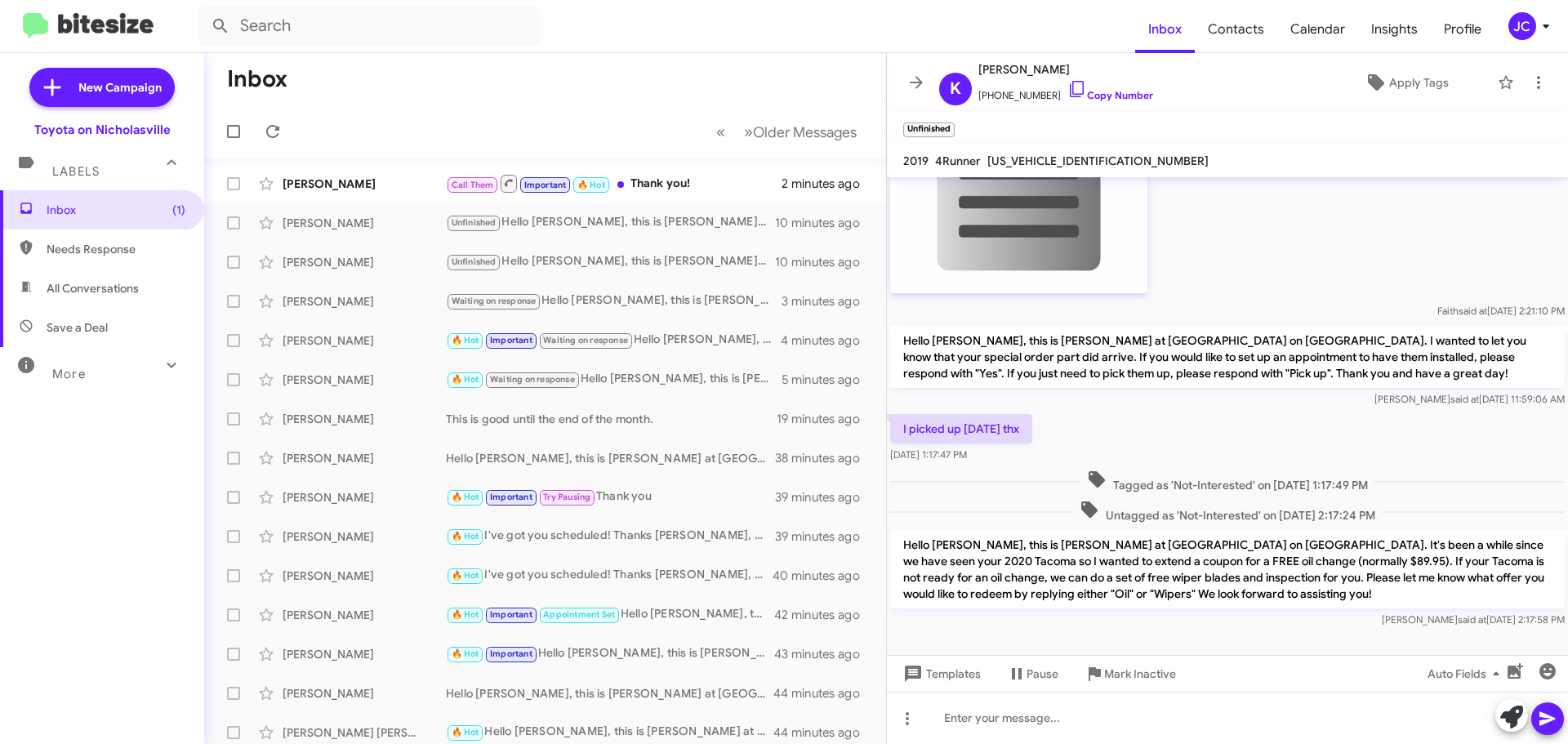
scroll to position [2138, 0]
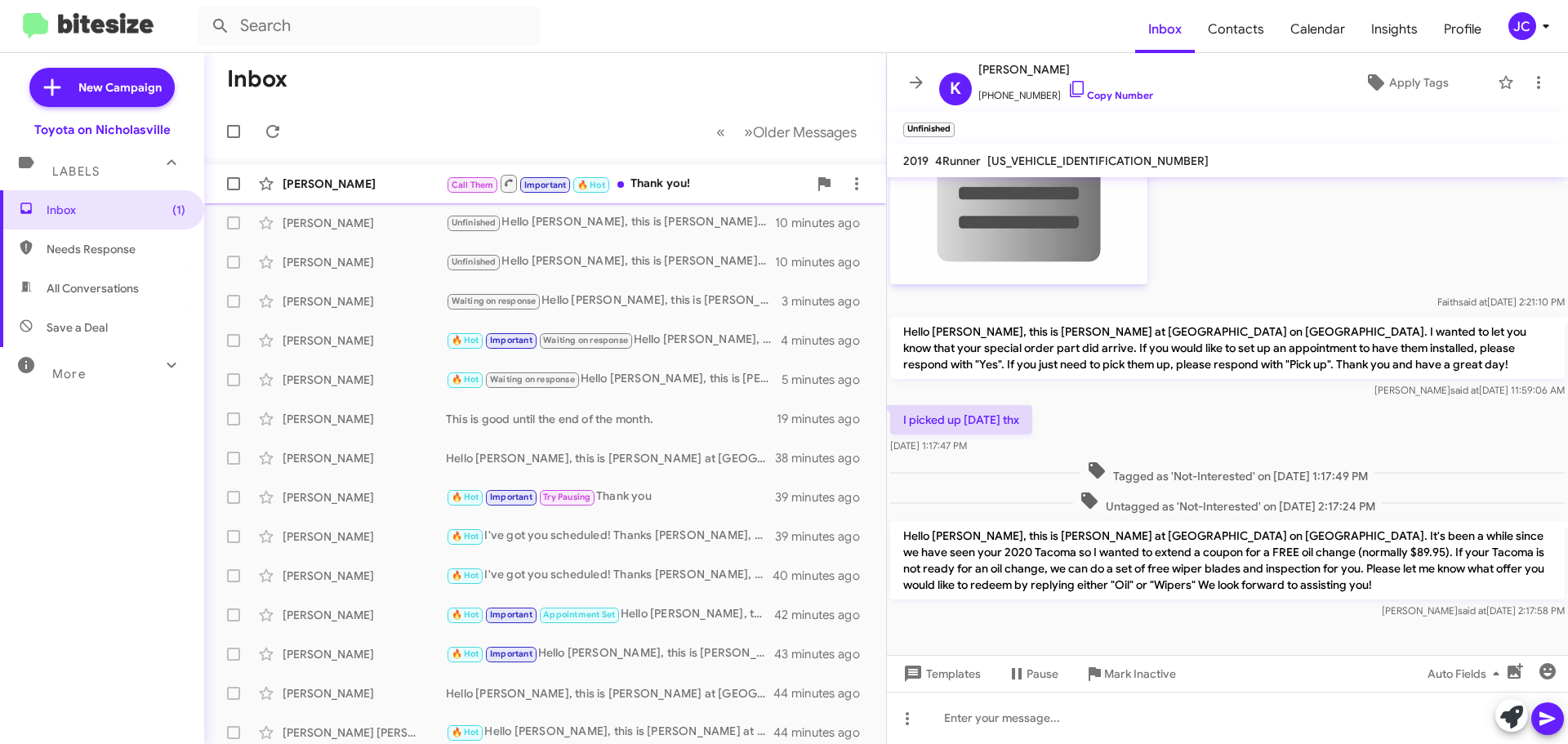
click at [364, 177] on div "[PERSON_NAME]" at bounding box center [364, 184] width 164 height 16
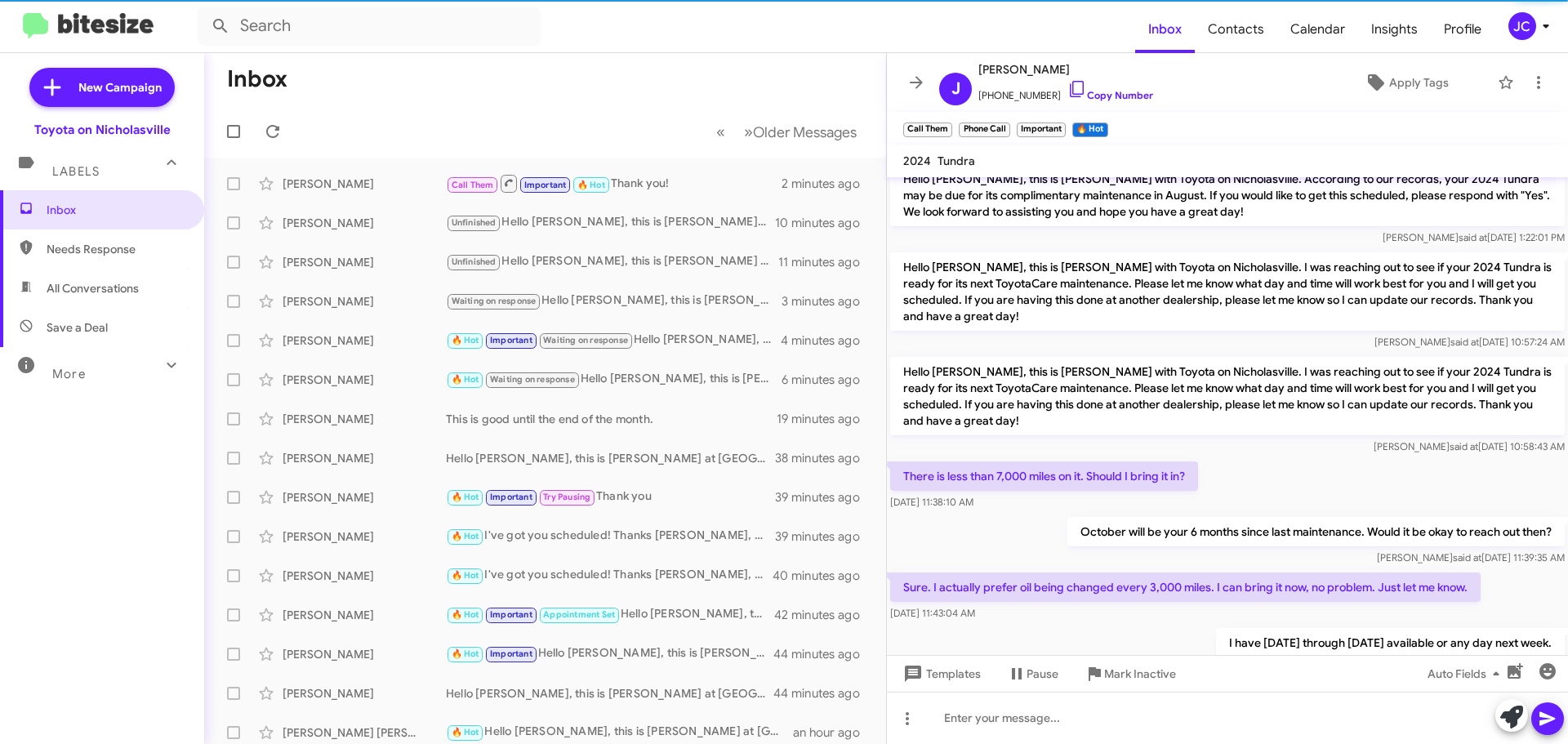
scroll to position [3235, 0]
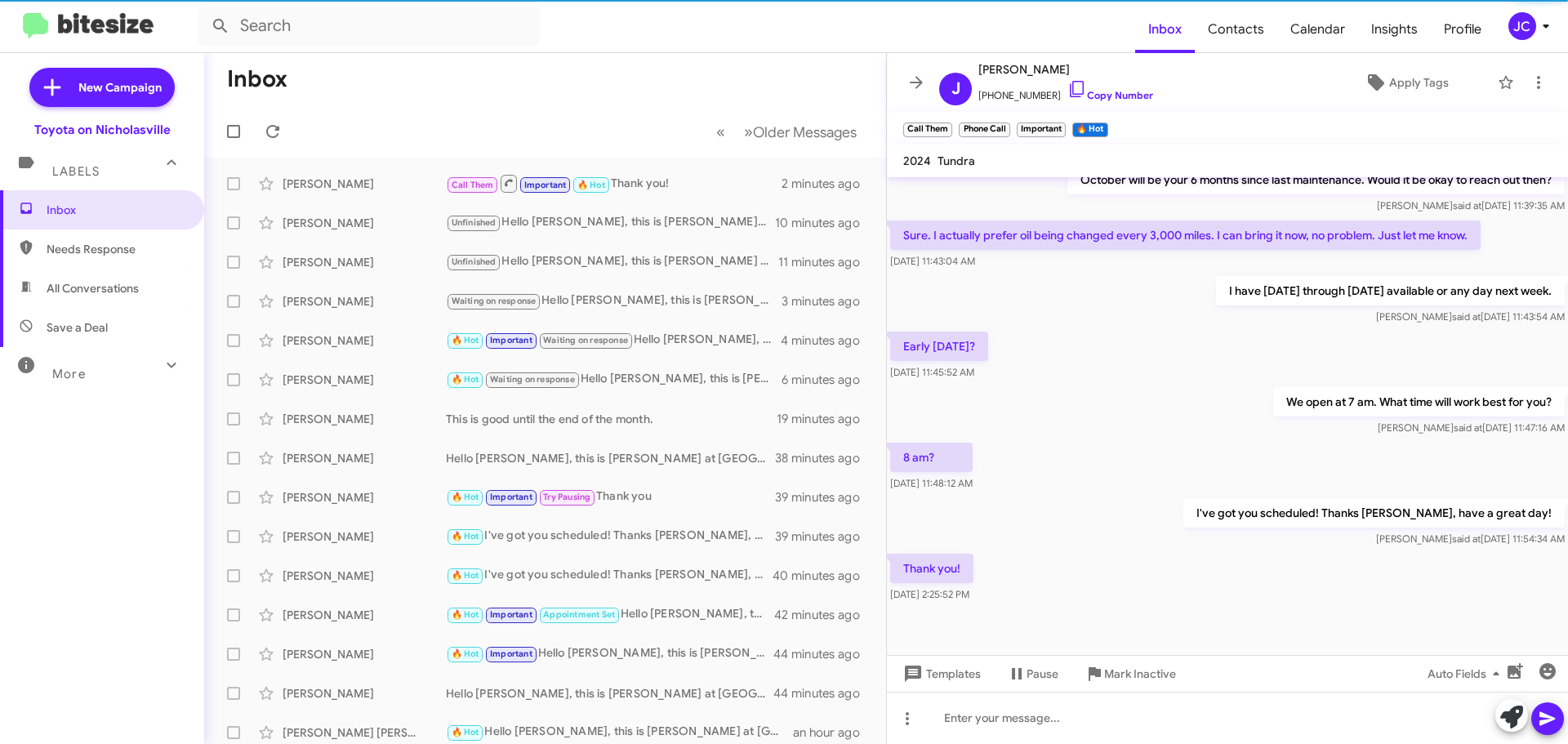
click at [1211, 551] on div "Thank you! Sep 10, 2025, 2:25:52 PM" at bounding box center [1227, 578] width 681 height 55
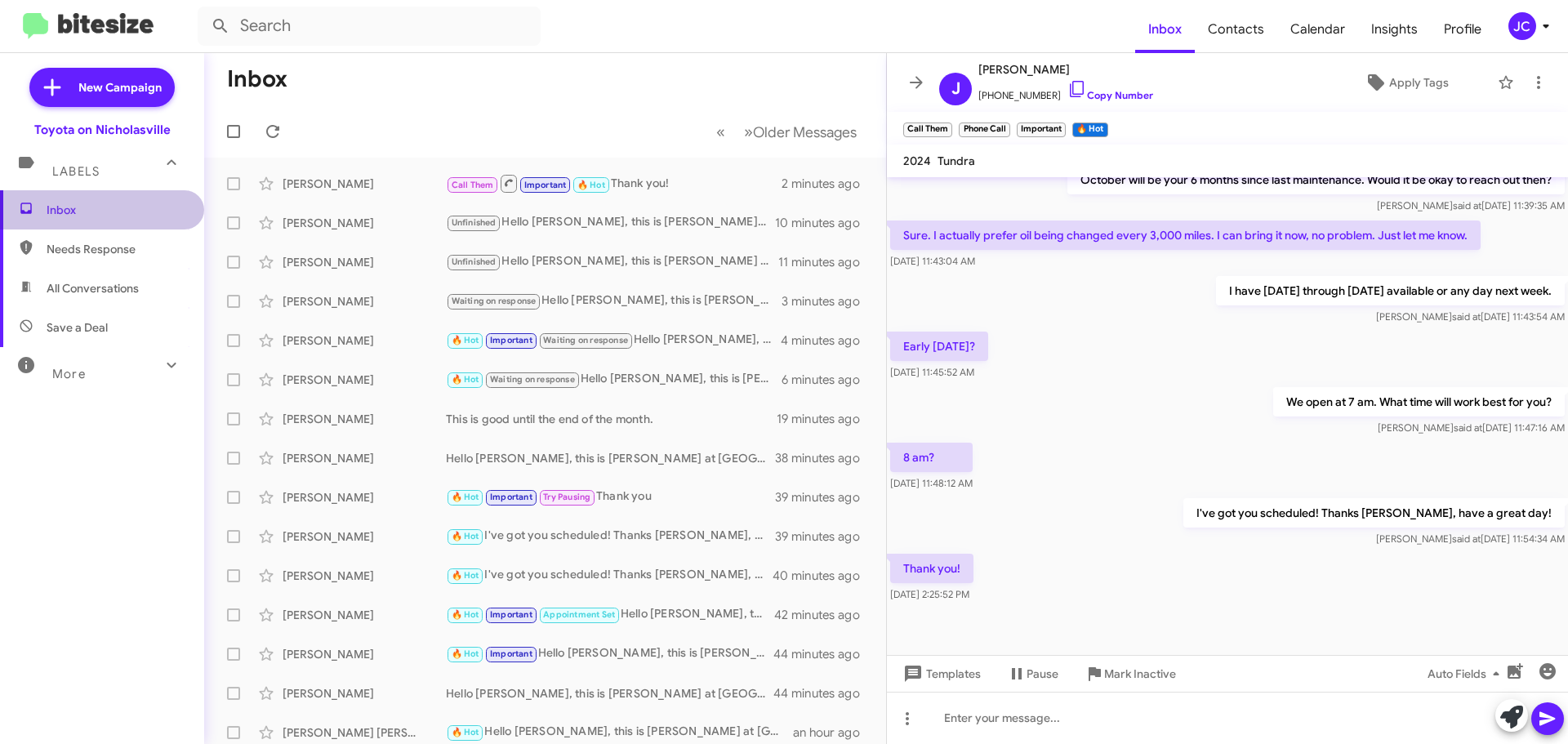
click at [171, 216] on span "Inbox" at bounding box center [116, 210] width 139 height 16
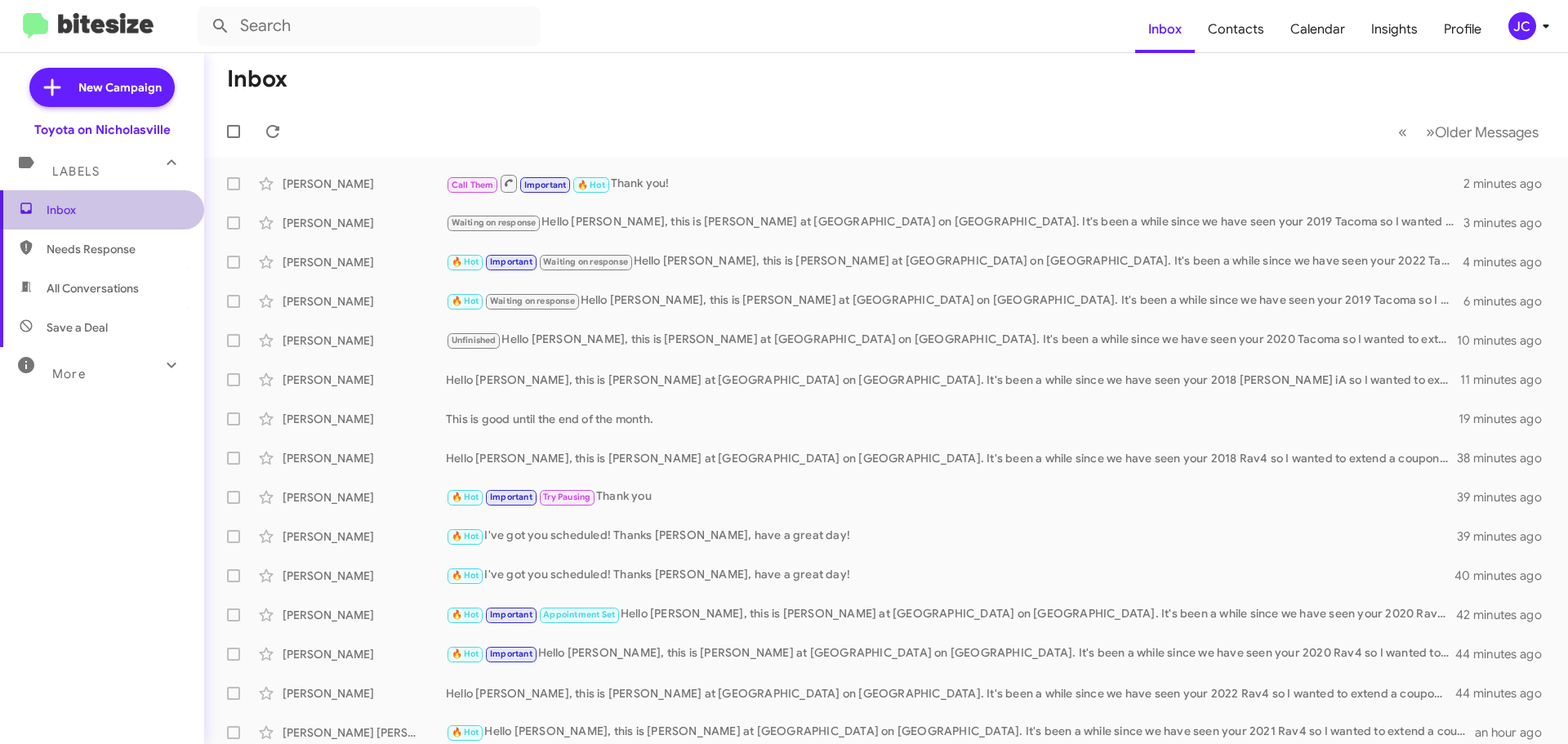
click at [109, 191] on span "Inbox" at bounding box center [102, 210] width 204 height 40
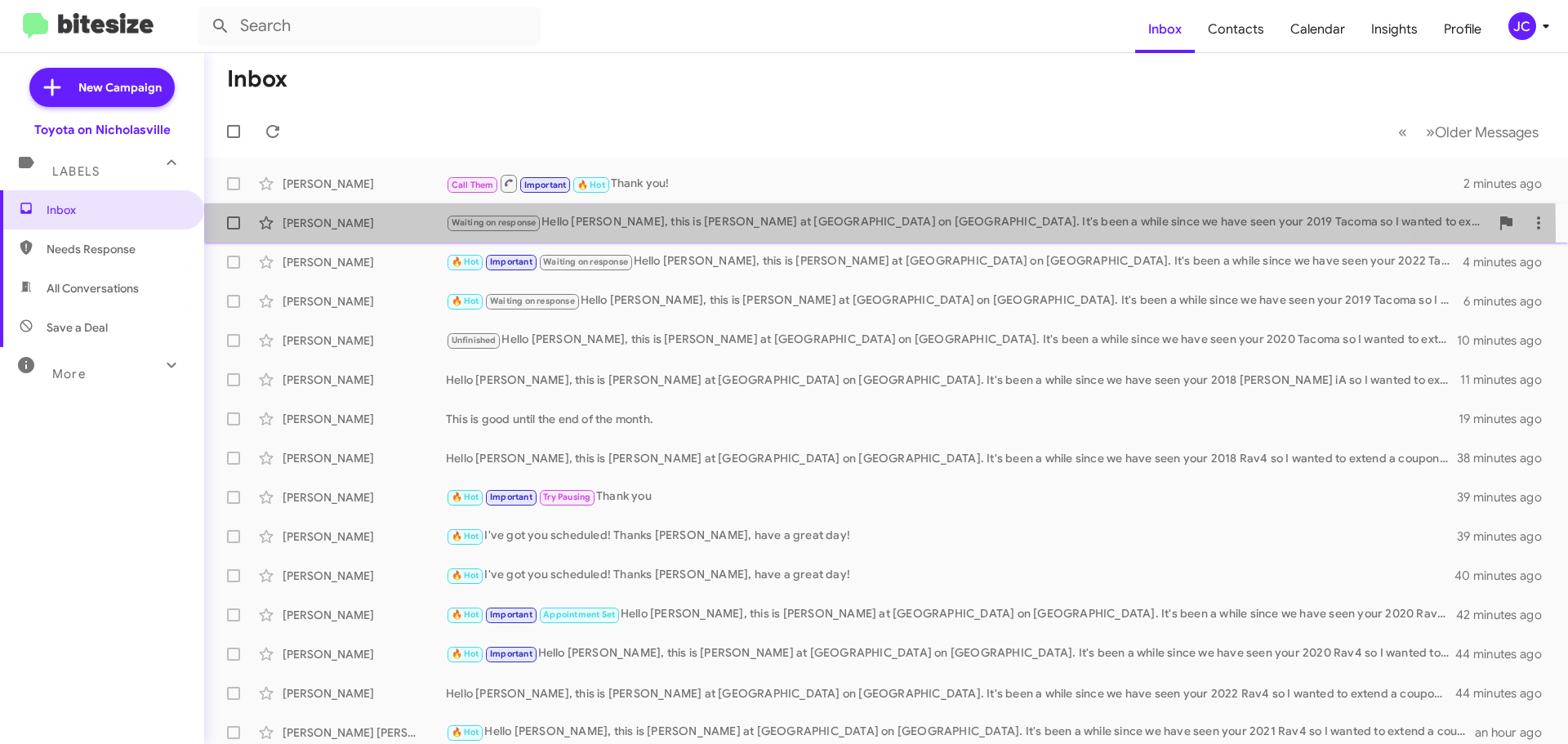
click at [341, 233] on div "Lyndon Gregory Waiting on response Hello Lyndon, this is Jessika at Toyota on N…" at bounding box center [886, 223] width 1338 height 33
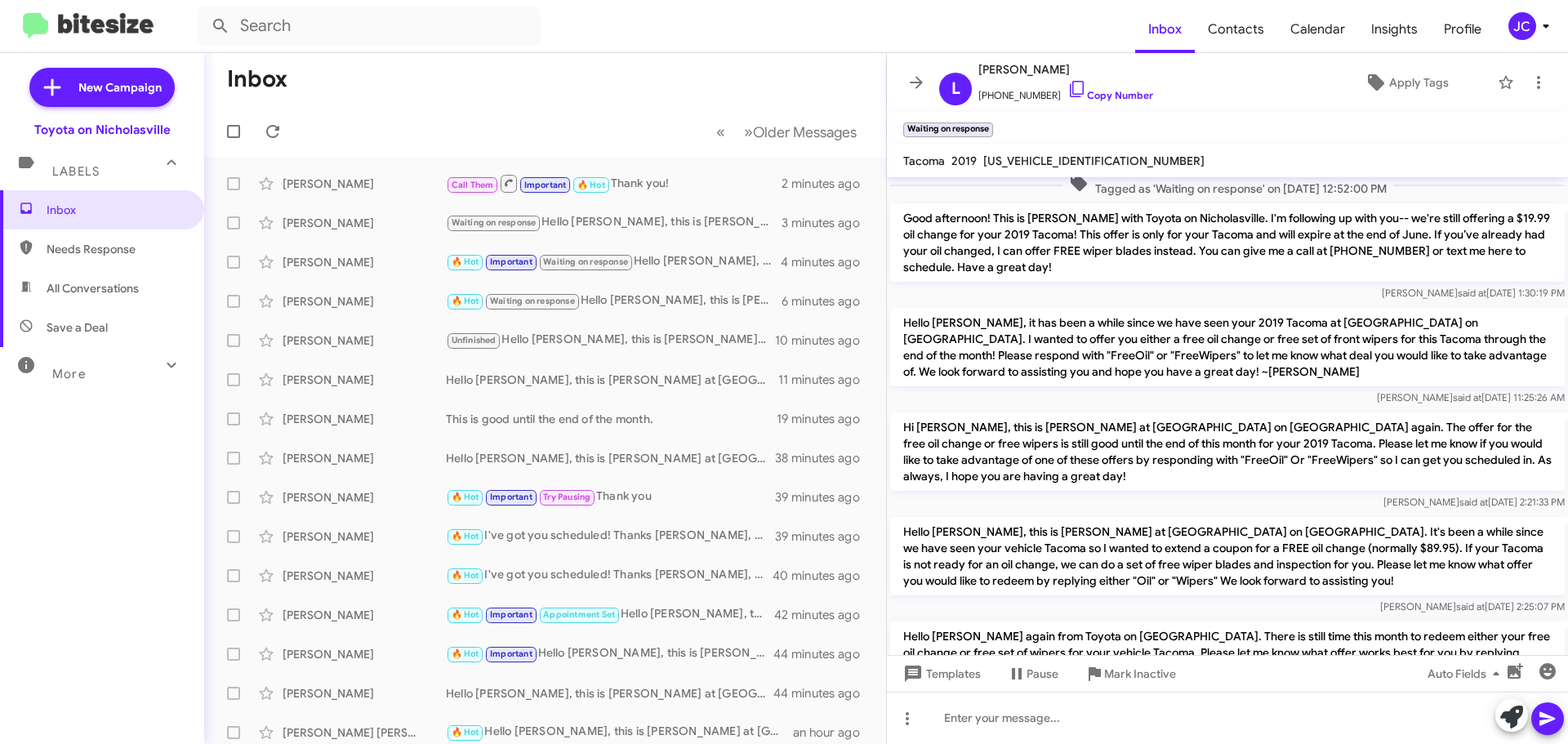
scroll to position [1583, 0]
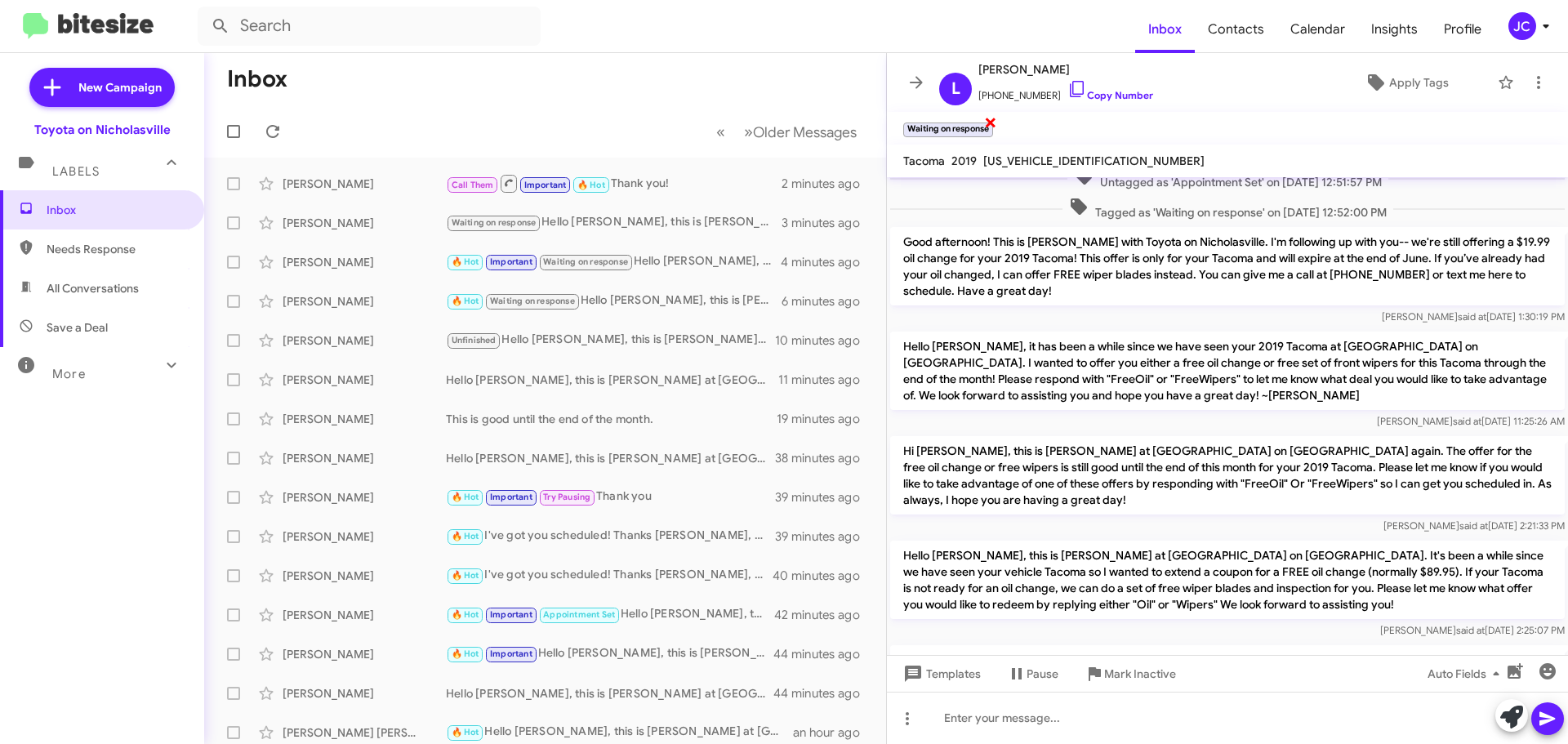
click at [994, 122] on span "×" at bounding box center [990, 122] width 13 height 20
click at [389, 224] on div "[PERSON_NAME]" at bounding box center [364, 223] width 164 height 16
click at [380, 254] on div "[PERSON_NAME]" at bounding box center [364, 263] width 164 height 16
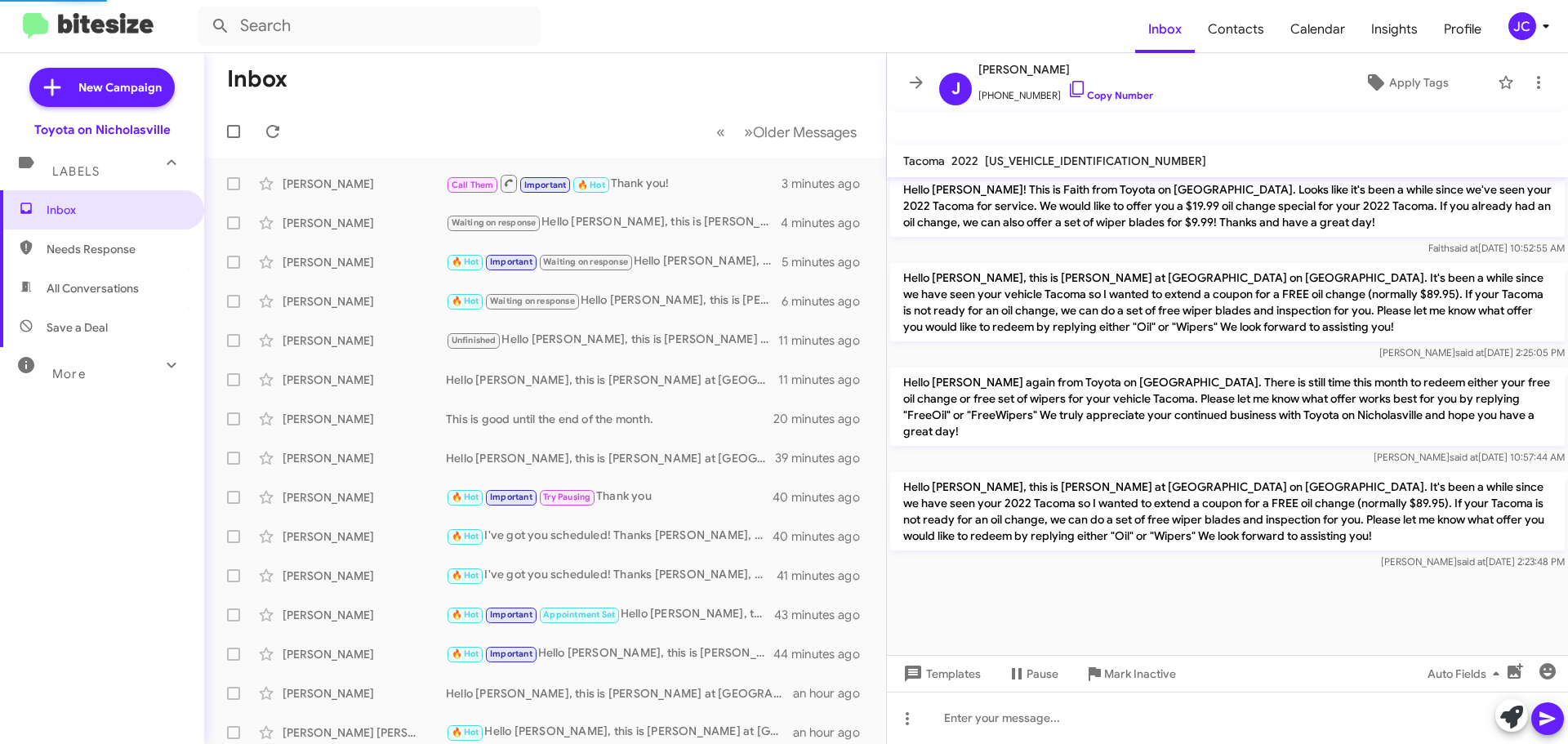
scroll to position [1504, 0]
click at [1090, 122] on span "×" at bounding box center [1088, 122] width 13 height 20
click at [991, 121] on span "×" at bounding box center [992, 122] width 13 height 20
click at [937, 126] on span "×" at bounding box center [936, 122] width 13 height 20
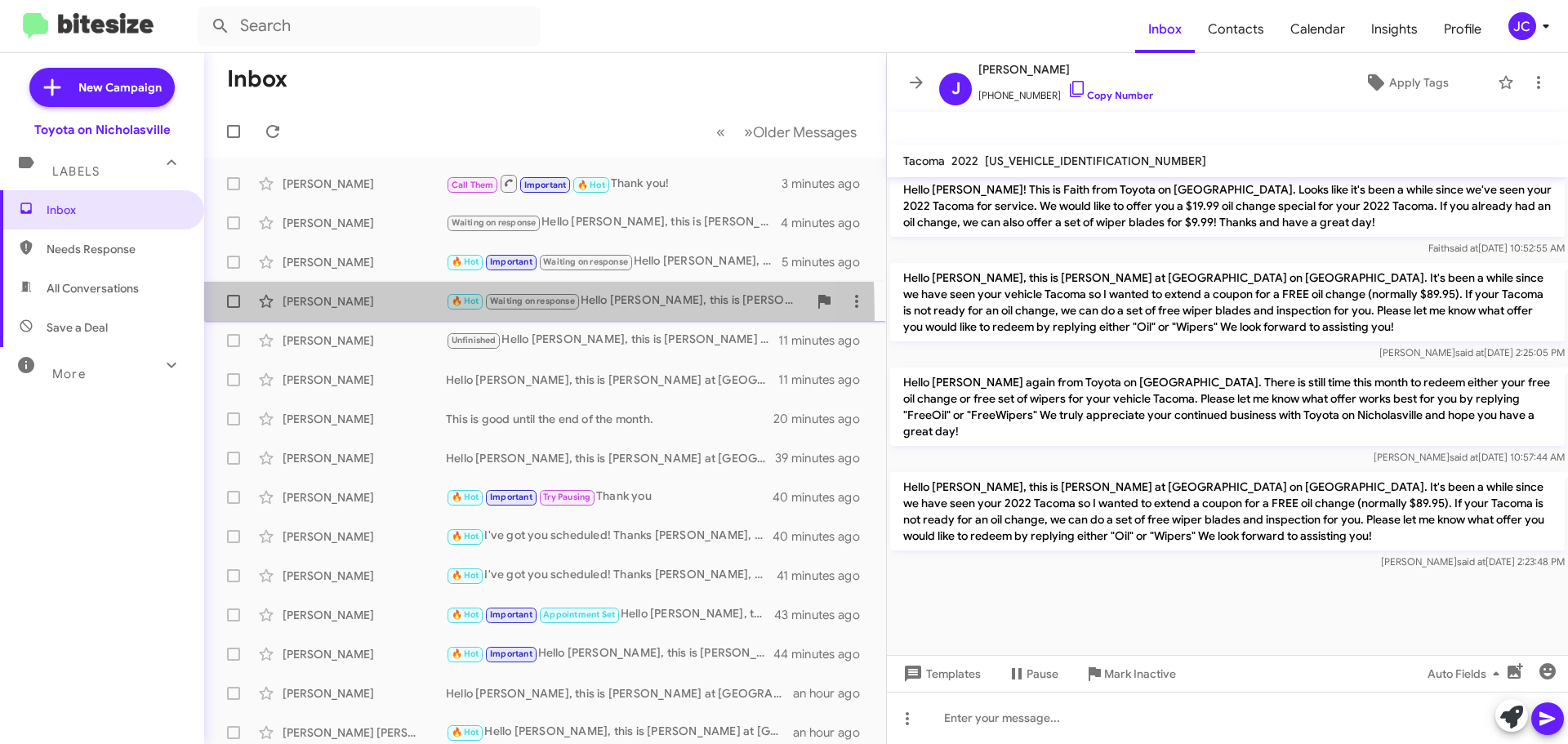
click at [336, 313] on div "Tony Oakes 🔥 Hot Waiting on response Hello Tony, this is Jessika at Toyota on N…" at bounding box center [545, 301] width 656 height 33
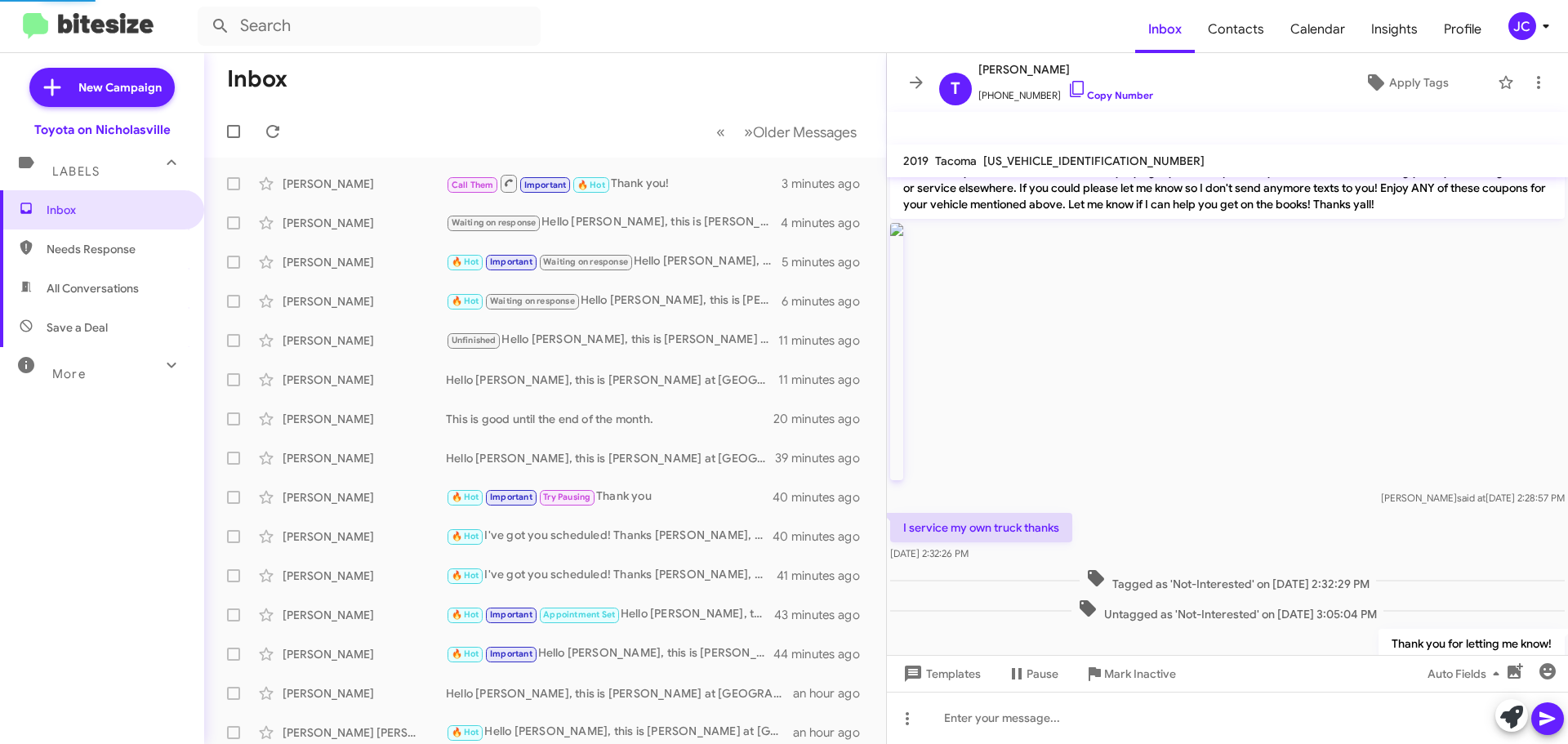
scroll to position [2278, 0]
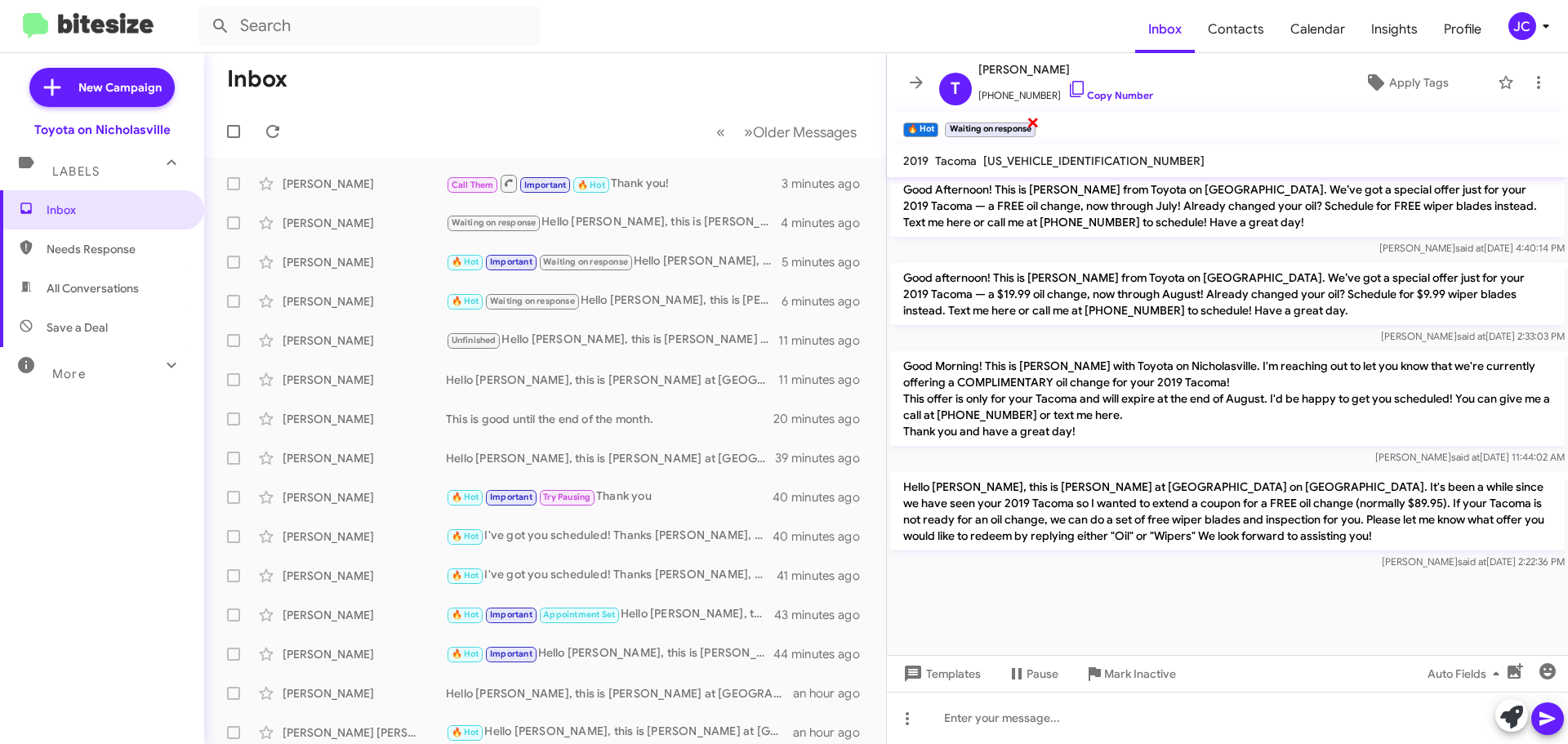
click at [1036, 121] on span "×" at bounding box center [1033, 122] width 13 height 20
click at [938, 119] on span "×" at bounding box center [936, 122] width 13 height 20
click at [1395, 83] on span "Apply Tags" at bounding box center [1418, 82] width 59 height 30
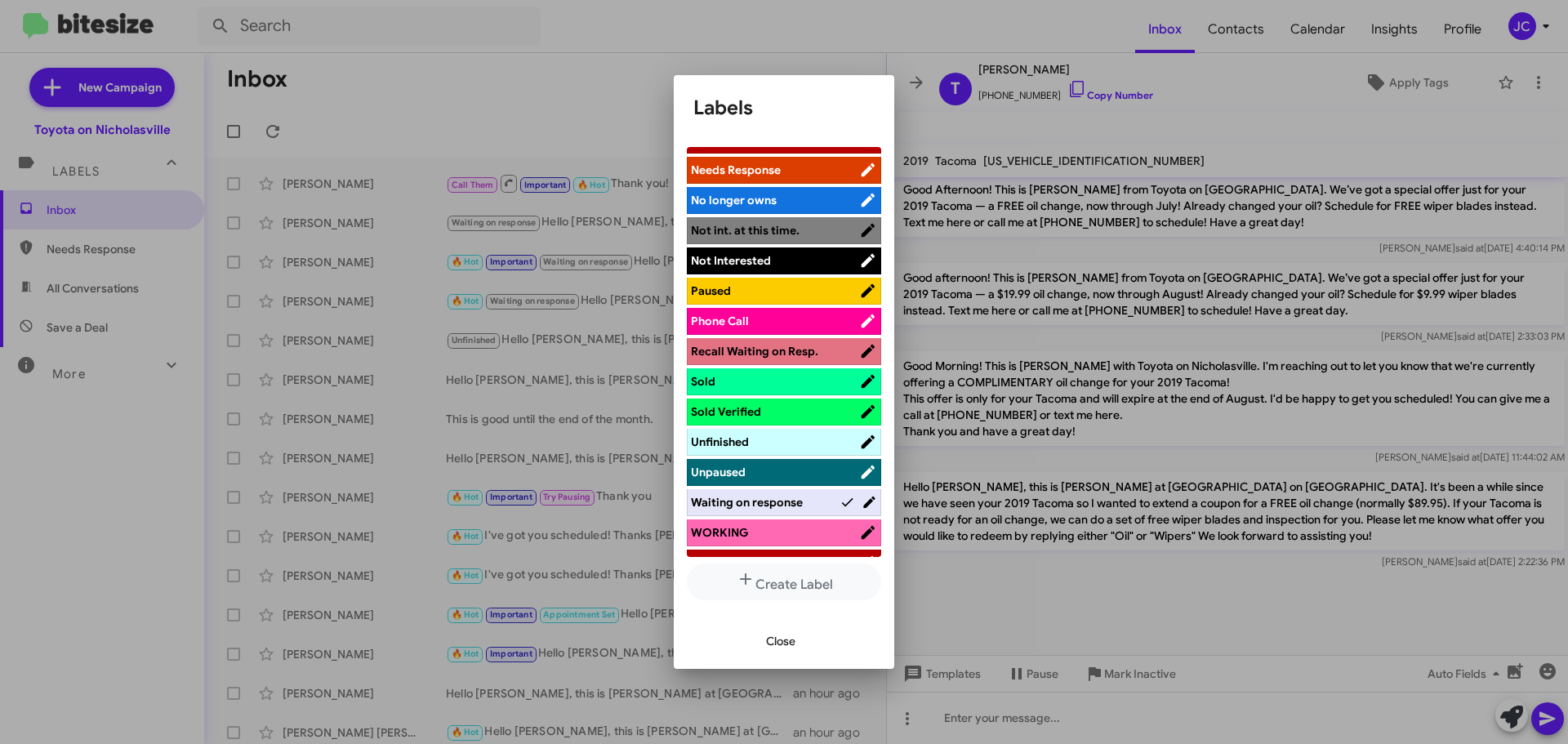
scroll to position [316, 0]
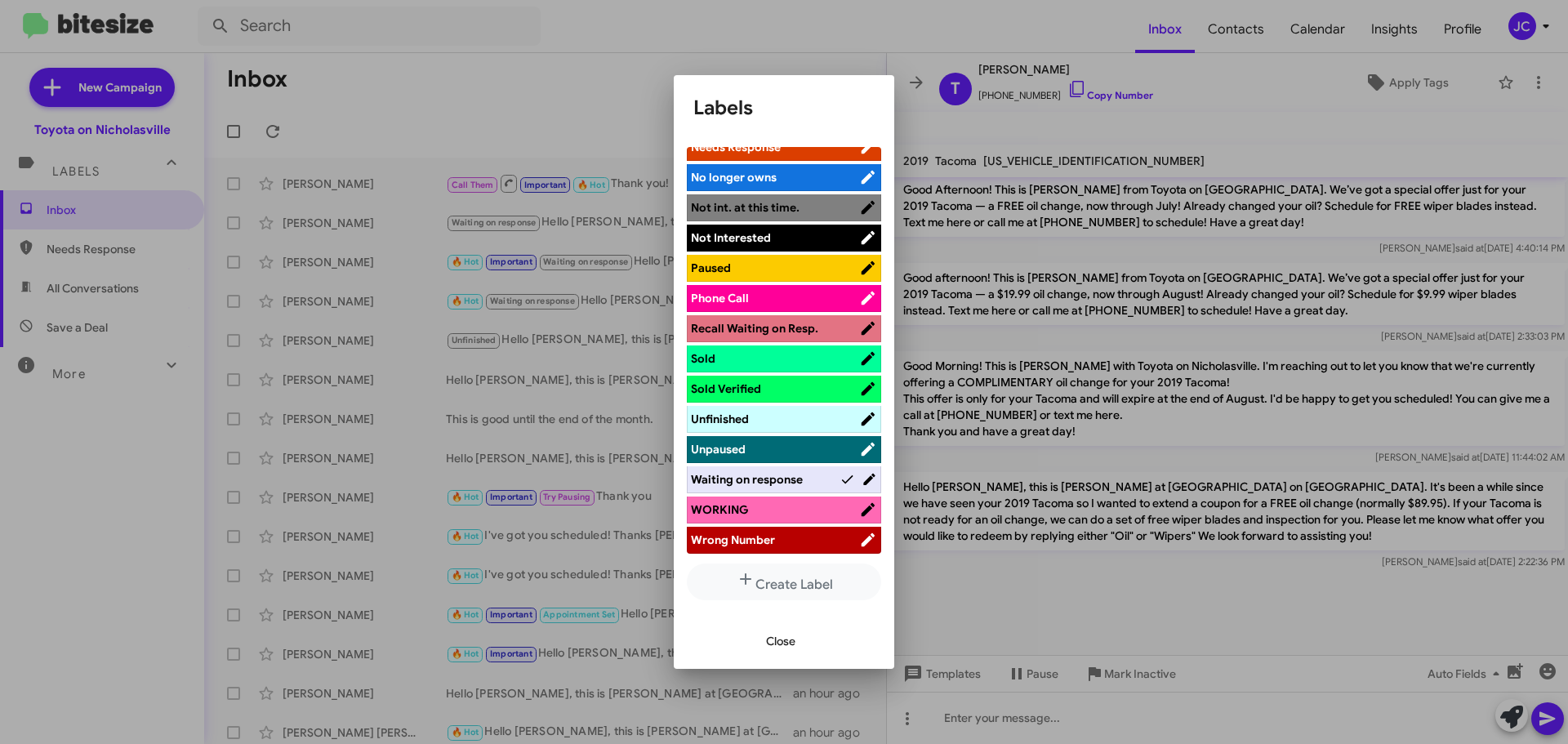
click at [361, 128] on div at bounding box center [784, 372] width 1568 height 744
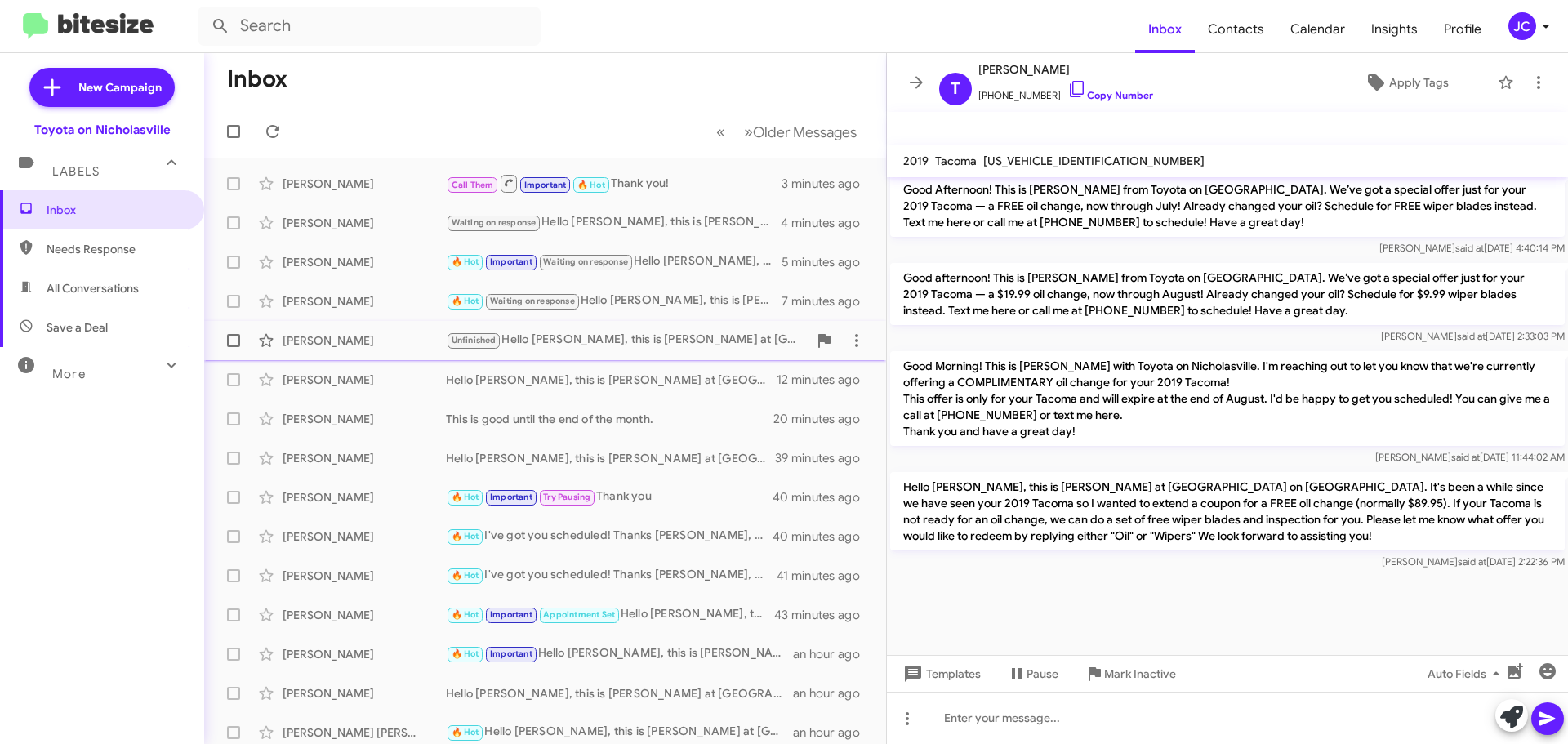
click at [369, 328] on div "Kelly Holt Unfinished Hello Marcia, this is Jessika at Toyota on Nicholasville.…" at bounding box center [545, 341] width 656 height 33
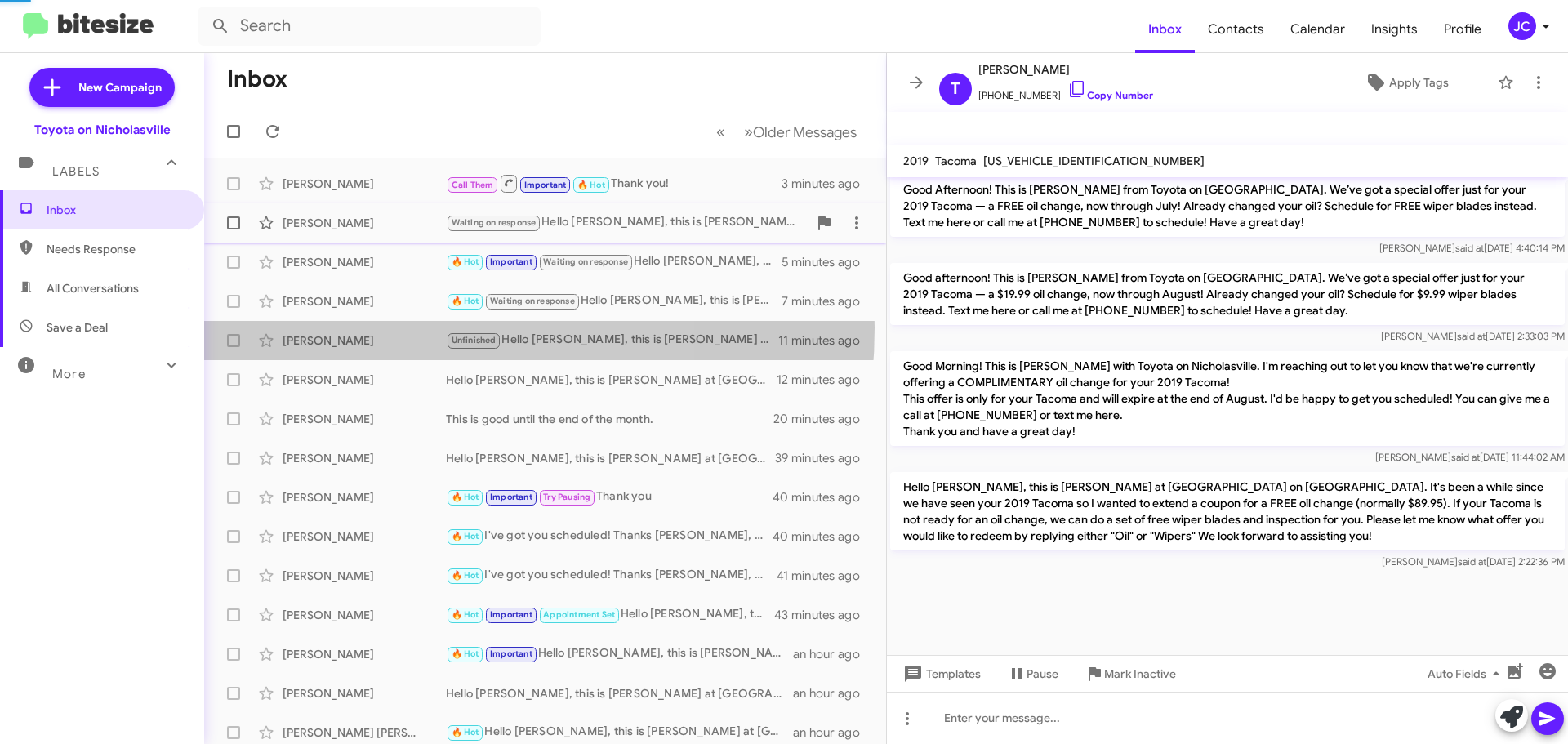
scroll to position [2138, 0]
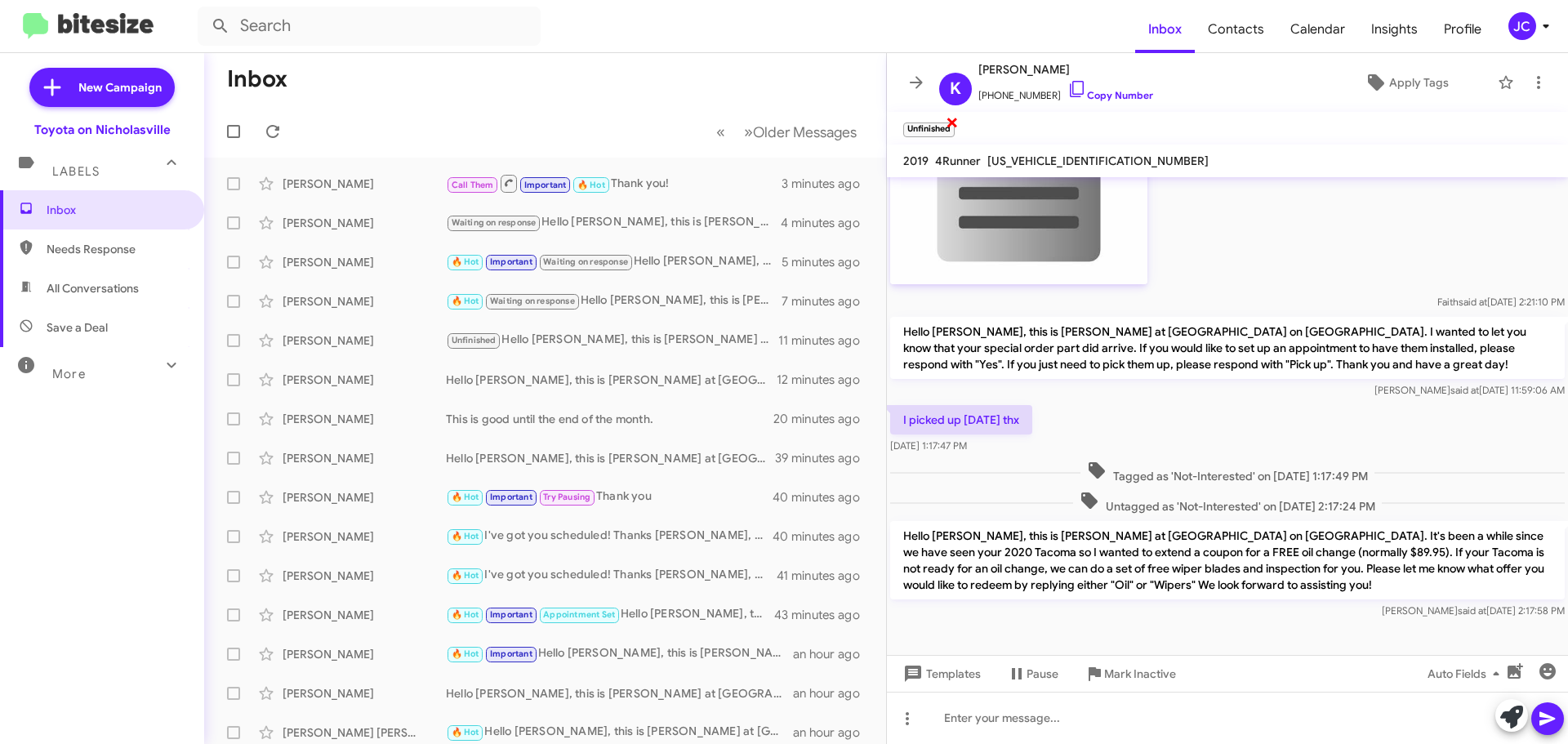
click at [953, 123] on span "×" at bounding box center [952, 122] width 13 height 20
click at [276, 133] on icon at bounding box center [273, 132] width 20 height 20
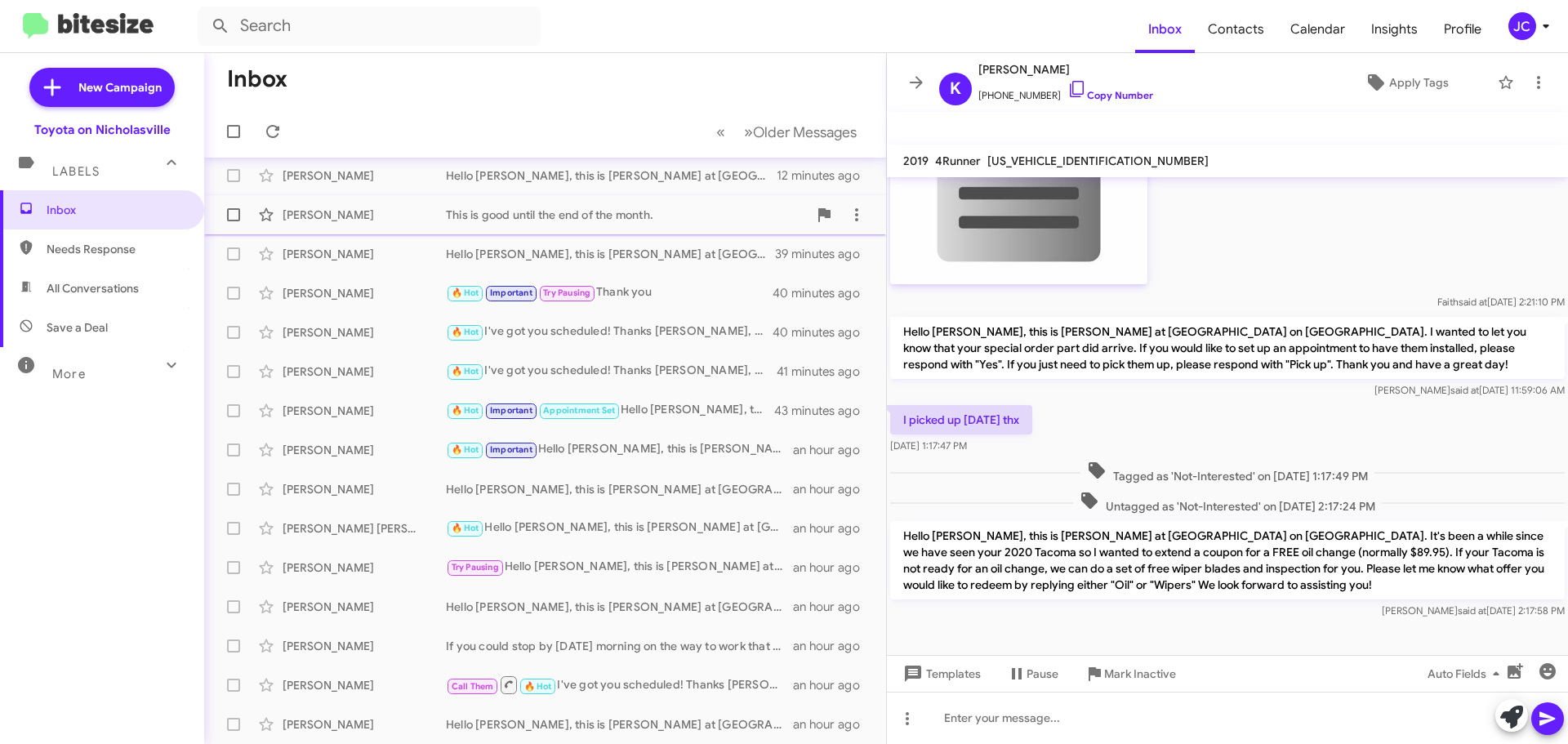
scroll to position [0, 0]
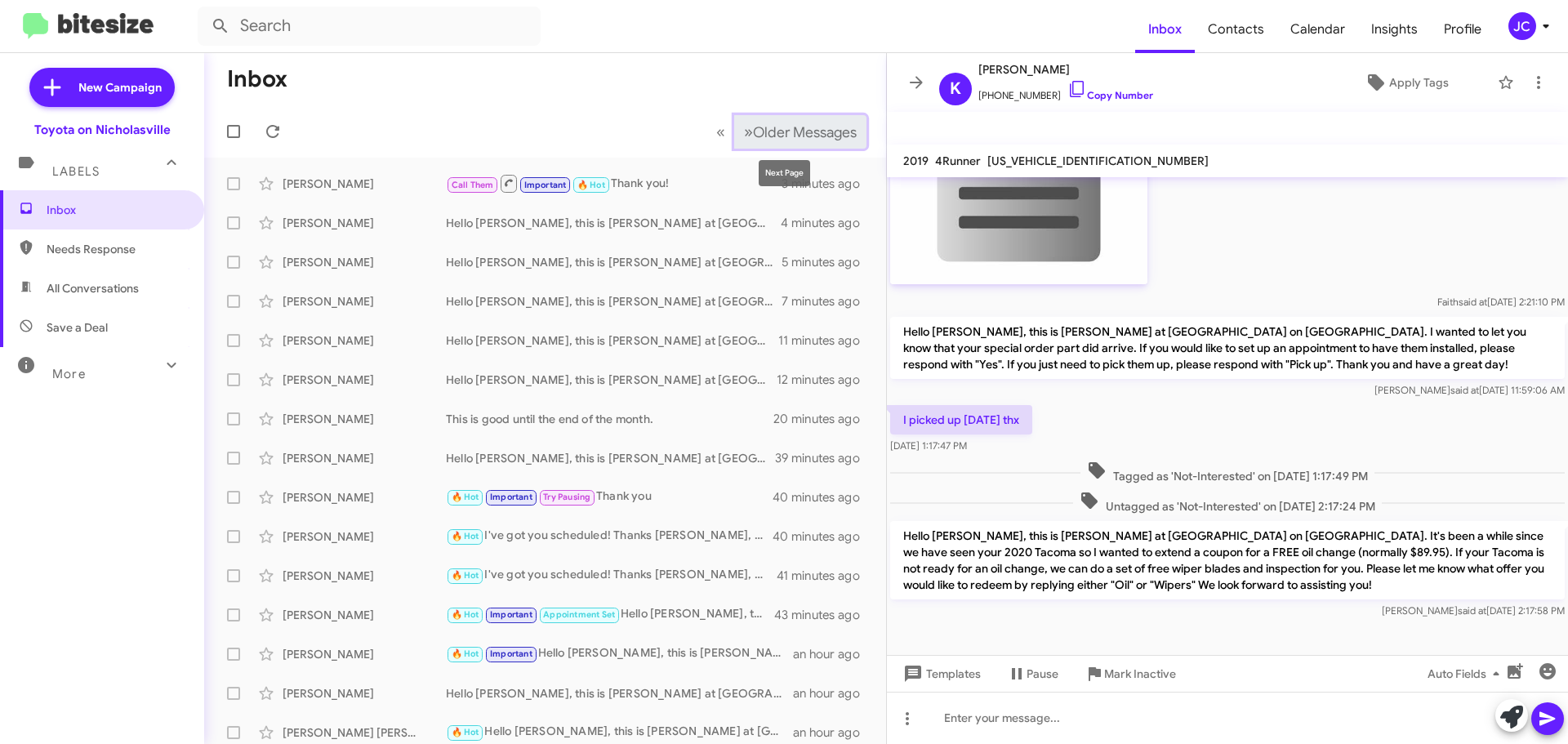
click at [758, 131] on span "Older Messages" at bounding box center [805, 133] width 104 height 18
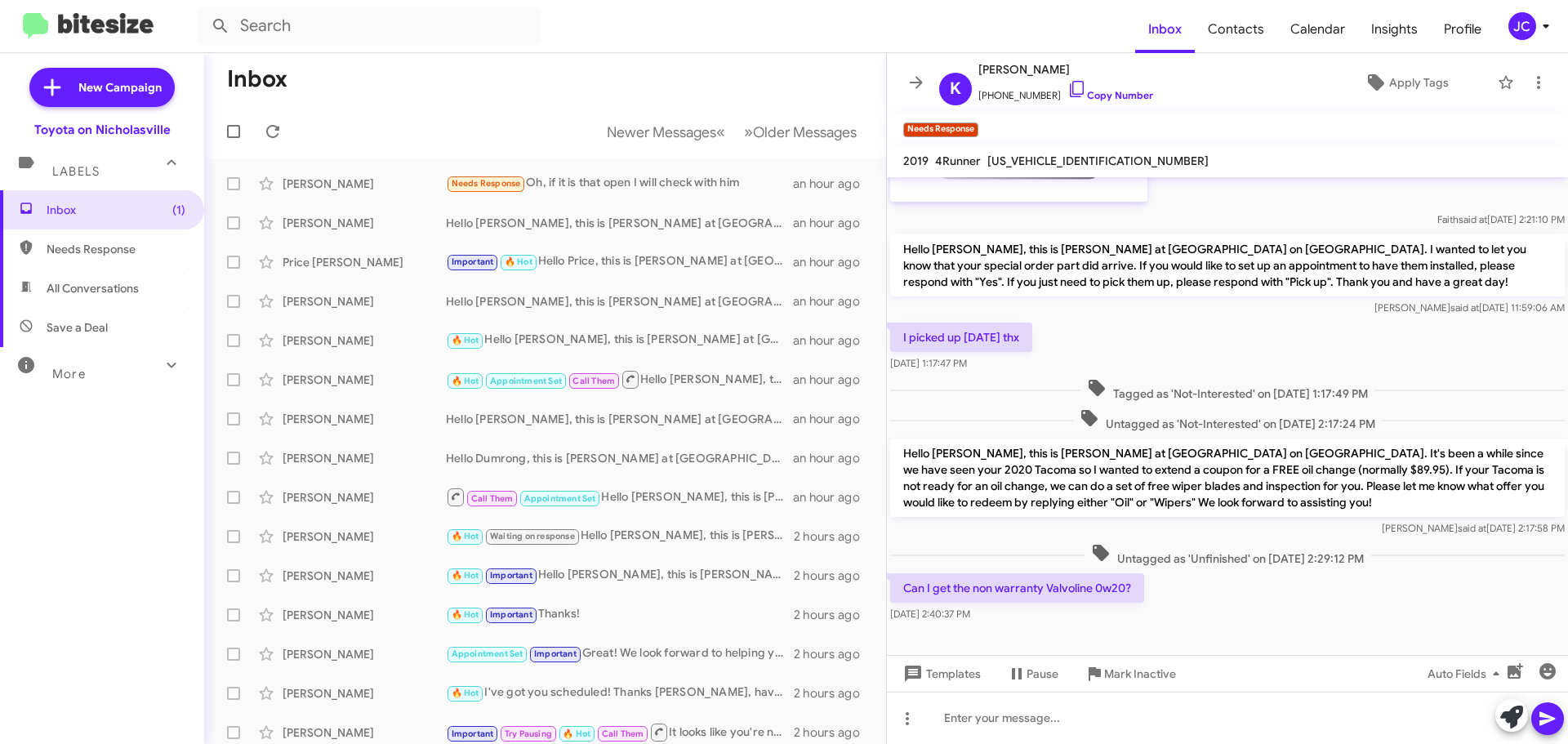
scroll to position [2232, 0]
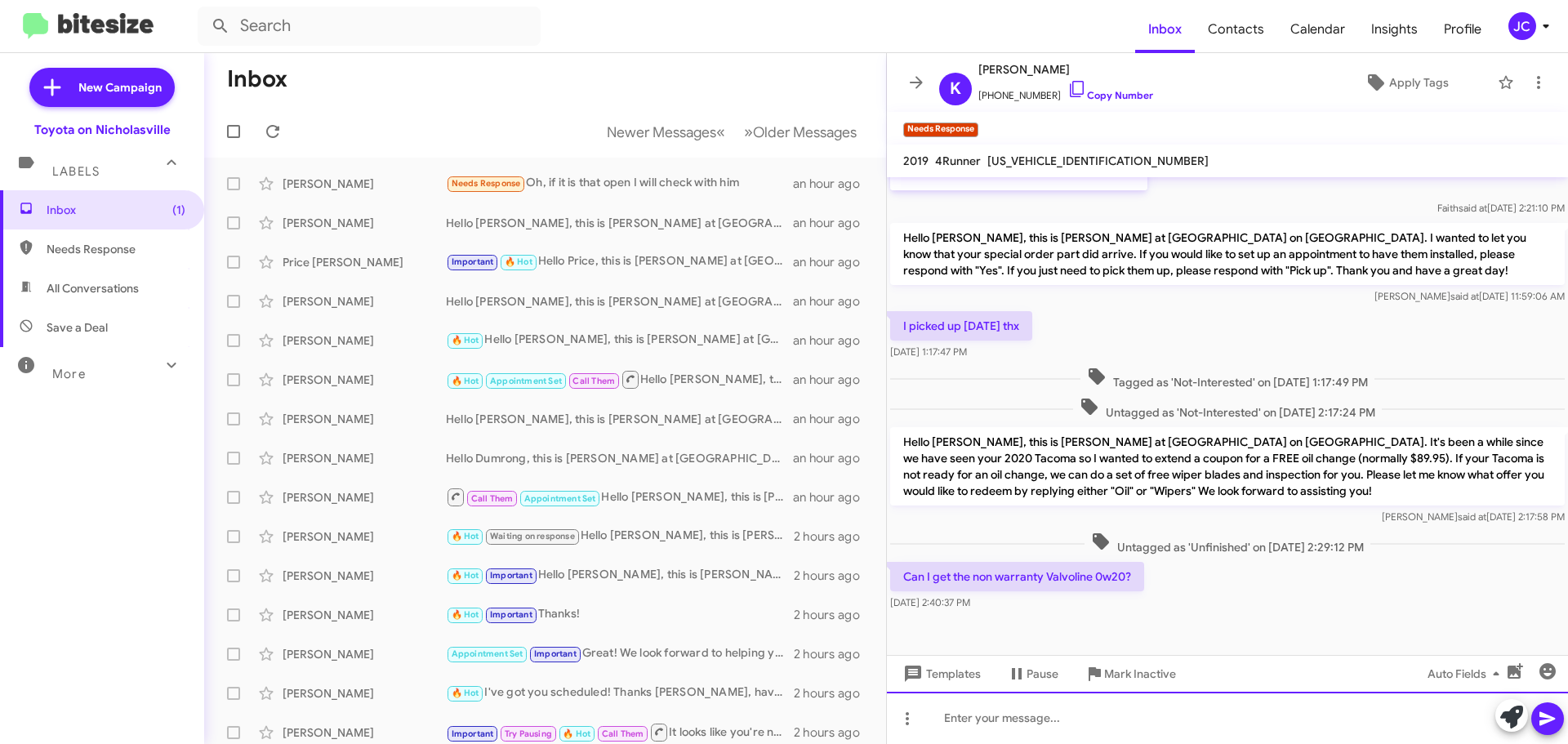
click at [1241, 711] on div at bounding box center [1227, 718] width 681 height 53
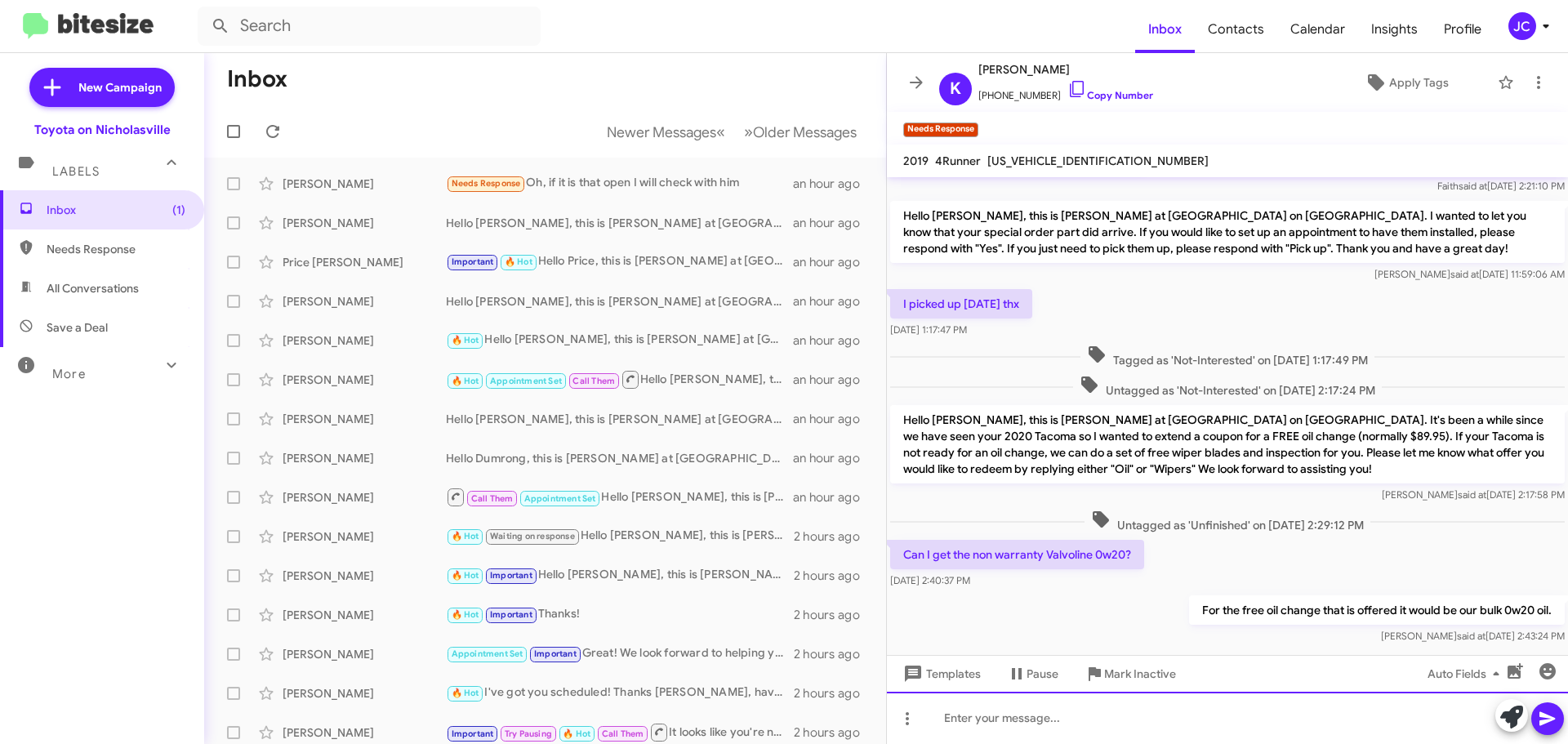
scroll to position [2291, 0]
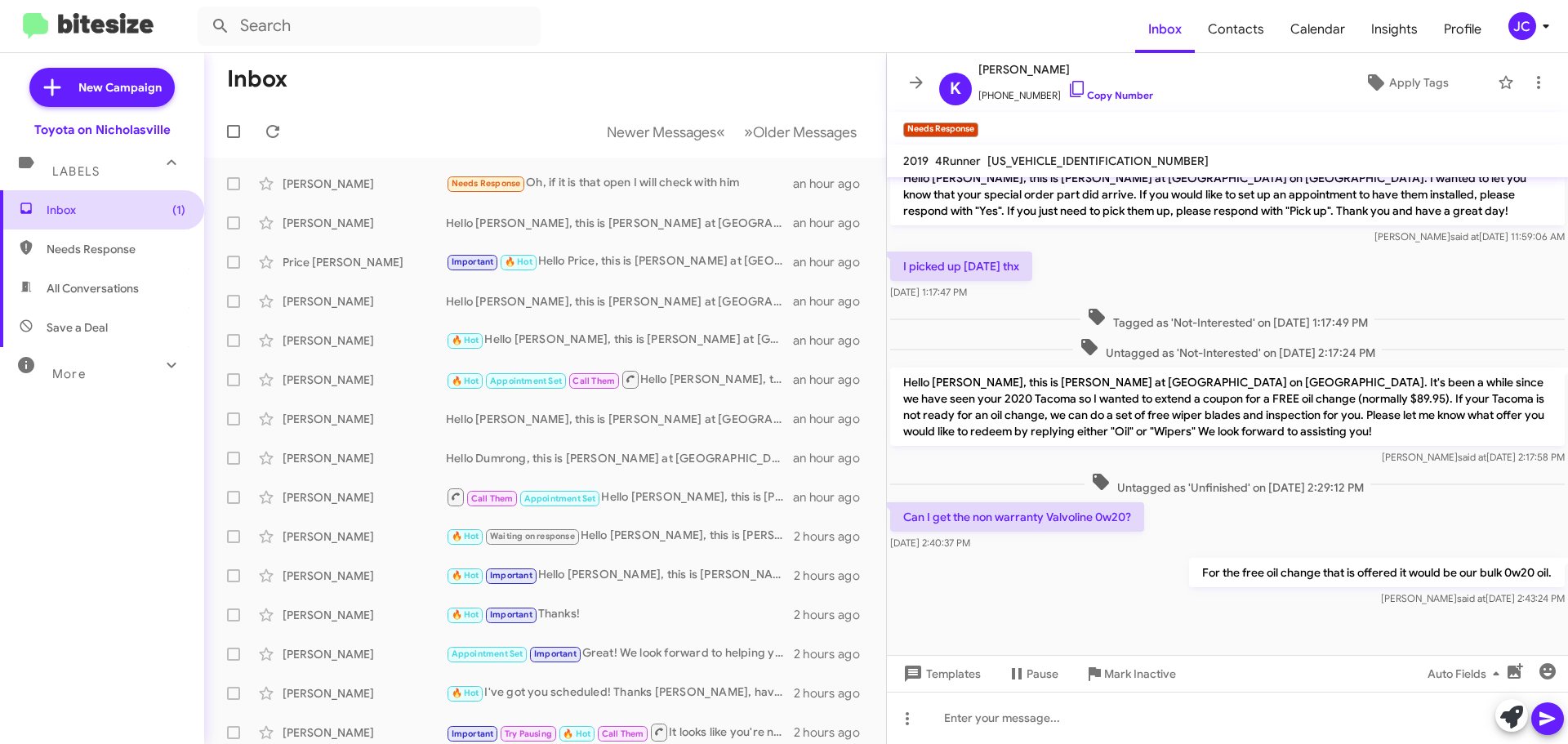
click at [102, 207] on span "Inbox (1)" at bounding box center [116, 210] width 139 height 16
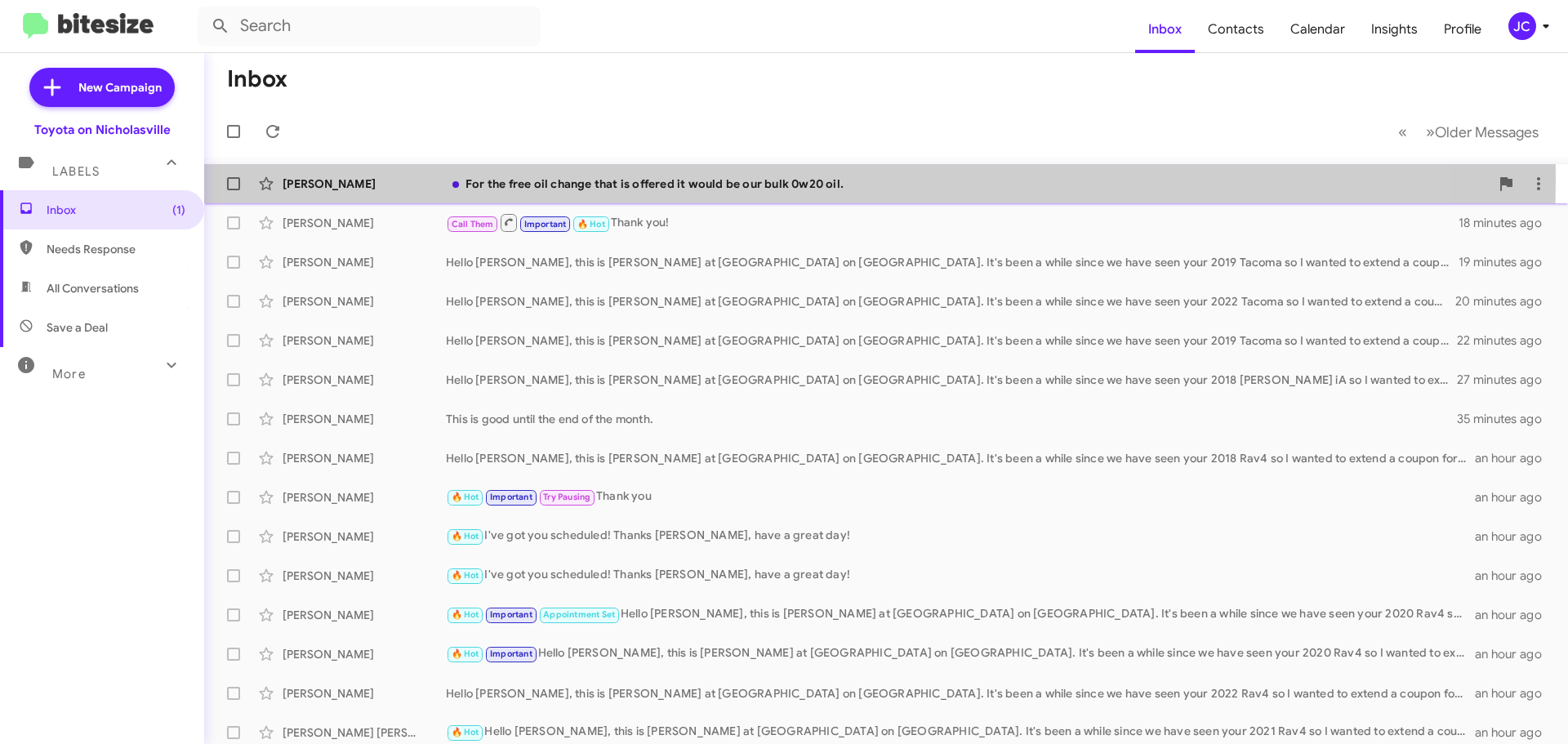
click at [362, 176] on div "Kelly Holt" at bounding box center [364, 184] width 164 height 16
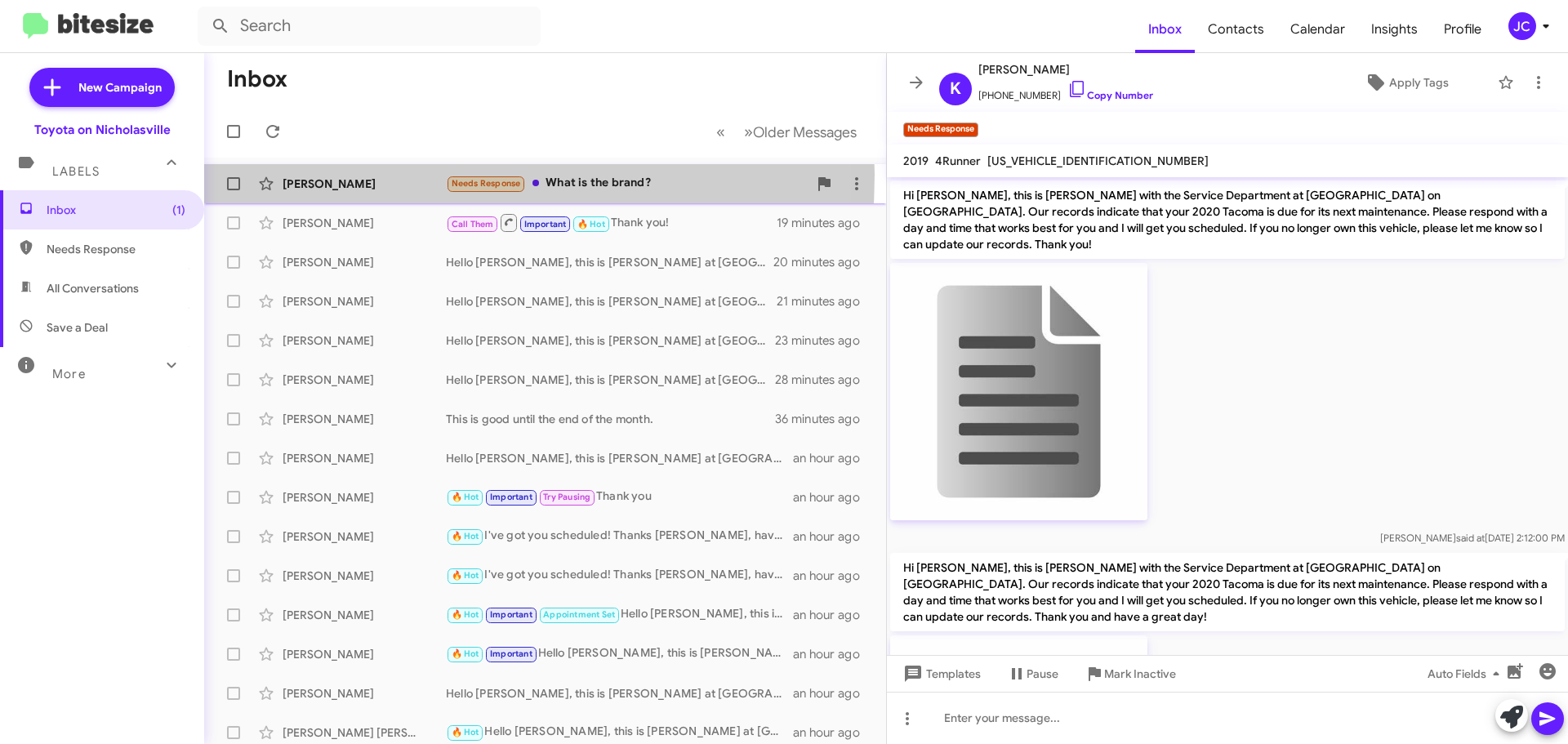
click at [344, 174] on div "Kelly Holt Needs Response What is the brand? a few seconds ago" at bounding box center [545, 184] width 656 height 33
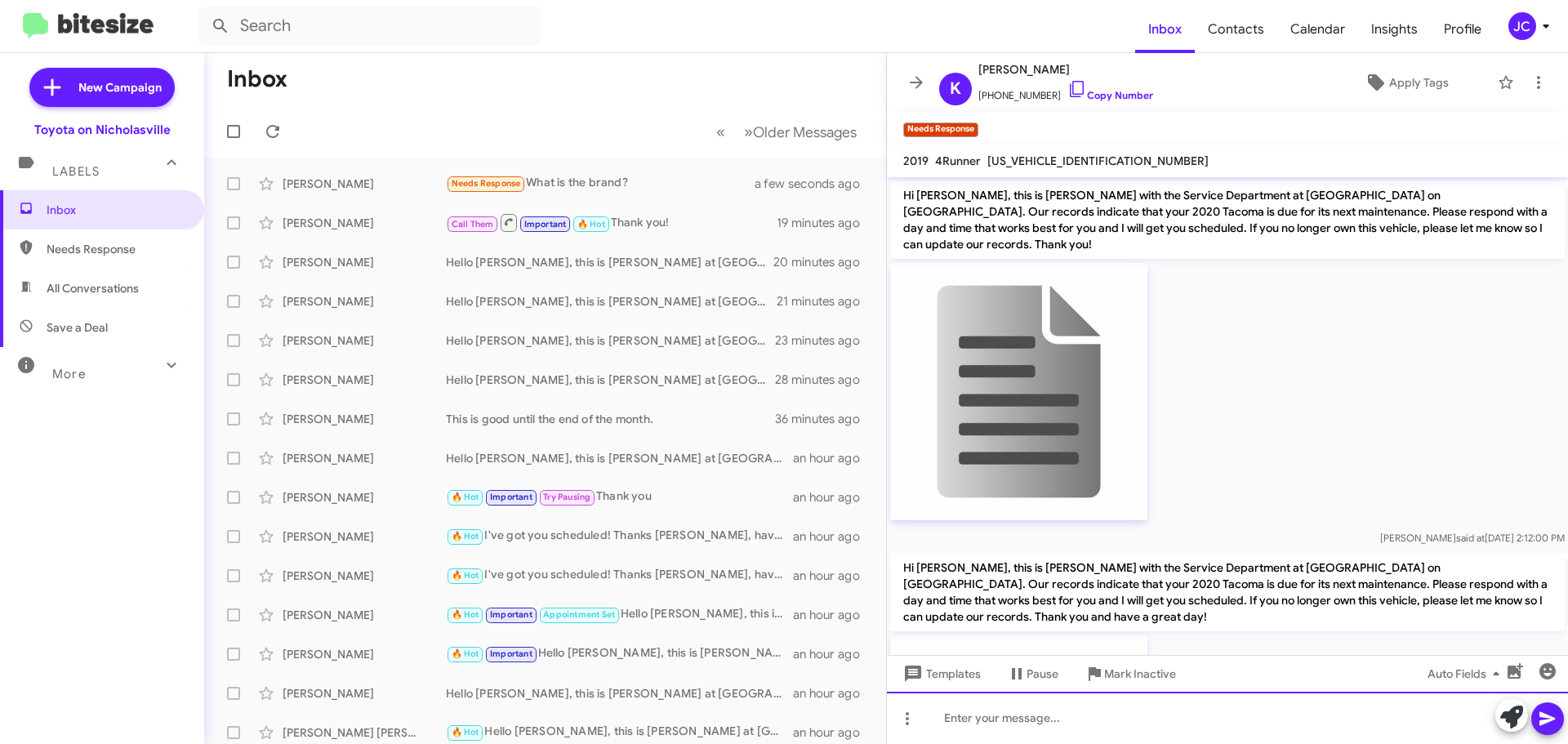
click at [1058, 732] on div at bounding box center [1227, 718] width 681 height 53
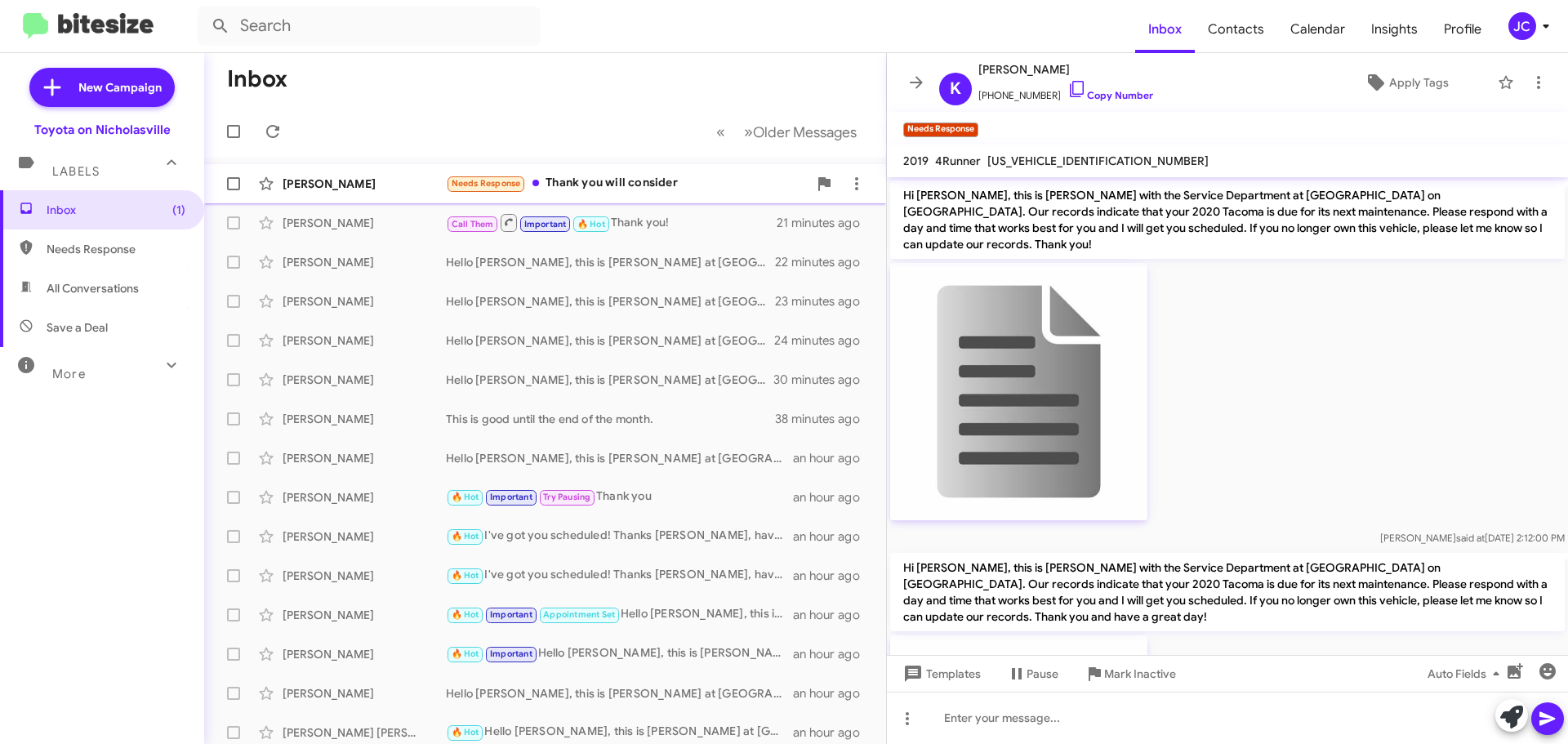
click at [380, 193] on div "Kelly Holt Needs Response Thank you will consider a few seconds ago" at bounding box center [545, 184] width 656 height 33
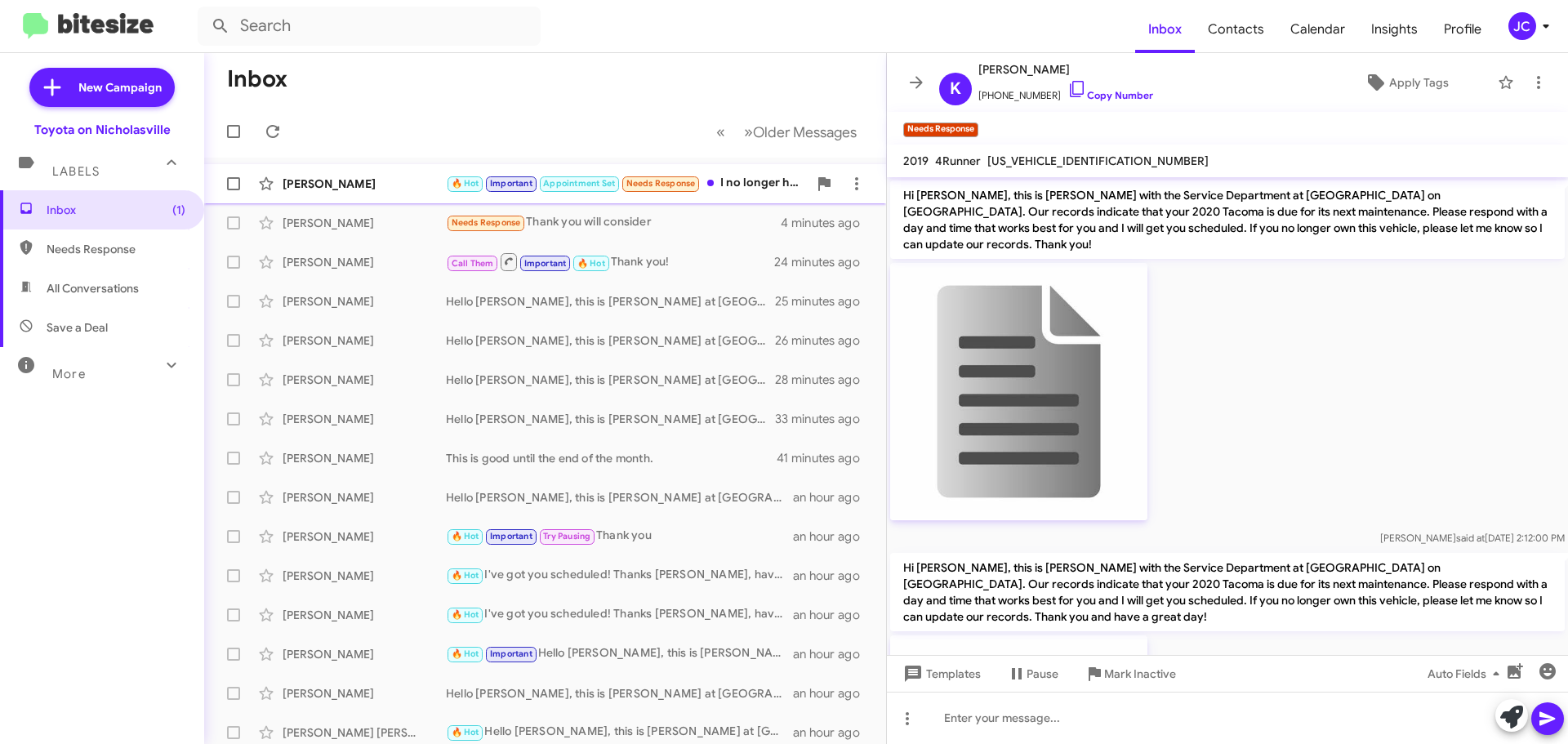
click at [323, 190] on div "Shelley Albright" at bounding box center [364, 184] width 164 height 16
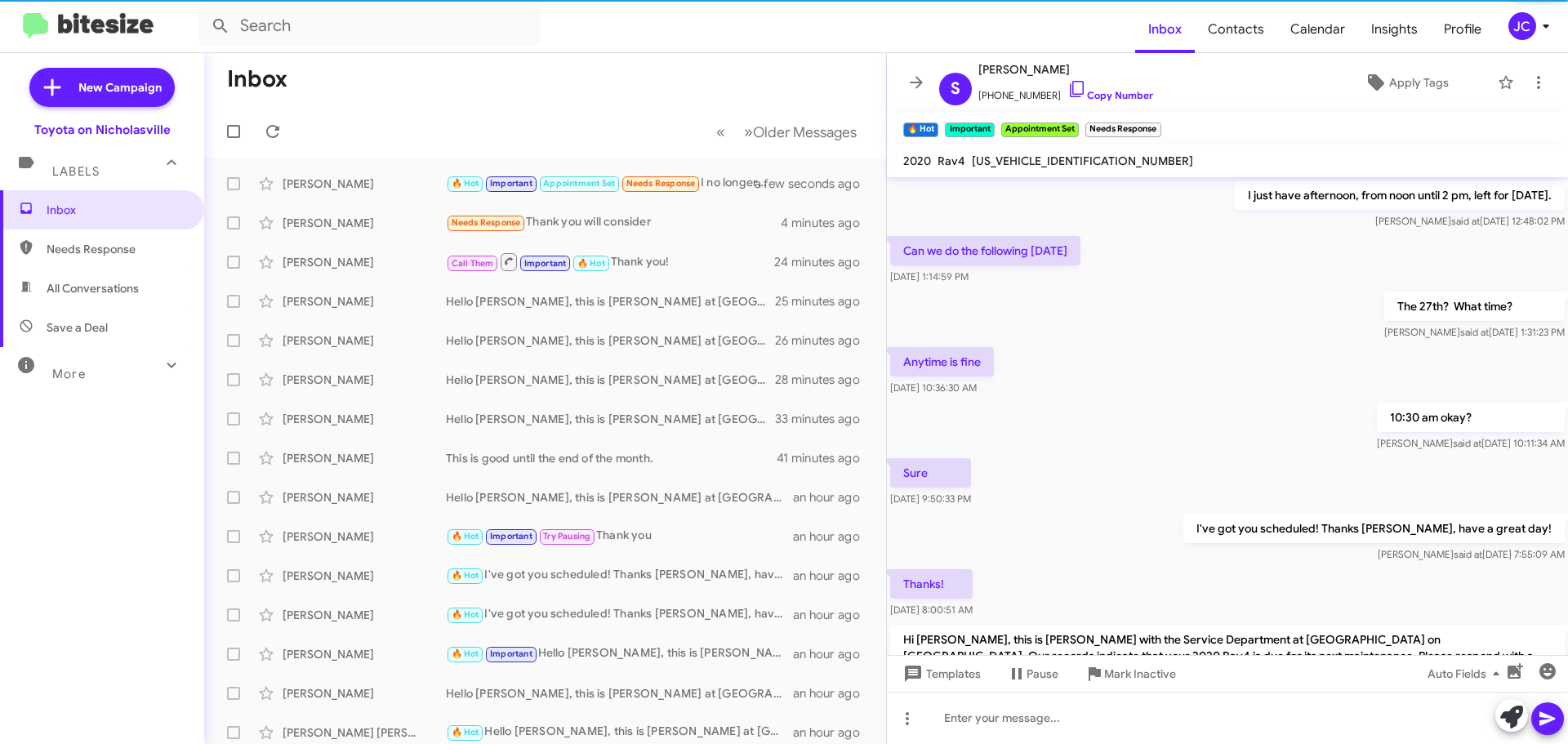
scroll to position [2195, 0]
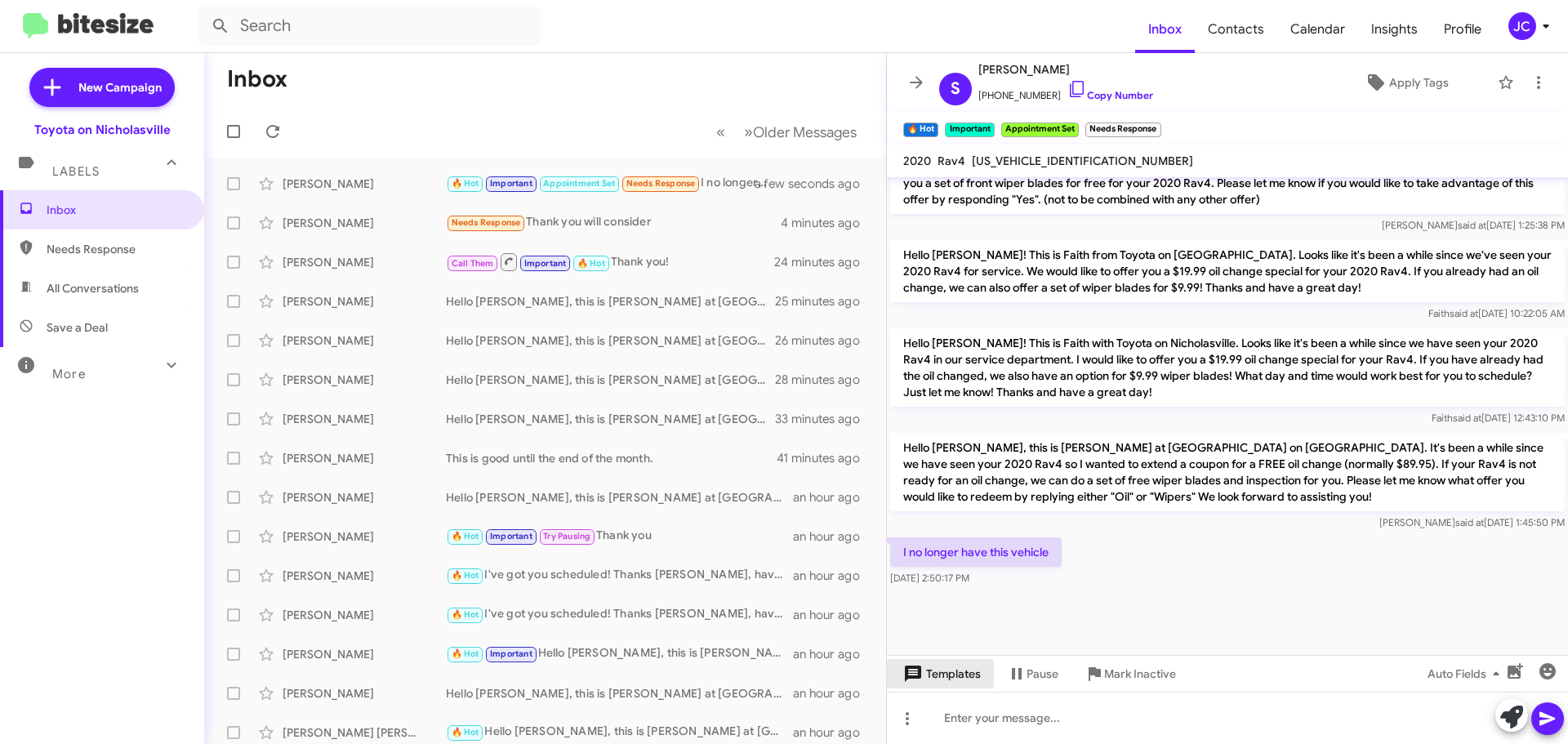
click at [992, 677] on button "Templates" at bounding box center [940, 674] width 107 height 30
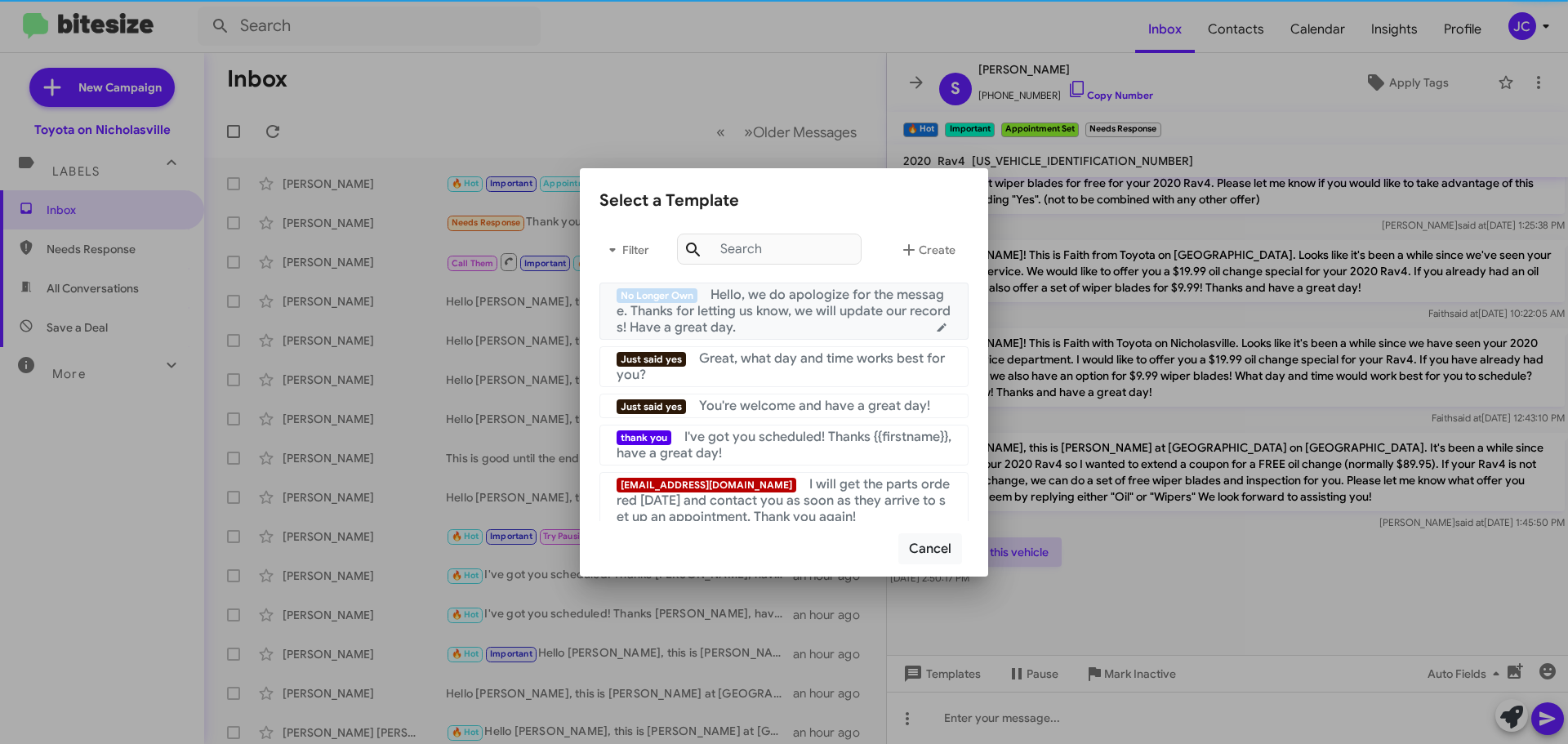
click at [834, 323] on div "No Longer Own Hello, we do apologize for the message. Thanks for letting us kno…" at bounding box center [783, 311] width 335 height 49
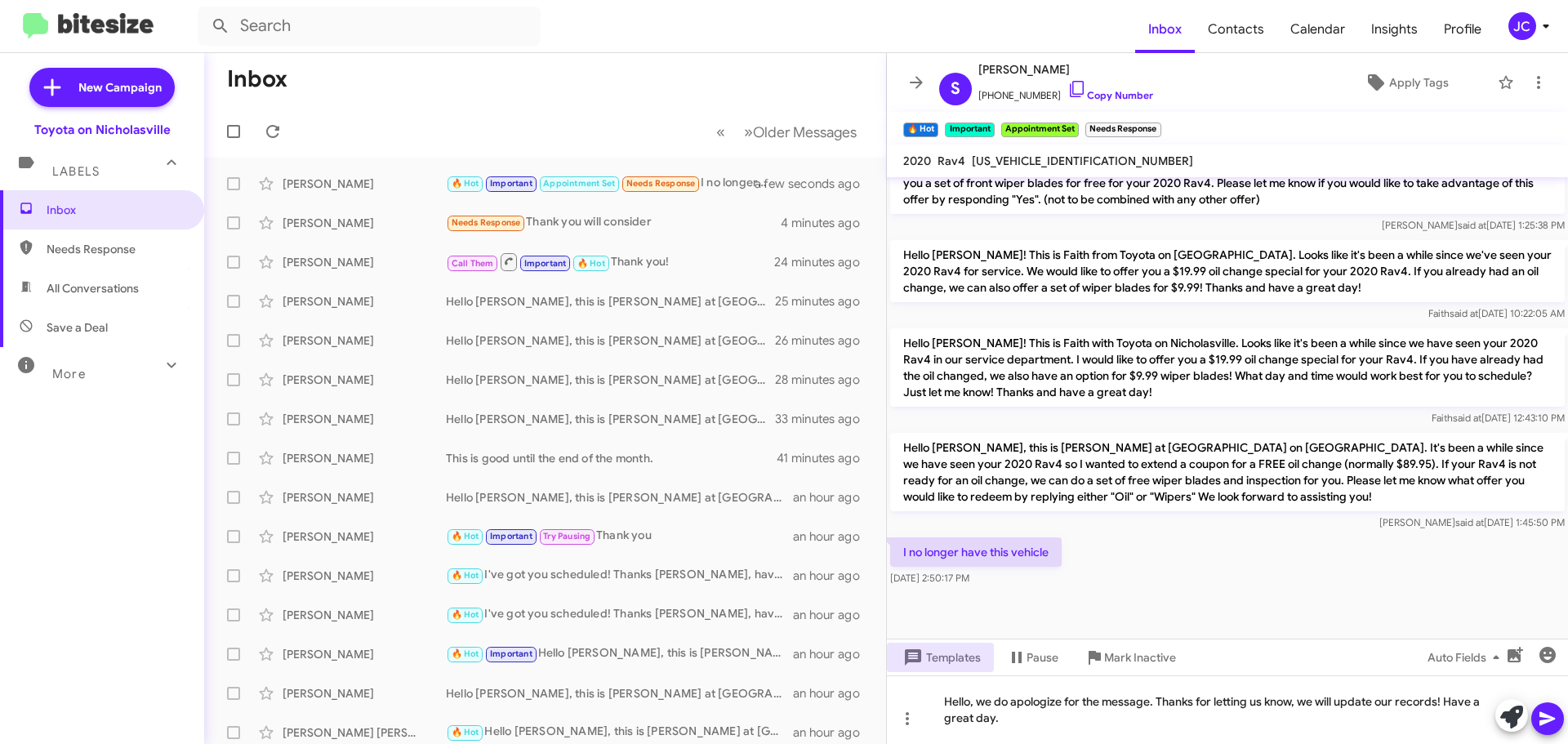
click at [1554, 718] on icon at bounding box center [1547, 719] width 16 height 14
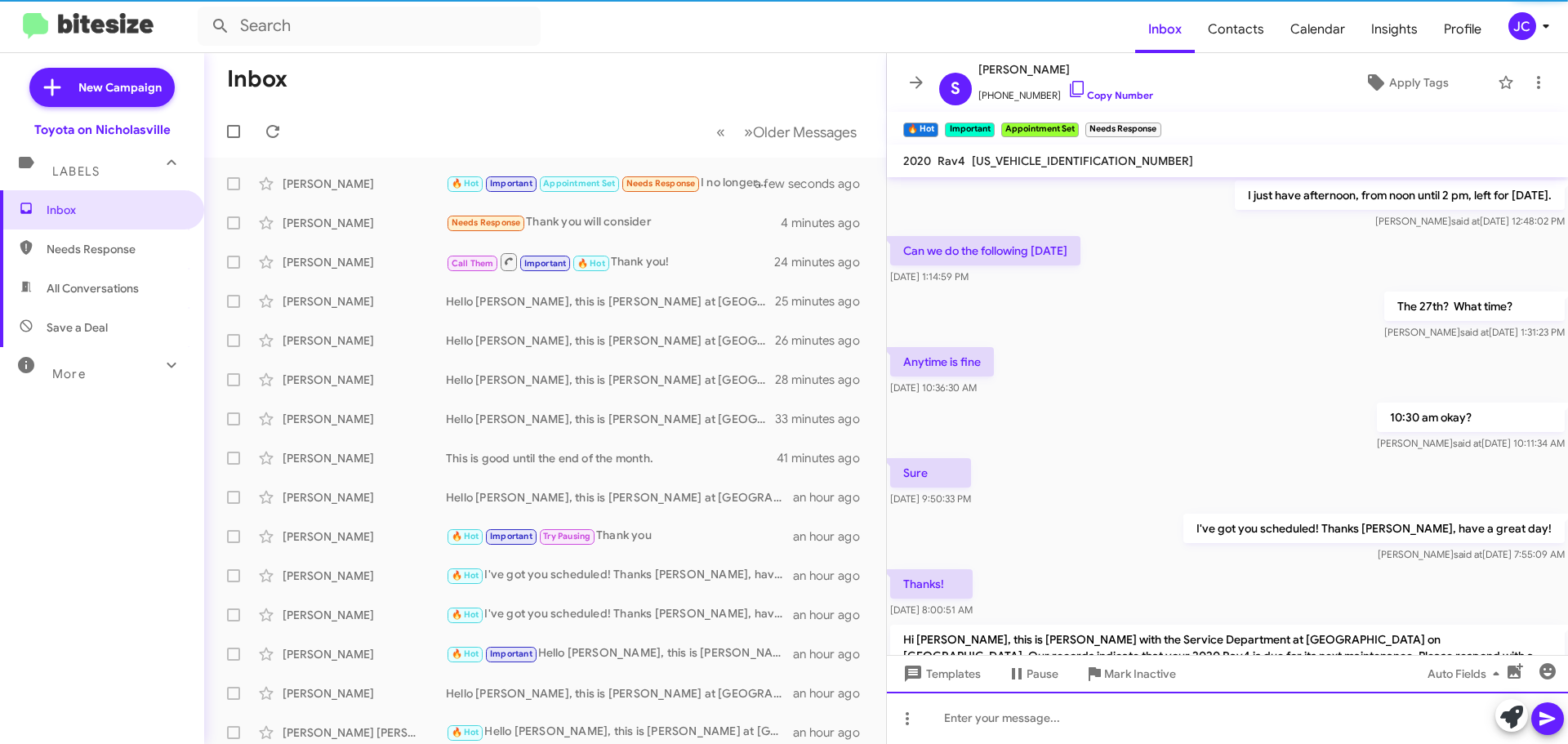
scroll to position [81, 0]
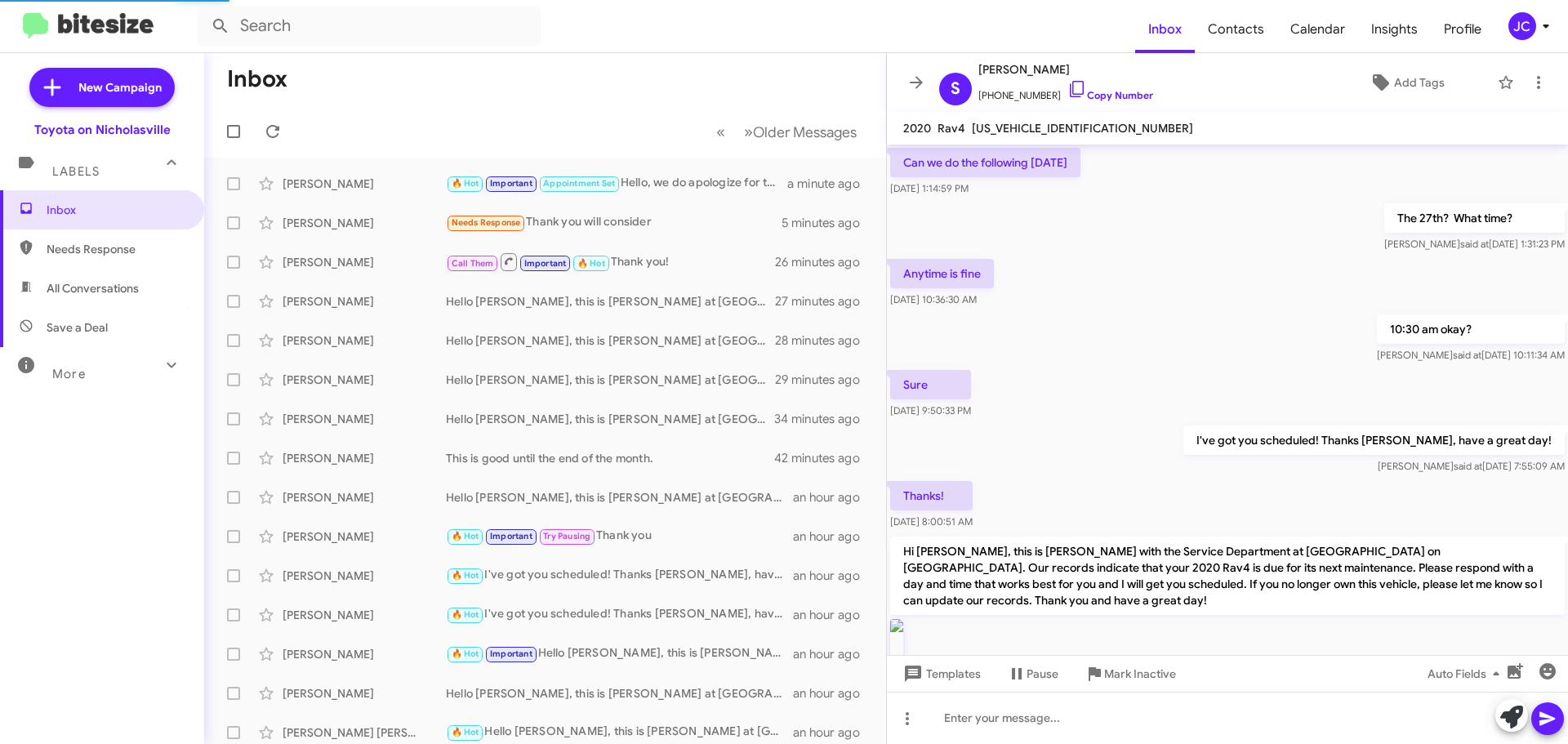
scroll to position [2162, 0]
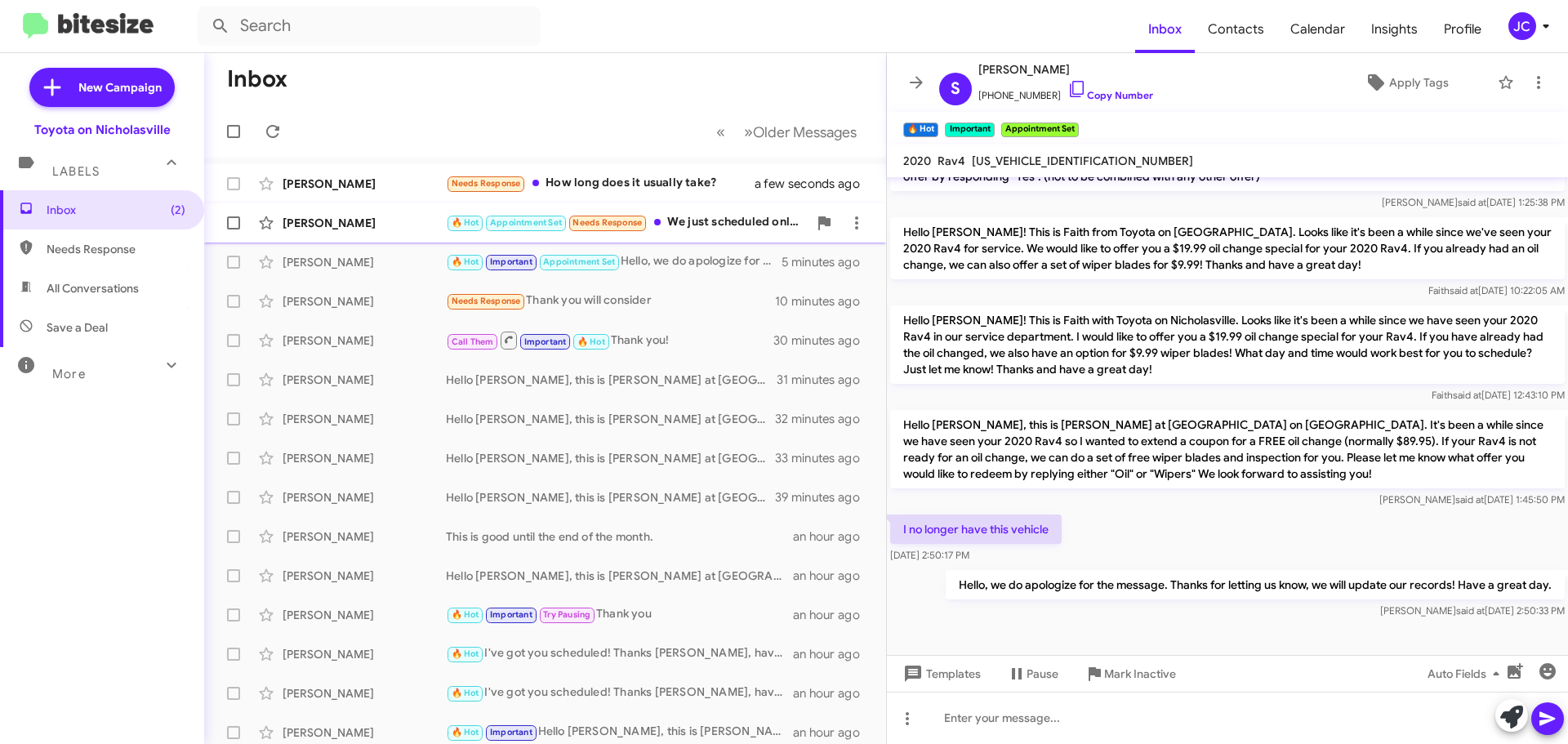
click at [345, 232] on div "Michael Hillard 🔥 Hot Appointment Set Needs Response We just scheduled online f…" at bounding box center [545, 223] width 656 height 33
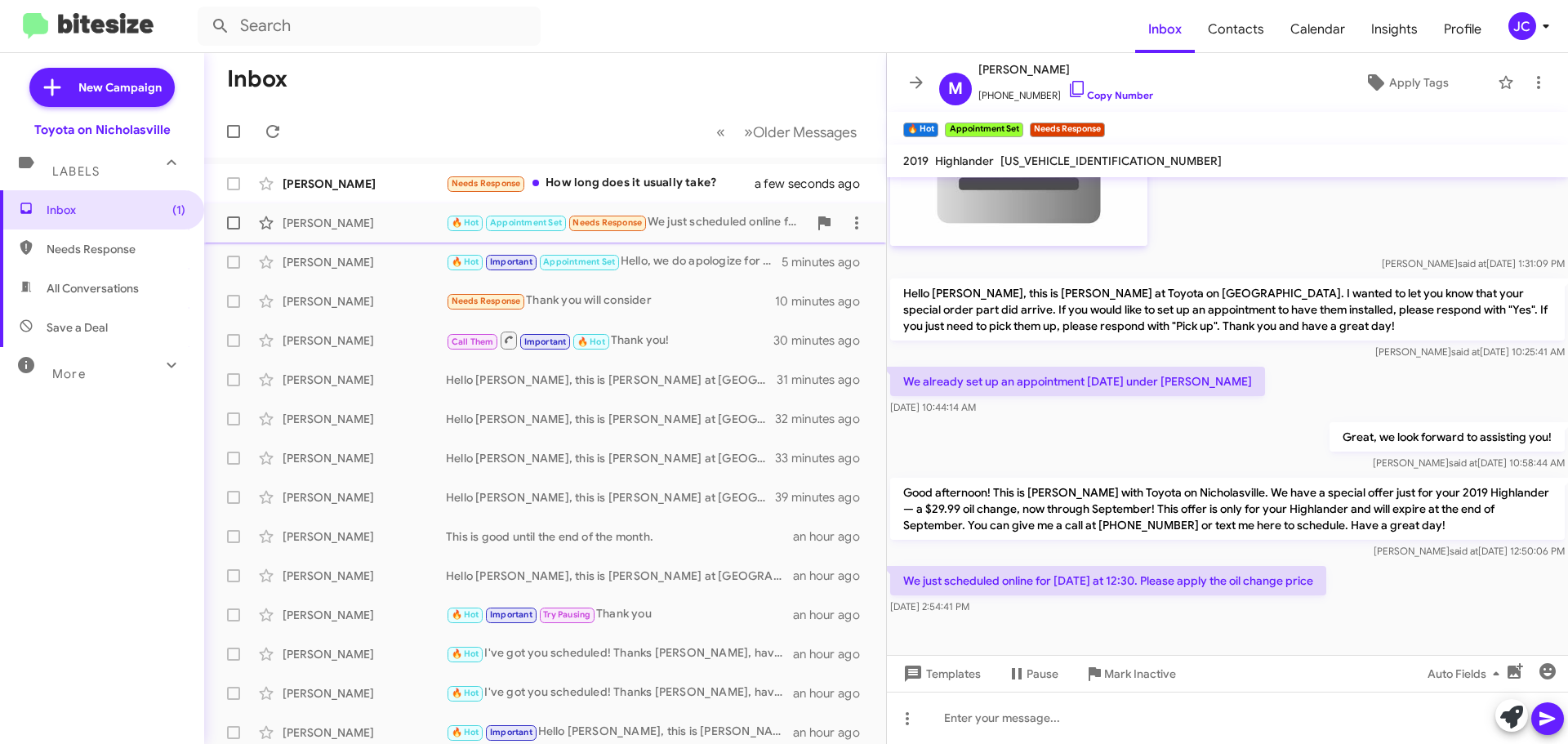
click at [230, 225] on span at bounding box center [234, 223] width 13 height 13
click at [233, 230] on input "checkbox" at bounding box center [233, 230] width 1 height 1
checkbox input "true"
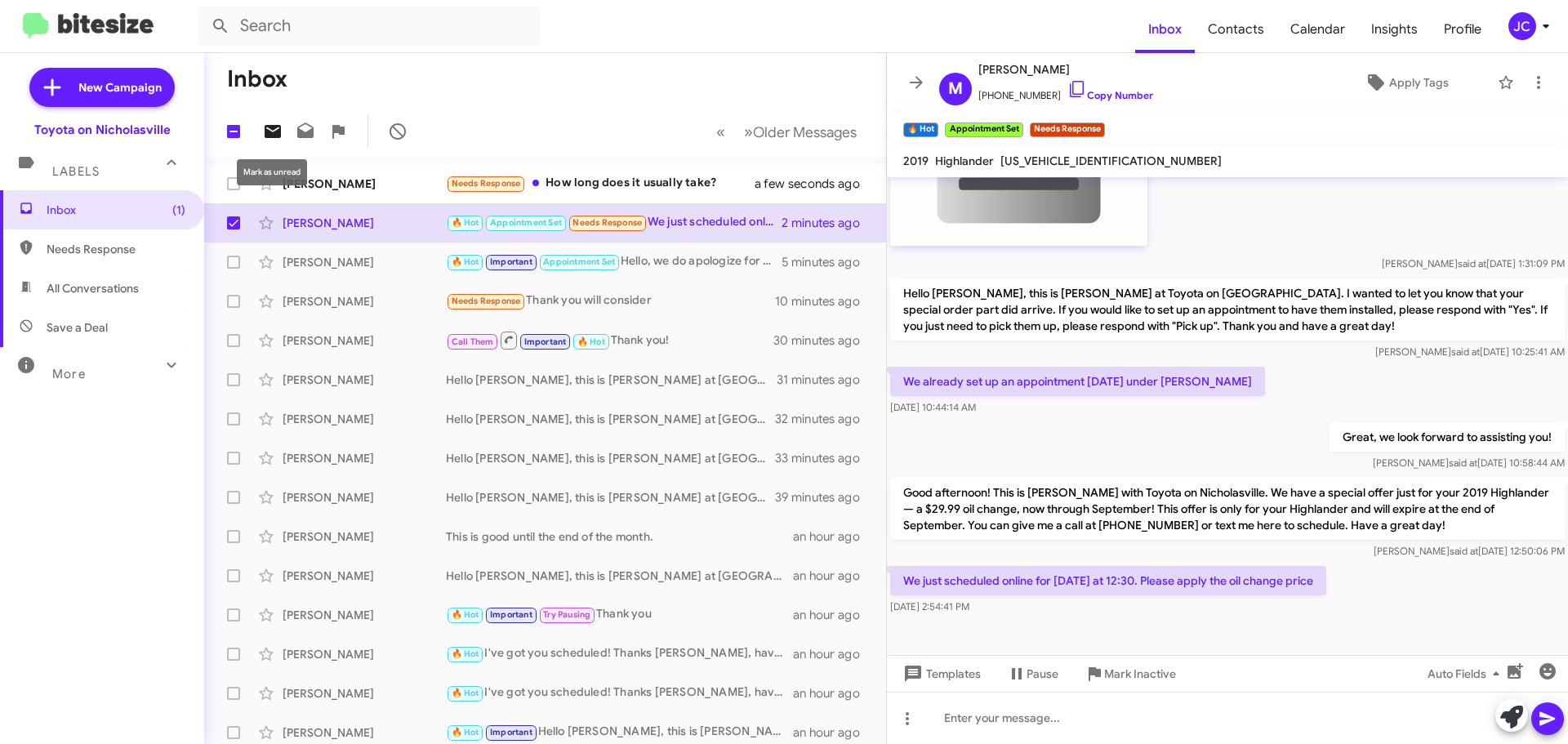
click at [275, 134] on icon at bounding box center [273, 132] width 16 height 13
click at [378, 197] on div "Jared Griffin Needs Response How long does it usually take? a few seconds ago" at bounding box center [545, 184] width 656 height 33
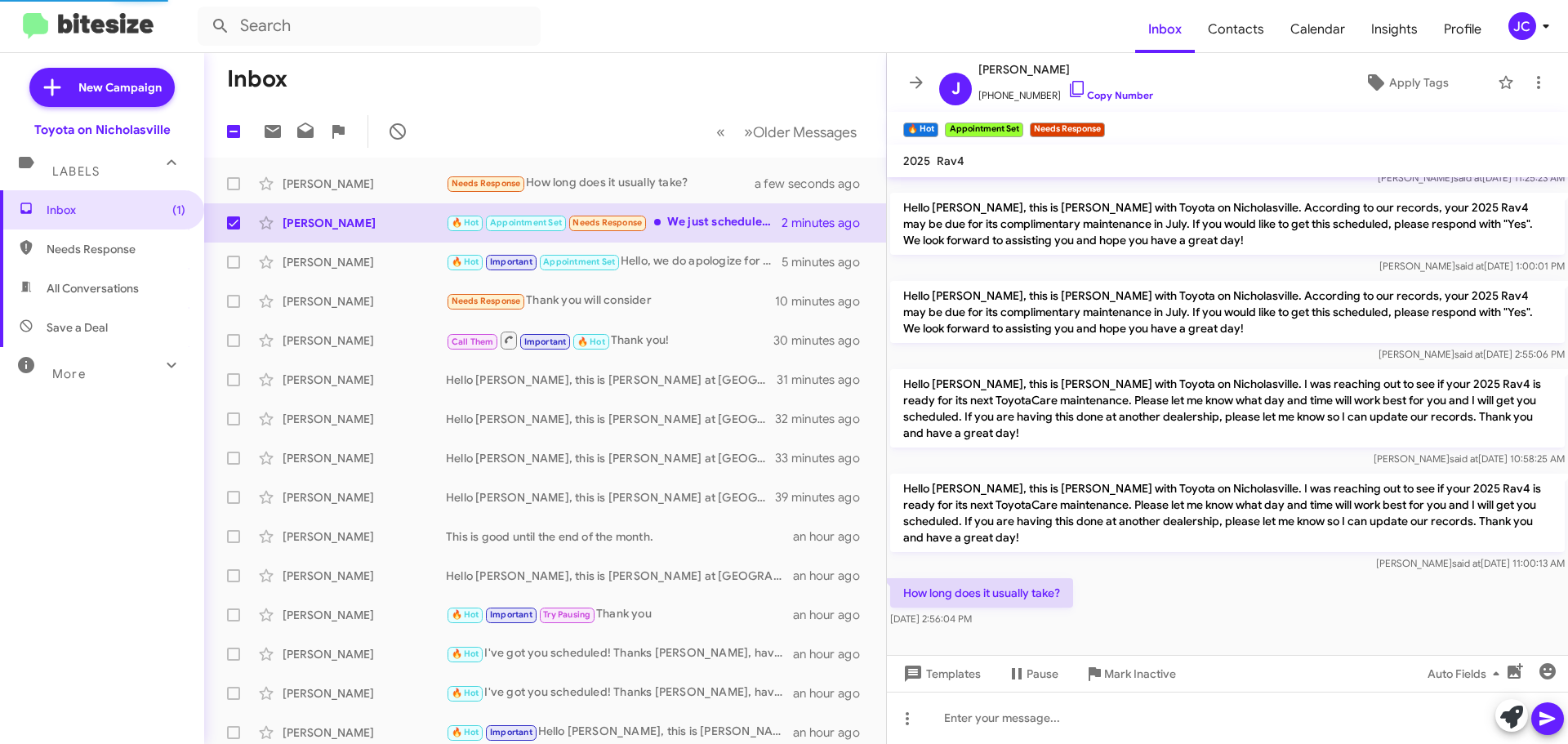
scroll to position [76, 0]
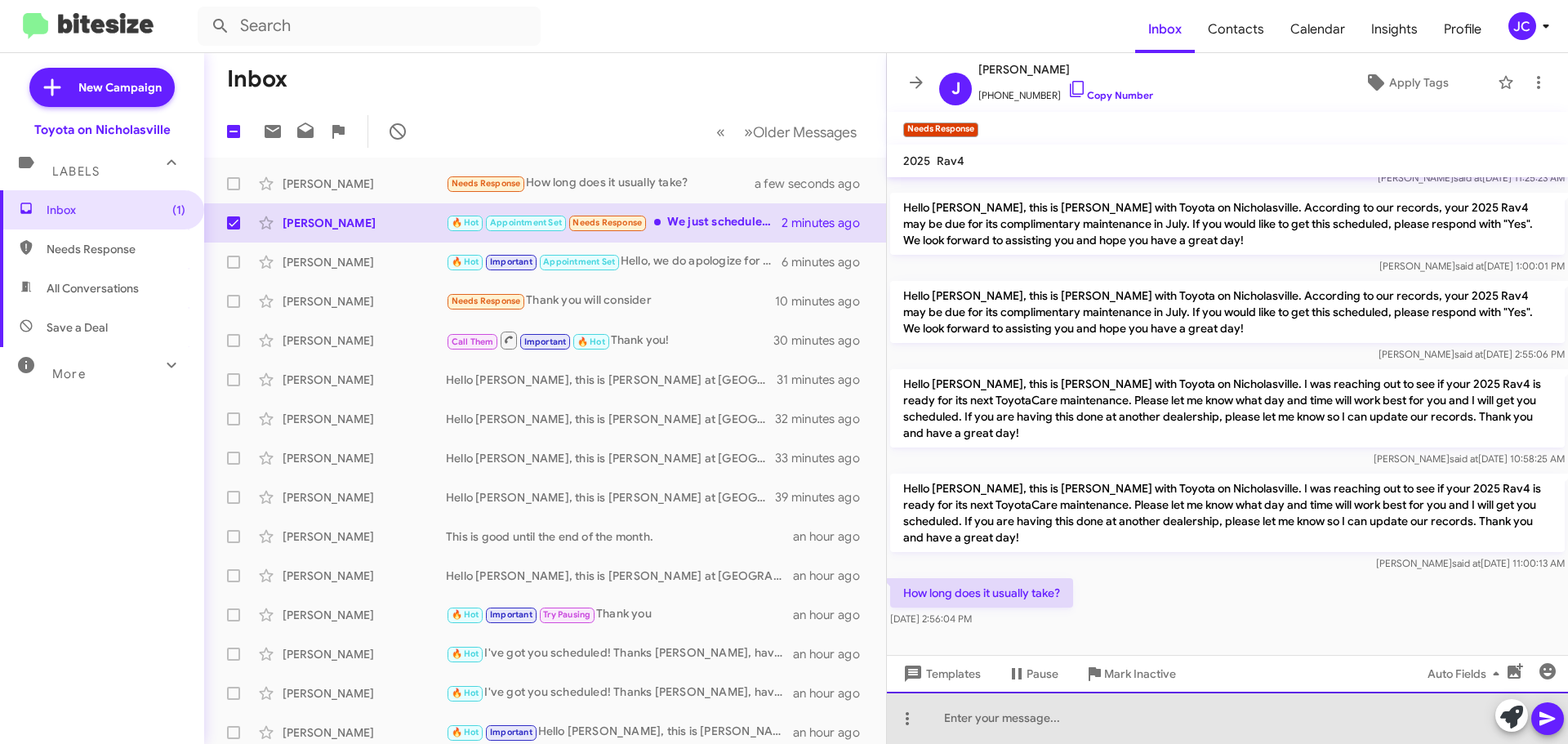
click at [1144, 708] on div at bounding box center [1227, 718] width 681 height 53
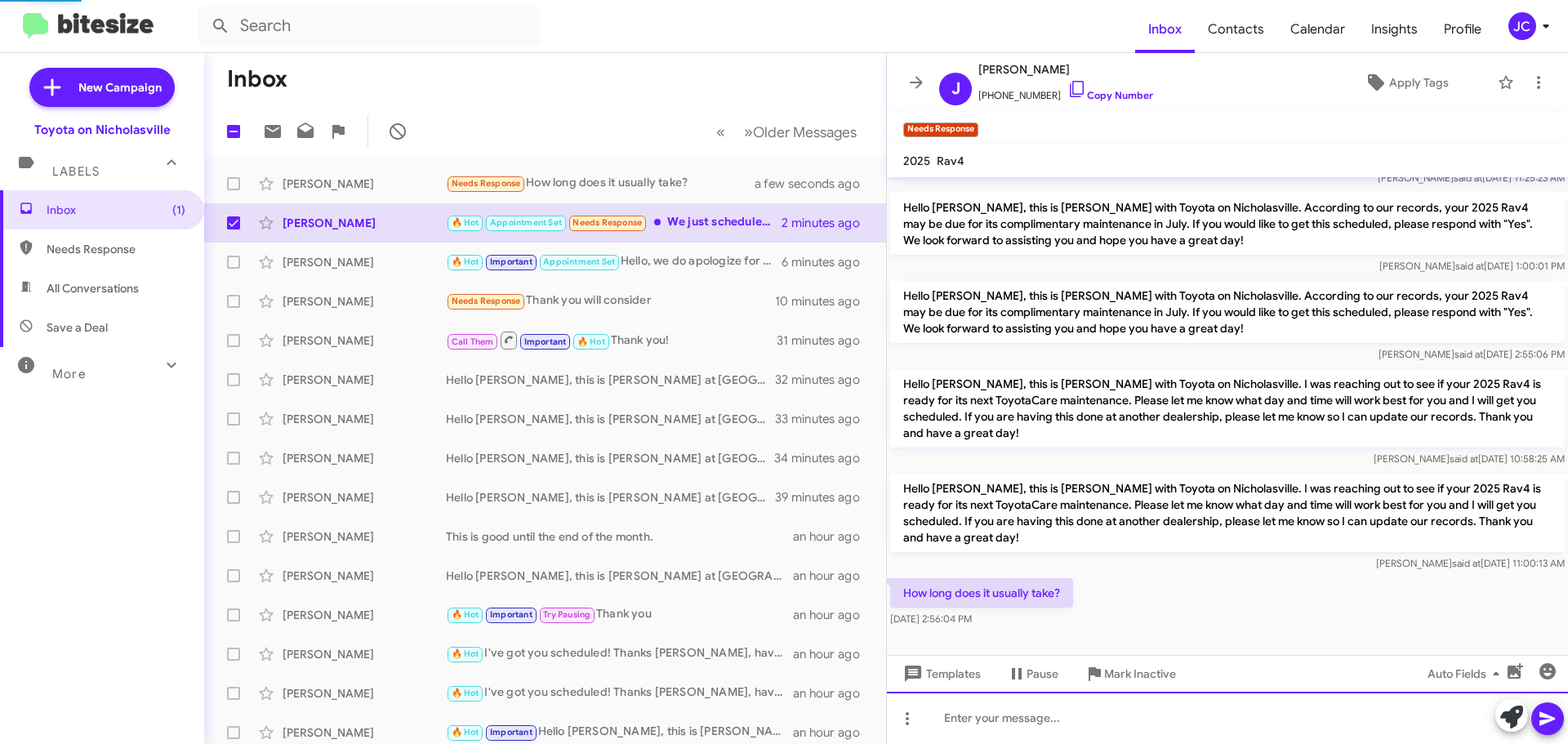
scroll to position [136, 0]
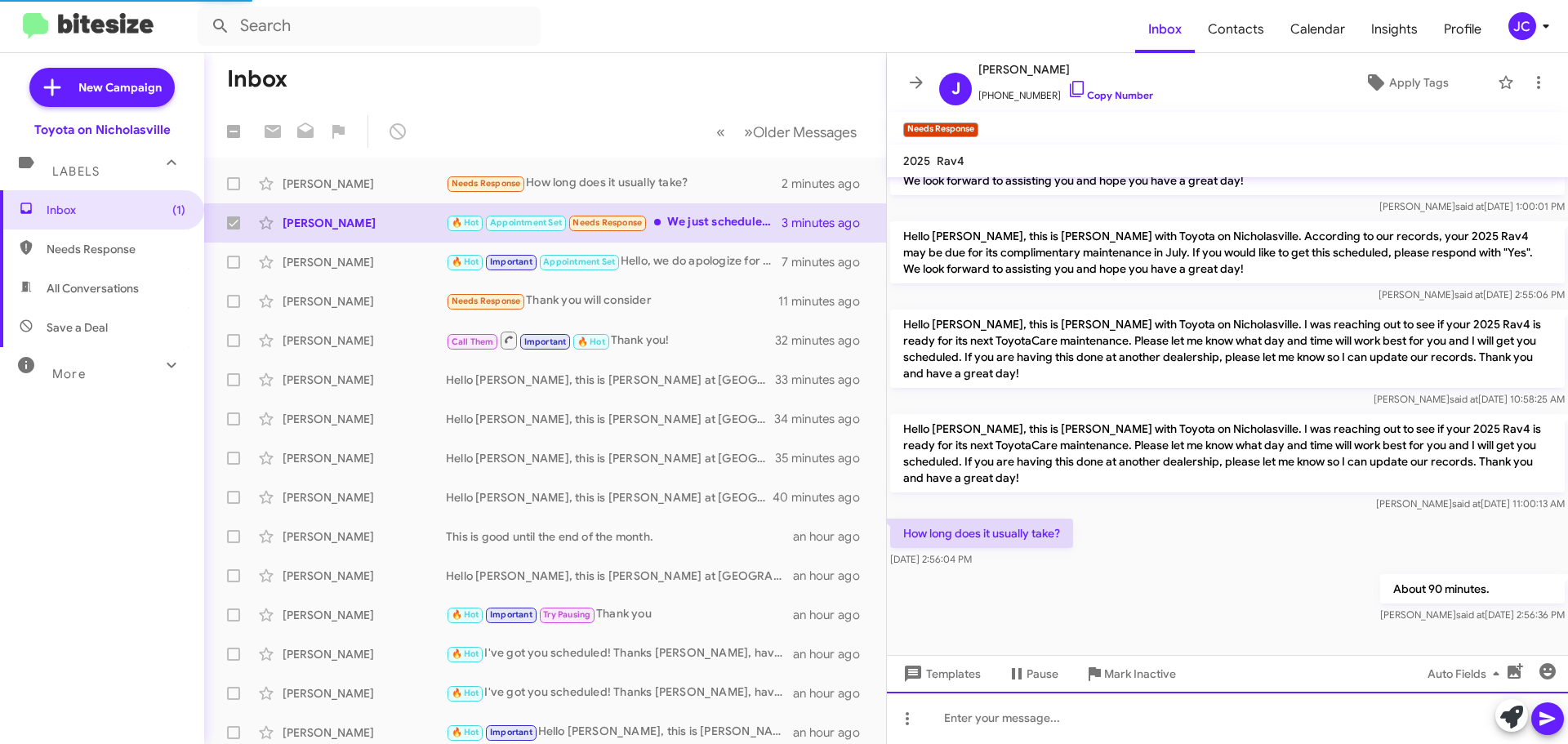
checkbox input "false"
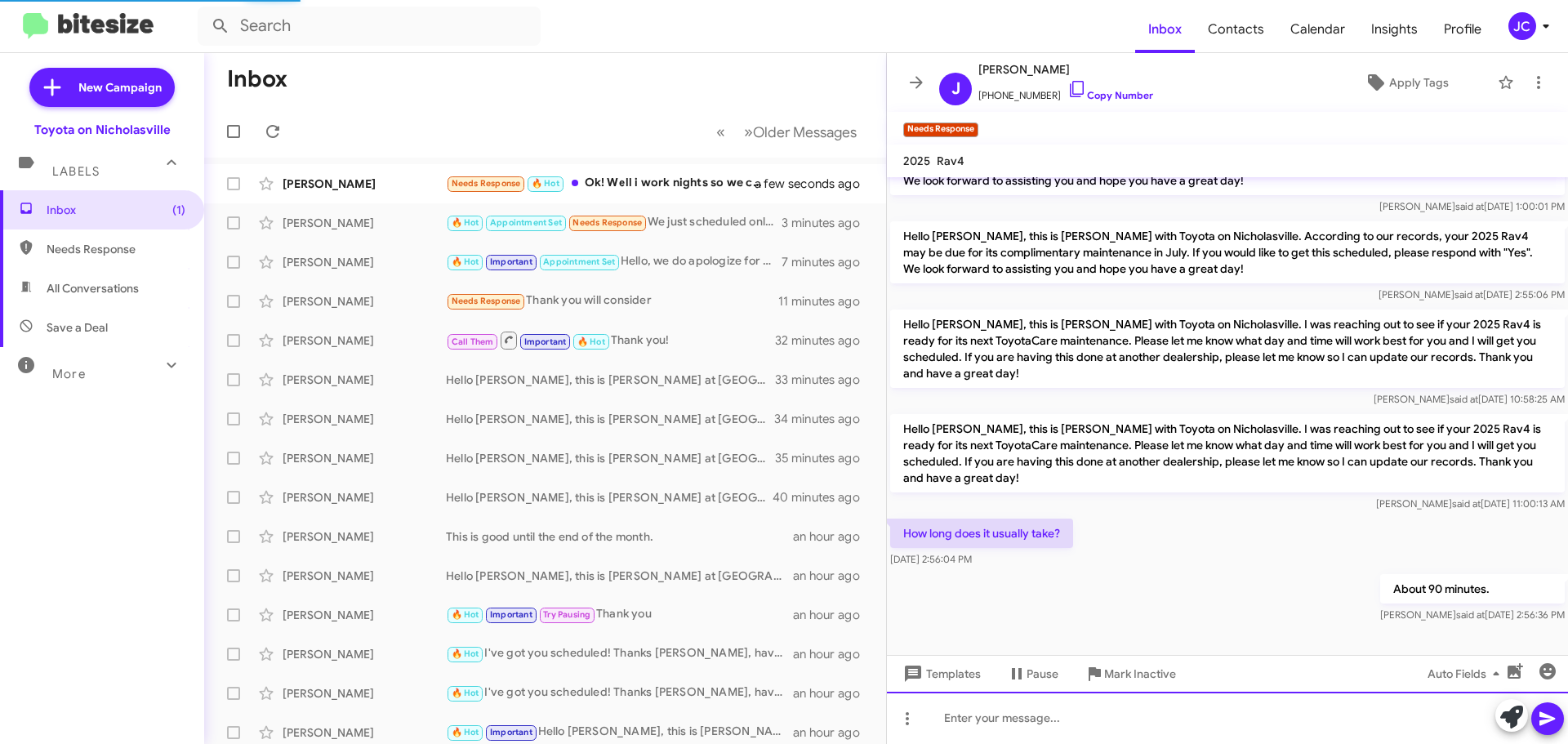
scroll to position [0, 0]
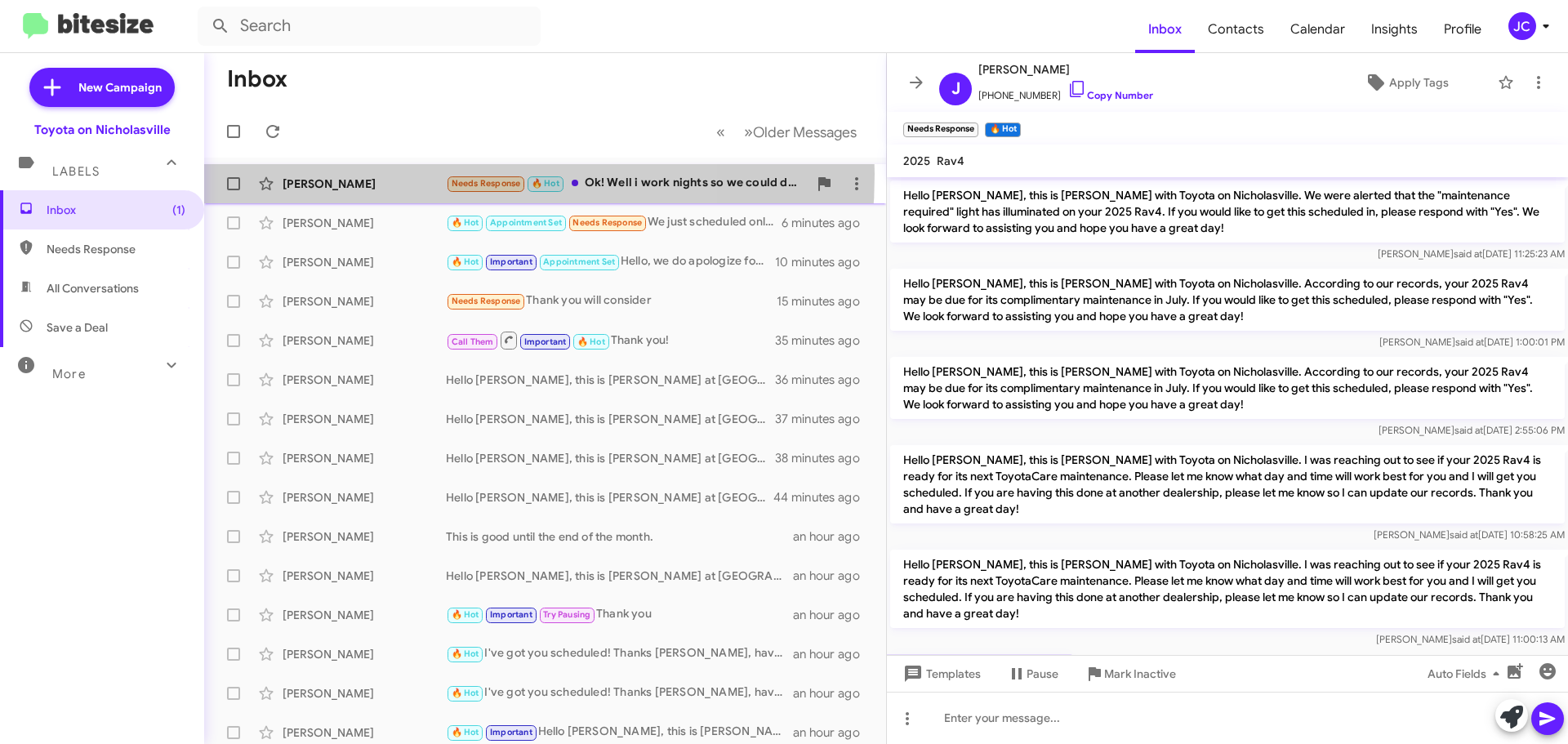
click at [381, 174] on div "Jared Griffin Needs Response 🔥 Hot Ok! Well i work nights so we could do noon a…" at bounding box center [545, 184] width 656 height 33
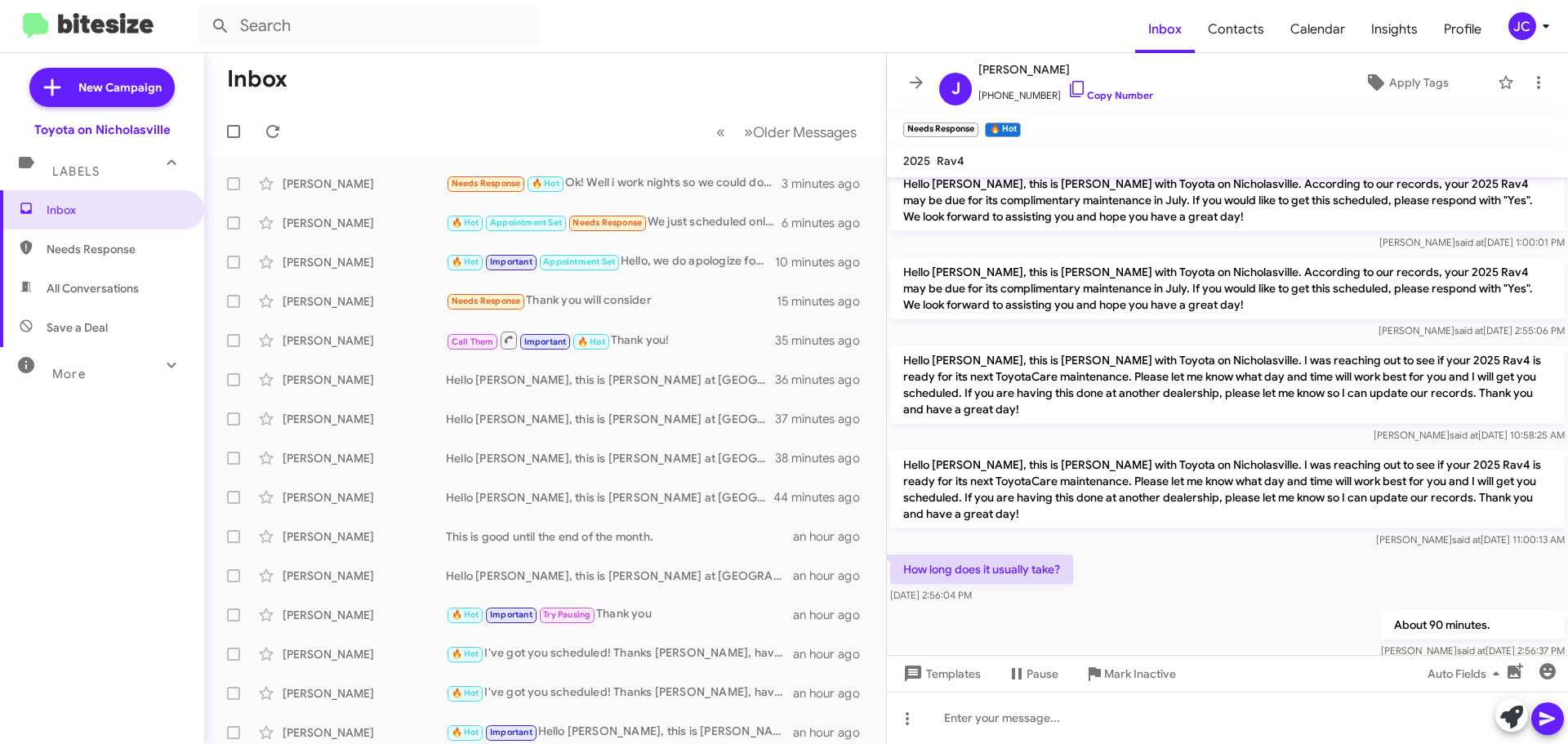
scroll to position [195, 0]
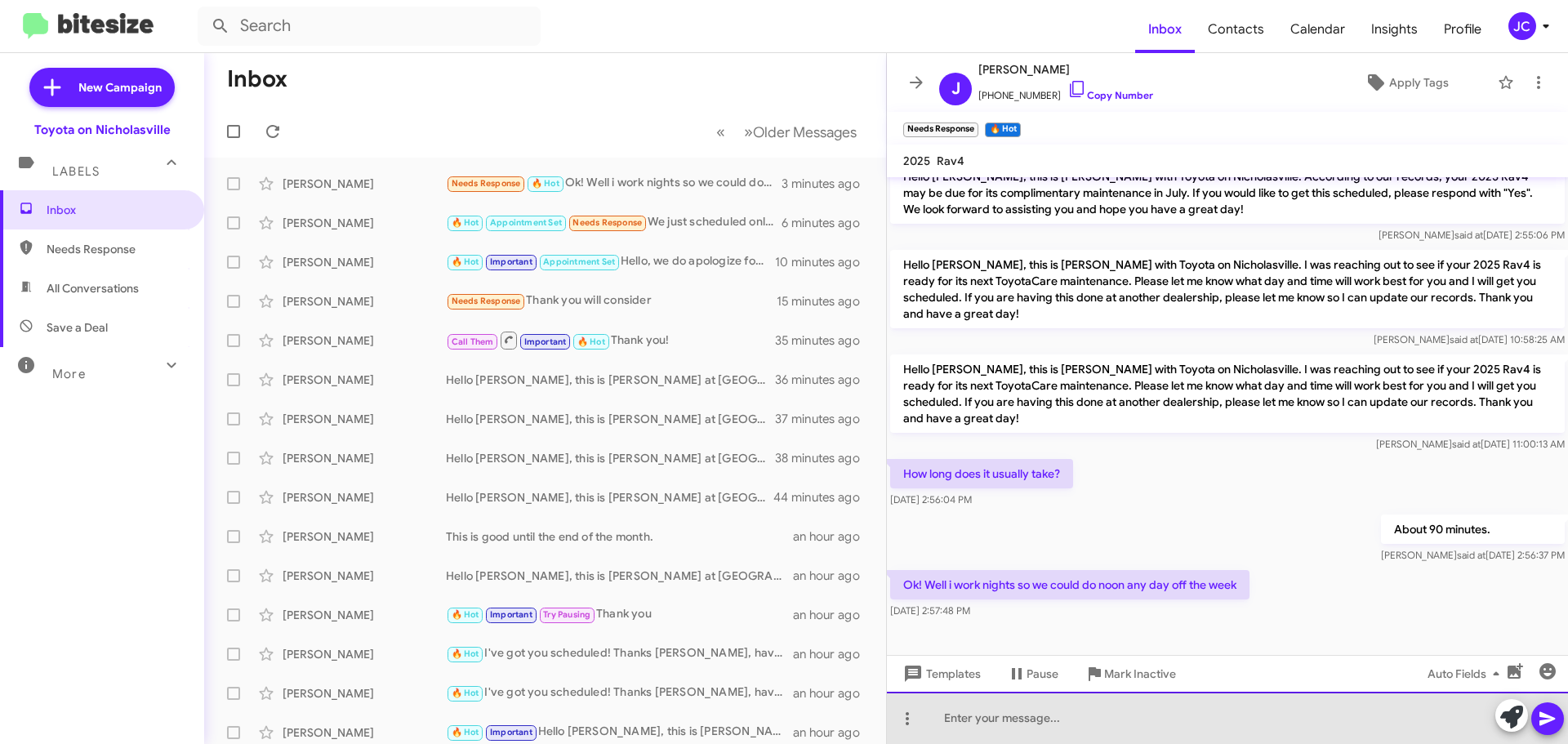
click at [1180, 713] on div at bounding box center [1227, 718] width 681 height 53
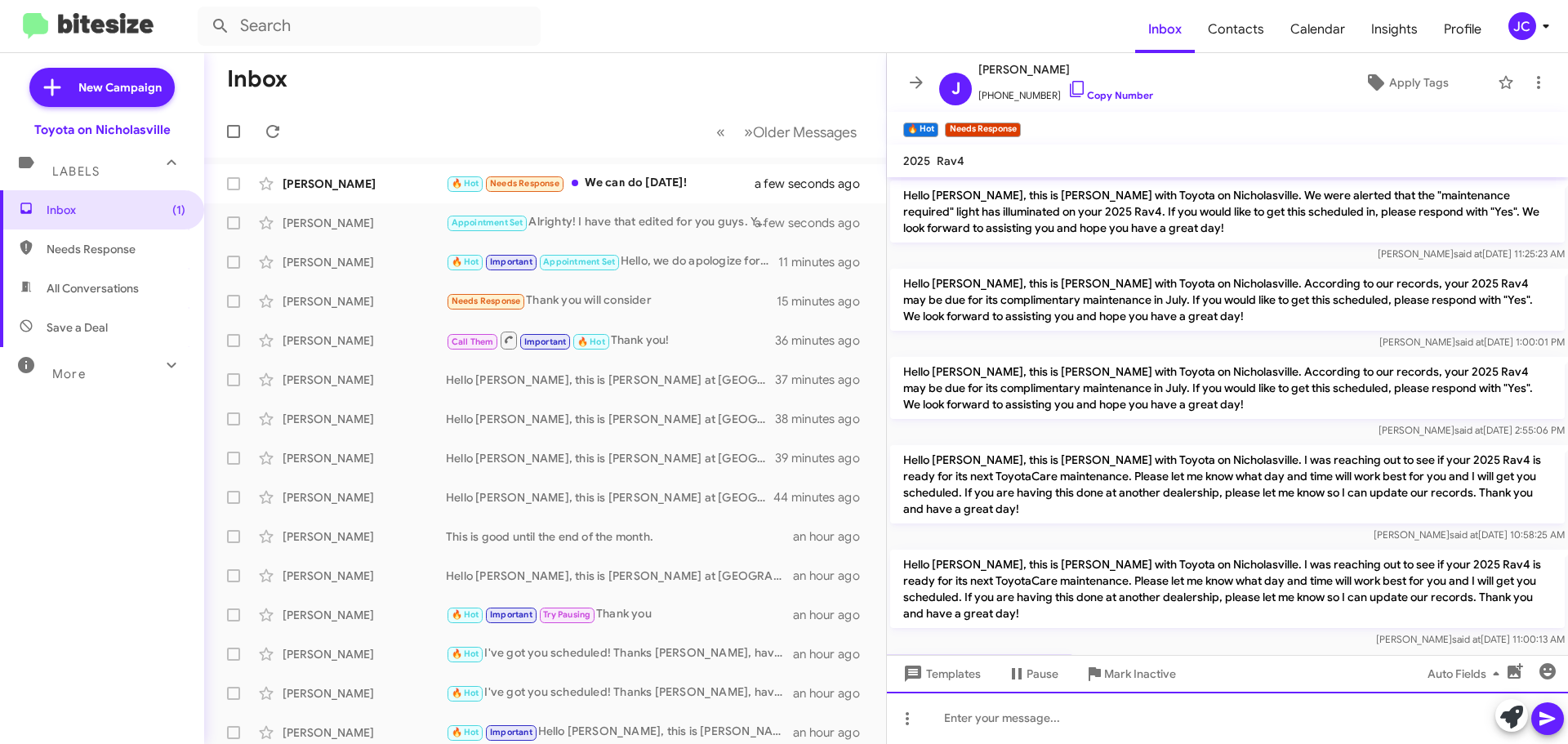
scroll to position [314, 0]
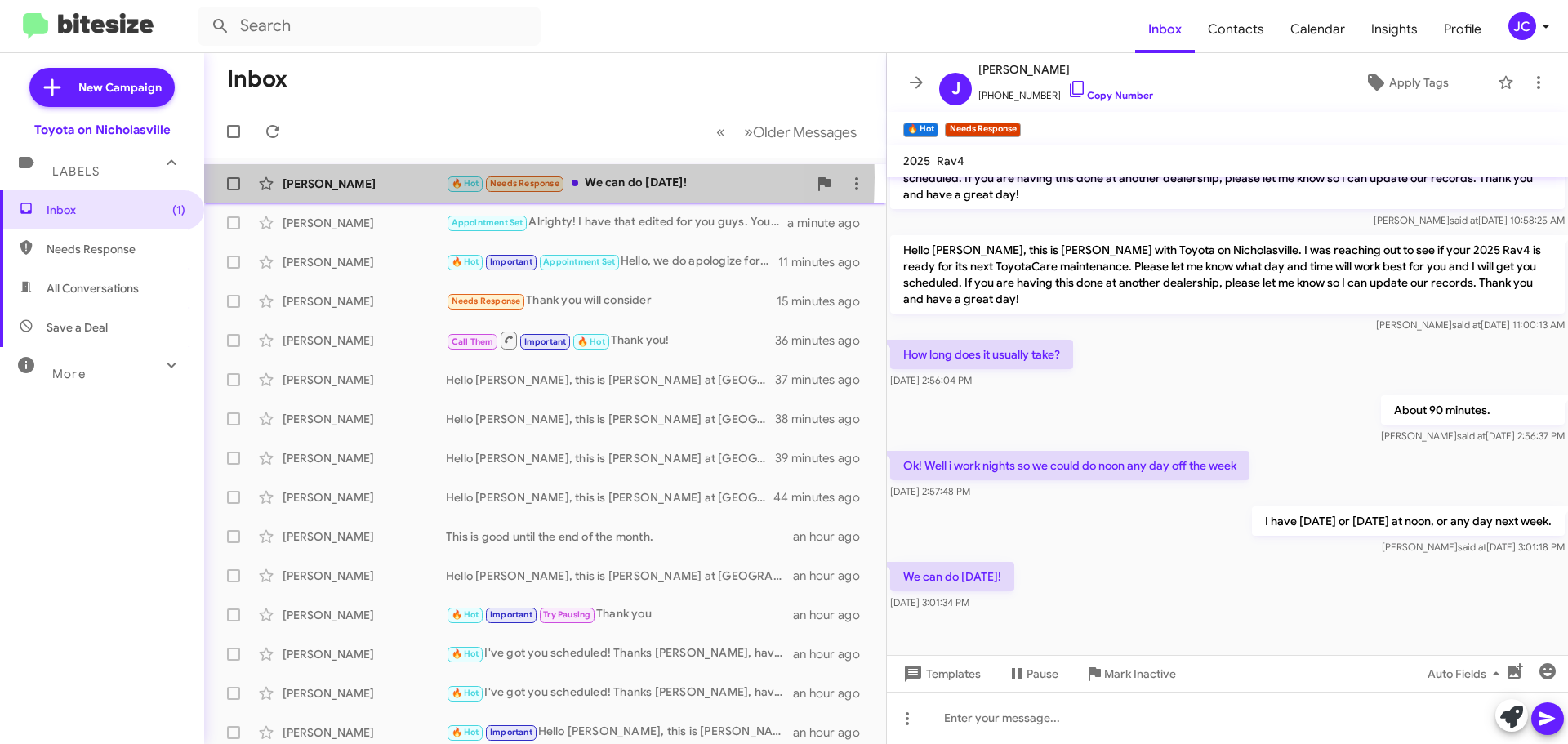
click at [424, 177] on div "[PERSON_NAME]" at bounding box center [364, 184] width 164 height 16
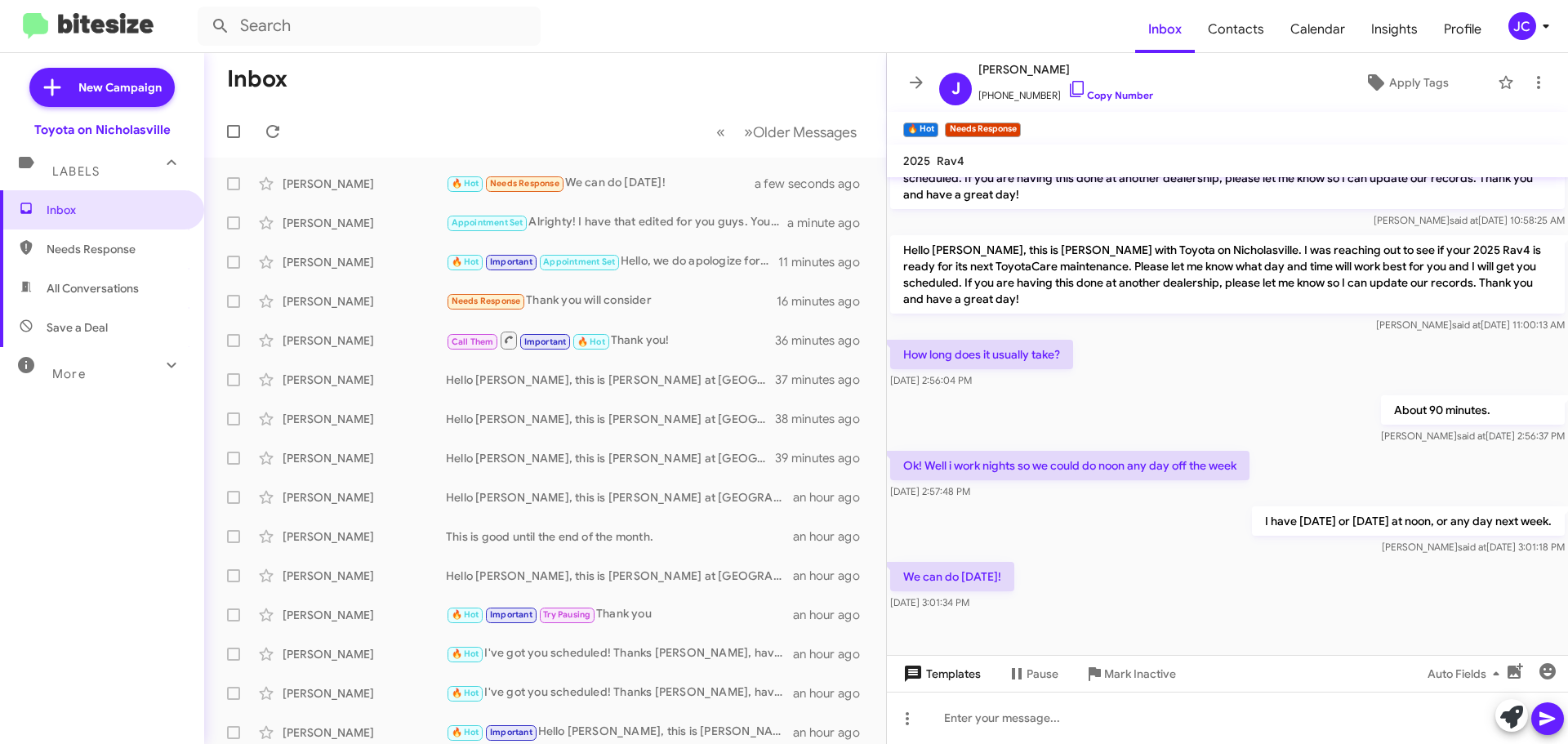
click at [968, 679] on span "Templates" at bounding box center [940, 674] width 81 height 30
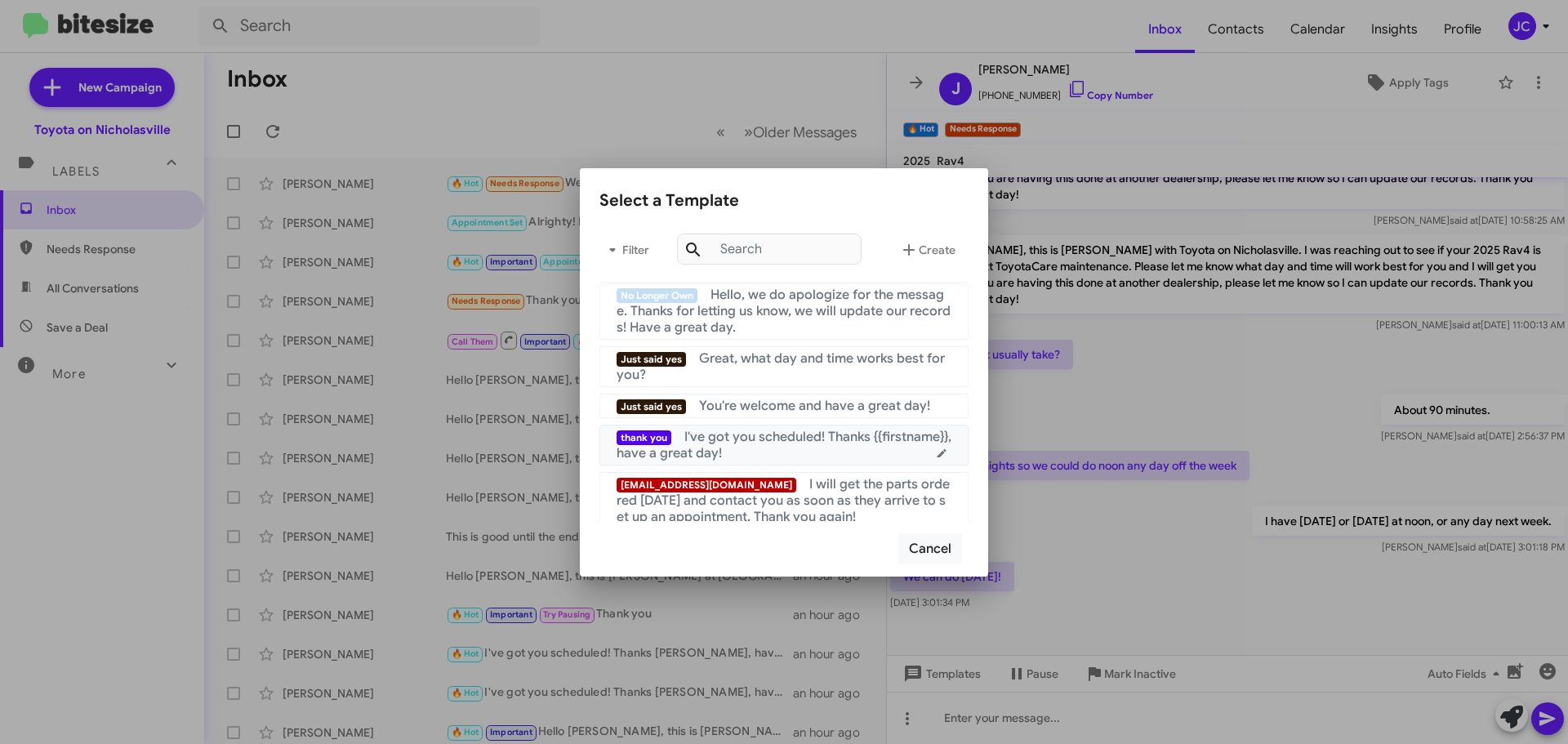
click at [837, 444] on span "I've got you scheduled! Thanks {{firstname}}, have a great day!" at bounding box center [783, 445] width 335 height 33
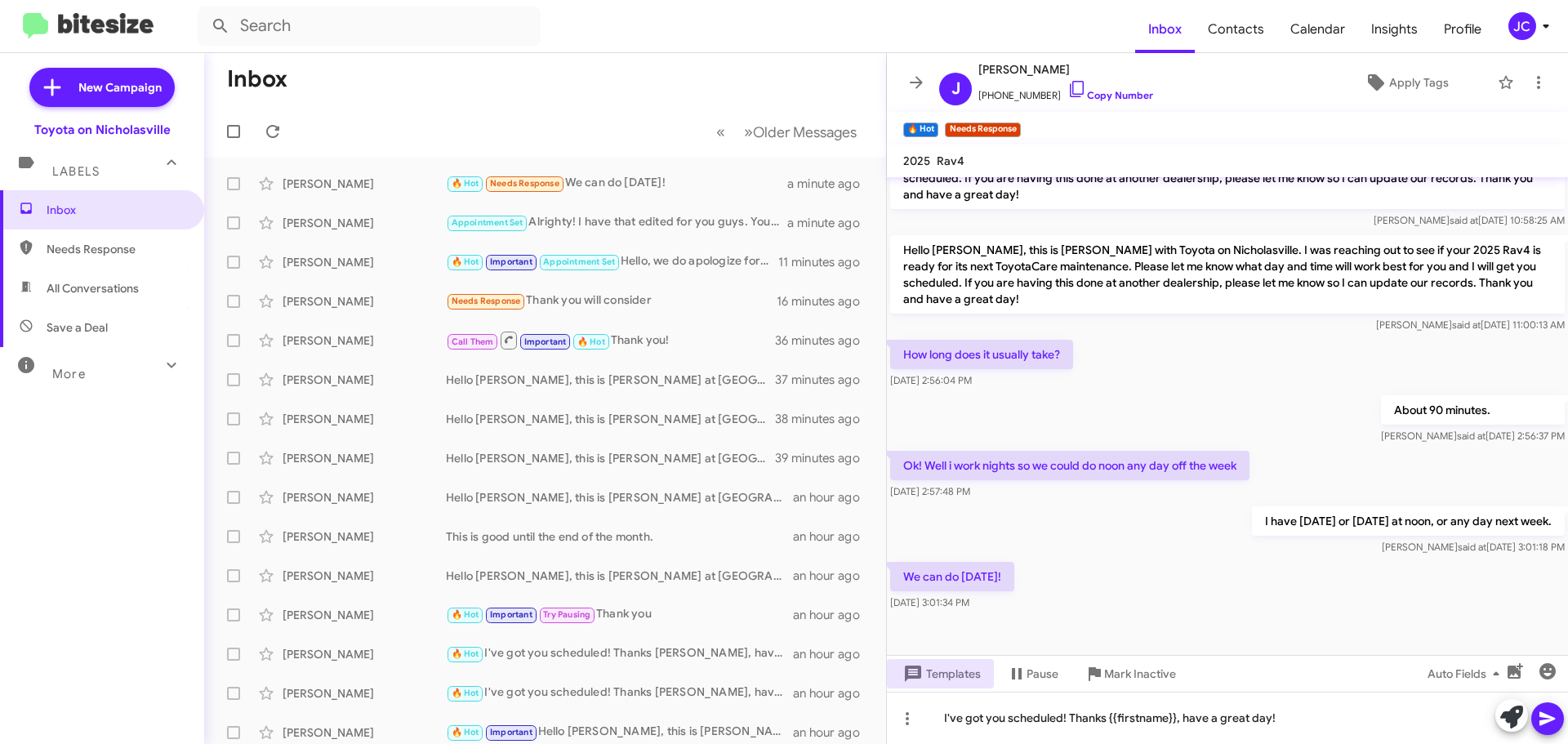
click at [1539, 723] on icon at bounding box center [1547, 719] width 20 height 20
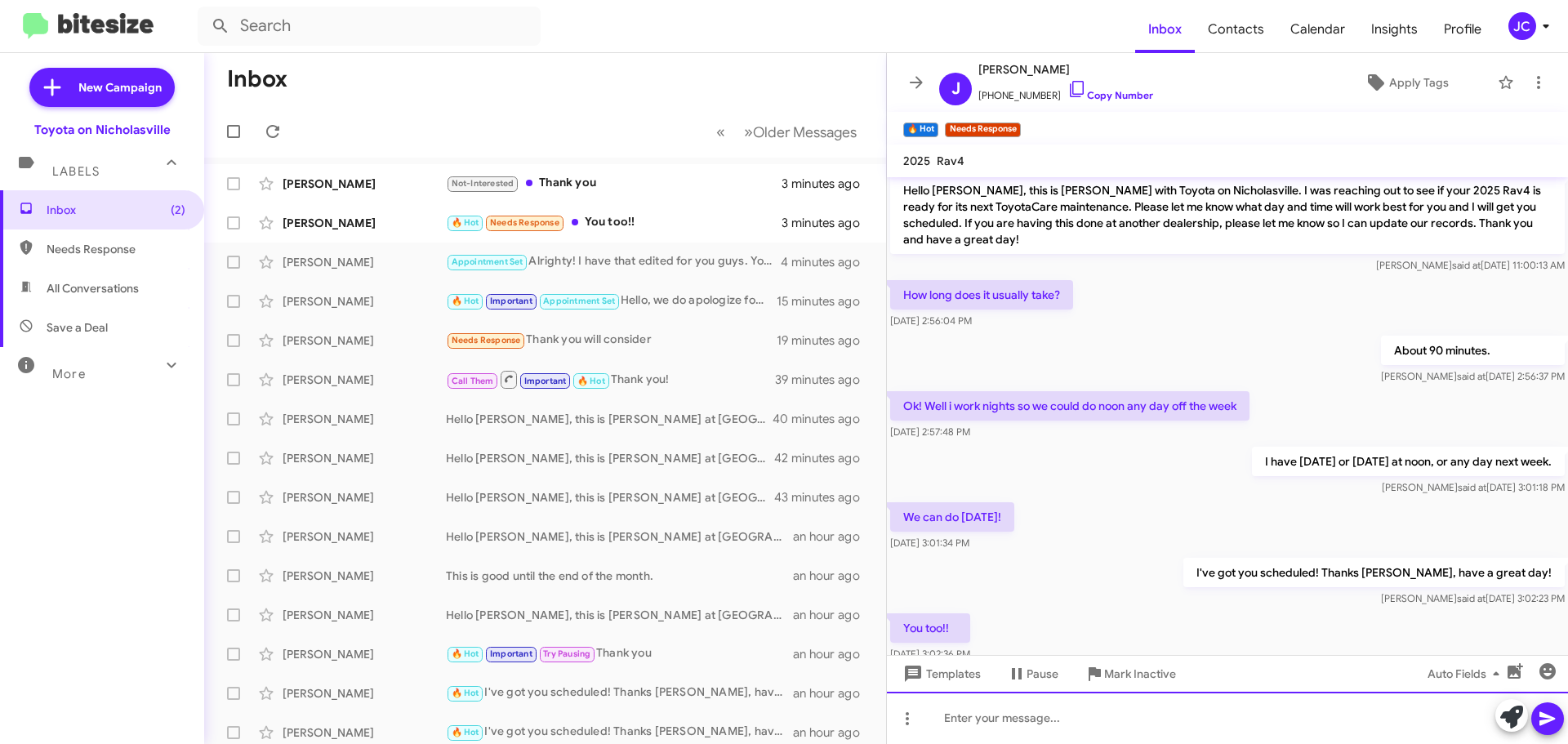
scroll to position [0, 0]
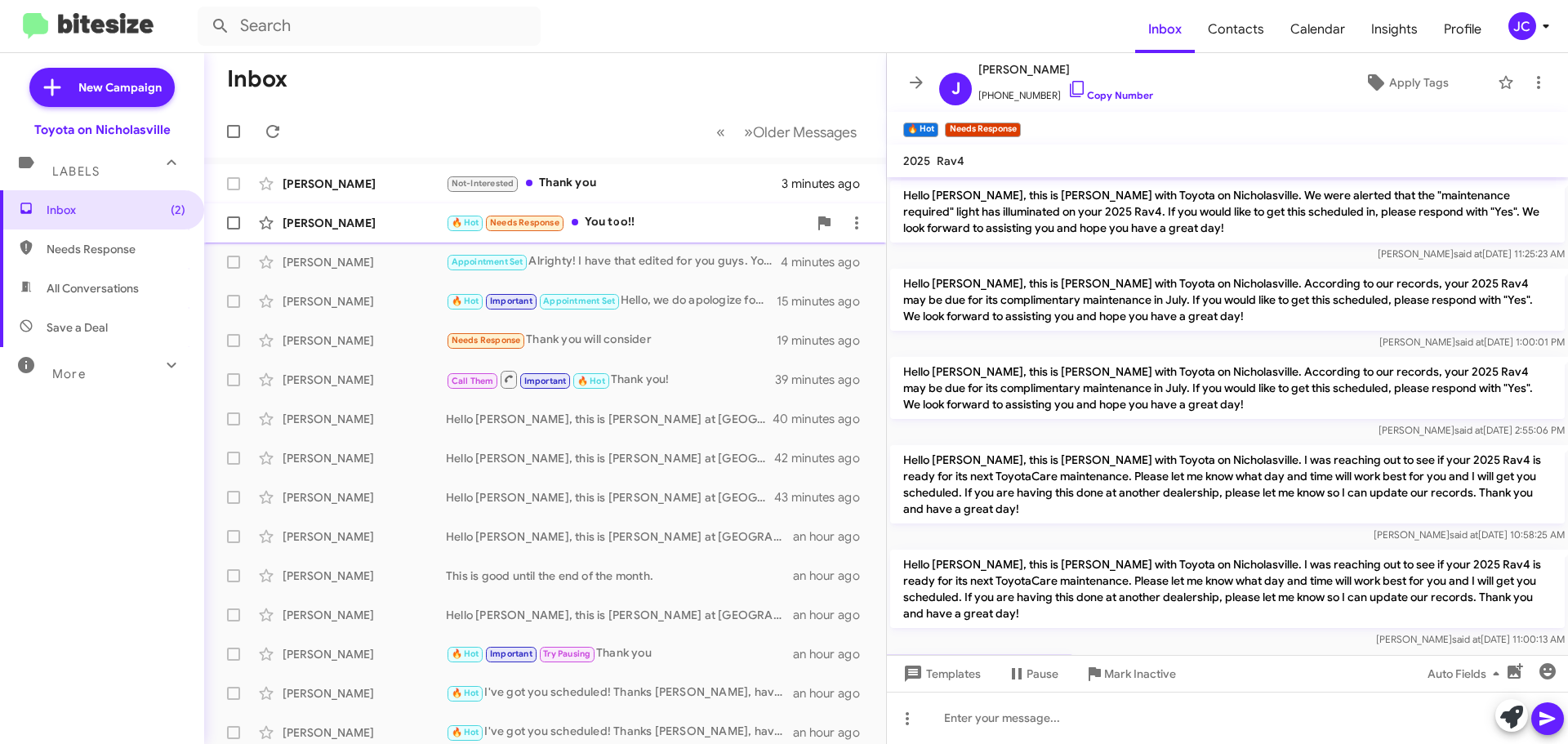
click at [387, 222] on div "[PERSON_NAME]" at bounding box center [364, 223] width 164 height 16
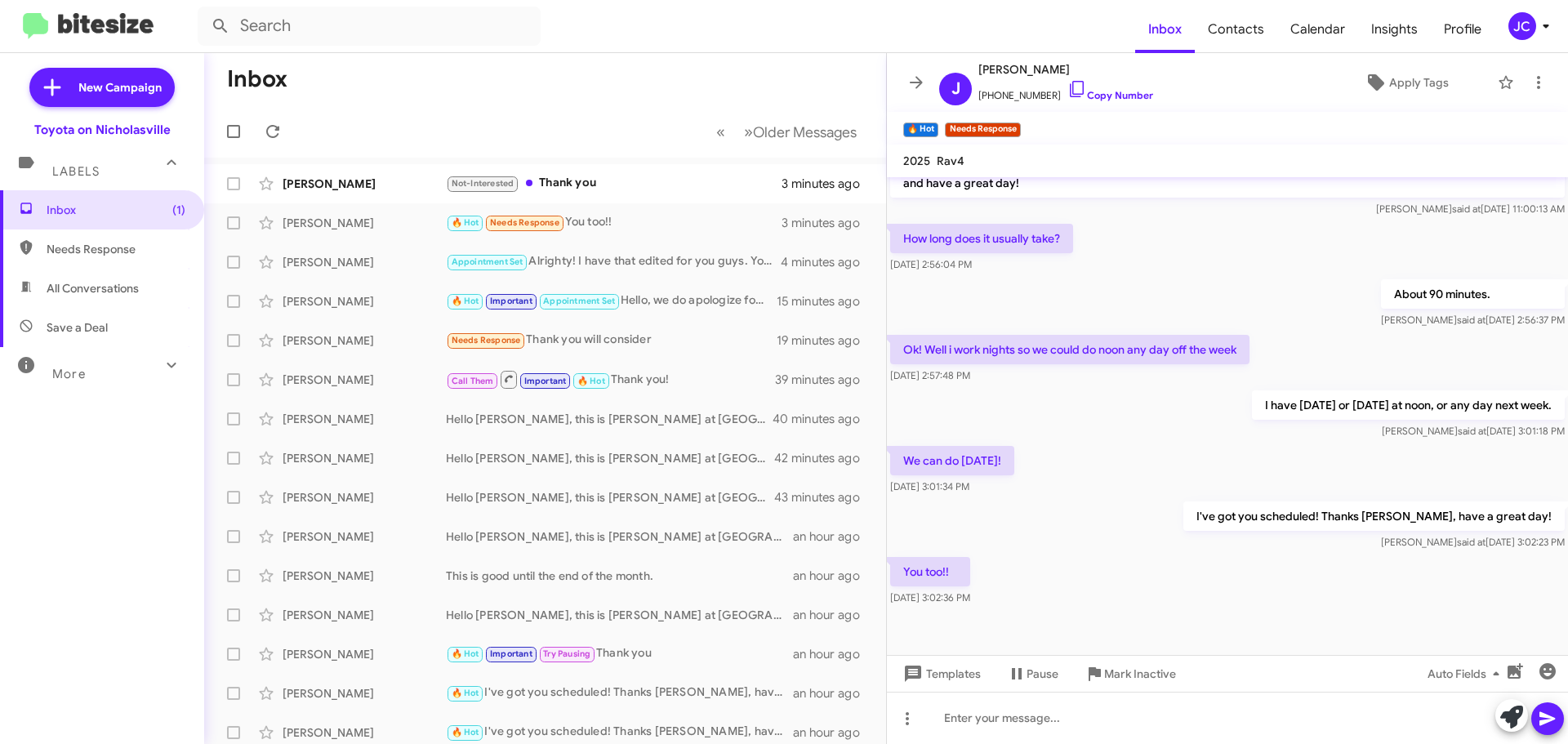
scroll to position [434, 0]
click at [358, 195] on div "Benjamin Taylor Not-Interested Thank you 3 minutes ago" at bounding box center [545, 184] width 656 height 33
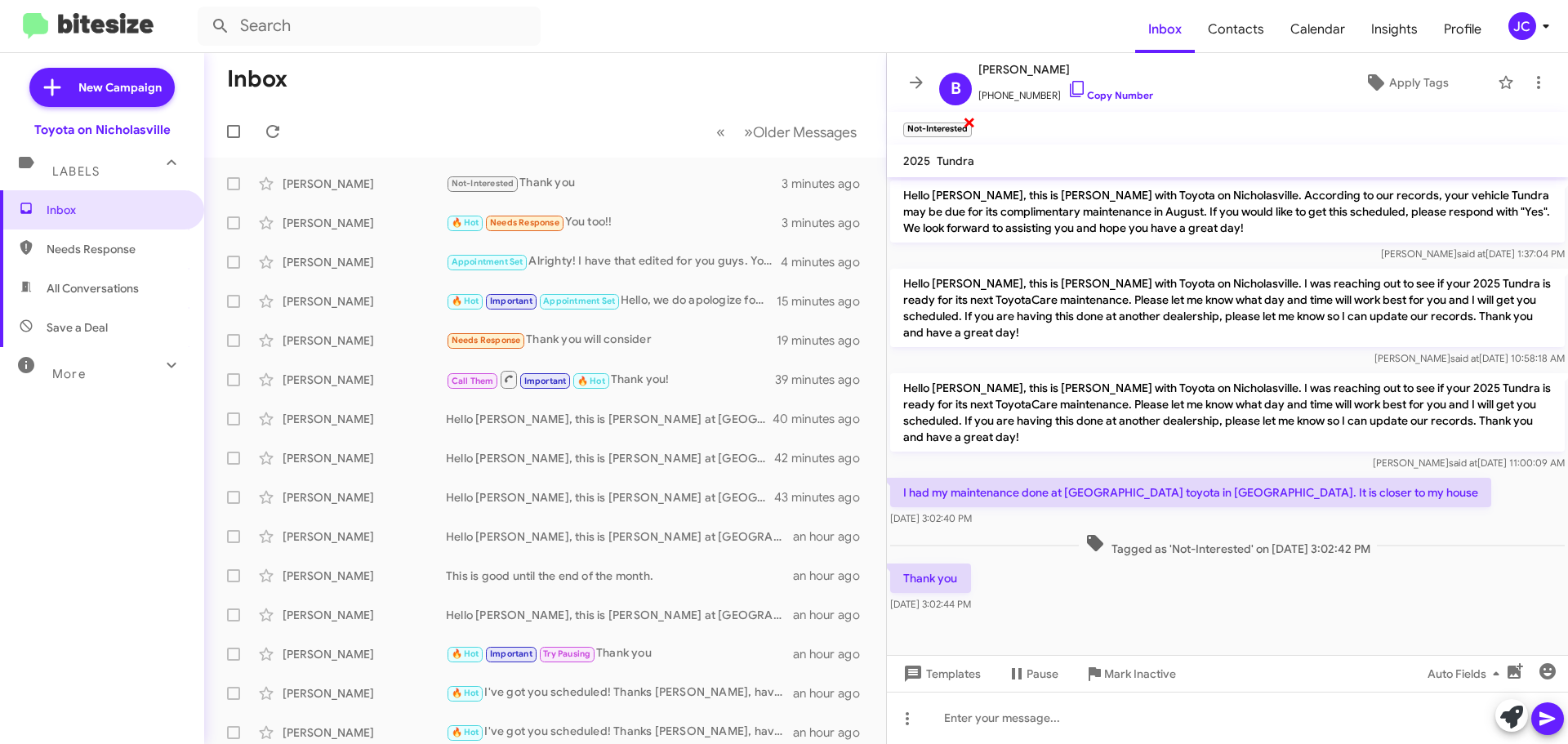
click at [967, 123] on span "×" at bounding box center [969, 122] width 13 height 20
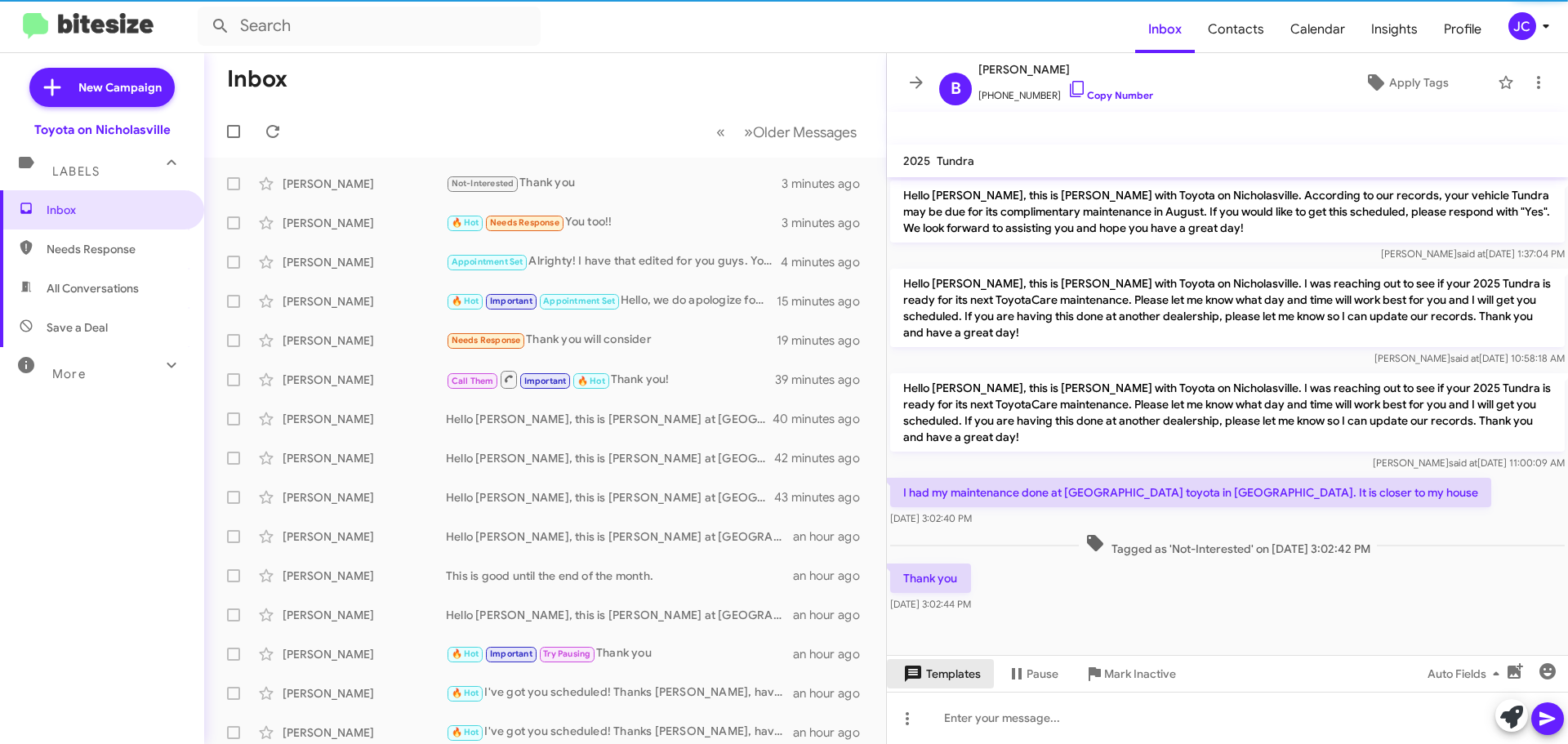
click at [962, 663] on span "Templates" at bounding box center [940, 674] width 81 height 30
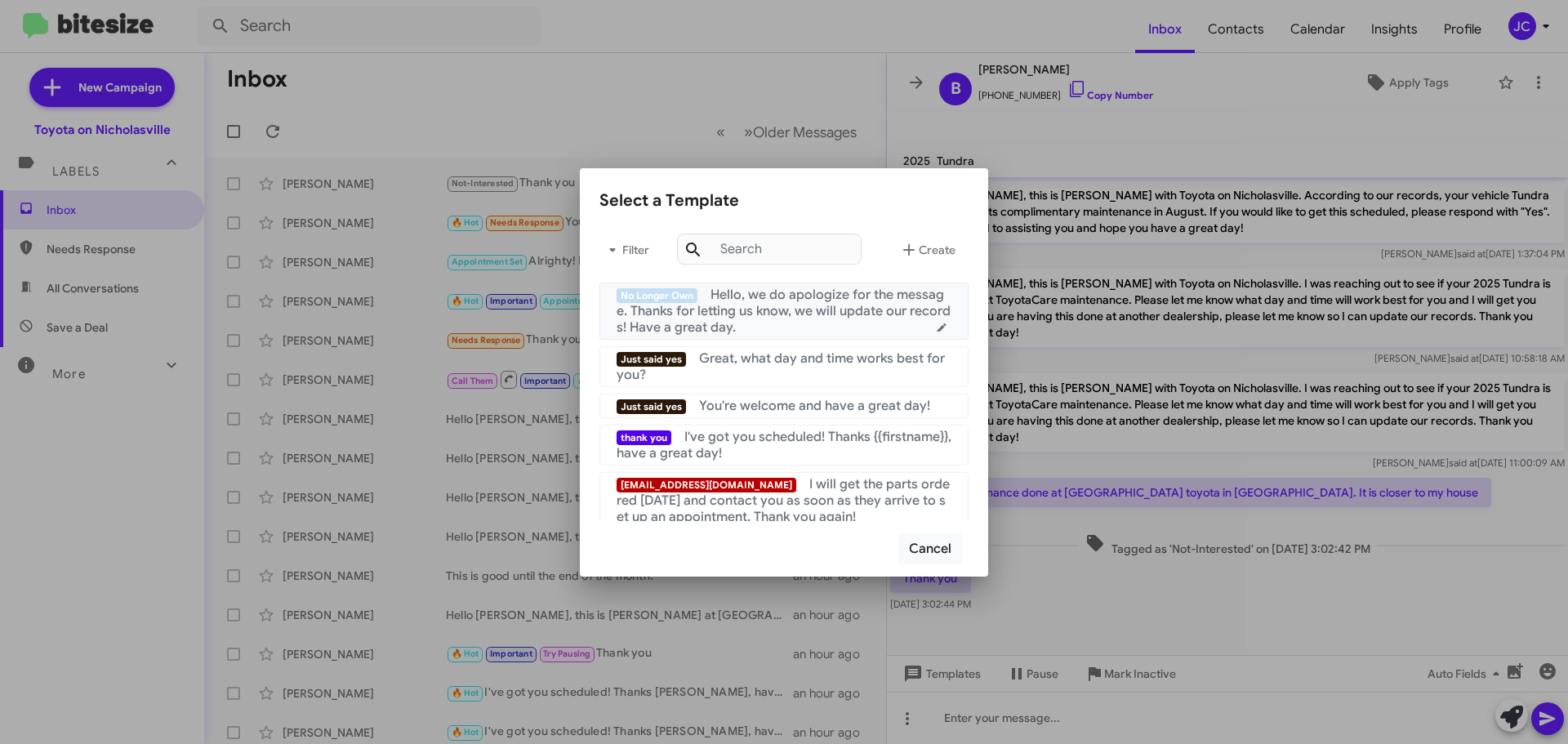
click at [801, 304] on span "Hello, we do apologize for the message. Thanks for letting us know, we will upd…" at bounding box center [783, 311] width 334 height 49
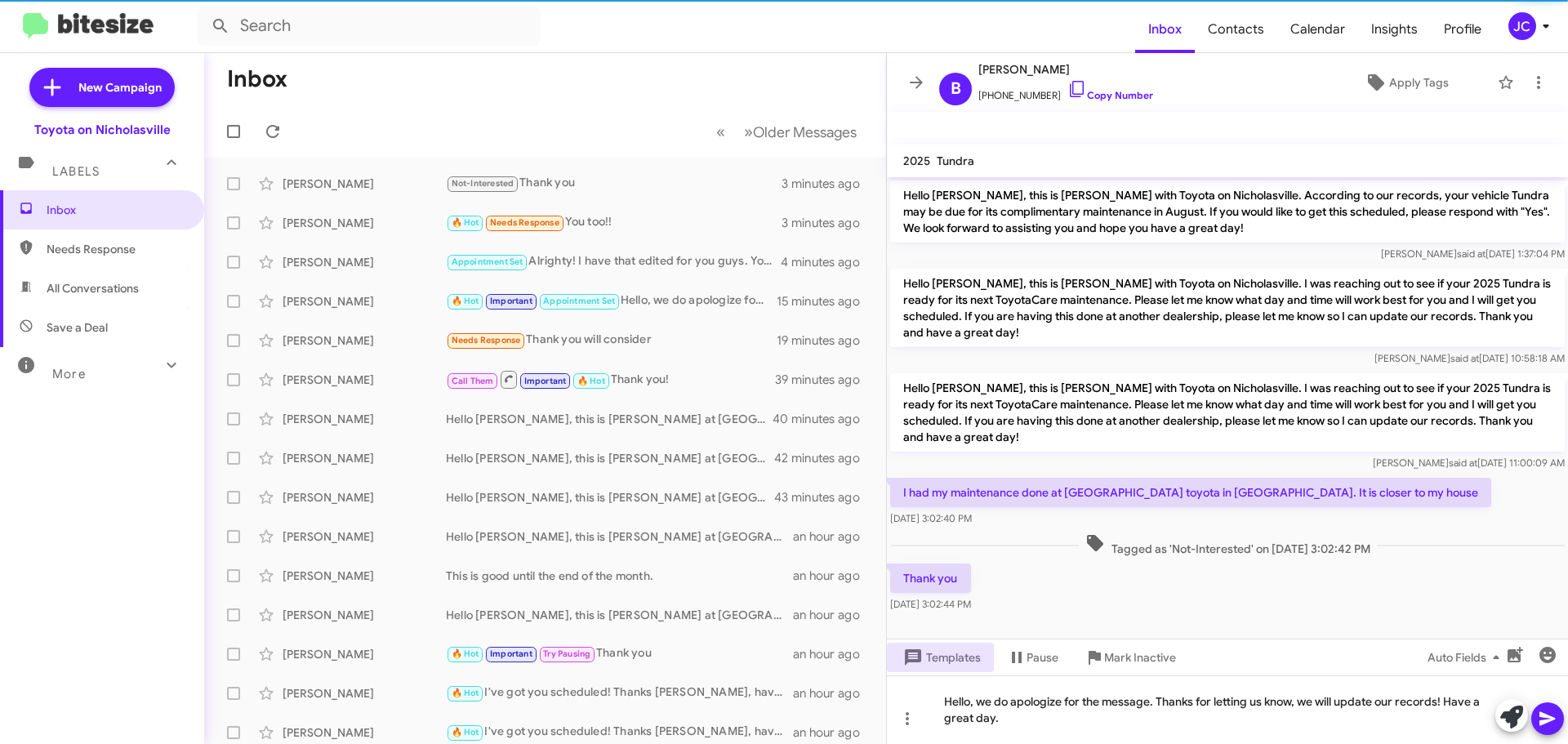
click at [1547, 709] on mat-tooltip-component "Insert emoji (Ctrl+Shift+2)" at bounding box center [1488, 696] width 132 height 49
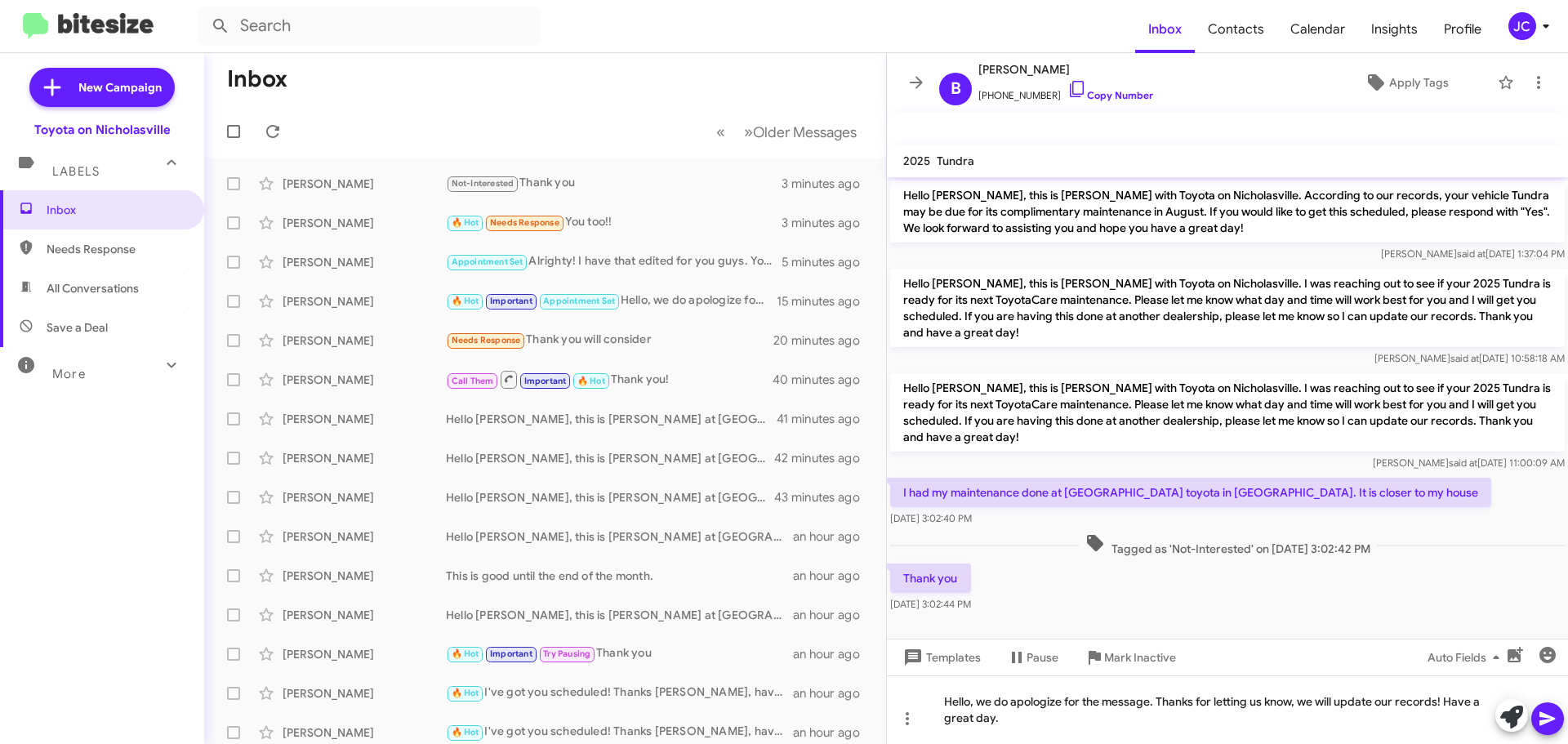
click at [1540, 717] on icon at bounding box center [1547, 719] width 16 height 14
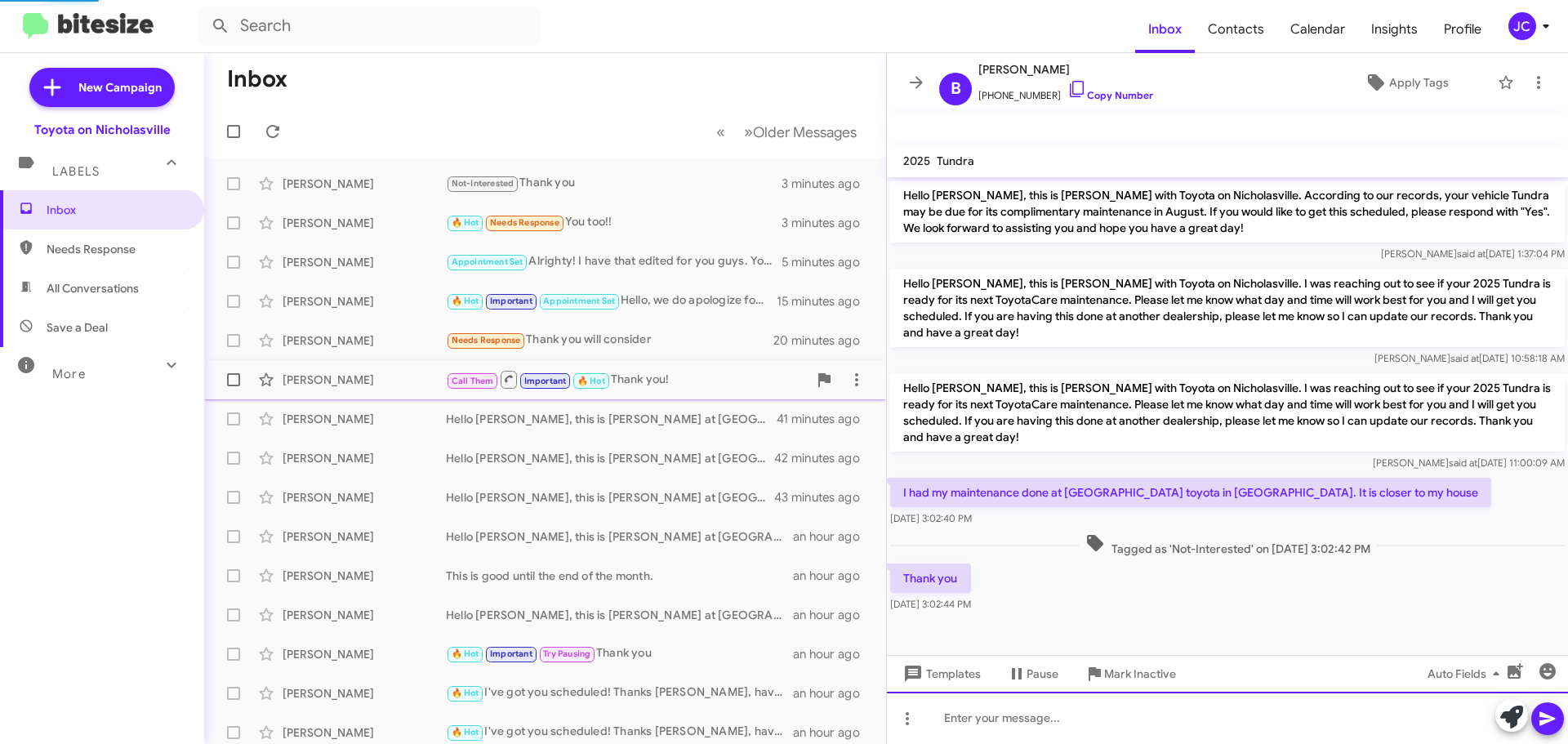
scroll to position [45, 0]
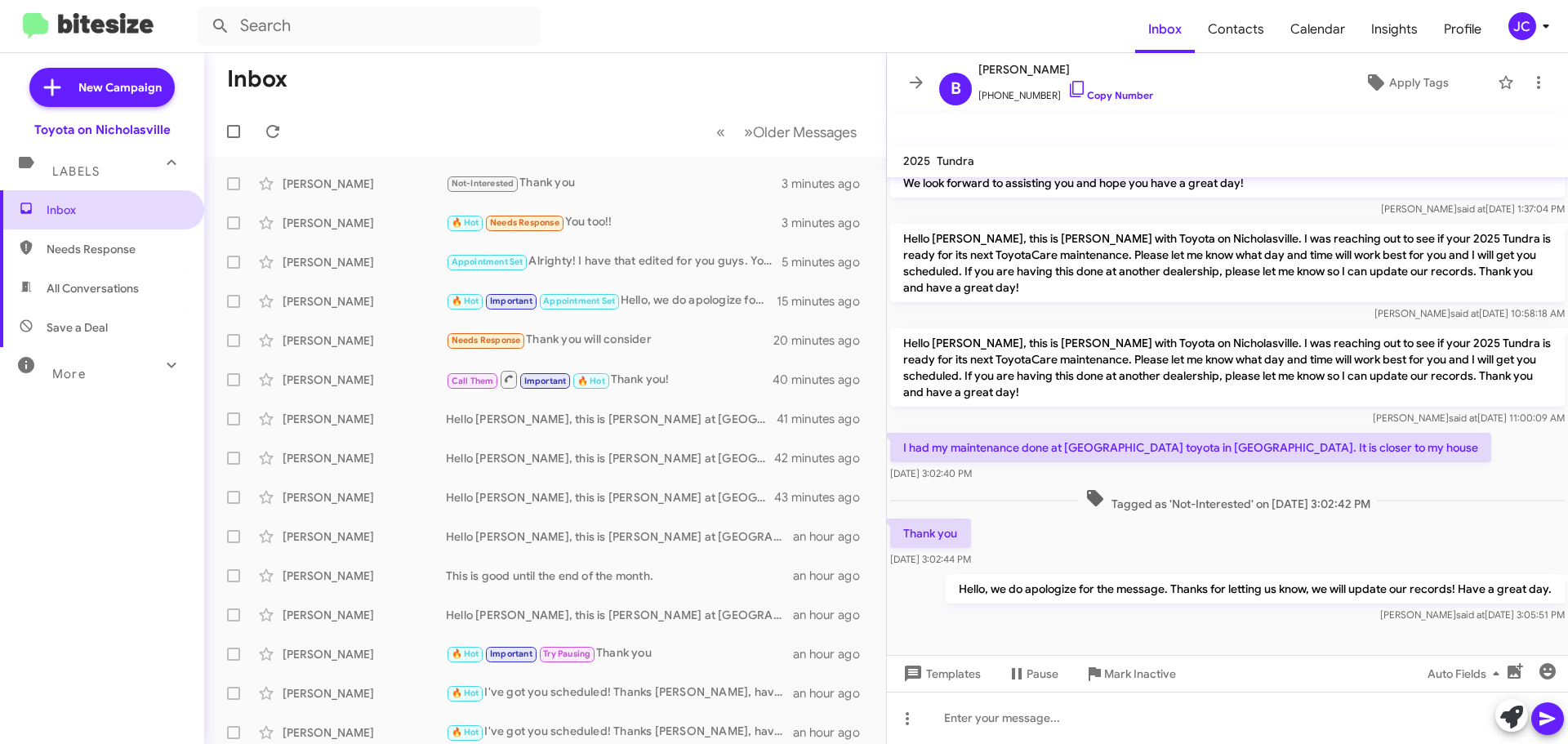
click at [103, 210] on span "Inbox" at bounding box center [116, 210] width 139 height 16
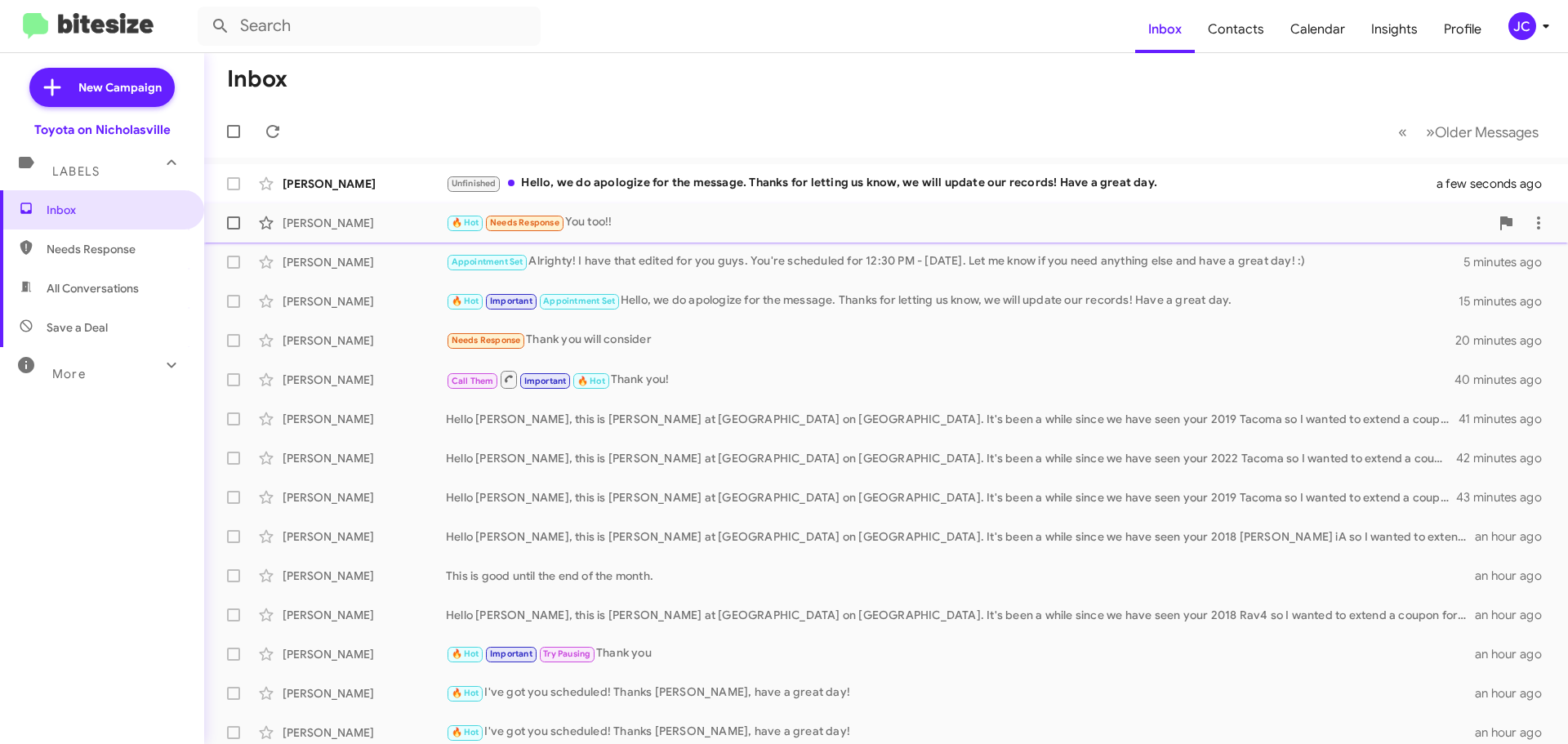
click at [336, 204] on span "Jared Griffin 🔥 Hot Needs Response You too!! 3 minutes ago" at bounding box center [886, 223] width 1364 height 40
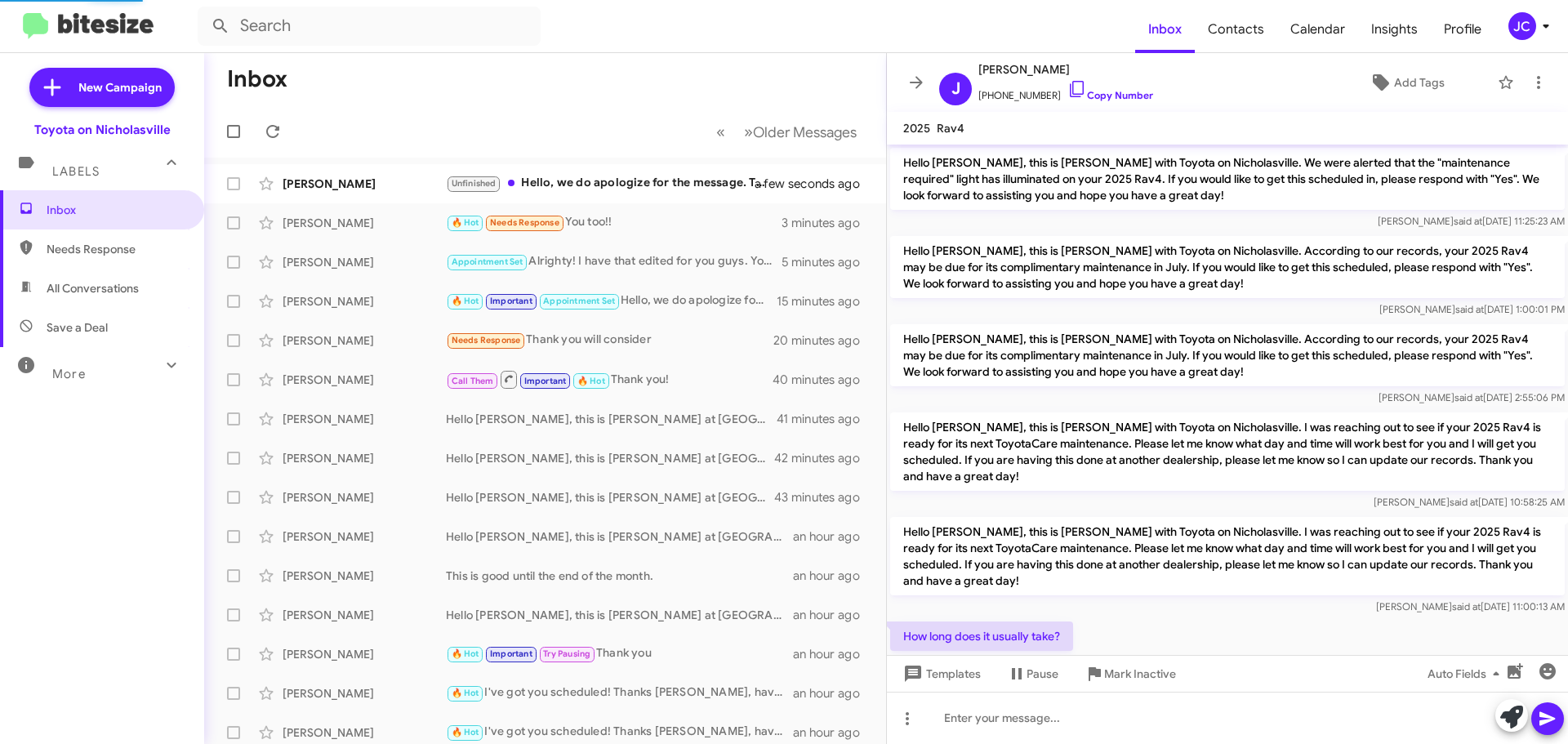
scroll to position [401, 0]
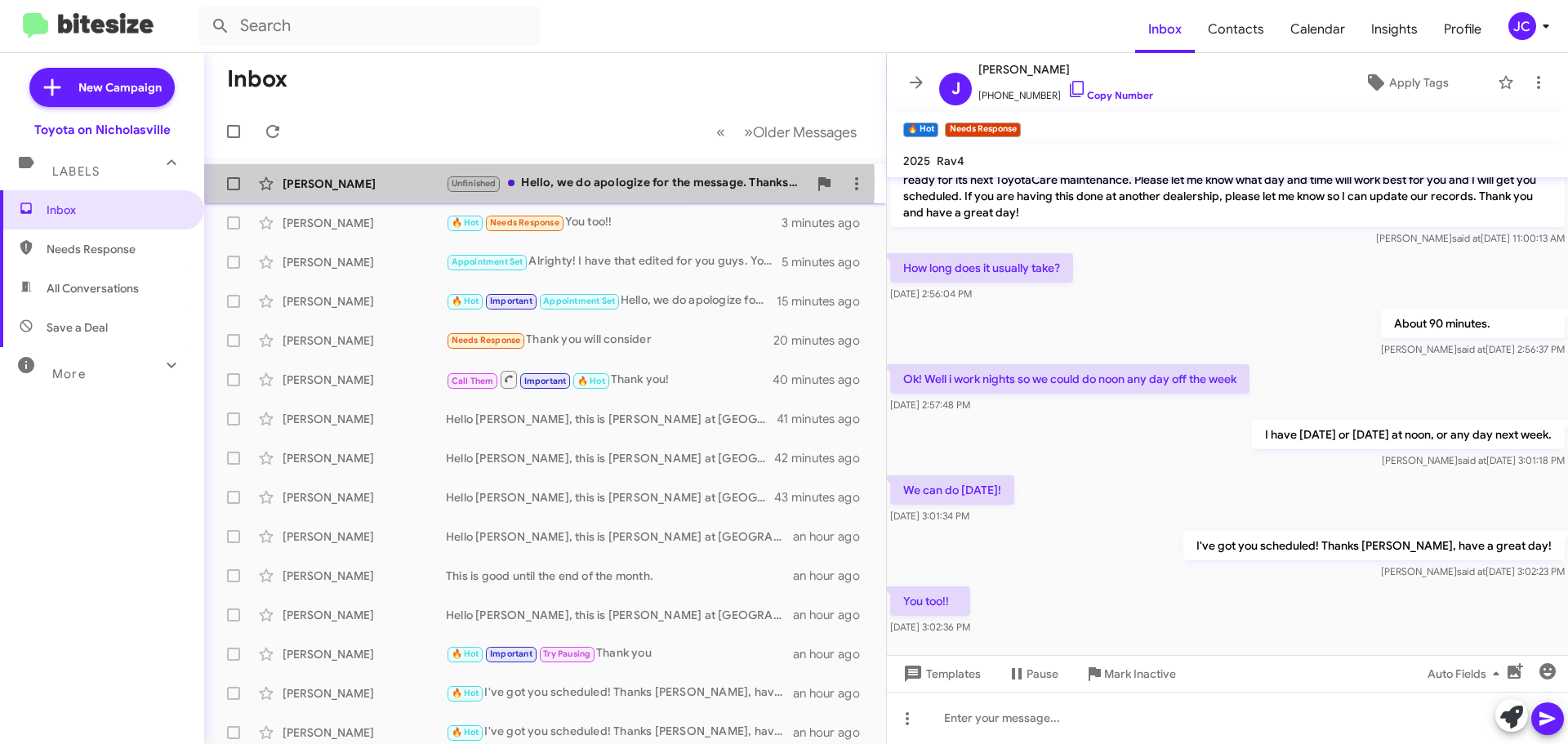
click at [366, 180] on div "[PERSON_NAME]" at bounding box center [364, 184] width 164 height 16
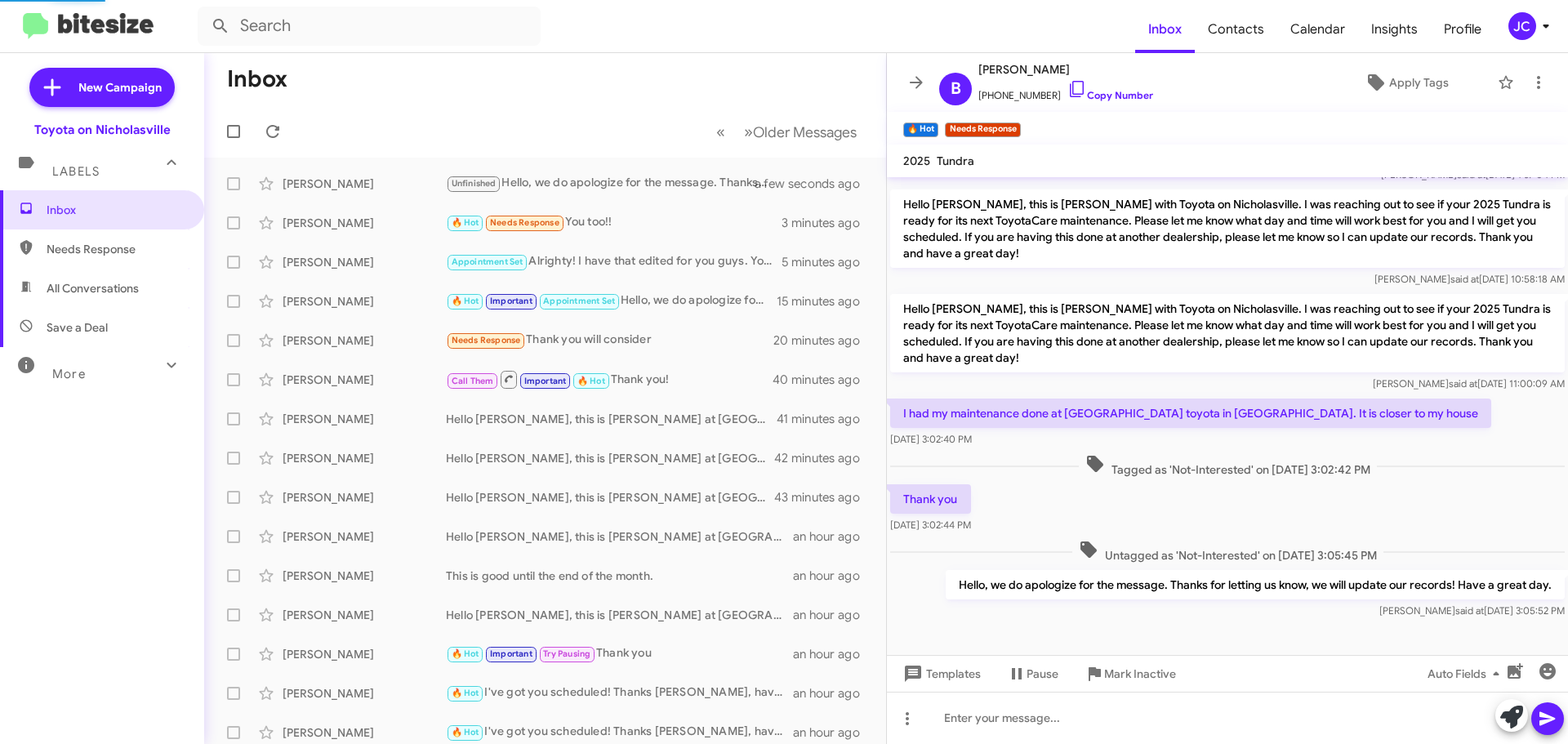
scroll to position [79, 0]
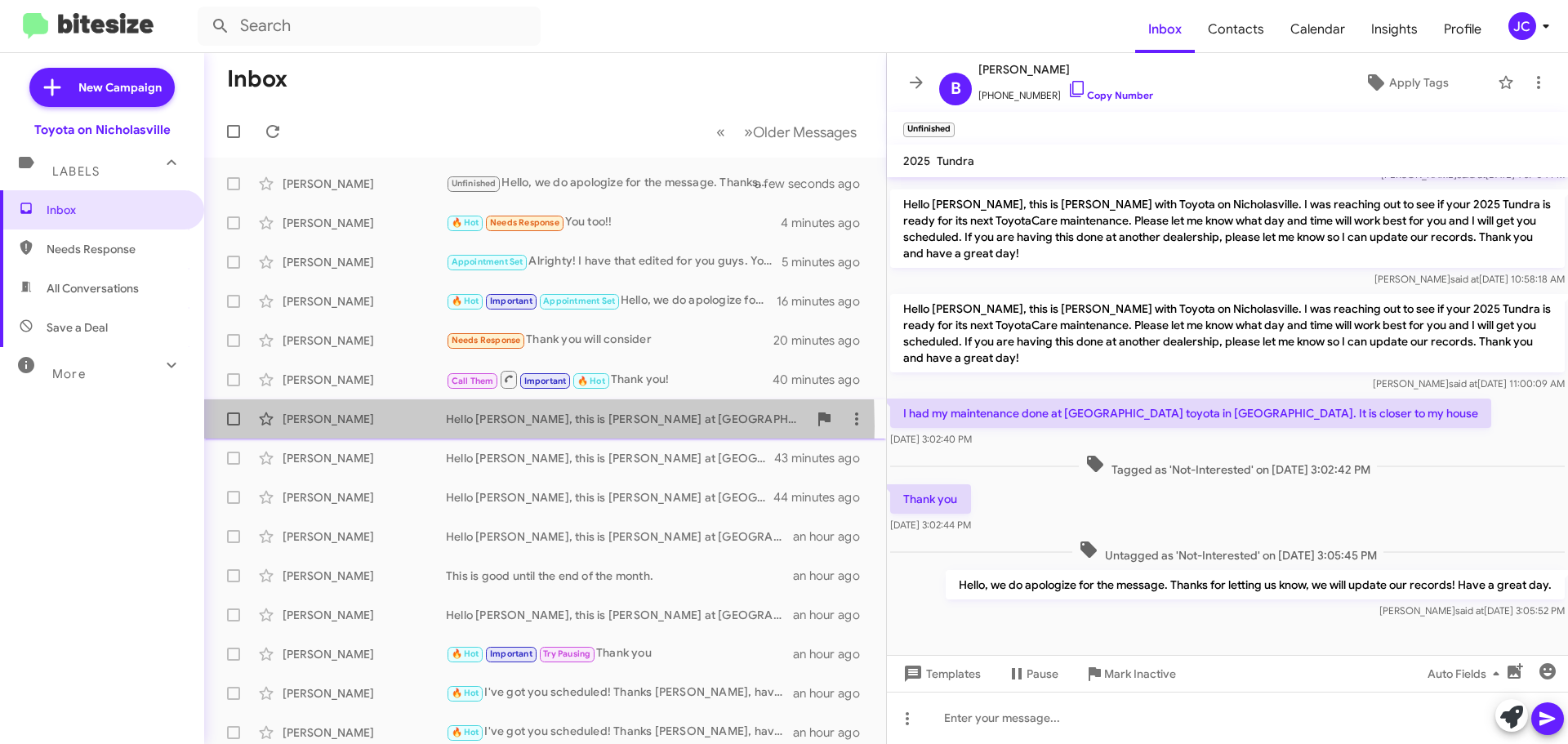
click at [333, 426] on div "[PERSON_NAME]" at bounding box center [364, 419] width 164 height 16
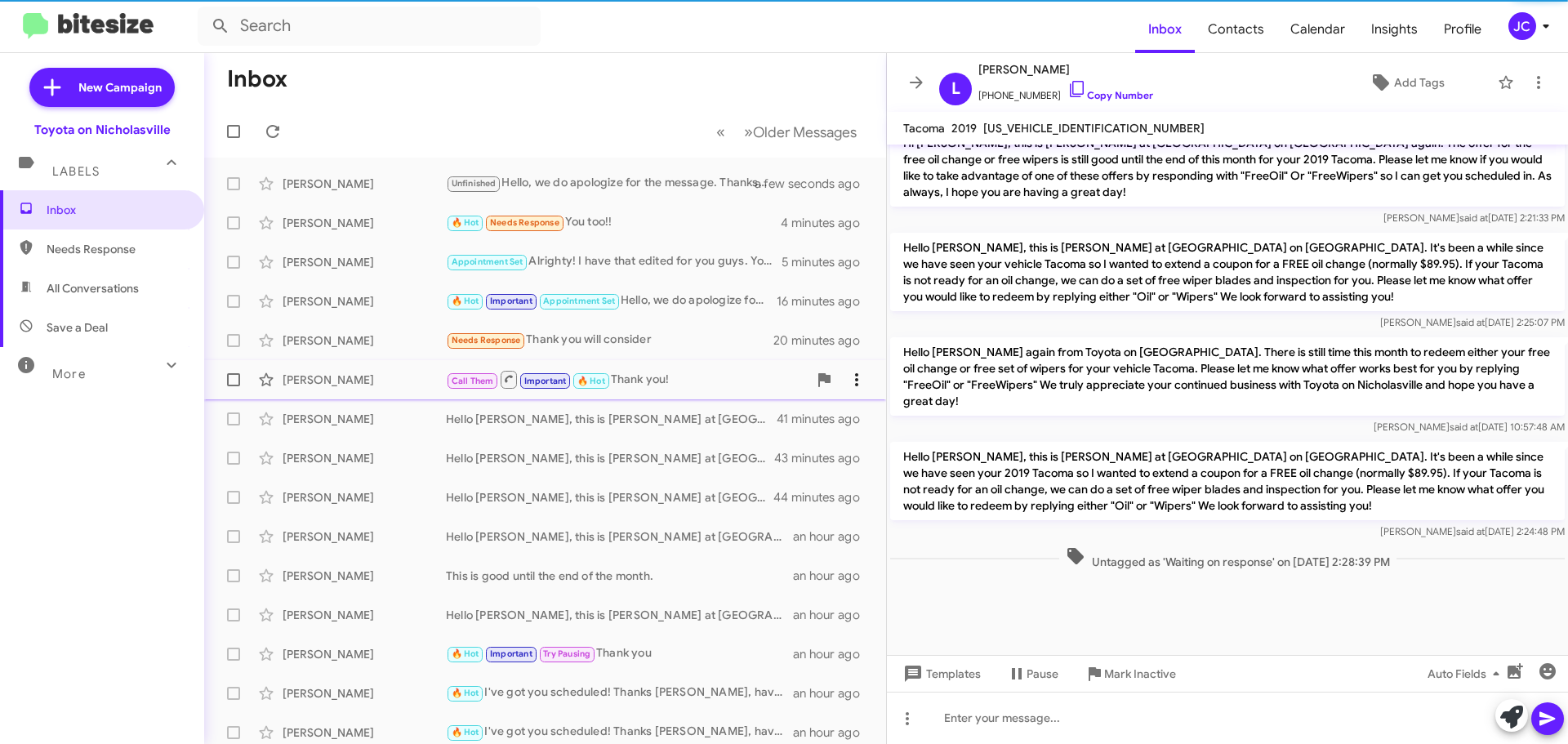
scroll to position [1770, 0]
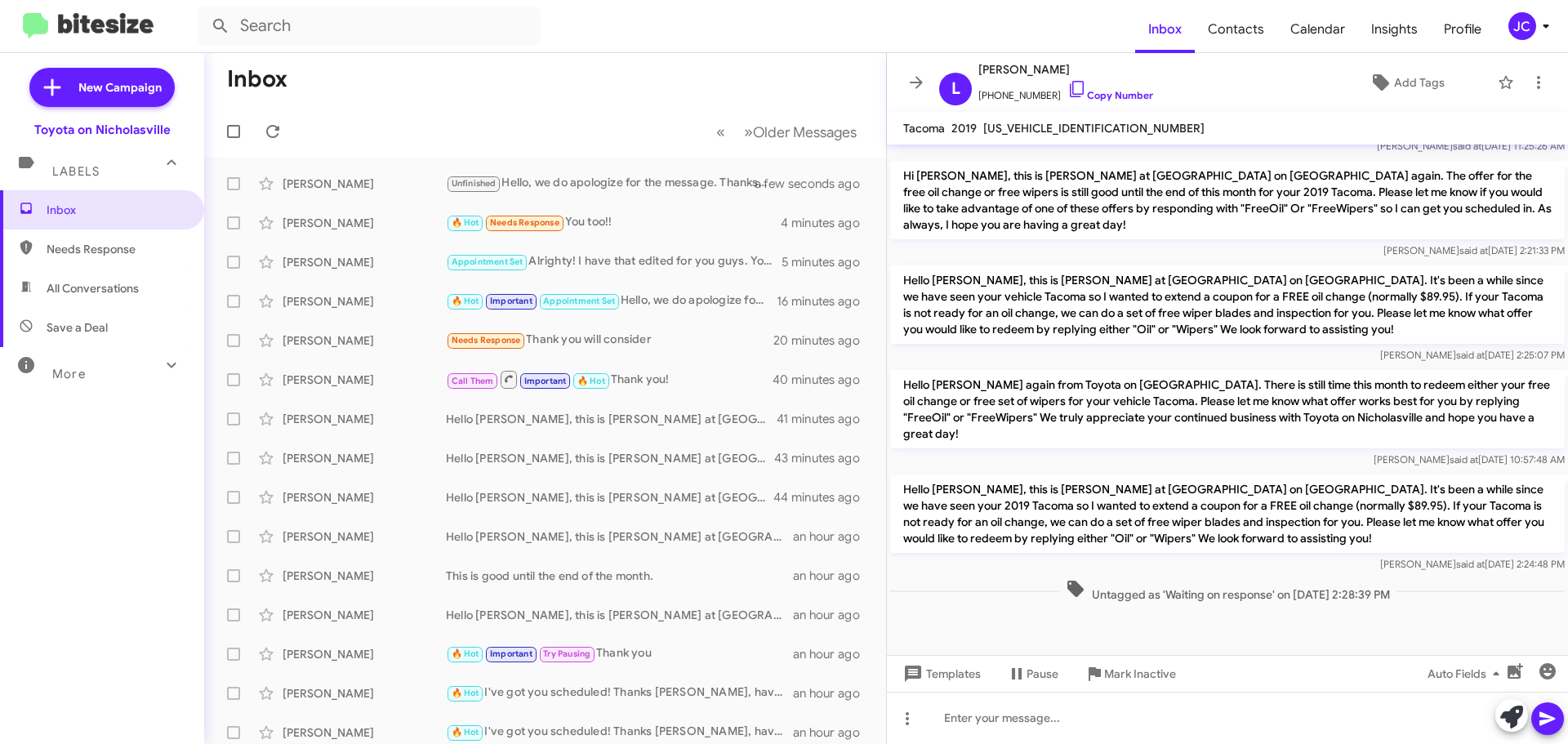
click at [974, 477] on p "Hello [PERSON_NAME], this is [PERSON_NAME] at [GEOGRAPHIC_DATA] on [GEOGRAPHIC_…" at bounding box center [1227, 514] width 675 height 78
copy p "Hello [PERSON_NAME], this is [PERSON_NAME] at [GEOGRAPHIC_DATA] on [GEOGRAPHIC_…"
click at [294, 20] on input "text" at bounding box center [369, 26] width 343 height 40
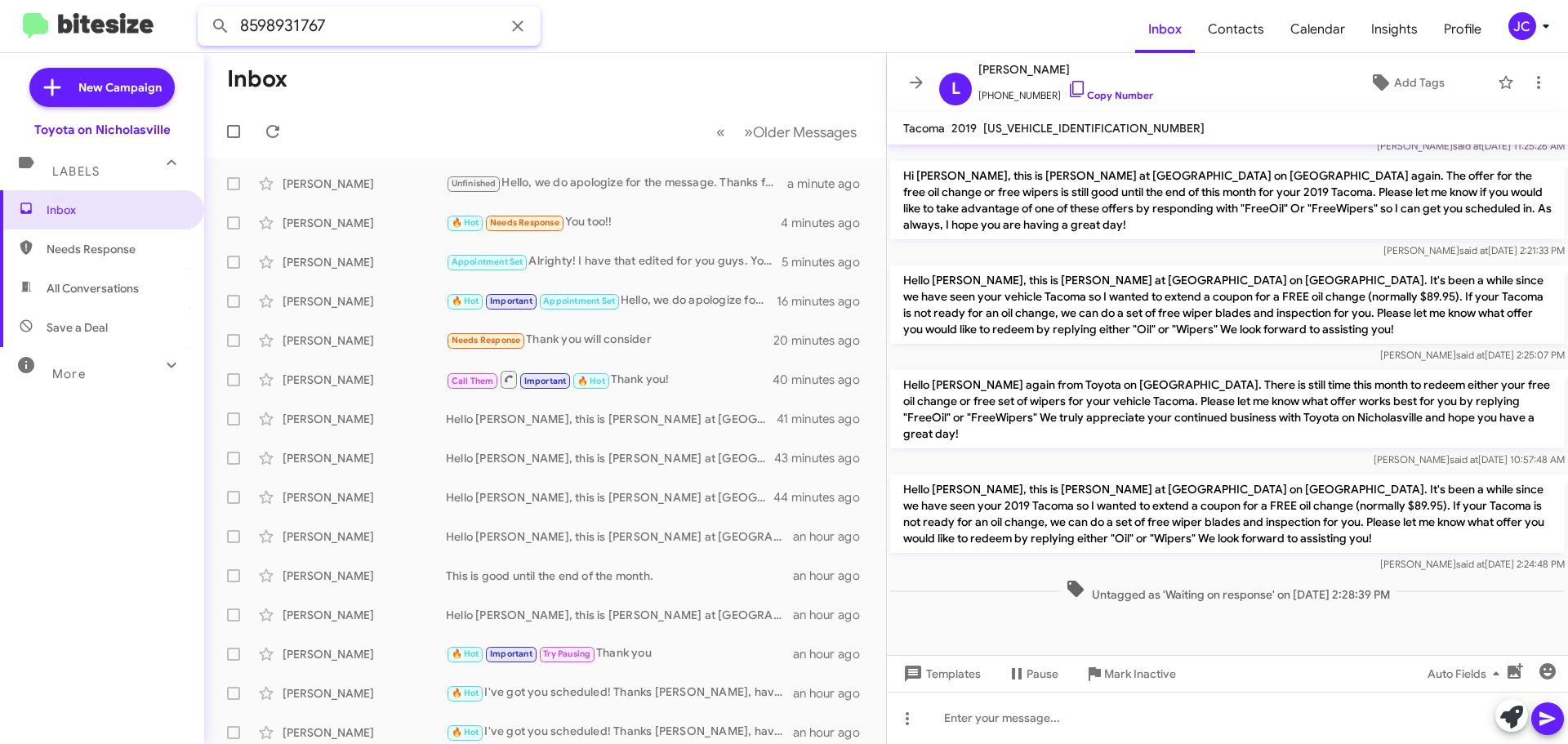
click at [204, 10] on button at bounding box center [220, 26] width 33 height 33
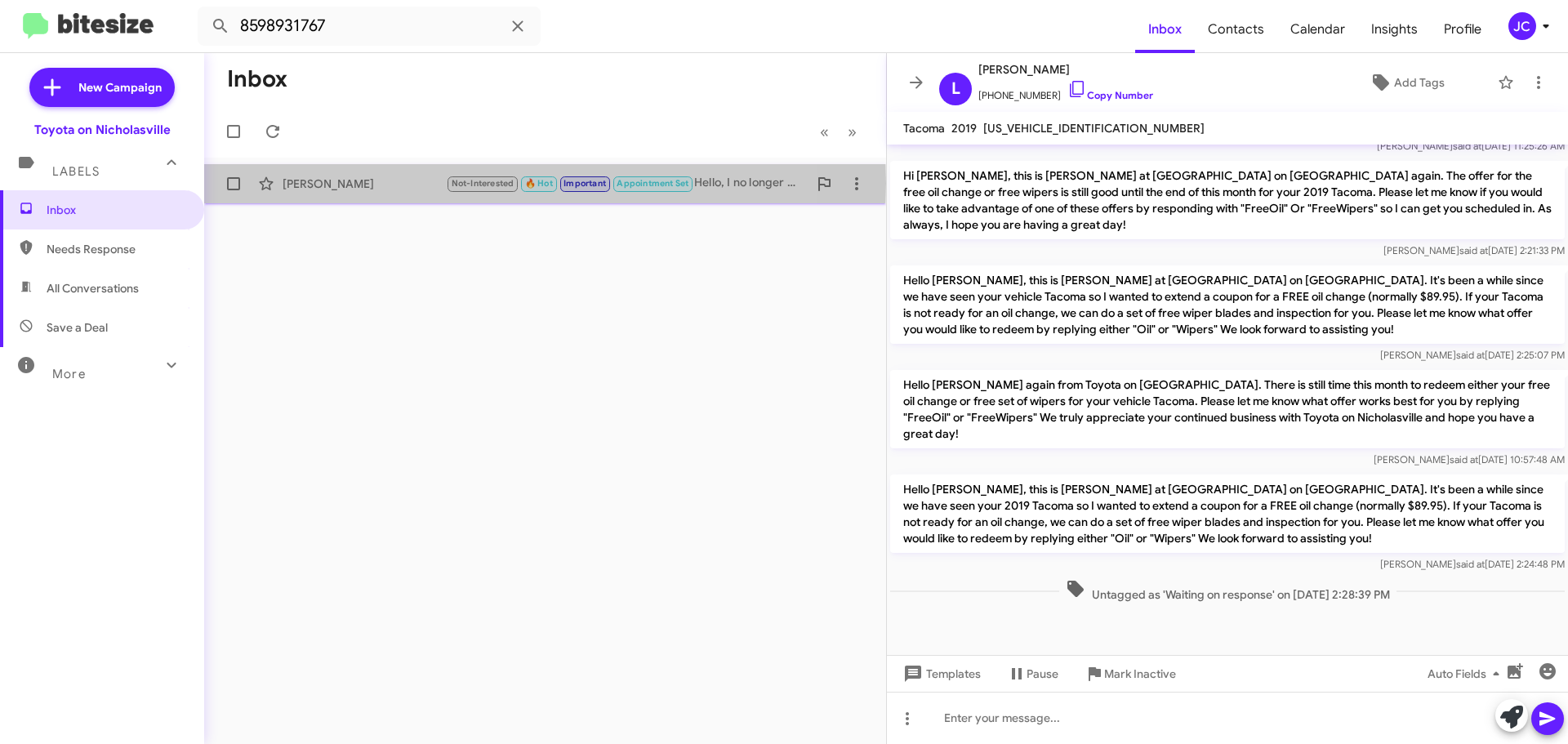
click at [332, 183] on div "Brian Lairson" at bounding box center [364, 184] width 164 height 16
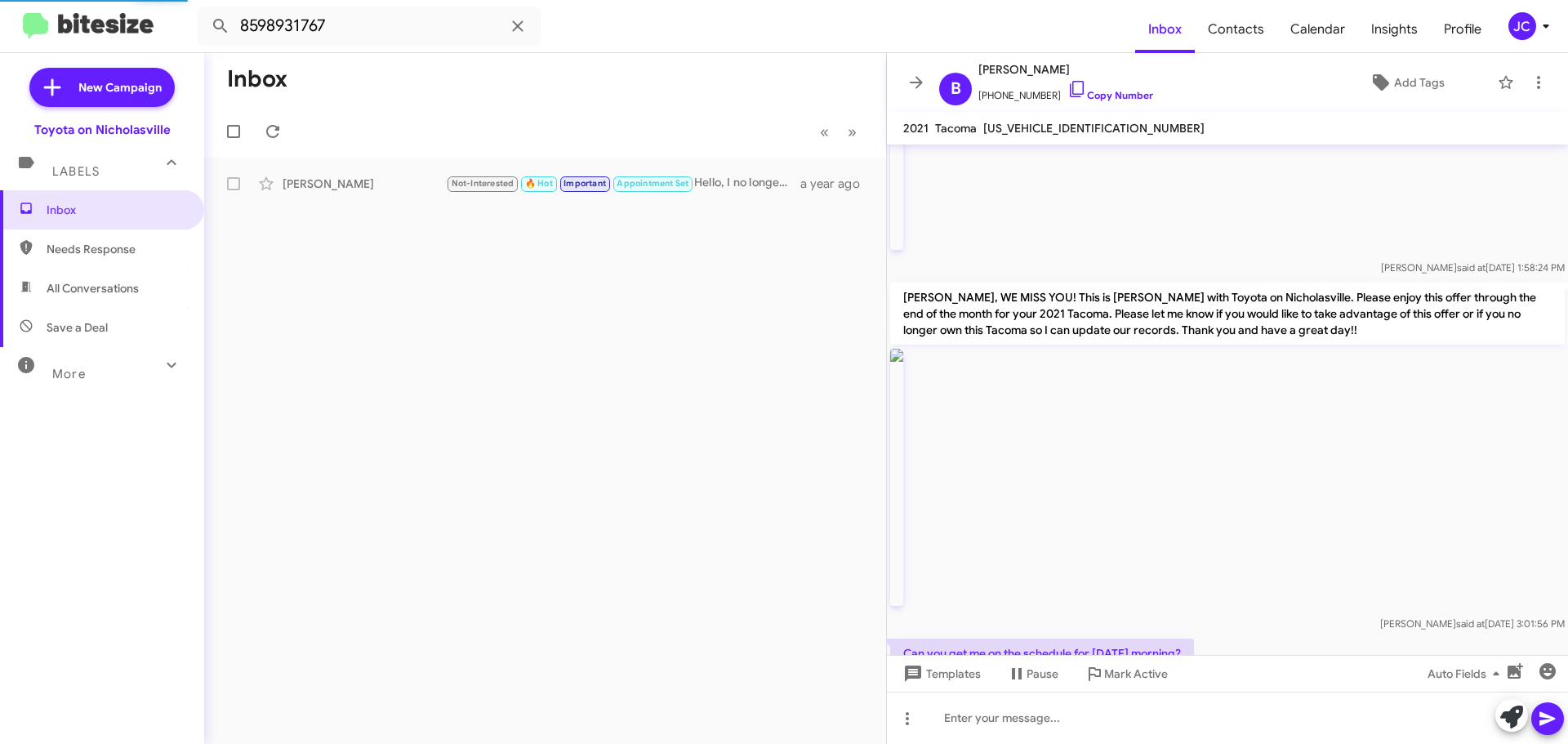
scroll to position [2323, 0]
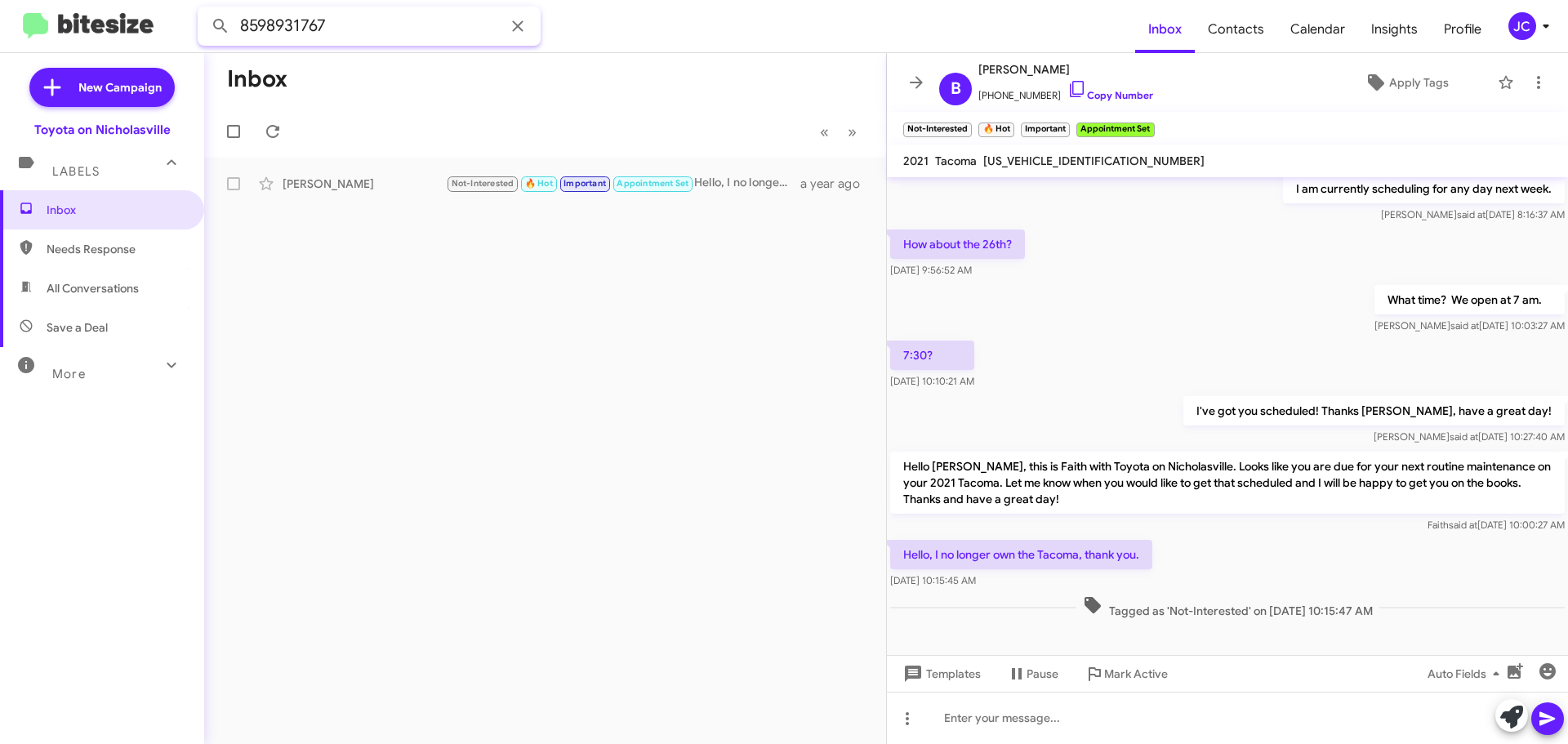
click at [348, 30] on input "8598931767" at bounding box center [369, 26] width 343 height 40
type input "8593218696"
click at [204, 10] on button at bounding box center [220, 26] width 33 height 33
click at [360, 179] on div "Taylor Rainwater" at bounding box center [364, 184] width 164 height 16
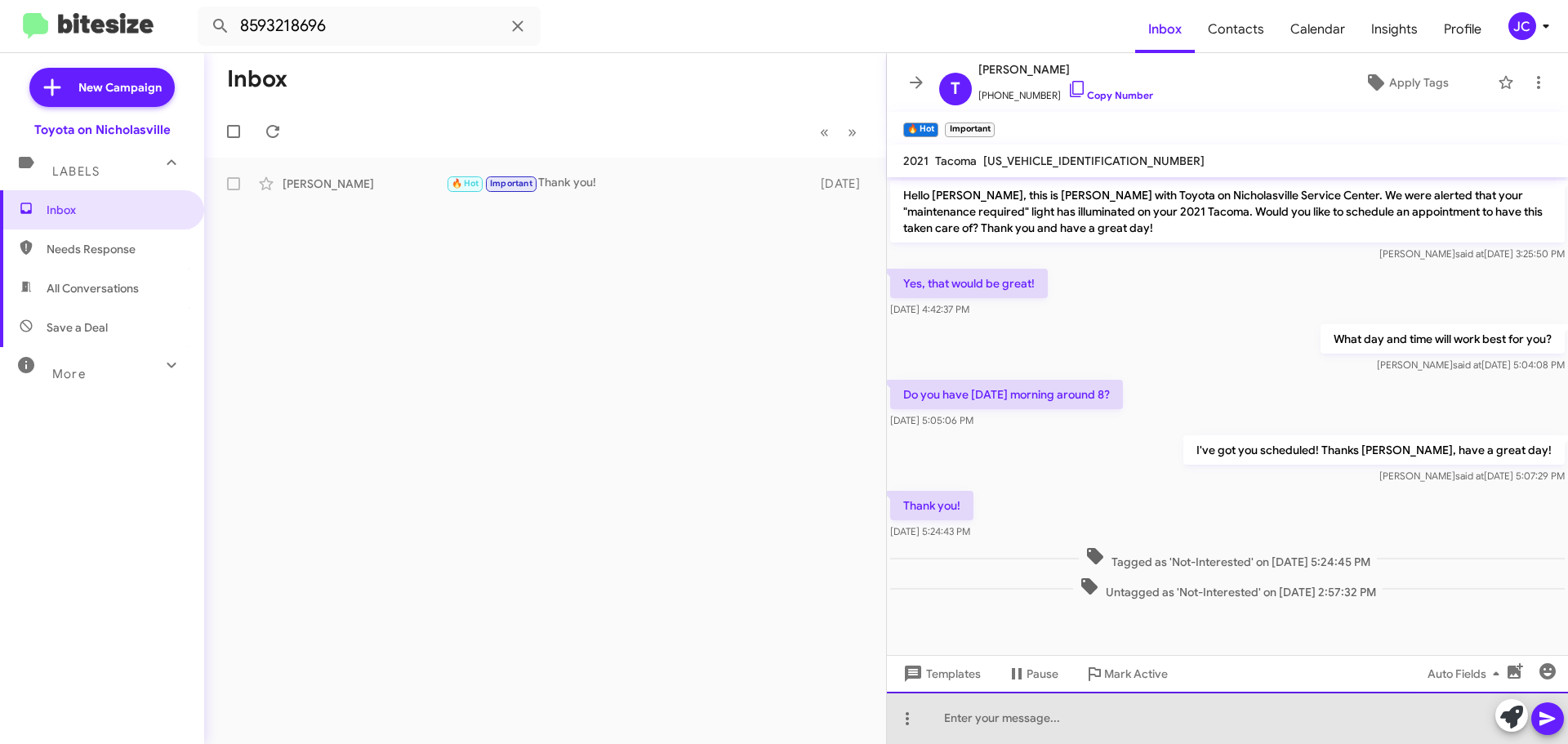
click at [971, 718] on div at bounding box center [1227, 718] width 681 height 53
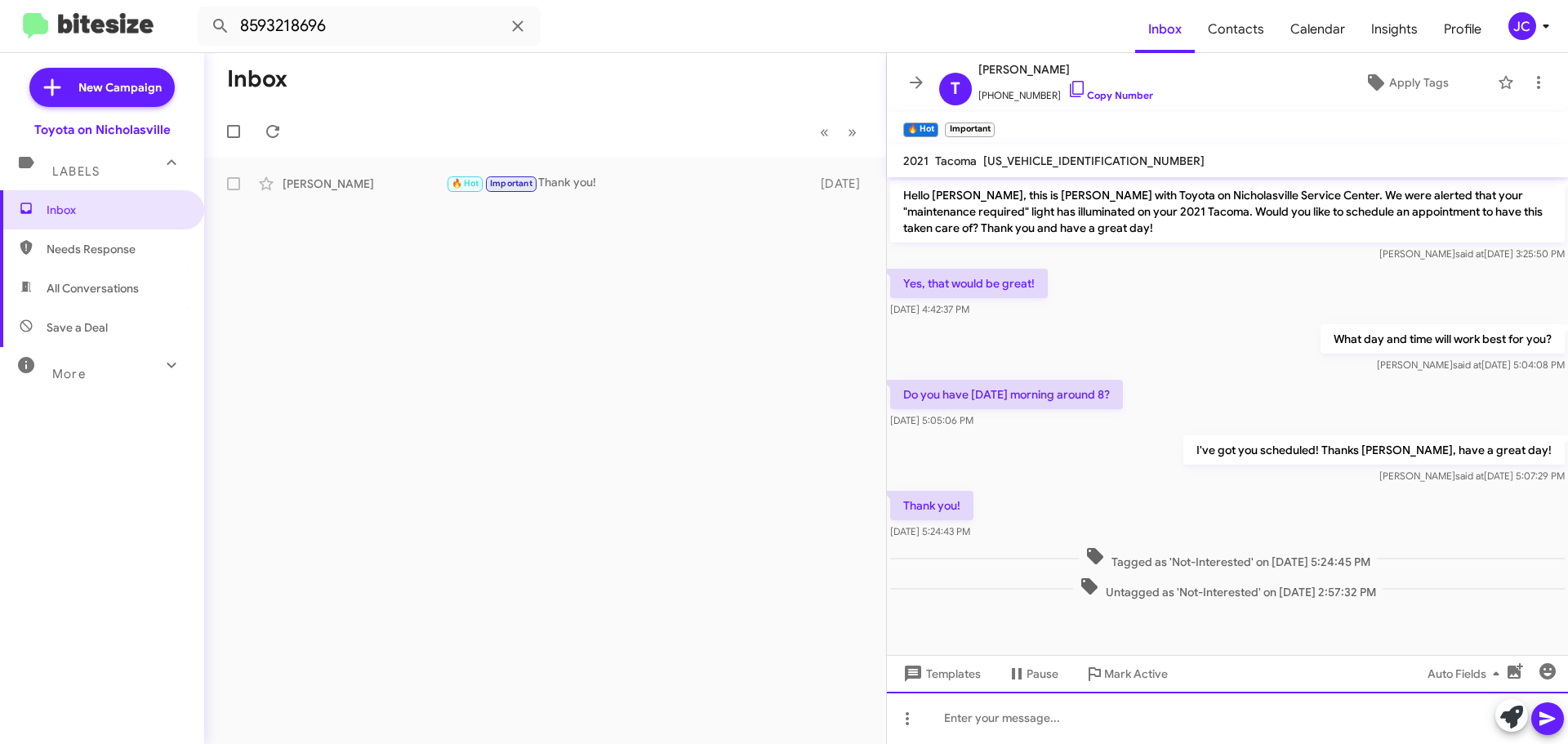
paste div
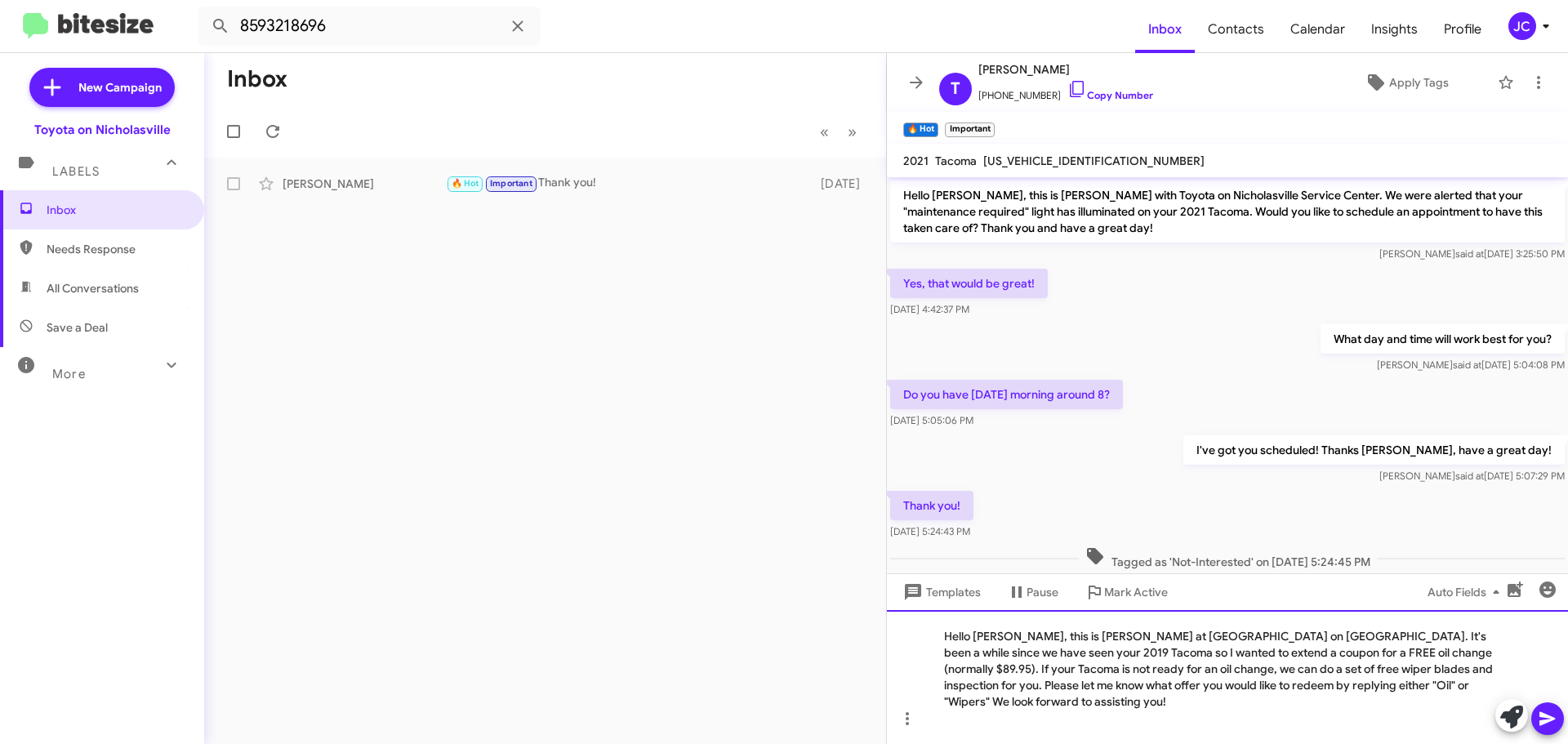
click at [1012, 655] on div "Hello [PERSON_NAME], this is [PERSON_NAME] at [GEOGRAPHIC_DATA] on [GEOGRAPHIC_…" at bounding box center [1227, 677] width 681 height 134
click at [1463, 653] on div "Hello Taylor, this is Jessika at Toyota on Nicholasville. It's been a while sin…" at bounding box center [1227, 677] width 681 height 134
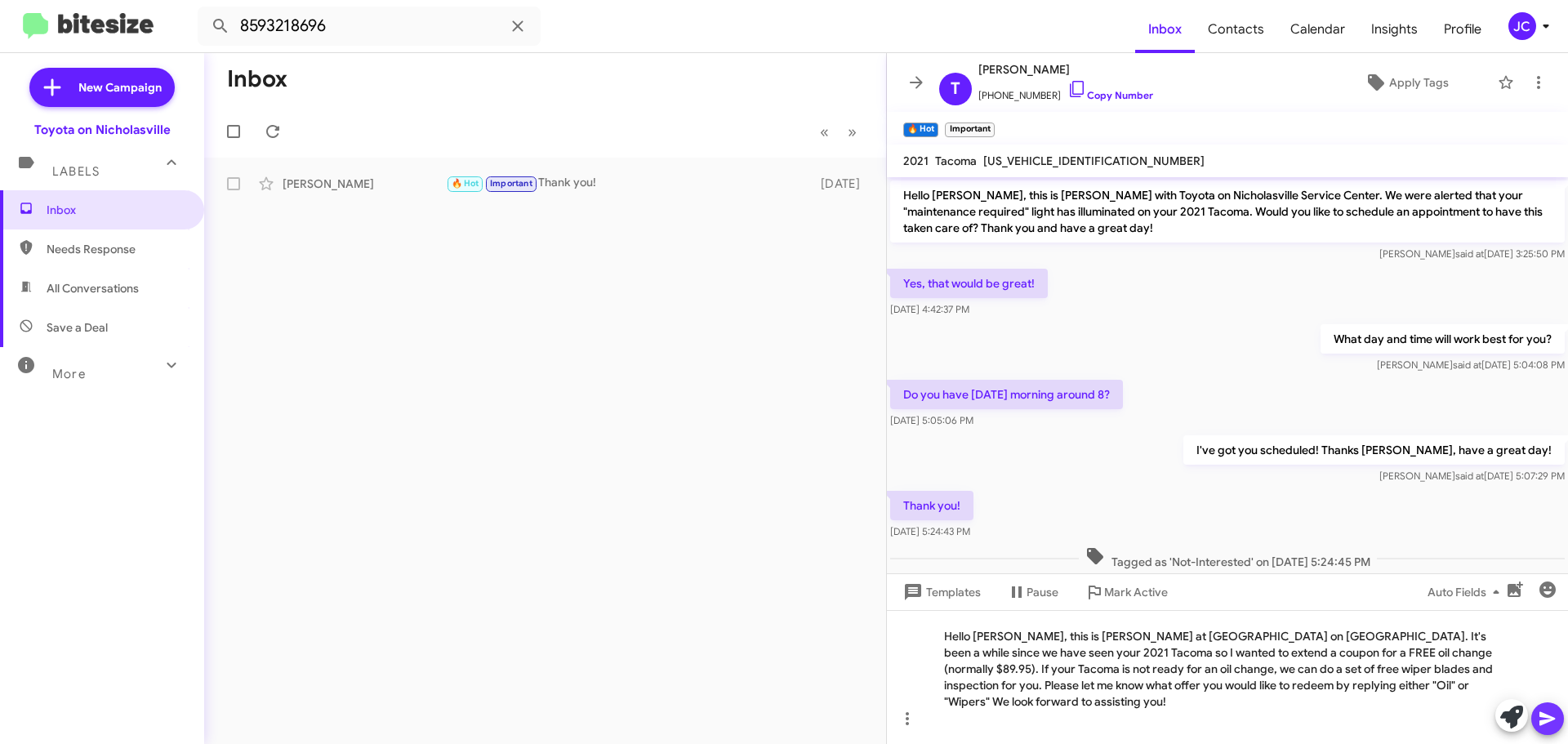
click at [1543, 723] on icon at bounding box center [1547, 719] width 16 height 14
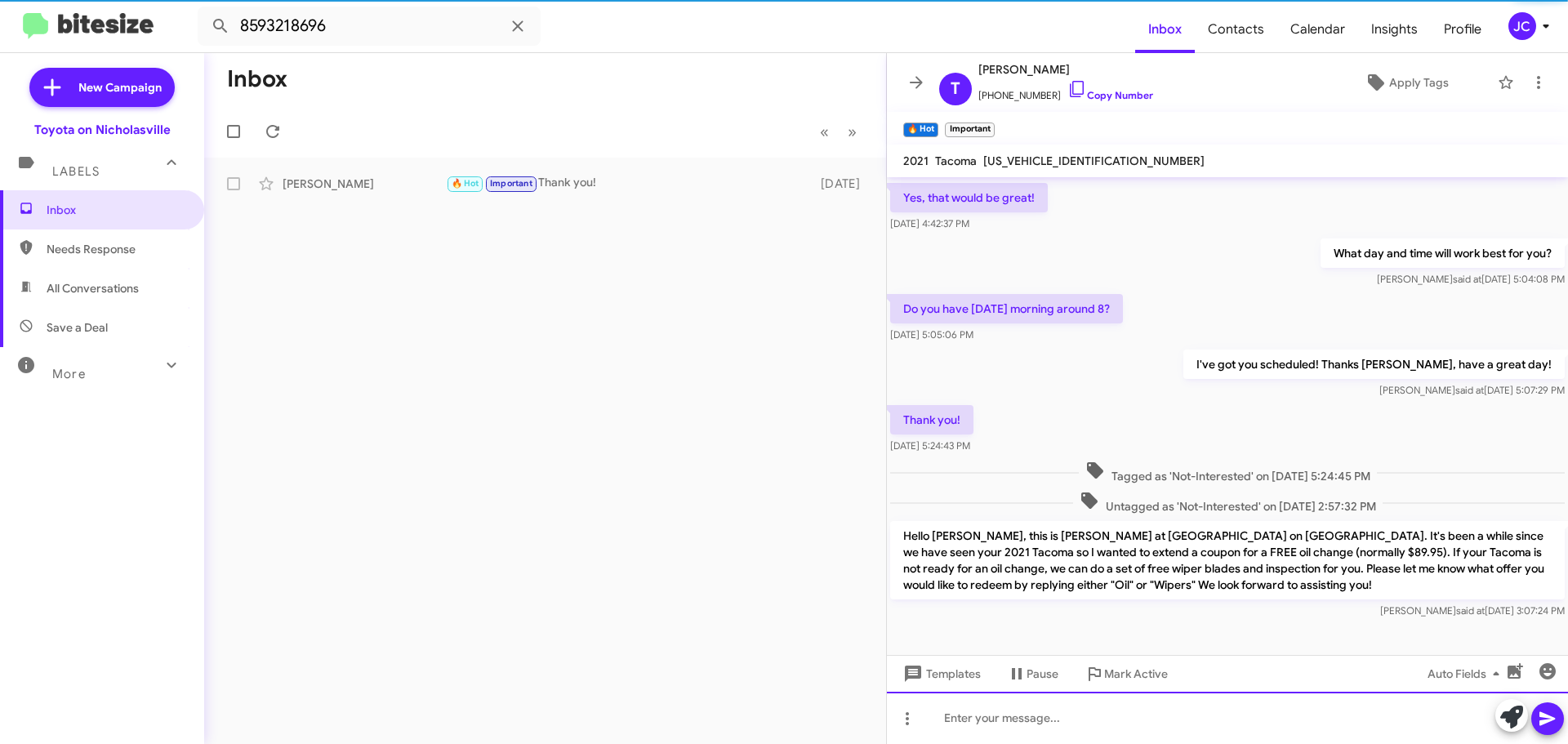
scroll to position [90, 0]
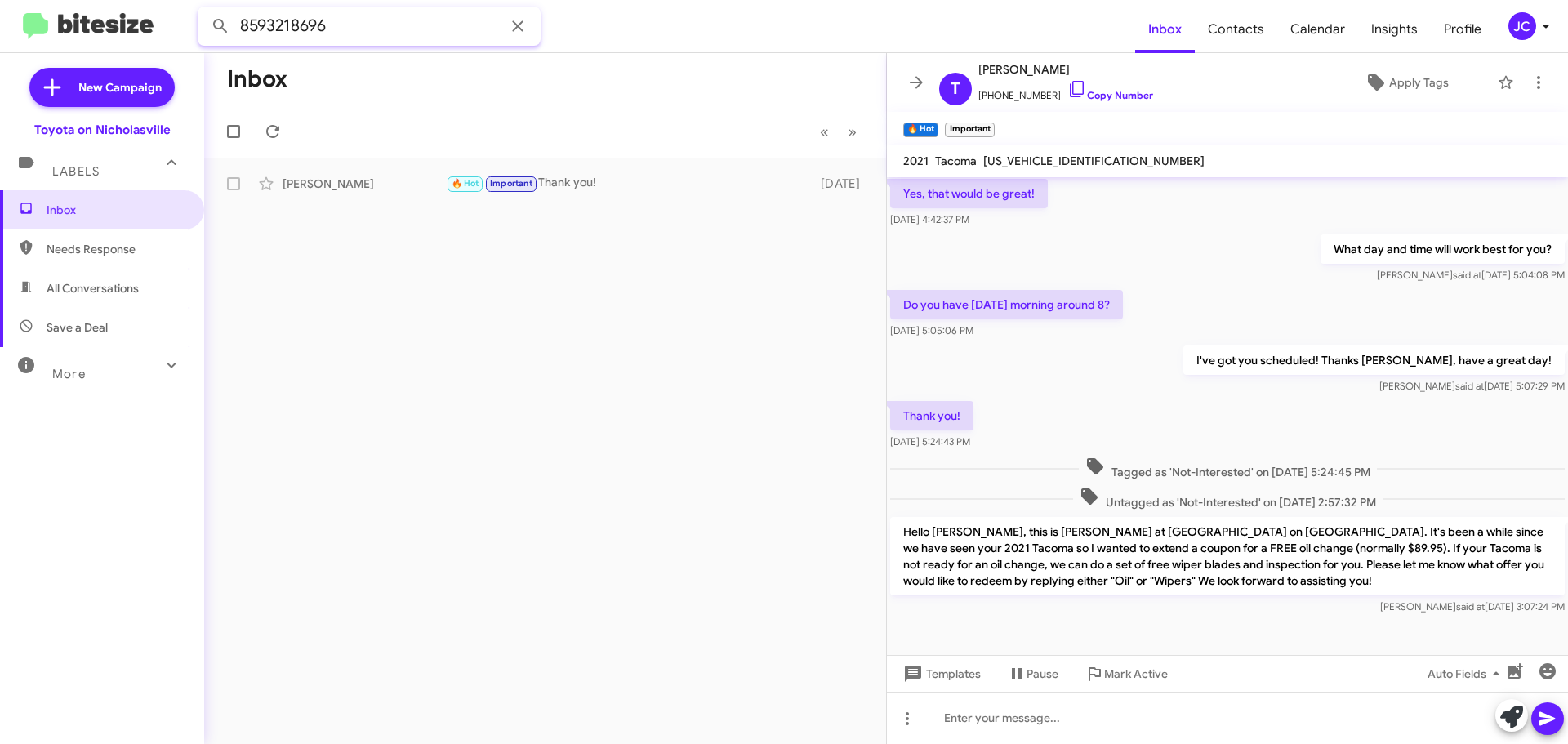
click at [379, 23] on input "8593218696" at bounding box center [369, 26] width 343 height 40
click at [204, 10] on button at bounding box center [220, 26] width 33 height 33
click at [442, 175] on div "Brad Clark" at bounding box center [364, 184] width 164 height 16
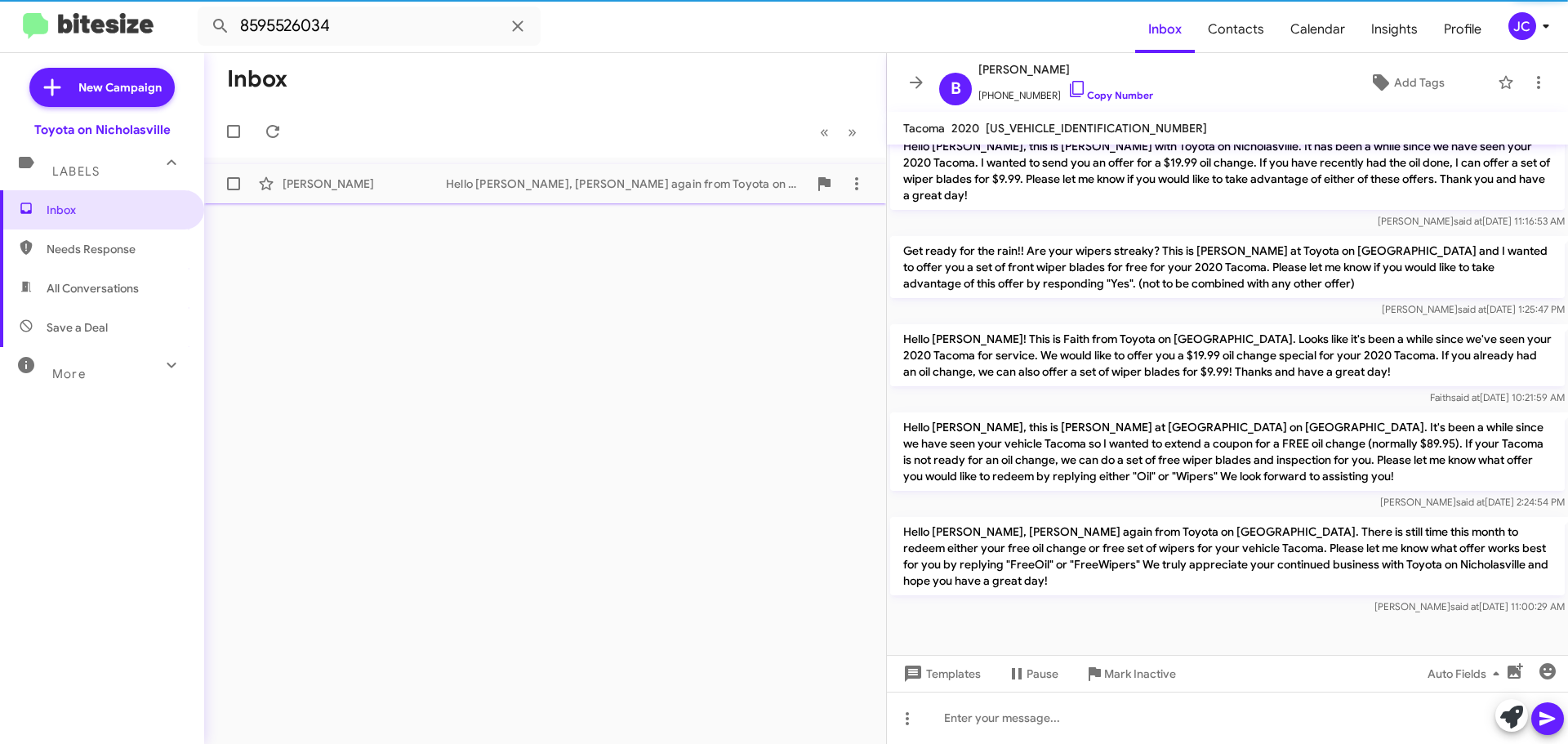
scroll to position [881, 0]
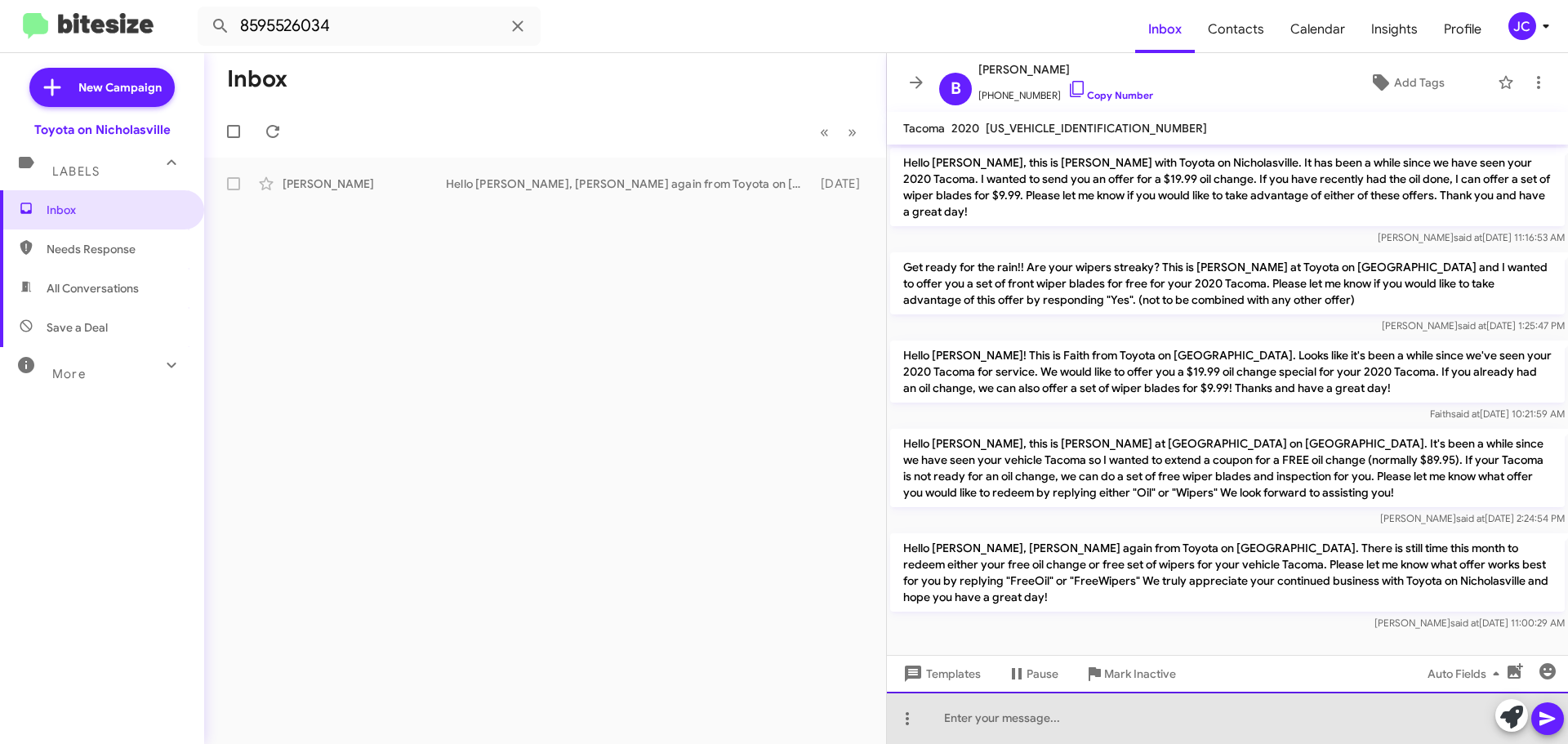
click at [939, 710] on div at bounding box center [1227, 718] width 681 height 53
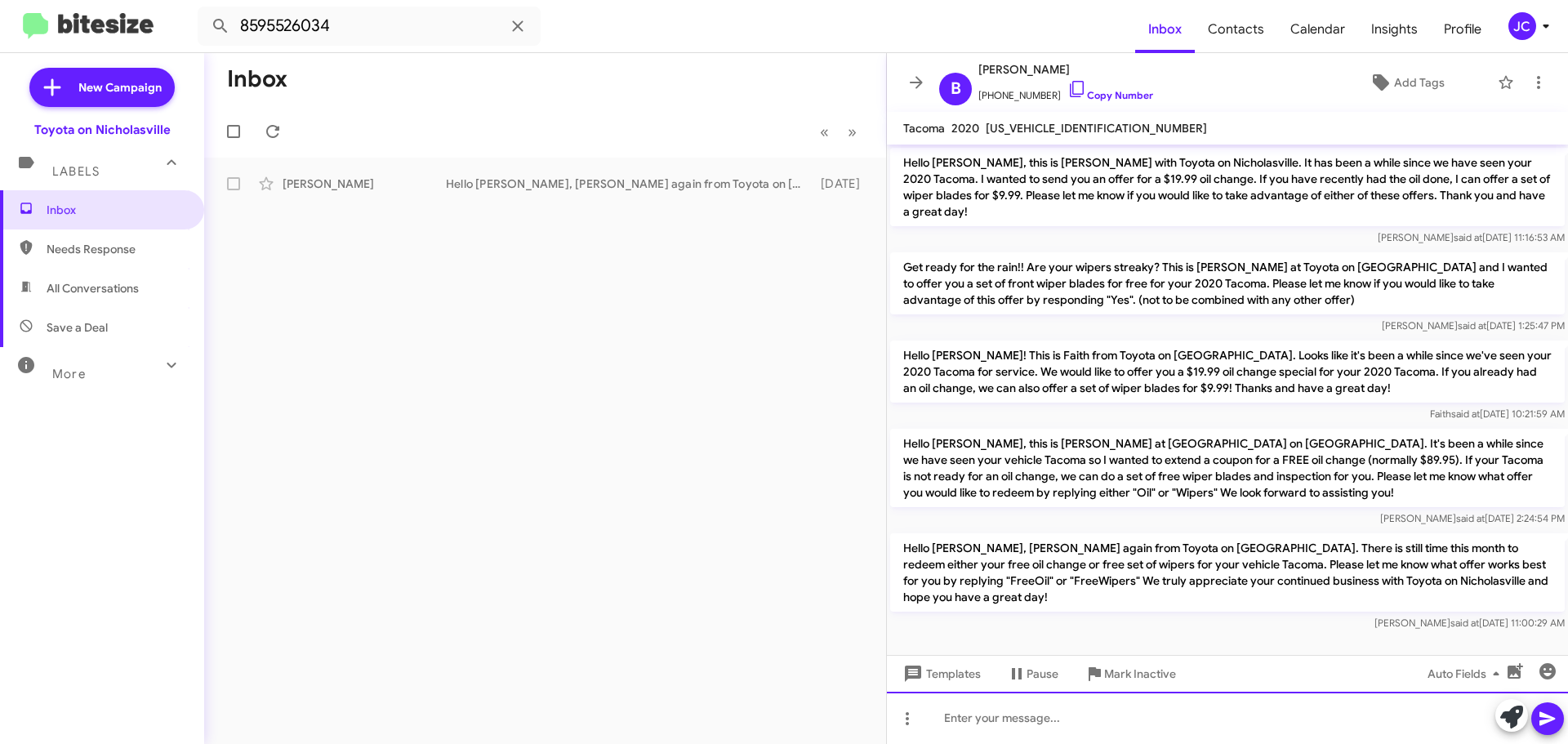
scroll to position [914, 0]
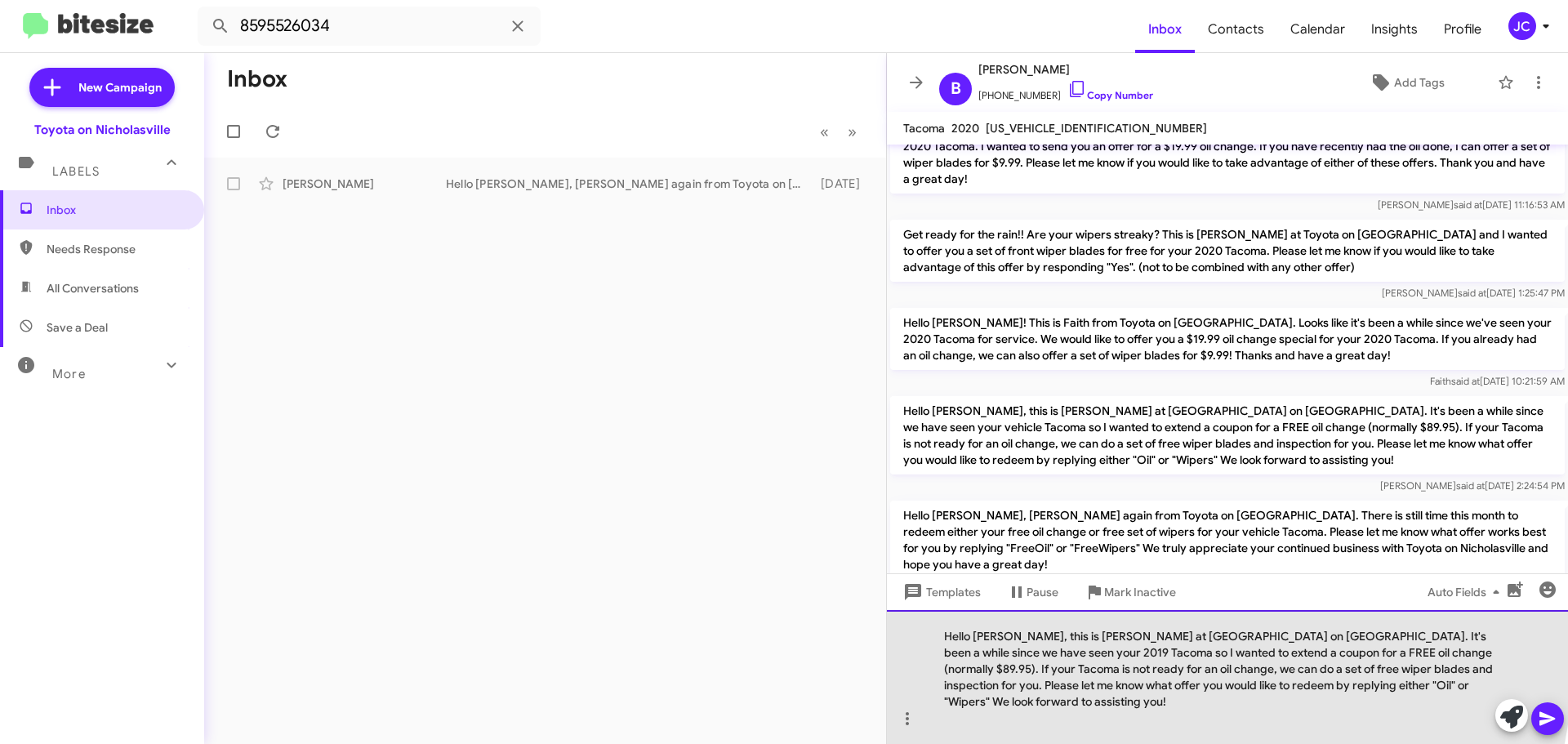
click at [1009, 651] on div "Hello [PERSON_NAME], this is [PERSON_NAME] at [GEOGRAPHIC_DATA] on [GEOGRAPHIC_…" at bounding box center [1227, 677] width 681 height 134
click at [1458, 655] on div "Hello Brad, this is Jessika at Toyota on Nicholasville. It's been a while since…" at bounding box center [1227, 677] width 681 height 134
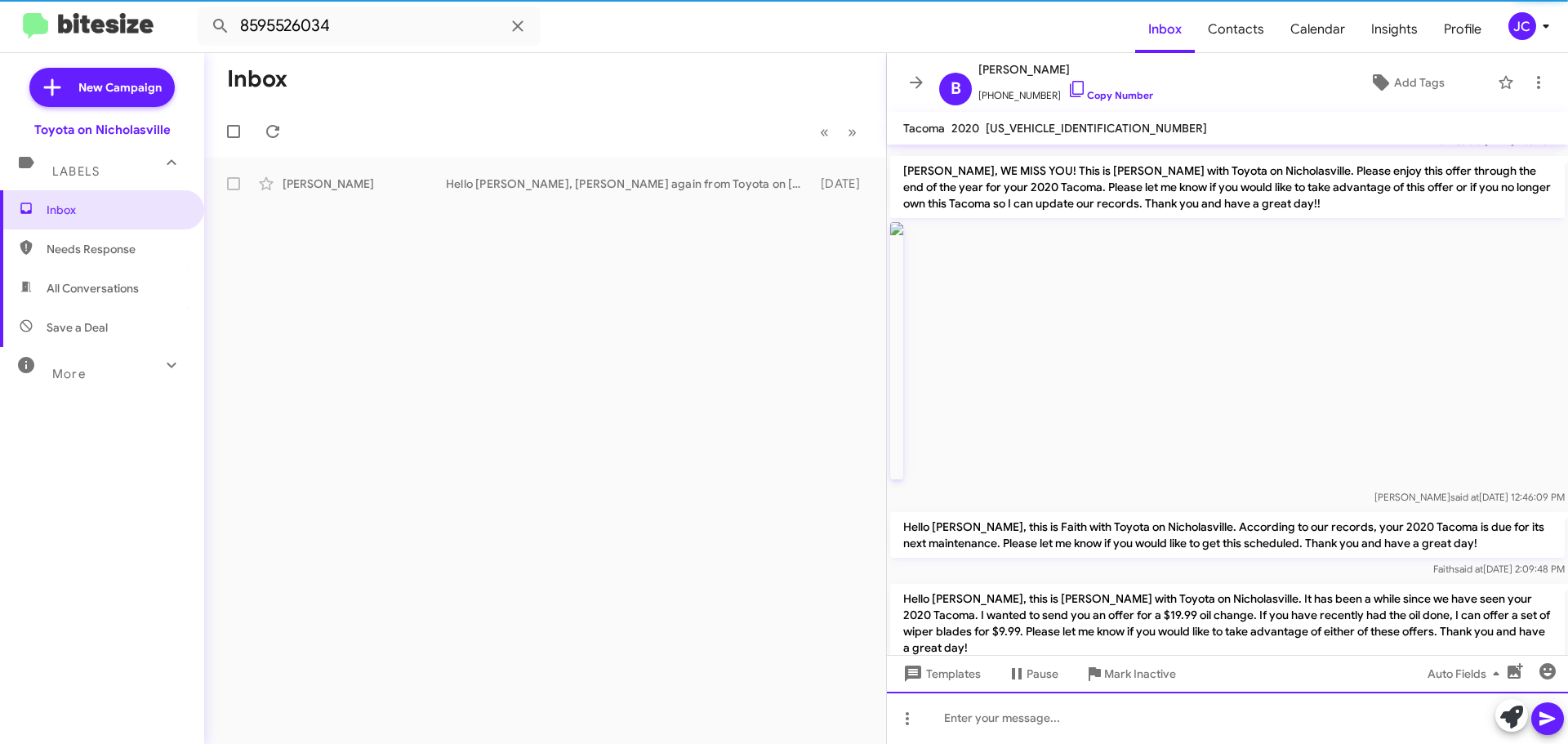
scroll to position [0, 0]
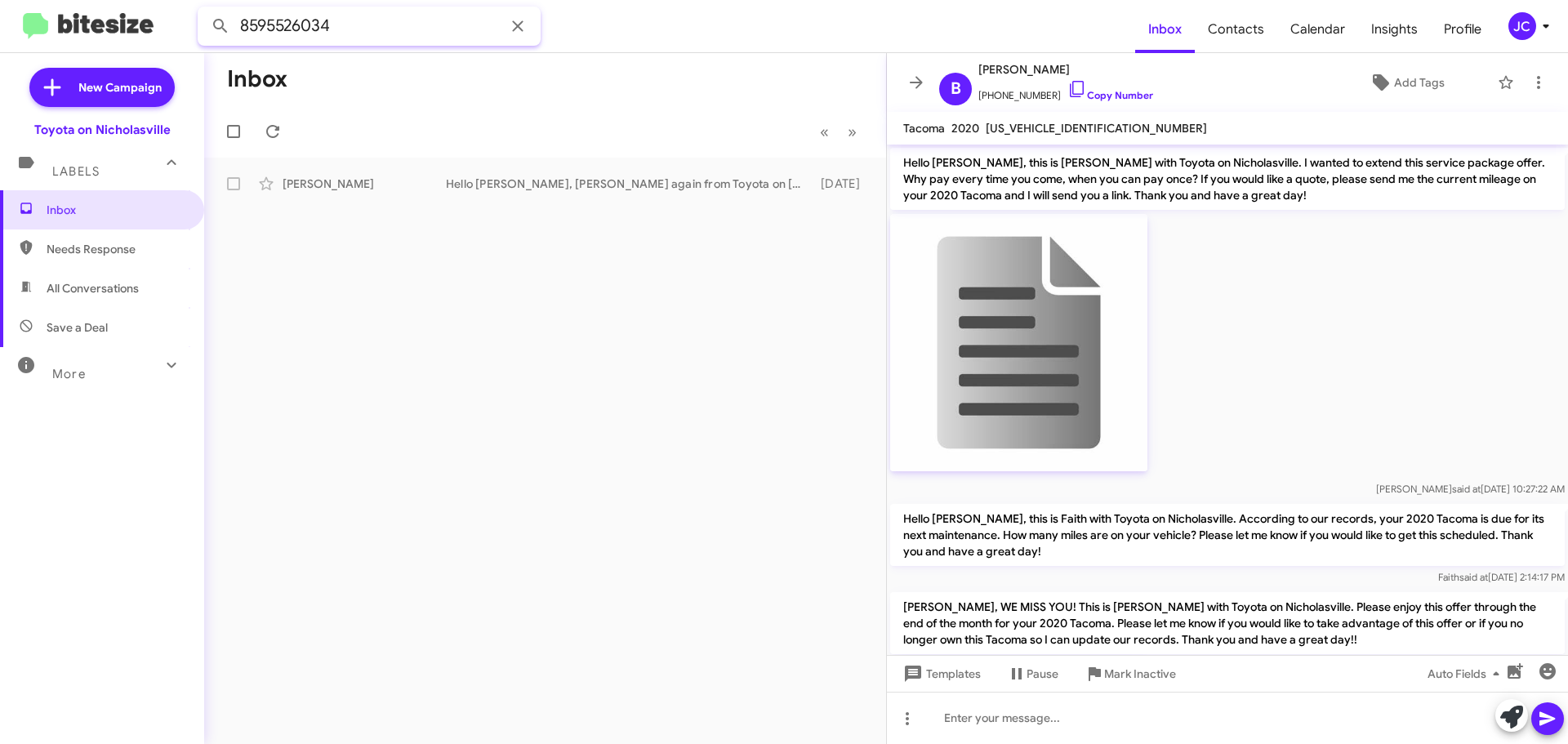
drag, startPoint x: 360, startPoint y: 30, endPoint x: 0, endPoint y: -81, distance: 376.7
click at [0, 0] on html "8595526034 Inbox Contacts Calendar Insights Profile JC New Campaign Toyota on N…" at bounding box center [784, 372] width 1568 height 744
click at [204, 10] on button at bounding box center [220, 26] width 33 height 33
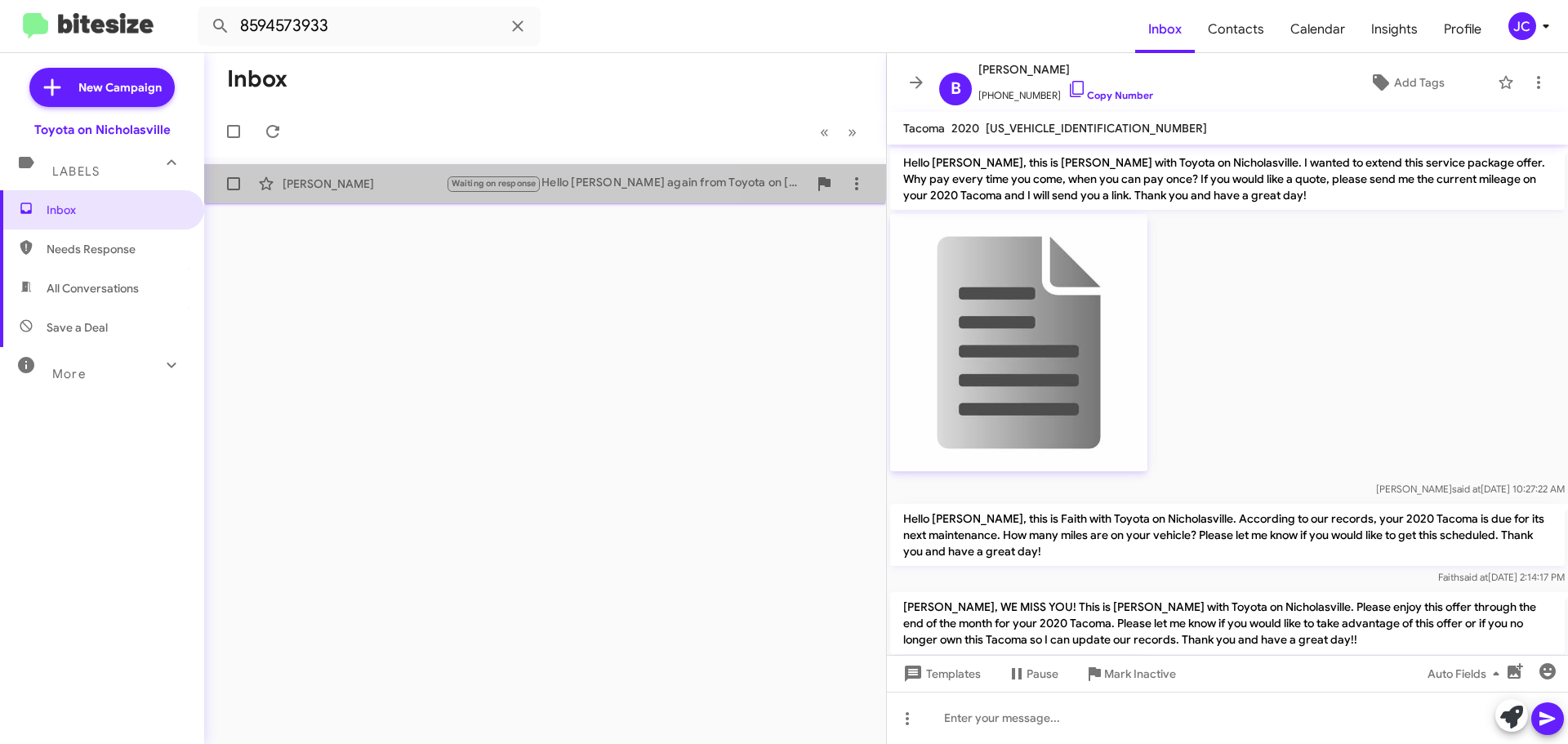
drag, startPoint x: 398, startPoint y: 171, endPoint x: 415, endPoint y: 172, distance: 17.0
click at [398, 172] on div "Don Hale Waiting on response Hello Don, Jessika again from Toyota on Nicholasvi…" at bounding box center [545, 184] width 656 height 33
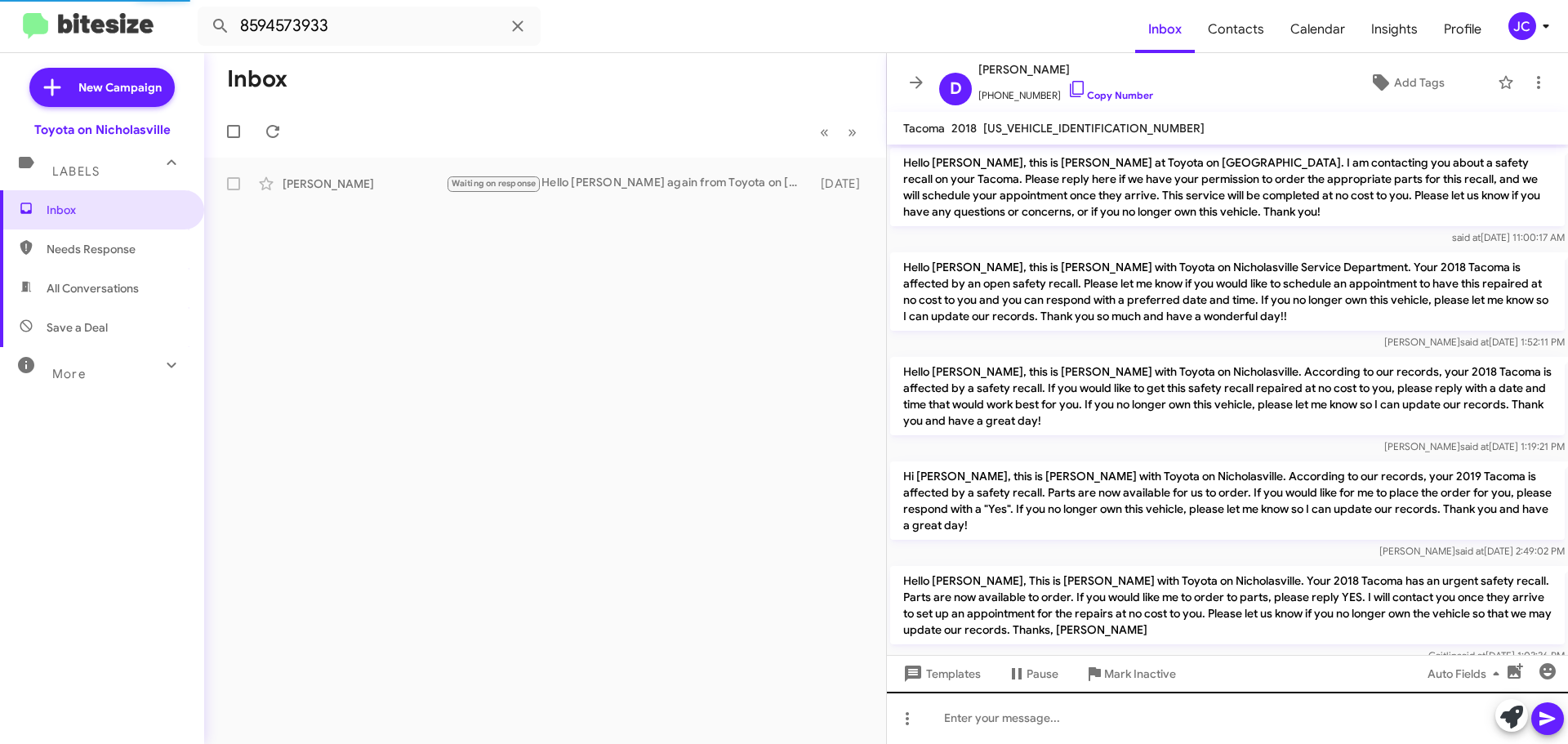
scroll to position [2203, 0]
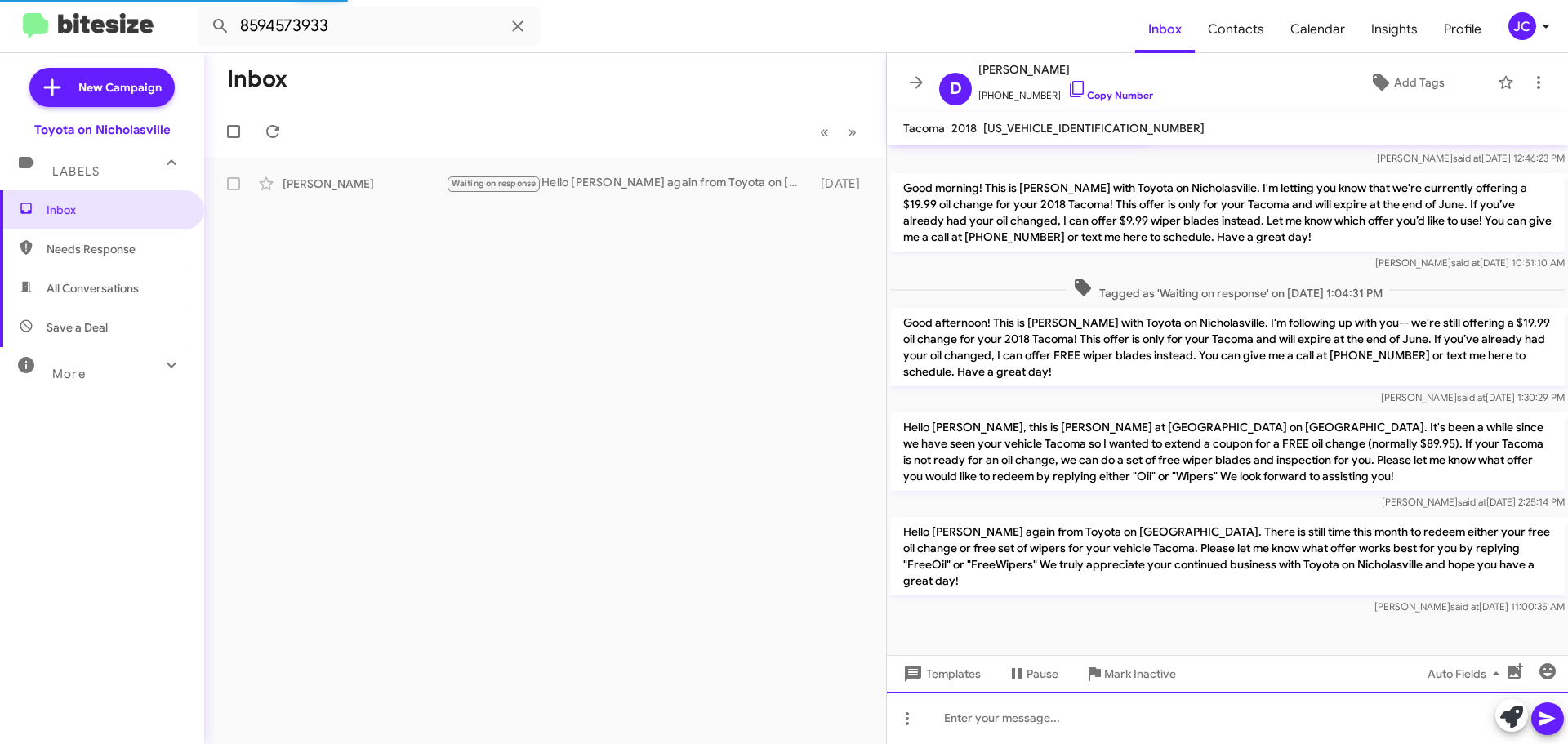
click at [1028, 722] on div at bounding box center [1227, 718] width 681 height 53
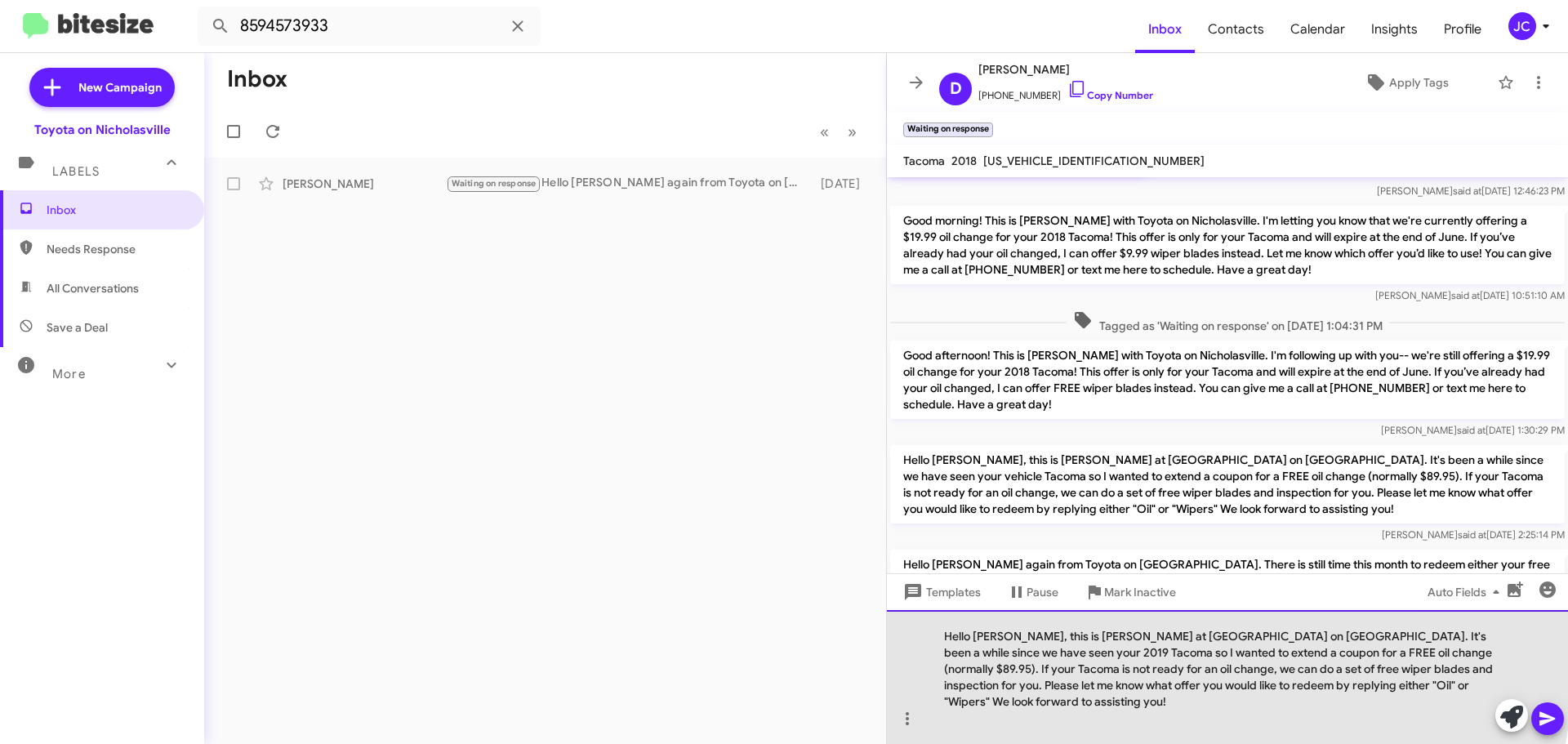
click at [1079, 677] on div "Hello [PERSON_NAME], this is [PERSON_NAME] at [GEOGRAPHIC_DATA] on [GEOGRAPHIC_…" at bounding box center [1227, 677] width 681 height 134
click at [1014, 661] on div "Hello [PERSON_NAME], this is [PERSON_NAME] at [GEOGRAPHIC_DATA] on [GEOGRAPHIC_…" at bounding box center [1227, 677] width 681 height 134
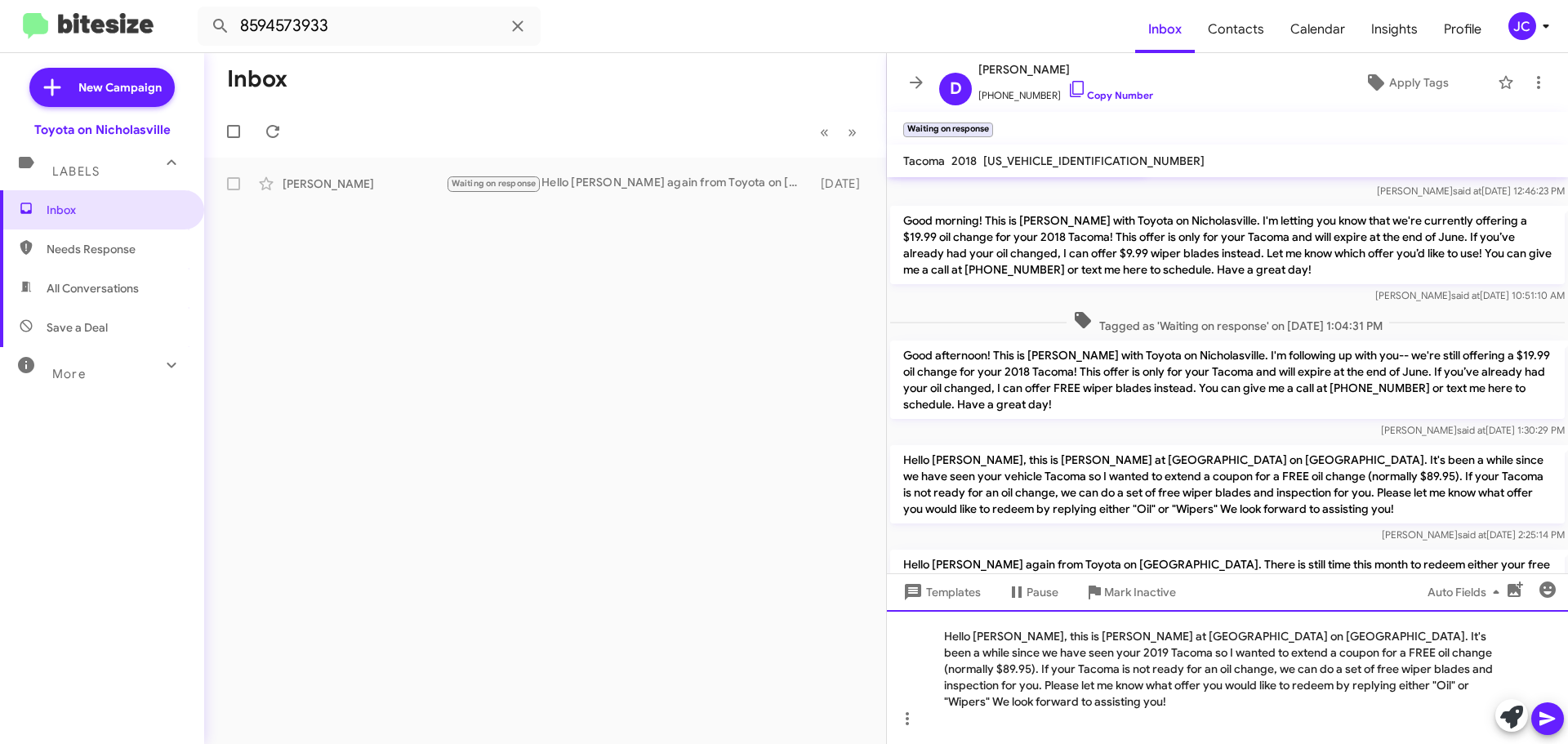
click at [1011, 654] on div "Hello [PERSON_NAME], this is [PERSON_NAME] at [GEOGRAPHIC_DATA] on [GEOGRAPHIC_…" at bounding box center [1227, 677] width 681 height 134
click at [1458, 658] on div "Hello Don, this is Jessika at Toyota on Nicholasville. It's been a while since …" at bounding box center [1227, 677] width 681 height 134
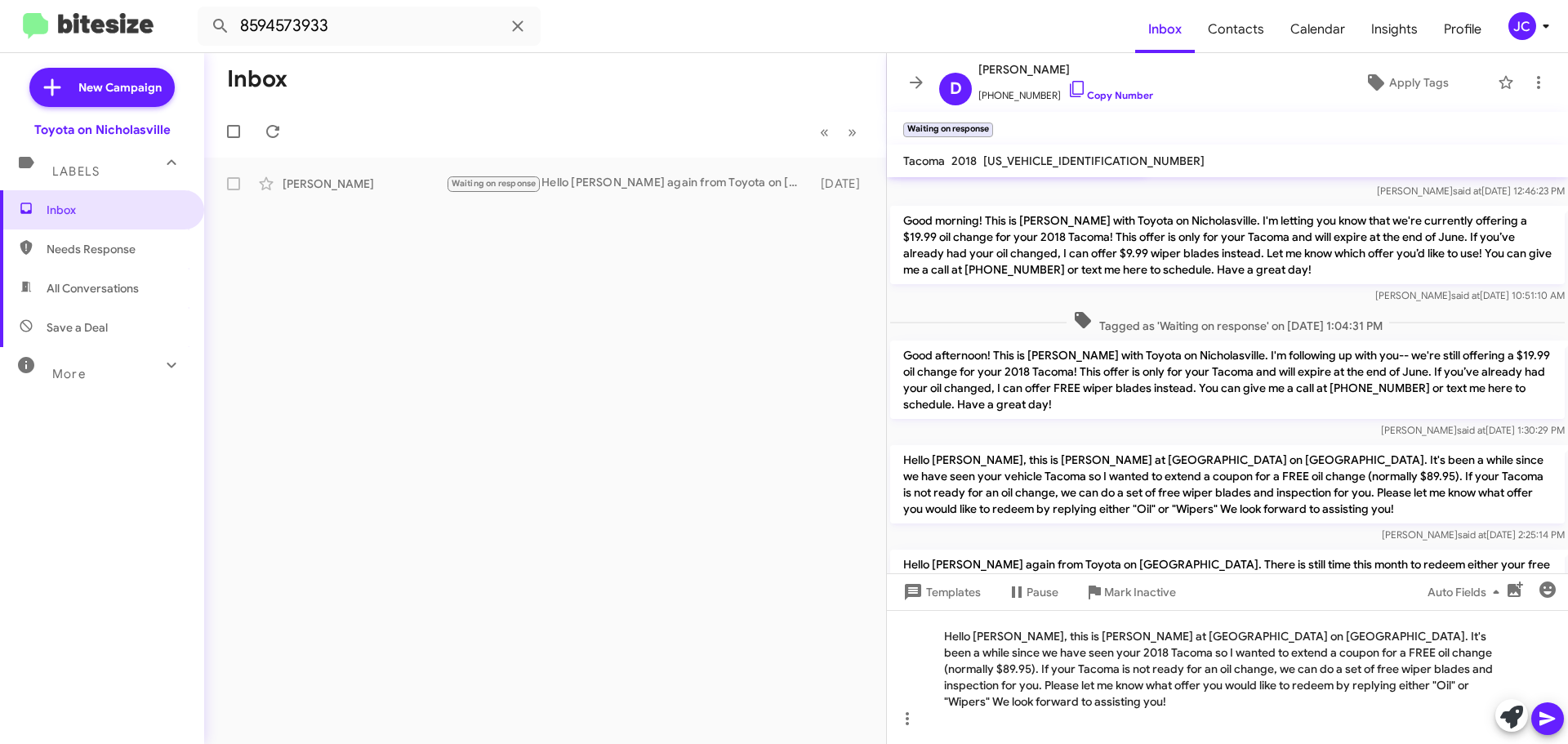
click at [1546, 718] on icon at bounding box center [1547, 719] width 16 height 14
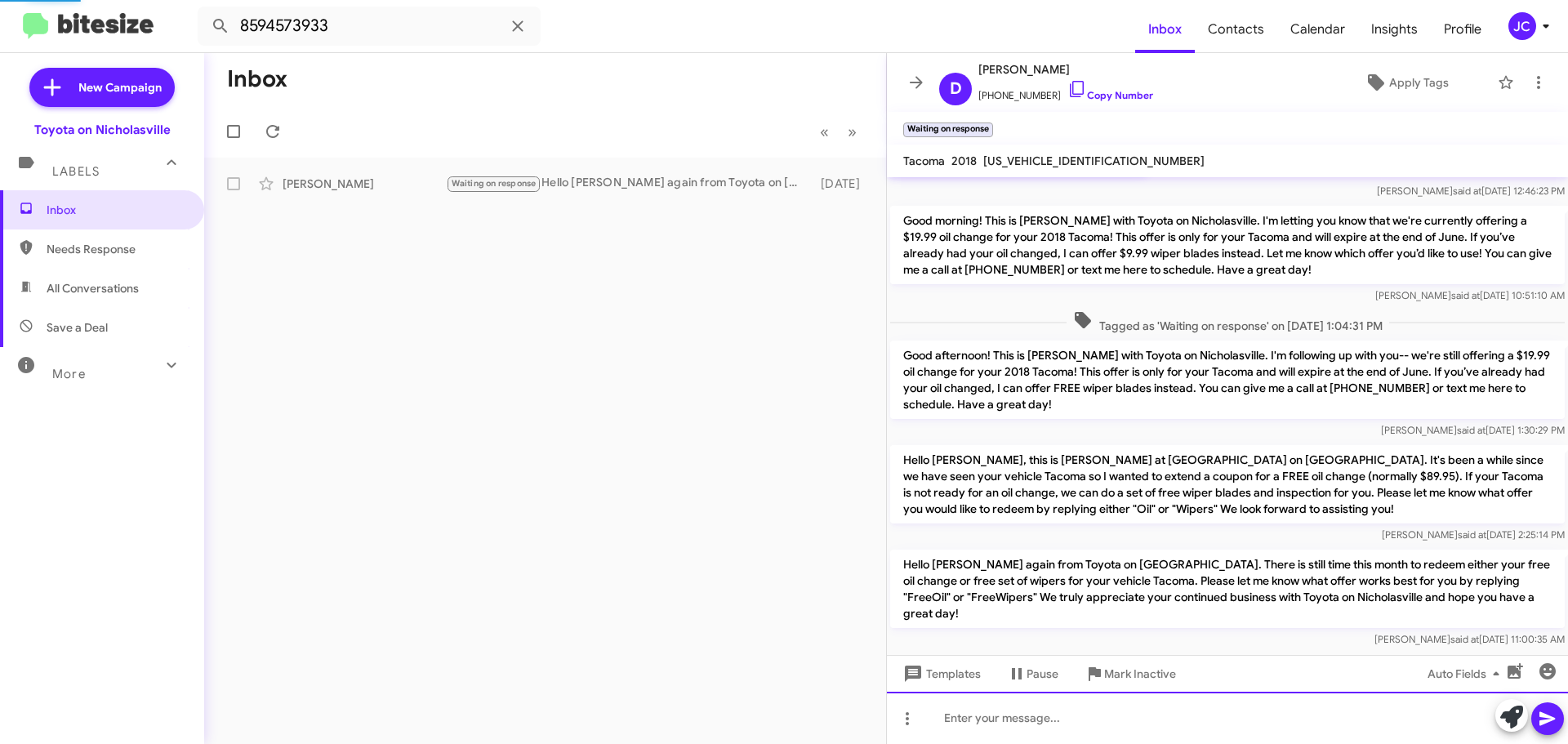
scroll to position [0, 0]
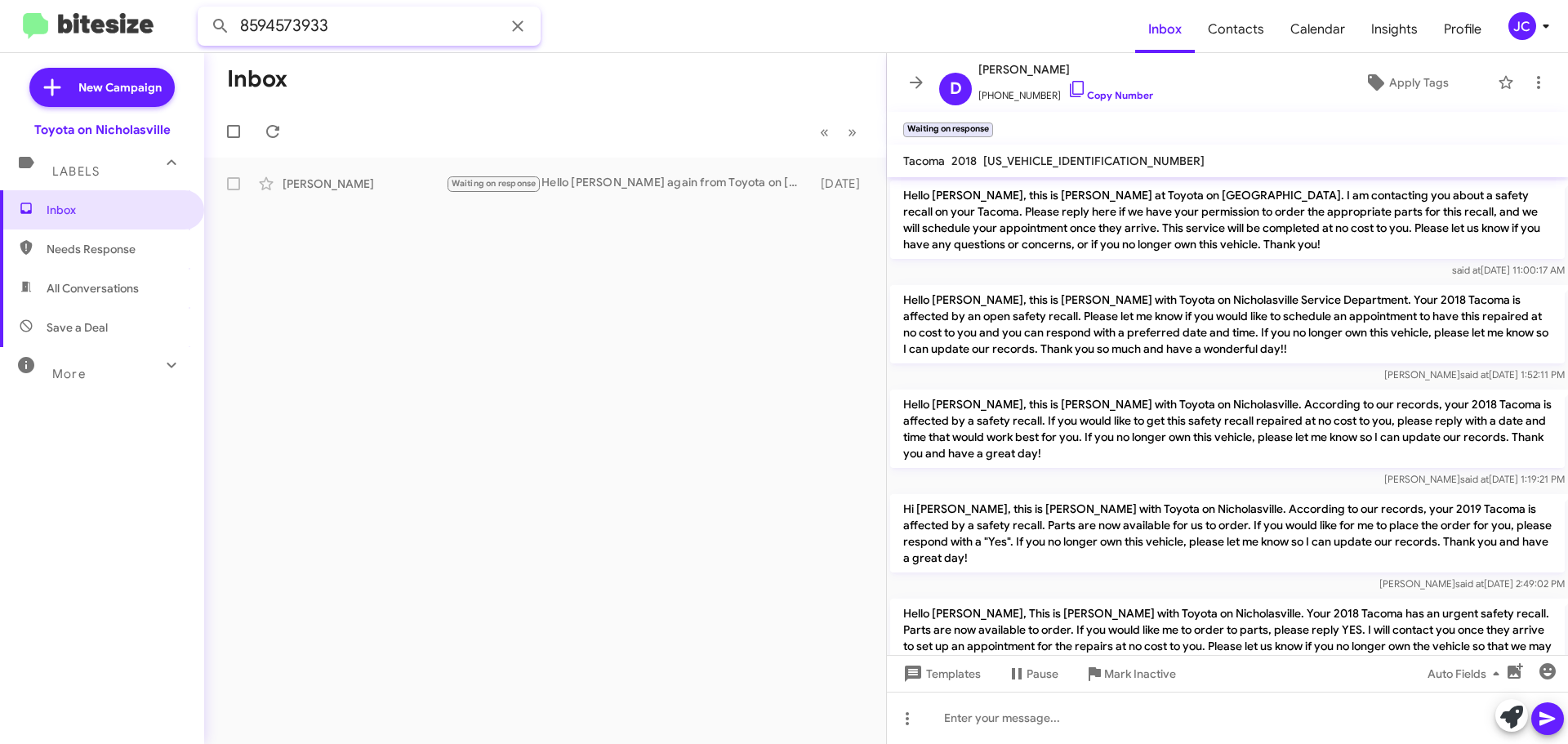
click at [378, 20] on input "8594573933" at bounding box center [369, 26] width 343 height 40
click at [204, 10] on button at bounding box center [220, 26] width 33 height 33
click at [383, 177] on div "[PERSON_NAME]" at bounding box center [364, 184] width 164 height 16
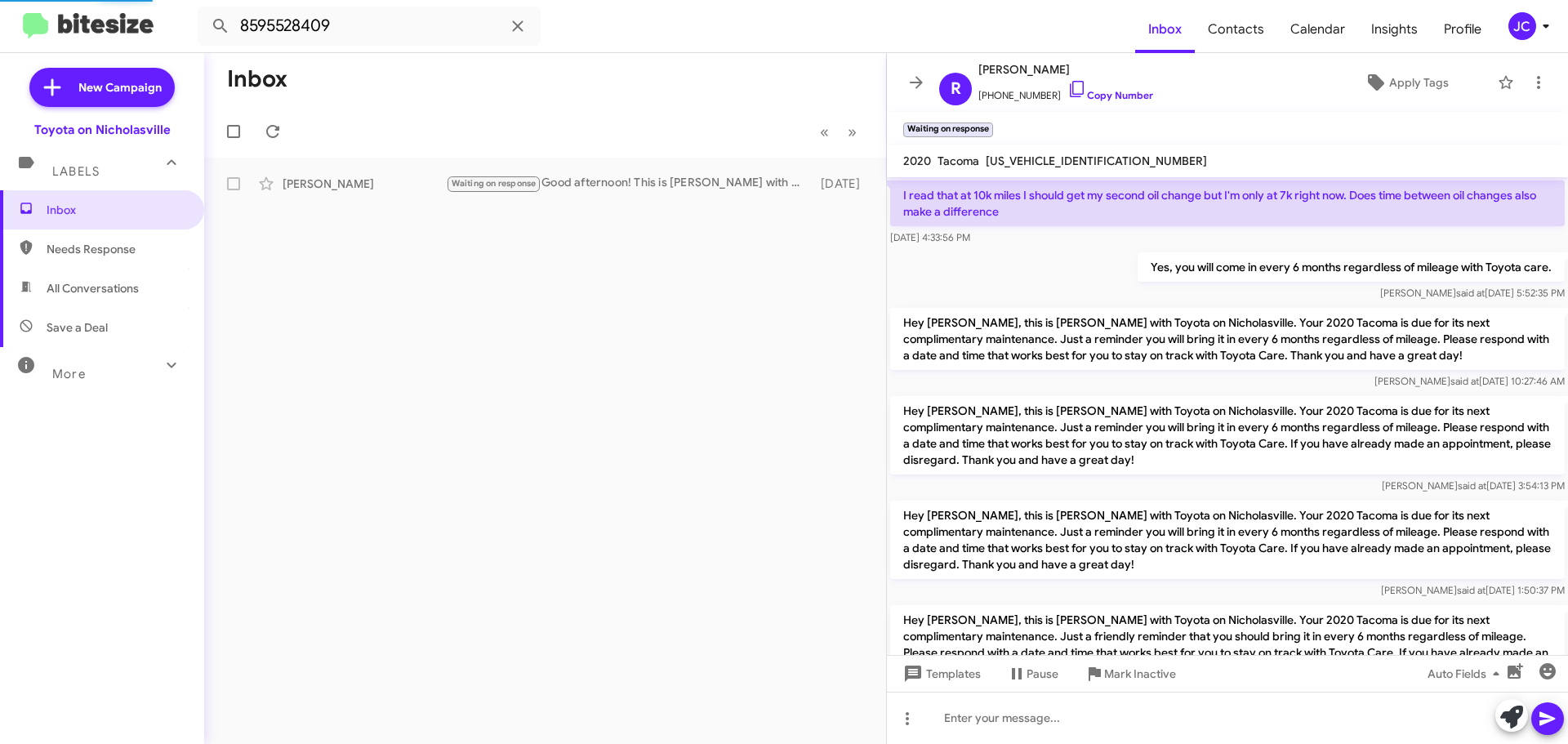
scroll to position [4071, 0]
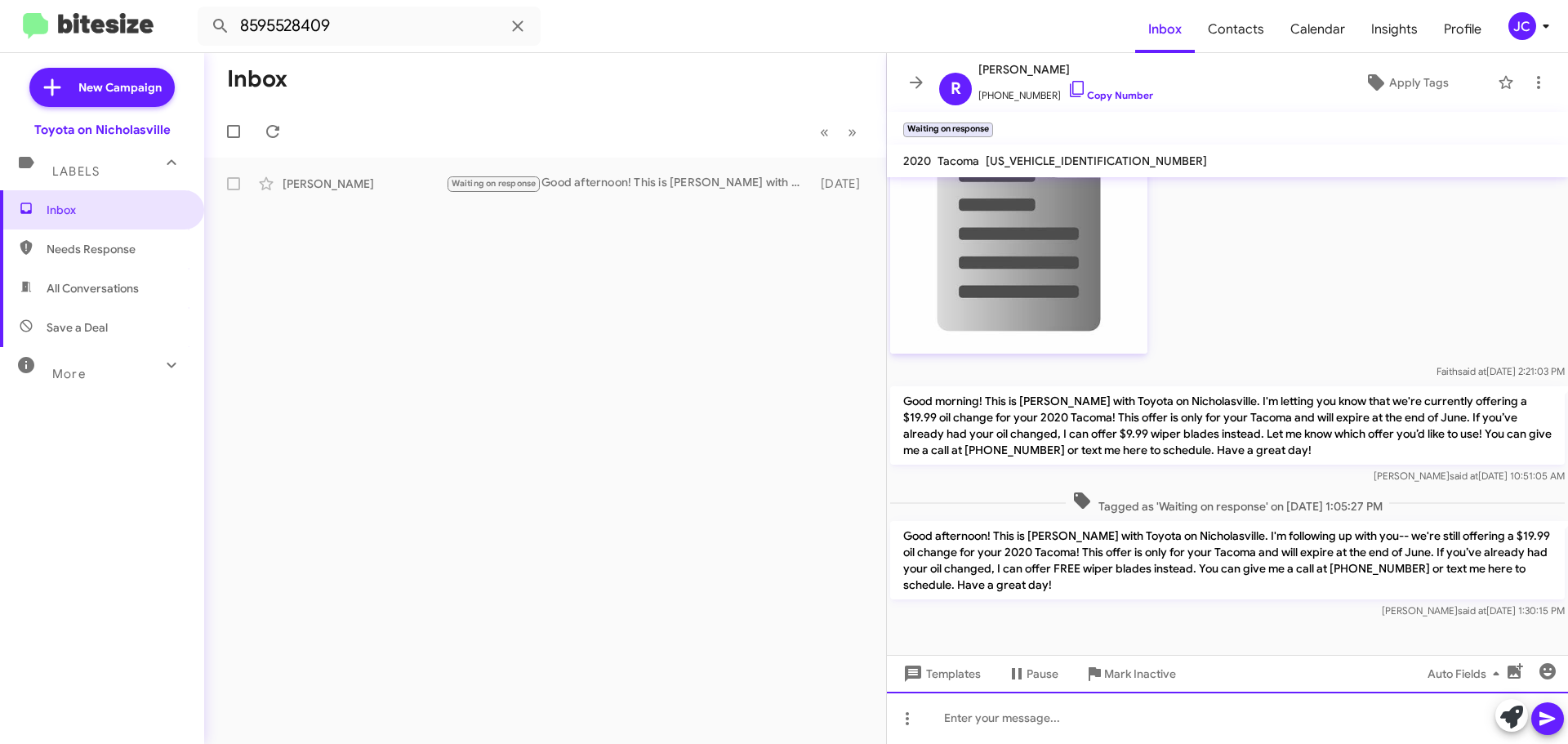
click at [1004, 717] on div at bounding box center [1227, 718] width 681 height 53
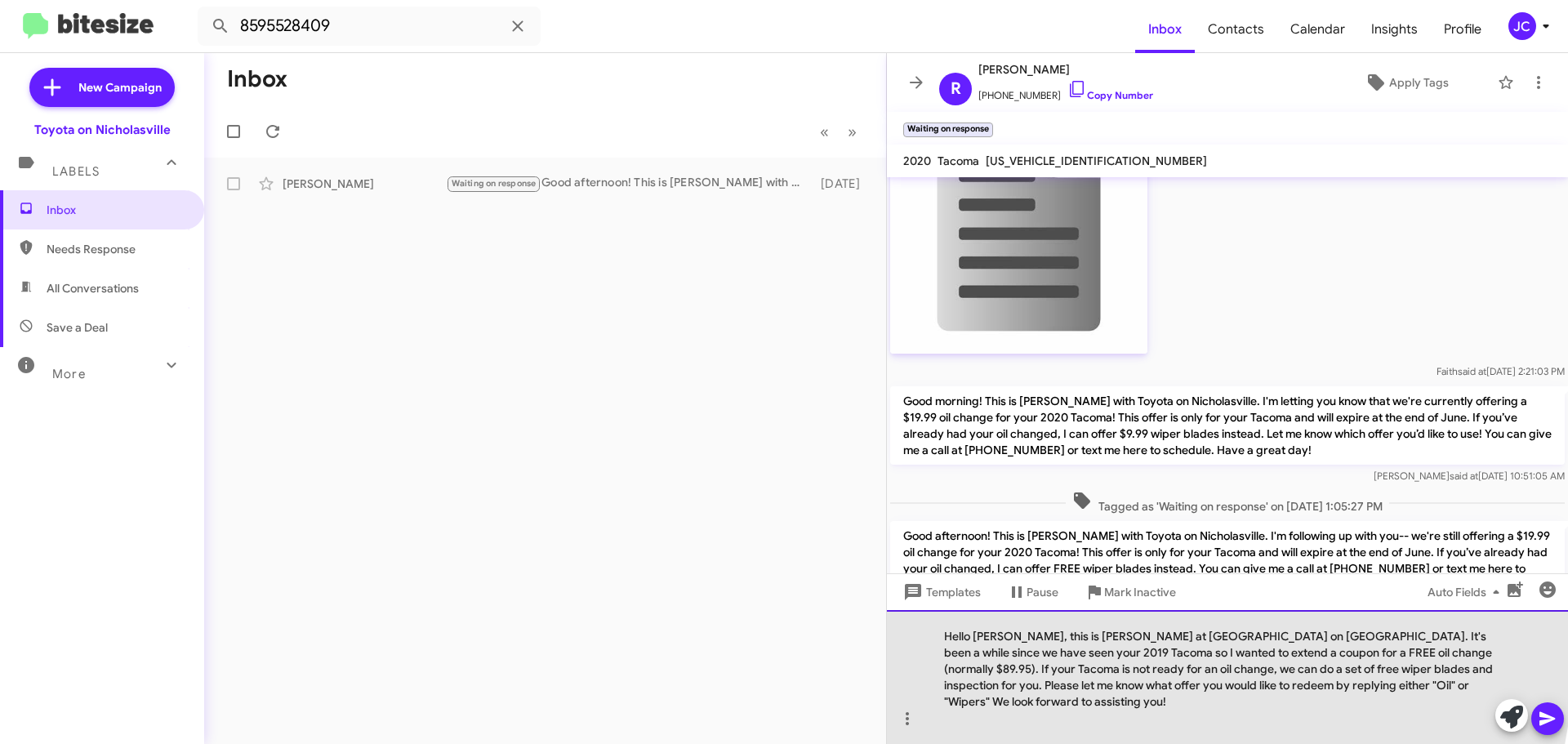
click at [1013, 653] on div "Hello [PERSON_NAME], this is [PERSON_NAME] at [GEOGRAPHIC_DATA] on [GEOGRAPHIC_…" at bounding box center [1227, 677] width 681 height 134
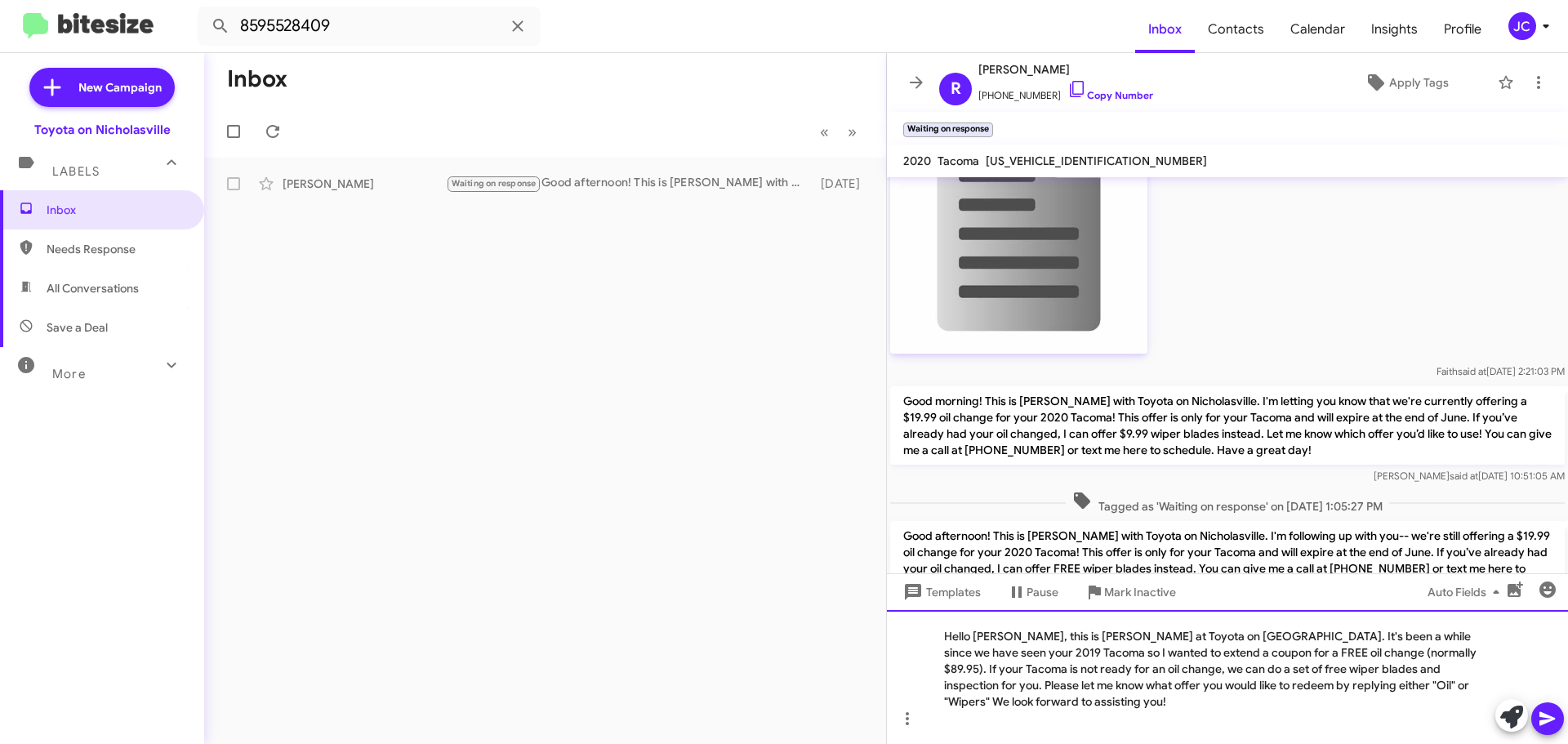
click at [1473, 659] on div "Hello Maseem, this is Jessika at Toyota on Nicholasville. It's been a while sin…" at bounding box center [1227, 677] width 681 height 134
click at [1478, 658] on div "Hello Maseem, this is Jessika at Toyota on Nicholasville. It's been a while sin…" at bounding box center [1227, 677] width 681 height 134
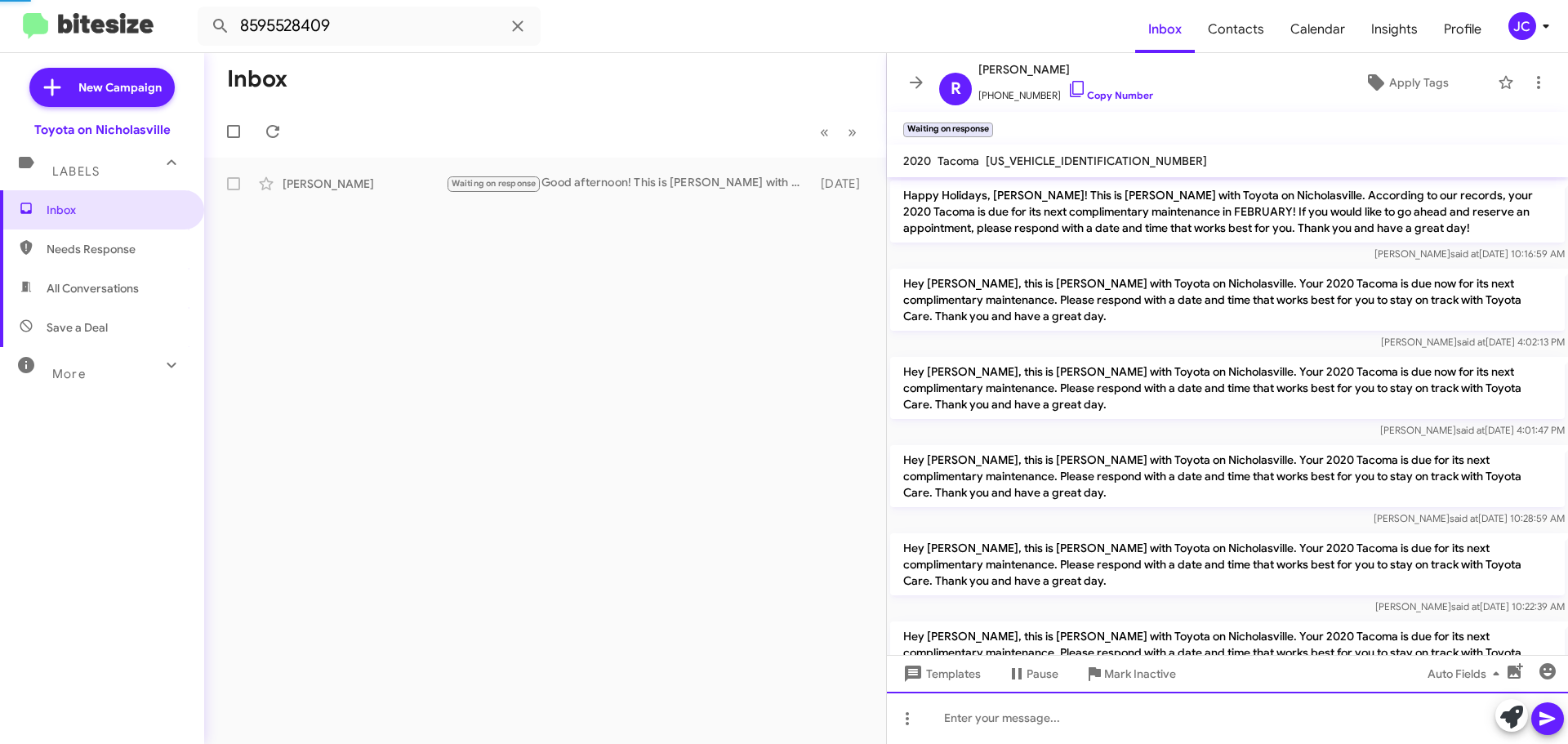
scroll to position [81, 0]
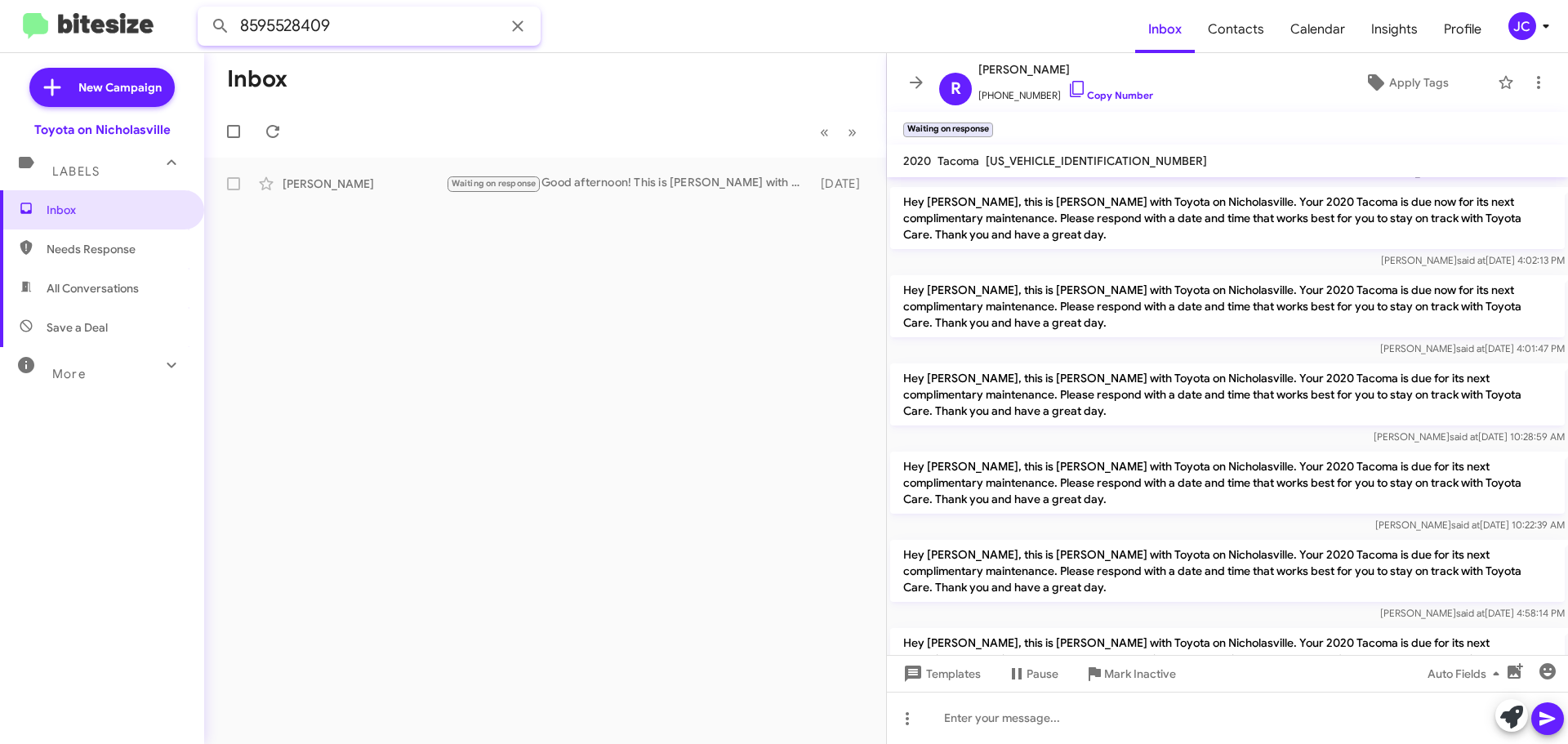
click at [368, 28] on input "8595528409" at bounding box center [369, 26] width 343 height 40
click at [204, 10] on button at bounding box center [220, 26] width 33 height 33
click at [557, 188] on div "Hello Rebecca, Jessika again from Toyota on Nicholasville. There is still time …" at bounding box center [627, 184] width 362 height 16
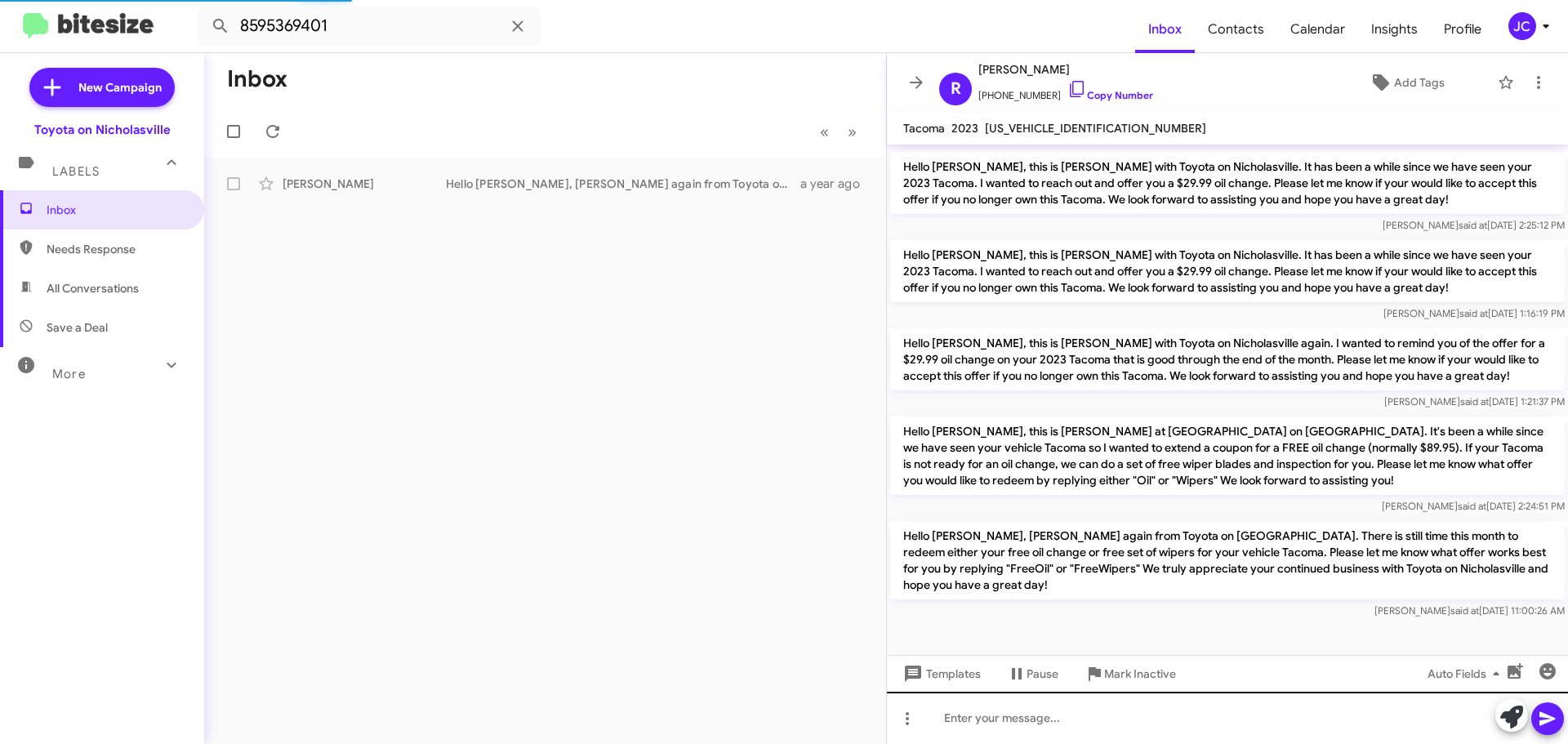
scroll to position [228, 0]
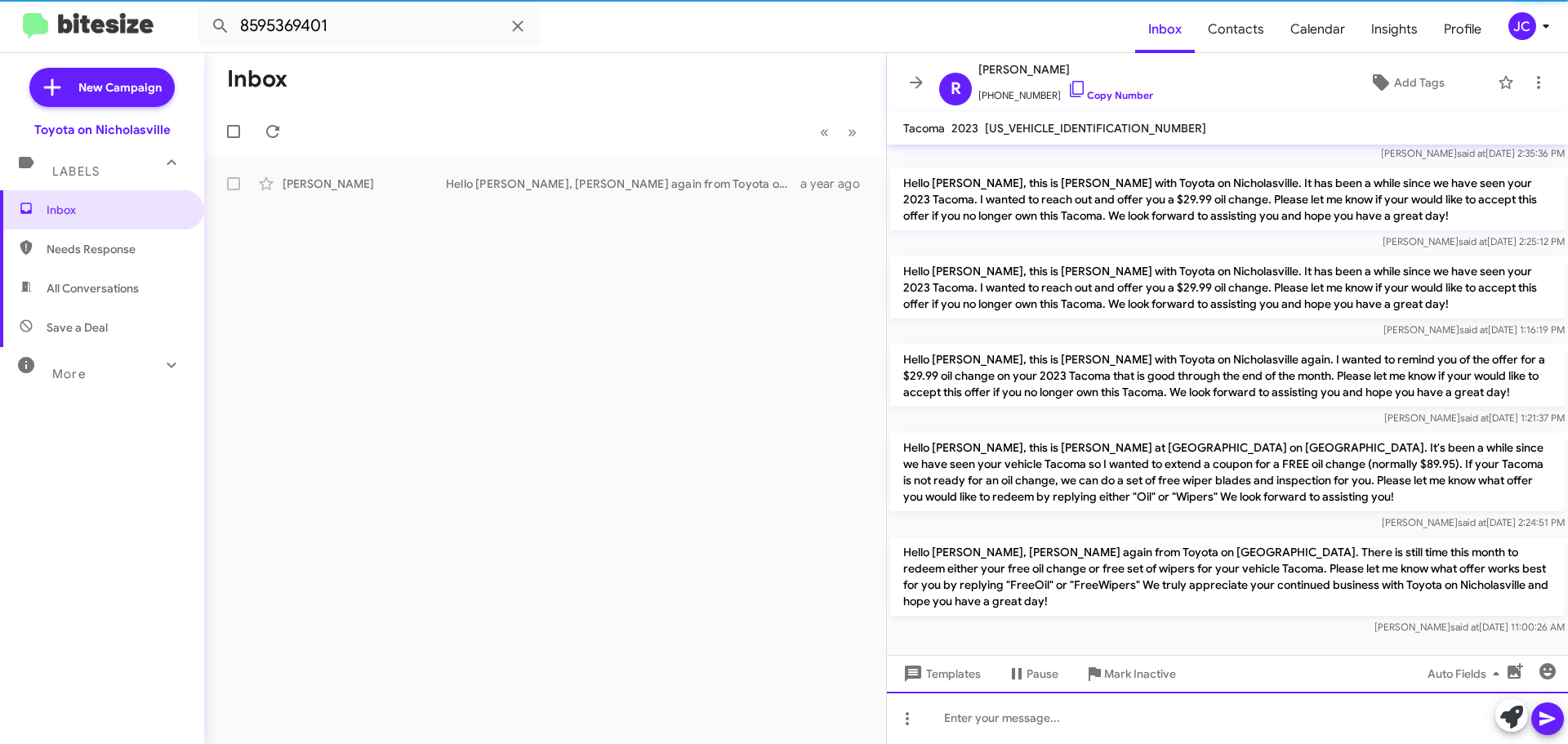
click at [943, 731] on div at bounding box center [1227, 718] width 681 height 53
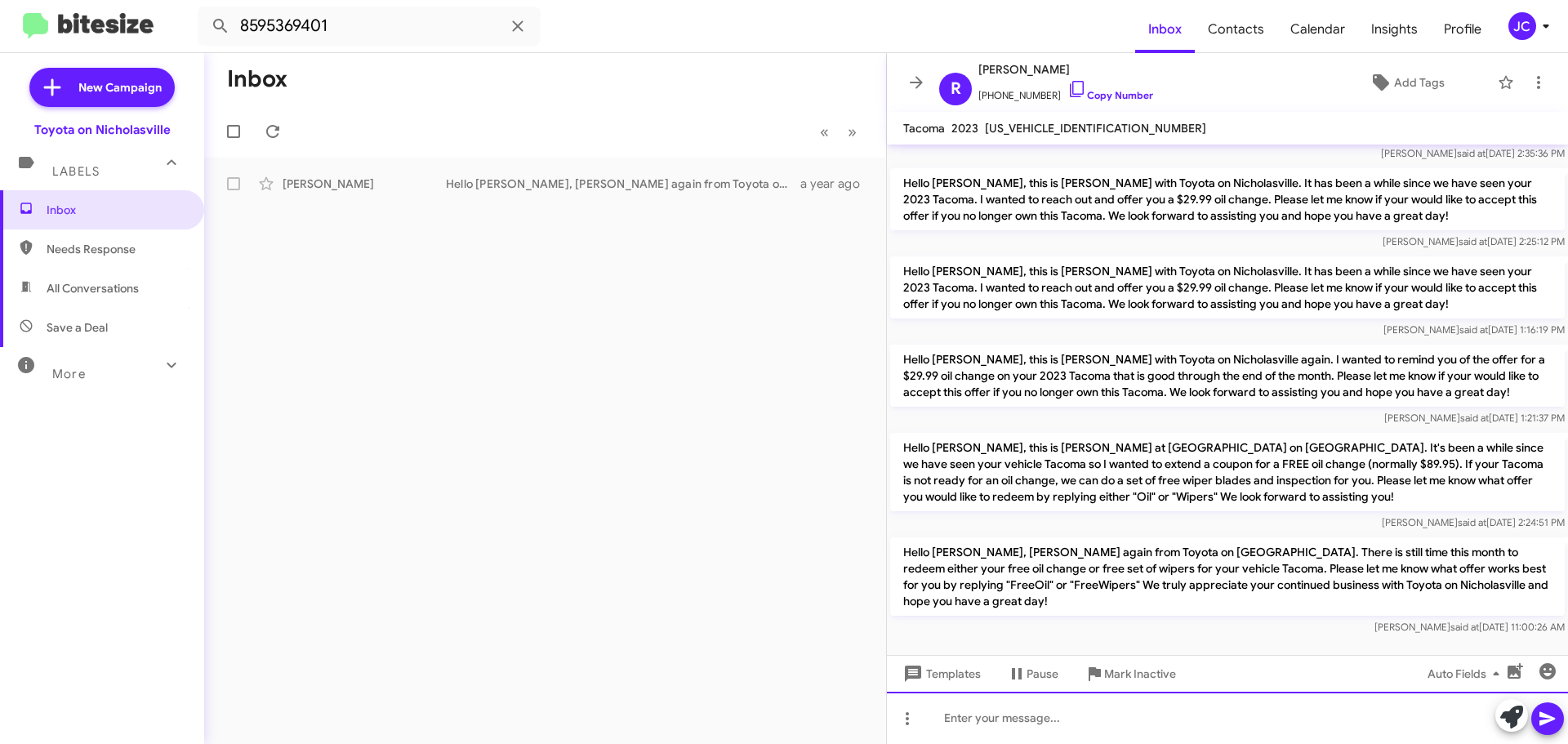
scroll to position [261, 0]
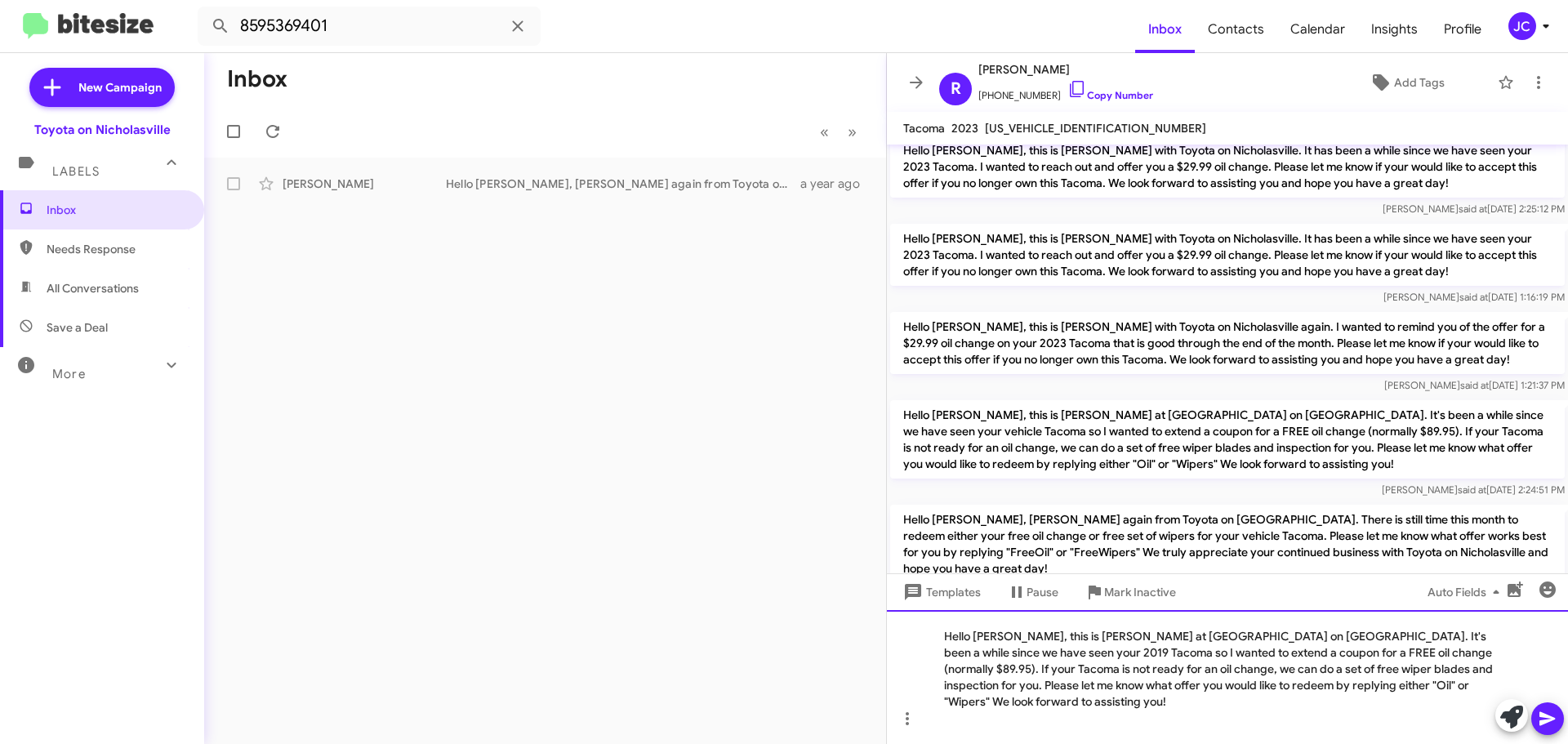
click at [1010, 654] on div "Hello [PERSON_NAME], this is [PERSON_NAME] at [GEOGRAPHIC_DATA] on [GEOGRAPHIC_…" at bounding box center [1227, 677] width 681 height 134
click at [1483, 651] on div "Hello Rebecca, this is Jessika at Toyota on Nicholasville. It's been a while si…" at bounding box center [1227, 677] width 681 height 134
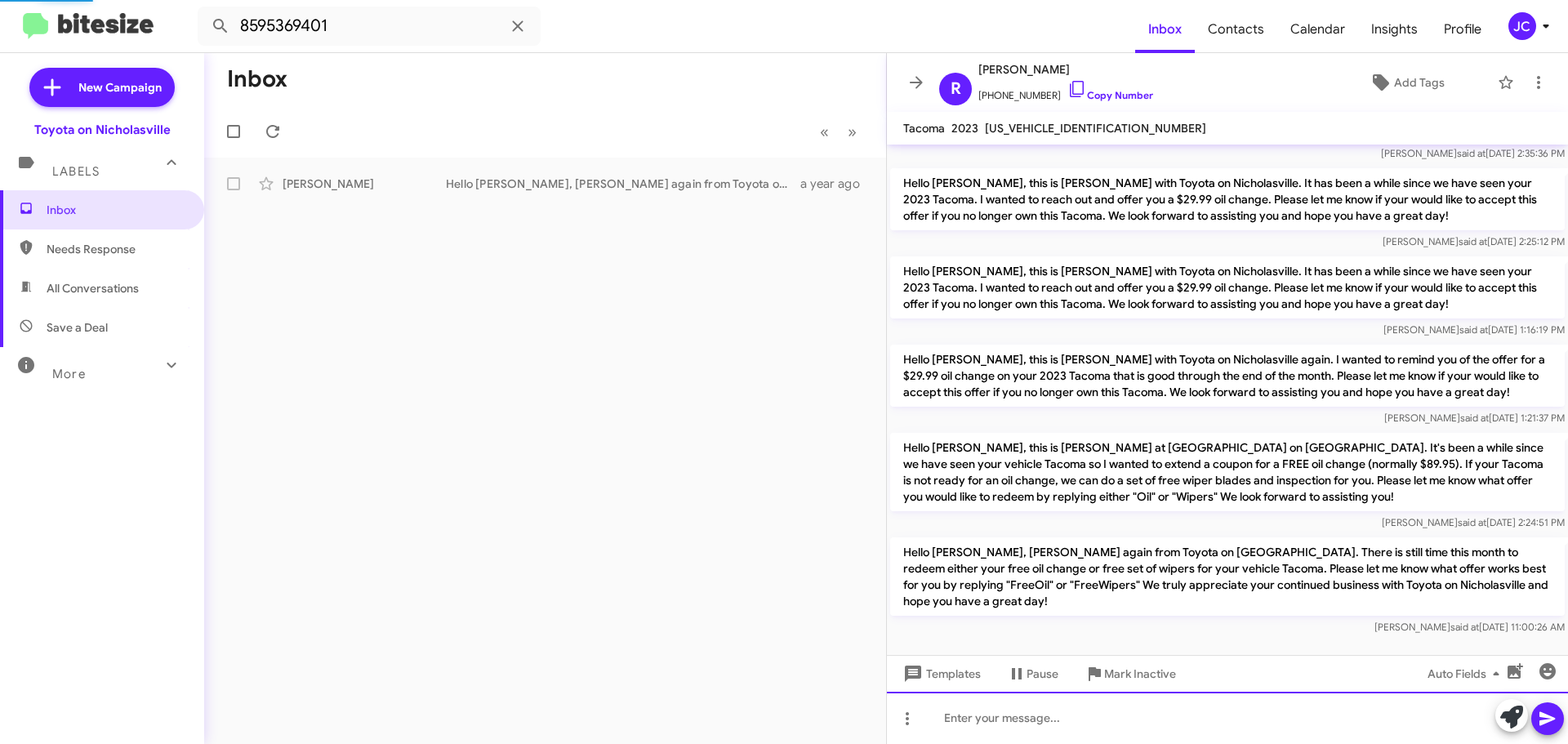
scroll to position [0, 0]
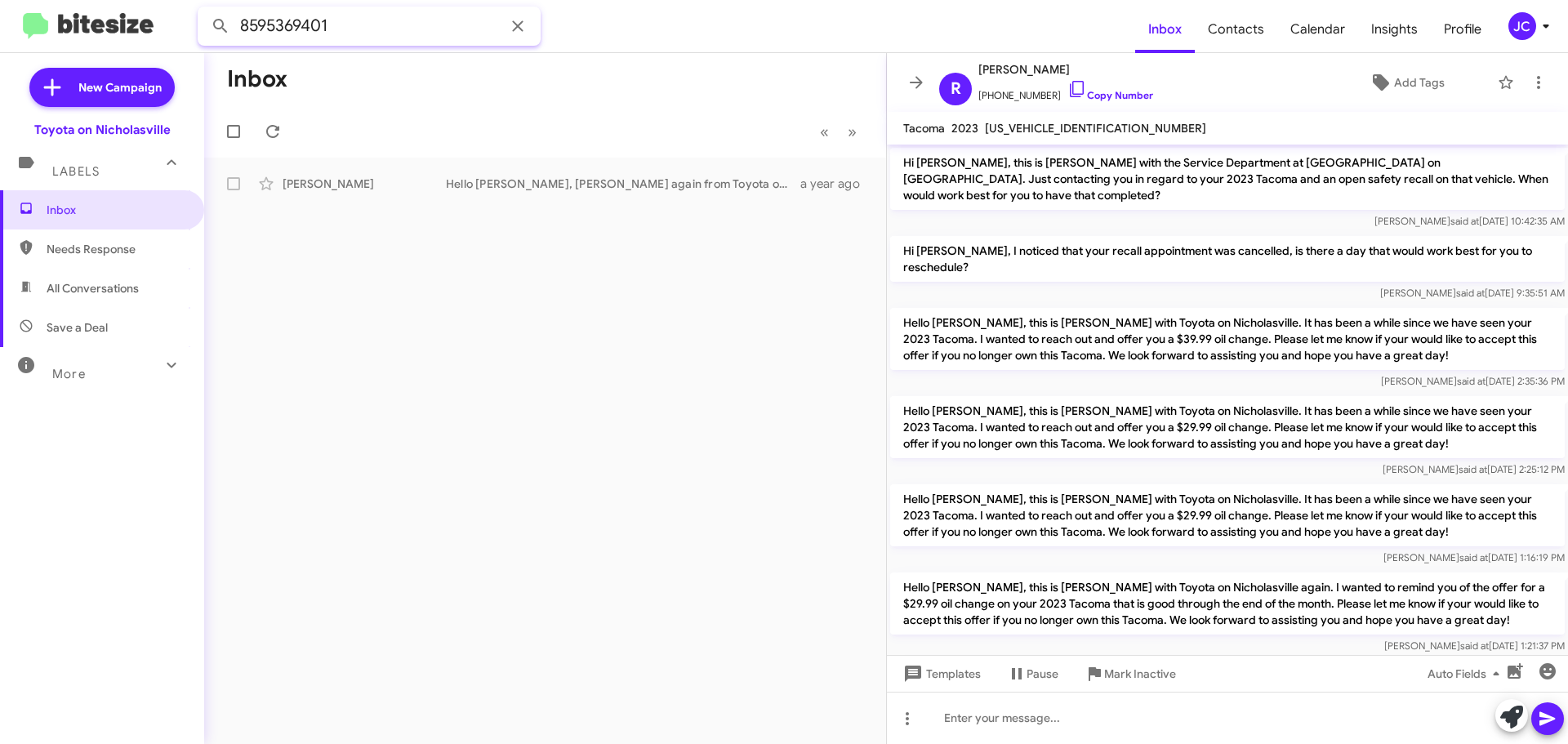
drag, startPoint x: 194, startPoint y: 37, endPoint x: 2, endPoint y: 2, distance: 195.2
click at [0, 26] on mat-toolbar "8595369401 Inbox Contacts Calendar Insights Profile JC" at bounding box center [784, 26] width 1568 height 53
click at [204, 10] on button at bounding box center [220, 26] width 33 height 33
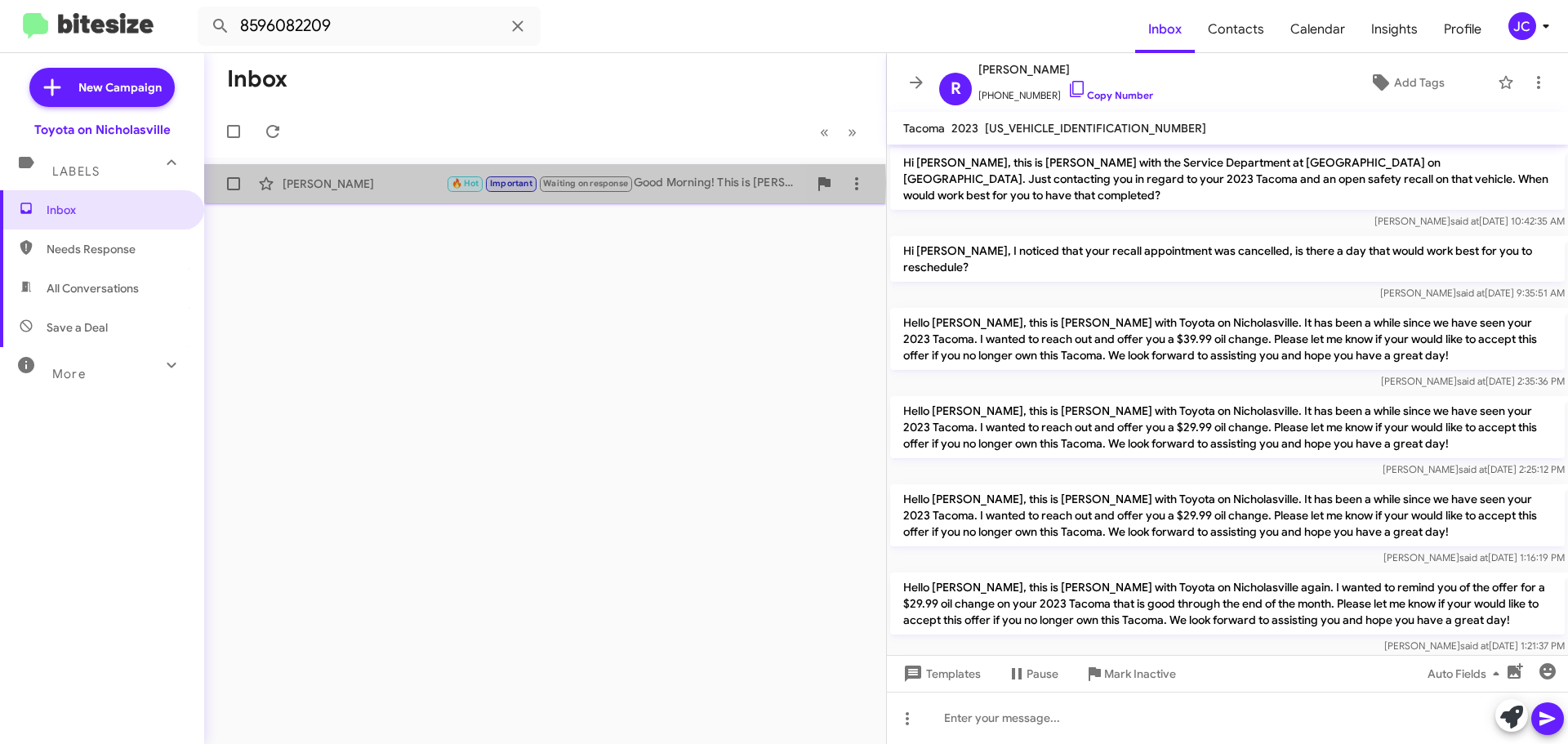
click at [327, 184] on div "[PERSON_NAME]" at bounding box center [364, 184] width 164 height 16
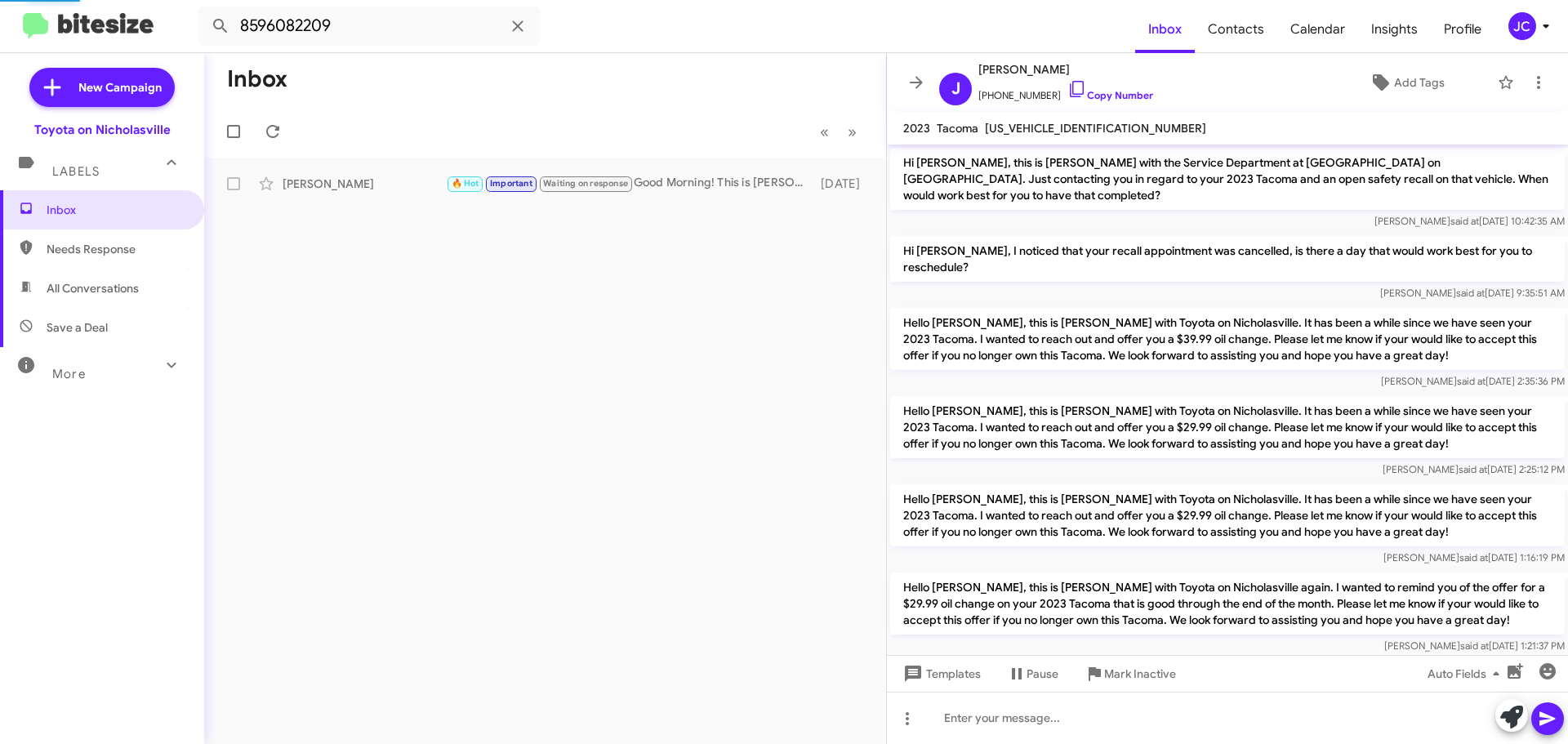
scroll to position [1327, 0]
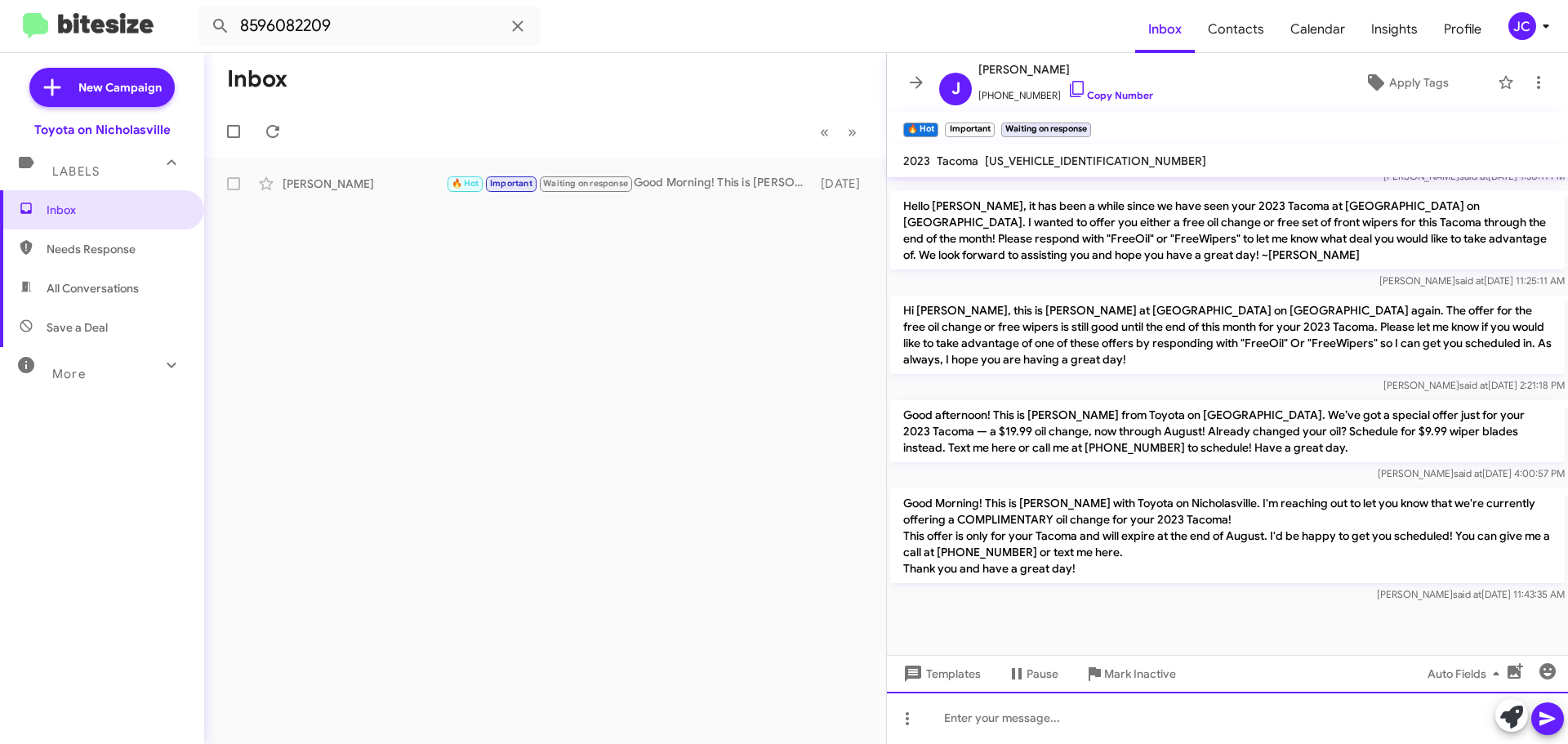
click at [1065, 717] on div at bounding box center [1227, 718] width 681 height 53
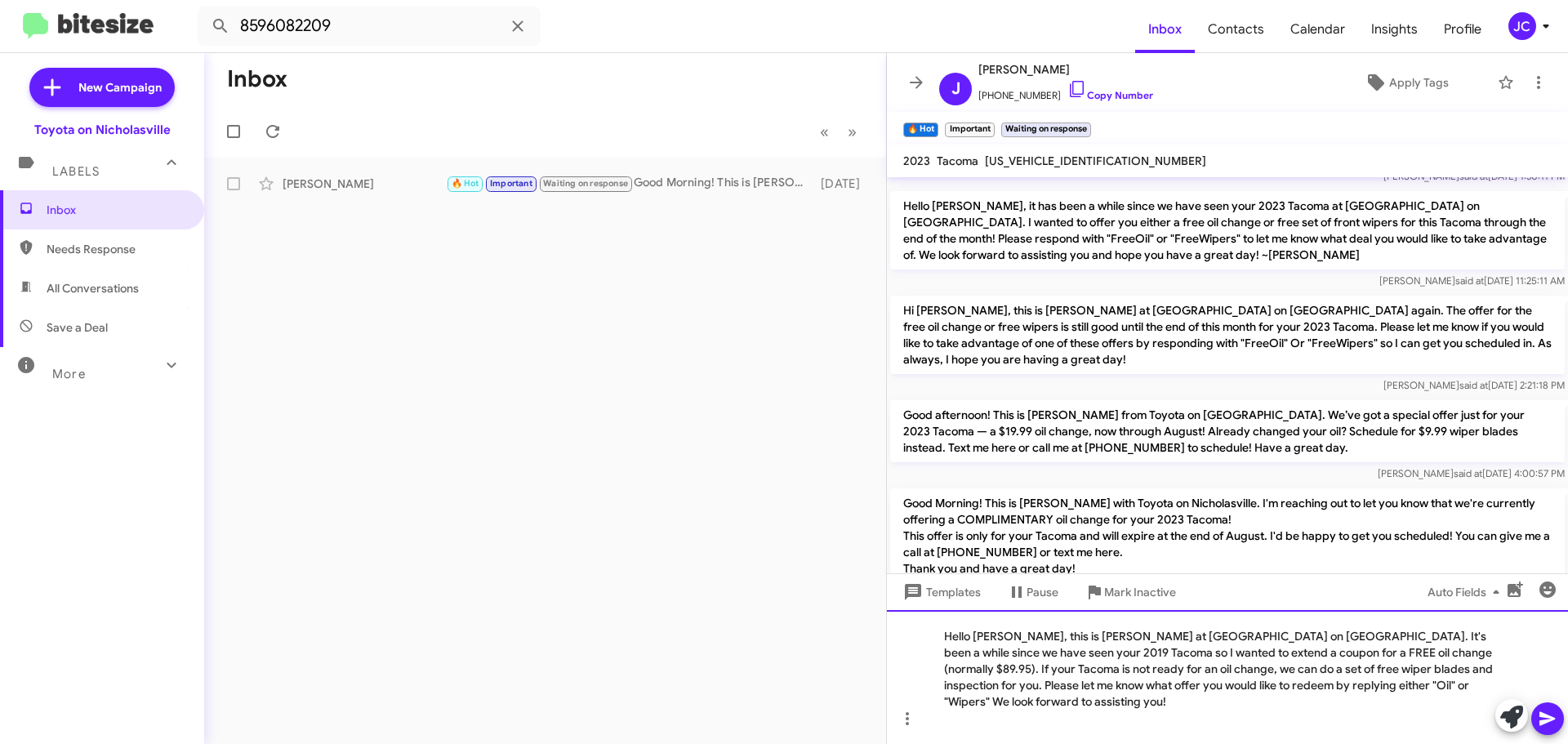
click at [1010, 655] on div "Hello [PERSON_NAME], this is [PERSON_NAME] at [GEOGRAPHIC_DATA] on [GEOGRAPHIC_…" at bounding box center [1227, 677] width 681 height 134
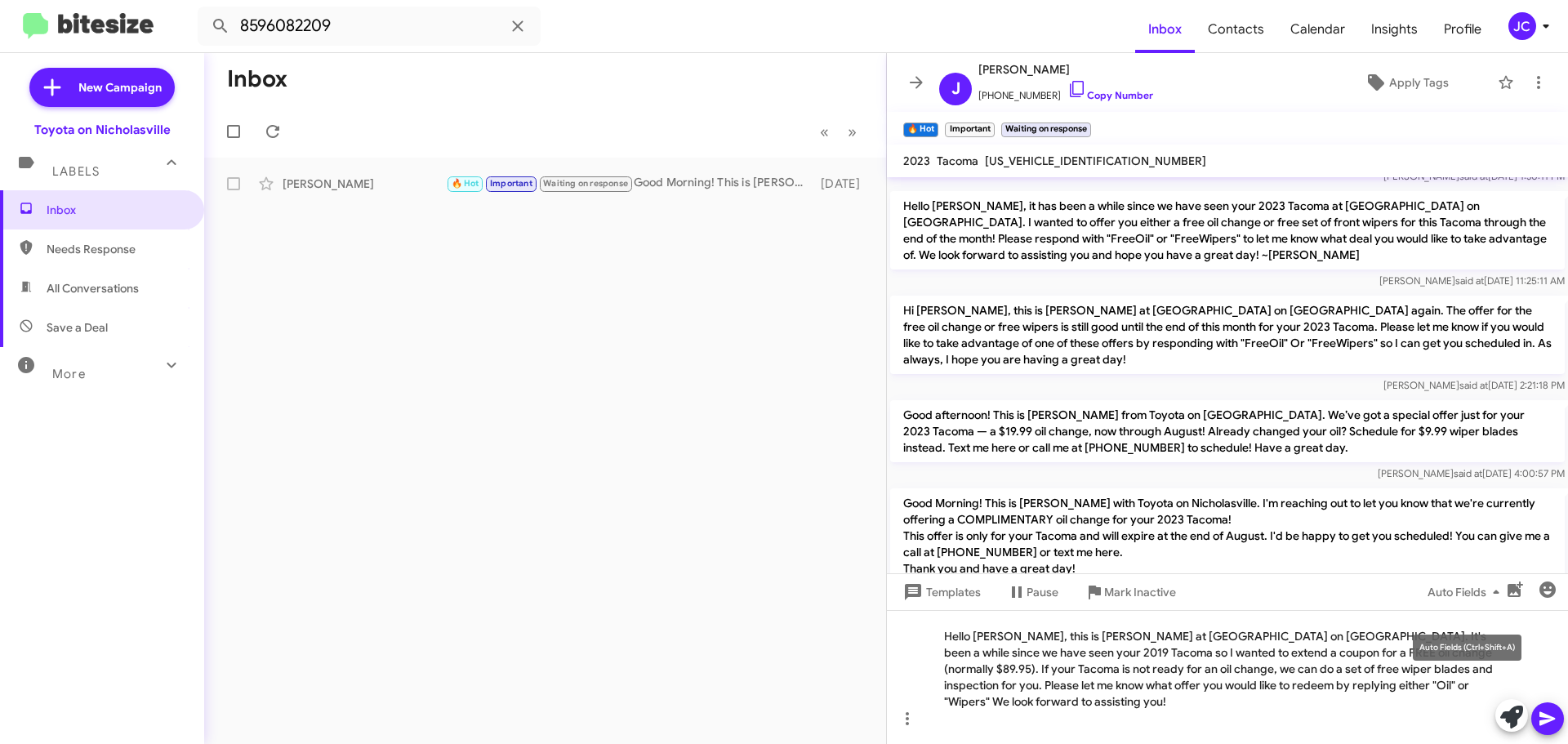
click at [1468, 650] on div "Auto Fields (Ctrl+Shift+A)" at bounding box center [1467, 648] width 109 height 26
click at [1505, 664] on mat-tooltip-component "Auto Fields (Ctrl+Shift+A)" at bounding box center [1467, 648] width 132 height 49
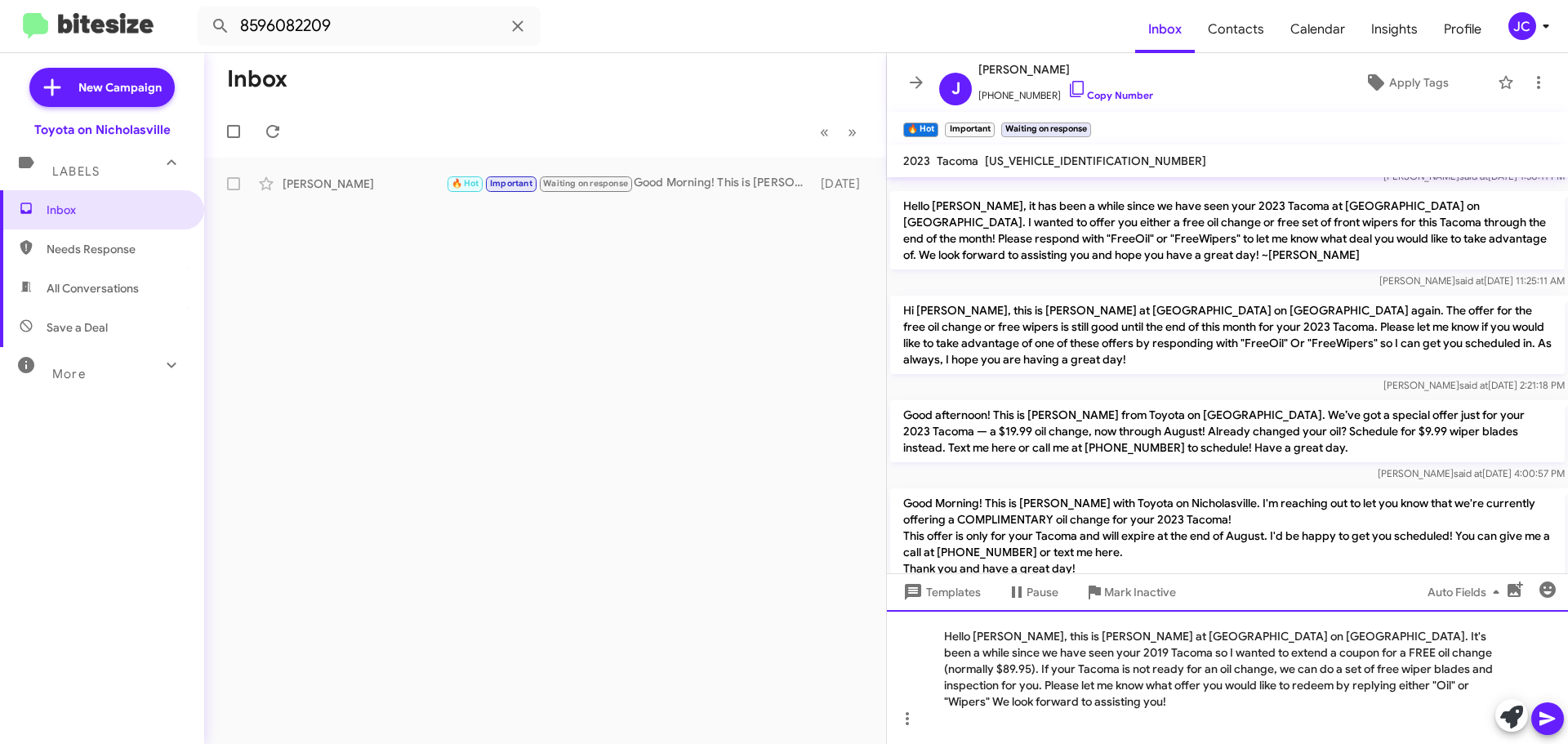
click at [1496, 682] on div "Hello Josh, this is Jessika at Toyota on Nicholasville. It's been a while since…" at bounding box center [1227, 677] width 681 height 134
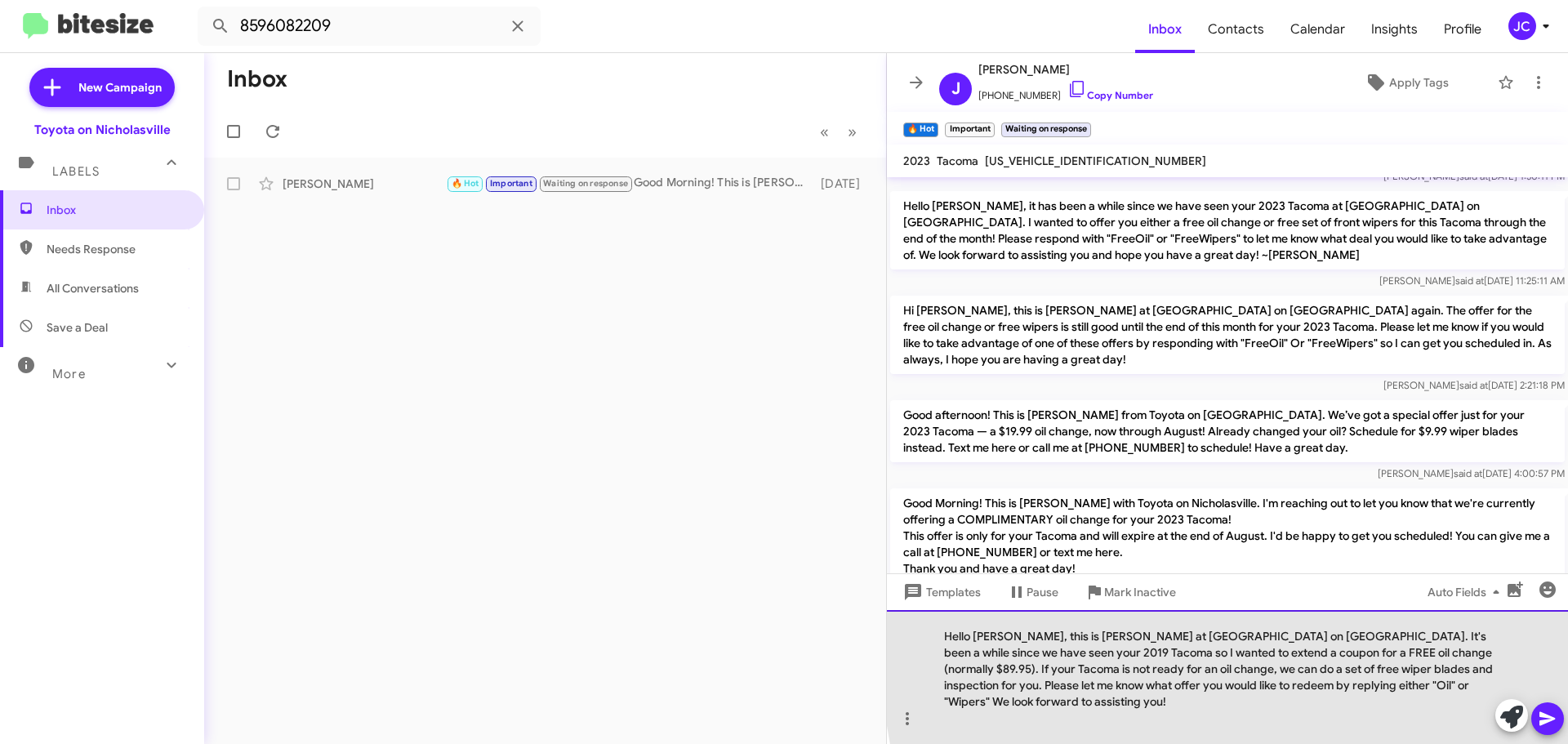
click at [1471, 655] on div "Hello Josh, this is Jessika at Toyota on Nicholasville. It's been a while since…" at bounding box center [1227, 677] width 681 height 134
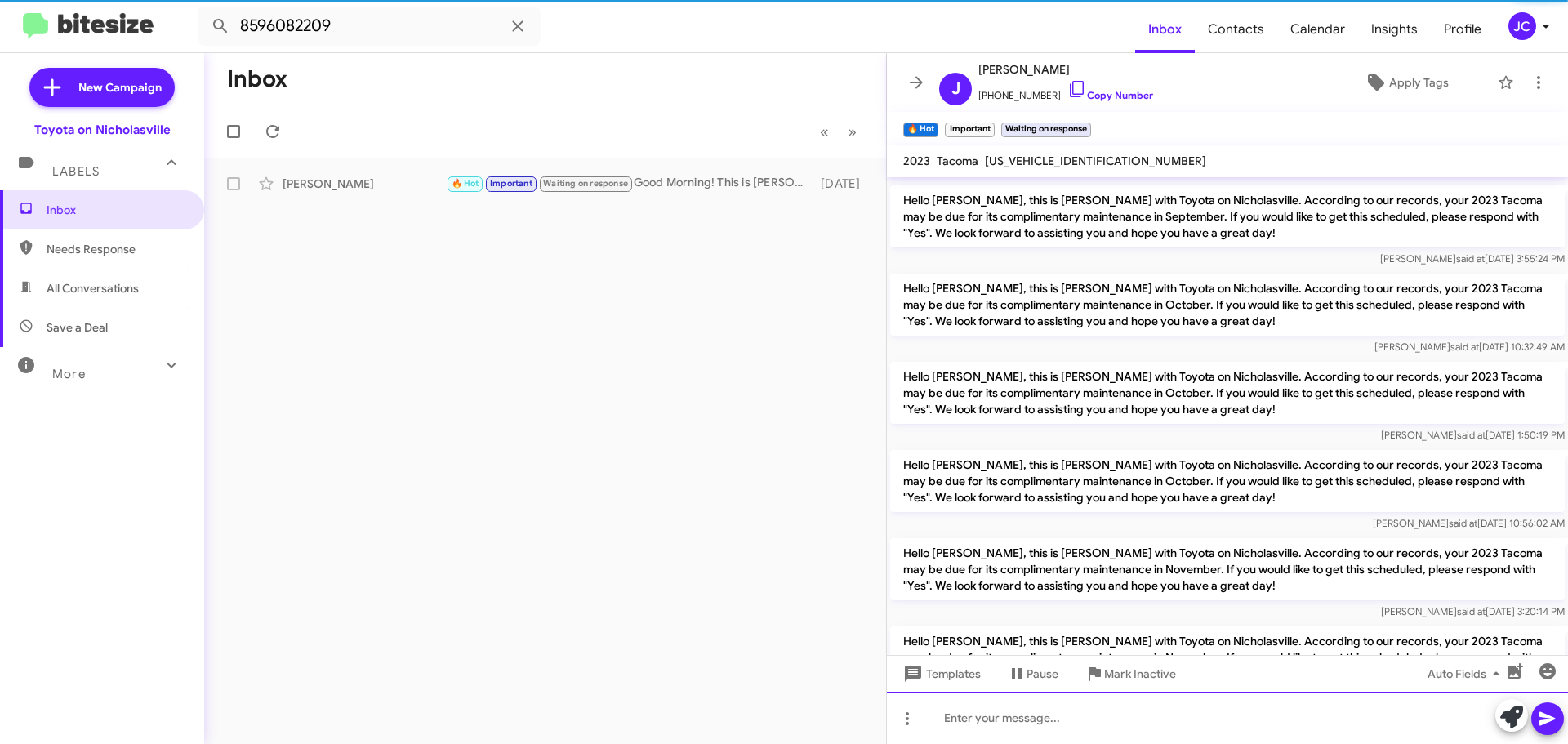
scroll to position [0, 0]
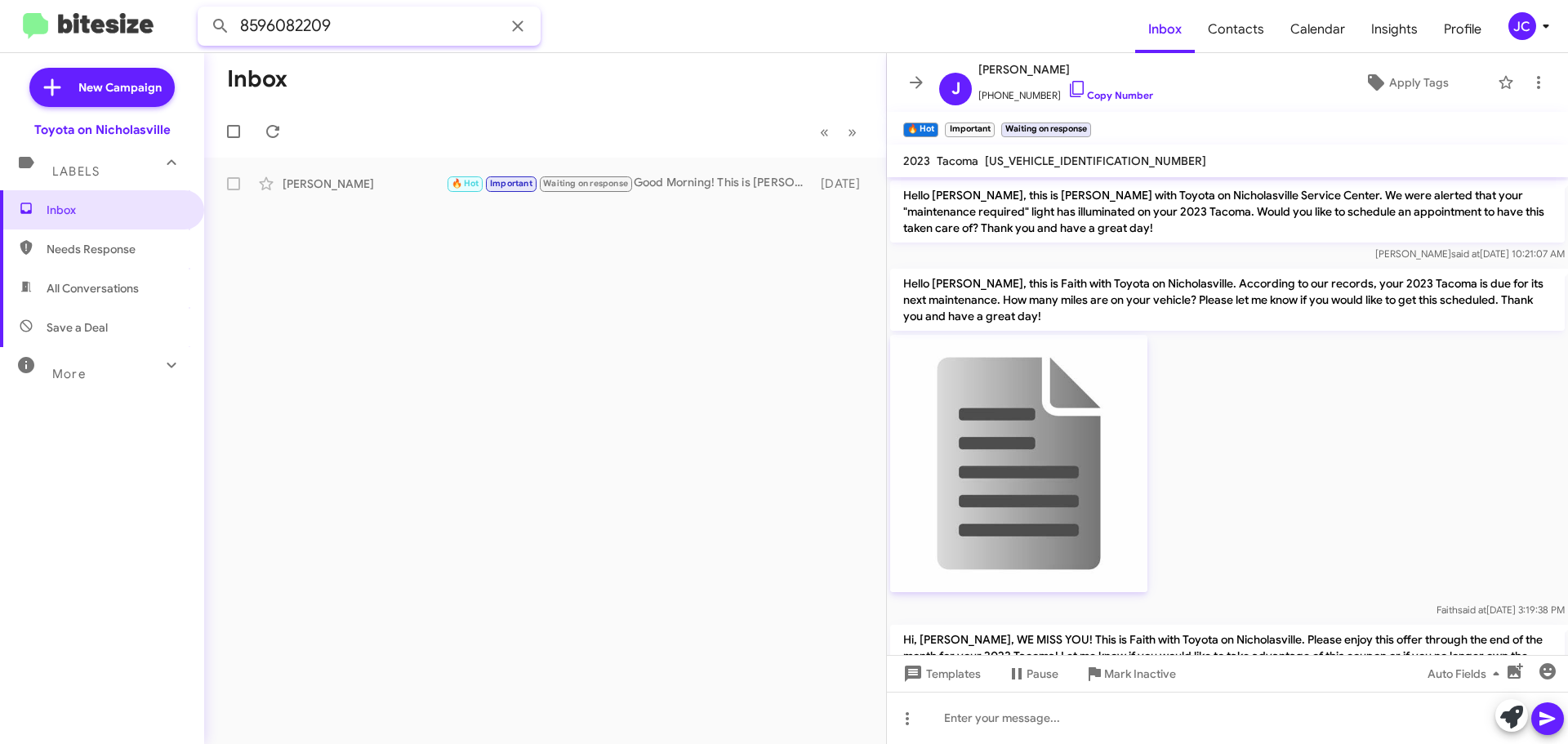
drag, startPoint x: 336, startPoint y: 26, endPoint x: 0, endPoint y: 21, distance: 336.0
click at [0, 23] on mat-toolbar "8596082209 Inbox Contacts Calendar Insights Profile JC" at bounding box center [784, 26] width 1568 height 53
click at [204, 10] on button at bounding box center [220, 26] width 33 height 33
click at [376, 189] on div "[PERSON_NAME]" at bounding box center [364, 184] width 164 height 16
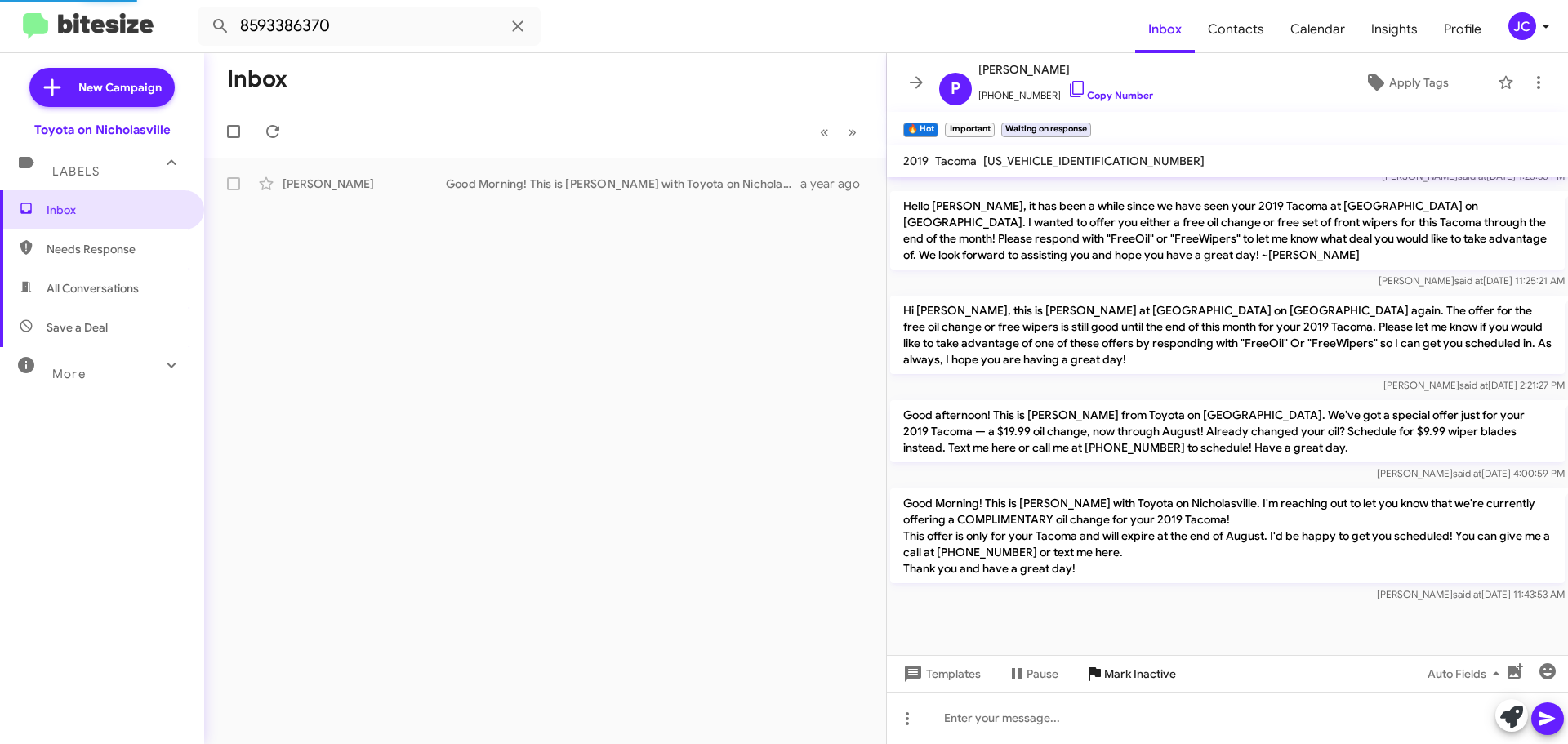
scroll to position [2774, 0]
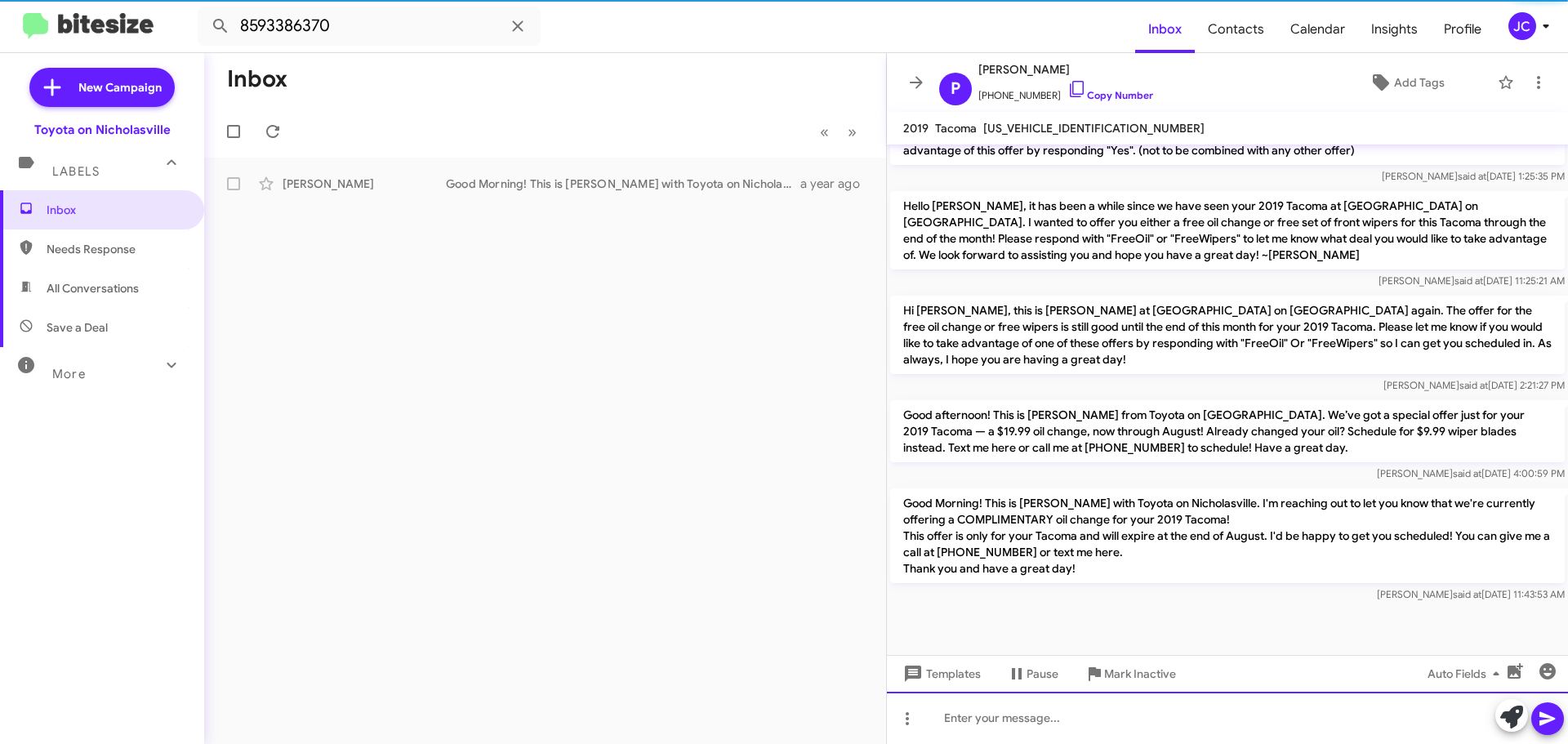
click at [1048, 722] on div at bounding box center [1227, 718] width 681 height 53
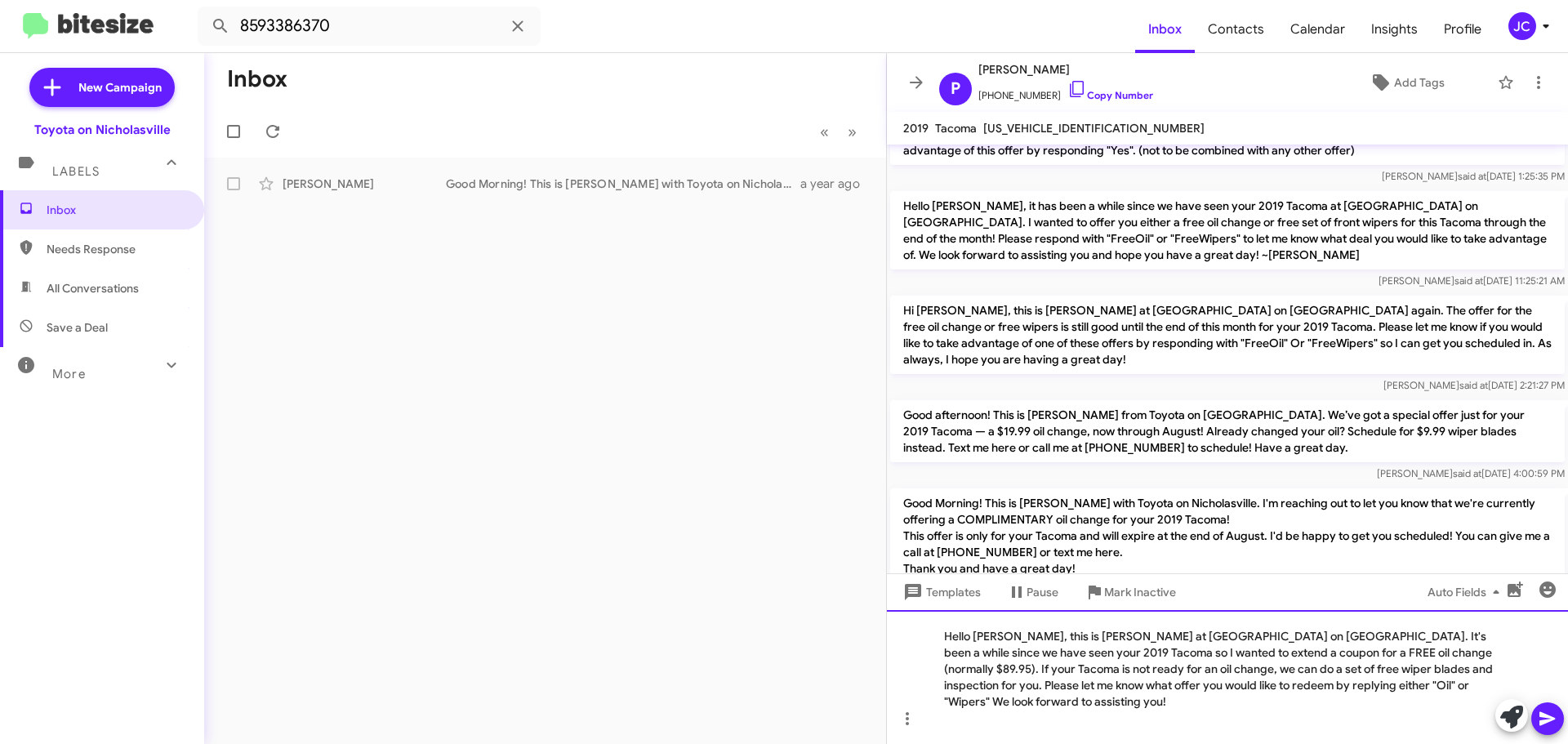
scroll to position [2806, 0]
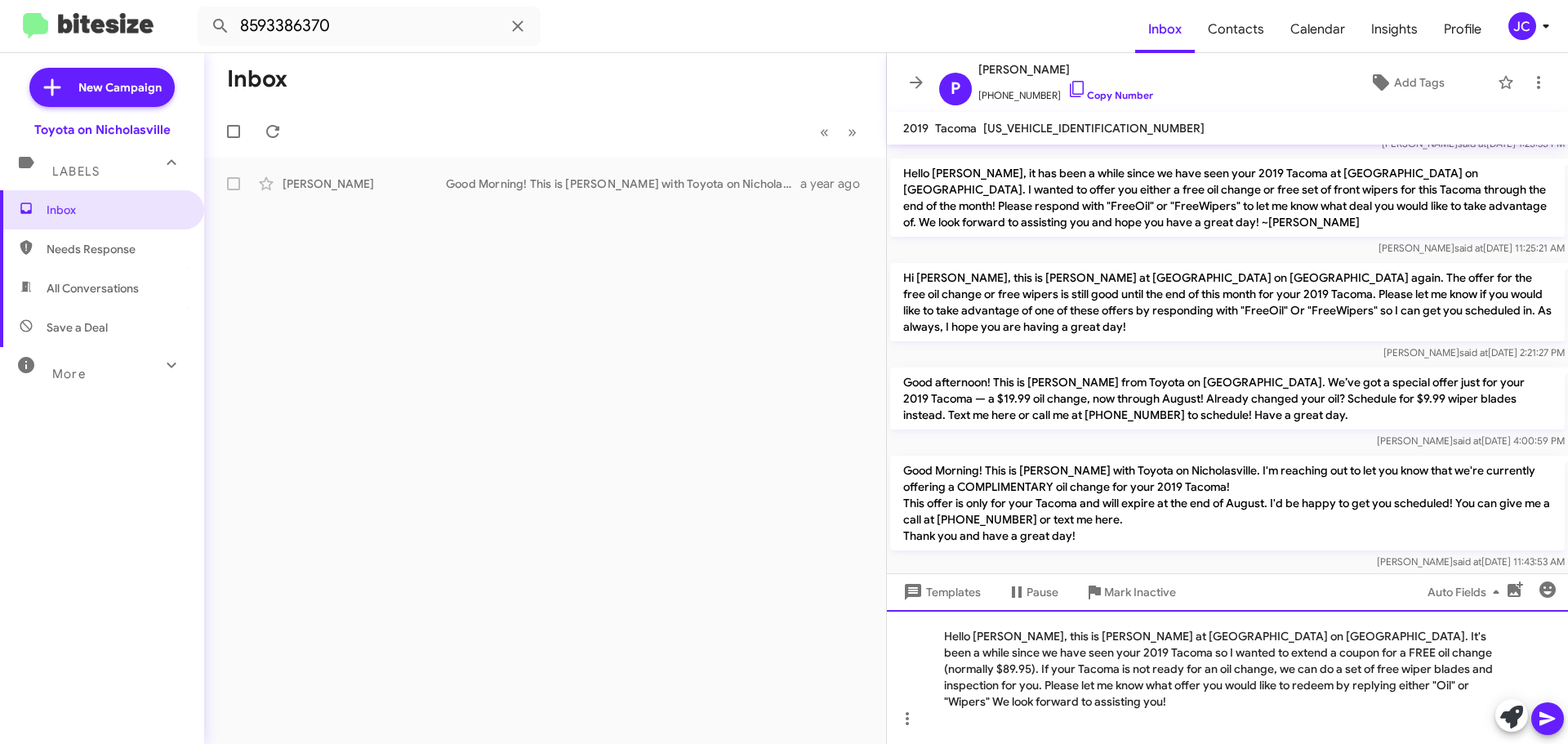
click at [1011, 653] on div "Hello [PERSON_NAME], this is [PERSON_NAME] at [GEOGRAPHIC_DATA] on [GEOGRAPHIC_…" at bounding box center [1227, 677] width 681 height 134
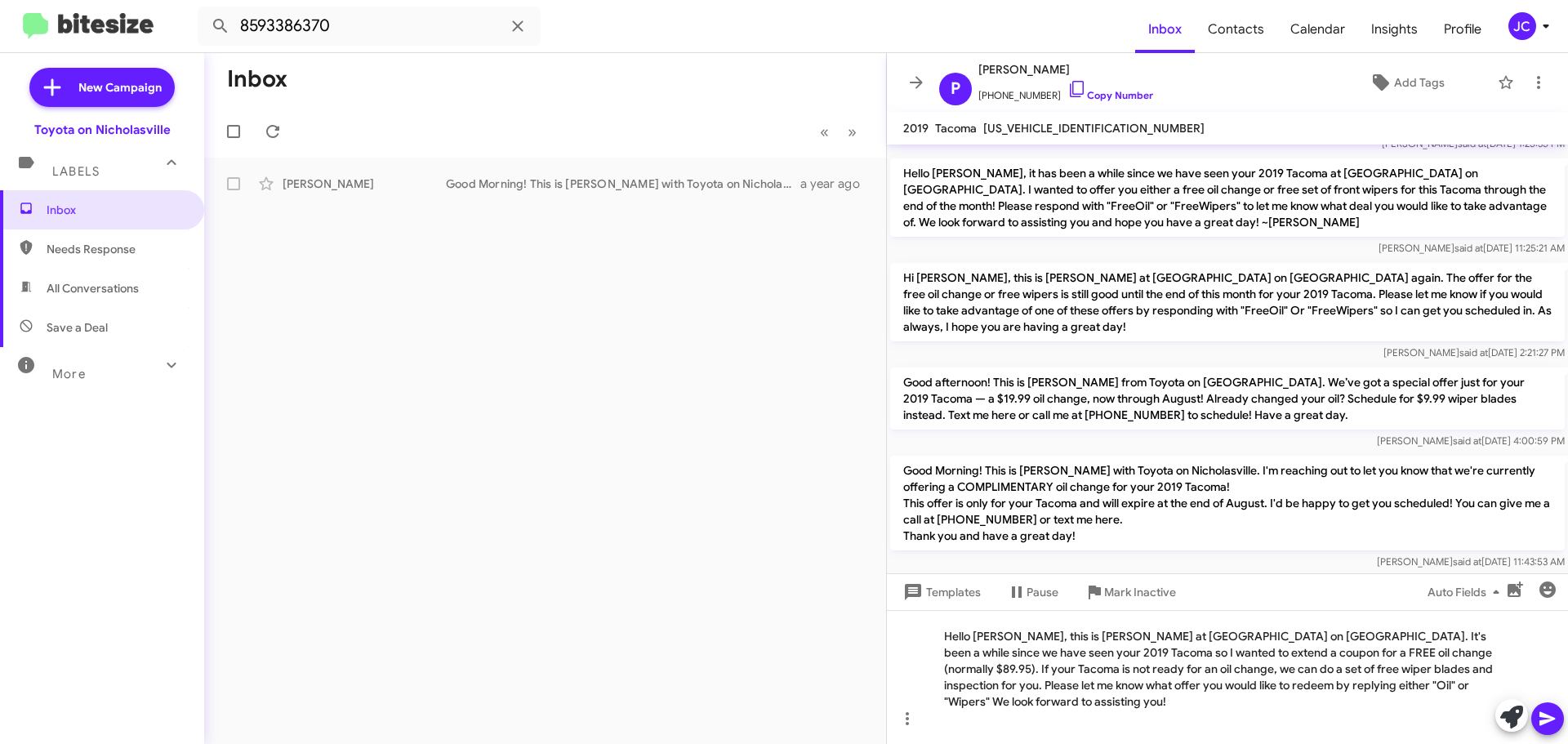
click at [1552, 723] on icon at bounding box center [1547, 719] width 20 height 20
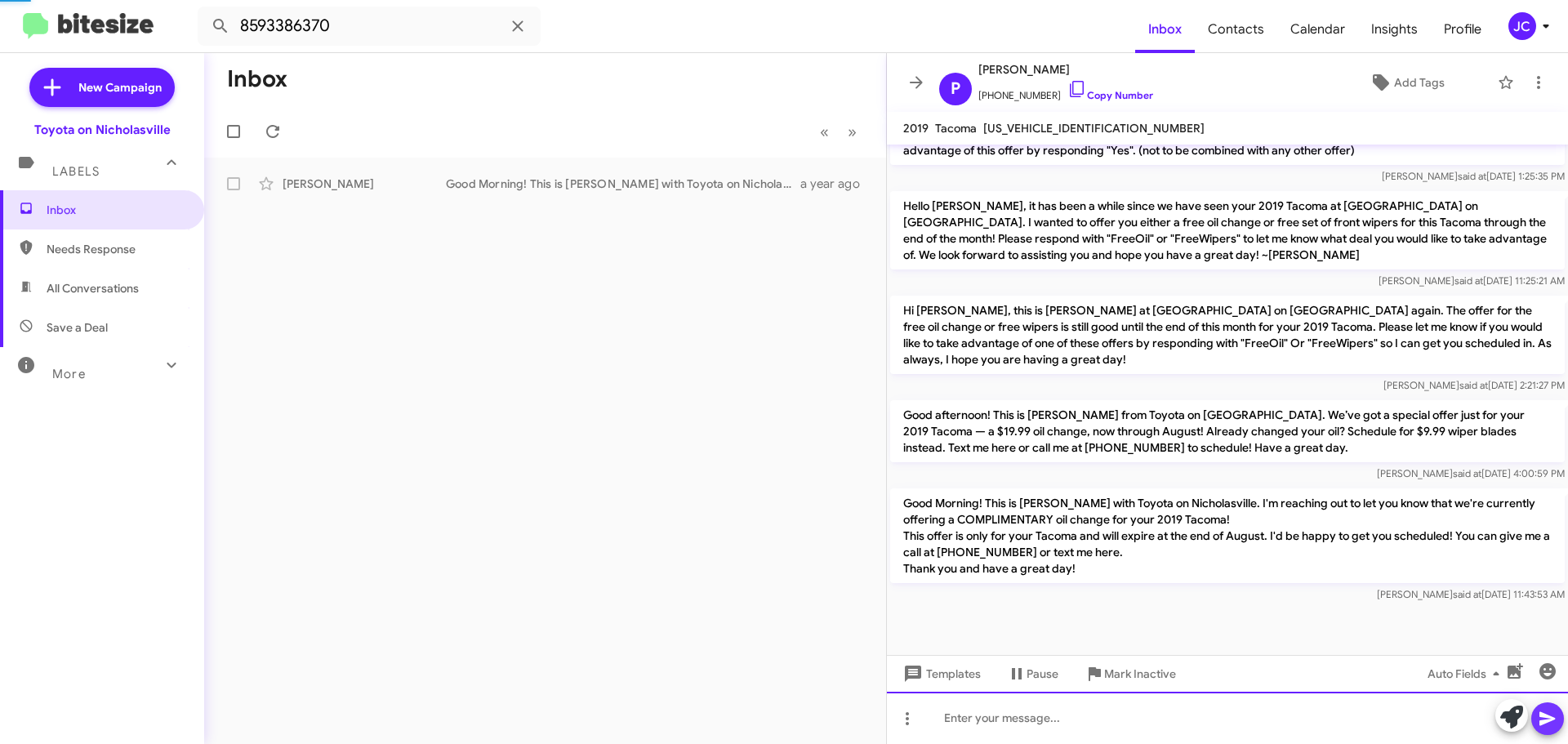
scroll to position [0, 0]
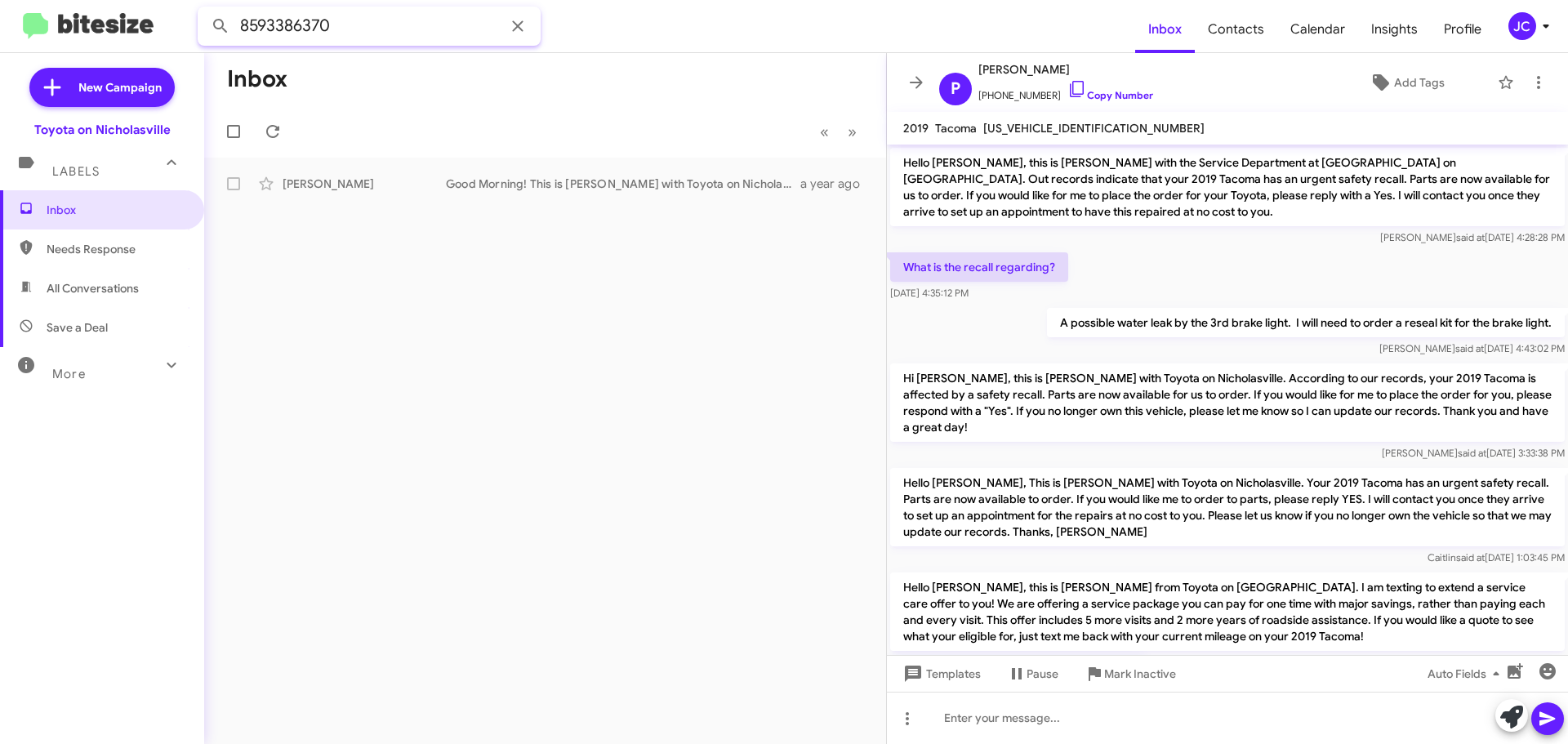
click at [354, 29] on input "8593386370" at bounding box center [369, 26] width 343 height 40
click at [204, 10] on button at bounding box center [220, 26] width 33 height 33
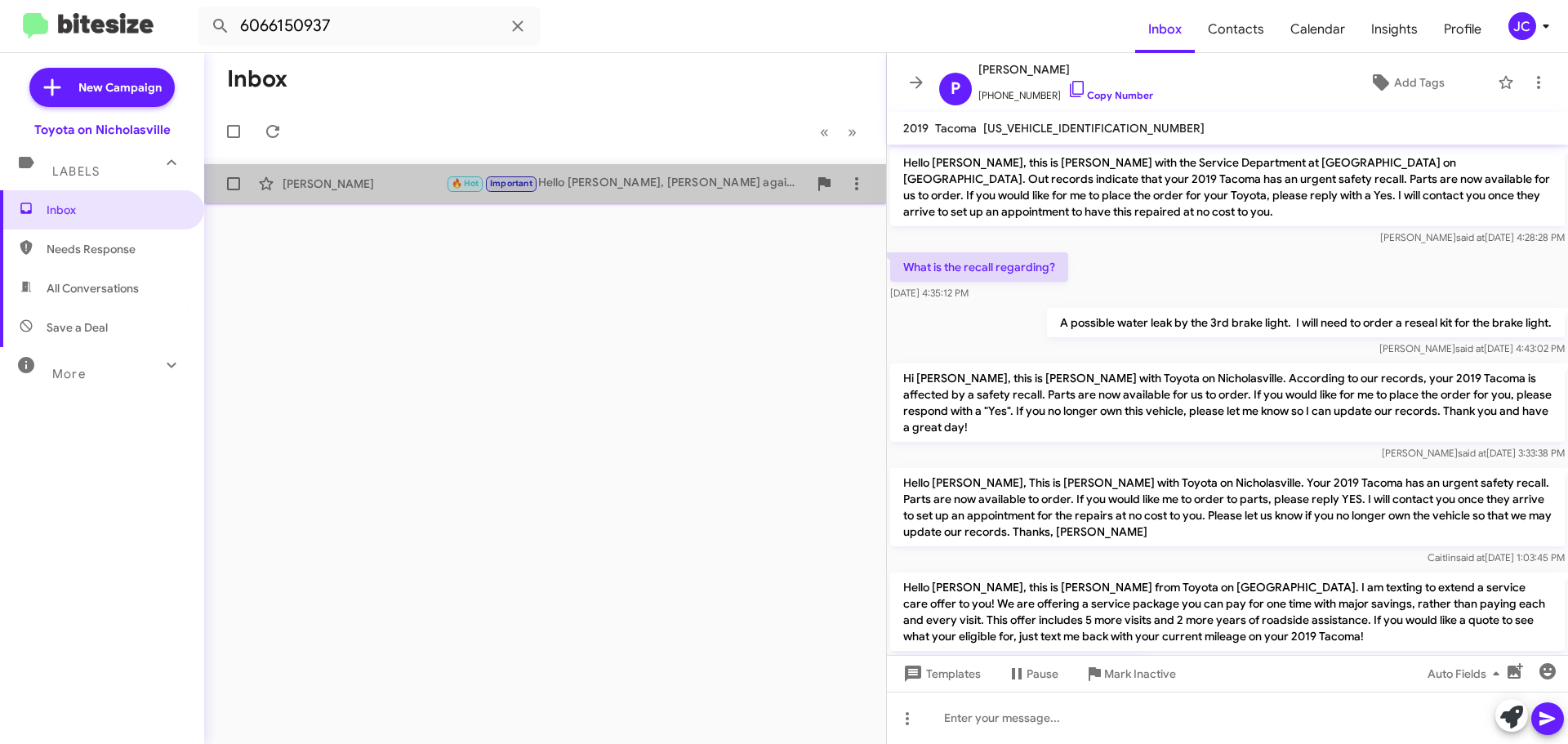
click at [360, 182] on div "[PERSON_NAME]" at bounding box center [364, 184] width 164 height 16
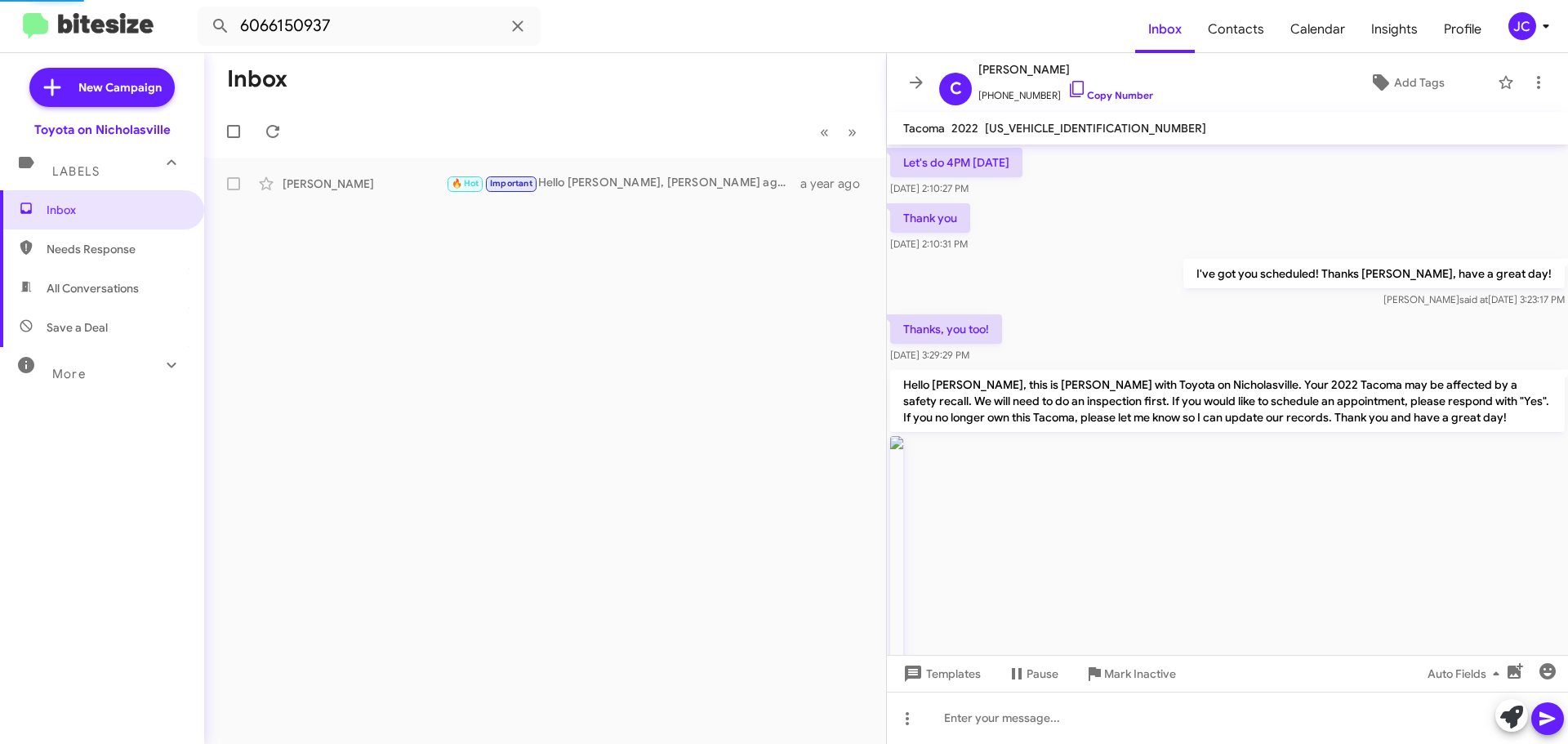
scroll to position [1276, 0]
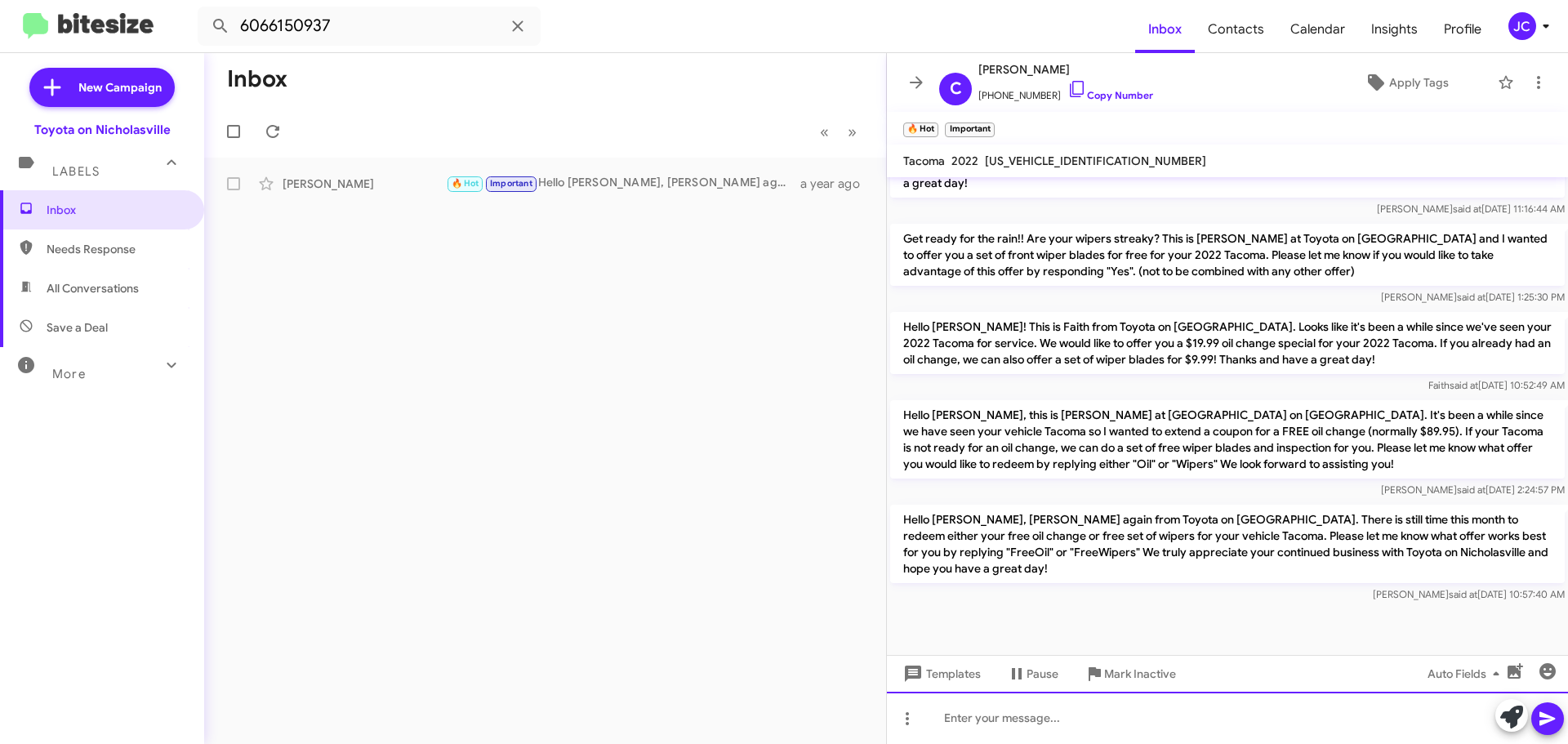
click at [967, 718] on div at bounding box center [1227, 718] width 681 height 53
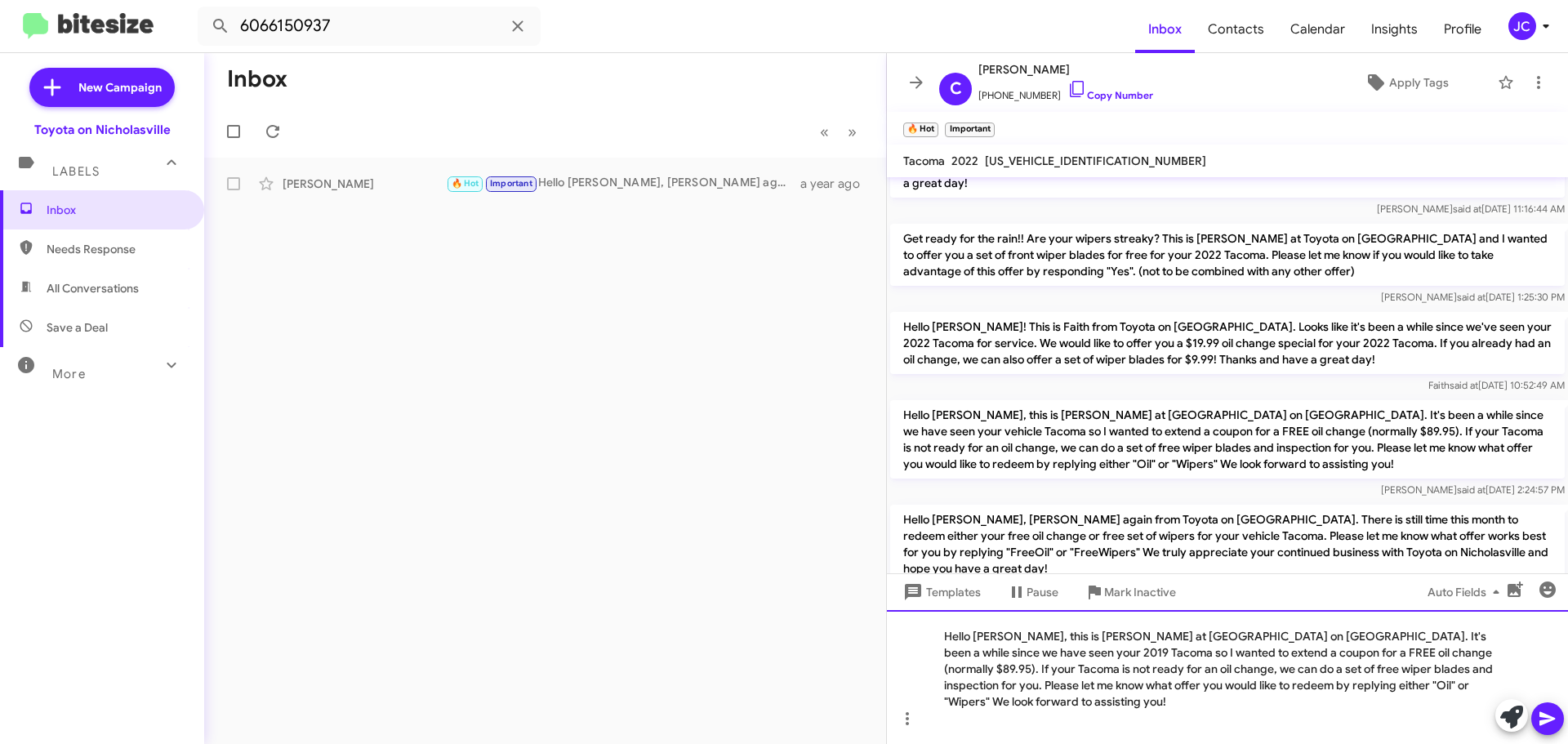
click at [1019, 651] on div "Hello [PERSON_NAME], this is [PERSON_NAME] at [GEOGRAPHIC_DATA] on [GEOGRAPHIC_…" at bounding box center [1227, 677] width 681 height 134
click at [1491, 656] on div "Hello Chelsea, this is Jessika at Toyota on Nicholasville. It's been a while si…" at bounding box center [1227, 677] width 681 height 134
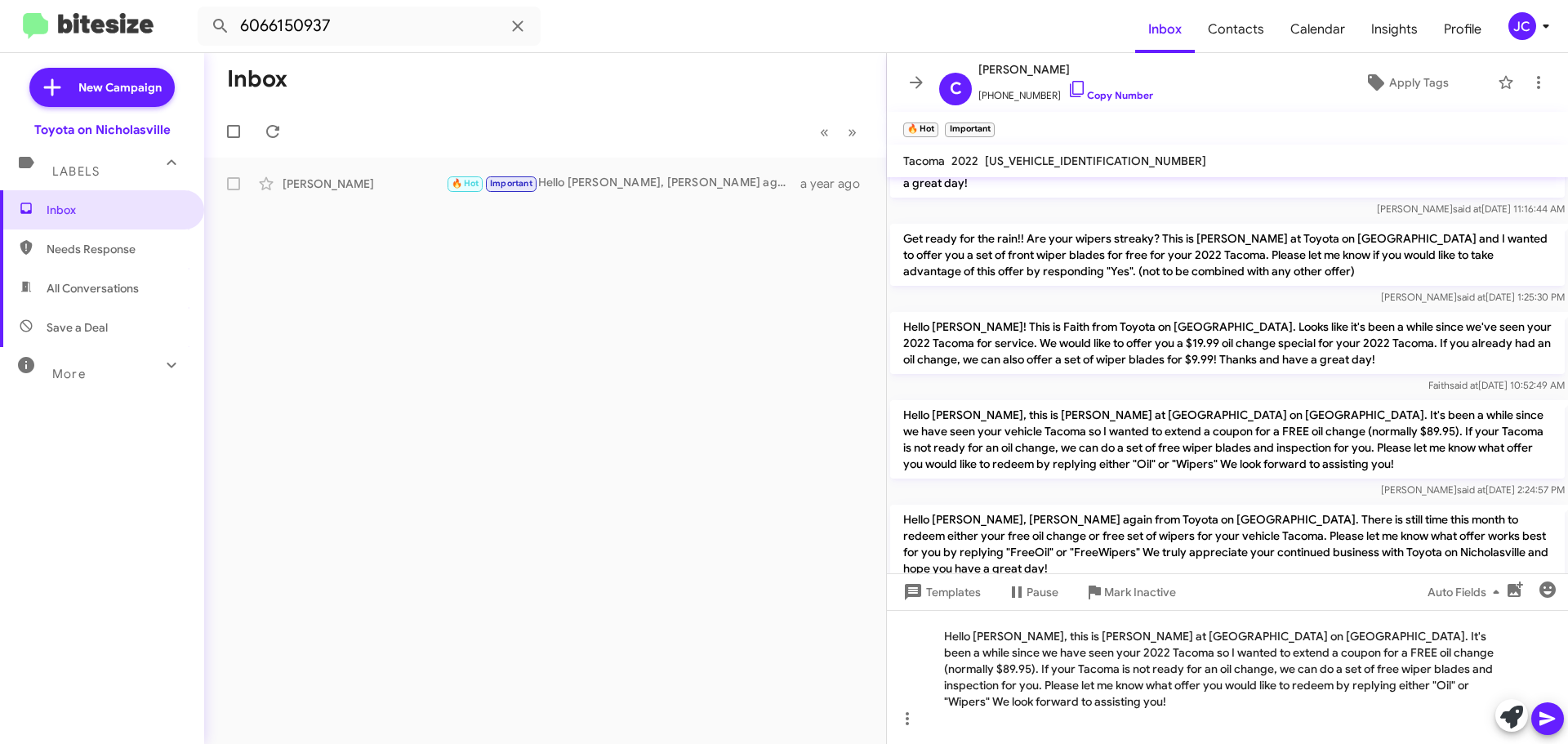
click at [1534, 714] on button at bounding box center [1547, 719] width 33 height 33
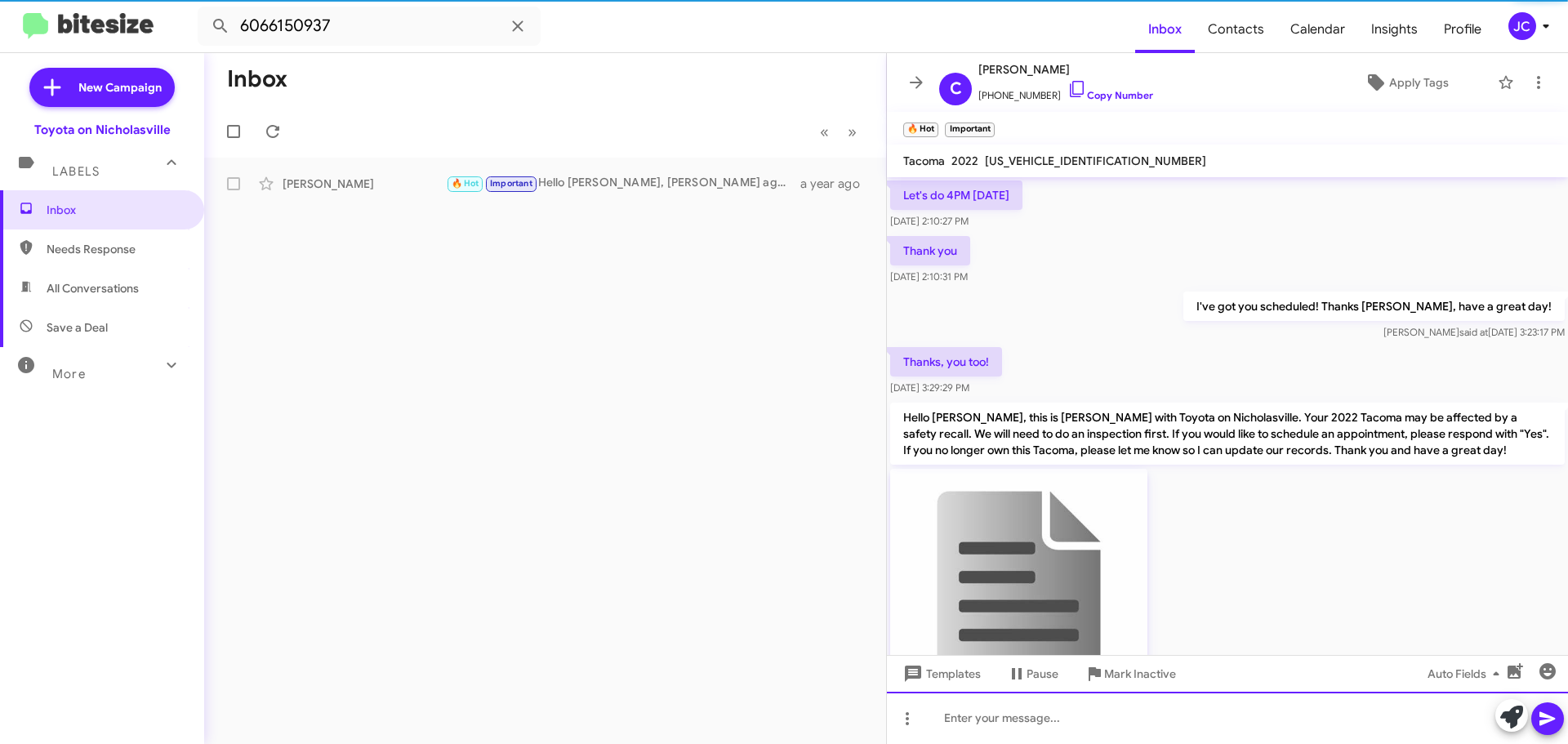
scroll to position [81, 0]
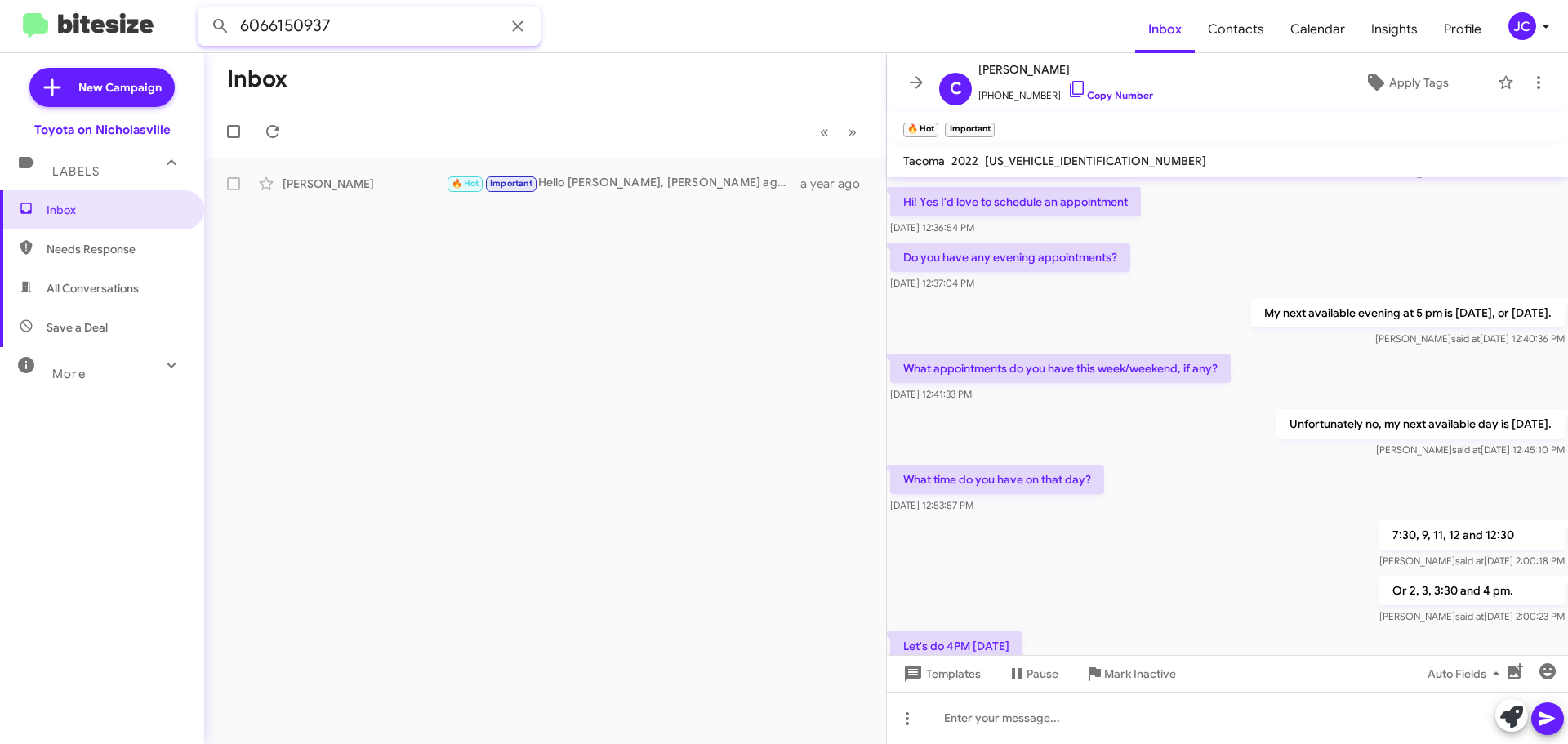
drag, startPoint x: 396, startPoint y: 19, endPoint x: 0, endPoint y: -81, distance: 408.4
click at [0, 0] on html "6066150937 Inbox Contacts Calendar Insights Profile JC New Campaign Toyota on N…" at bounding box center [784, 372] width 1568 height 744
click at [204, 10] on button at bounding box center [220, 26] width 33 height 33
click at [373, 181] on div "[PERSON_NAME]" at bounding box center [364, 184] width 164 height 16
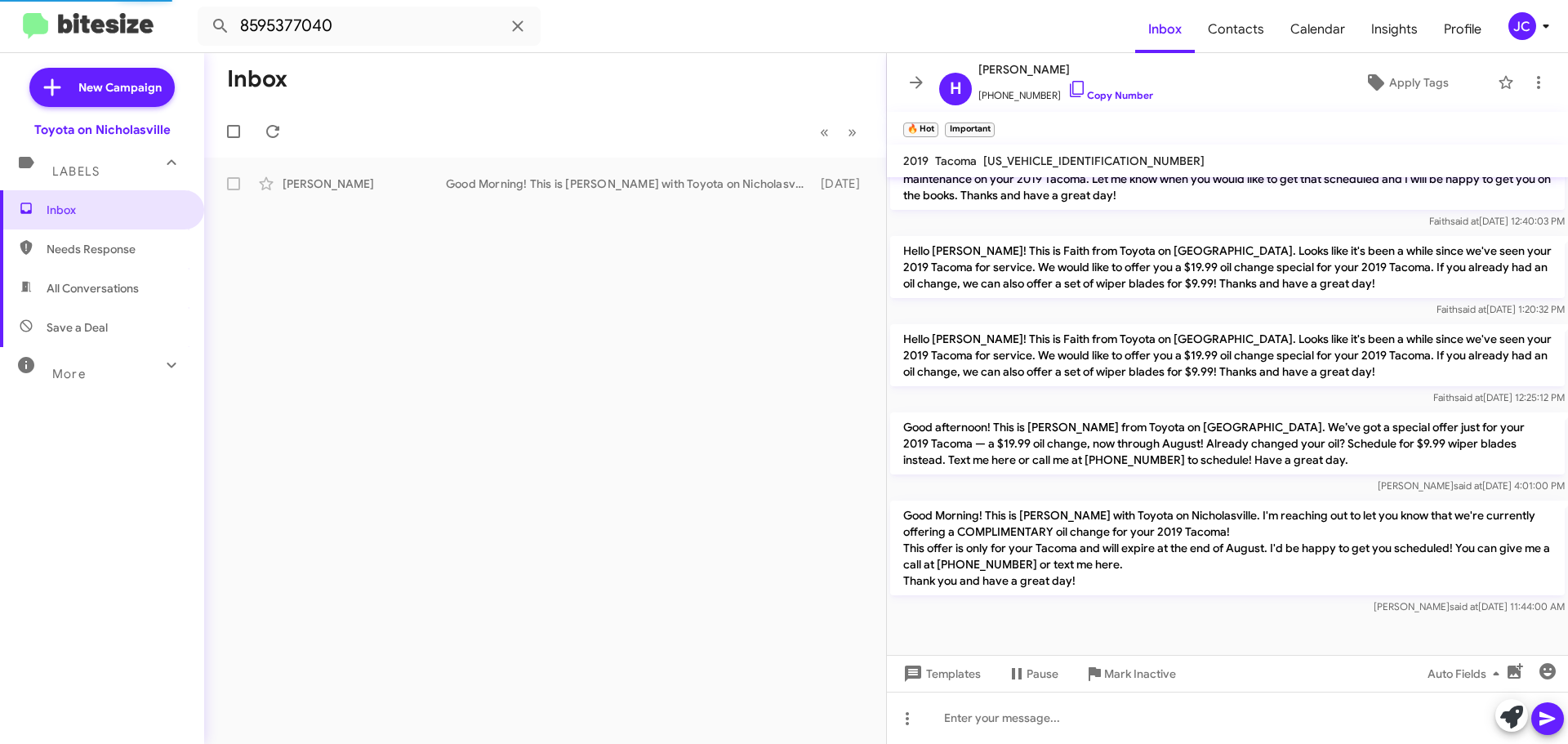
scroll to position [588, 0]
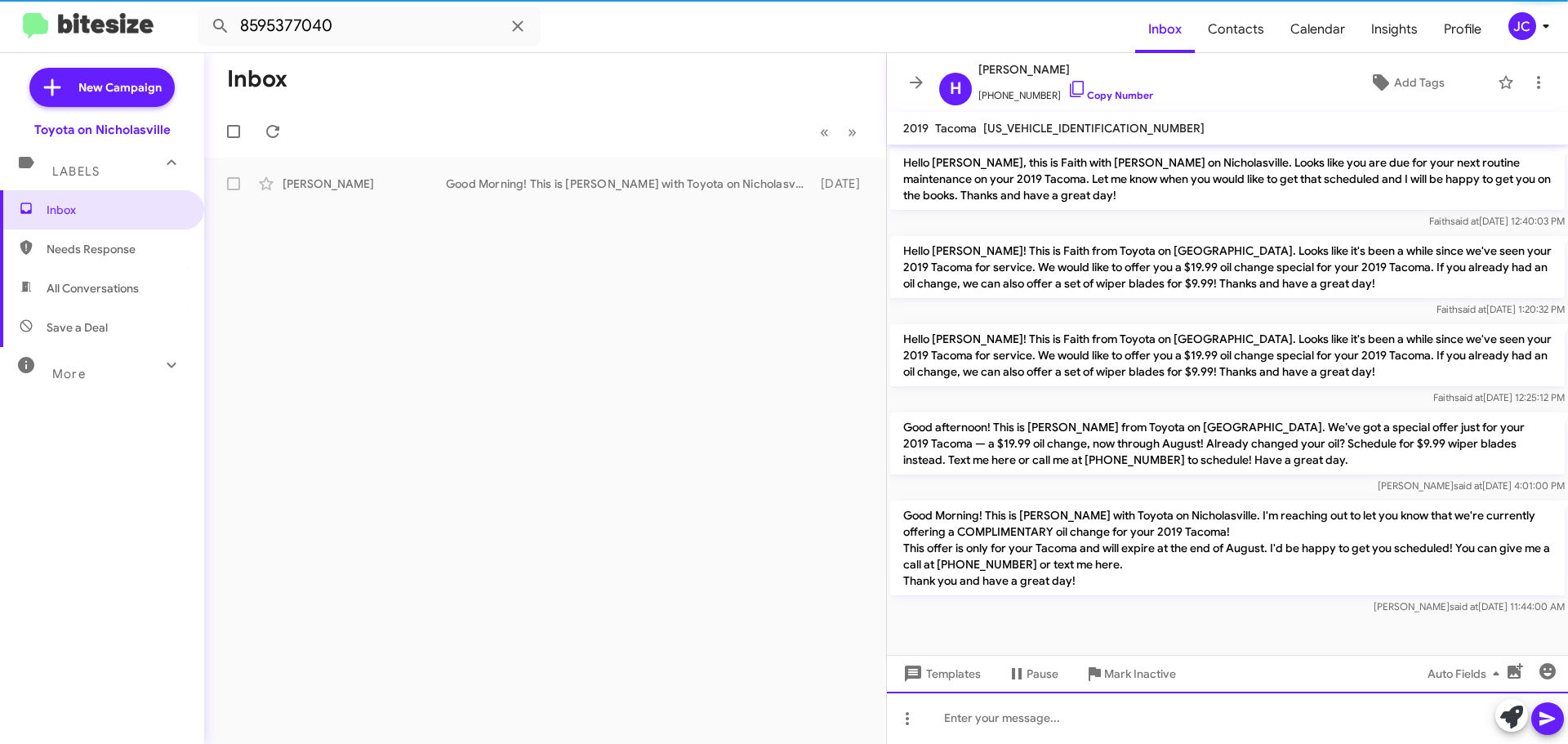
click at [1059, 729] on div at bounding box center [1227, 718] width 681 height 53
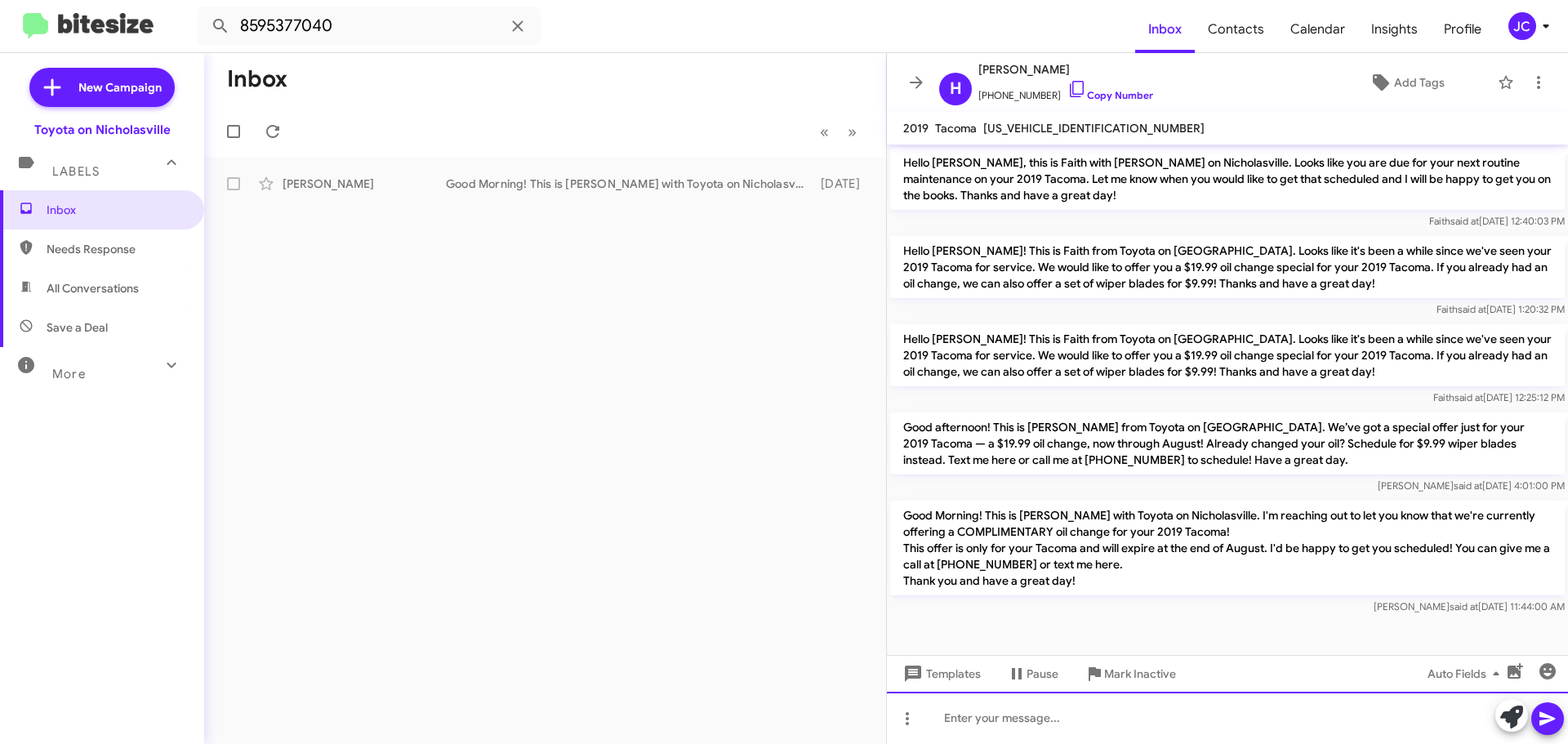
scroll to position [621, 0]
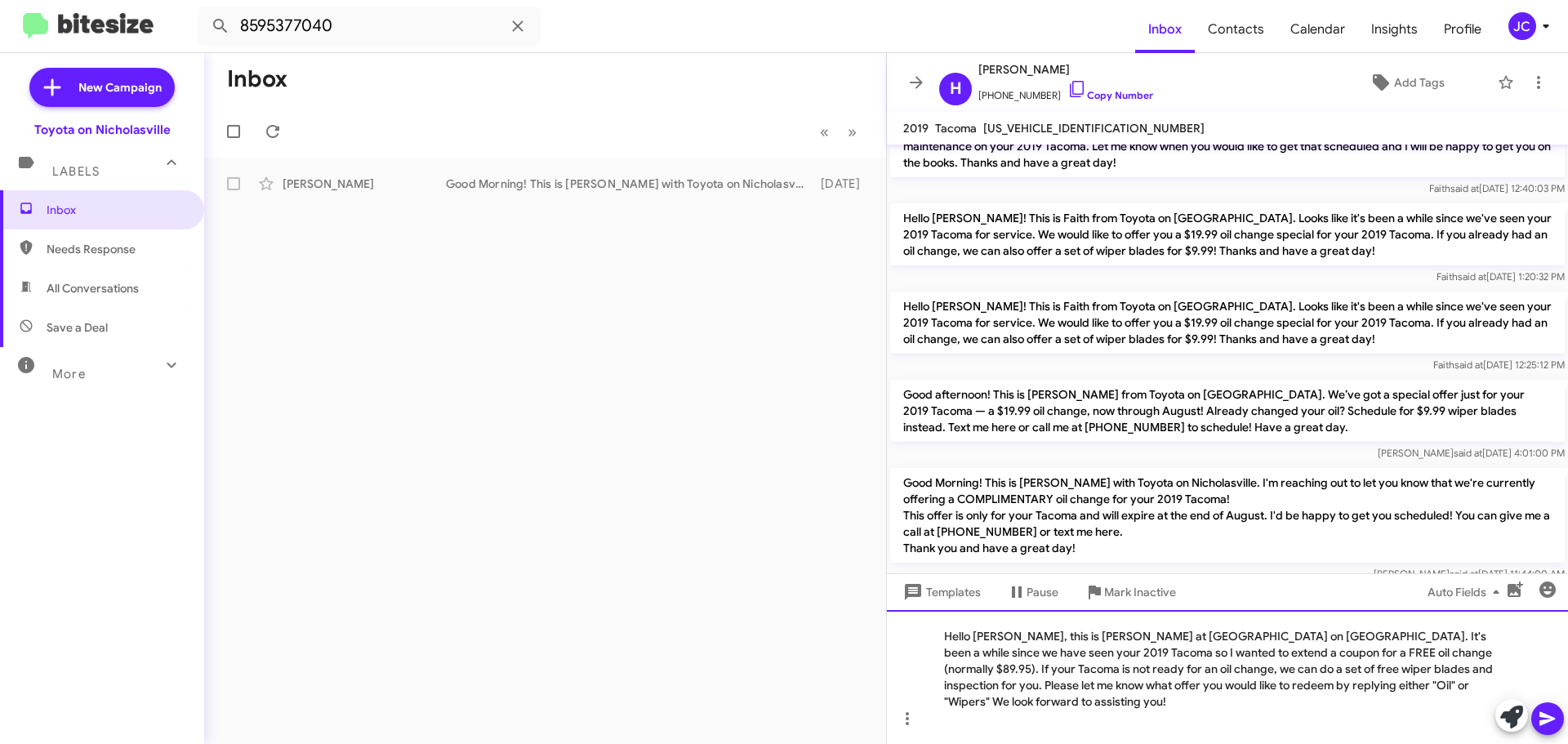
click at [1011, 660] on div "Hello [PERSON_NAME], this is [PERSON_NAME] at [GEOGRAPHIC_DATA] on [GEOGRAPHIC_…" at bounding box center [1227, 677] width 681 height 134
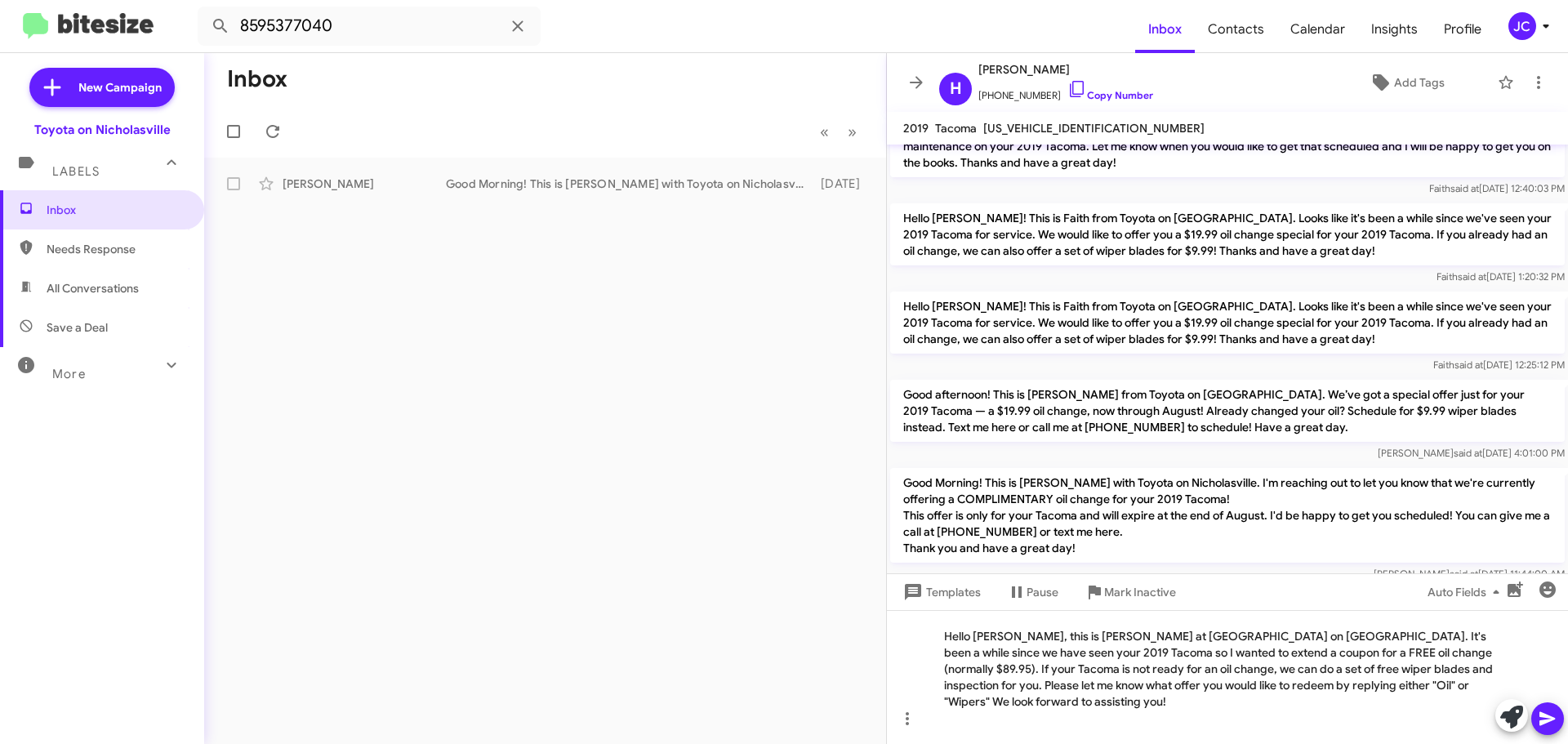
click at [1561, 717] on button at bounding box center [1547, 719] width 33 height 33
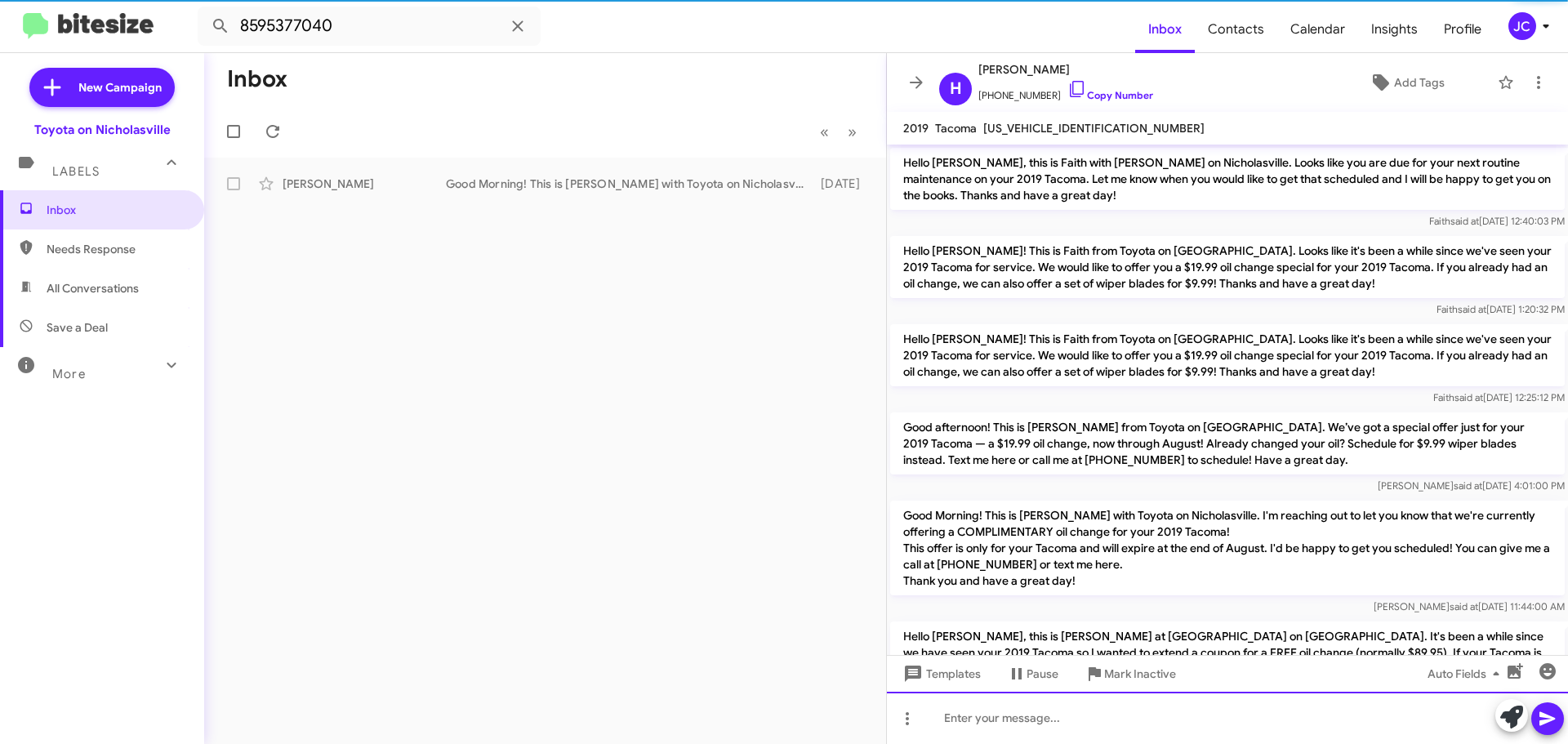
scroll to position [0, 0]
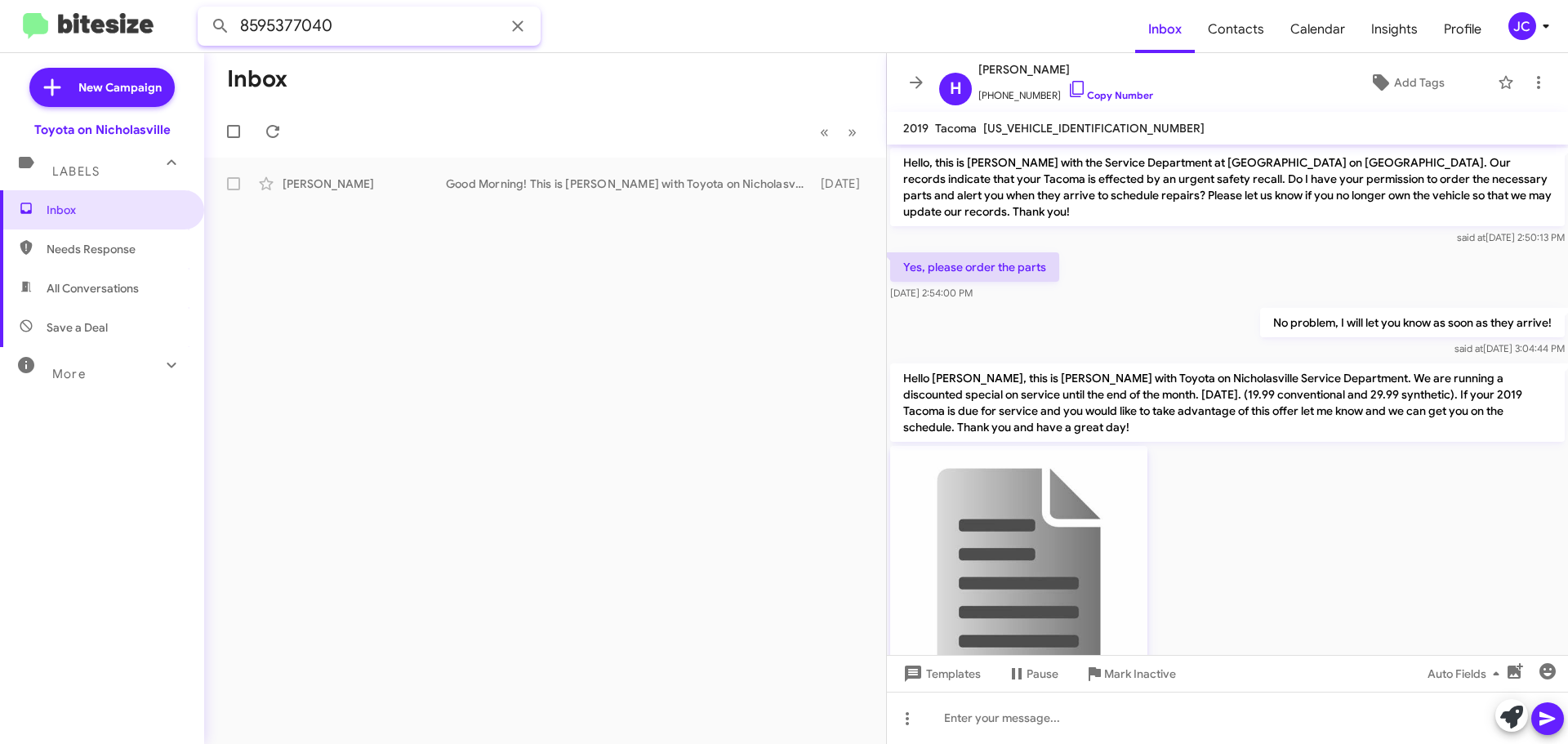
click at [383, 40] on input "8595377040" at bounding box center [369, 26] width 343 height 40
click at [204, 10] on button at bounding box center [220, 26] width 33 height 33
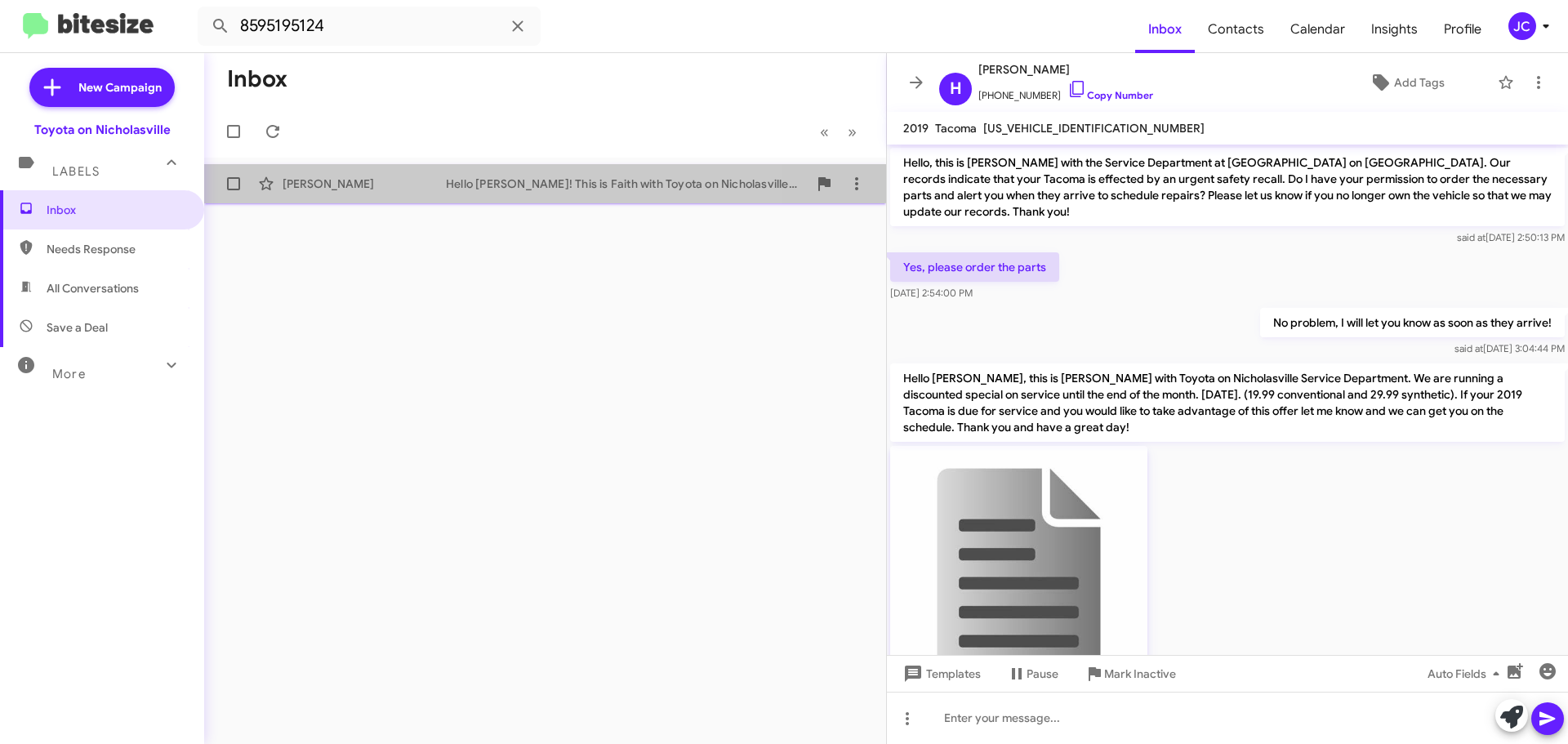
click at [419, 175] on div "Kelly Raybourne" at bounding box center [364, 184] width 164 height 16
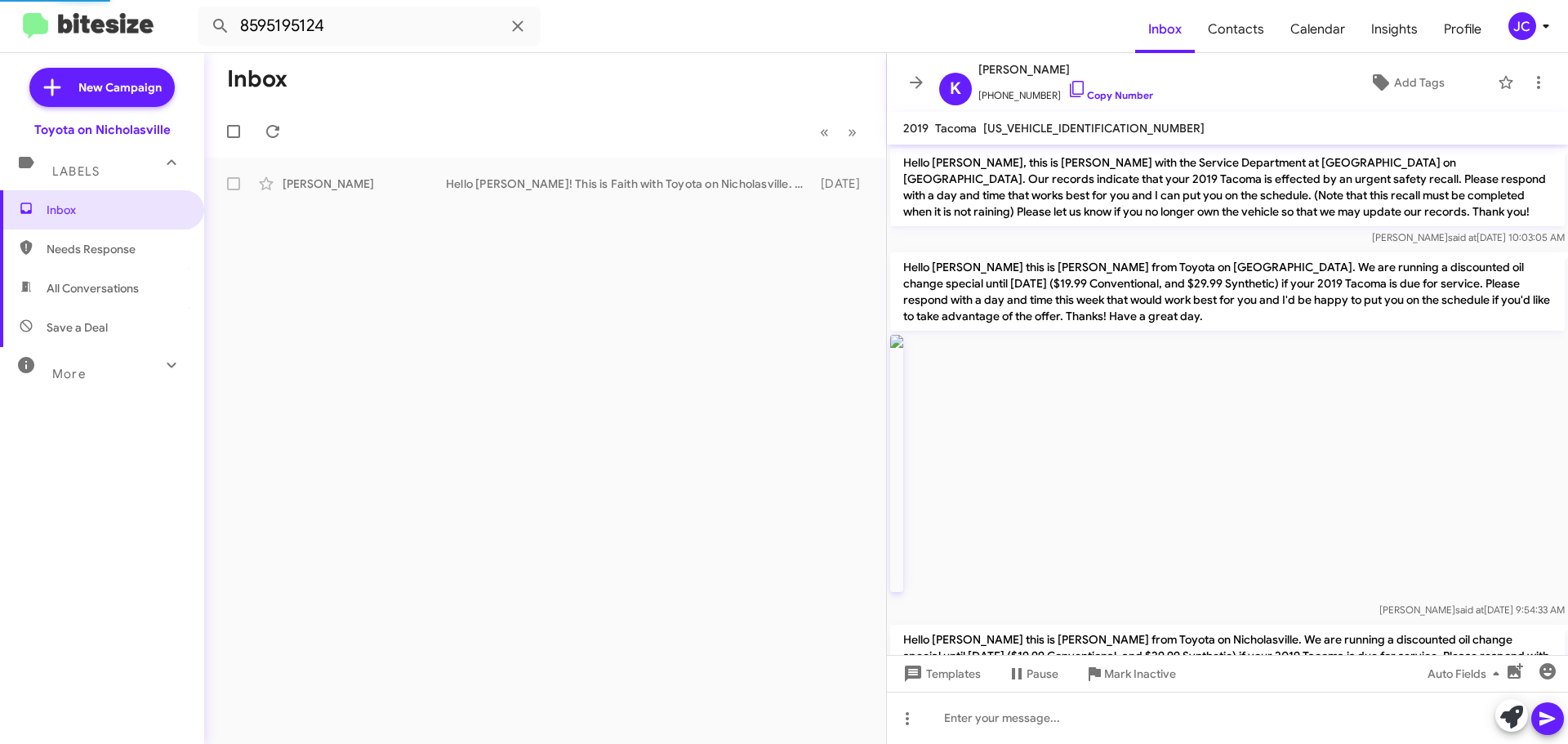
scroll to position [3803, 0]
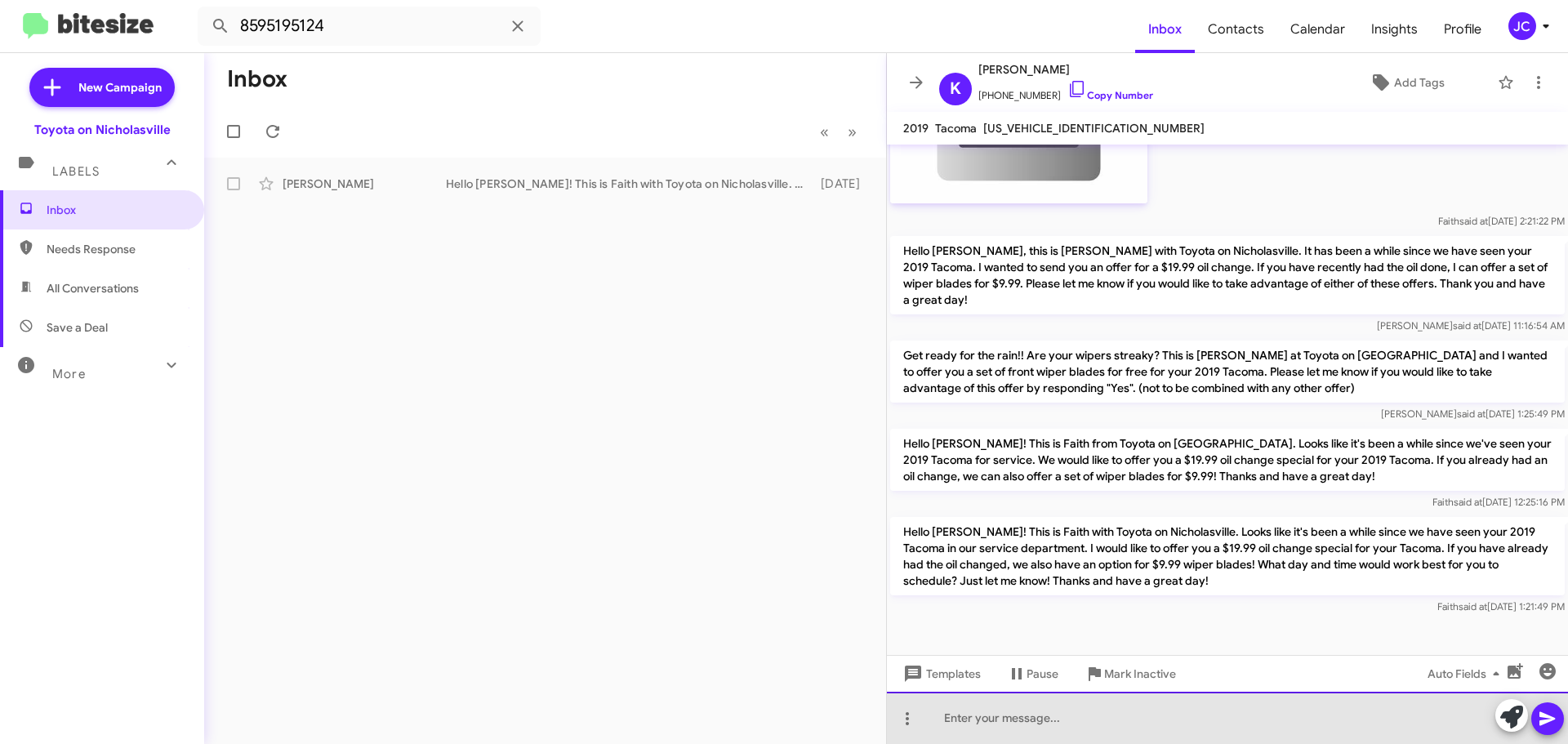
click at [969, 719] on div at bounding box center [1227, 718] width 681 height 53
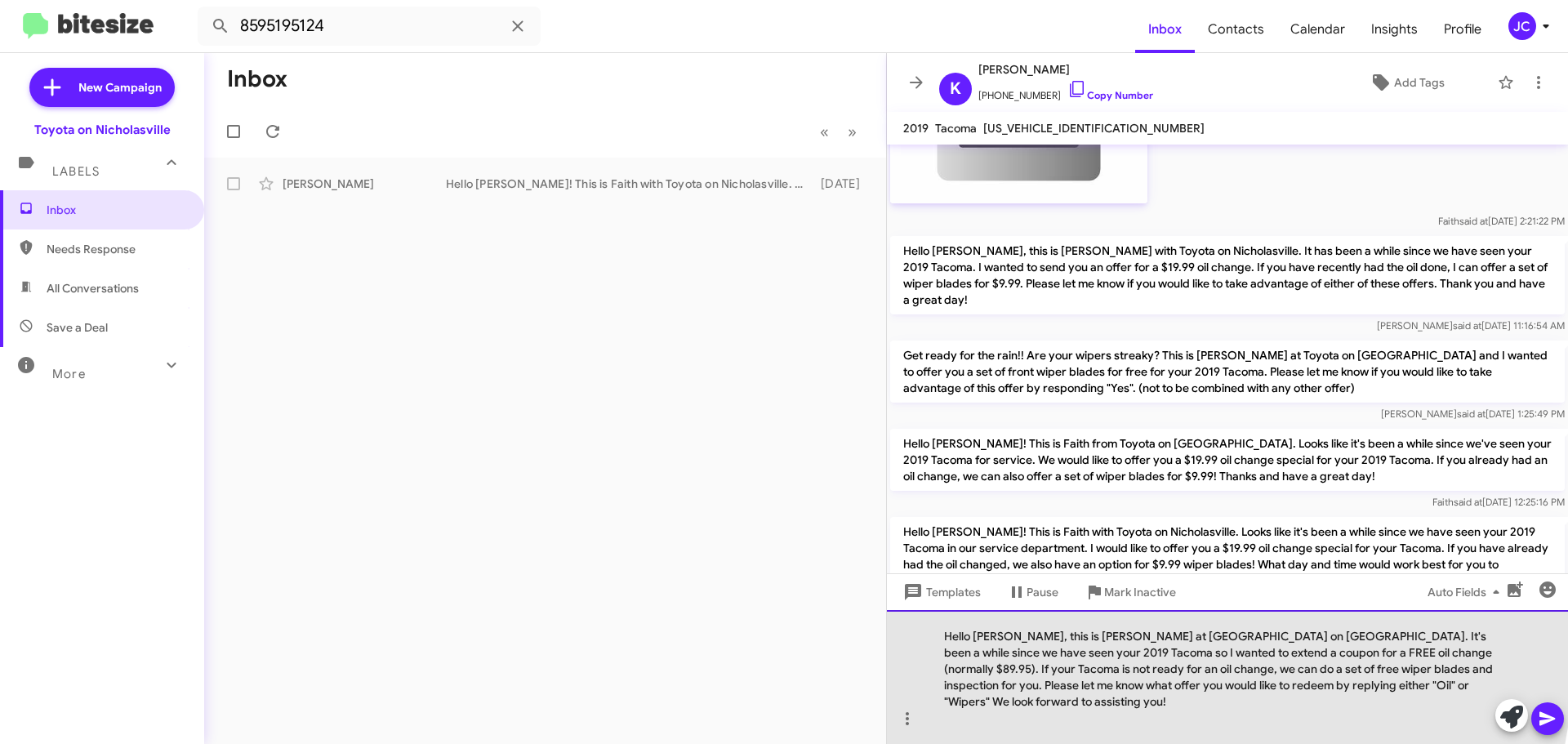
click at [1011, 653] on div "Hello [PERSON_NAME], this is [PERSON_NAME] at [GEOGRAPHIC_DATA] on [GEOGRAPHIC_…" at bounding box center [1227, 677] width 681 height 134
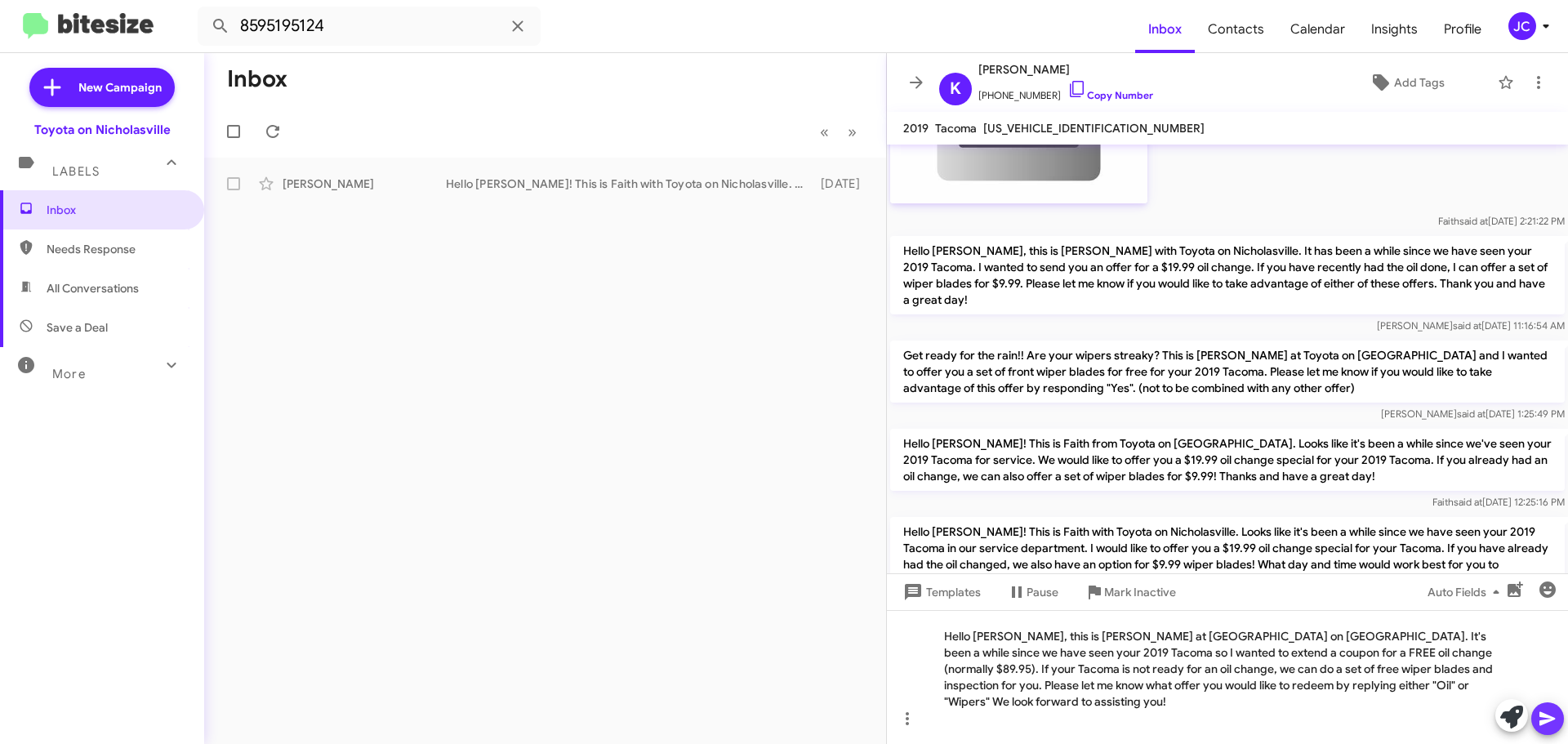
click at [1538, 720] on icon at bounding box center [1547, 719] width 20 height 20
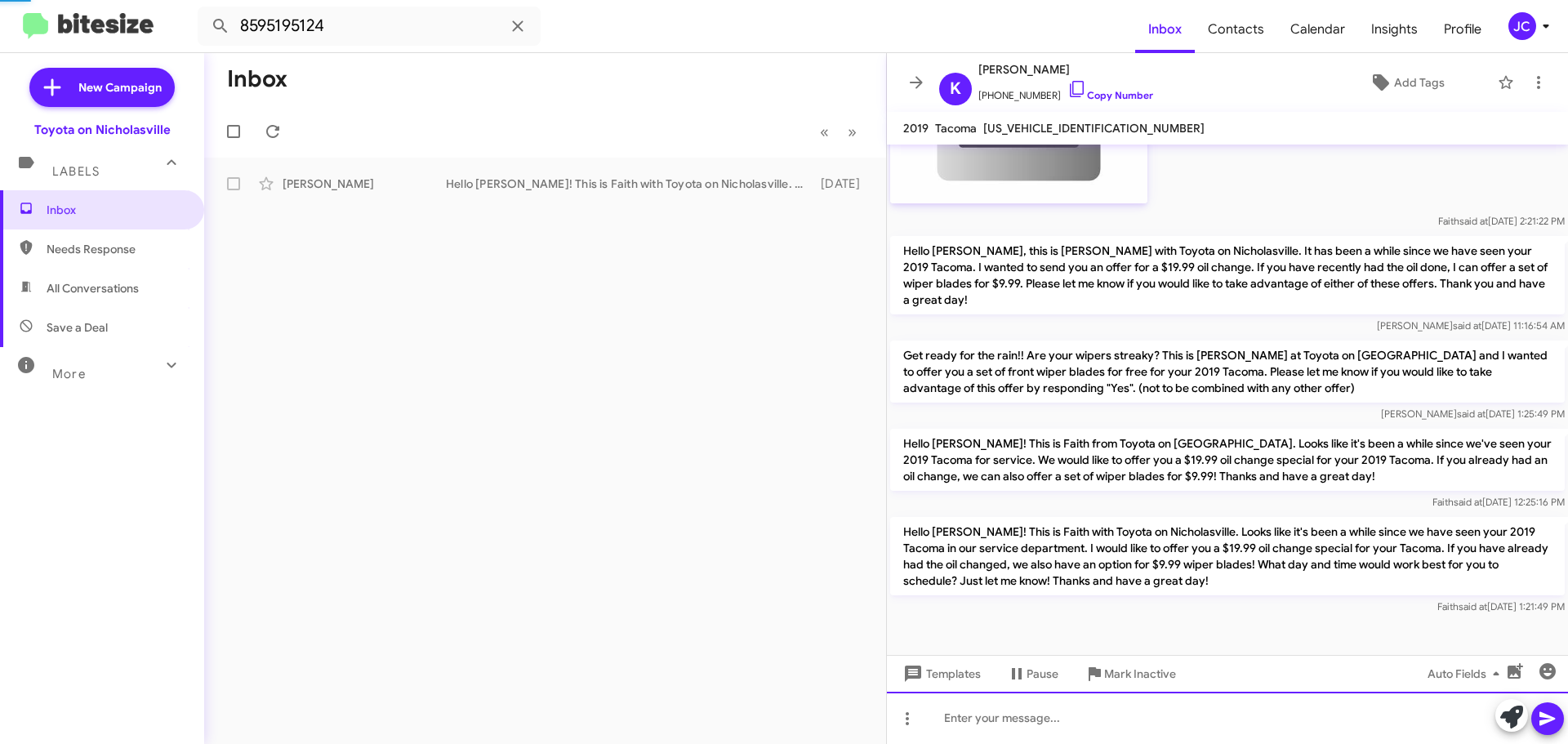
scroll to position [0, 0]
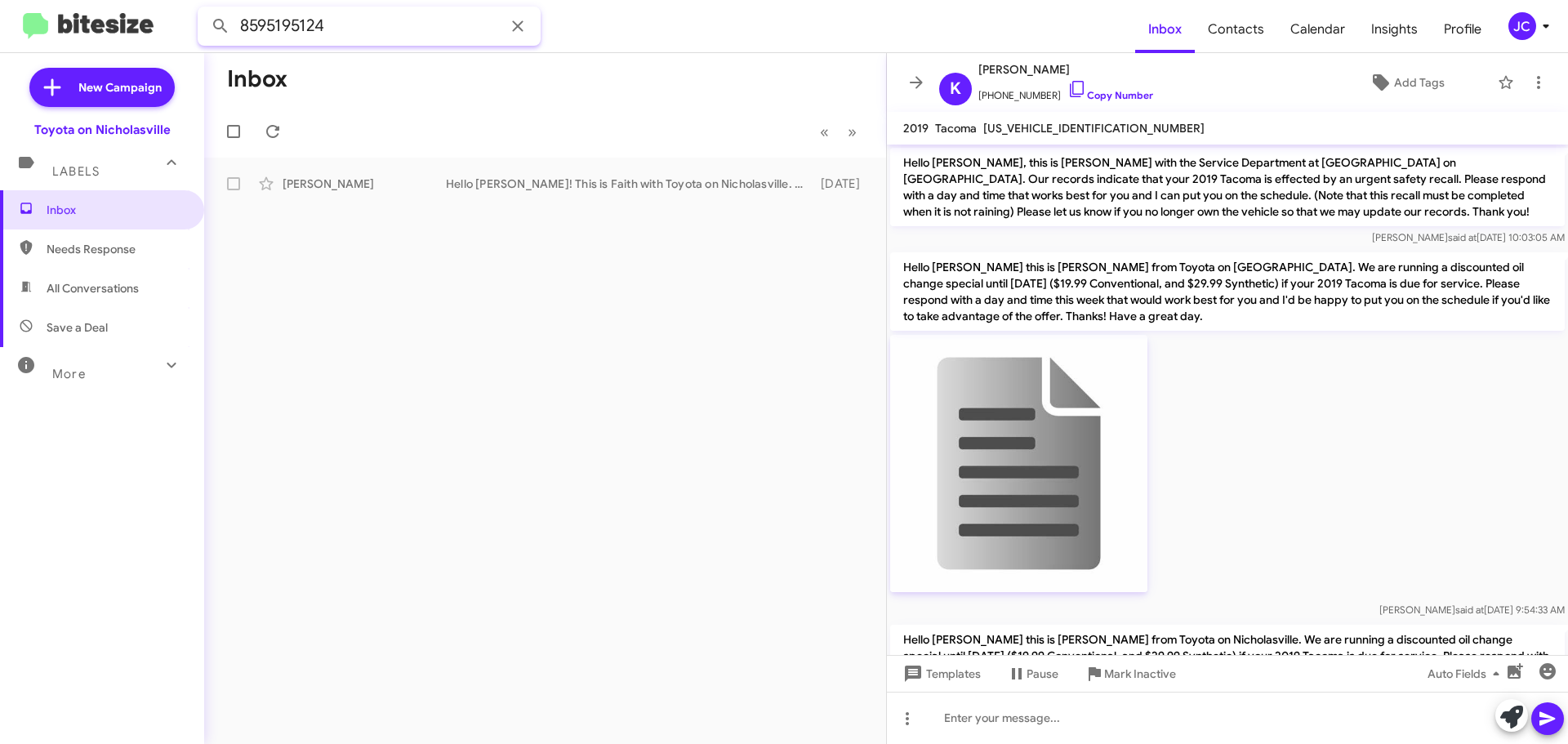
click at [448, 25] on input "8595195124" at bounding box center [369, 26] width 343 height 40
click at [204, 10] on button at bounding box center [220, 26] width 33 height 33
click at [370, 180] on div "[PERSON_NAME]" at bounding box center [364, 184] width 164 height 16
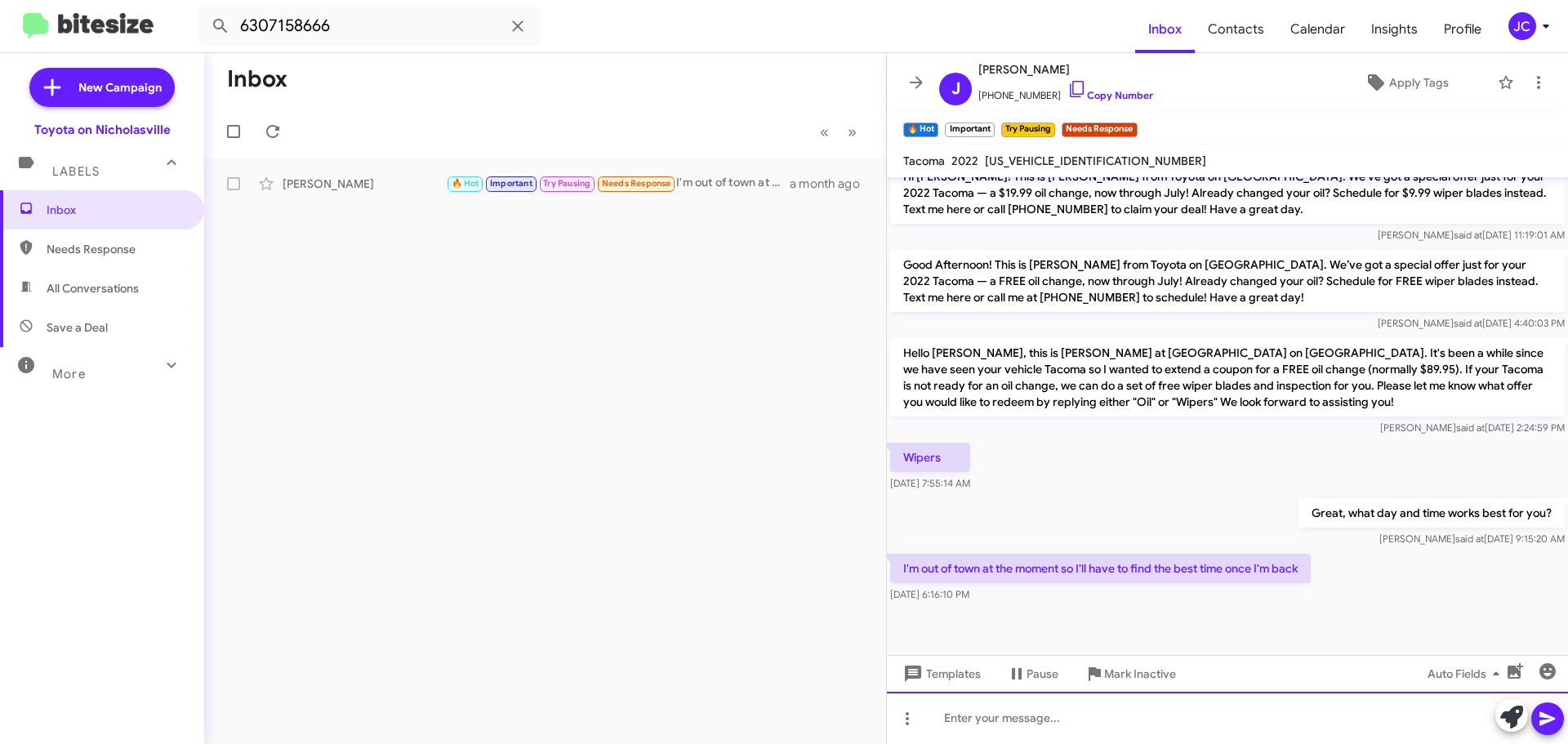
click at [1036, 714] on div at bounding box center [1227, 718] width 681 height 53
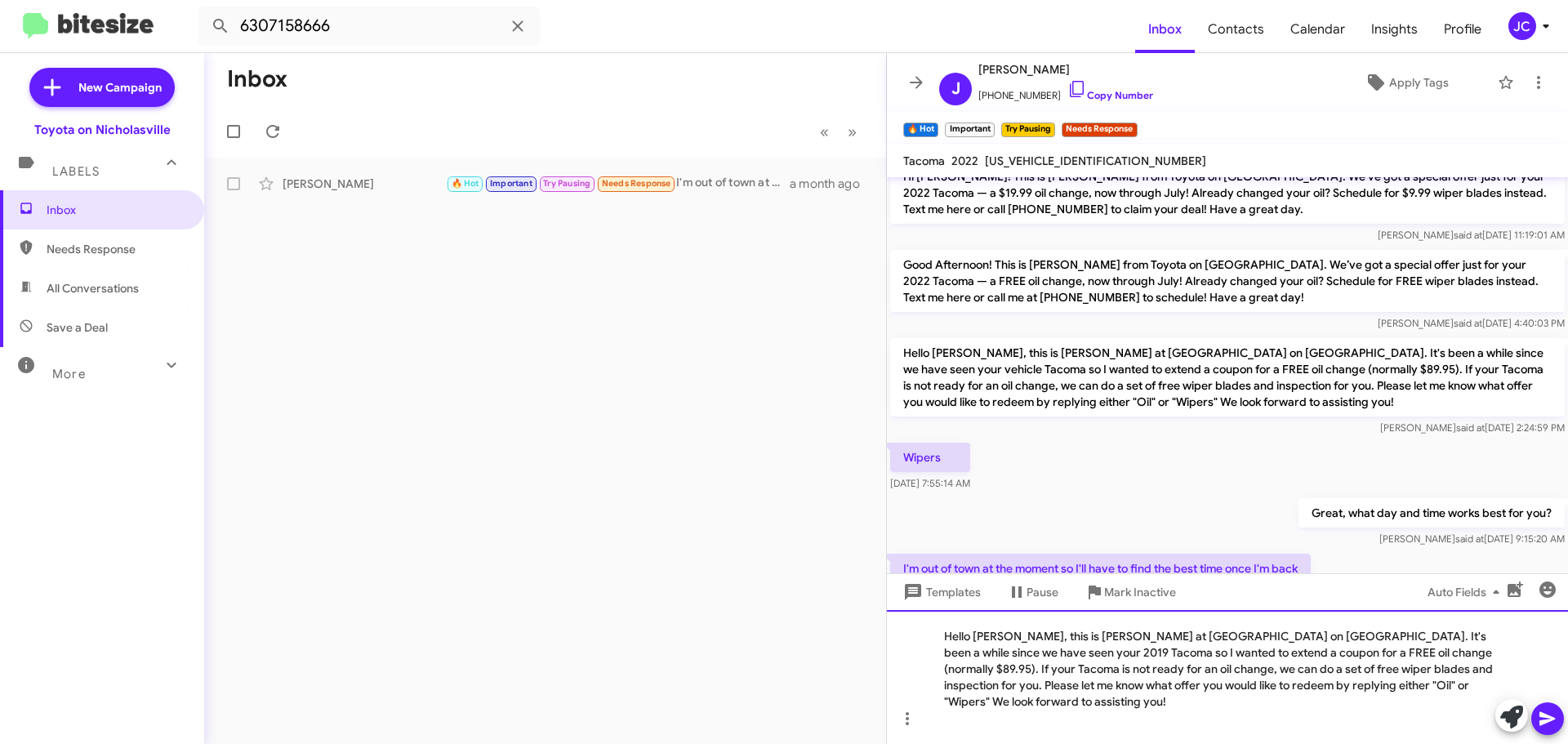
click at [1010, 653] on div "Hello [PERSON_NAME], this is [PERSON_NAME] at [GEOGRAPHIC_DATA] on [GEOGRAPHIC_…" at bounding box center [1227, 677] width 681 height 134
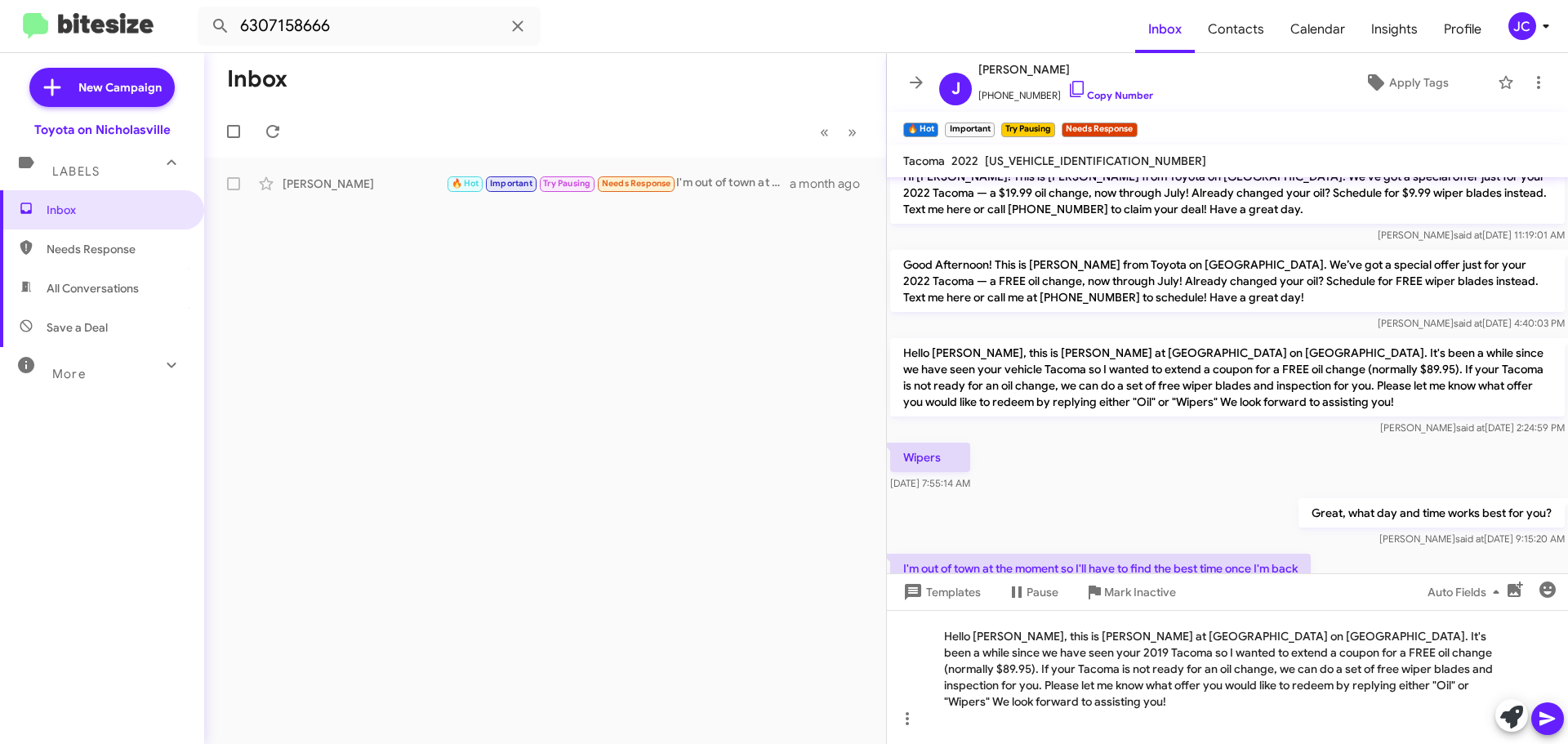
click at [1467, 635] on div "Auto Fields (Ctrl+Shift+A)" at bounding box center [1467, 635] width 0 height 0
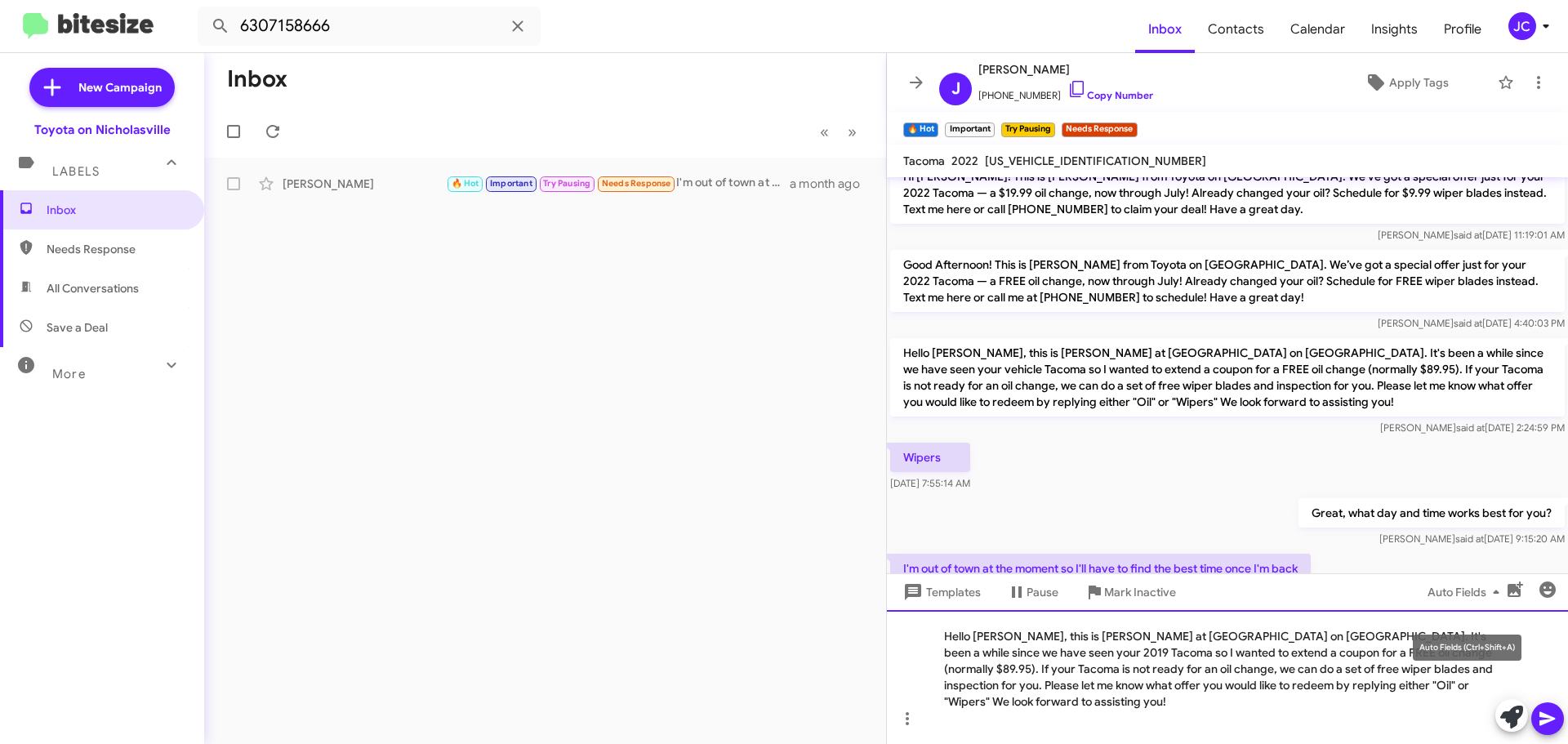
click at [1443, 680] on div "Hello James, this is Jessika at Toyota on Nicholasville. It's been a while sinc…" at bounding box center [1227, 677] width 681 height 134
click at [1473, 656] on div "Hello James, this is Jessika at Toyota on Nicholasville. It's been a while sinc…" at bounding box center [1227, 677] width 681 height 134
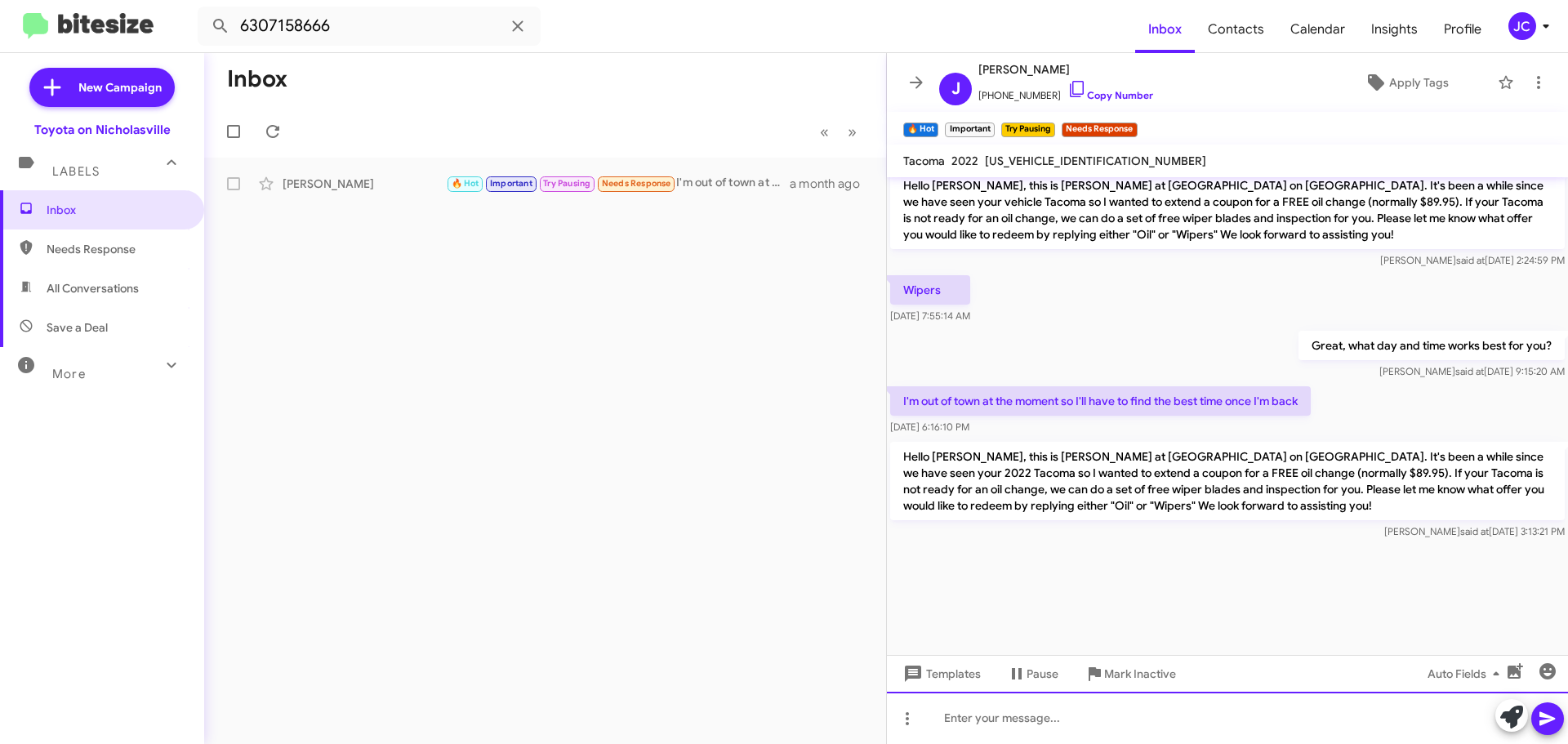
scroll to position [2171, 0]
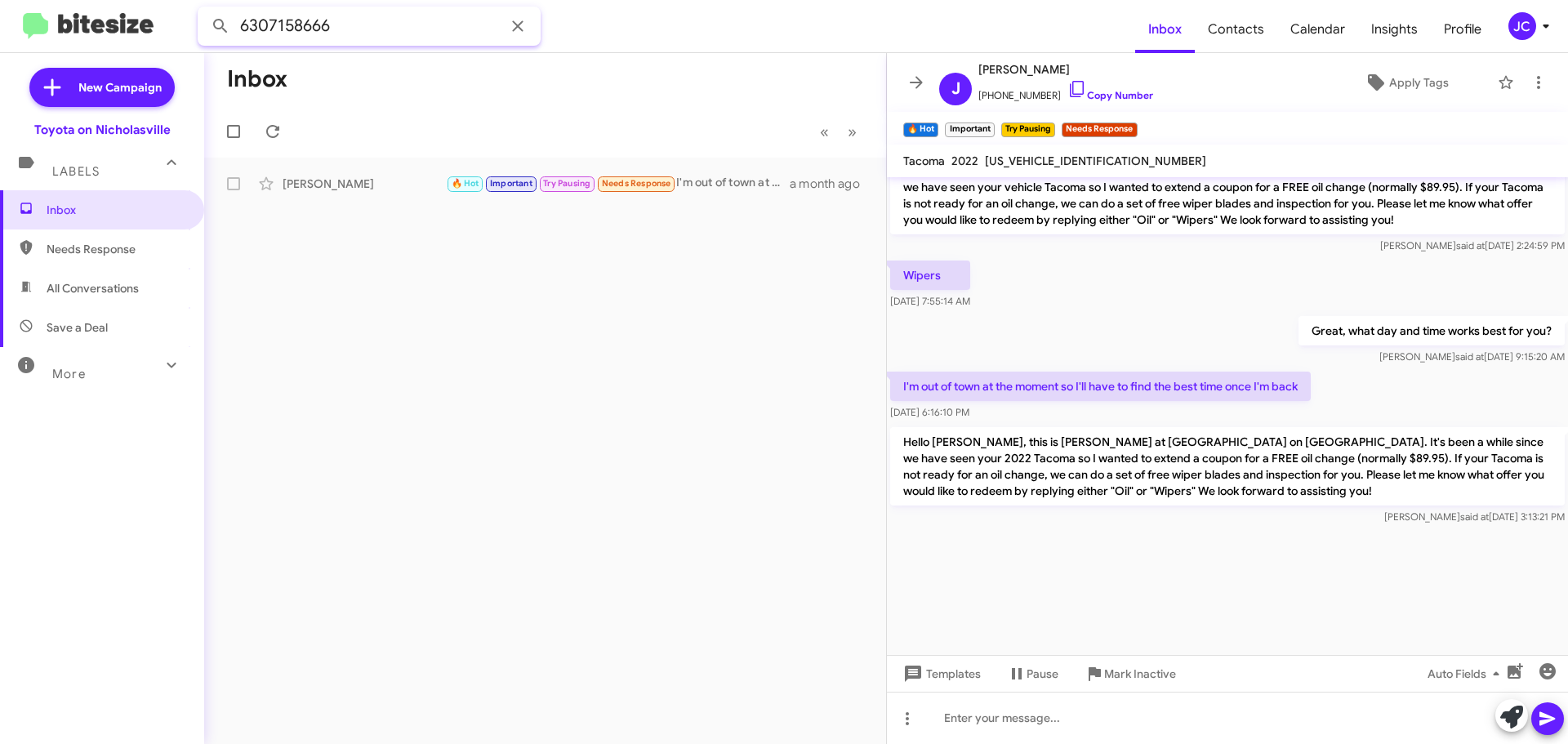
drag, startPoint x: 366, startPoint y: 35, endPoint x: 5, endPoint y: 10, distance: 361.9
click at [7, 11] on mat-toolbar "6307158666 Inbox Contacts Calendar Insights Profile JC" at bounding box center [784, 26] width 1568 height 53
click at [204, 10] on button at bounding box center [220, 26] width 33 height 33
drag, startPoint x: 351, startPoint y: 173, endPoint x: 644, endPoint y: 251, distance: 303.2
click at [351, 174] on div "Michael Meza Try Pausing Unfinished 🔥 Hot Important You can. We would just need…" at bounding box center [545, 184] width 656 height 33
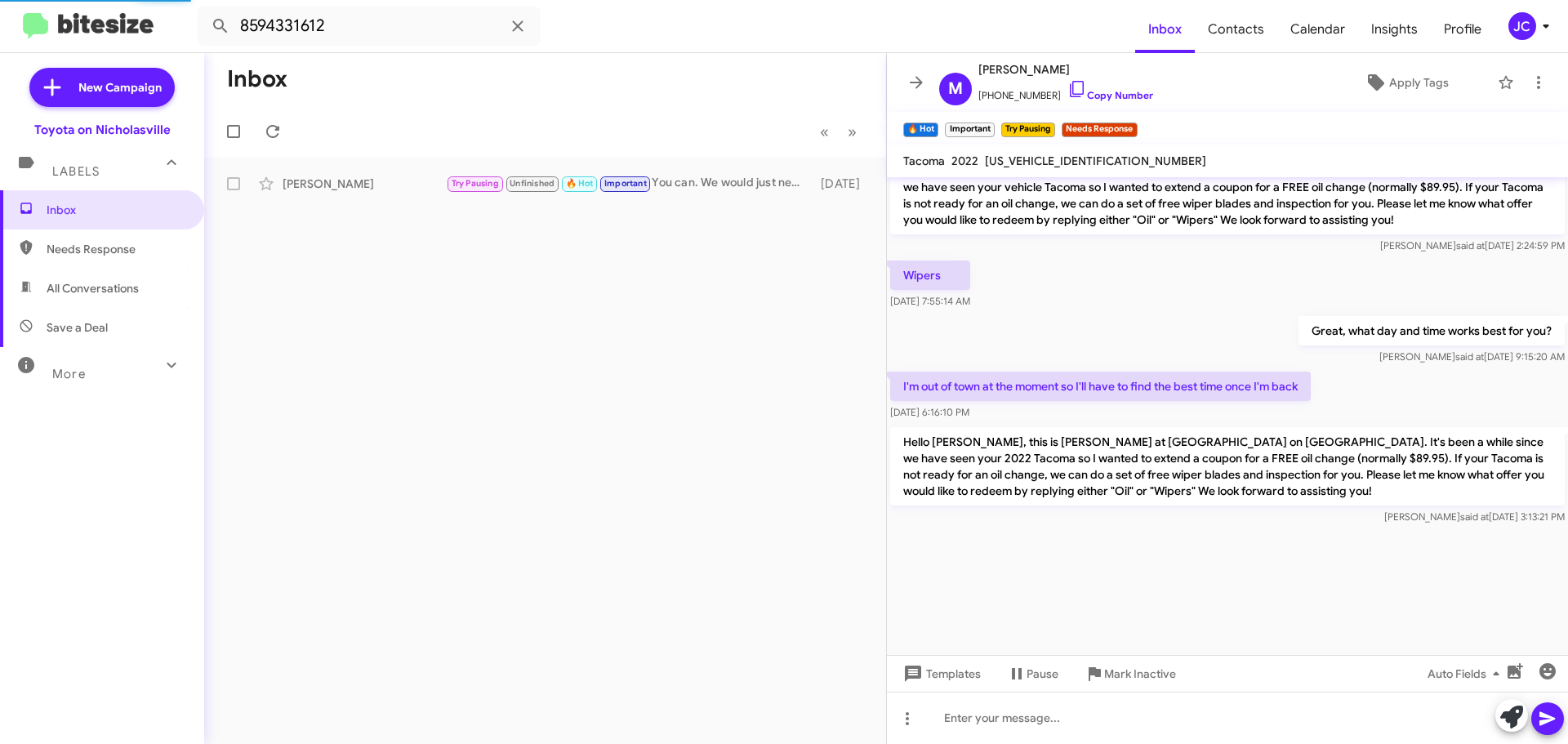
scroll to position [1779, 0]
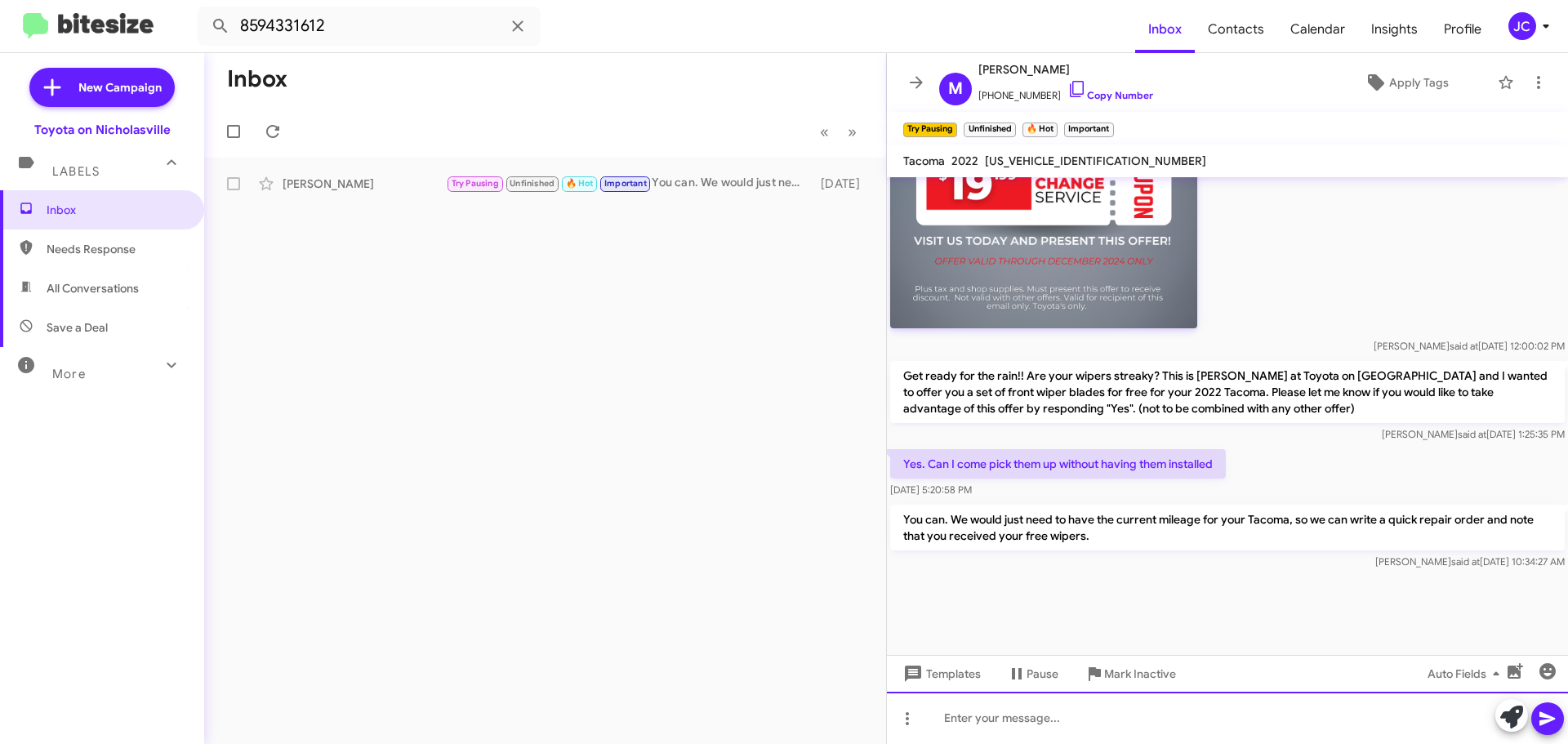
click at [1024, 720] on div at bounding box center [1227, 718] width 681 height 53
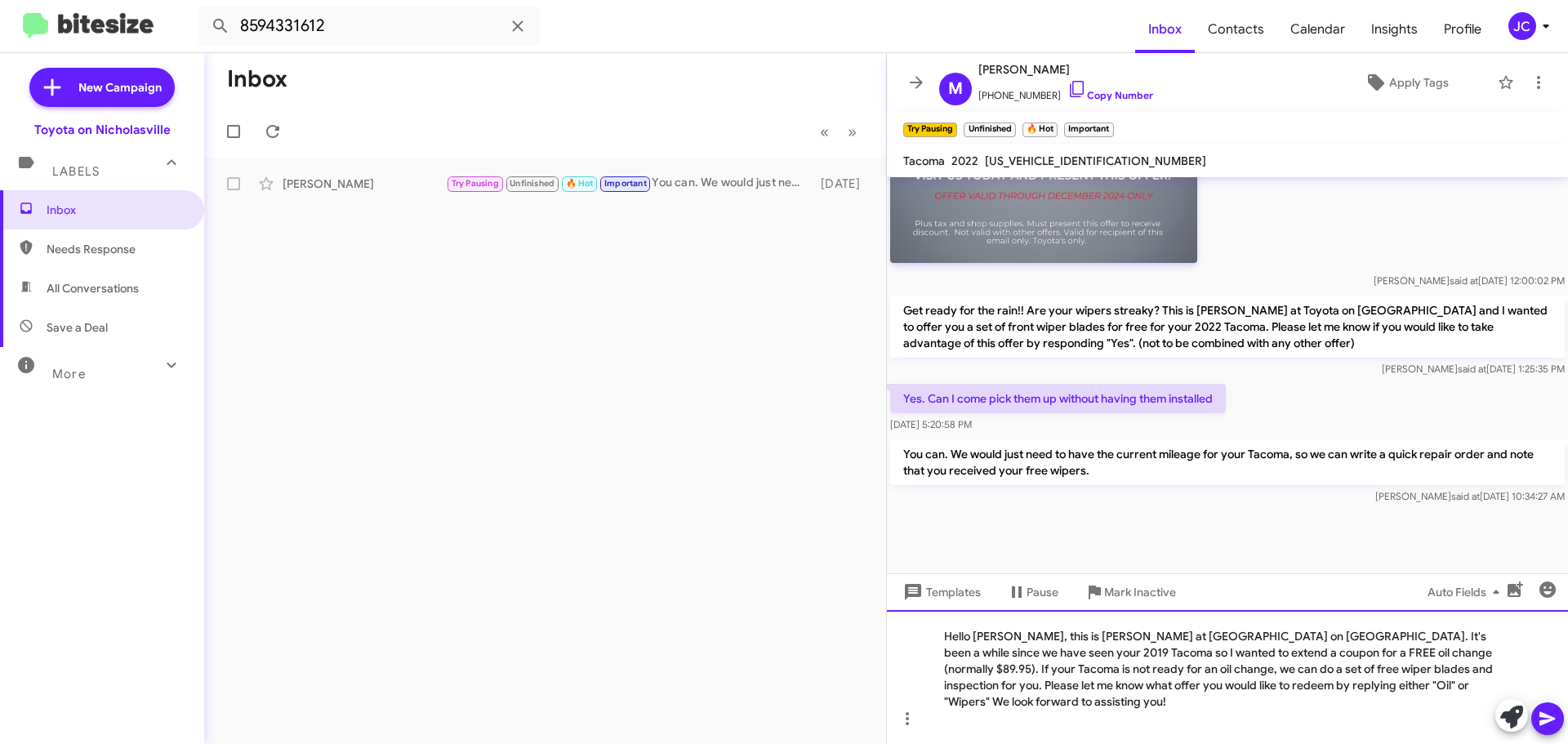
click at [1011, 658] on div "Hello [PERSON_NAME], this is [PERSON_NAME] at [GEOGRAPHIC_DATA] on [GEOGRAPHIC_…" at bounding box center [1227, 677] width 681 height 134
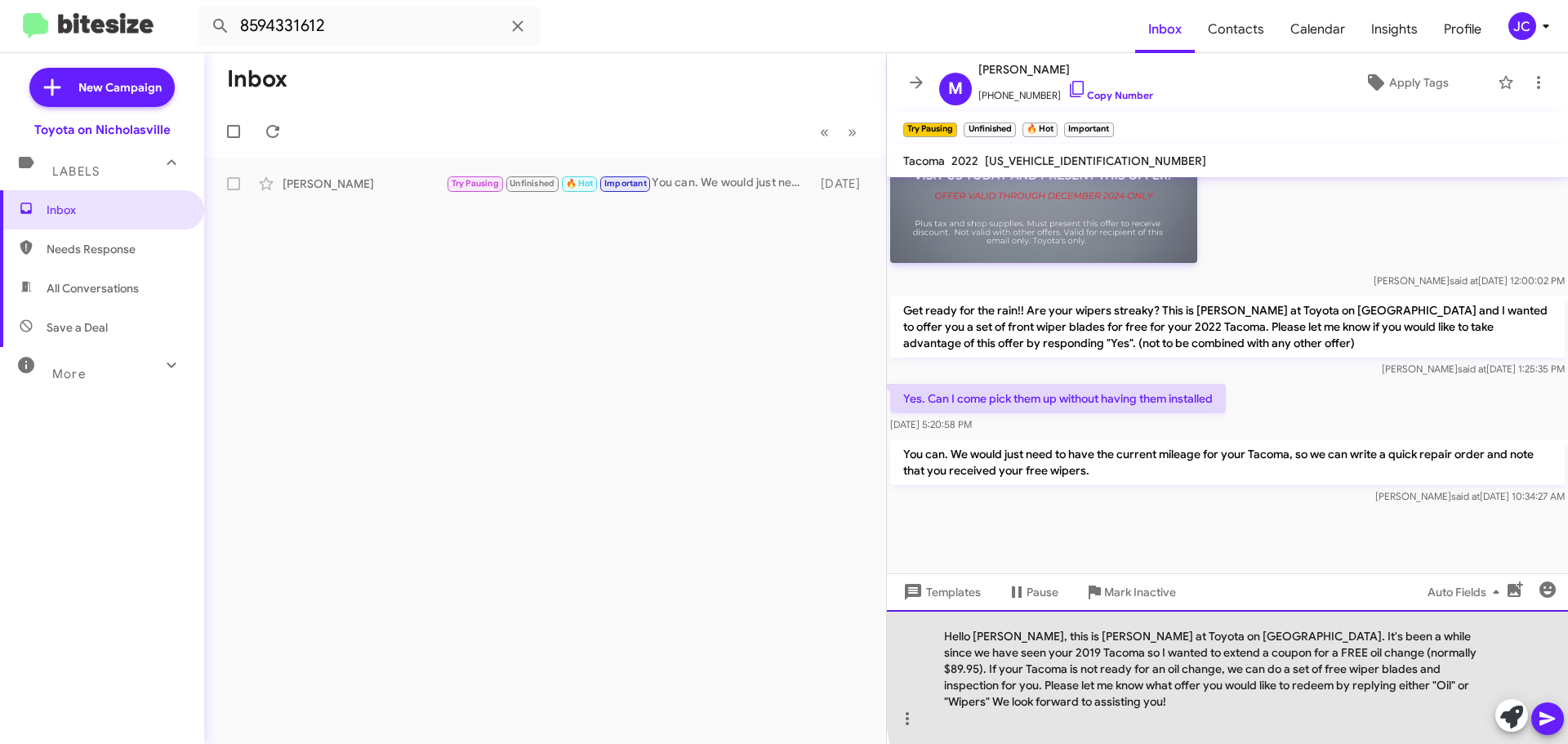
click at [1474, 653] on div "Hello Michael, this is Jessika at Toyota on Nicholasville. It's been a while si…" at bounding box center [1227, 677] width 681 height 134
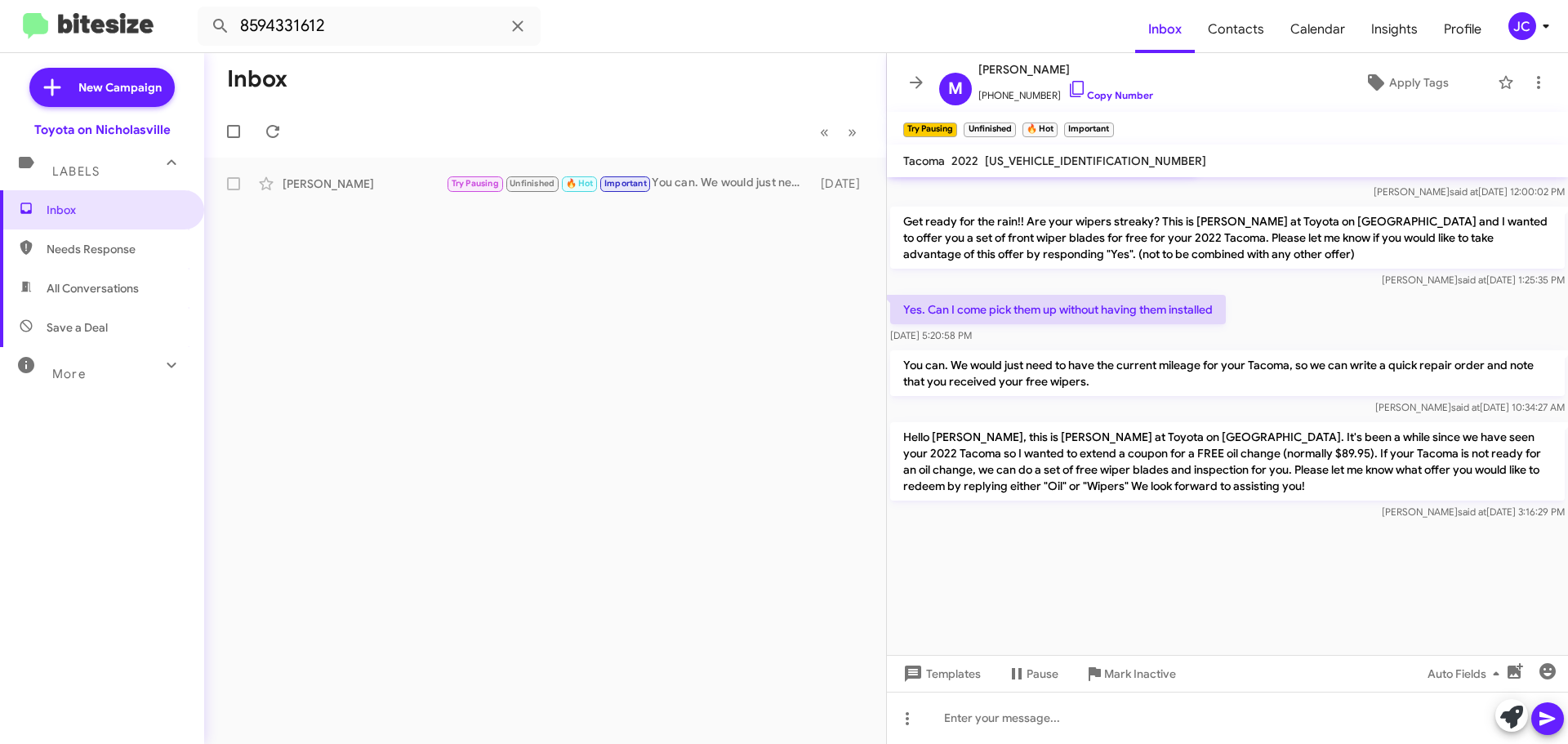
scroll to position [3894, 0]
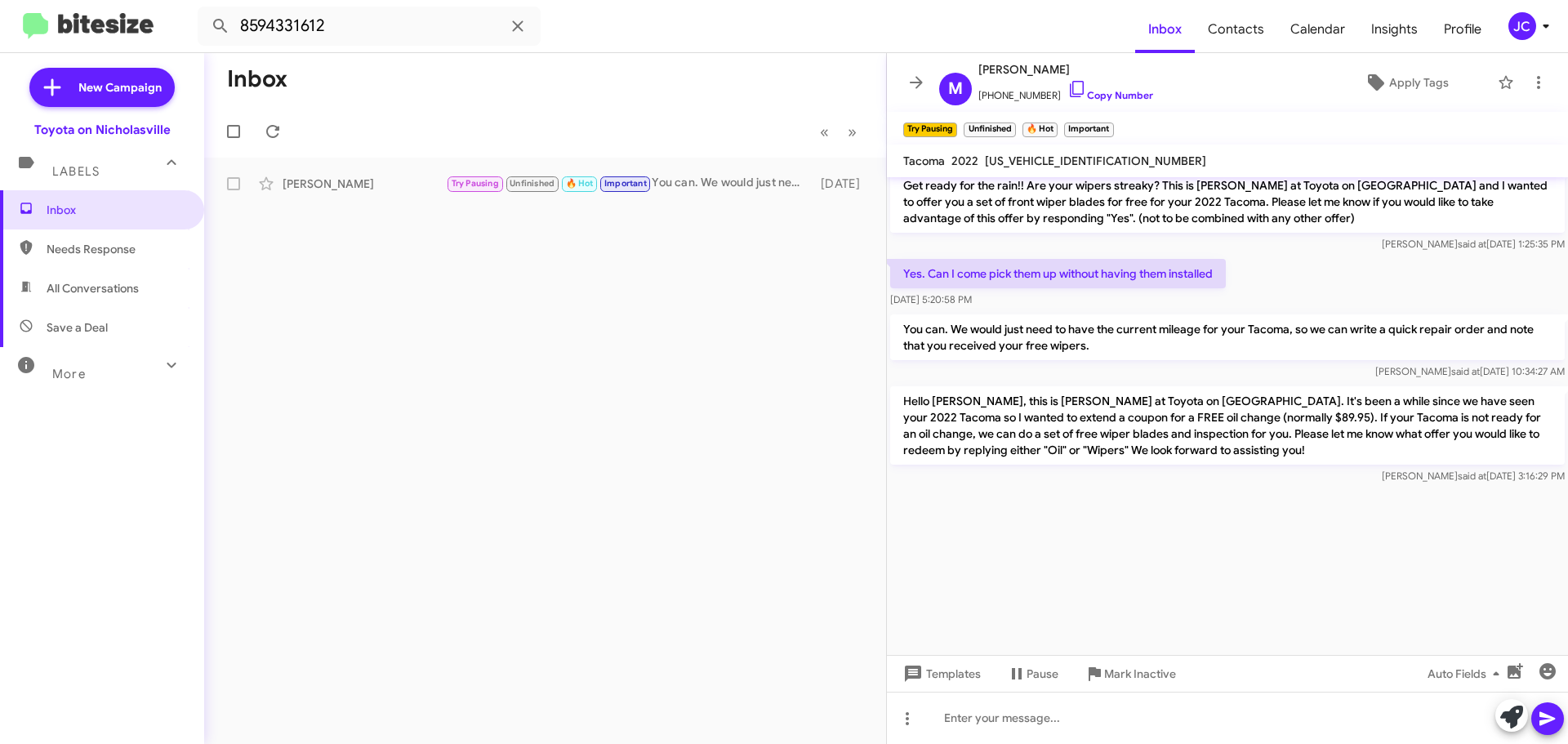
click at [1106, 452] on p "Hello [PERSON_NAME], this is [PERSON_NAME] at Toyota on [GEOGRAPHIC_DATA]. It's…" at bounding box center [1227, 425] width 675 height 78
copy p "Hello [PERSON_NAME], this is [PERSON_NAME] at Toyota on [GEOGRAPHIC_DATA]. It's…"
drag, startPoint x: 345, startPoint y: 30, endPoint x: 0, endPoint y: 21, distance: 345.1
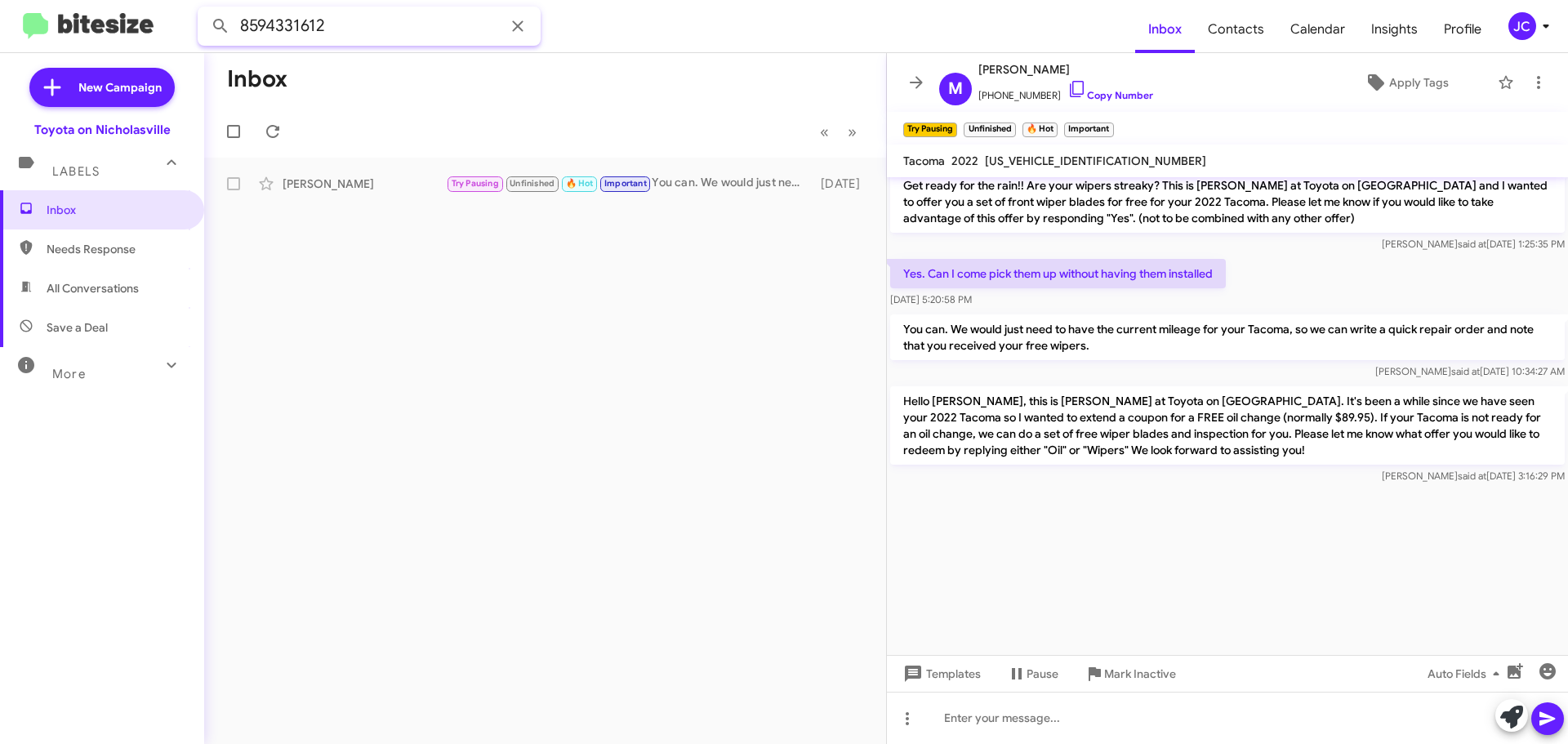
click at [0, 28] on mat-toolbar "8594331612 Inbox Contacts Calendar Insights Profile JC" at bounding box center [784, 26] width 1568 height 53
click at [204, 10] on button at bounding box center [220, 26] width 33 height 33
click at [345, 197] on div "Andrew Walker 🔥 Hot Important Appointment Set Hello Andrew! This is Faith with …" at bounding box center [545, 184] width 656 height 33
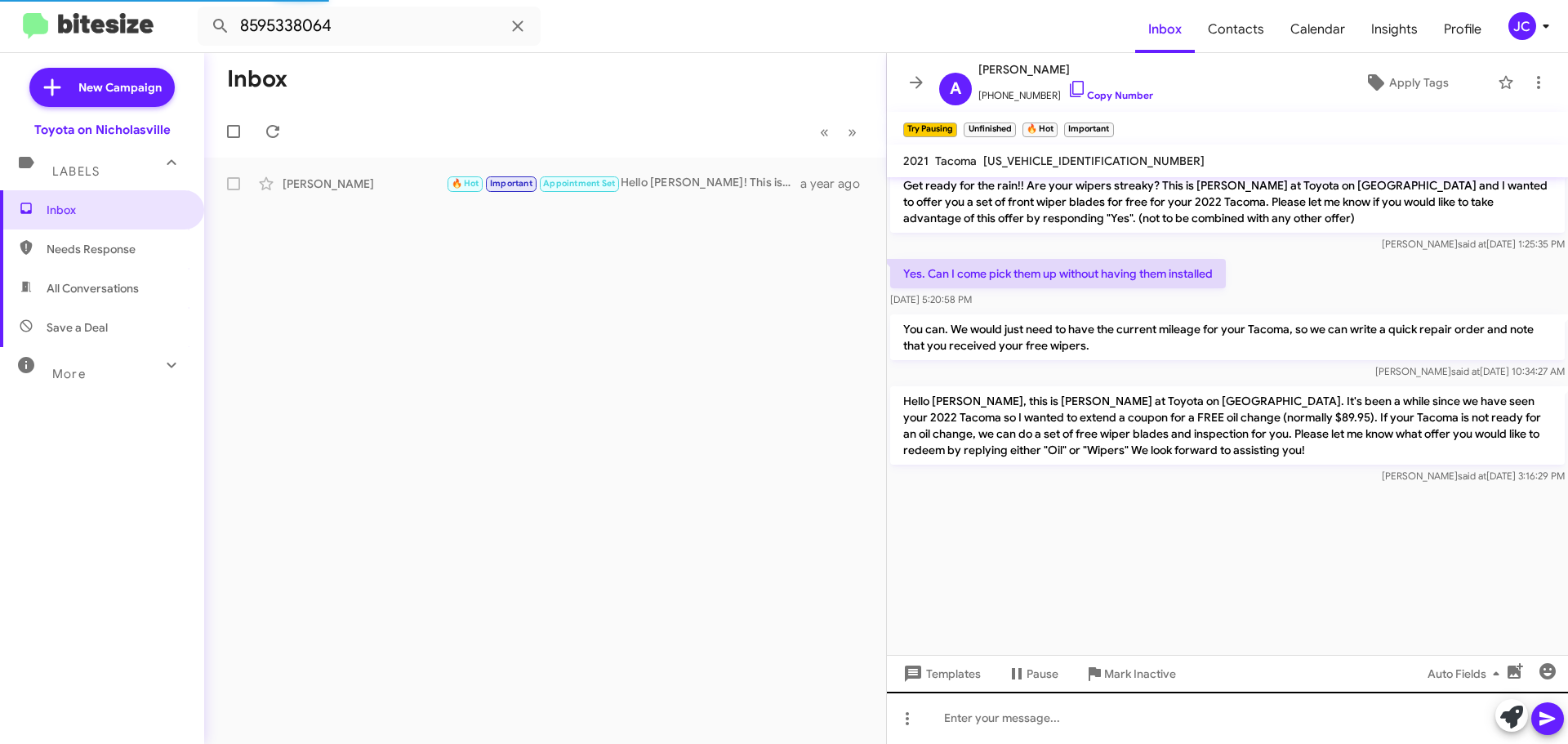
scroll to position [1348, 0]
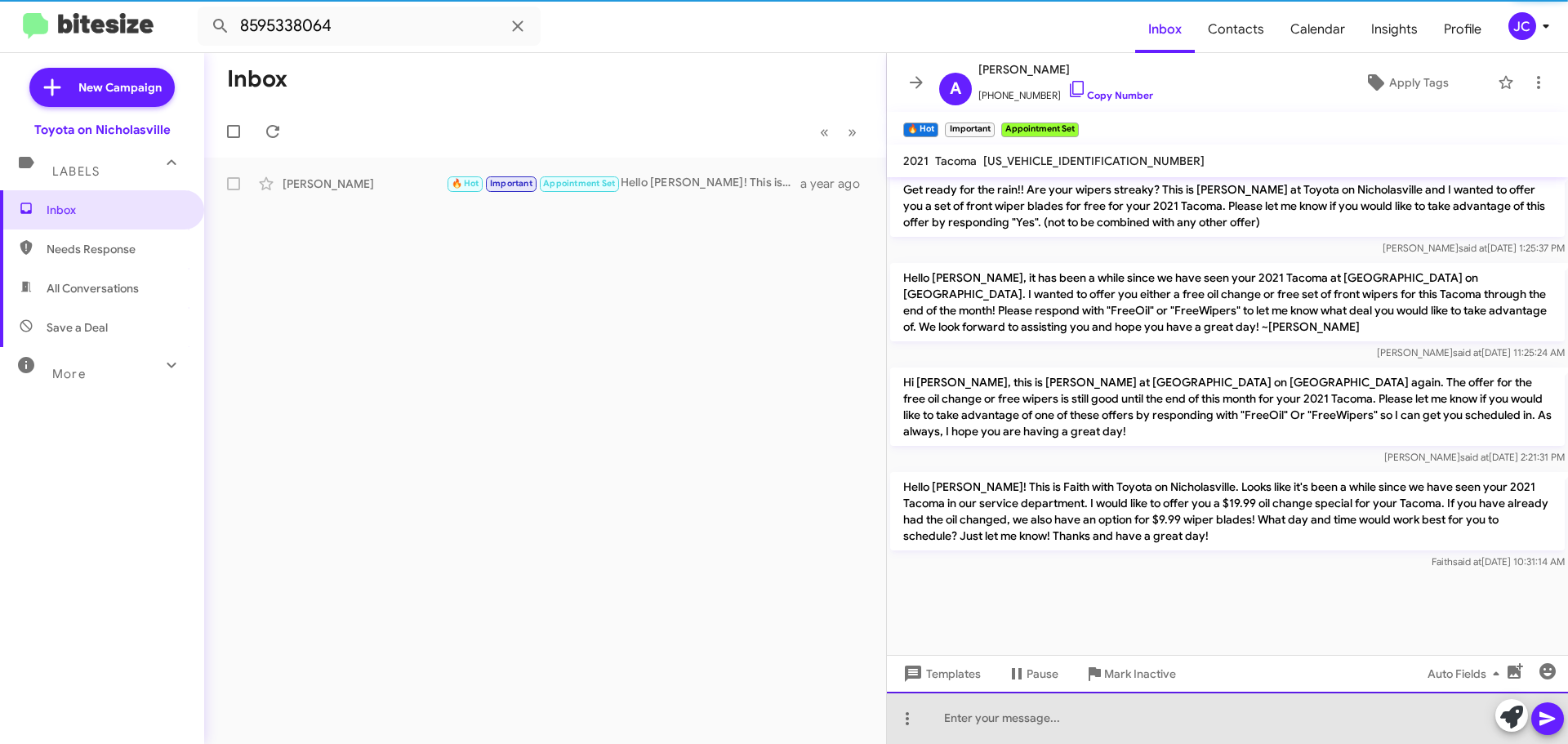
click at [986, 724] on div at bounding box center [1227, 718] width 681 height 53
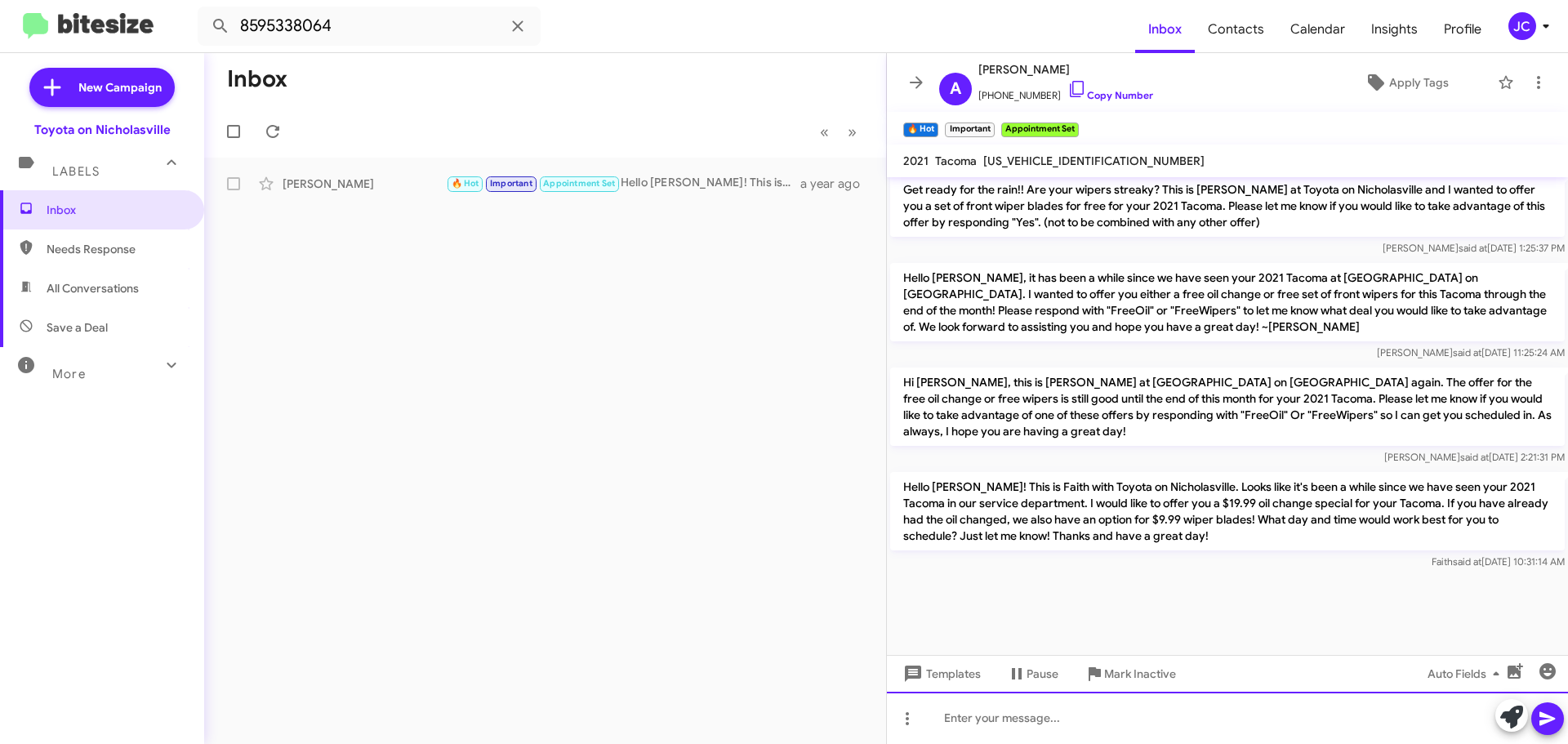
scroll to position [1413, 0]
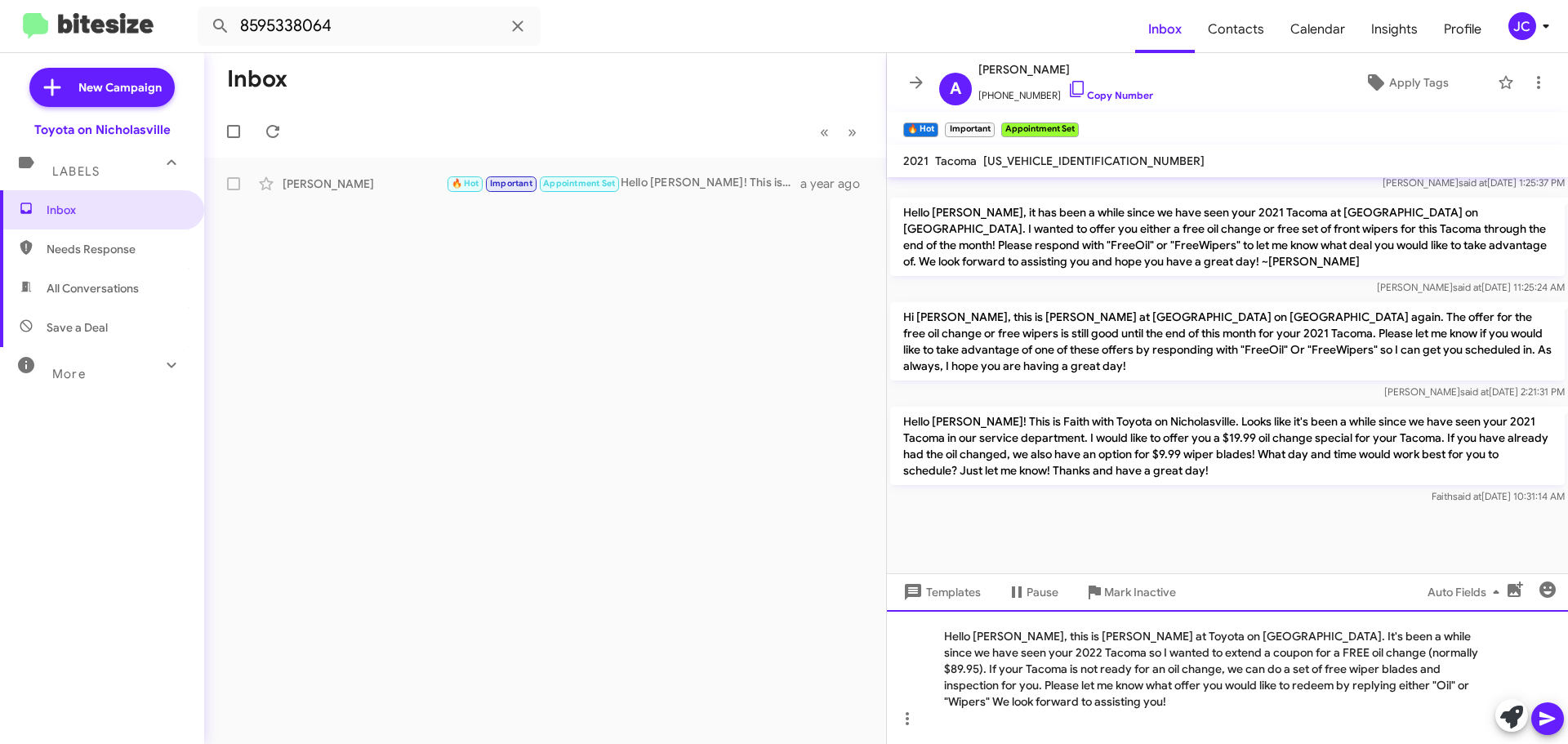
click at [1012, 657] on div "Hello [PERSON_NAME], this is [PERSON_NAME] at Toyota on [GEOGRAPHIC_DATA]. It's…" at bounding box center [1227, 677] width 681 height 134
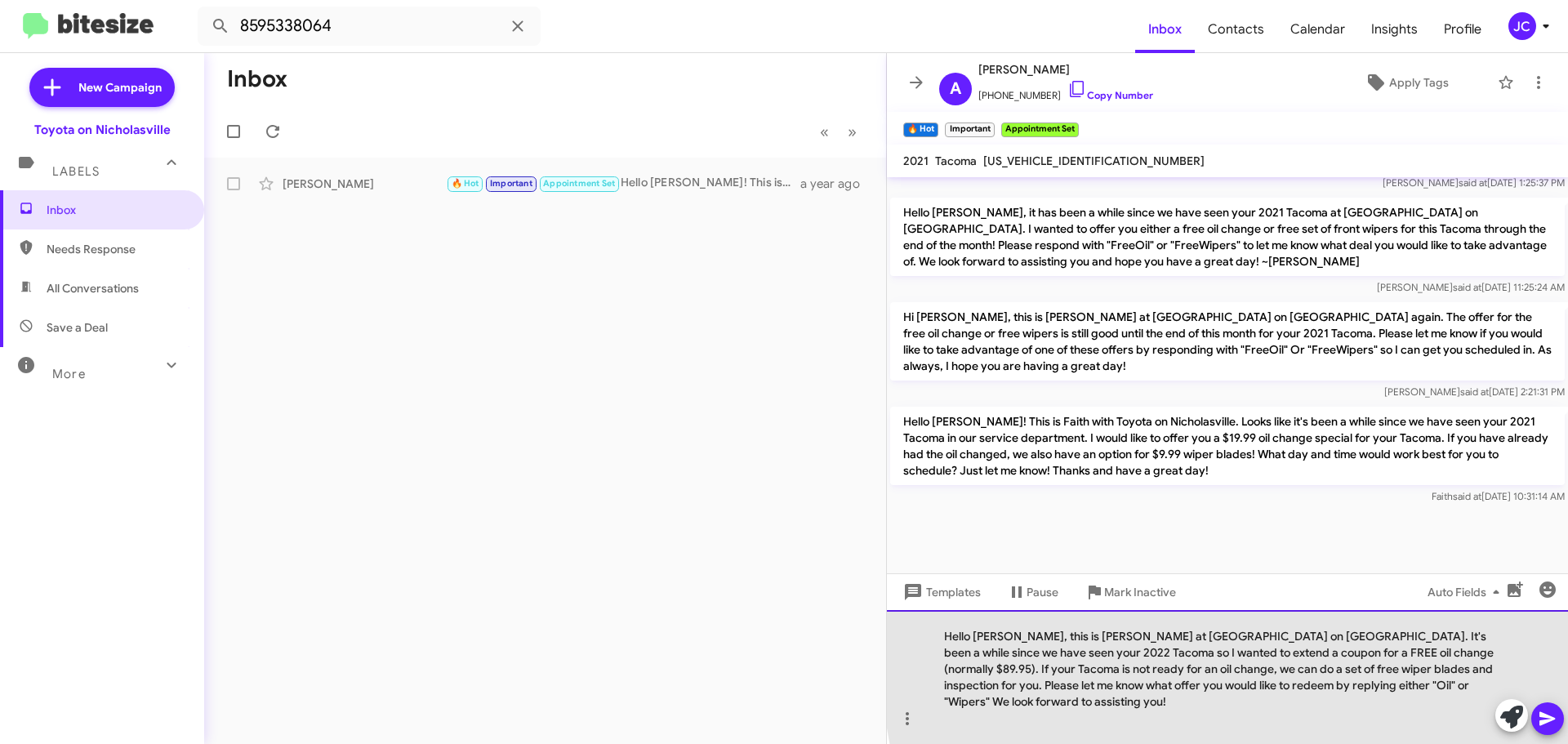
click at [1476, 652] on div "Hello Andrew, this is Jessika at Toyota on Nicholasville. It's been a while sin…" at bounding box center [1227, 677] width 681 height 134
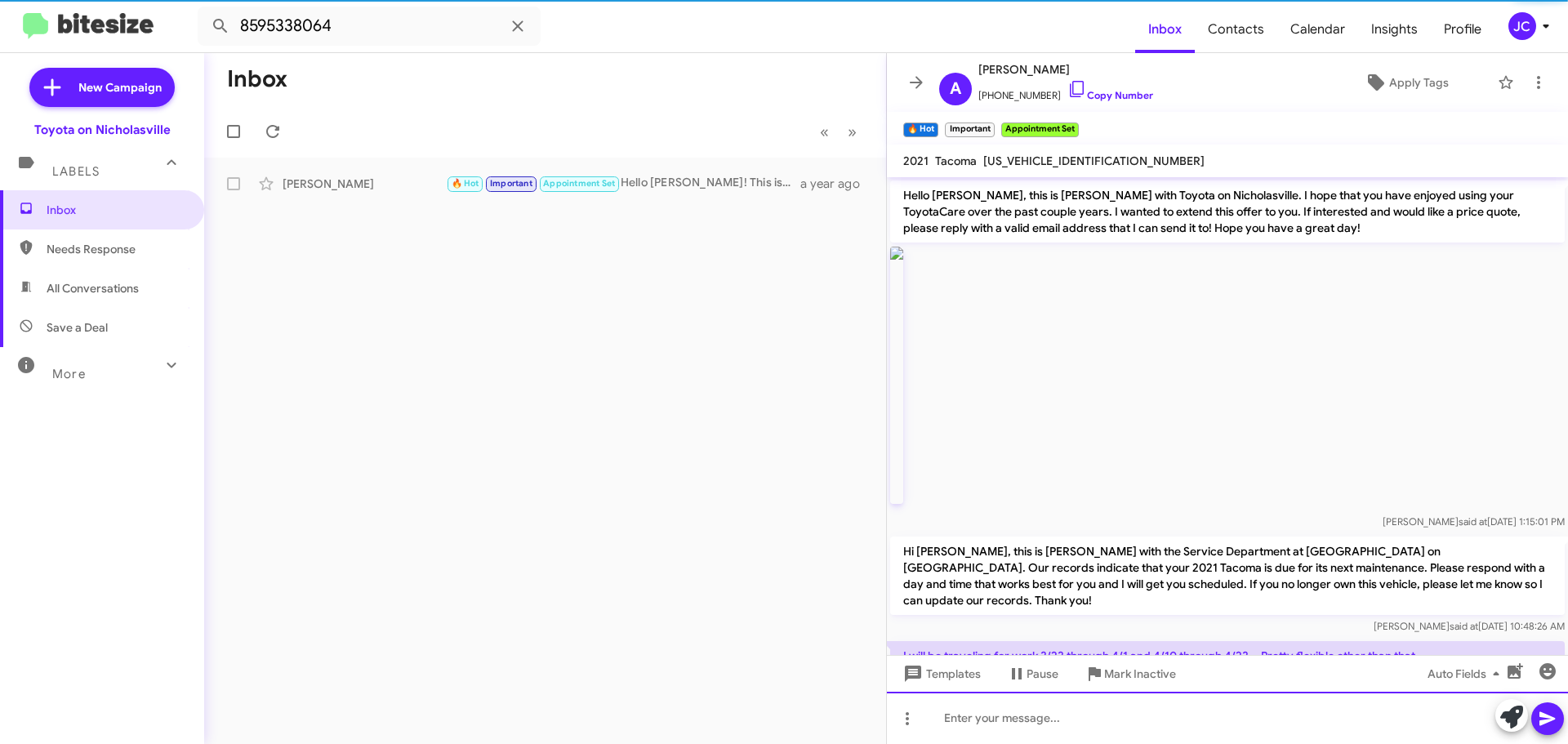
scroll to position [81, 0]
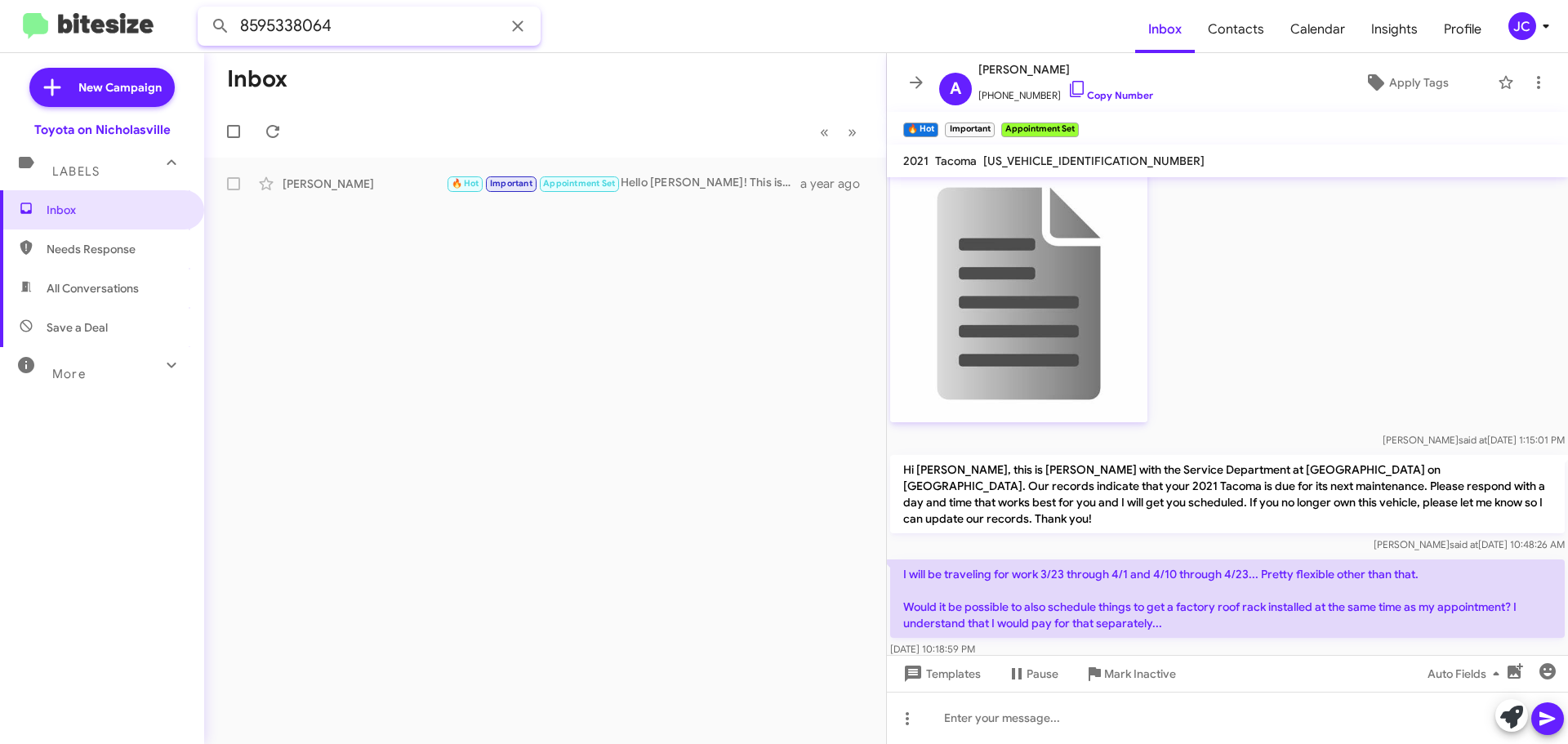
click at [397, 29] on input "8595338064" at bounding box center [369, 26] width 343 height 40
type input "8"
click at [204, 10] on button at bounding box center [220, 26] width 33 height 33
click at [346, 204] on div "Inbox « Previous » Next Marie Mccauley Hello, we do apologize for the message. …" at bounding box center [545, 399] width 682 height 691
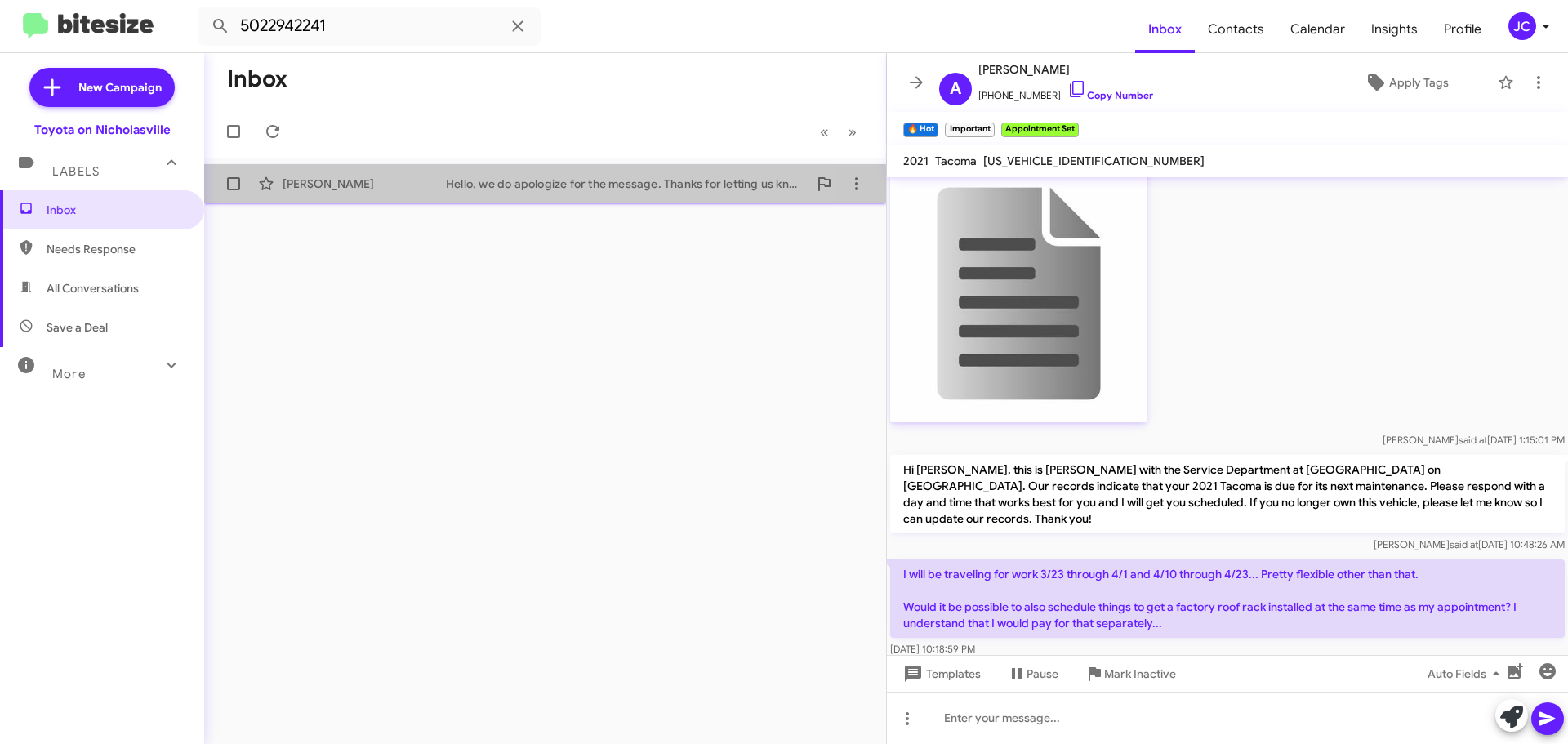
click at [342, 196] on div "Marie Mccauley Hello, we do apologize for the message. Thanks for letting us kn…" at bounding box center [545, 184] width 656 height 33
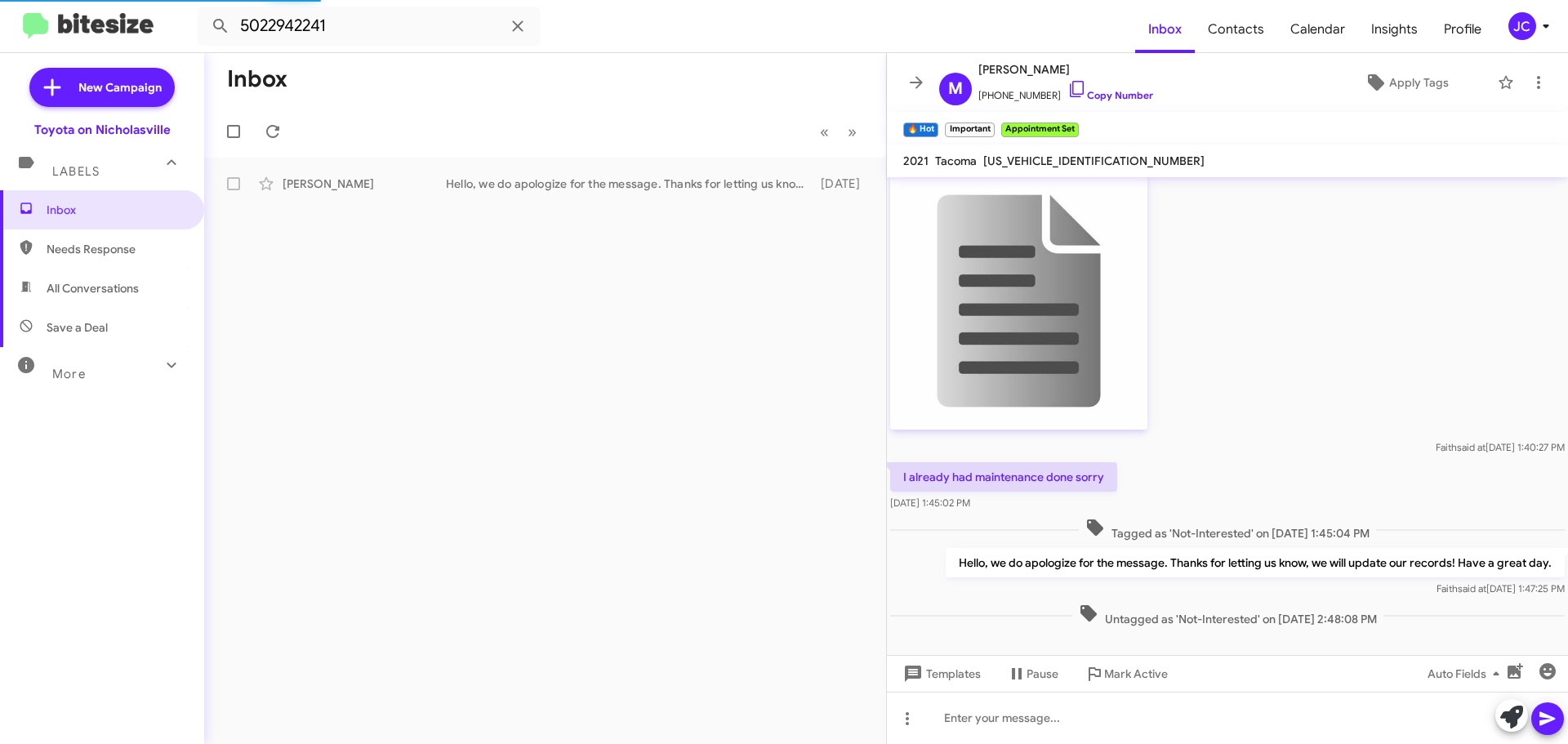
scroll to position [1270, 0]
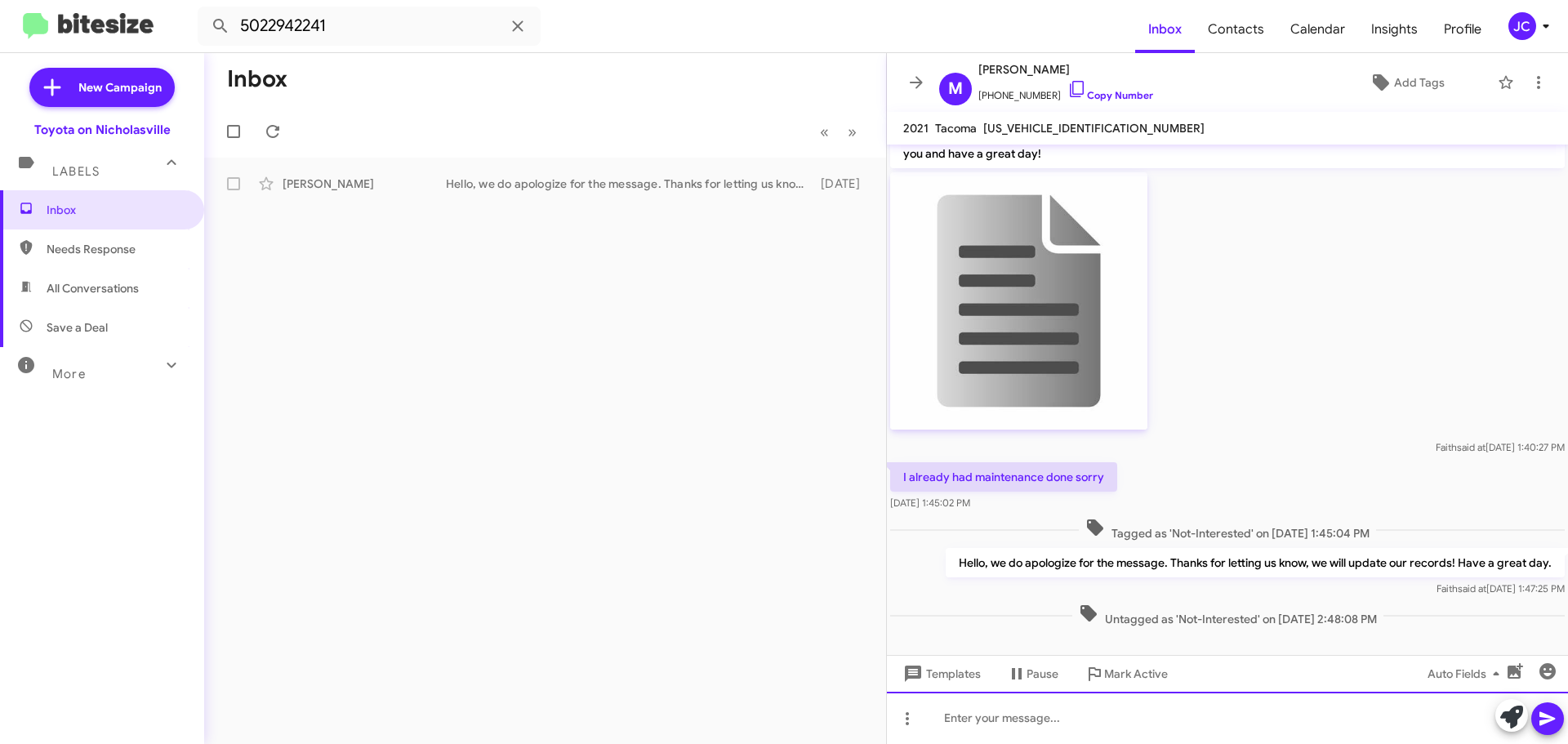
click at [1241, 708] on div at bounding box center [1227, 718] width 681 height 53
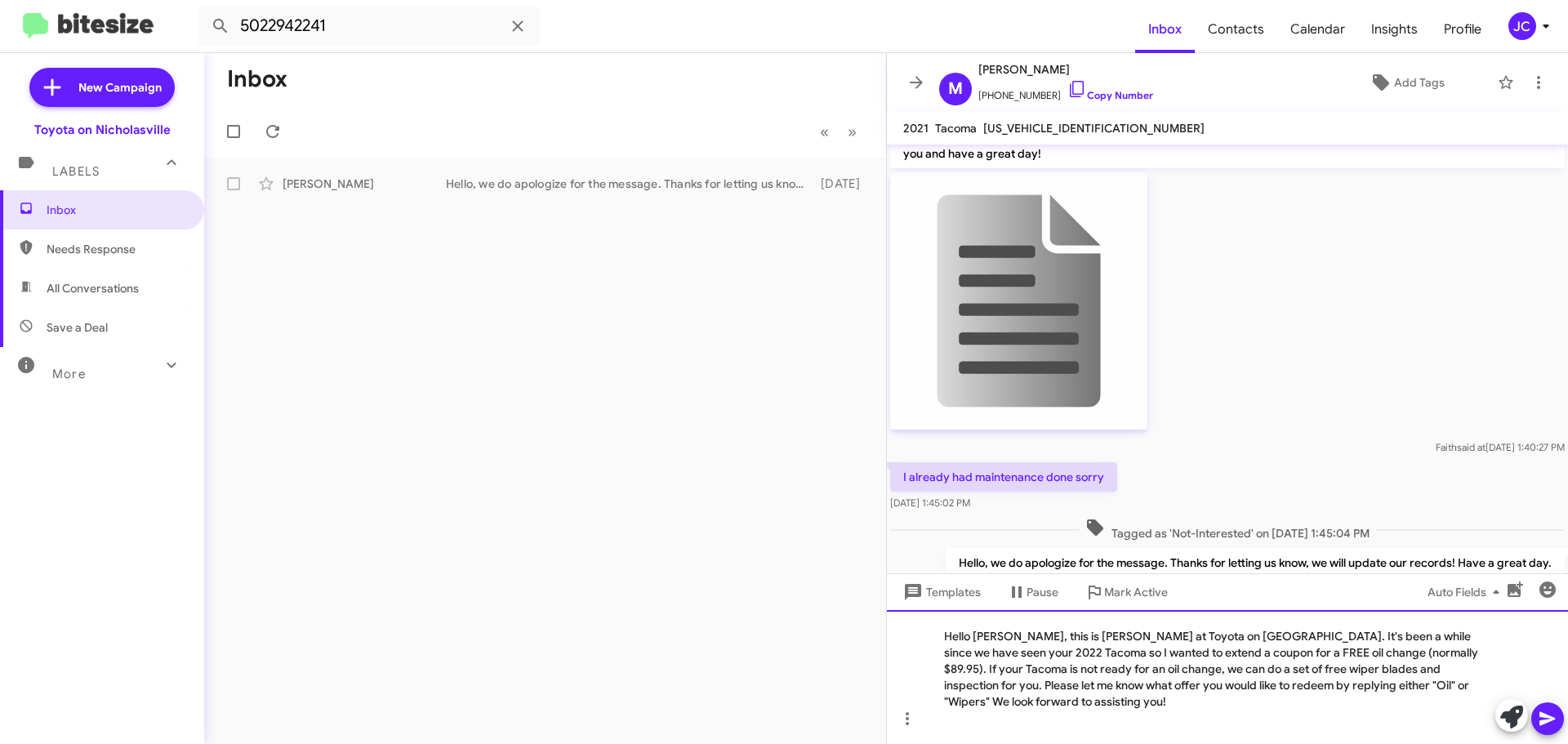
scroll to position [1303, 0]
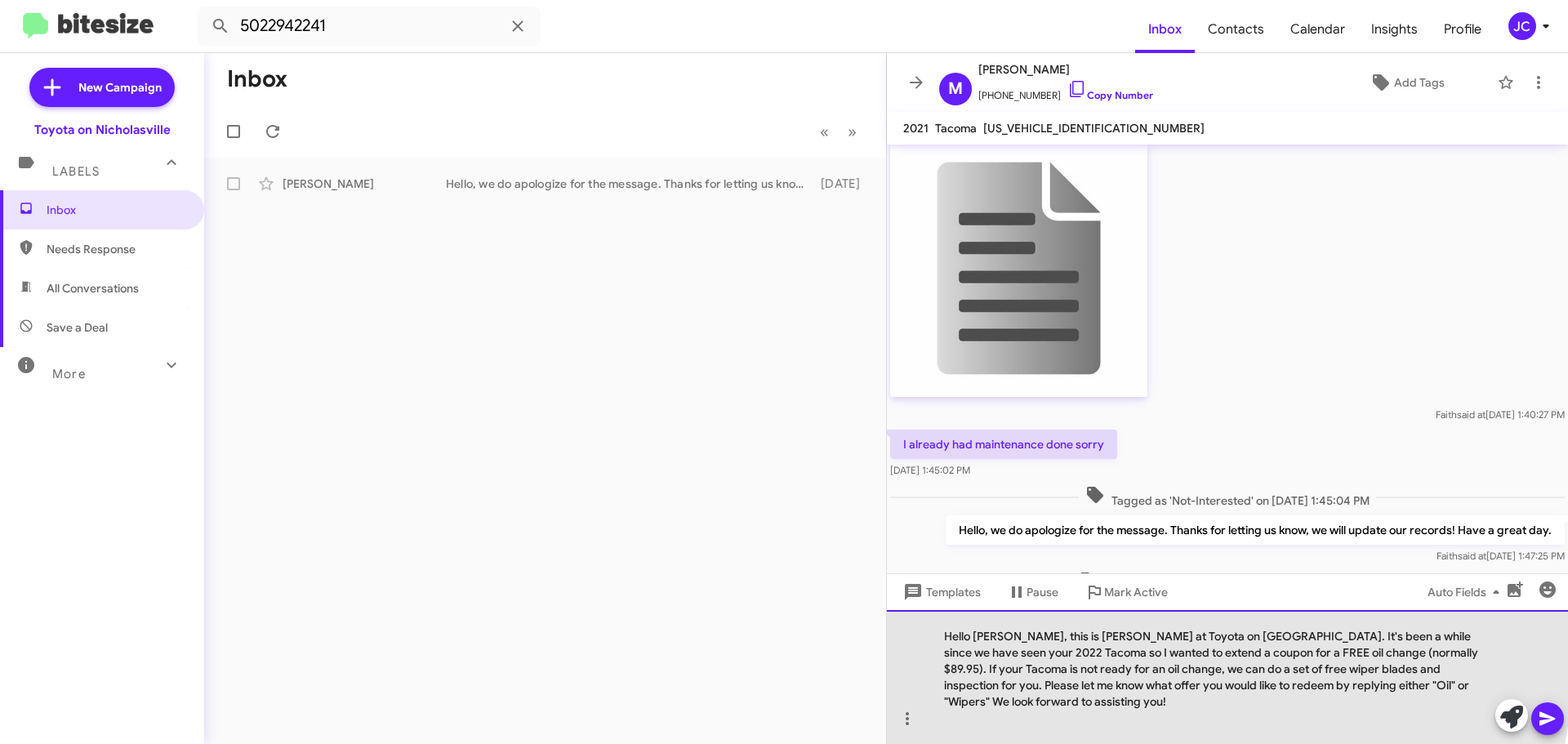
click at [1015, 658] on div "Hello [PERSON_NAME], this is [PERSON_NAME] at Toyota on [GEOGRAPHIC_DATA]. It's…" at bounding box center [1227, 677] width 681 height 134
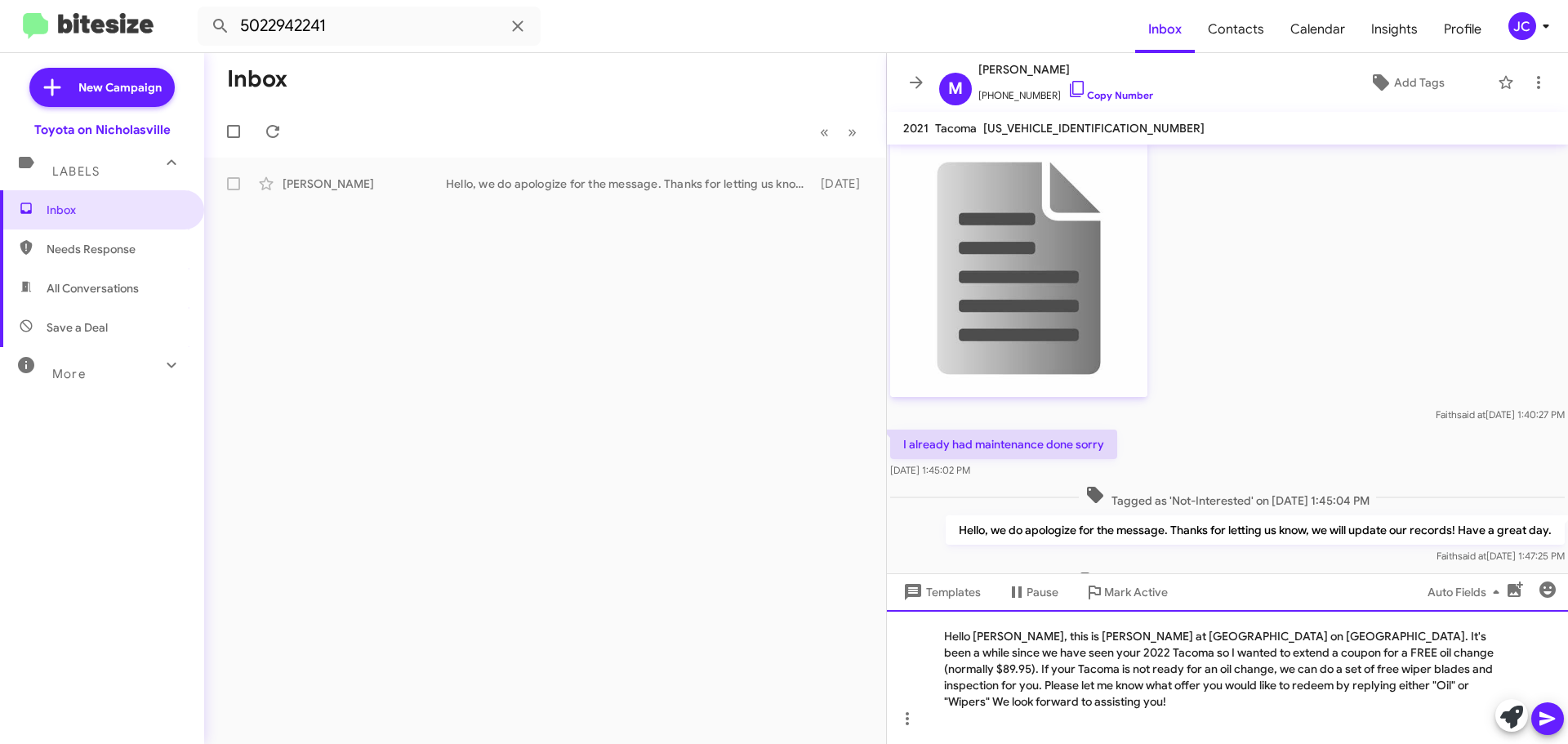
click at [1465, 656] on div "Hello Marie, this is Jessika at Toyota on Nicholasville. It's been a while sinc…" at bounding box center [1227, 677] width 681 height 134
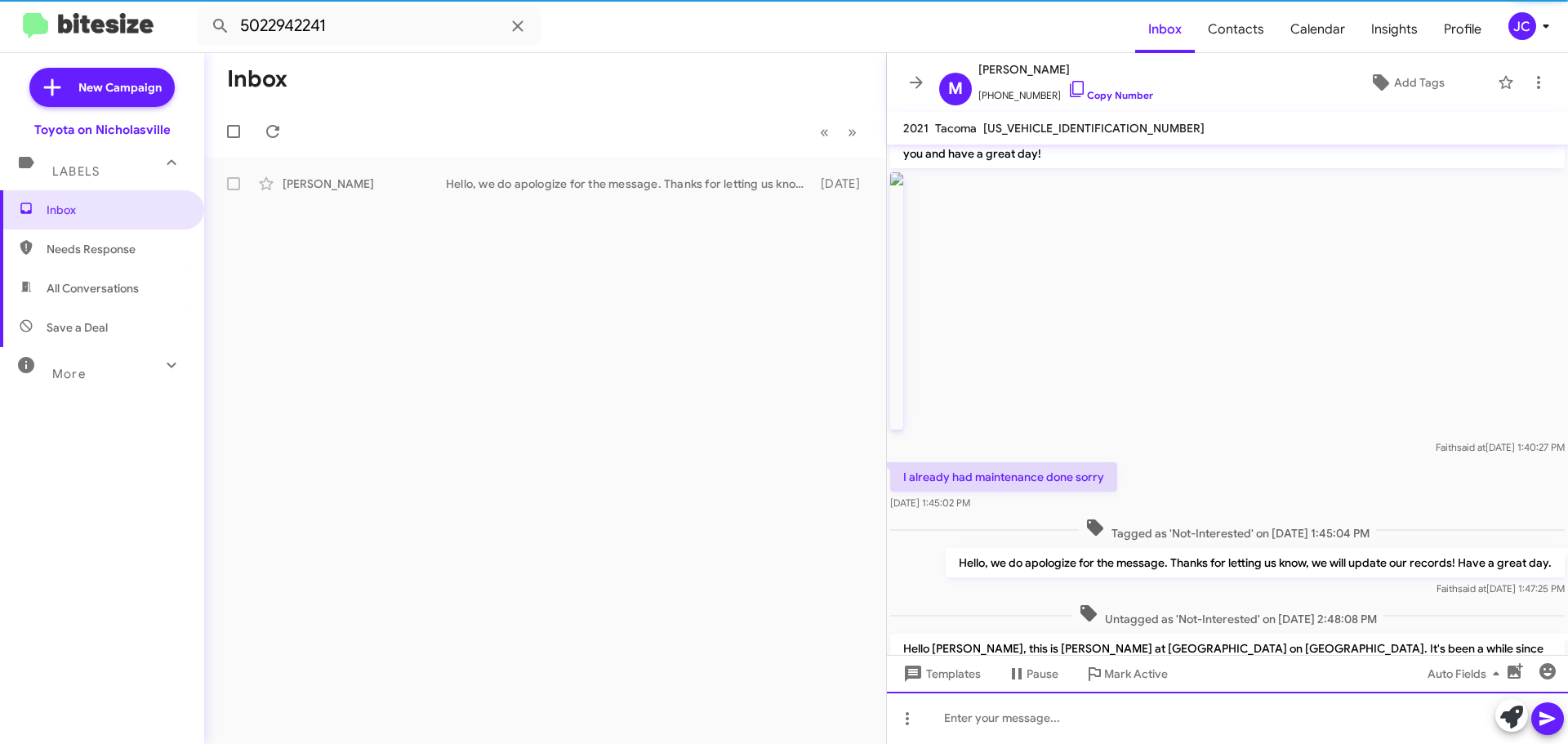
scroll to position [0, 0]
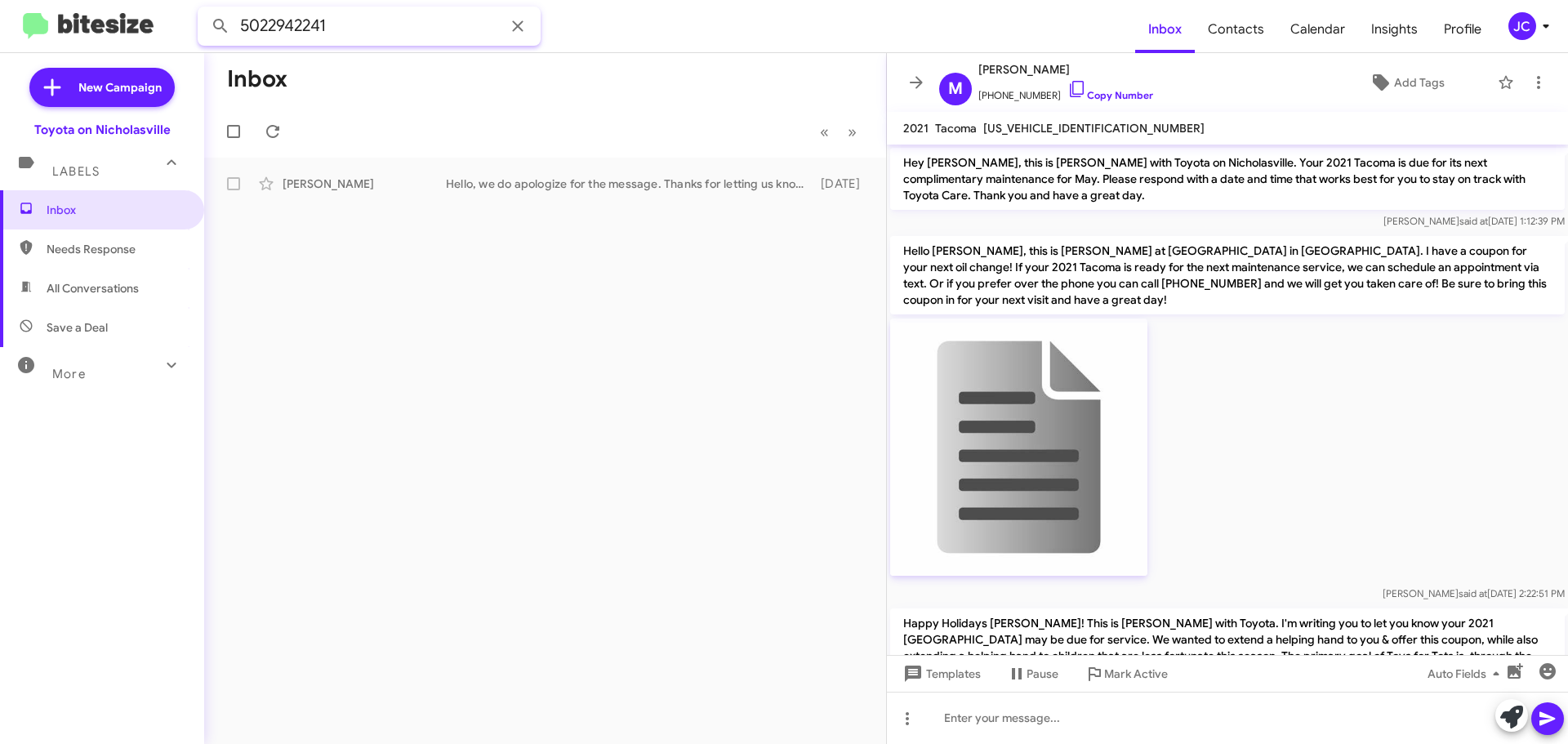
drag, startPoint x: 398, startPoint y: 33, endPoint x: 0, endPoint y: 34, distance: 398.0
click at [0, 34] on mat-toolbar "5022942241 Inbox Contacts Calendar Insights Profile JC" at bounding box center [784, 26] width 1568 height 53
click at [204, 10] on button at bounding box center [220, 26] width 33 height 33
click at [318, 169] on div "Carla Easton 🔥 Hot Important Call Them Good morning! This is Amanda with Toyota…" at bounding box center [545, 184] width 656 height 33
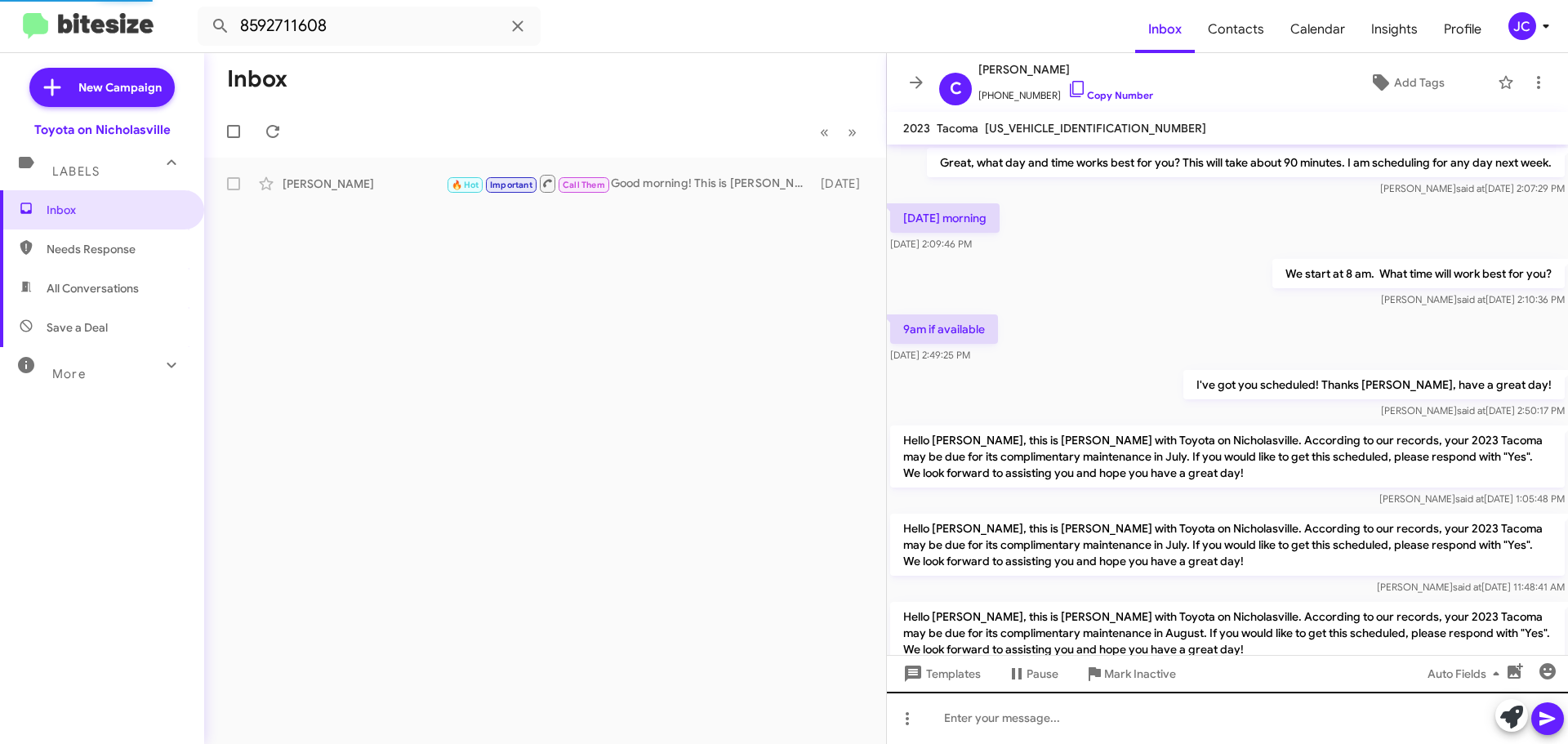
scroll to position [1025, 0]
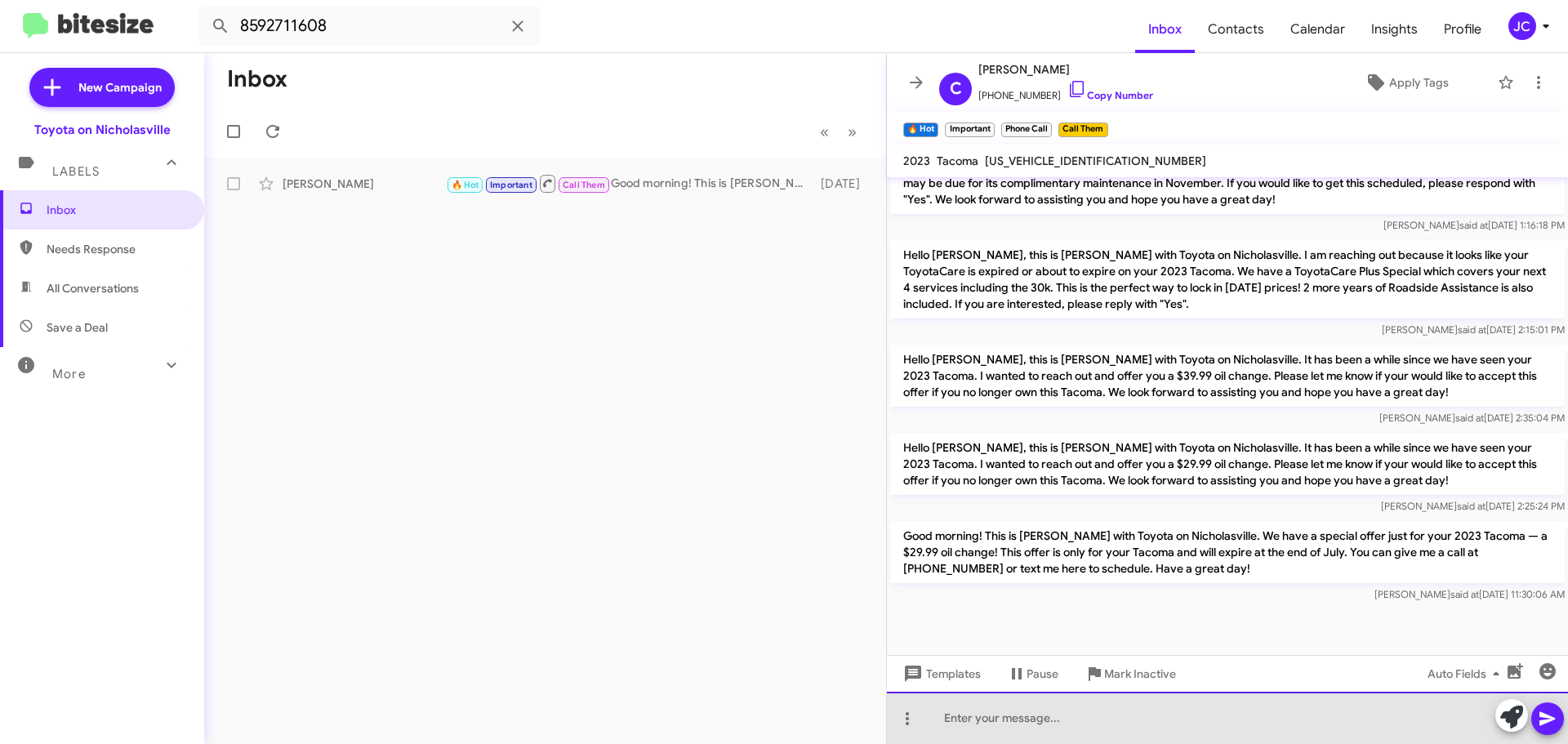
click at [981, 732] on div at bounding box center [1227, 718] width 681 height 53
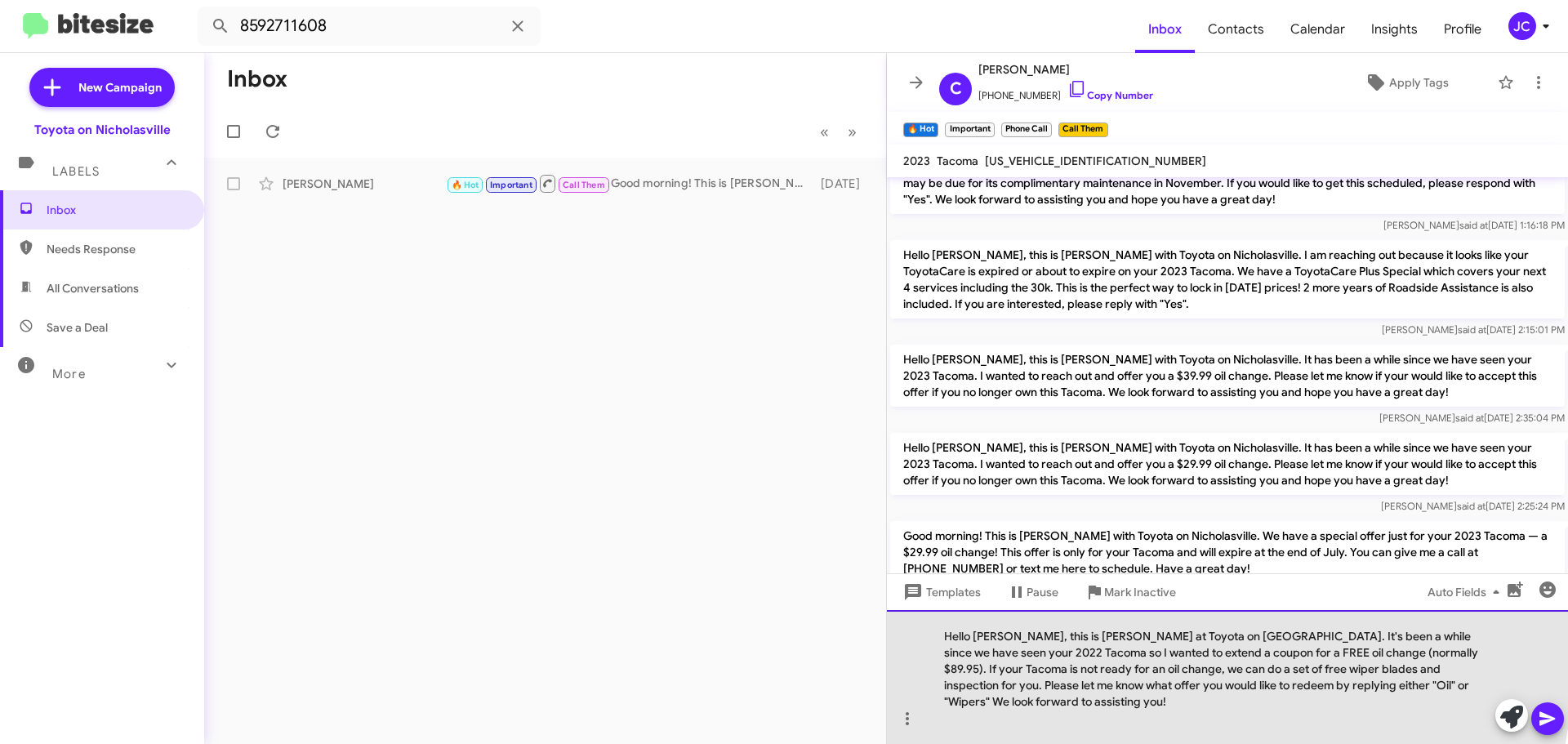
click at [1014, 655] on div "Hello [PERSON_NAME], this is [PERSON_NAME] at Toyota on [GEOGRAPHIC_DATA]. It's…" at bounding box center [1227, 677] width 681 height 134
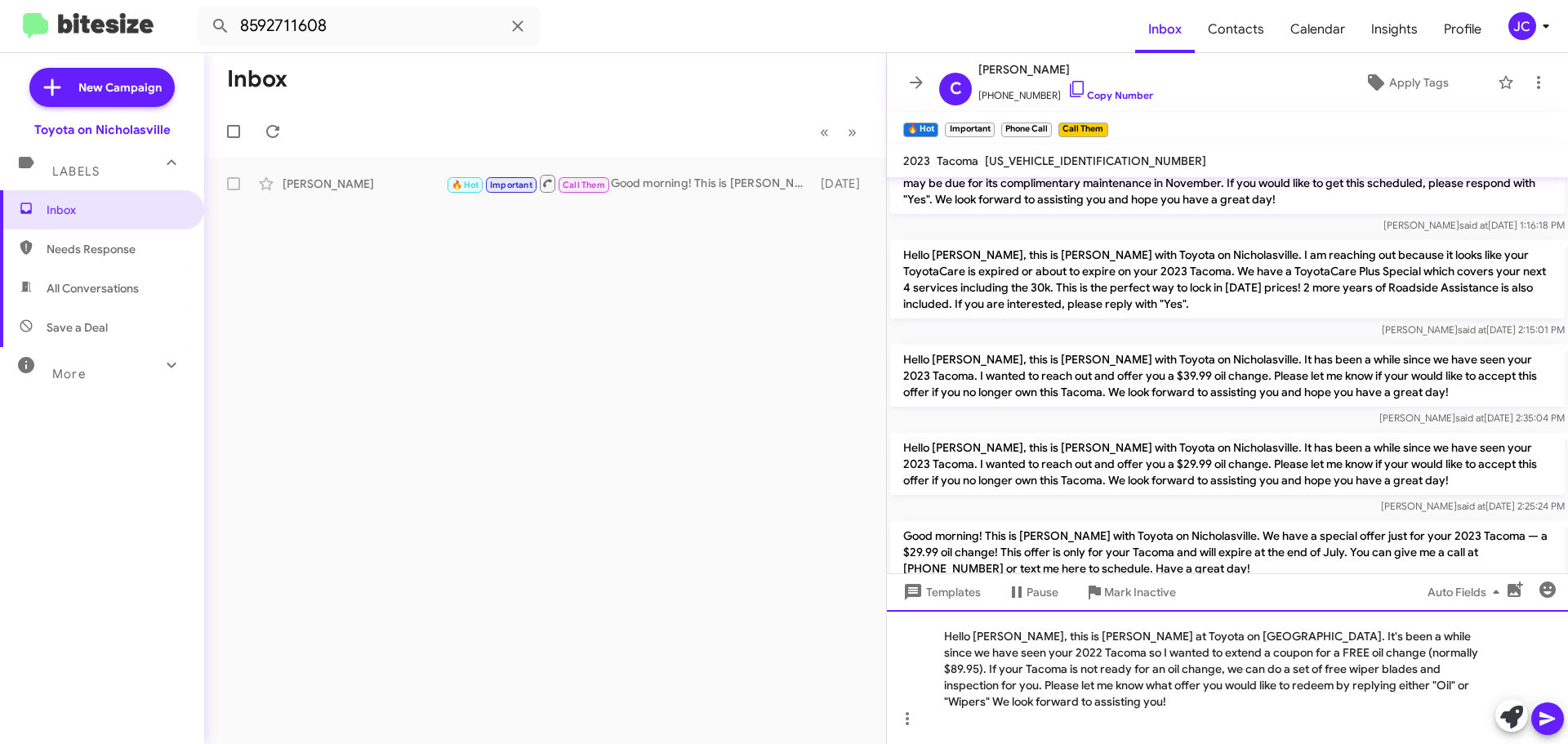
click at [1472, 653] on div "Hello Carola, this is Jessika at Toyota on Nicholasville. It's been a while sin…" at bounding box center [1227, 677] width 681 height 134
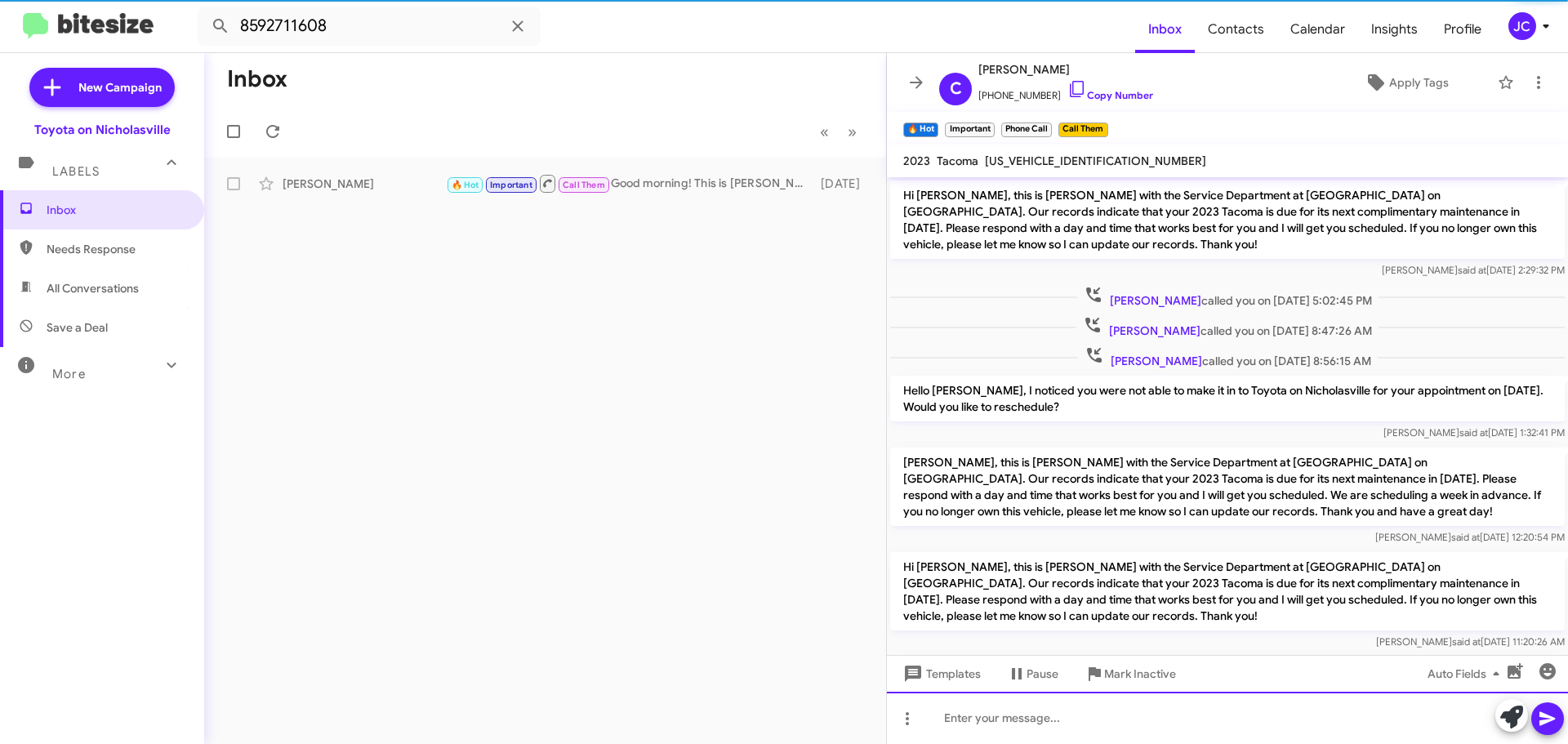
scroll to position [81, 0]
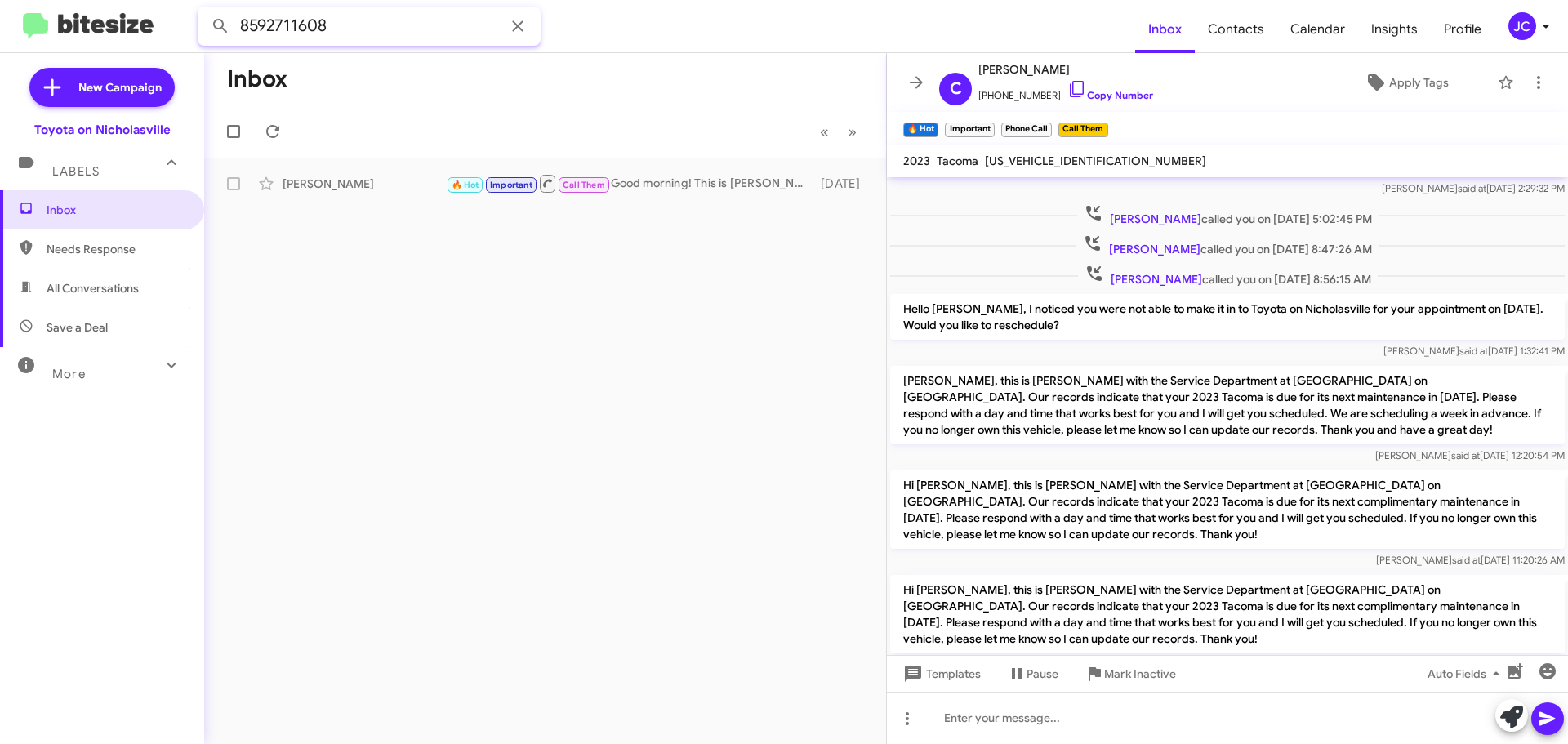
drag, startPoint x: 370, startPoint y: 41, endPoint x: 0, endPoint y: 6, distance: 371.7
click at [0, 20] on mat-toolbar "8592711608 Inbox Contacts Calendar Insights Profile JC" at bounding box center [784, 26] width 1568 height 53
type input "8592711608"
click at [204, 10] on button at bounding box center [220, 26] width 33 height 33
click at [366, 29] on input "8592711608" at bounding box center [369, 26] width 343 height 40
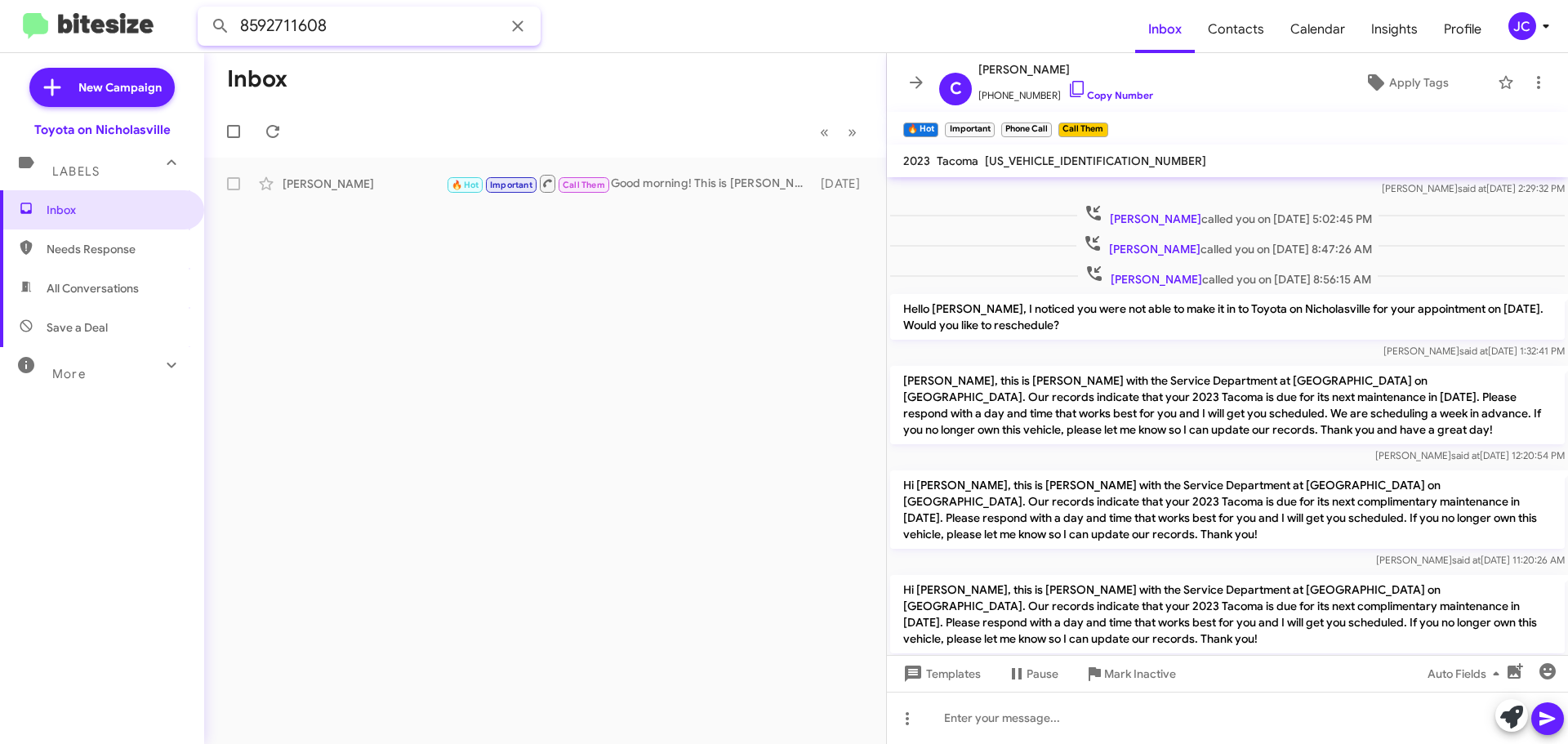
click at [204, 10] on button at bounding box center [220, 26] width 33 height 33
click at [403, 27] on input "8592711608" at bounding box center [369, 26] width 343 height 40
click at [204, 10] on button at bounding box center [220, 26] width 33 height 33
click at [63, 224] on span "Inbox" at bounding box center [102, 210] width 204 height 40
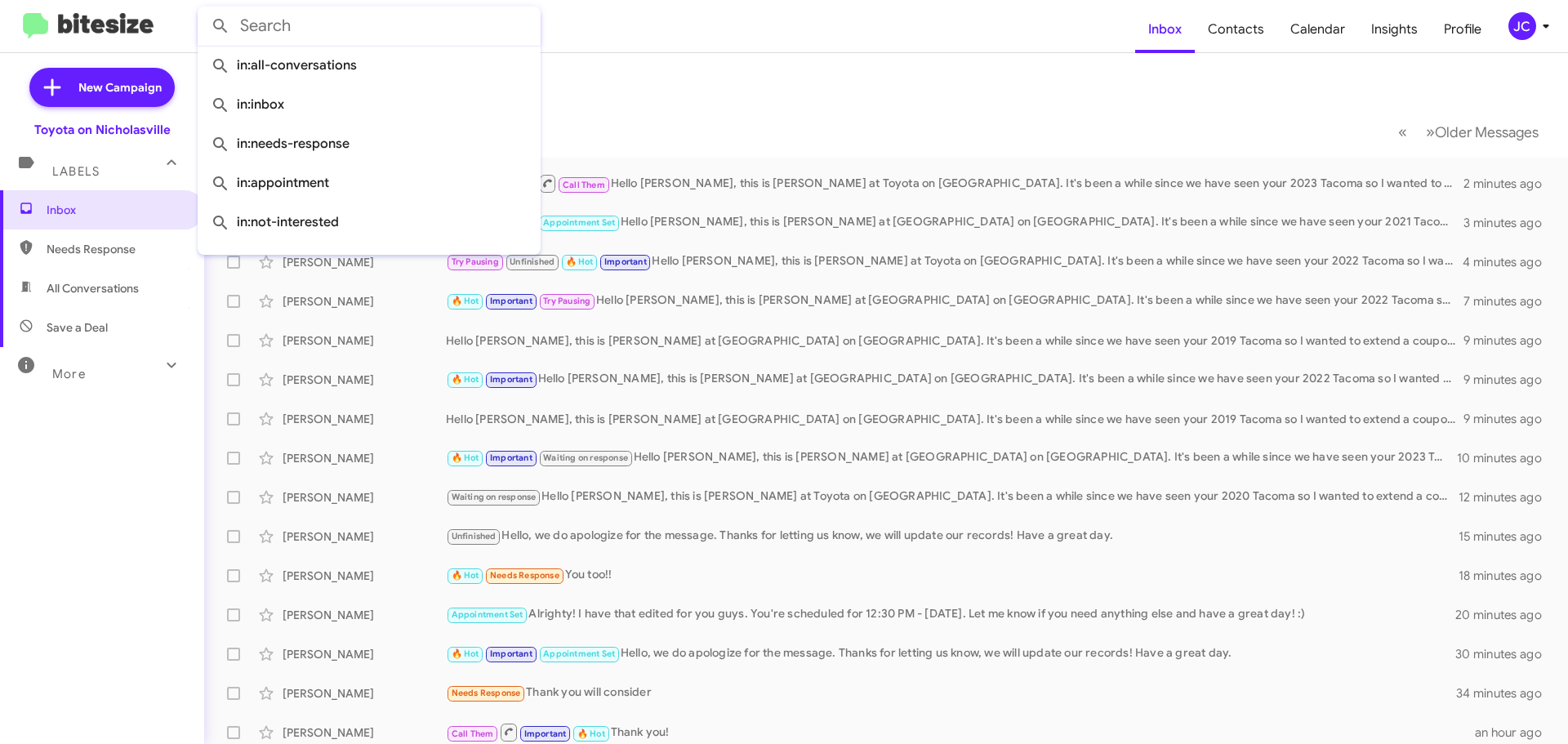
click at [278, 30] on input "text" at bounding box center [369, 26] width 343 height 40
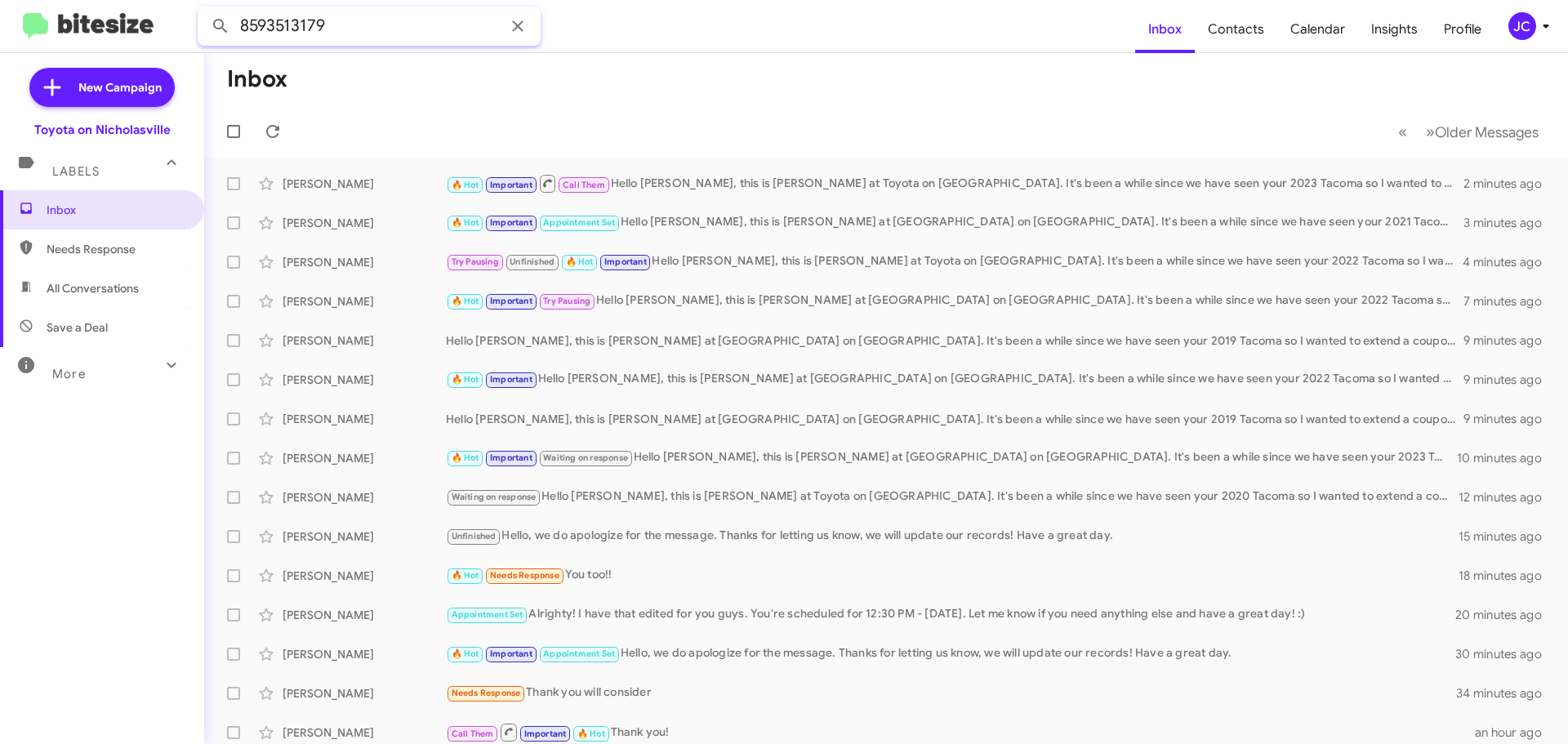
type input "8593513179"
click at [204, 10] on button at bounding box center [220, 26] width 33 height 33
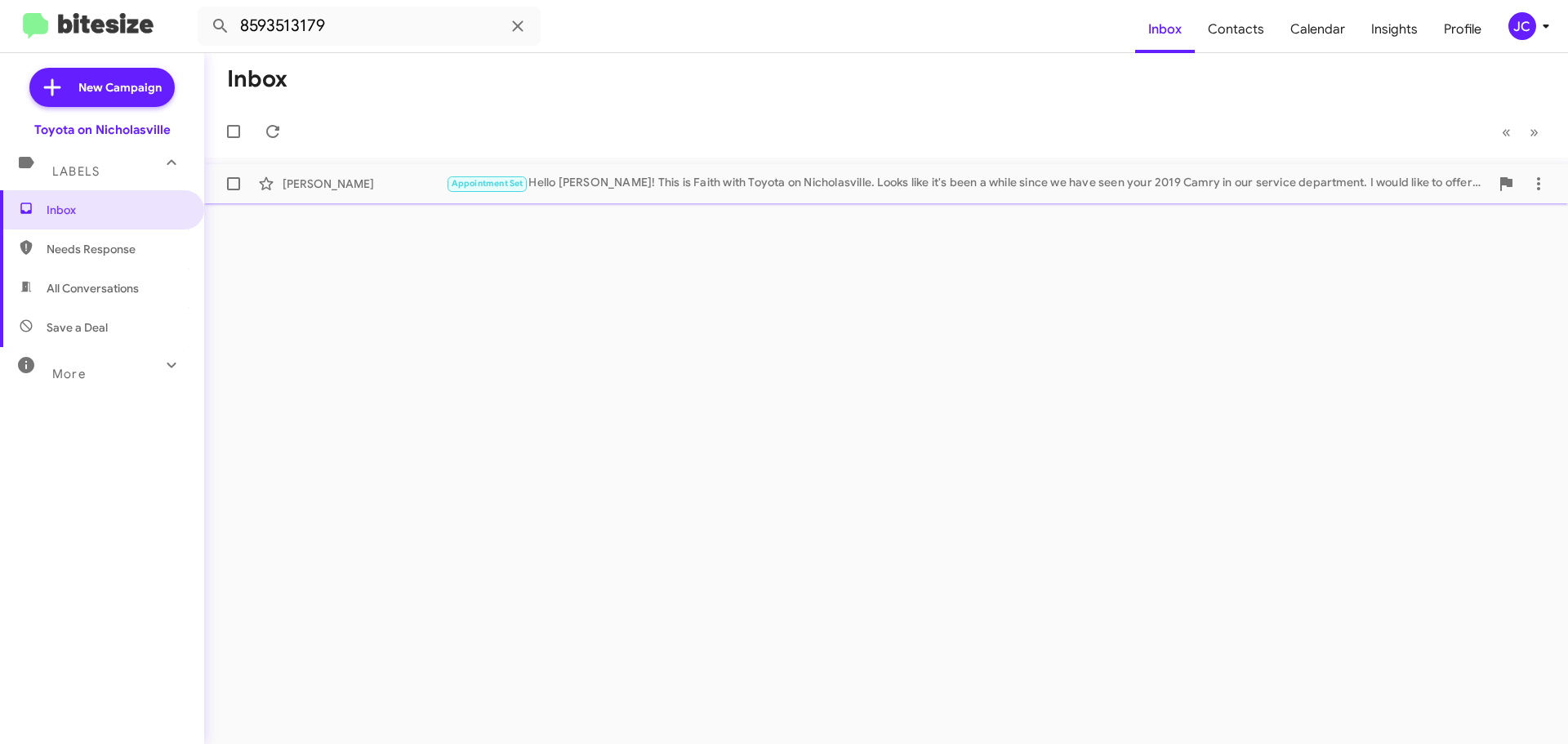
click at [349, 188] on div "David Wildasin" at bounding box center [364, 184] width 164 height 16
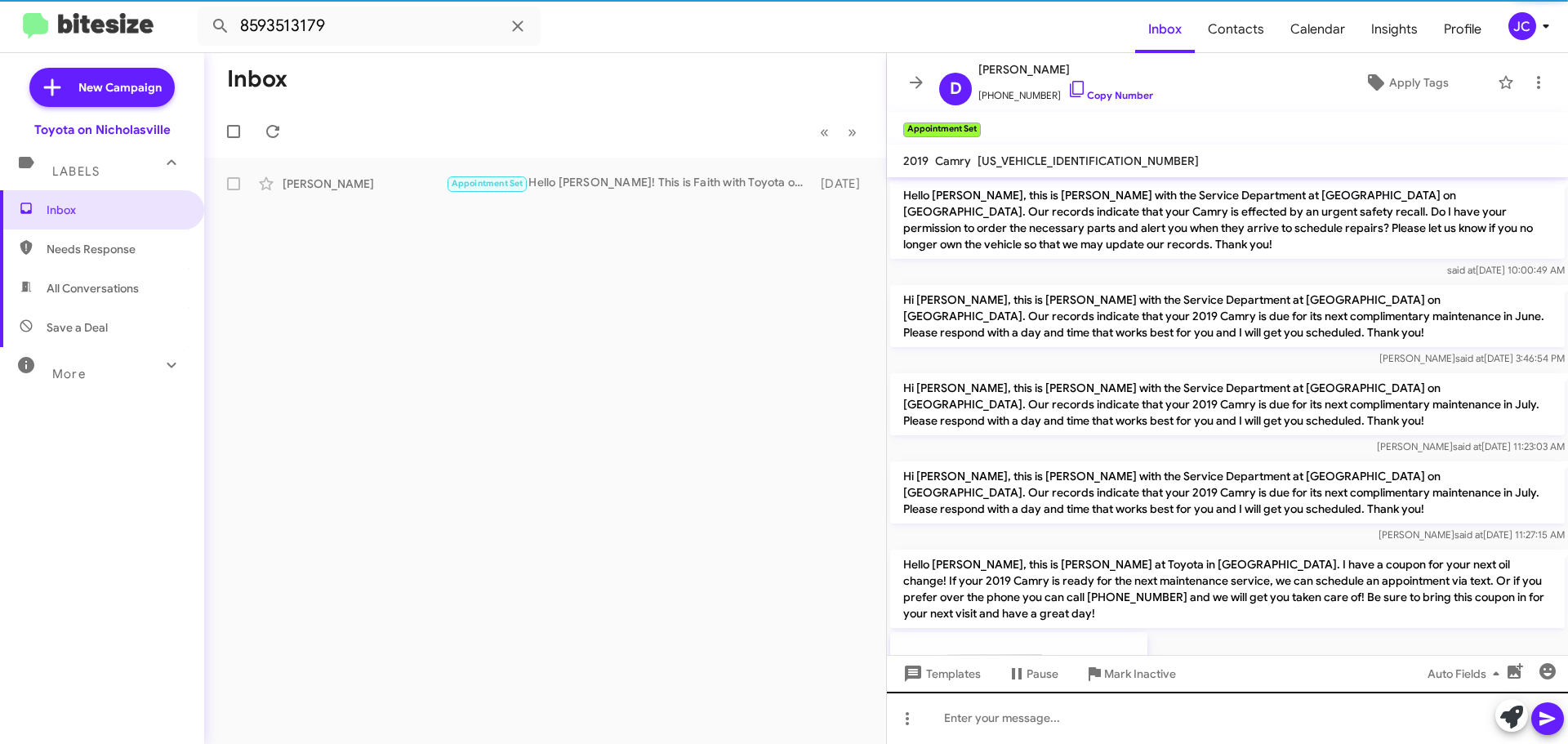
scroll to position [3611, 0]
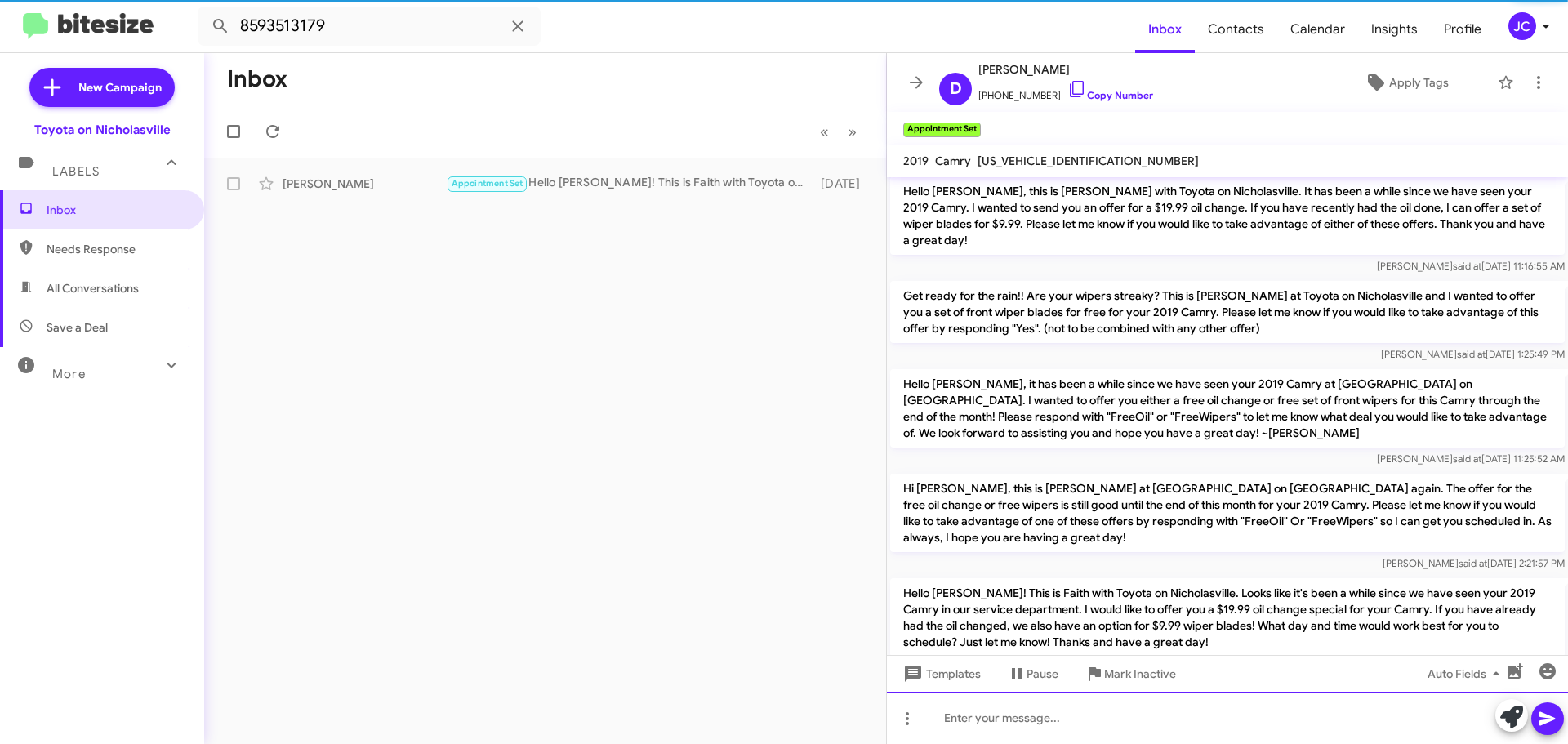
click at [1162, 715] on div at bounding box center [1227, 718] width 681 height 53
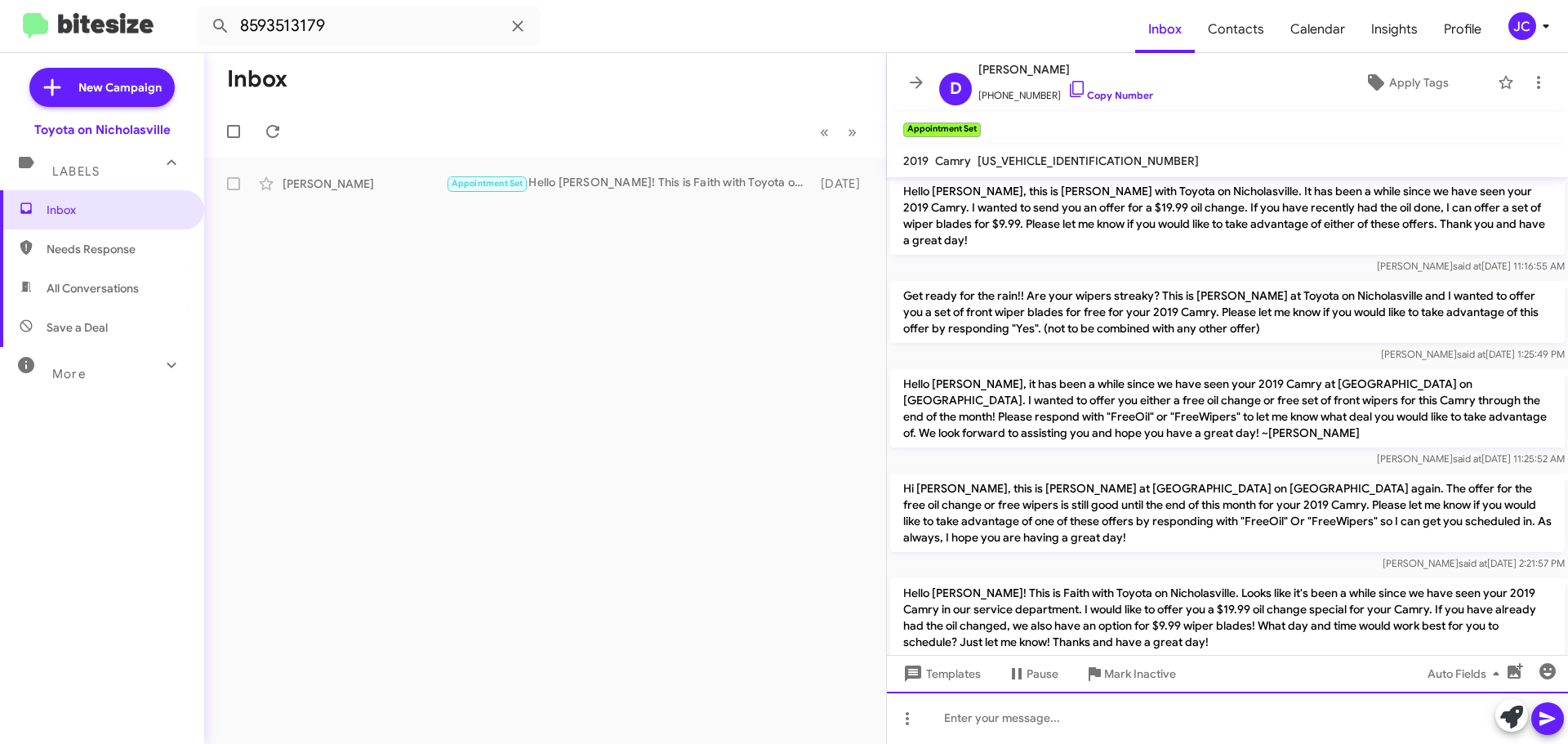
paste div
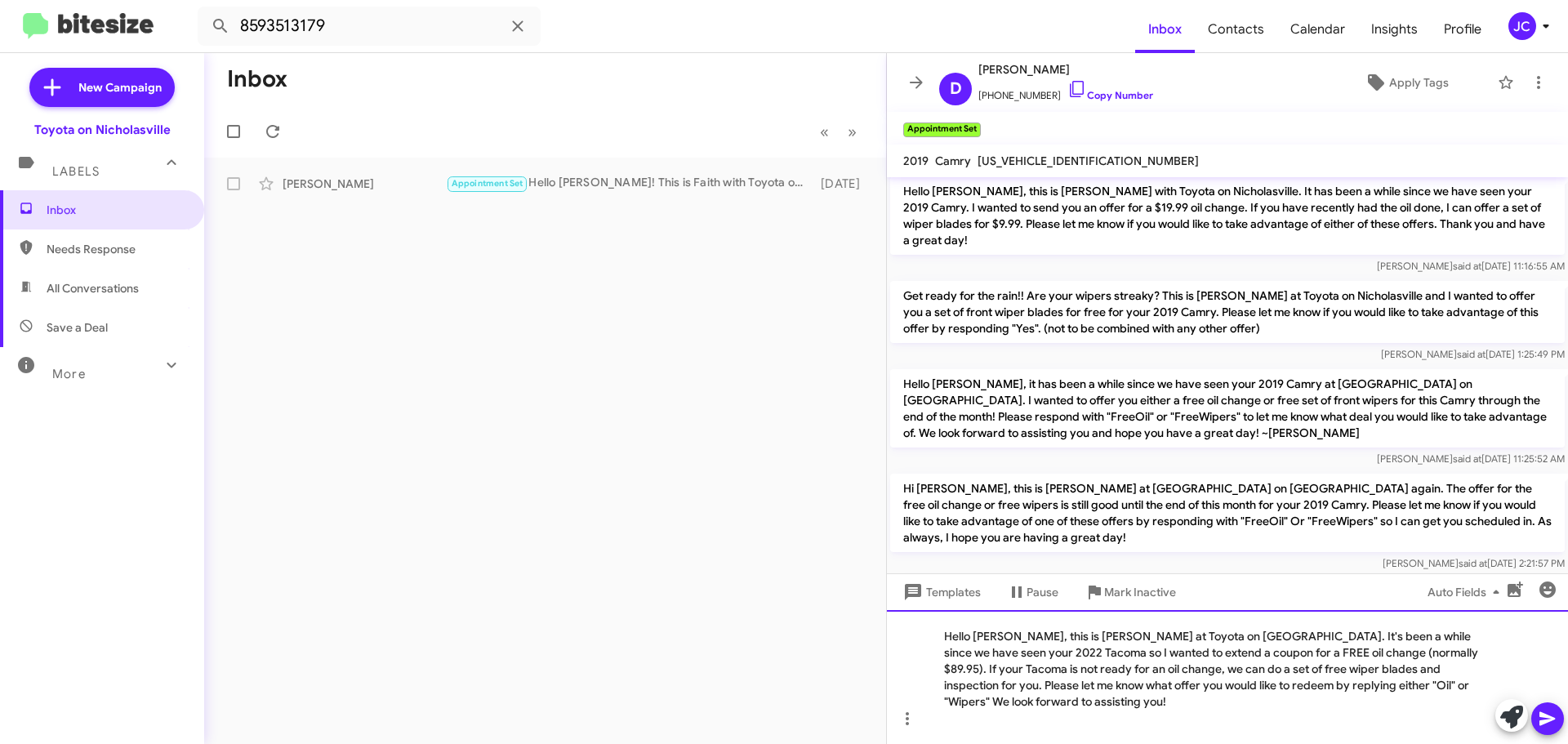
click at [1014, 656] on div "Hello [PERSON_NAME], this is [PERSON_NAME] at Toyota on [GEOGRAPHIC_DATA]. It's…" at bounding box center [1227, 677] width 681 height 134
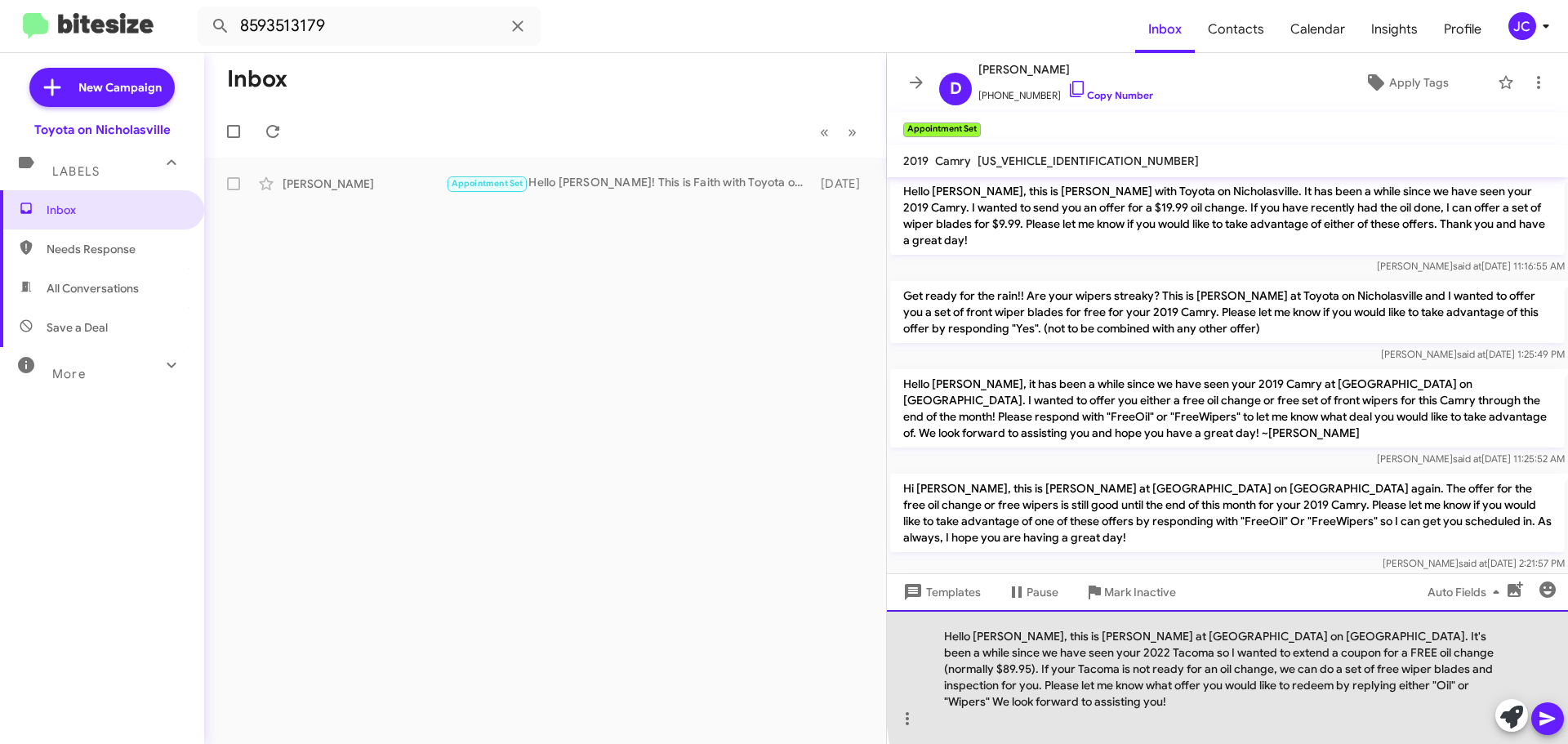
click at [1441, 671] on div "Hello David, this is Jessika at Toyota on Nicholasville. It's been a while sinc…" at bounding box center [1227, 677] width 681 height 134
click at [986, 672] on div "Hello David, this is Jessika at Toyota on Nicholasville. It's been a while sinc…" at bounding box center [1227, 677] width 681 height 134
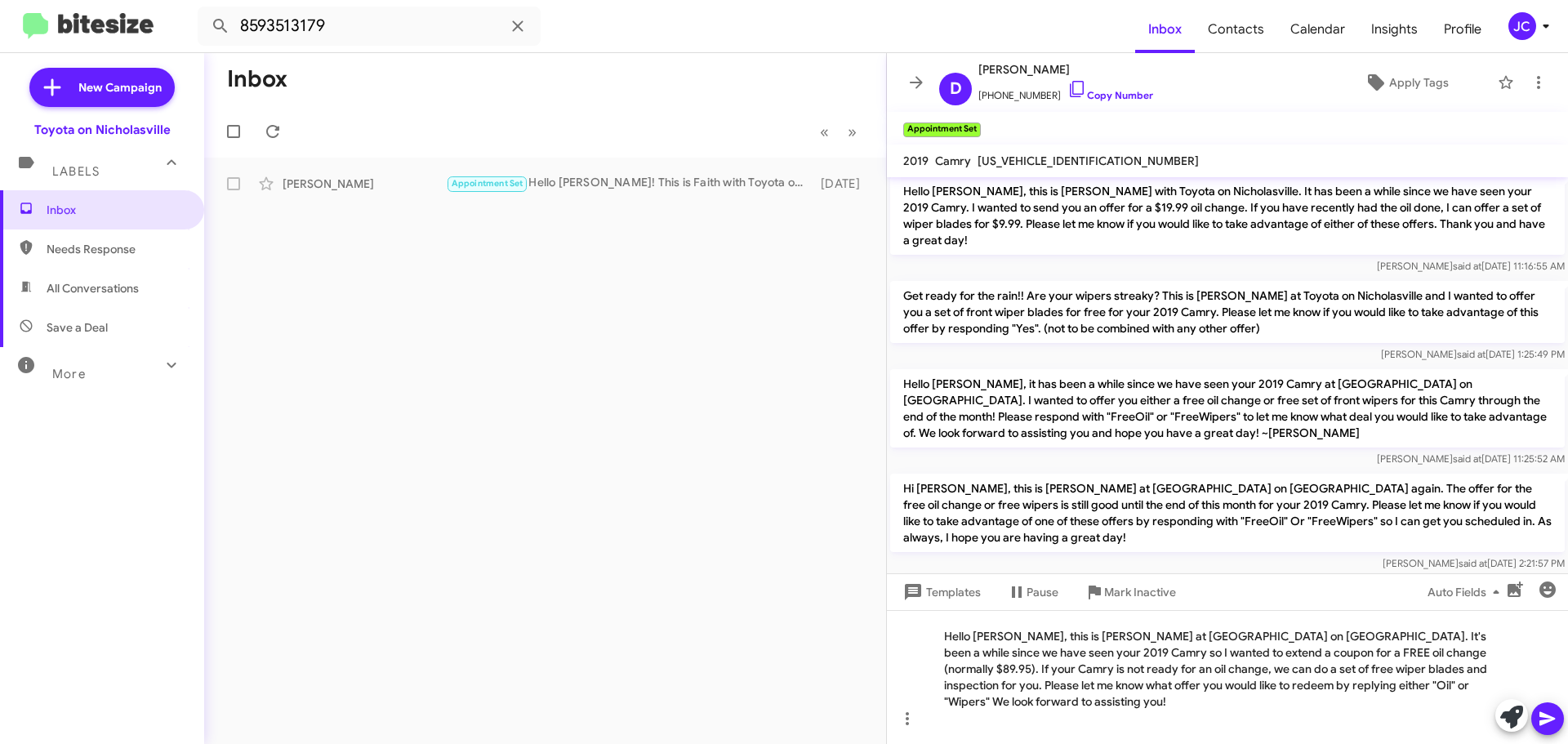
click at [1545, 726] on icon at bounding box center [1547, 719] width 20 height 20
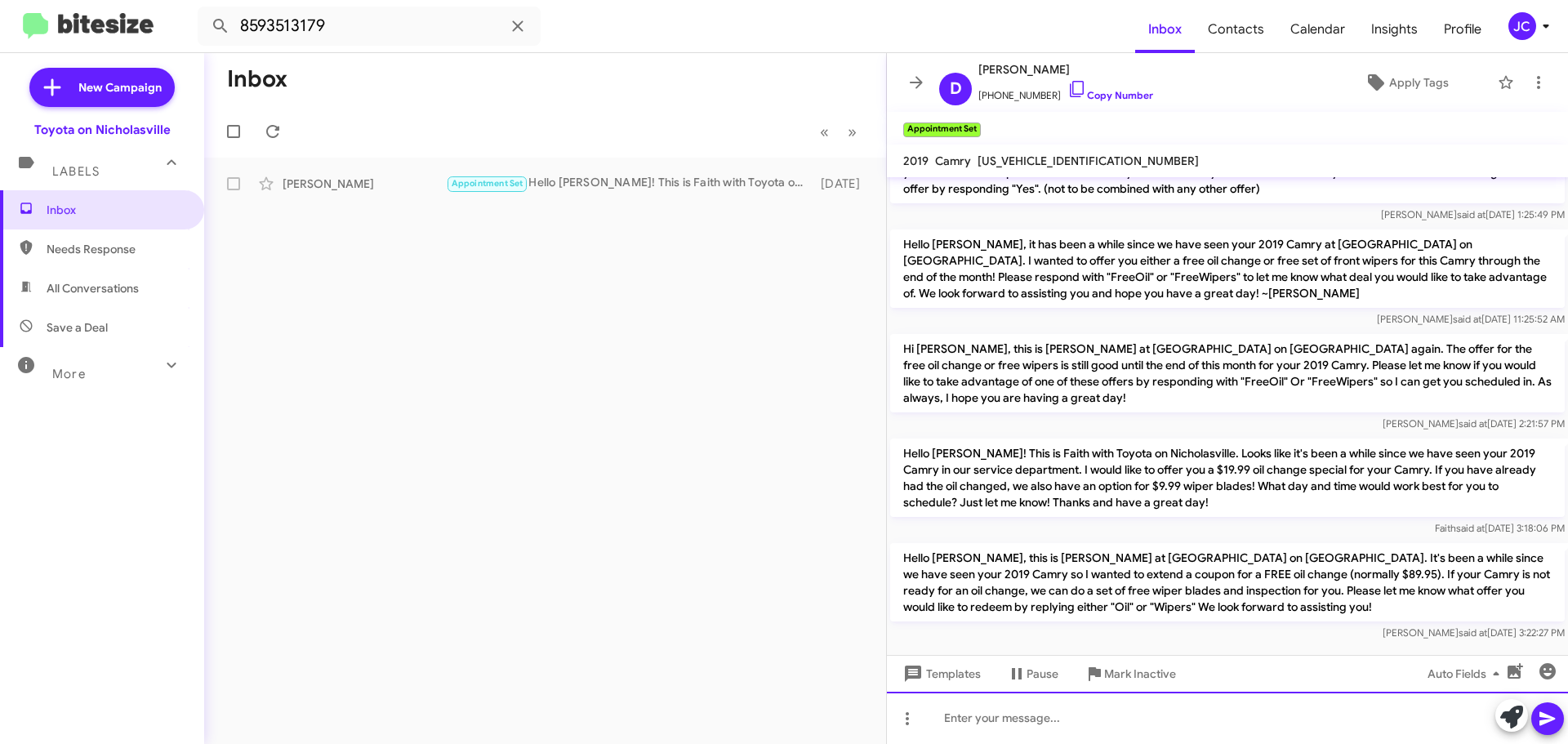
scroll to position [3753, 0]
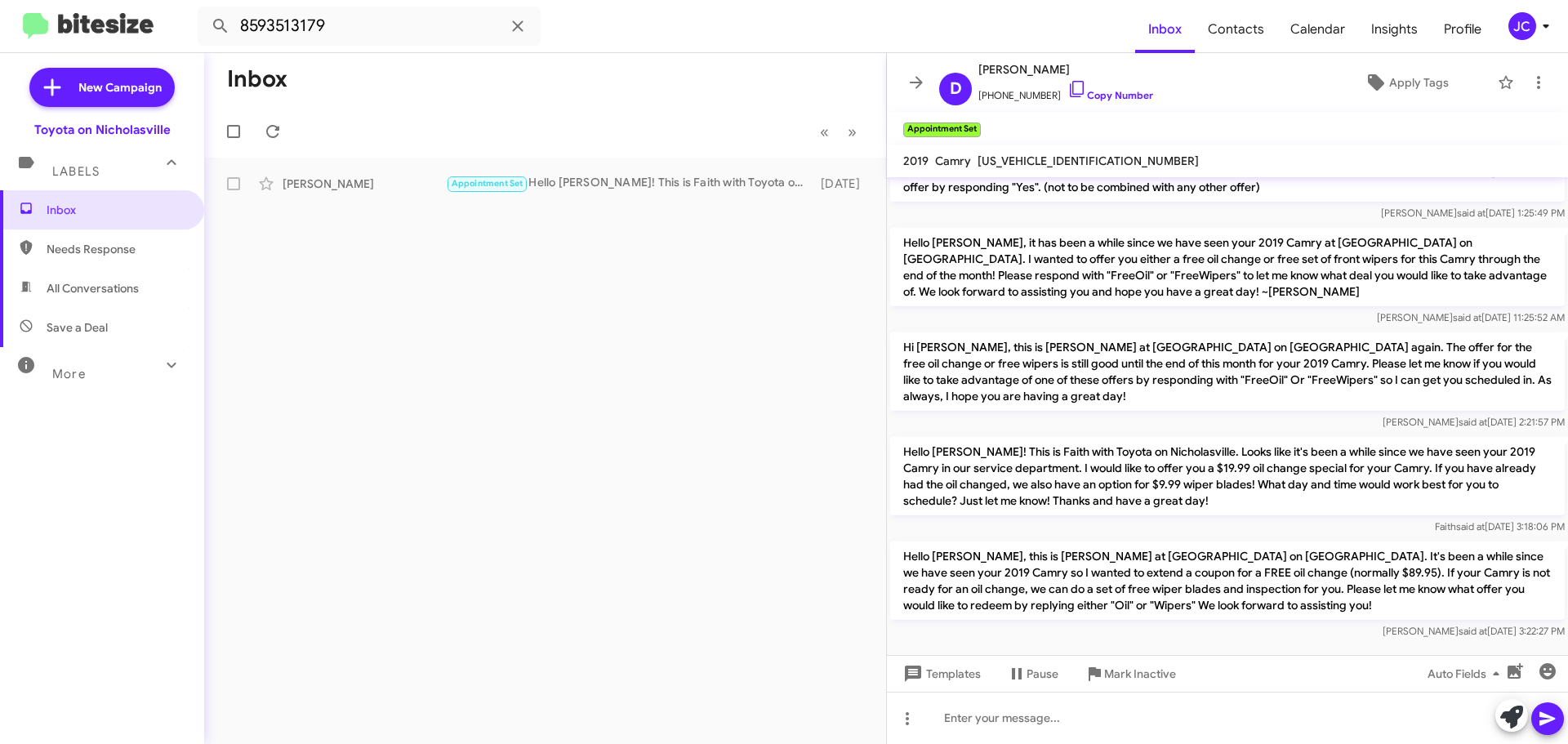
click at [1077, 542] on p "Hello [PERSON_NAME], this is [PERSON_NAME] at [GEOGRAPHIC_DATA] on [GEOGRAPHIC_…" at bounding box center [1227, 580] width 675 height 78
copy p "Hello [PERSON_NAME], this is [PERSON_NAME] at [GEOGRAPHIC_DATA] on [GEOGRAPHIC_…"
drag, startPoint x: 369, startPoint y: 26, endPoint x: 0, endPoint y: 26, distance: 369.0
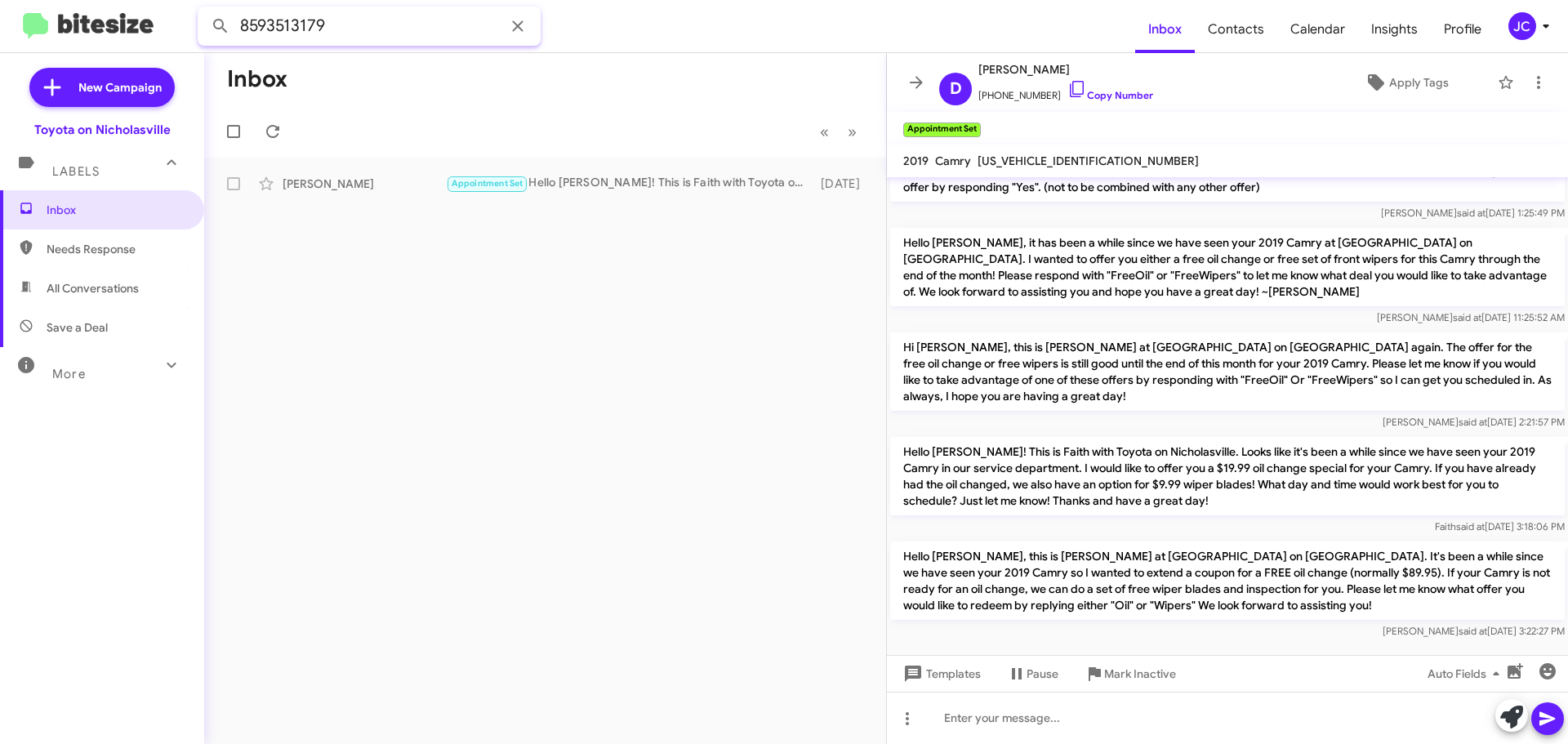
click at [0, 27] on mat-toolbar "8593513179 Inbox Contacts Calendar Insights Profile JC" at bounding box center [784, 26] width 1568 height 53
click at [204, 10] on button at bounding box center [220, 26] width 33 height 33
click at [356, 195] on div "Monica Terry Appointment Set Important Yes, of course! 3 months ago" at bounding box center [545, 184] width 656 height 33
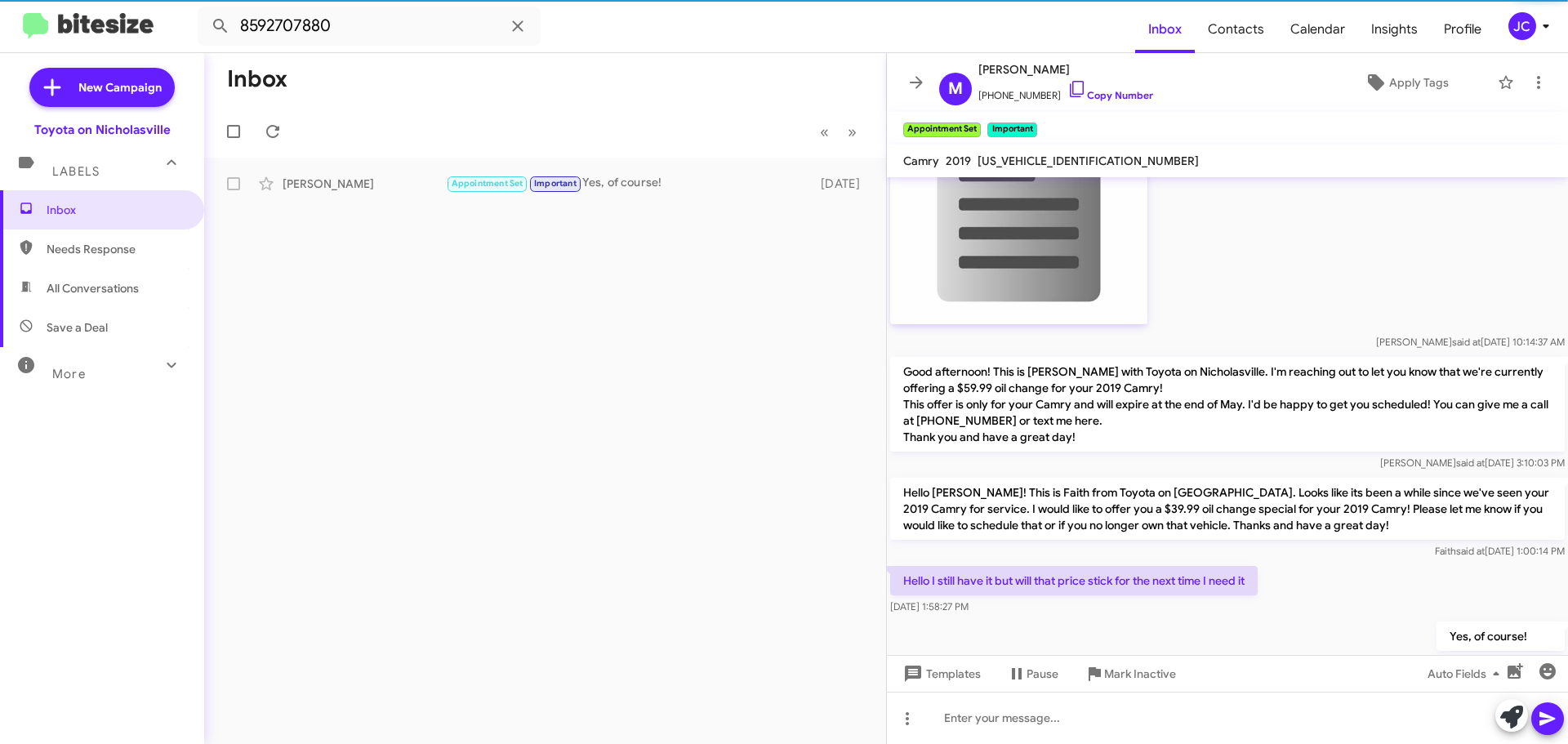
scroll to position [1898, 0]
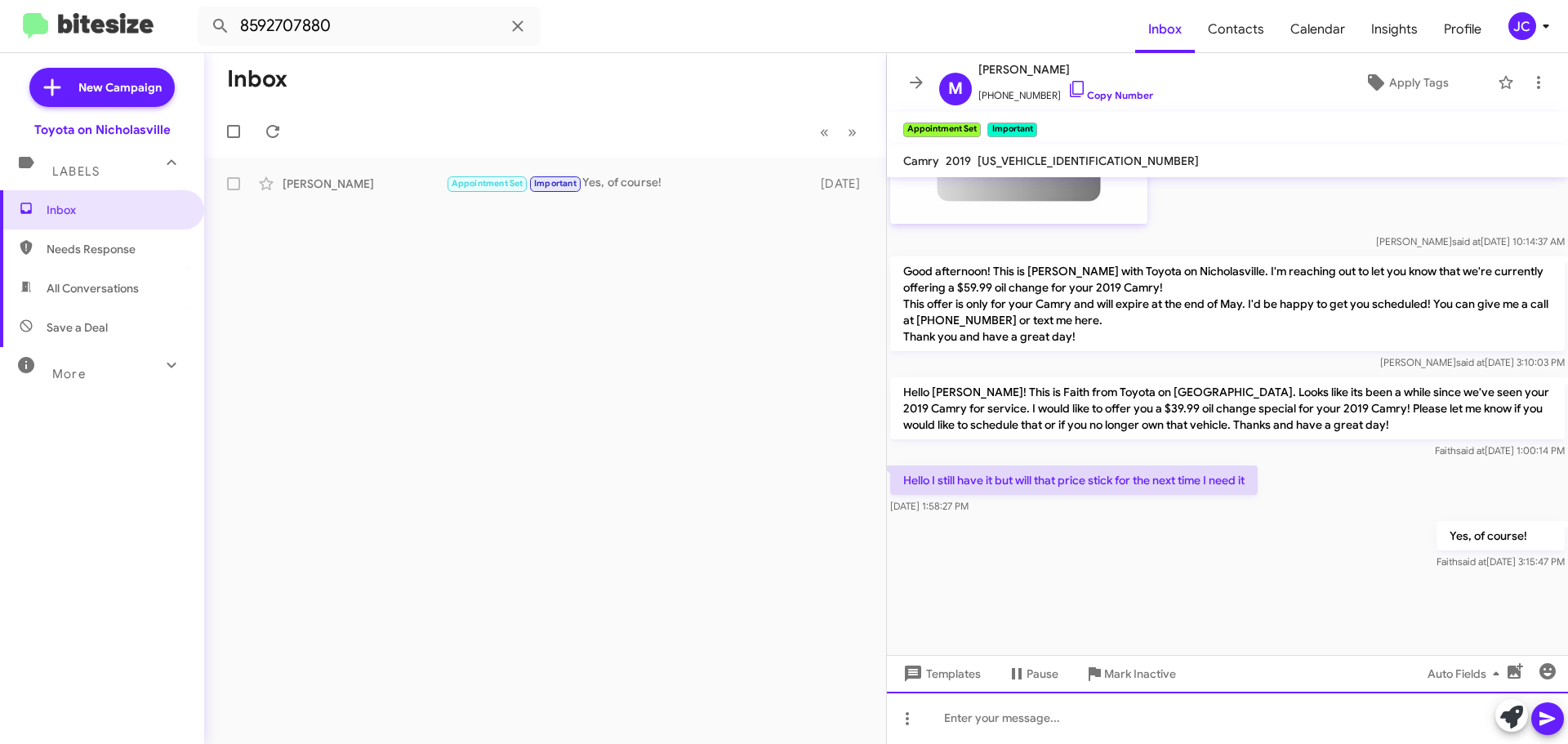
click at [947, 717] on div at bounding box center [1227, 718] width 681 height 53
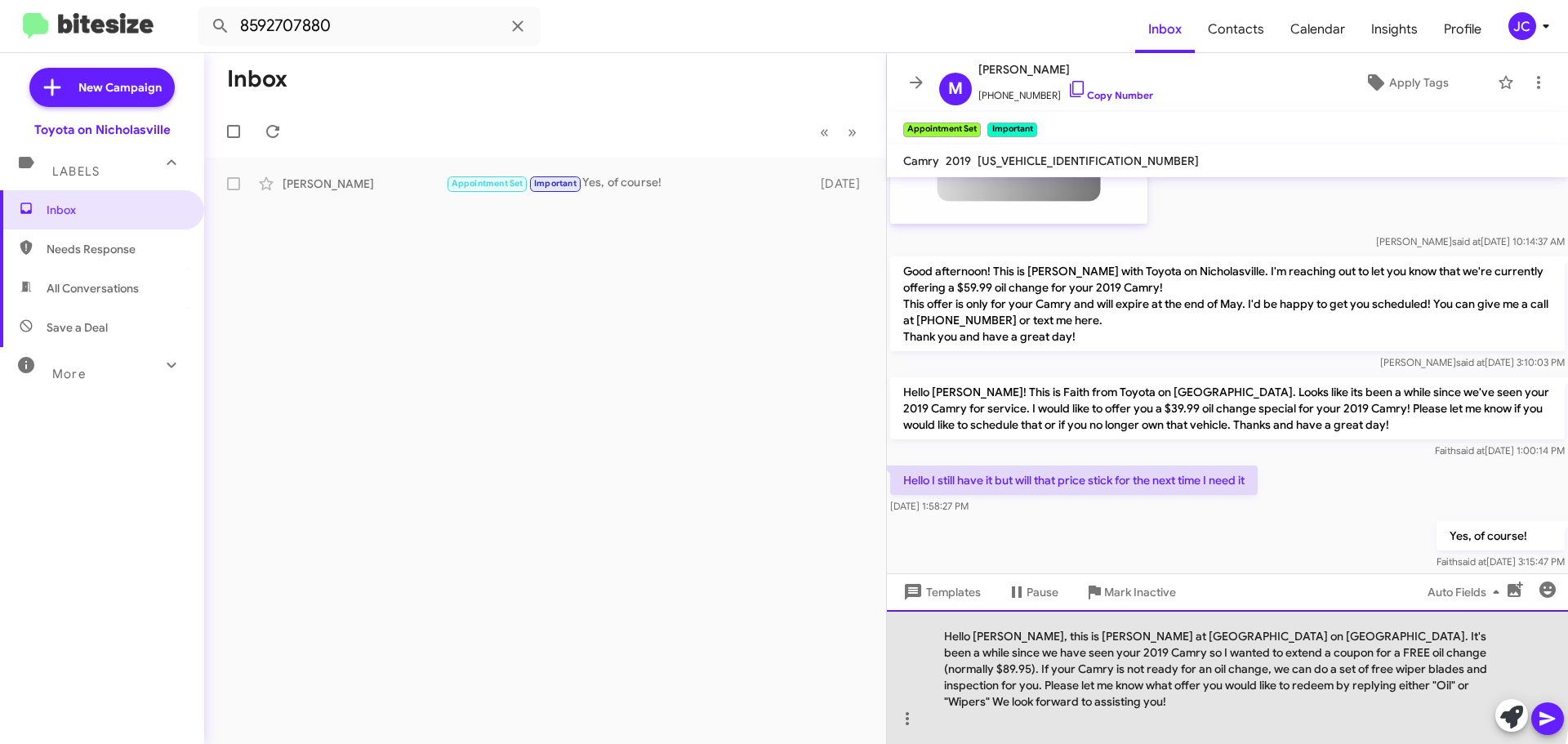
click at [1003, 655] on div "Hello [PERSON_NAME], this is [PERSON_NAME] at [GEOGRAPHIC_DATA] on [GEOGRAPHIC_…" at bounding box center [1227, 677] width 681 height 134
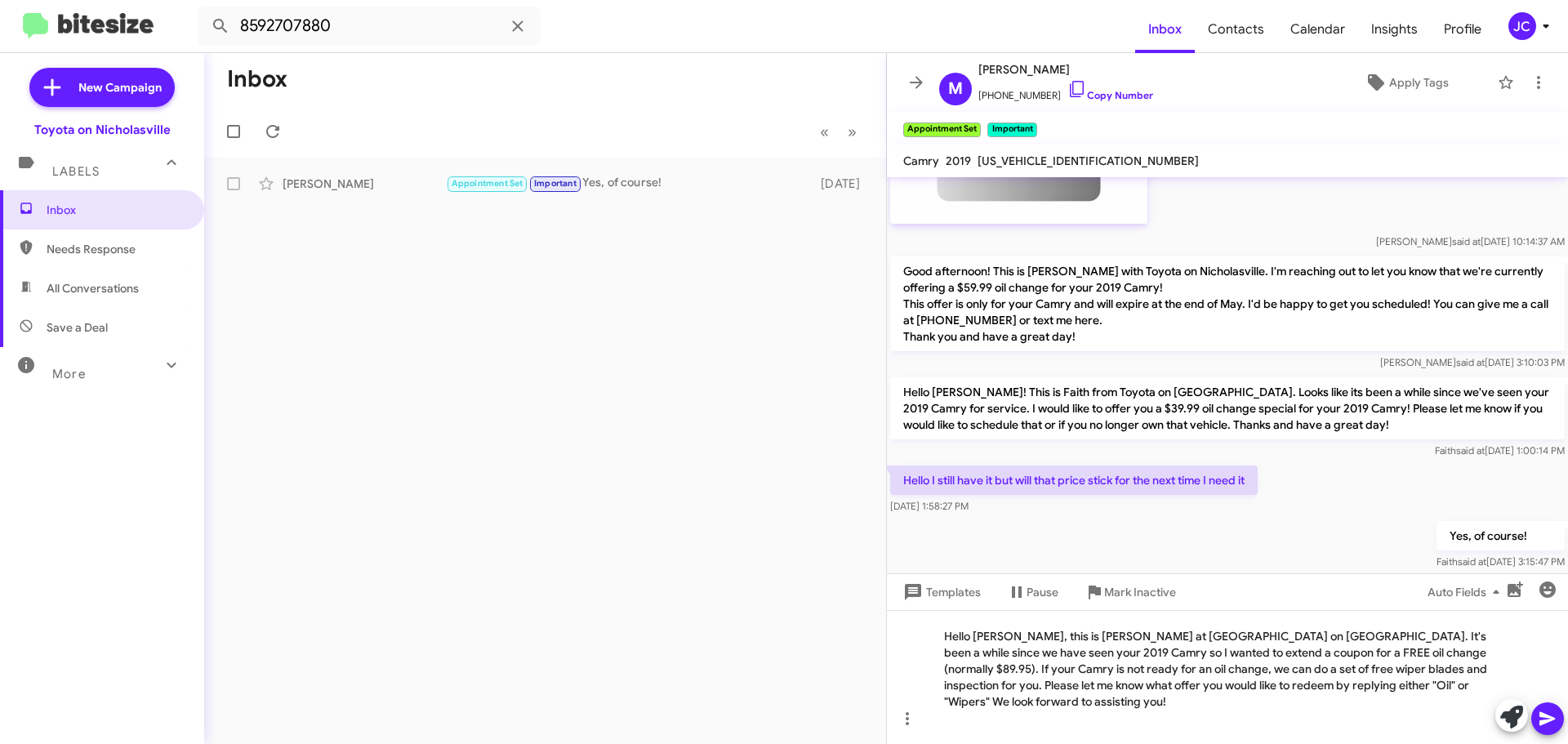
click at [1547, 726] on icon at bounding box center [1547, 719] width 20 height 20
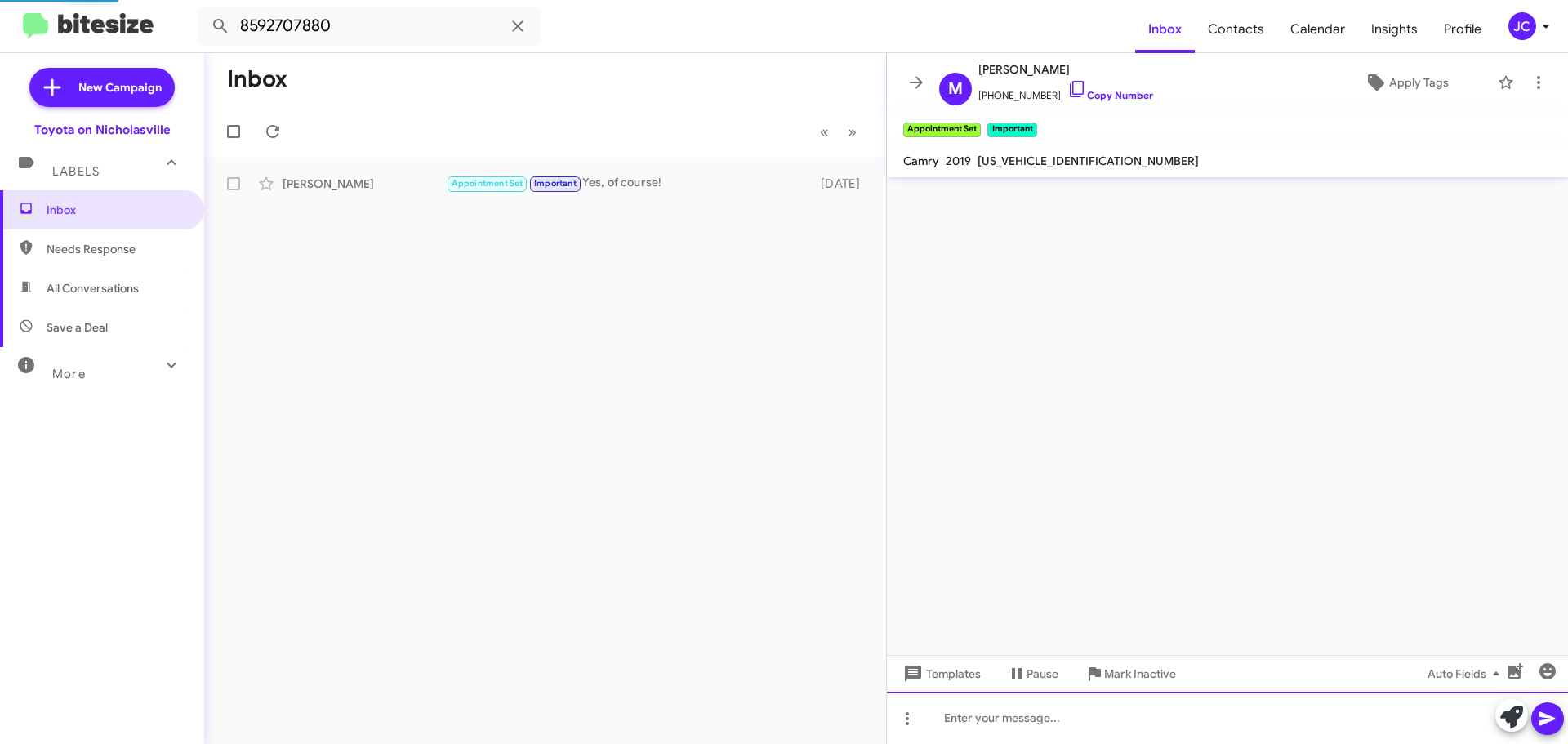
scroll to position [0, 0]
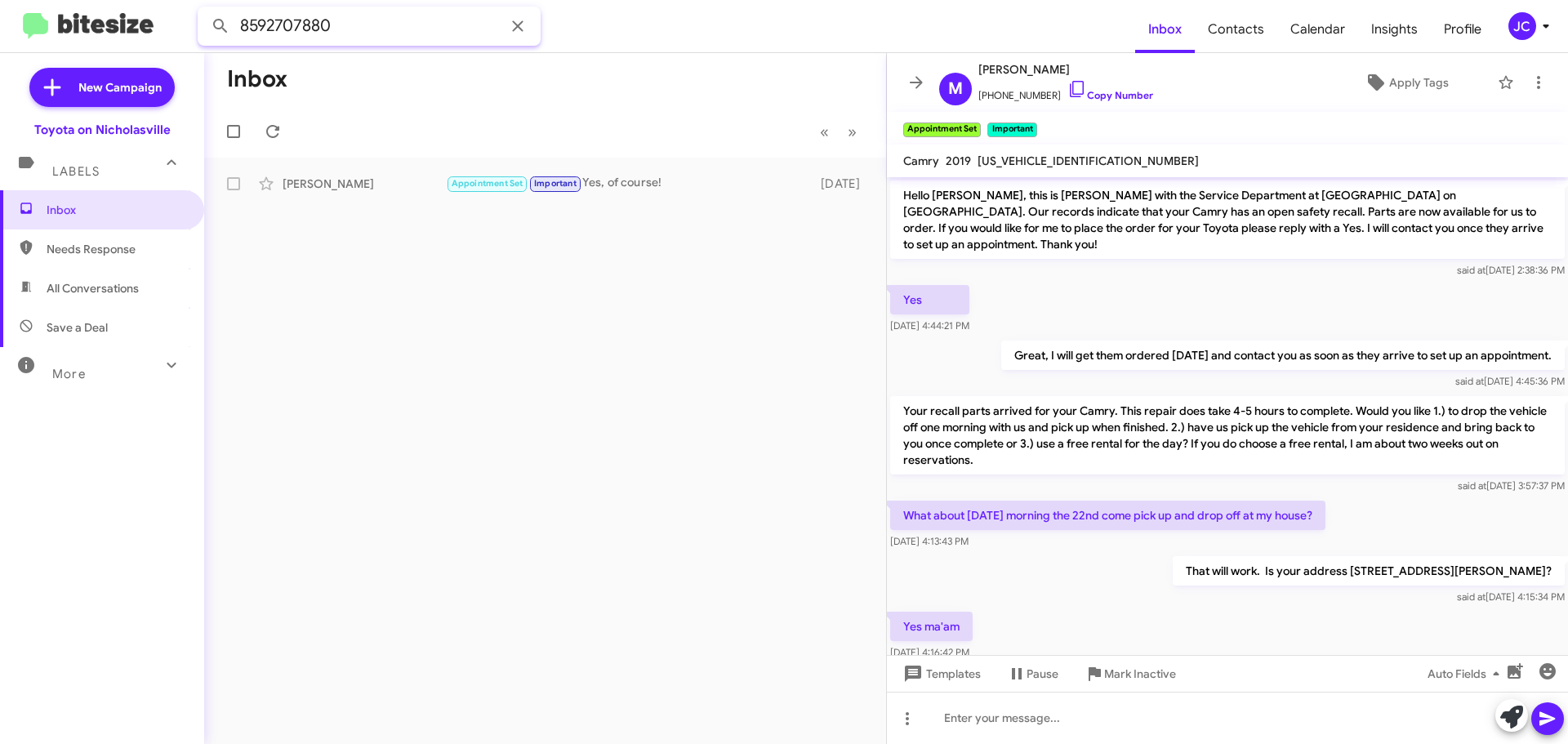
drag, startPoint x: 350, startPoint y: 32, endPoint x: 0, endPoint y: 25, distance: 350.1
click at [0, 25] on mat-toolbar "8592707880 Inbox Contacts Calendar Insights Profile JC" at bounding box center [784, 26] width 1568 height 53
click at [204, 10] on button at bounding box center [220, 26] width 33 height 33
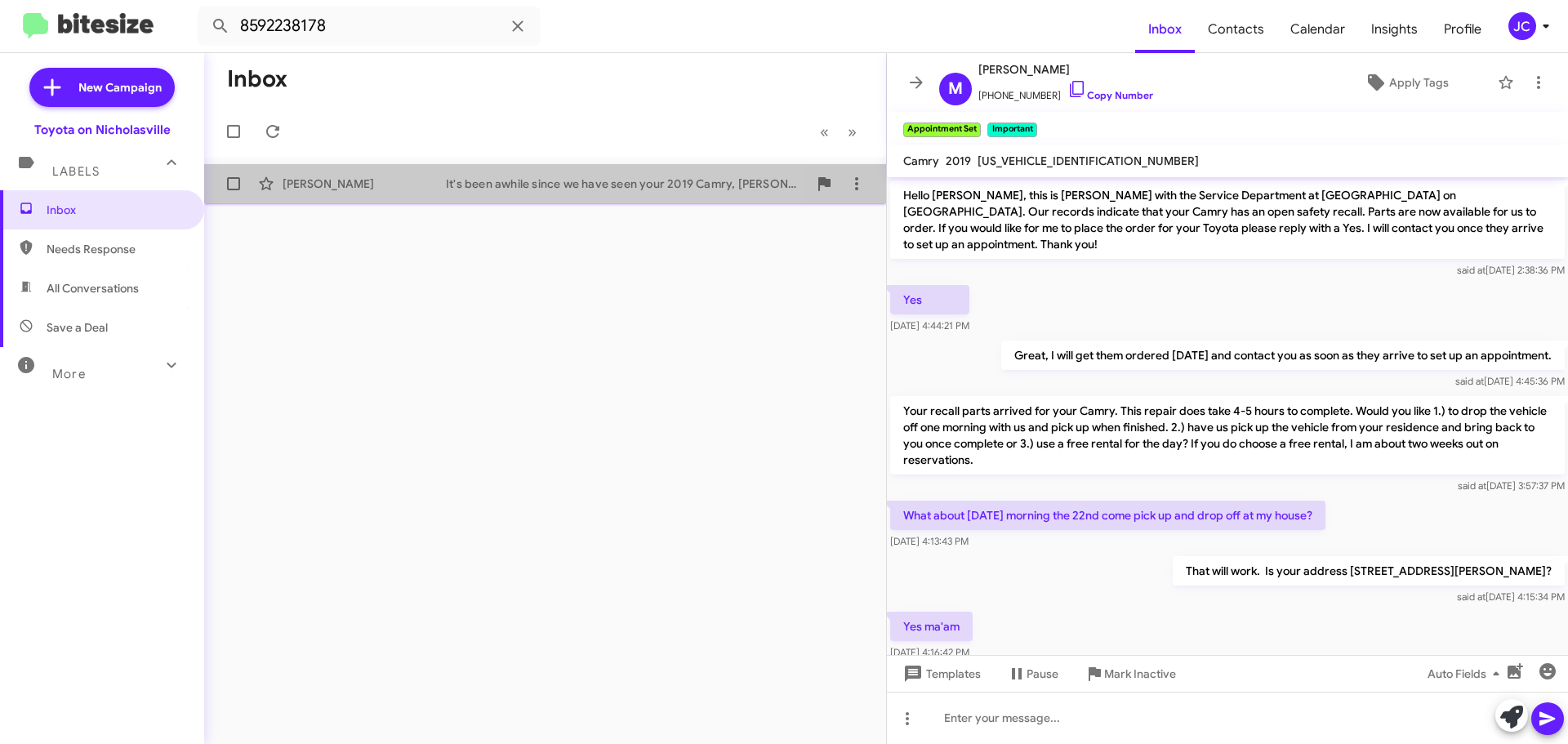
click at [431, 177] on div "[PERSON_NAME]" at bounding box center [364, 184] width 164 height 16
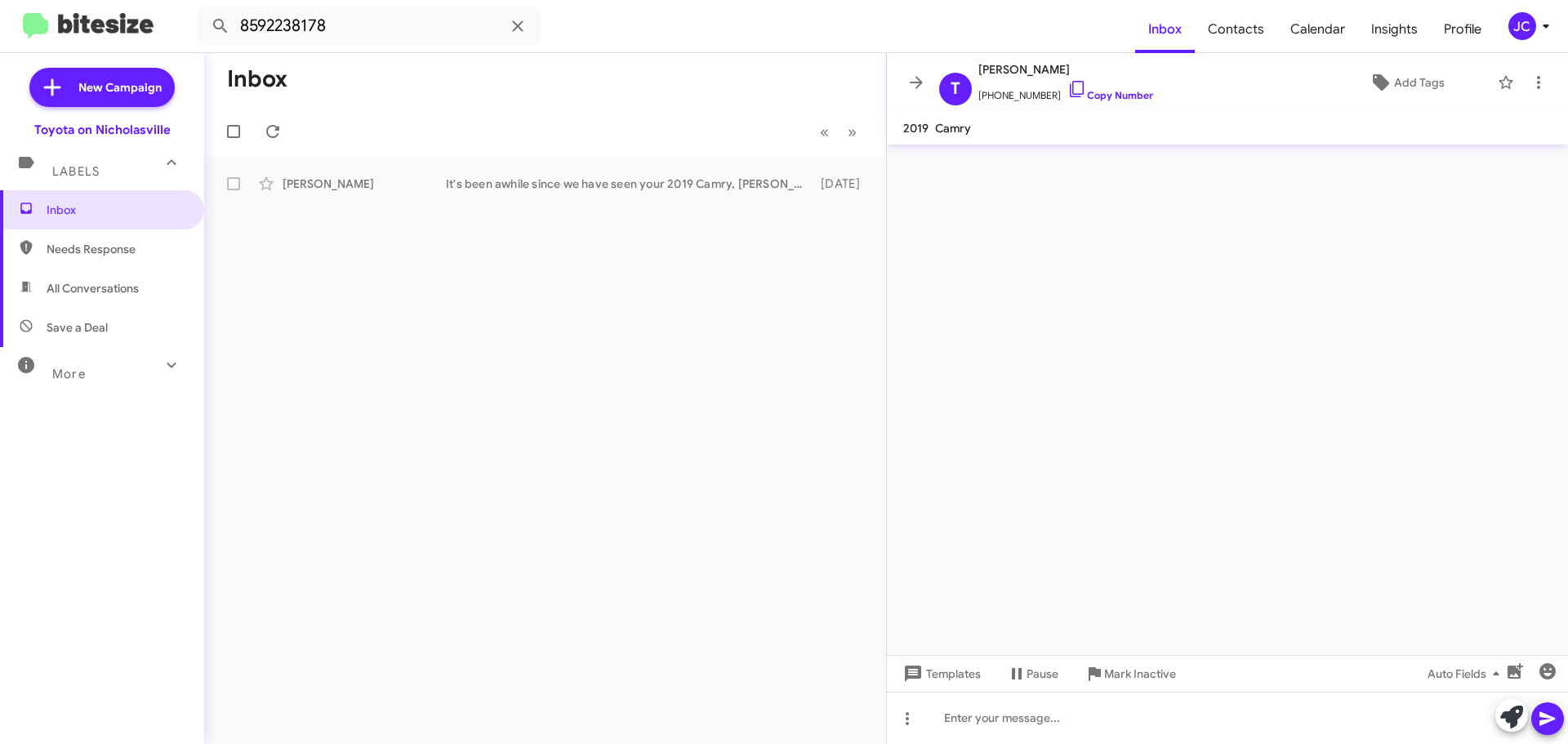
drag, startPoint x: 1176, startPoint y: 472, endPoint x: 1132, endPoint y: 467, distance: 44.3
click at [1176, 473] on cdk-virtual-scroll-viewport at bounding box center [1227, 400] width 681 height 510
click at [624, 184] on div "It's been awhile since we have seen your 2019 Camry, Tony! This is Jessika from…" at bounding box center [627, 184] width 362 height 16
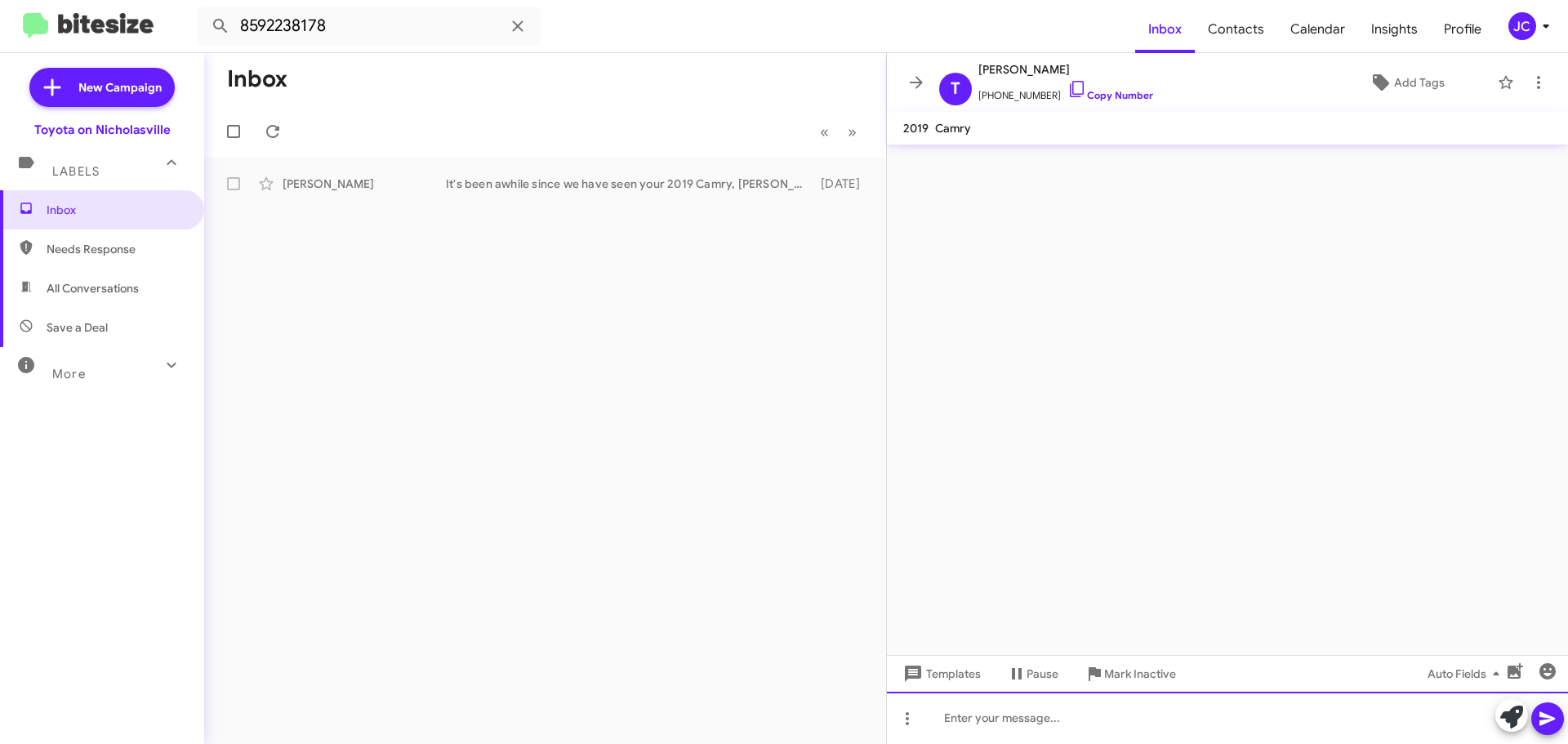
click at [1041, 718] on div at bounding box center [1227, 718] width 681 height 53
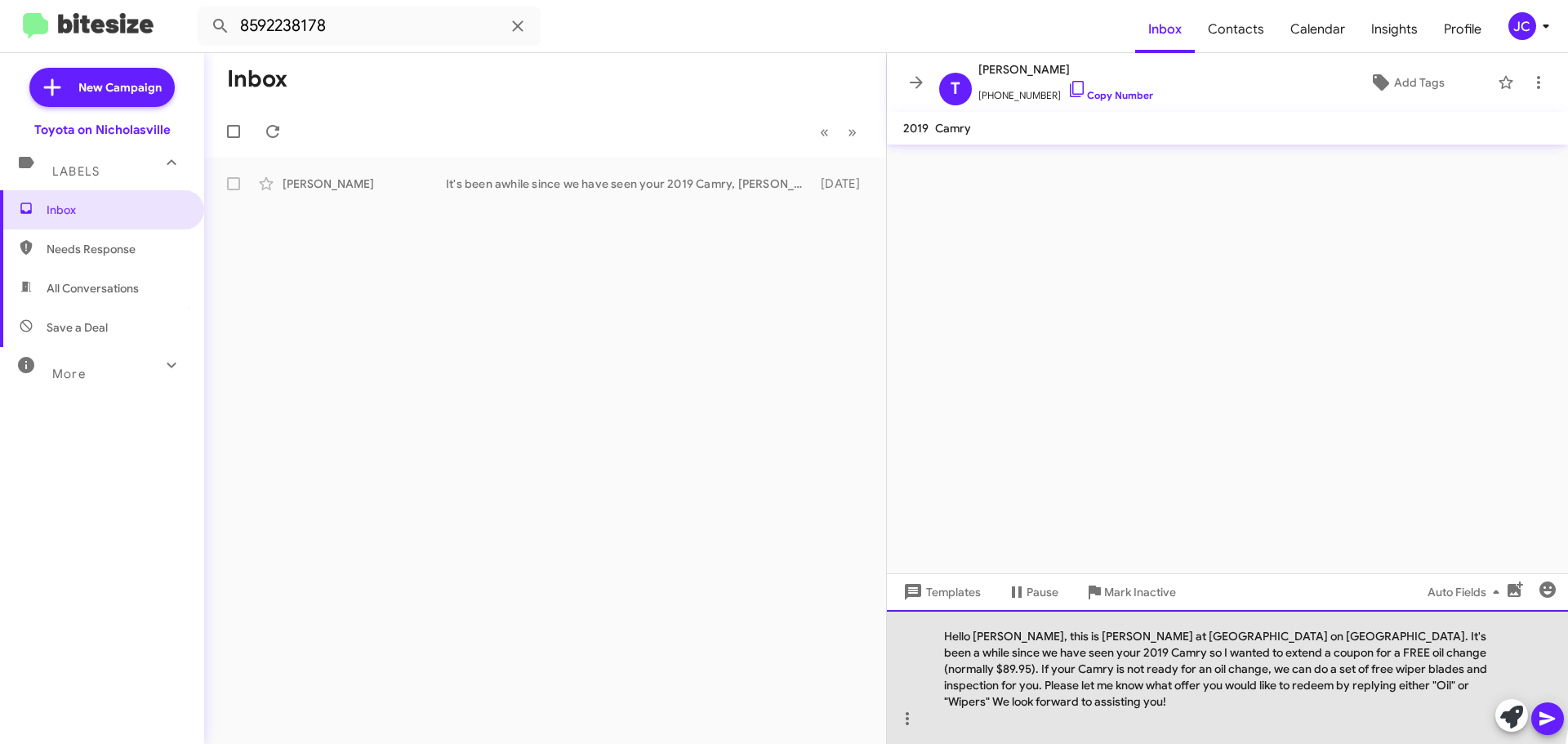
click at [1004, 650] on div "Hello [PERSON_NAME], this is [PERSON_NAME] at [GEOGRAPHIC_DATA] on [GEOGRAPHIC_…" at bounding box center [1227, 677] width 681 height 134
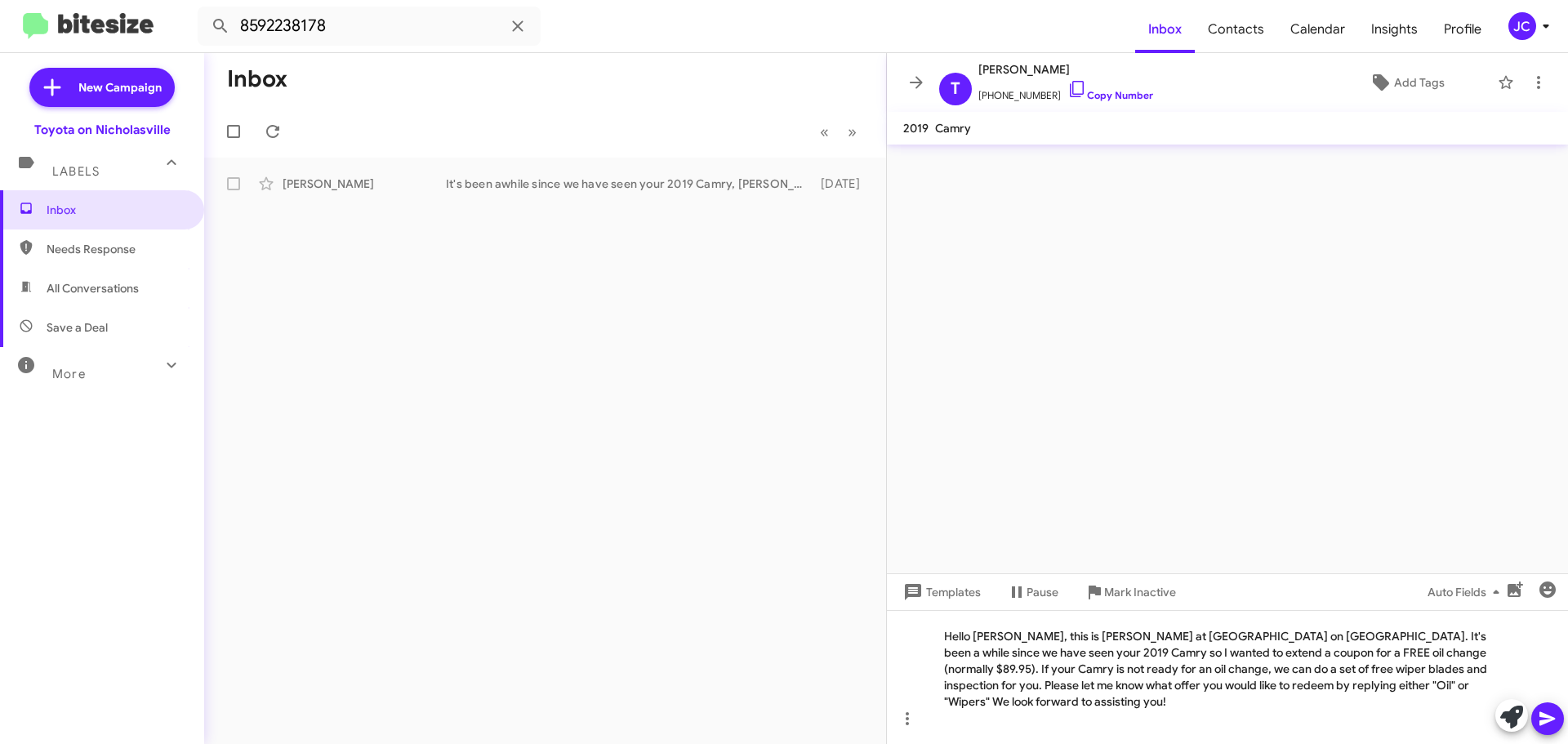
click at [1539, 714] on icon at bounding box center [1547, 719] width 20 height 20
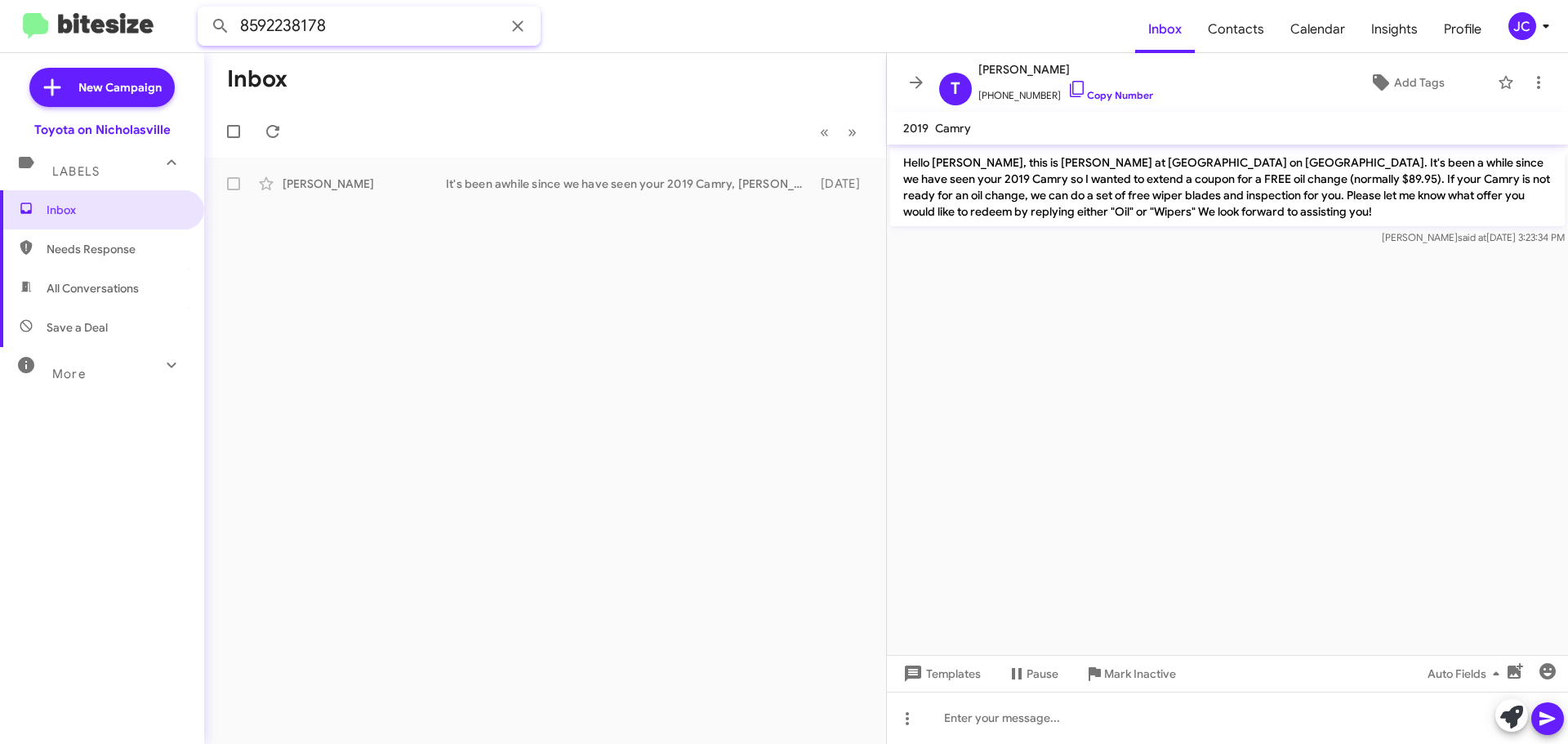
drag, startPoint x: 355, startPoint y: 28, endPoint x: 0, endPoint y: 32, distance: 355.0
click at [0, 32] on mat-toolbar "8592238178 Inbox Contacts Calendar Insights Profile JC" at bounding box center [784, 26] width 1568 height 53
type input "8595379212"
click at [204, 10] on button at bounding box center [220, 26] width 33 height 33
click at [393, 30] on input "8595379212" at bounding box center [369, 26] width 343 height 40
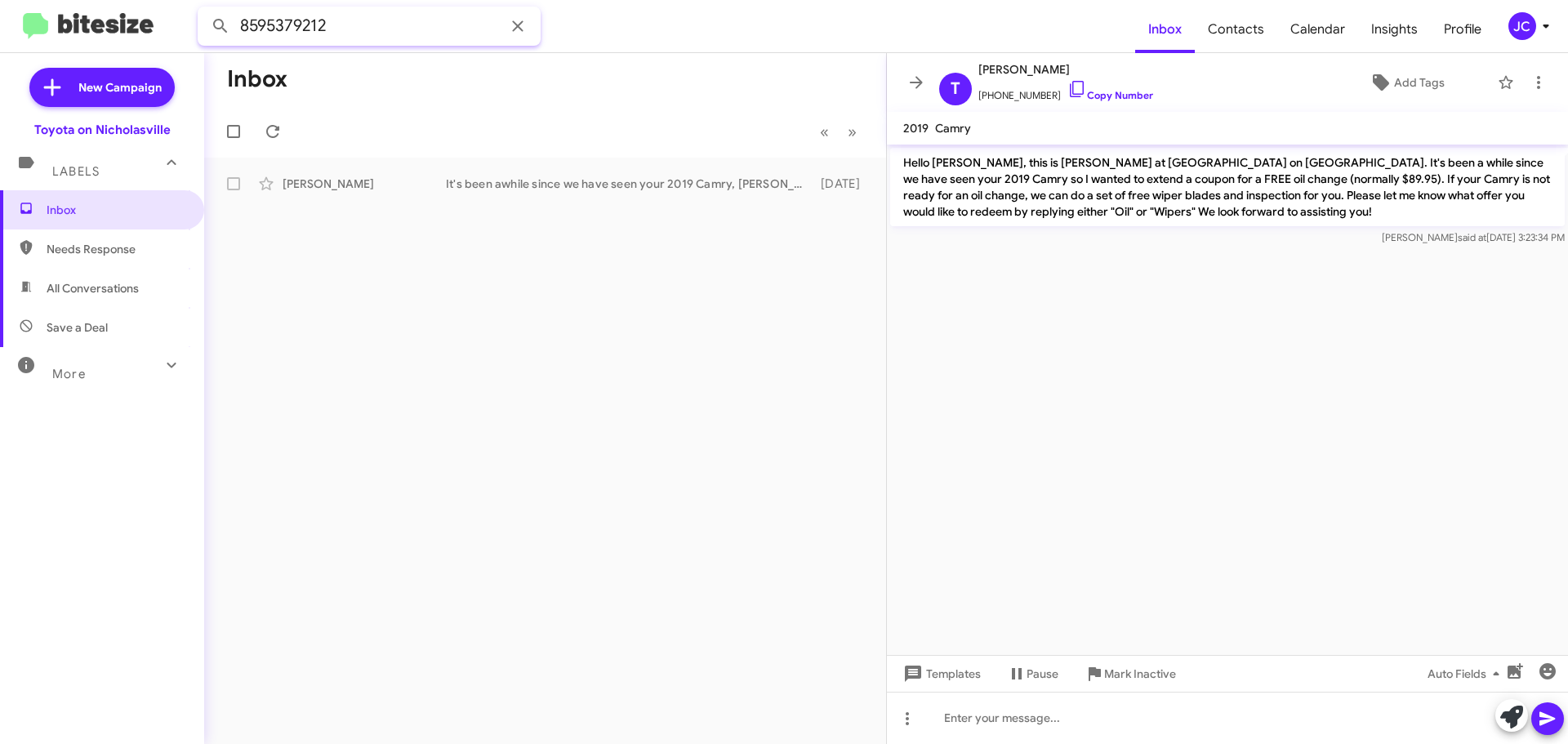
click at [204, 10] on button at bounding box center [220, 26] width 33 height 33
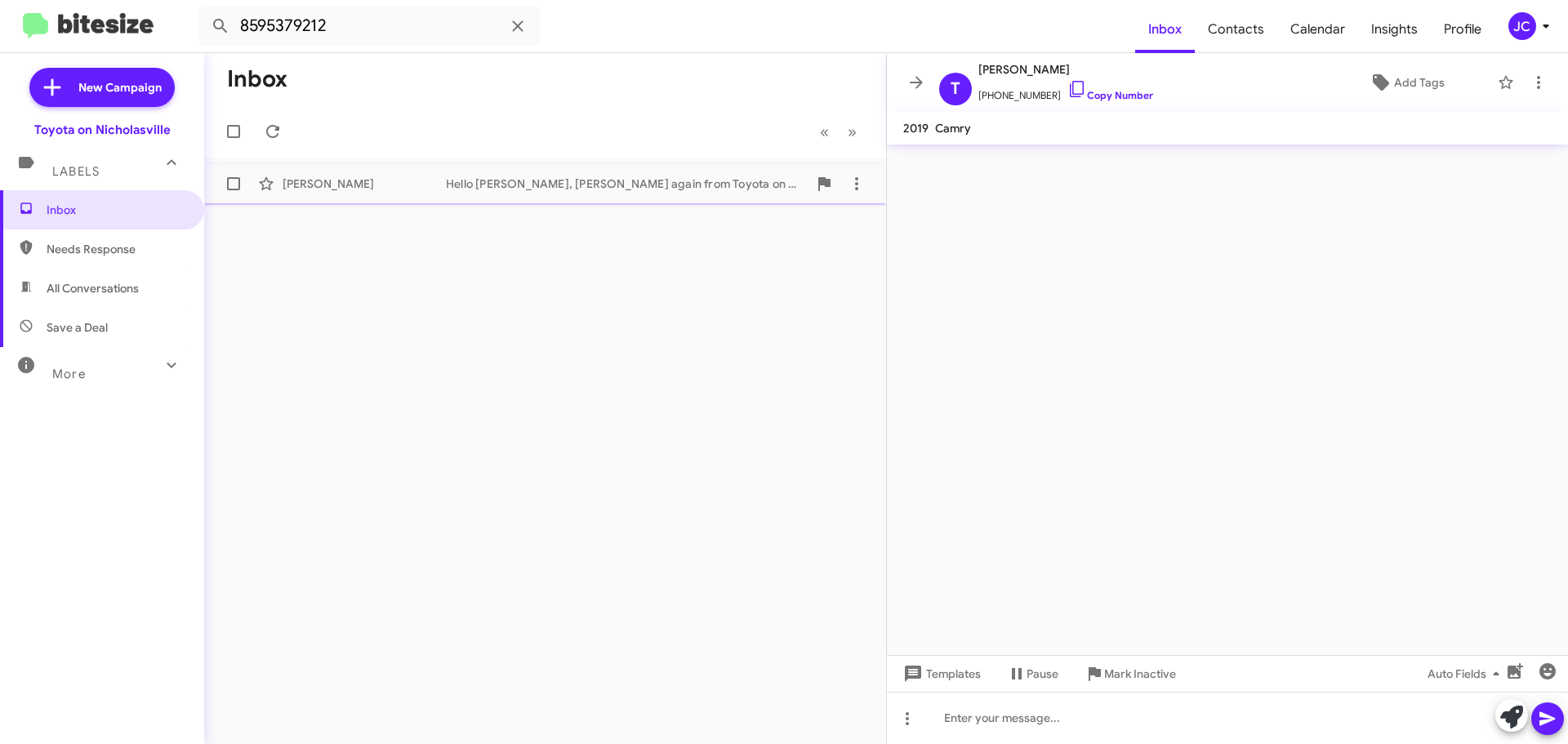
click at [366, 188] on div "[PERSON_NAME]" at bounding box center [364, 184] width 164 height 16
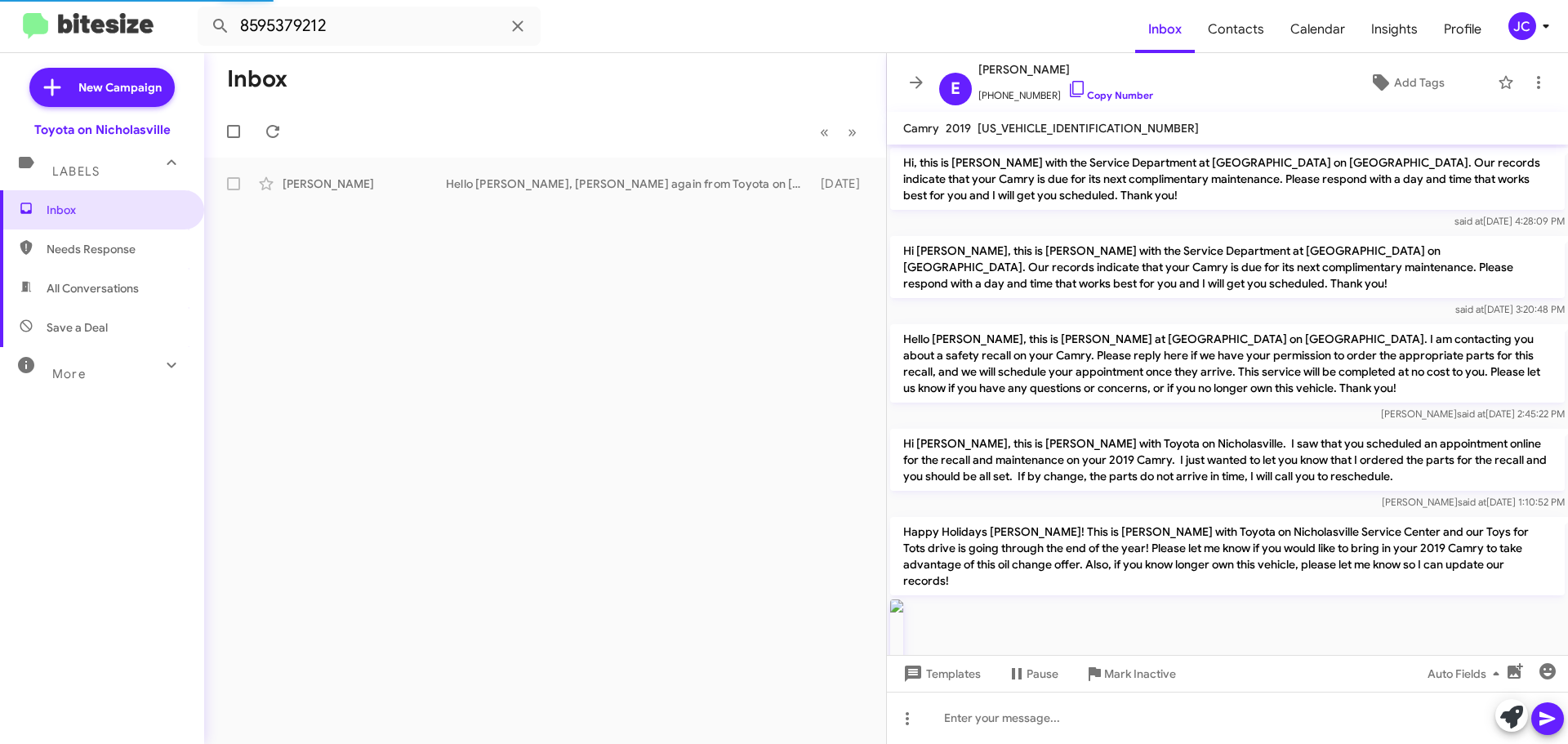
scroll to position [2547, 0]
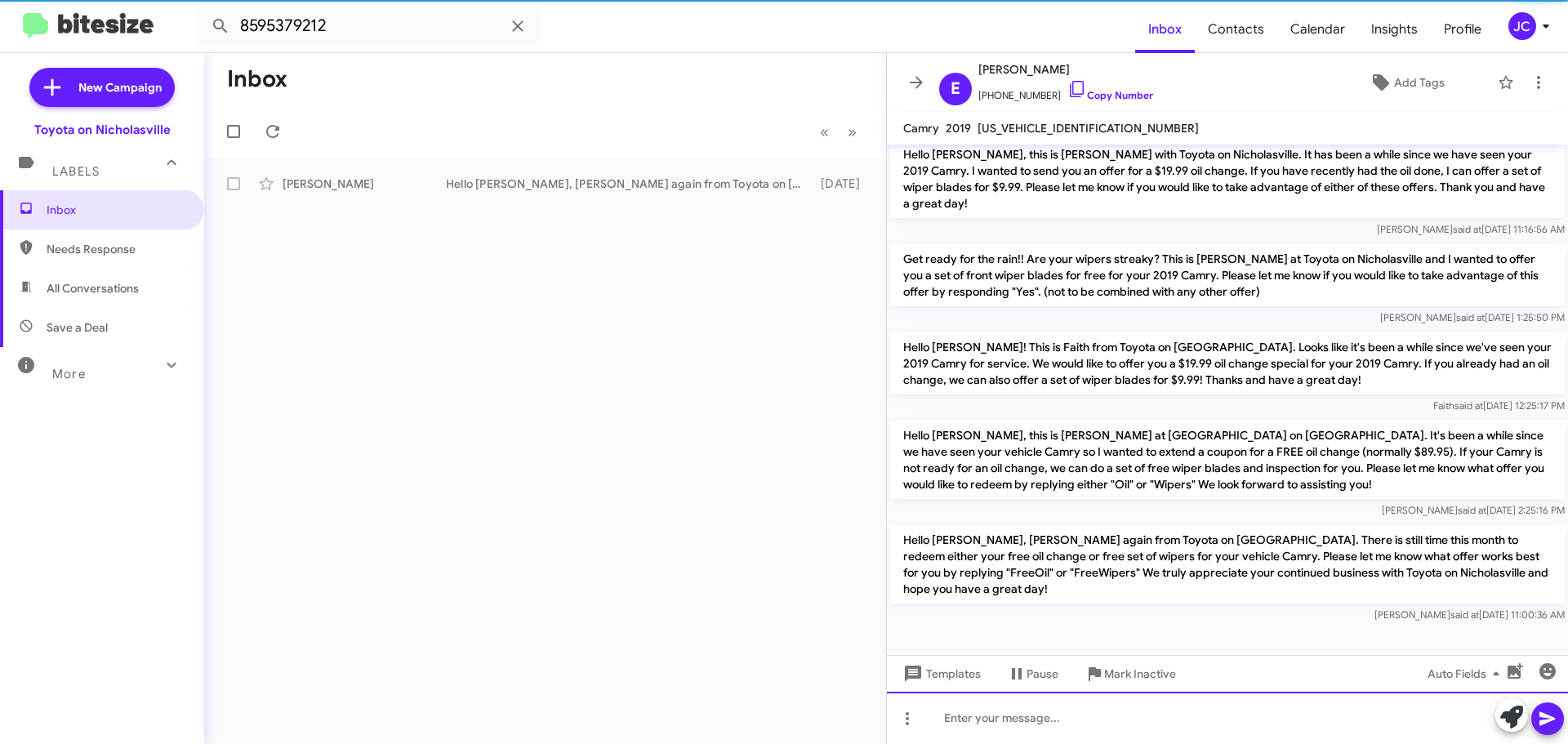
click at [996, 715] on div at bounding box center [1227, 718] width 681 height 53
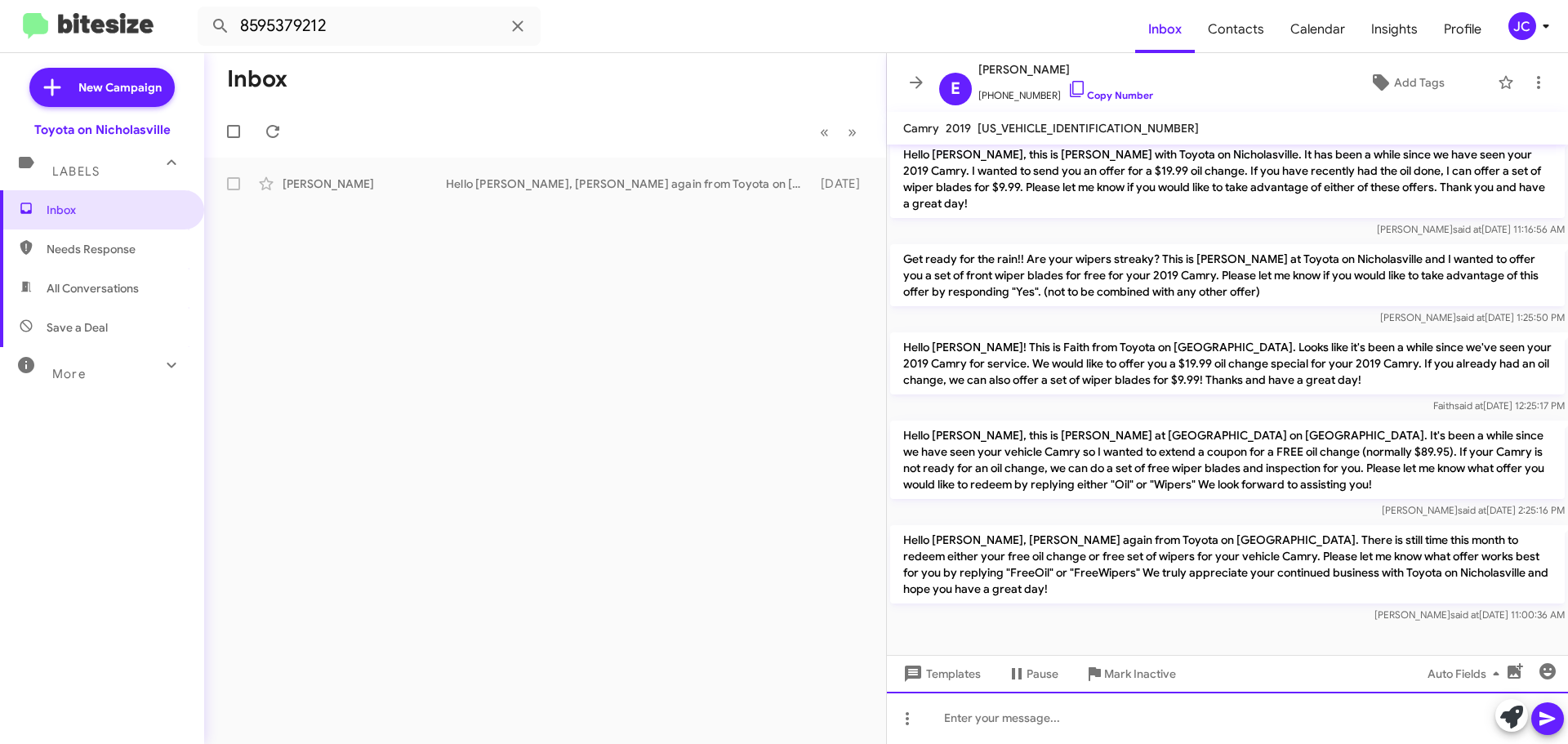
paste div
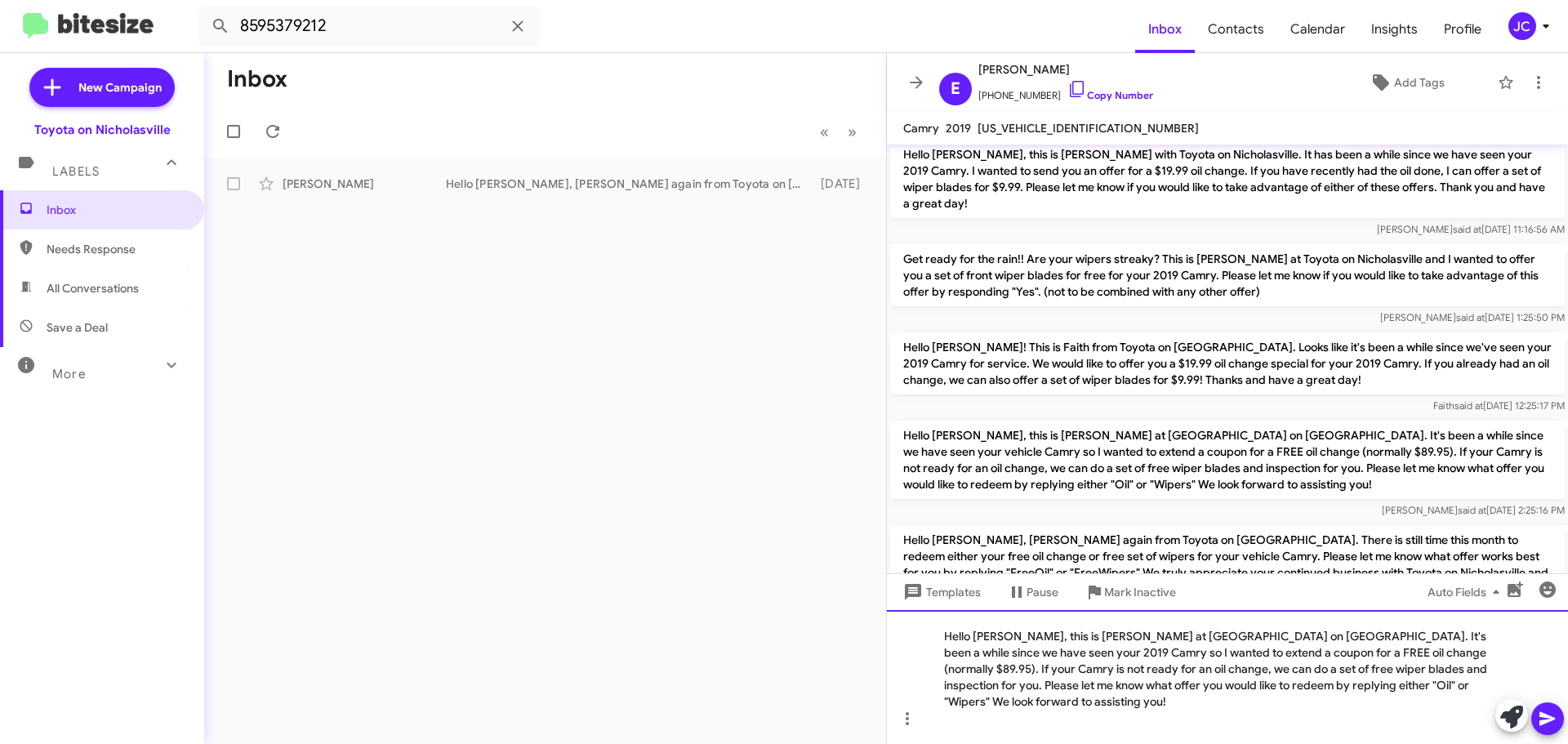
click at [1004, 648] on div "Hello [PERSON_NAME], this is [PERSON_NAME] at [GEOGRAPHIC_DATA] on [GEOGRAPHIC_…" at bounding box center [1227, 677] width 681 height 134
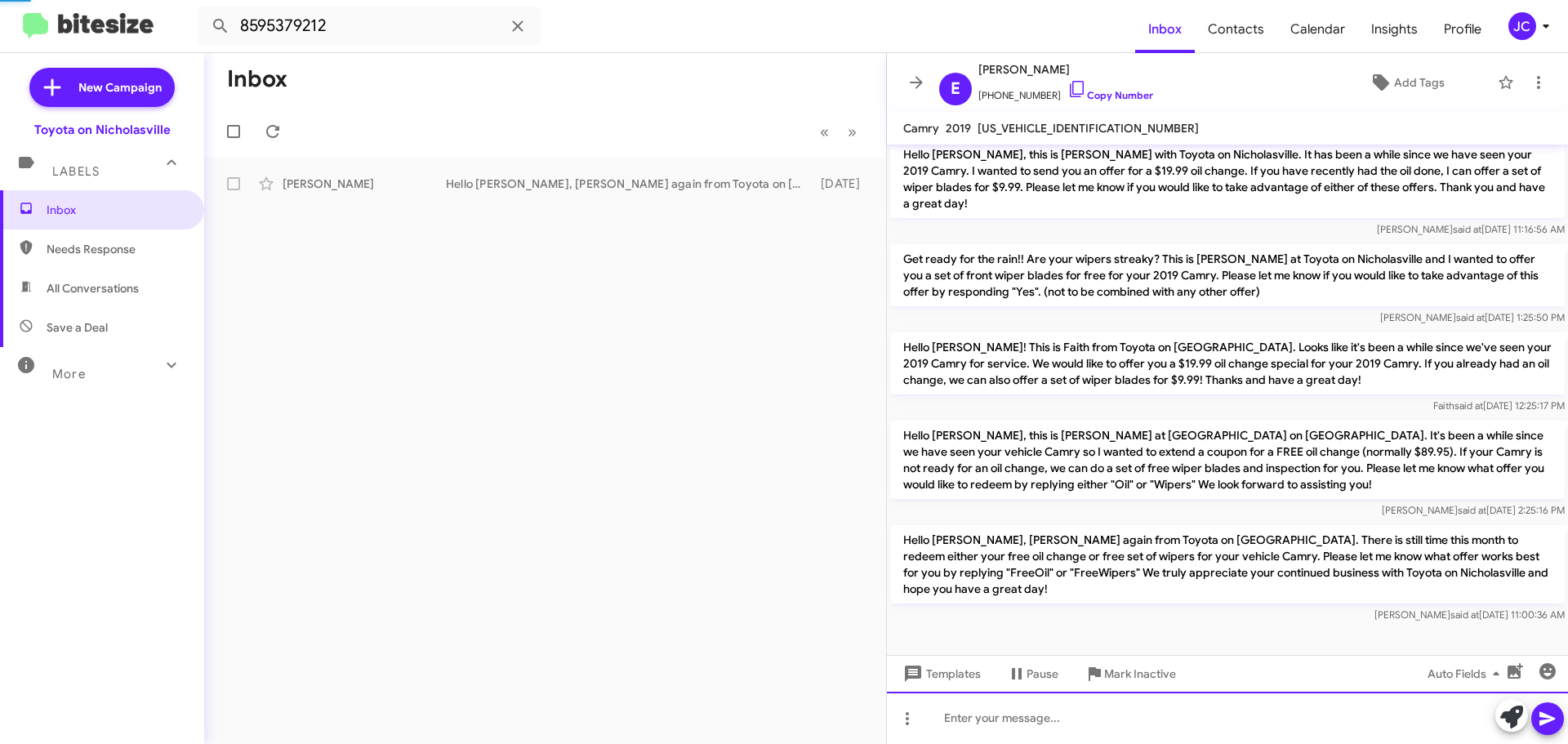
scroll to position [0, 0]
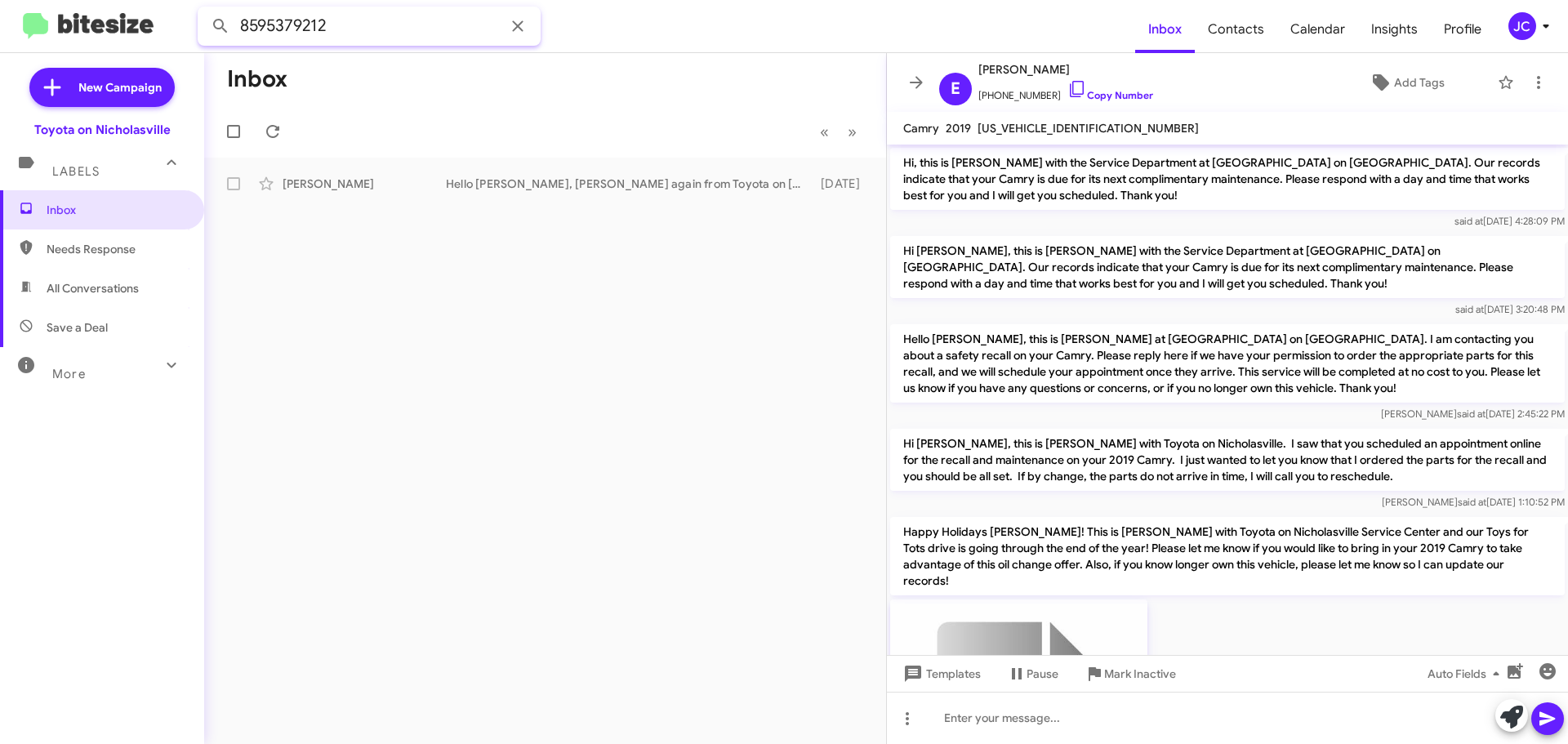
drag, startPoint x: 124, startPoint y: 29, endPoint x: 0, endPoint y: 23, distance: 124.1
click at [0, 24] on mat-toolbar "8595379212 Inbox Contacts Calendar Insights Profile JC" at bounding box center [784, 26] width 1568 height 53
click at [204, 10] on button at bounding box center [220, 26] width 33 height 33
click at [341, 181] on div "[PERSON_NAME]" at bounding box center [364, 184] width 164 height 16
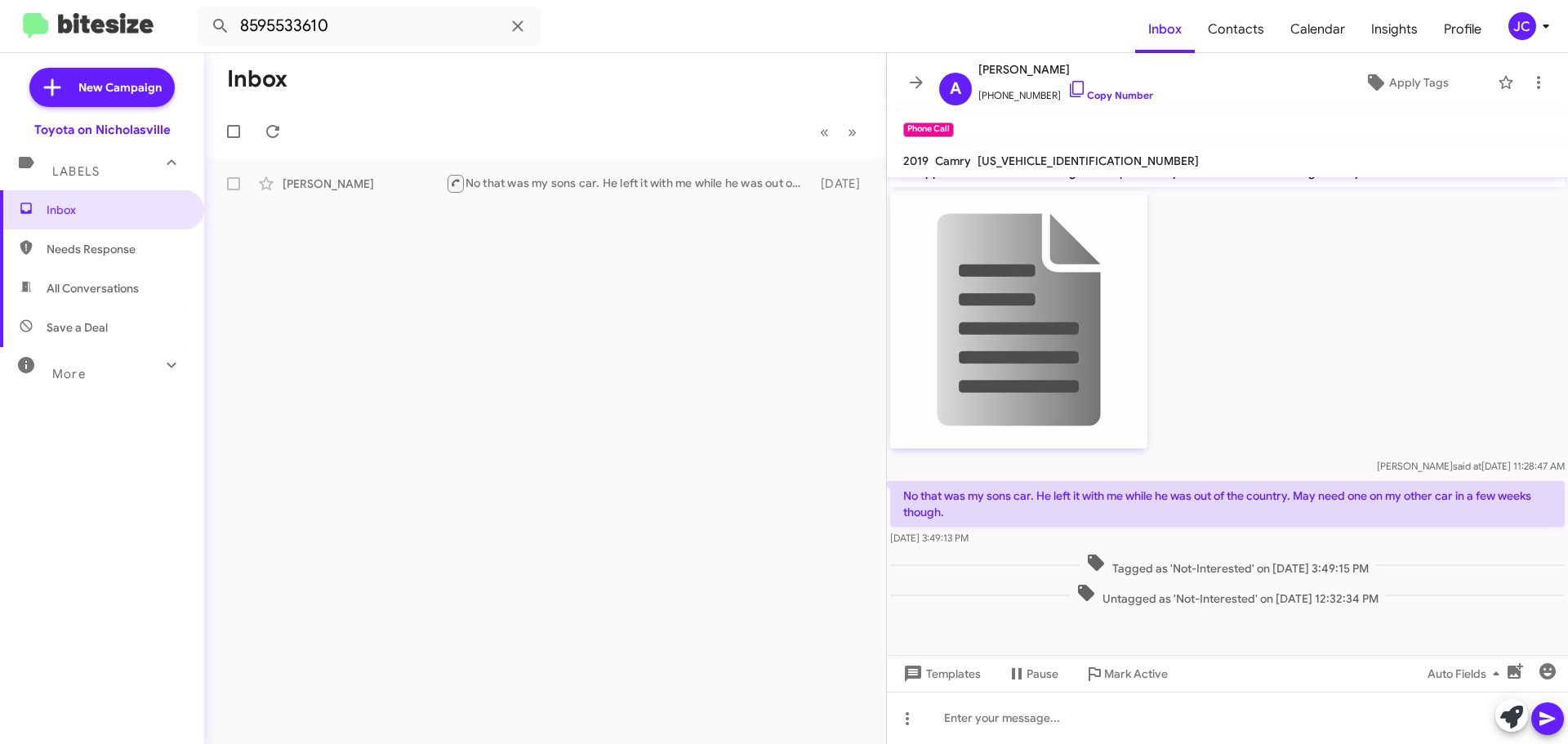
scroll to position [769, 0]
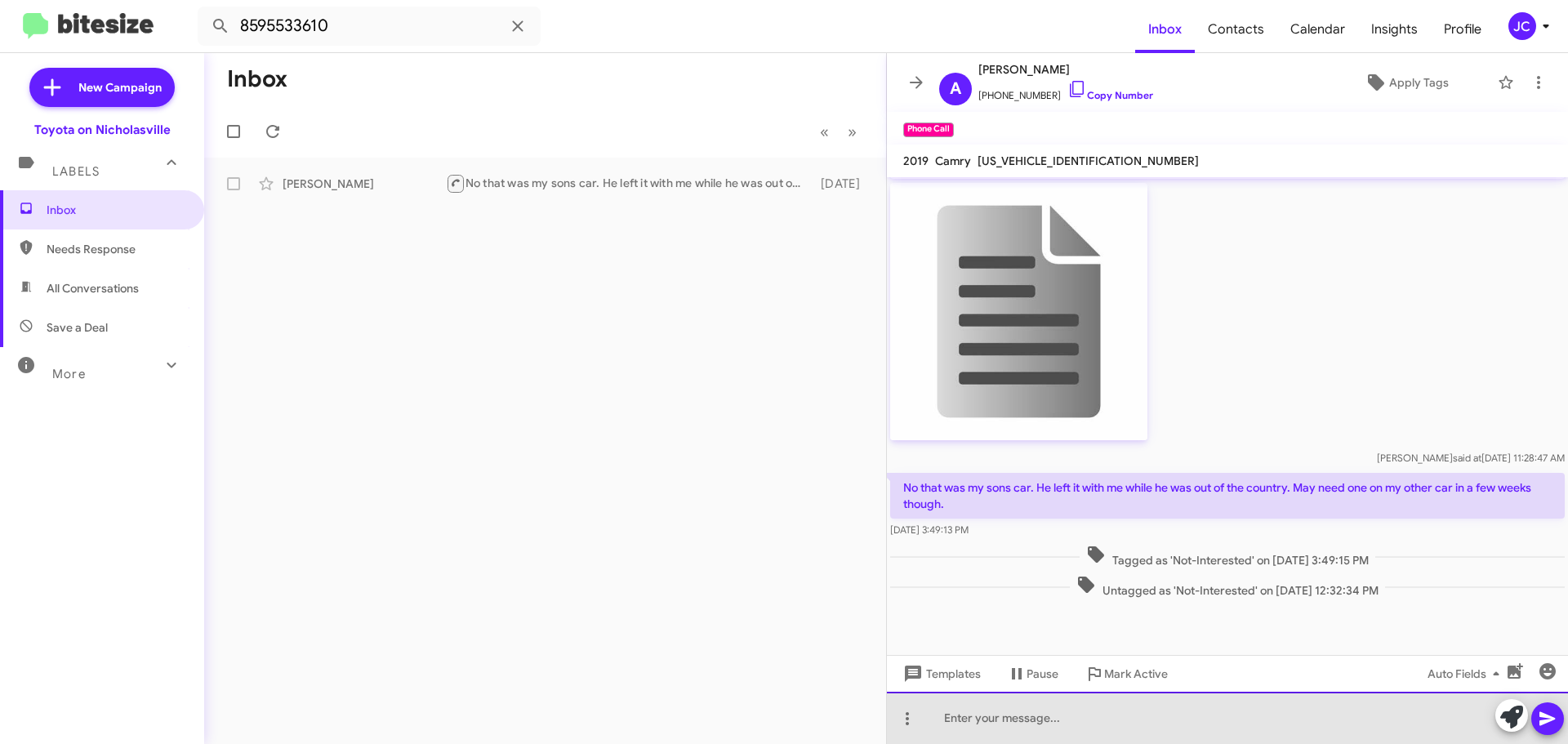
click at [1005, 717] on div at bounding box center [1227, 718] width 681 height 53
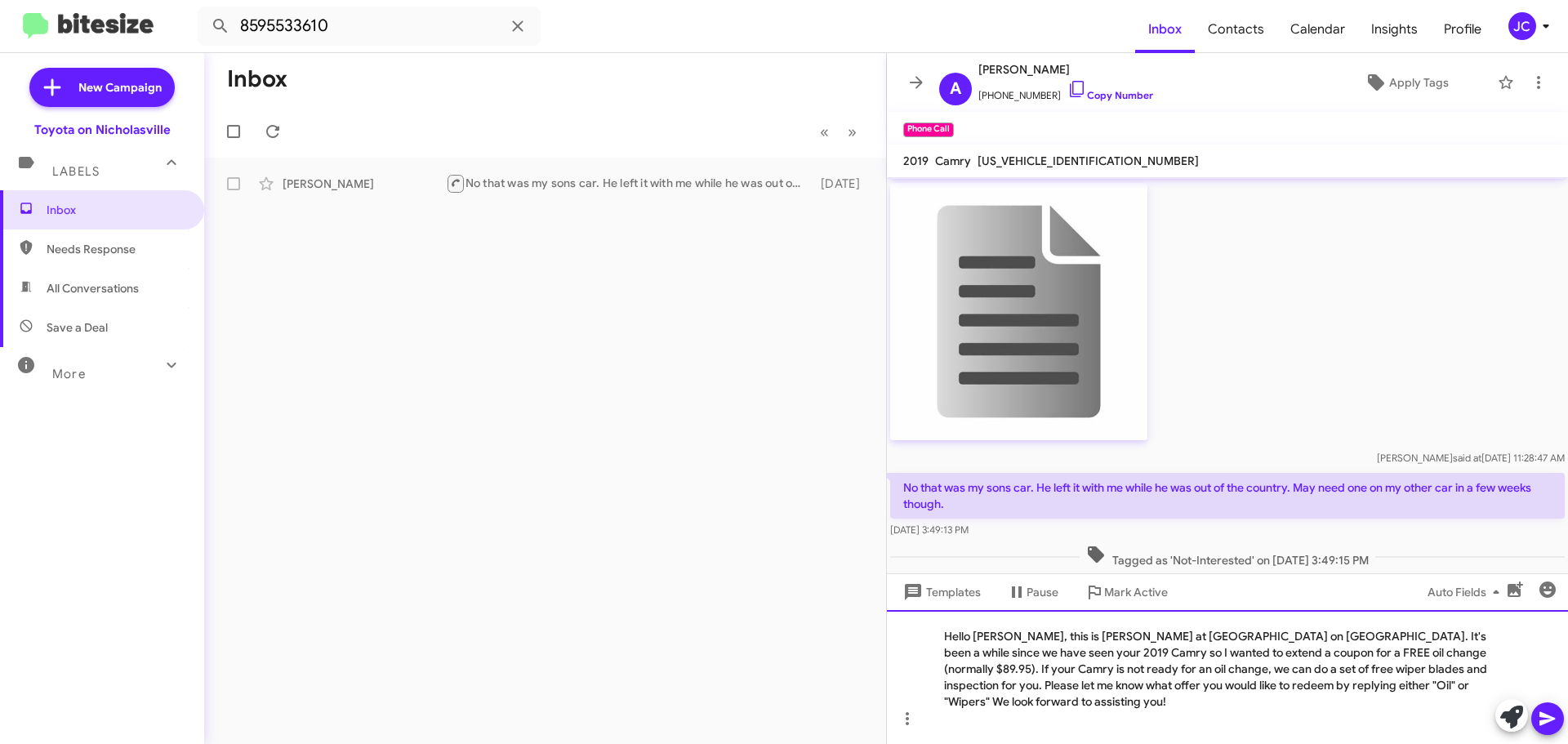
click at [1004, 651] on div "Hello [PERSON_NAME], this is [PERSON_NAME] at [GEOGRAPHIC_DATA] on [GEOGRAPHIC_…" at bounding box center [1227, 677] width 681 height 134
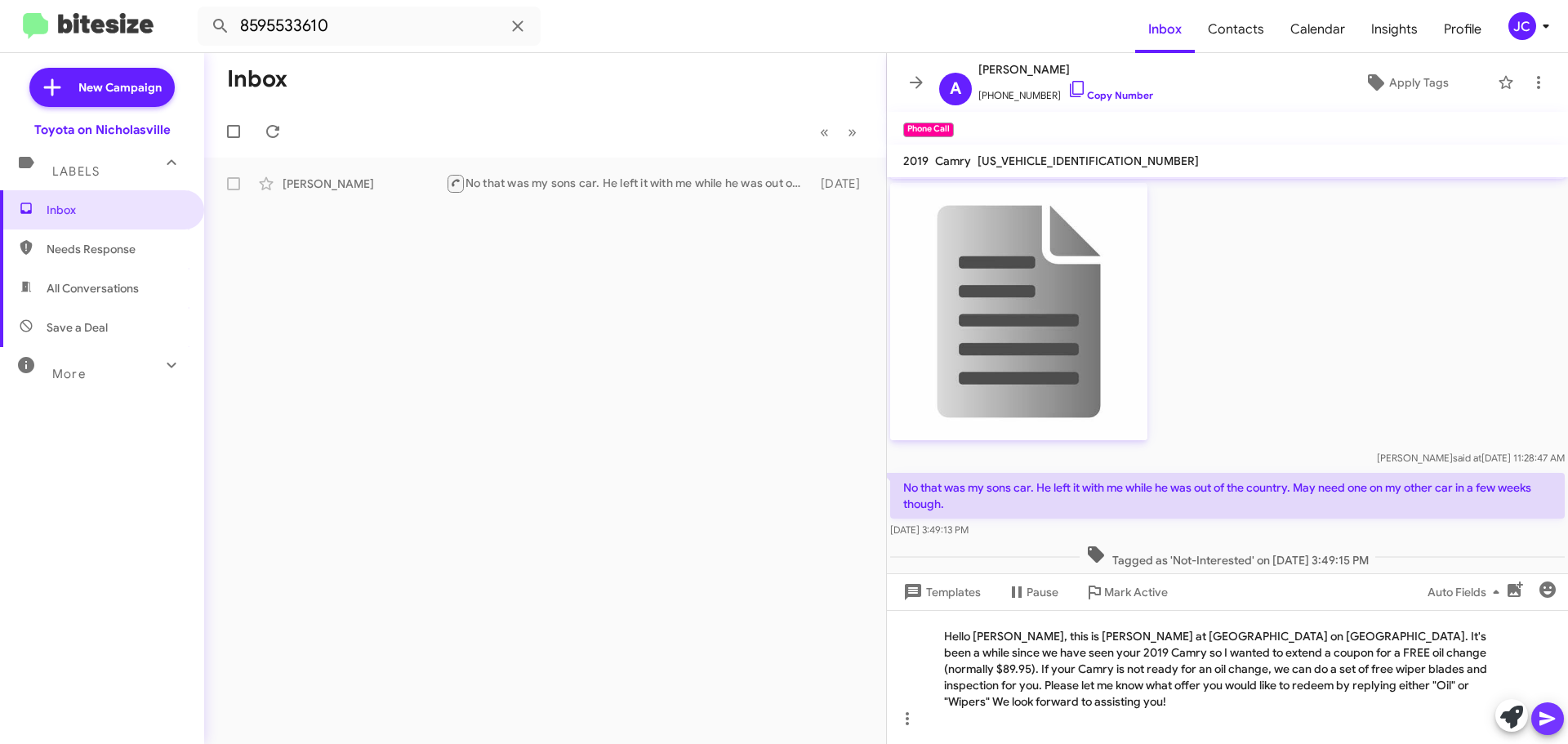
click at [1547, 730] on span at bounding box center [1547, 719] width 20 height 33
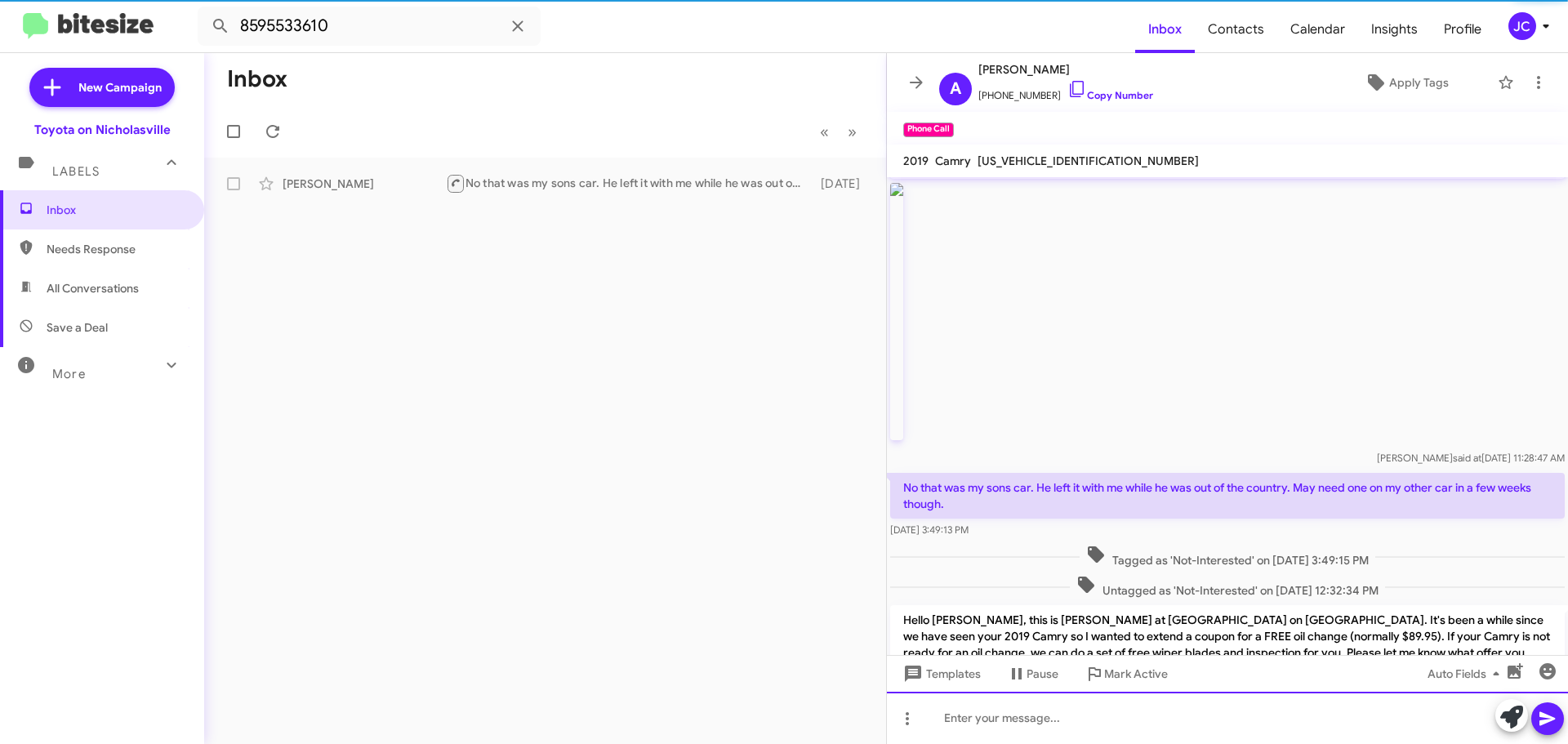
scroll to position [0, 0]
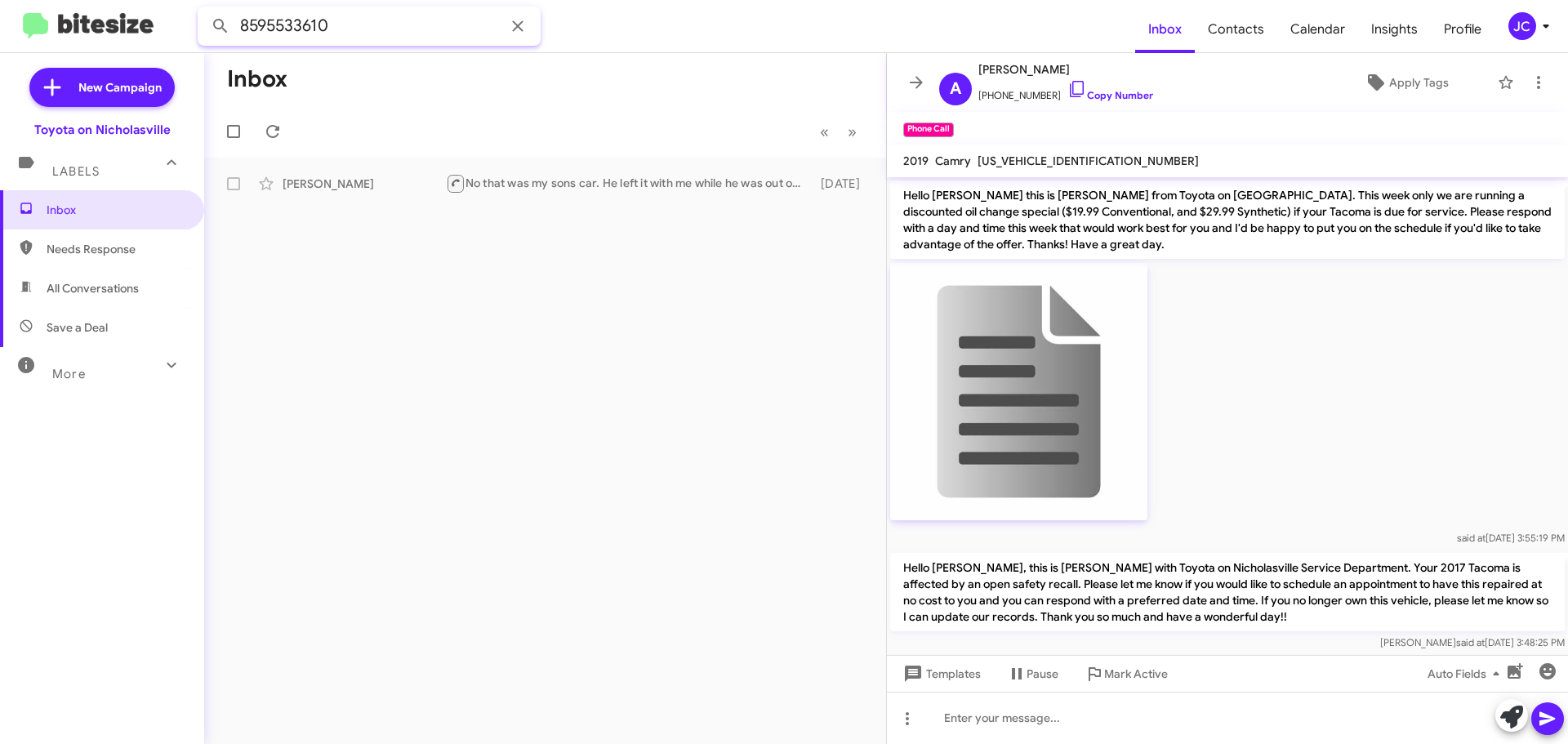
click at [387, 28] on input "8595533610" at bounding box center [369, 26] width 343 height 40
click at [204, 10] on button at bounding box center [220, 26] width 33 height 33
click at [332, 192] on div "[PERSON_NAME] Important 🔥 Hot Hello [PERSON_NAME], this is [PERSON_NAME] at Toy…" at bounding box center [545, 184] width 656 height 33
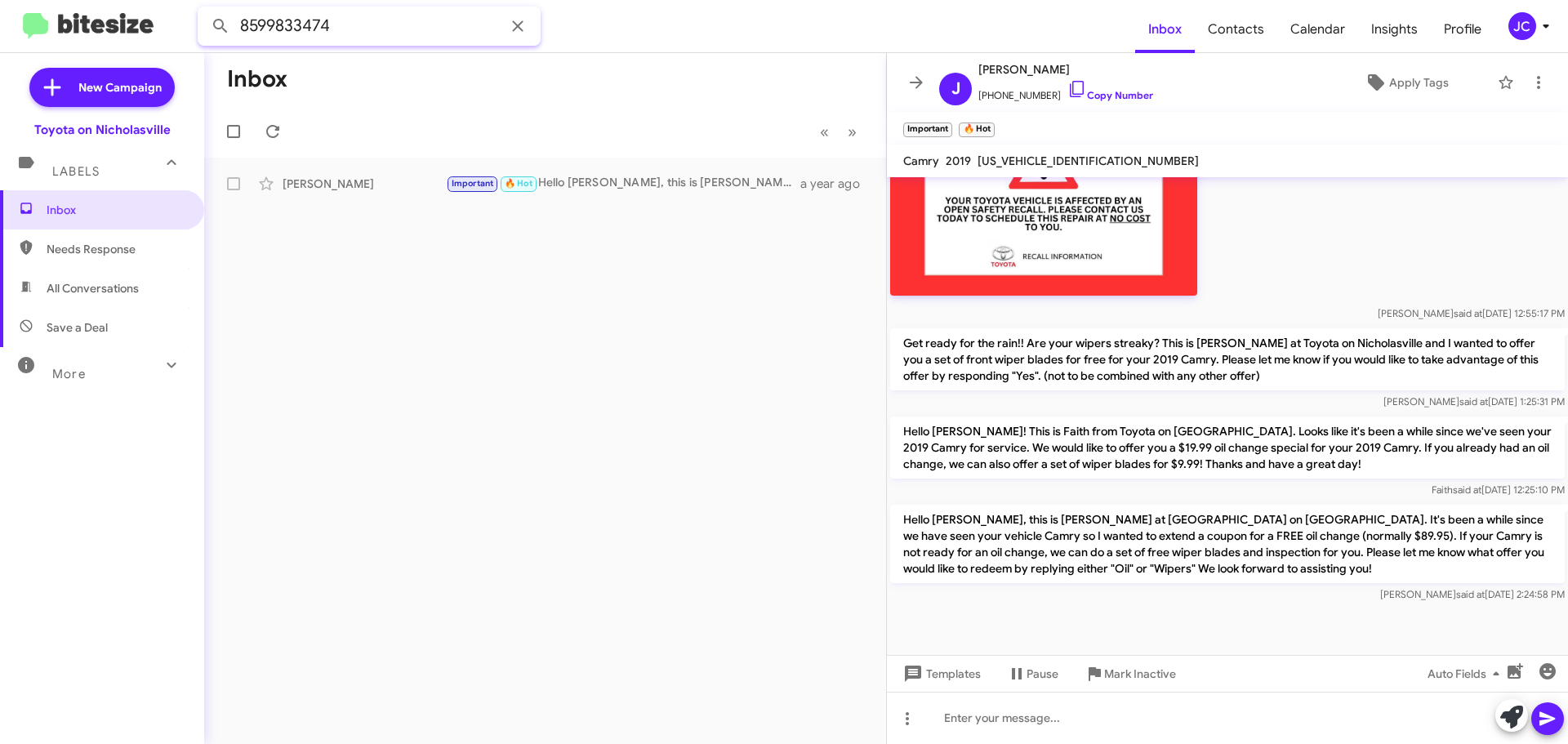
drag, startPoint x: 398, startPoint y: 30, endPoint x: 0, endPoint y: 33, distance: 398.0
click at [0, 33] on mat-toolbar "8599833474 Inbox Contacts Calendar Insights Profile JC" at bounding box center [784, 26] width 1568 height 53
type input "8596135962"
click at [204, 10] on button at bounding box center [220, 26] width 33 height 33
click at [346, 189] on div "[PERSON_NAME]" at bounding box center [364, 184] width 164 height 16
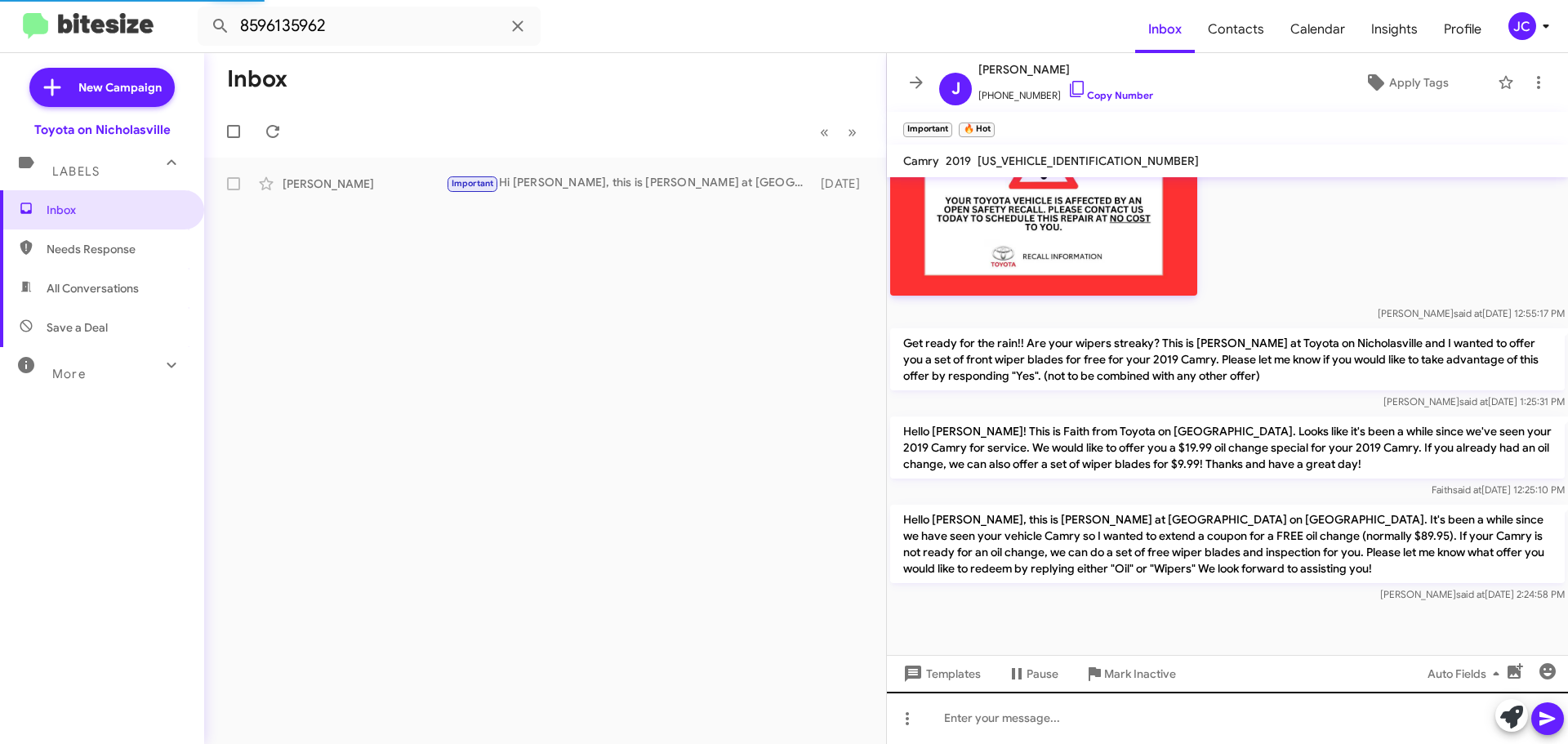
scroll to position [3031, 0]
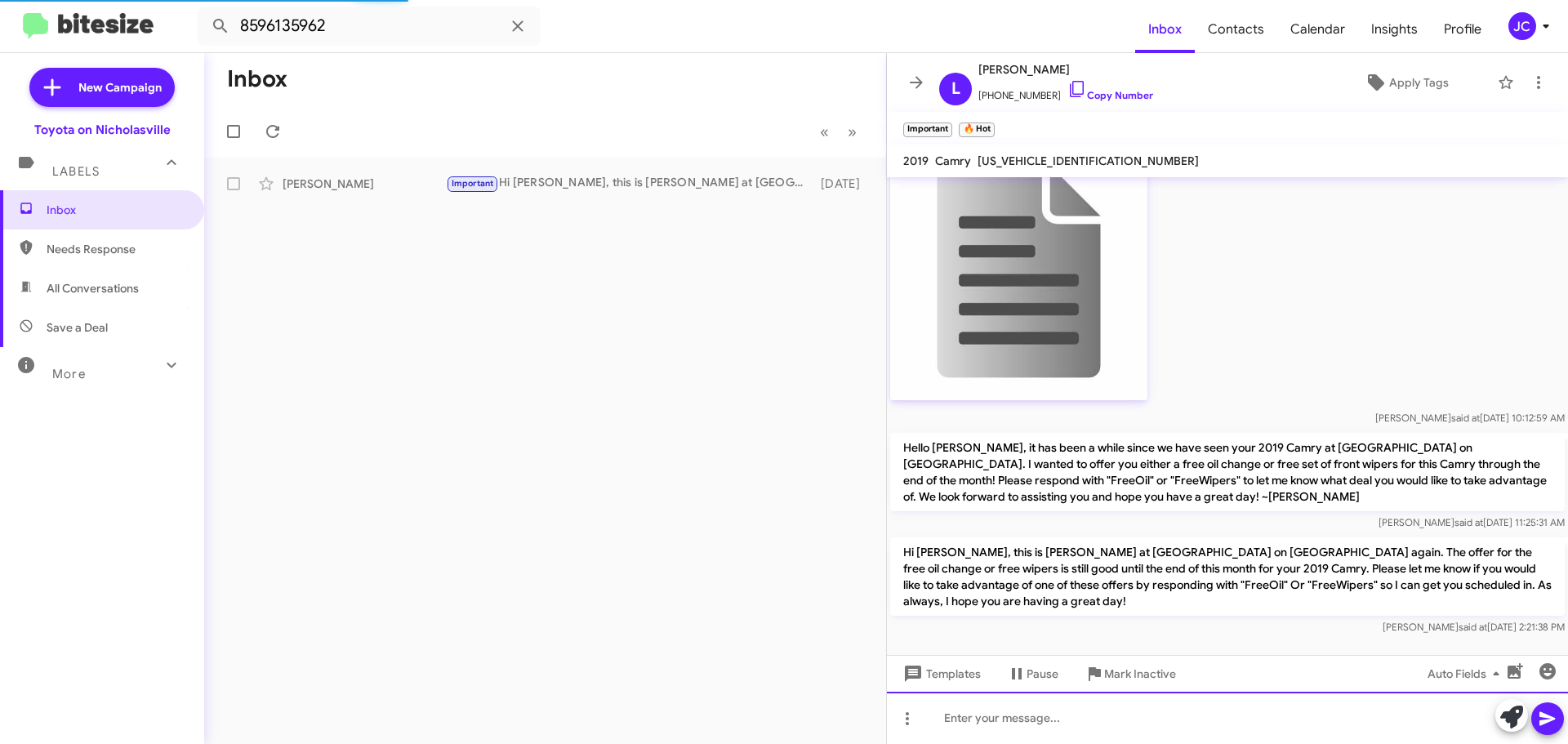
click at [1025, 710] on div at bounding box center [1227, 718] width 681 height 53
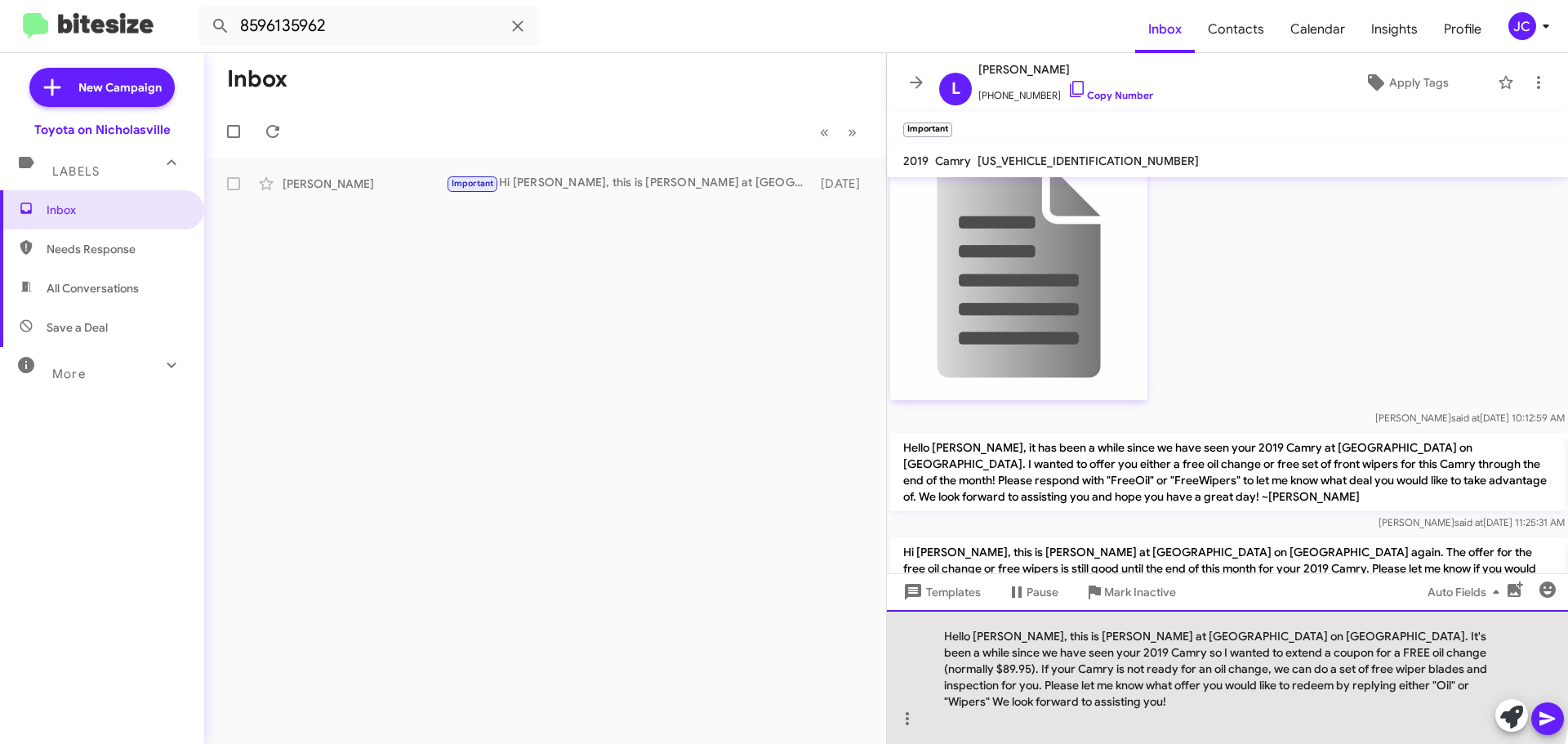
click at [999, 657] on div "Hello [PERSON_NAME], this is [PERSON_NAME] at [GEOGRAPHIC_DATA] on [GEOGRAPHIC_…" at bounding box center [1227, 677] width 681 height 134
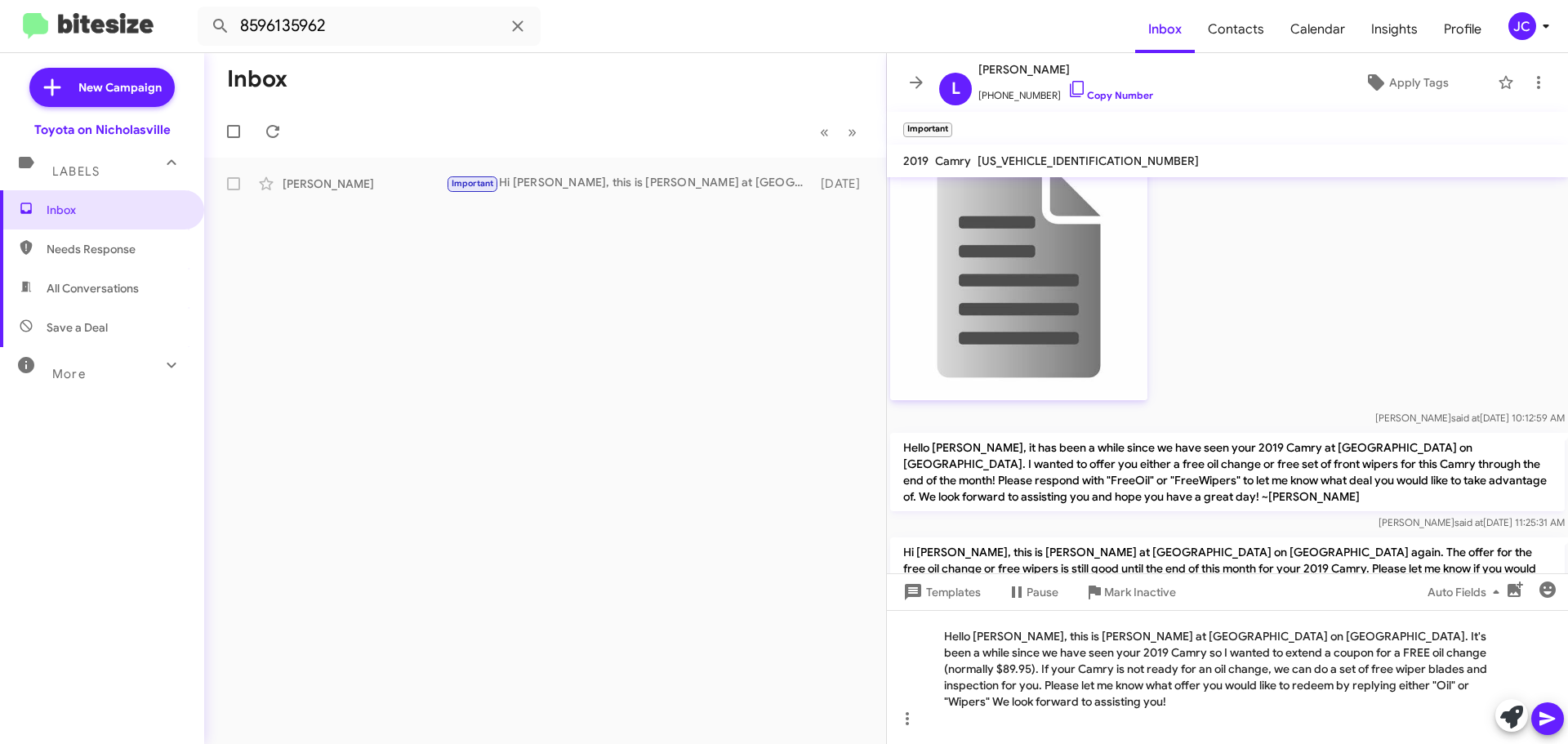
click at [1552, 722] on icon at bounding box center [1547, 719] width 20 height 20
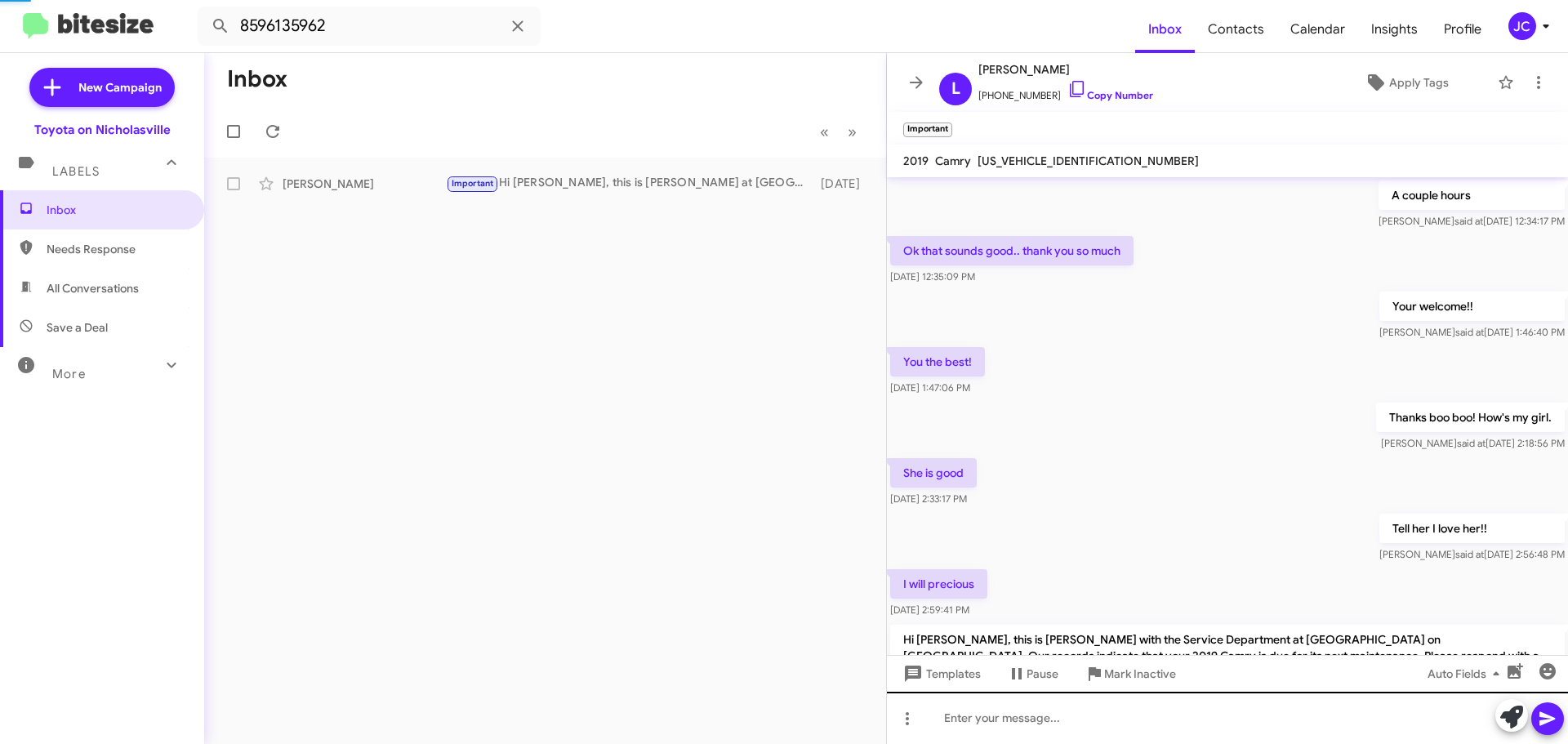
scroll to position [81, 0]
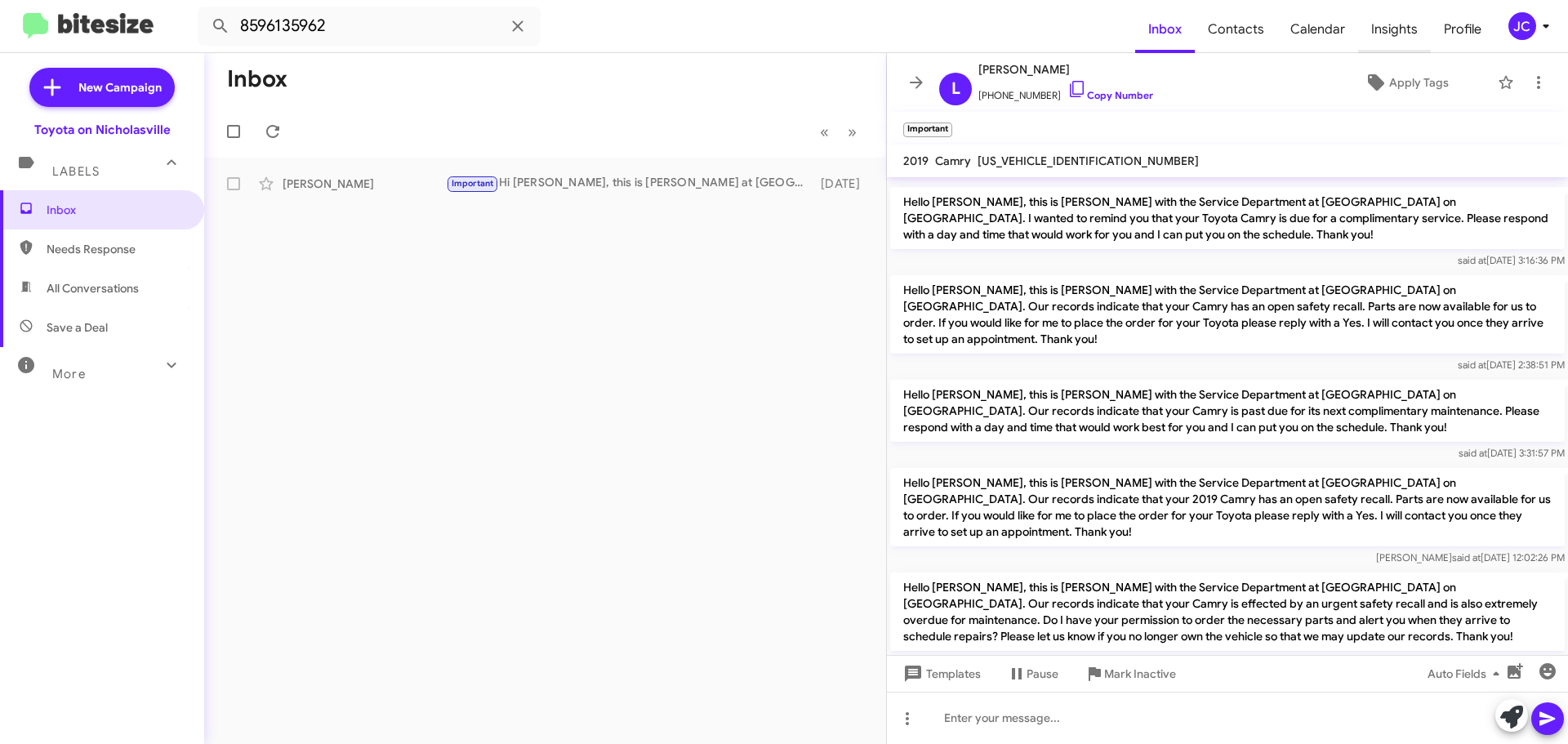
click at [1394, 30] on span "Insights" at bounding box center [1394, 30] width 72 height 48
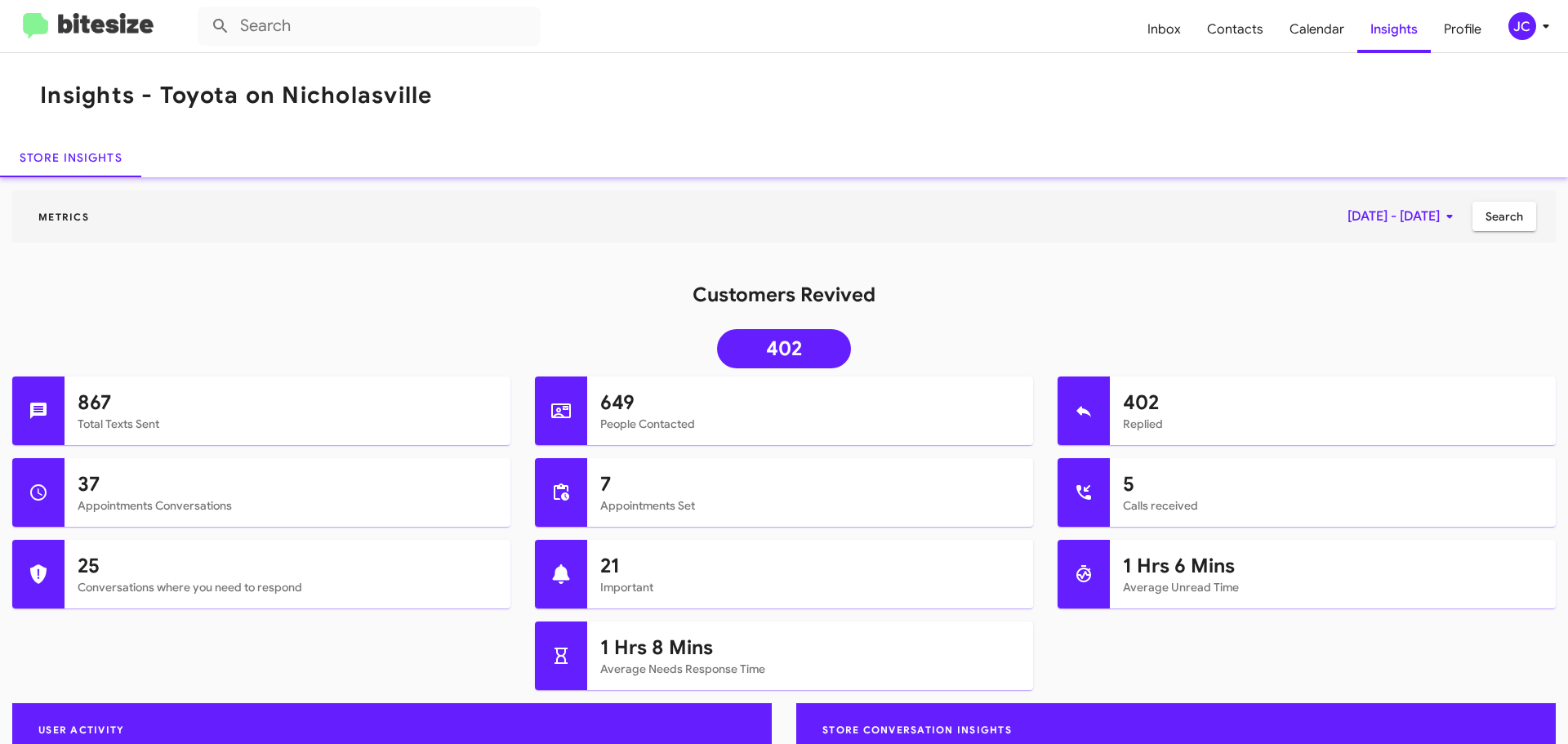
click at [817, 356] on link "402" at bounding box center [783, 349] width 134 height 40
click at [1178, 33] on span "Inbox" at bounding box center [1164, 30] width 59 height 48
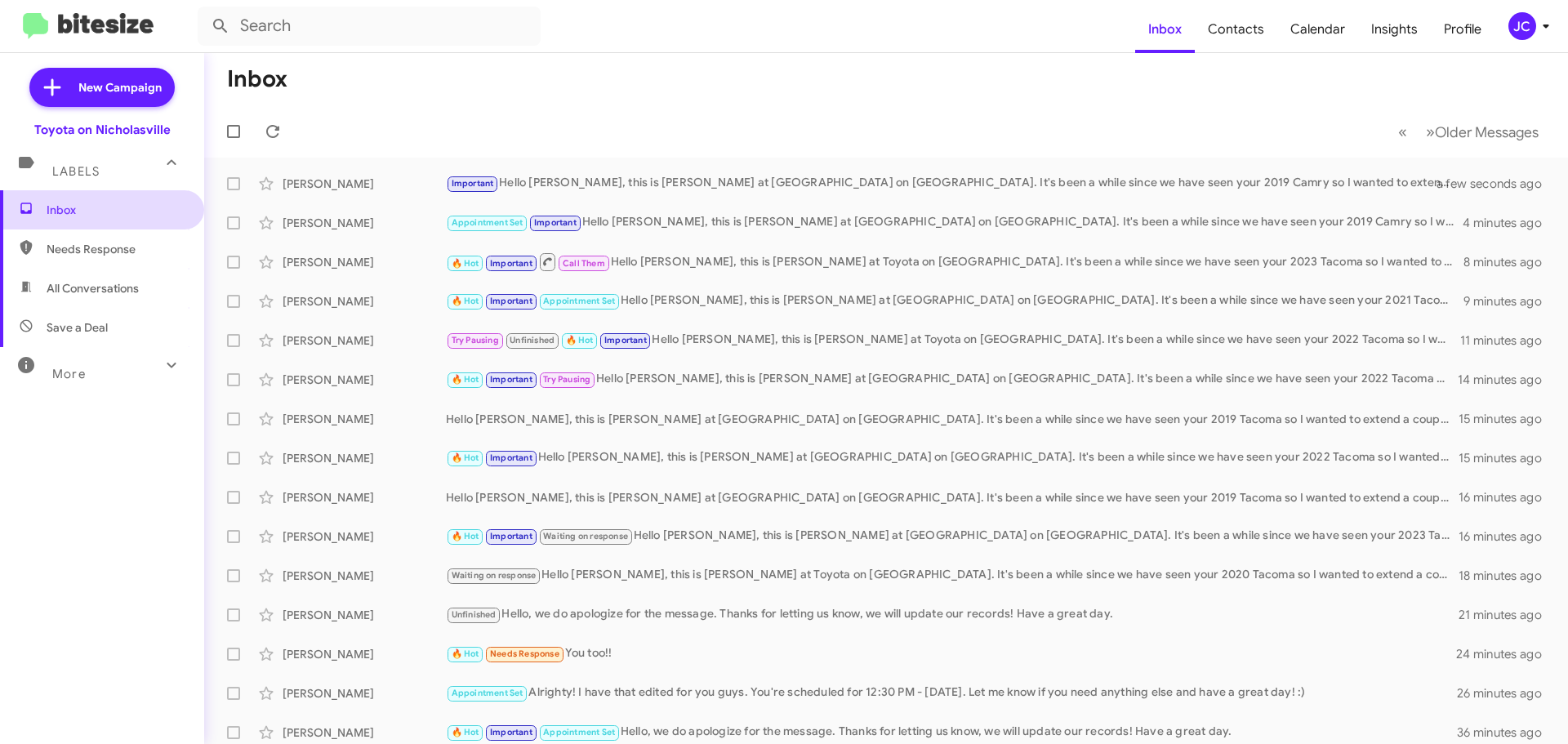
click at [119, 212] on span "Inbox" at bounding box center [116, 210] width 139 height 16
click at [114, 244] on span "Needs Response" at bounding box center [116, 249] width 139 height 16
type input "in:needs-response"
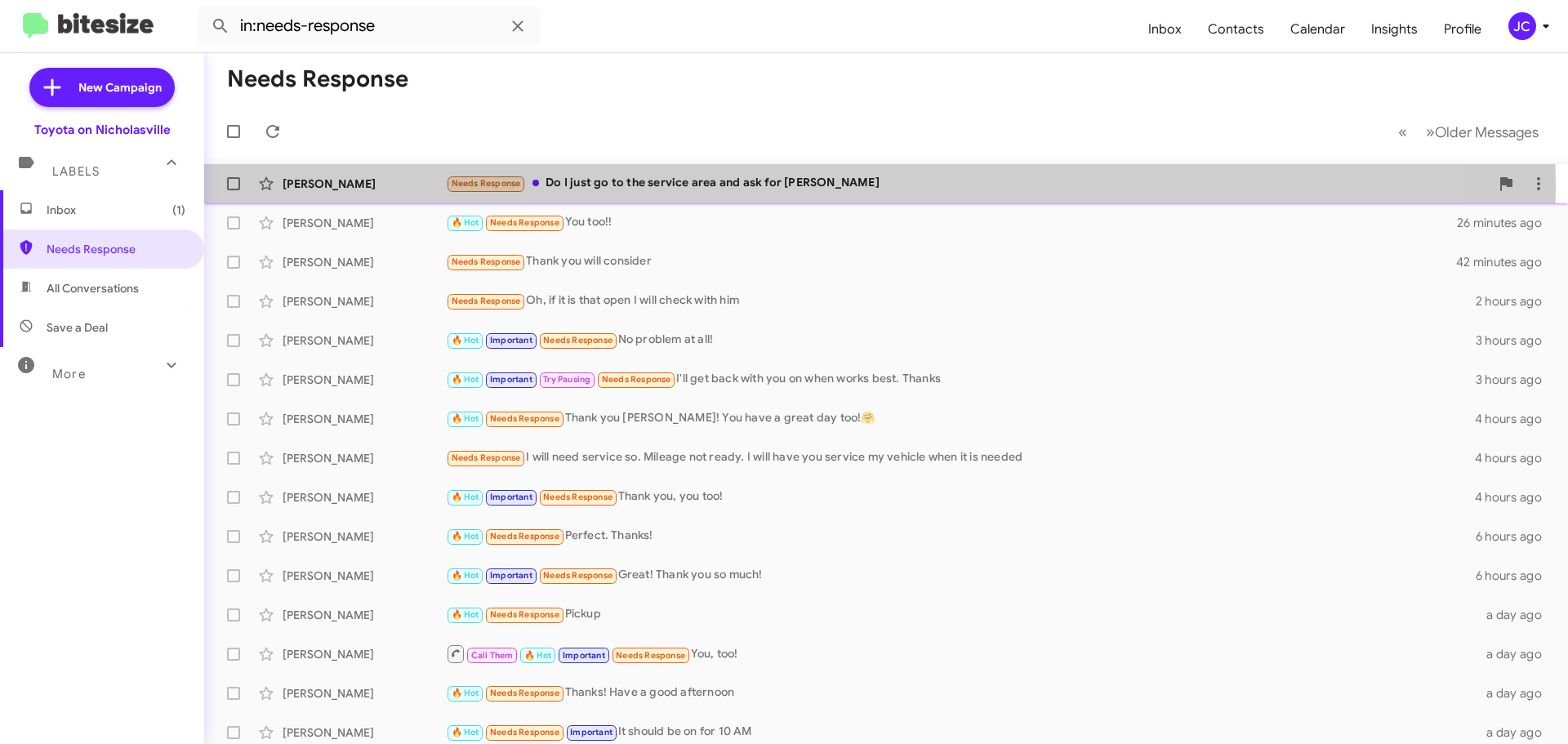
click at [370, 187] on div "[PERSON_NAME]" at bounding box center [364, 184] width 164 height 16
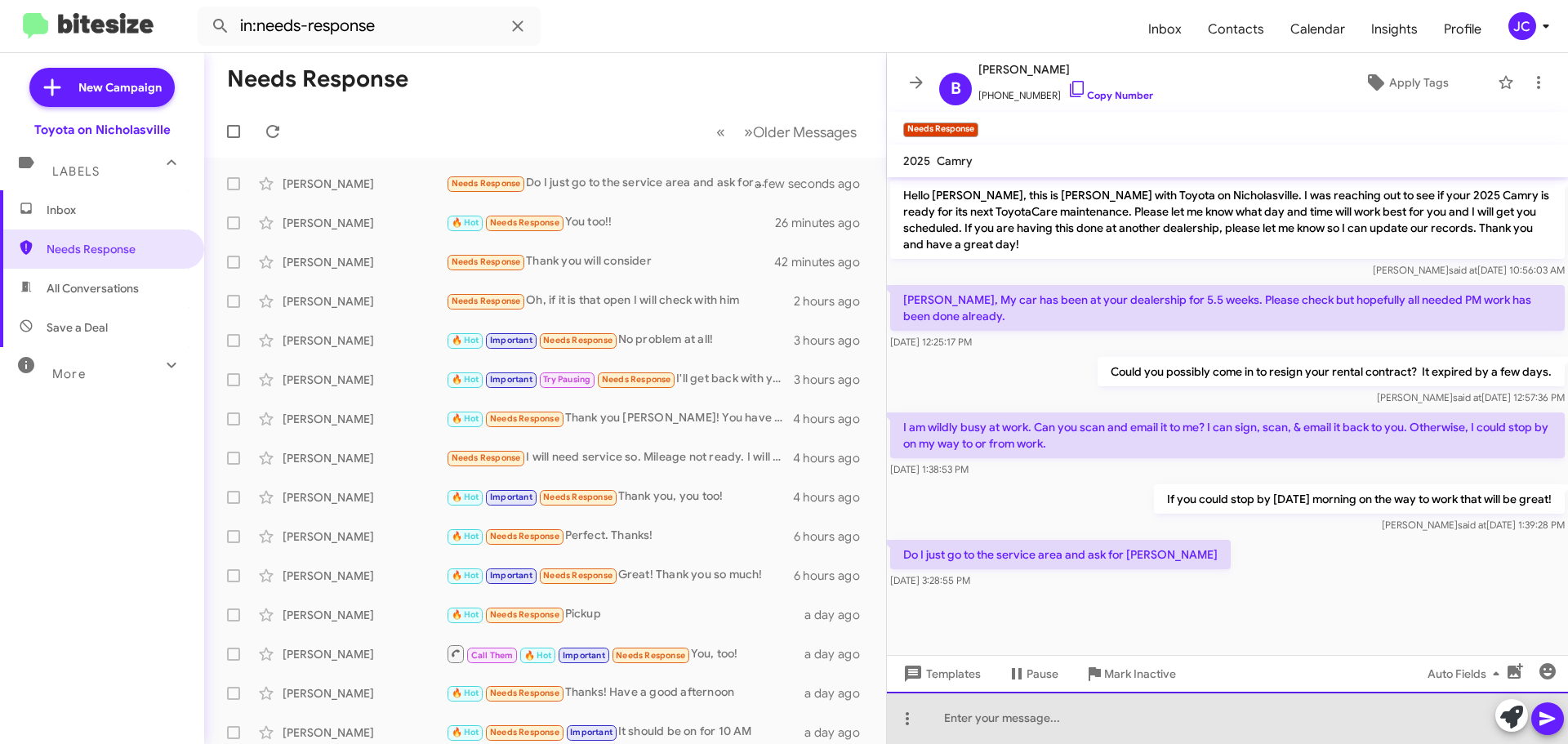
click at [997, 716] on div at bounding box center [1227, 718] width 681 height 53
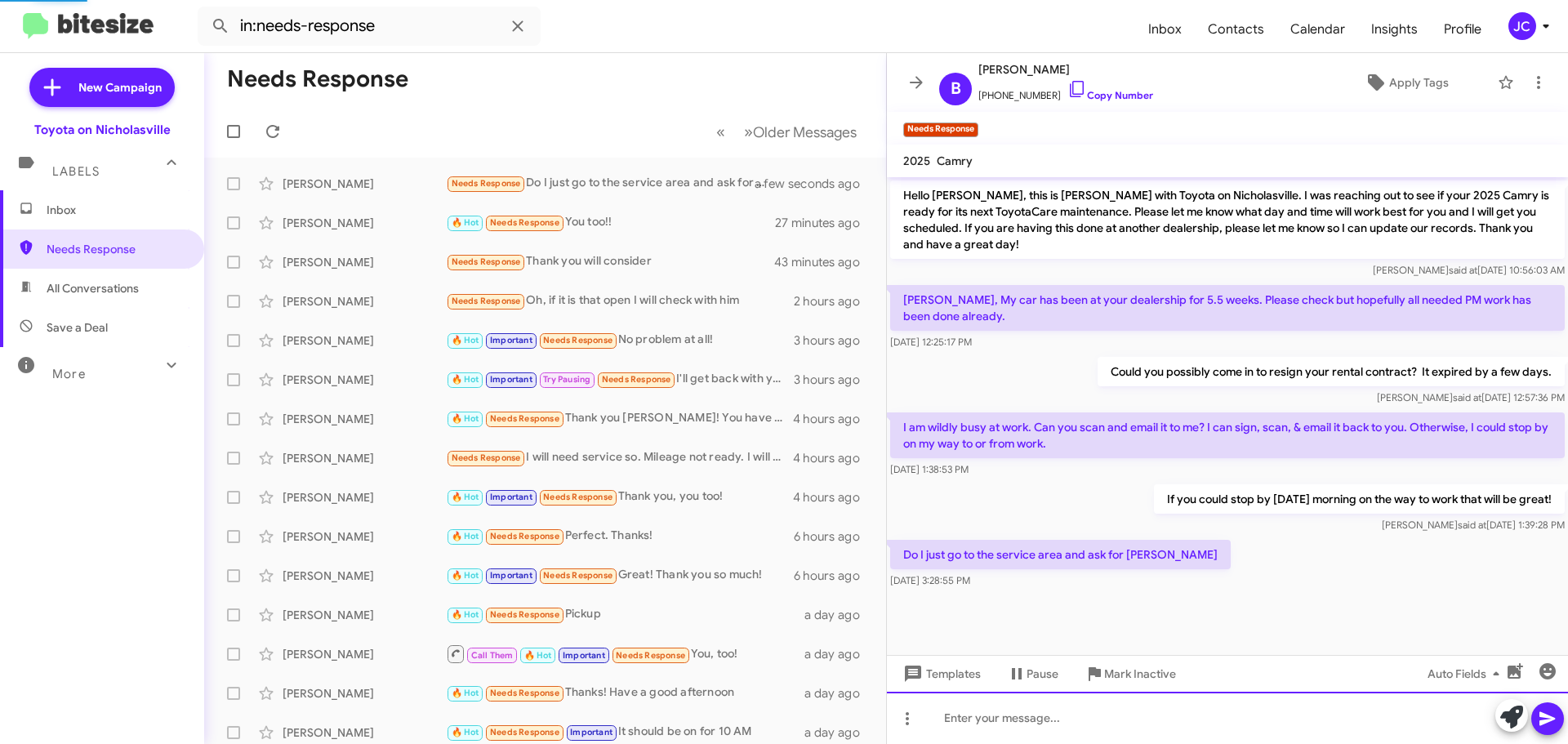
scroll to position [21, 0]
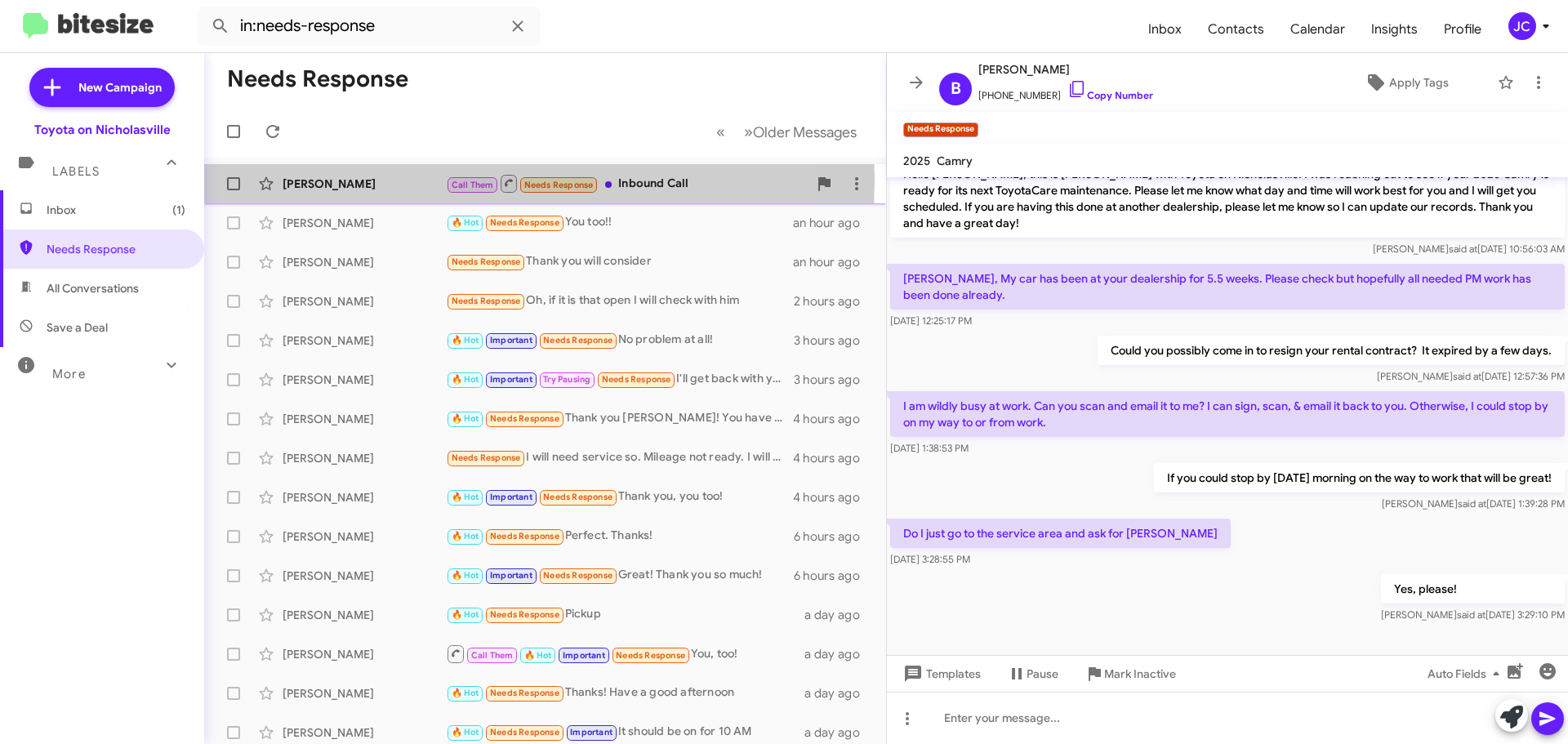
click at [327, 179] on div "[PERSON_NAME]" at bounding box center [364, 184] width 164 height 16
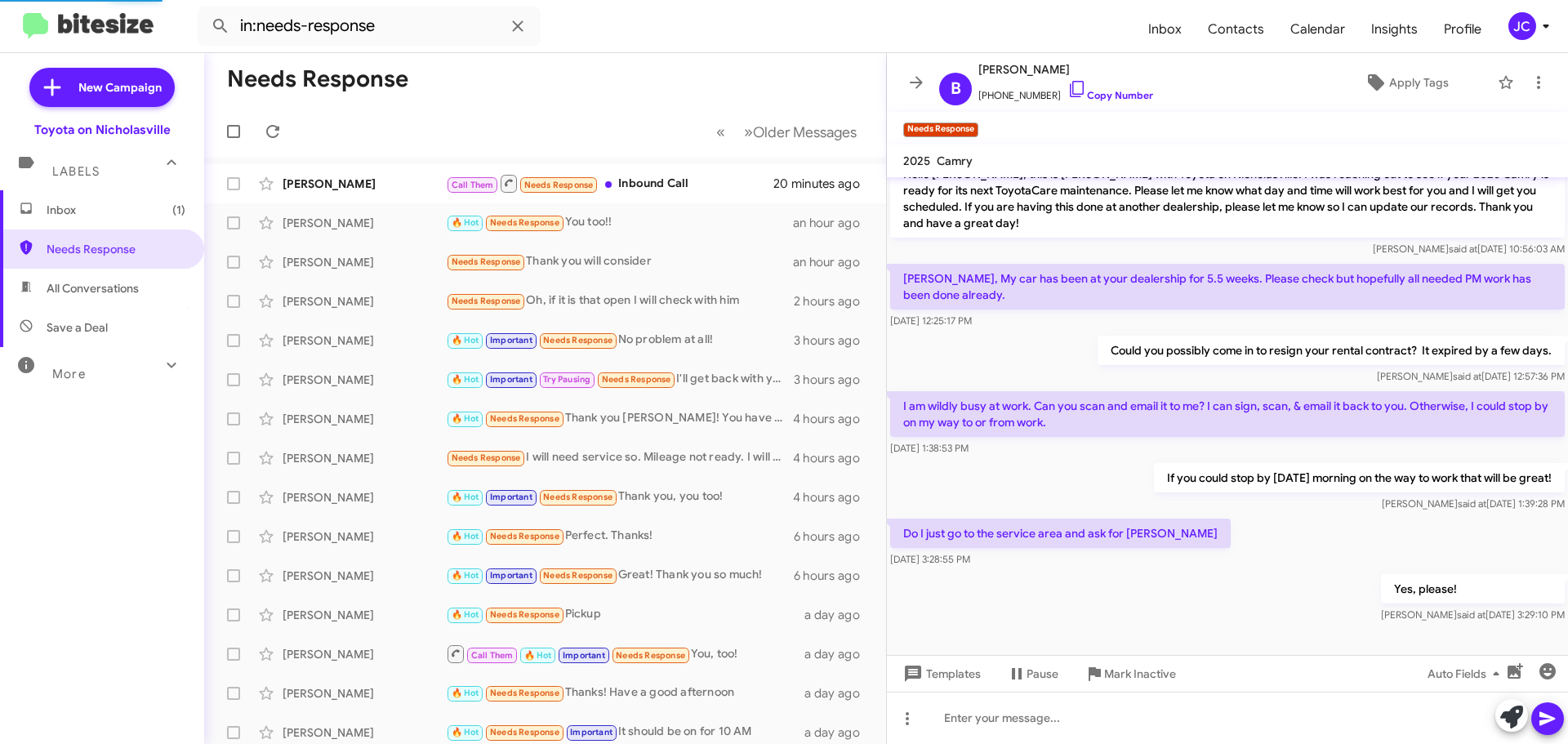
scroll to position [42, 0]
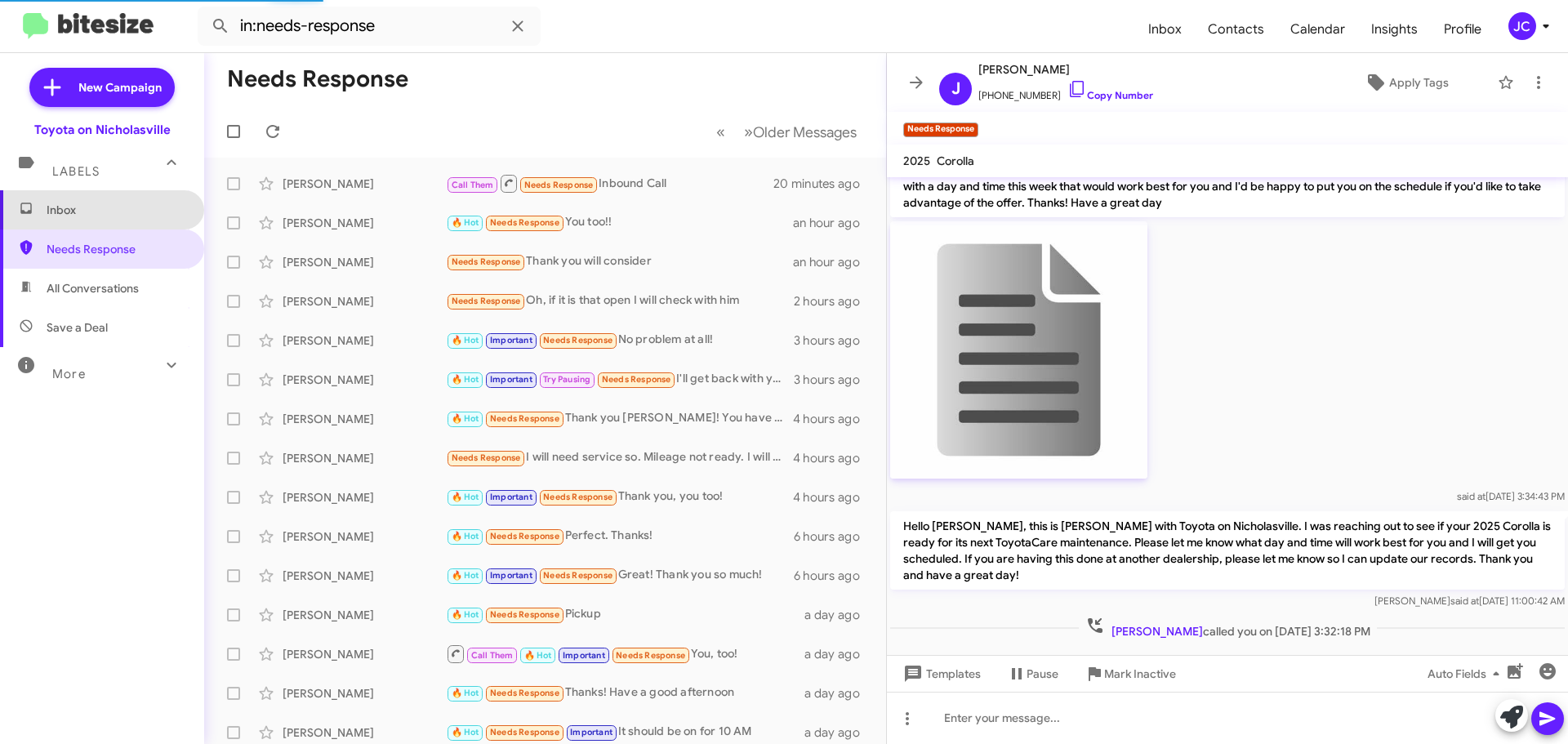
click at [117, 210] on span "Inbox" at bounding box center [116, 210] width 139 height 16
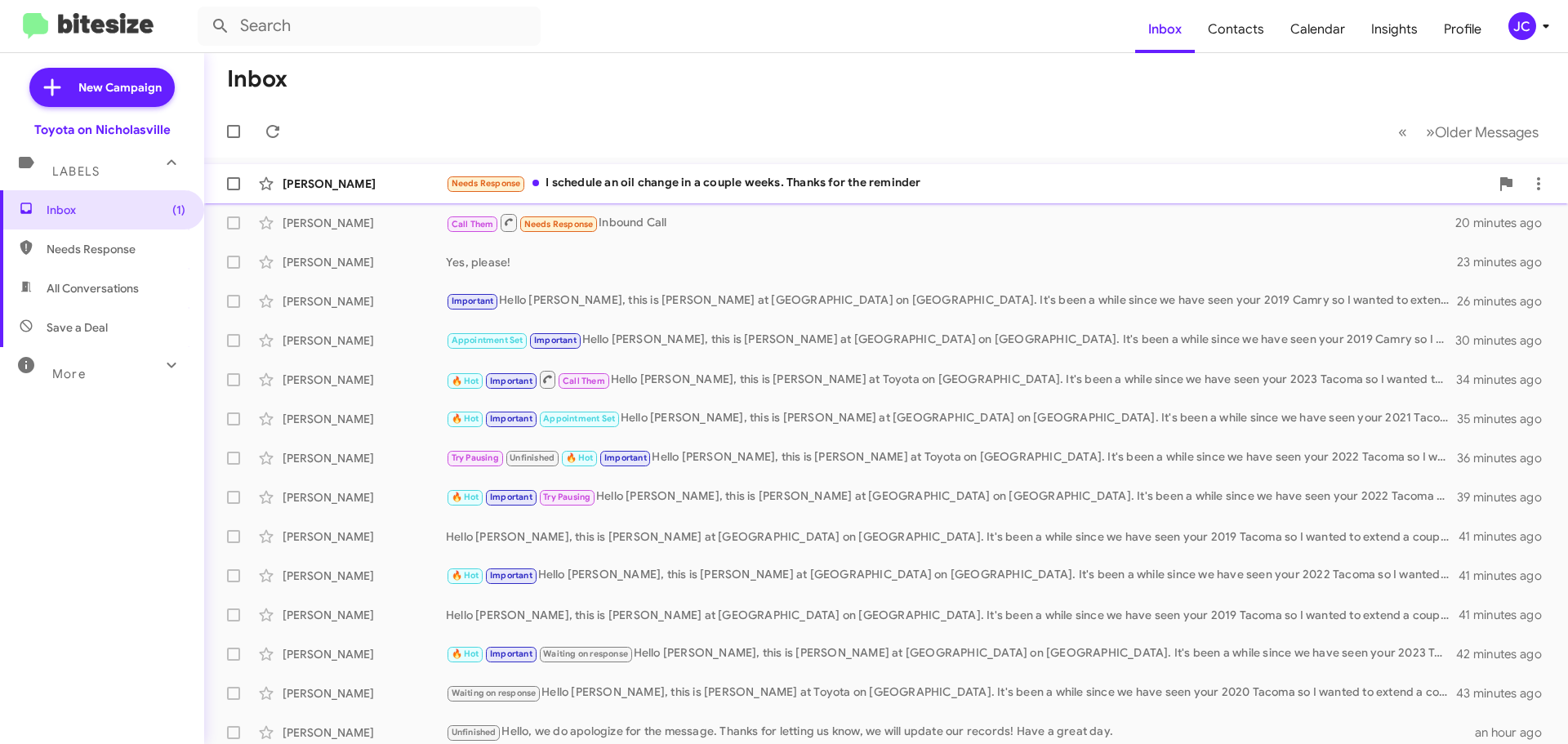
click at [373, 188] on div "[PERSON_NAME]" at bounding box center [364, 184] width 164 height 16
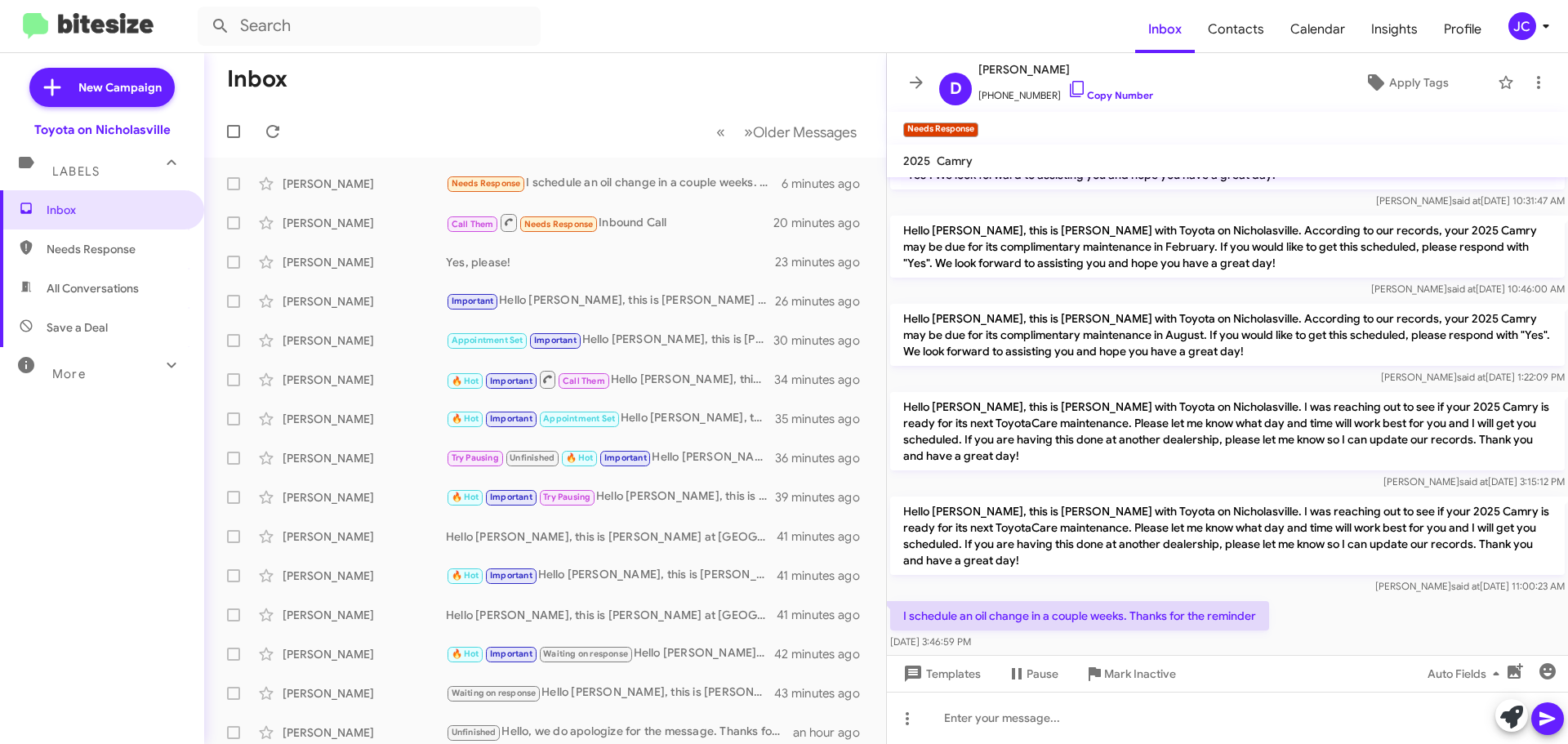
scroll to position [76, 0]
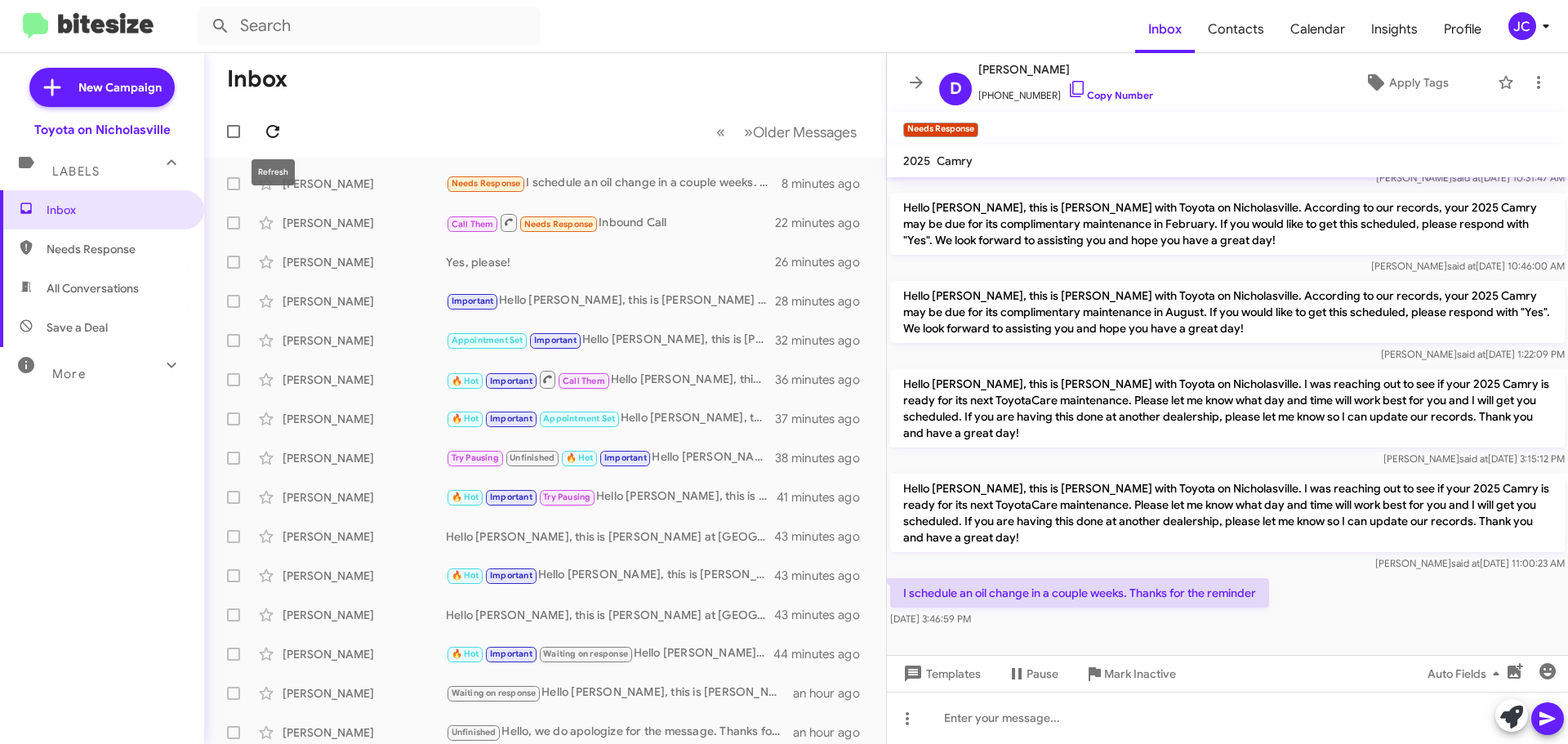
click at [275, 128] on icon at bounding box center [273, 132] width 20 height 20
click at [137, 209] on span "Inbox" at bounding box center [116, 210] width 139 height 16
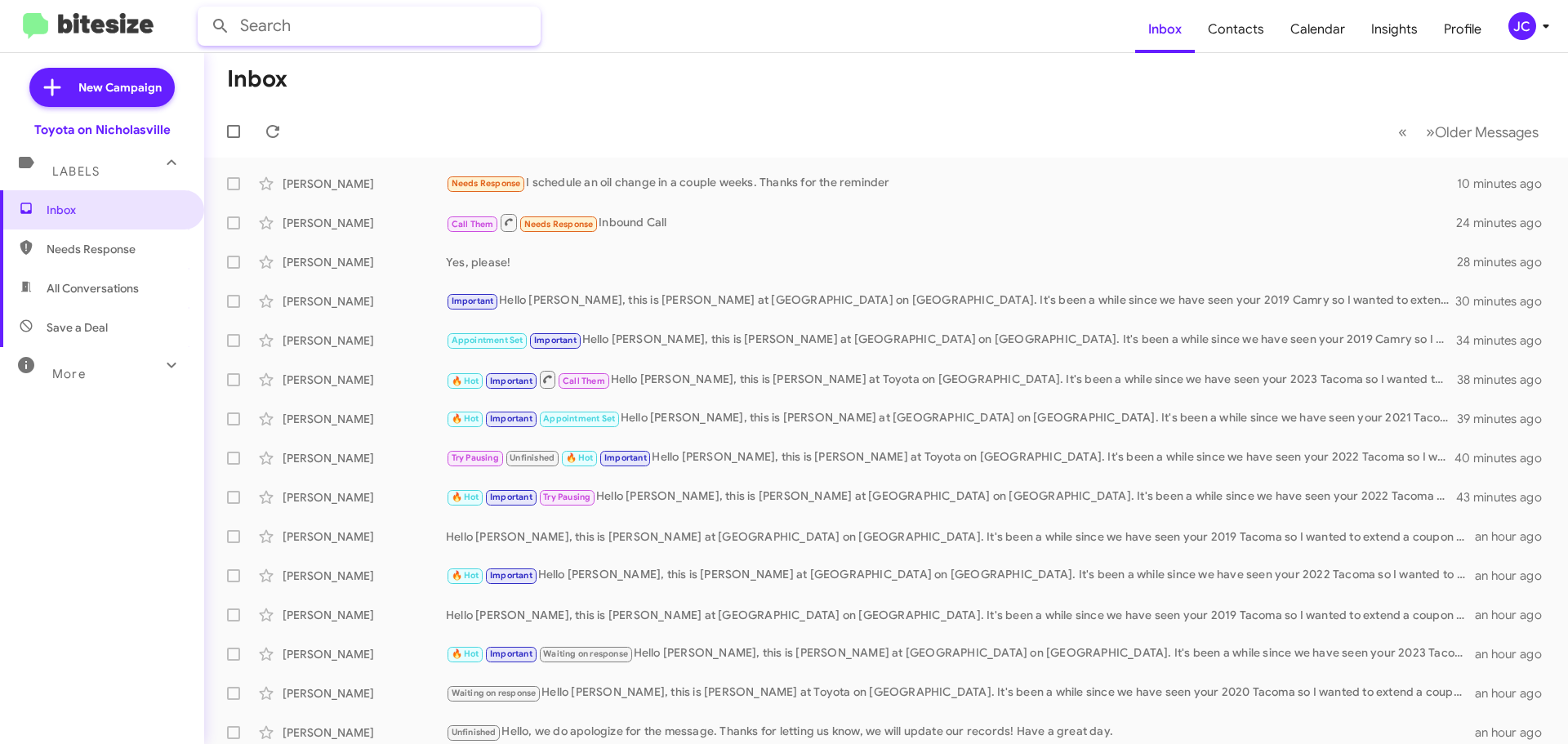
click at [347, 12] on input "text" at bounding box center [369, 26] width 343 height 40
type input "8597502679"
click at [204, 10] on button at bounding box center [220, 26] width 33 height 33
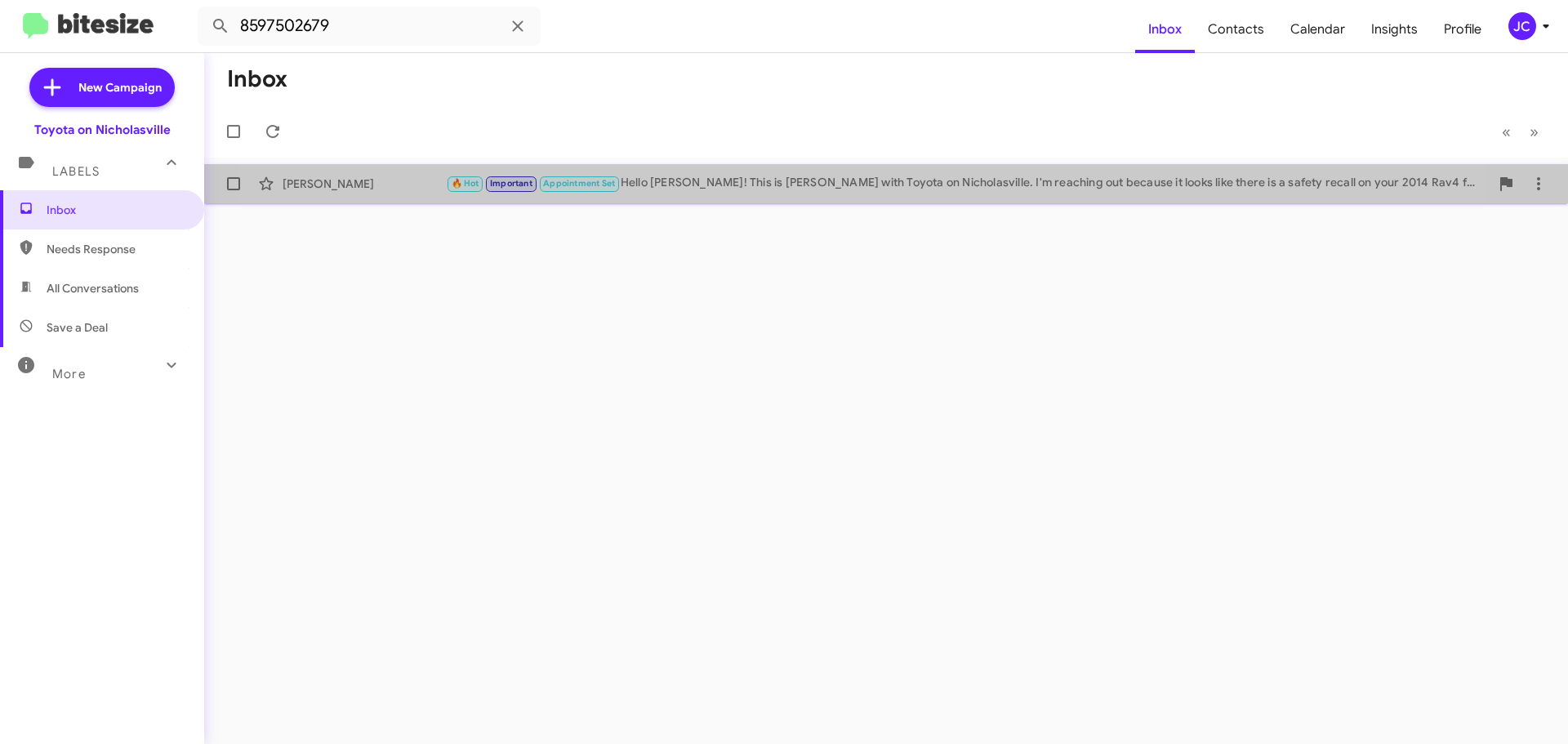
click at [800, 193] on div "[PERSON_NAME] 🔥 Hot Important Appointment Set Hello [PERSON_NAME]! This is [PER…" at bounding box center [886, 184] width 1338 height 33
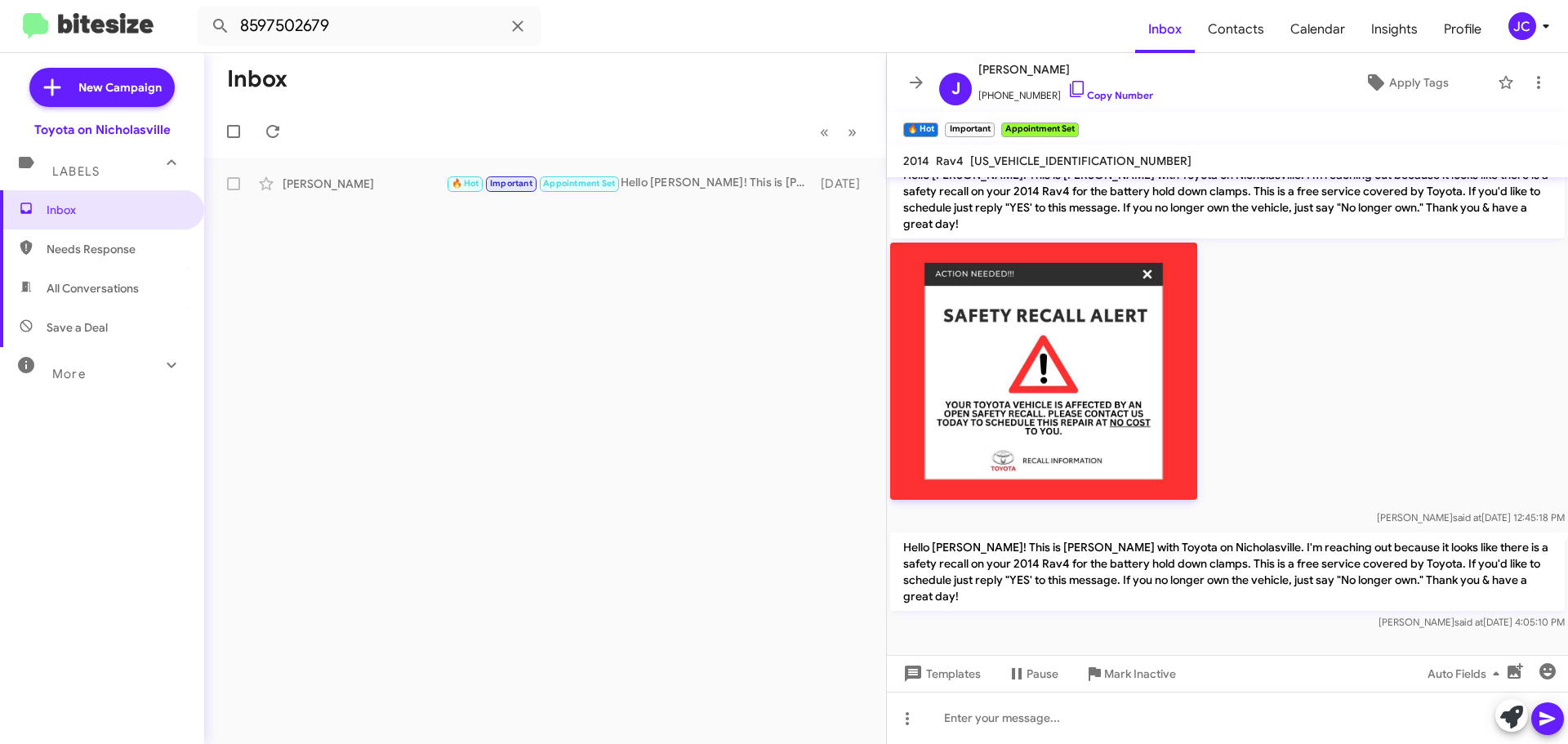
scroll to position [1820, 0]
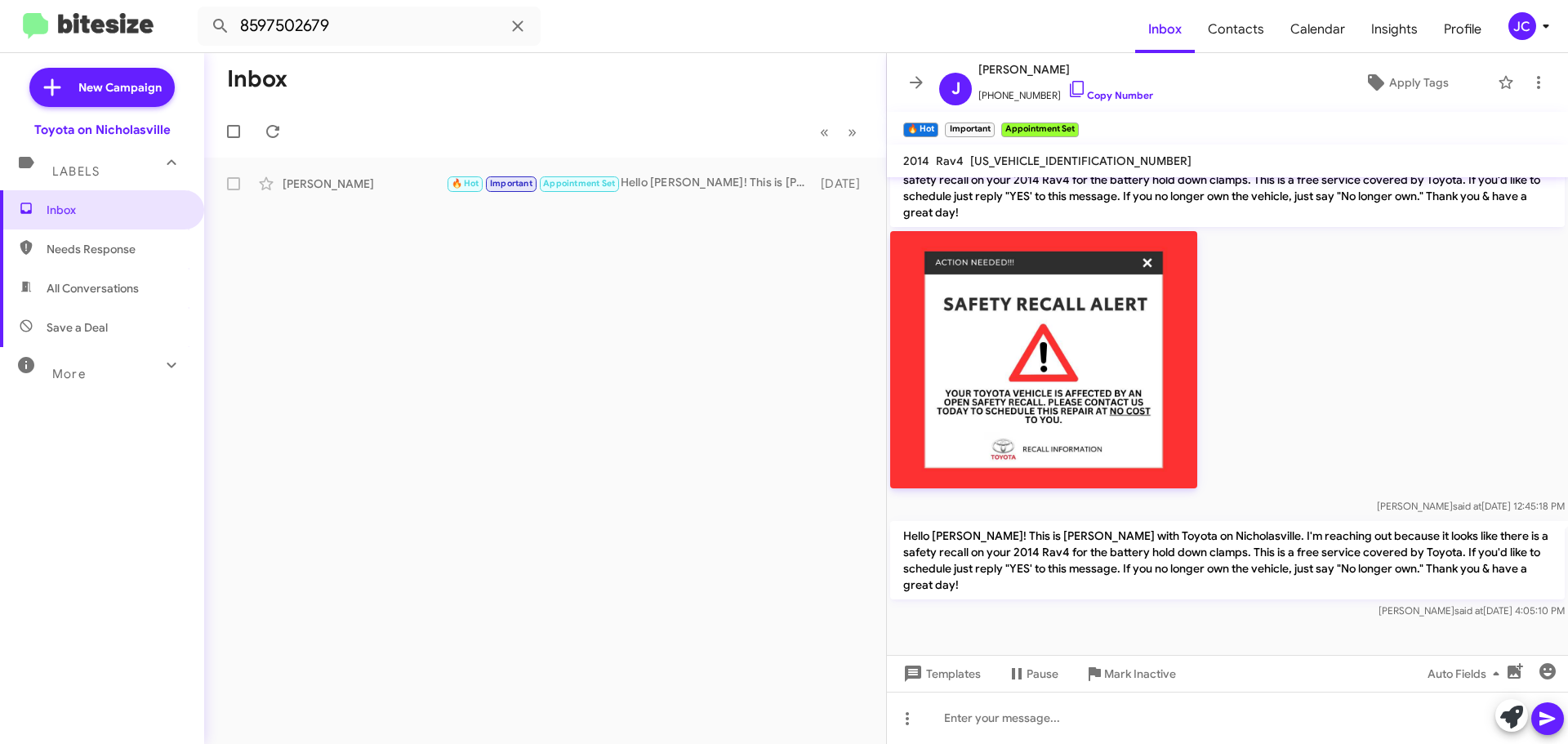
click at [1032, 160] on span "[US_VEHICLE_IDENTIFICATION_NUMBER]" at bounding box center [1080, 161] width 221 height 15
copy span "[US_VEHICLE_IDENTIFICATION_NUMBER]"
click at [142, 202] on span "Inbox" at bounding box center [116, 210] width 139 height 16
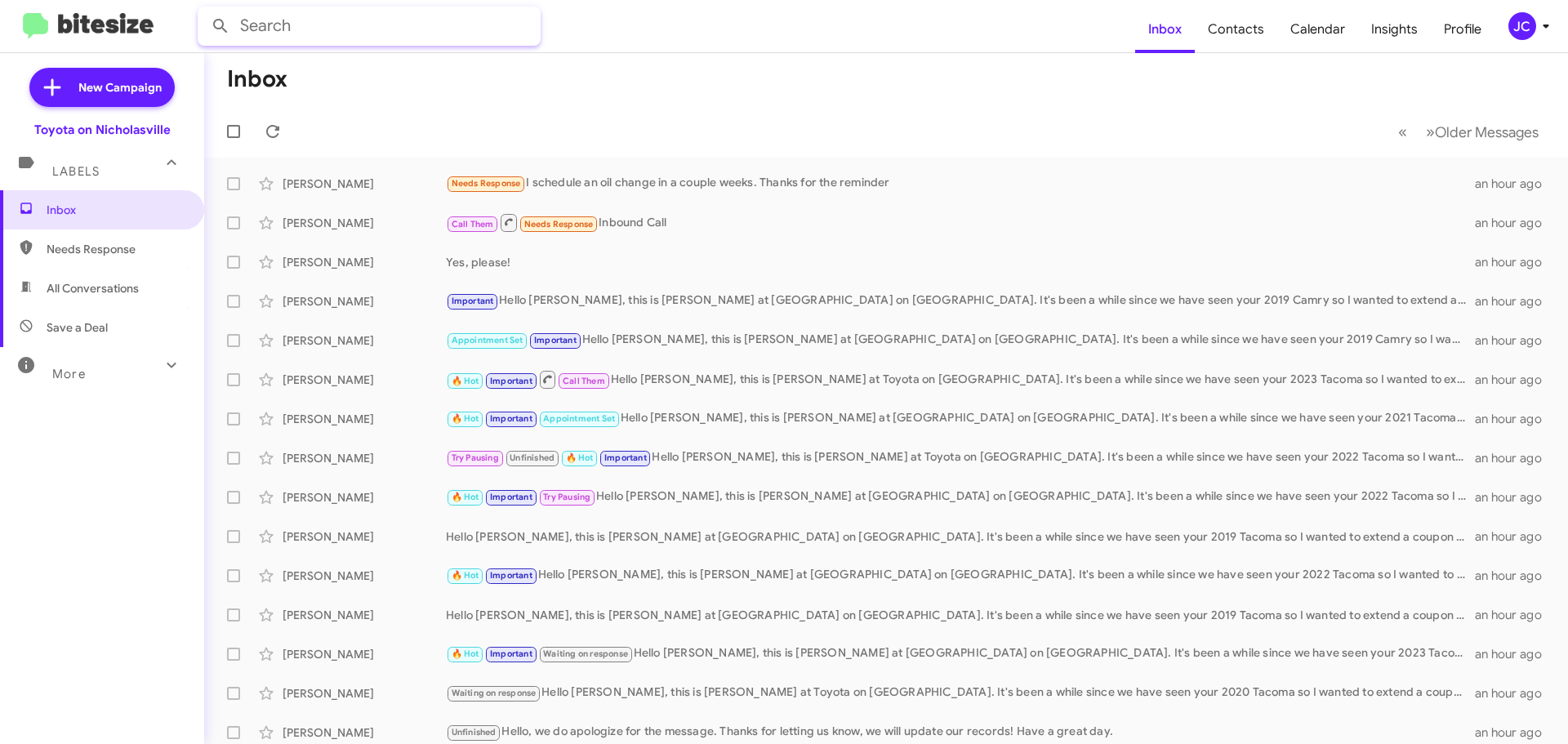
click at [373, 26] on input "text" at bounding box center [369, 26] width 343 height 40
click at [204, 10] on button at bounding box center [220, 26] width 33 height 33
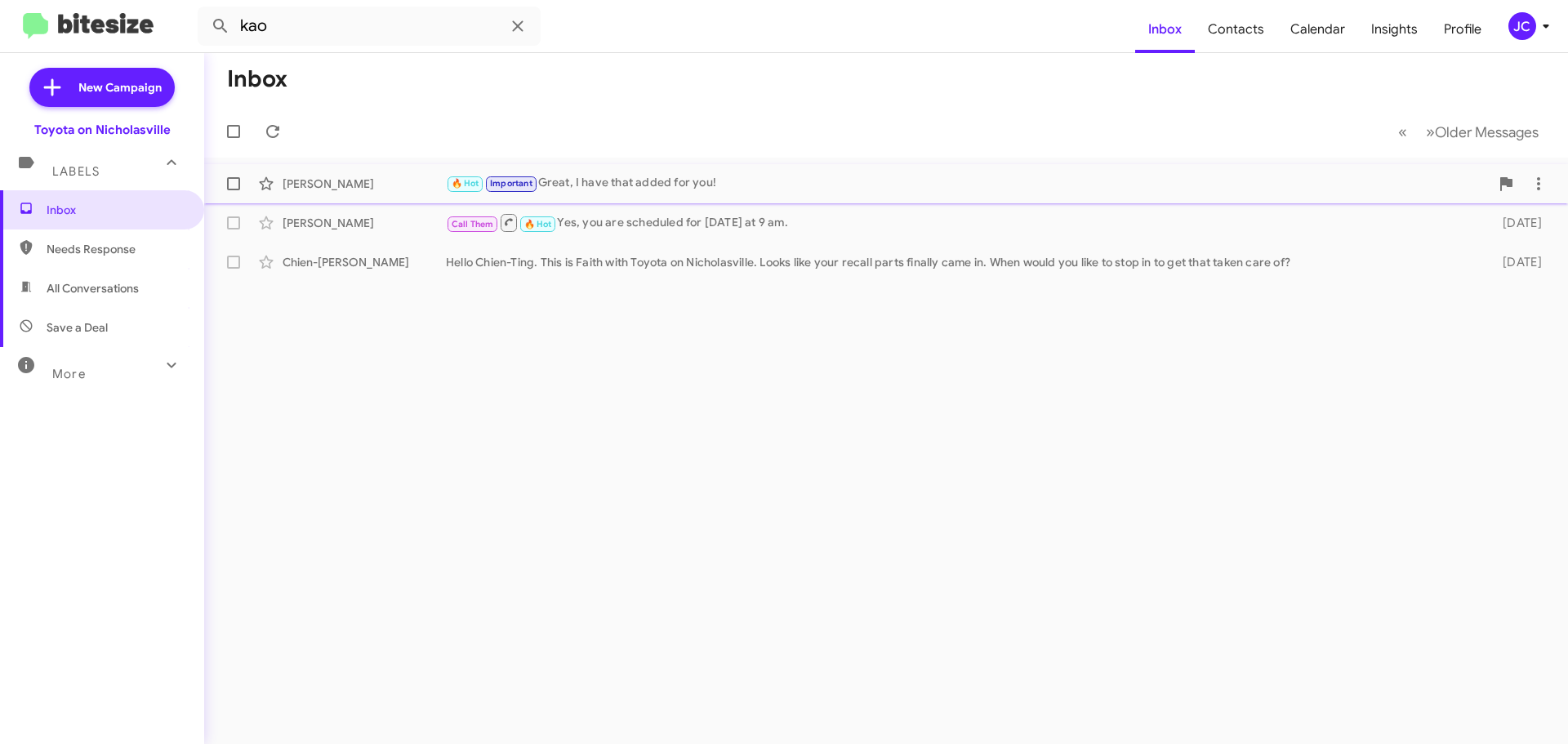
click at [643, 181] on div "🔥 Hot Important Great, I have that added for you!" at bounding box center [967, 183] width 1044 height 19
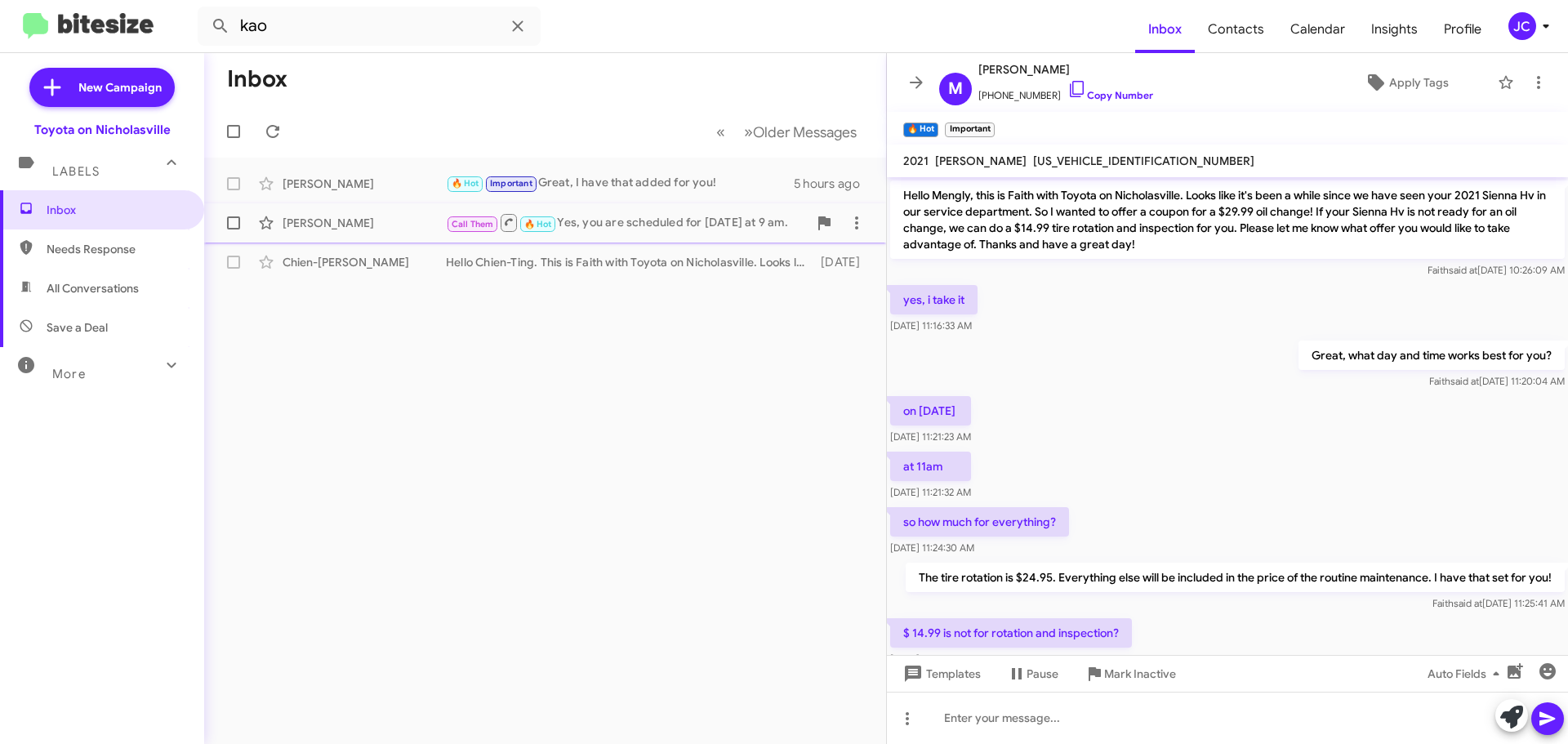
click at [340, 228] on div "[PERSON_NAME]" at bounding box center [364, 223] width 164 height 16
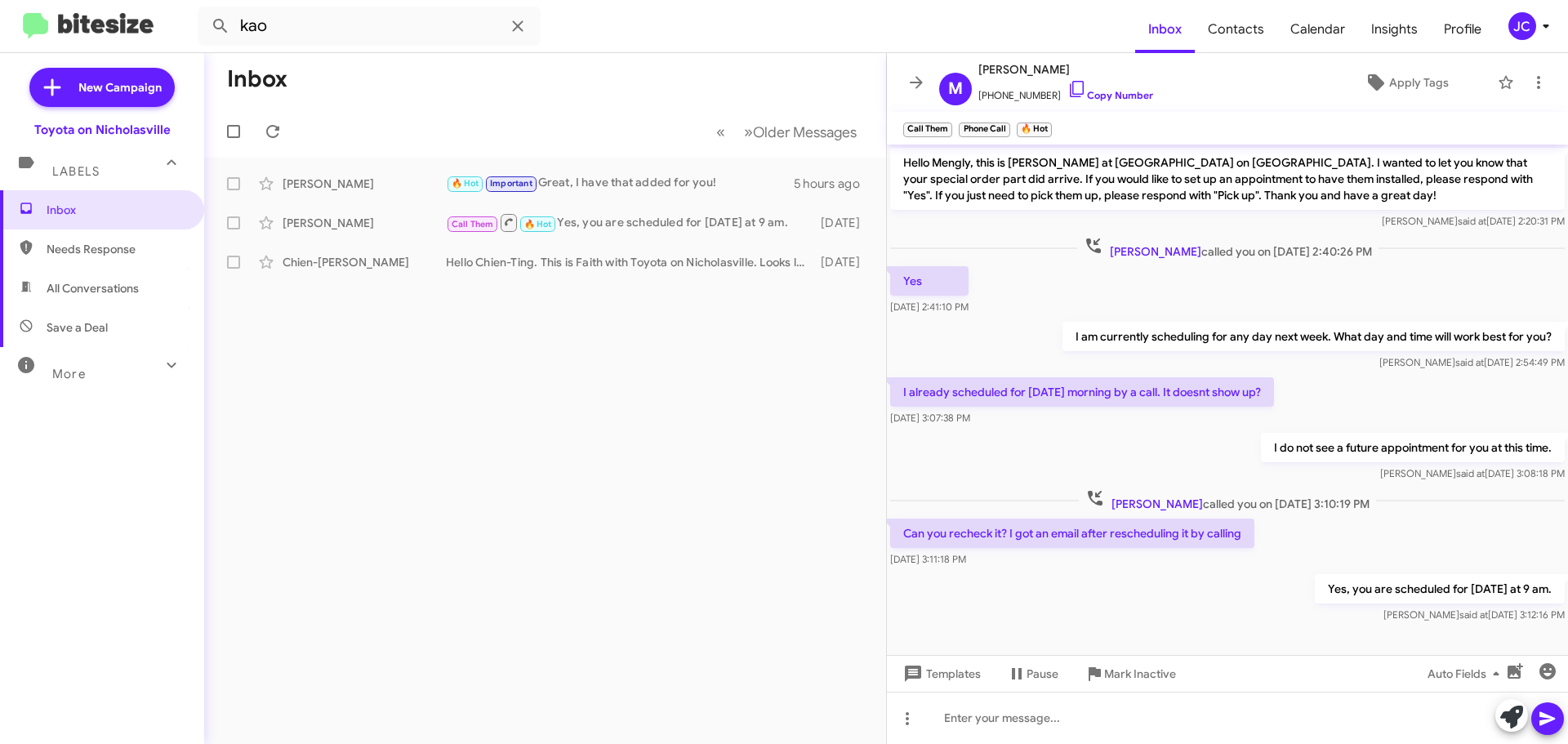
scroll to position [8, 0]
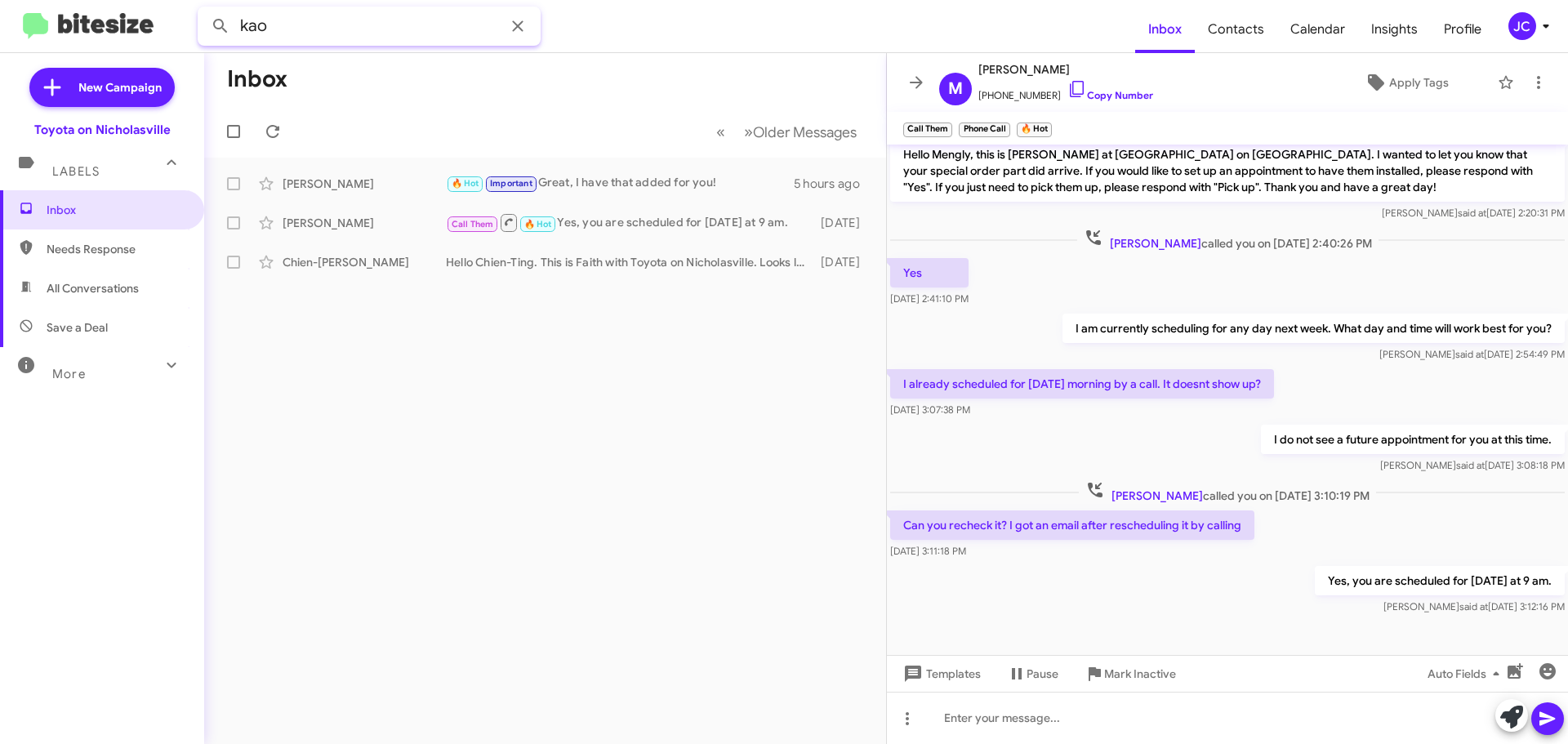
drag, startPoint x: 337, startPoint y: 26, endPoint x: 0, endPoint y: 8, distance: 337.5
click at [0, 10] on mat-toolbar "kao Inbox Contacts Calendar Insights Profile [PERSON_NAME]" at bounding box center [784, 26] width 1568 height 53
type input "alcie"
click at [204, 10] on button at bounding box center [220, 26] width 33 height 33
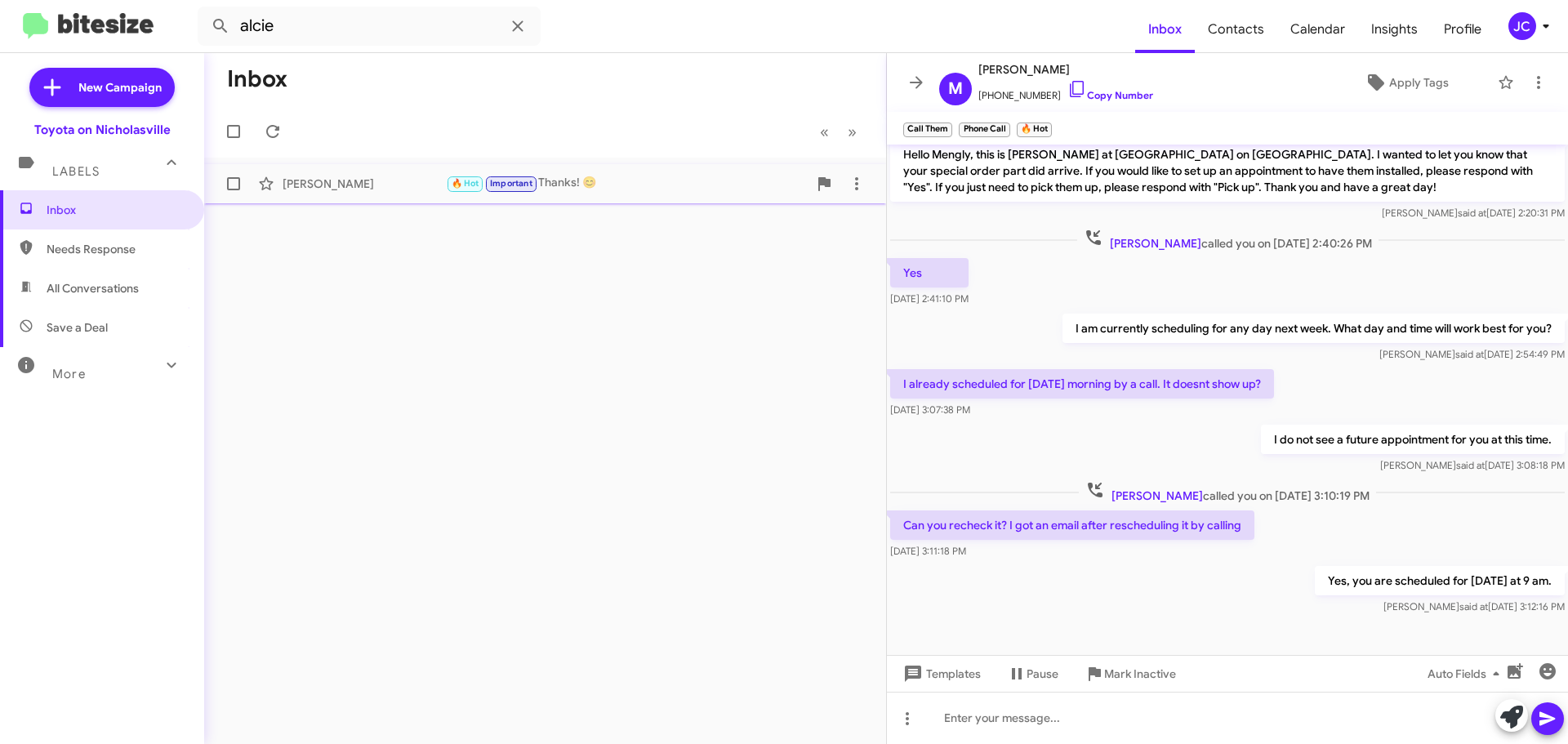
click at [354, 179] on div "[PERSON_NAME]" at bounding box center [364, 184] width 164 height 16
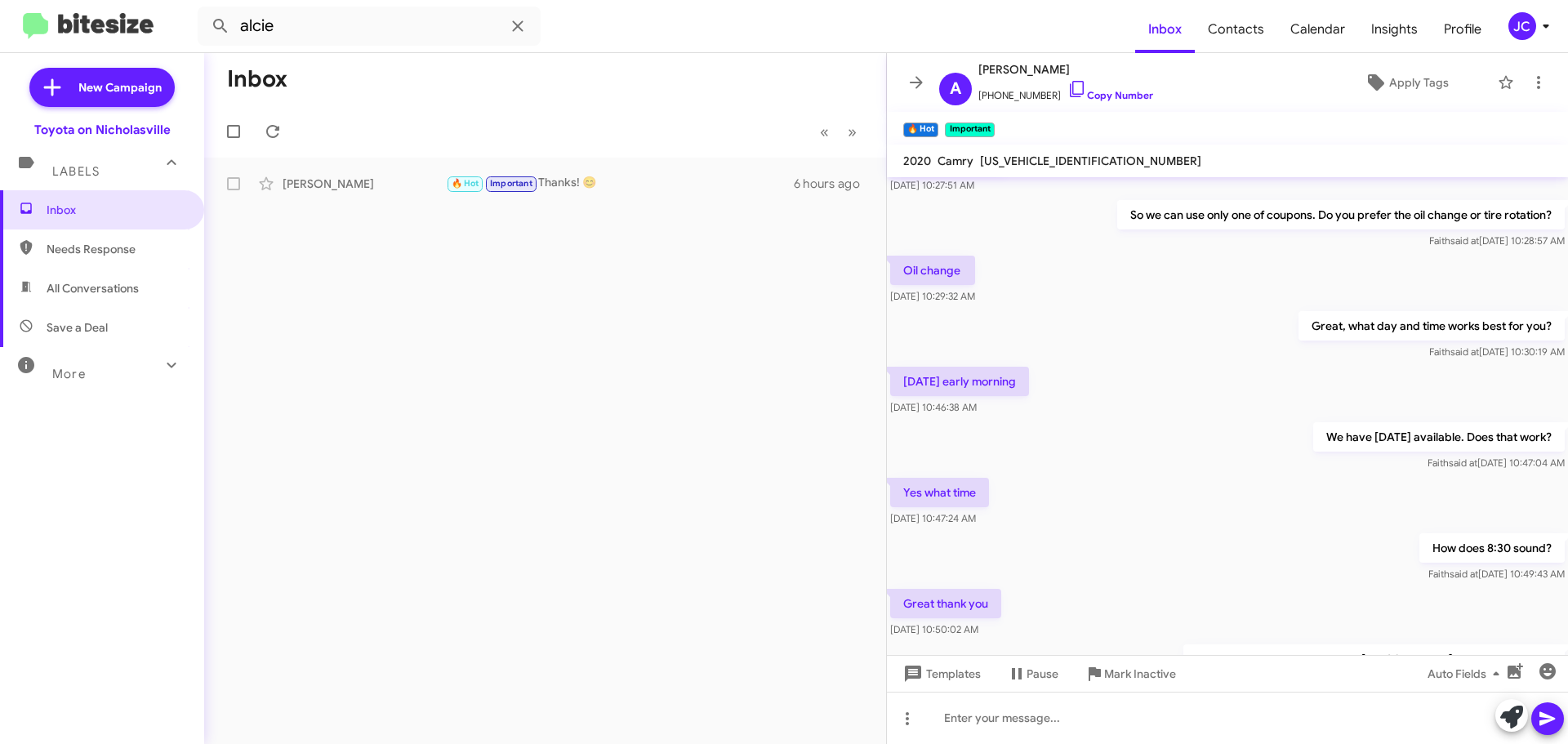
scroll to position [182, 0]
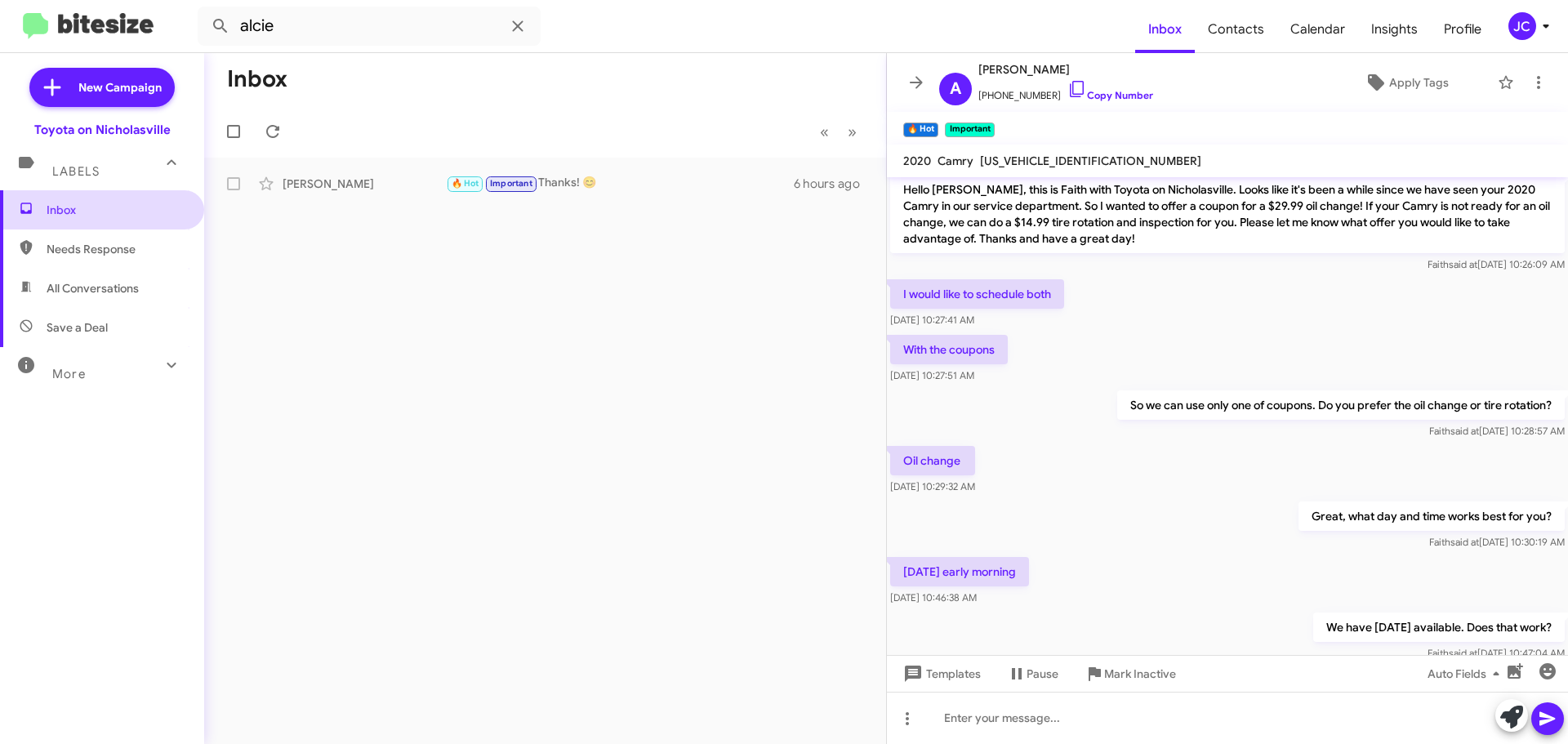
click at [142, 212] on span "Inbox" at bounding box center [116, 210] width 139 height 16
